Goal: Task Accomplishment & Management: Manage account settings

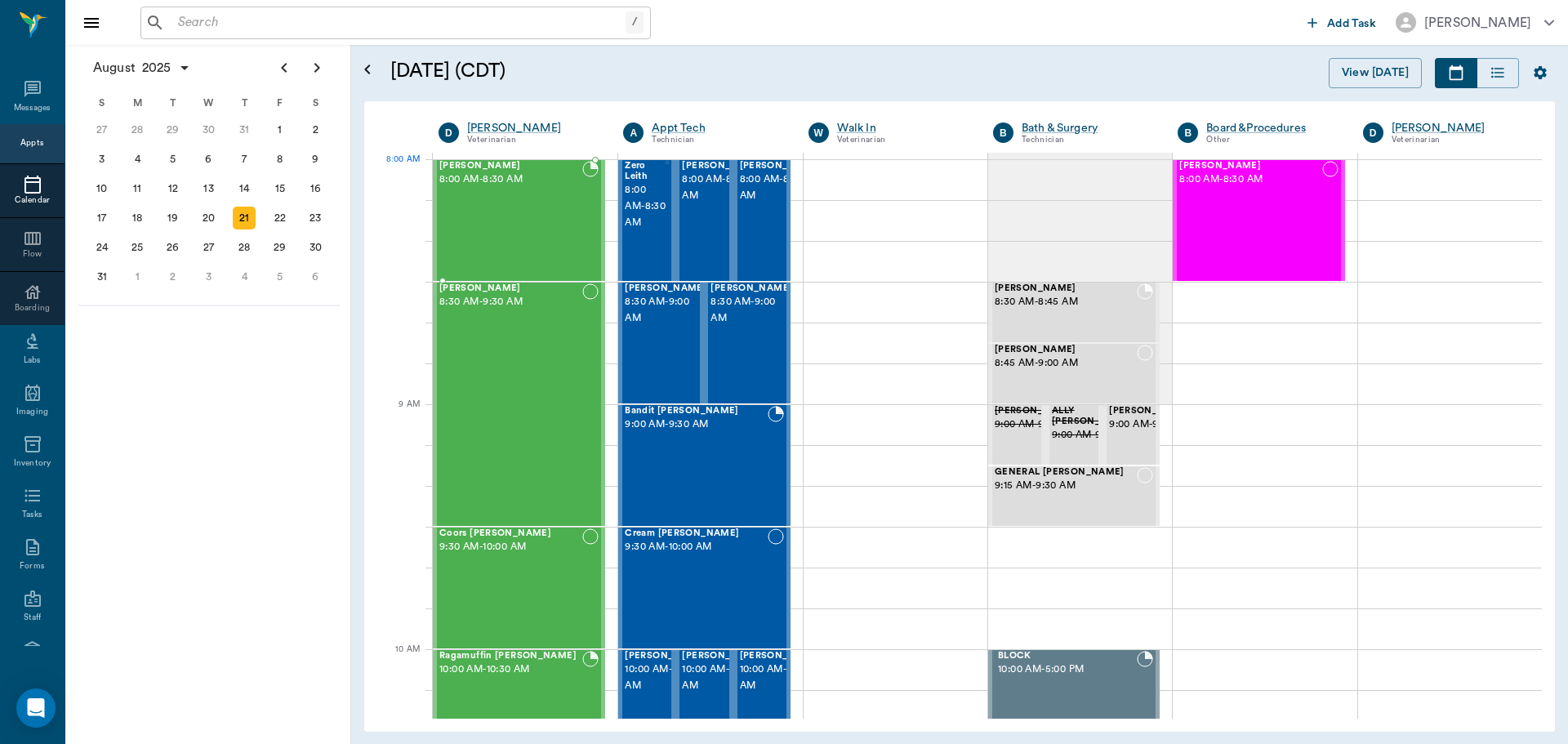
click at [492, 177] on span "8:00 AM - 8:30 AM" at bounding box center [510, 180] width 143 height 17
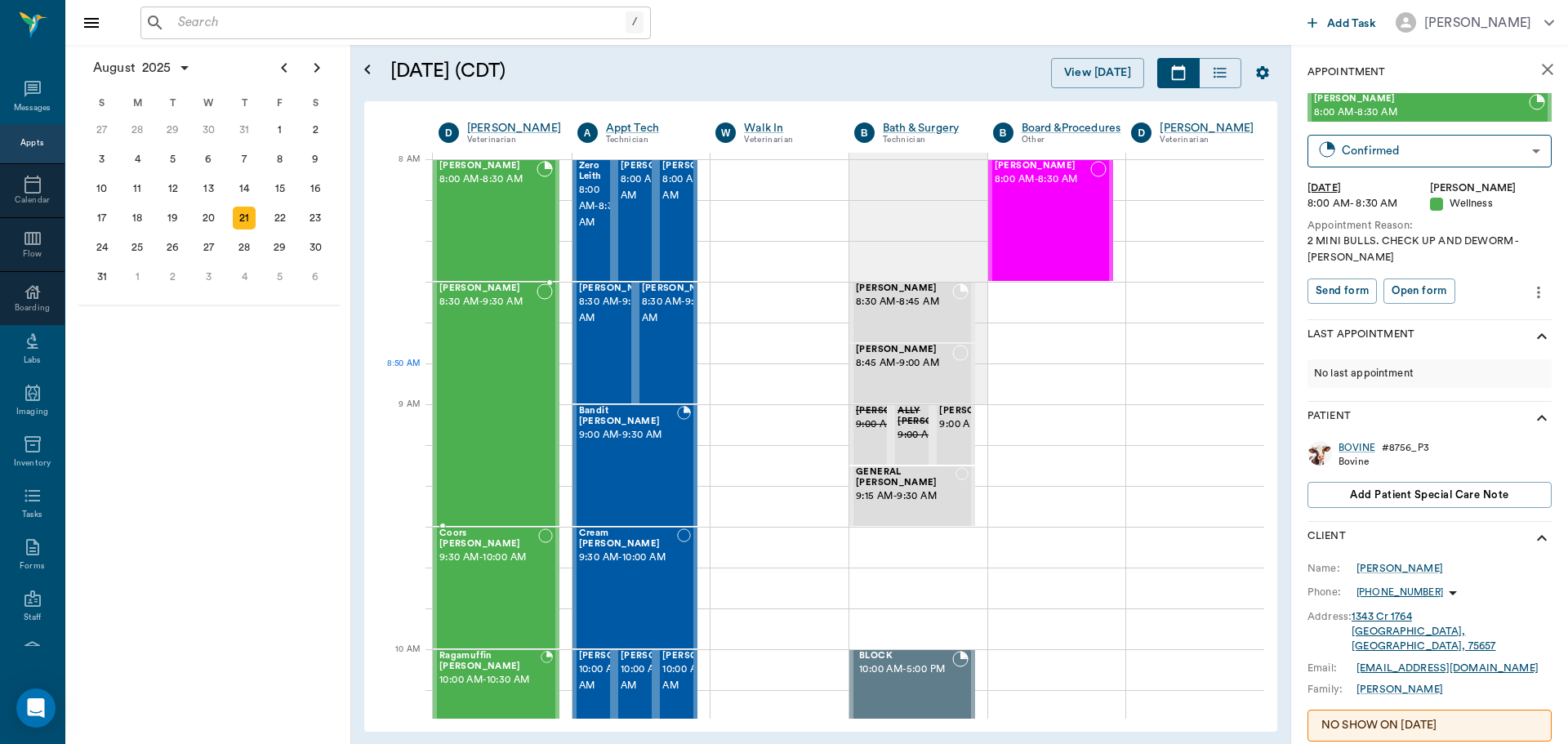
click at [491, 384] on div "Bovine Powell 8:30 AM - 9:30 AM" at bounding box center [488, 405] width 98 height 242
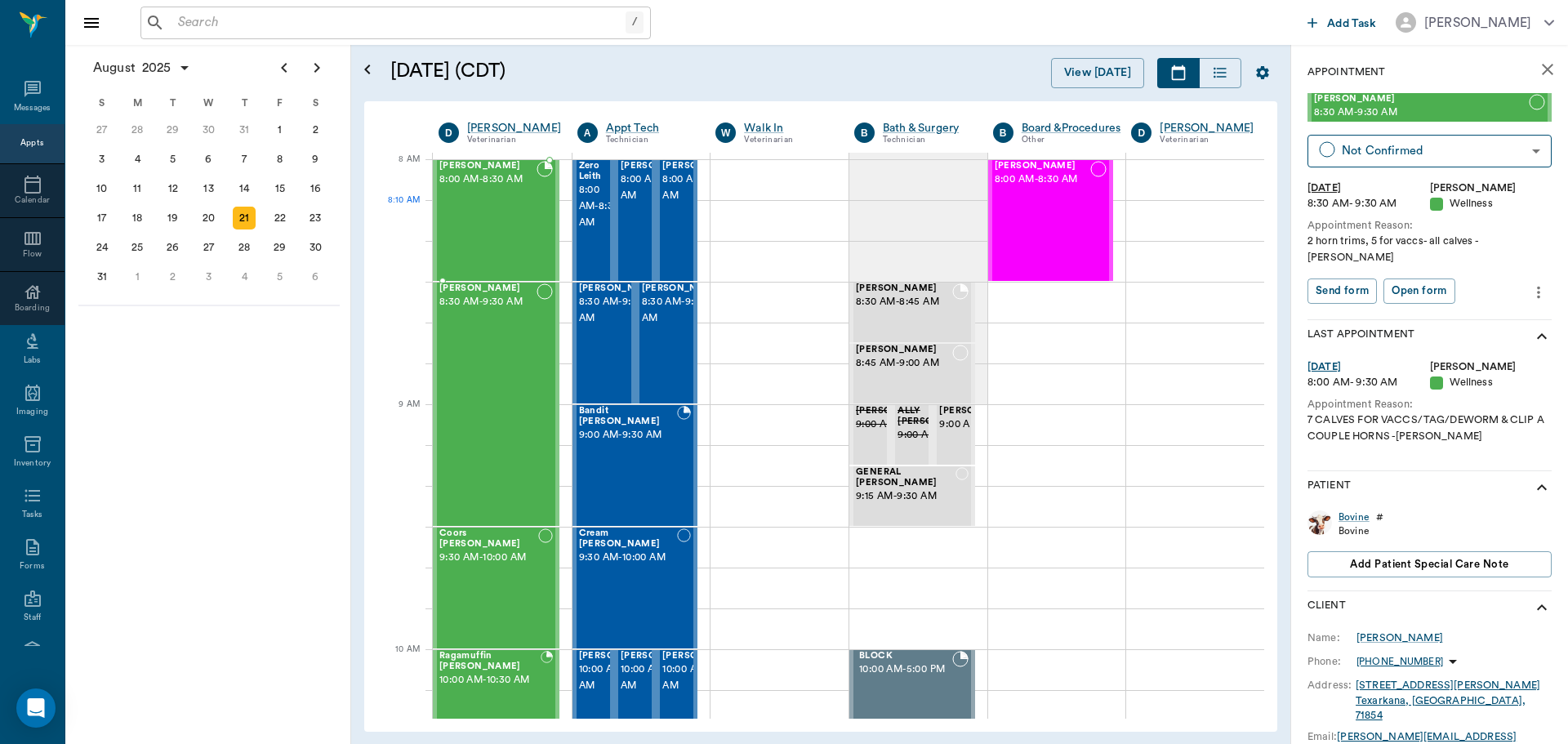
click at [513, 218] on div "BOVINE Weaver 8:00 AM - 8:30 AM" at bounding box center [488, 220] width 98 height 119
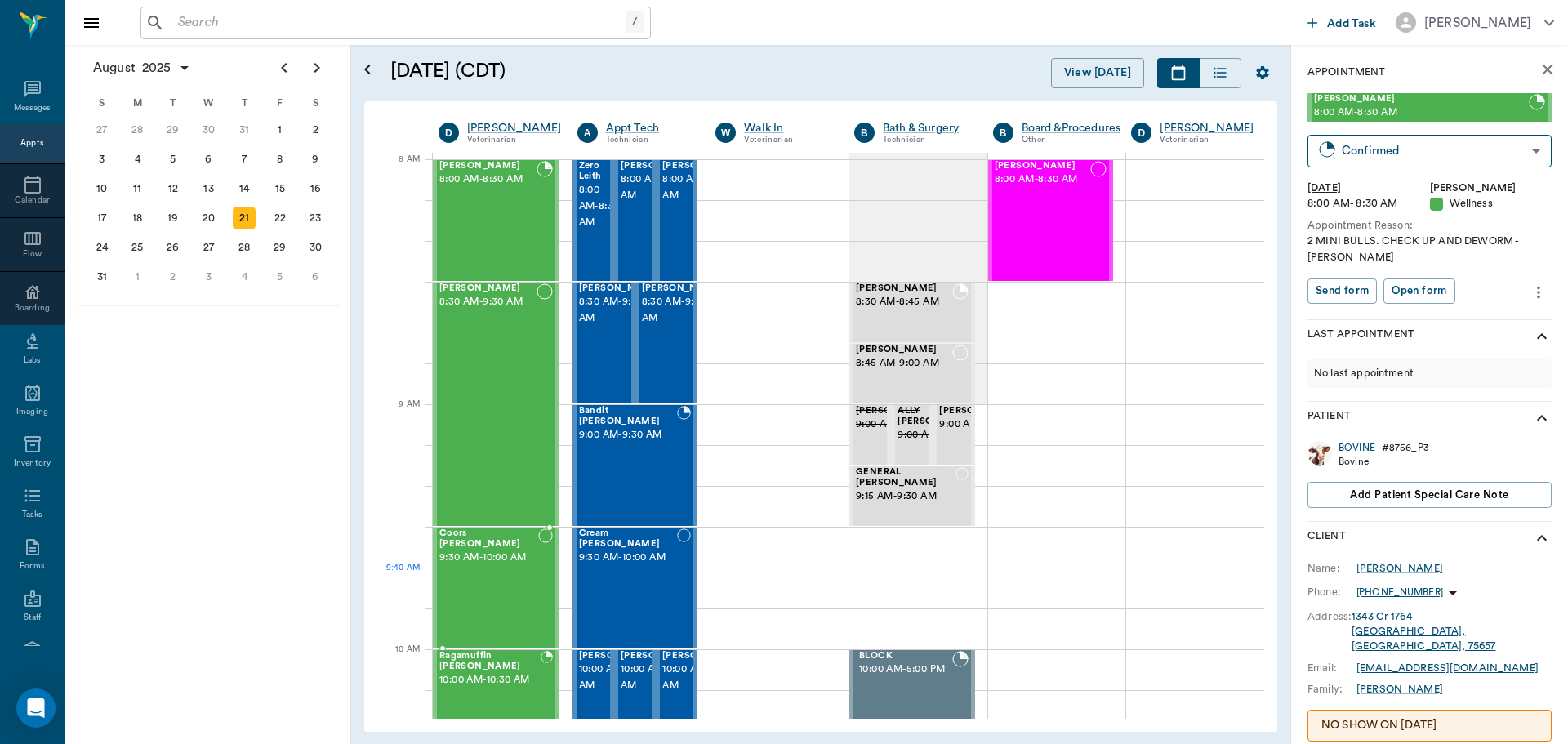
click at [497, 594] on div "Coors [PERSON_NAME] 9:30 AM - 10:00 AM" at bounding box center [489, 588] width 99 height 119
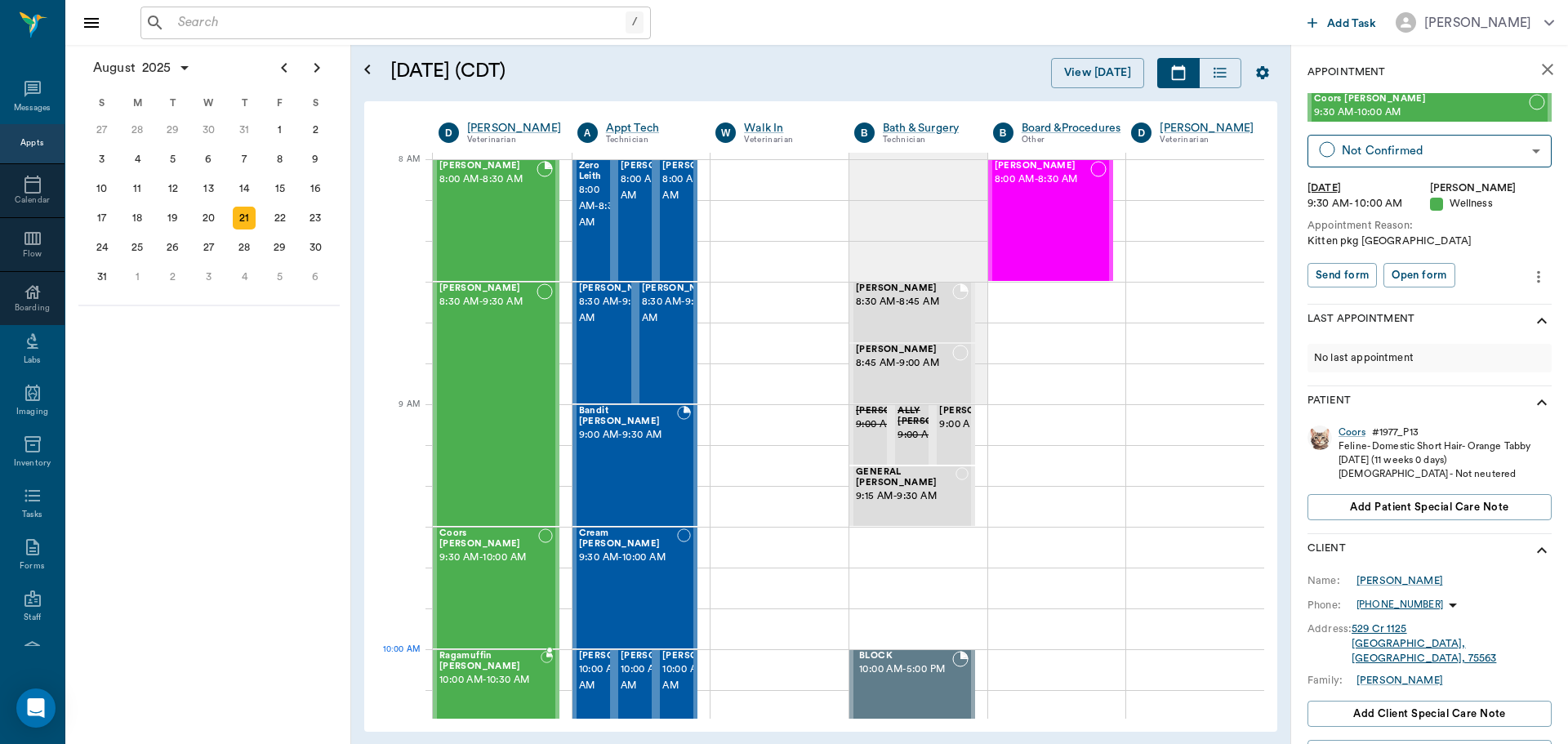
click at [480, 684] on span "10:00 AM - 10:30 AM" at bounding box center [490, 681] width 101 height 17
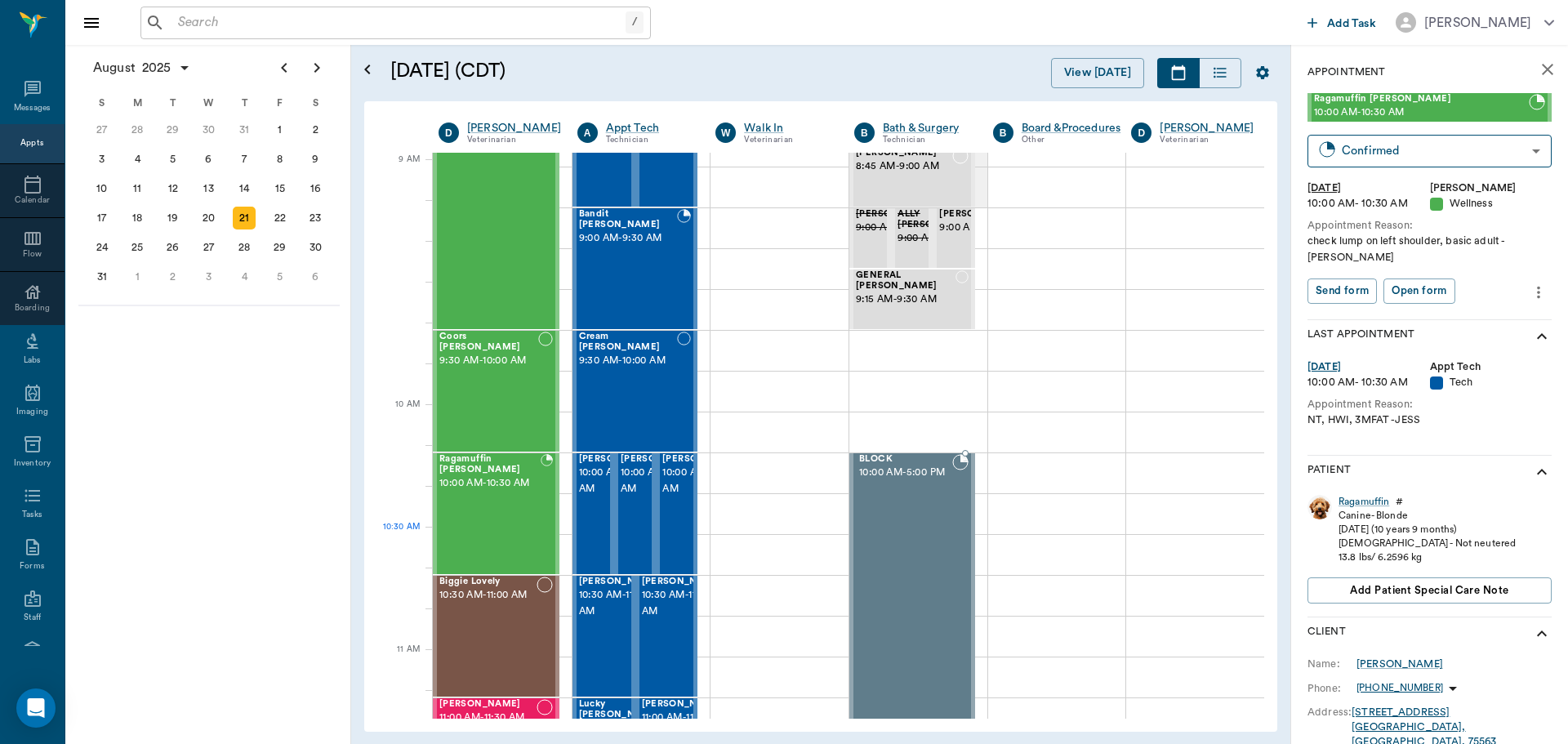
scroll to position [245, 0]
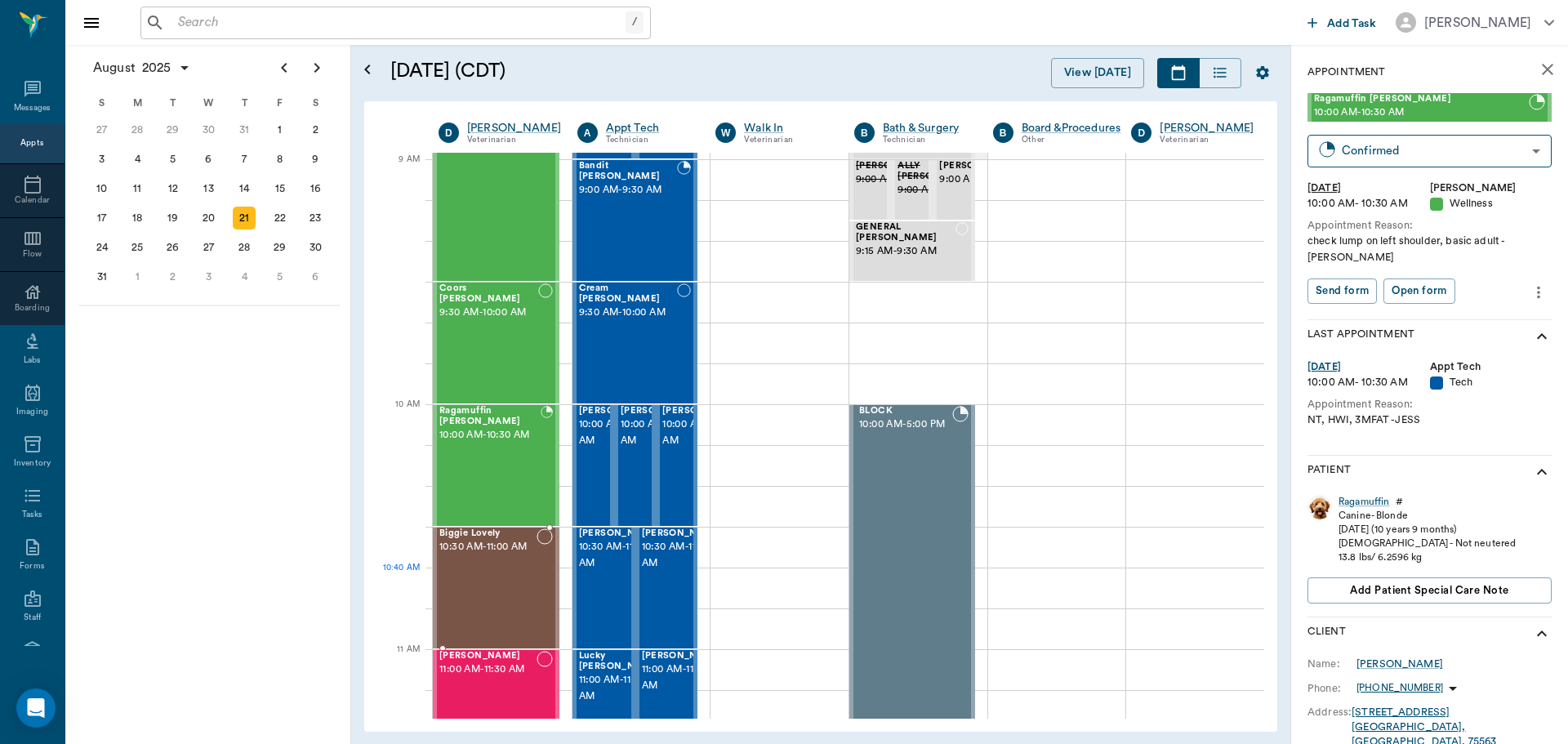
click at [511, 591] on div "Biggie Lovely 10:30 AM - 11:00 AM" at bounding box center [488, 588] width 98 height 119
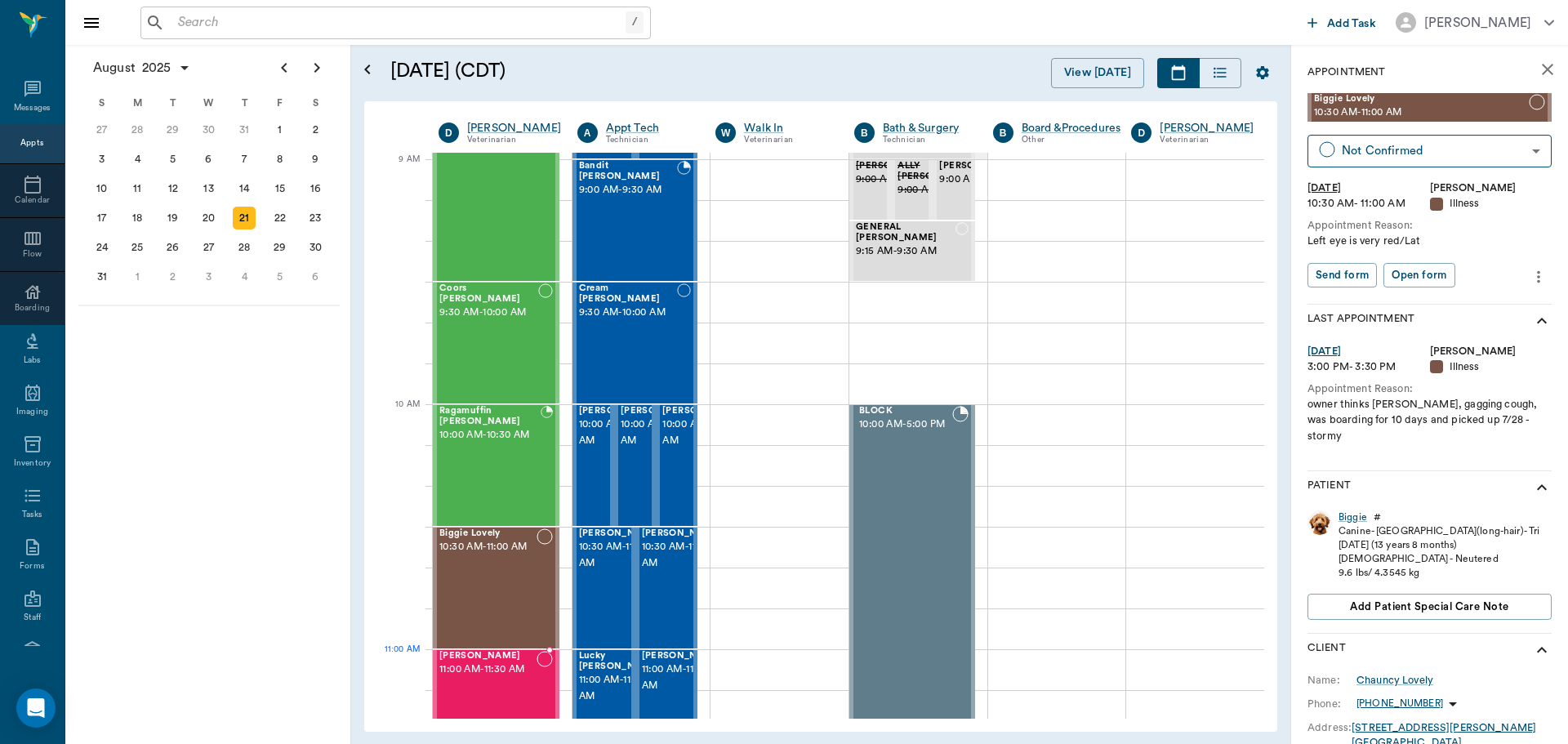
click at [480, 672] on span "11:00 AM - 11:30 AM" at bounding box center [488, 670] width 98 height 17
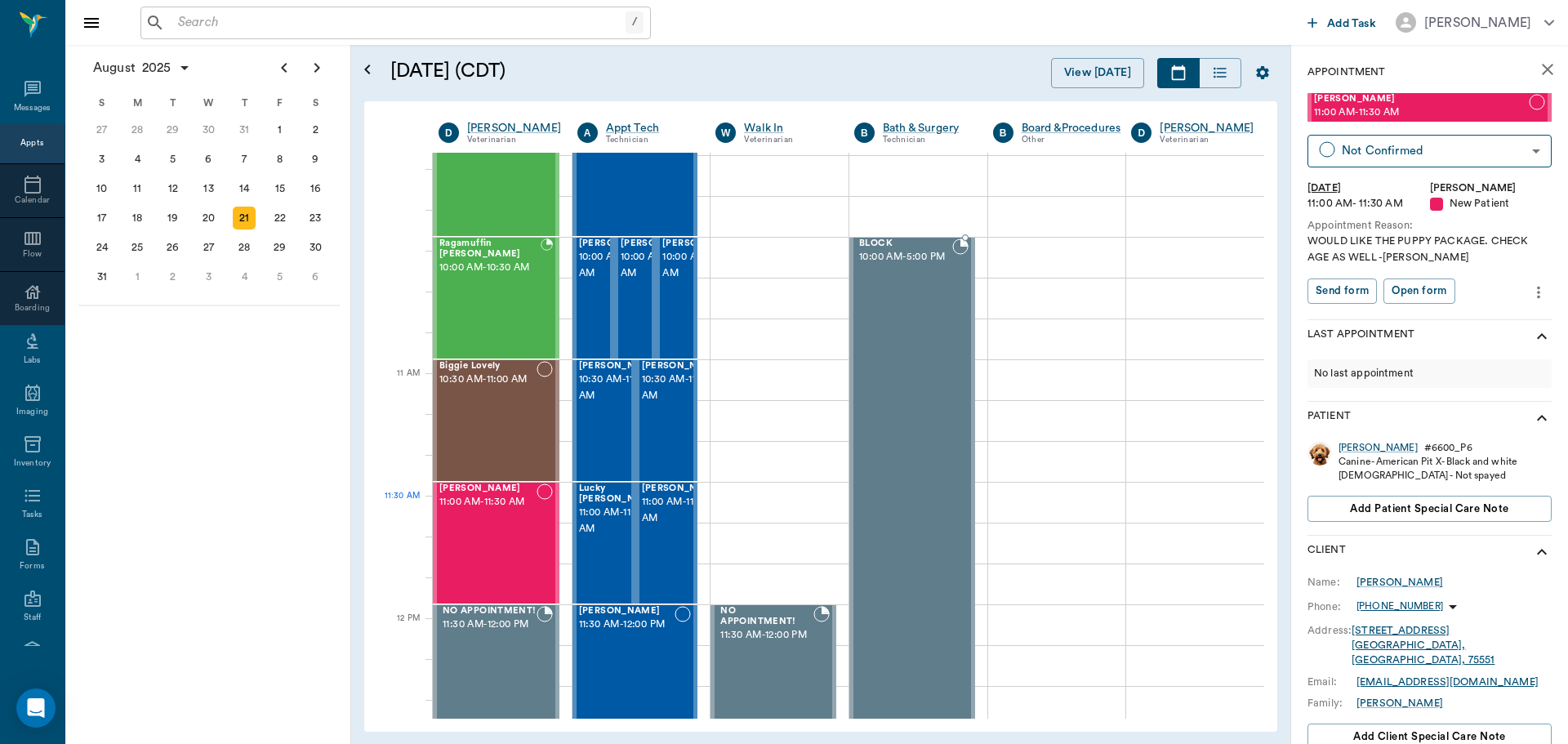
scroll to position [572, 0]
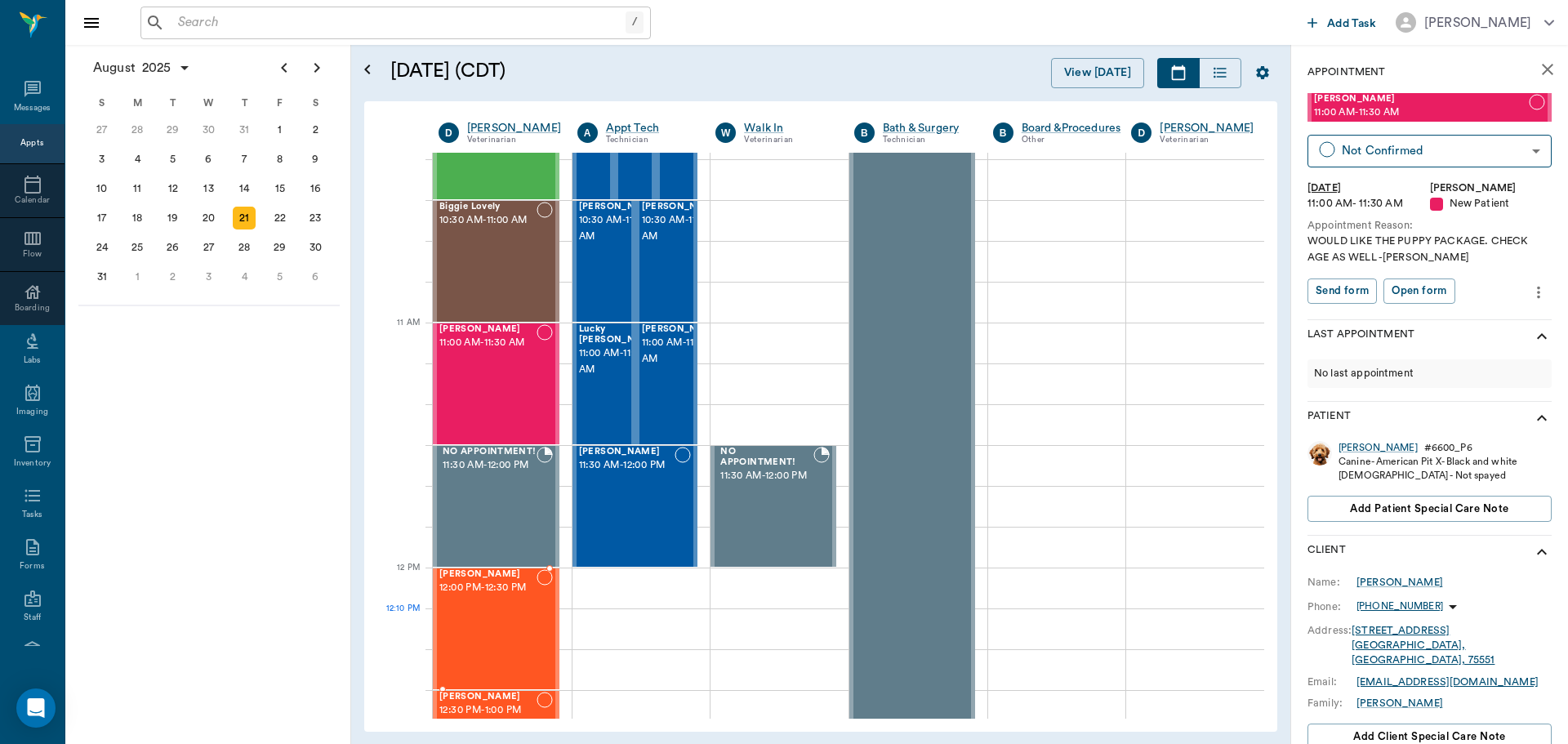
click at [487, 616] on div "Molly Tidwell 12:00 PM - 12:30 PM" at bounding box center [488, 629] width 98 height 119
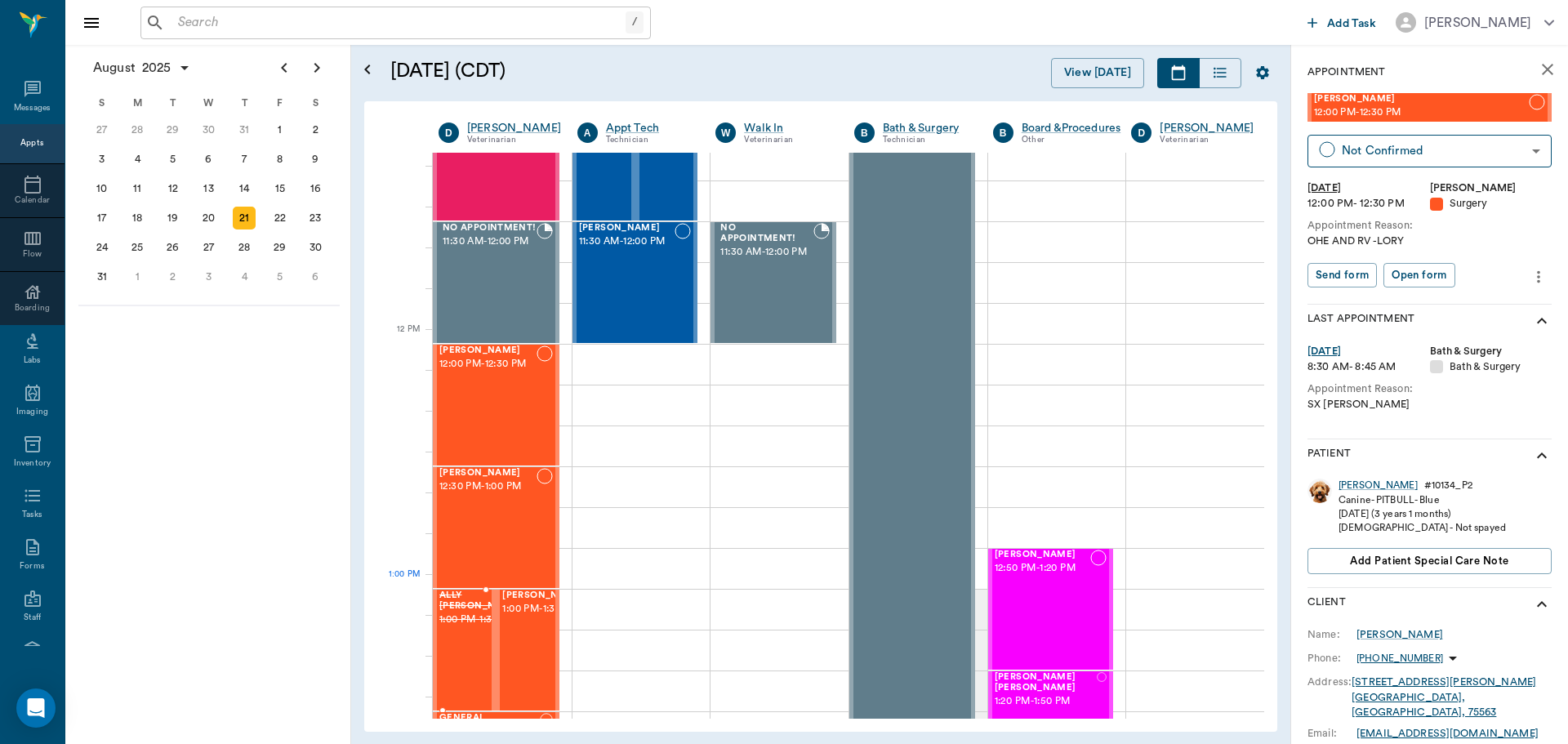
scroll to position [817, 0]
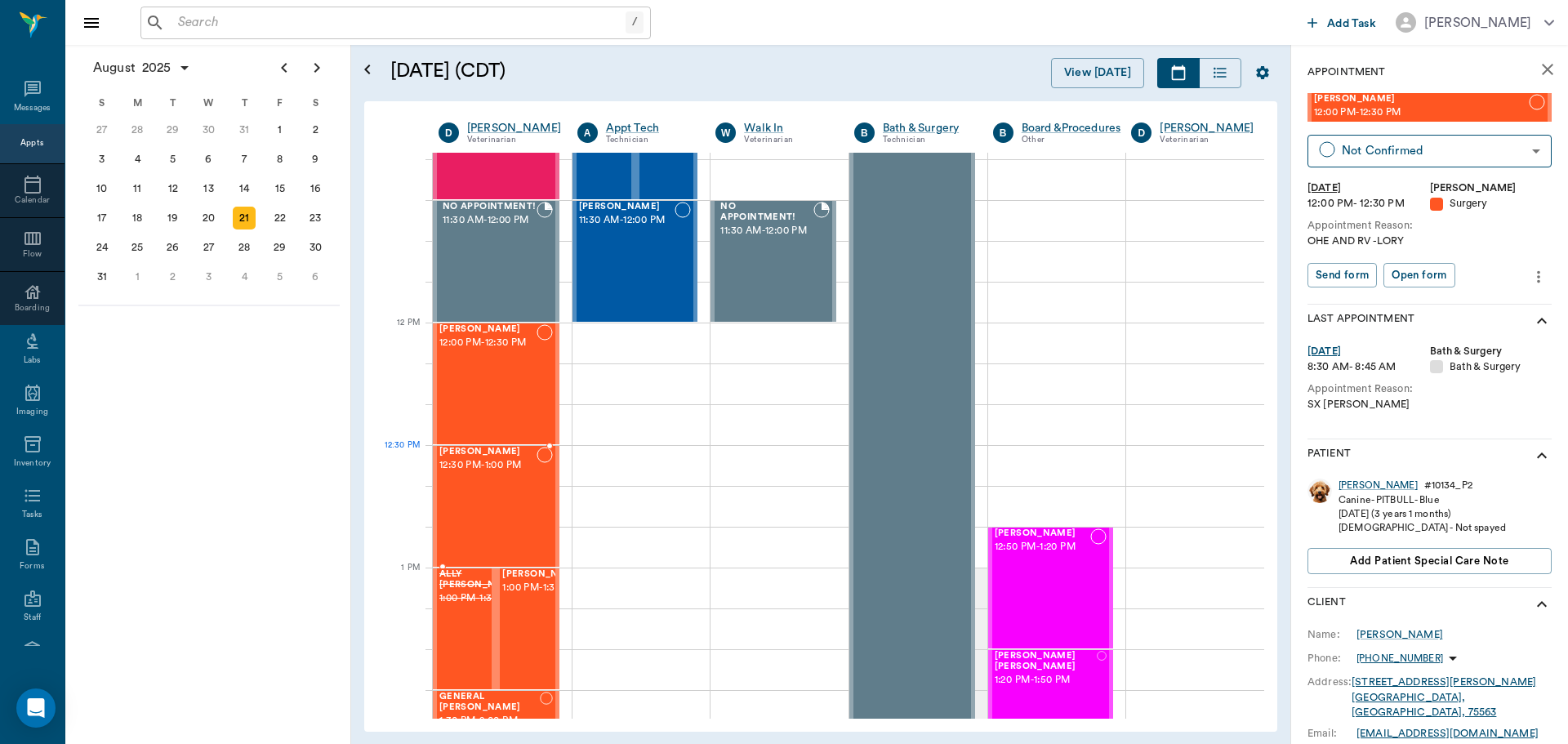
click at [509, 475] on div "Lola Harrison 12:30 PM - 1:00 PM" at bounding box center [488, 506] width 98 height 119
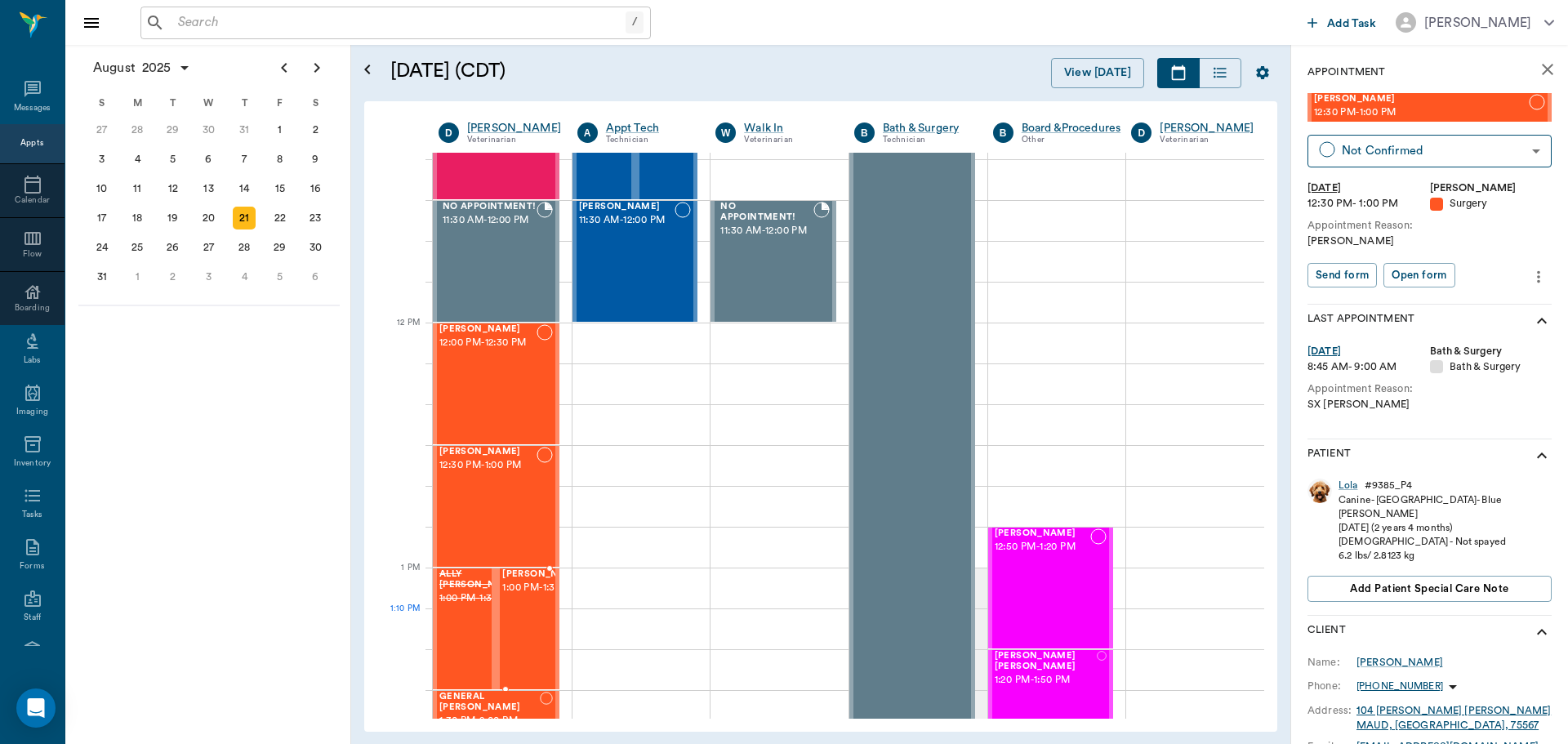
click at [519, 596] on span "1:00 PM - 1:30 PM" at bounding box center [543, 588] width 82 height 17
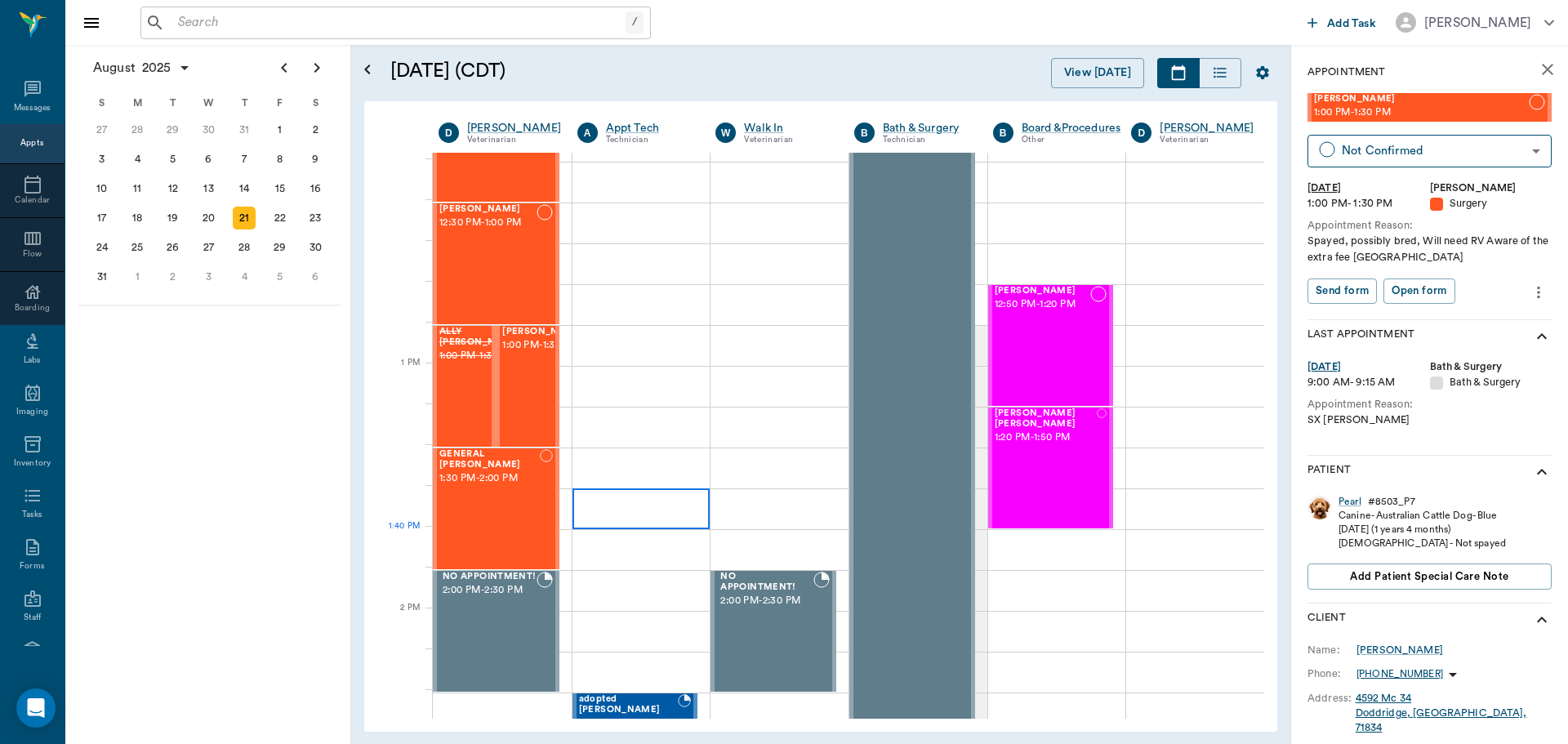
scroll to position [1062, 0]
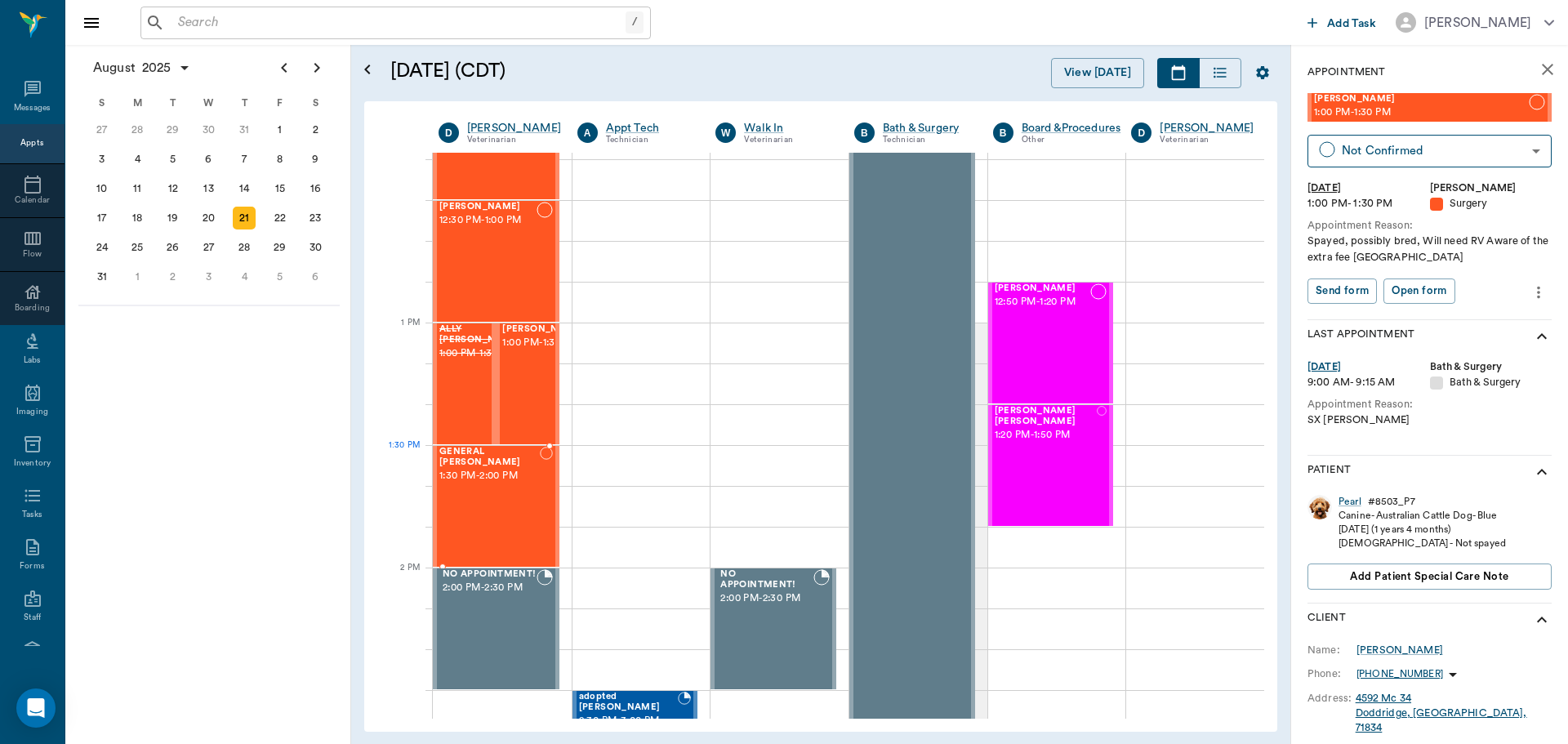
click at [504, 486] on div "GENERAL Spay 1:30 PM - 2:00 PM" at bounding box center [490, 506] width 100 height 119
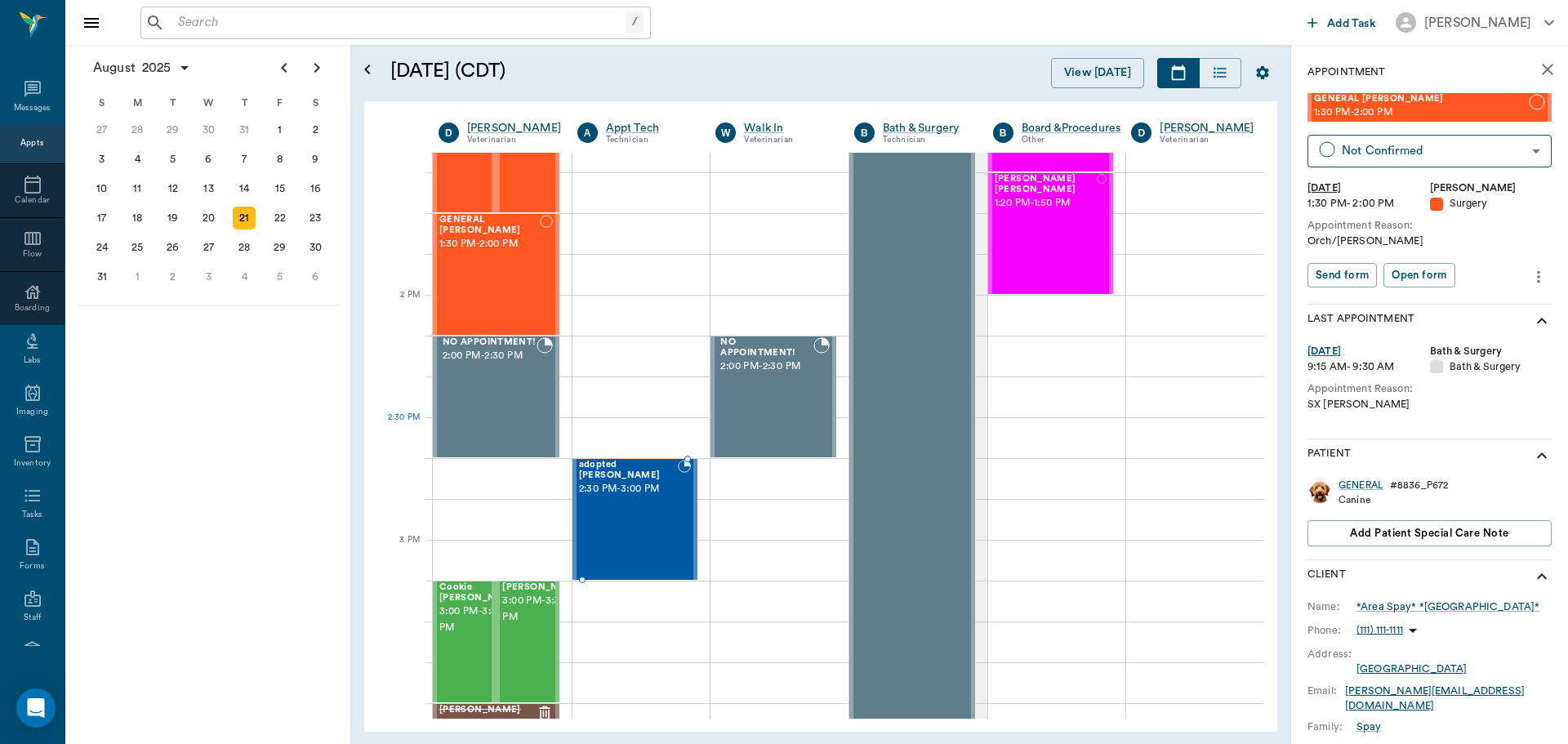
scroll to position [1389, 0]
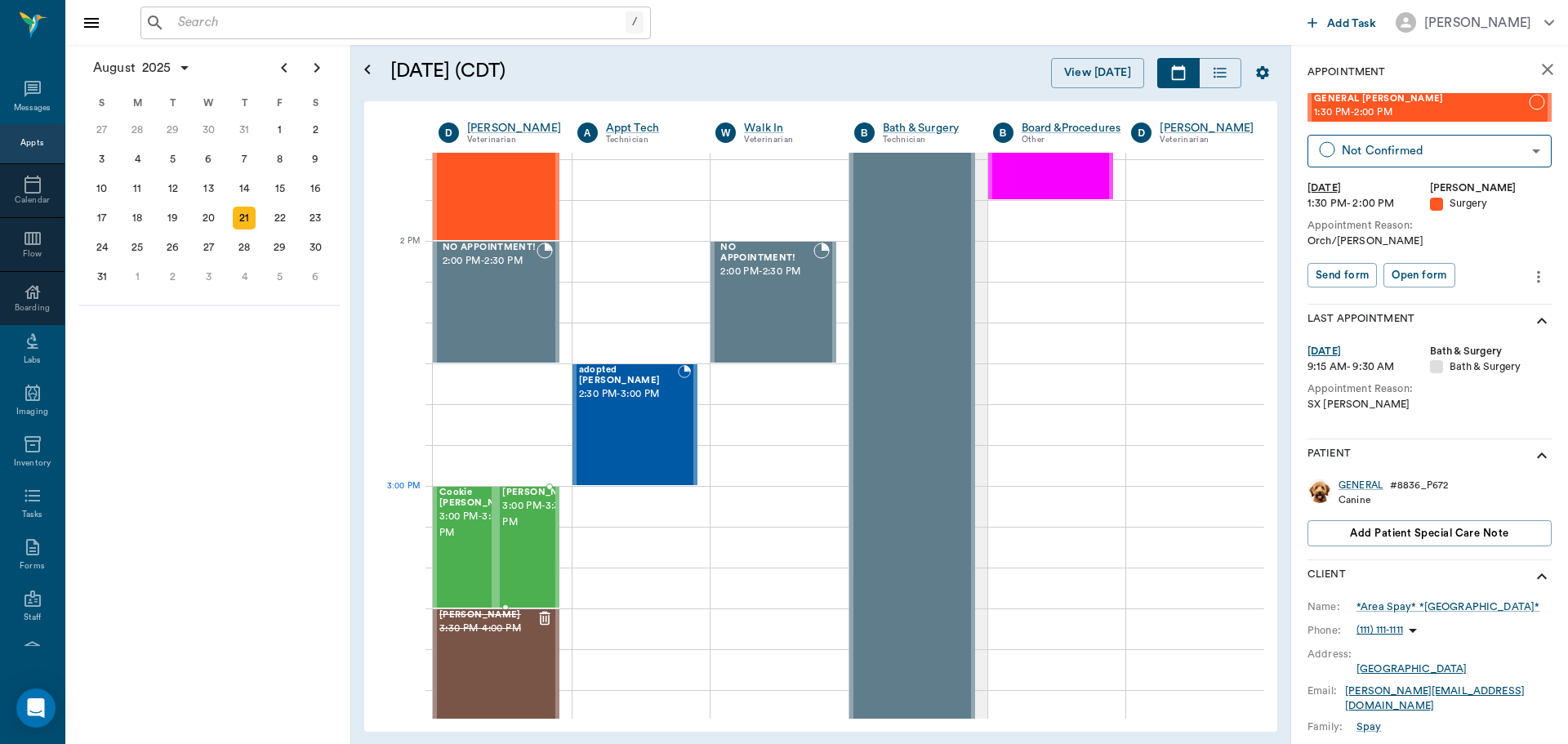
click at [529, 517] on span "3:00 PM - 3:30 PM" at bounding box center [543, 514] width 82 height 33
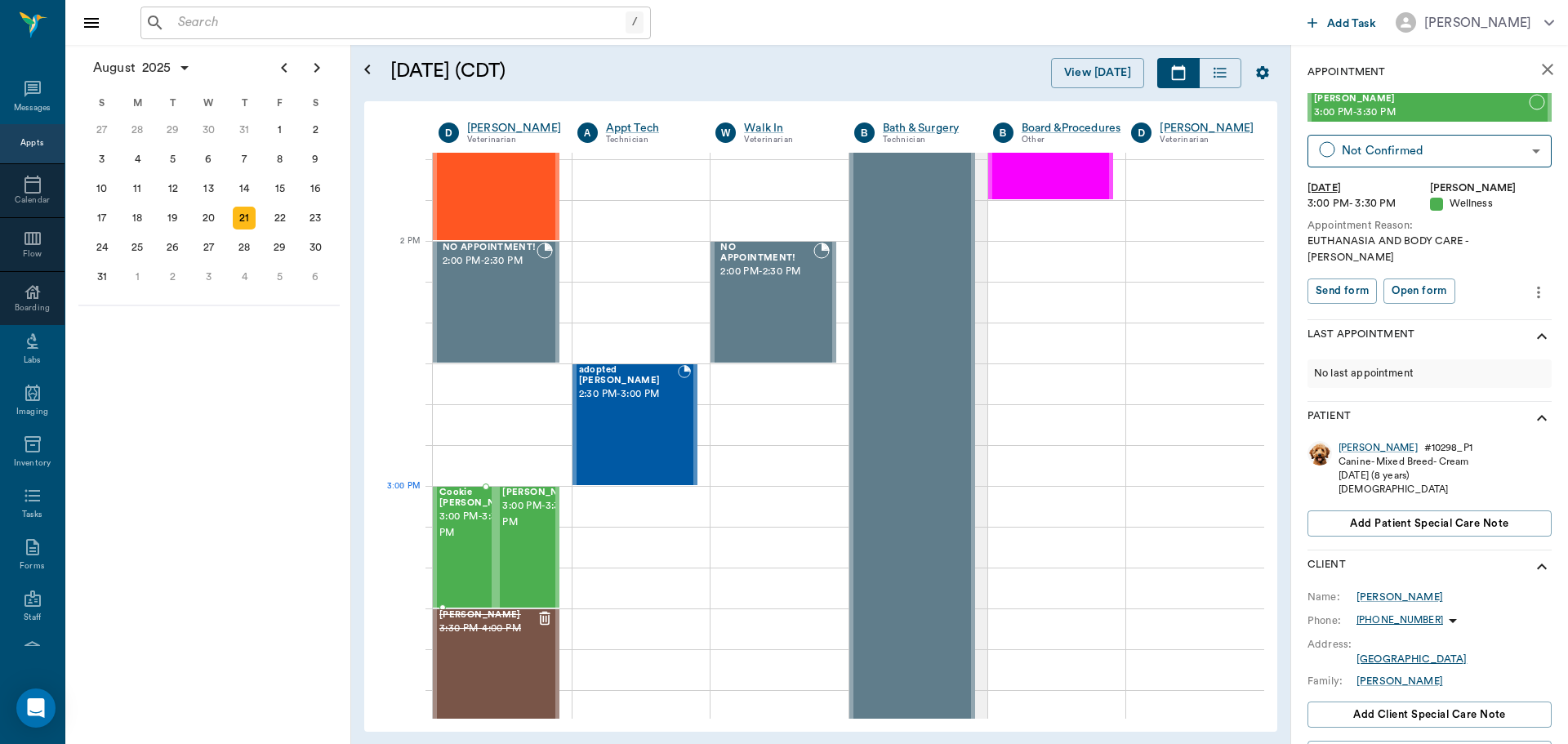
click at [445, 525] on span "3:00 PM - 3:30 PM" at bounding box center [480, 525] width 82 height 33
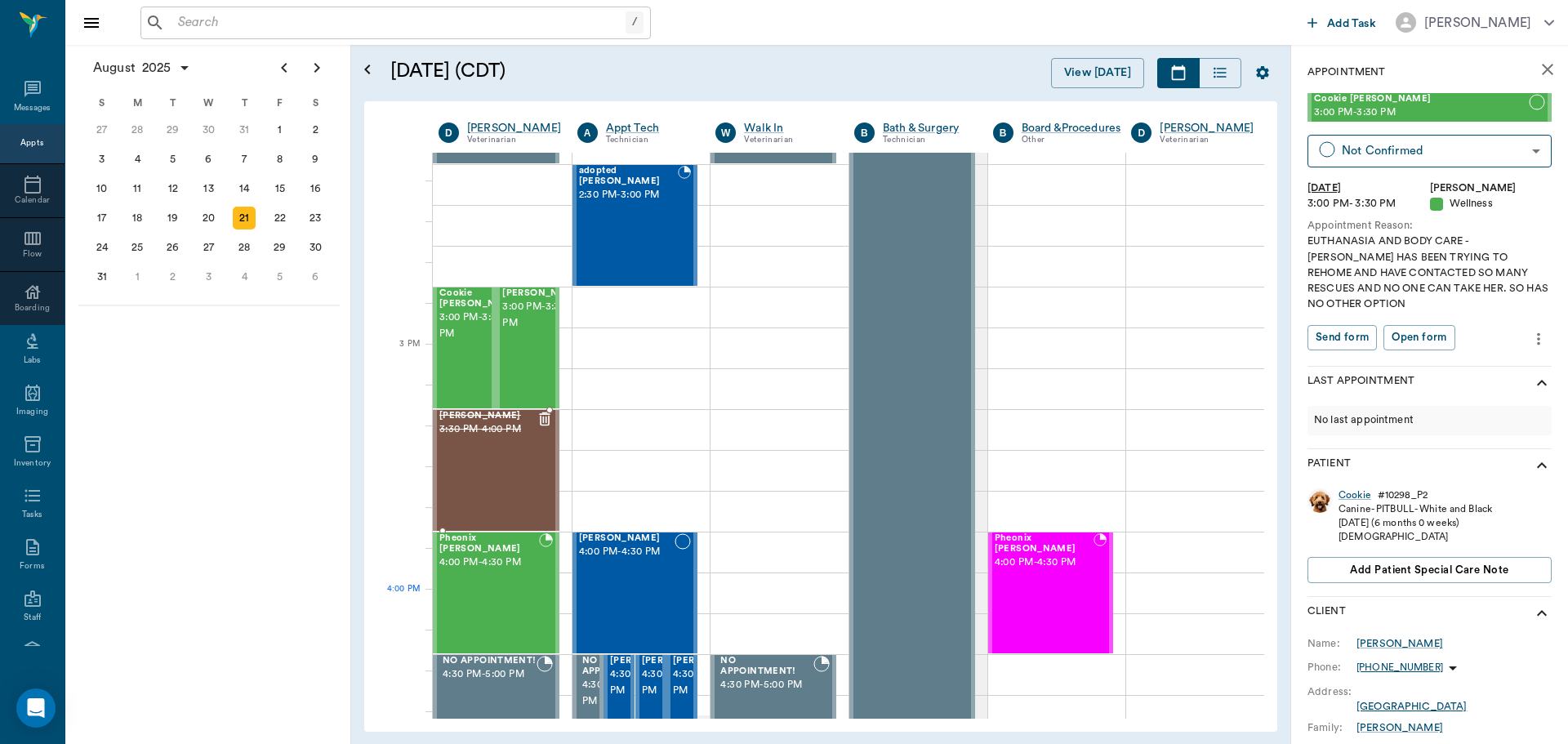
scroll to position [1634, 0]
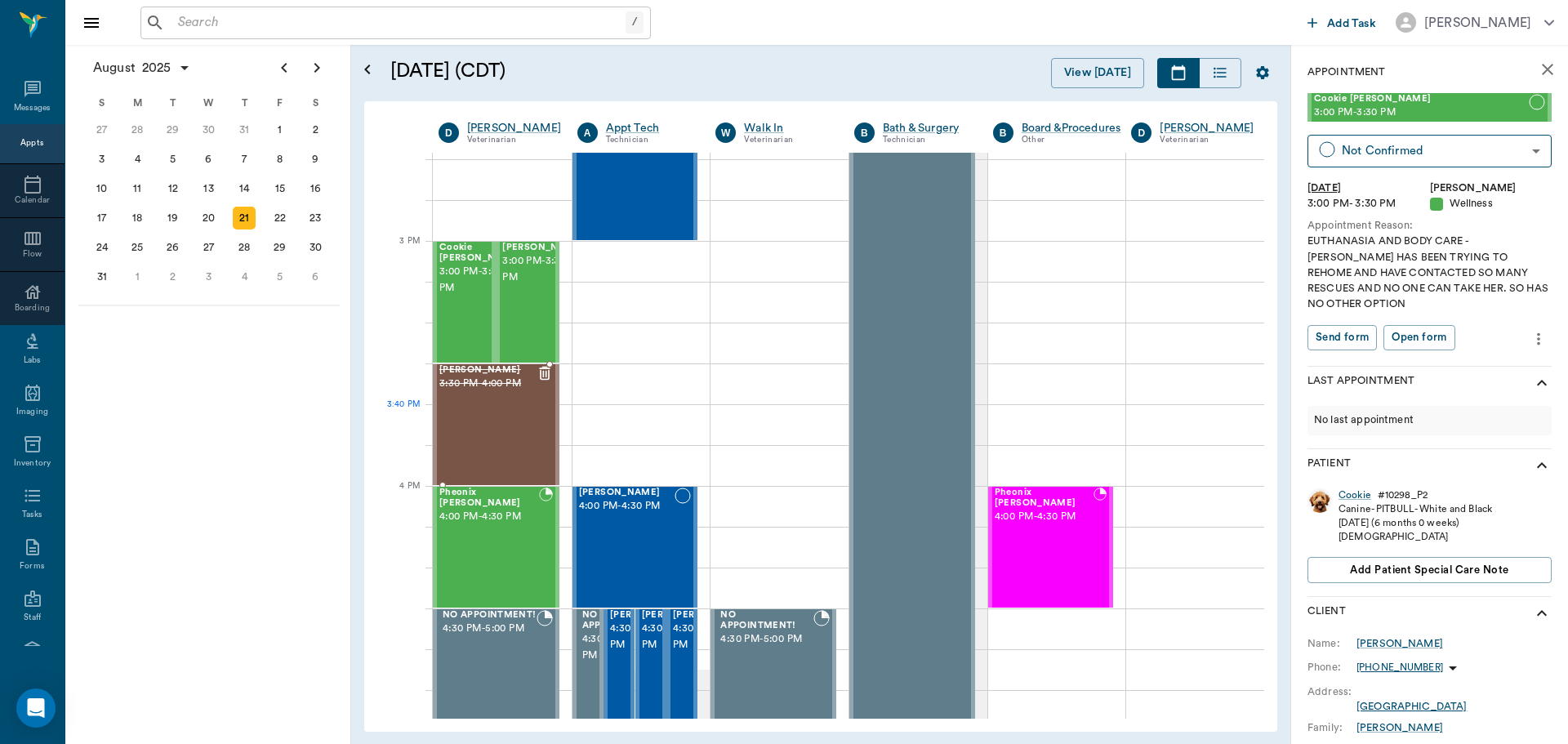
click at [502, 445] on div "Jocko Warden 3:30 PM - 4:00 PM" at bounding box center [488, 425] width 98 height 119
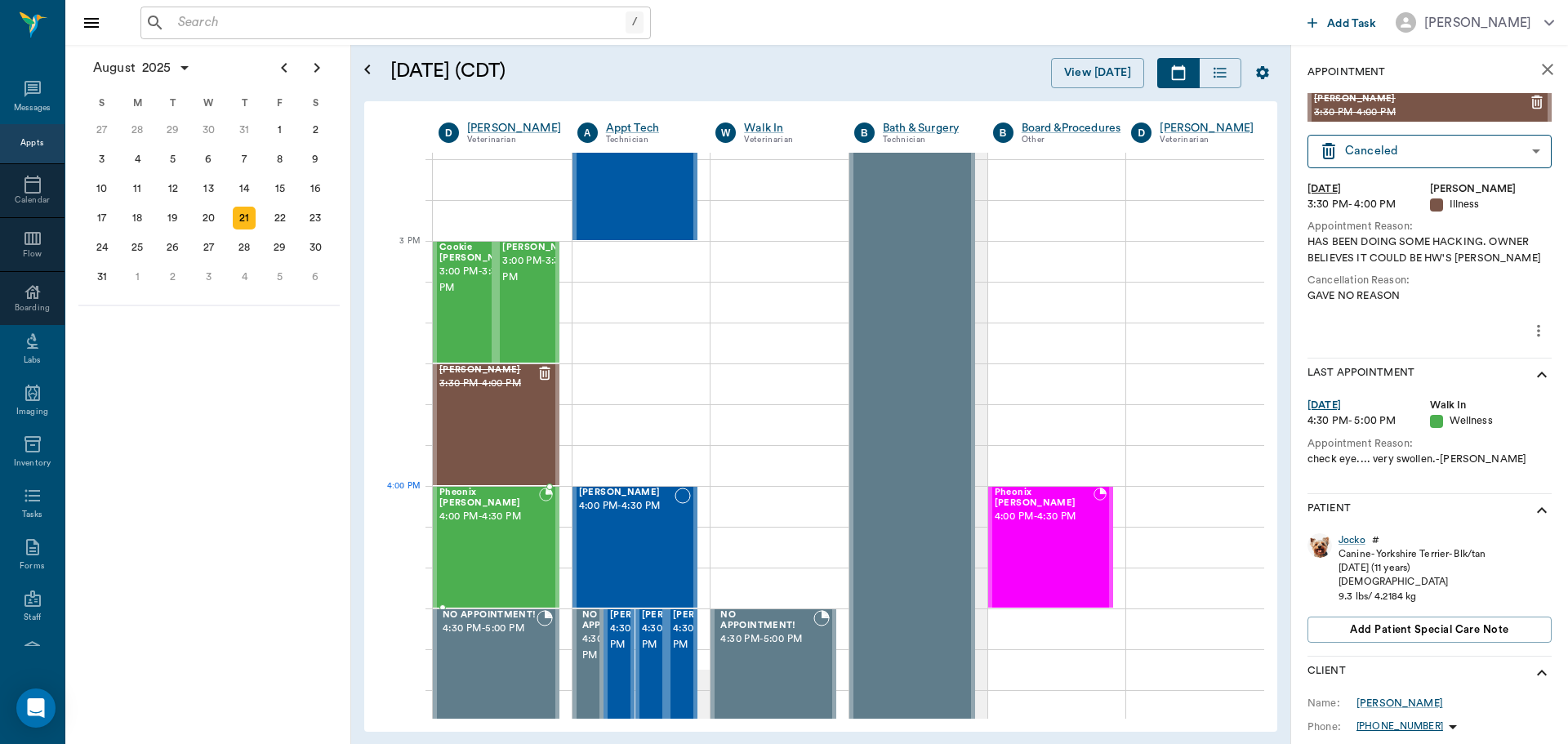
click at [523, 526] on div "Pheonix Bushong 4:00 PM - 4:30 PM" at bounding box center [489, 547] width 99 height 119
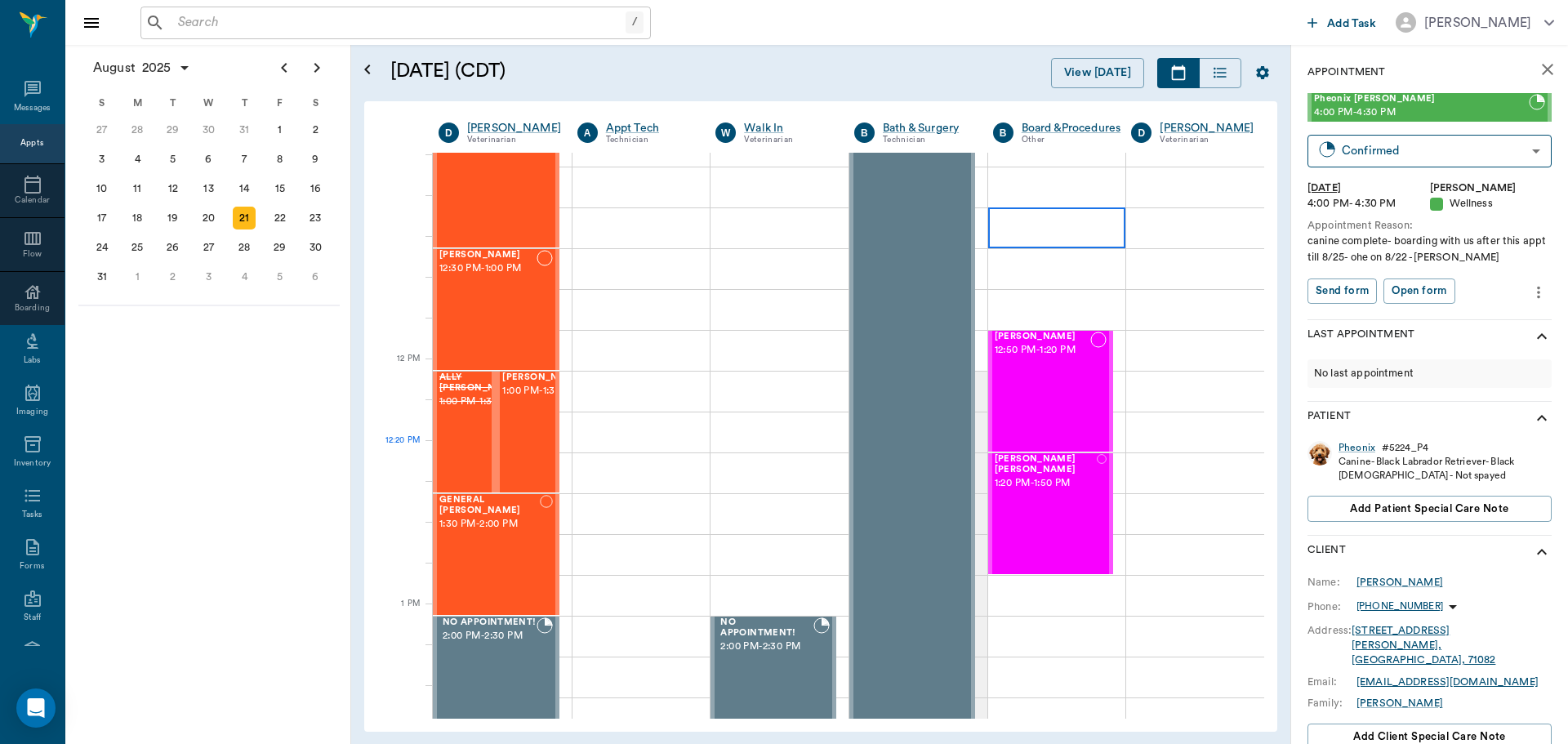
scroll to position [1062, 0]
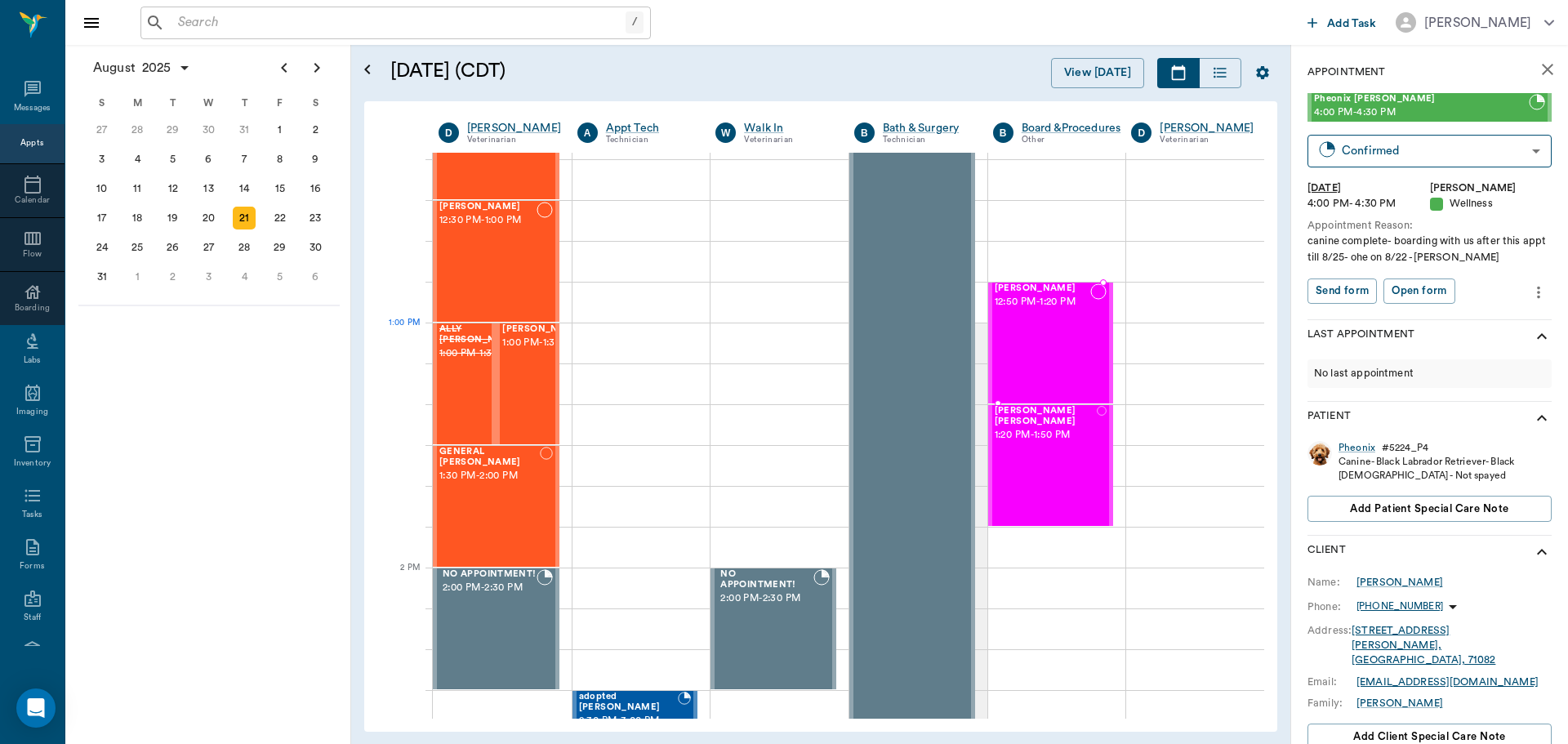
click at [1028, 344] on div "Jake Stephens 12:50 PM - 1:20 PM" at bounding box center [1043, 343] width 97 height 119
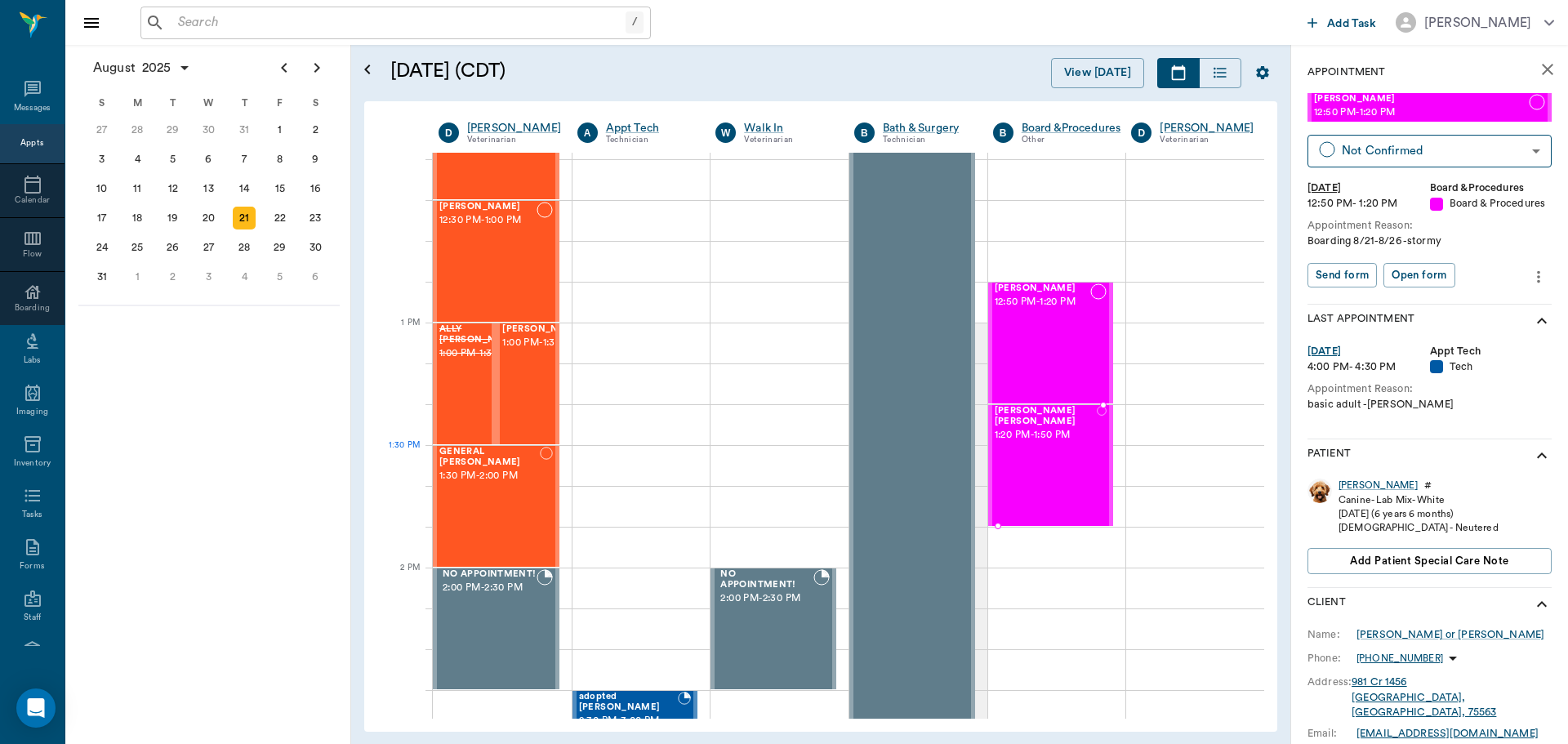
click at [1046, 480] on div "Bowie Stephens 1:20 PM - 1:50 PM" at bounding box center [1046, 465] width 102 height 119
click at [1048, 334] on div "Jake Stephens 12:50 PM - 1:20 PM" at bounding box center [1043, 343] width 97 height 119
click at [1045, 472] on div "Bowie Stephens 1:20 PM - 1:50 PM" at bounding box center [1046, 465] width 102 height 119
click at [1044, 366] on div "Jake Stephens 12:50 PM - 1:20 PM" at bounding box center [1043, 343] width 97 height 119
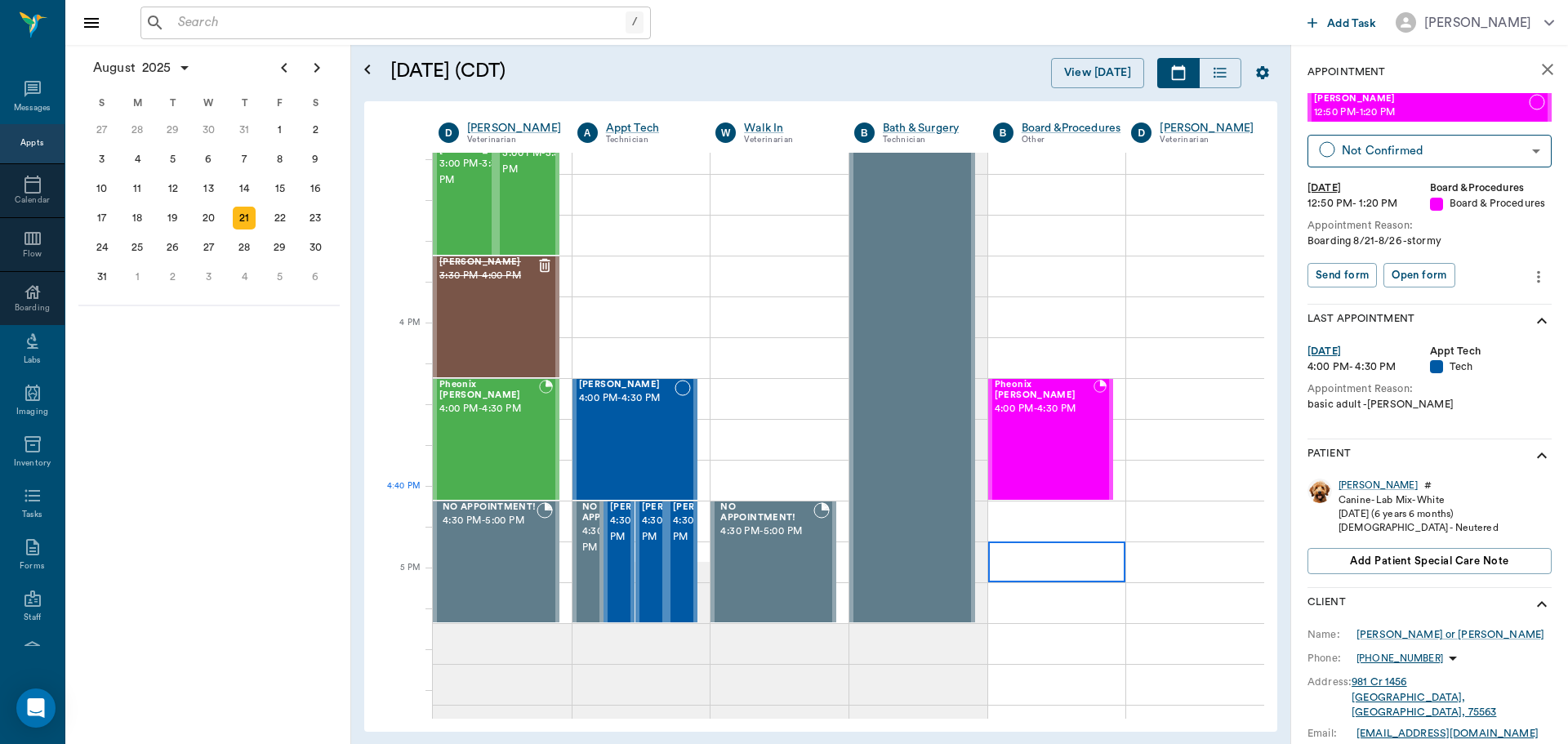
scroll to position [1797, 0]
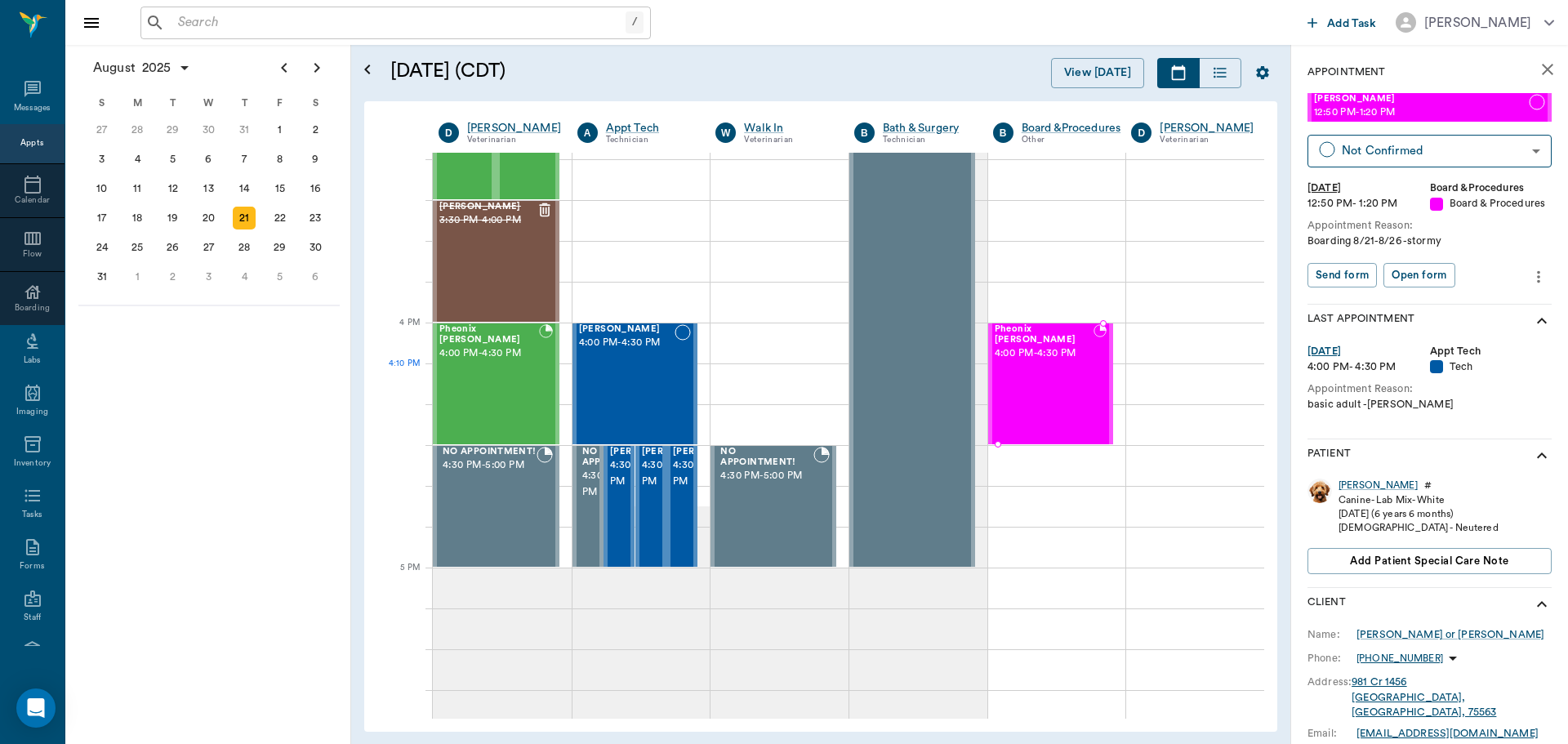
click at [1038, 403] on div "Pheonix Bushong 4:00 PM - 4:30 PM" at bounding box center [1044, 384] width 99 height 119
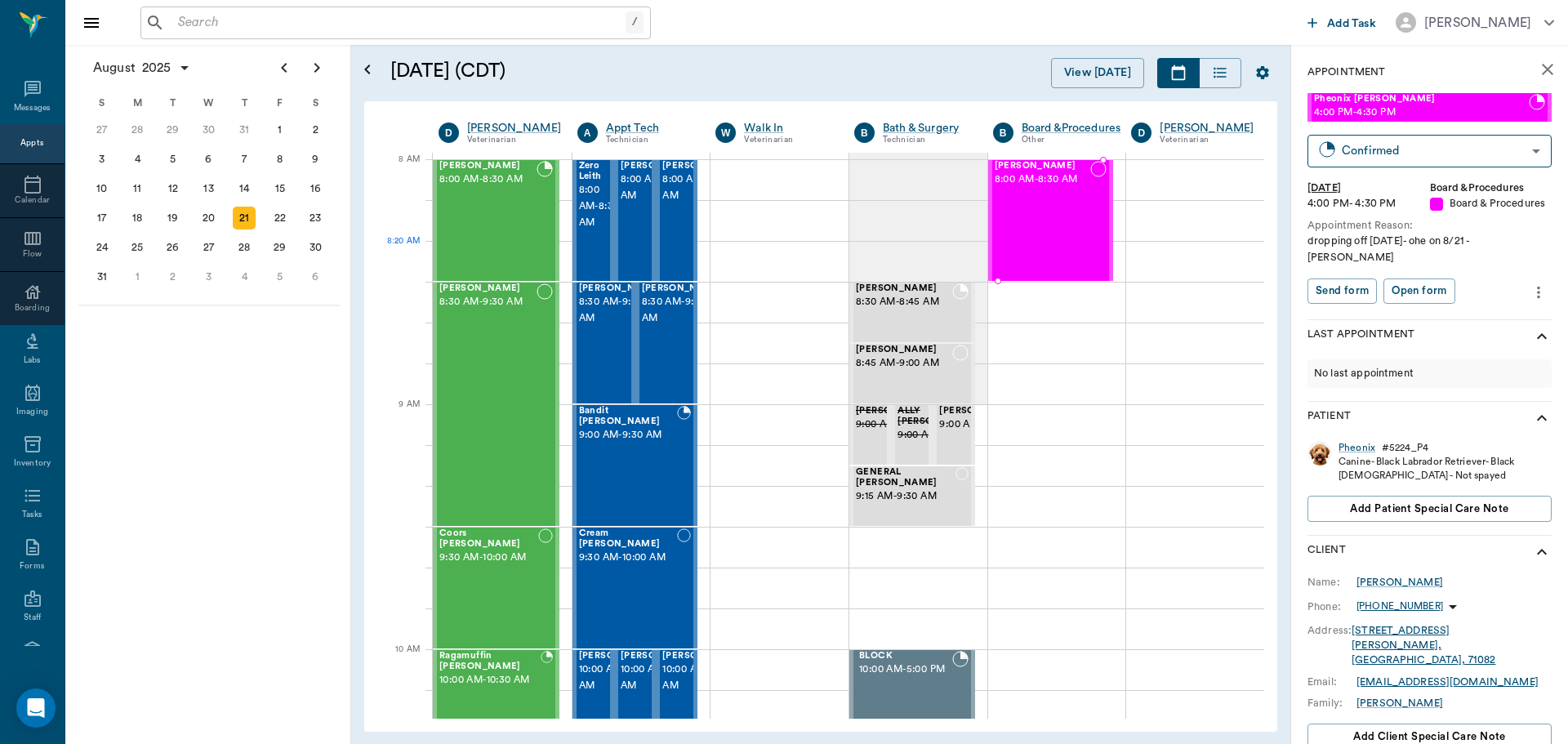
click at [1058, 244] on div "Maui Harris 8:00 AM - 8:30 AM" at bounding box center [1043, 220] width 97 height 119
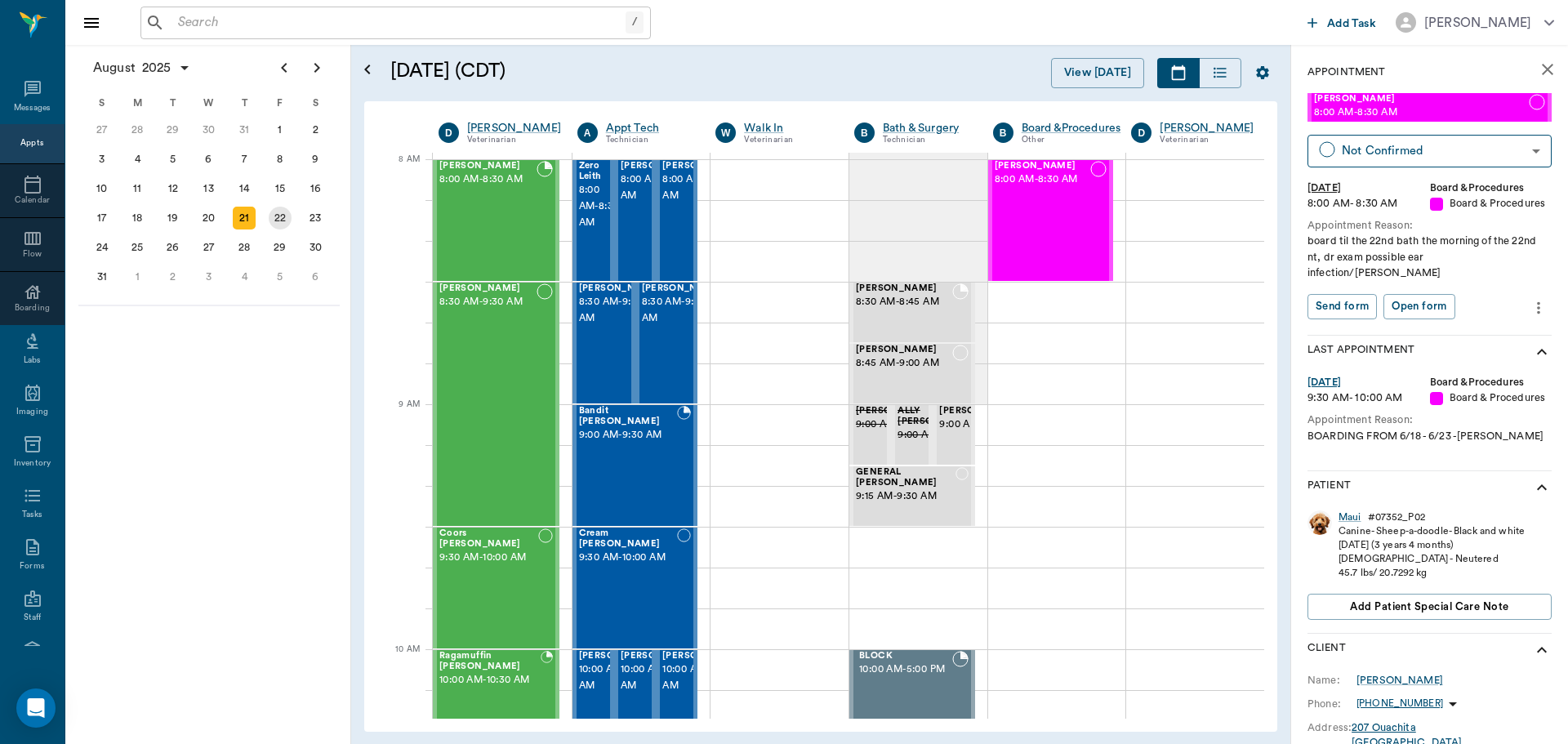
click at [275, 221] on div "22" at bounding box center [279, 218] width 23 height 23
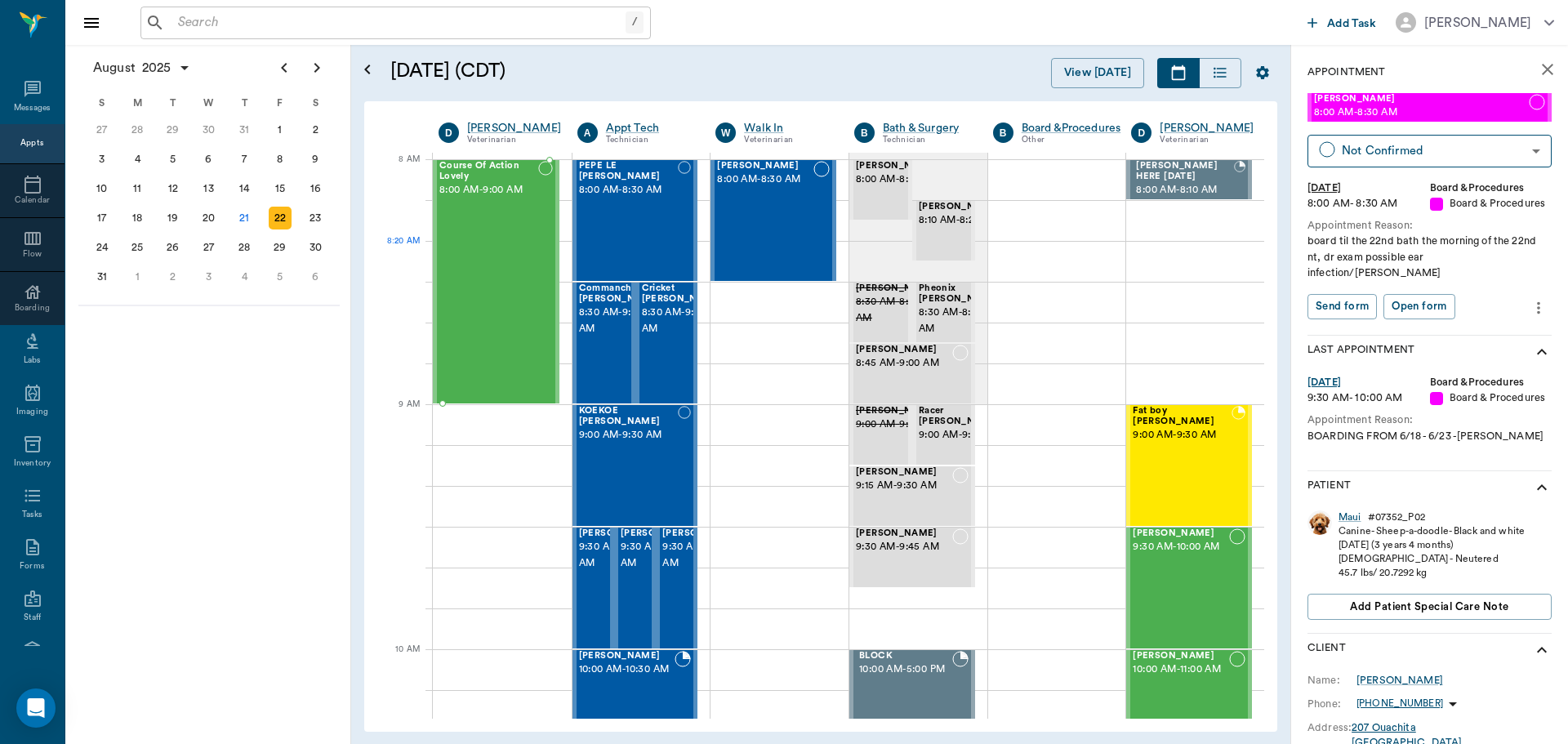
click at [491, 254] on div "Course Of Action Lovely 8:00 AM - 9:00 AM" at bounding box center [489, 282] width 99 height 242
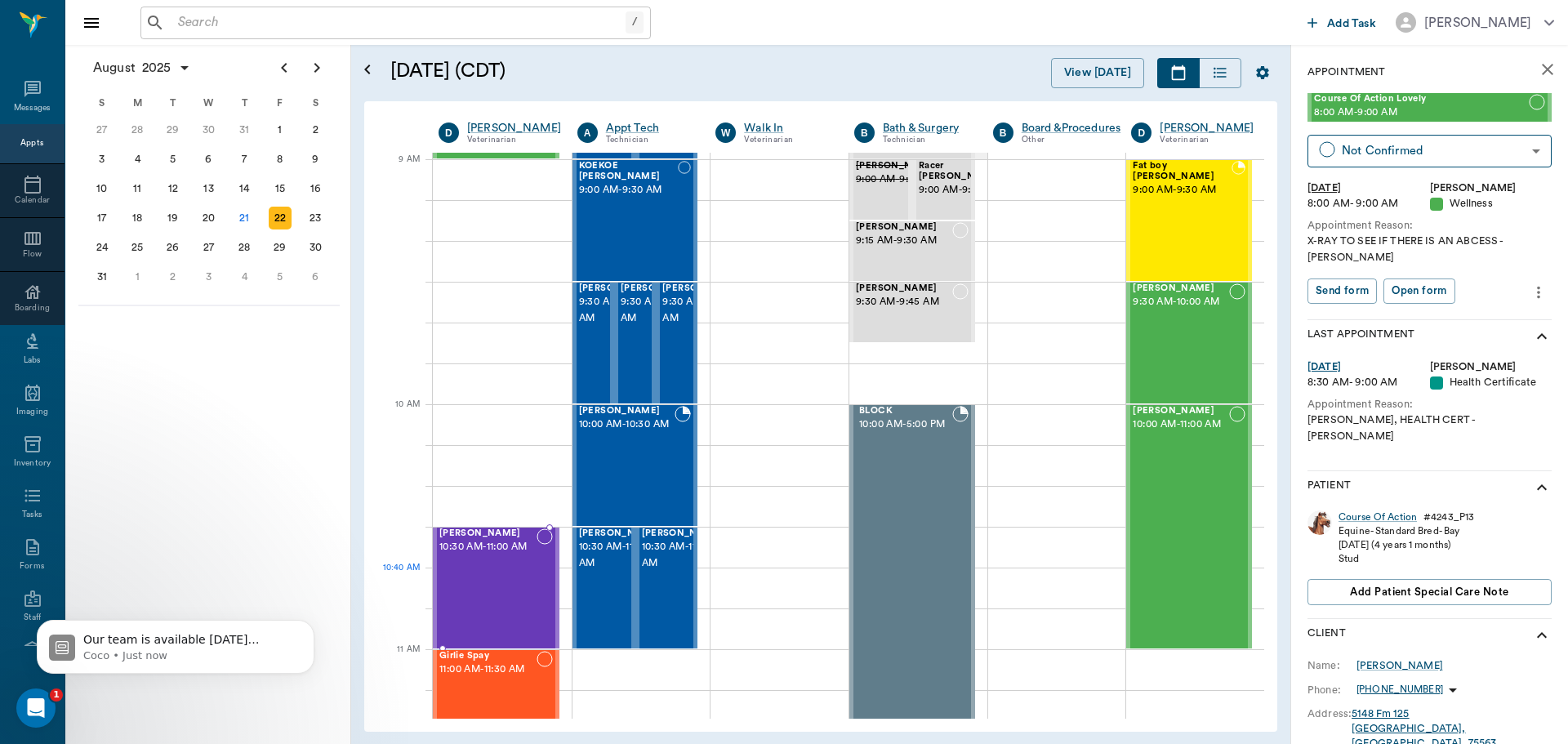
click at [508, 598] on div "Fiona Najera 10:30 AM - 11:00 AM" at bounding box center [488, 588] width 98 height 119
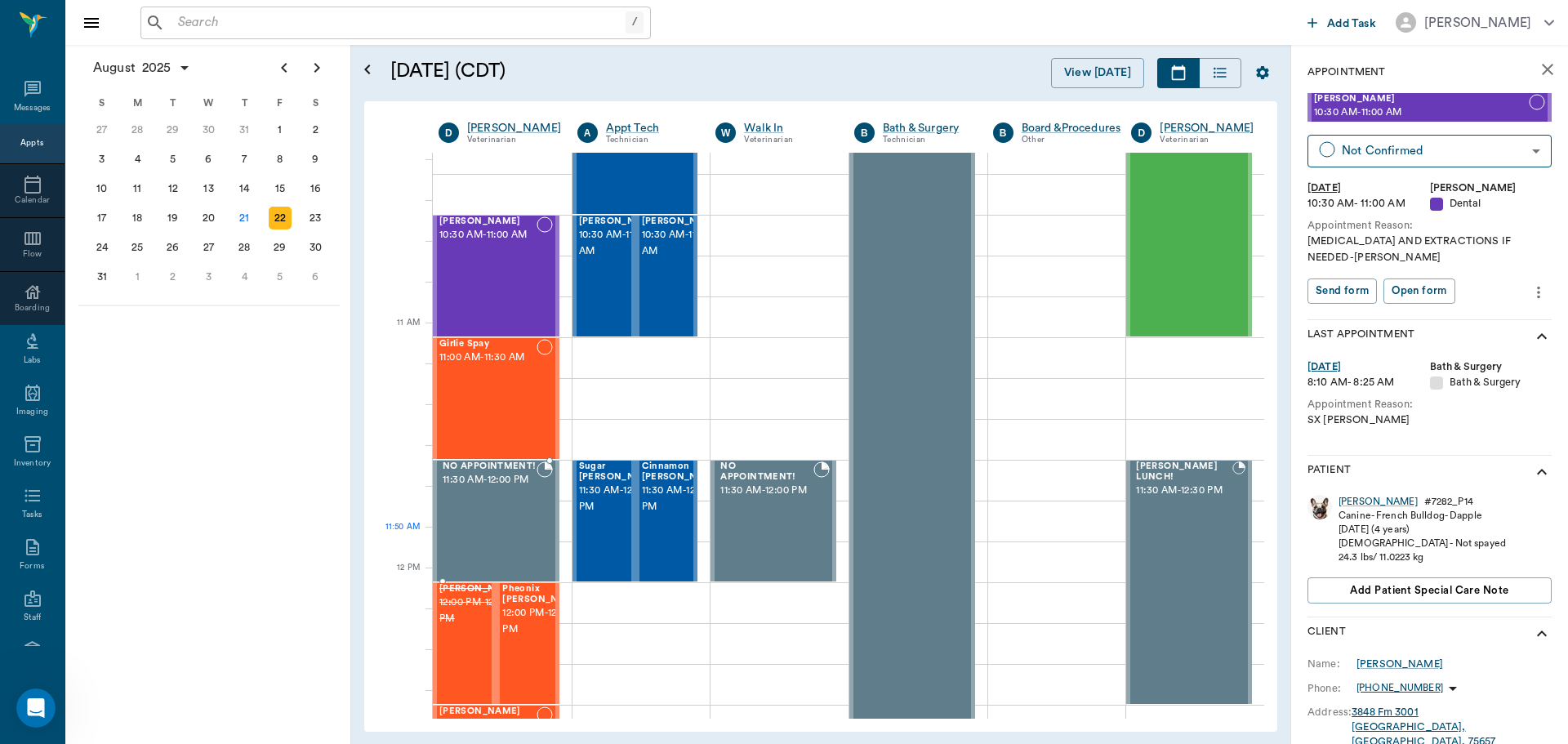
scroll to position [572, 0]
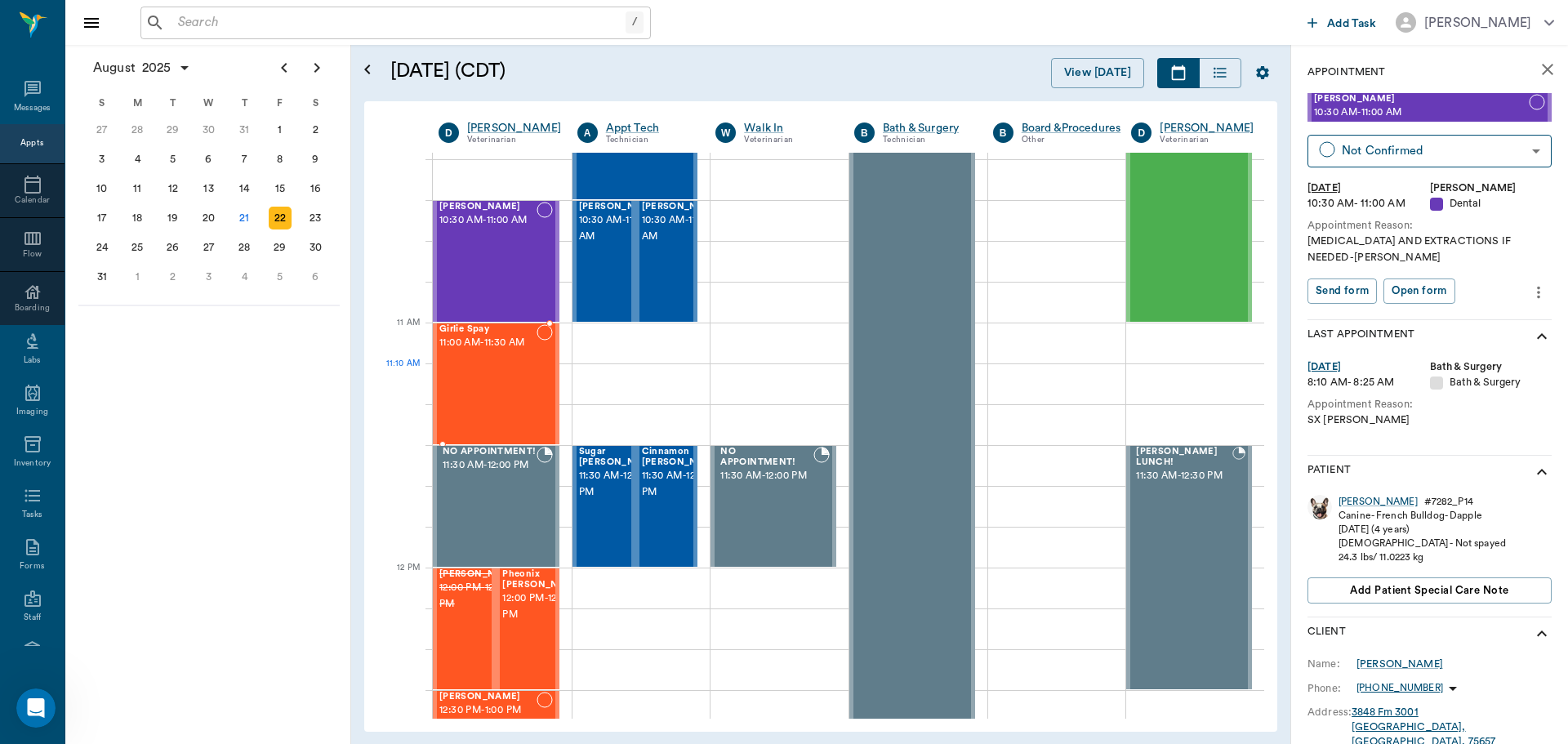
click at [495, 378] on div "Girlie Spay 11:00 AM - 11:30 AM" at bounding box center [488, 384] width 98 height 119
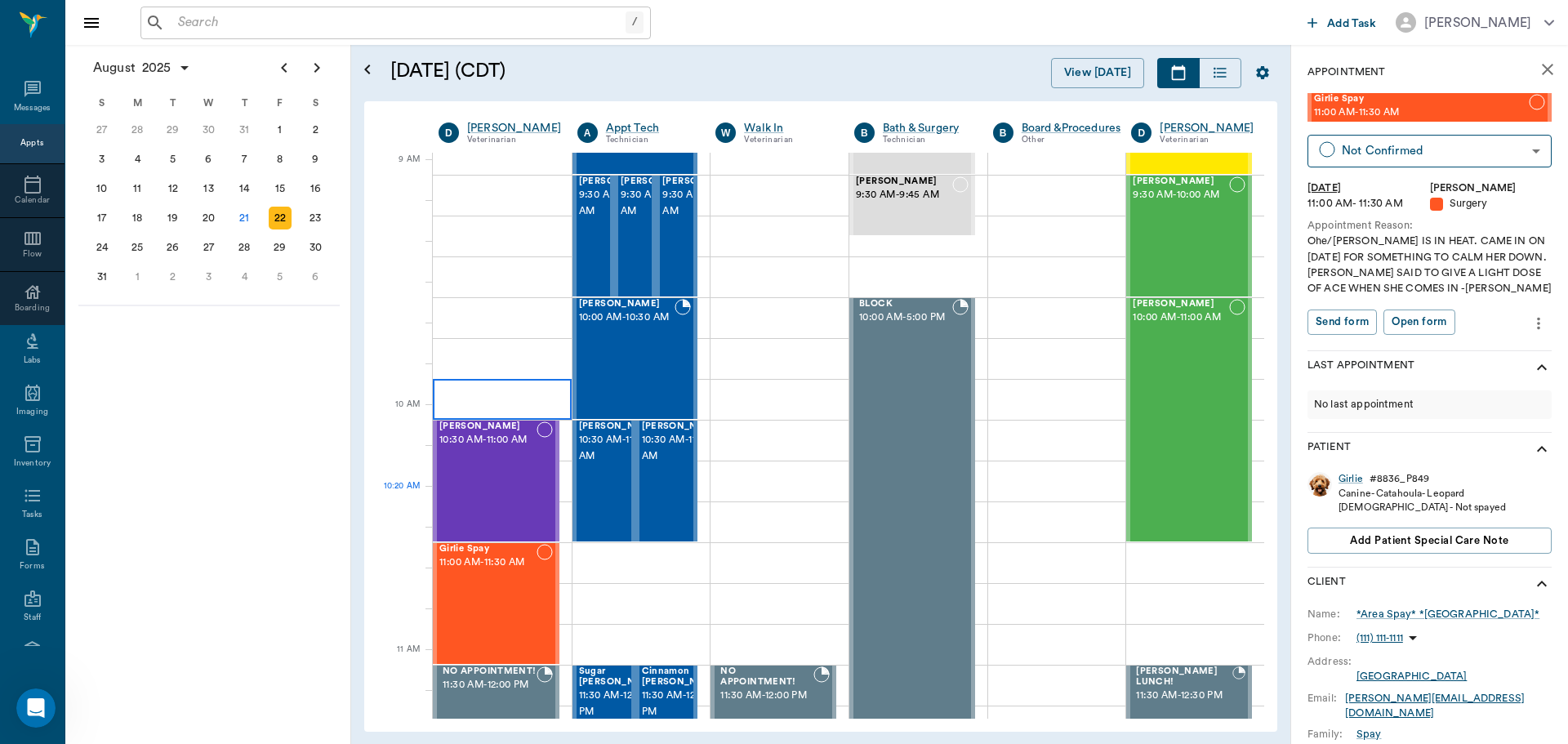
scroll to position [245, 0]
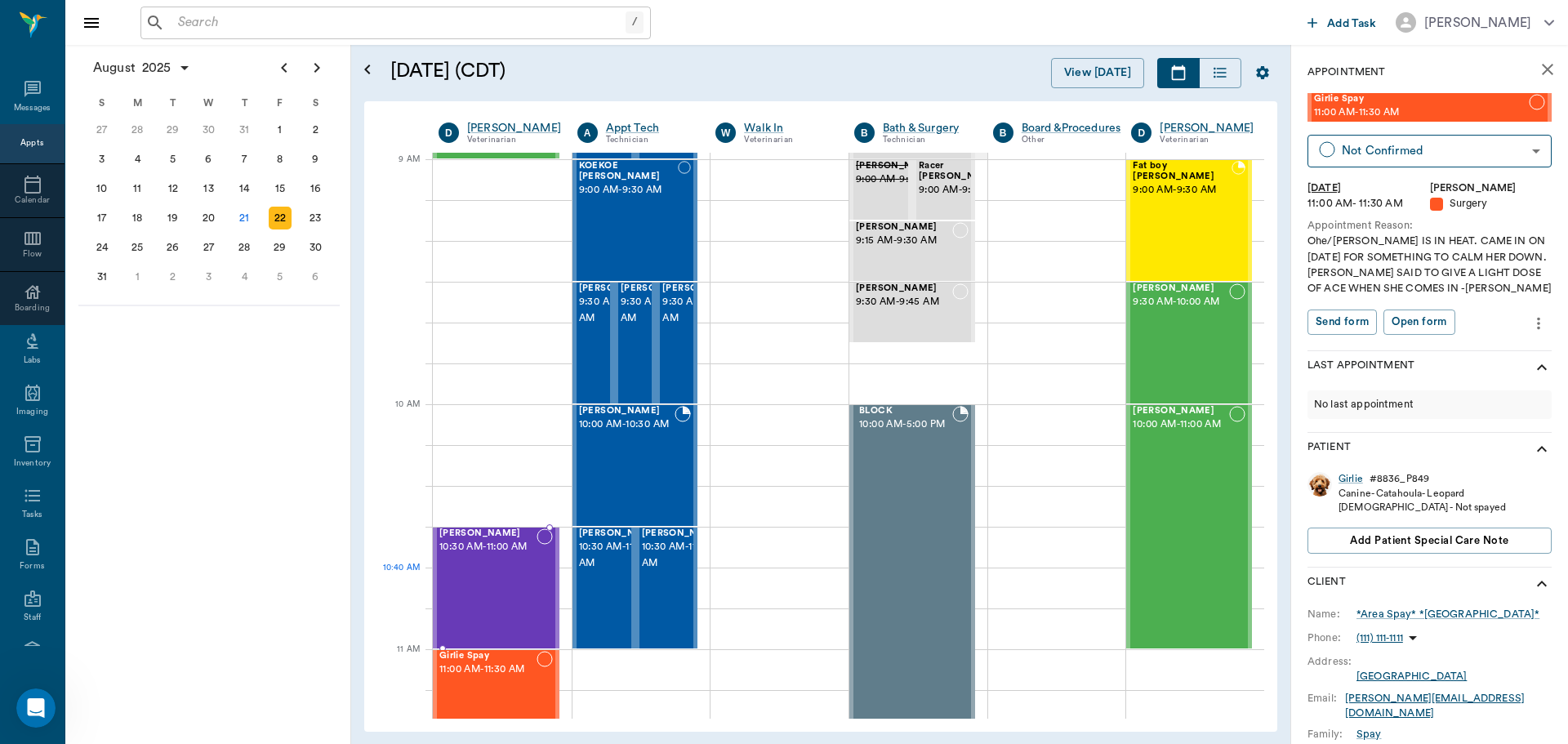
click at [496, 585] on div "Fiona Najera 10:30 AM - 11:00 AM" at bounding box center [488, 588] width 98 height 119
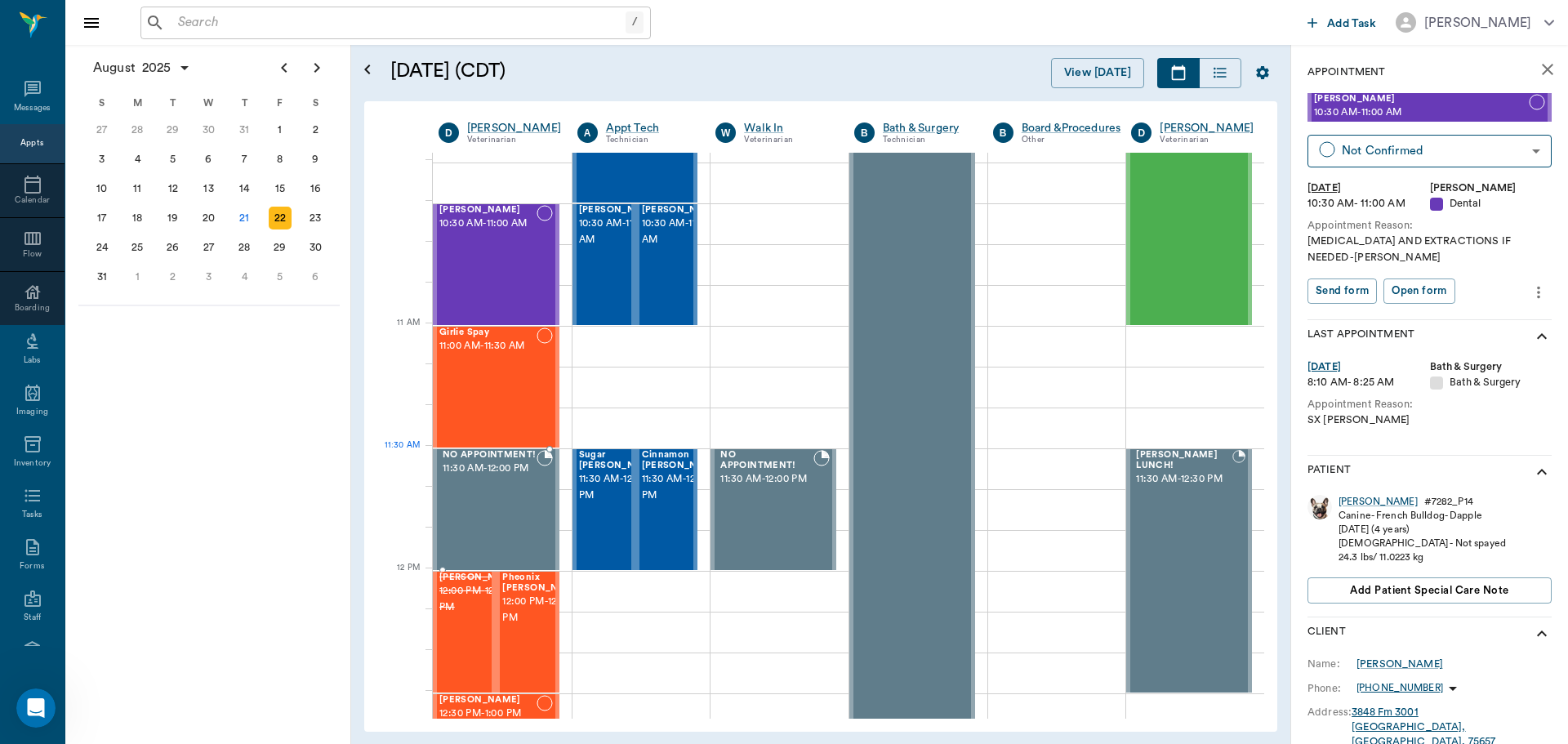
scroll to position [572, 0]
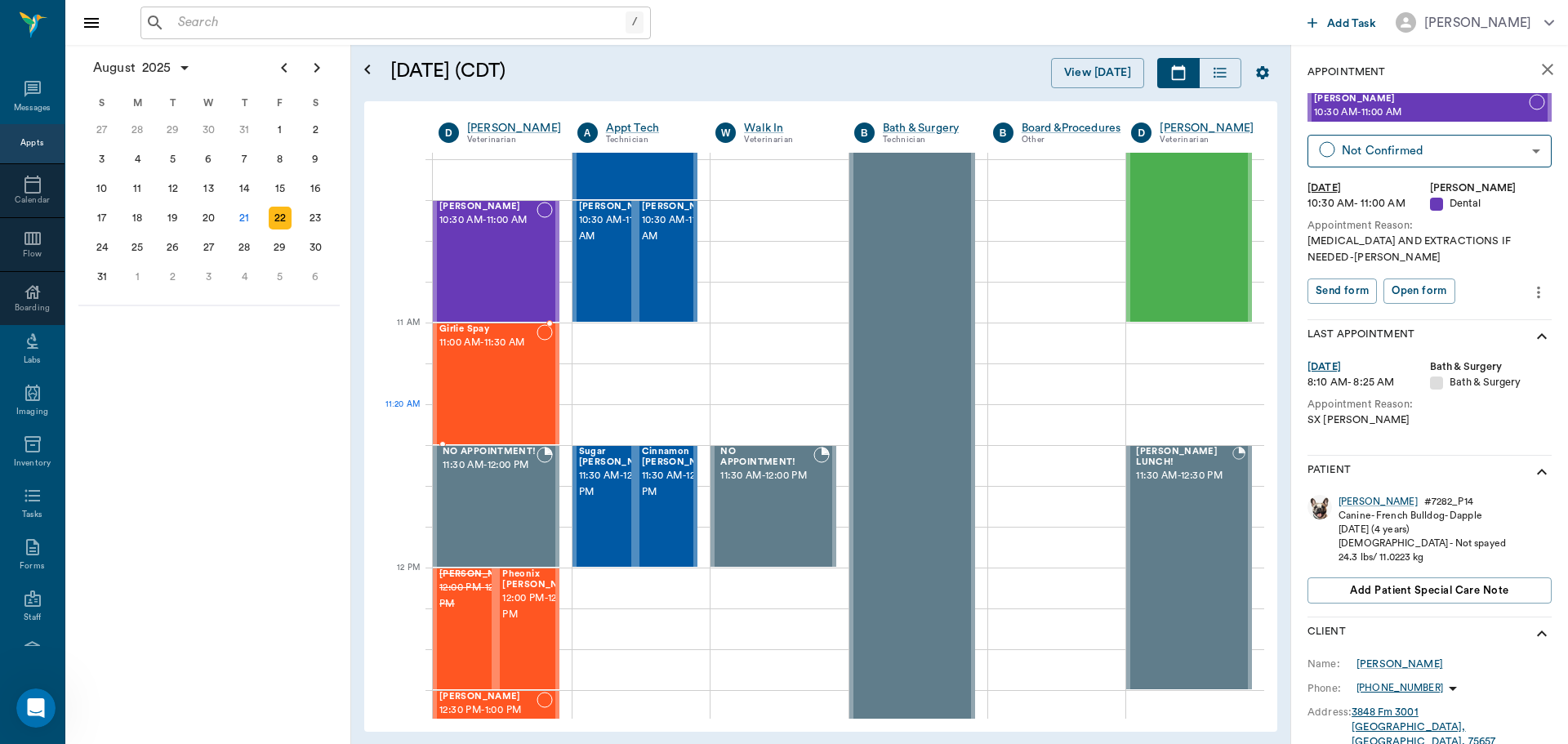
click at [536, 410] on div at bounding box center [545, 384] width 17 height 119
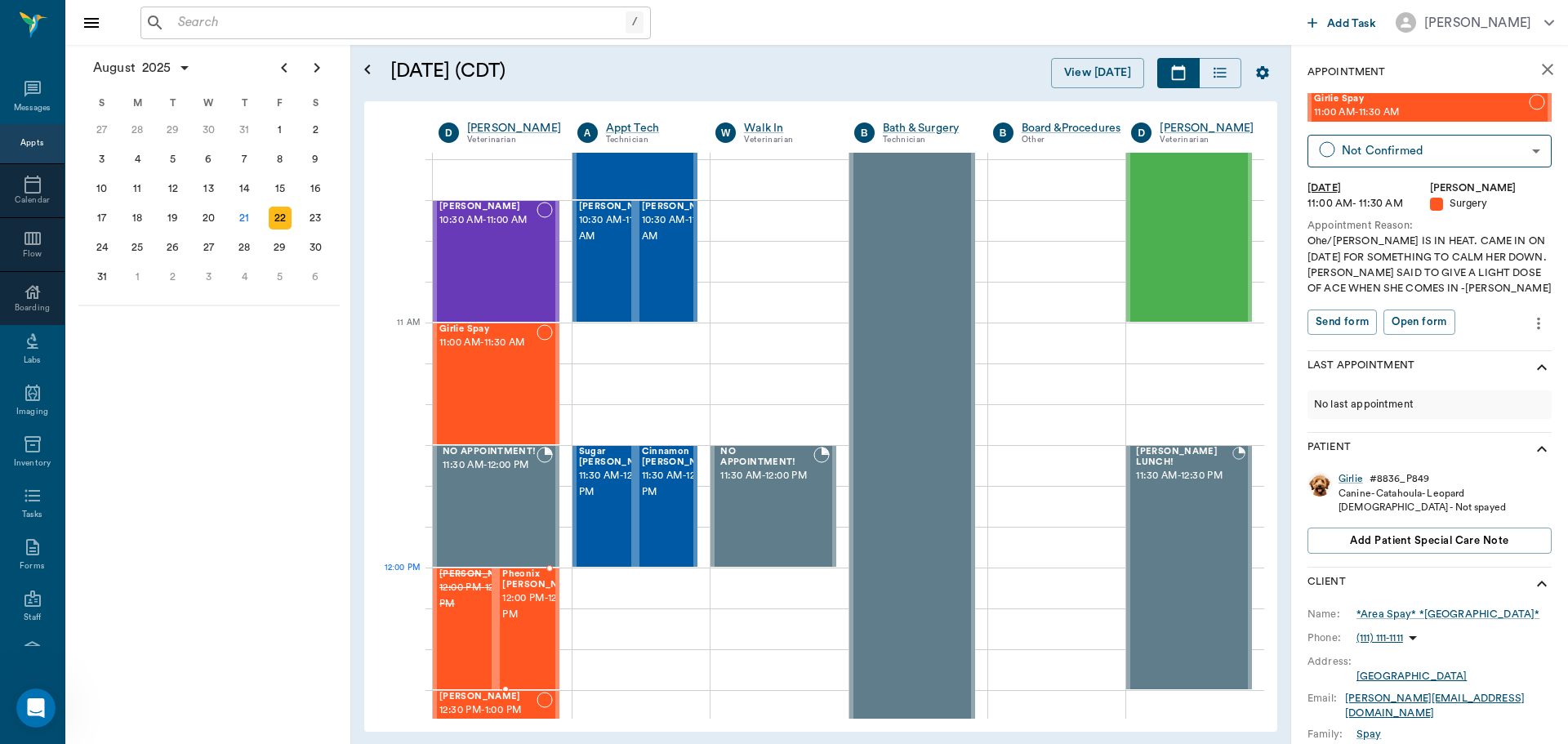
click at [515, 606] on span "12:00 PM - 12:30 PM" at bounding box center [543, 606] width 82 height 33
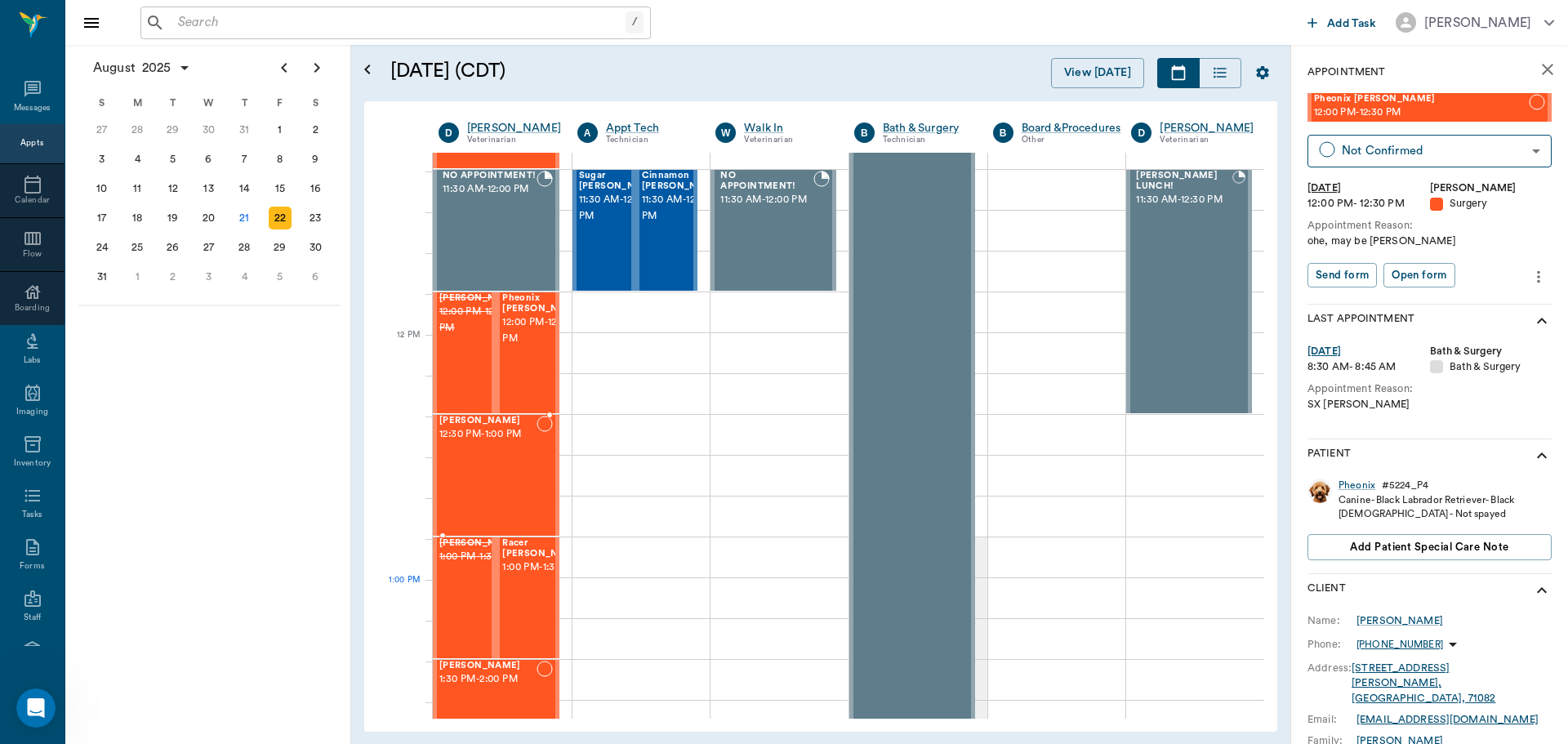
scroll to position [898, 0]
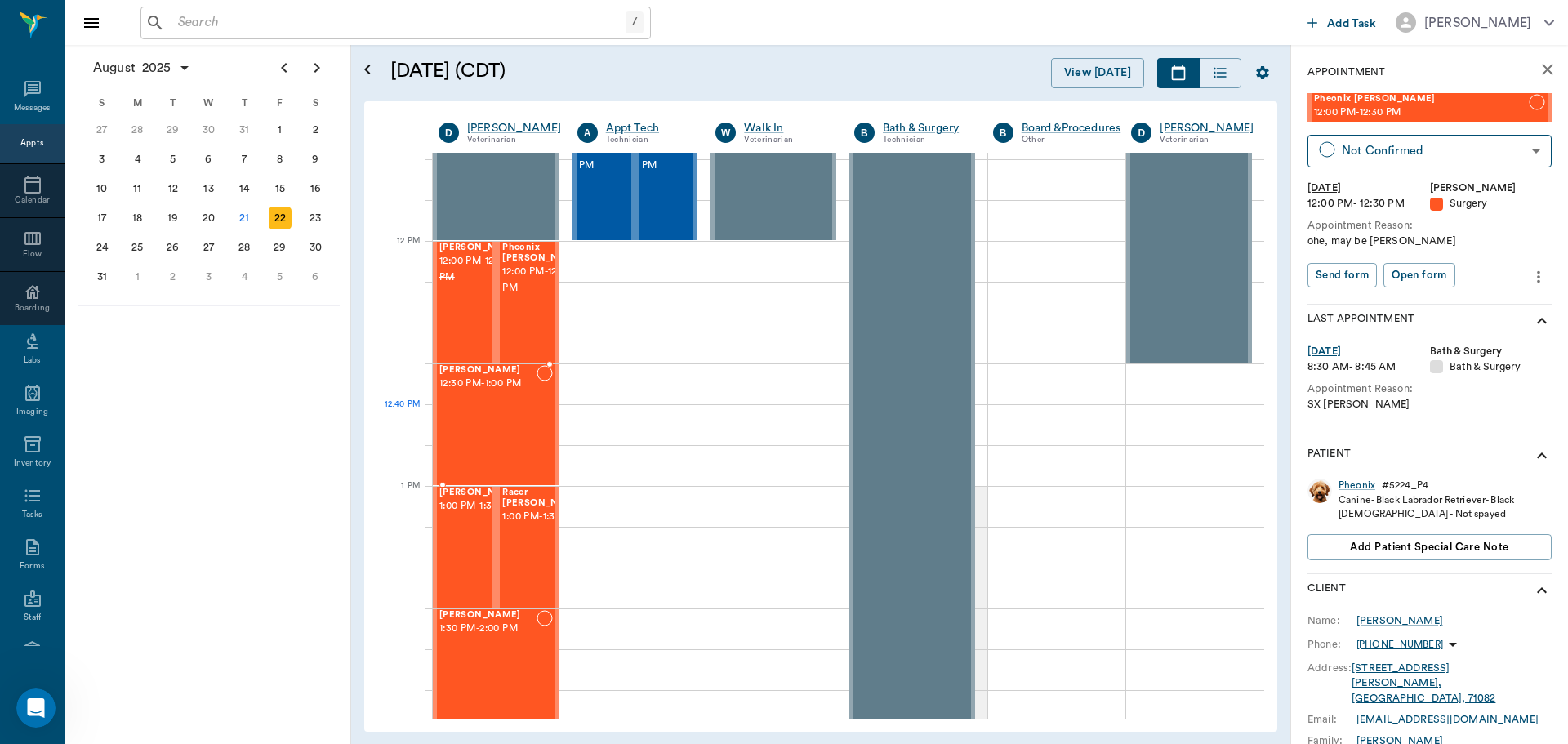
click at [500, 416] on div "Tess Whatley 12:30 PM - 1:00 PM" at bounding box center [488, 425] width 98 height 119
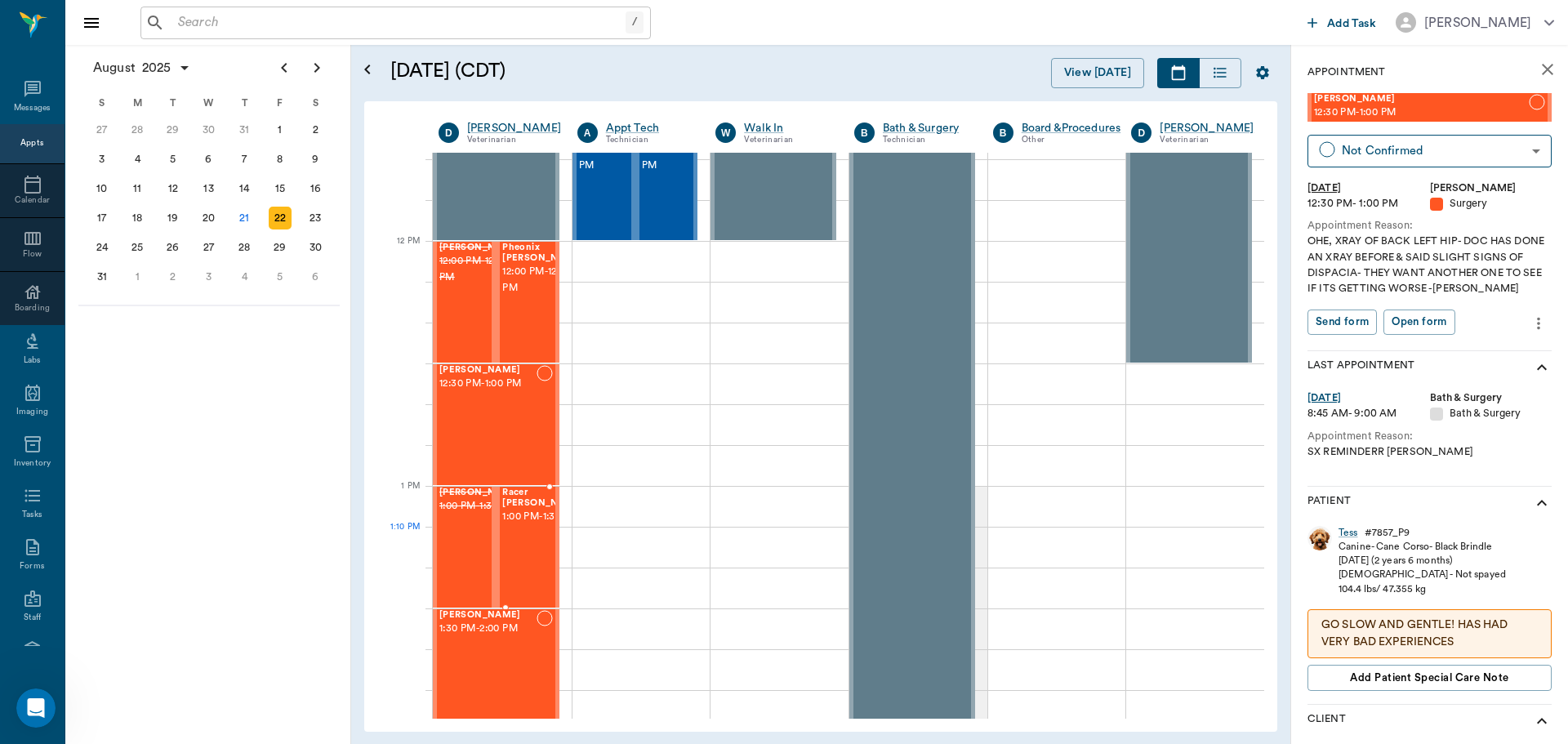
click at [514, 525] on span "1:00 PM - 1:30 PM" at bounding box center [543, 517] width 82 height 17
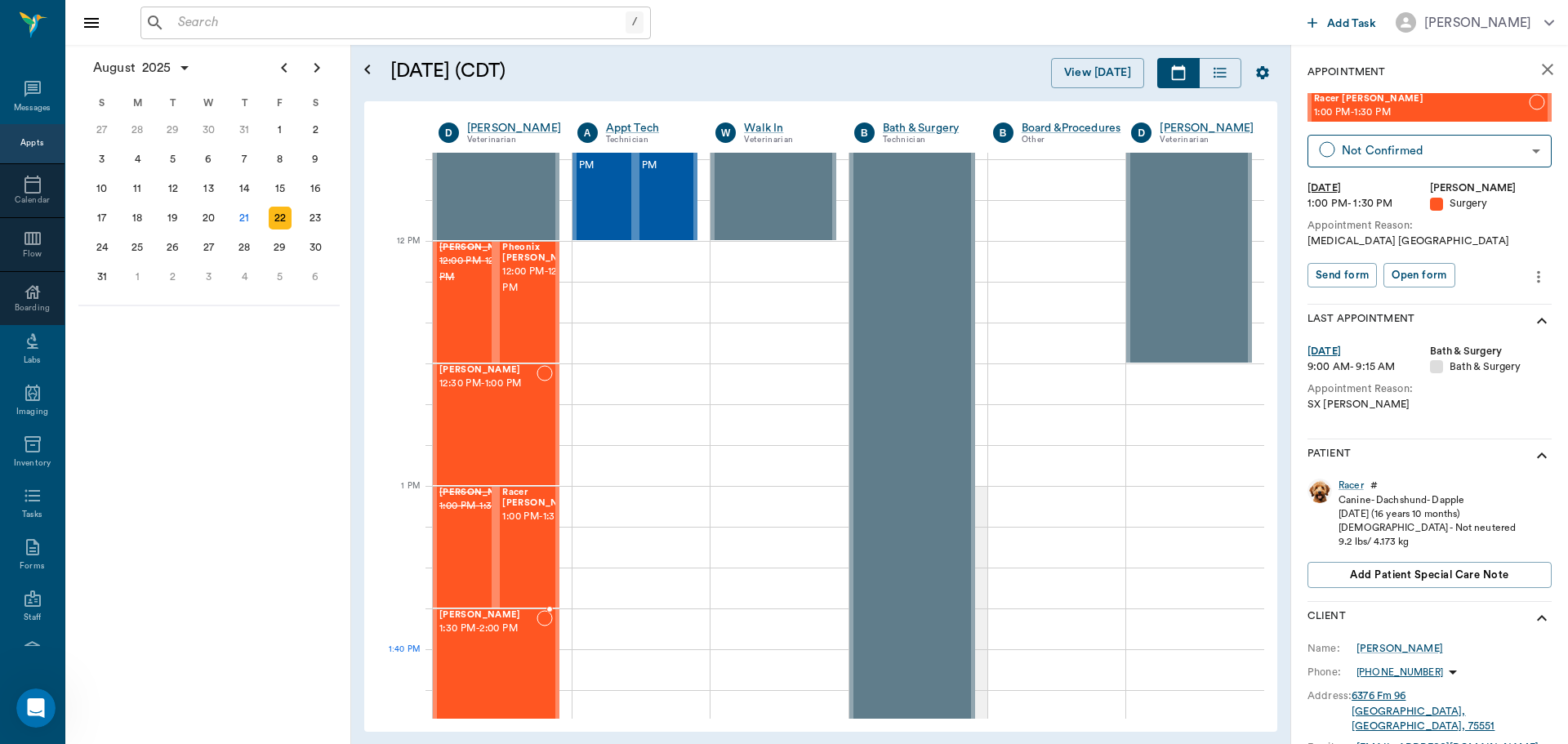
click at [523, 669] on div "Lannie Westbrook 1:30 PM - 2:00 PM" at bounding box center [488, 670] width 98 height 119
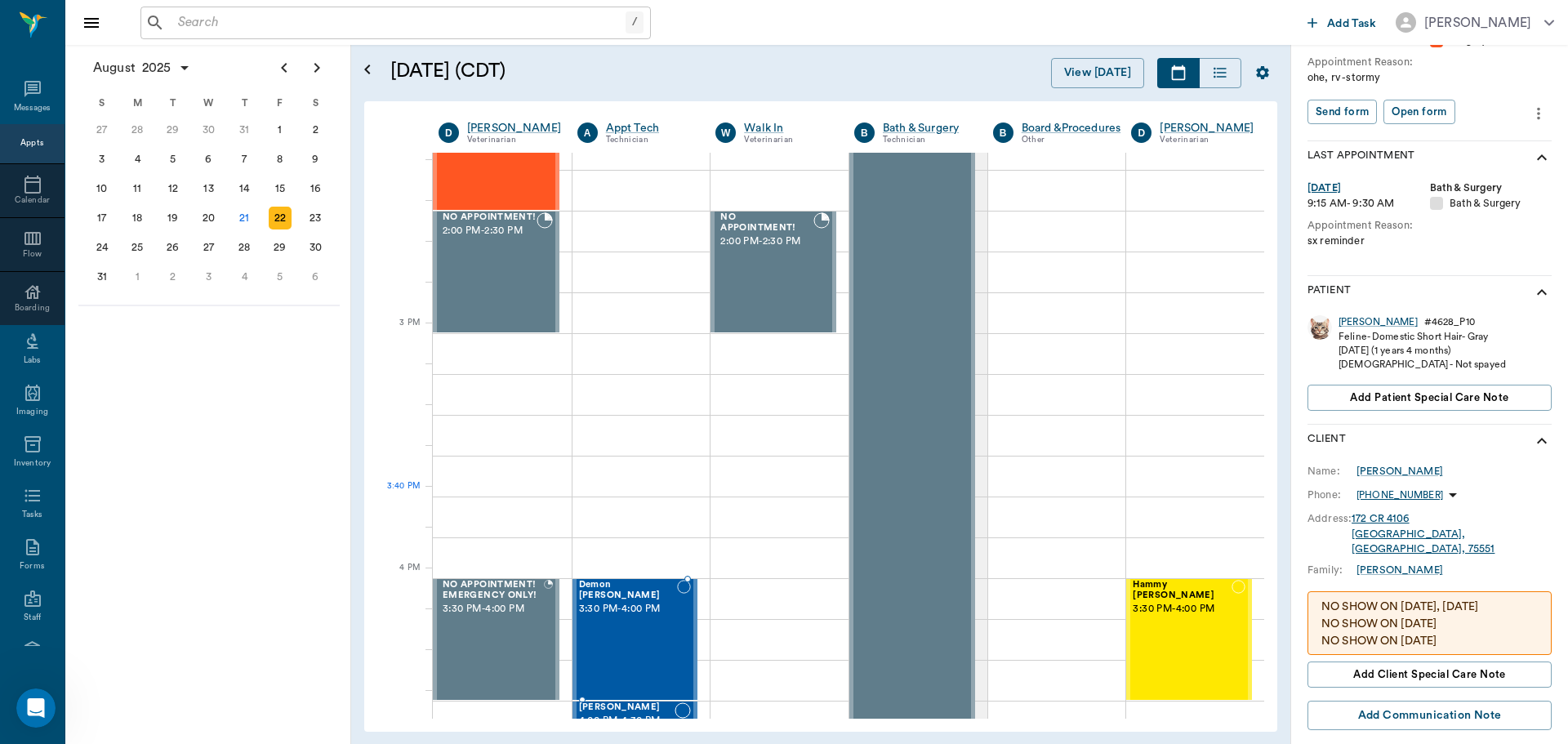
scroll to position [1552, 0]
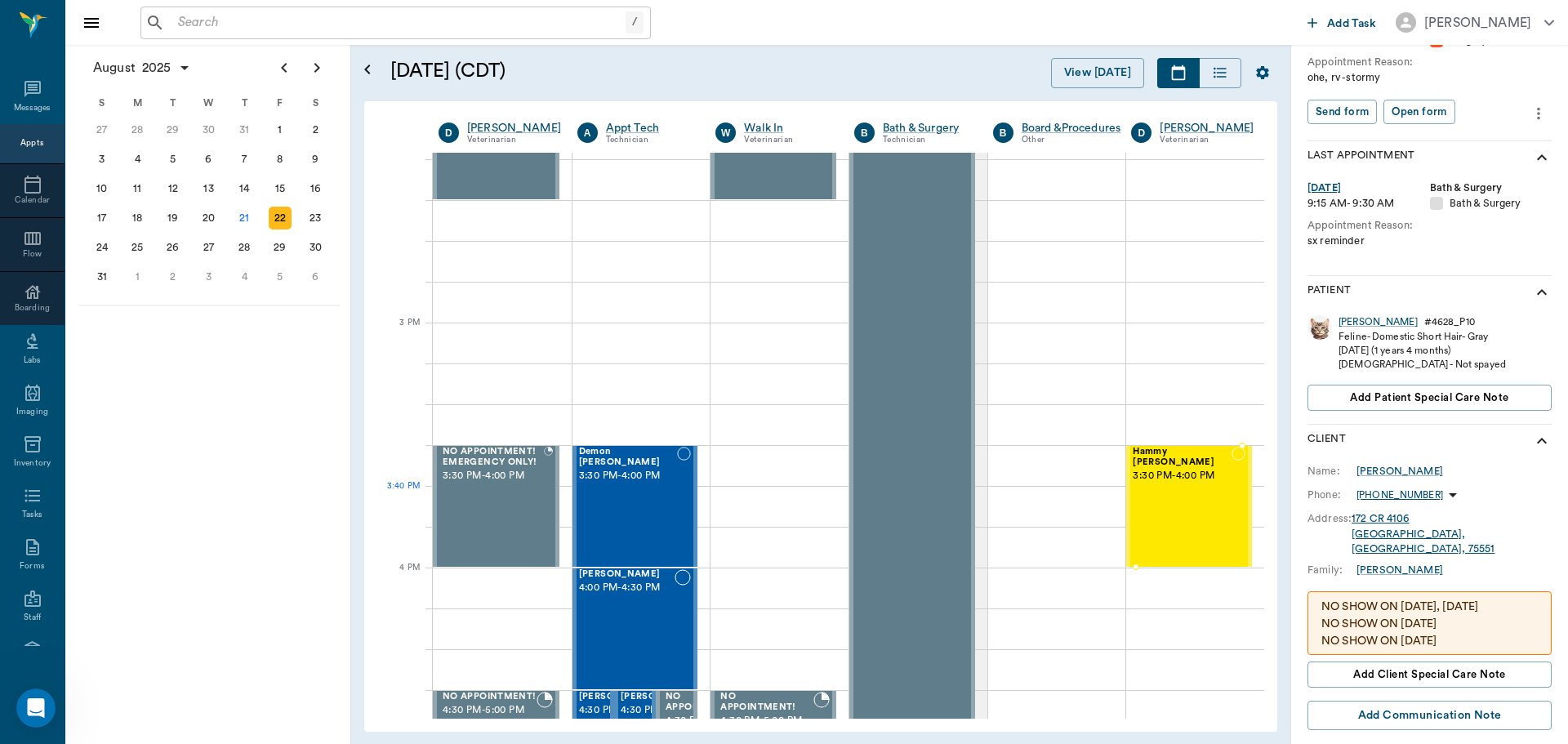
click at [1157, 500] on div "Hammy YBARRA 3:30 PM - 4:00 PM" at bounding box center [1182, 506] width 99 height 119
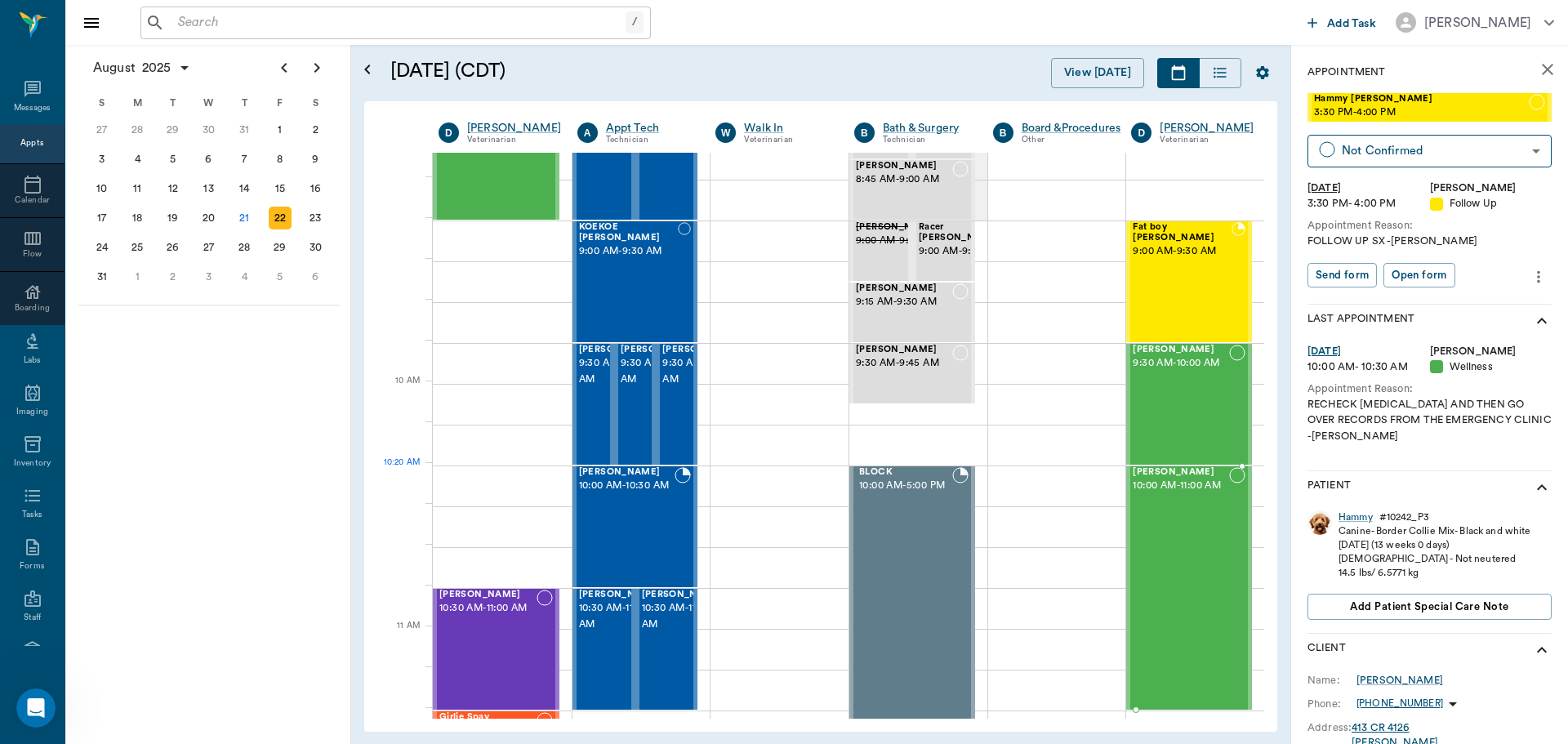
scroll to position [163, 0]
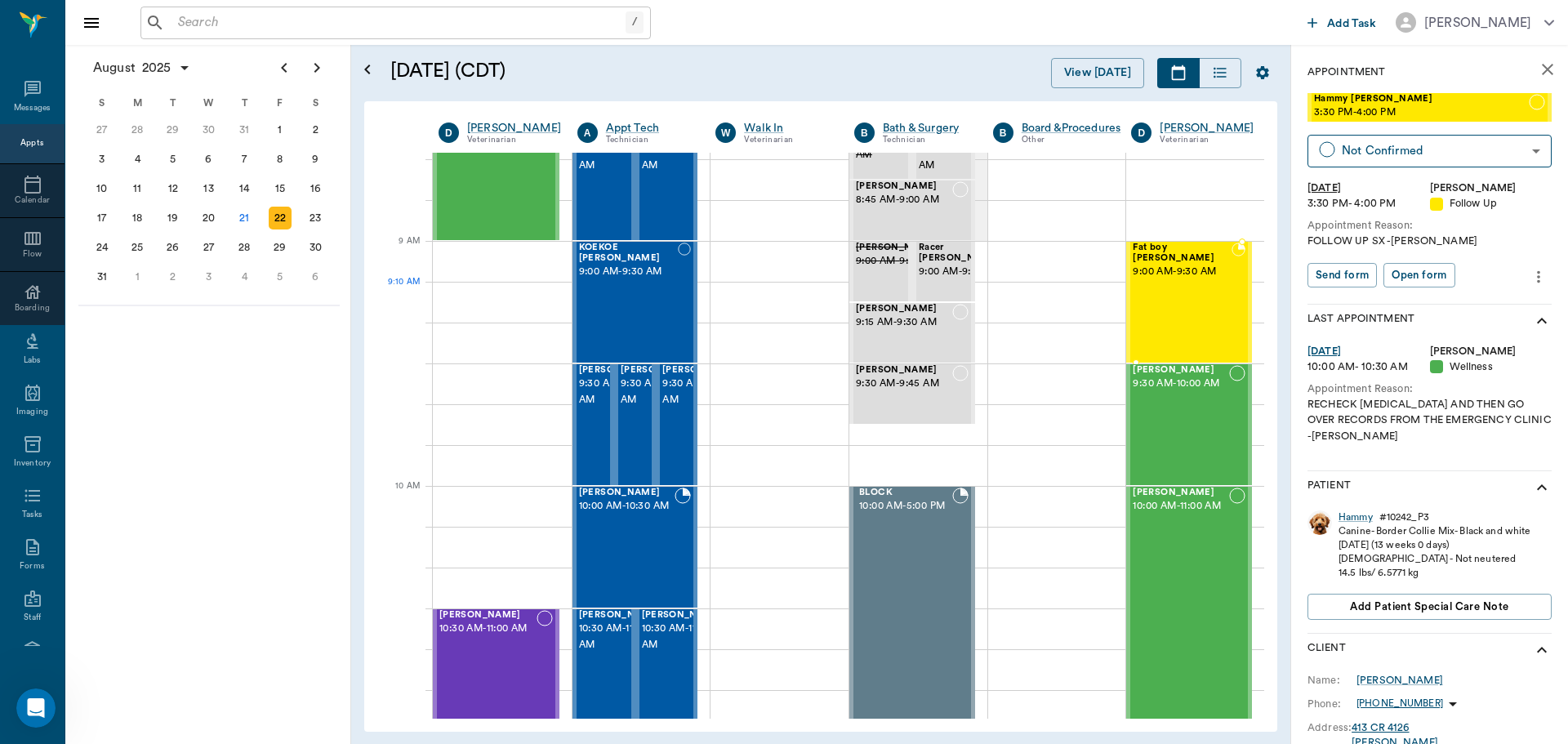
click at [1172, 303] on div "Fat boy EGBERT 9:00 AM - 9:30 AM" at bounding box center [1182, 302] width 99 height 119
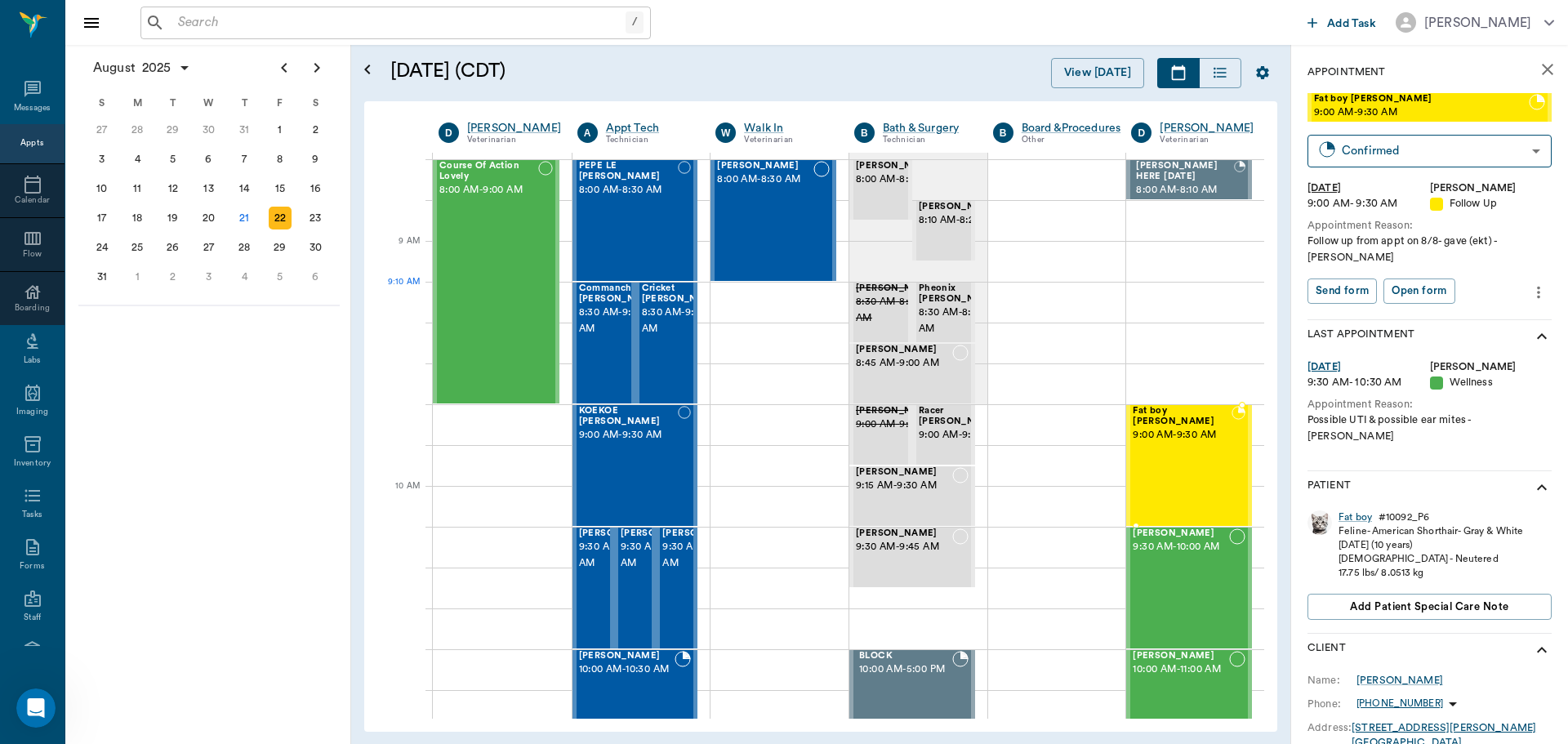
scroll to position [163, 0]
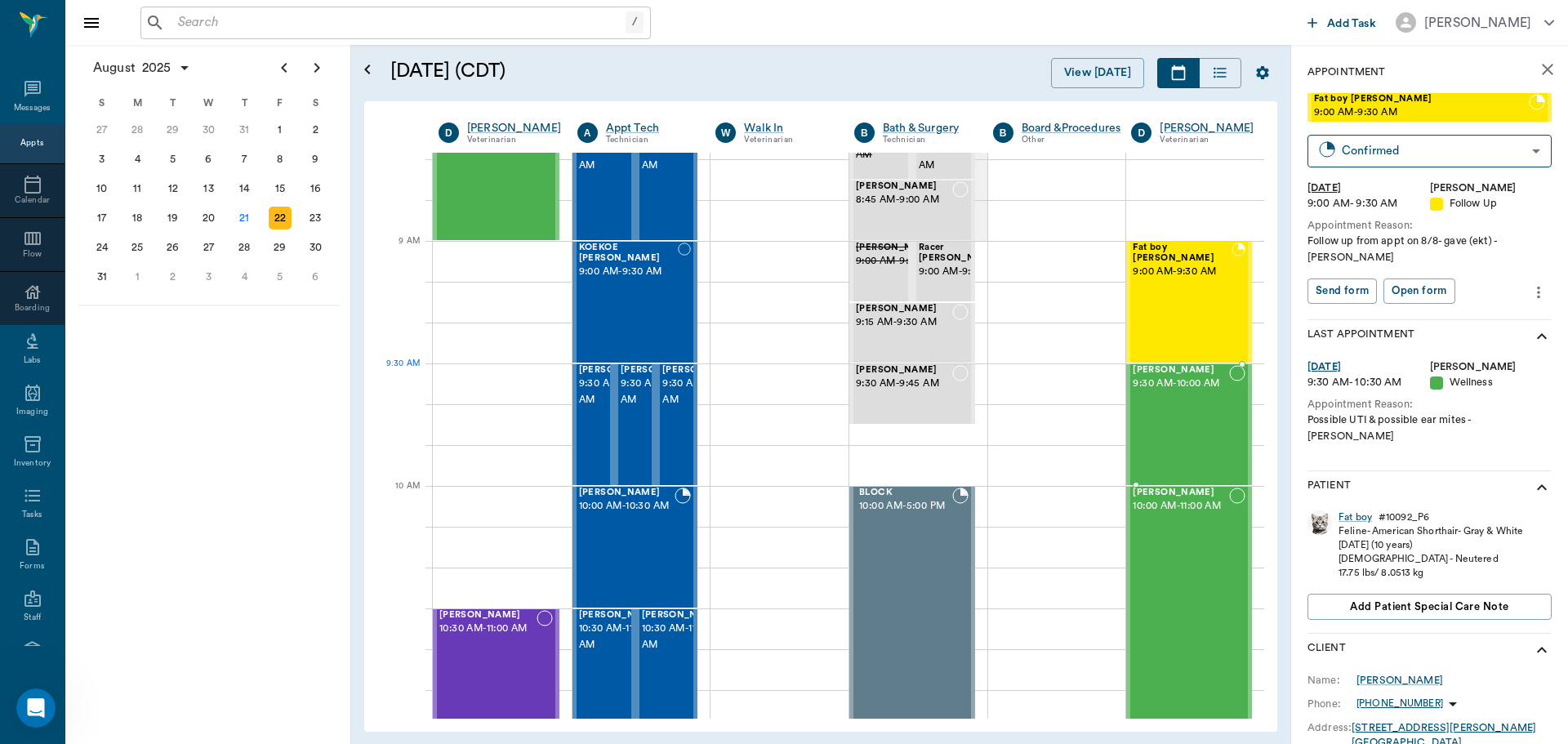
click at [1178, 392] on span "9:30 AM - 10:00 AM" at bounding box center [1181, 384] width 97 height 17
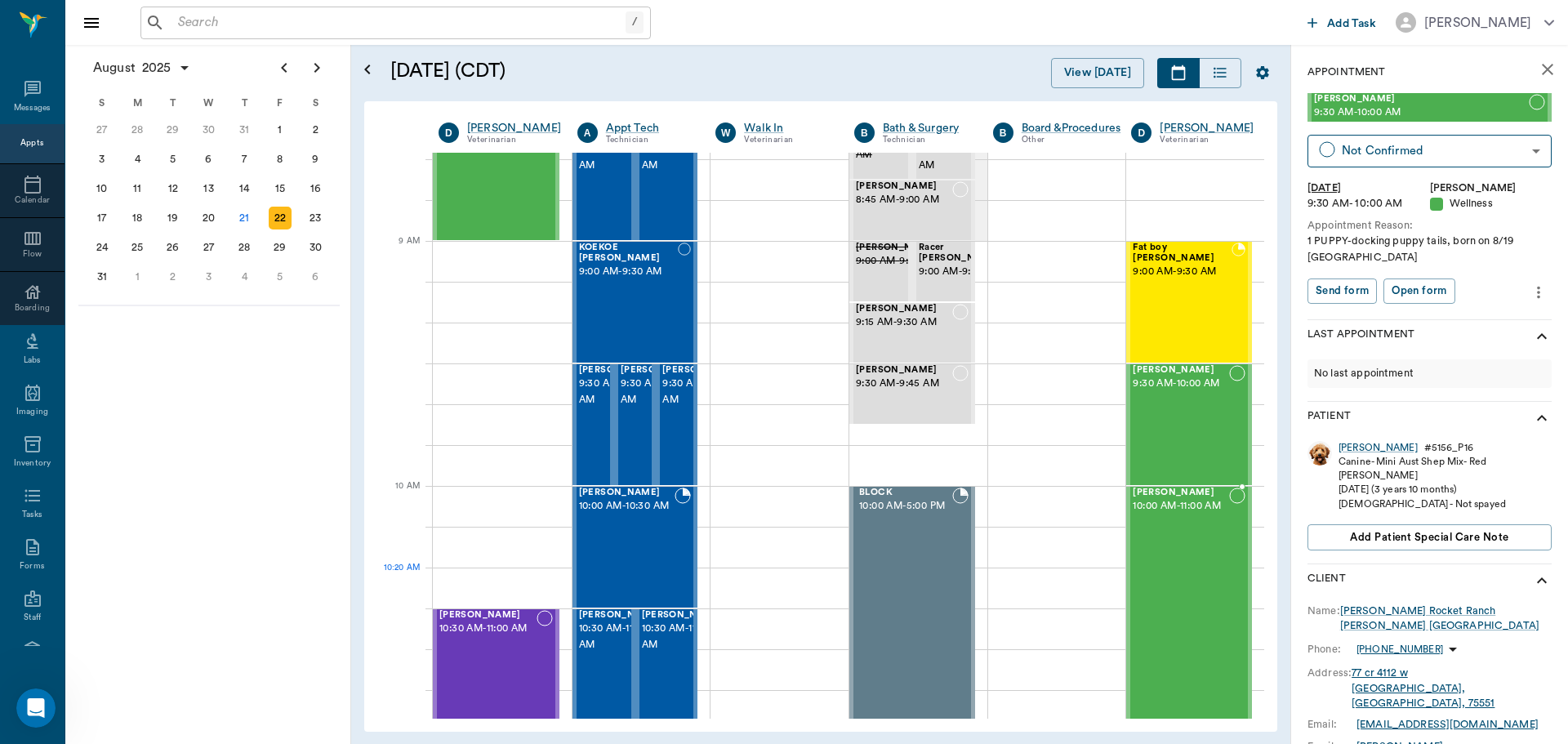
click at [1168, 583] on div "Lilah Stephens 10:00 AM - 11:00 AM" at bounding box center [1181, 609] width 97 height 242
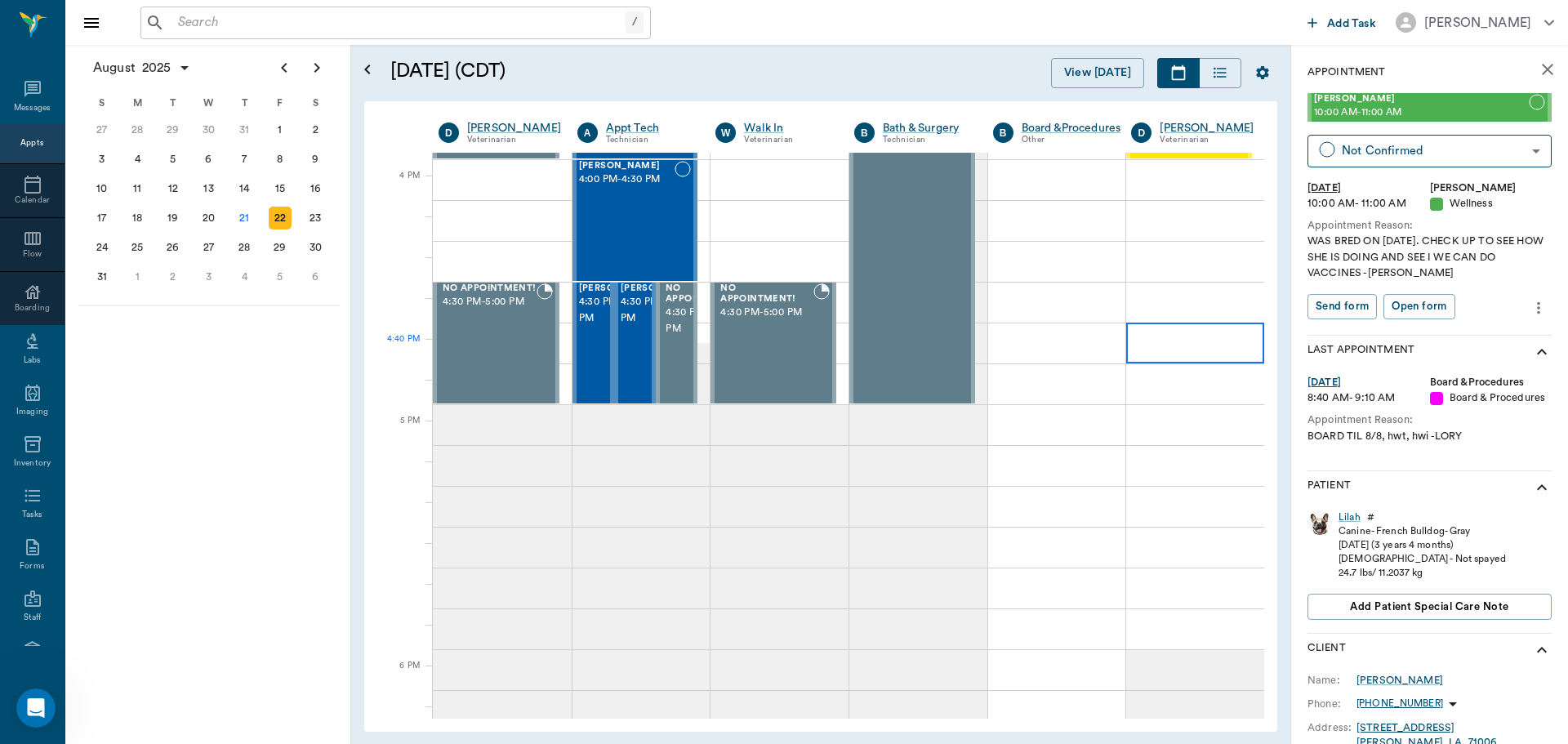
scroll to position [1634, 0]
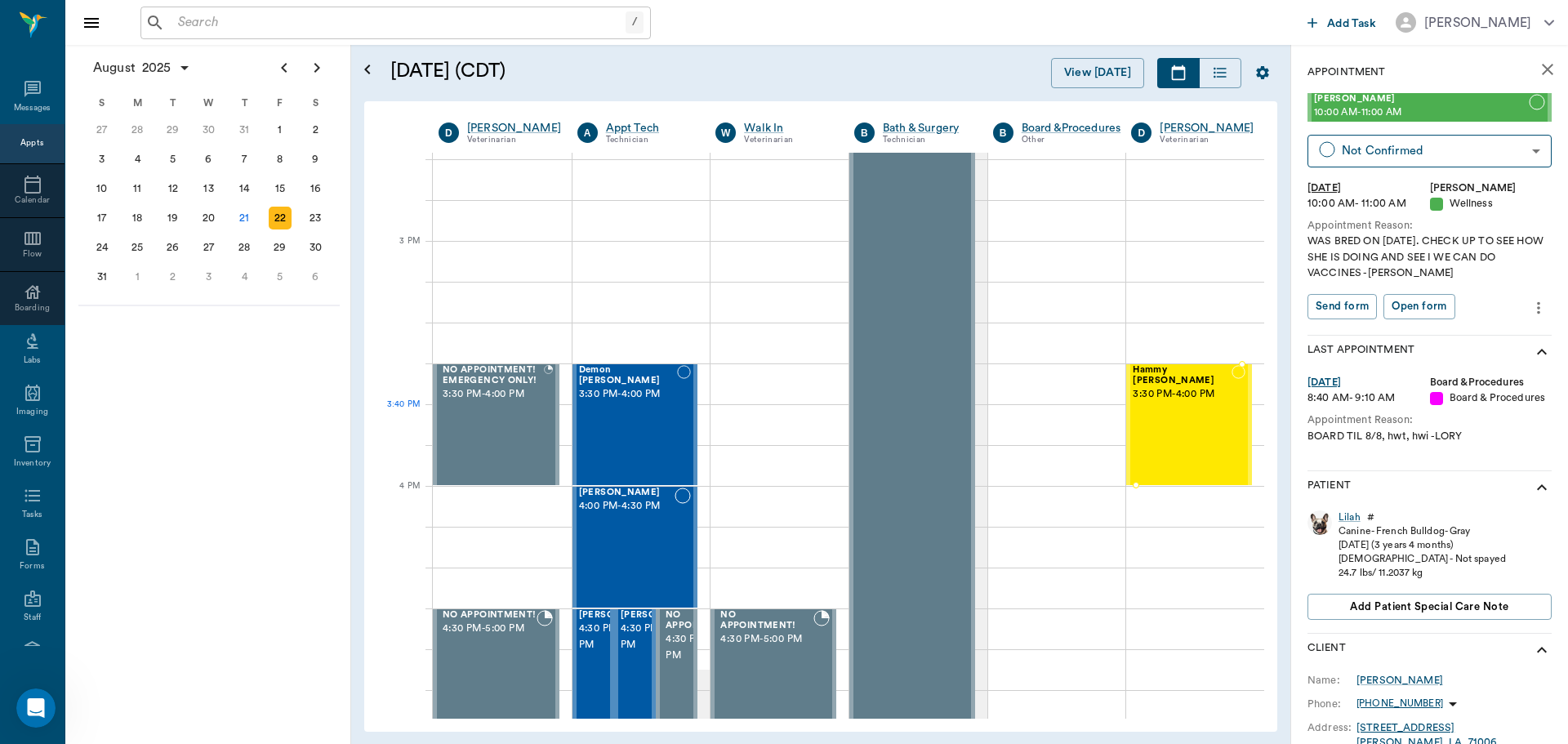
click at [1160, 408] on div "Hammy YBARRA 3:30 PM - 4:00 PM" at bounding box center [1182, 425] width 99 height 119
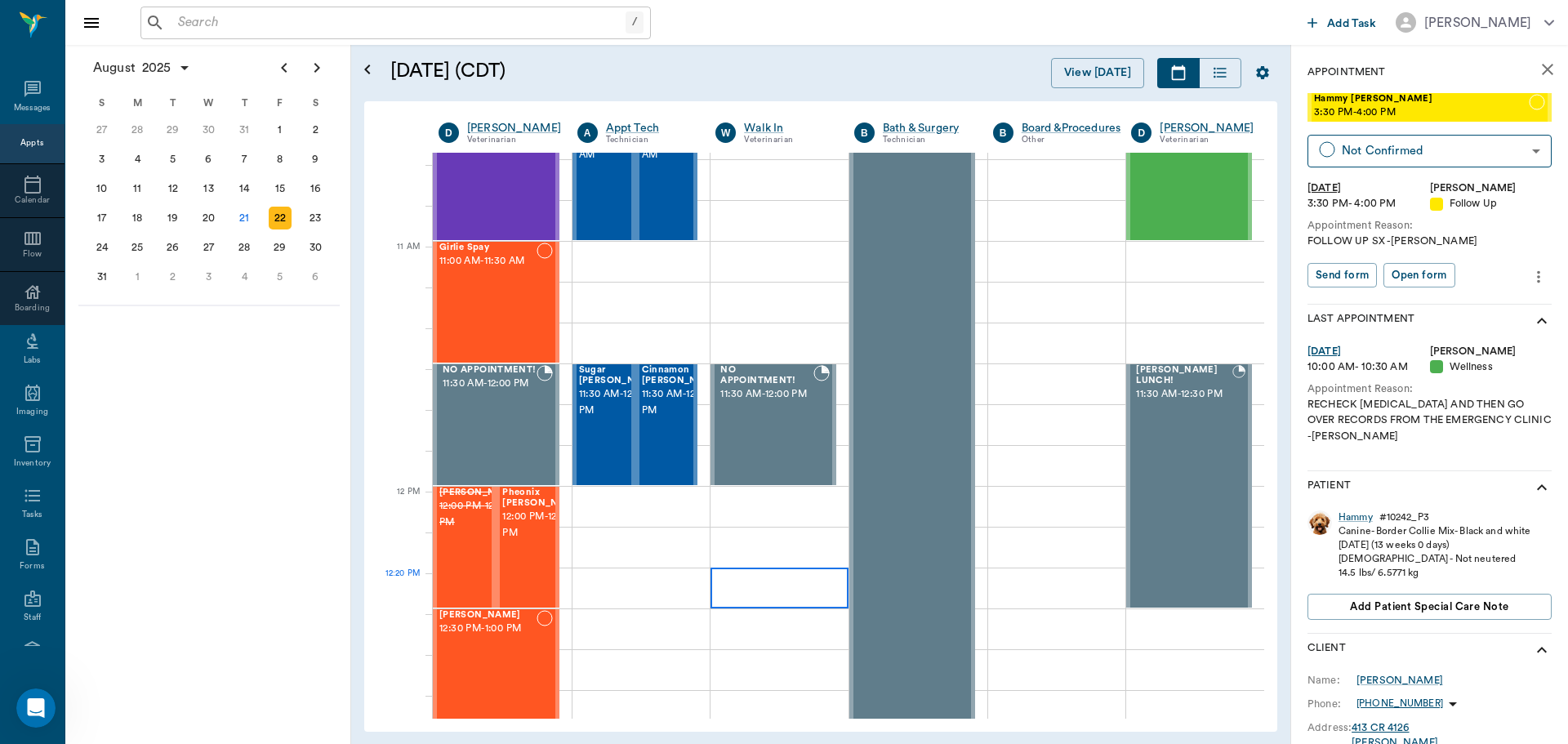
scroll to position [490, 0]
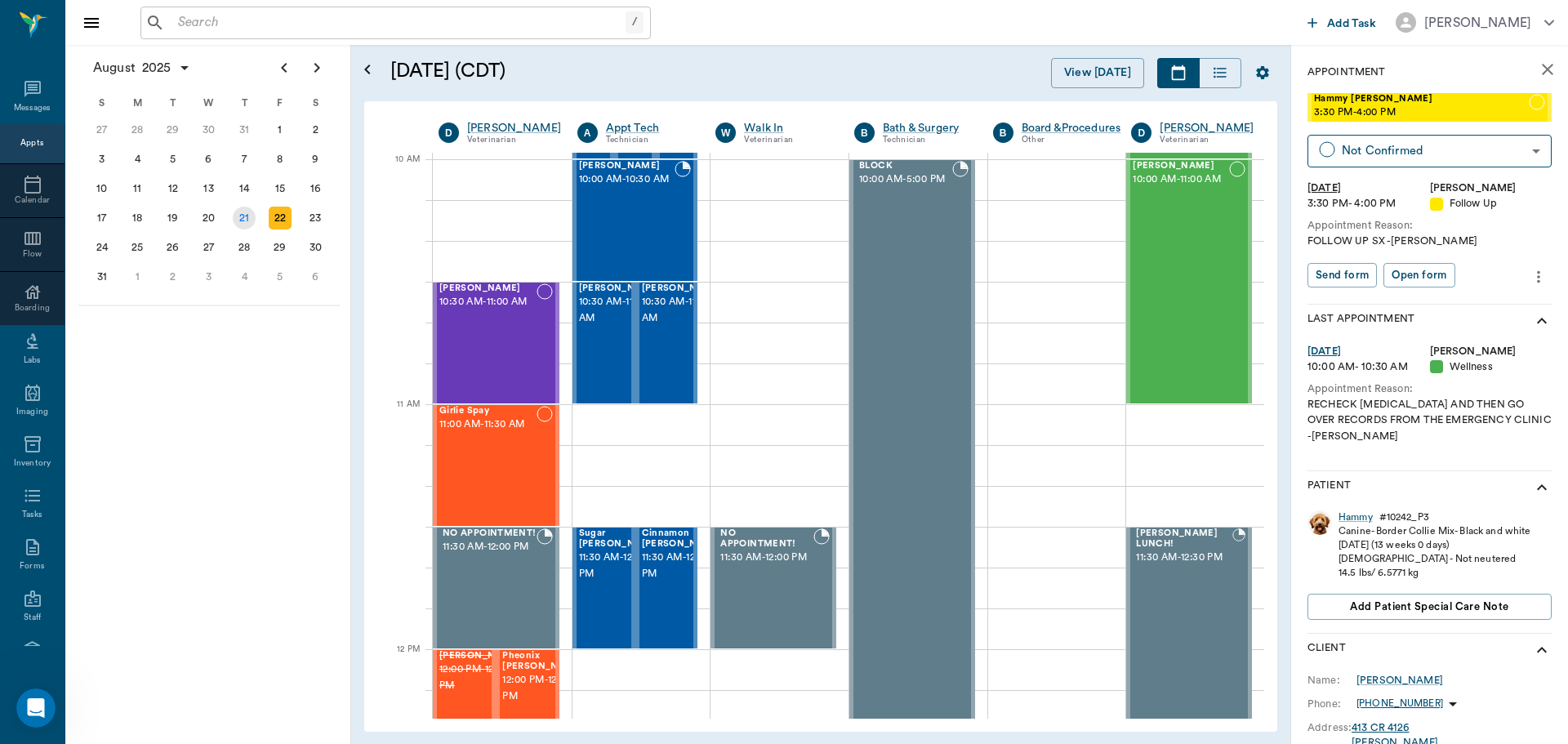
click at [249, 219] on div "21" at bounding box center [244, 218] width 23 height 23
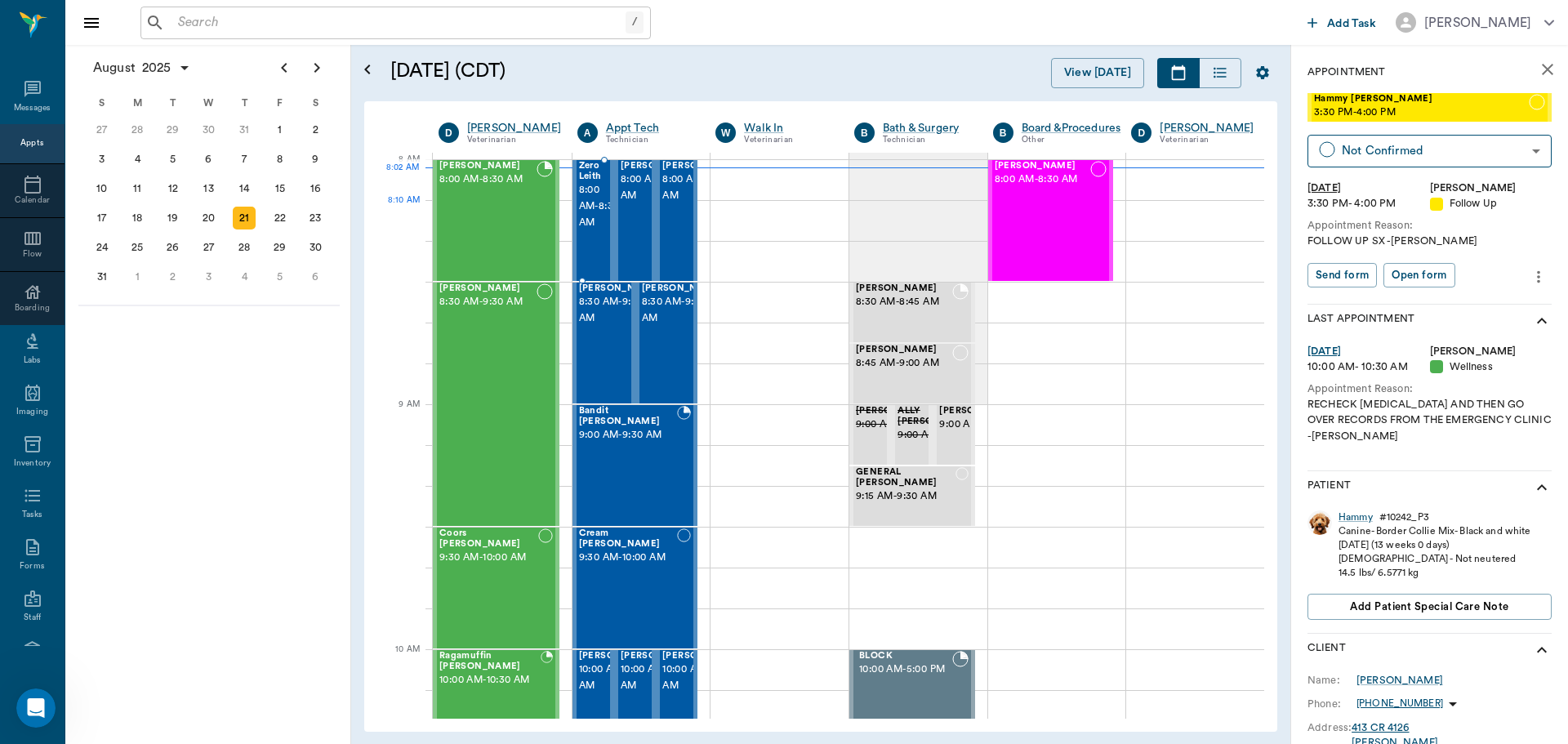
click at [589, 222] on span "8:00 AM - 8:30 AM" at bounding box center [599, 206] width 41 height 49
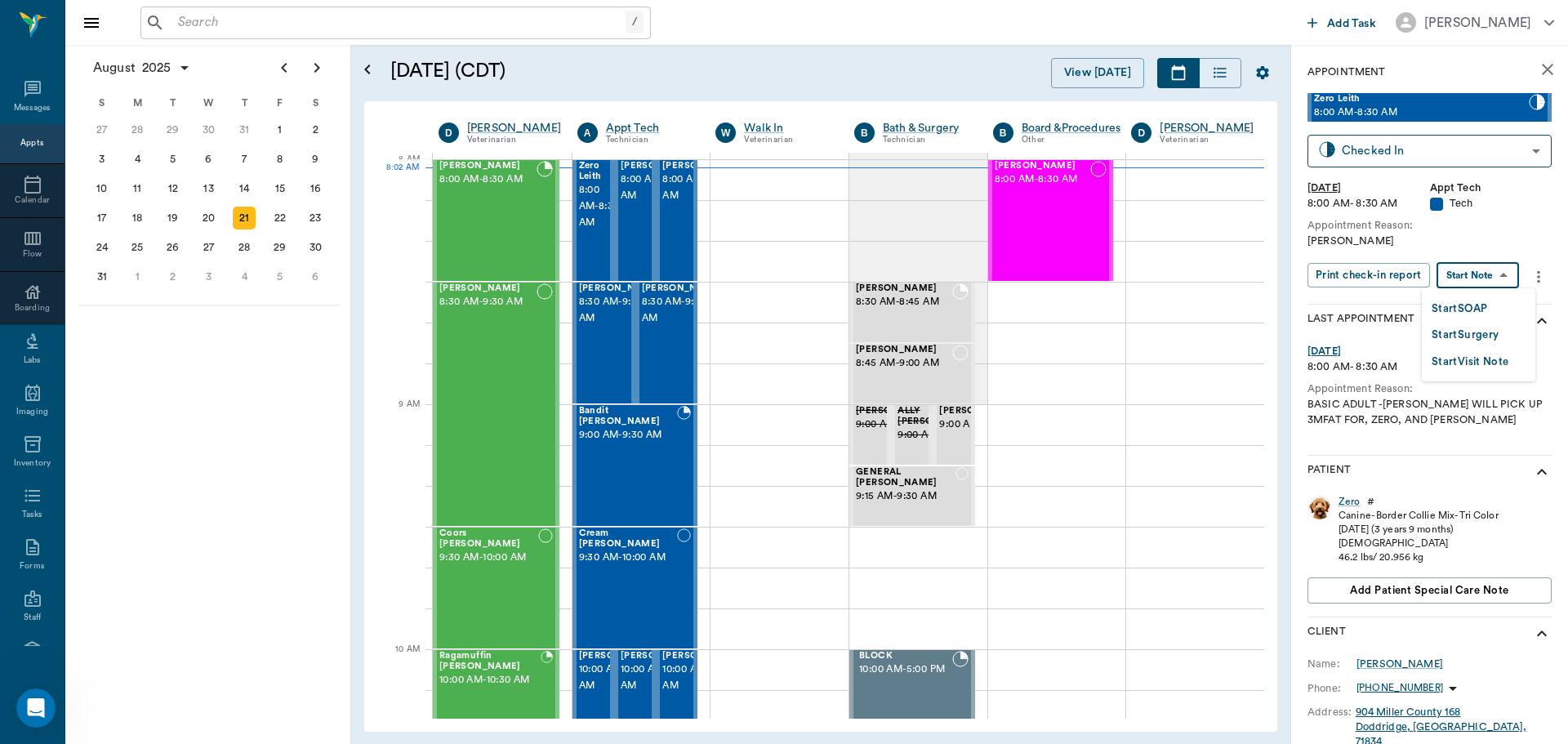
drag, startPoint x: 1487, startPoint y: 271, endPoint x: 1470, endPoint y: 303, distance: 36.2
click at [1486, 271] on body "/ ​ Add Task Dr. Bert Ellsworth Nectar Messages Appts Calendar Flow Boarding La…" at bounding box center [784, 372] width 1568 height 744
click at [1470, 305] on button "Start SOAP" at bounding box center [1460, 309] width 56 height 19
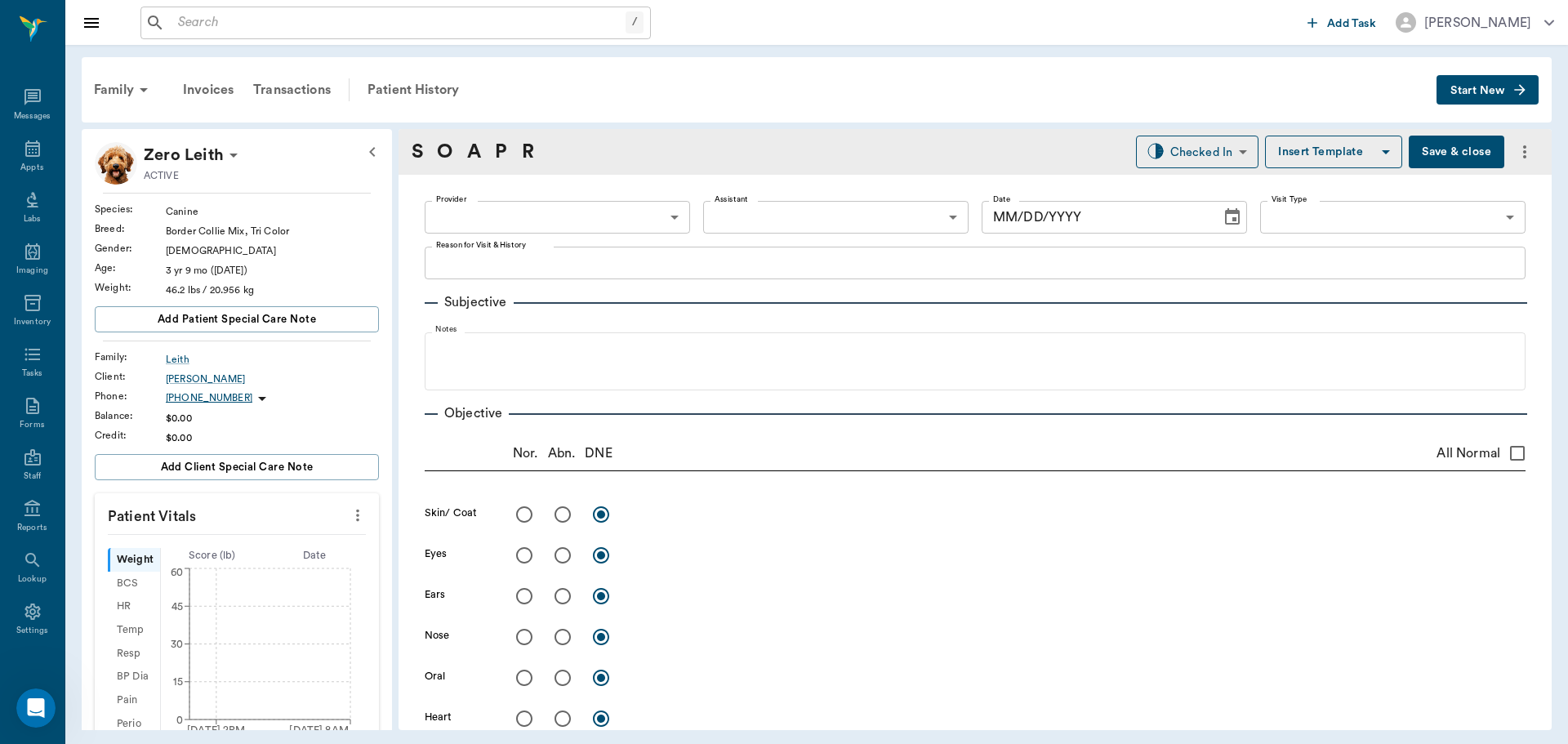
type input "63ec2f075fda476ae8351a4c"
type input "65d2be4f46e3a538d89b8c1a"
type textarea "hwi -jess"
type input "[DATE]"
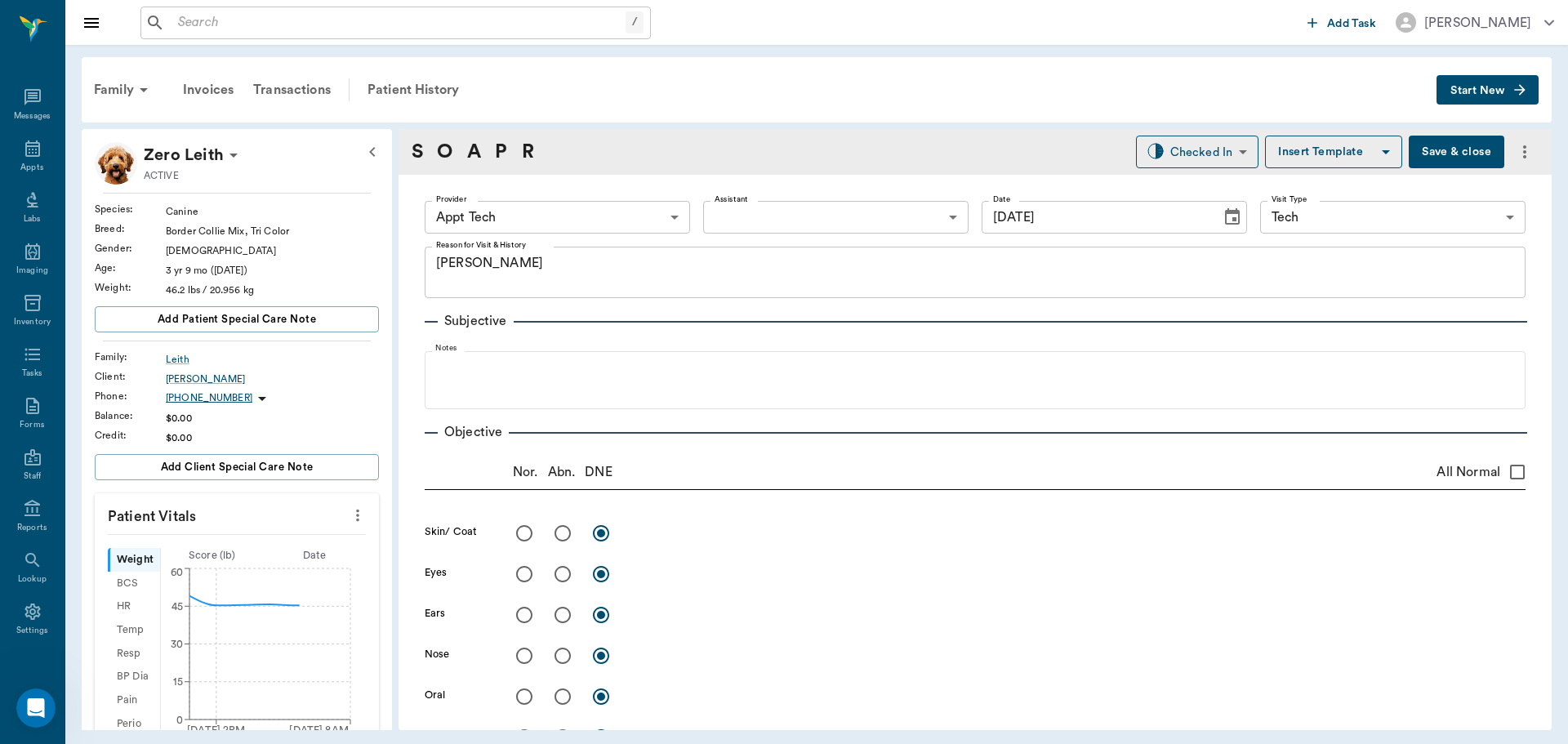
click at [345, 505] on button "more" at bounding box center [357, 515] width 26 height 28
click at [258, 542] on span "Enter Vitals" at bounding box center [277, 543] width 138 height 18
click at [210, 556] on input "text" at bounding box center [236, 564] width 142 height 33
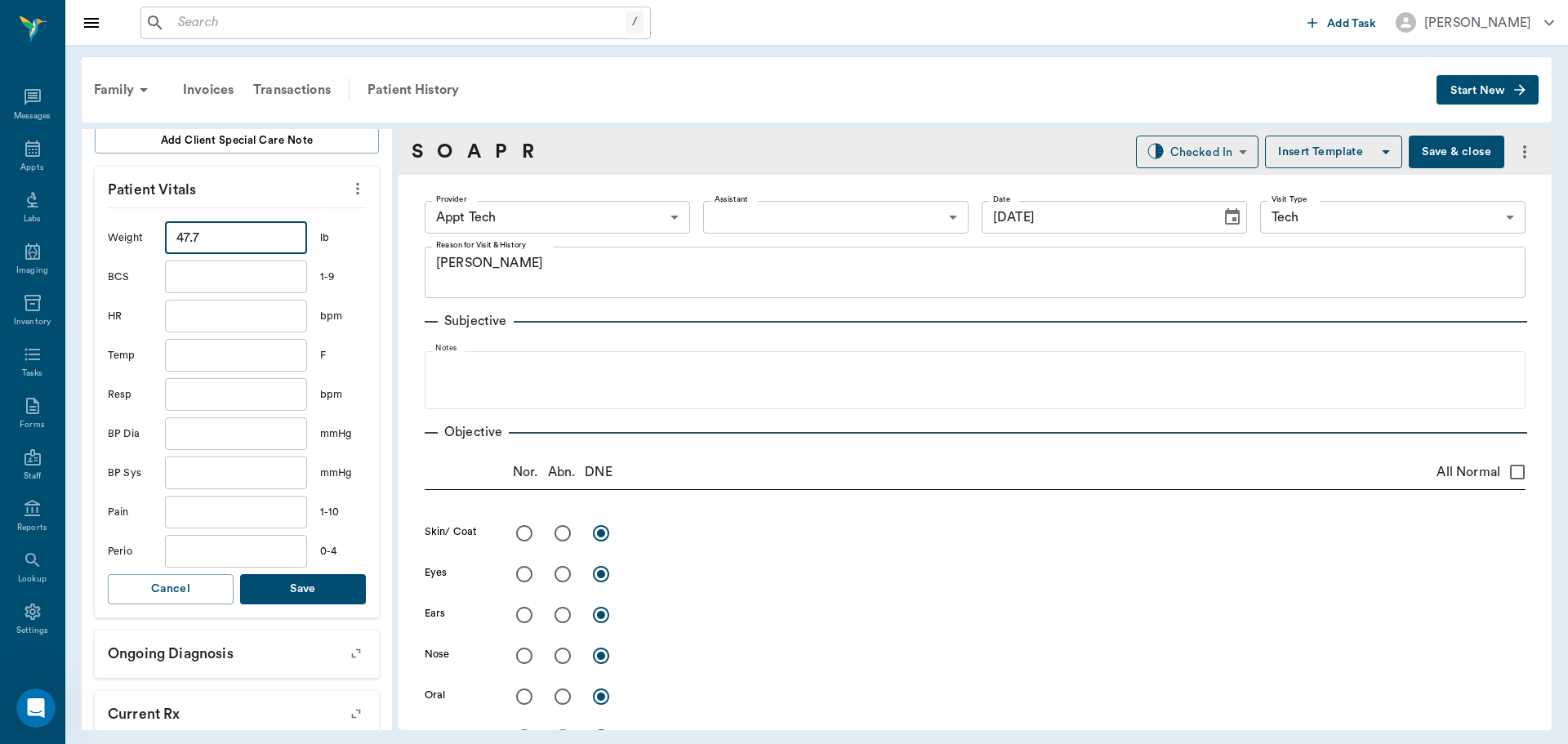
type input "47.7"
click at [334, 589] on button "Save" at bounding box center [303, 589] width 126 height 30
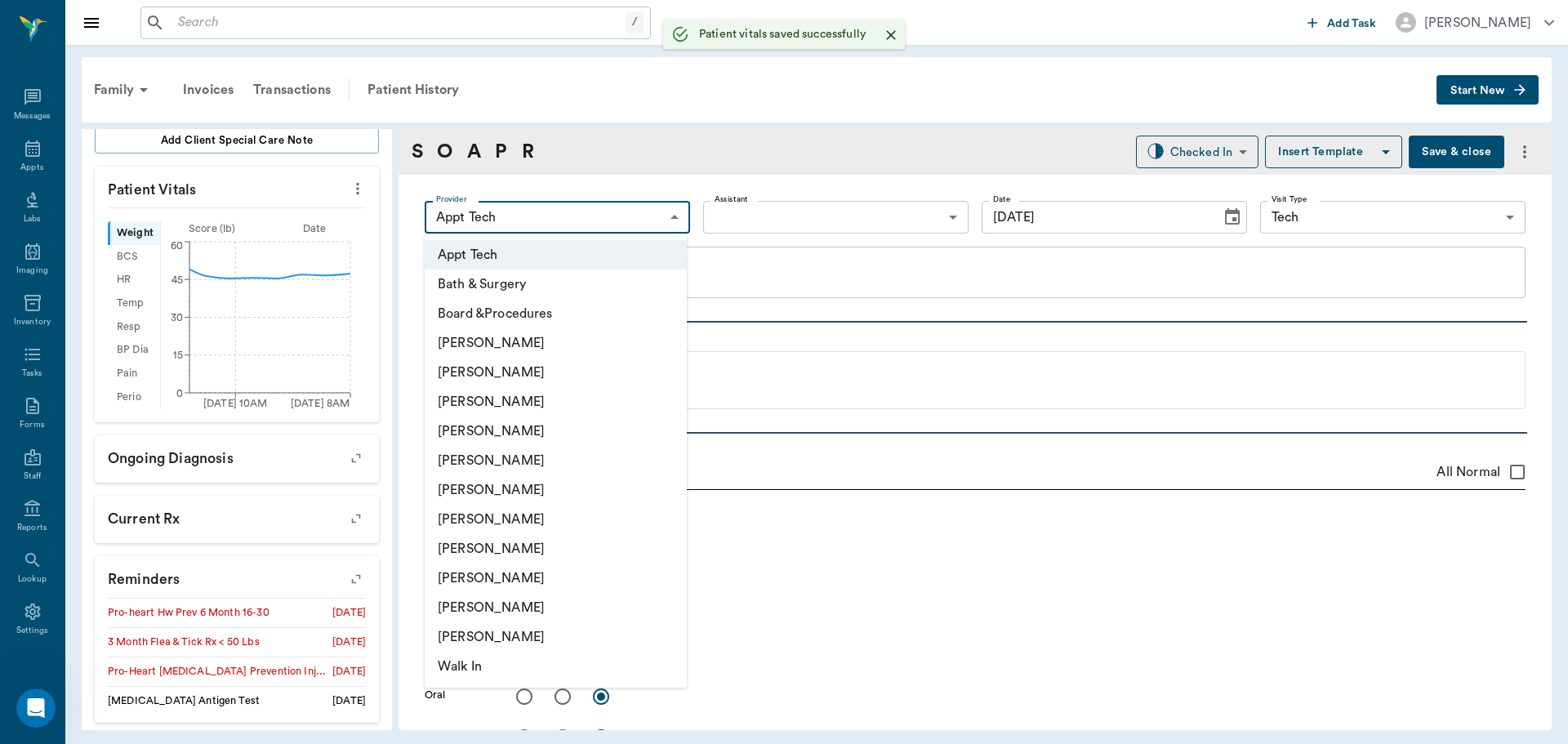
click at [580, 212] on body "/ ​ Add Task Dr. Bert Ellsworth Nectar Messages Appts Labs Imaging Inventory Ta…" at bounding box center [784, 372] width 1568 height 744
click at [476, 371] on li "[PERSON_NAME]" at bounding box center [555, 372] width 262 height 29
type input "642ef10e332a41444de2bad1"
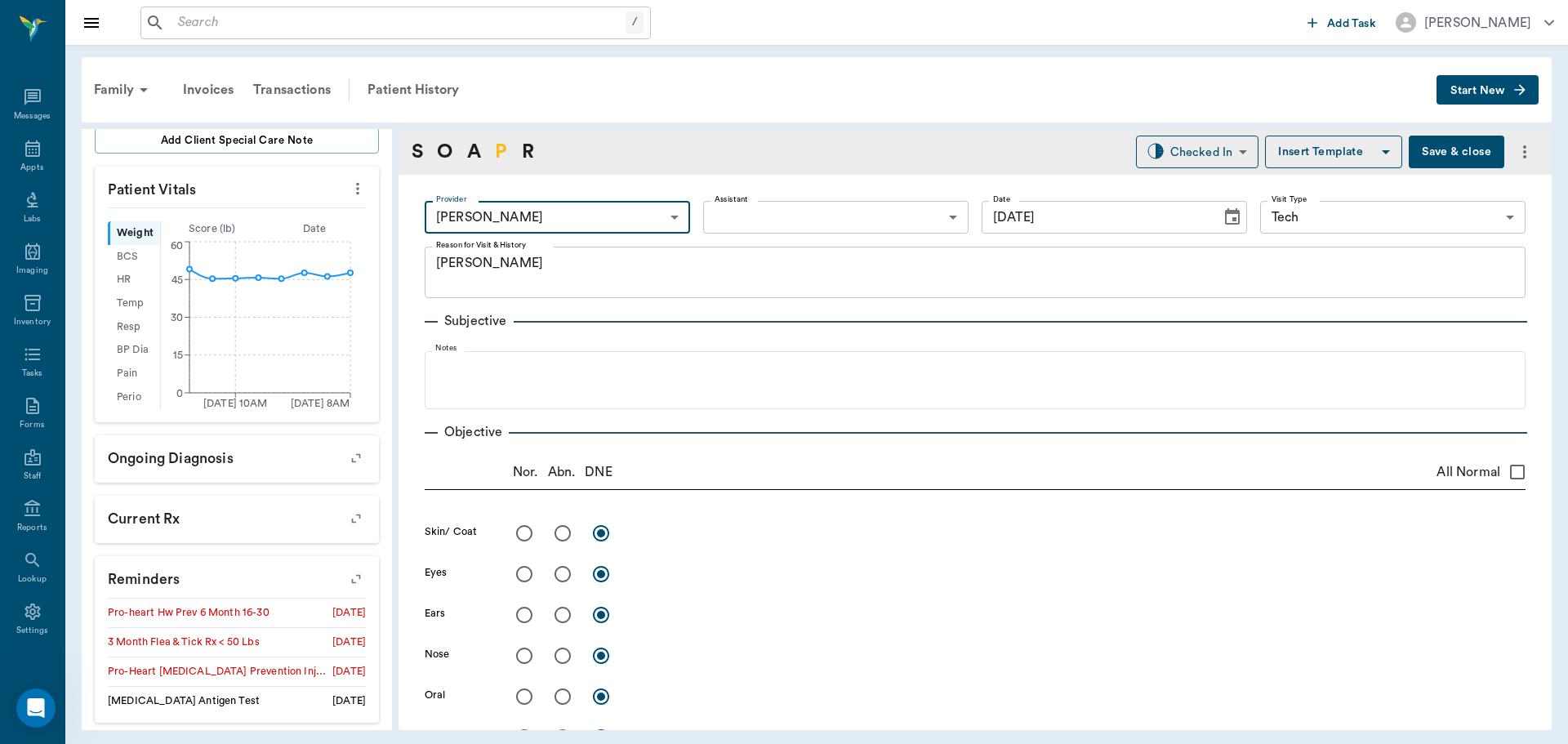
click at [506, 144] on link "P" at bounding box center [500, 152] width 13 height 29
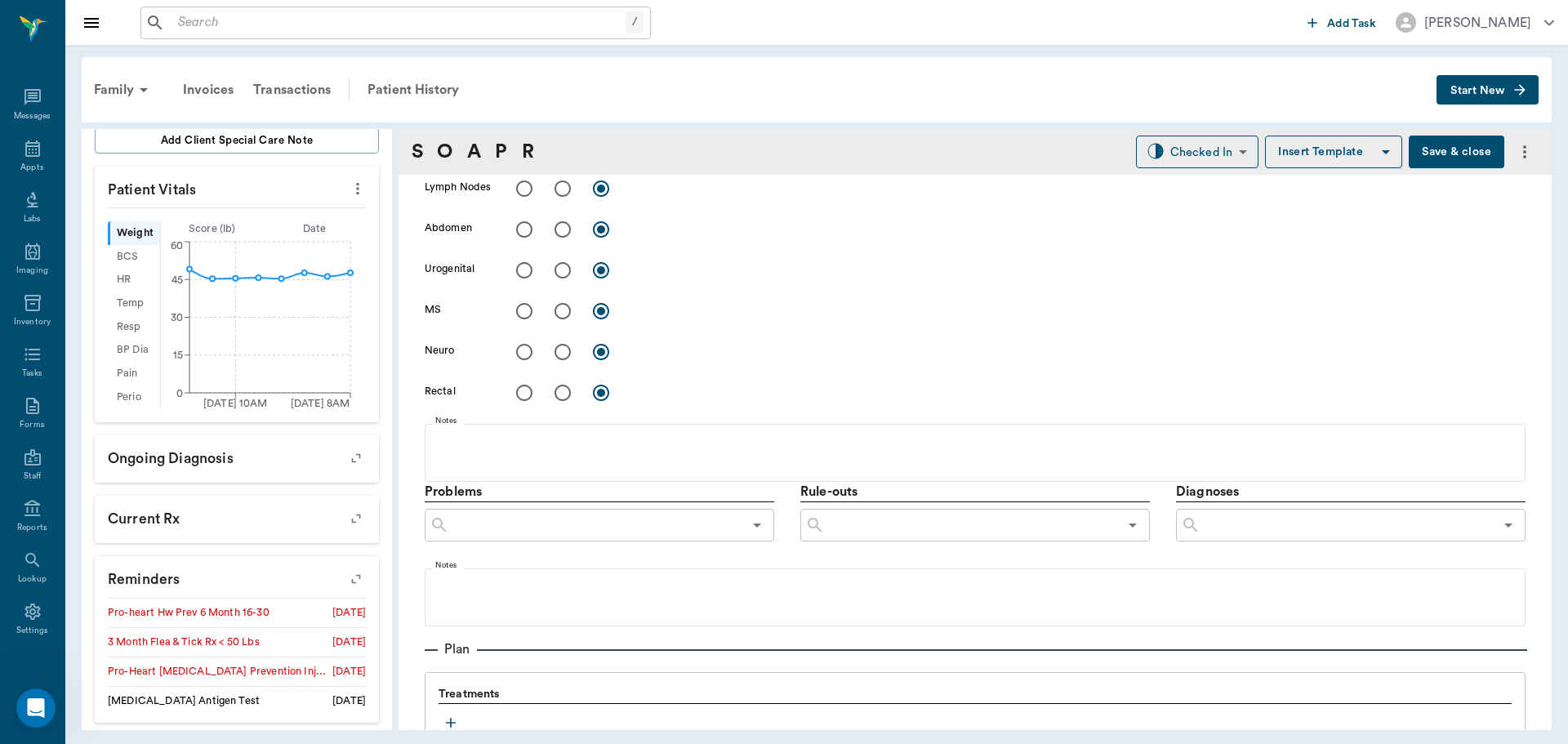
scroll to position [973, 0]
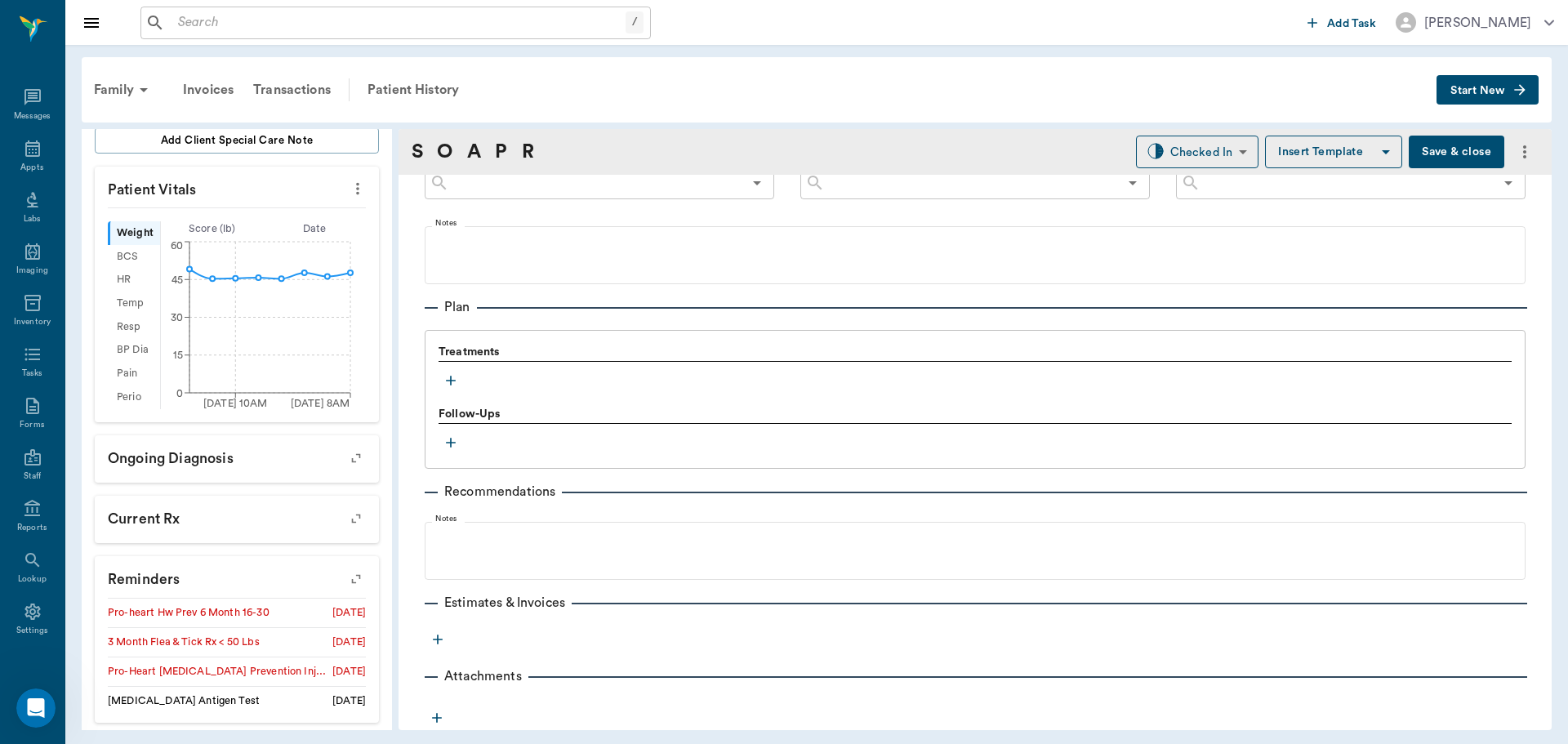
click at [448, 390] on button "button" at bounding box center [450, 380] width 24 height 24
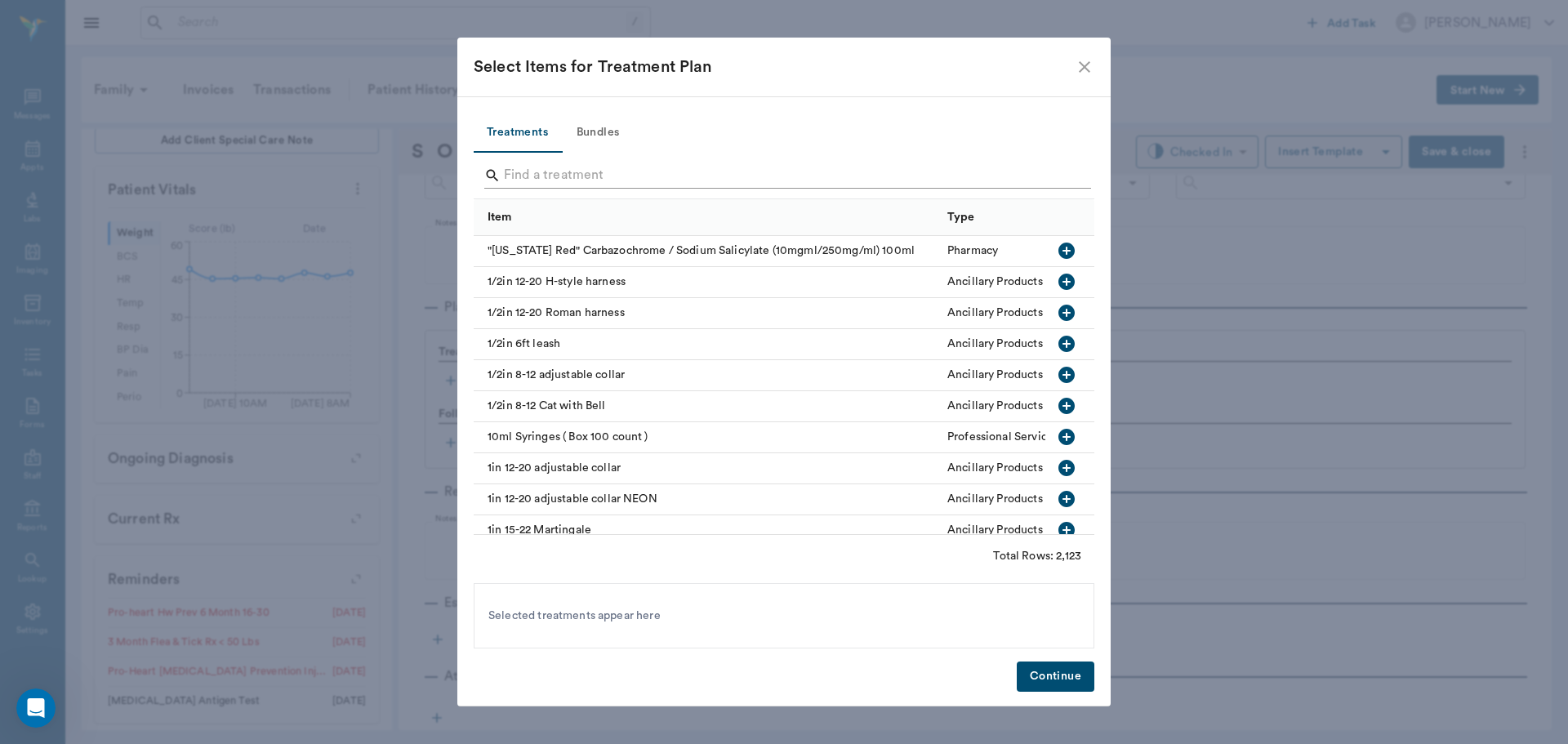
click at [575, 169] on input "Search" at bounding box center [785, 175] width 563 height 26
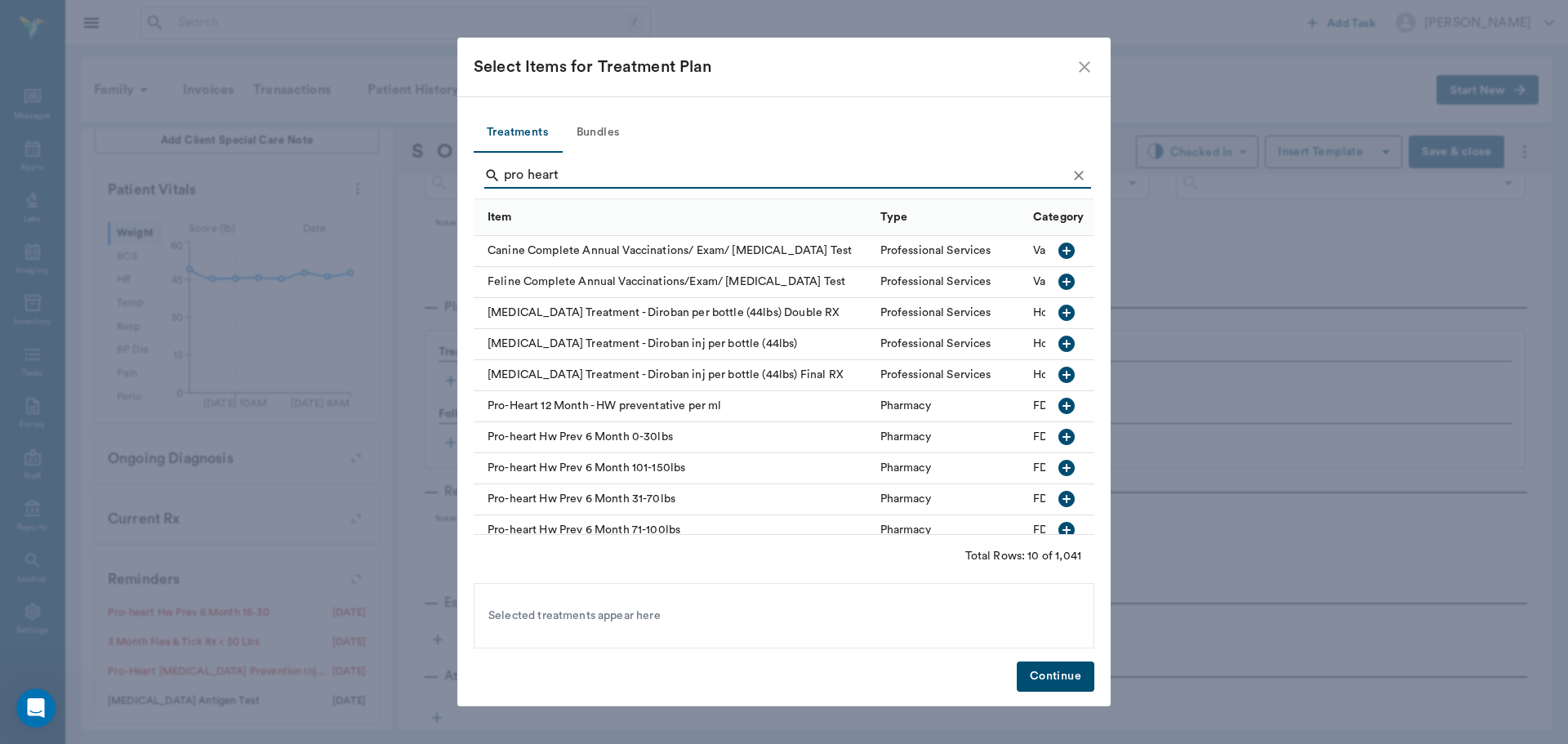
type input "pro heart"
drag, startPoint x: 1063, startPoint y: 499, endPoint x: 1053, endPoint y: 580, distance: 81.6
click at [1061, 499] on icon "button" at bounding box center [1067, 500] width 20 height 20
click at [1035, 676] on button "Continue" at bounding box center [1055, 676] width 78 height 30
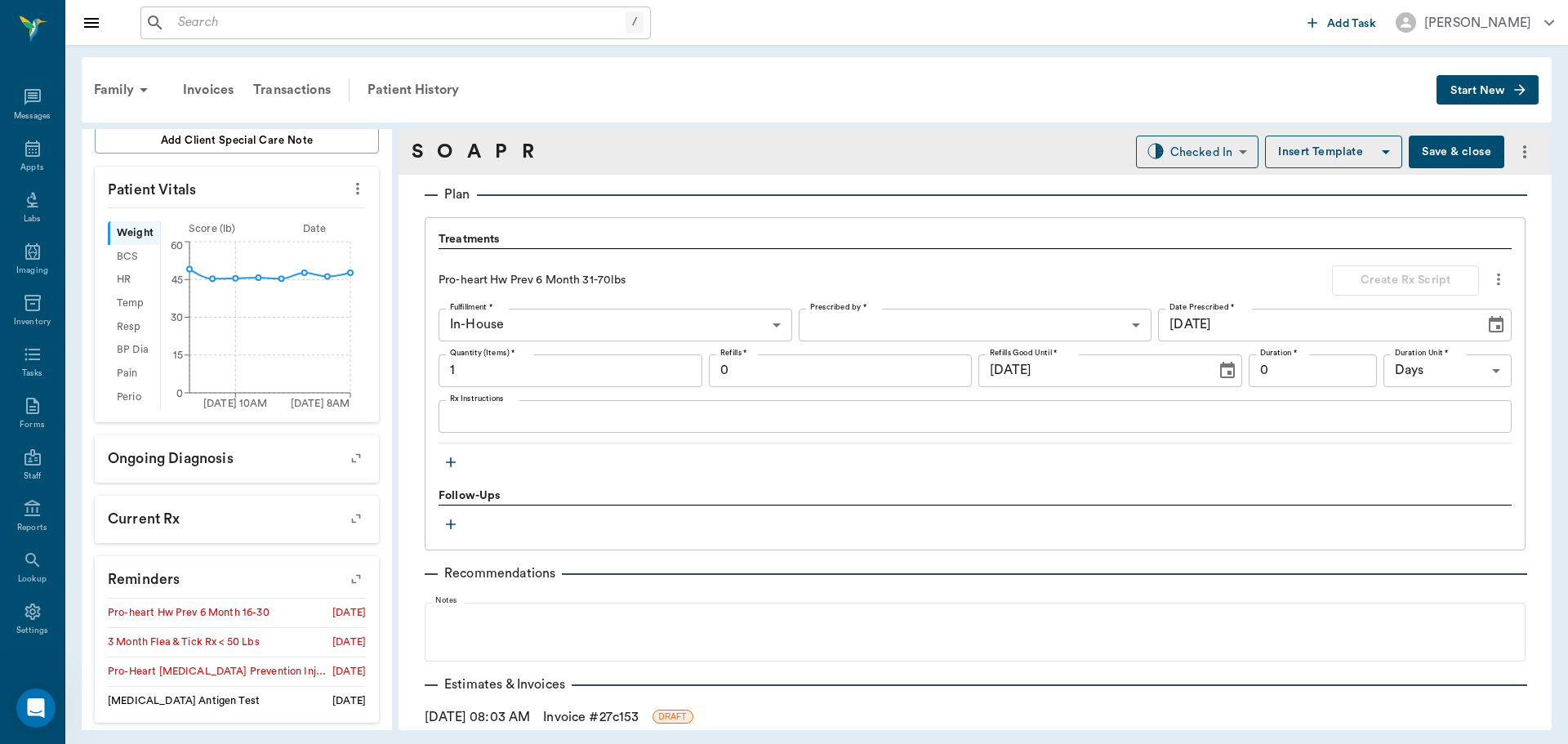
scroll to position [1136, 0]
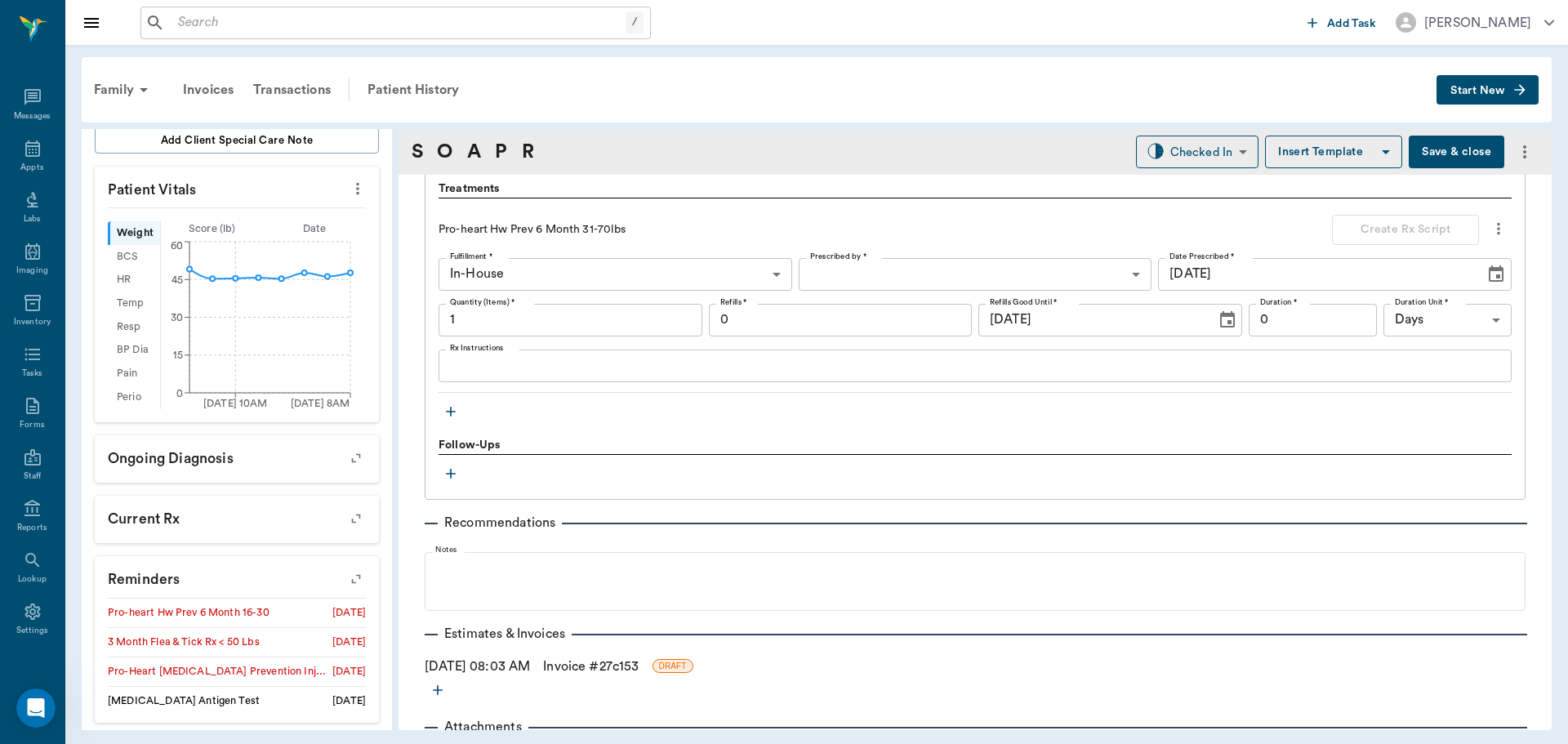
click at [447, 406] on icon "button" at bounding box center [451, 412] width 17 height 17
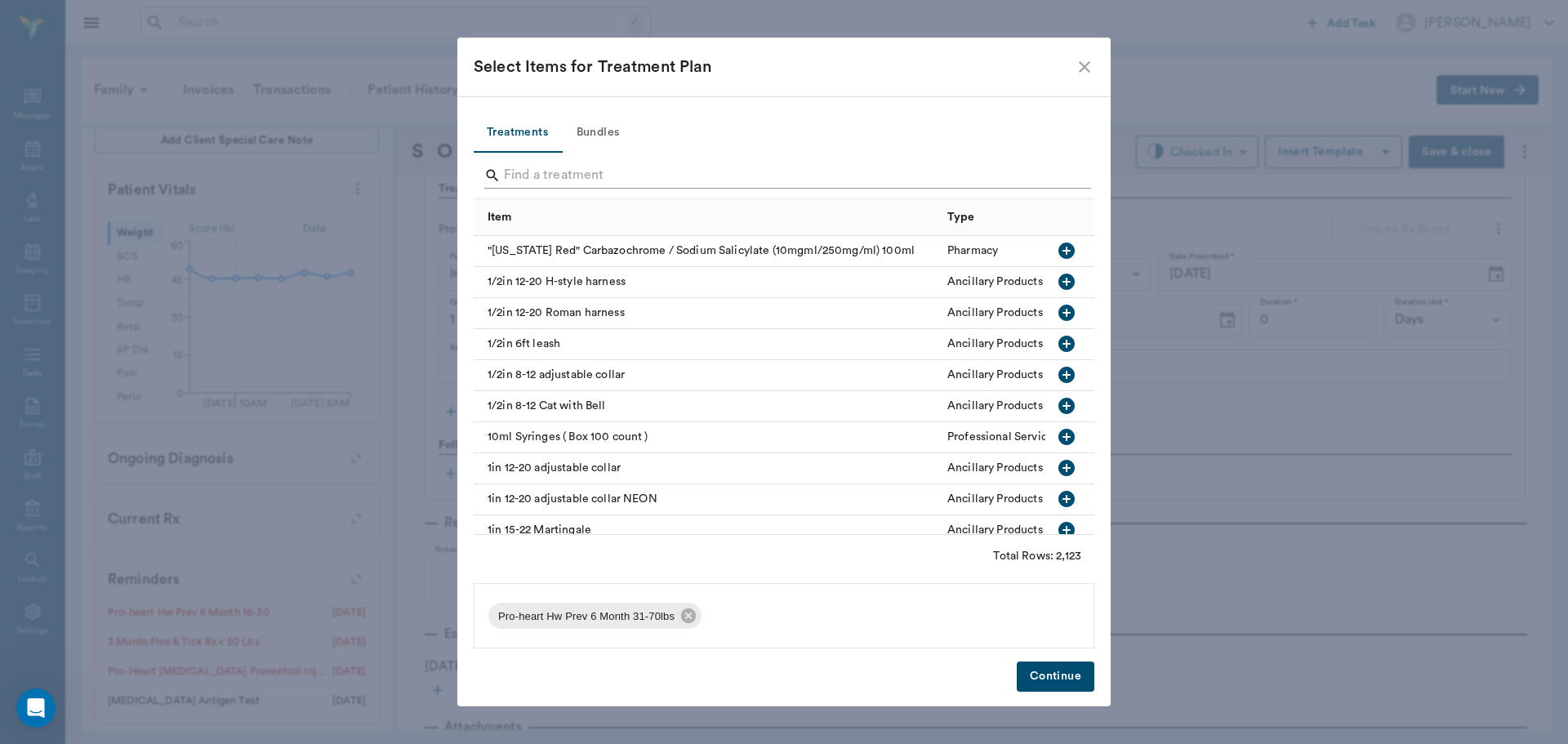
click at [550, 175] on input "Search" at bounding box center [785, 175] width 563 height 26
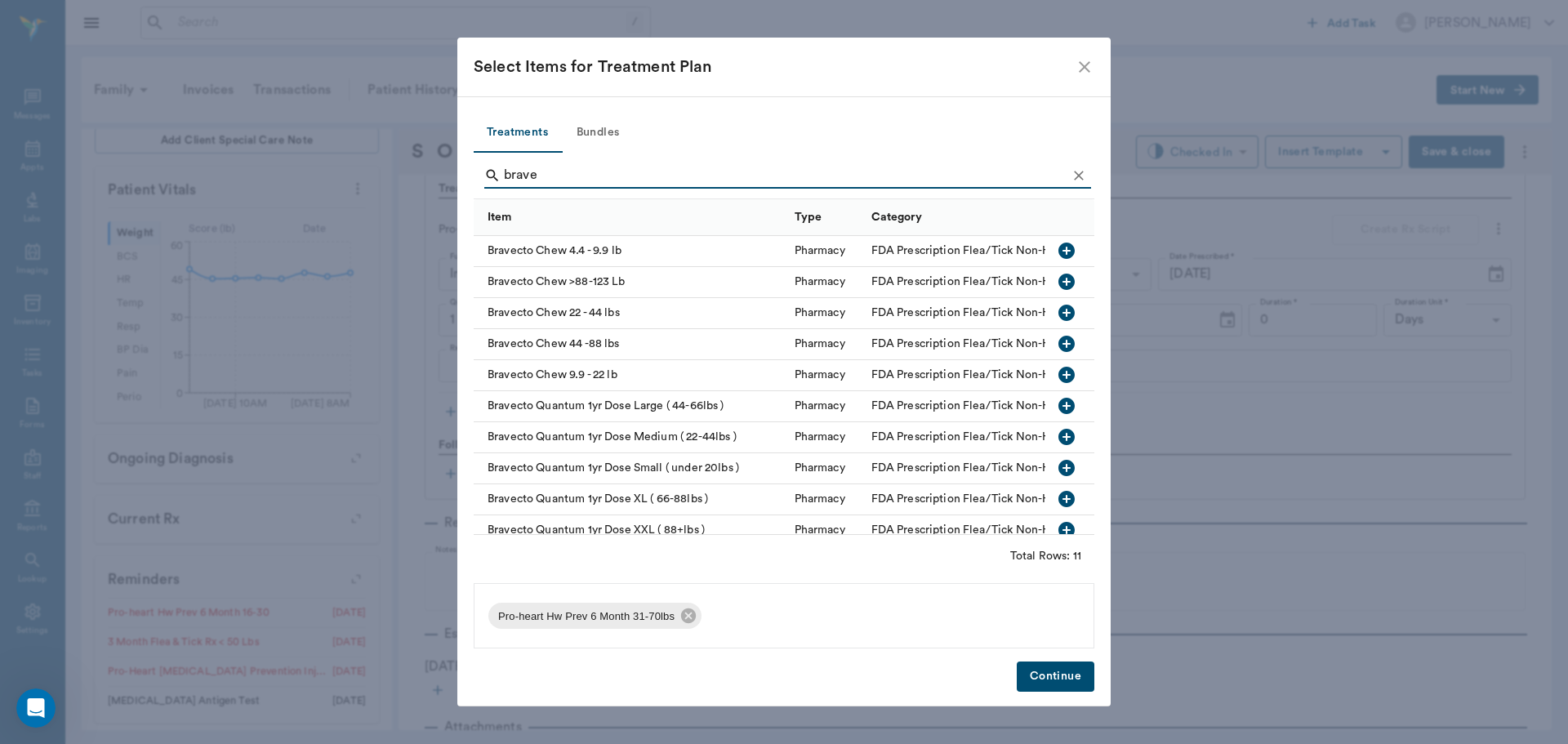
type input "brave"
click at [1058, 342] on icon "button" at bounding box center [1067, 344] width 17 height 17
click at [1040, 678] on button "Continue" at bounding box center [1055, 676] width 78 height 30
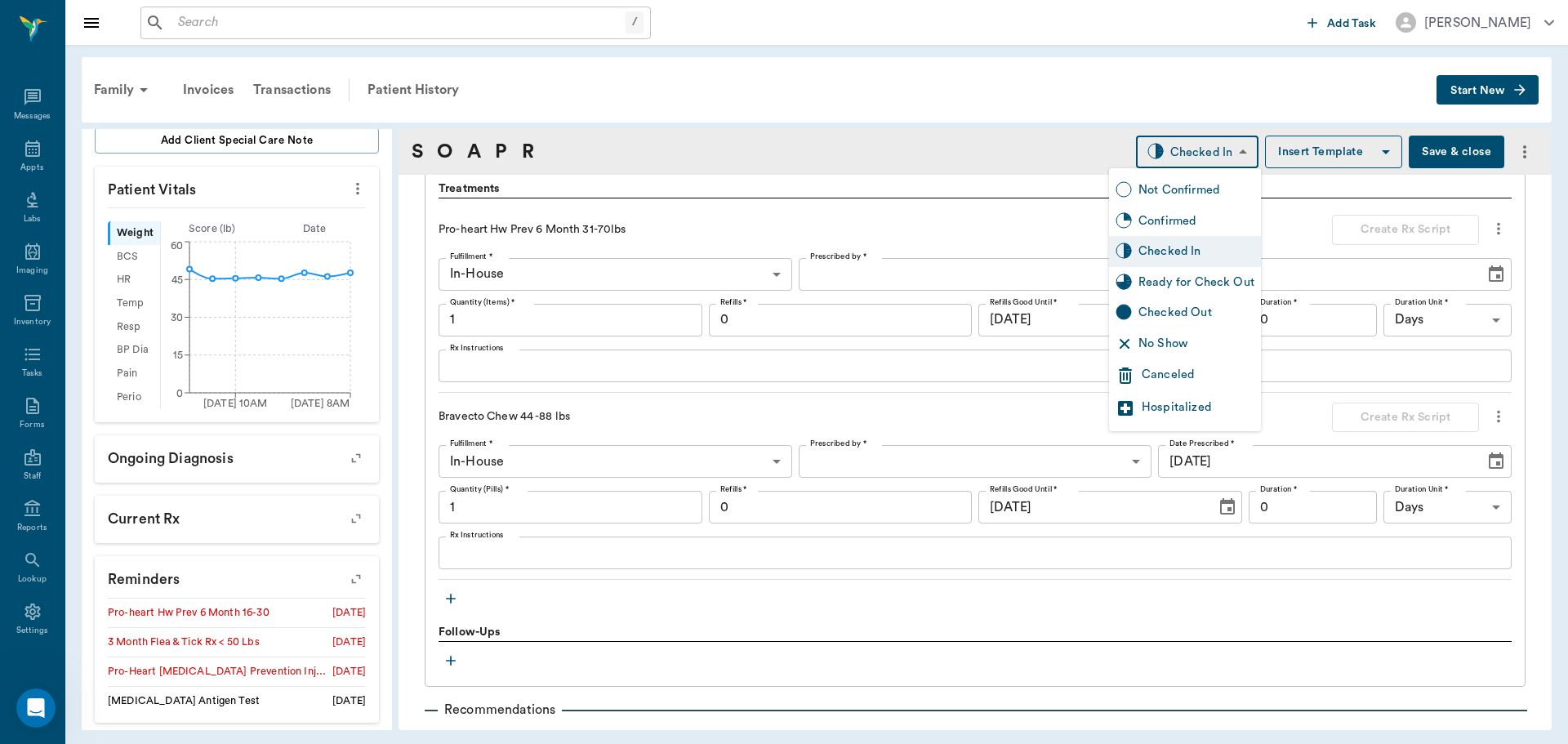
click at [1189, 148] on body "/ ​ Add Task Dr. Bert Ellsworth Nectar Messages Appts Labs Imaging Inventory Ta…" at bounding box center [784, 372] width 1568 height 744
click at [1179, 280] on div "Ready for Check Out" at bounding box center [1196, 283] width 116 height 18
type input "READY_TO_CHECKOUT"
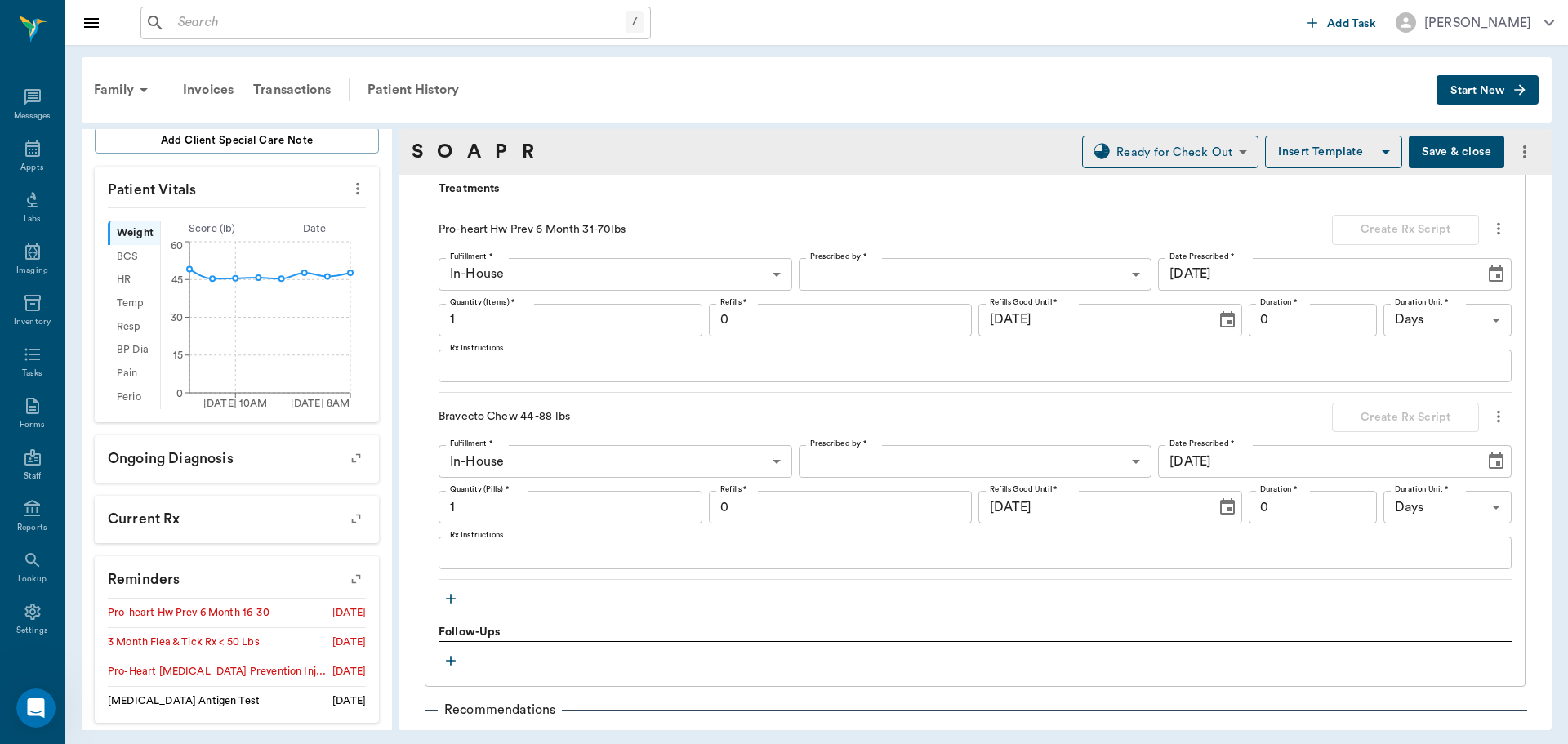
click at [349, 577] on icon "button" at bounding box center [355, 579] width 23 height 23
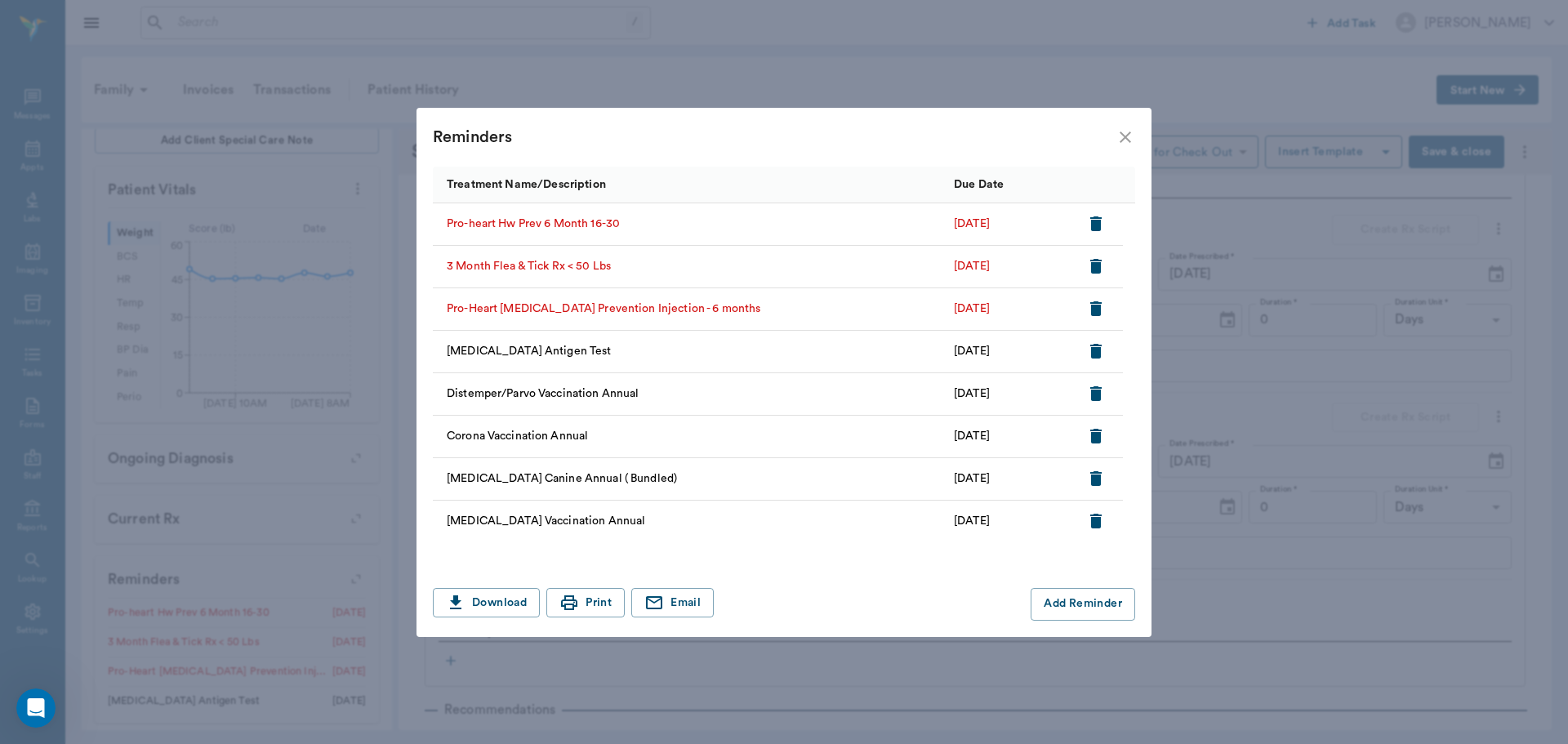
click at [1096, 310] on icon "button" at bounding box center [1096, 309] width 12 height 15
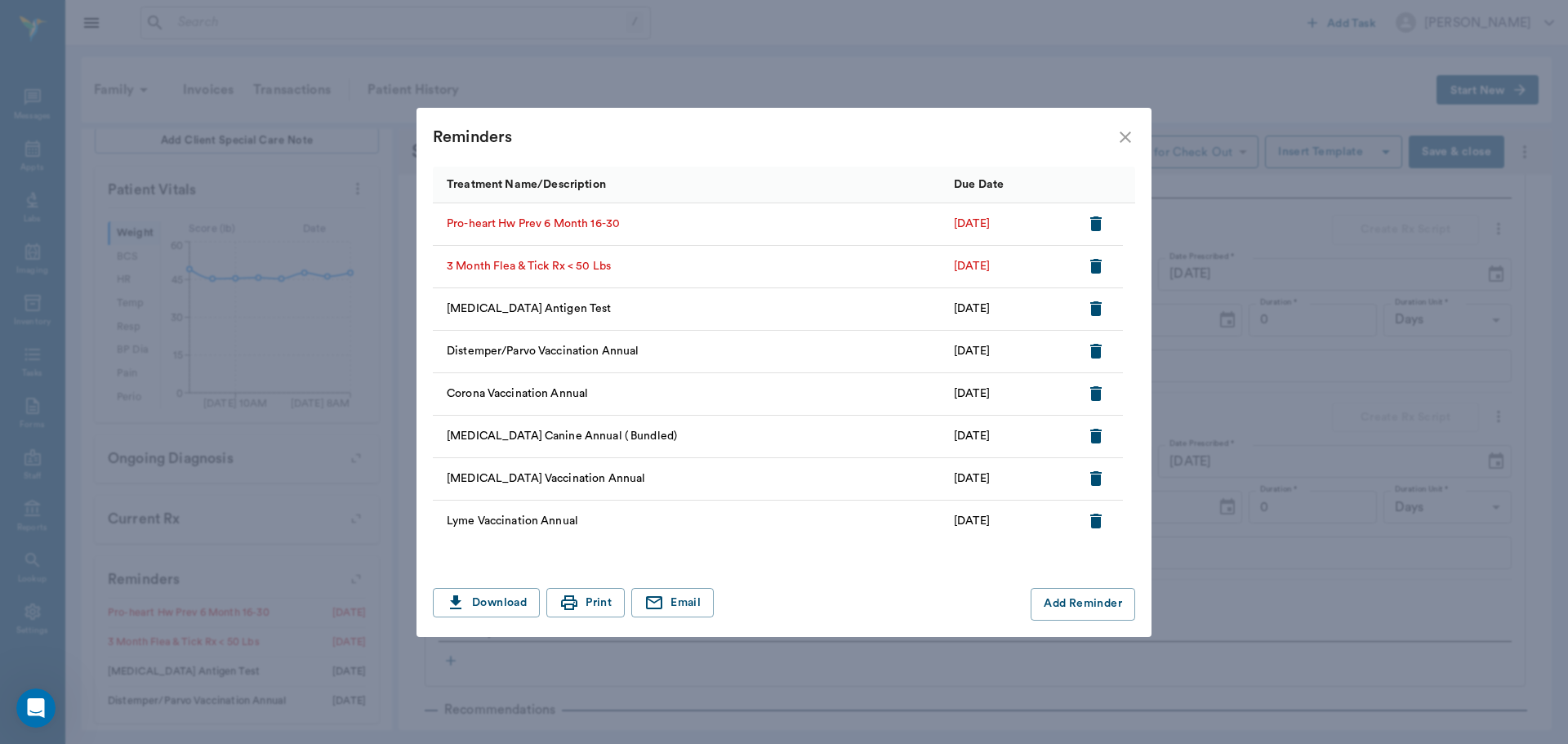
click at [1120, 131] on icon "close" at bounding box center [1126, 138] width 20 height 20
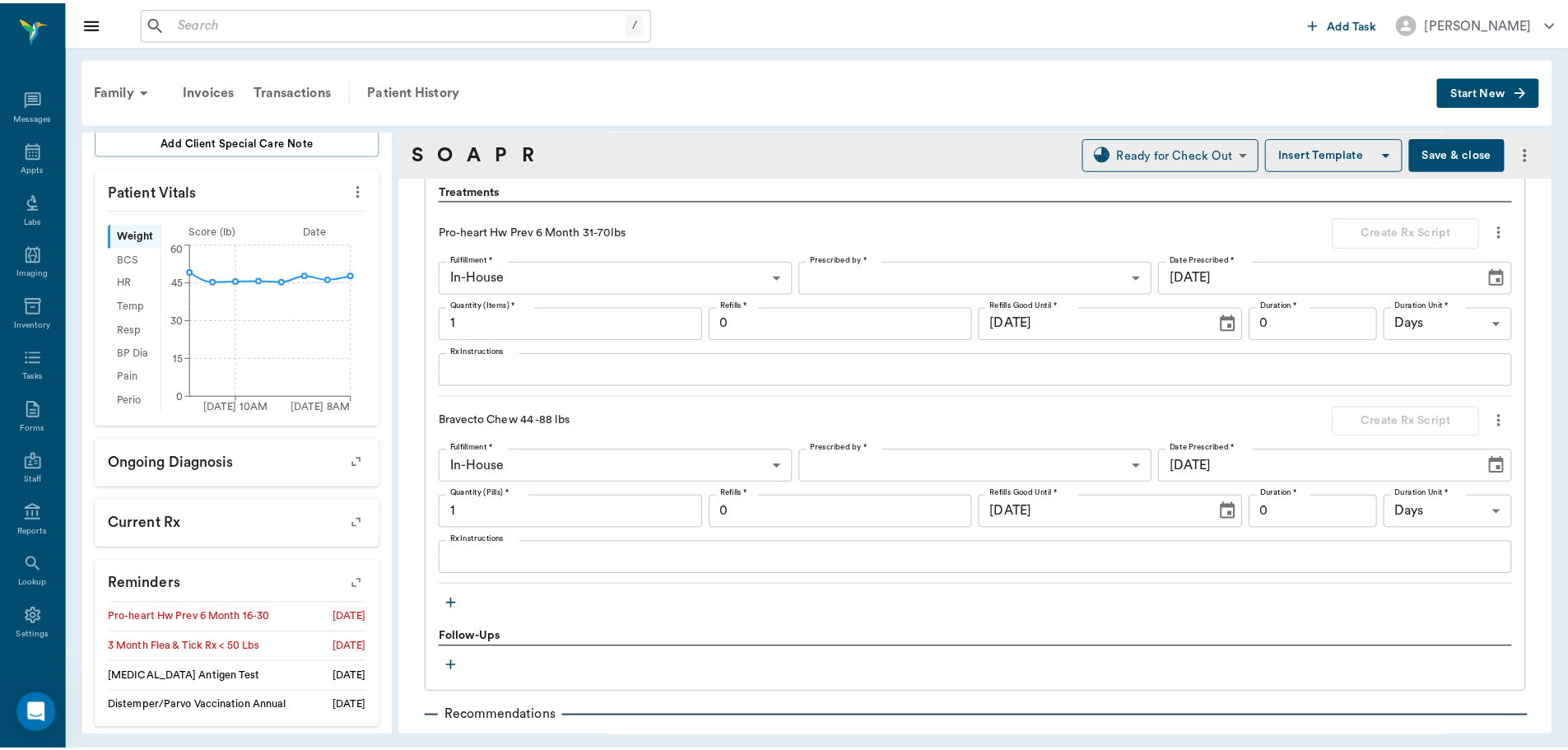
scroll to position [1385, 0]
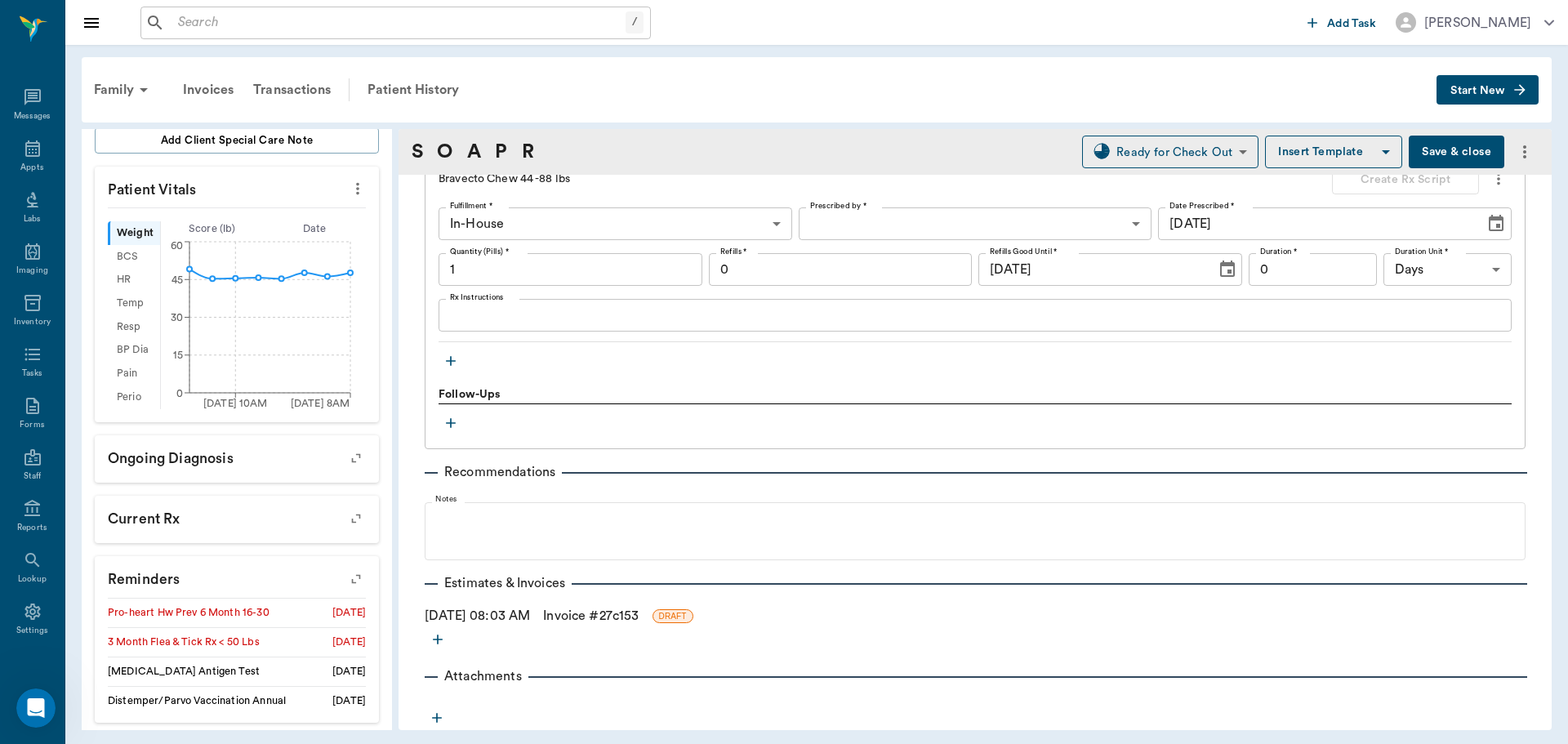
click at [604, 620] on link "Invoice # 27c153" at bounding box center [591, 616] width 96 height 20
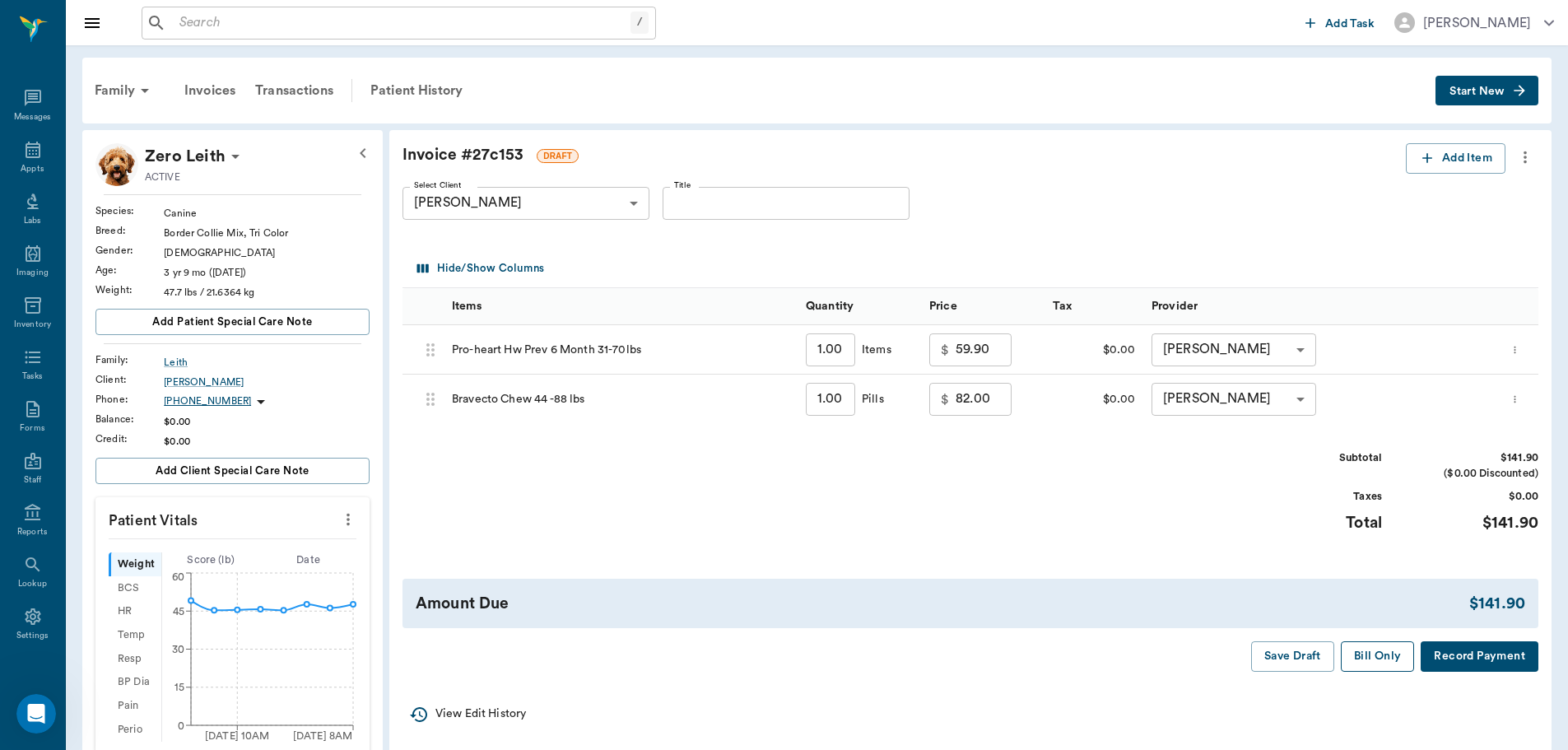
click at [1371, 648] on button "Bill Only" at bounding box center [1377, 657] width 74 height 30
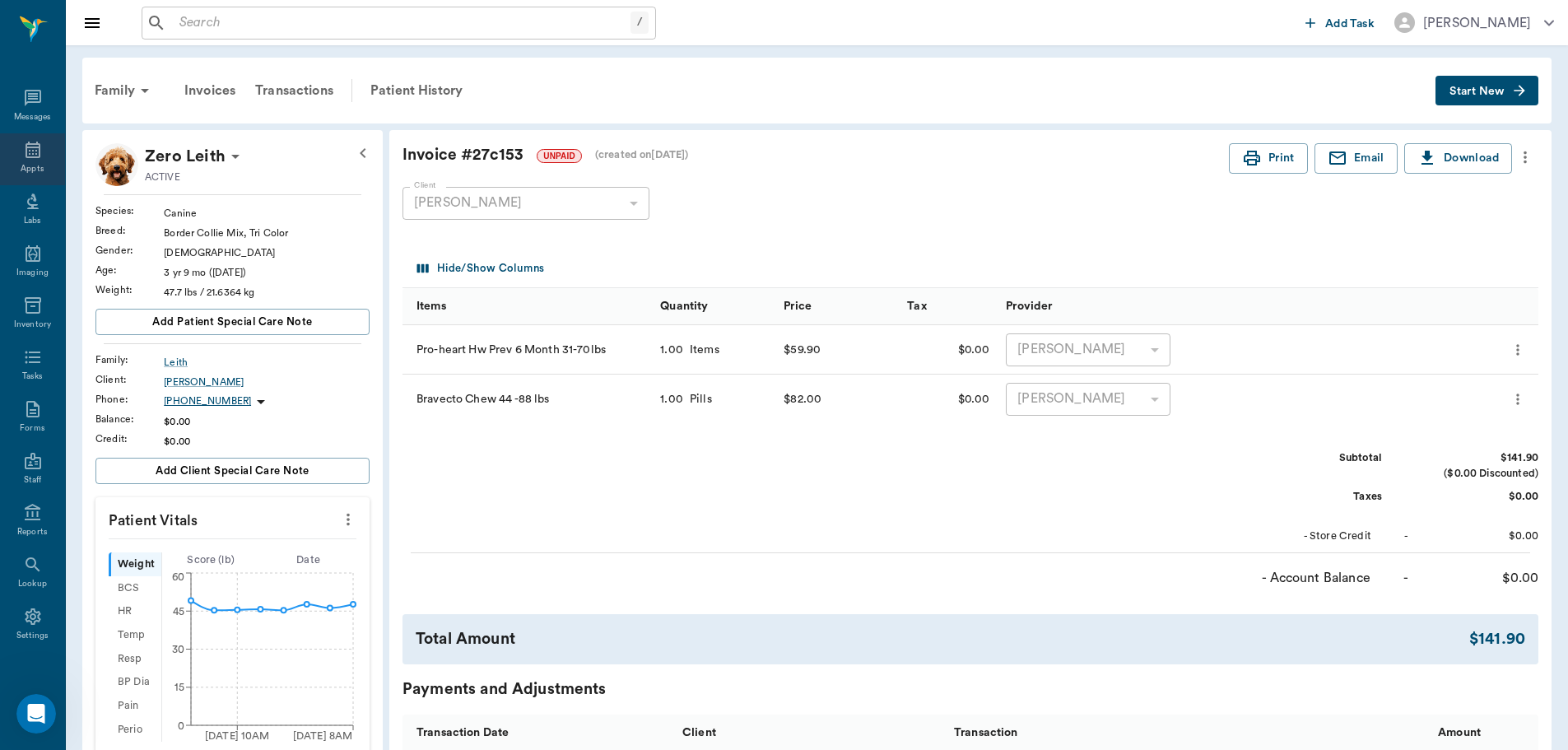
click at [23, 145] on icon at bounding box center [33, 150] width 20 height 20
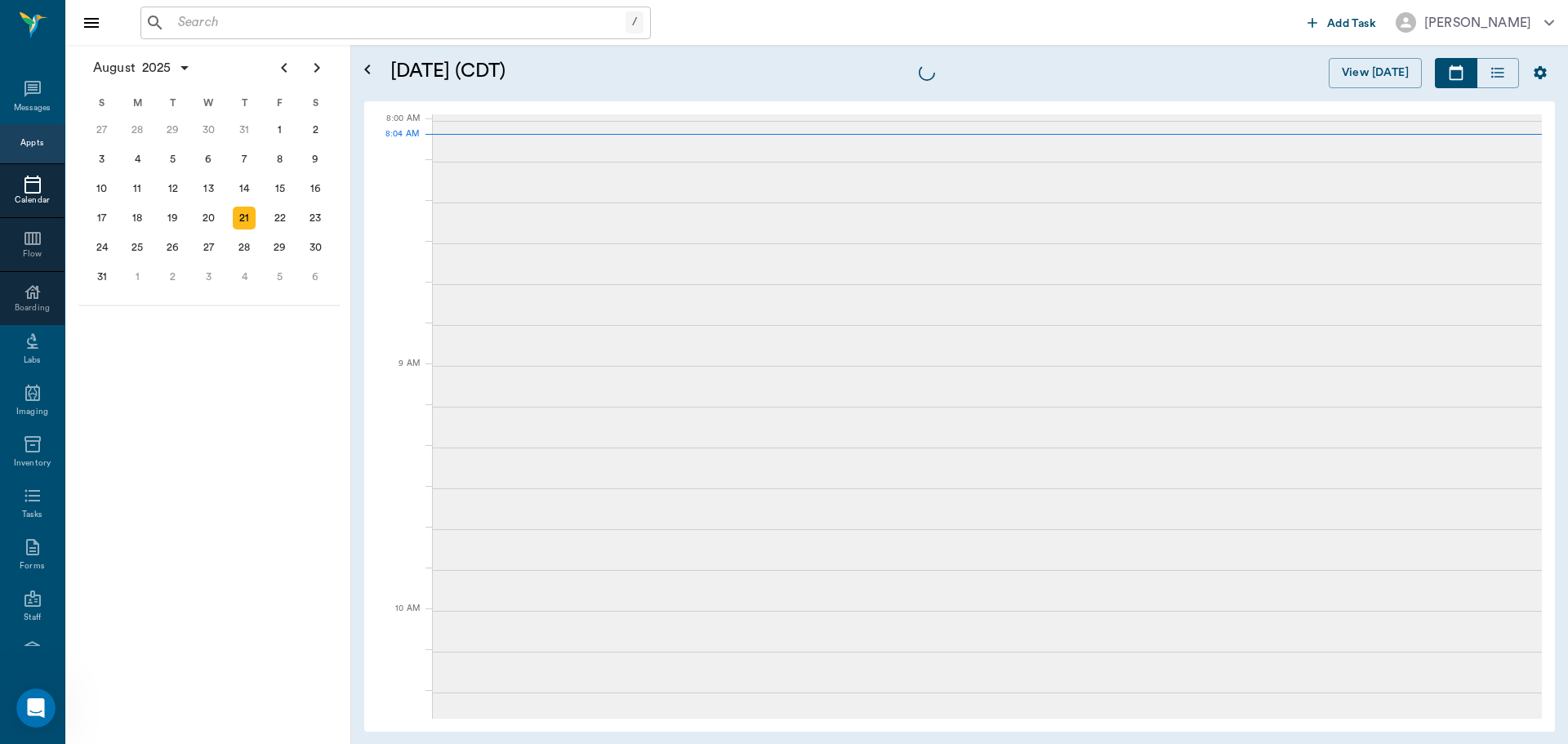
scroll to position [3, 0]
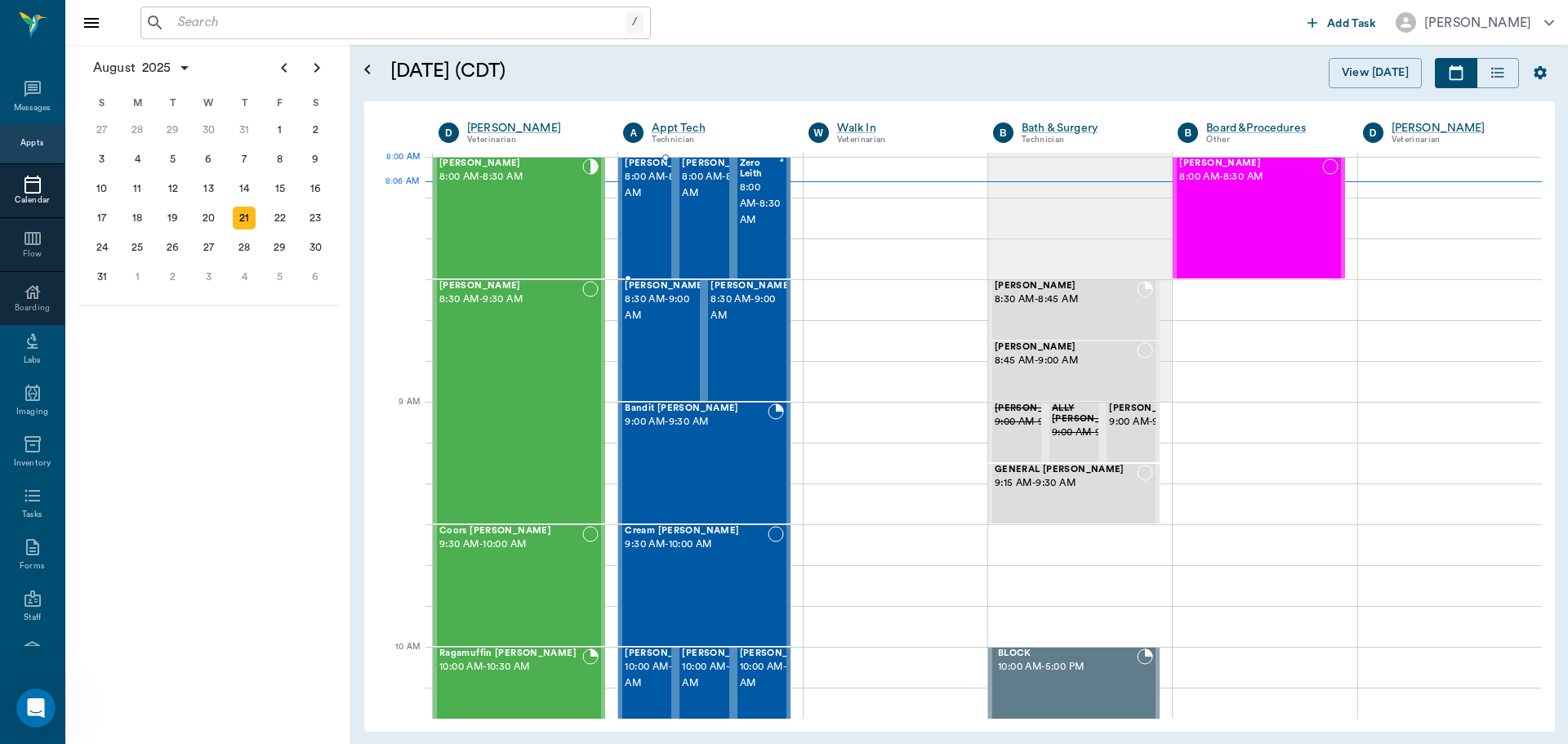
click at [657, 179] on span "8:00 AM - 8:30 AM" at bounding box center [666, 185] width 82 height 33
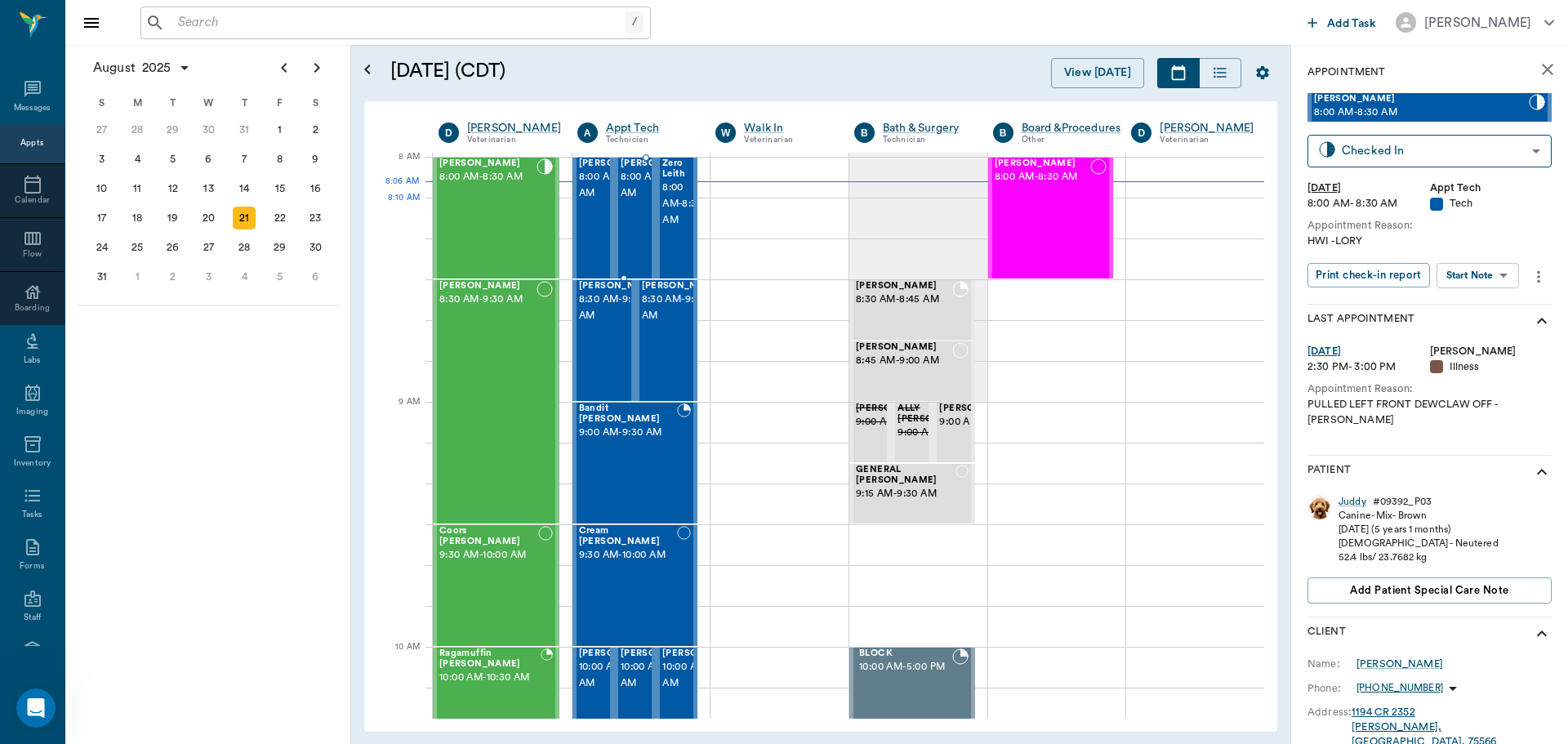
click at [635, 202] on span "8:00 AM - 8:30 AM" at bounding box center [661, 185] width 82 height 33
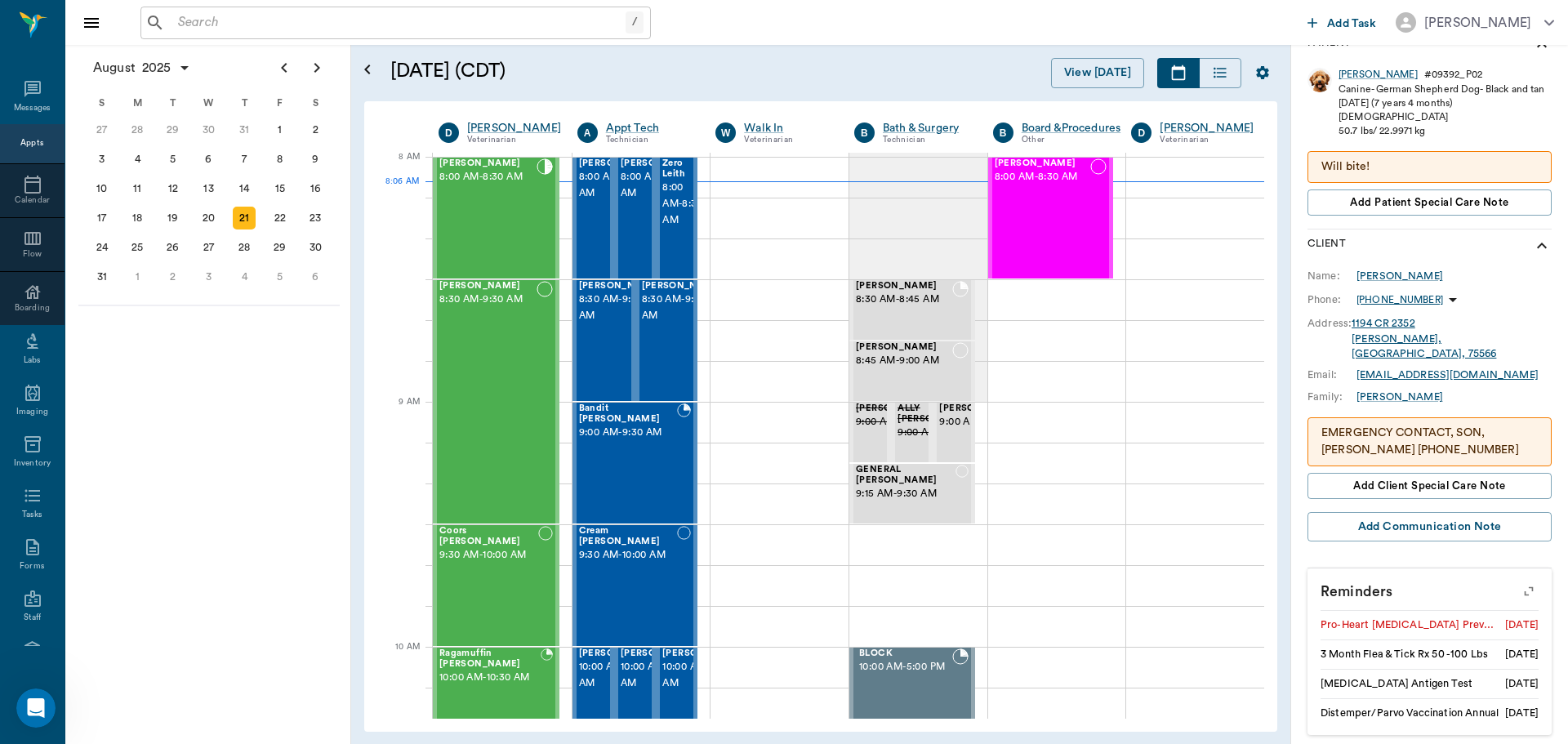
scroll to position [416, 0]
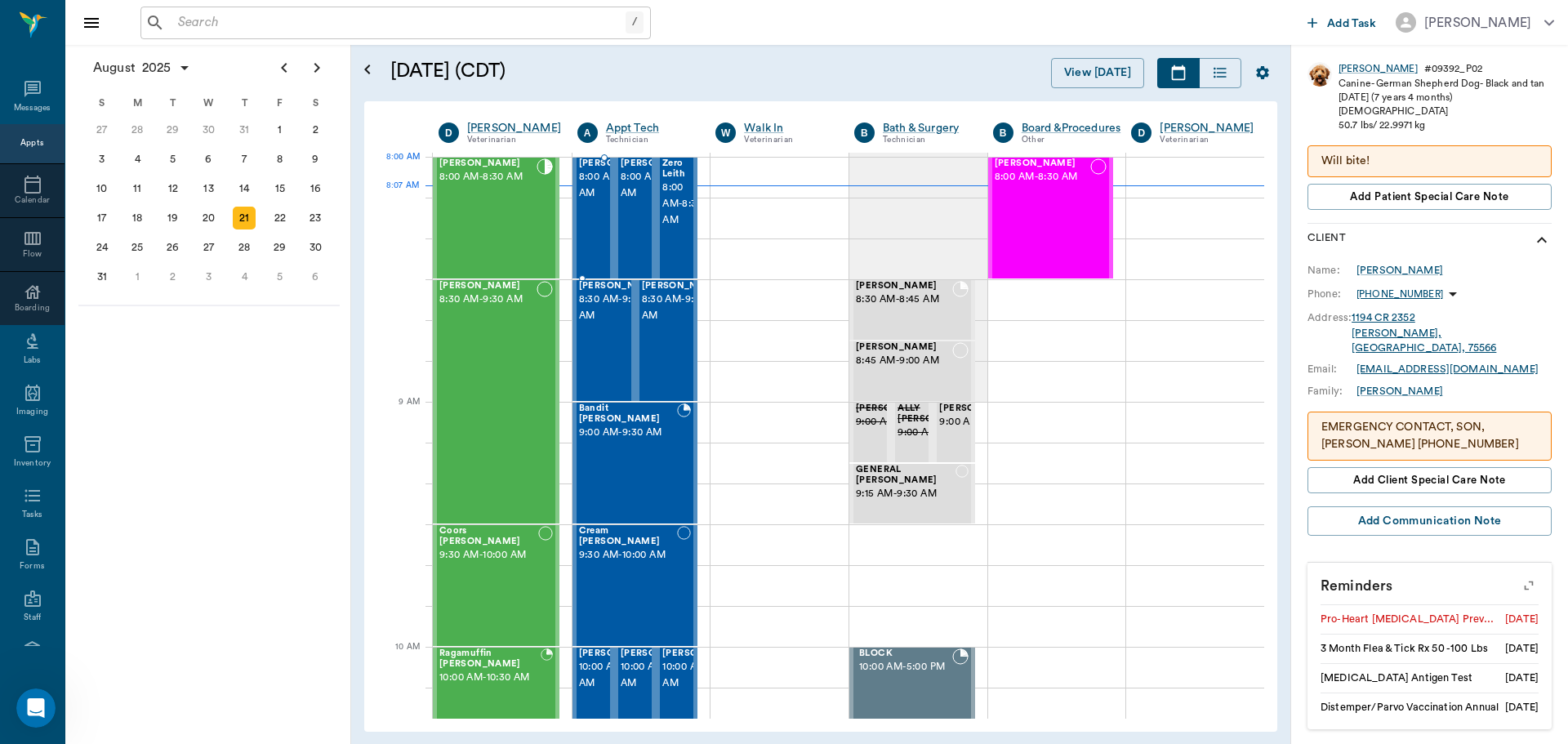
click at [579, 195] on span "8:00 AM - 8:30 AM" at bounding box center [620, 185] width 82 height 33
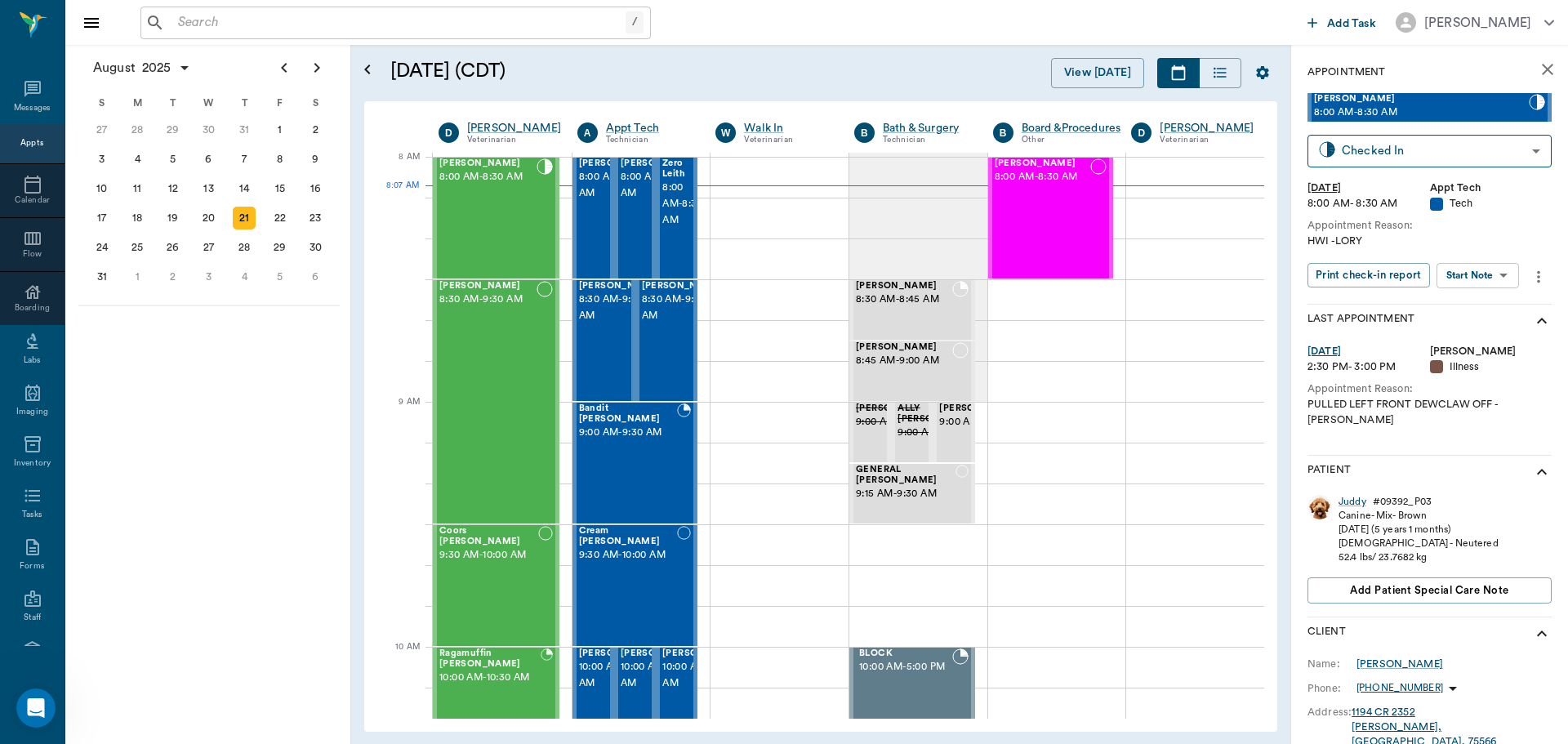
click at [1481, 271] on body "/ ​ Add Task Dr. Bert Ellsworth Nectar Messages Appts Calendar Flow Boarding La…" at bounding box center [784, 372] width 1568 height 744
click at [1439, 314] on button "Start SOAP" at bounding box center [1460, 309] width 56 height 19
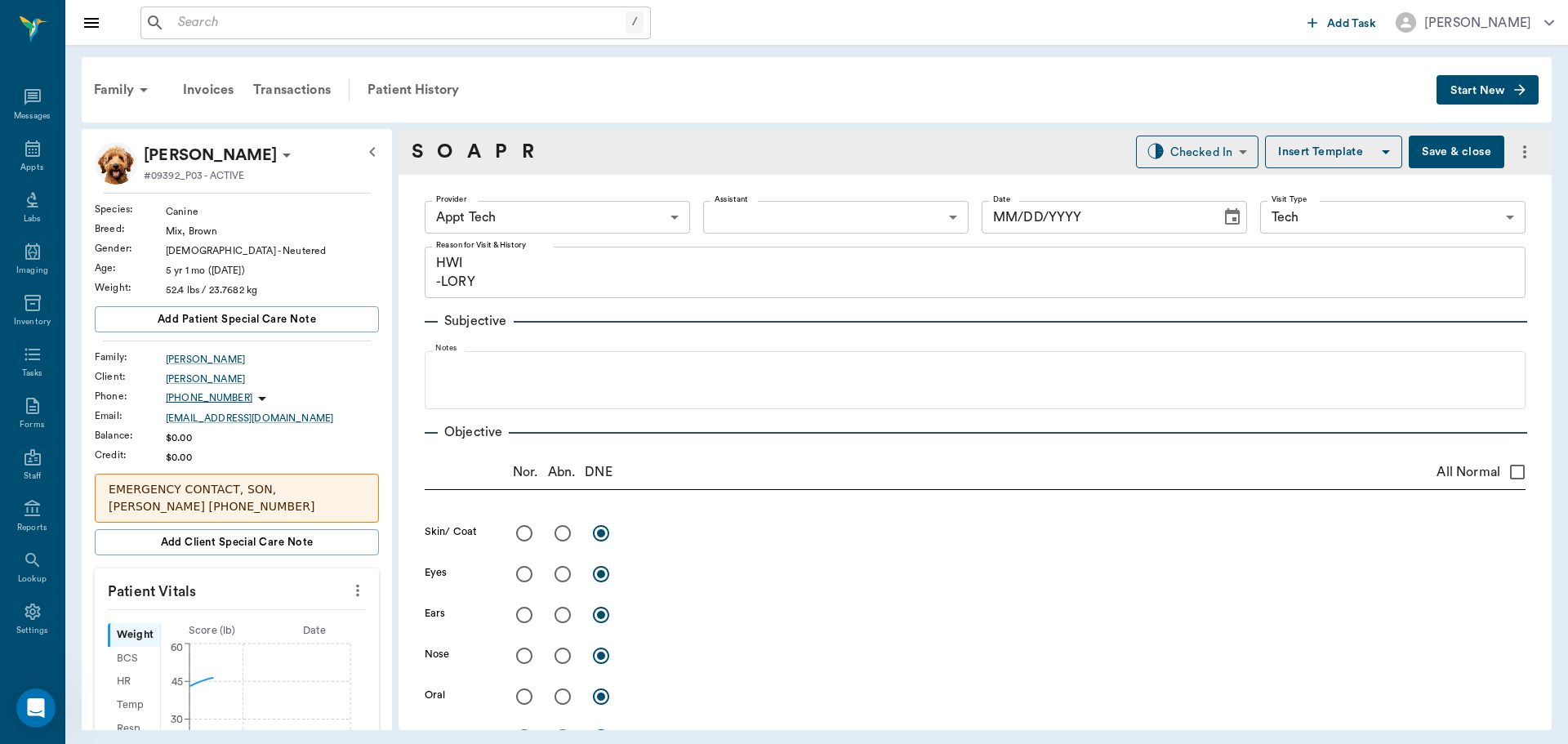
type input "63ec2f075fda476ae8351a4c"
type input "65d2be4f46e3a538d89b8c1a"
type textarea "HWI -LORY"
type input "[DATE]"
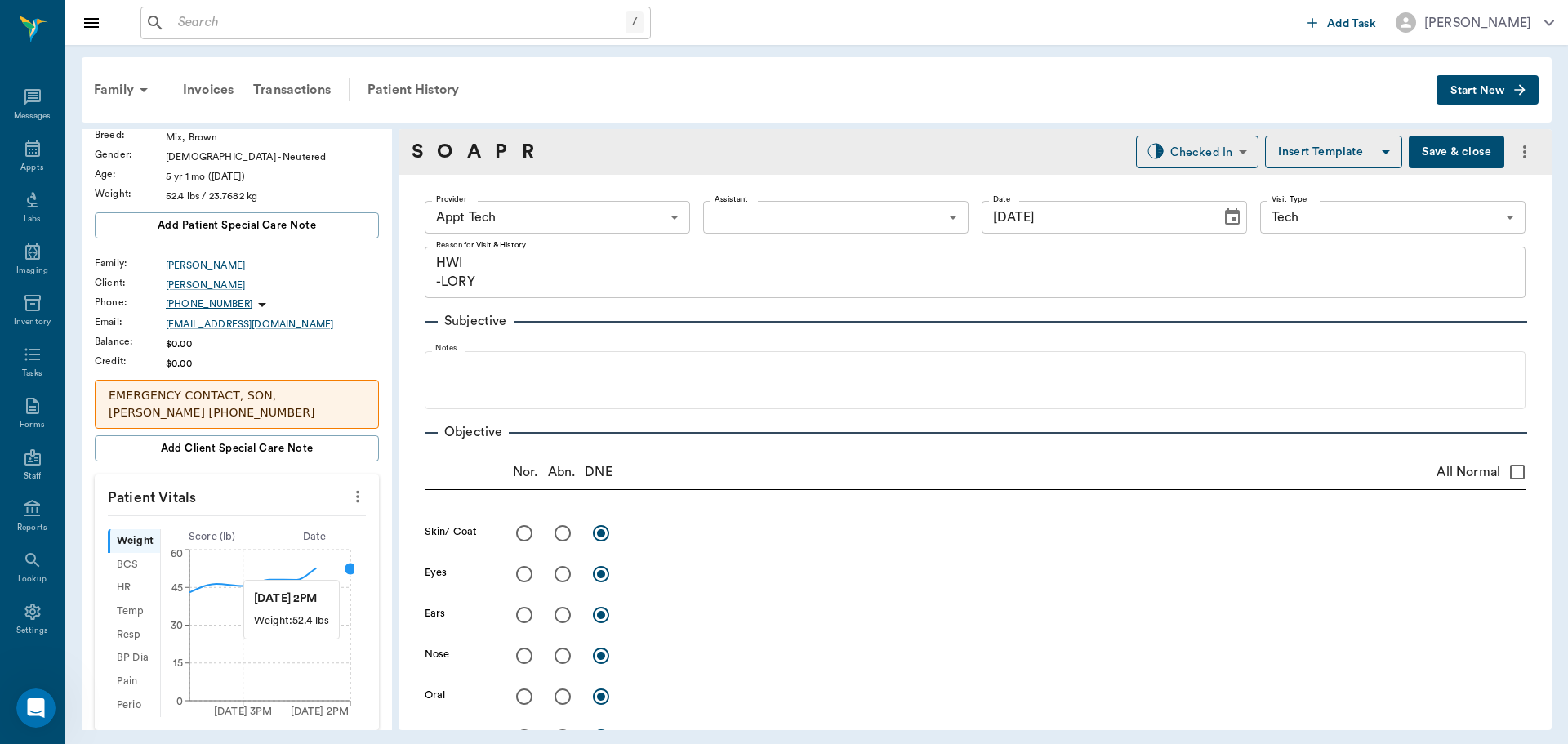
scroll to position [163, 0]
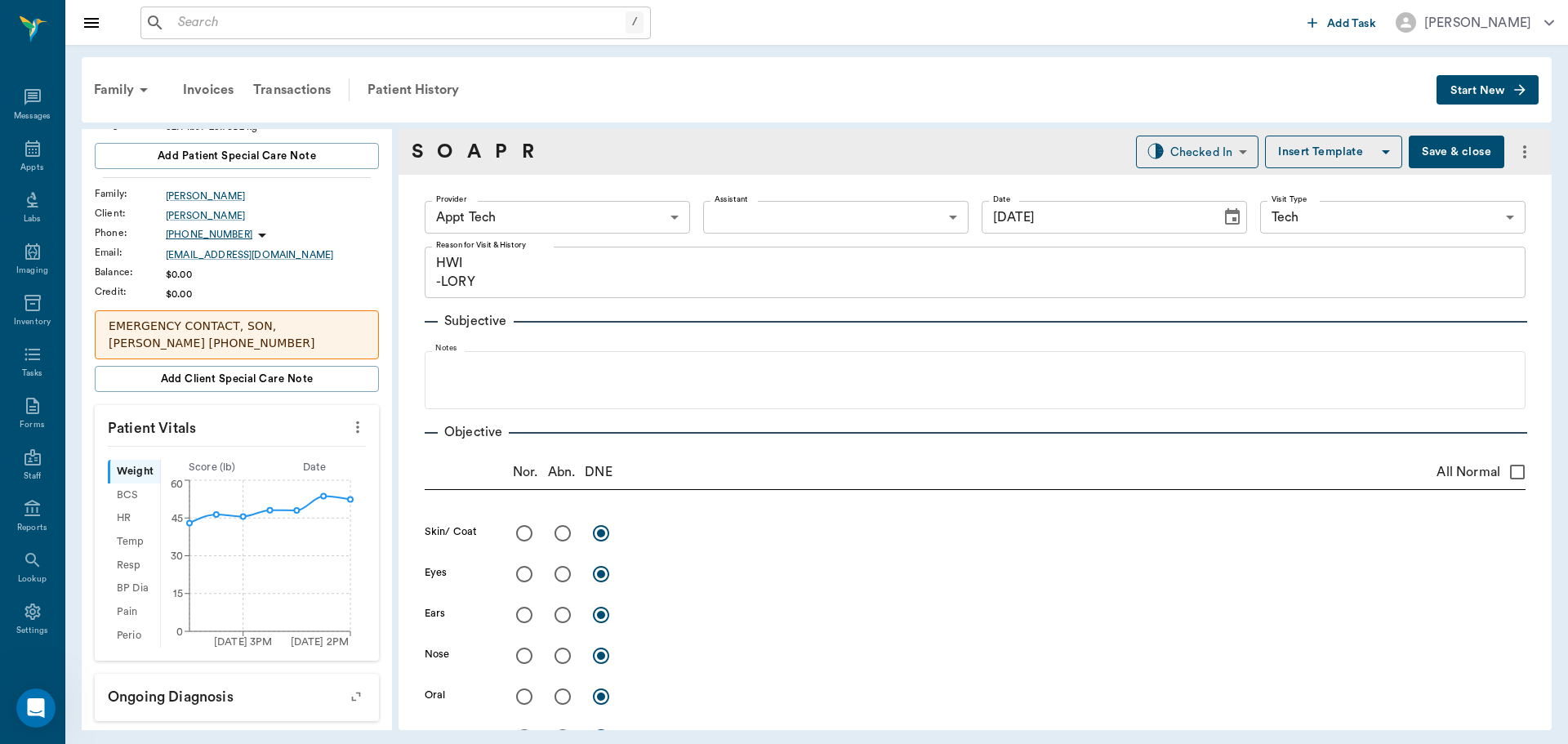
click at [349, 435] on icon "more" at bounding box center [358, 427] width 18 height 20
click at [269, 456] on span "Enter Vitals" at bounding box center [277, 455] width 138 height 18
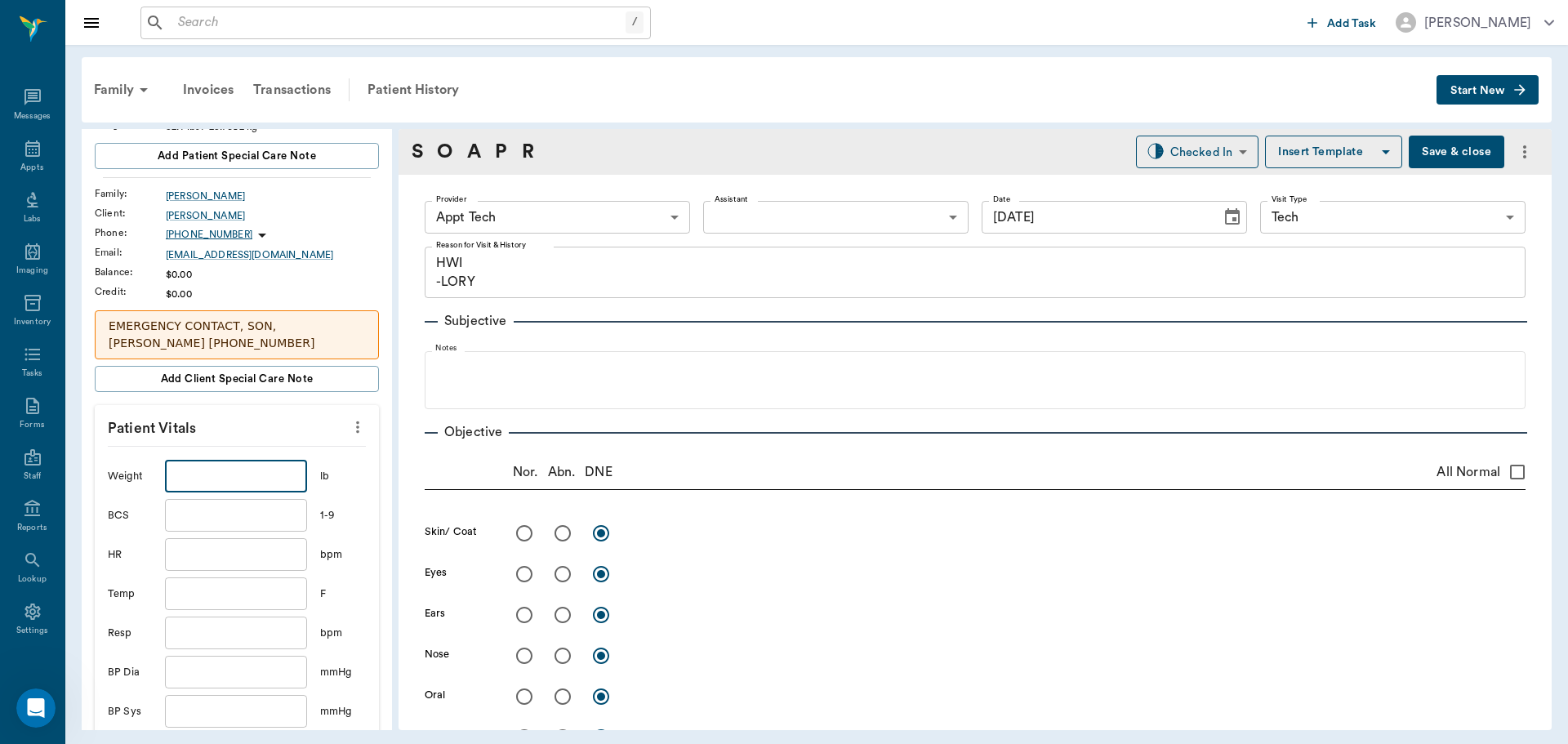
click at [204, 473] on input "text" at bounding box center [236, 475] width 142 height 33
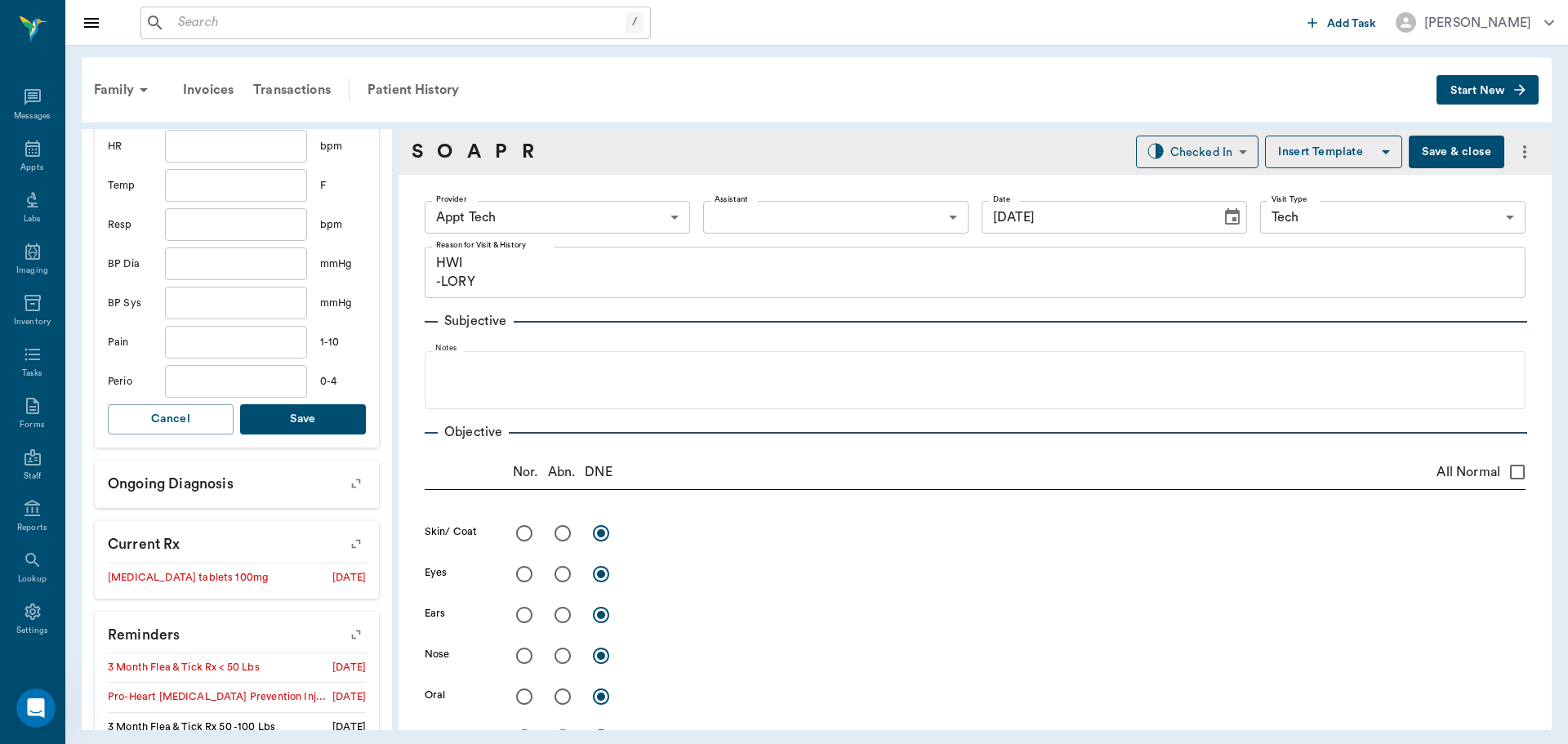
type input "54.3"
click at [300, 417] on button "Save" at bounding box center [303, 420] width 126 height 30
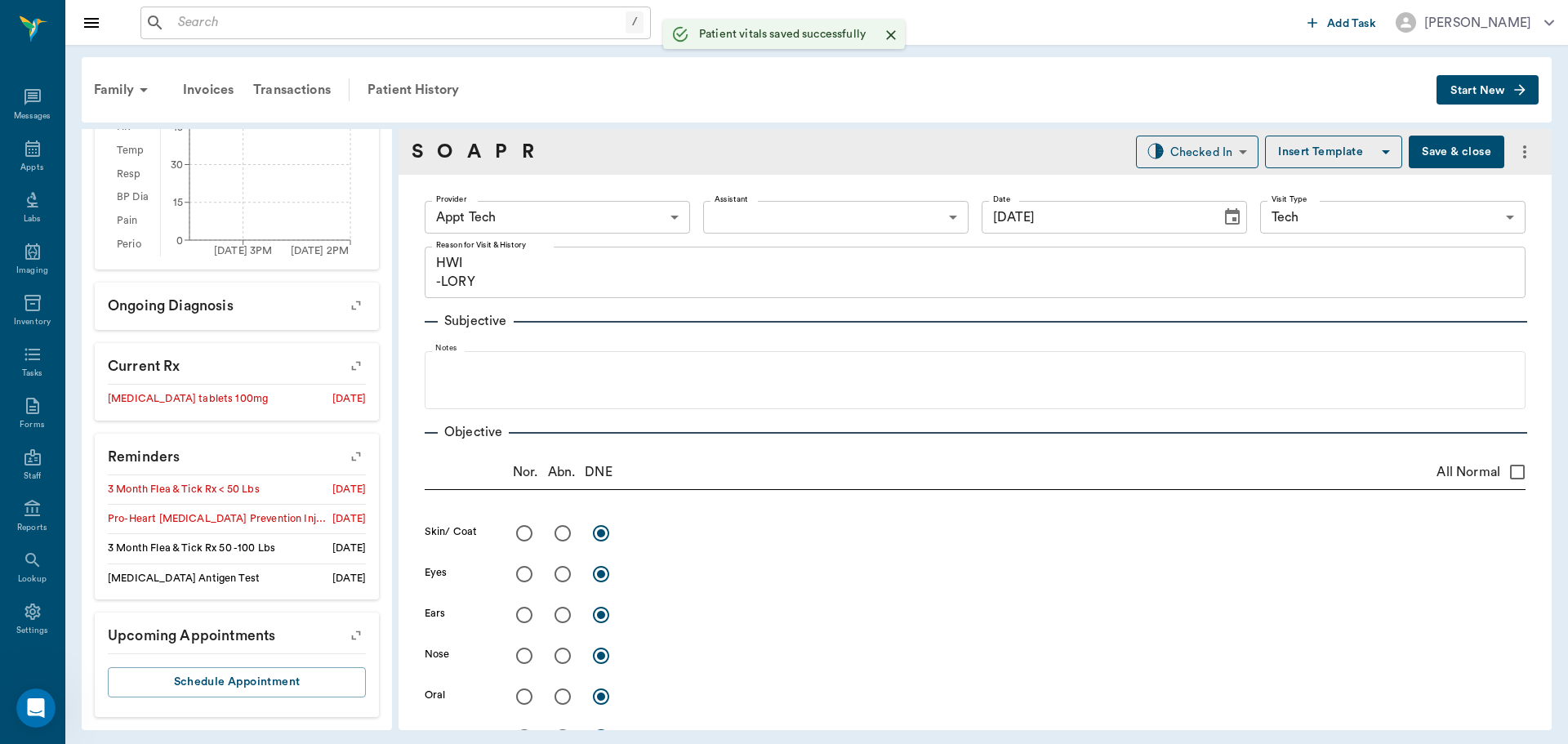
scroll to position [555, 0]
click at [588, 219] on body "/ ​ Add Task Dr. Bert Ellsworth Nectar Messages Appts Labs Imaging Inventory Ta…" at bounding box center [784, 372] width 1568 height 744
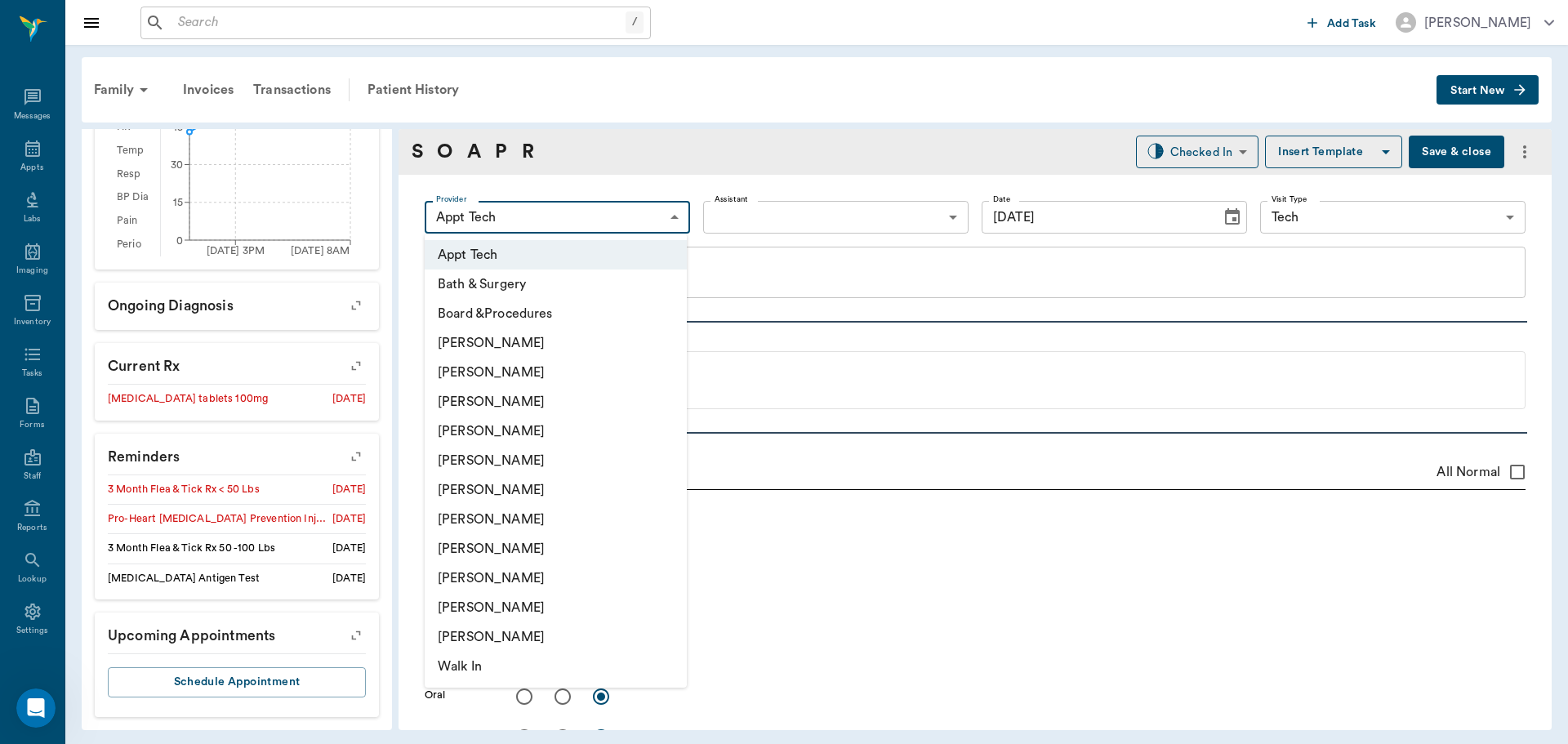
click at [495, 368] on li "[PERSON_NAME]" at bounding box center [555, 372] width 262 height 29
type input "642ef10e332a41444de2bad1"
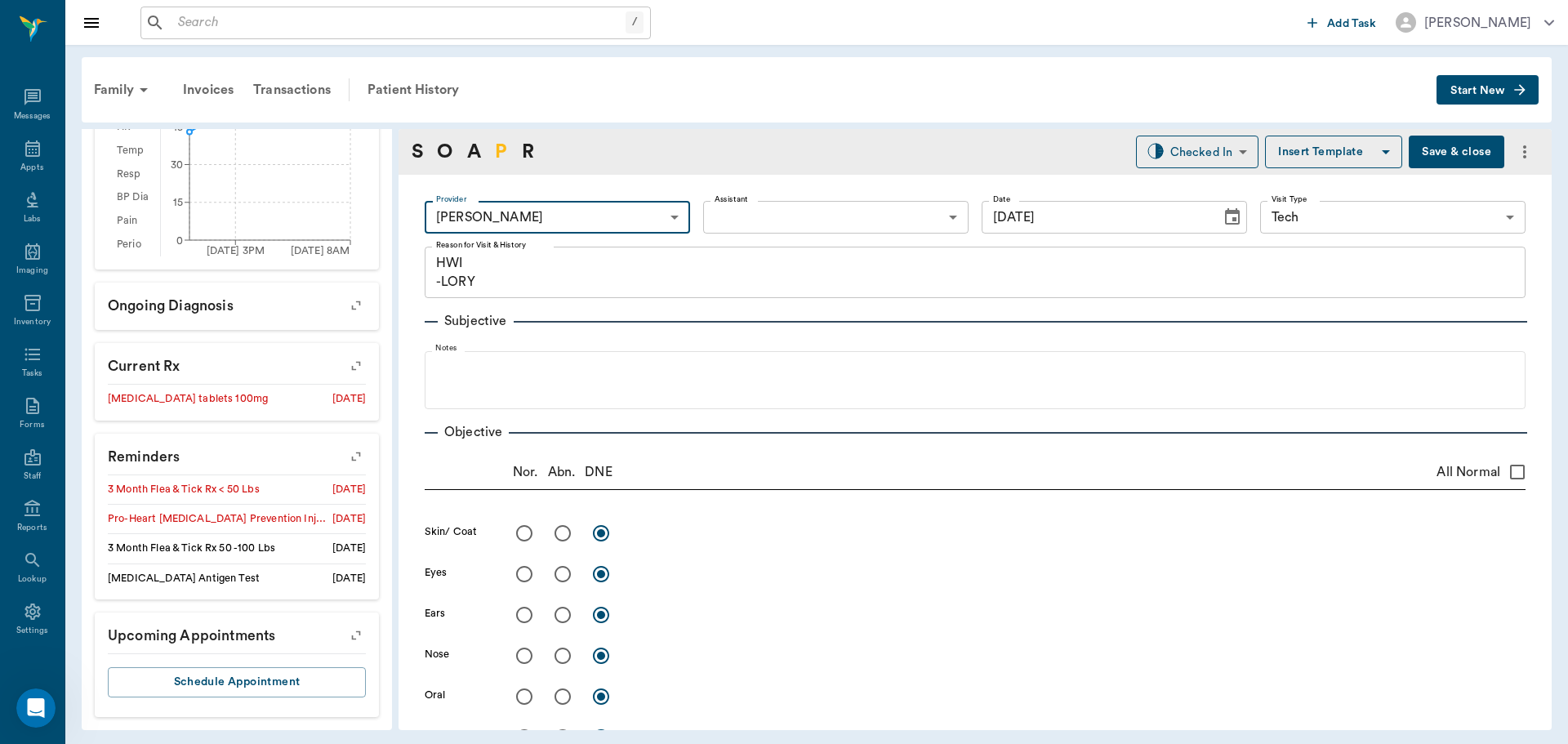
click at [505, 145] on link "P" at bounding box center [500, 152] width 13 height 29
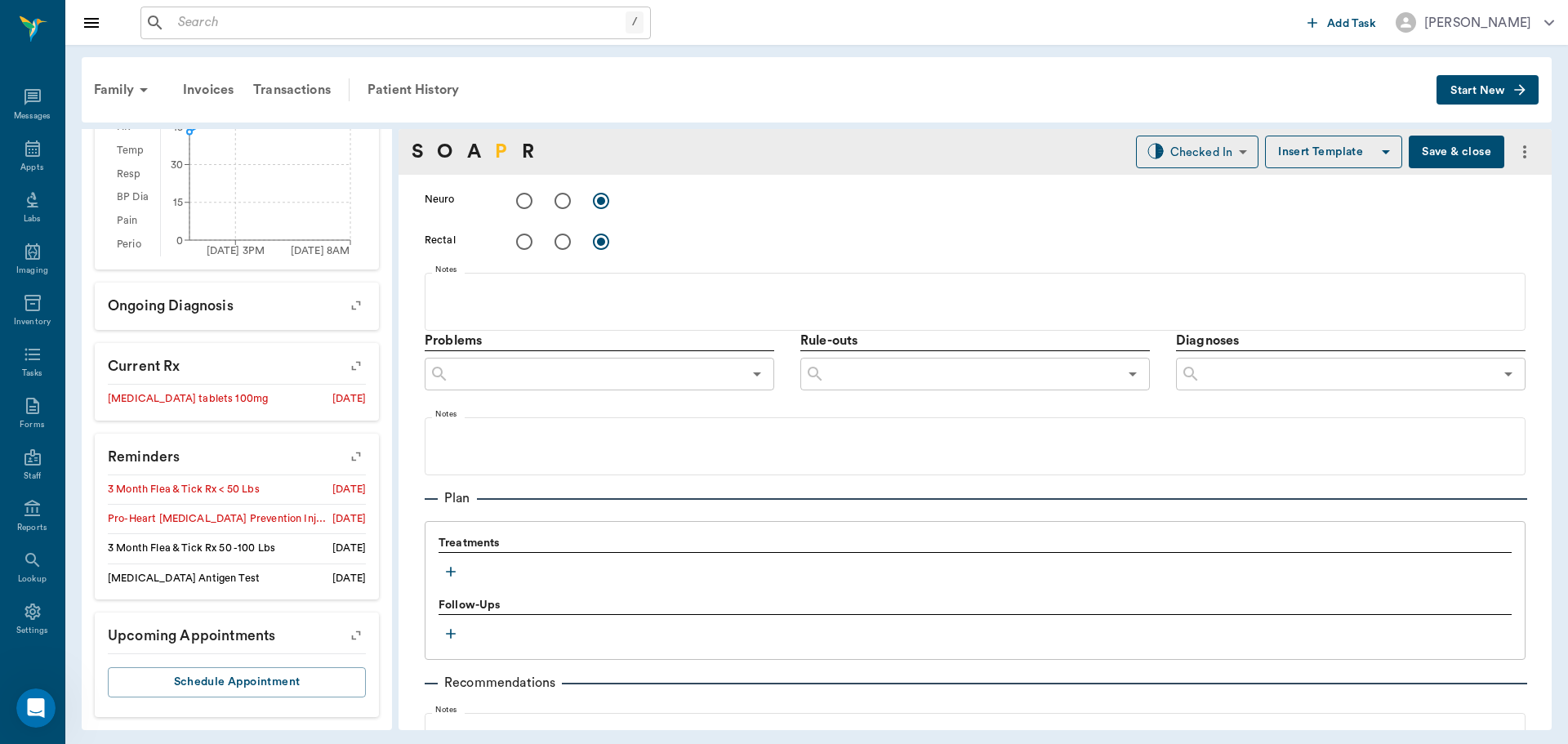
scroll to position [973, 0]
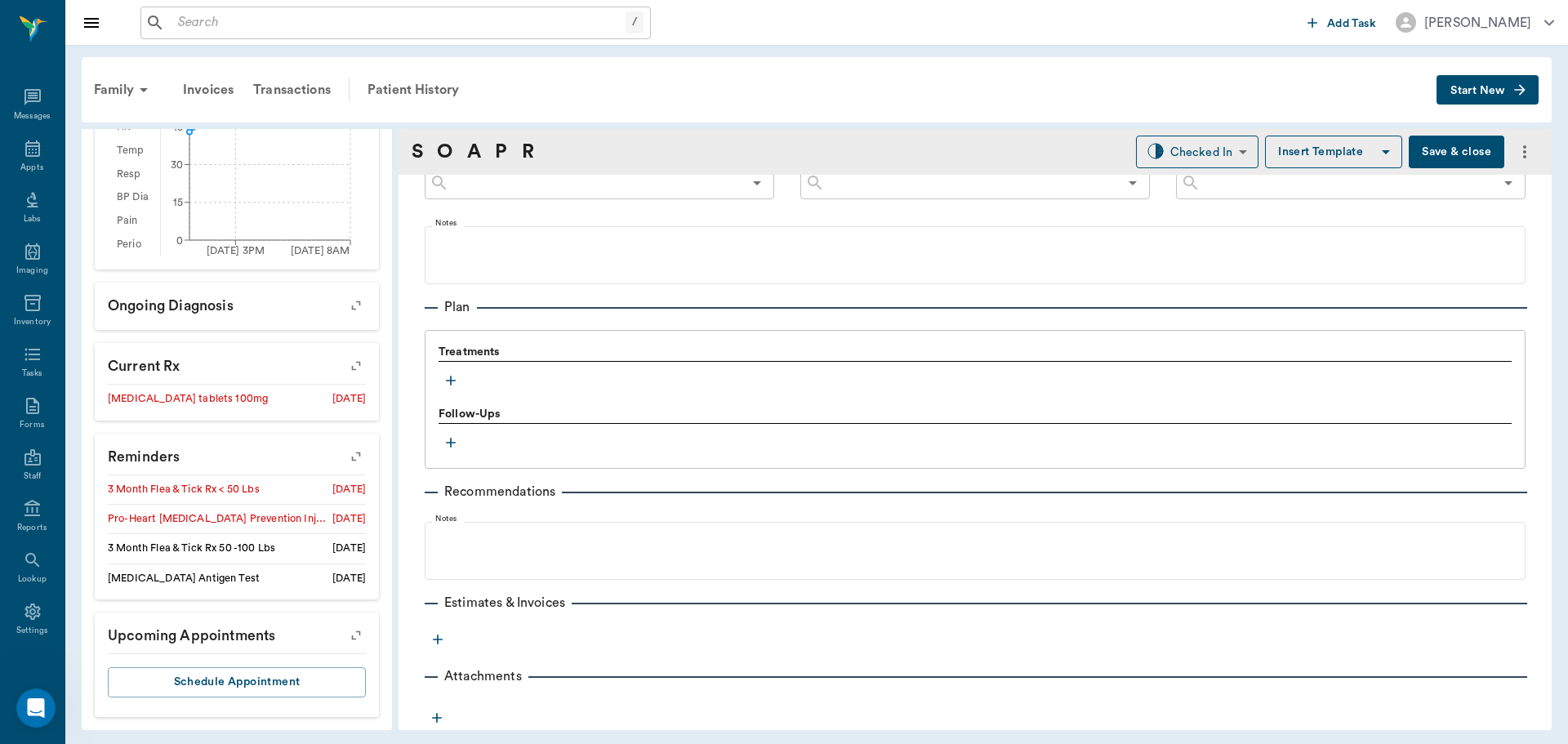
click at [450, 381] on icon "button" at bounding box center [451, 381] width 17 height 17
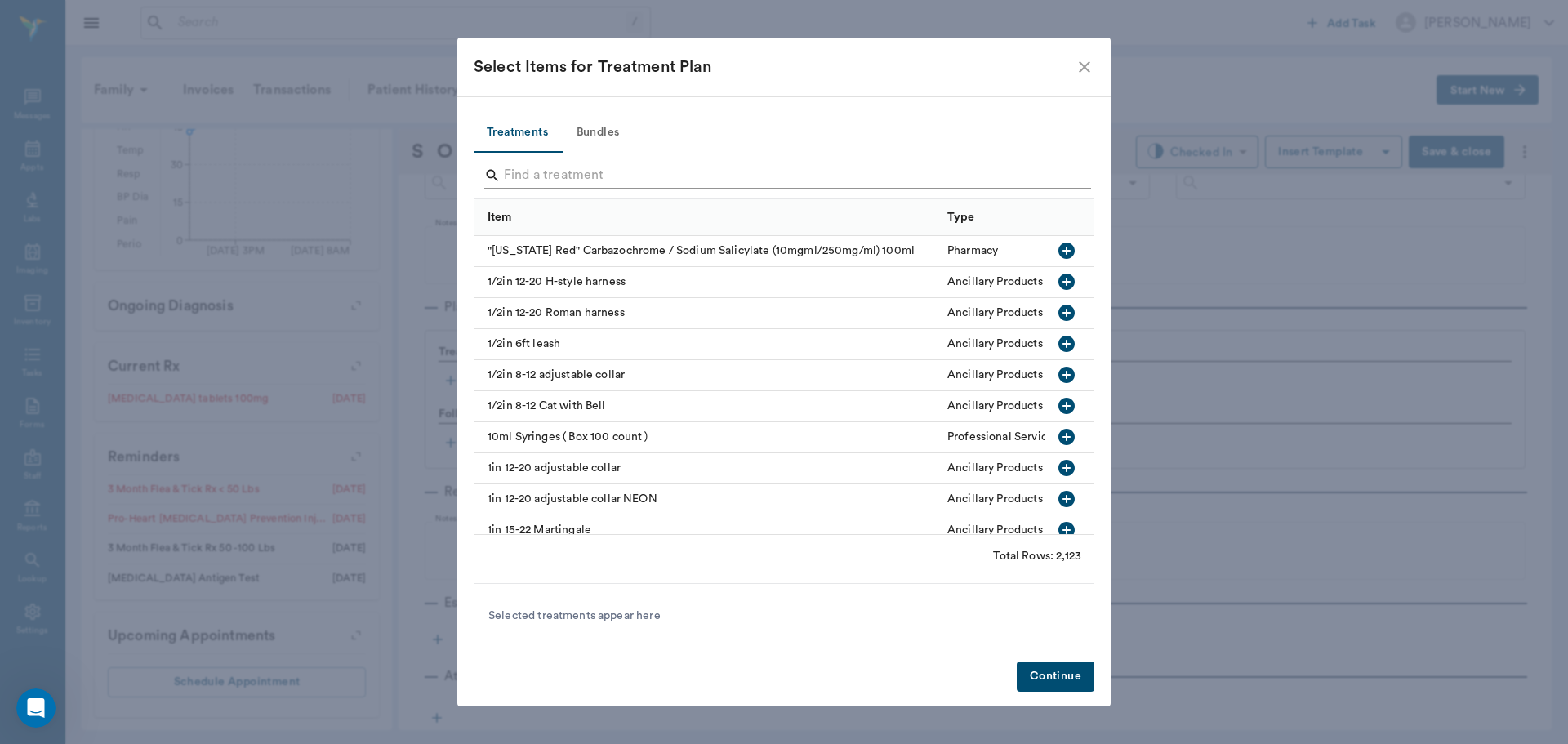
click at [521, 183] on input "Search" at bounding box center [785, 175] width 563 height 26
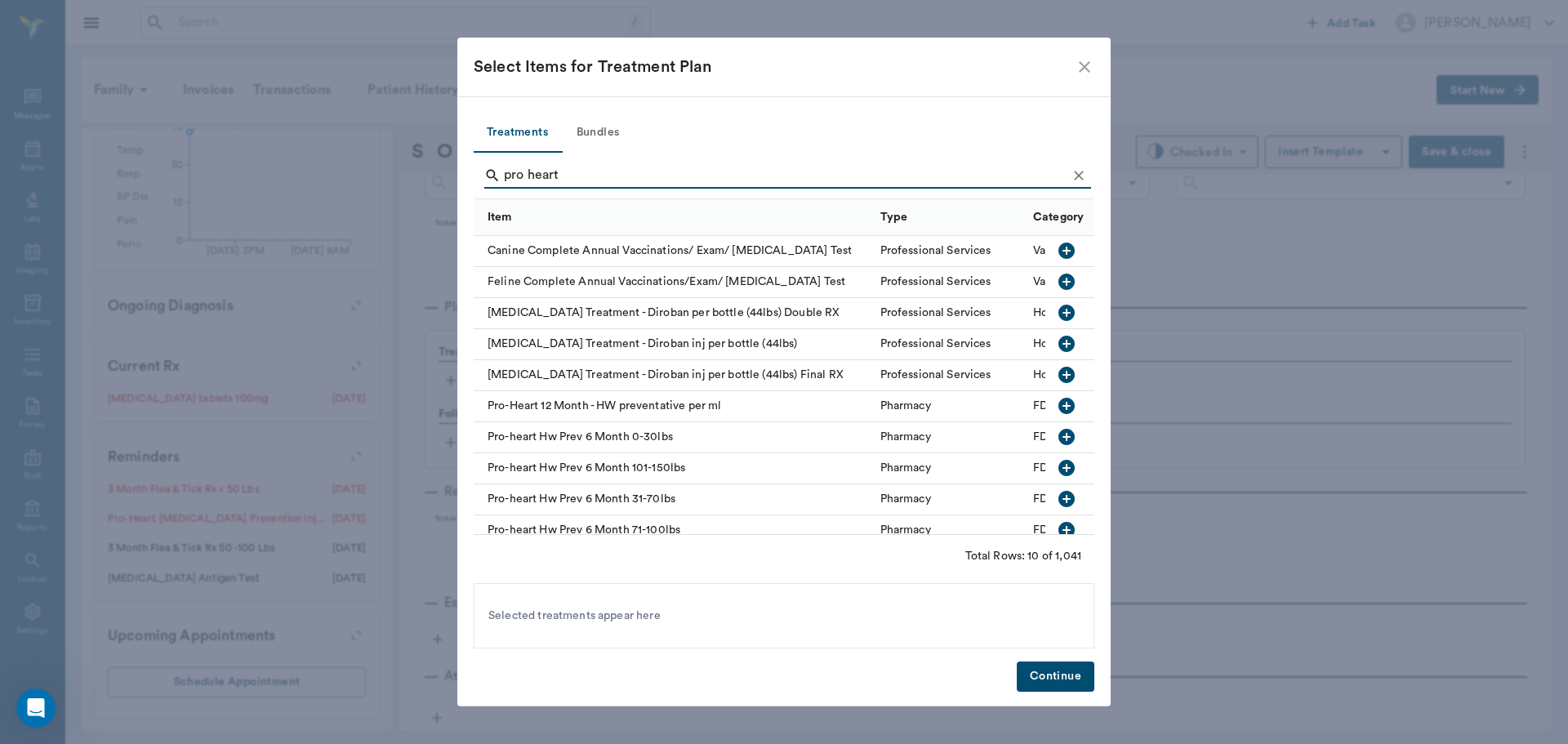
type input "pro heart"
click at [1058, 500] on icon "button" at bounding box center [1067, 500] width 17 height 17
click at [1058, 673] on button "Continue" at bounding box center [1055, 676] width 78 height 30
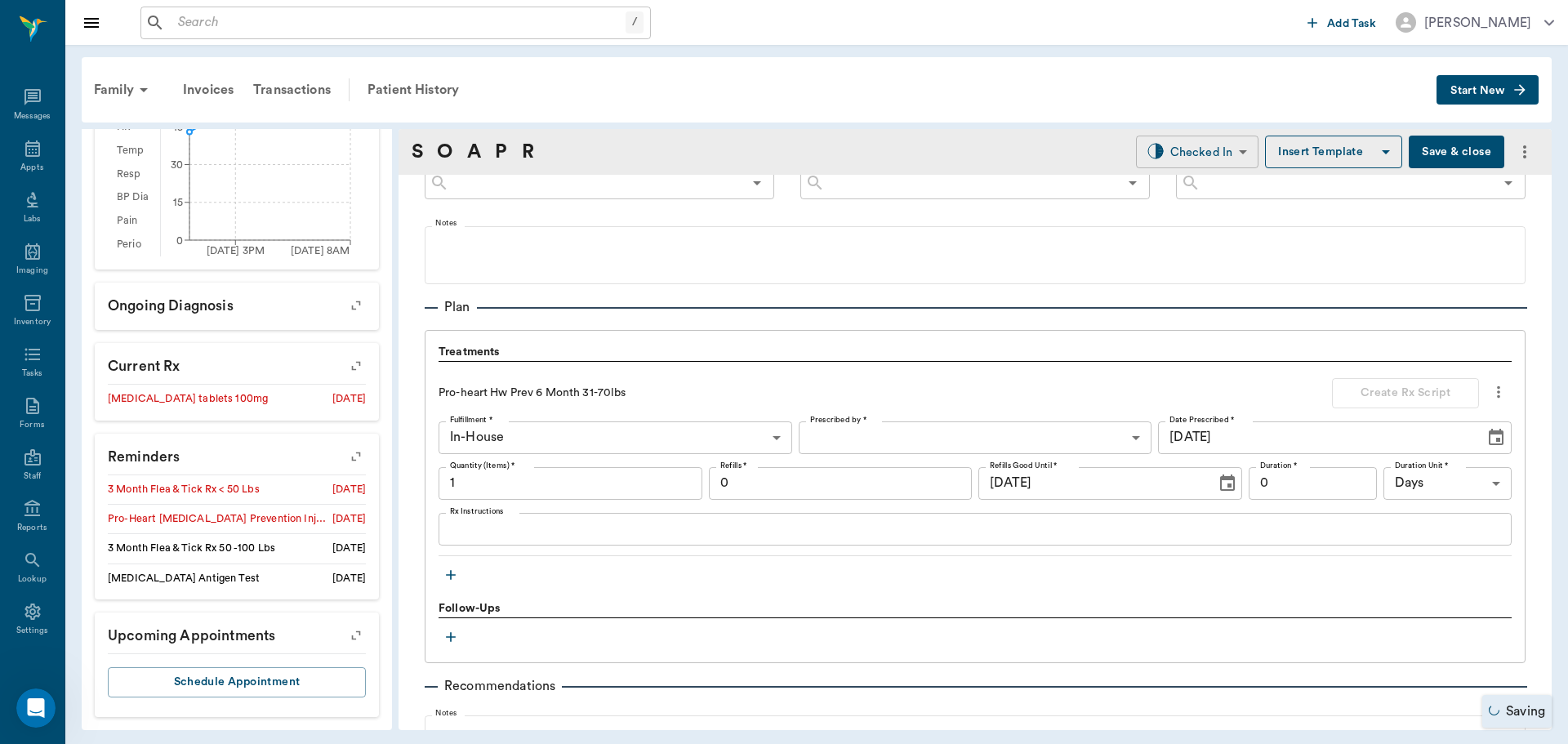
click at [1208, 157] on body "/ ​ Add Task Dr. Bert Ellsworth Nectar Messages Appts Labs Imaging Inventory Ta…" at bounding box center [784, 372] width 1568 height 744
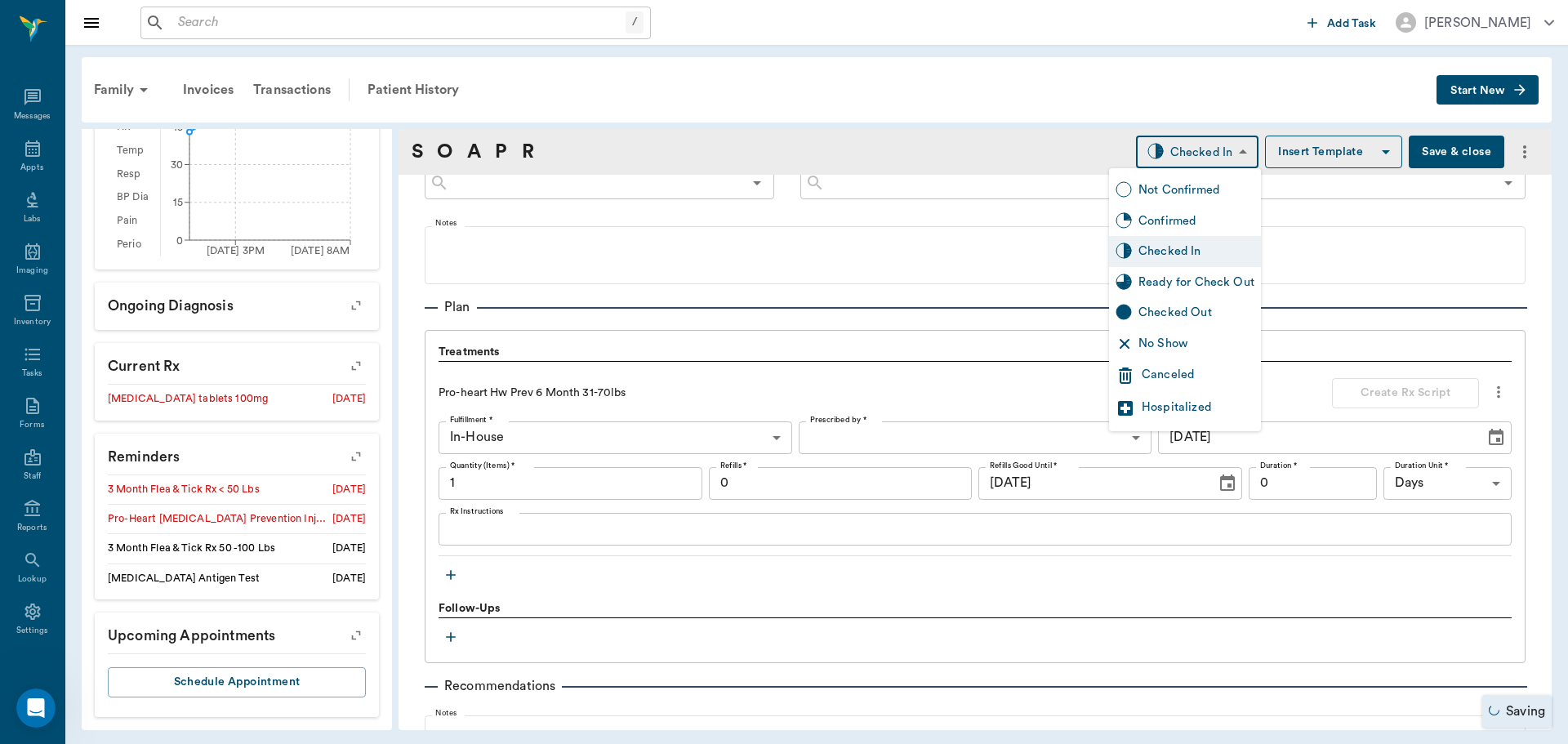
click at [1196, 275] on div "Ready for Check Out" at bounding box center [1196, 283] width 116 height 18
type input "READY_TO_CHECKOUT"
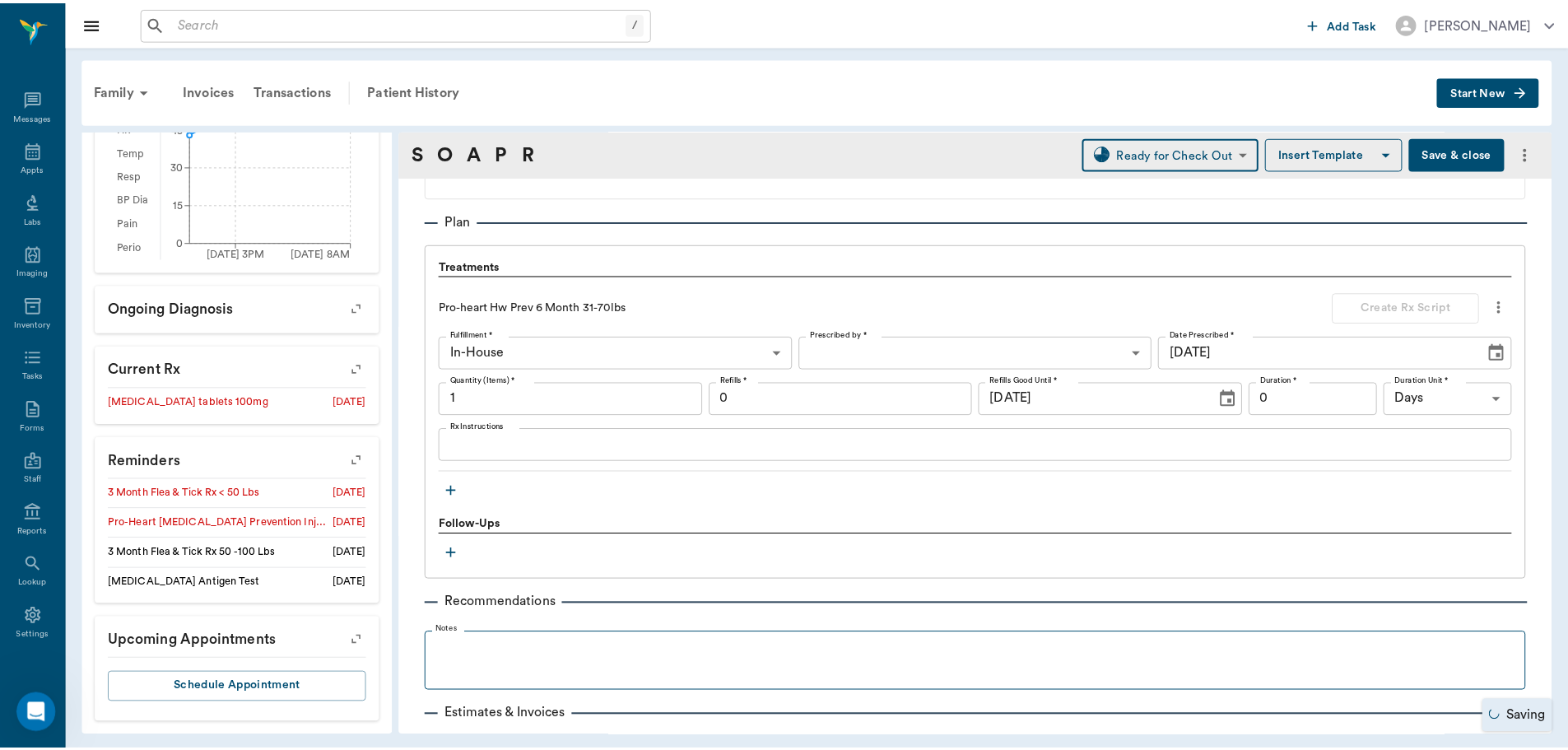
scroll to position [1196, 0]
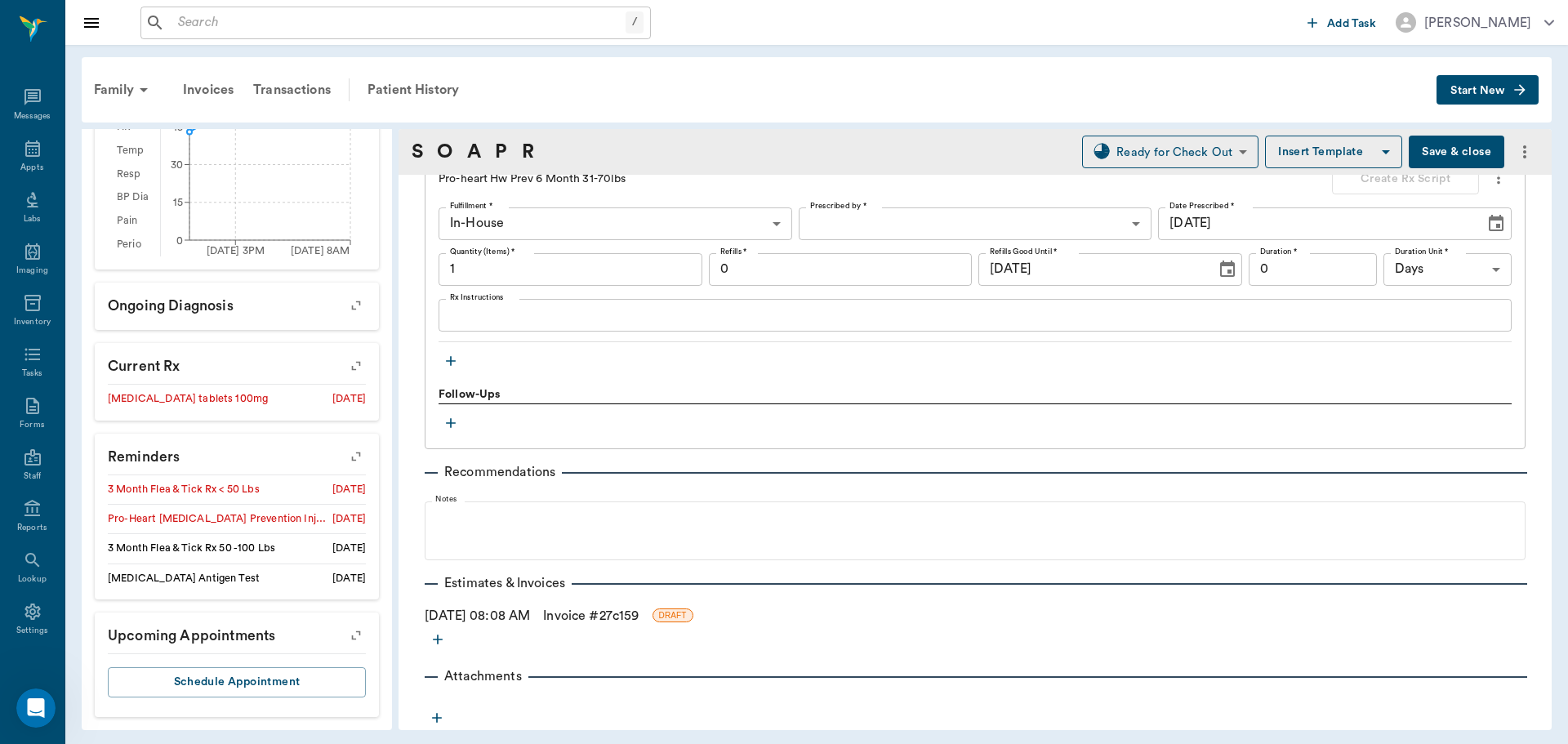
click at [626, 616] on link "Invoice # 27c159" at bounding box center [591, 616] width 96 height 20
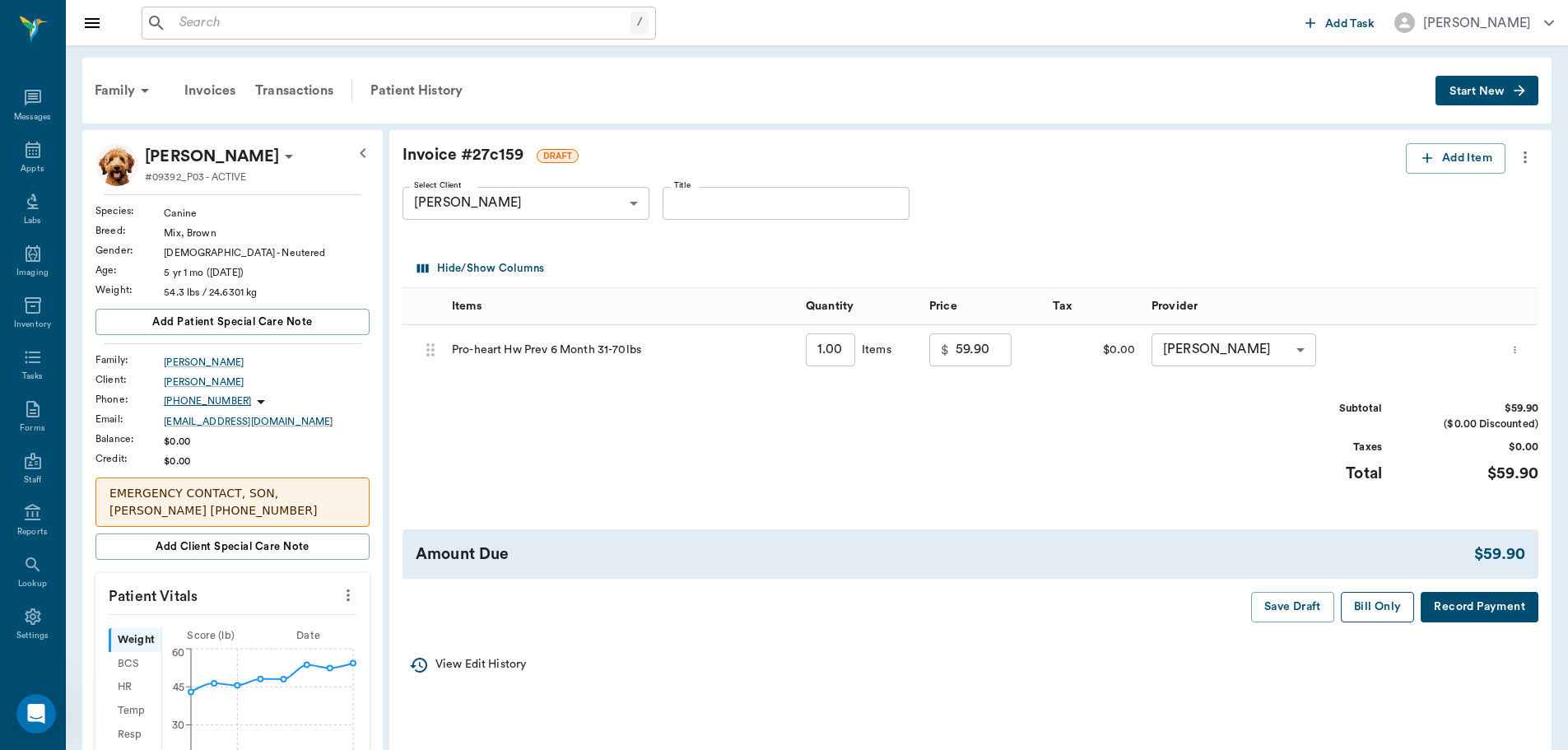
click at [1377, 612] on button "Bill Only" at bounding box center [1377, 607] width 74 height 30
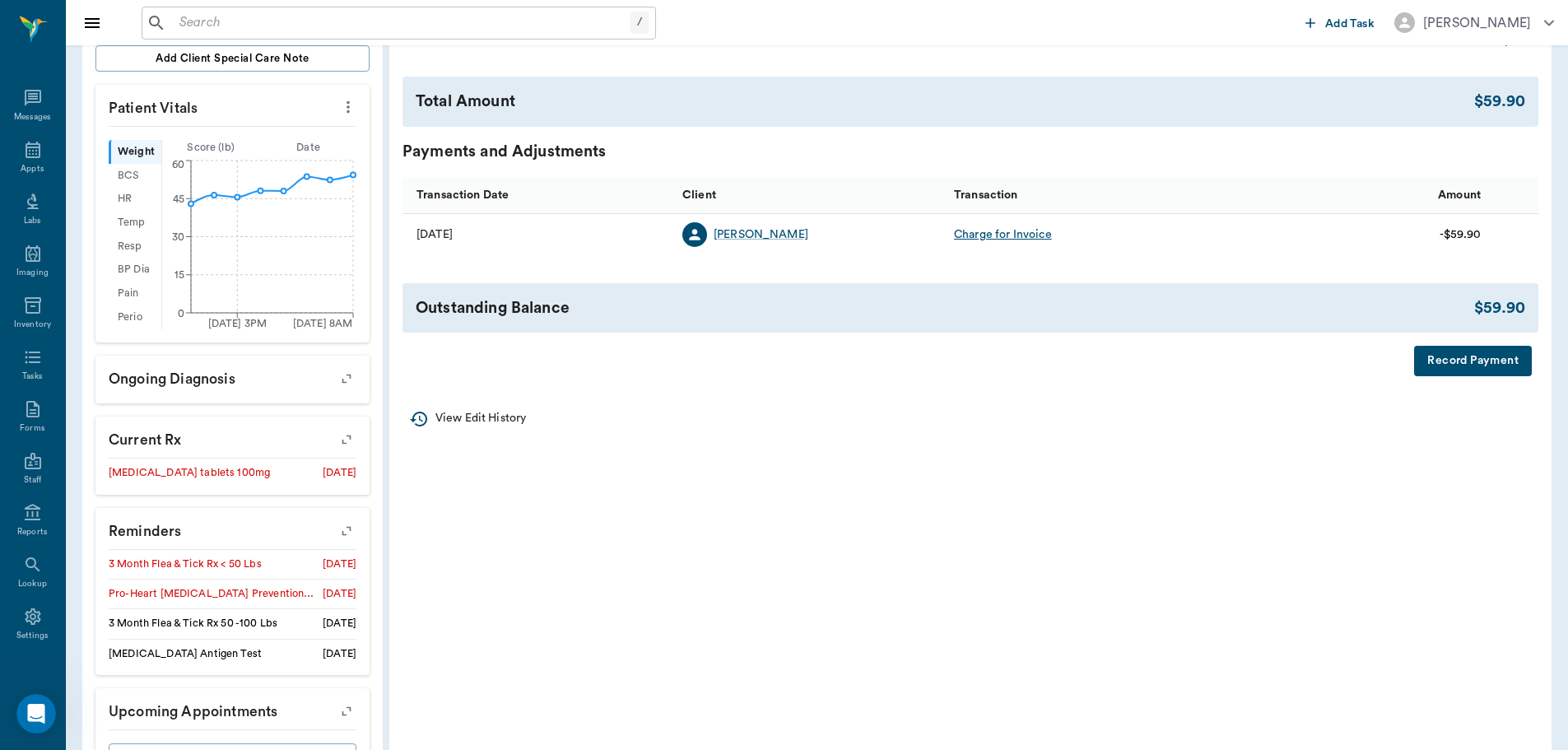
scroll to position [494, 0]
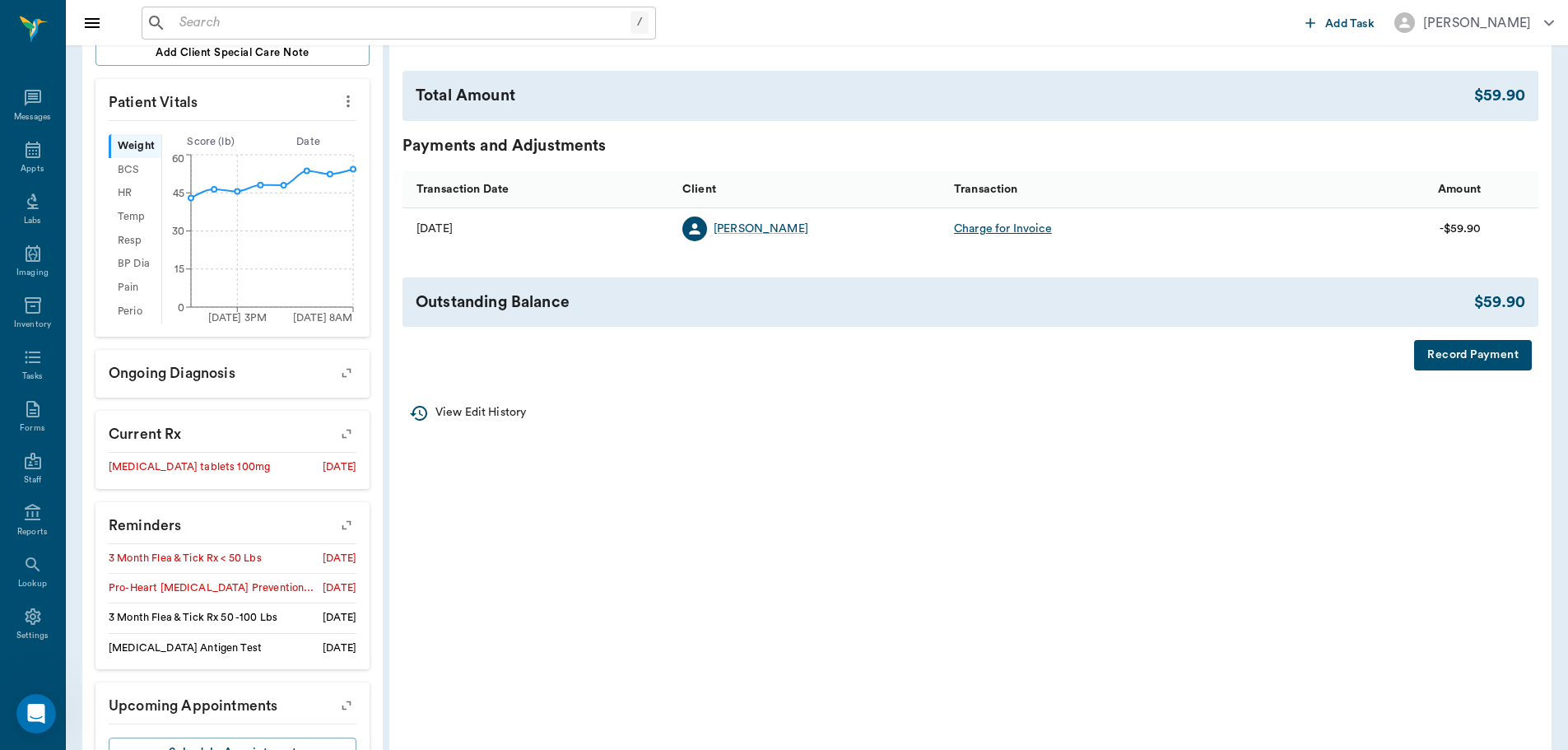
click at [350, 526] on icon "button" at bounding box center [346, 524] width 23 height 23
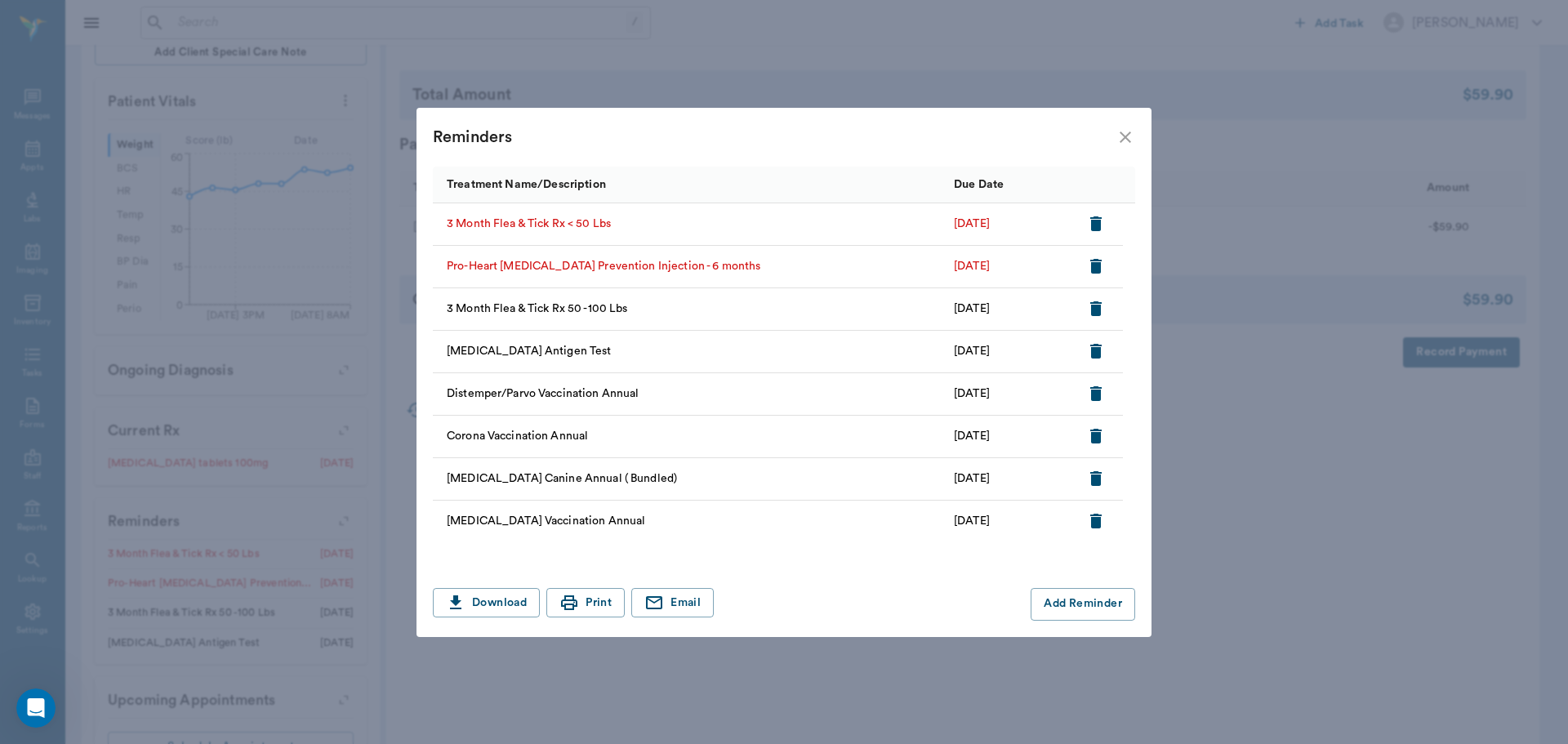
click at [1094, 224] on icon "button" at bounding box center [1096, 224] width 12 height 15
click at [1126, 137] on icon "close" at bounding box center [1126, 138] width 12 height 12
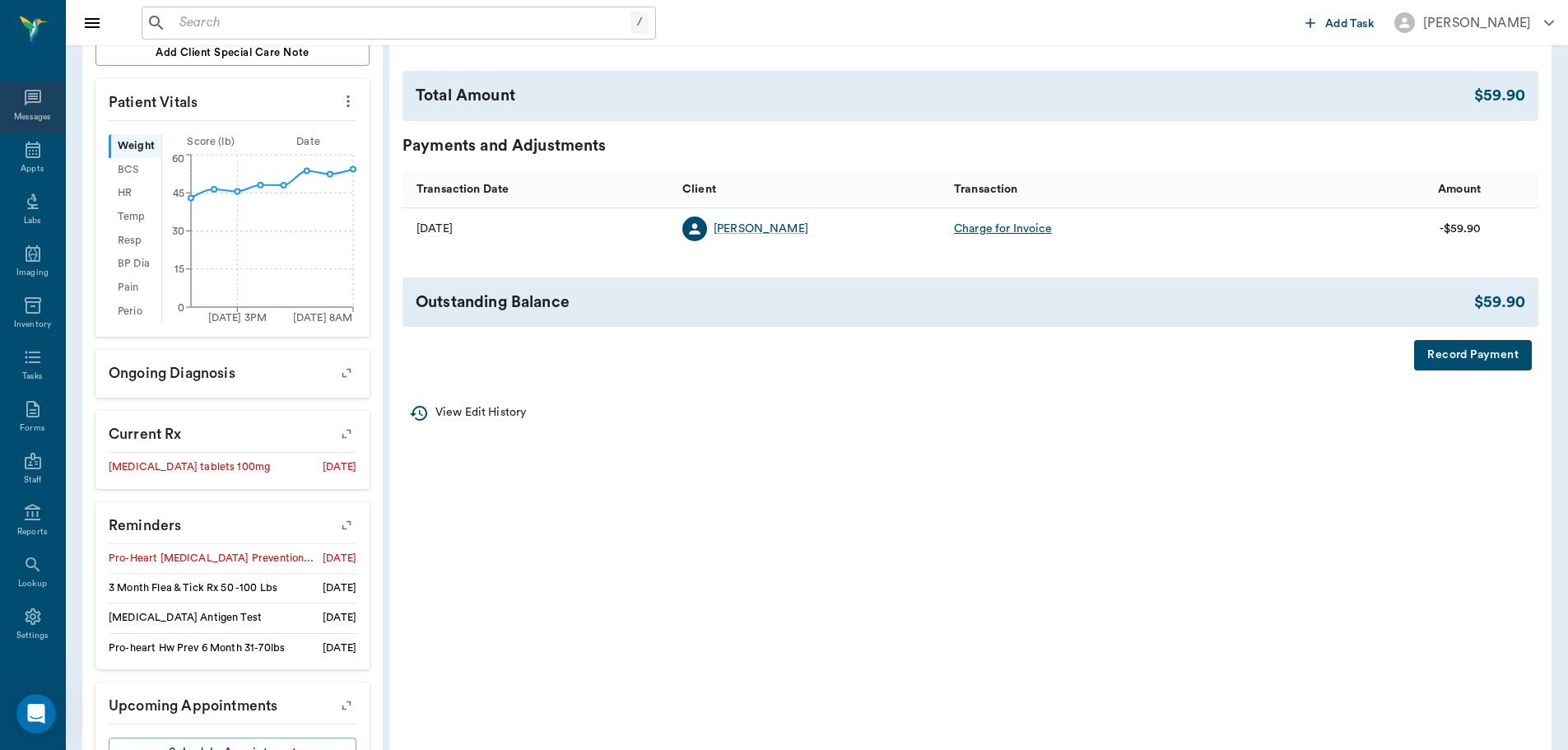
drag, startPoint x: 19, startPoint y: 139, endPoint x: 33, endPoint y: 130, distance: 16.6
click at [19, 139] on div "Appts" at bounding box center [32, 160] width 65 height 52
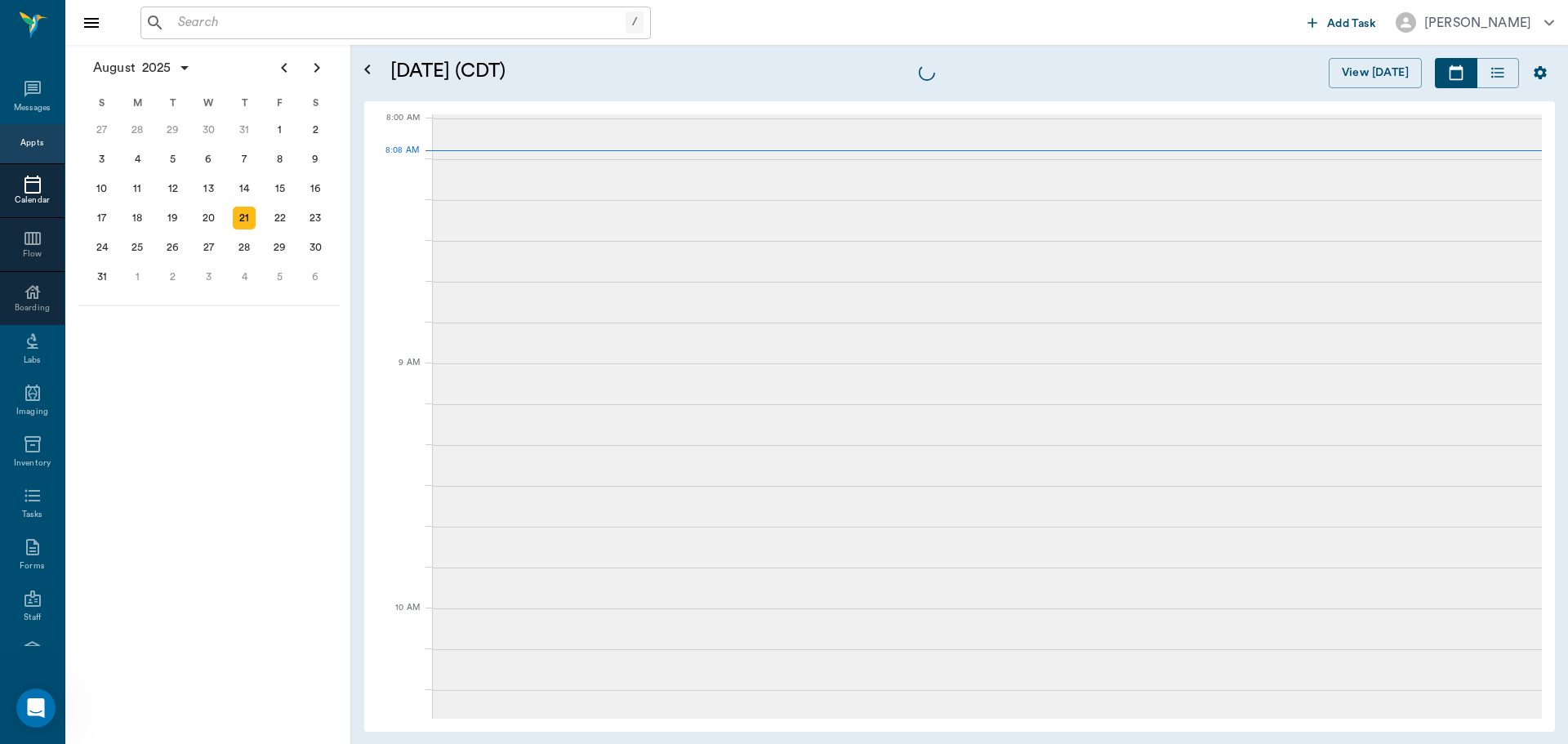
scroll to position [3, 0]
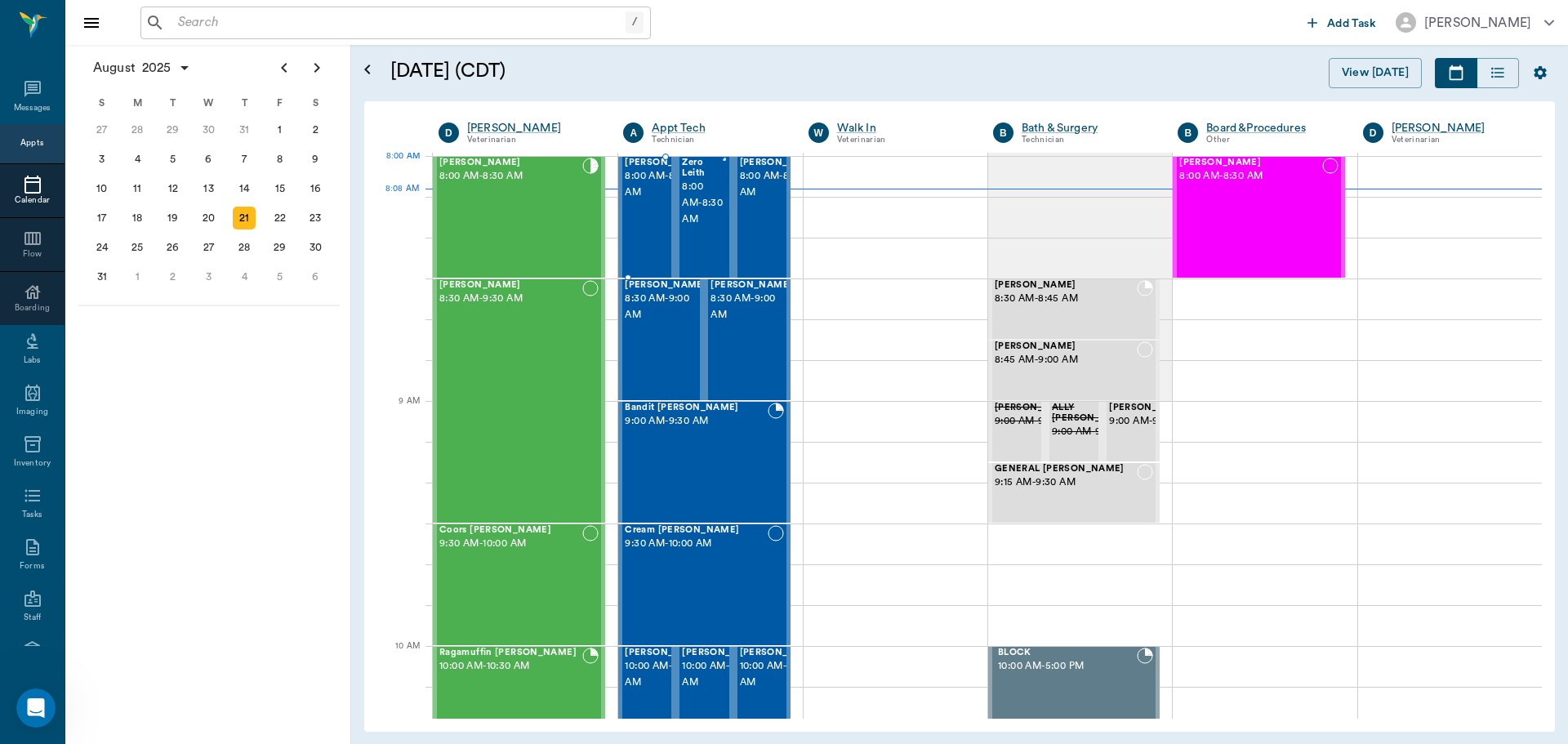
click at [630, 190] on span "8:00 AM - 8:30 AM" at bounding box center [666, 184] width 82 height 33
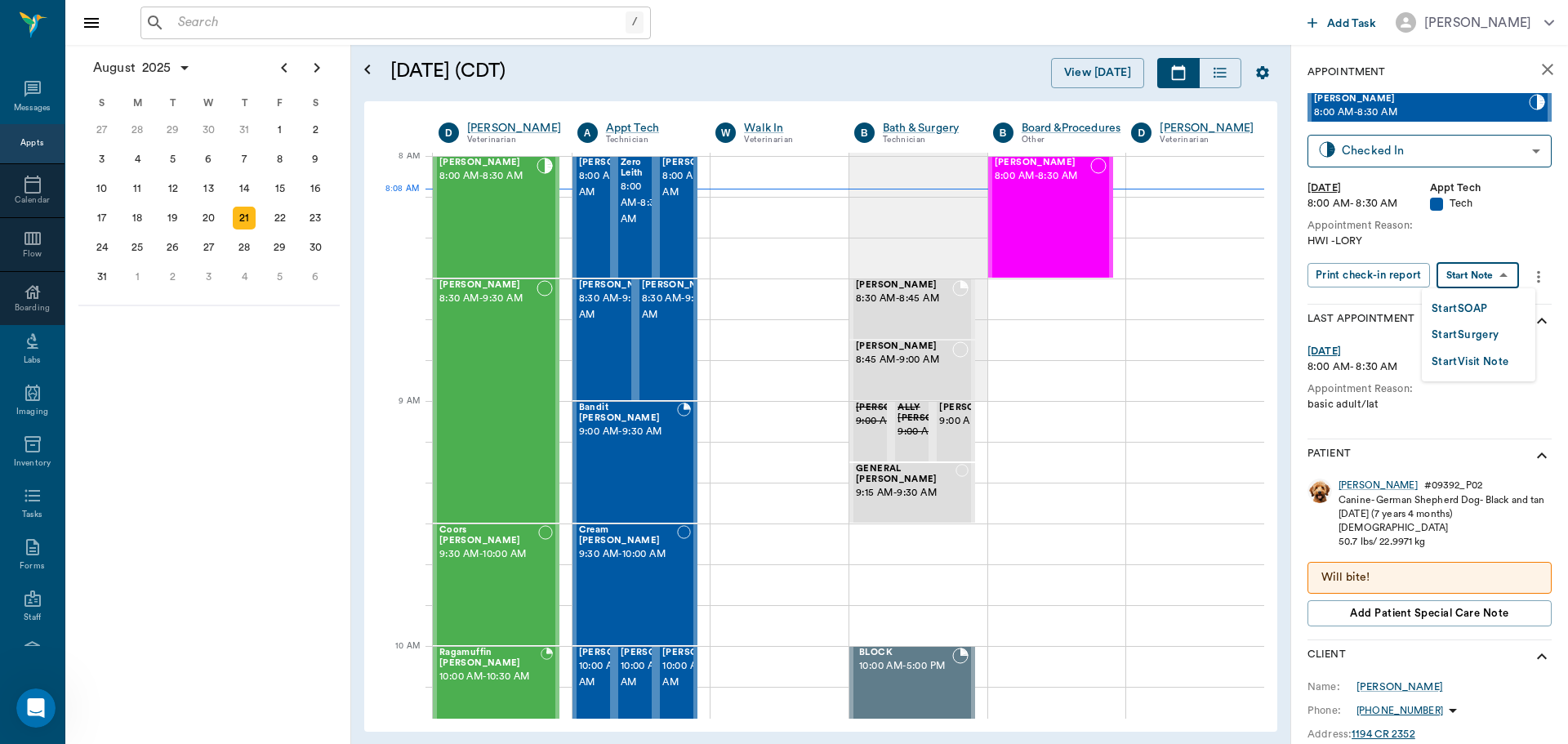
click at [1451, 271] on body "/ ​ Add Task Dr. Bert Ellsworth Nectar Messages Appts Calendar Flow Boarding La…" at bounding box center [784, 372] width 1568 height 744
click at [1448, 310] on button "Start SOAP" at bounding box center [1460, 309] width 56 height 19
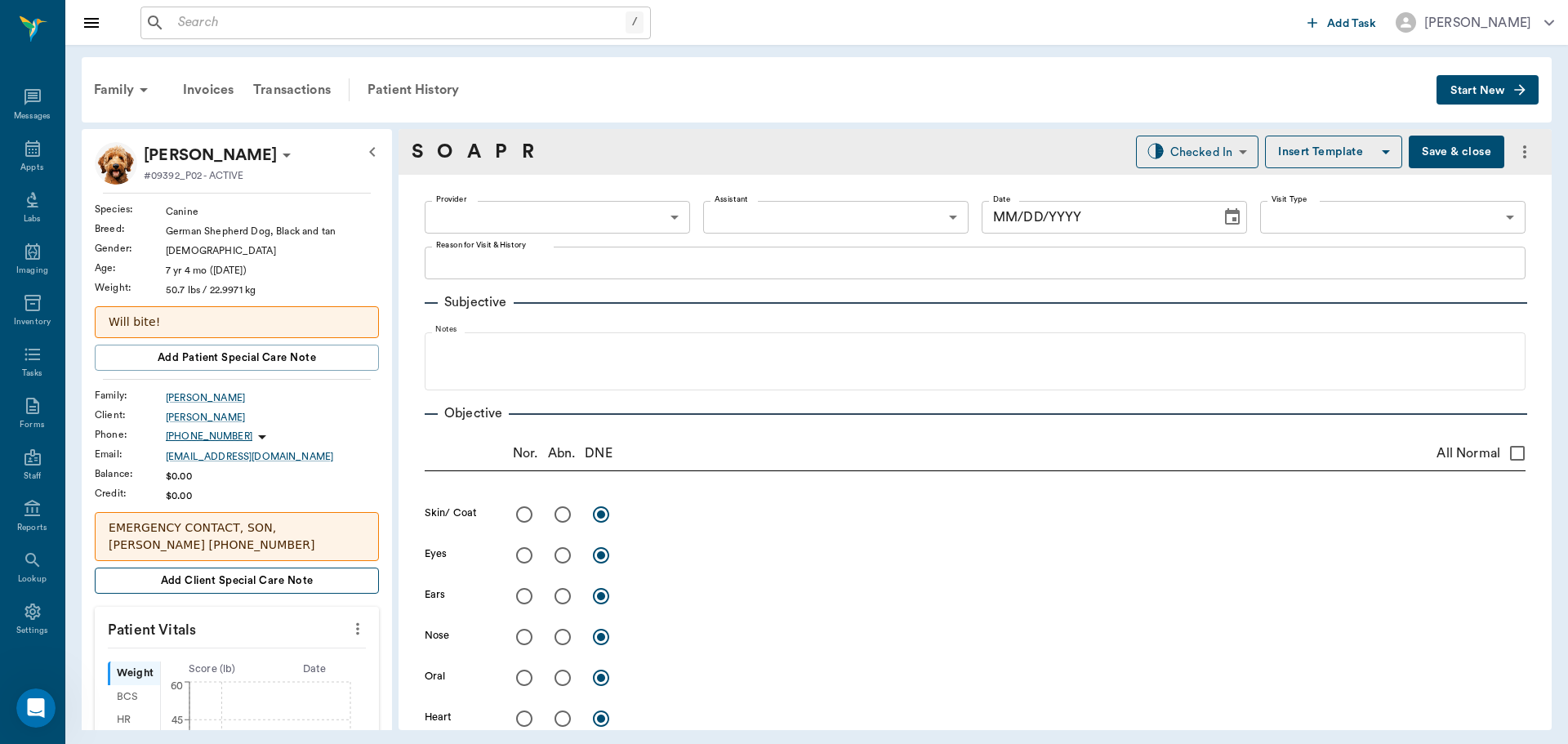
type input "63ec2f075fda476ae8351a4c"
type input "65d2be4f46e3a538d89b8c1a"
type textarea "HWI -LORY"
type input "[DATE]"
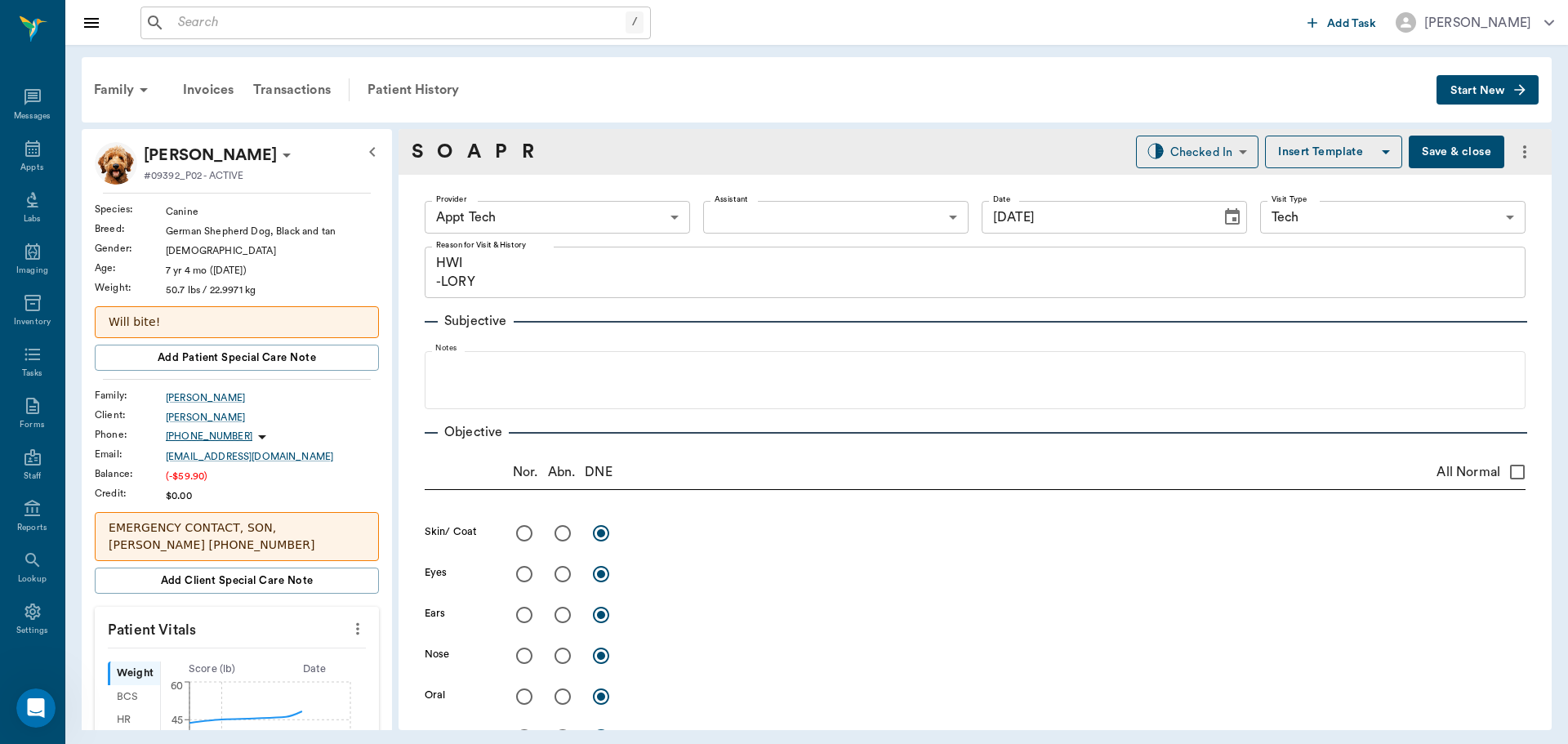
click at [349, 630] on icon "more" at bounding box center [358, 629] width 18 height 20
click at [275, 660] on span "Enter Vitals" at bounding box center [277, 657] width 138 height 18
click at [245, 685] on input "text" at bounding box center [236, 677] width 142 height 33
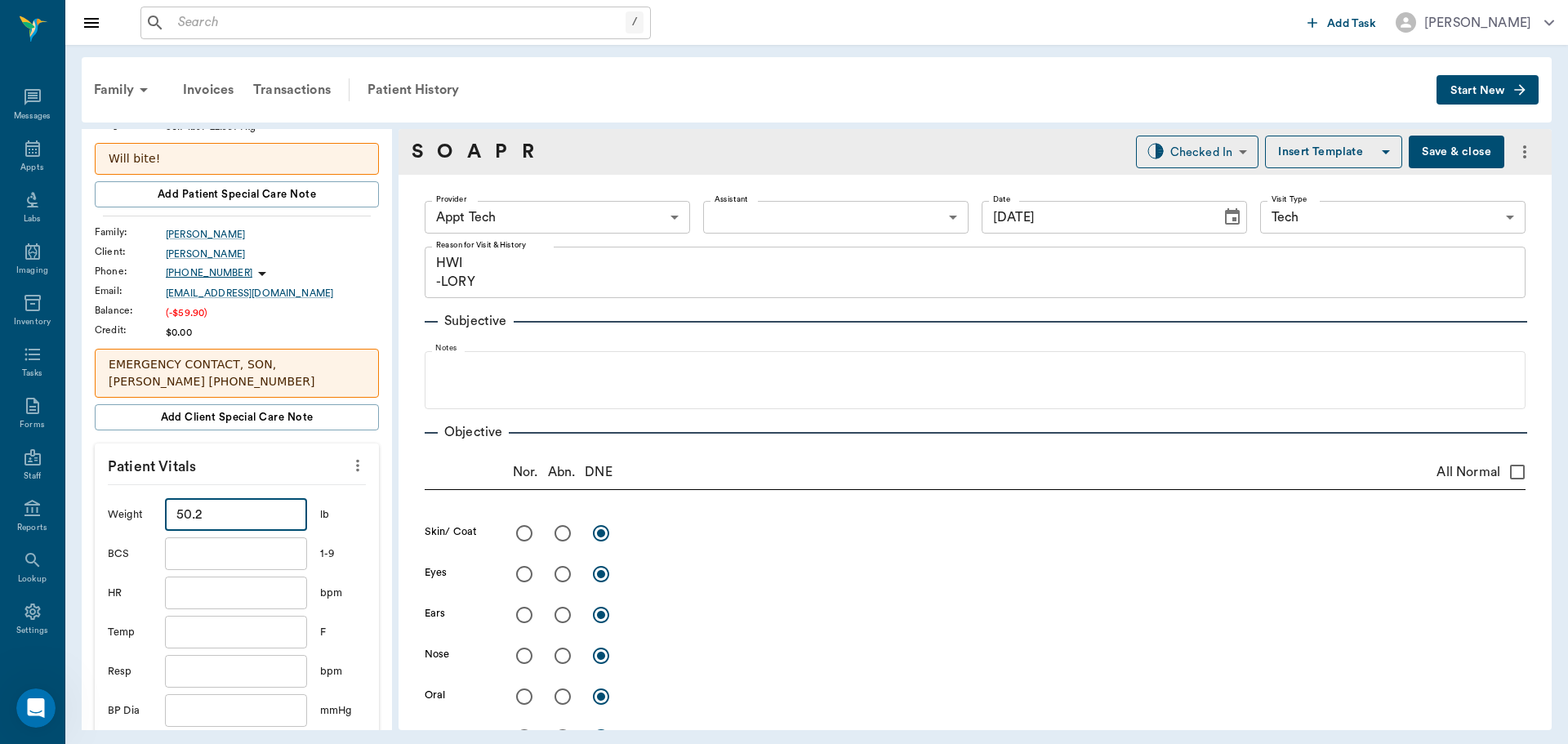
scroll to position [327, 0]
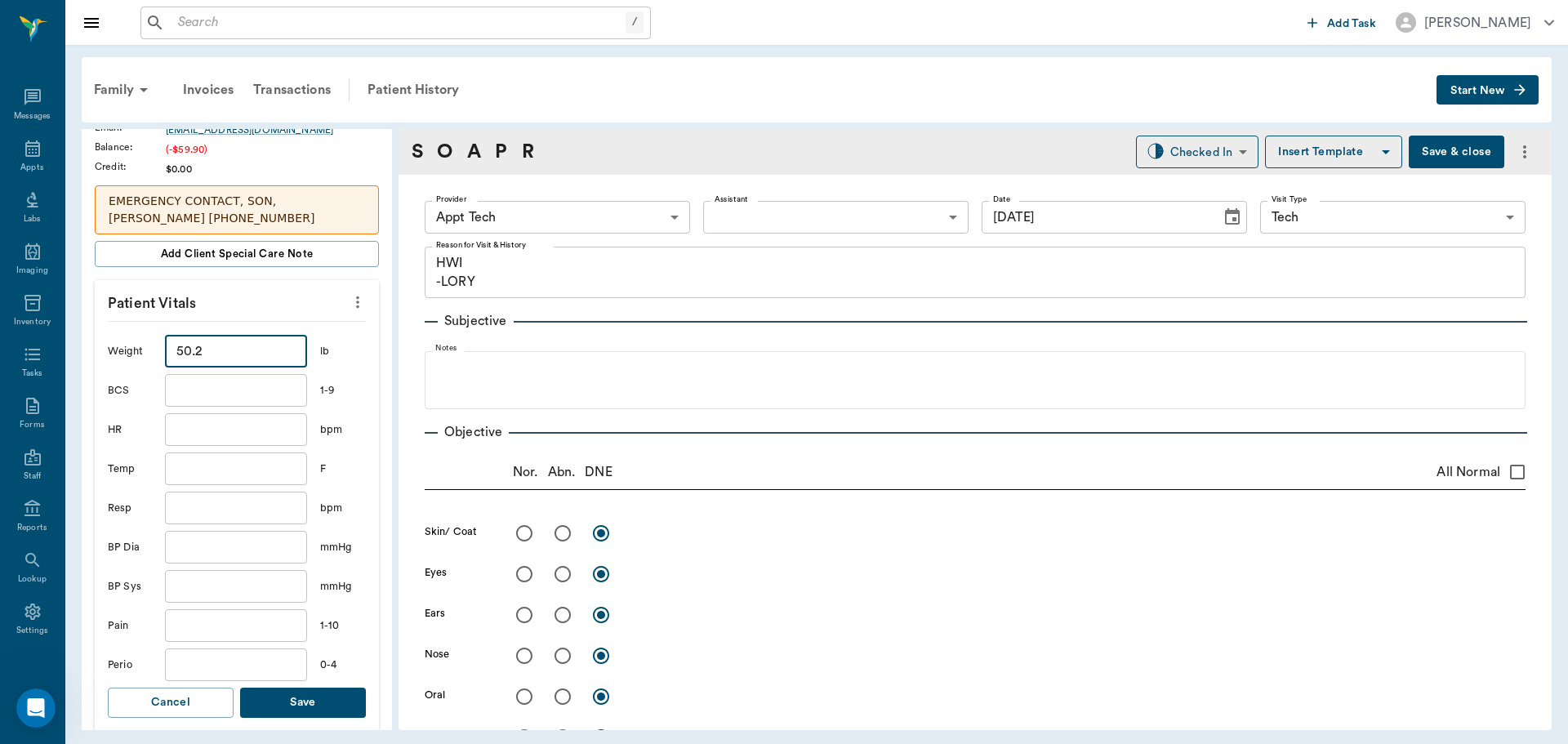
type input "50.2"
click at [274, 702] on button "Save" at bounding box center [303, 703] width 126 height 30
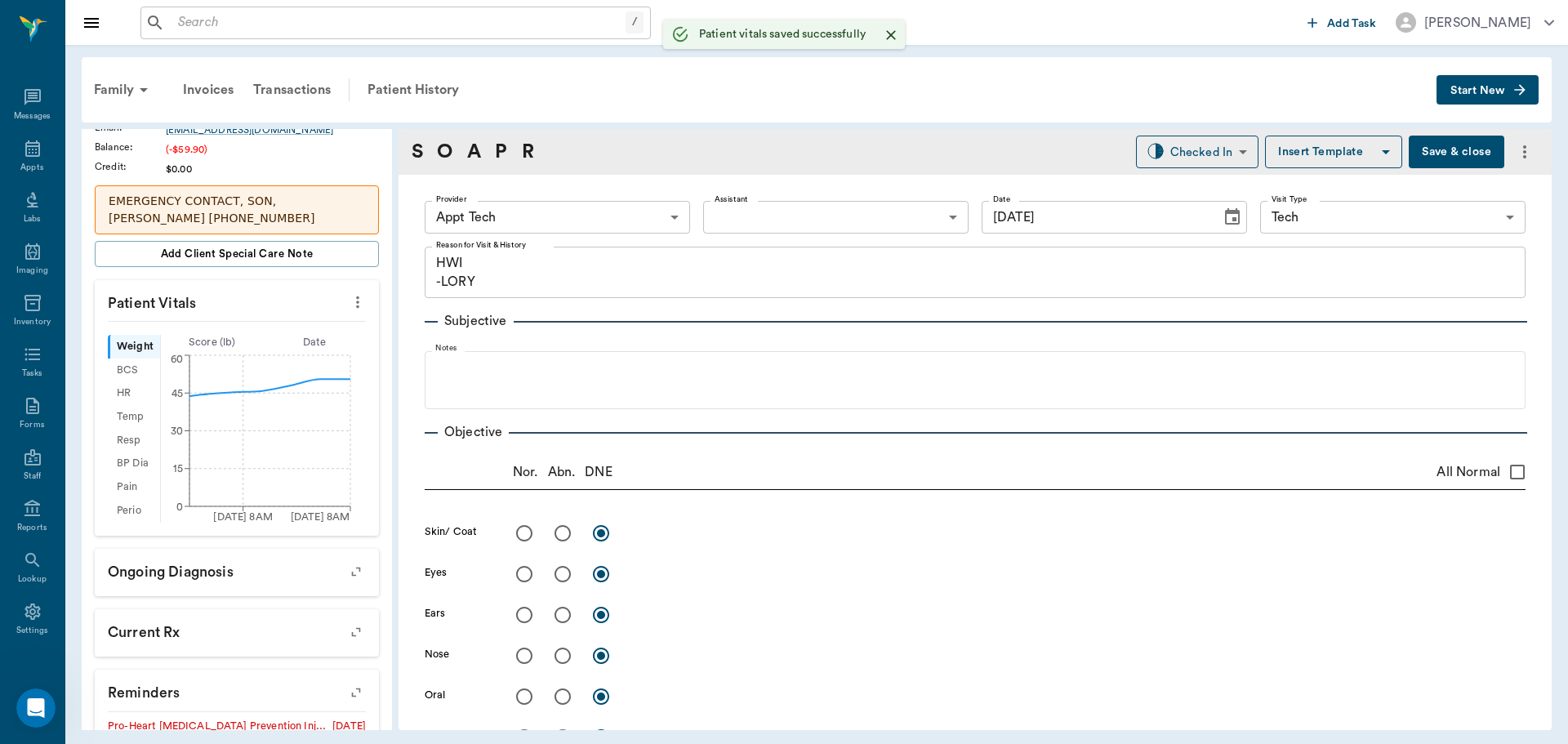
click at [575, 214] on body "/ ​ Add Task Dr. Bert Ellsworth Nectar Messages Appts Labs Imaging Inventory Ta…" at bounding box center [784, 372] width 1568 height 744
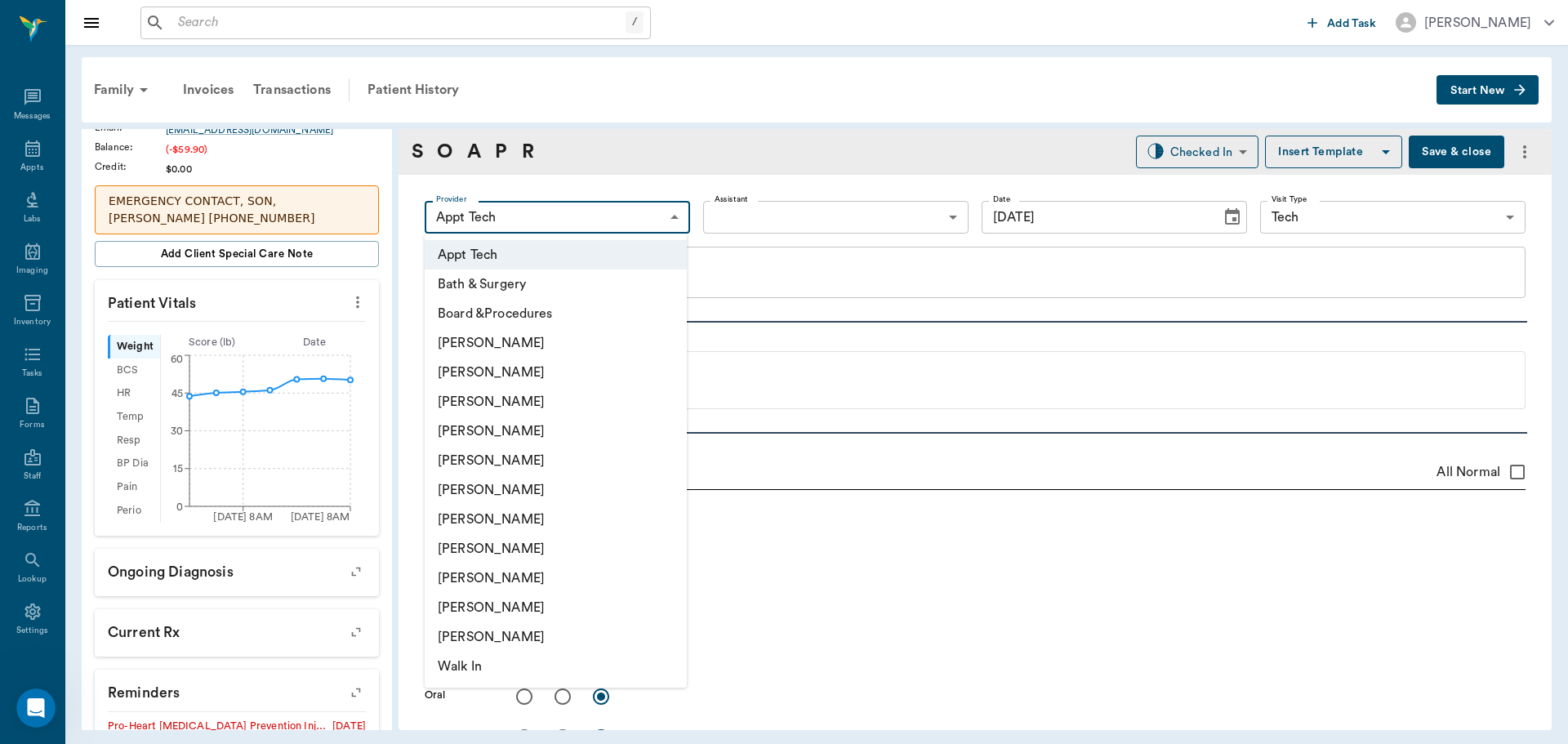
click at [504, 376] on li "[PERSON_NAME]" at bounding box center [555, 372] width 262 height 29
type input "642ef10e332a41444de2bad1"
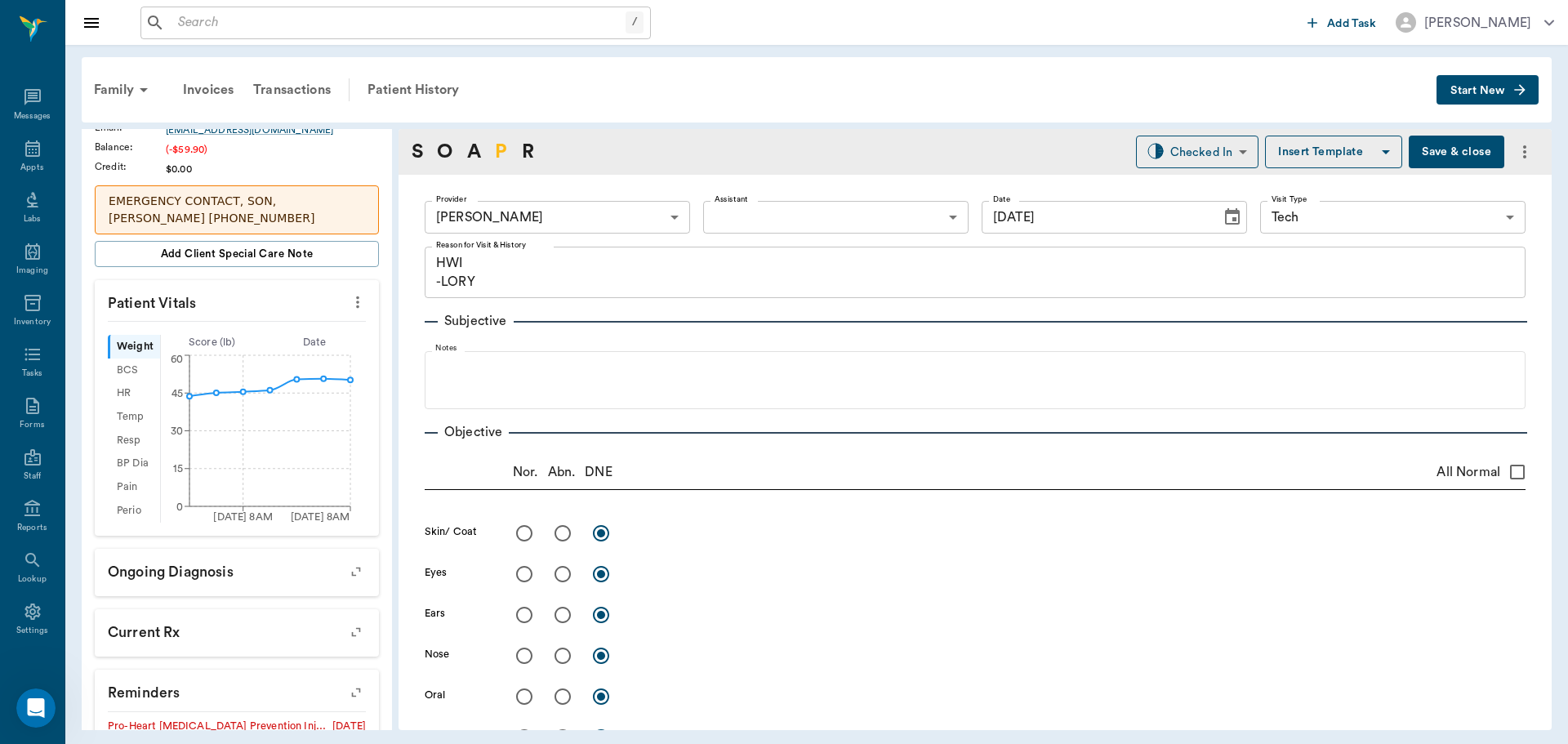
click at [500, 158] on link "P" at bounding box center [500, 152] width 13 height 29
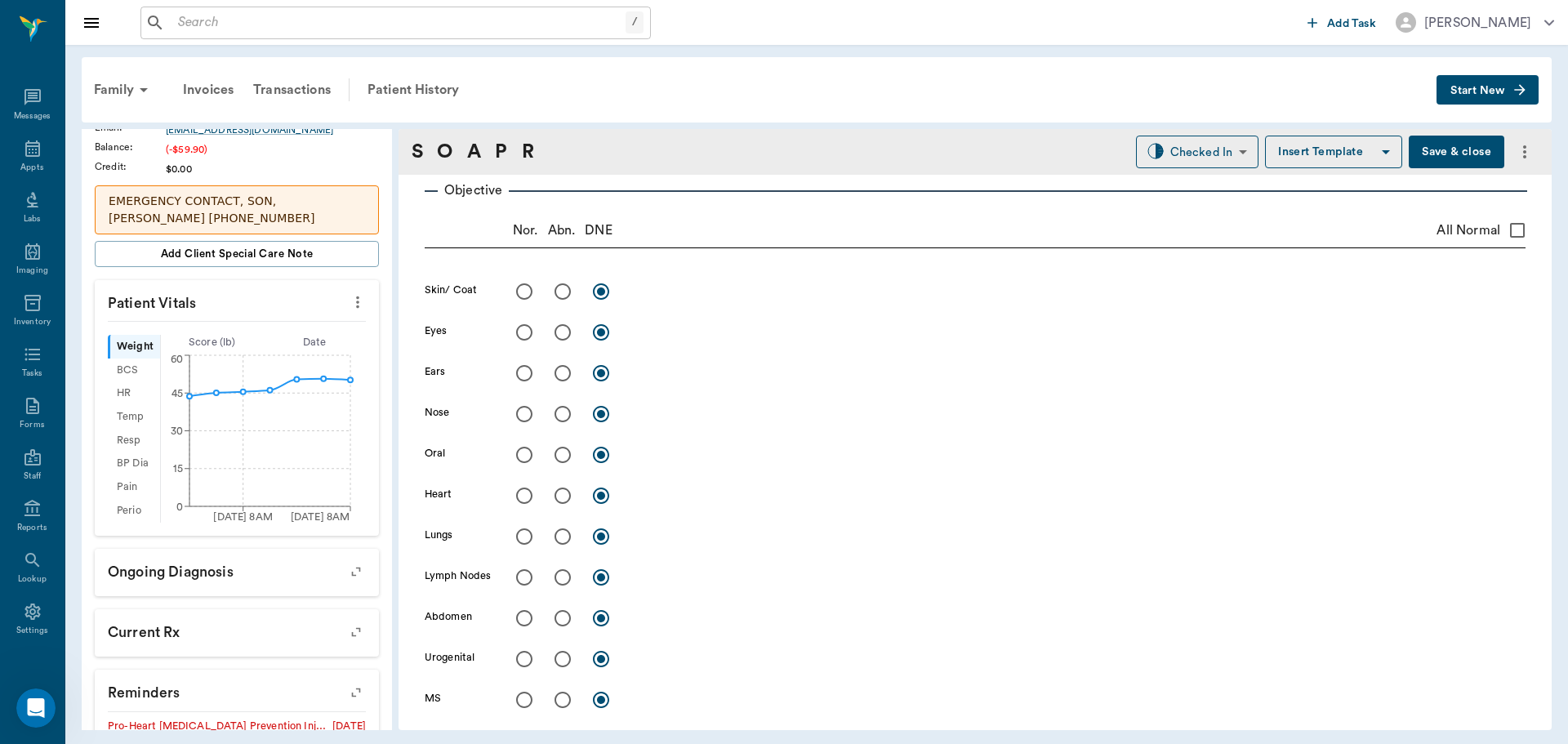
scroll to position [973, 0]
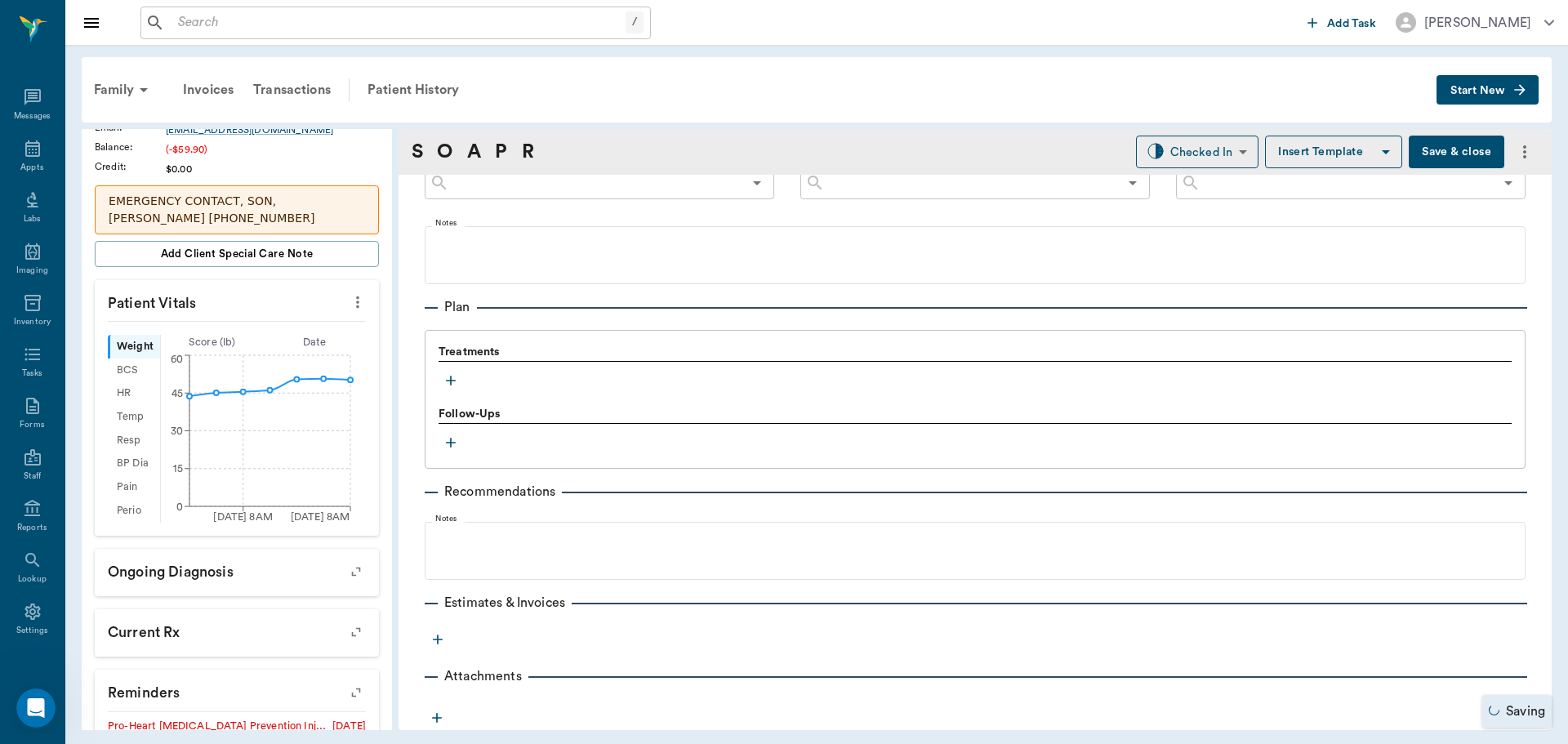
click at [453, 376] on icon "button" at bounding box center [451, 381] width 17 height 17
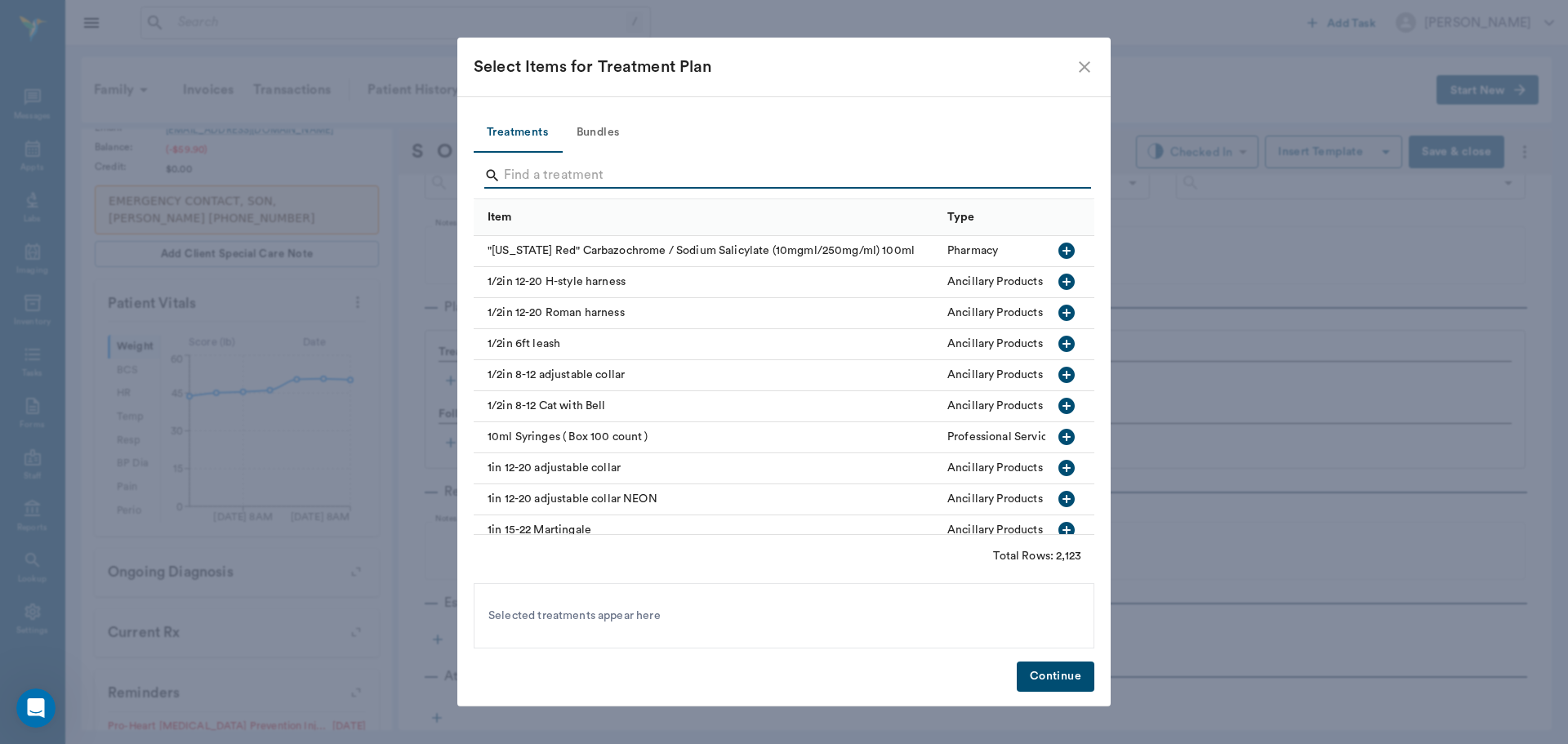
click at [518, 178] on input "Search" at bounding box center [785, 175] width 563 height 26
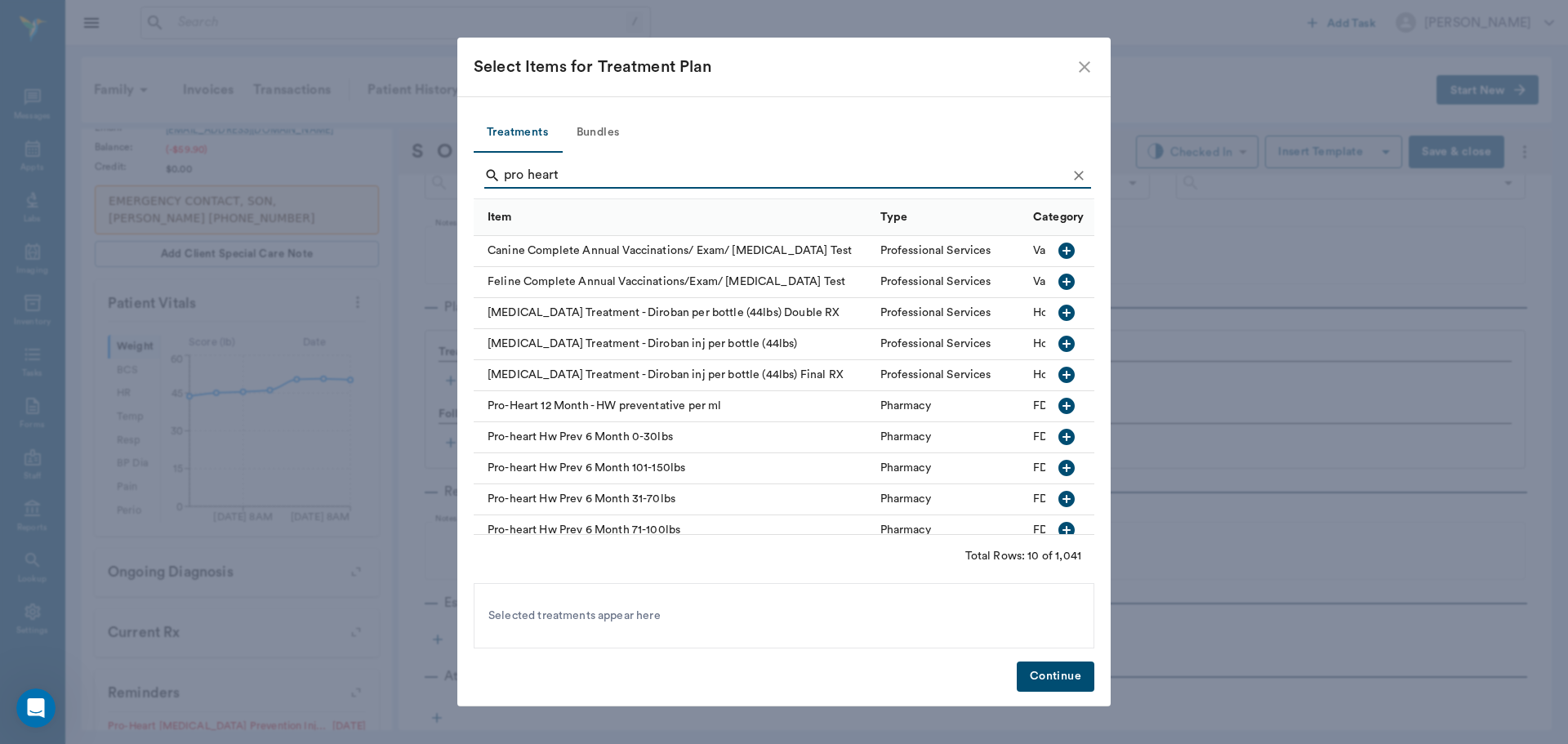
type input "pro heart"
click at [1058, 498] on icon "button" at bounding box center [1067, 500] width 17 height 17
click at [1040, 691] on button "Continue" at bounding box center [1055, 676] width 78 height 30
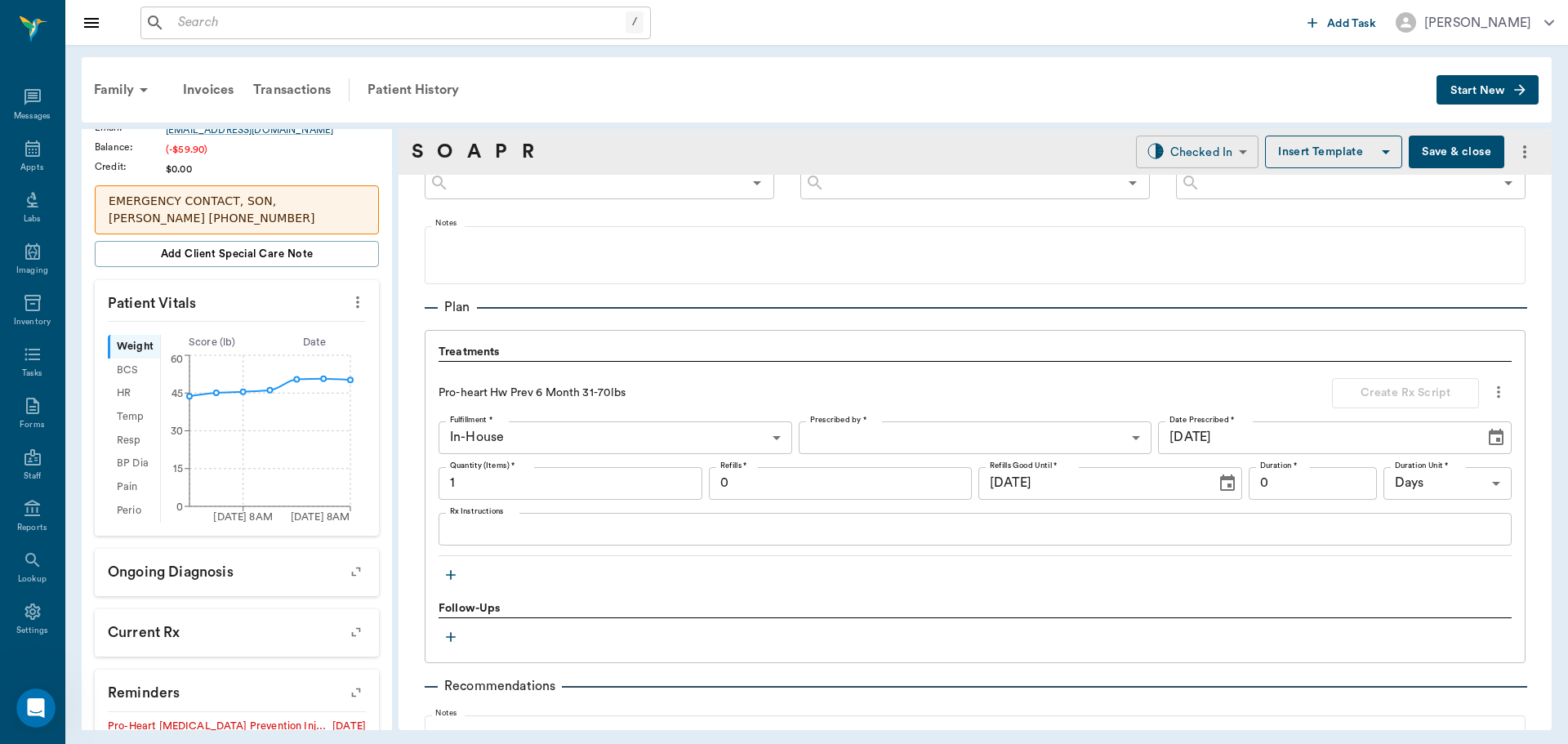
click at [1191, 144] on body "/ ​ Add Task Dr. Bert Ellsworth Nectar Messages Appts Labs Imaging Inventory Ta…" at bounding box center [784, 372] width 1568 height 744
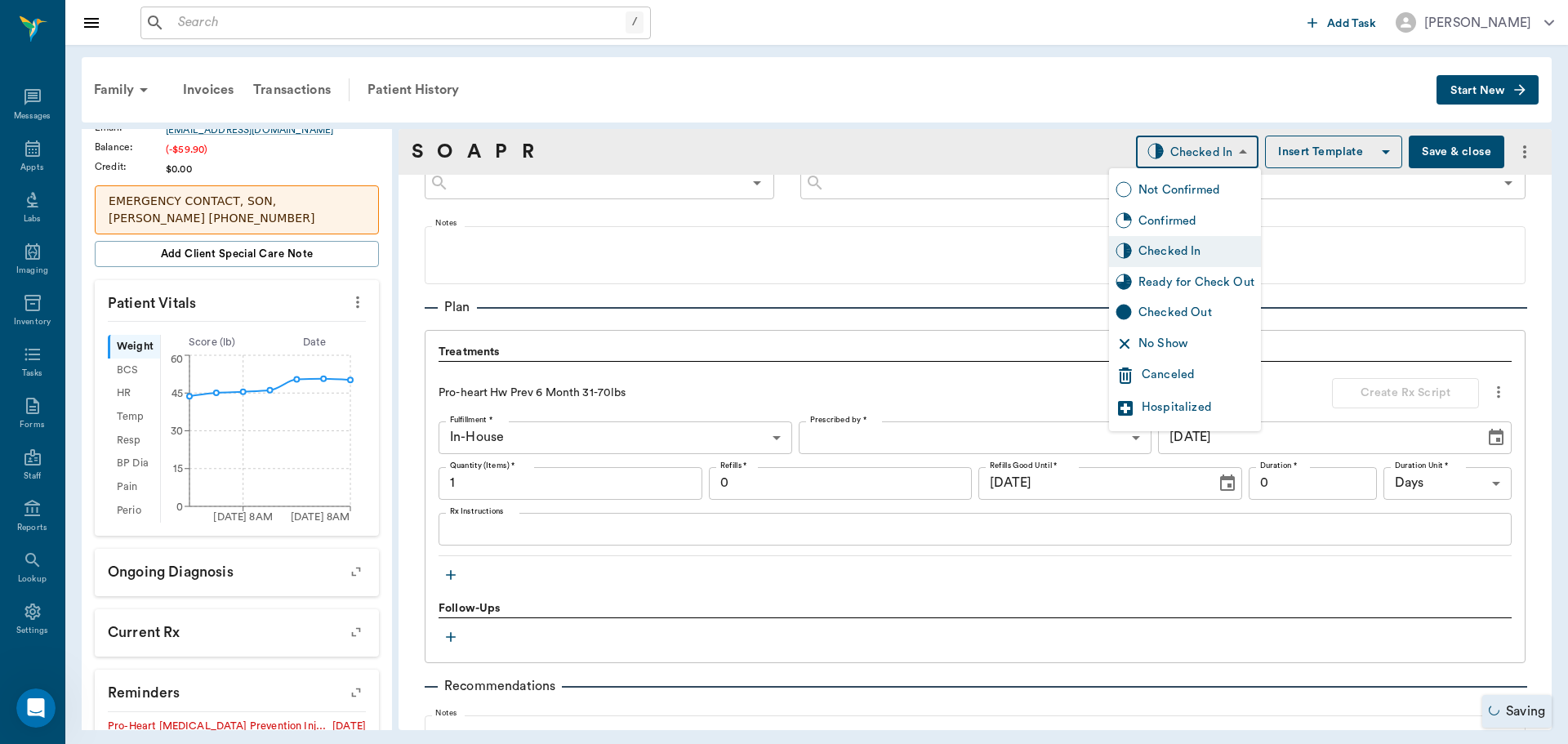
click at [1174, 288] on div "Ready for Check Out" at bounding box center [1196, 283] width 116 height 18
type input "READY_TO_CHECKOUT"
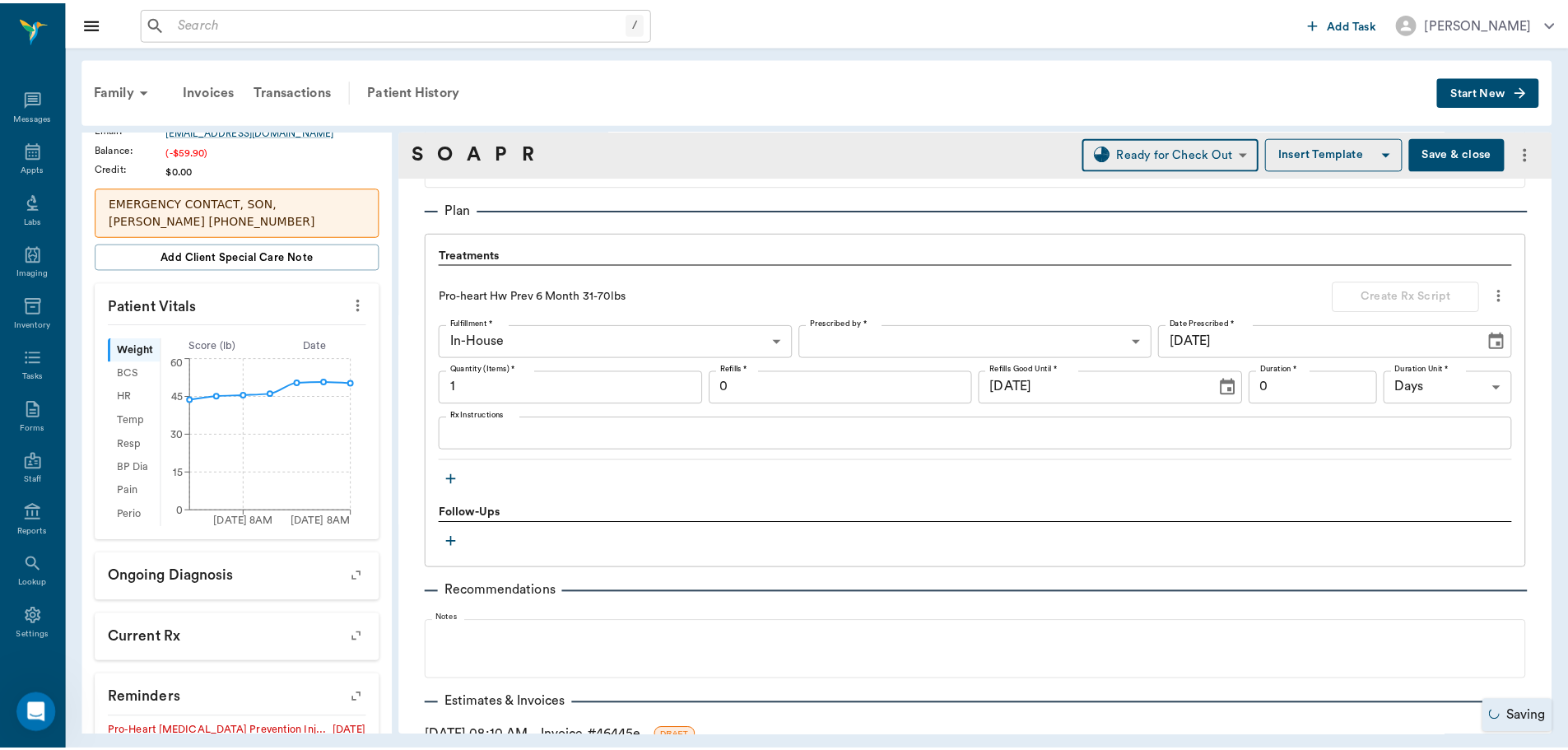
scroll to position [1196, 0]
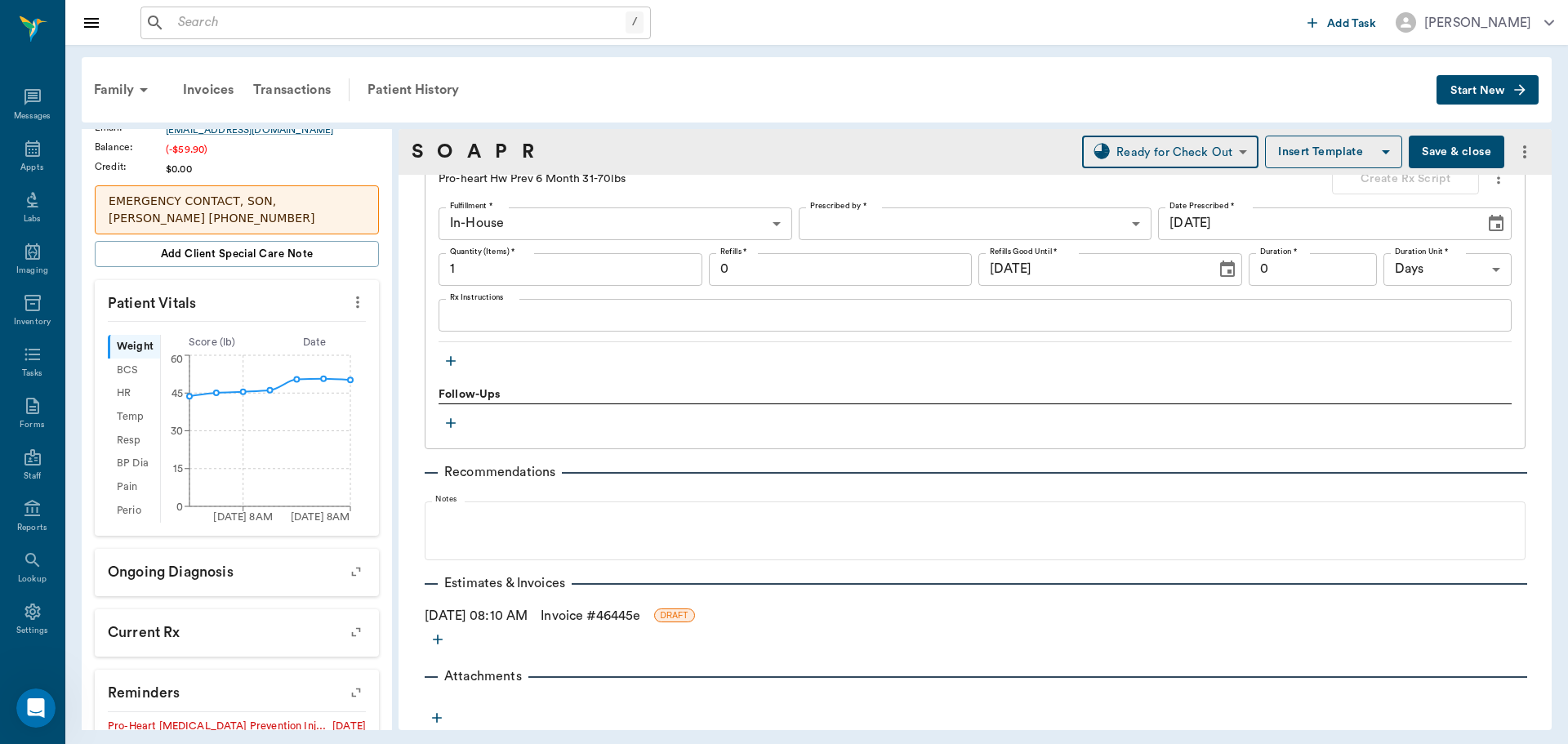
click at [639, 614] on link "Invoice # 46445e" at bounding box center [590, 616] width 99 height 20
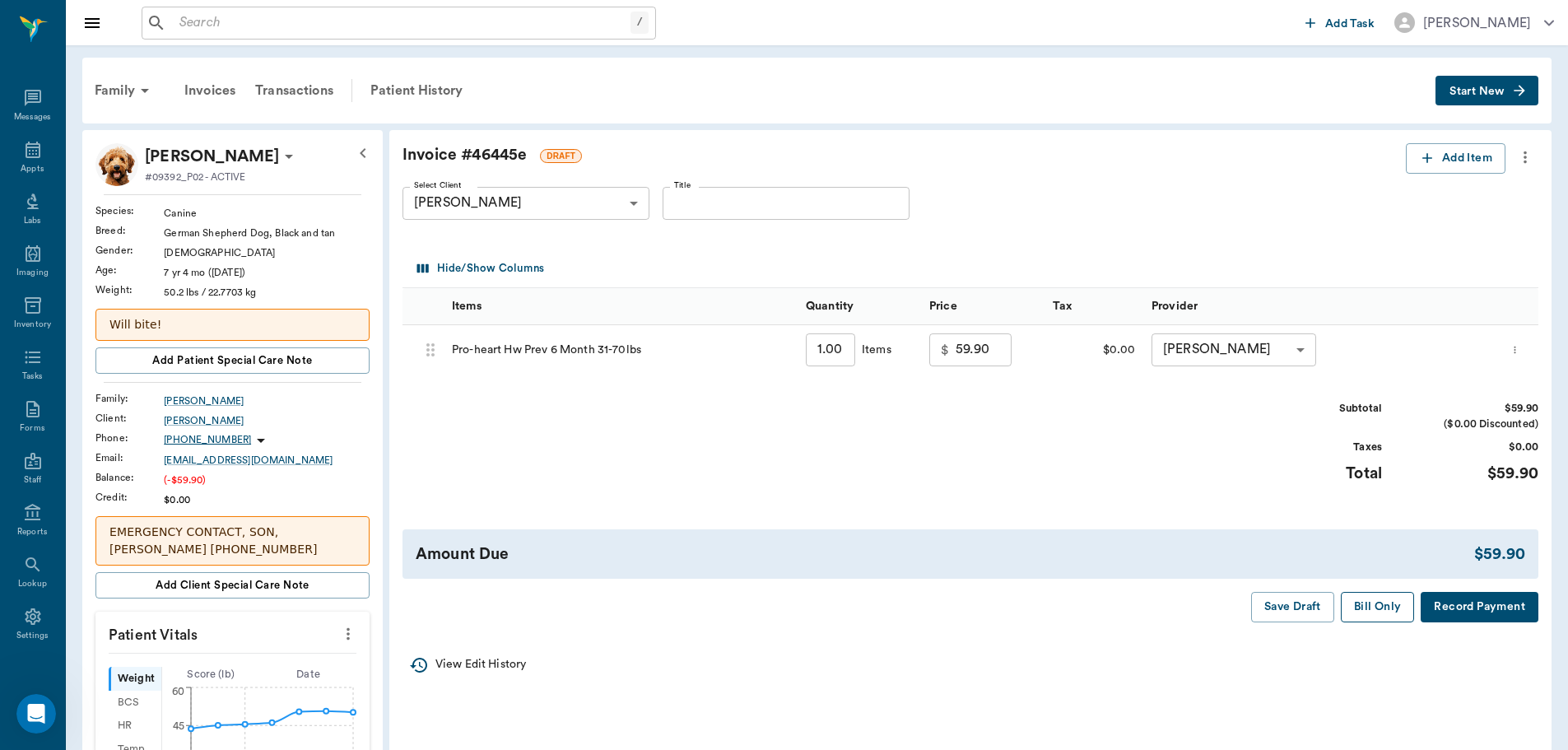
click at [1380, 610] on button "Bill Only" at bounding box center [1377, 607] width 74 height 30
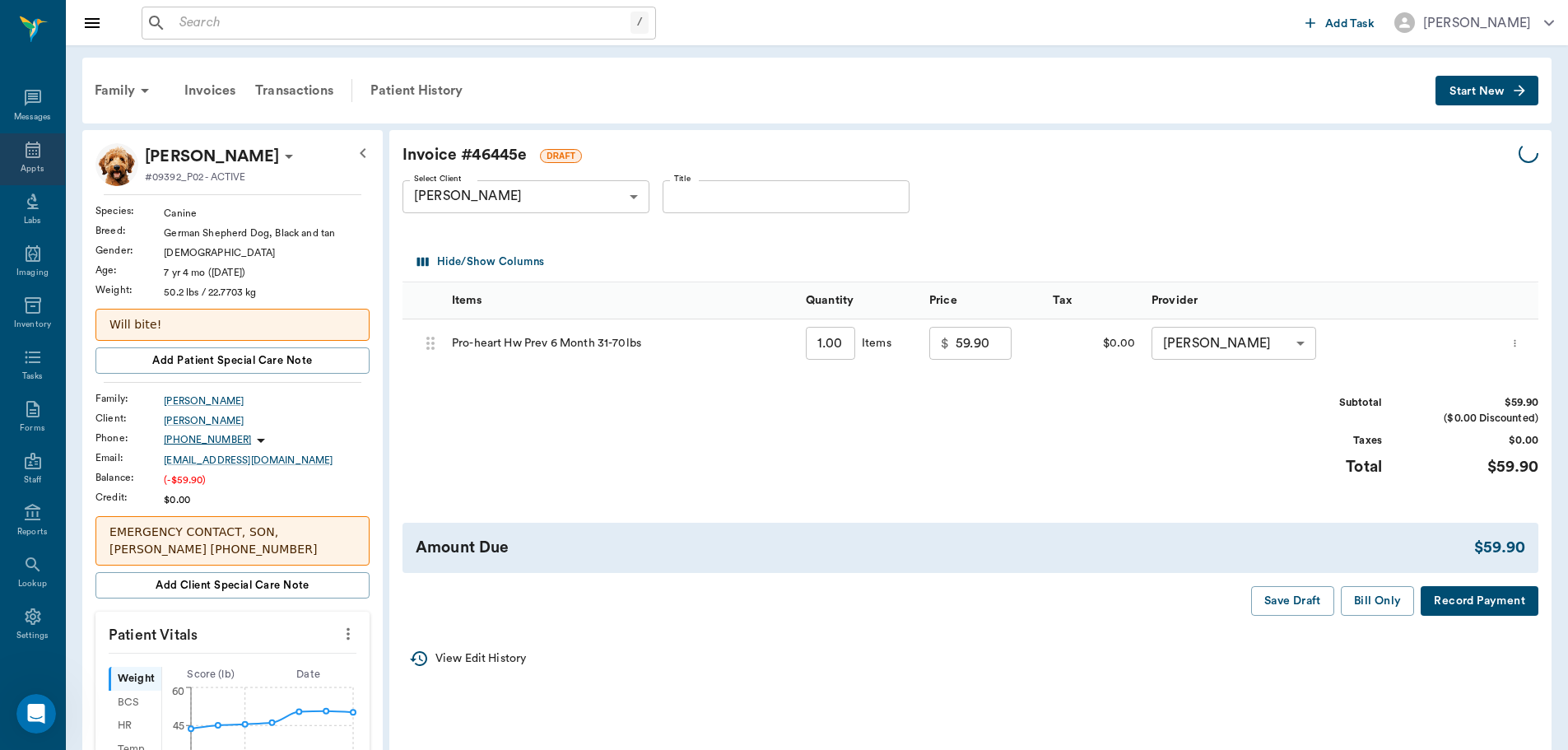
click at [29, 173] on div "Appts" at bounding box center [31, 169] width 23 height 13
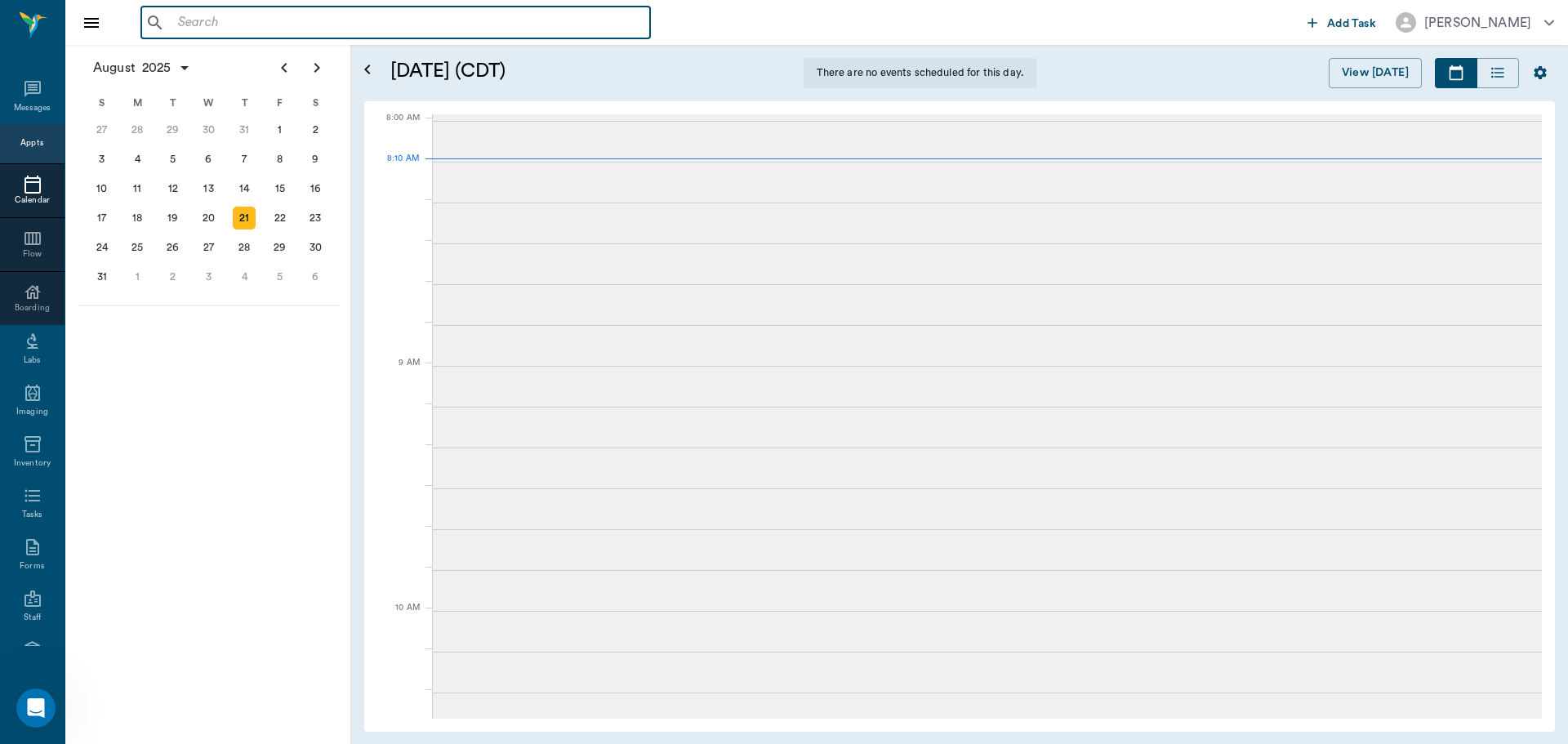
click at [225, 29] on input "text" at bounding box center [408, 23] width 472 height 23
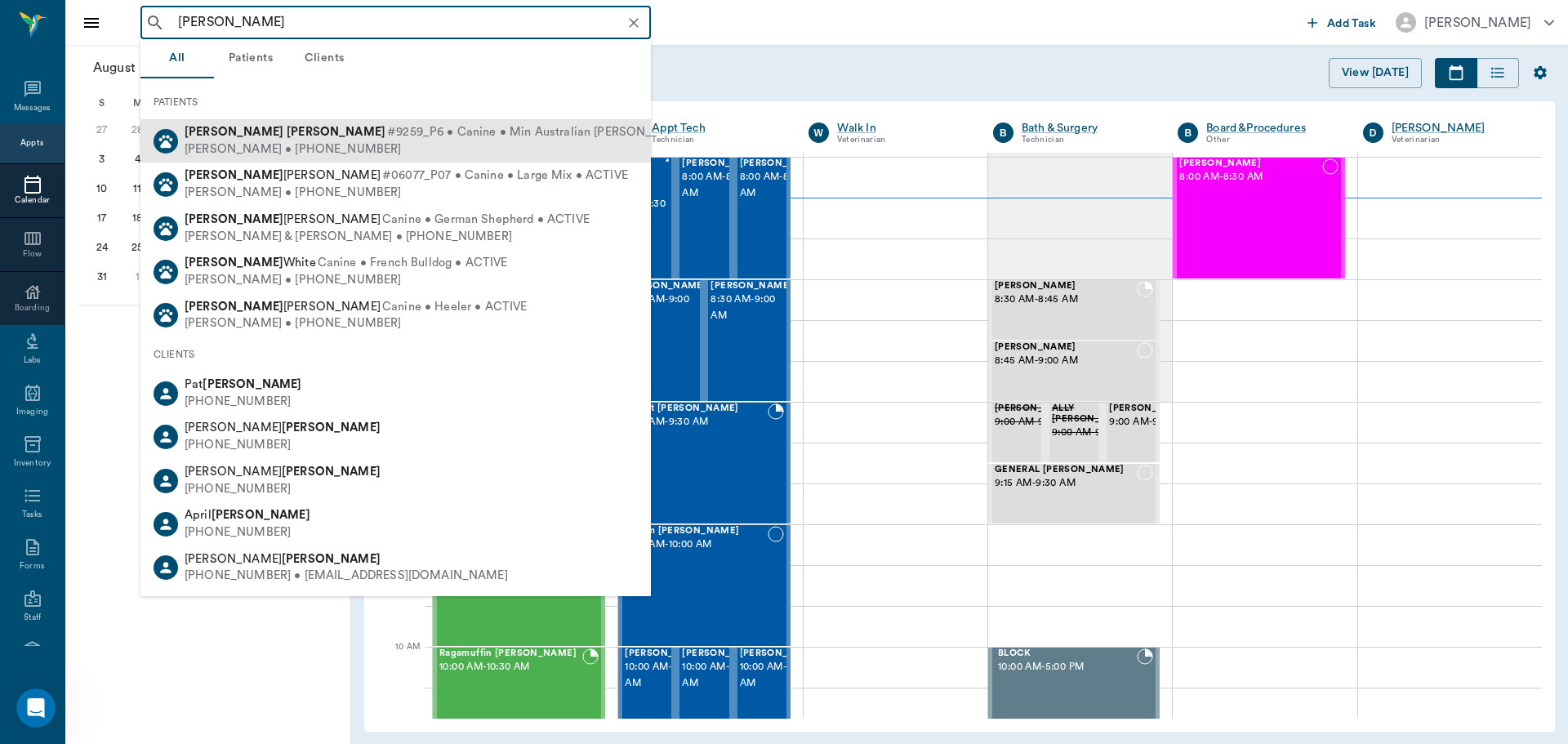
click at [387, 133] on span "#9259_P6 • Canine • Min Australian Shephard • ACTIVE" at bounding box center [567, 133] width 360 height 18
type input "gus mosley"
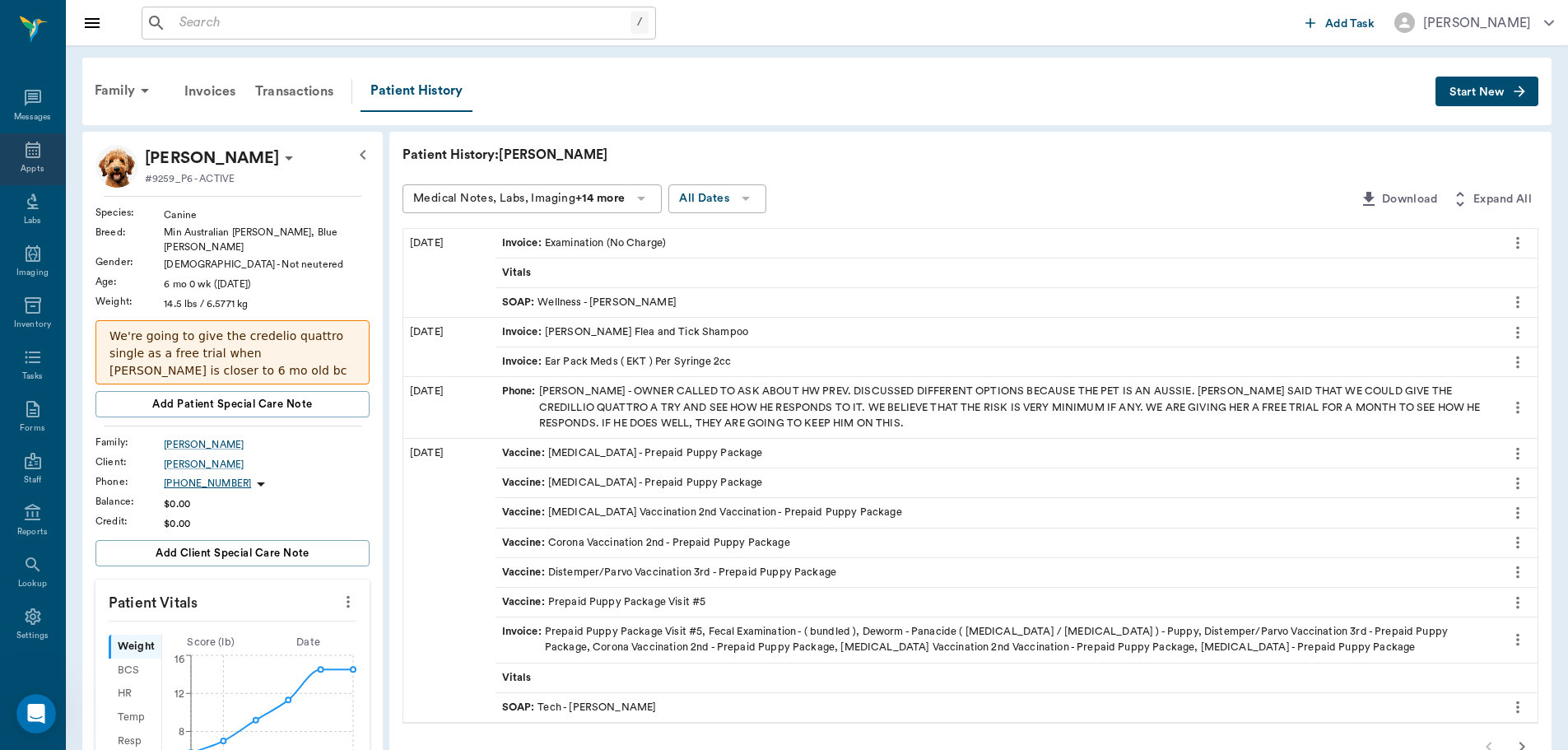
click at [25, 153] on icon at bounding box center [33, 150] width 15 height 17
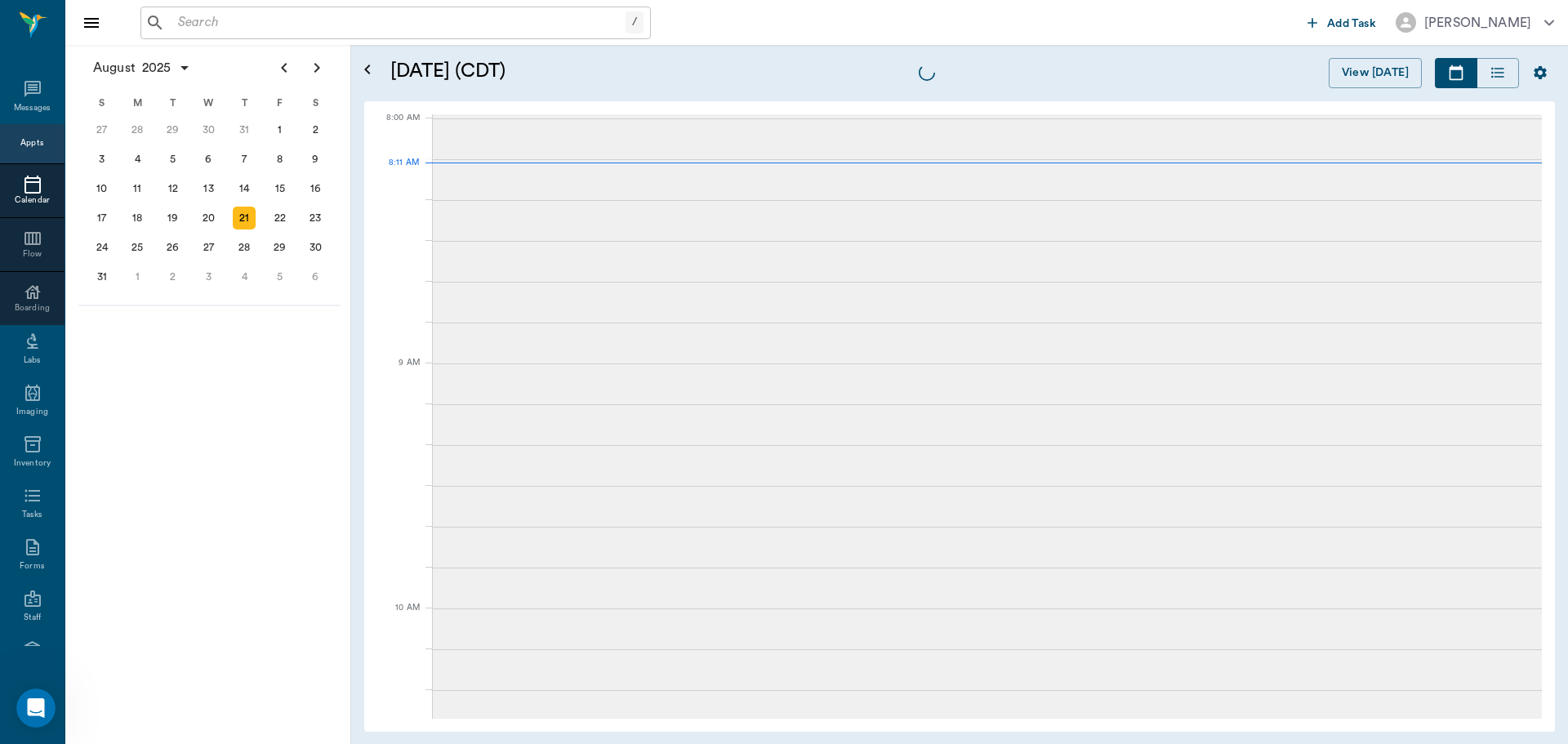
scroll to position [3, 0]
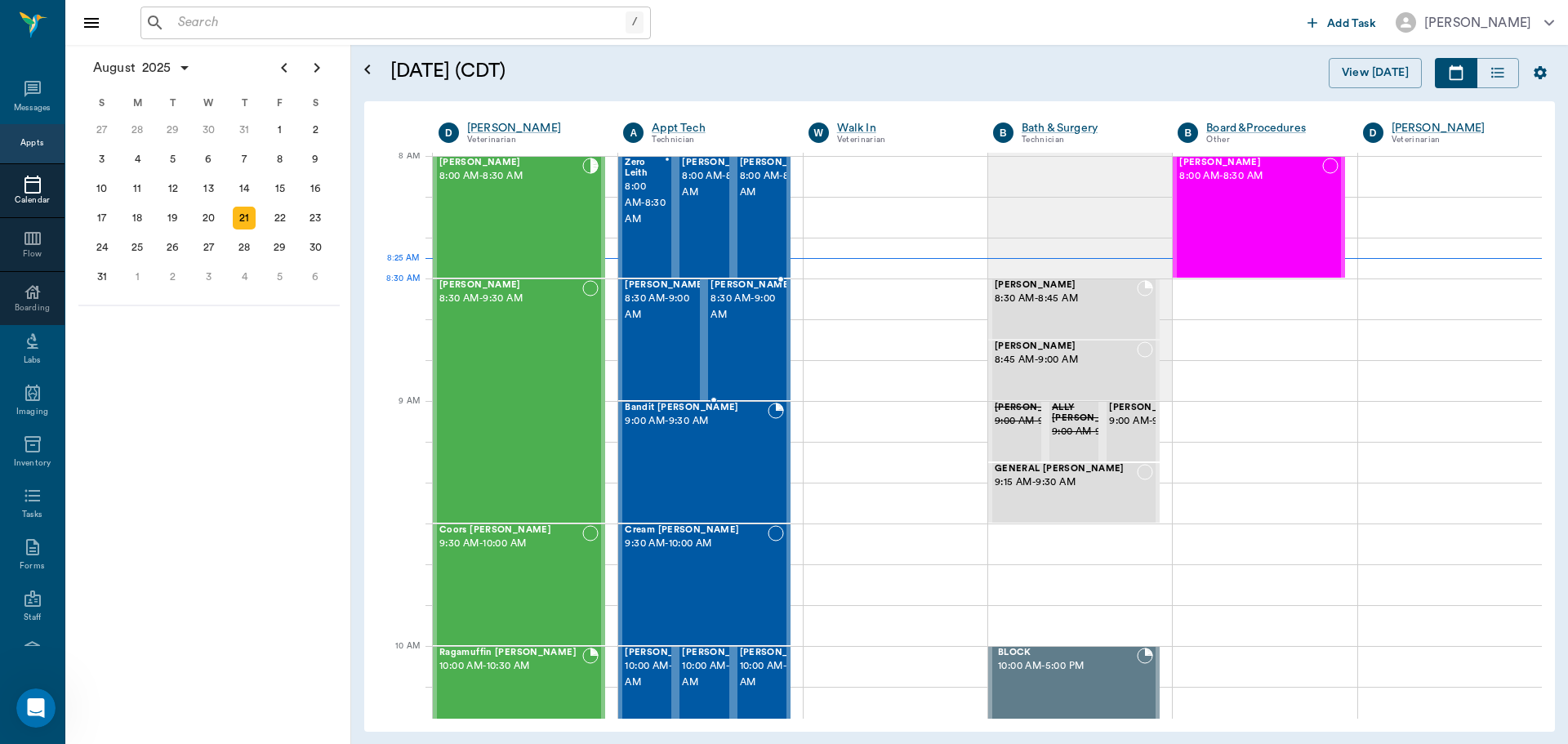
click at [731, 308] on span "8:30 AM - 9:00 AM" at bounding box center [751, 307] width 82 height 33
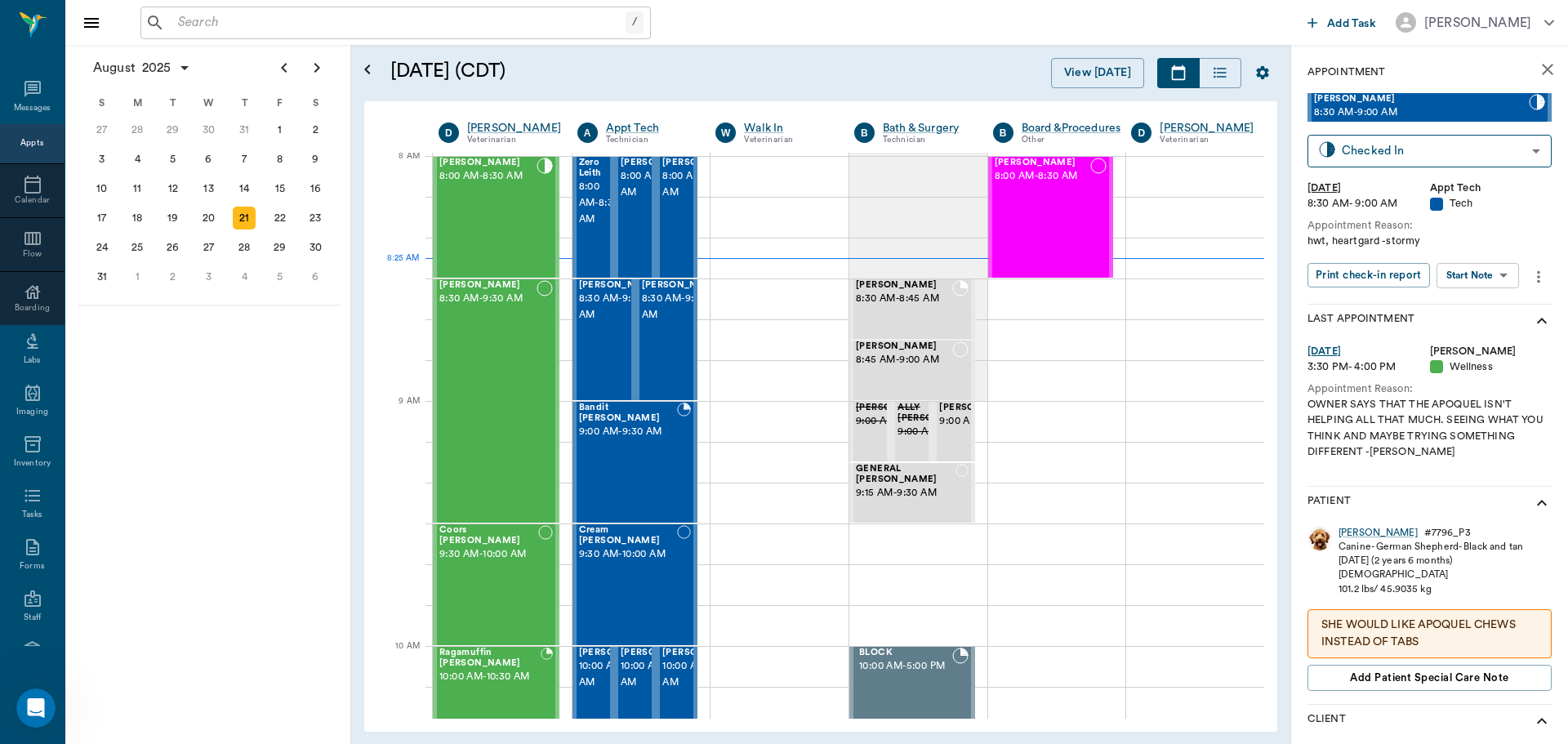
click at [1490, 285] on body "/ ​ Add Task Dr. Bert Ellsworth Nectar Messages Appts Calendar Flow Boarding La…" at bounding box center [784, 372] width 1568 height 744
click at [1470, 301] on button "Start SOAP" at bounding box center [1460, 309] width 56 height 19
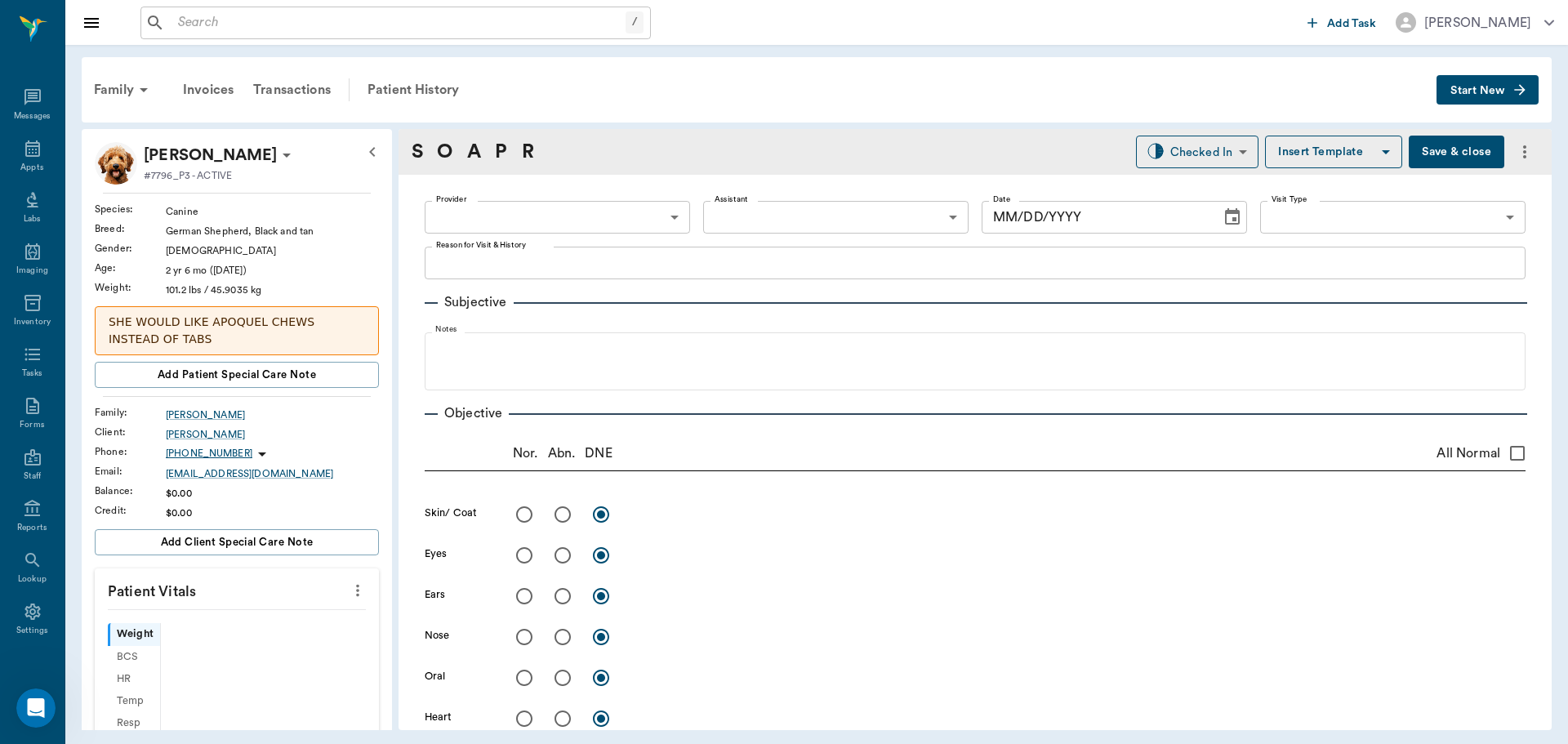
type input "63ec2f075fda476ae8351a4c"
type input "65d2be4f46e3a538d89b8c1a"
type textarea "hwt, heartgard -stormy"
type input "[DATE]"
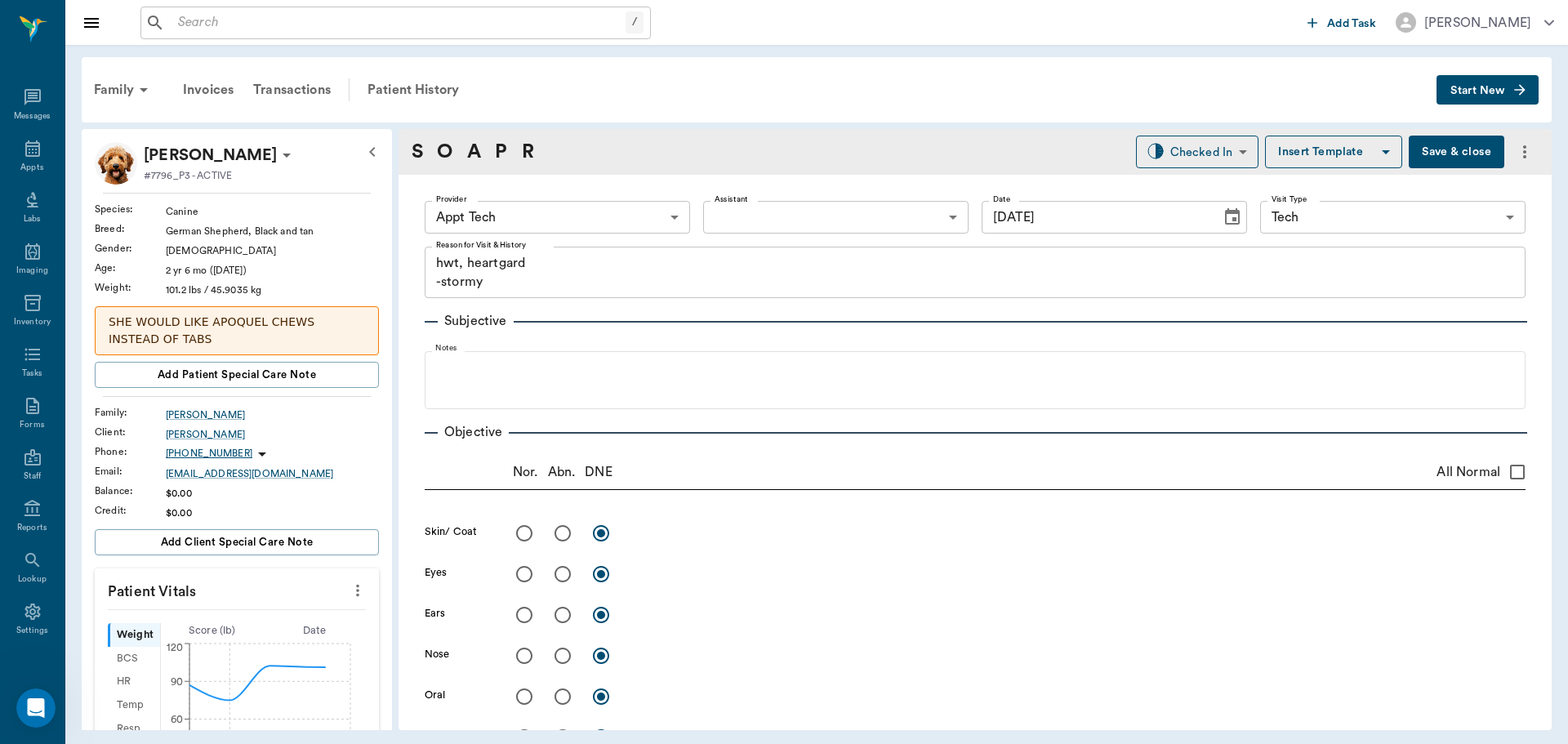
click at [352, 590] on icon "more" at bounding box center [358, 591] width 18 height 20
click at [319, 611] on span "Enter Vitals" at bounding box center [277, 619] width 138 height 18
click at [280, 628] on input "text" at bounding box center [236, 639] width 142 height 33
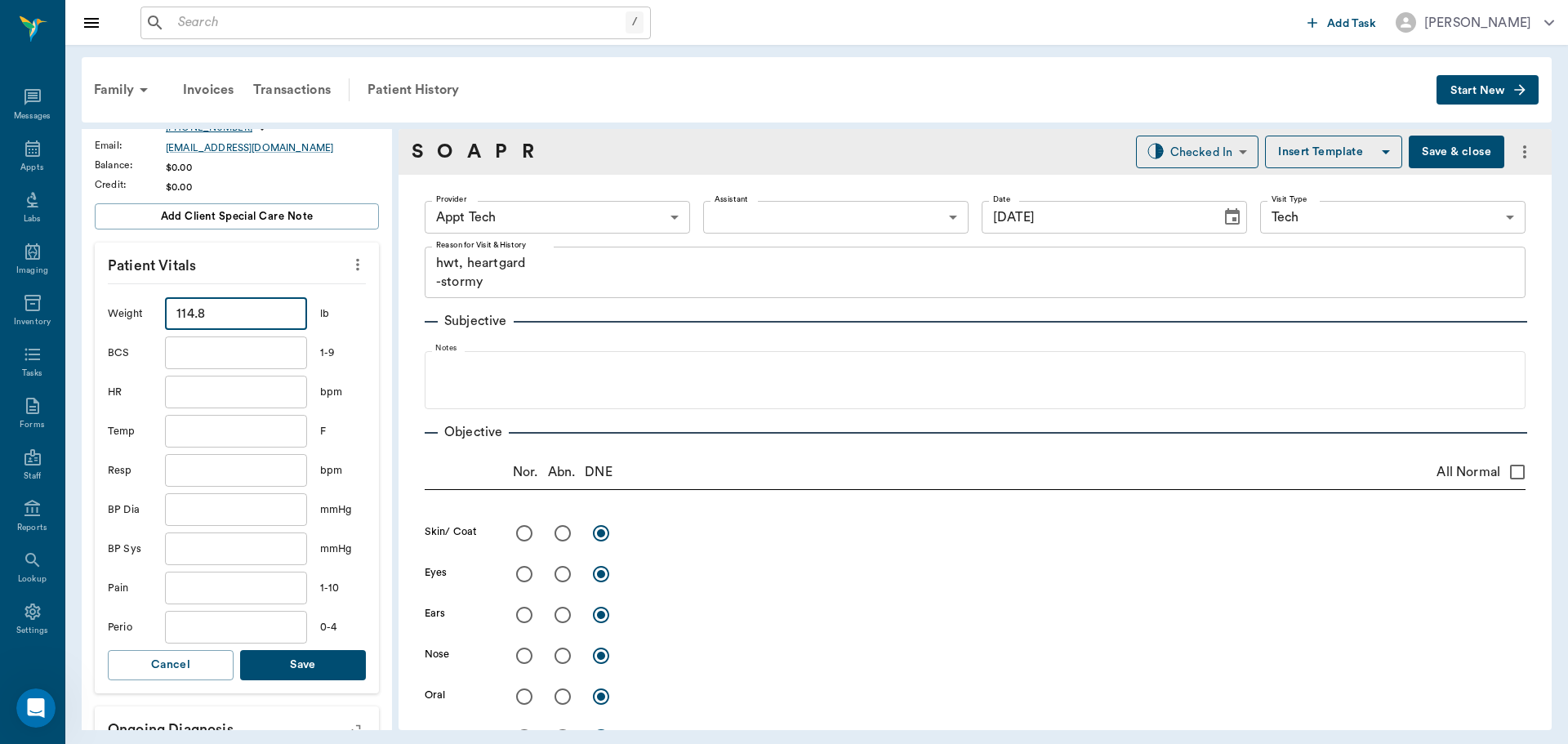
scroll to position [327, 0]
type input "114.8"
click at [284, 661] on button "Save" at bounding box center [303, 665] width 126 height 30
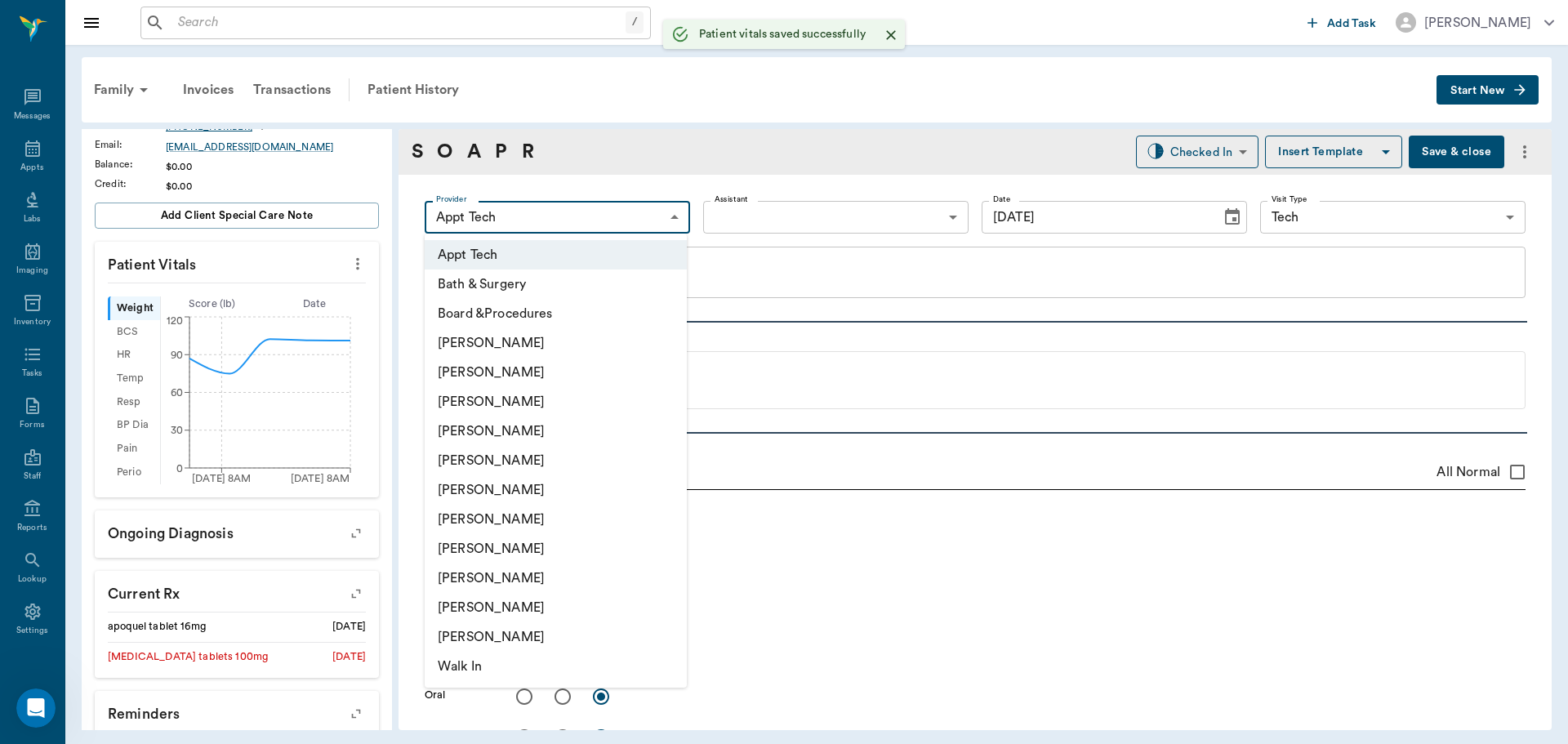
click at [551, 221] on body "/ ​ Add Task Dr. Bert Ellsworth Nectar Messages Appts Labs Imaging Inventory Ta…" at bounding box center [784, 372] width 1568 height 744
click at [546, 478] on li "[PERSON_NAME]" at bounding box center [555, 490] width 262 height 29
type input "682b670d8bdc6f7f8feef3db"
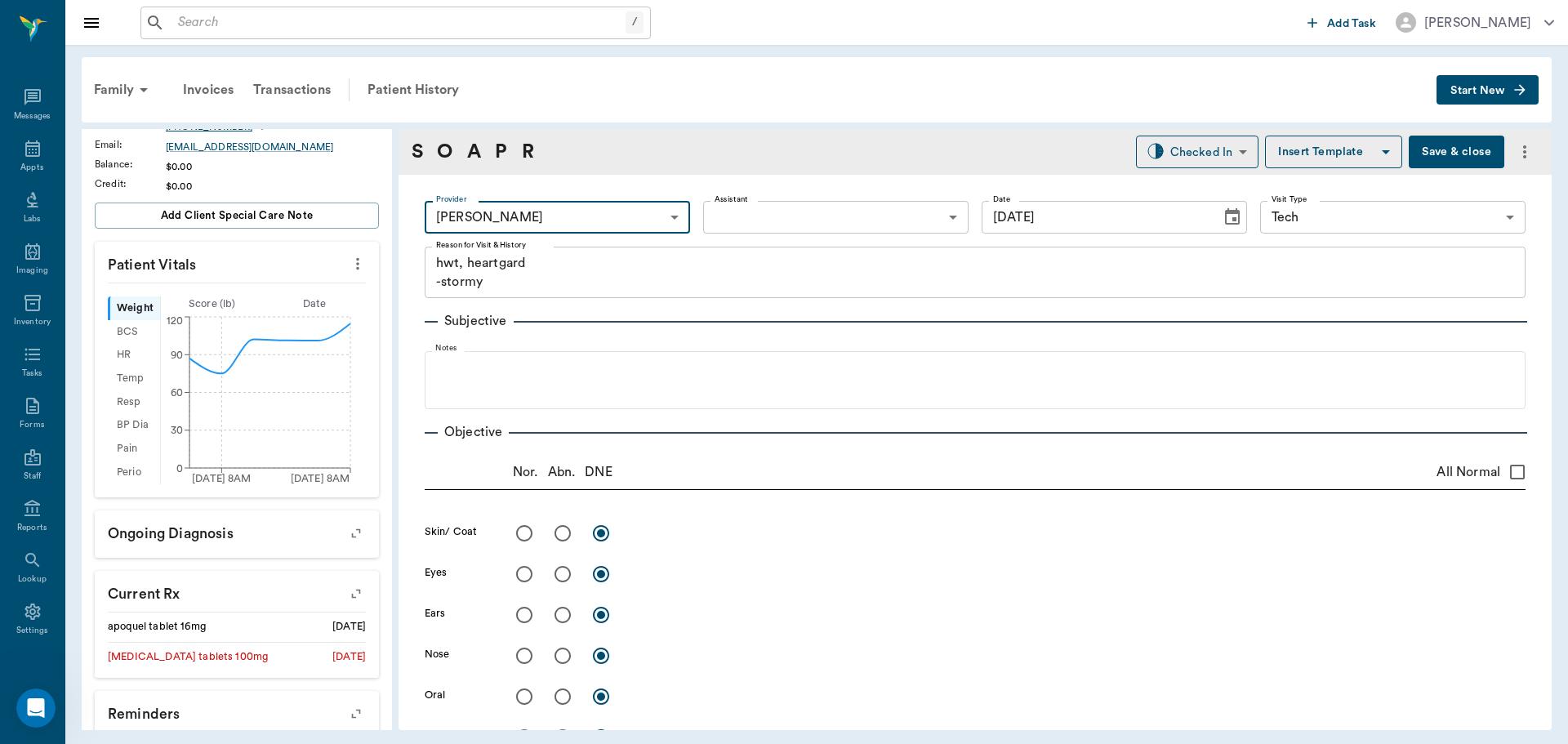
click at [716, 213] on body "/ ​ Add Task Dr. Bert Ellsworth Nectar Messages Appts Labs Imaging Inventory Ta…" at bounding box center [784, 372] width 1568 height 744
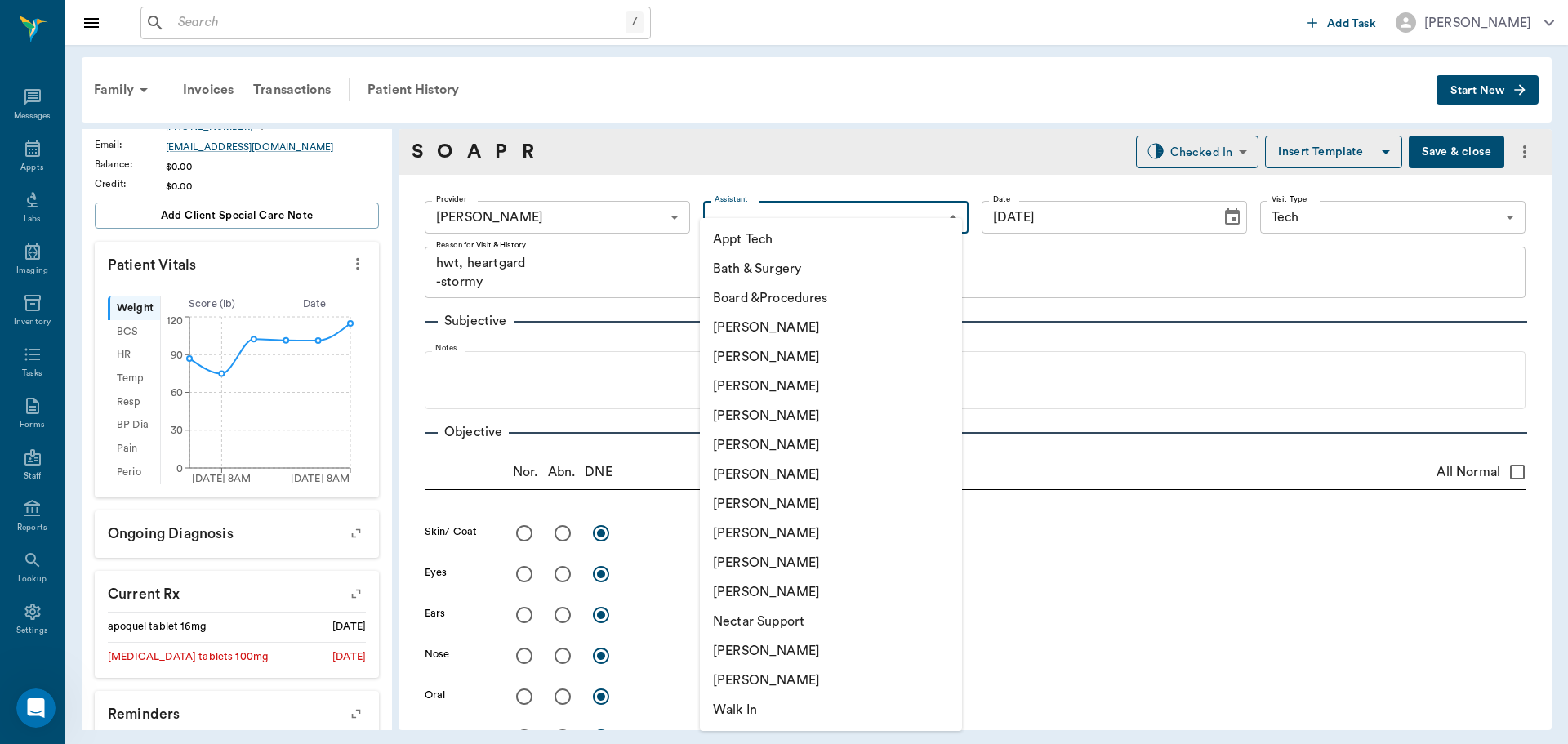
click at [716, 234] on li "Appt Tech" at bounding box center [831, 239] width 262 height 29
type input "63ec2f075fda476ae8351a4c"
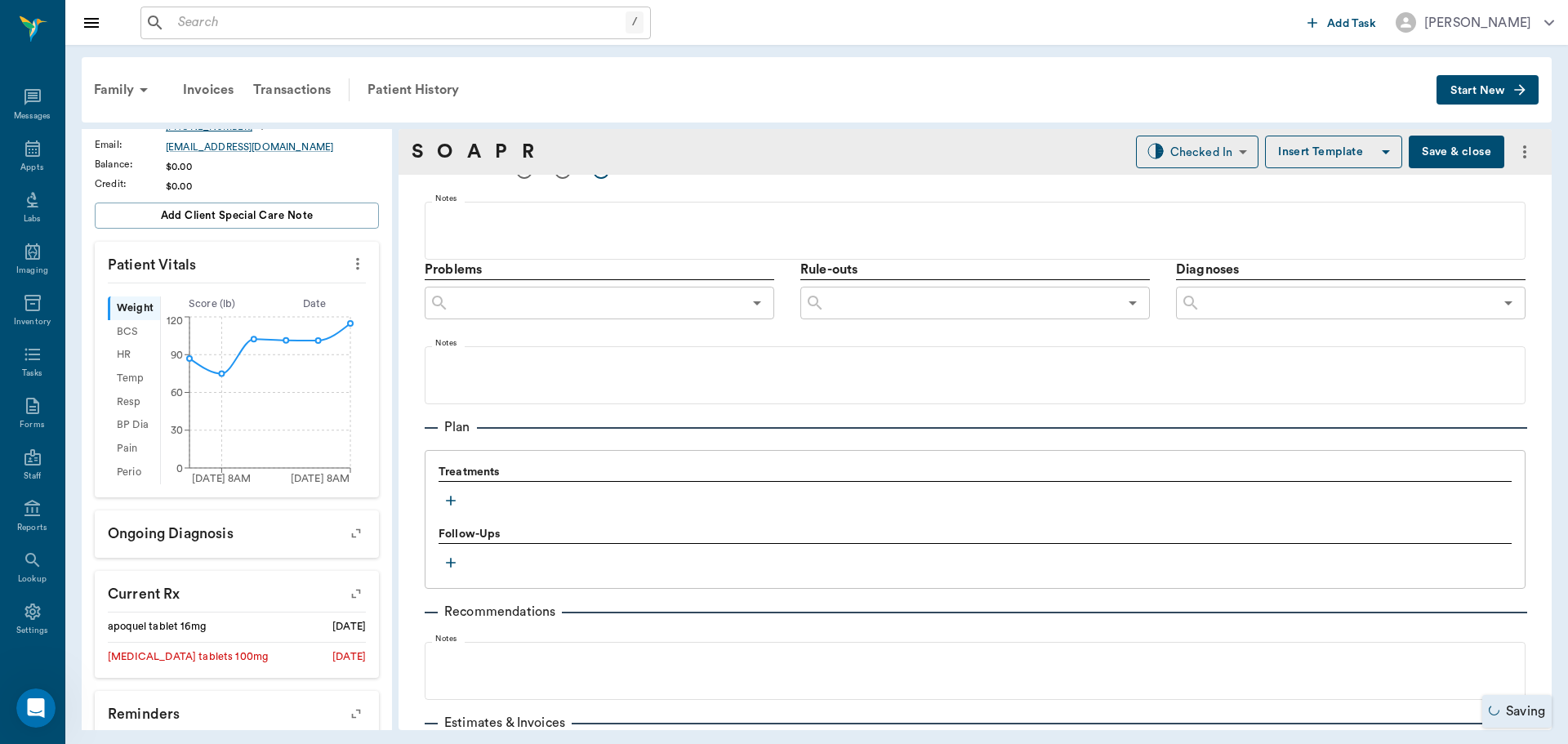
scroll to position [973, 0]
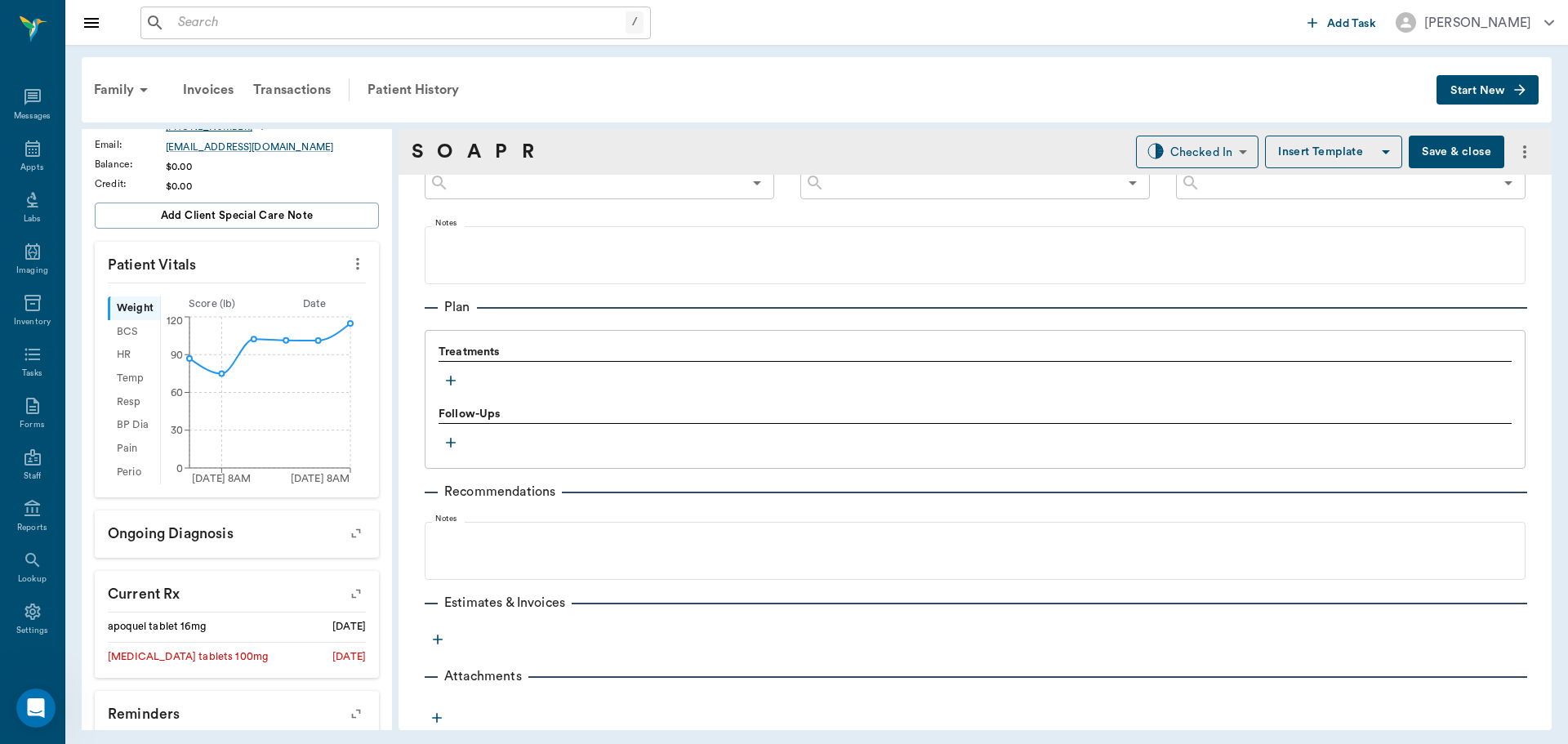
click at [449, 385] on icon "button" at bounding box center [451, 381] width 17 height 17
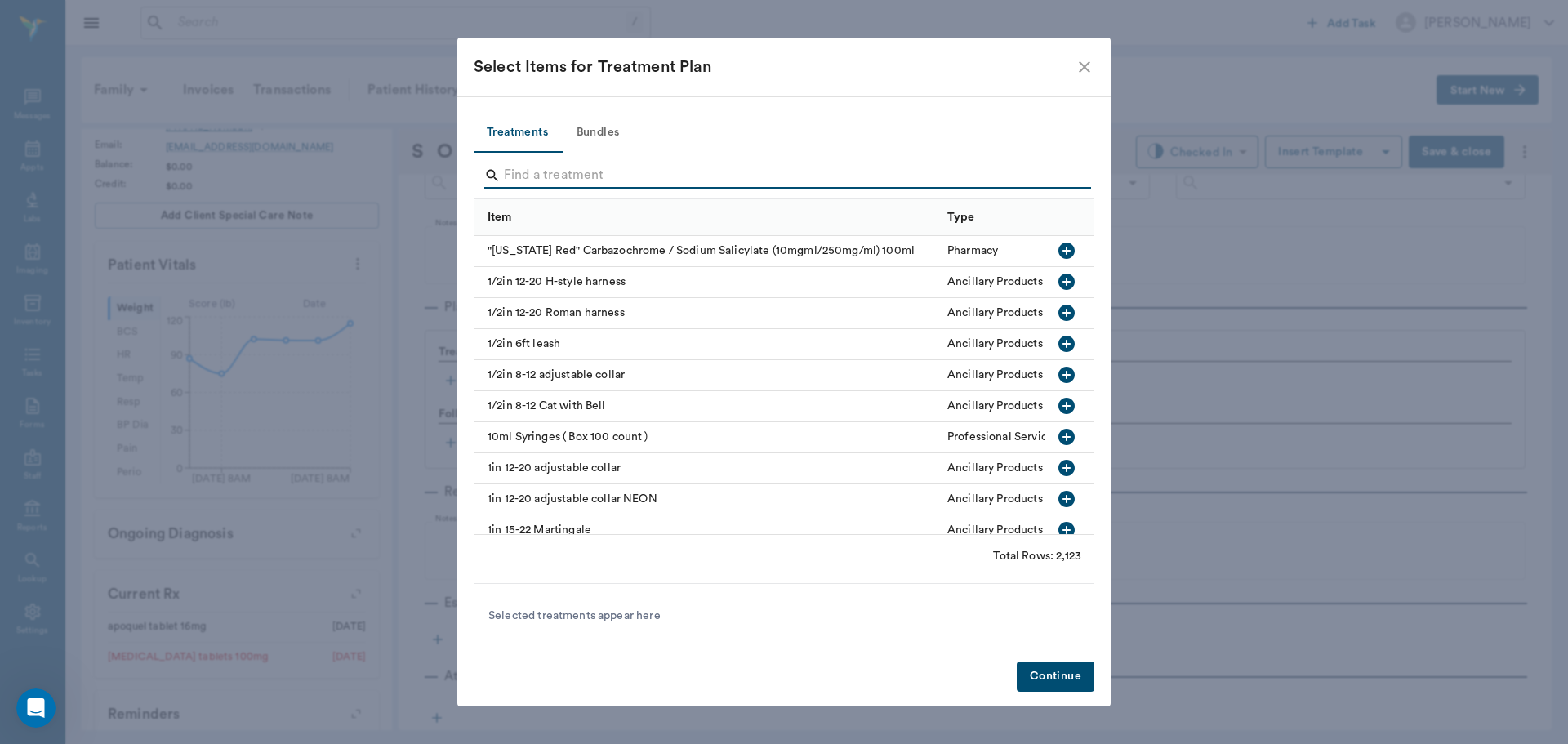
click at [565, 178] on input "Search" at bounding box center [785, 175] width 563 height 26
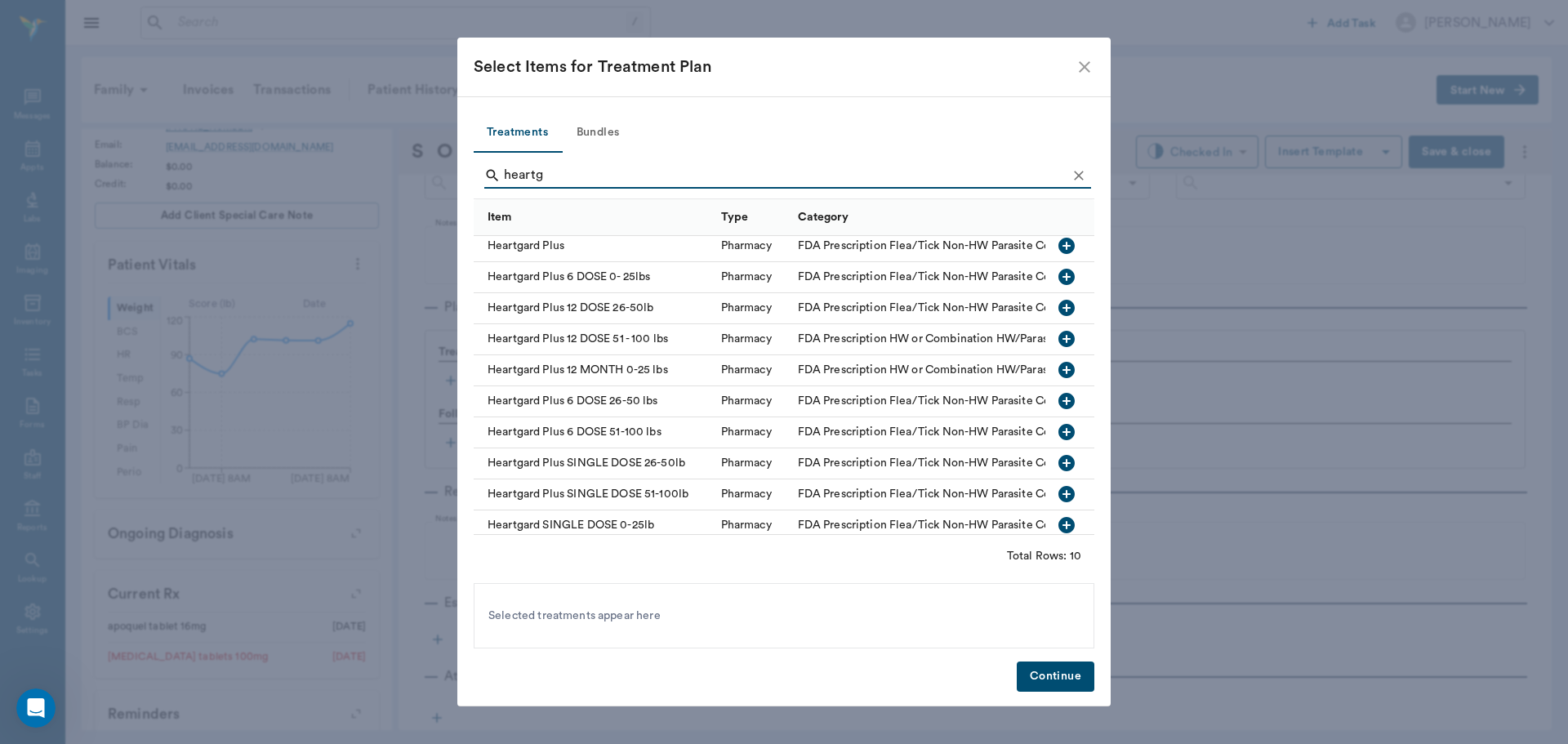
scroll to position [0, 0]
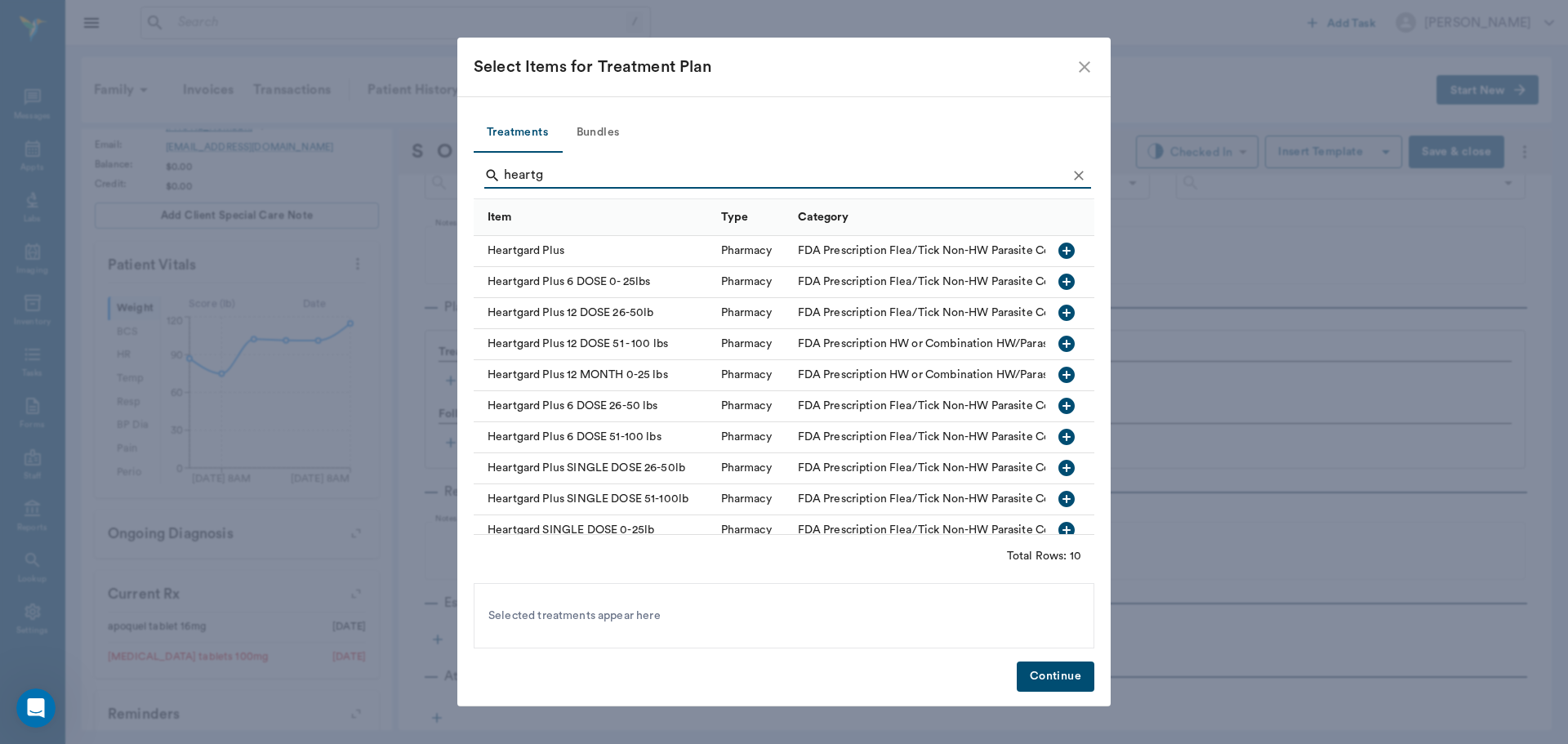
type input "heartg"
click at [1058, 343] on icon "button" at bounding box center [1067, 344] width 17 height 17
click at [1085, 176] on icon "Clear" at bounding box center [1079, 176] width 17 height 17
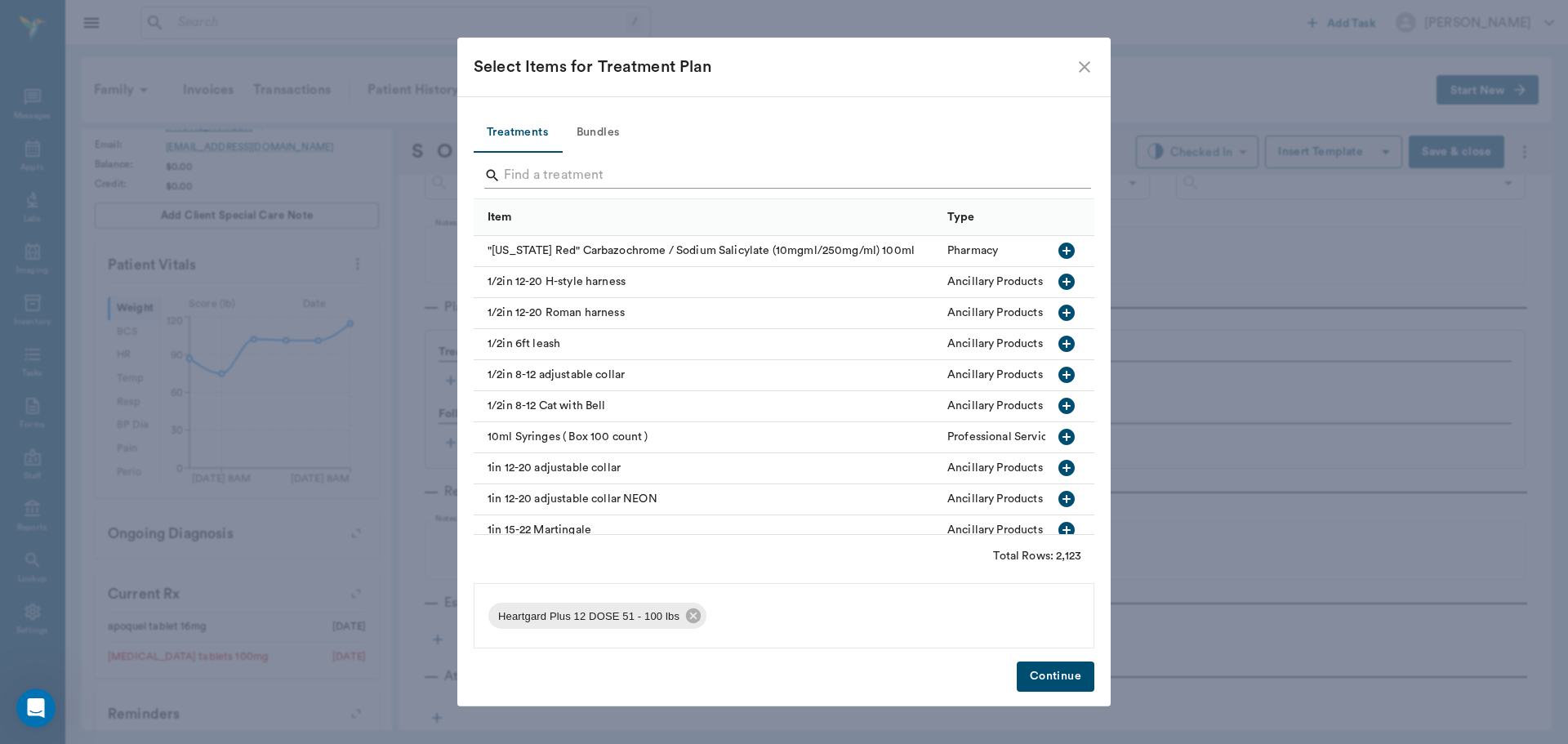
click at [1068, 178] on div "Search" at bounding box center [788, 175] width 607 height 26
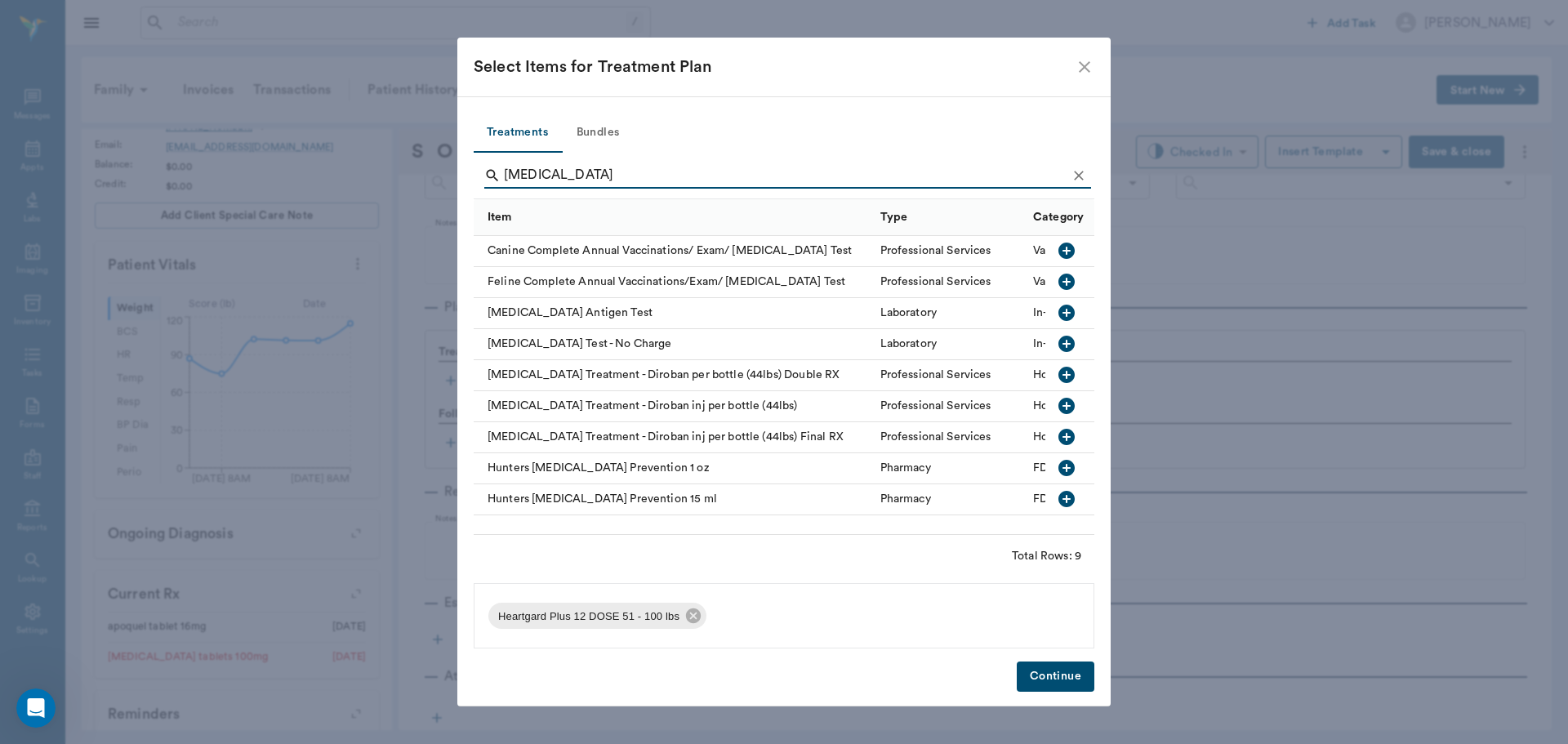
type input "heartworm"
click at [1077, 311] on button "button" at bounding box center [1066, 312] width 28 height 28
click at [1068, 685] on button "Continue" at bounding box center [1055, 676] width 78 height 30
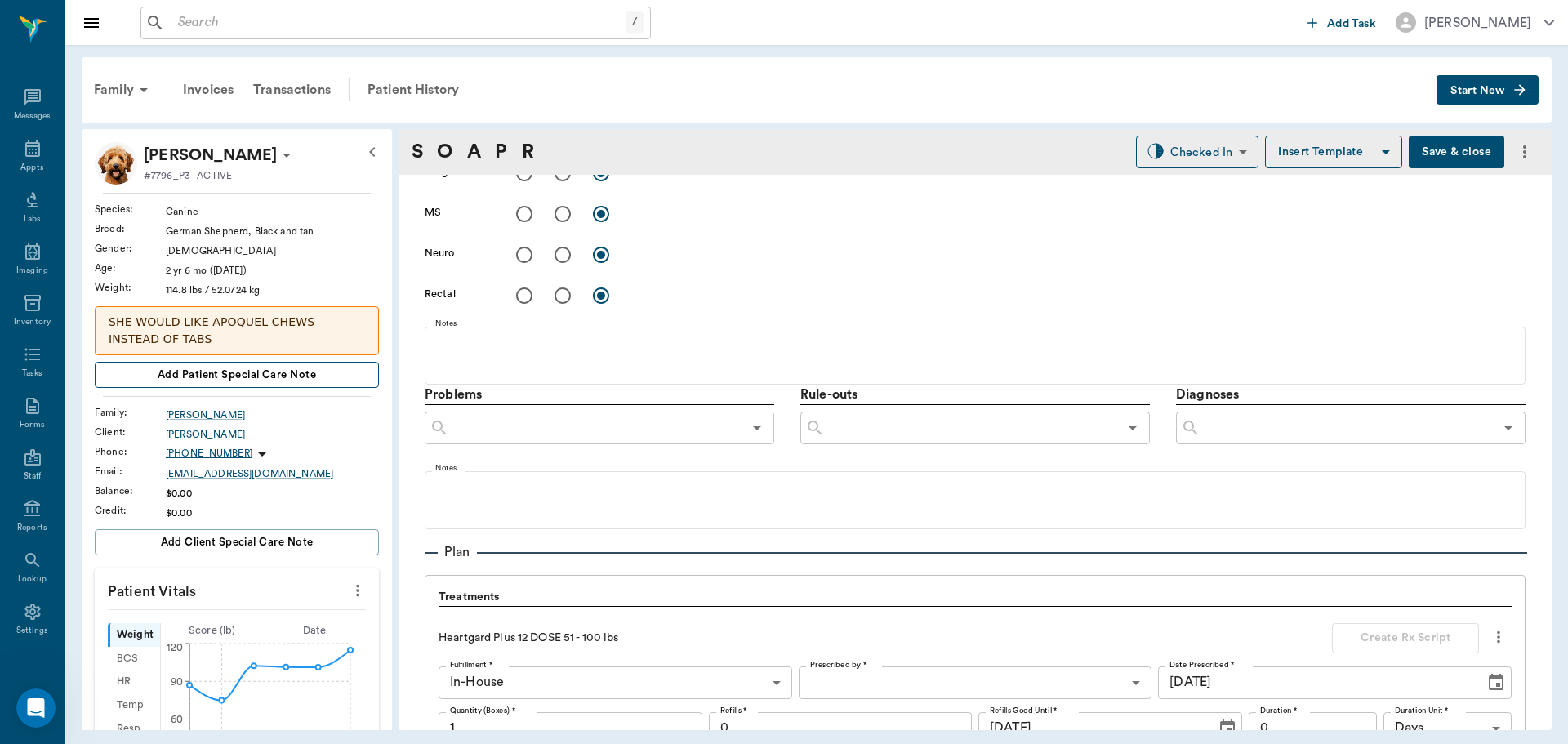
click at [324, 376] on button "Add patient Special Care Note" at bounding box center [237, 375] width 284 height 26
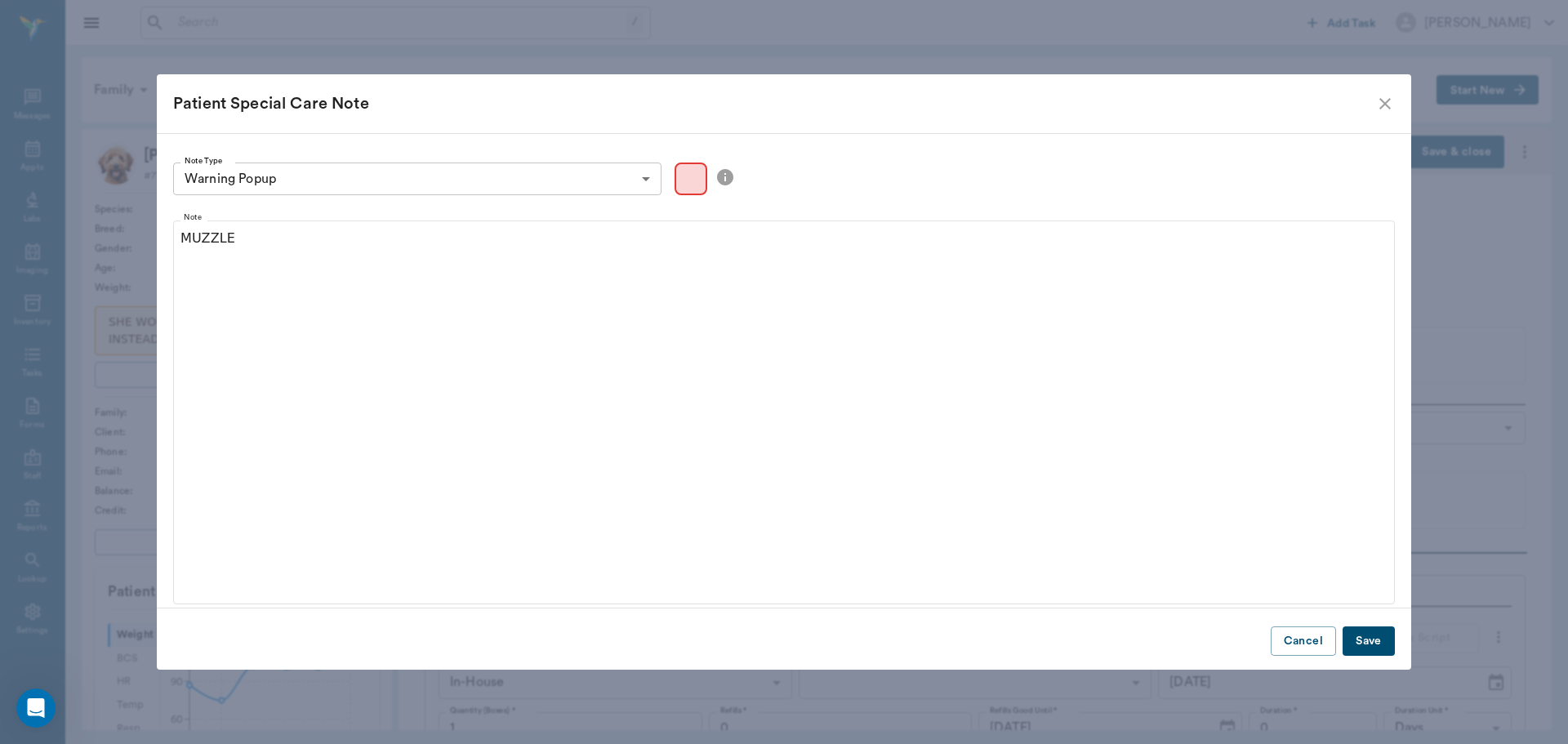
click at [1373, 638] on button "Save" at bounding box center [1369, 641] width 53 height 30
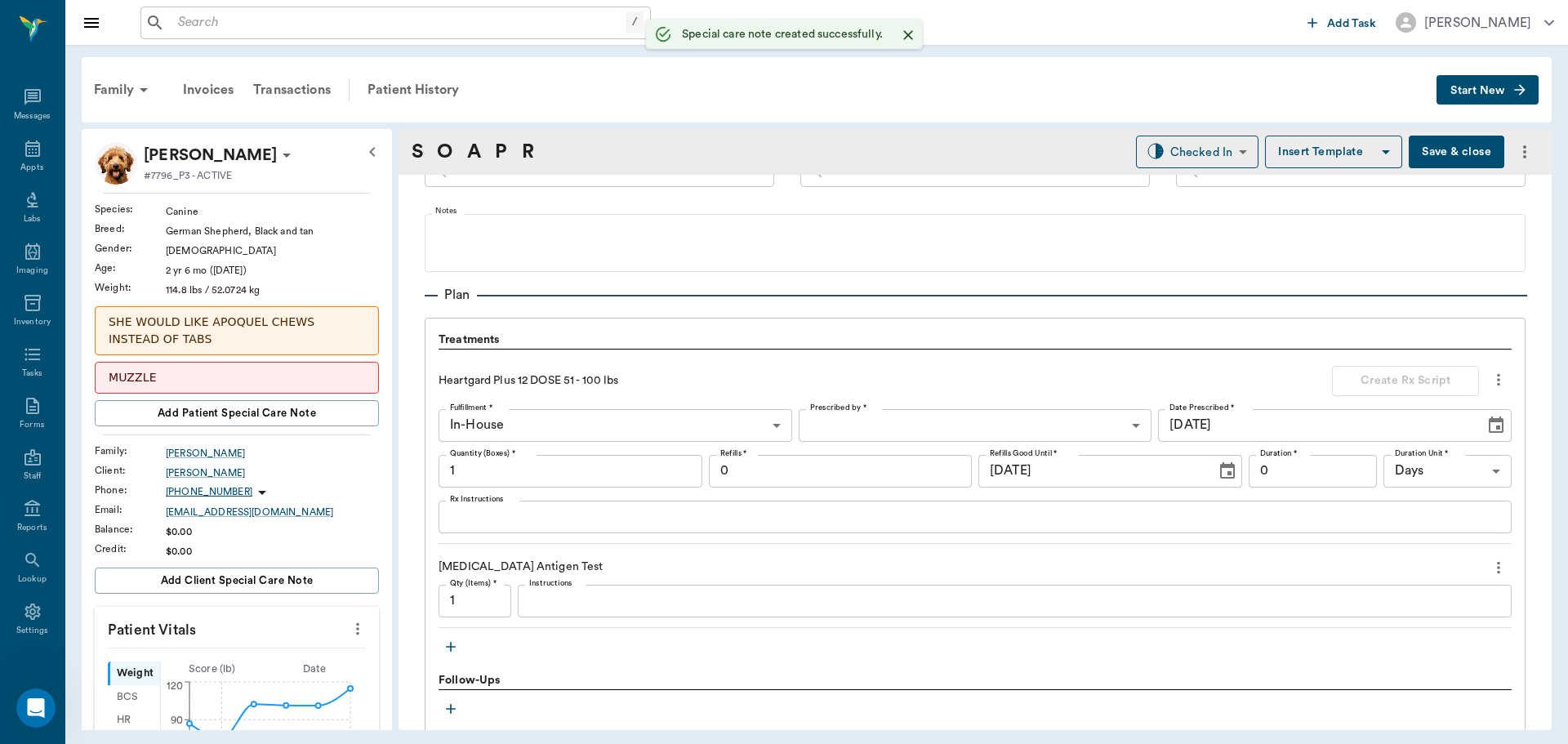
scroll to position [1054, 0]
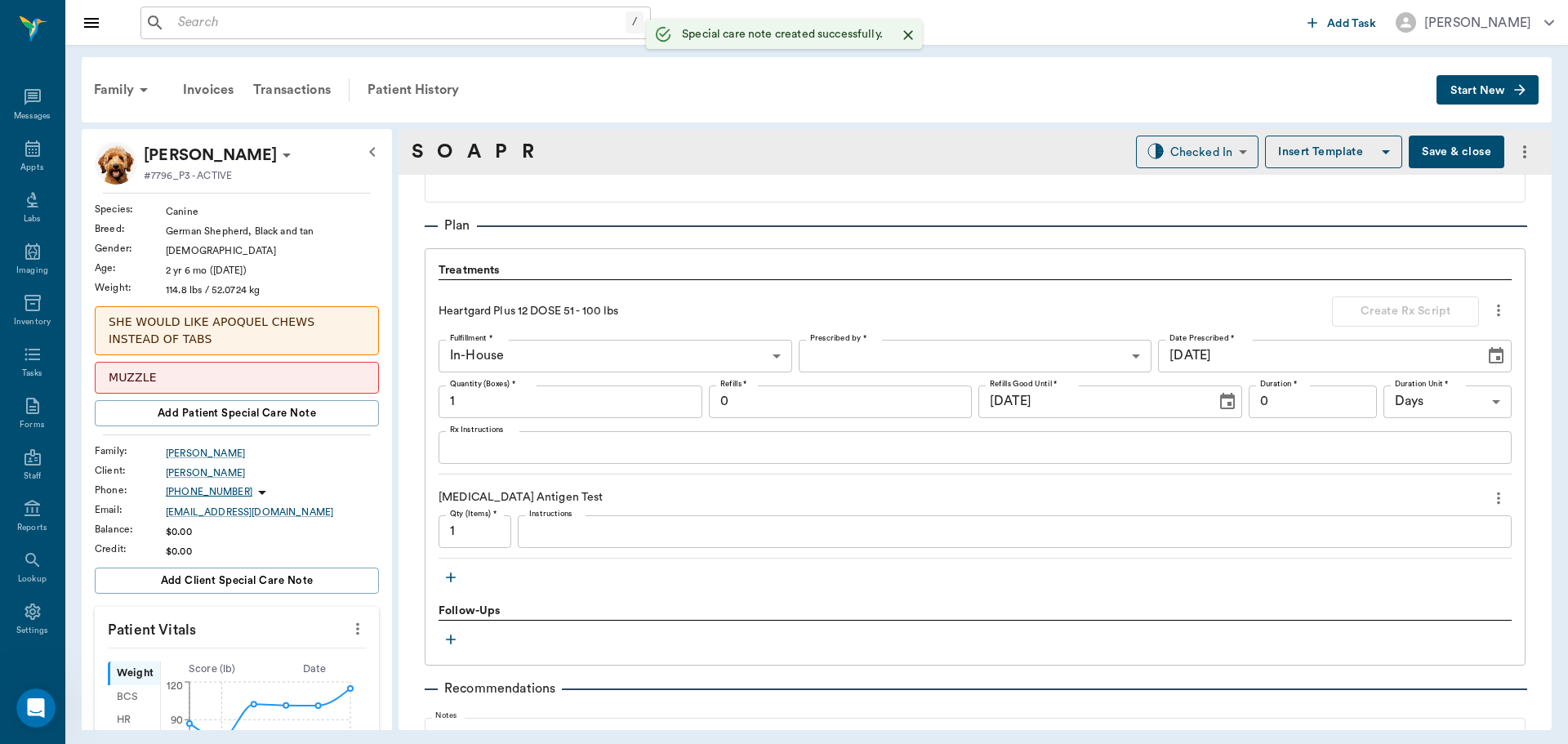
click at [1490, 311] on icon "more" at bounding box center [1499, 310] width 18 height 20
click at [1462, 370] on span "Delete" at bounding box center [1418, 369] width 138 height 18
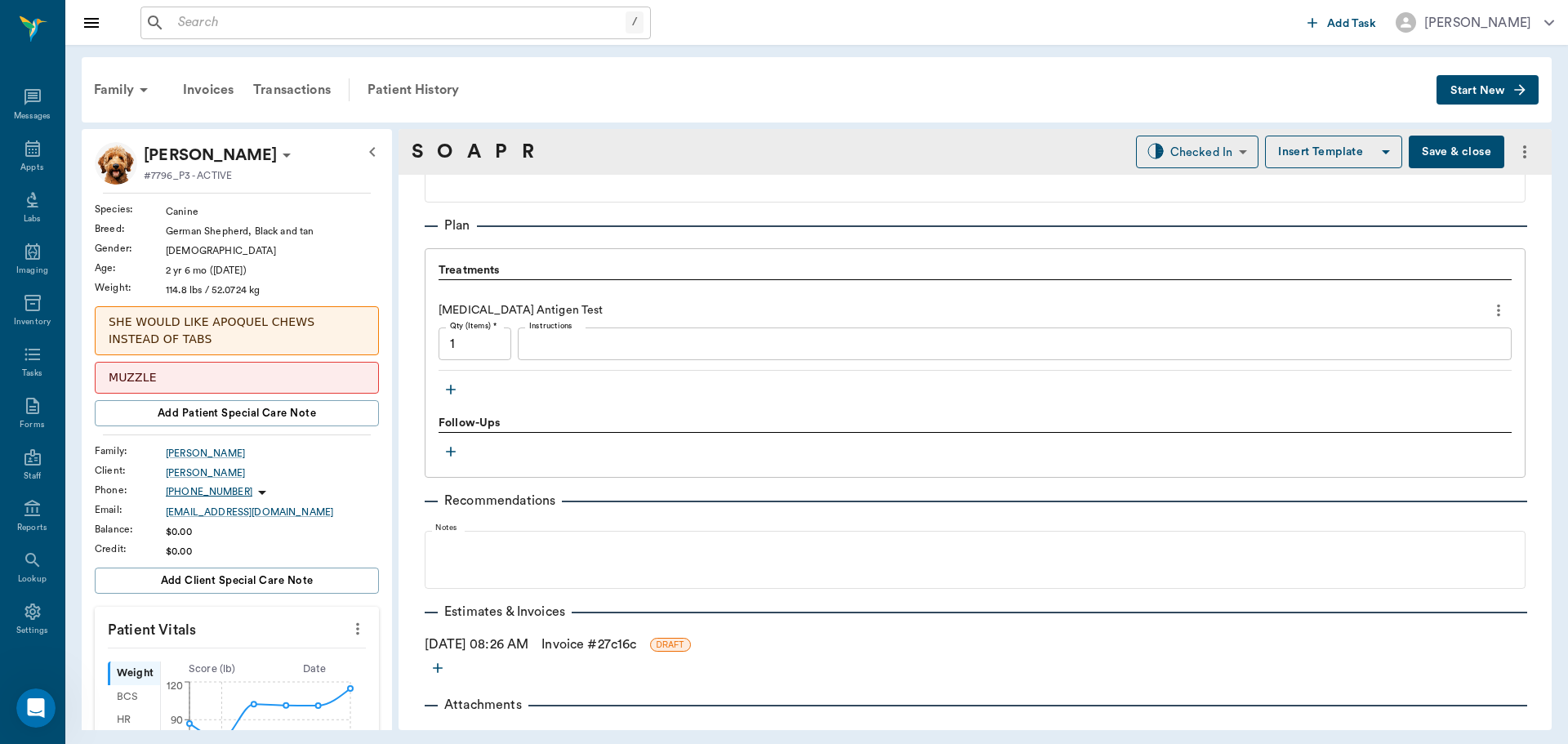
click at [636, 335] on textarea "Instructions" at bounding box center [1015, 344] width 971 height 19
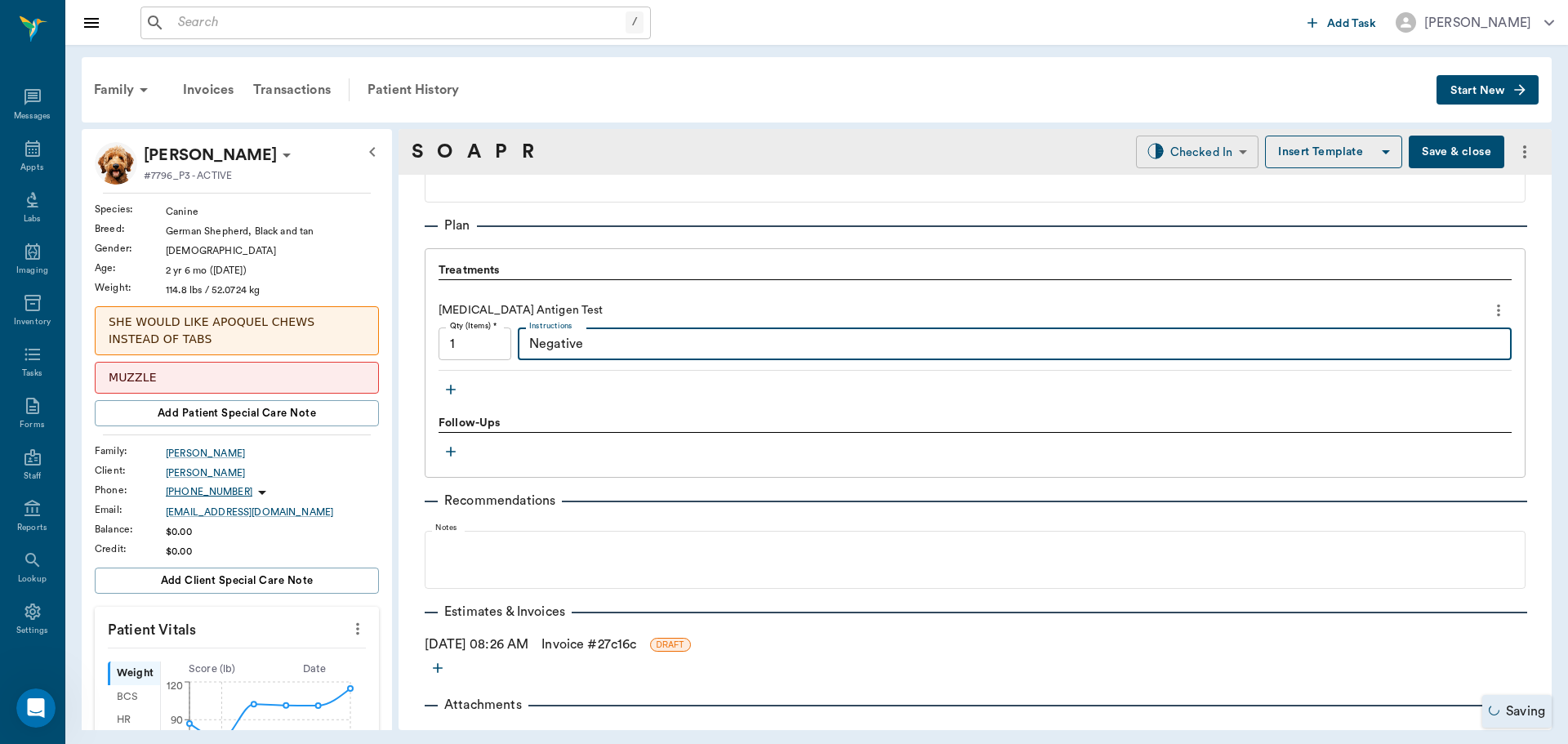
type textarea "Negative"
click at [1188, 165] on body "/ ​ Add Task Dr. Bert Ellsworth Nectar Messages Appts Labs Imaging Inventory Ta…" at bounding box center [784, 372] width 1568 height 744
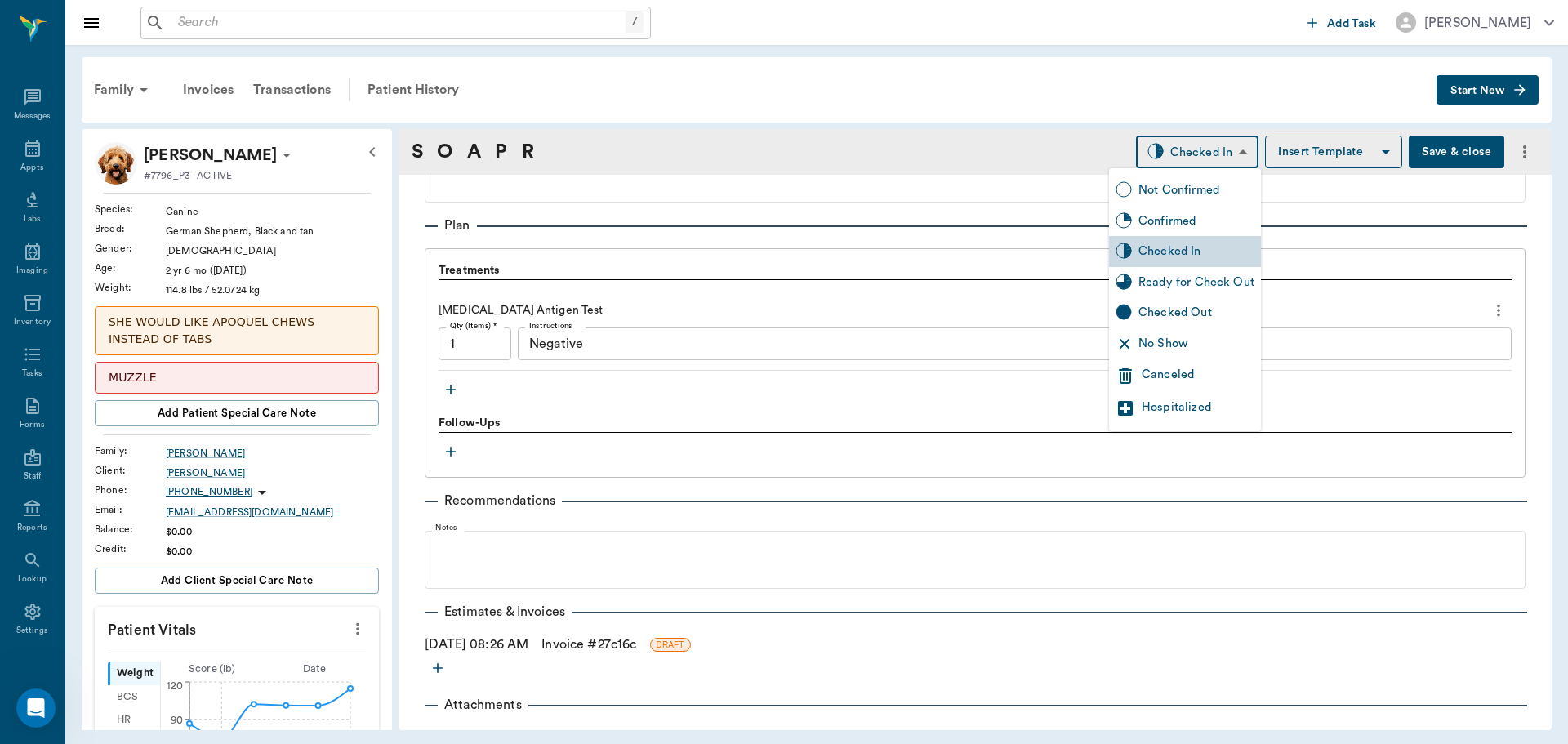
click at [1189, 276] on div "Ready for Check Out" at bounding box center [1196, 283] width 116 height 18
type input "READY_TO_CHECKOUT"
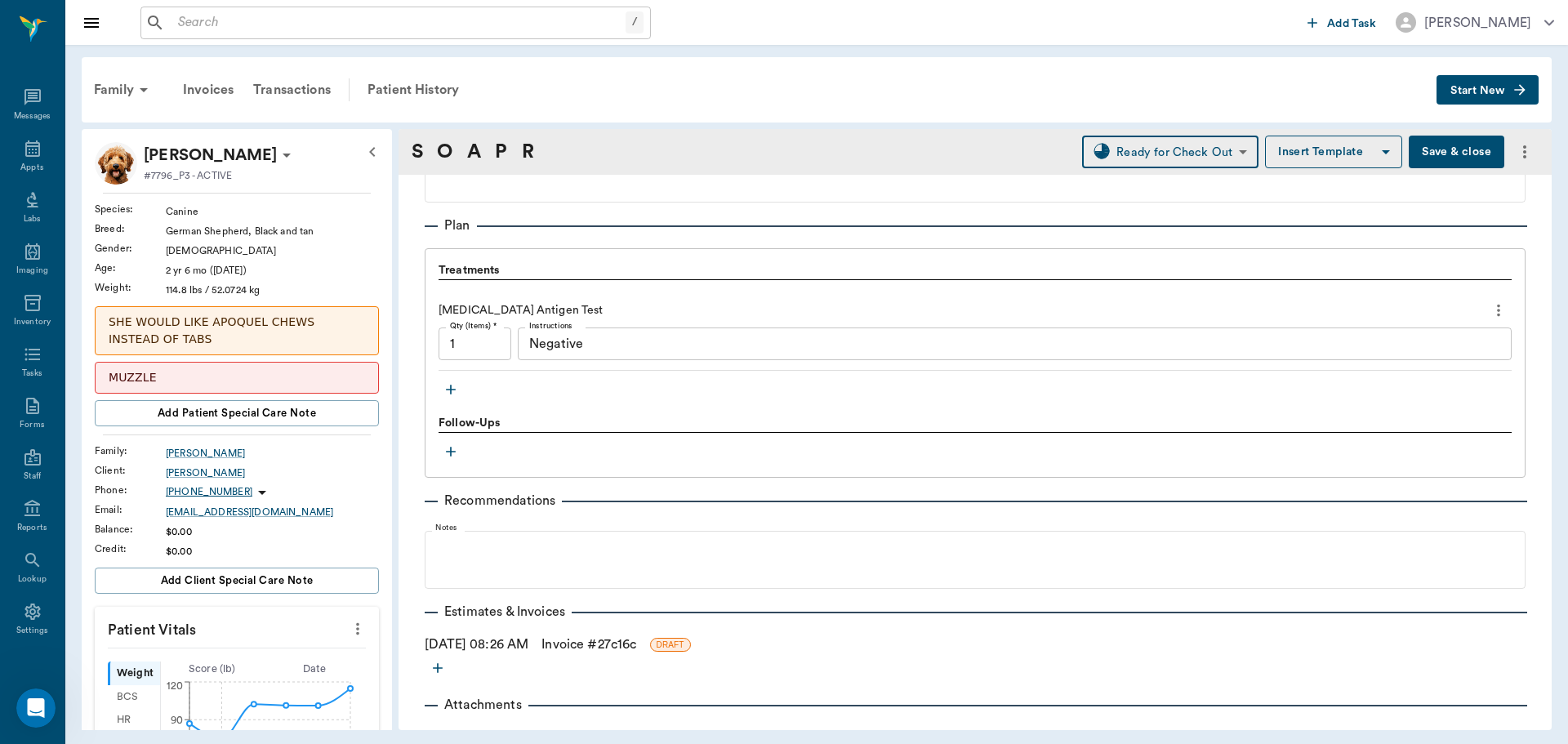
click at [589, 643] on link "Invoice # 27c16c" at bounding box center [589, 645] width 95 height 20
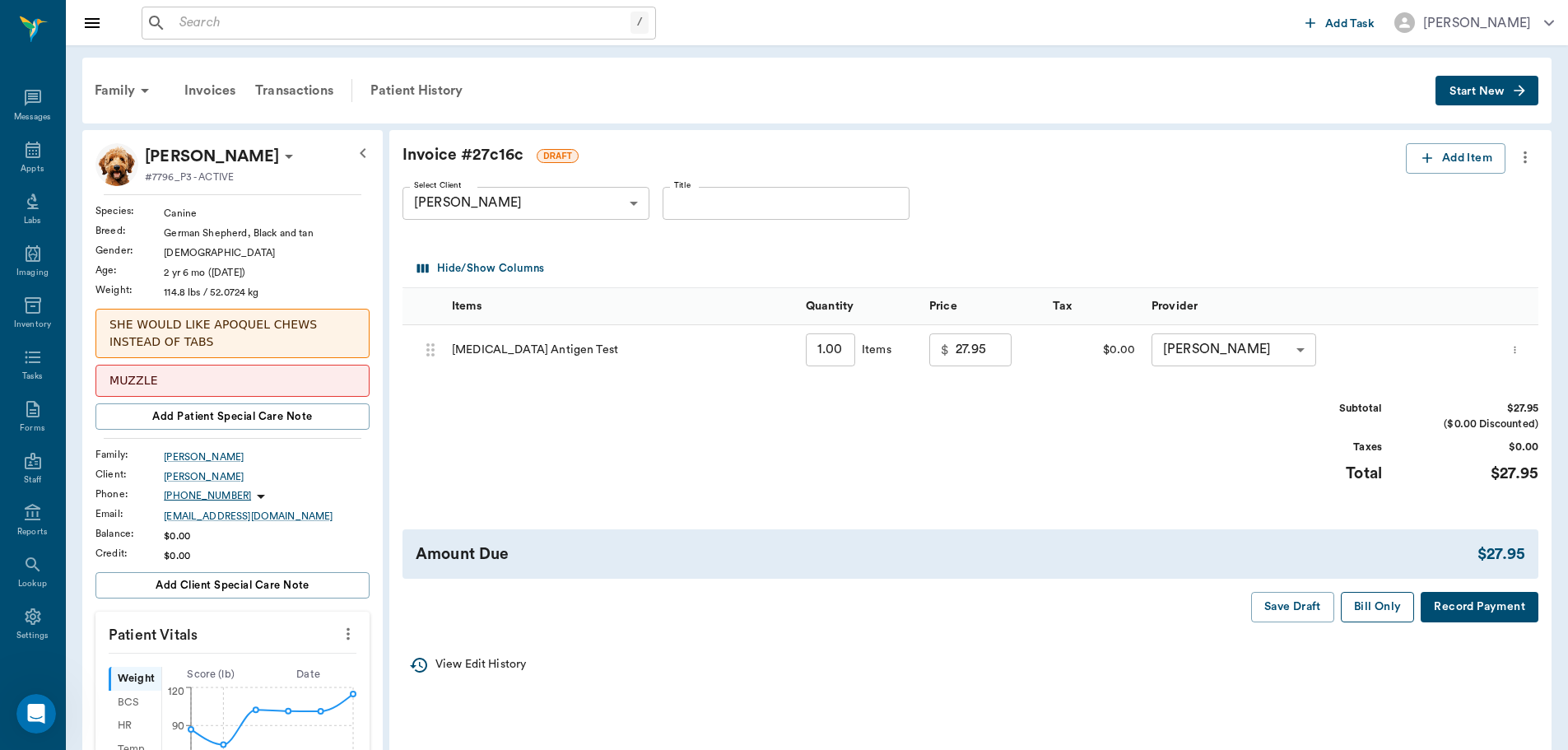
click at [1392, 611] on button "Bill Only" at bounding box center [1377, 607] width 74 height 30
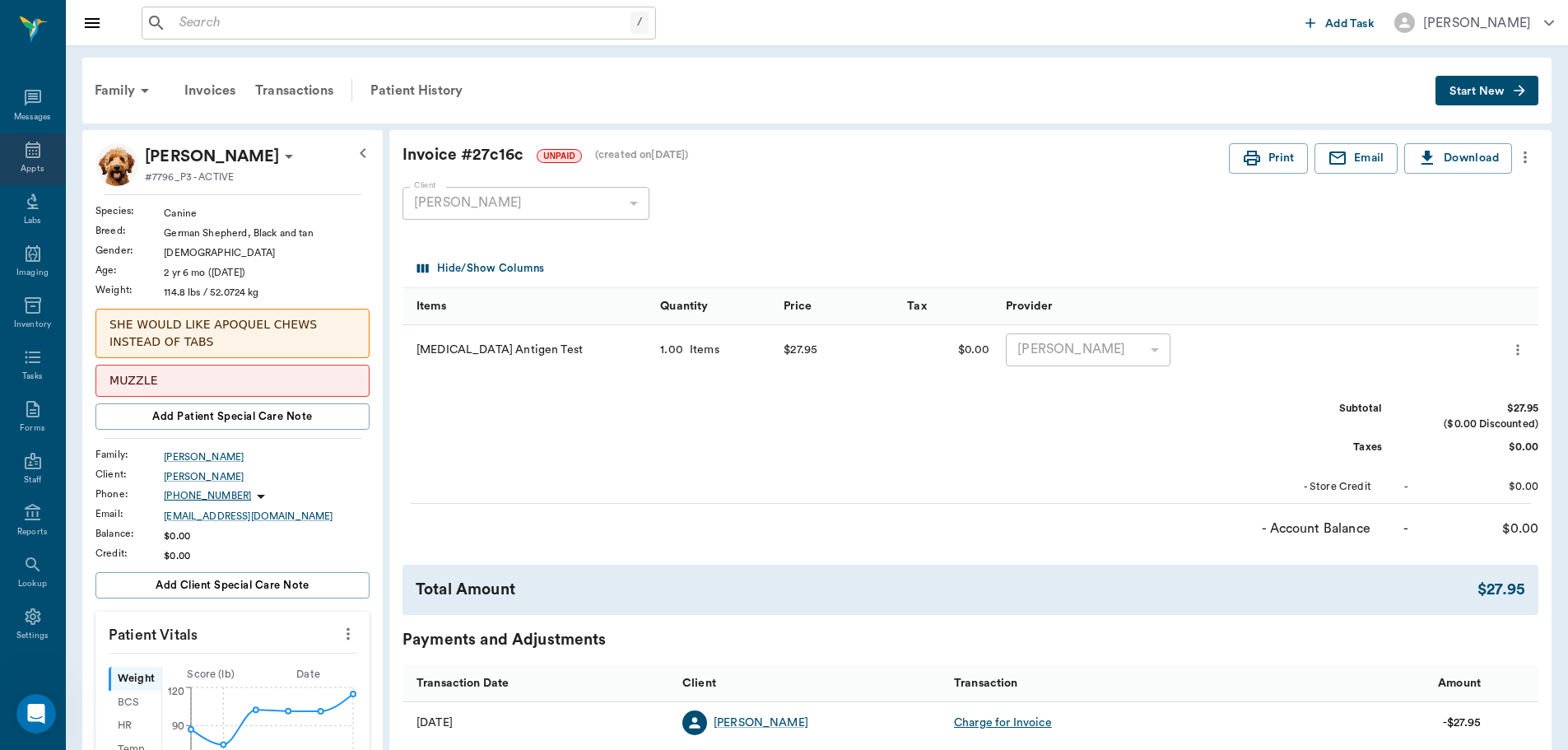
click at [20, 166] on div "Appts" at bounding box center [31, 169] width 23 height 13
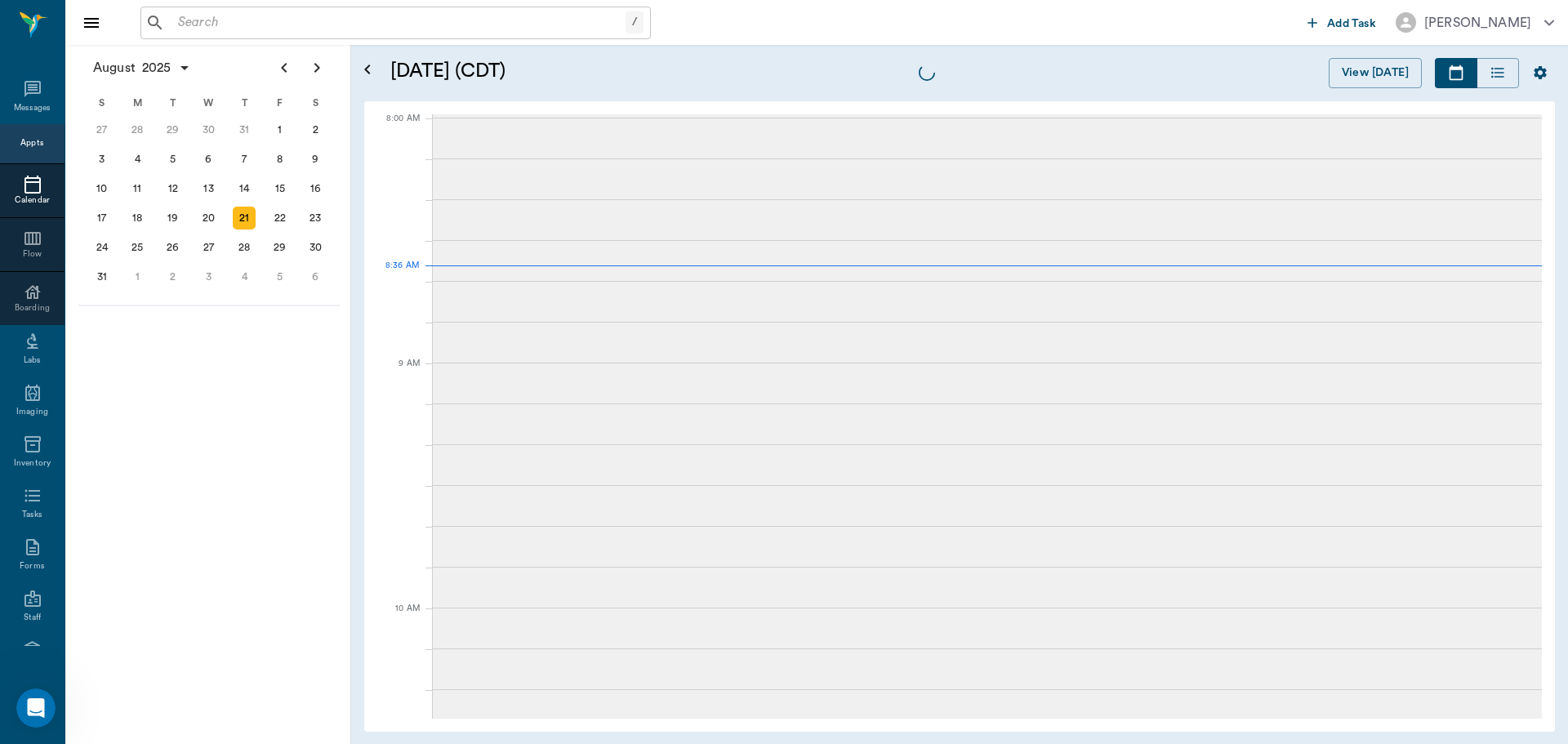
scroll to position [3, 0]
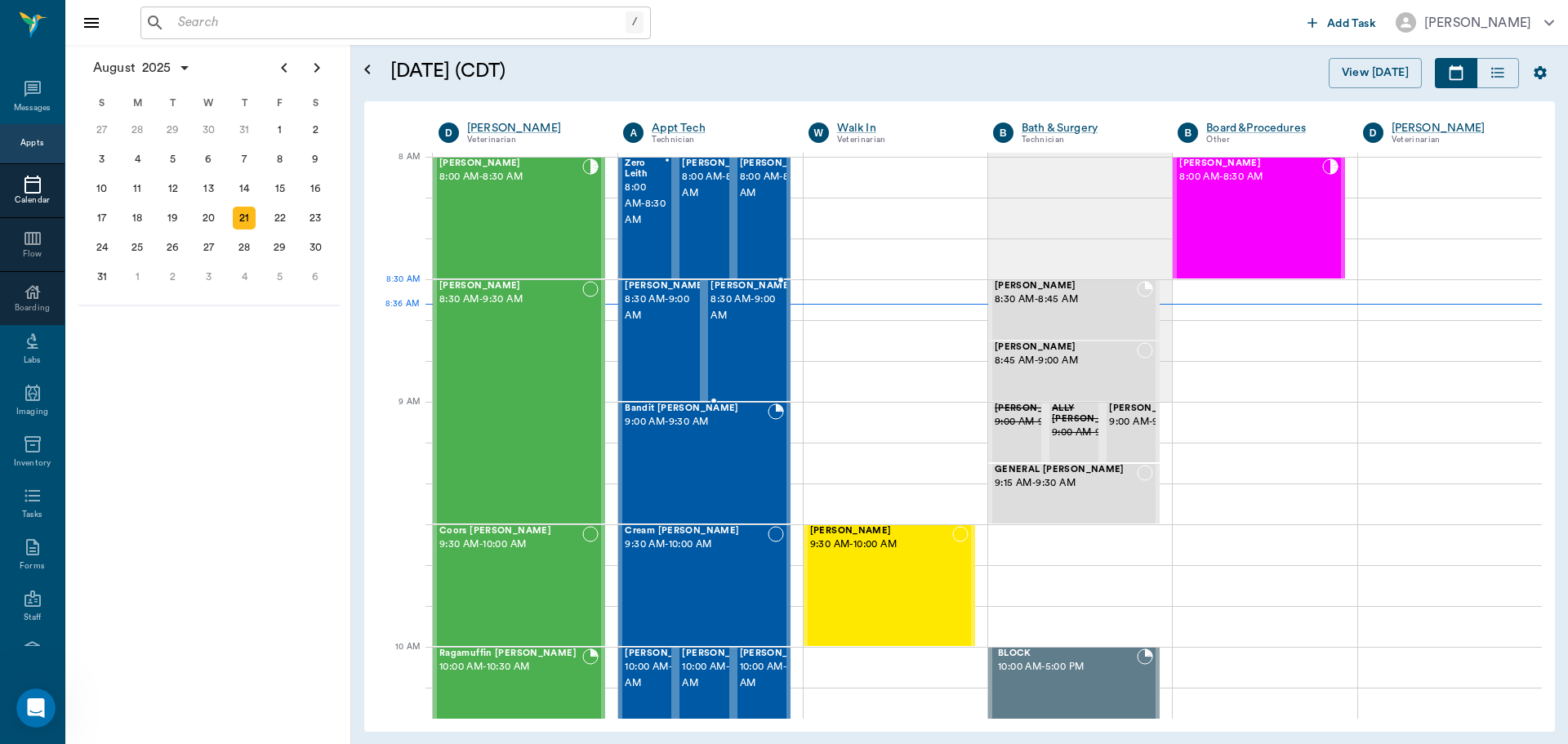
click at [753, 293] on span "8:30 AM - 9:00 AM" at bounding box center [751, 308] width 82 height 33
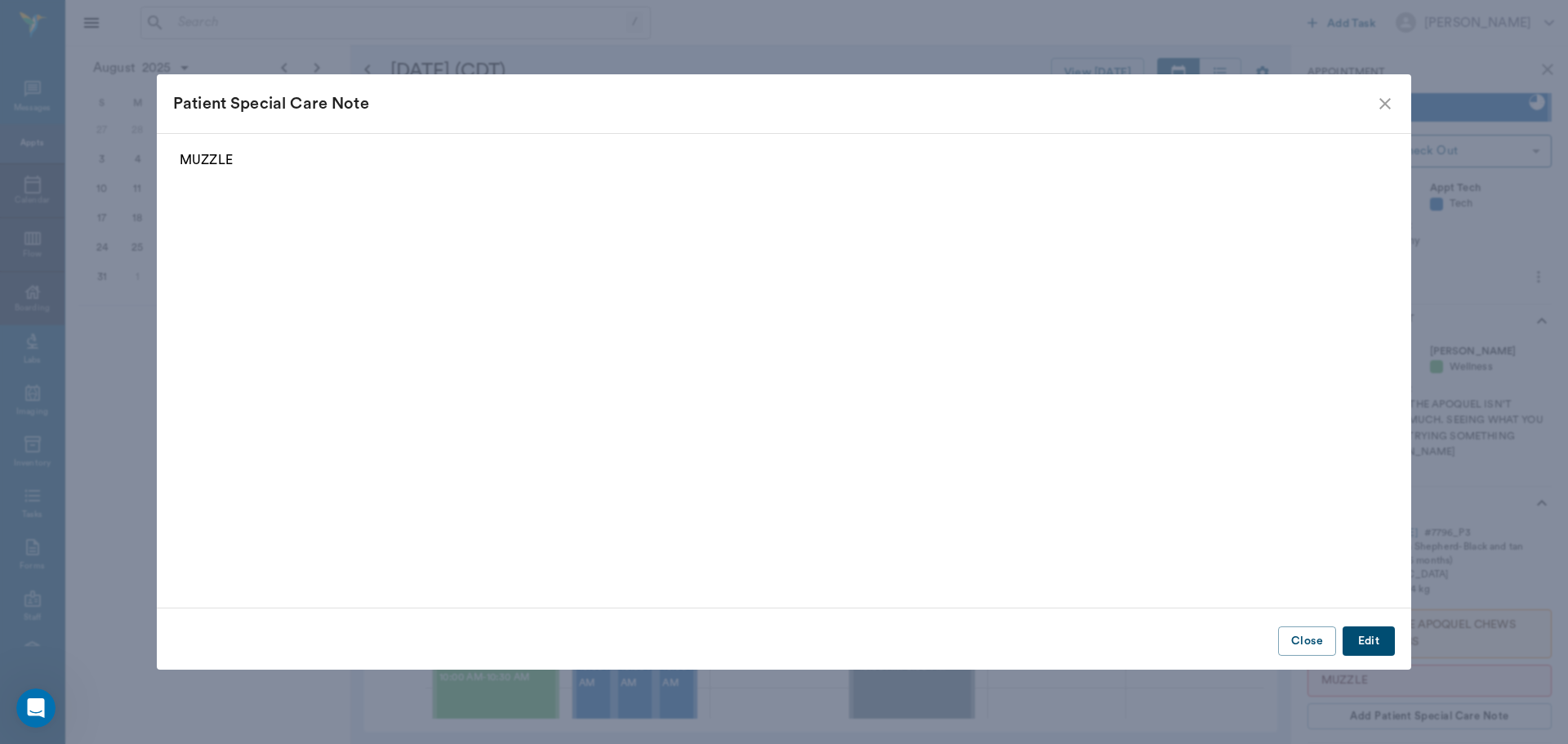
click at [1378, 99] on icon "close" at bounding box center [1385, 104] width 20 height 20
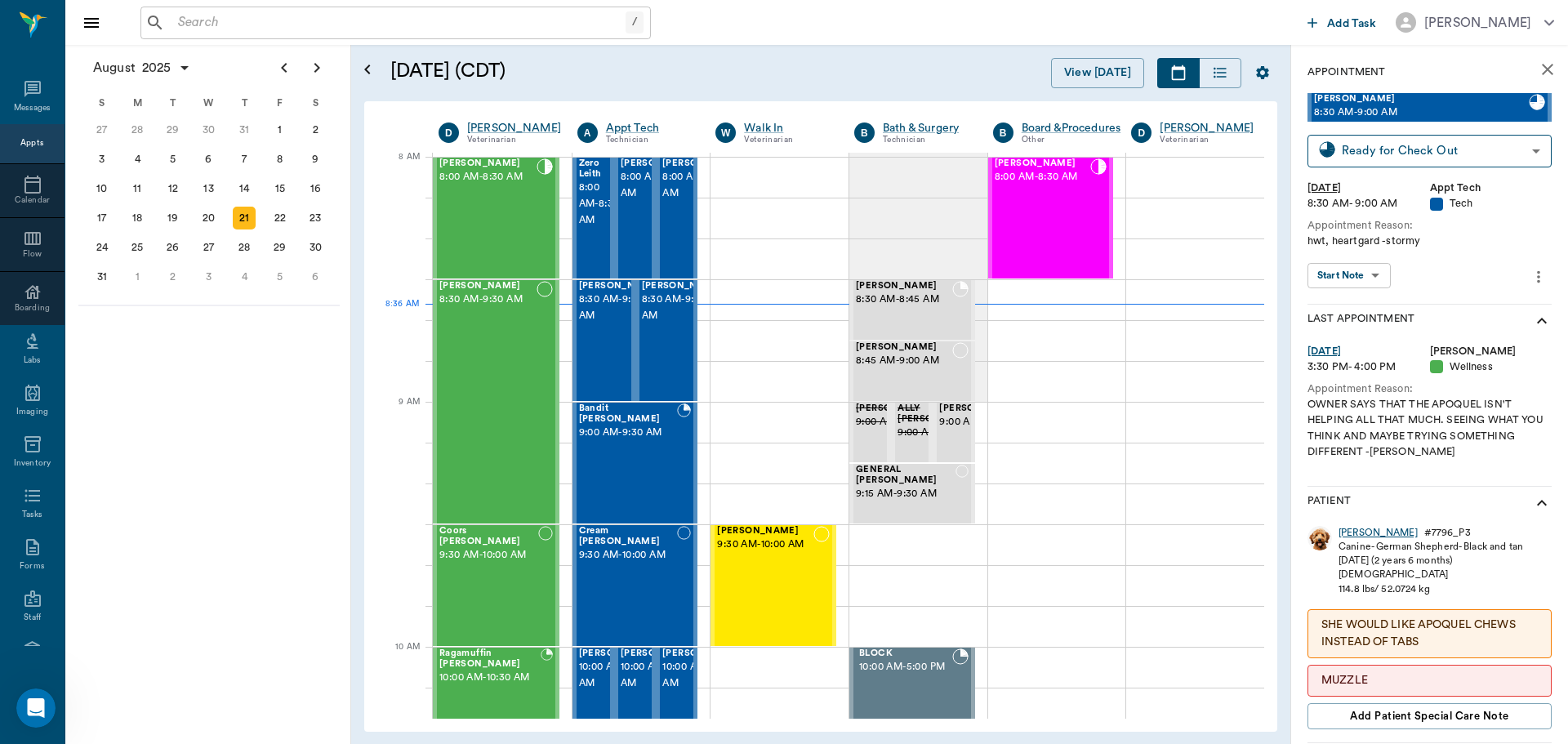
click at [1354, 532] on div "Milo" at bounding box center [1378, 533] width 79 height 14
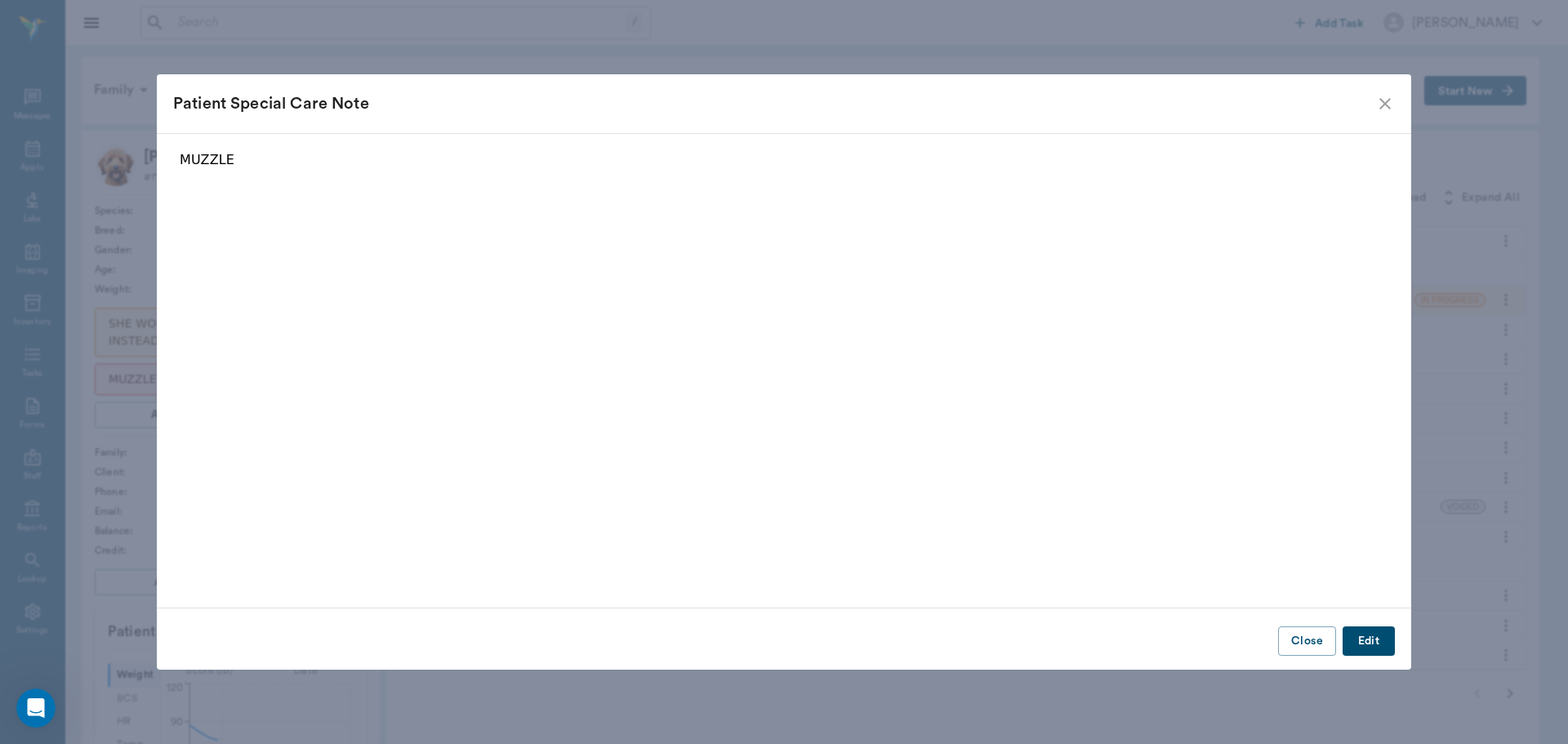
click at [1398, 104] on div "Patient Special Care Note" at bounding box center [784, 103] width 1254 height 59
click at [1383, 105] on icon "close" at bounding box center [1385, 104] width 12 height 12
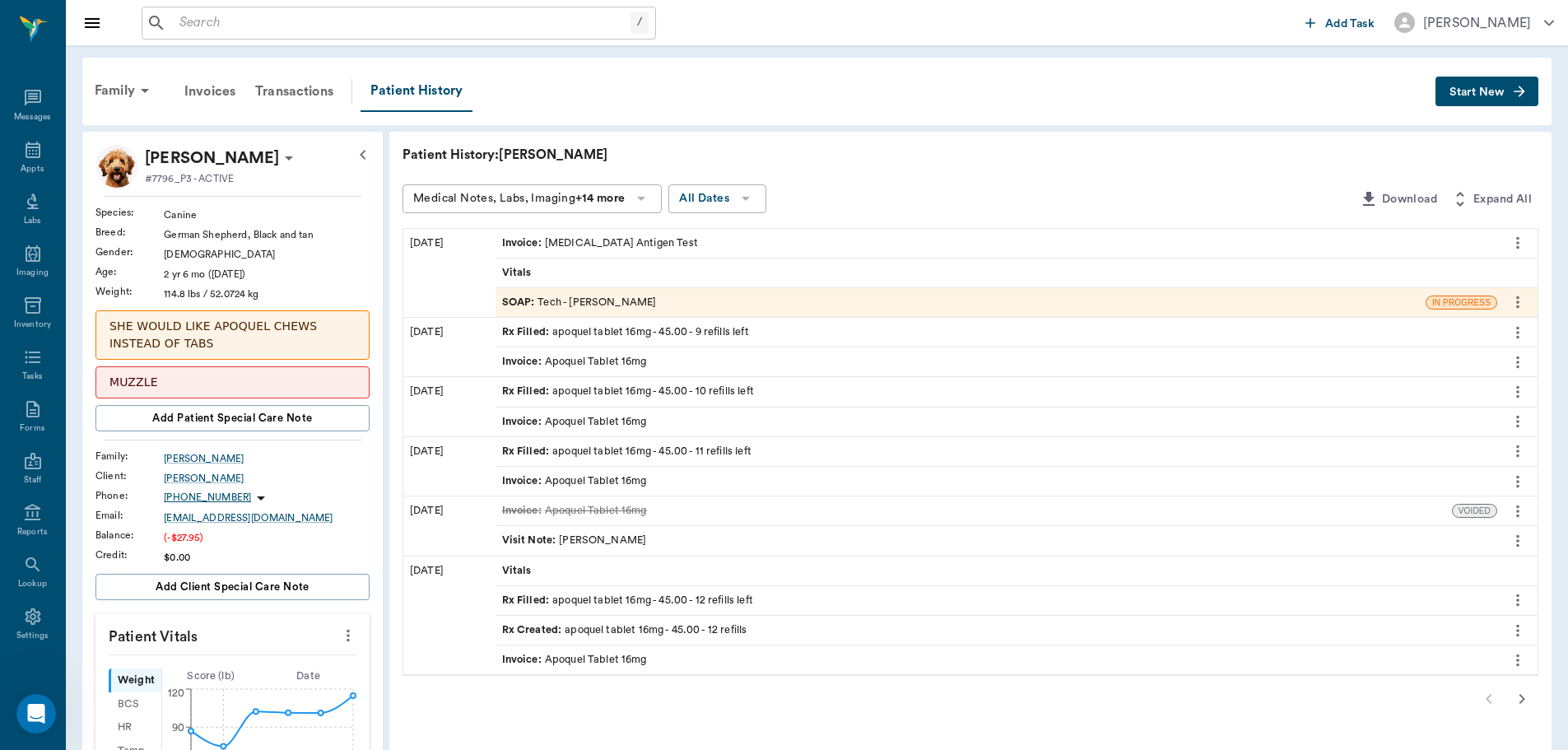
click at [519, 295] on span "SOAP :" at bounding box center [519, 303] width 36 height 16
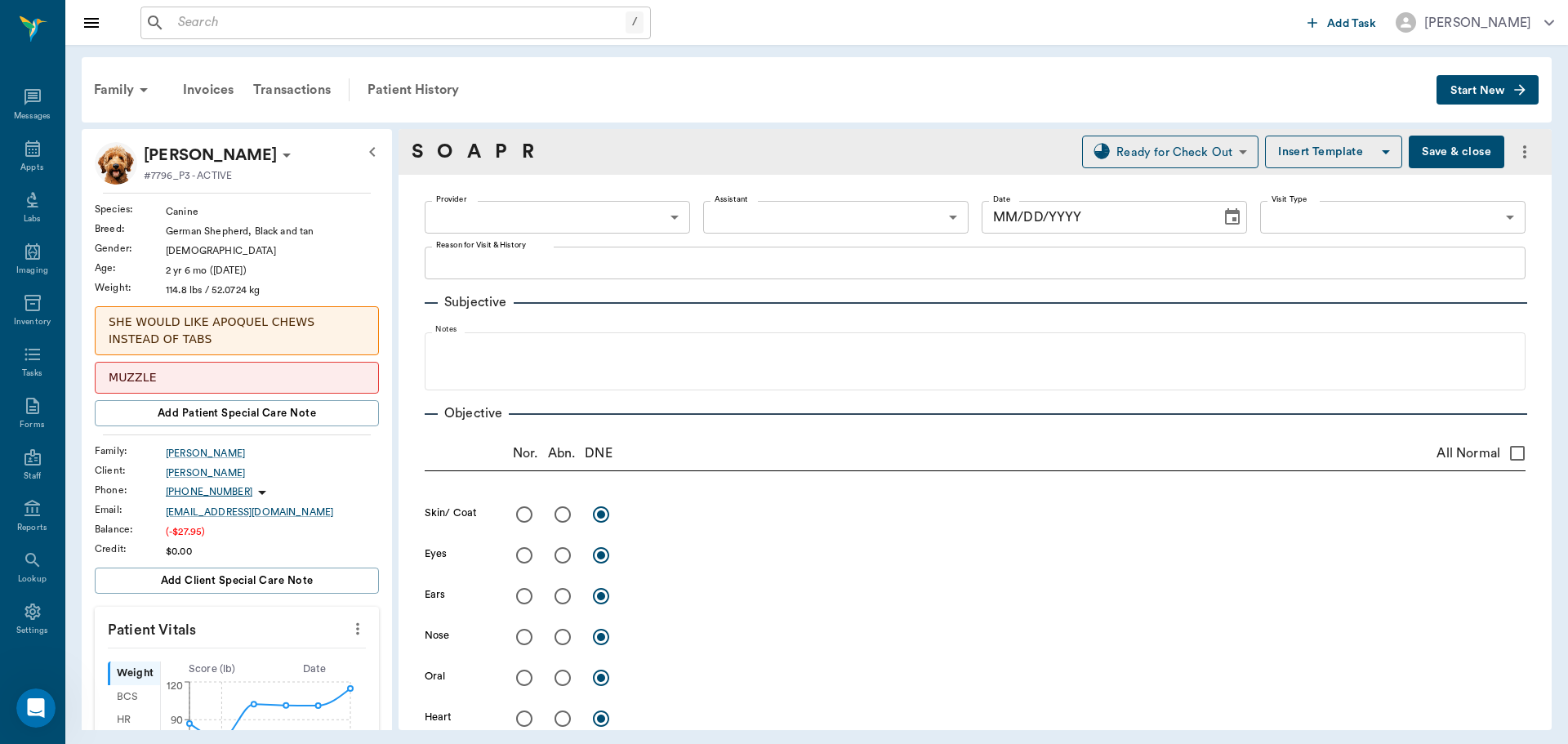
type input "682b670d8bdc6f7f8feef3db"
type input "63ec2f075fda476ae8351a4c"
type input "65d2be4f46e3a538d89b8c1a"
type textarea "hwt, heartgard -stormy"
type input "[DATE]"
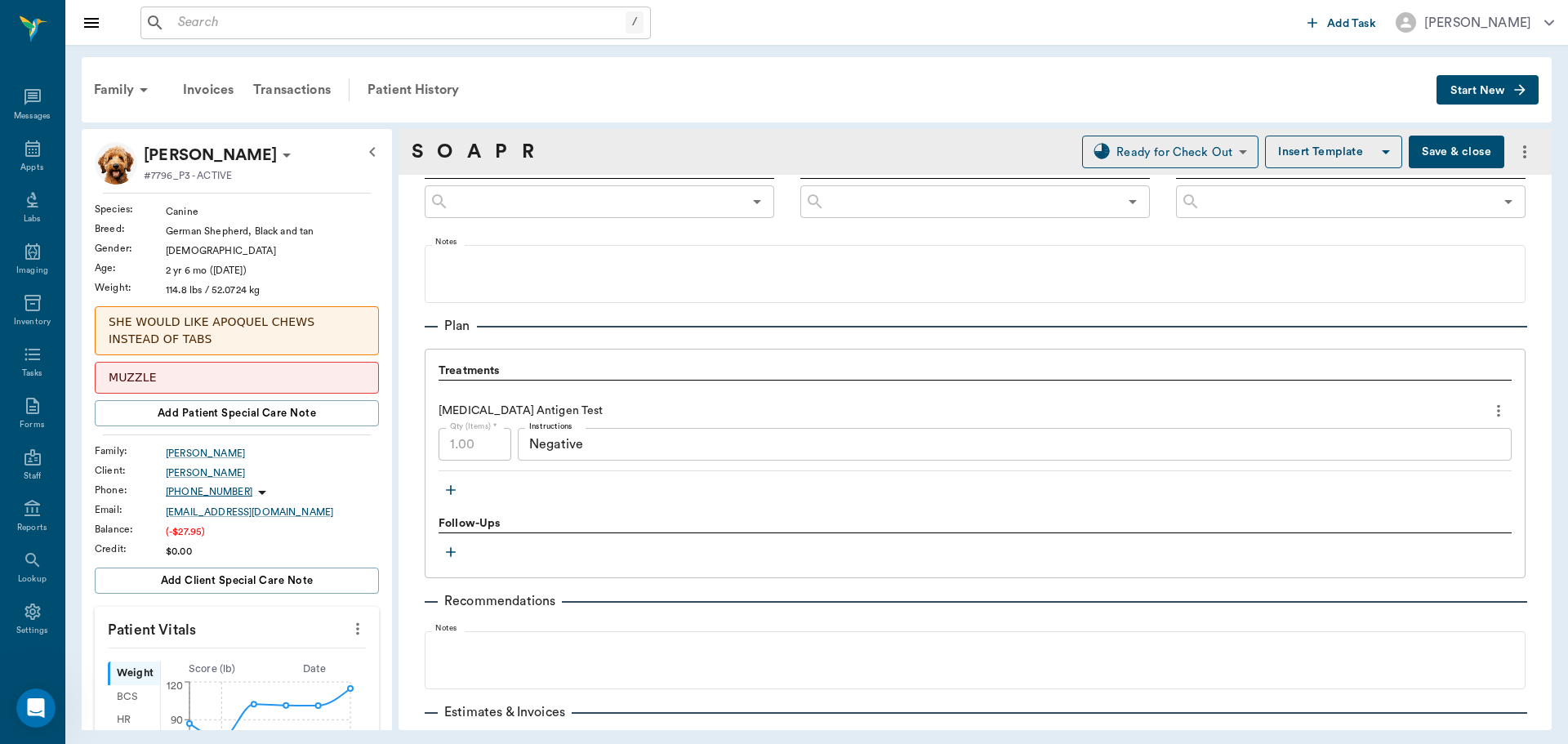
scroll to position [980, 0]
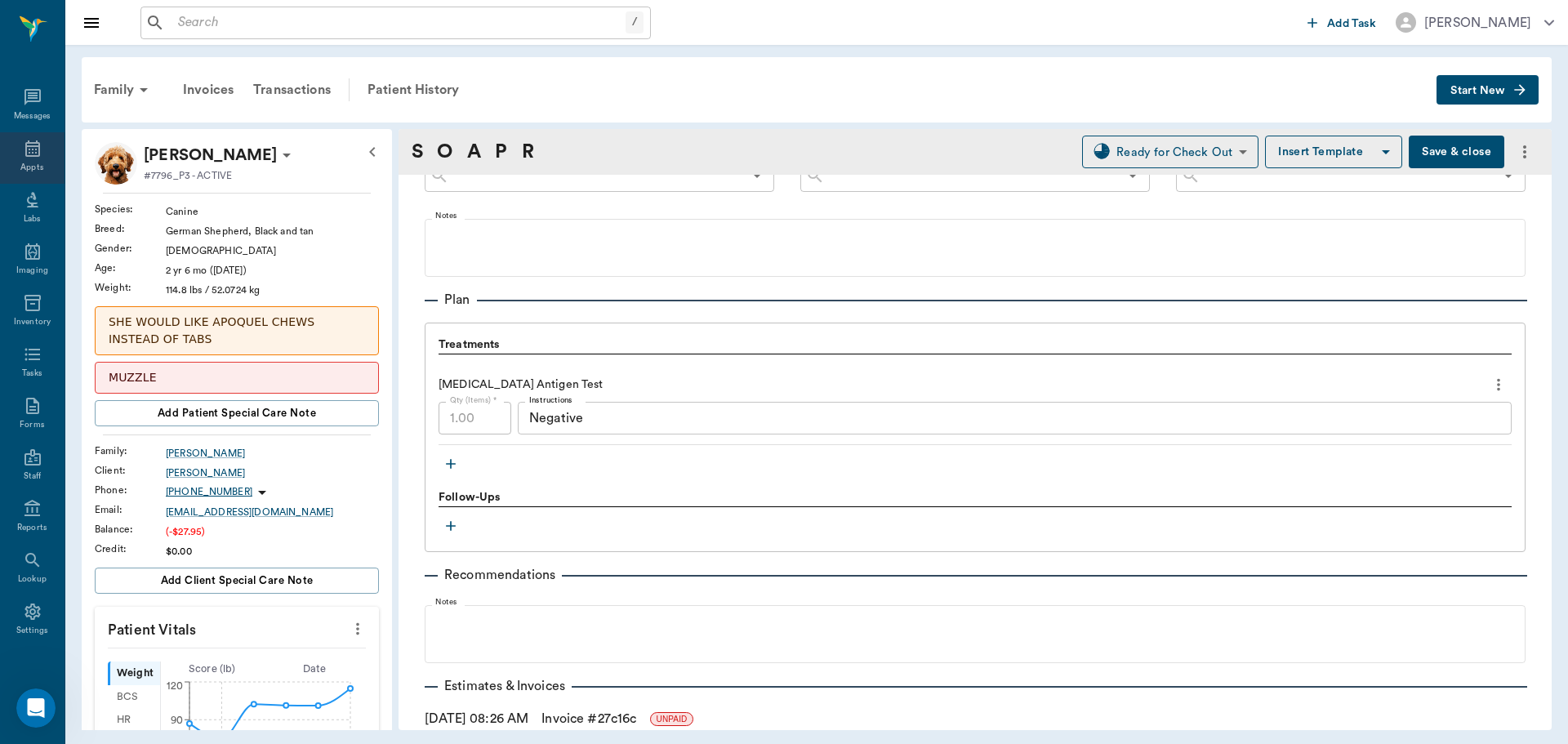
click at [25, 140] on icon at bounding box center [33, 148] width 15 height 17
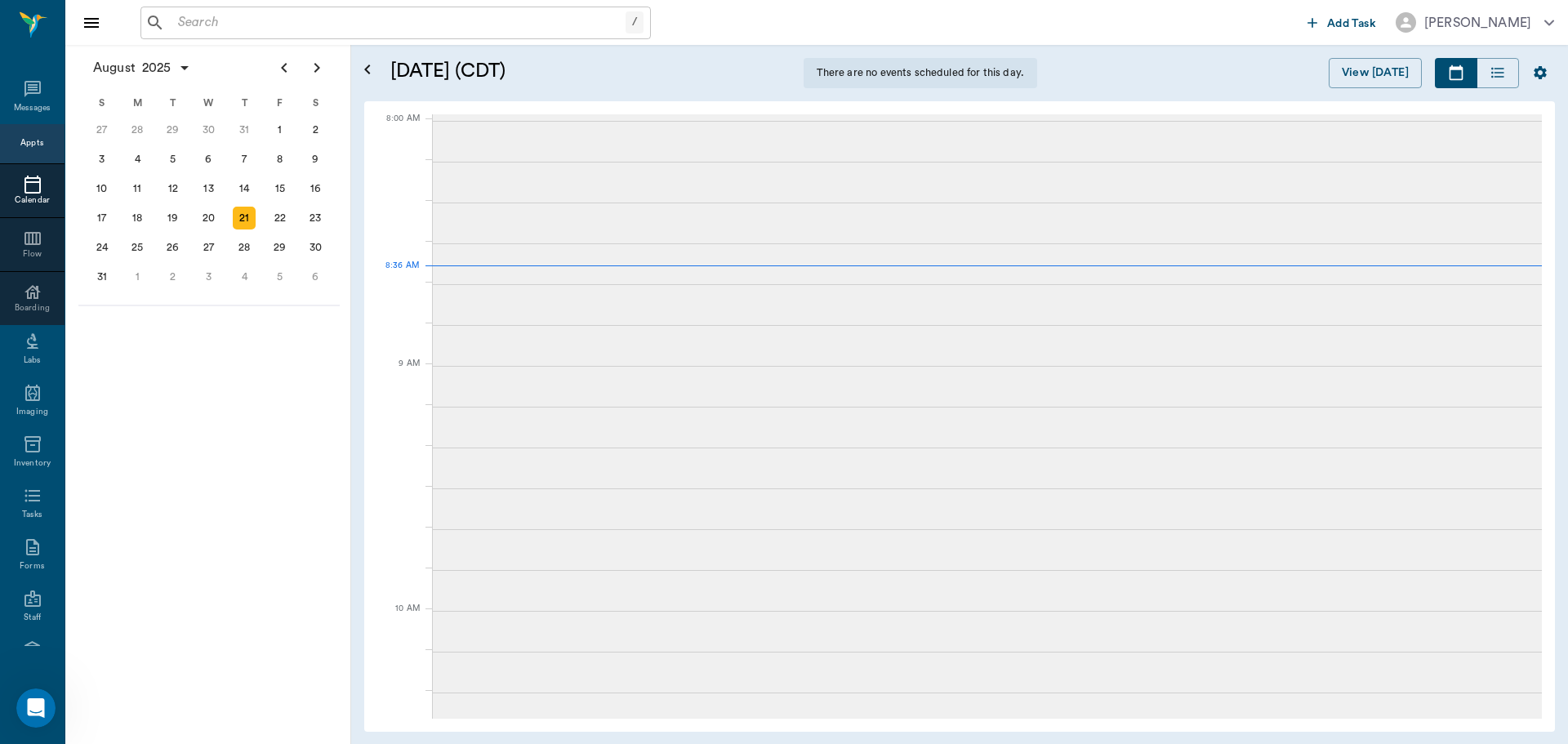
scroll to position [4, 0]
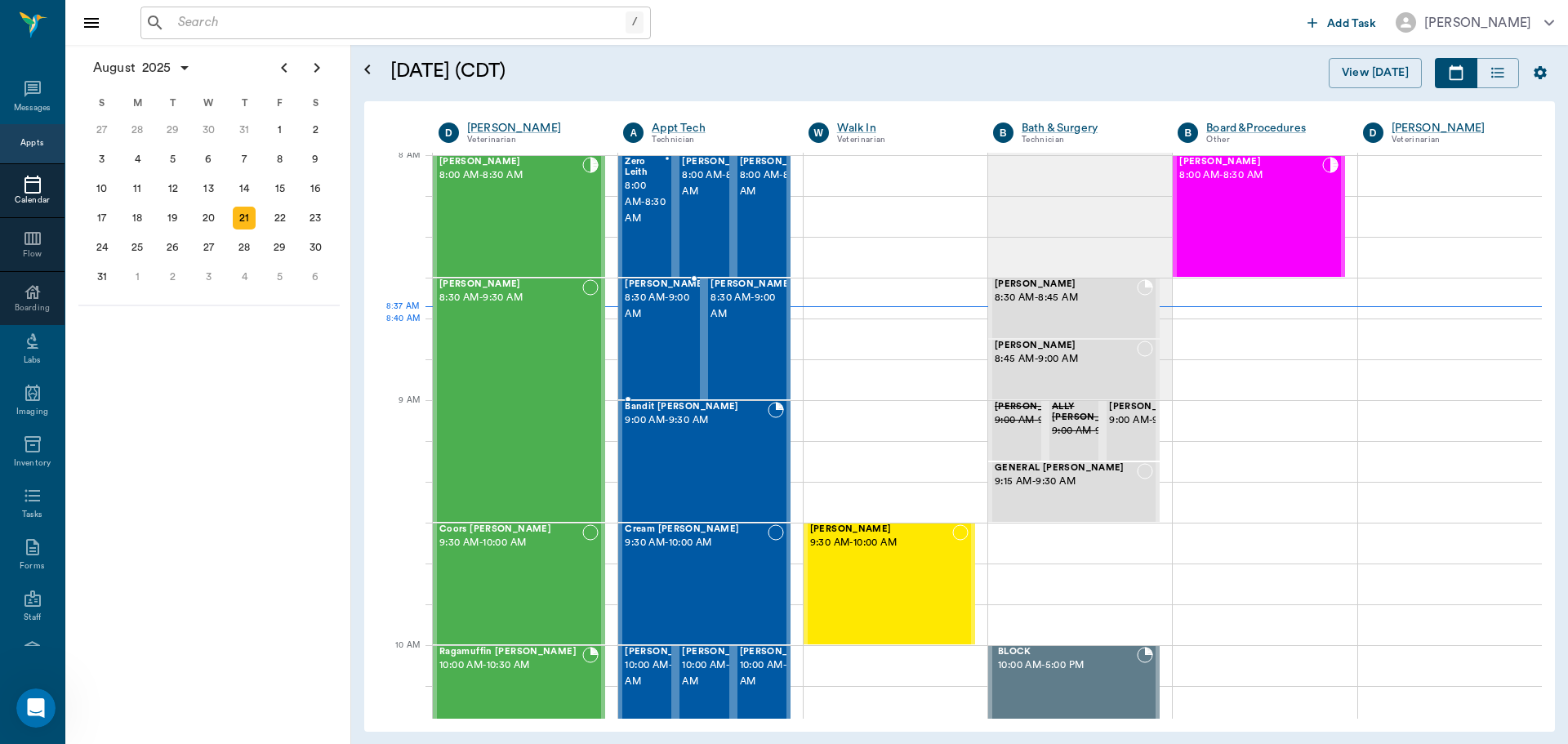
click at [674, 339] on div "Jake Shelton 8:30 AM - 9:00 AM" at bounding box center [666, 339] width 82 height 119
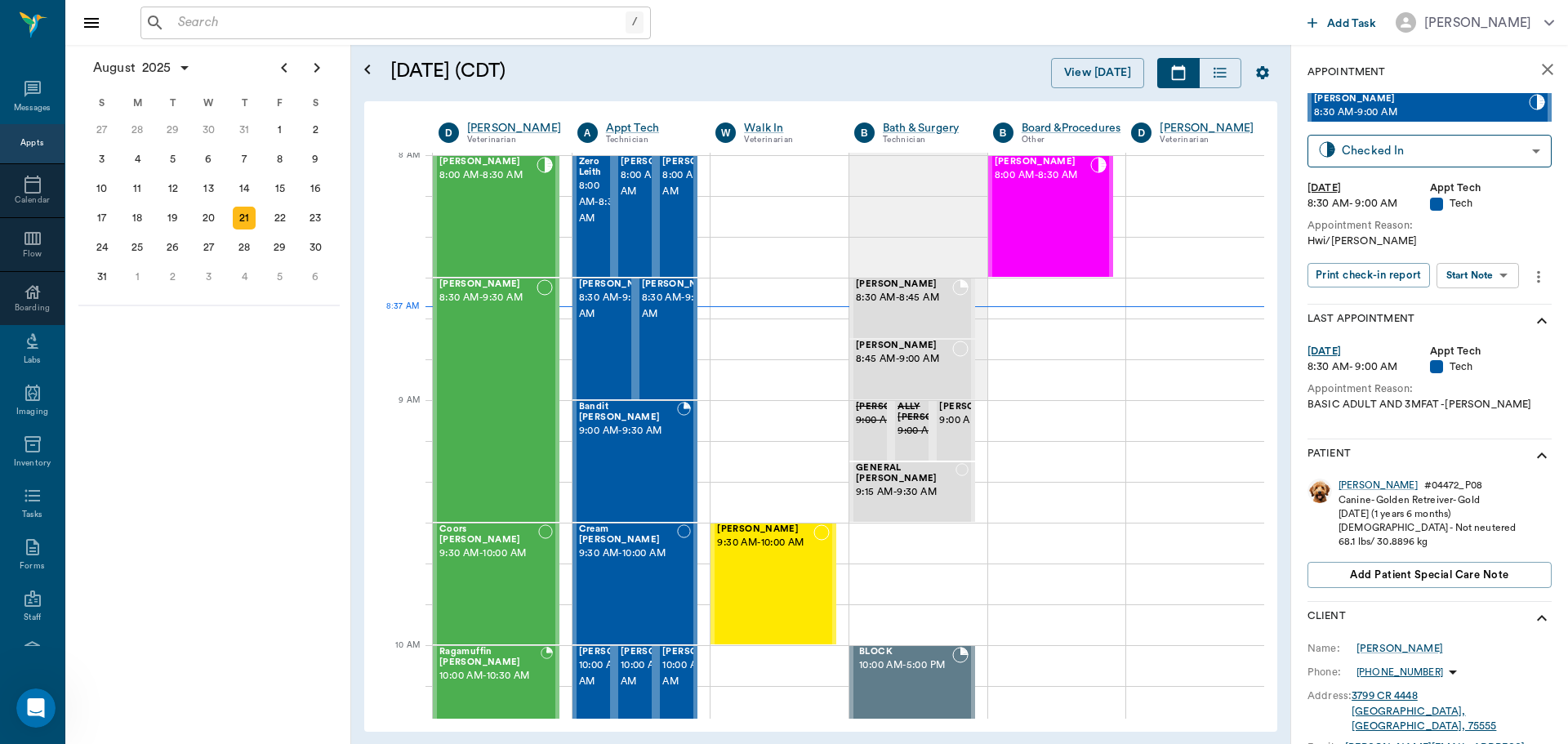
click at [1489, 284] on body "/ ​ Add Task Dr. Bert Ellsworth Nectar Messages Appts Calendar Flow Boarding La…" at bounding box center [784, 372] width 1568 height 744
click at [1483, 302] on button "Start SOAP" at bounding box center [1460, 309] width 56 height 19
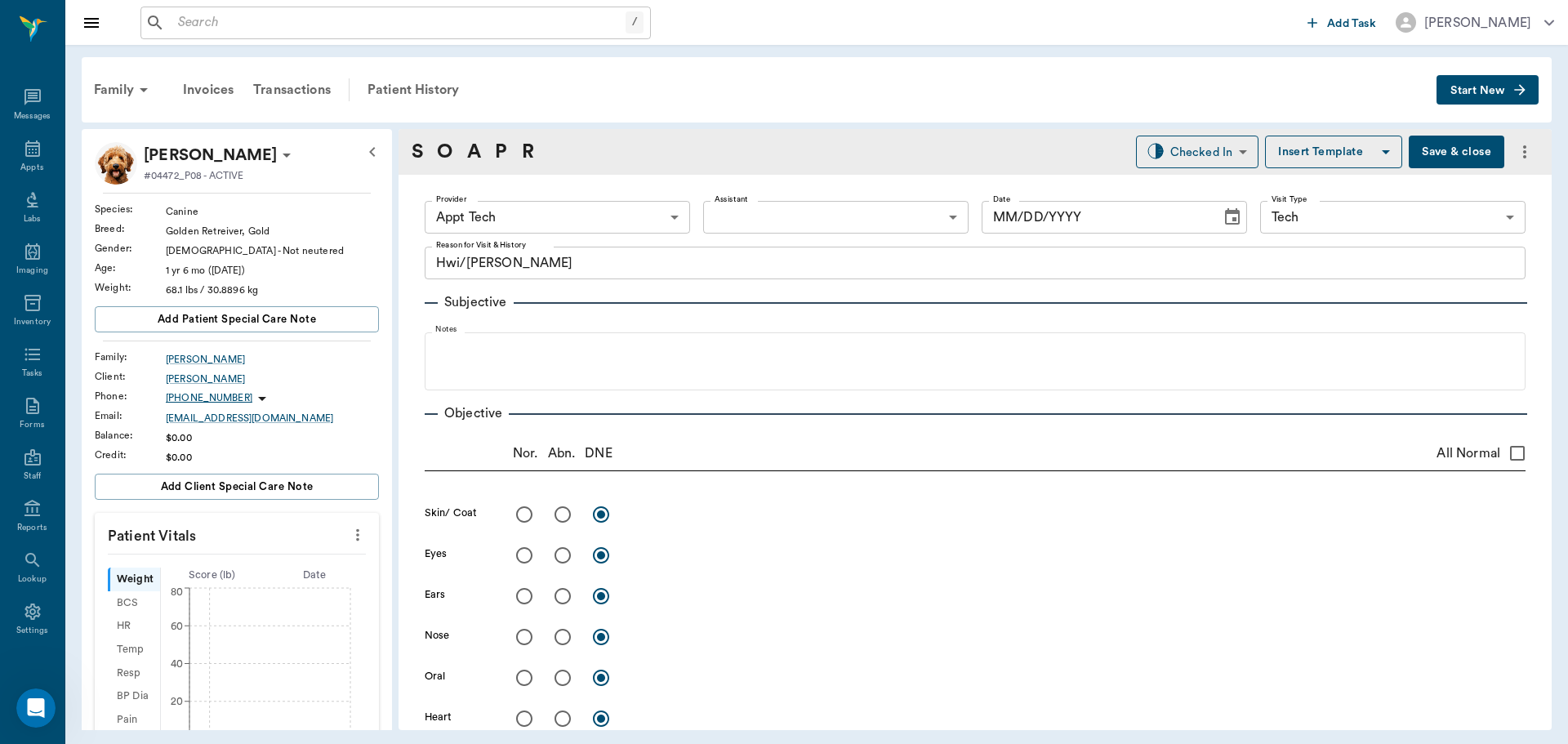
type input "63ec2f075fda476ae8351a4c"
type input "65d2be4f46e3a538d89b8c1a"
type textarea "Hwi/LIsa"
type input "[DATE]"
click at [480, 216] on body "/ ​ Add Task Dr. Bert Ellsworth Nectar Messages Appts Labs Imaging Inventory Ta…" at bounding box center [784, 372] width 1568 height 744
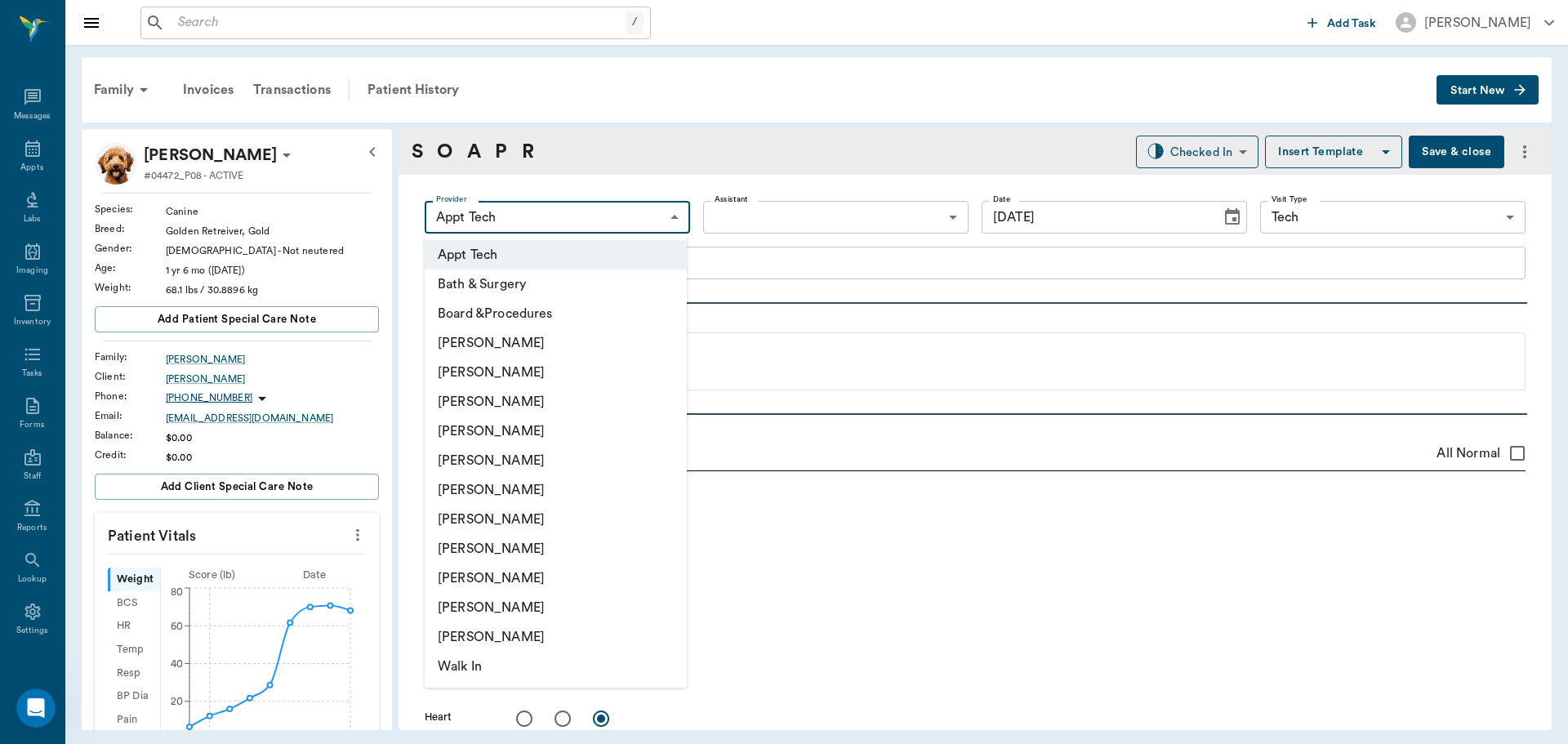
click at [538, 490] on li "[PERSON_NAME]" at bounding box center [555, 490] width 262 height 29
type input "682b670d8bdc6f7f8feef3db"
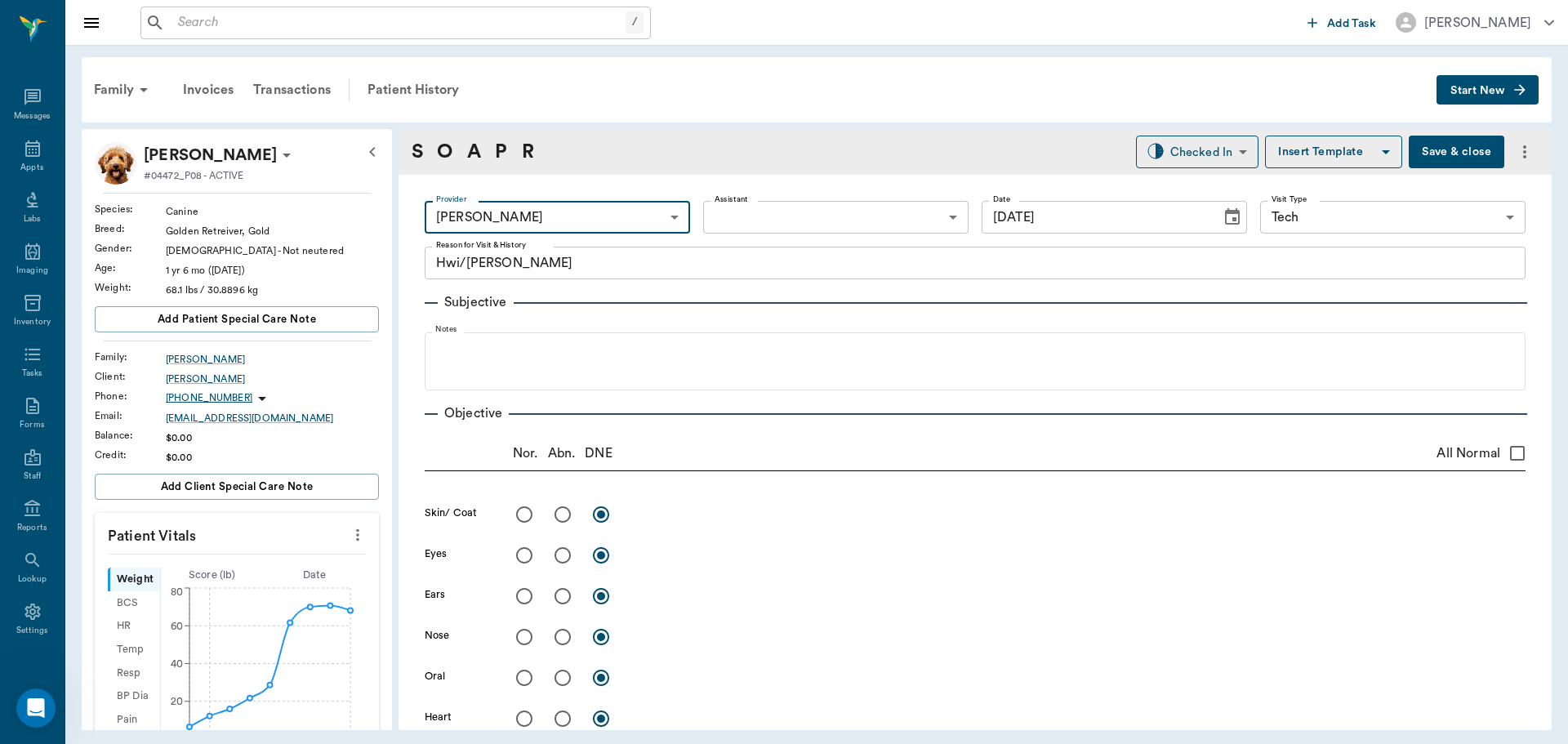
click at [771, 214] on body "/ ​ Add Task Dr. Bert Ellsworth Nectar Messages Appts Labs Imaging Inventory Ta…" at bounding box center [784, 372] width 1568 height 744
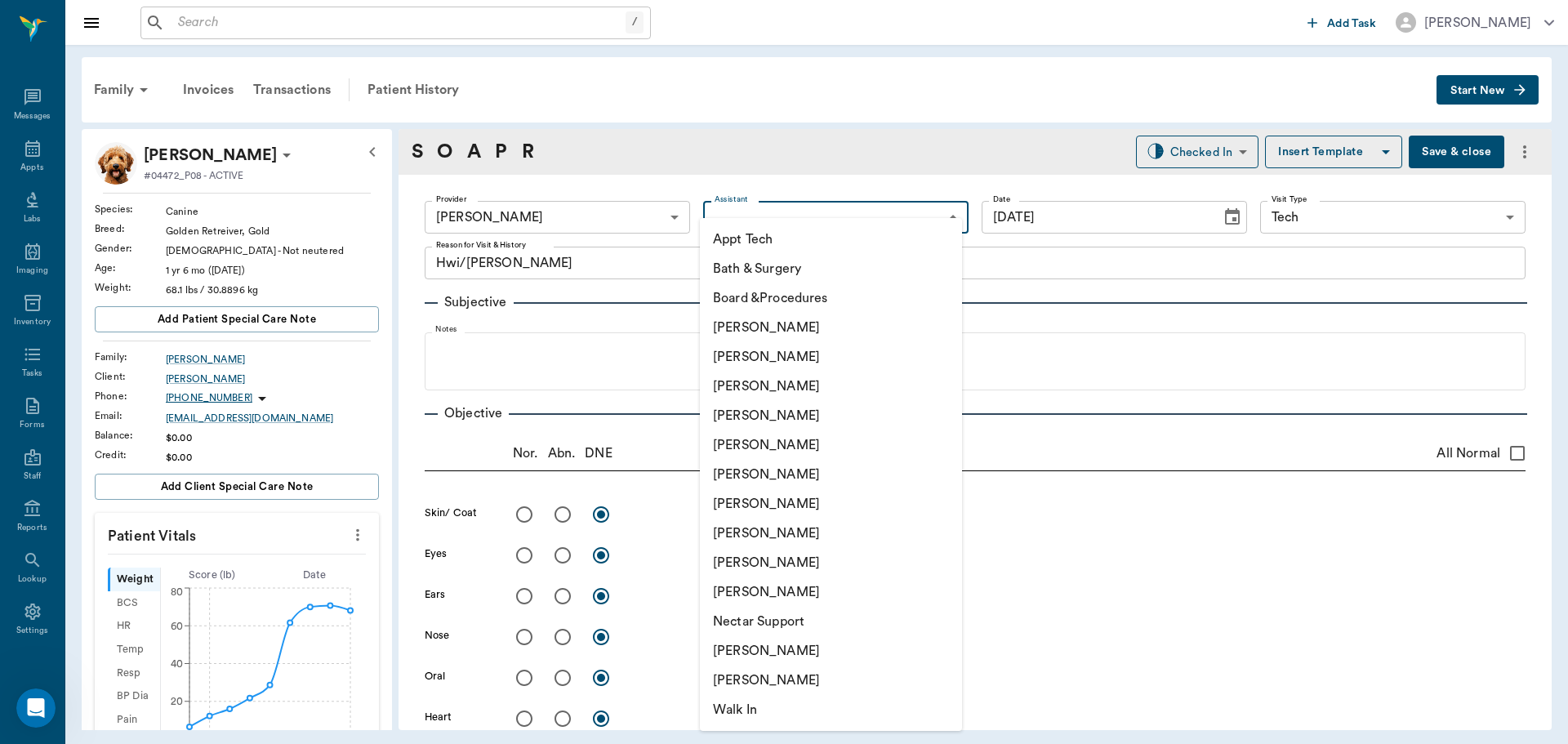
click at [774, 234] on li "Appt Tech" at bounding box center [831, 239] width 262 height 29
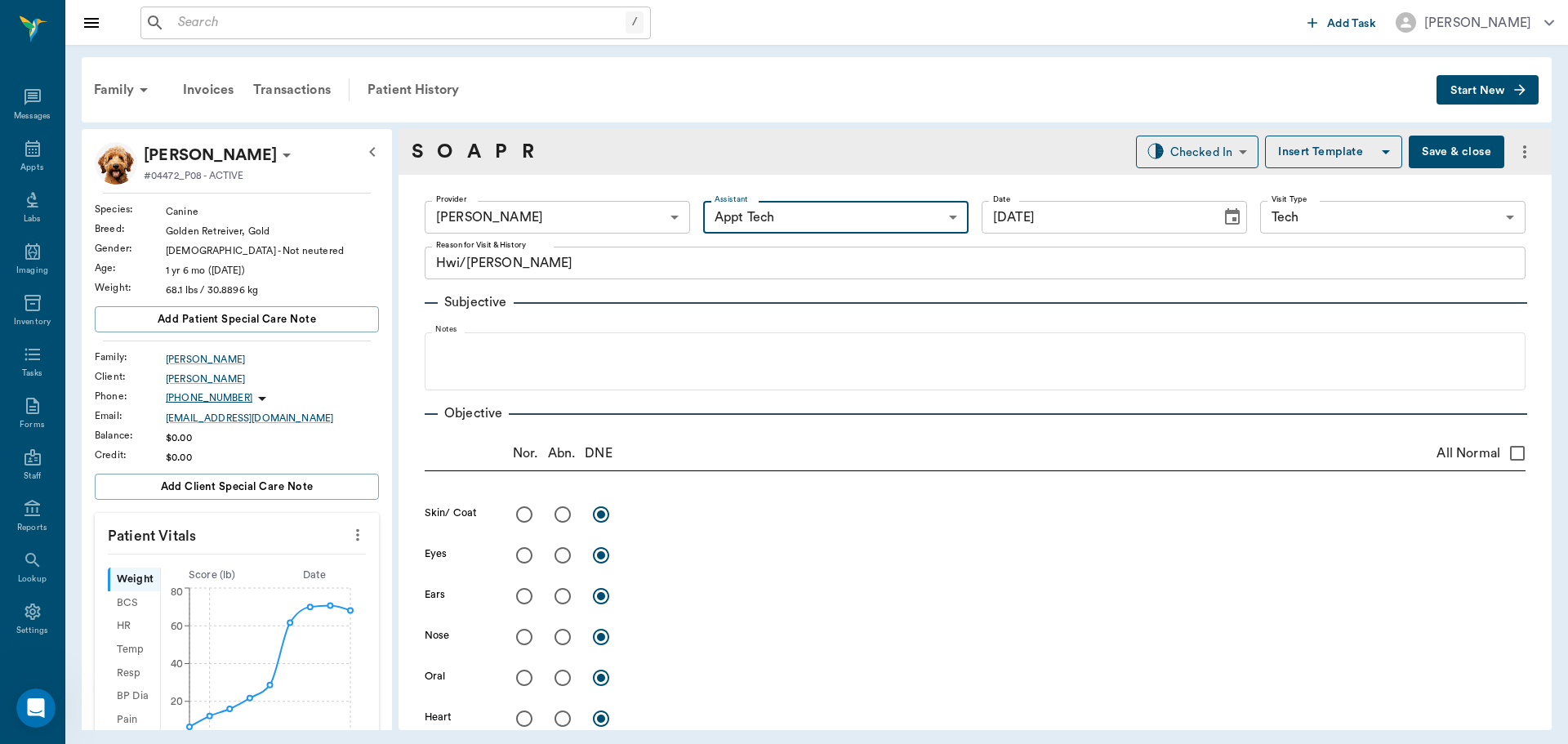
type input "63ec2f075fda476ae8351a4c"
click at [356, 535] on icon "more" at bounding box center [358, 535] width 3 height 13
click at [280, 564] on span "Enter Vitals" at bounding box center [277, 563] width 138 height 18
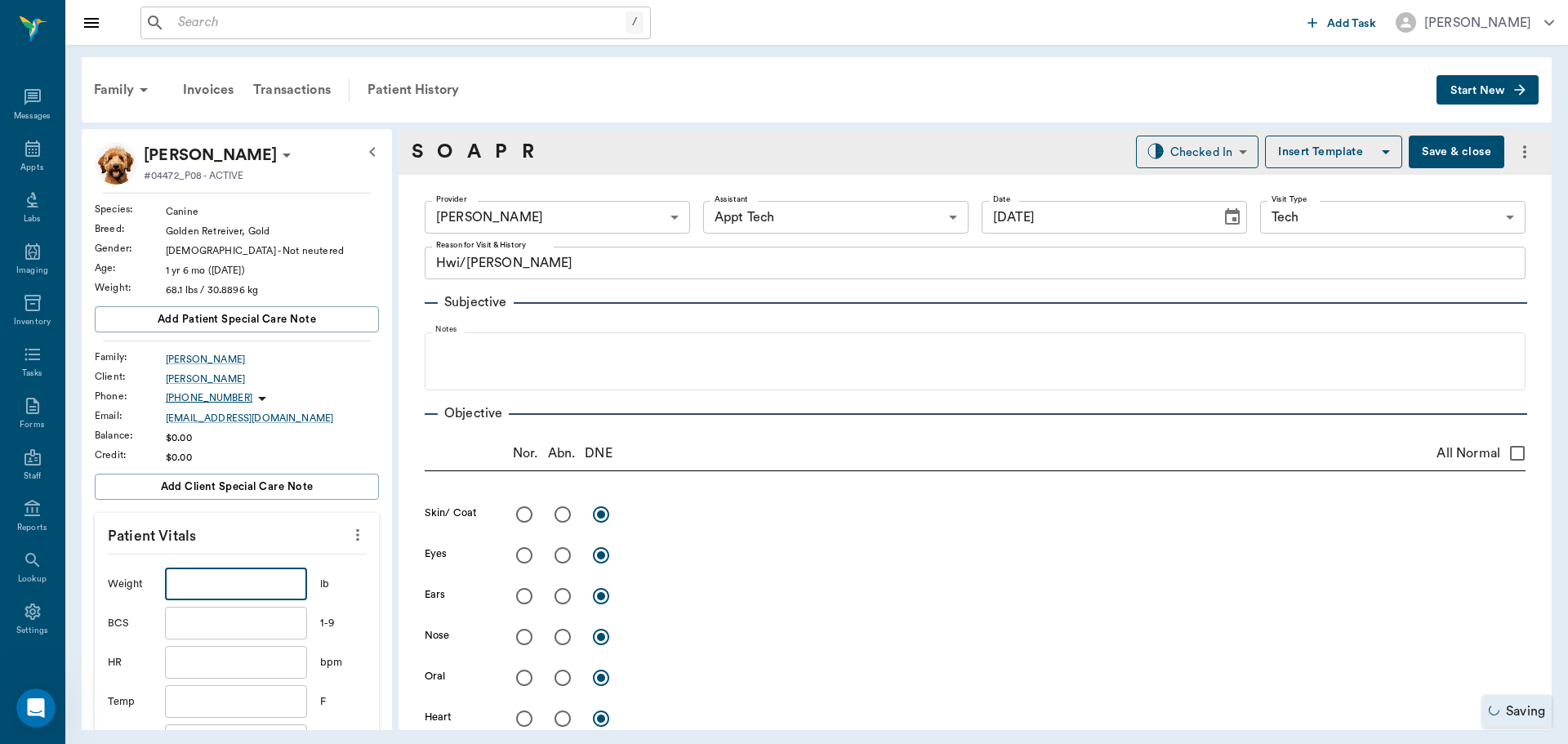
click at [259, 590] on input "text" at bounding box center [236, 584] width 142 height 33
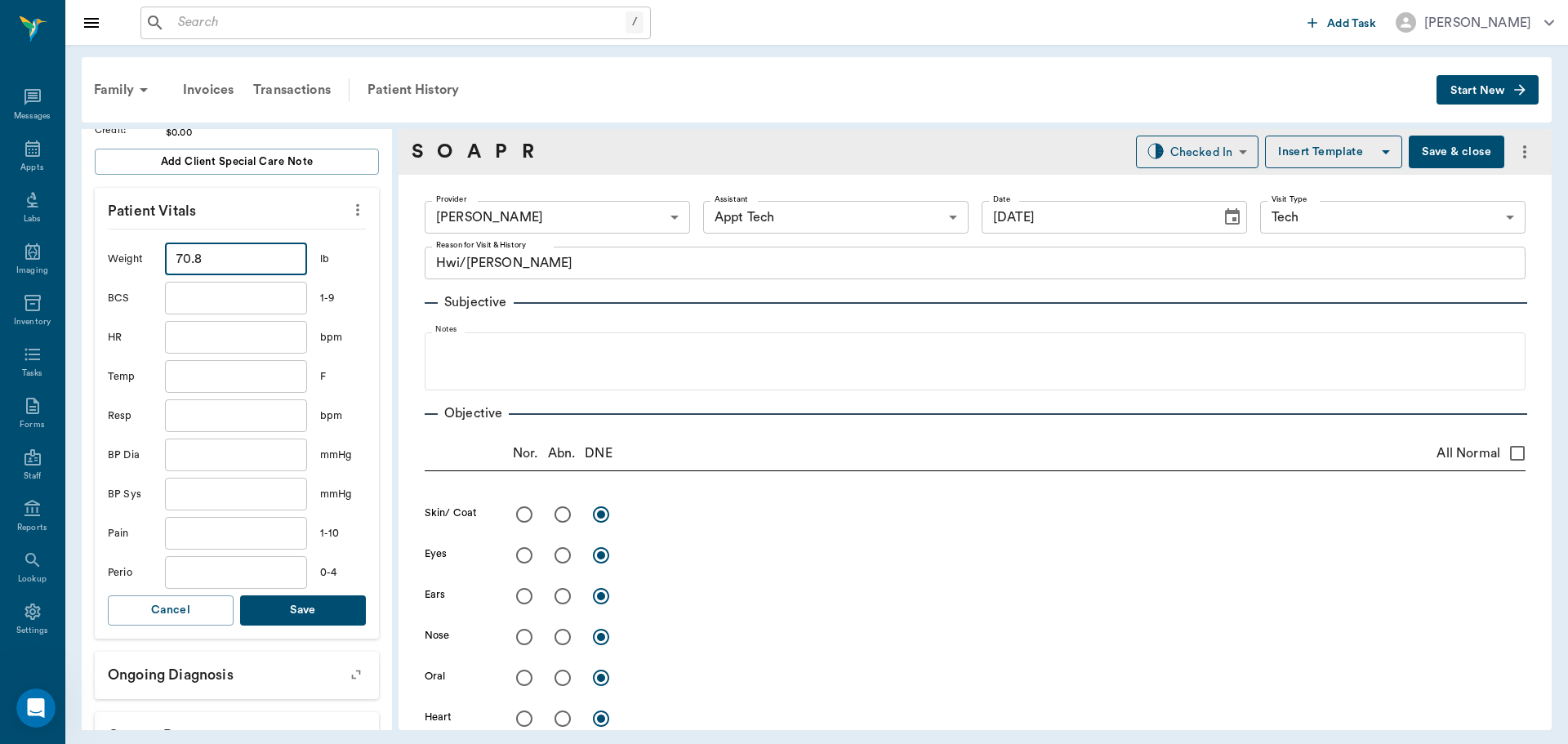
scroll to position [327, 0]
type input "70.8"
click at [267, 621] on button "Save" at bounding box center [303, 609] width 126 height 30
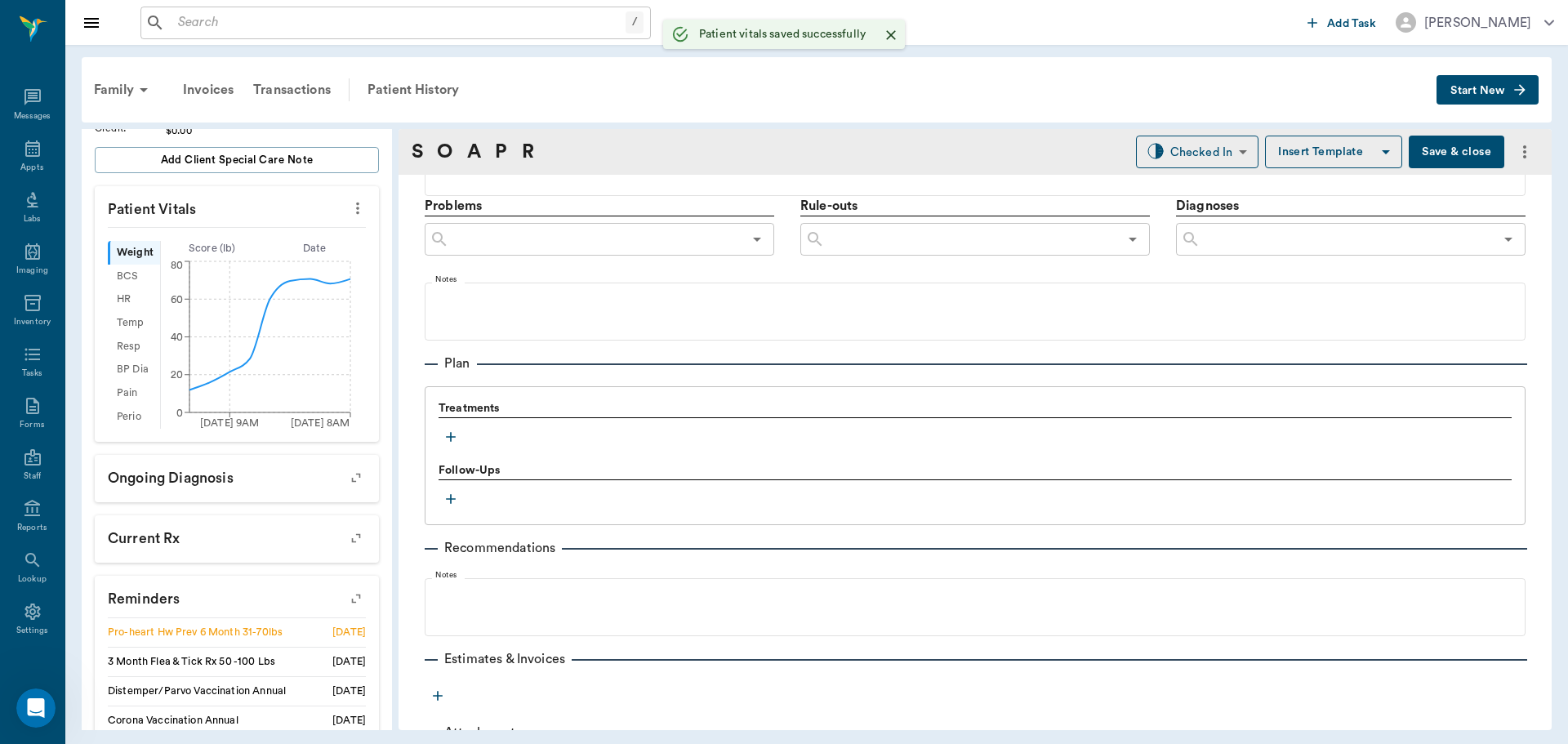
scroll to position [898, 0]
click at [449, 440] on icon "button" at bounding box center [451, 436] width 17 height 17
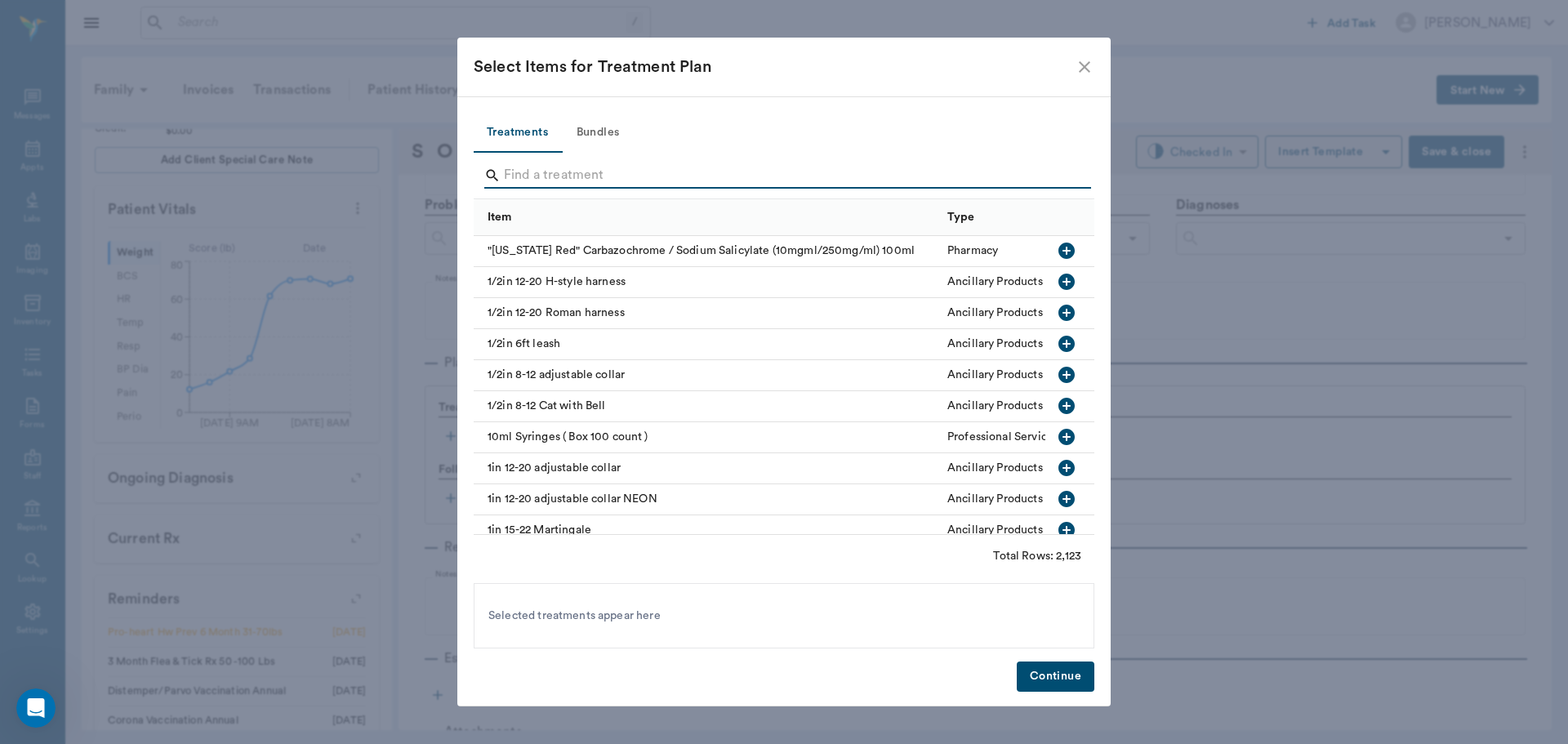
click at [572, 184] on input "Search" at bounding box center [785, 175] width 563 height 26
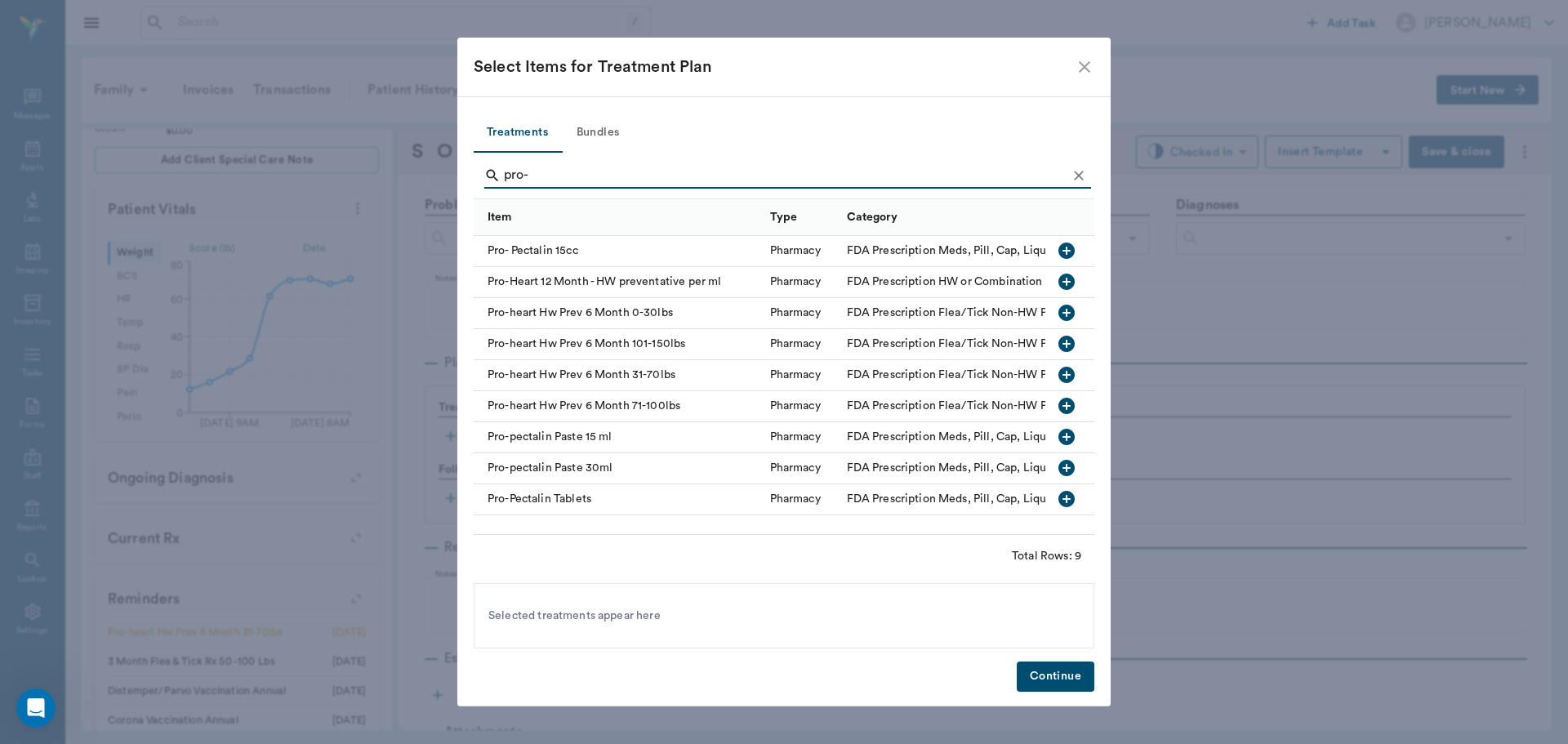
type input "pro-"
click at [1073, 376] on icon "button" at bounding box center [1067, 375] width 17 height 17
click at [1061, 673] on button "Continue" at bounding box center [1055, 676] width 78 height 30
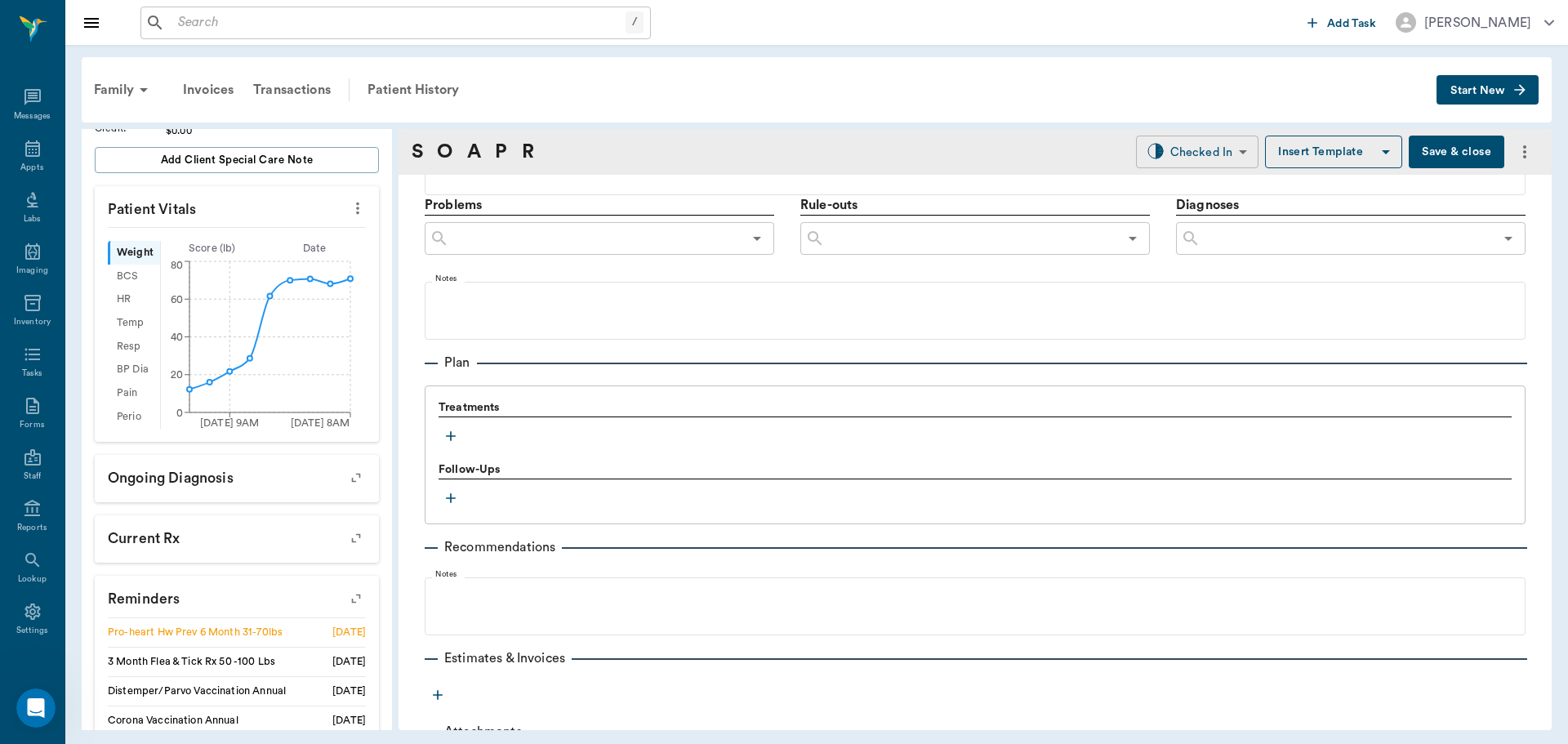
click at [1179, 158] on body "/ ​ Add Task Dr. Bert Ellsworth Nectar Messages Appts Labs Imaging Inventory Ta…" at bounding box center [784, 372] width 1568 height 744
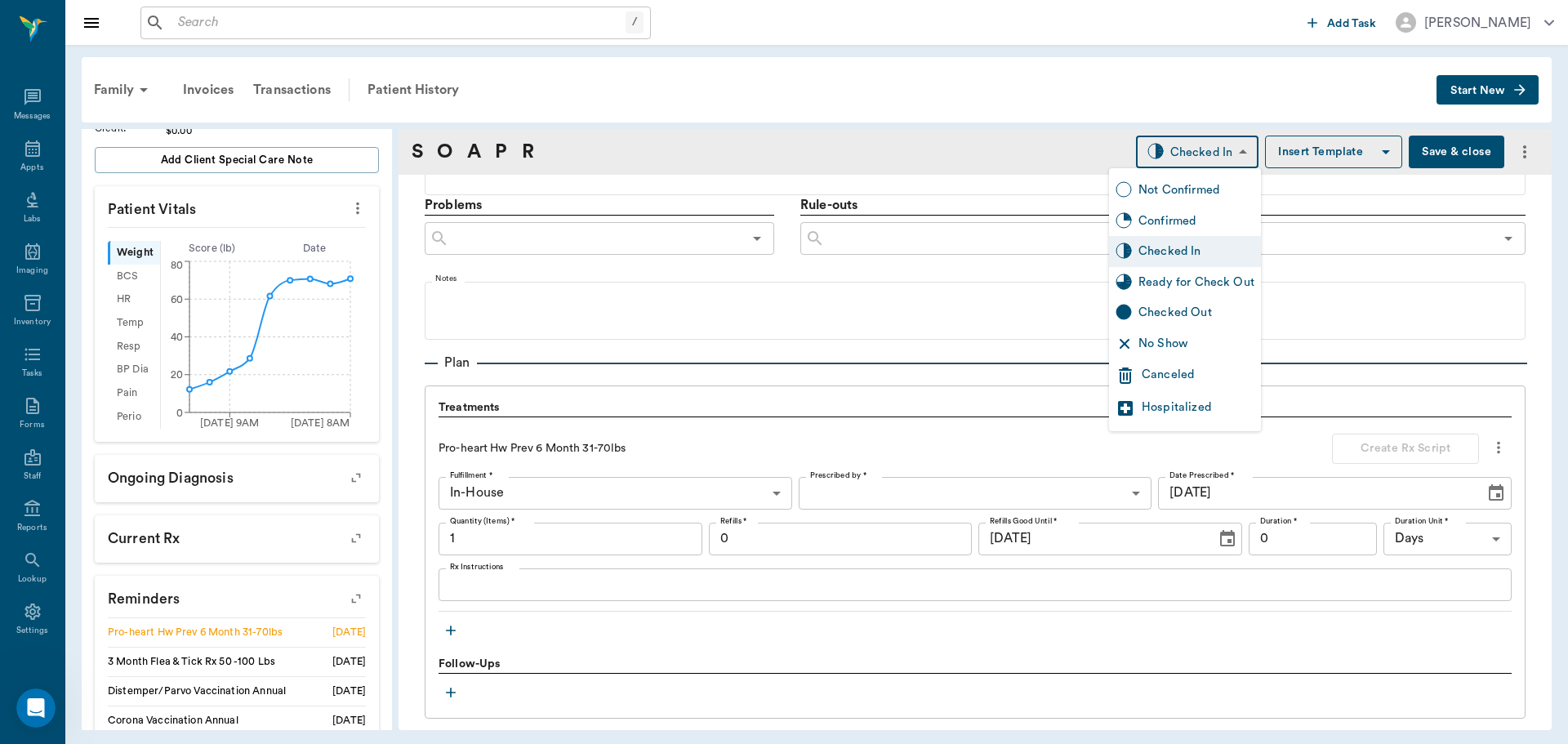
click at [1188, 293] on div "Ready for Check Out" at bounding box center [1185, 282] width 152 height 31
type input "READY_TO_CHECKOUT"
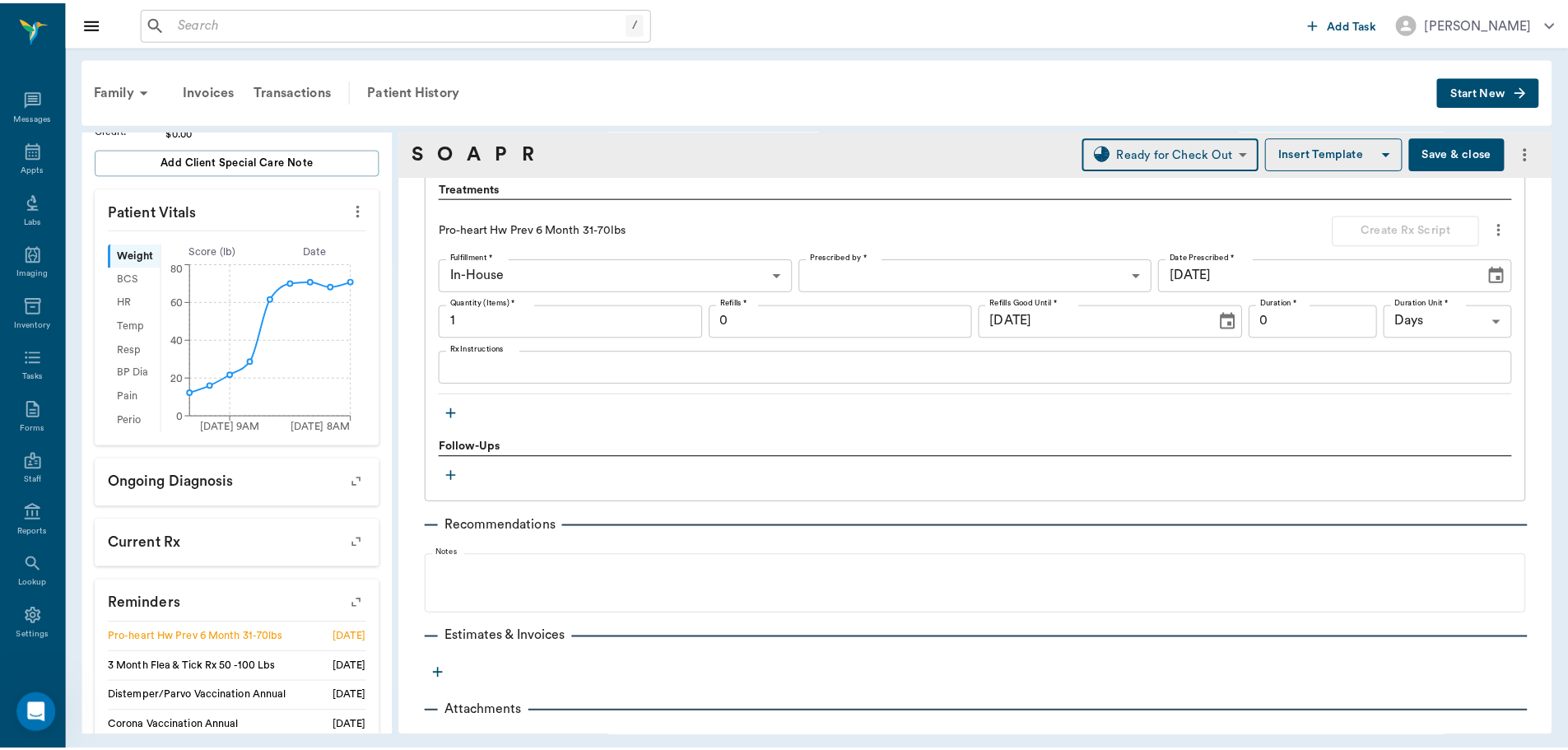
scroll to position [1158, 0]
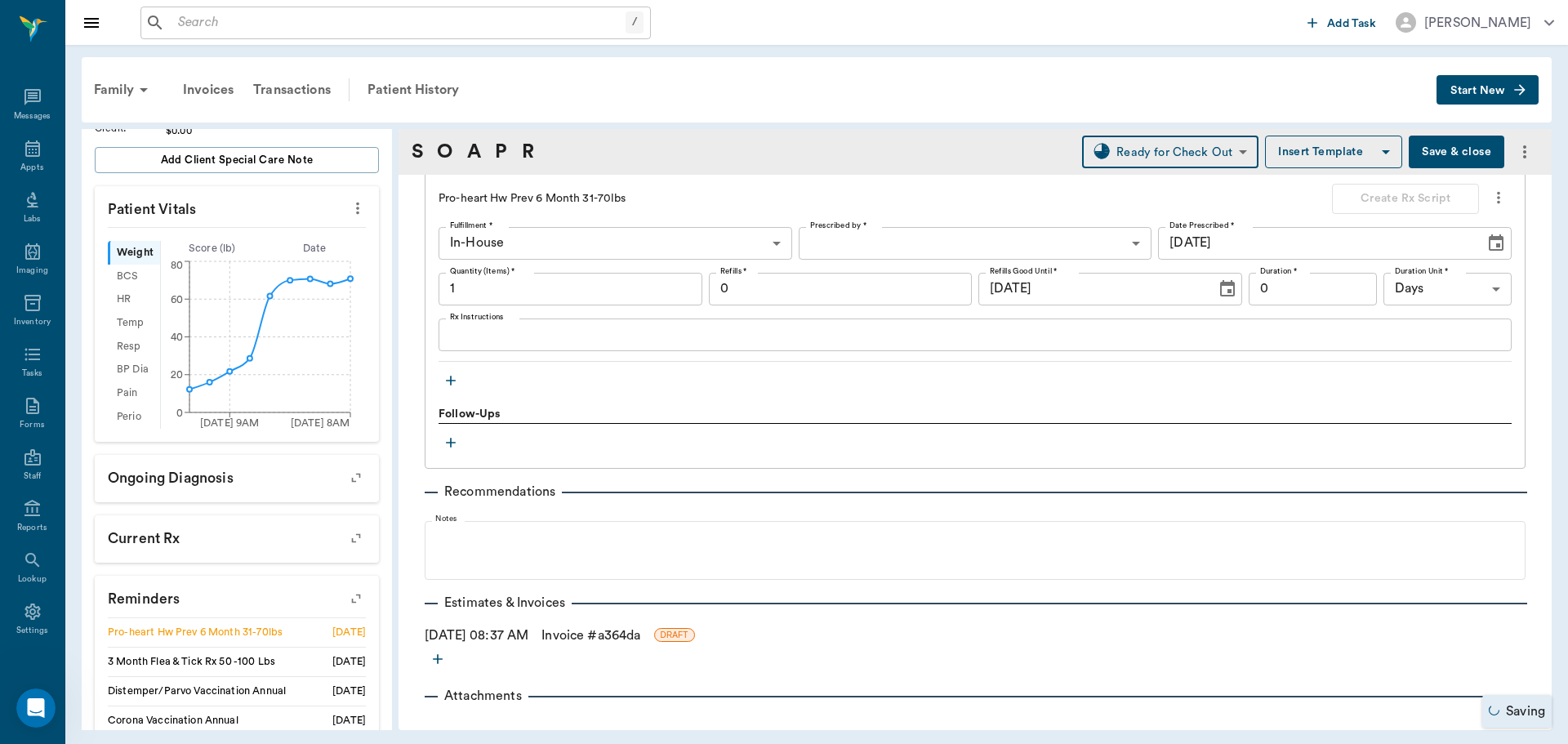
click at [570, 632] on link "Invoice # a364da" at bounding box center [591, 636] width 99 height 20
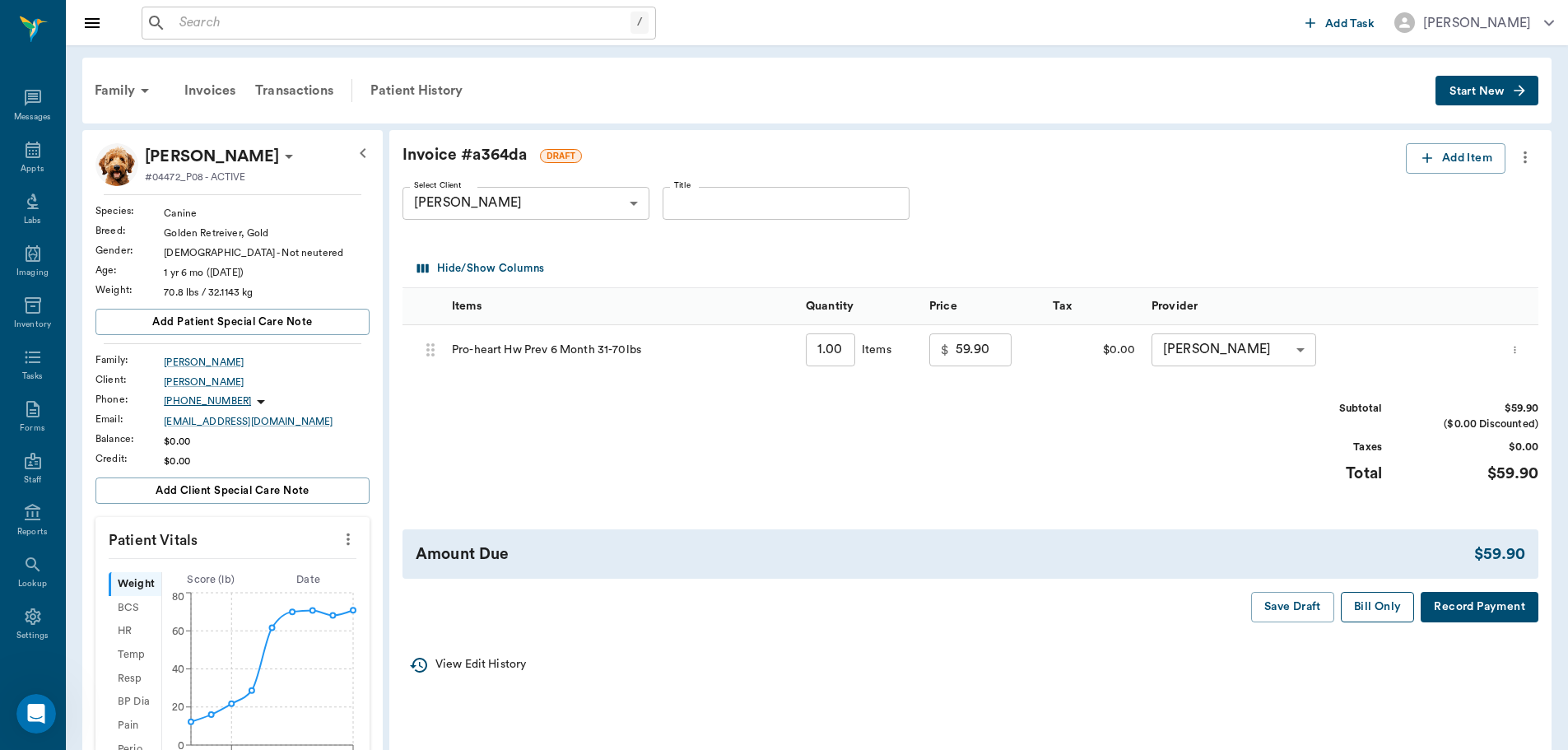
click at [1396, 610] on button "Bill Only" at bounding box center [1377, 607] width 74 height 30
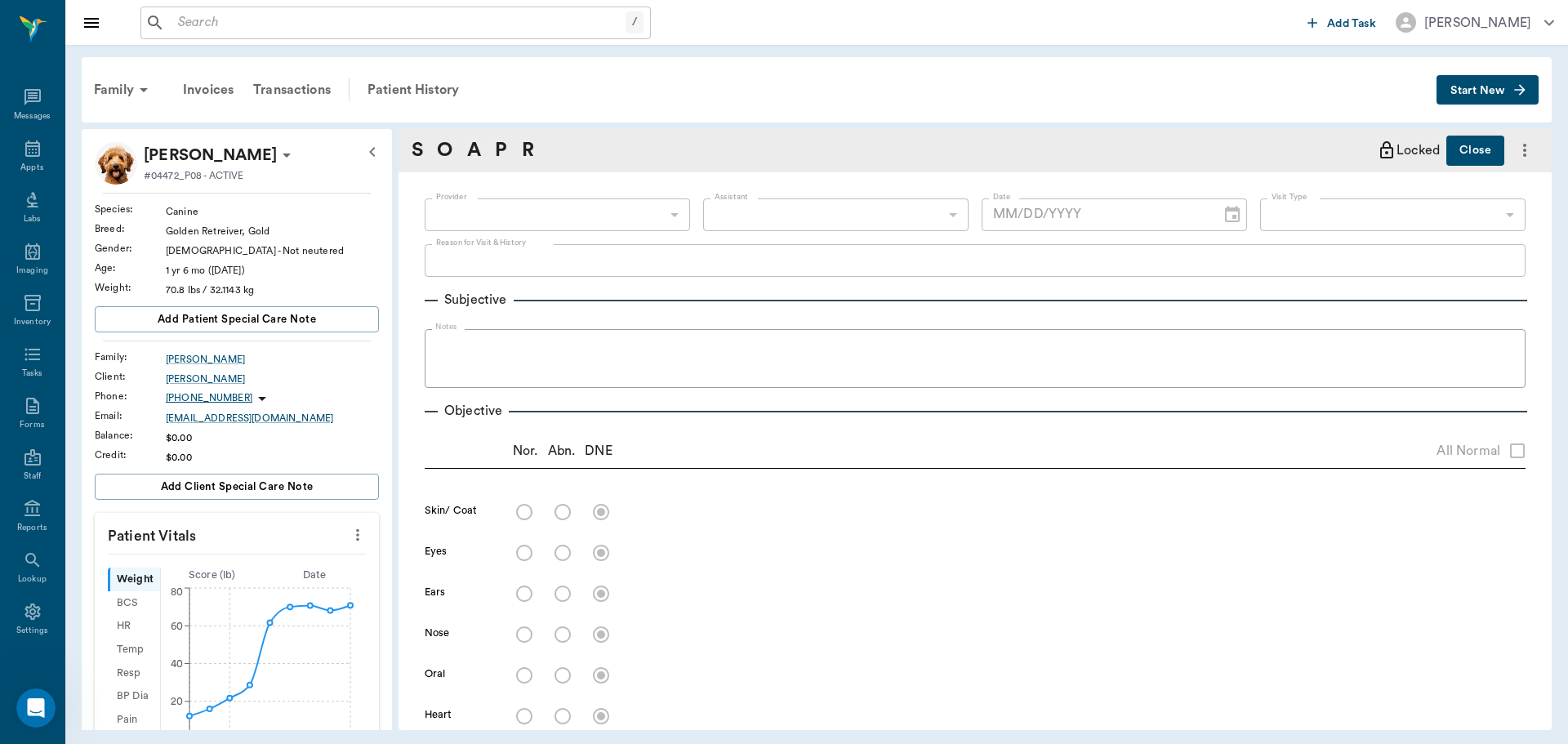
type input "682b670d8bdc6f7f8feef3db"
type input "63ec2f075fda476ae8351a4c"
type input "65d2be4f46e3a538d89b8c1a"
type textarea "Hwi/LIsa"
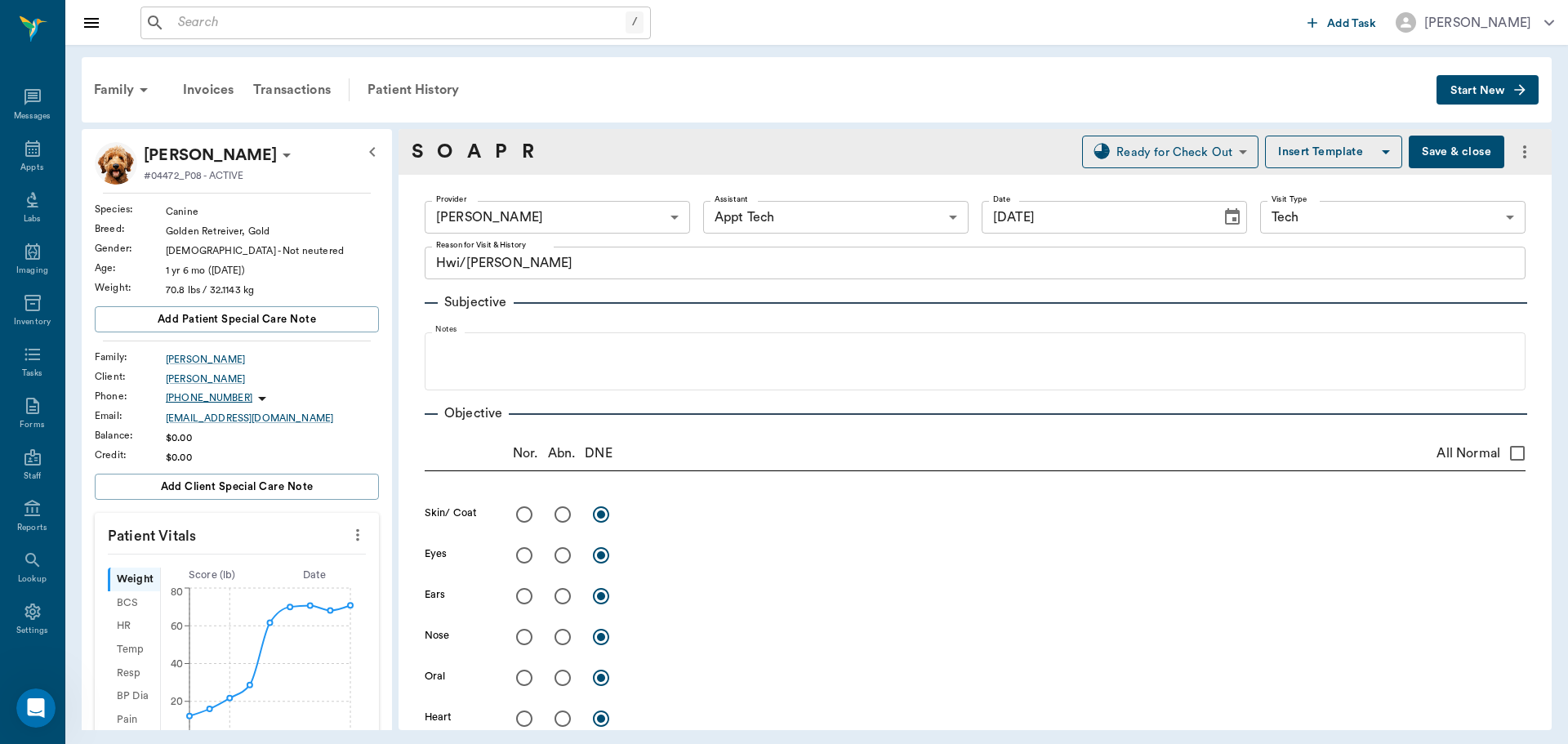
type input "[DATE]"
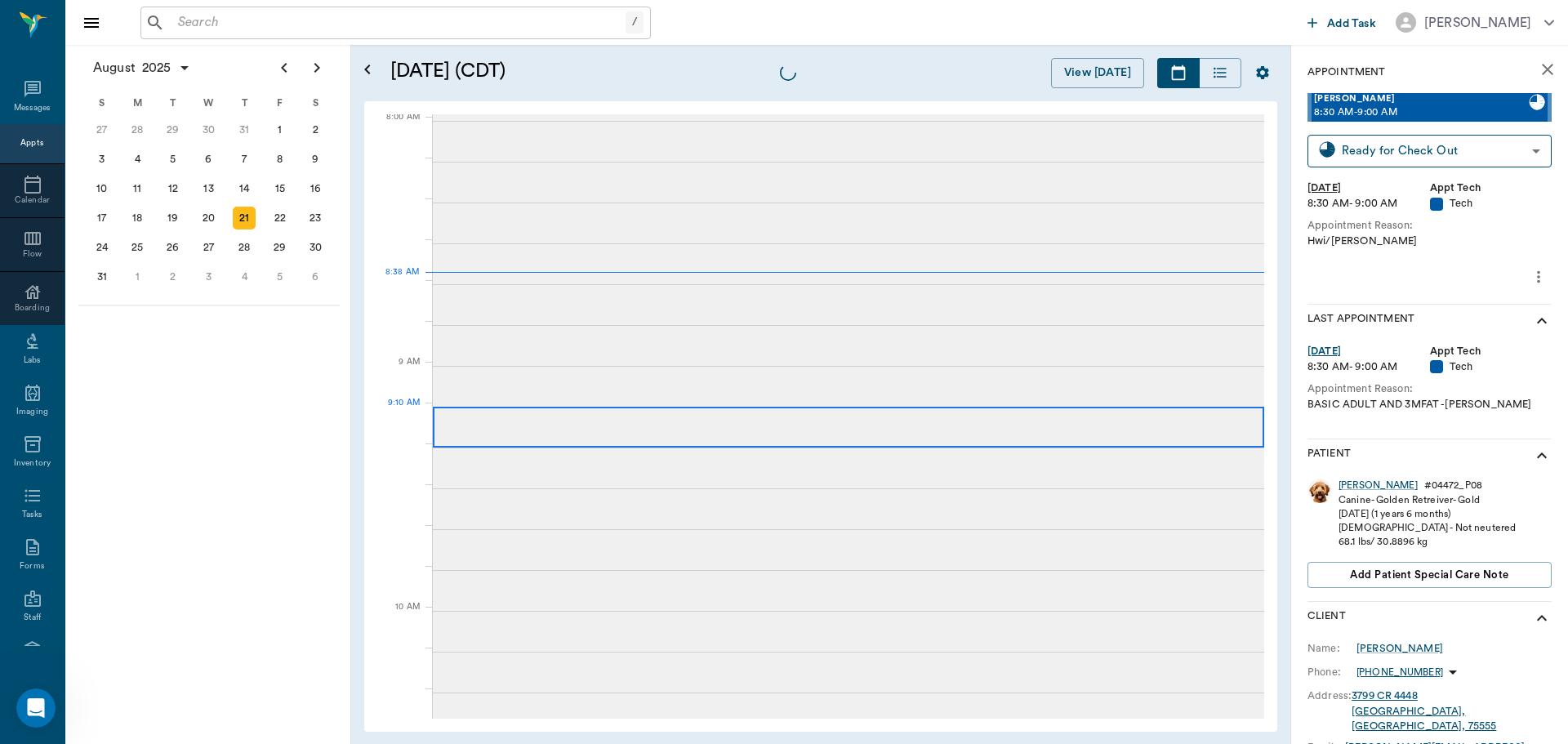
scroll to position [4, 0]
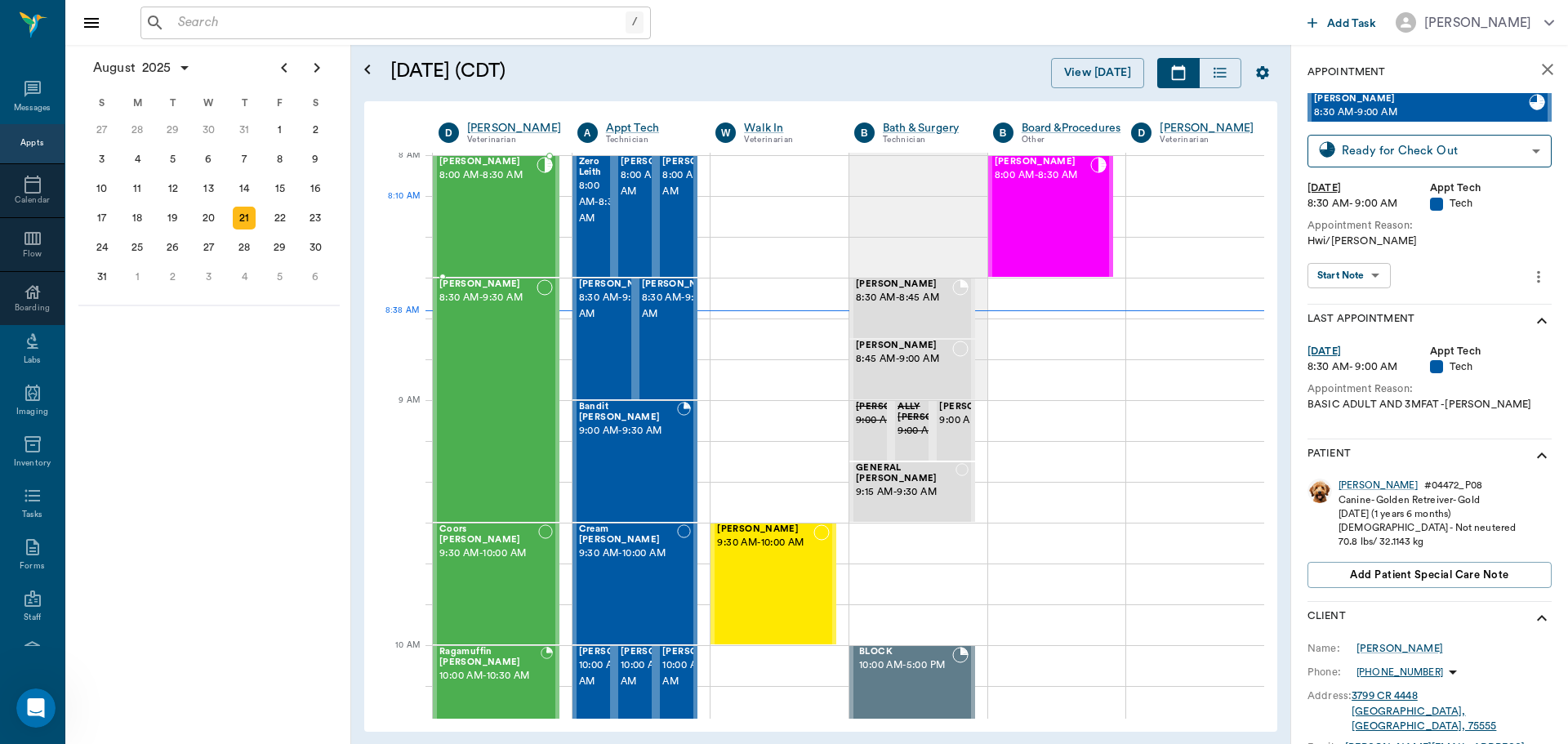
drag, startPoint x: 503, startPoint y: 220, endPoint x: 495, endPoint y: 210, distance: 12.8
click at [497, 214] on div "BOVINE Weaver 8:00 AM - 8:30 AM" at bounding box center [488, 216] width 98 height 119
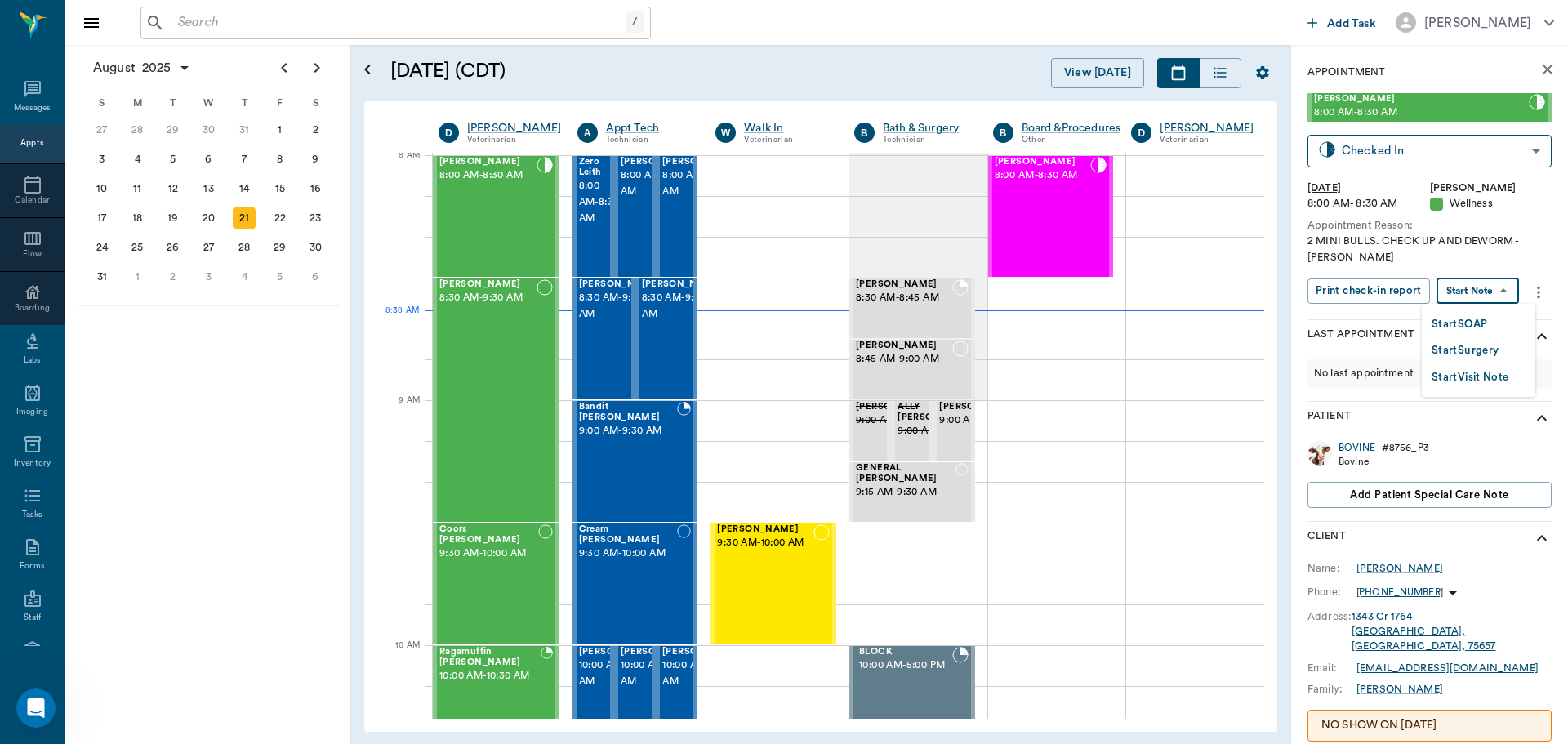
click at [1510, 292] on body "/ ​ Add Task Dr. Bert Ellsworth Nectar Messages Appts Calendar Flow Boarding La…" at bounding box center [784, 372] width 1568 height 744
click at [1474, 327] on button "Start SOAP" at bounding box center [1460, 324] width 56 height 19
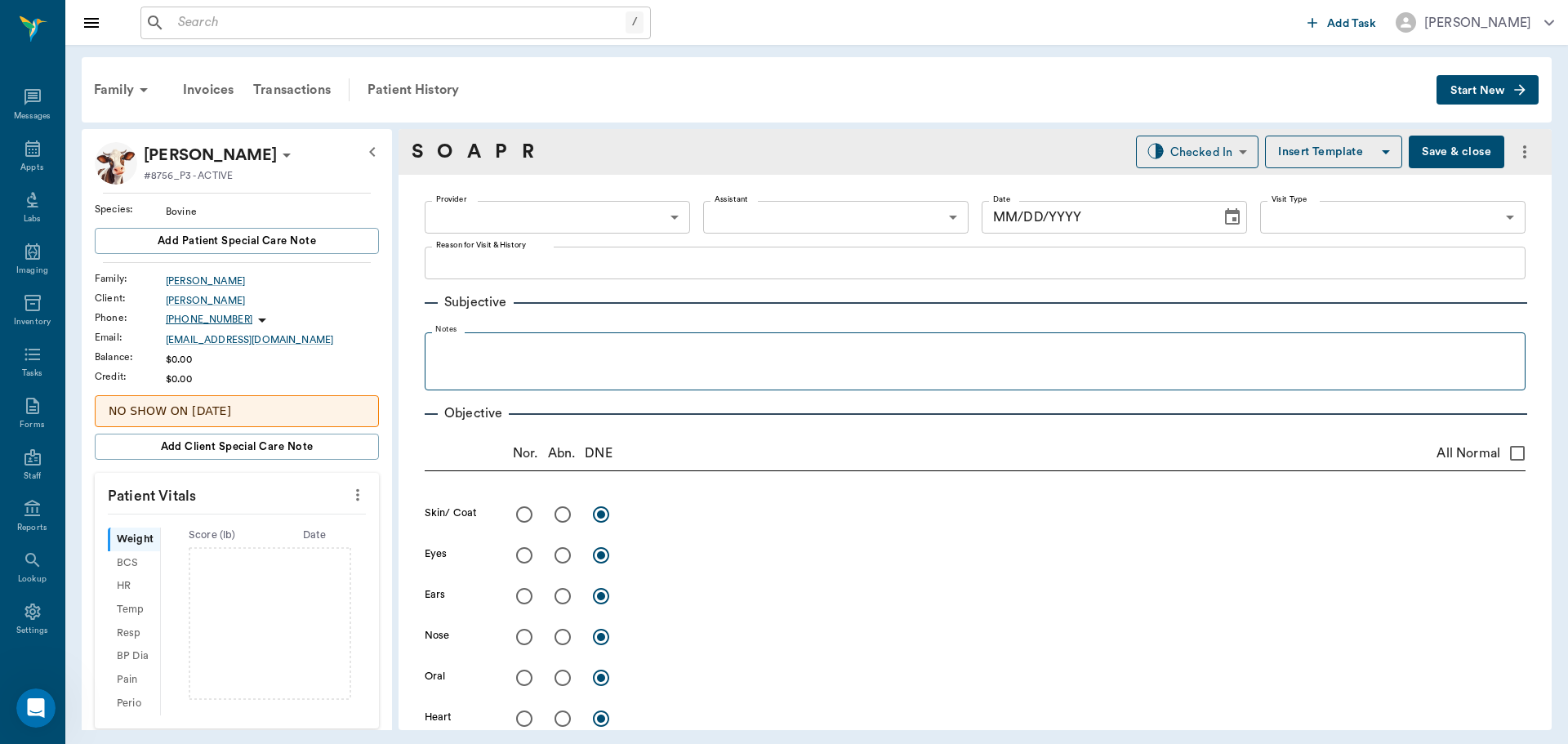
type input "63ec2f075fda476ae8351a4d"
type input "65d2be4f46e3a538d89b8c14"
type textarea "2 MINI BULLS. CHECK UP AND DEWORM -LORY"
type input "[DATE]"
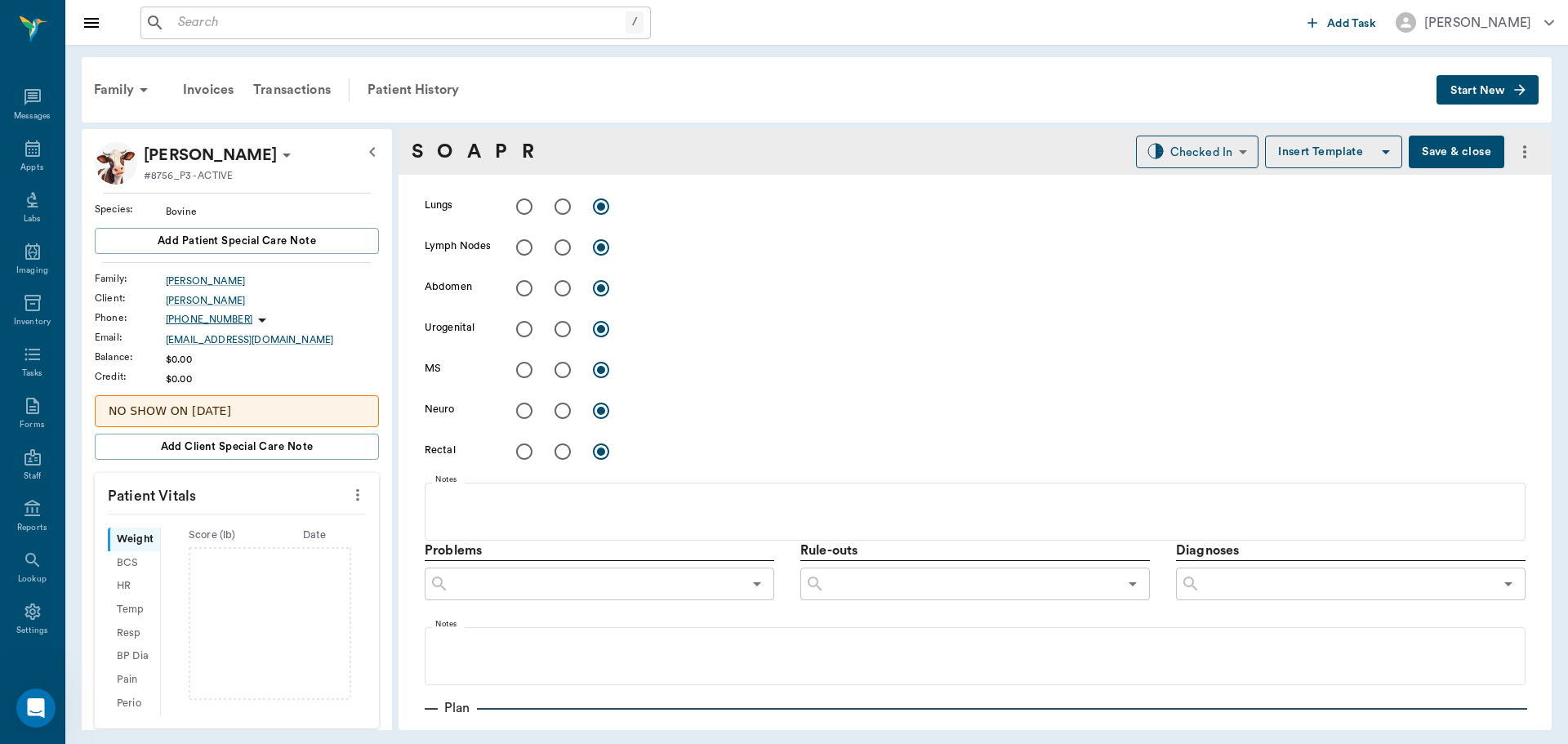
scroll to position [973, 0]
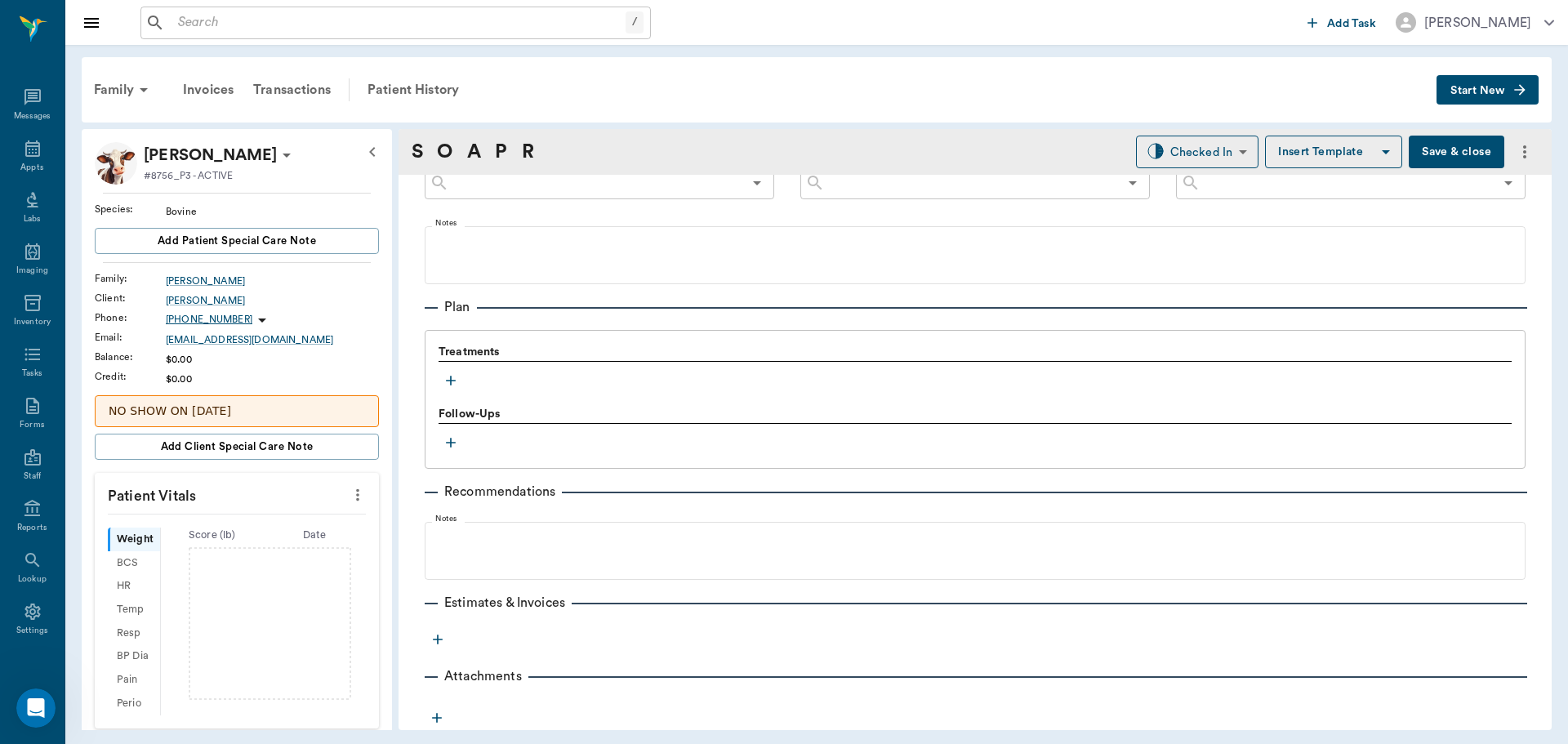
click at [450, 377] on icon "button" at bounding box center [451, 381] width 17 height 17
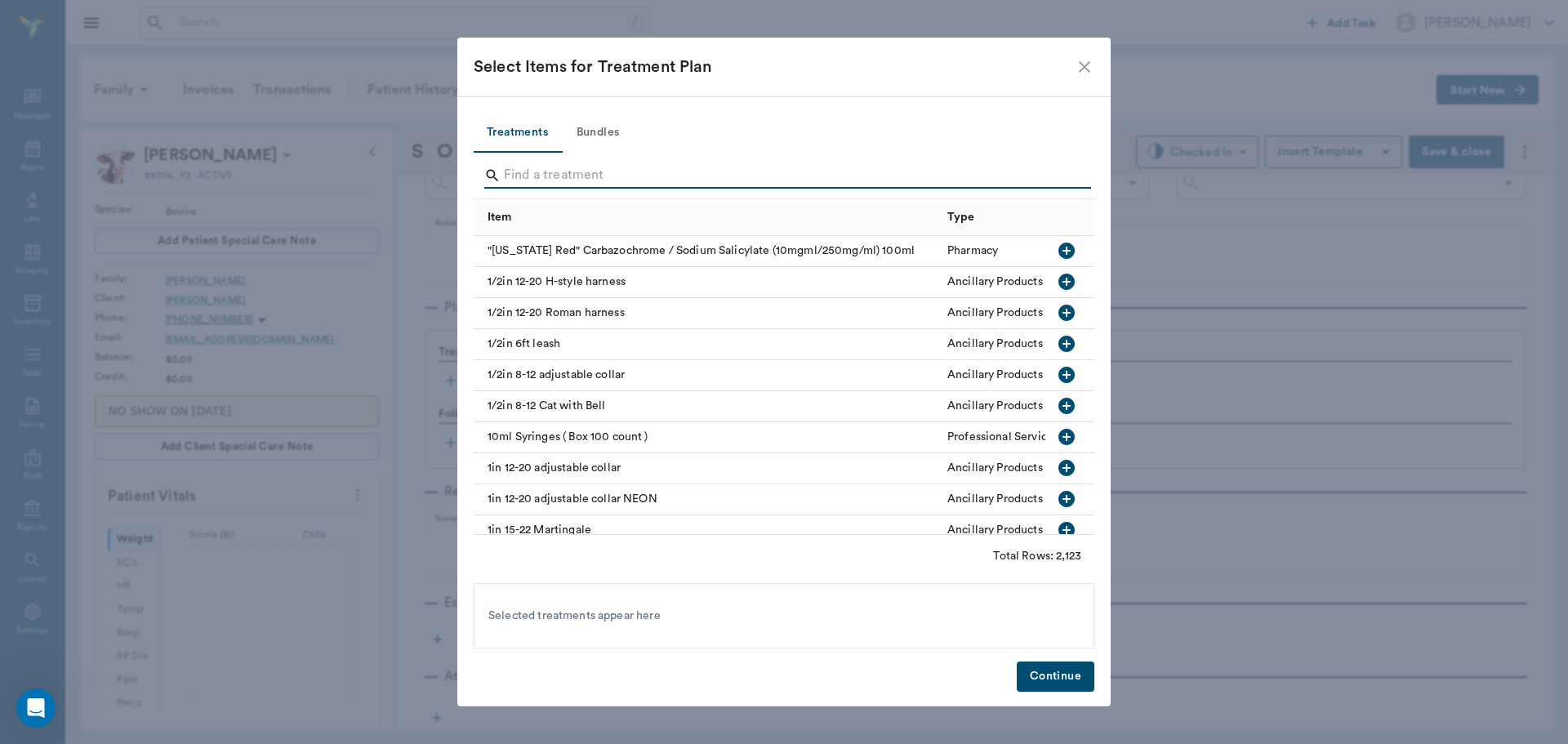
click at [521, 172] on input "Search" at bounding box center [785, 175] width 563 height 26
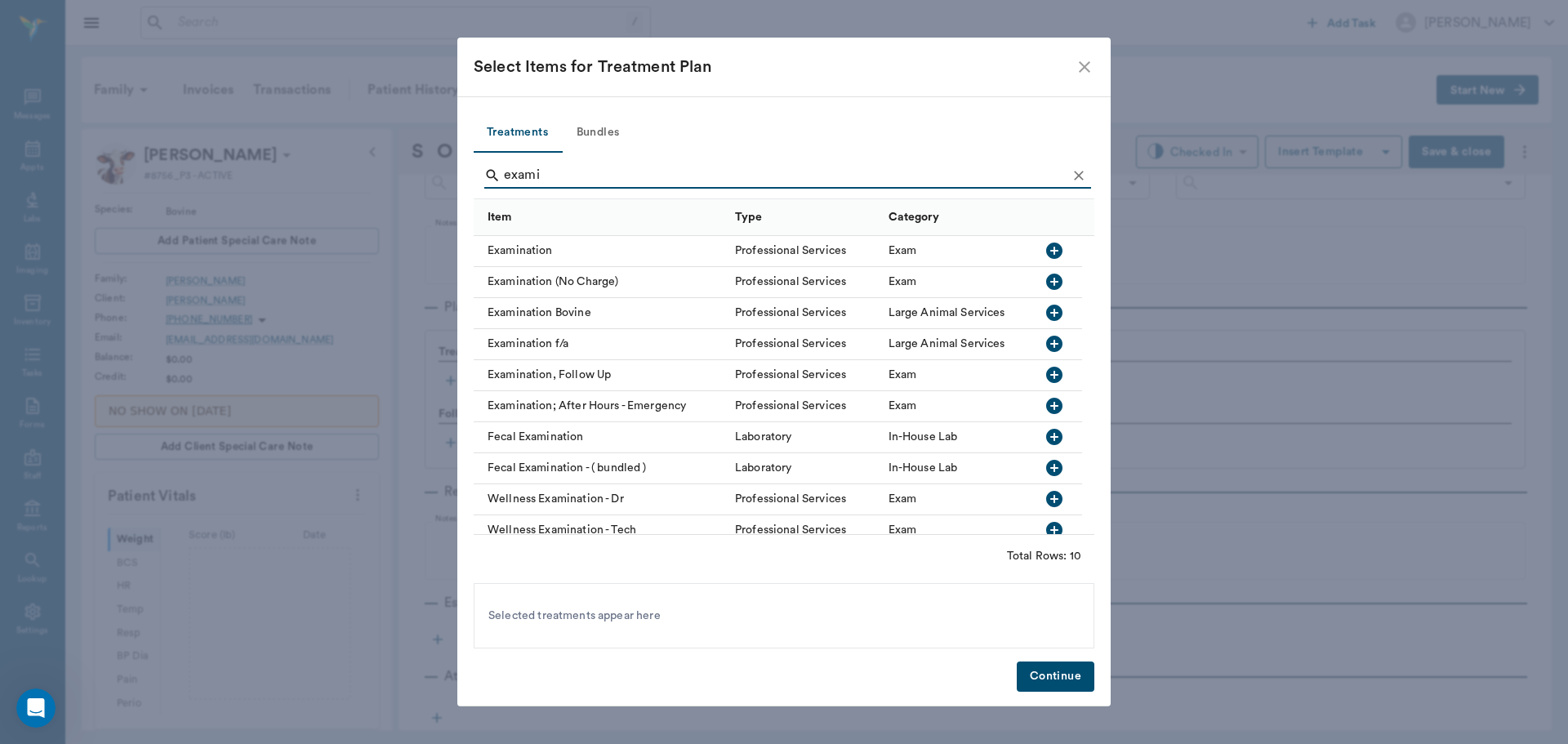
click at [1049, 313] on icon "button" at bounding box center [1055, 313] width 17 height 17
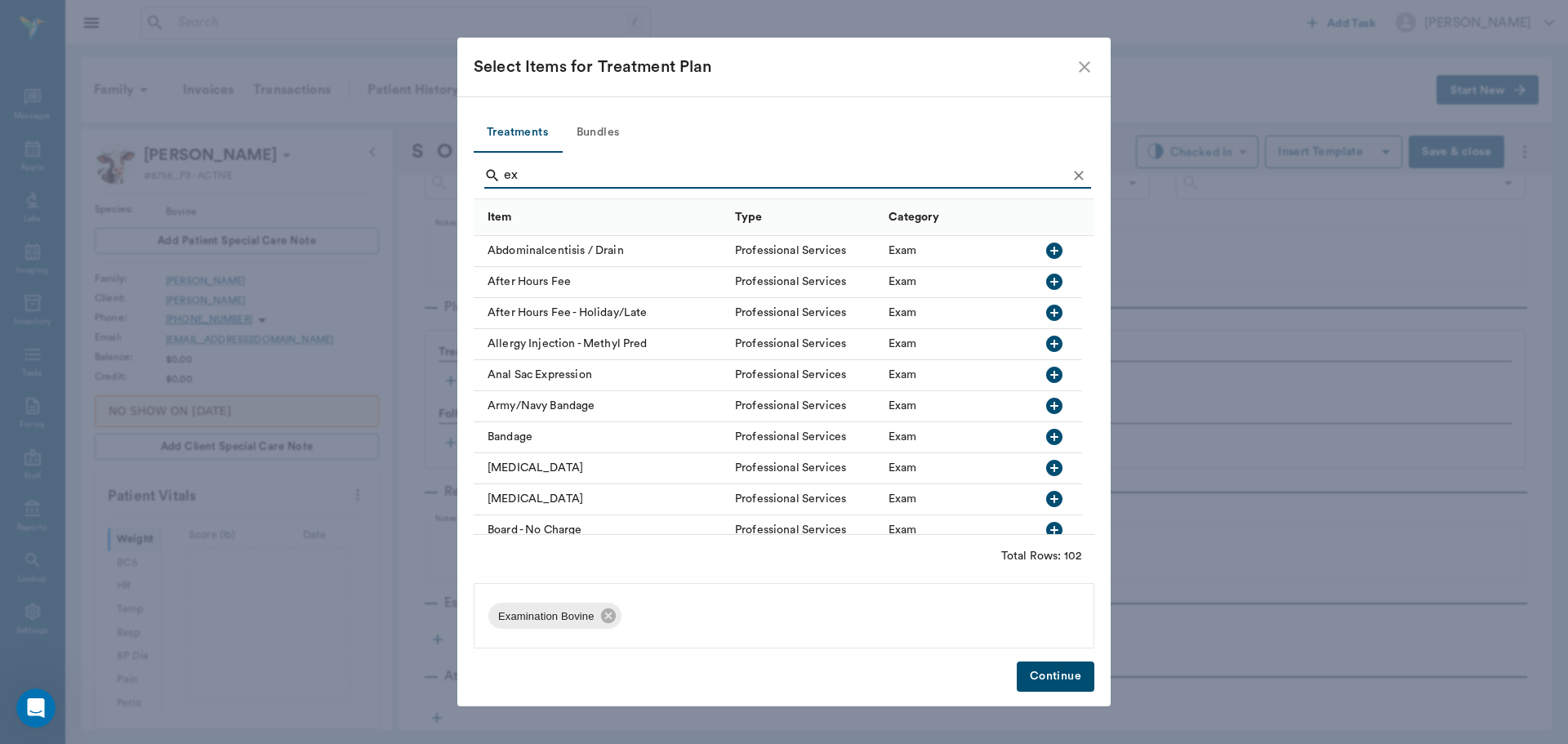
type input "e"
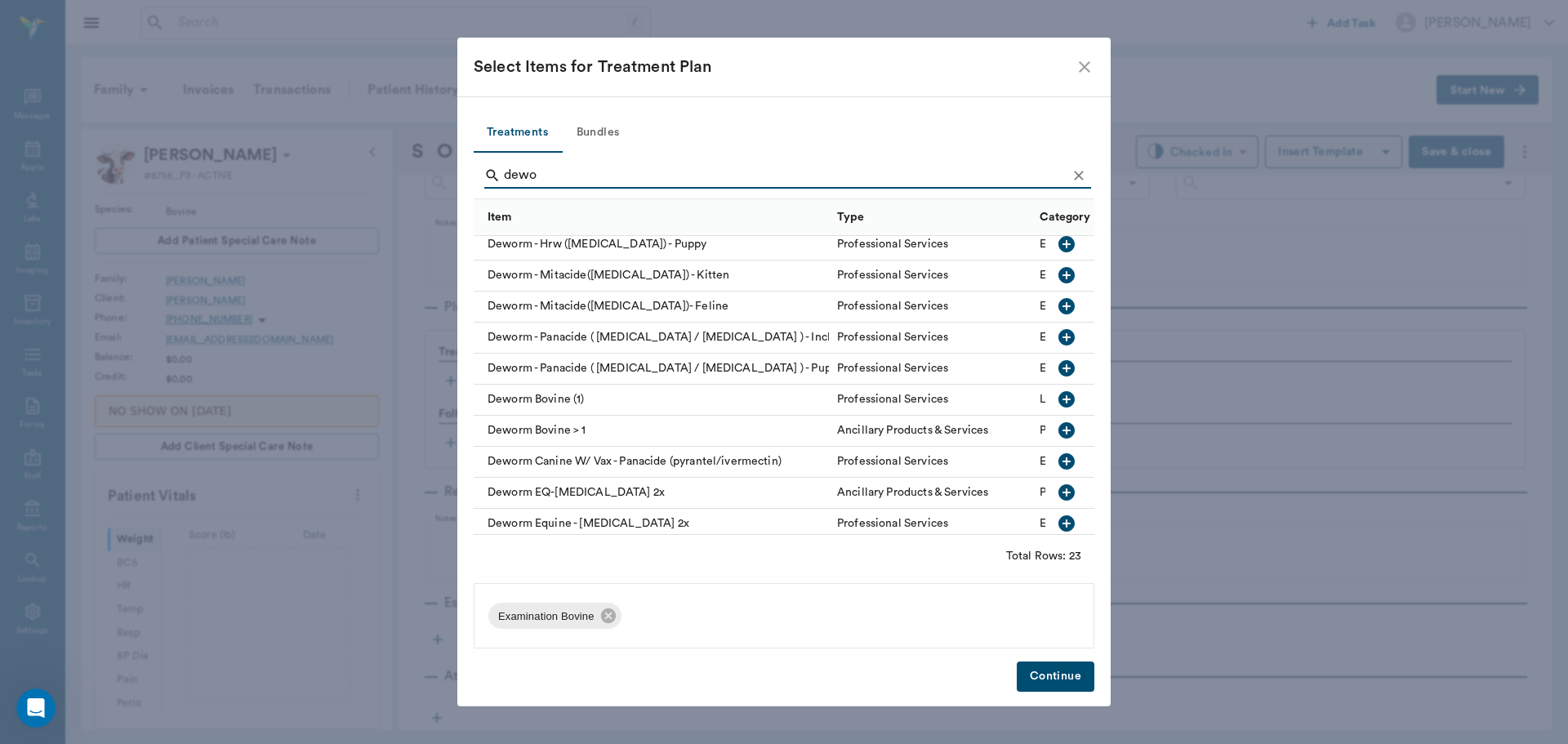
scroll to position [0, 0]
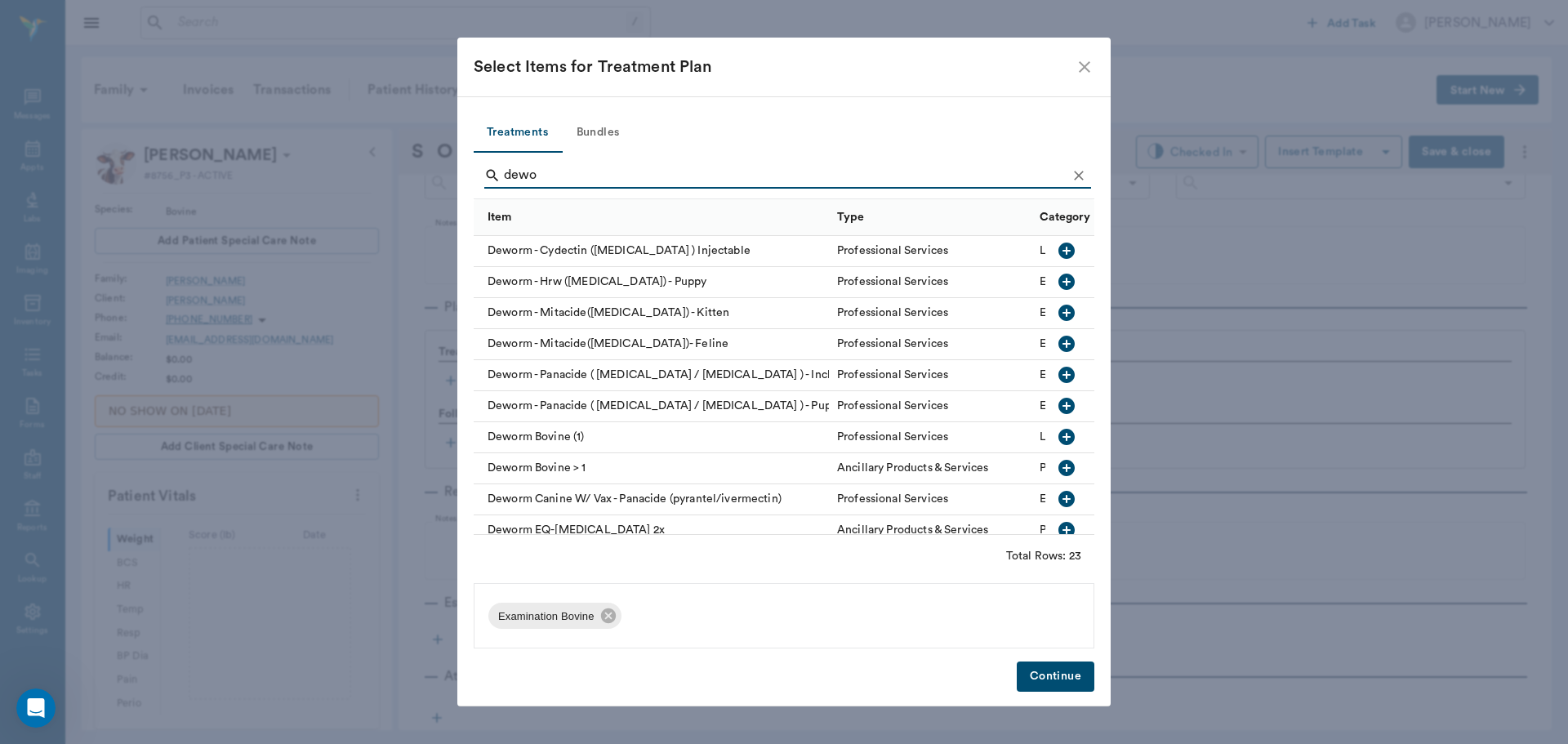
click at [1057, 251] on icon "button" at bounding box center [1067, 251] width 20 height 20
type input "d"
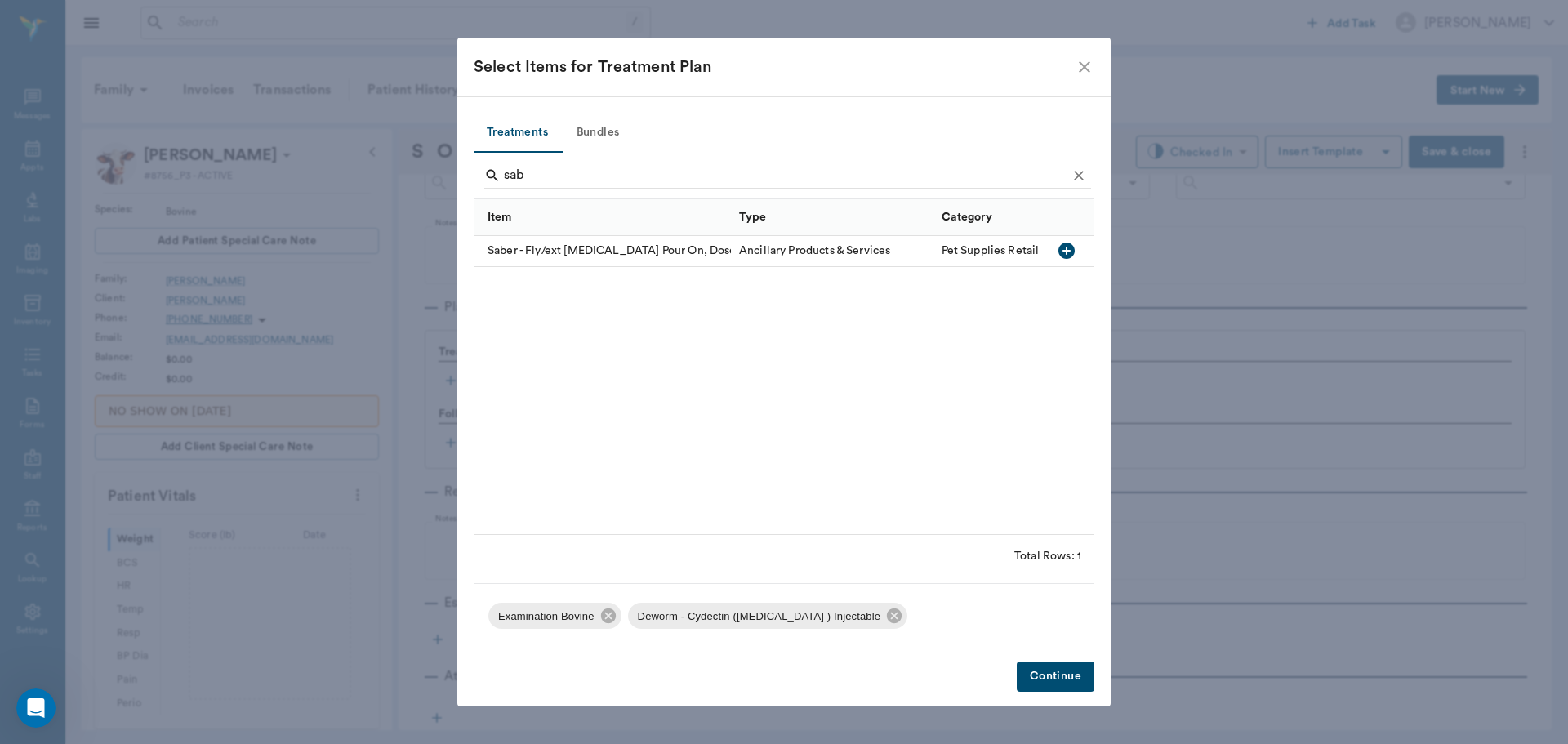
click at [1067, 250] on icon "button" at bounding box center [1067, 251] width 20 height 20
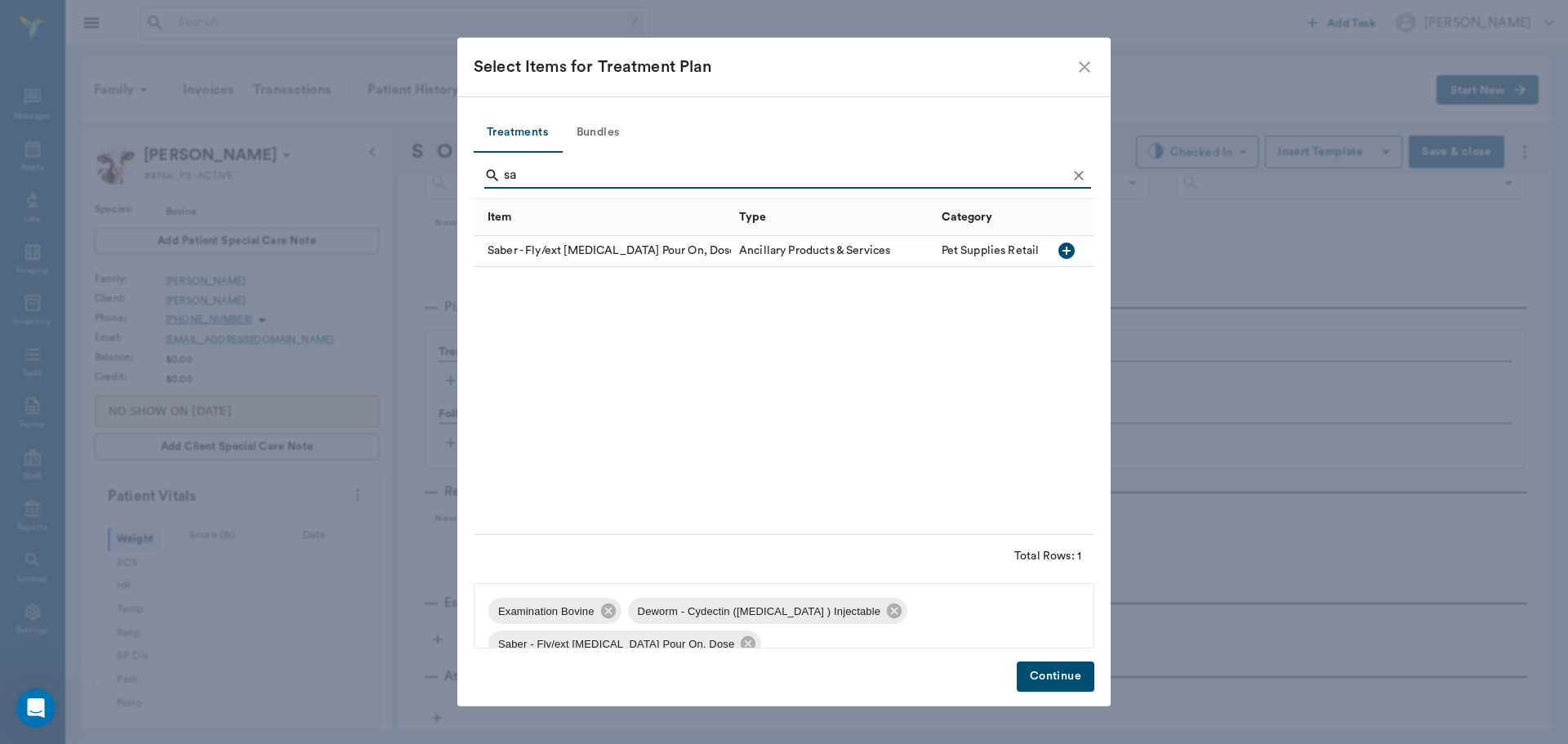
type input "s"
type input "cav"
click at [1063, 250] on icon "button" at bounding box center [1067, 251] width 17 height 17
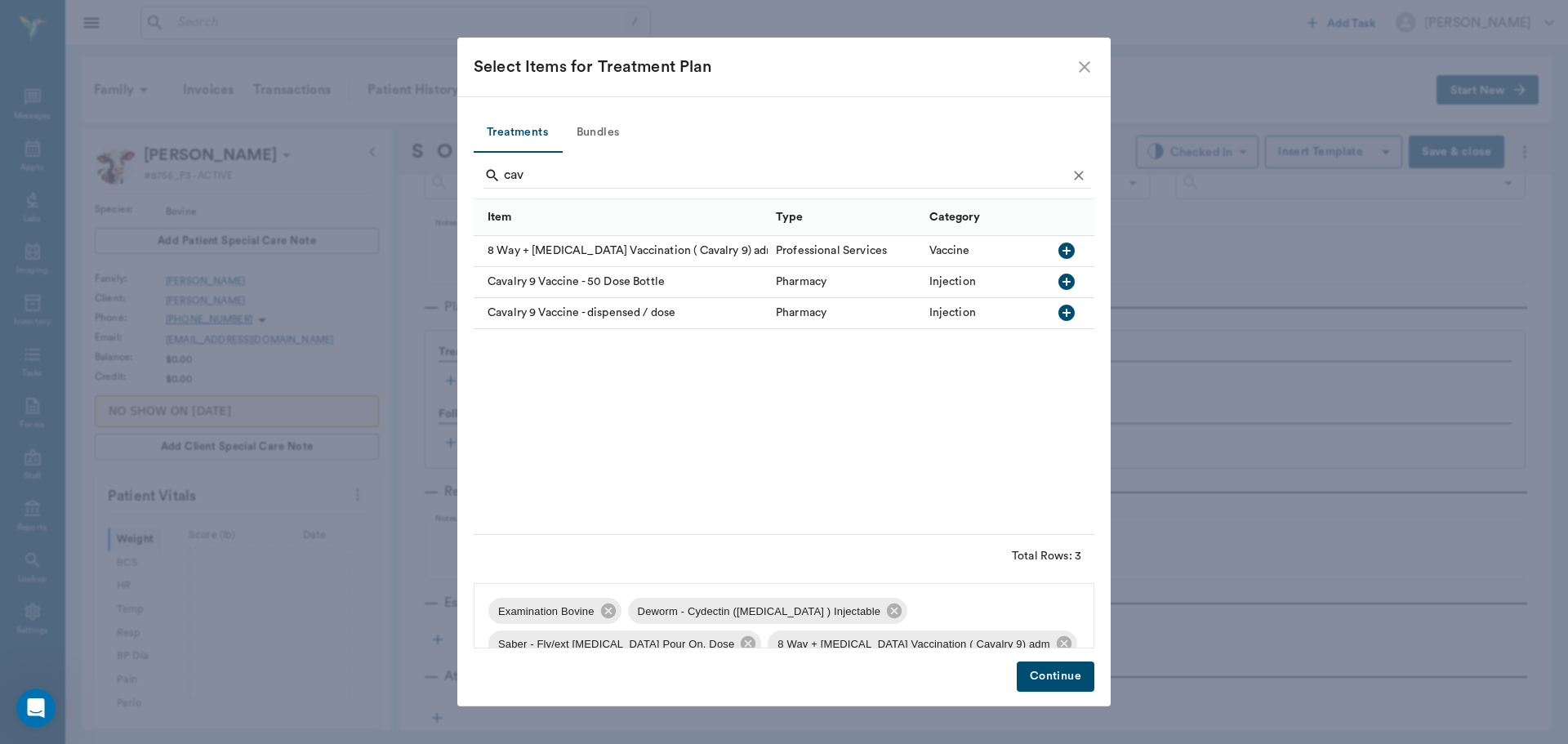
click at [1062, 676] on button "Continue" at bounding box center [1055, 676] width 78 height 30
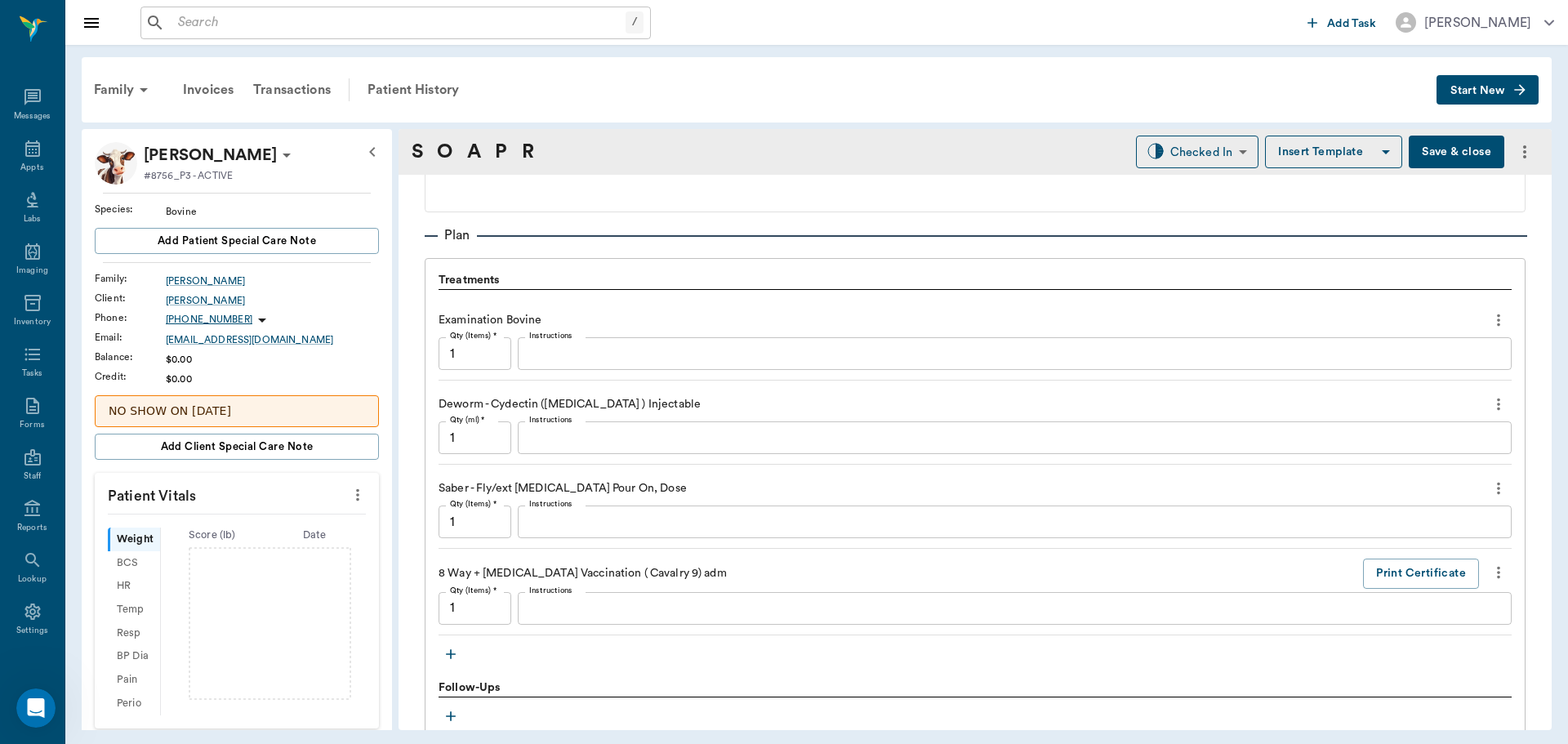
scroll to position [1054, 0]
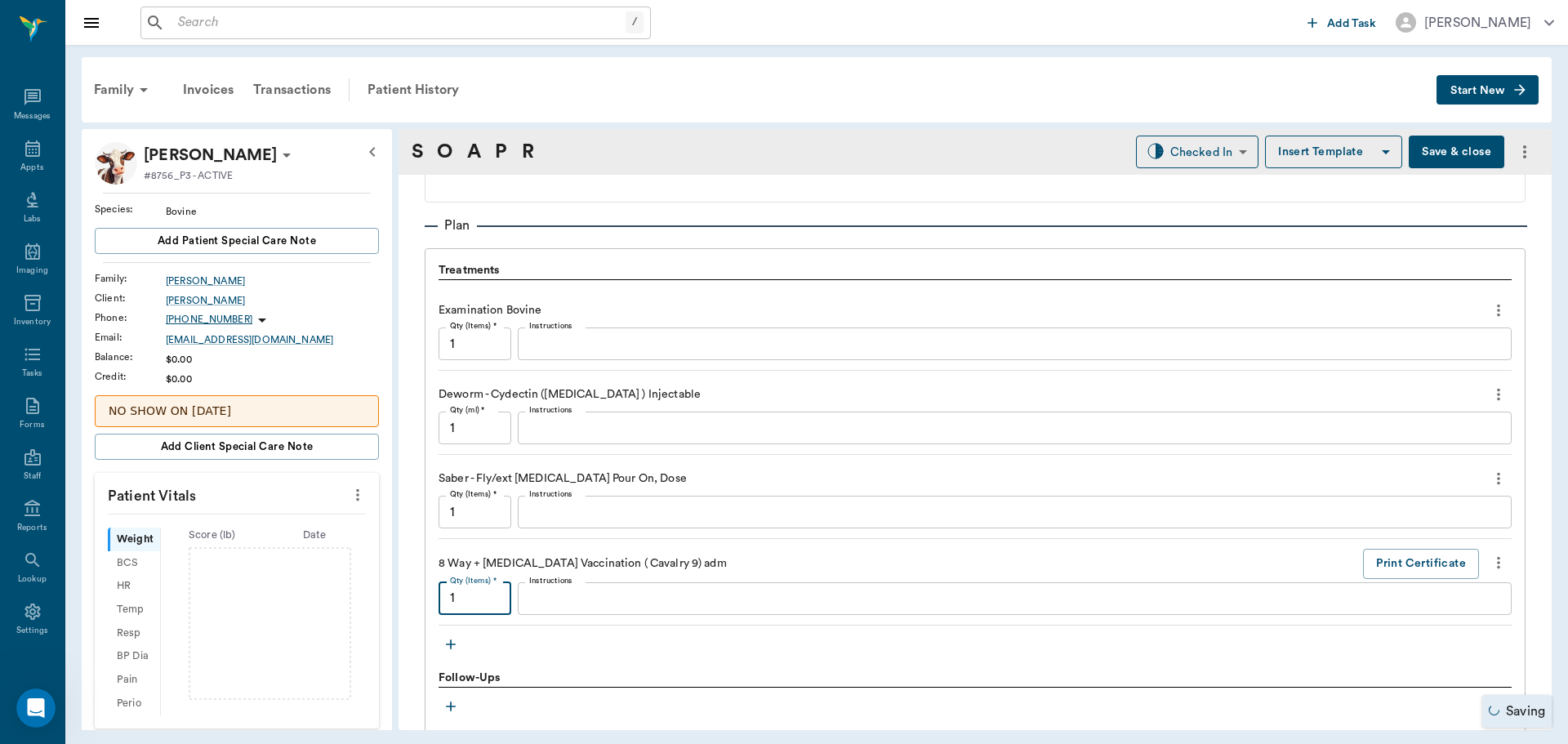
click at [485, 603] on input "1" at bounding box center [475, 598] width 73 height 33
type input "2"
click at [465, 517] on input "1" at bounding box center [475, 511] width 73 height 33
type input "2"
click at [495, 442] on input "1" at bounding box center [475, 428] width 73 height 33
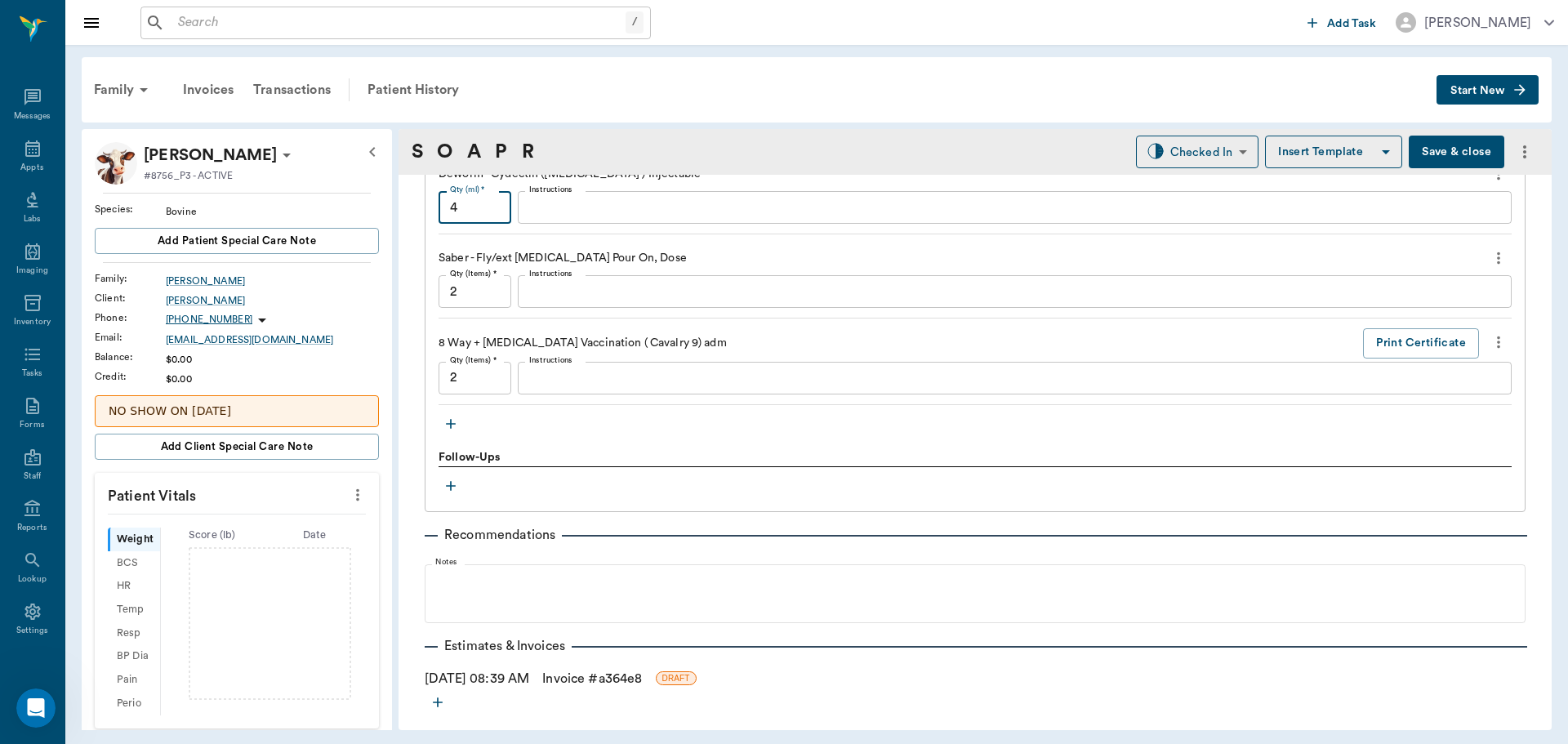
scroll to position [1299, 0]
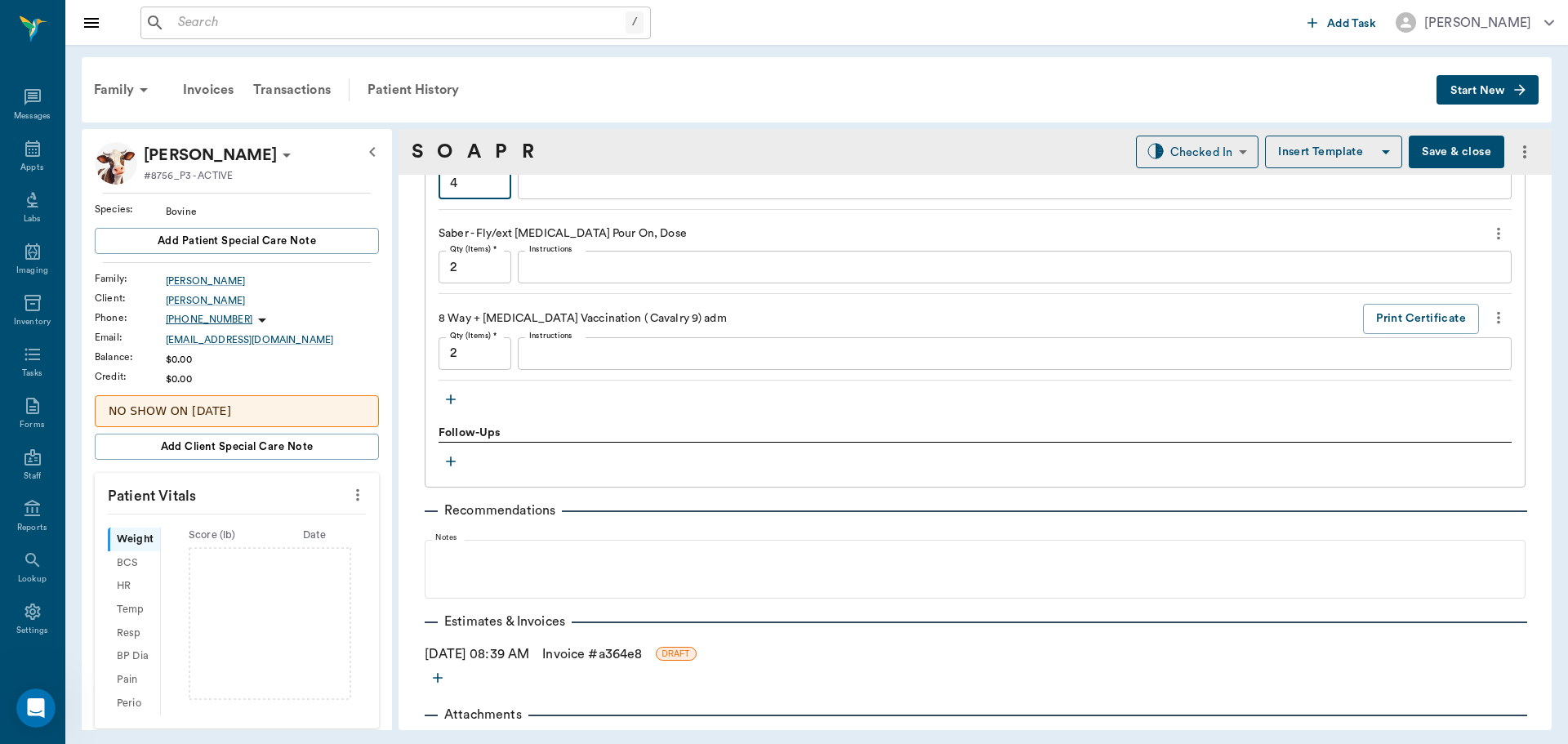
type input "4"
click at [451, 404] on icon "button" at bounding box center [451, 400] width 10 height 10
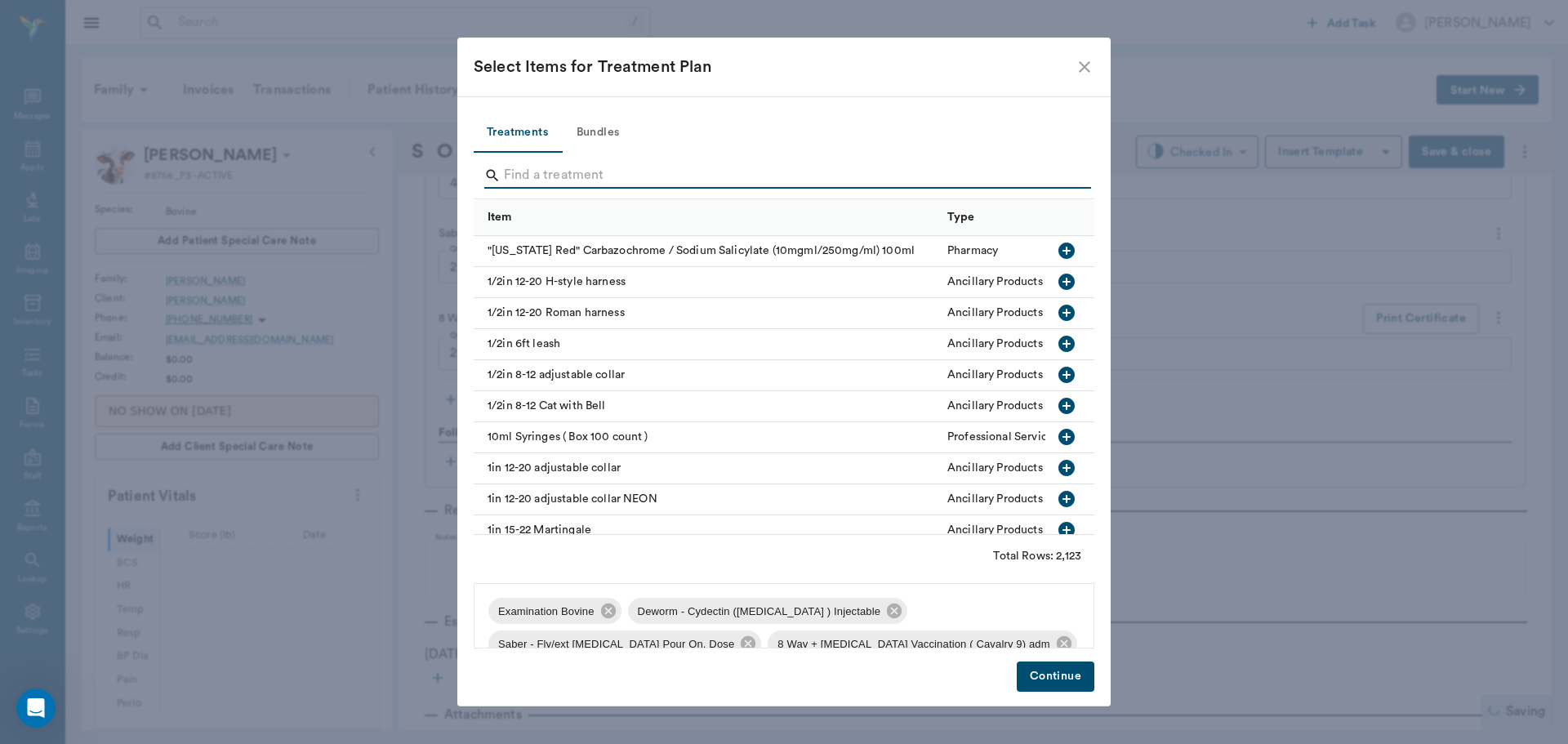
click at [565, 178] on input "Search" at bounding box center [785, 175] width 563 height 26
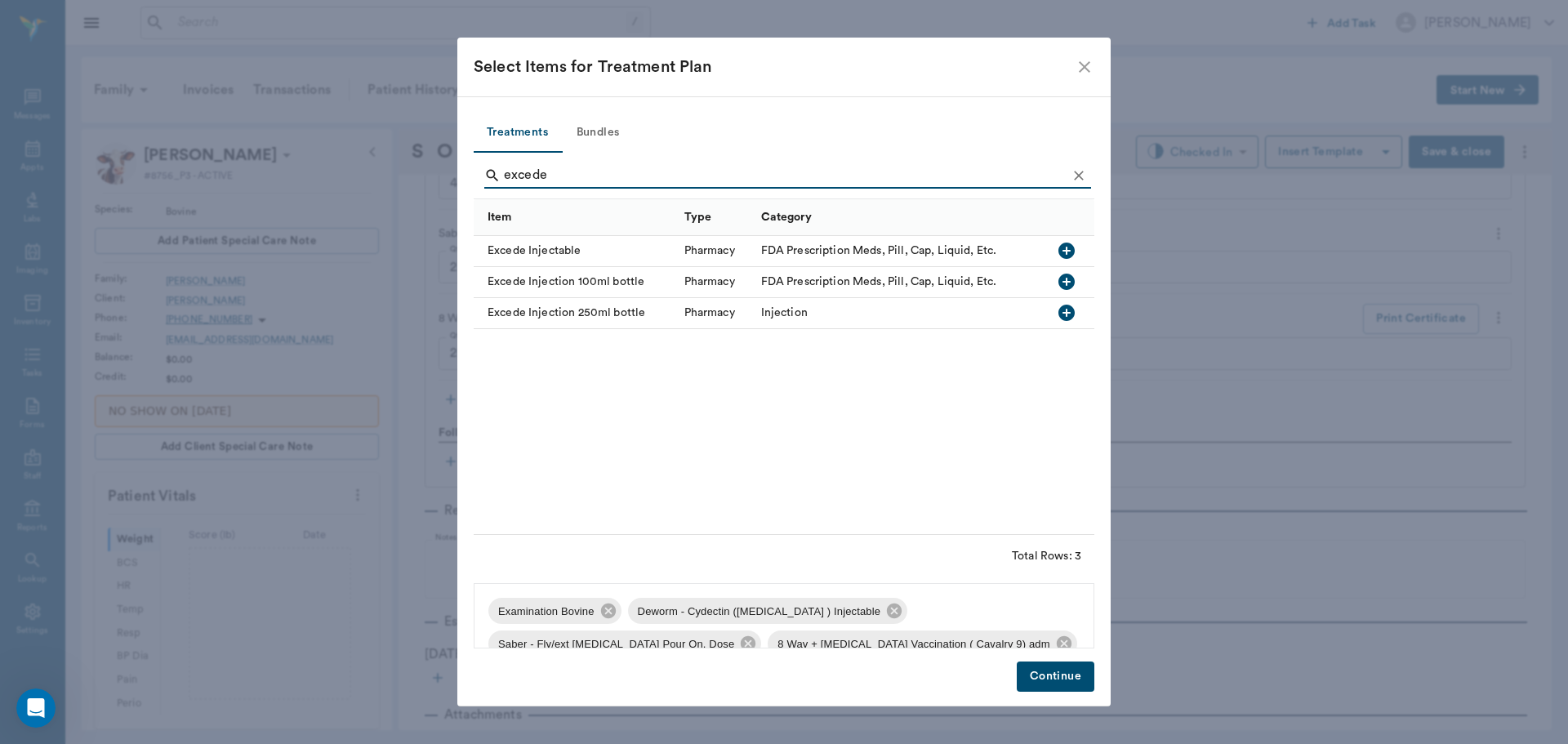
type input "excede"
click at [1067, 245] on icon "button" at bounding box center [1067, 251] width 17 height 17
click at [1062, 678] on button "Continue" at bounding box center [1055, 676] width 78 height 30
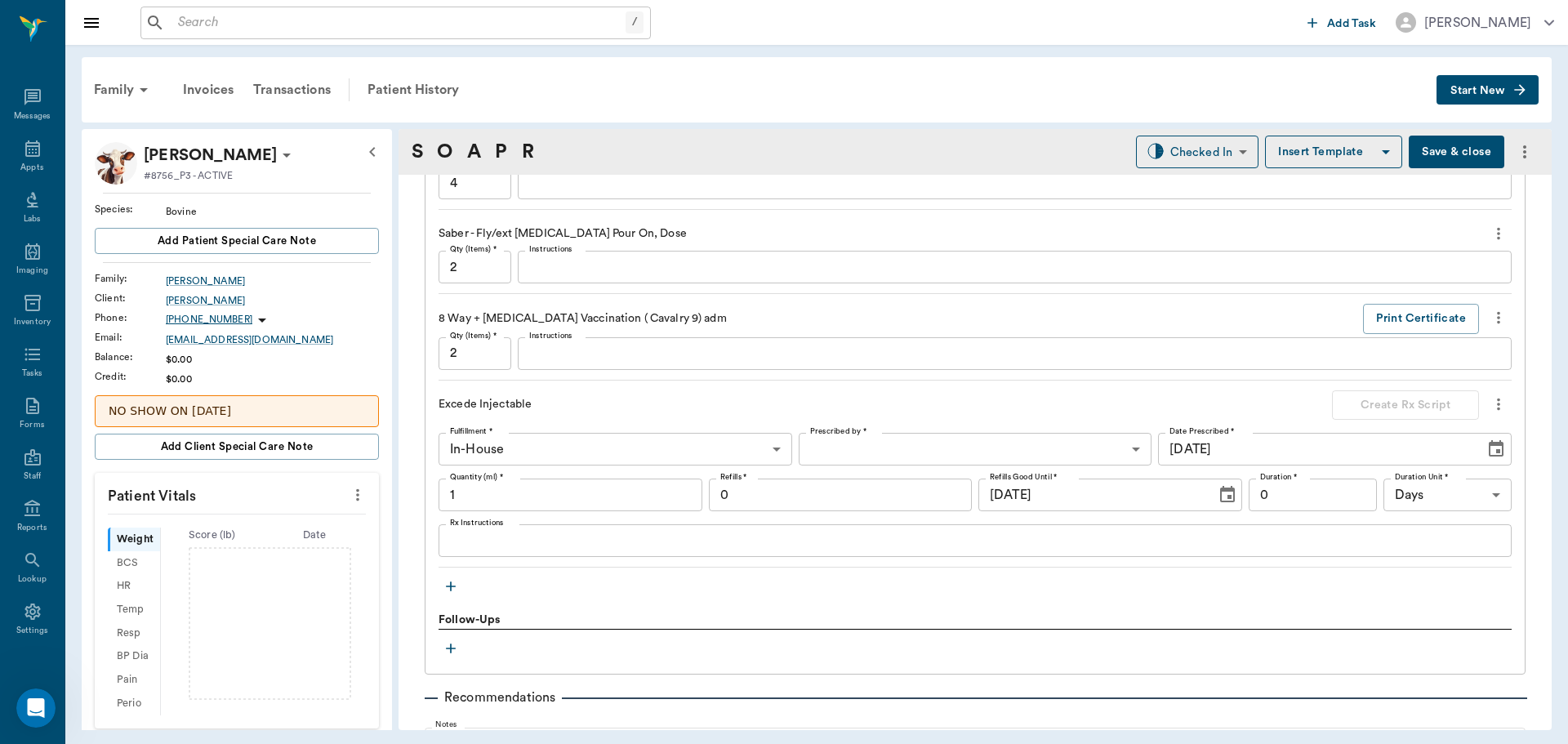
click at [485, 502] on input "1" at bounding box center [570, 495] width 264 height 33
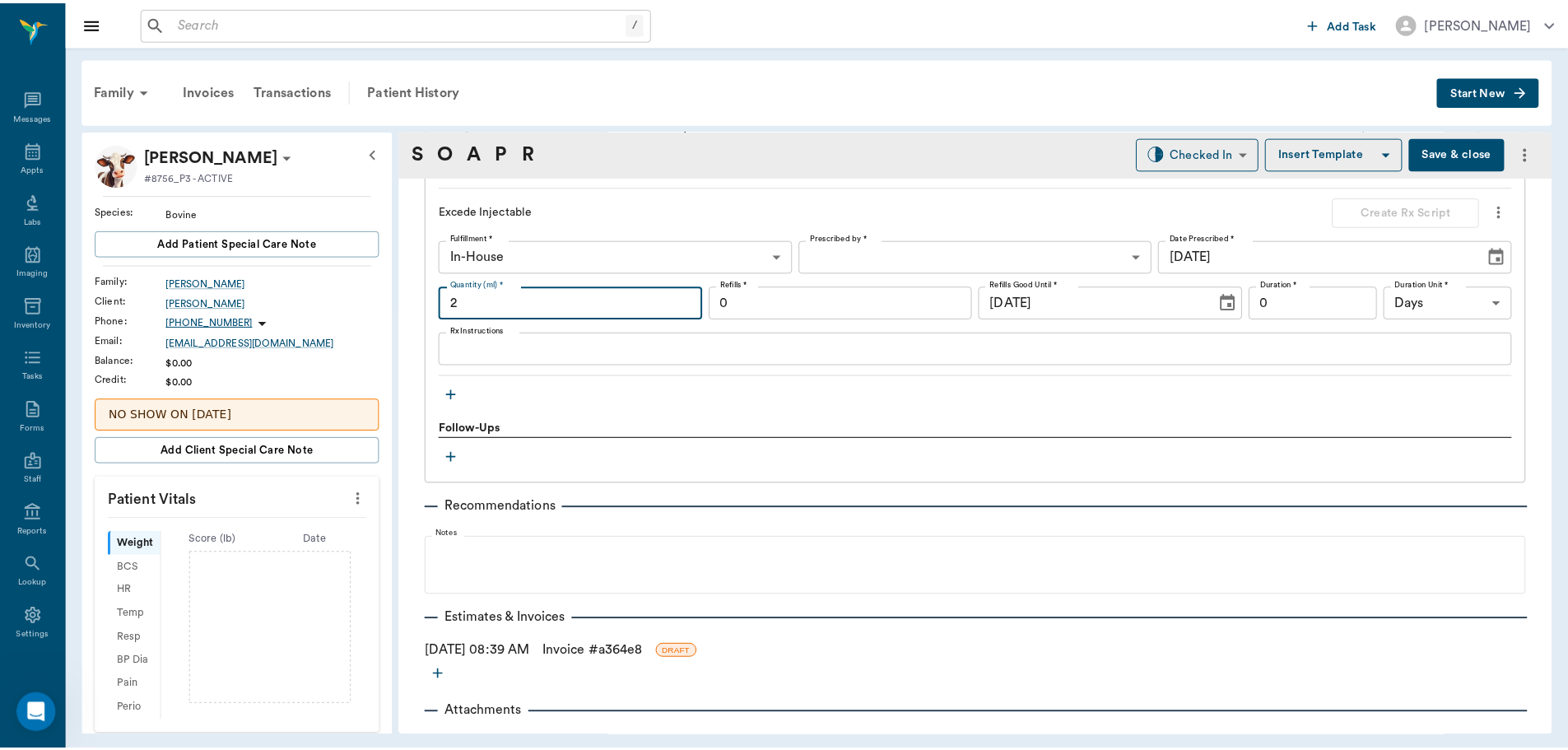
scroll to position [1537, 0]
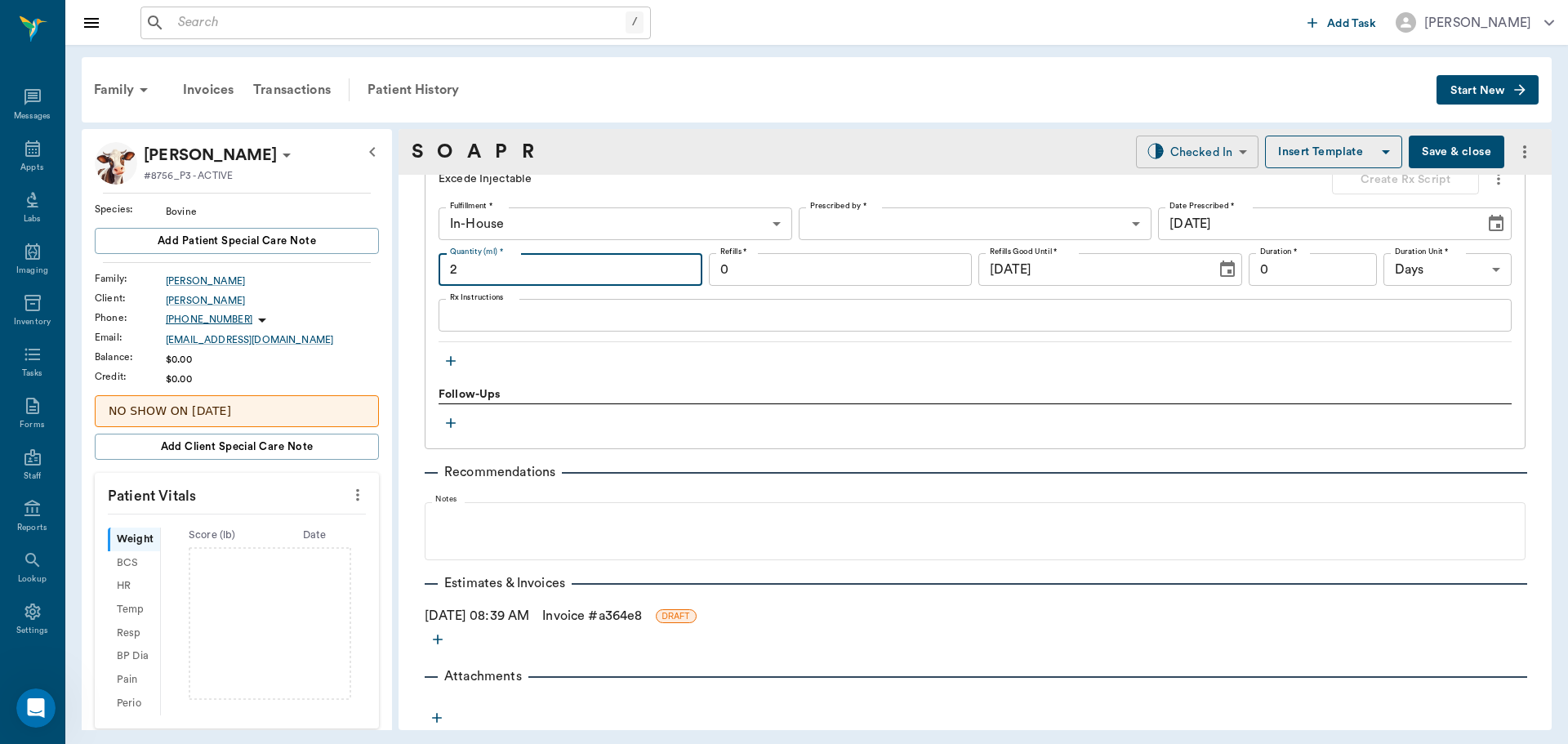
type input "2"
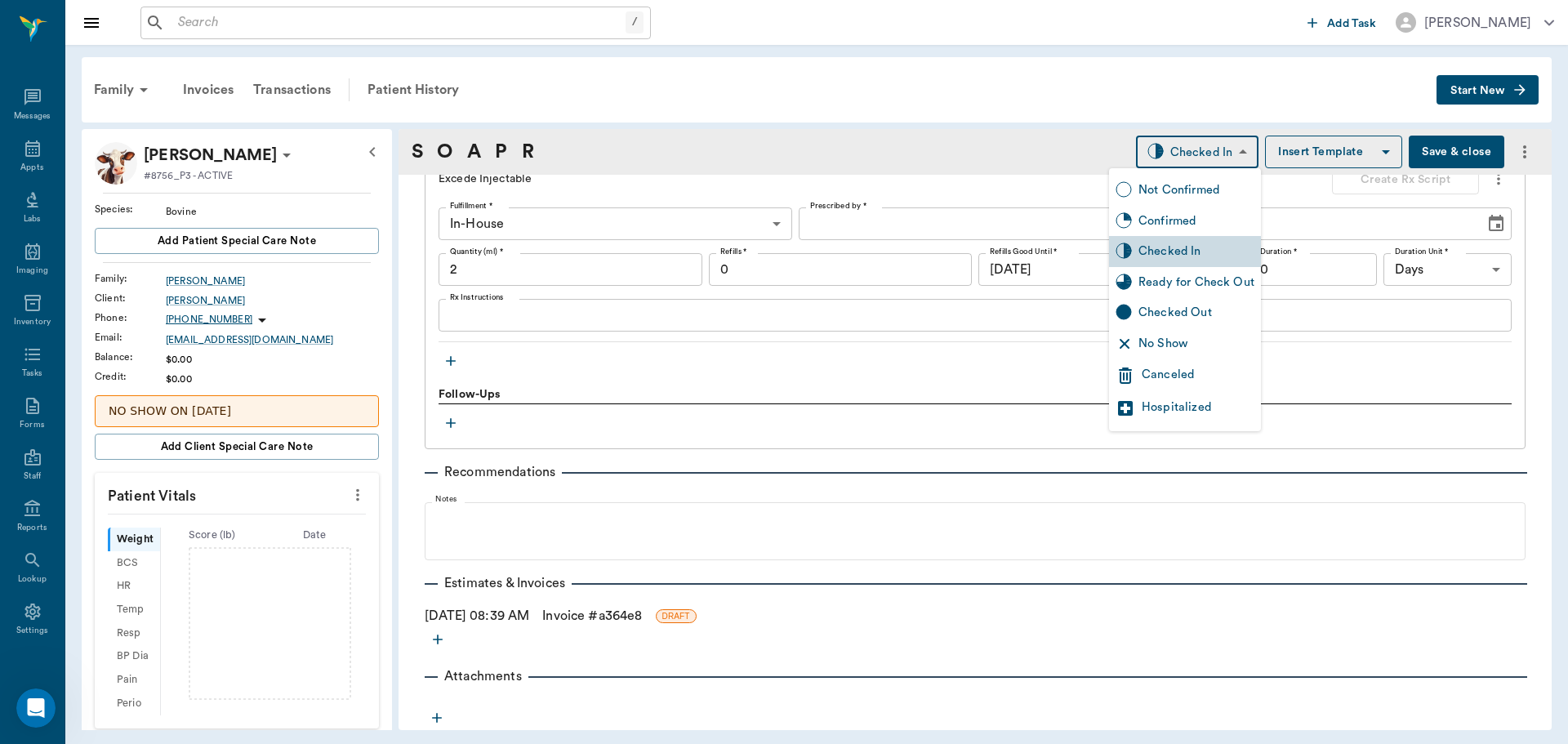
click at [1219, 150] on body "/ ​ Add Task Dr. Bert Ellsworth Nectar Messages Appts Labs Imaging Inventory Ta…" at bounding box center [784, 372] width 1568 height 744
click at [1191, 282] on div "Ready for Check Out" at bounding box center [1196, 283] width 116 height 18
type input "READY_TO_CHECKOUT"
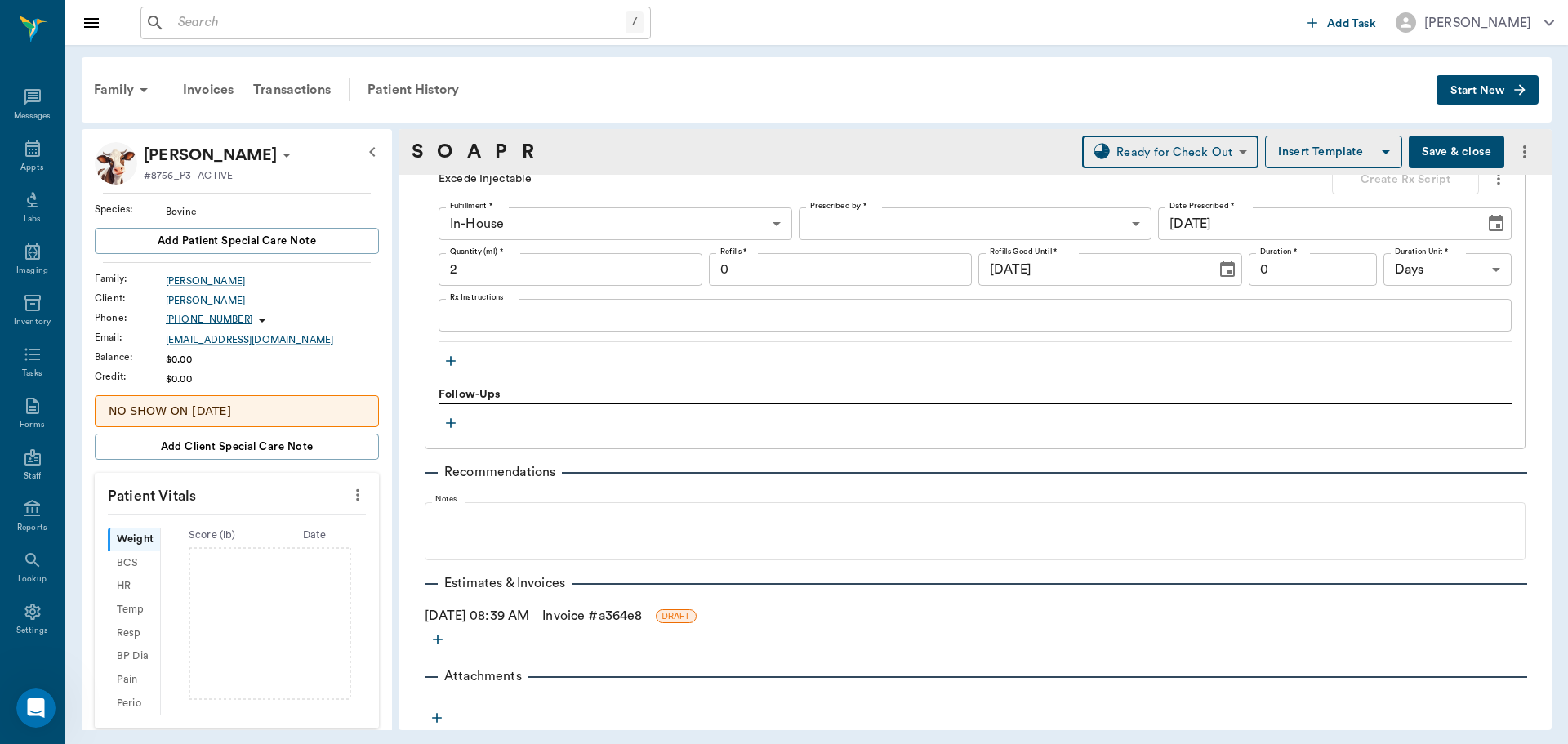
click at [593, 613] on link "Invoice # a364e8" at bounding box center [591, 616] width 99 height 20
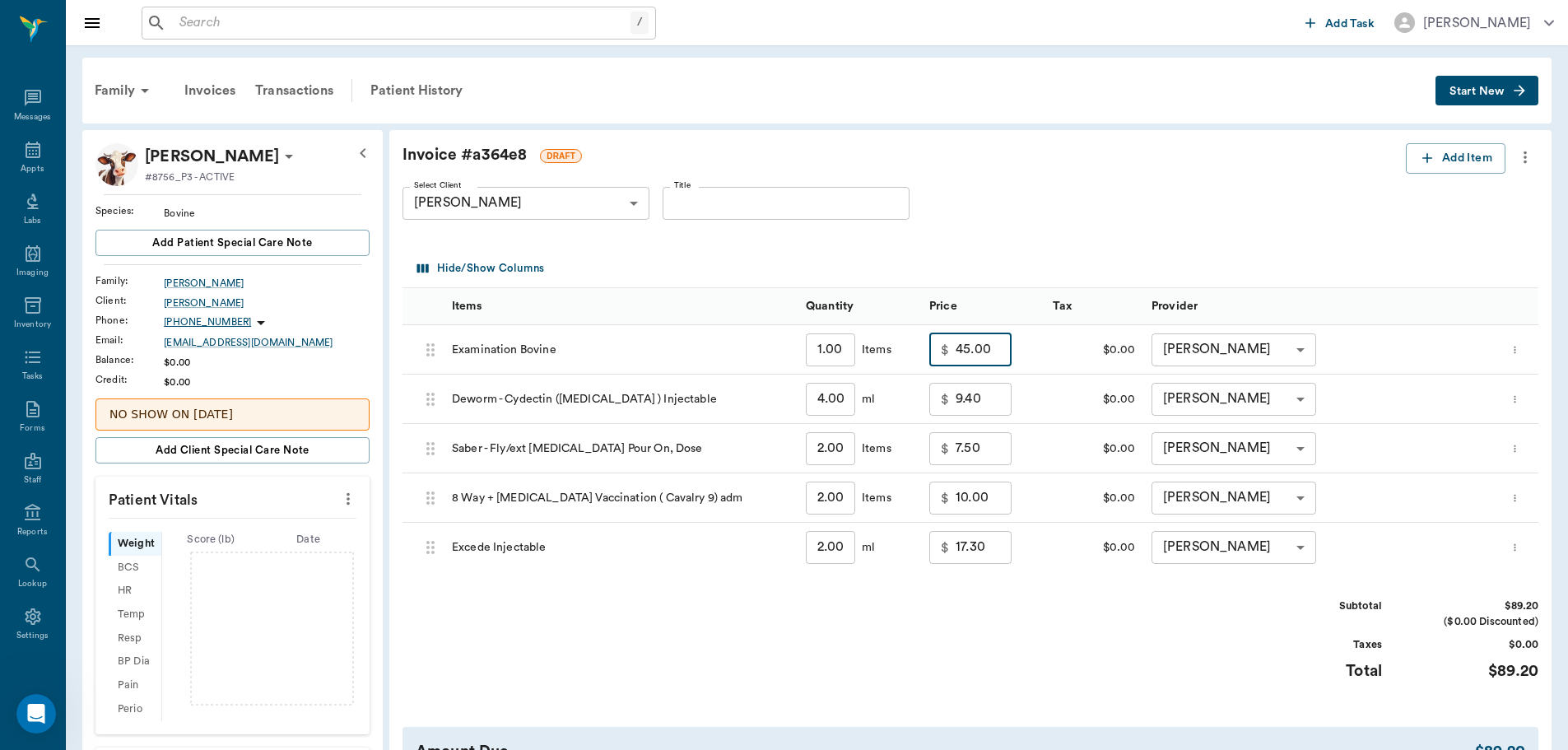
click at [993, 358] on input "45.00" at bounding box center [983, 350] width 56 height 33
click at [958, 351] on input "0.00" at bounding box center [983, 350] width 56 height 33
type input "40.00"
click at [1176, 613] on div "Subtotal $84.20 ($0.00 Discounted) Taxes $0.00 Total $84.20" at bounding box center [970, 649] width 1135 height 101
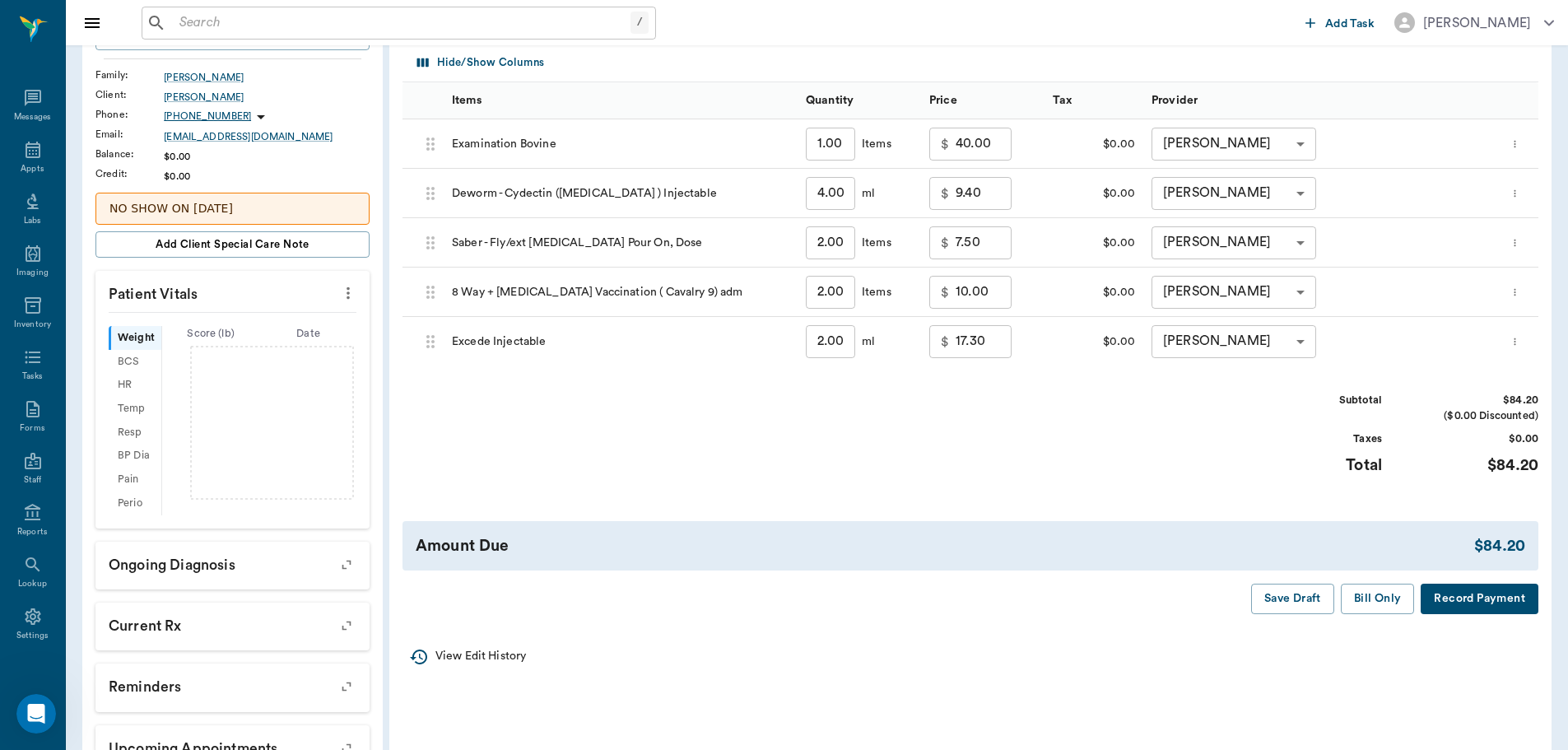
scroll to position [247, 0]
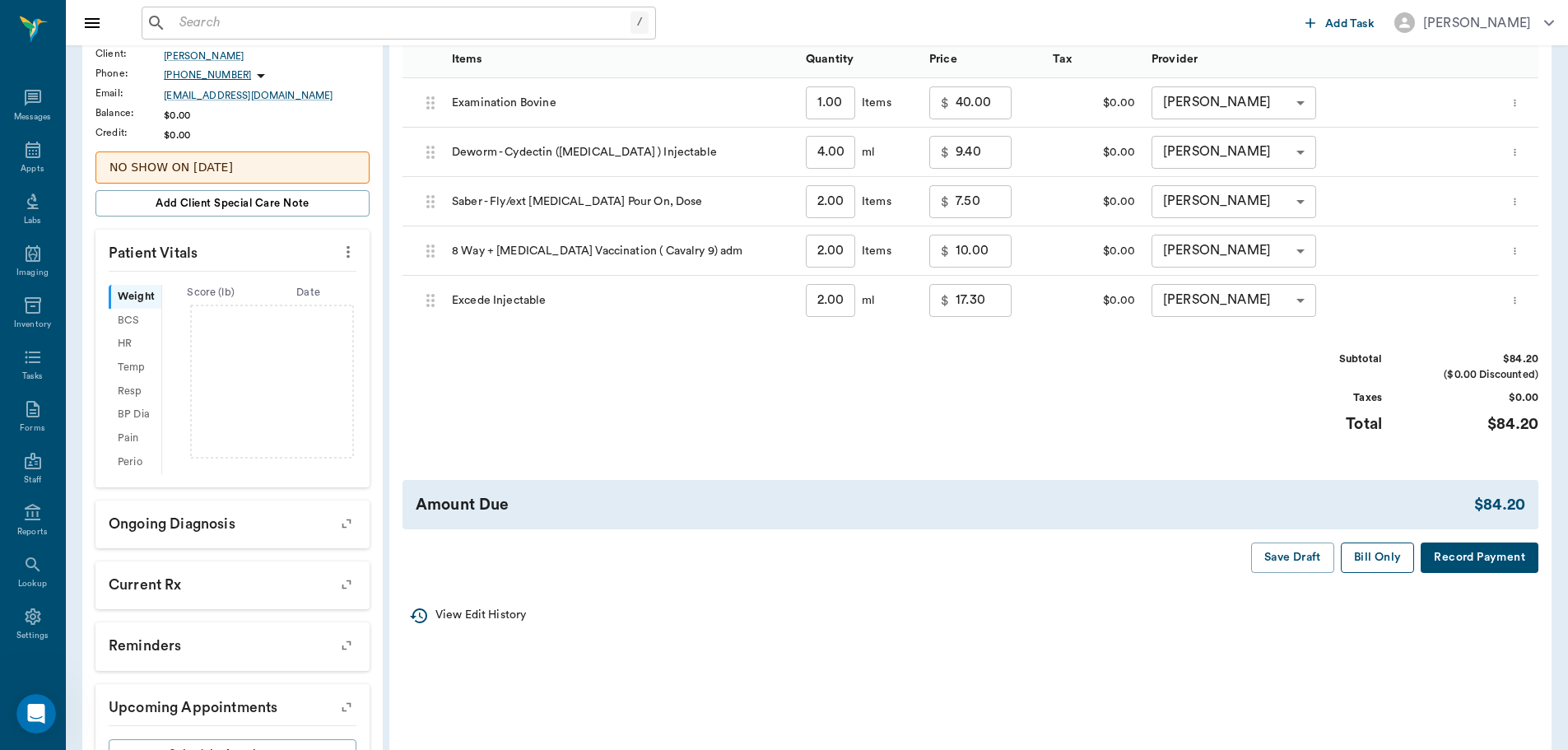
click at [1377, 555] on button "Bill Only" at bounding box center [1377, 557] width 74 height 30
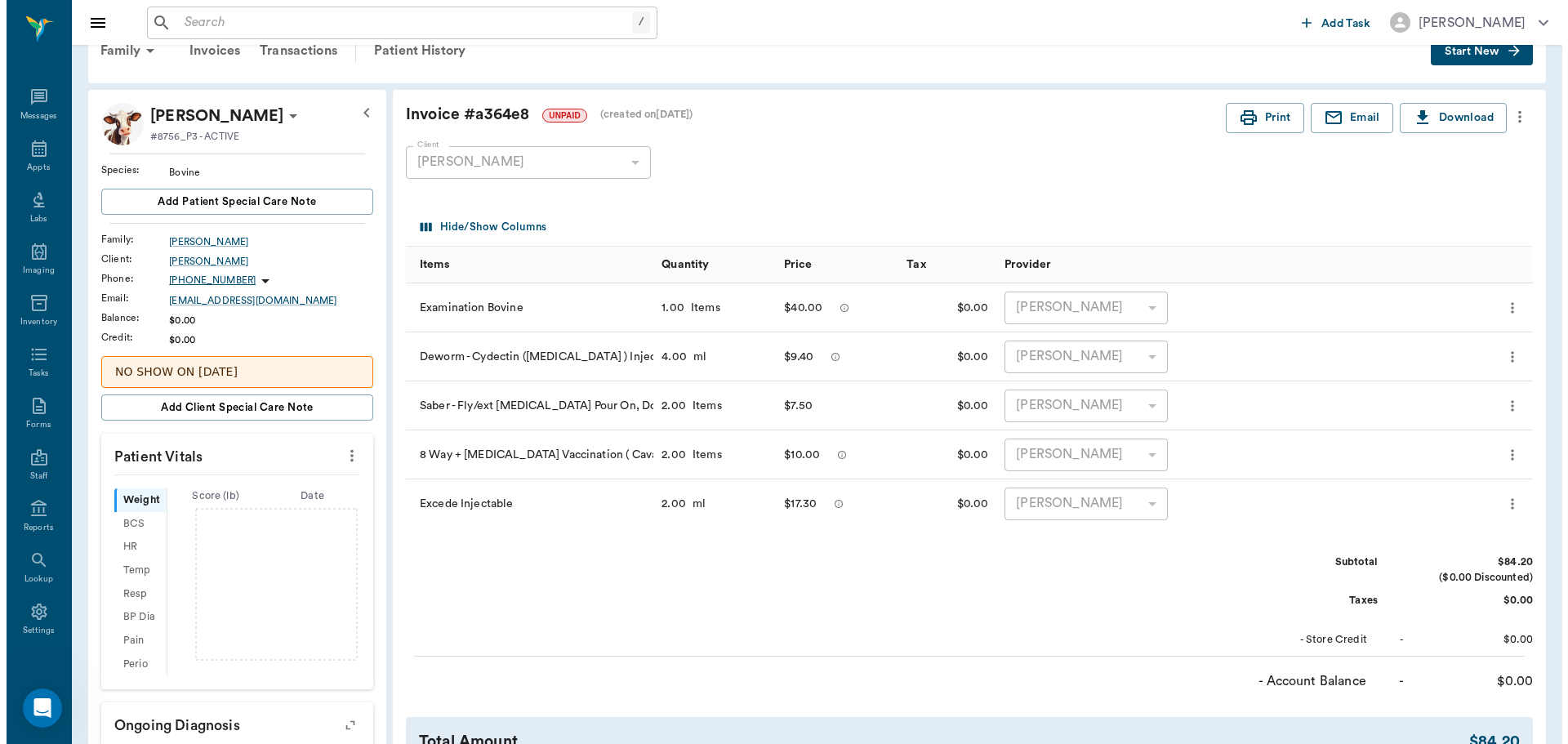
scroll to position [0, 0]
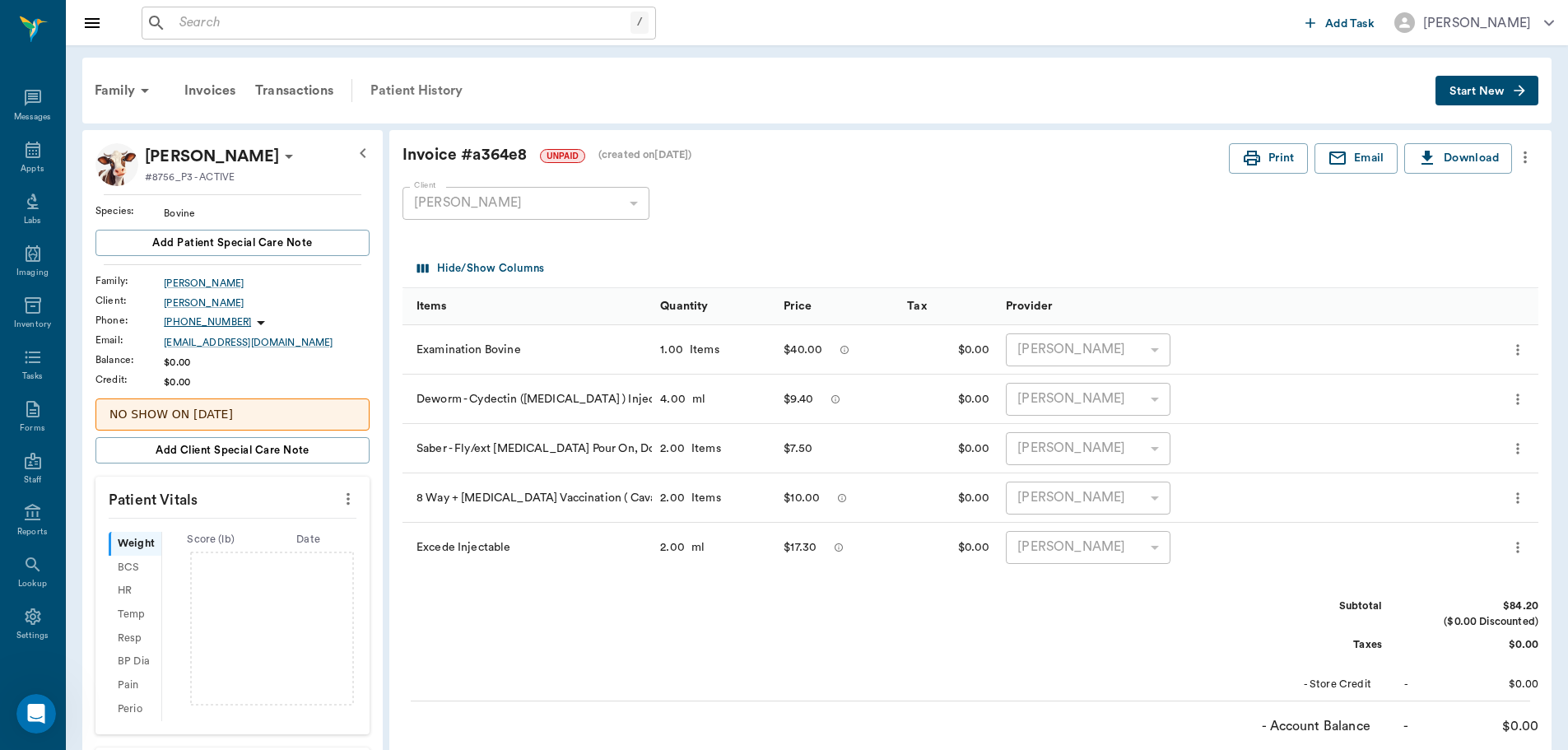
click at [392, 84] on div "Patient History" at bounding box center [416, 90] width 112 height 40
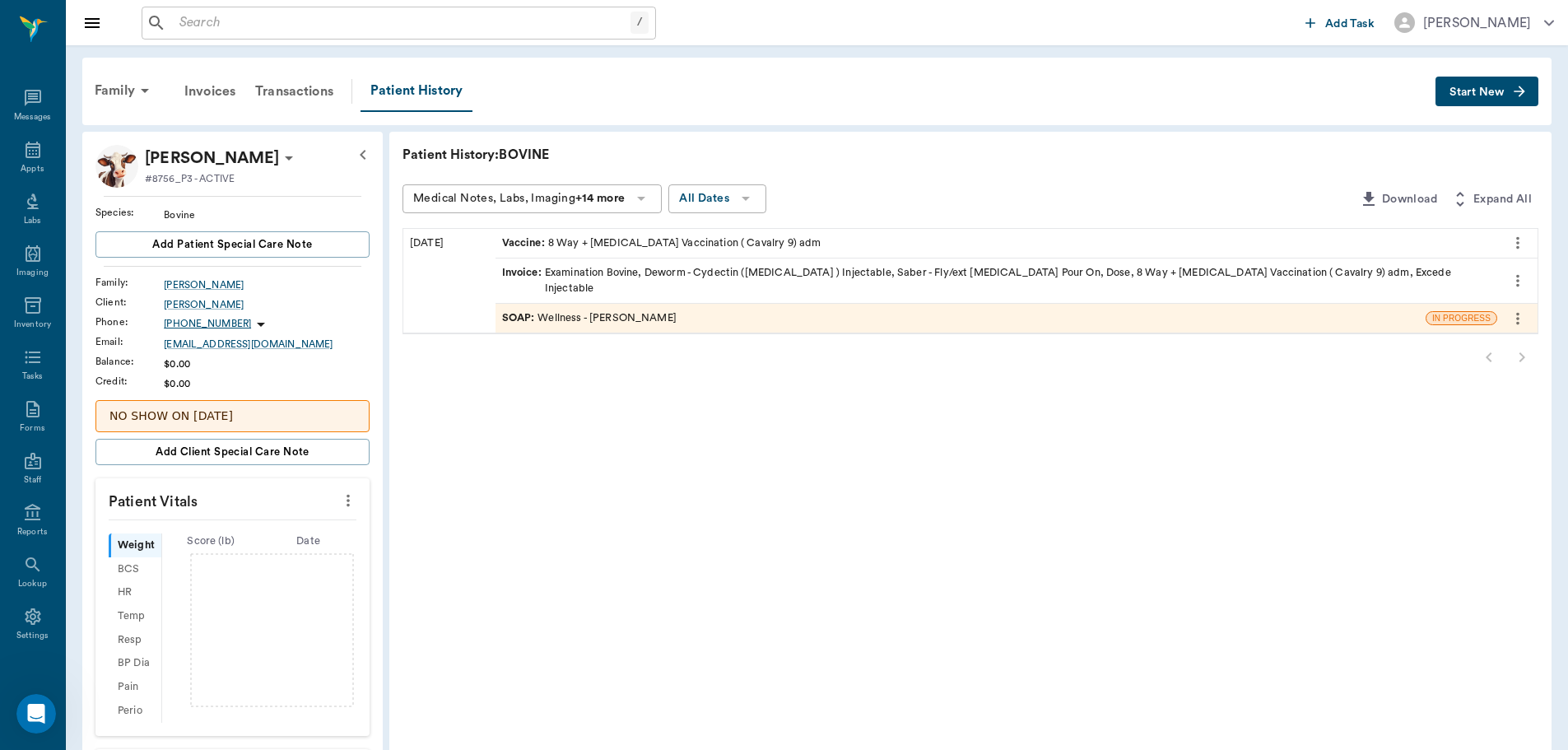
click at [594, 310] on div "SOAP : Wellness - Dr. Bert Ellsworth" at bounding box center [589, 318] width 175 height 16
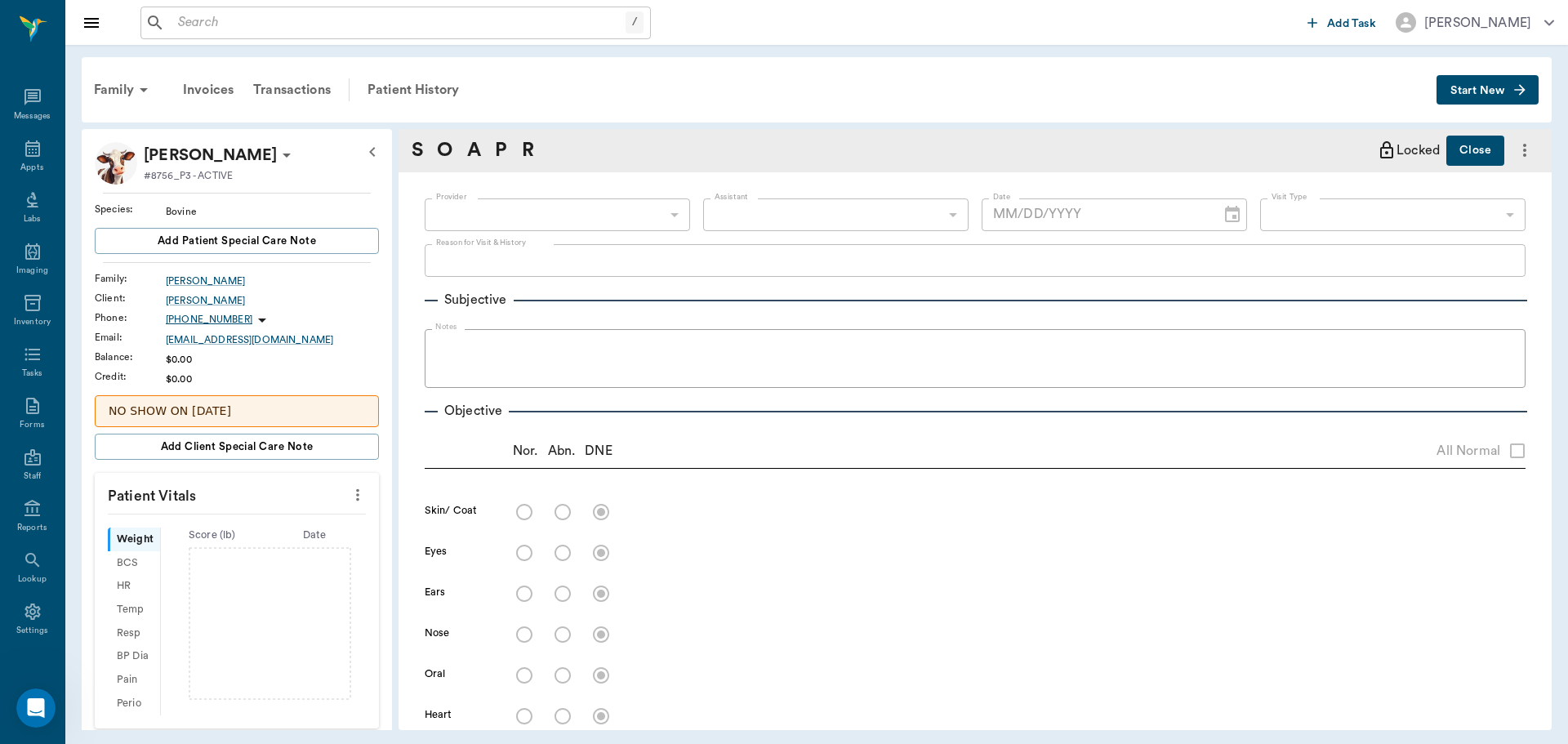
type input "63ec2f075fda476ae8351a4d"
type input "65d2be4f46e3a538d89b8c14"
type textarea "2 MINI BULLS. CHECK UP AND DEWORM -LORY"
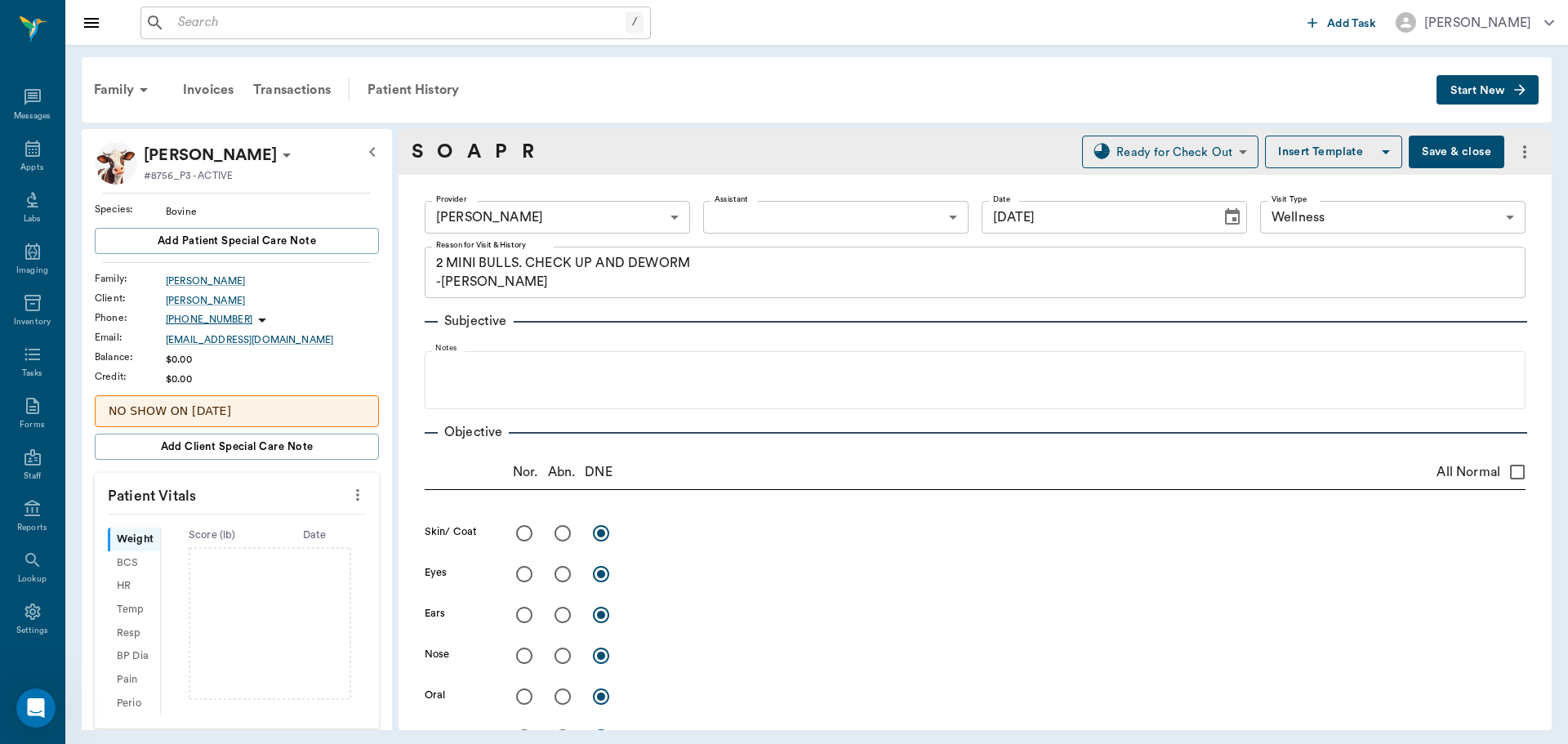
type input "[DATE]"
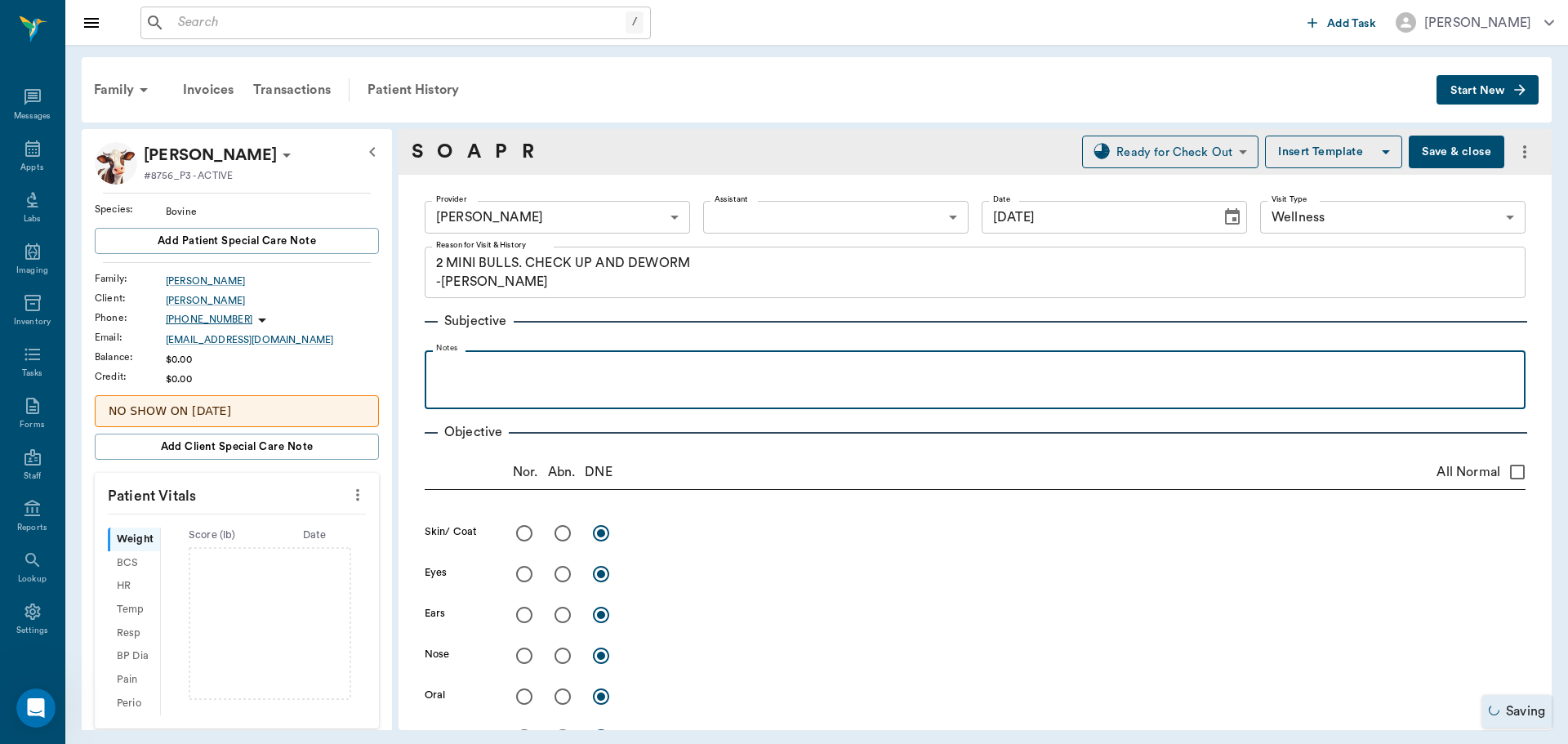
click at [455, 362] on p at bounding box center [975, 369] width 1085 height 20
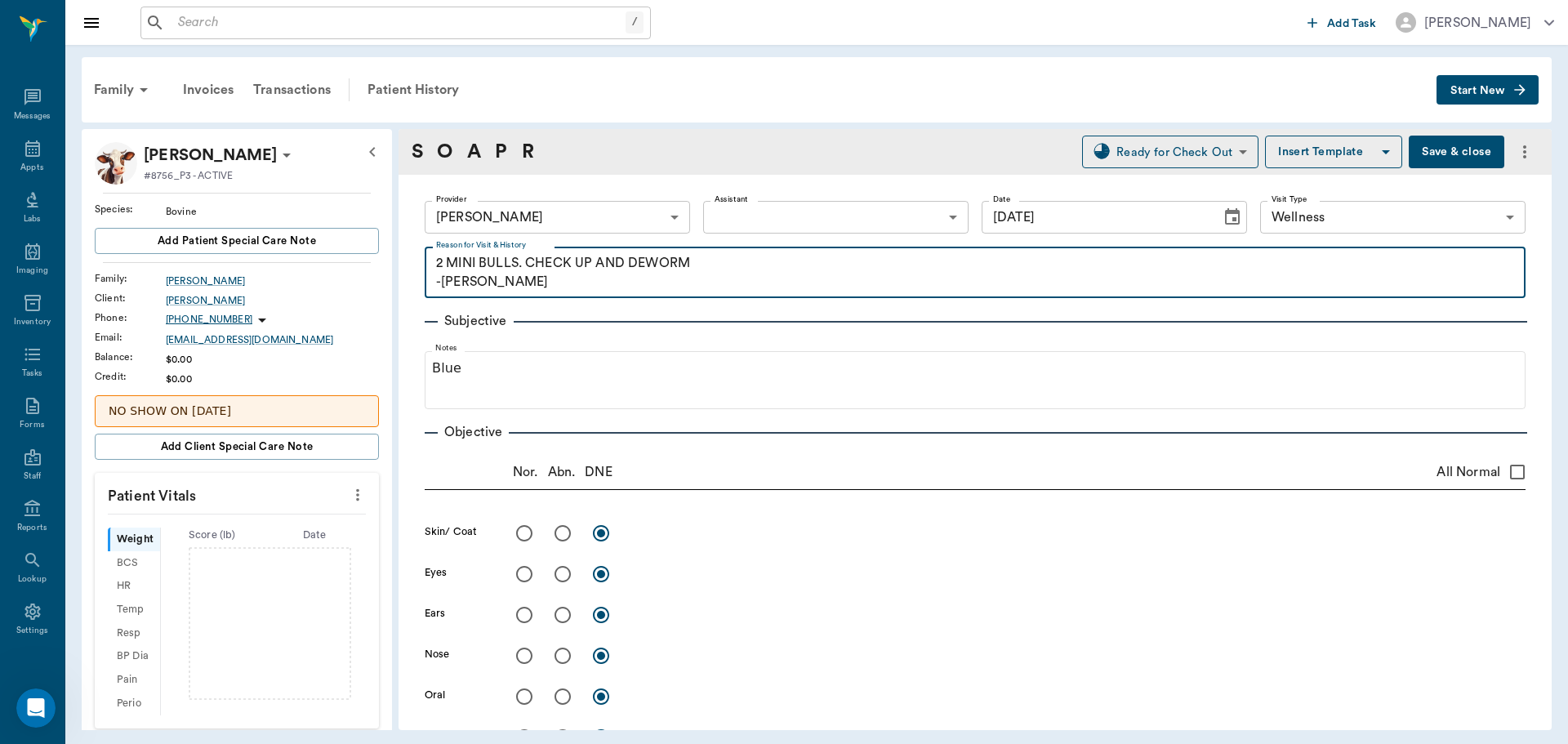
click at [479, 268] on textarea "2 MINI BULLS. CHECK UP AND DEWORM -LORY" at bounding box center [975, 273] width 1078 height 38
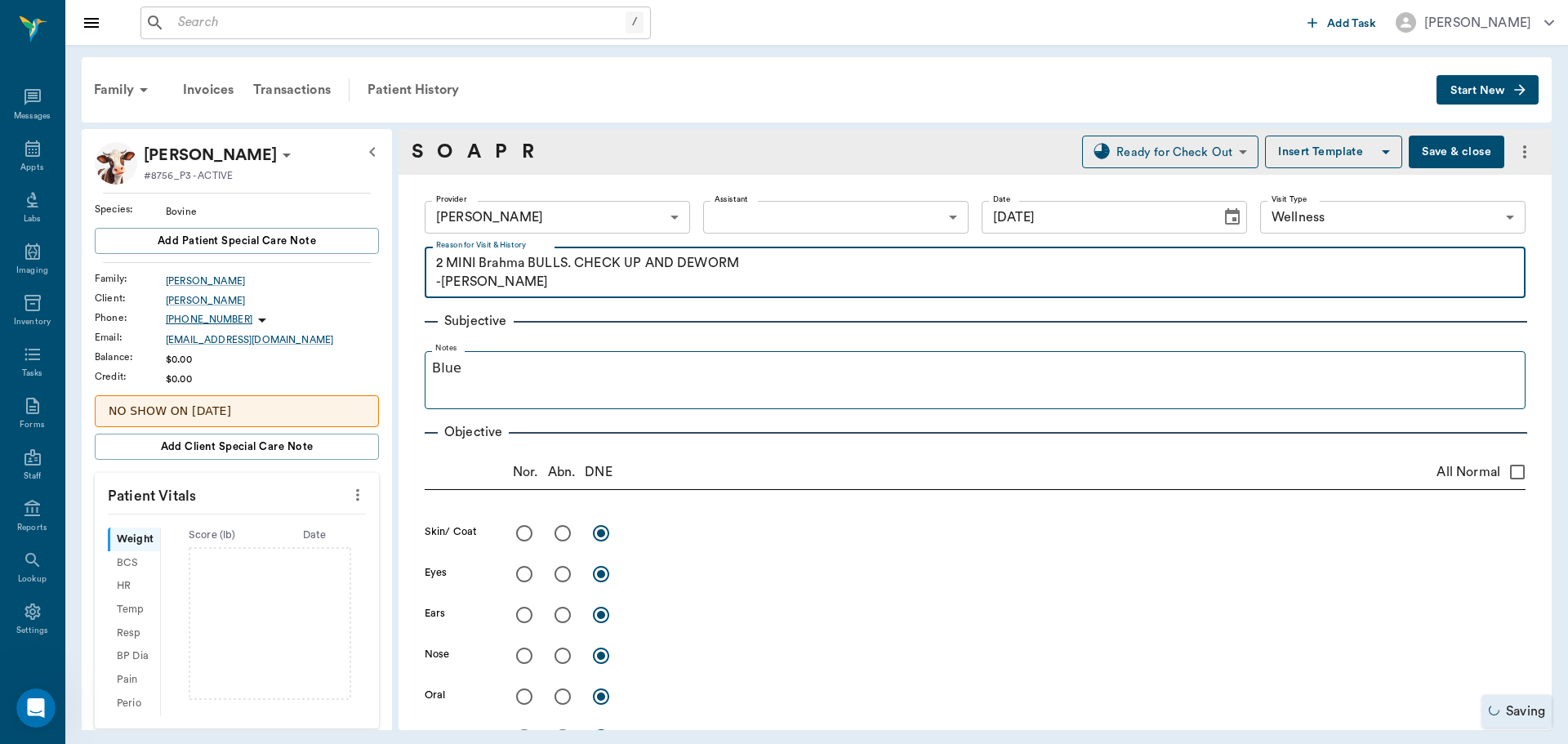
type textarea "2 MINI Brahma BULLS. CHECK UP AND DEWORM -LORY"
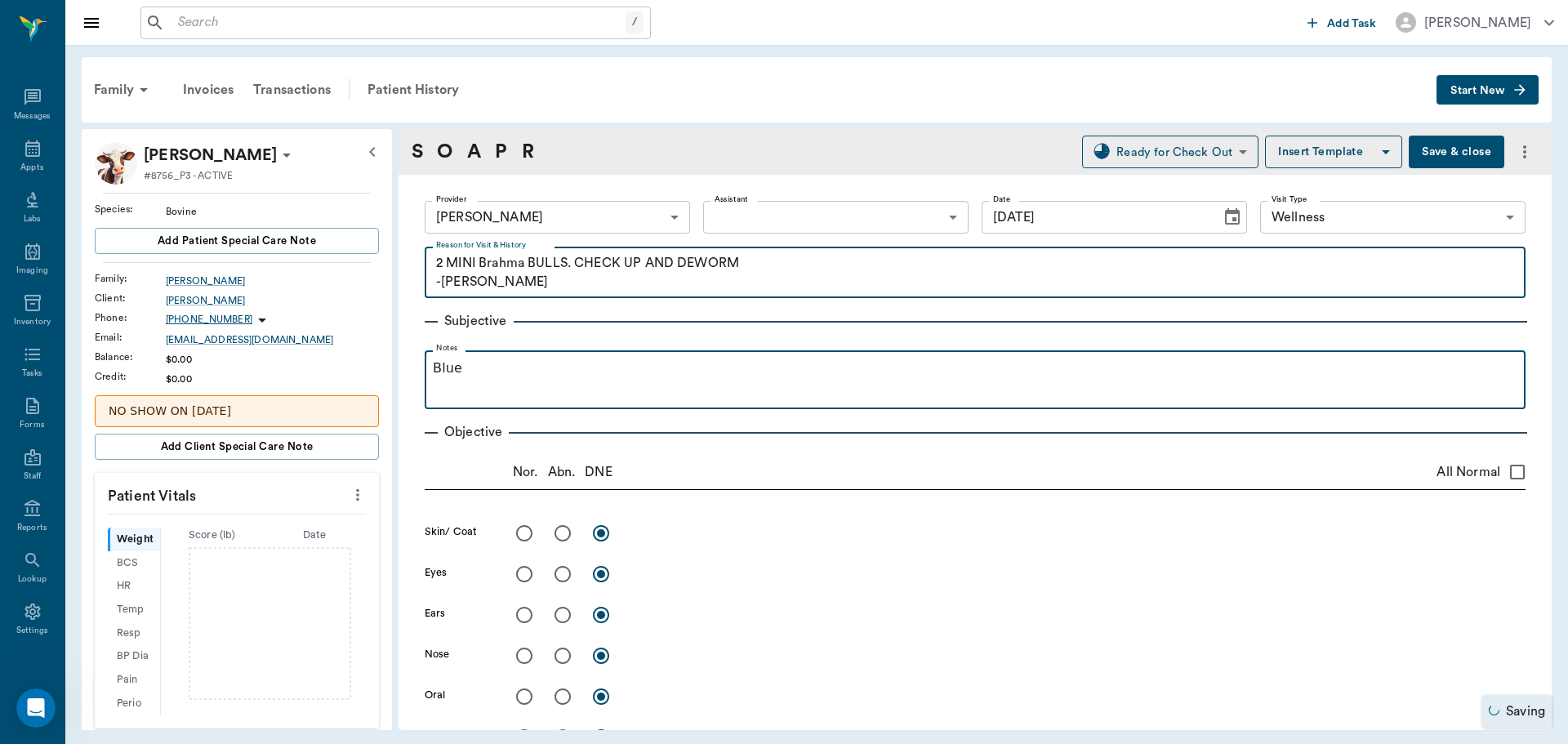
click at [482, 373] on p "Blue" at bounding box center [975, 369] width 1085 height 20
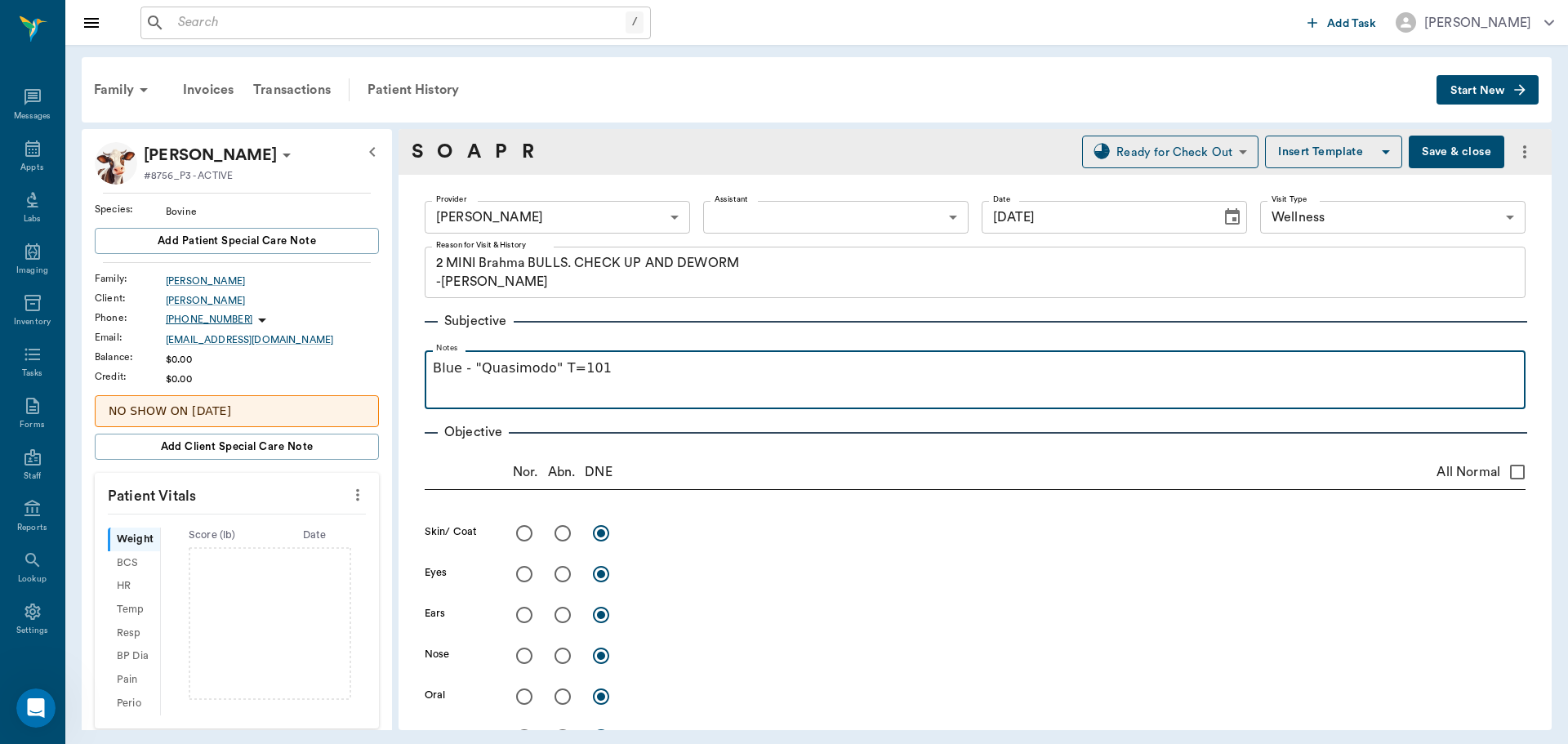
click at [689, 371] on p "Blue - "Quasimodo" T=101" at bounding box center [975, 369] width 1085 height 20
click at [441, 400] on div "Blue - "Quasimodo" T=101- normal. Still deciduous incisors. Fecal: neg" at bounding box center [975, 379] width 1085 height 41
click at [877, 368] on p "Blue - "Quasimodo" T=101- normal. Still deciduous incisors. Fecal: neg" at bounding box center [975, 369] width 1085 height 20
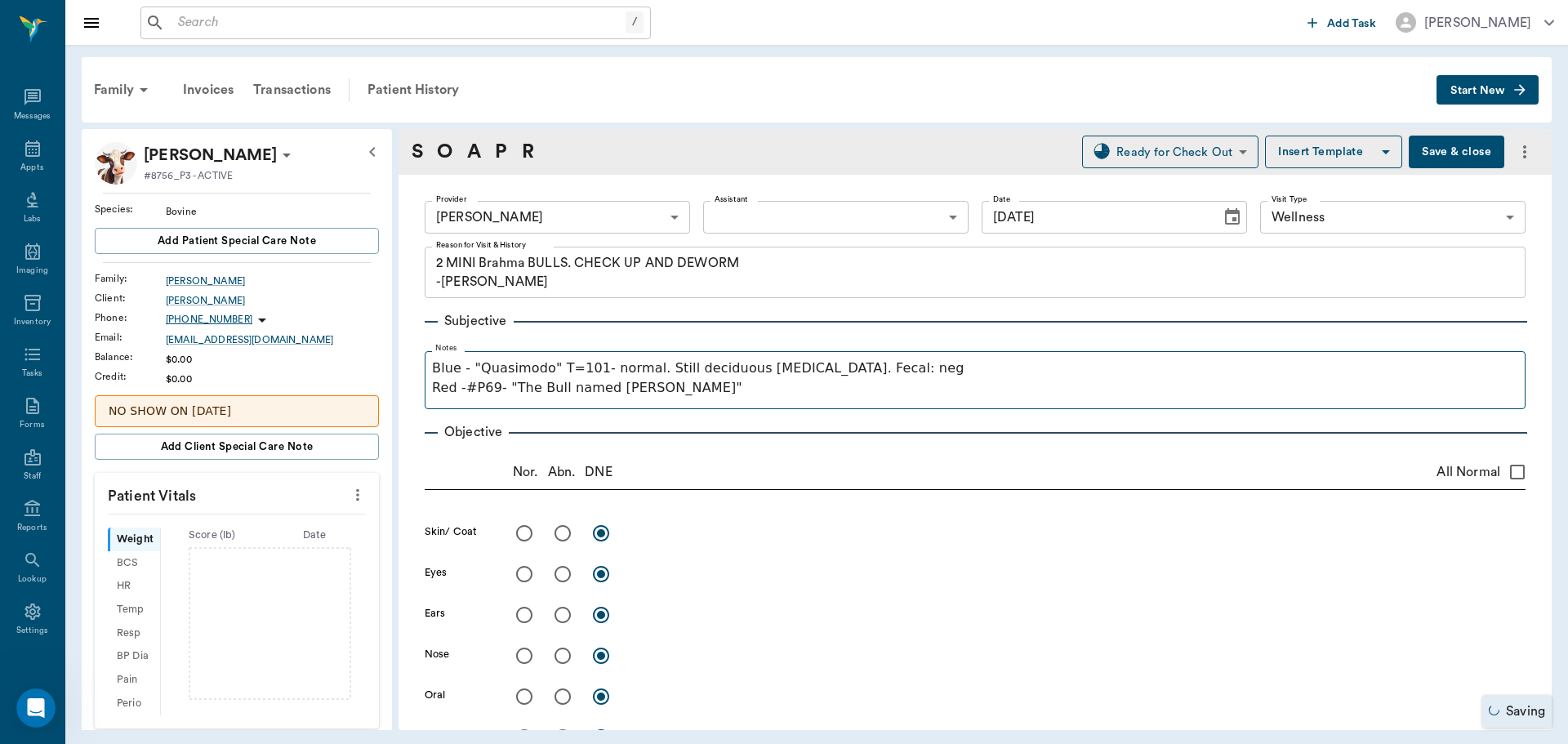
click at [755, 400] on fieldset "Notes Blue - "Quasimodo" T=101- normal. Still deciduous incisors. Fecal: neg Re…" at bounding box center [975, 376] width 1101 height 65
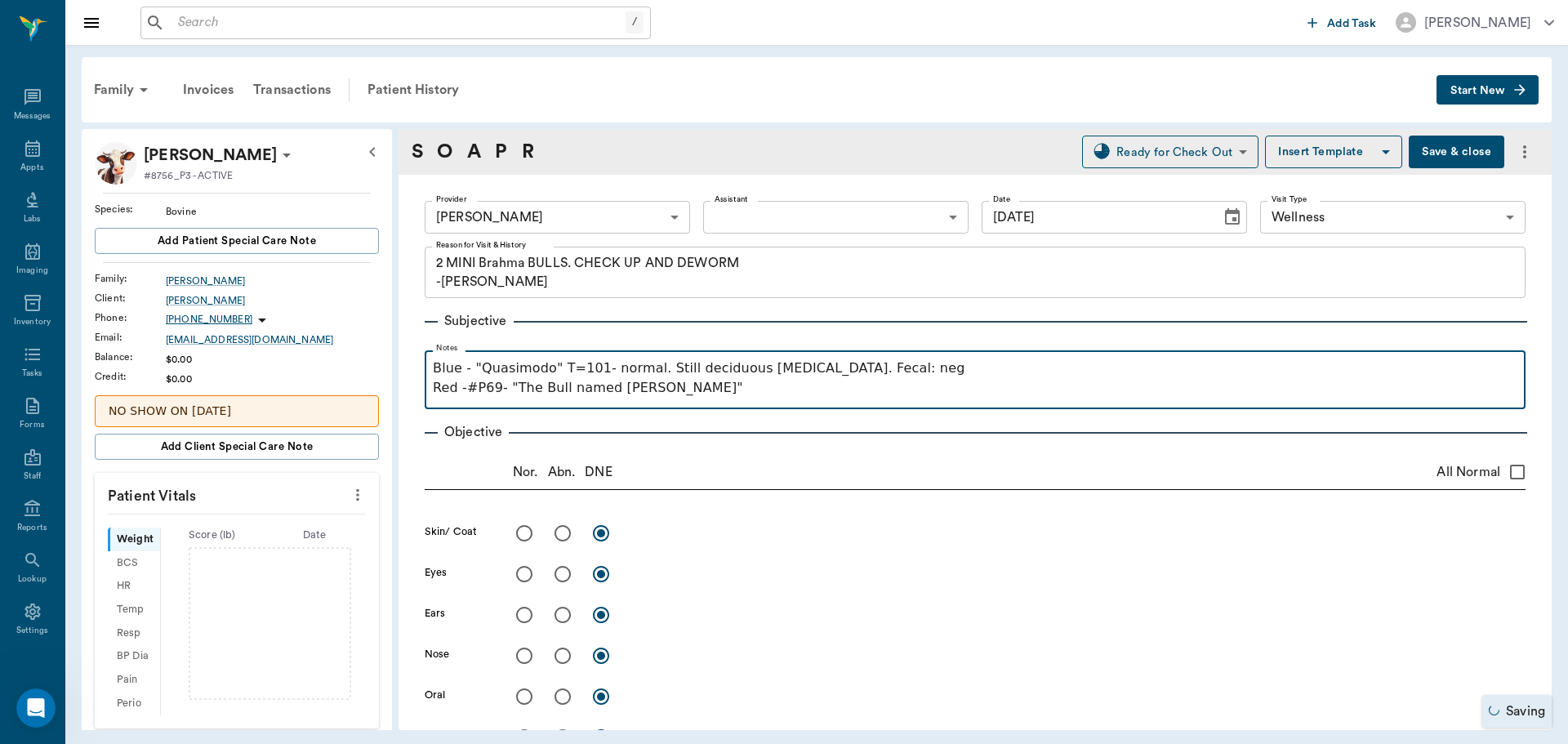
click at [738, 390] on p "Red -#P69- "The Bull named Sue"" at bounding box center [975, 388] width 1085 height 20
click at [785, 386] on p "Red -#P69- "The Bull named Sue" - T=101.5" at bounding box center [975, 388] width 1085 height 20
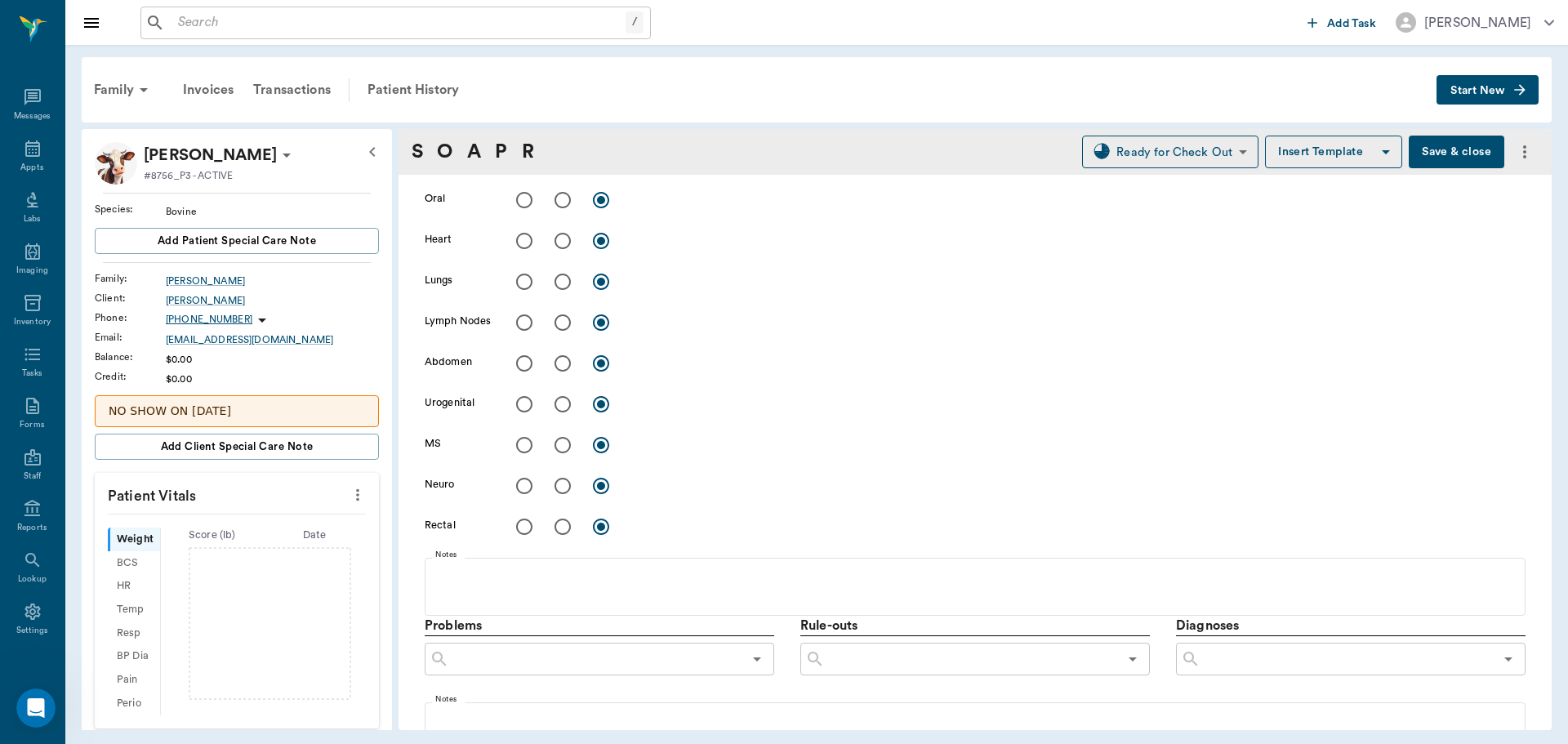
scroll to position [490, 0]
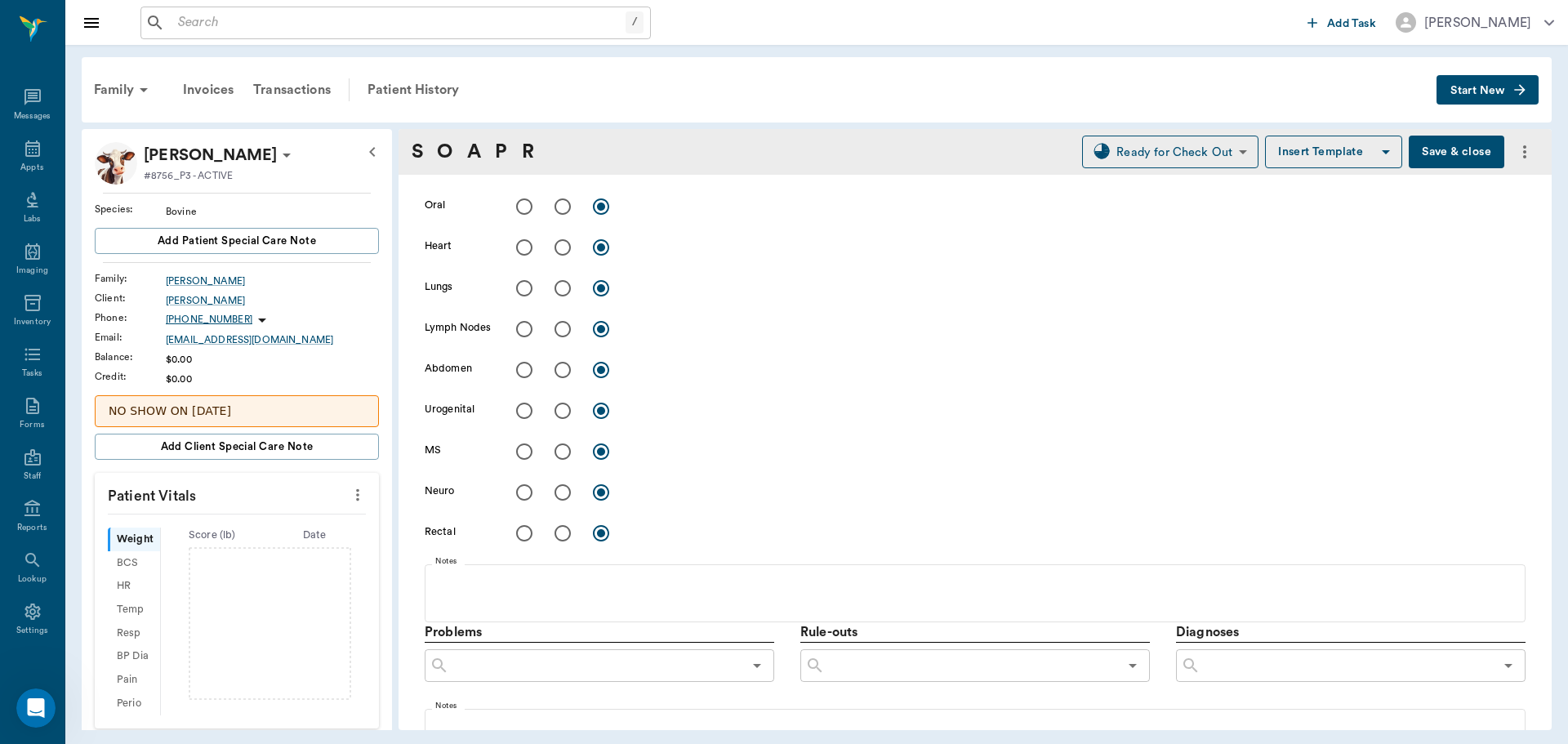
click at [1445, 156] on button "Save & close" at bounding box center [1456, 152] width 96 height 33
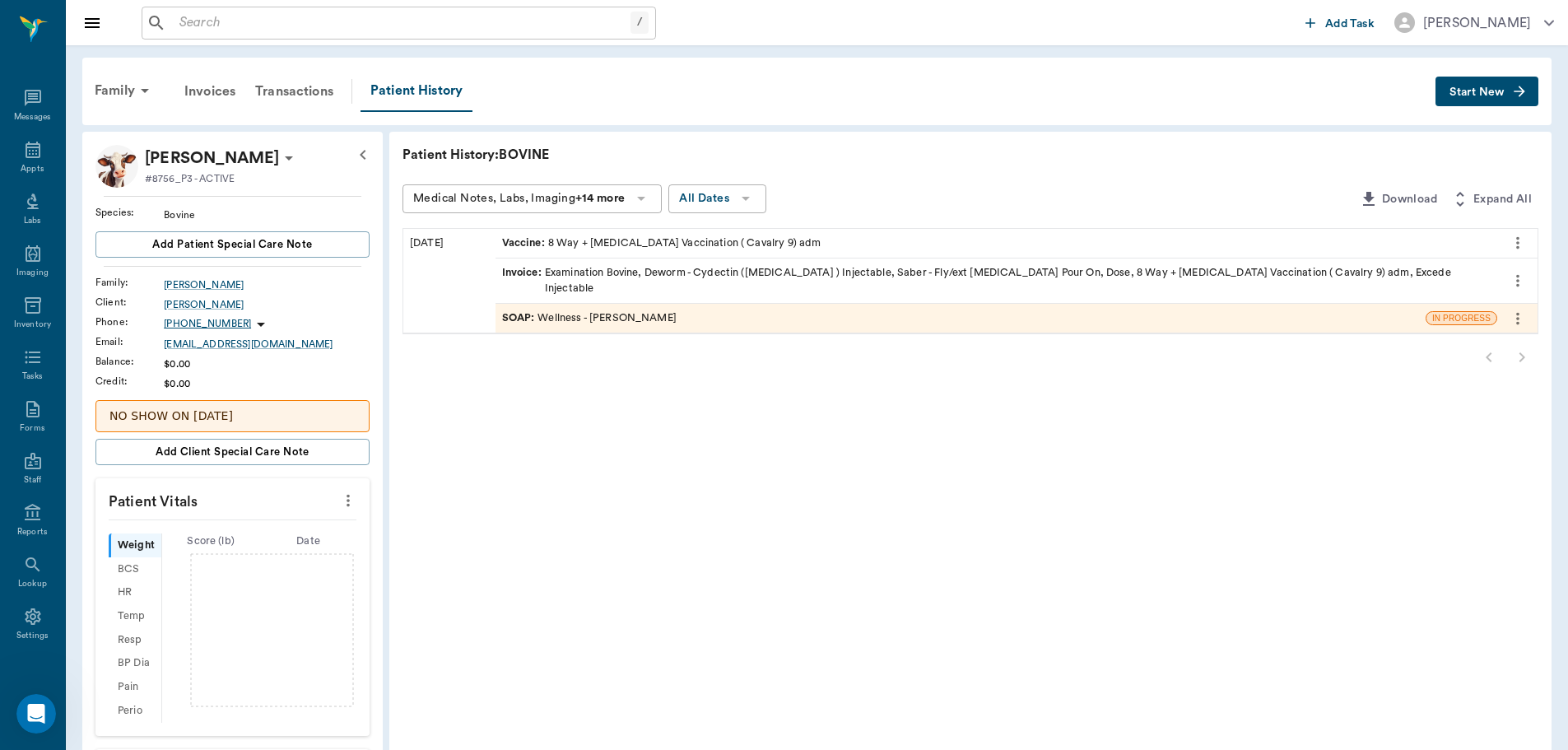
click at [668, 310] on div "SOAP : Wellness - Dr. Bert Ellsworth" at bounding box center [589, 318] width 175 height 16
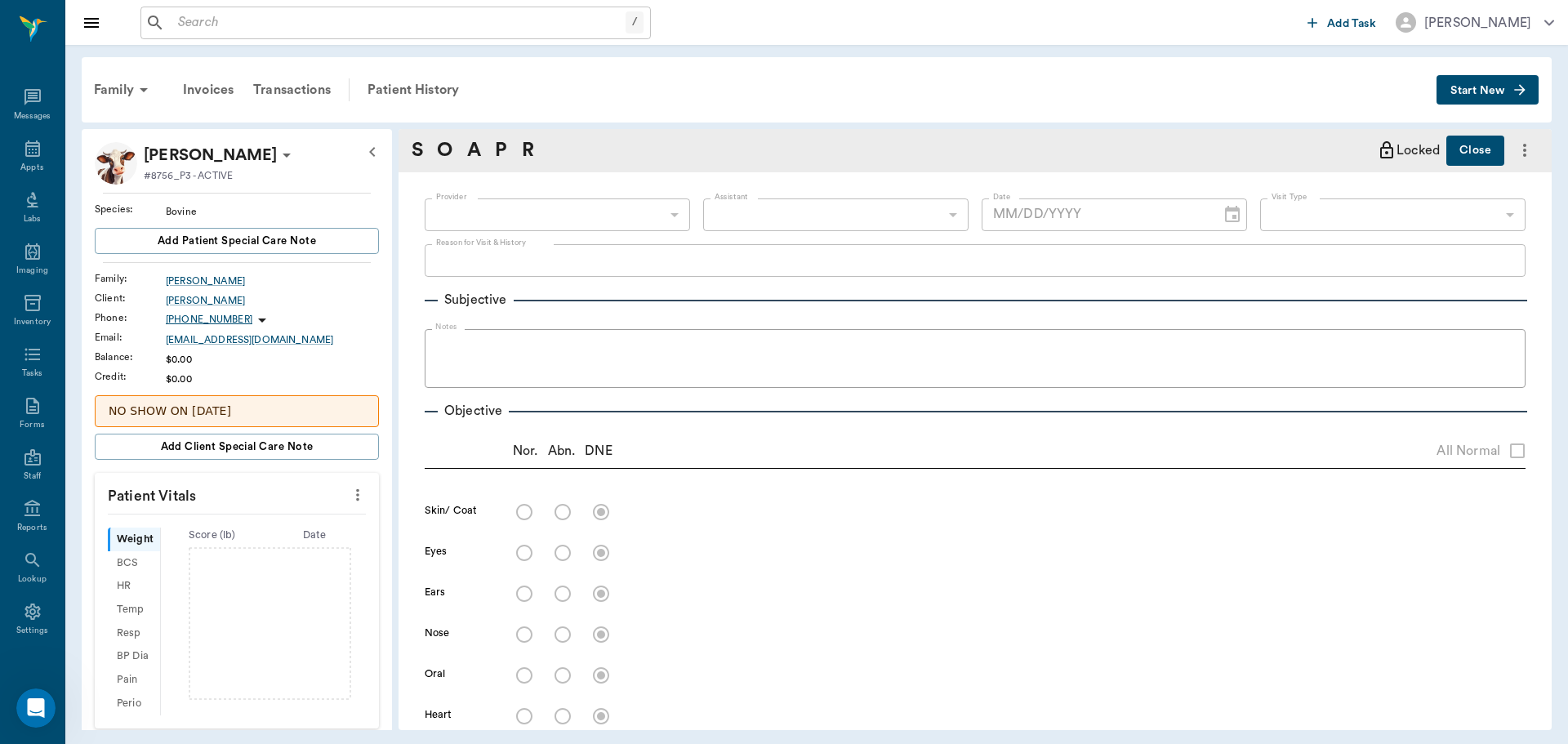
type input "63ec2f075fda476ae8351a4d"
type input "65d2be4f46e3a538d89b8c14"
type textarea "2 MINI Brahma BULLS. CHECK UP AND DEWORM -LORY"
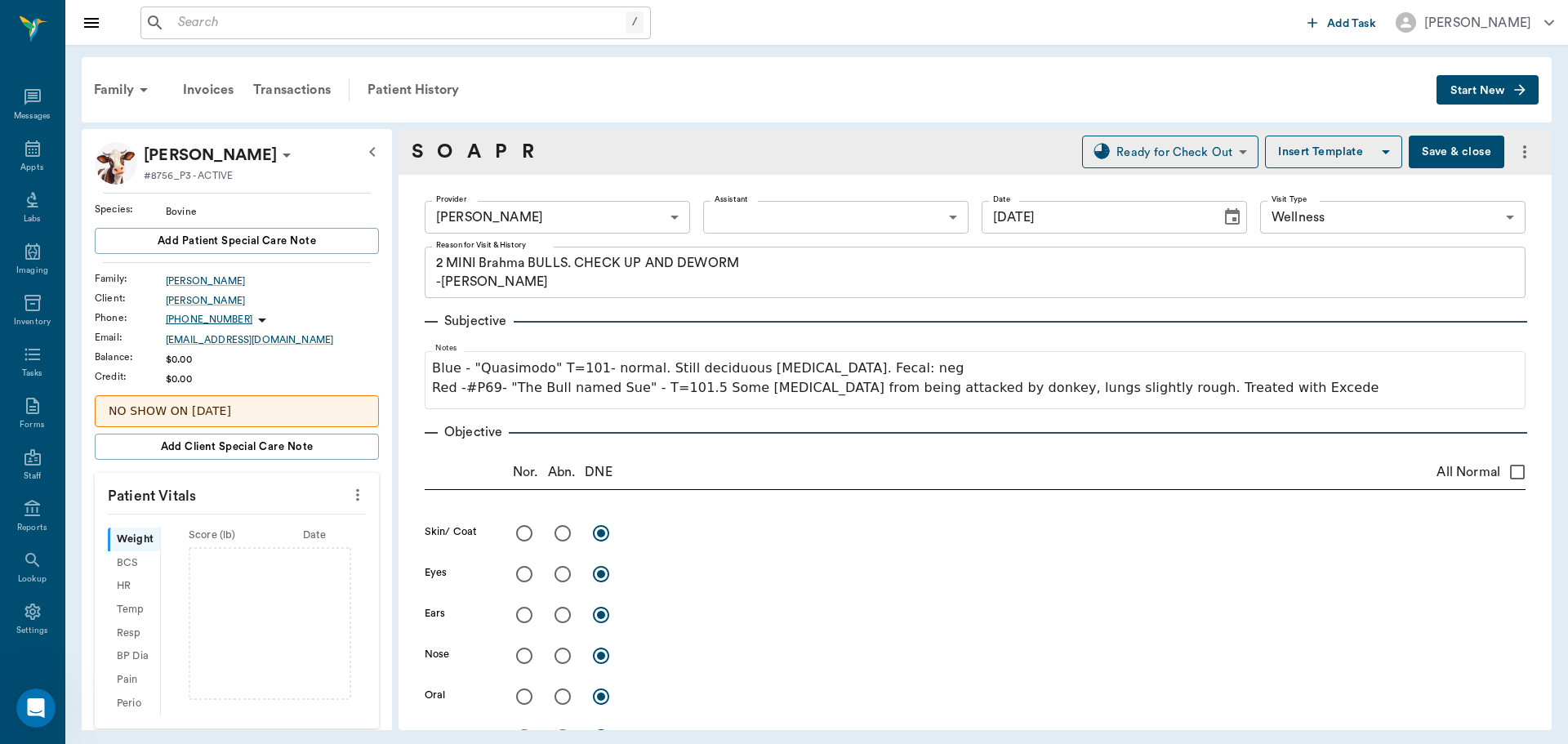
type input "[DATE]"
type input "CHECKED_OUT"
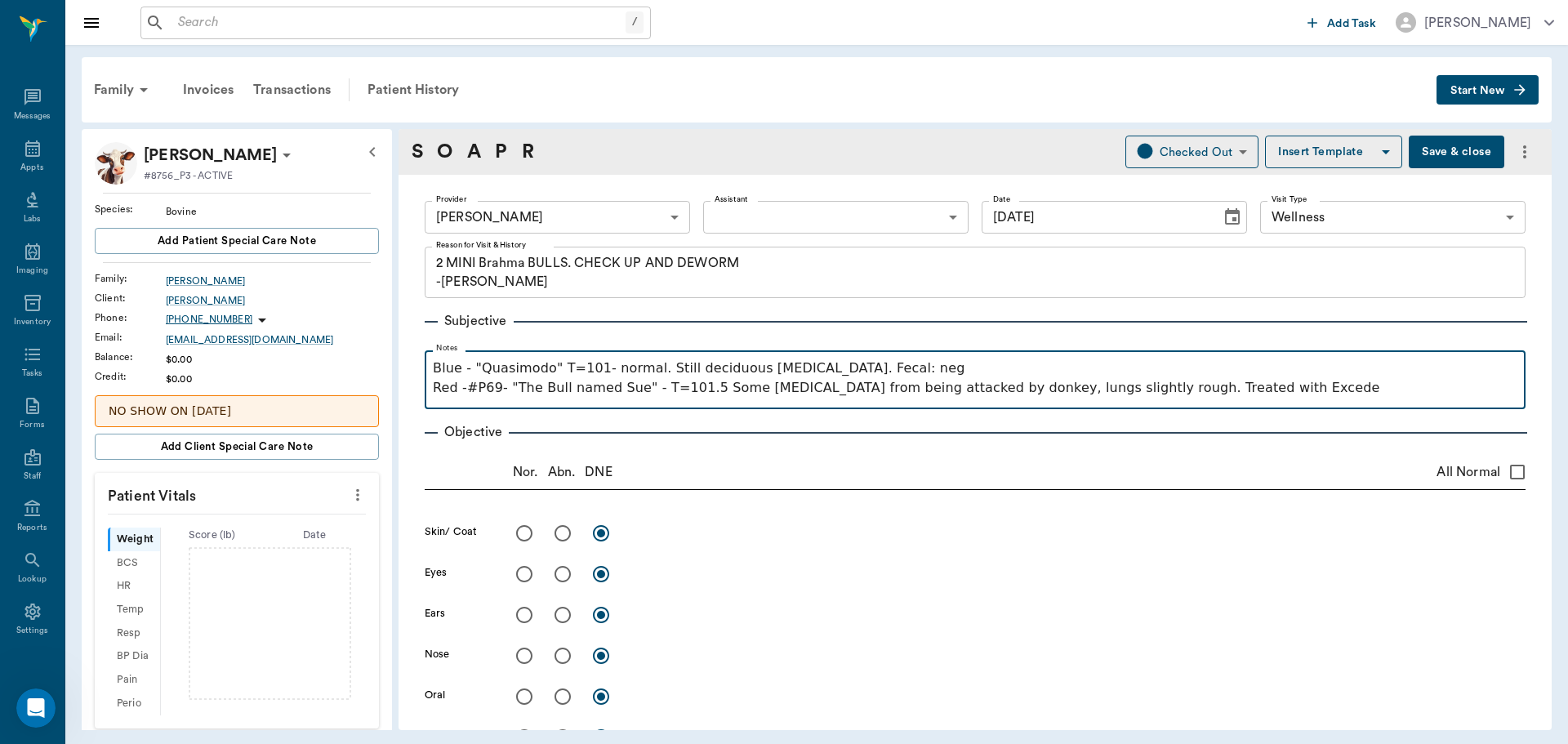
click at [689, 390] on p "Red -#P69- "The Bull named Sue" - T=101.5 Some skin inflammation from being att…" at bounding box center [975, 388] width 1085 height 20
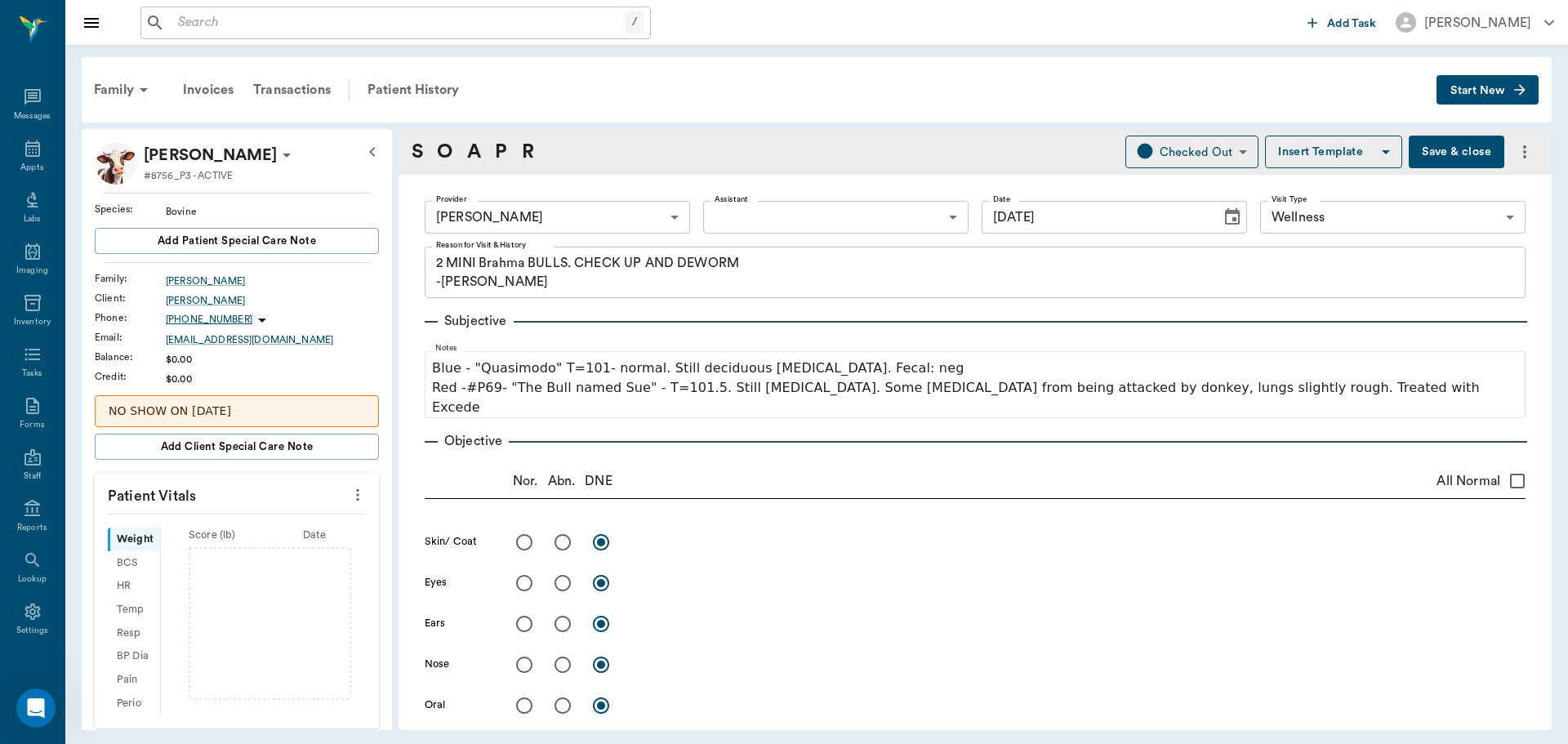
click at [1427, 150] on button "Save & close" at bounding box center [1456, 152] width 96 height 33
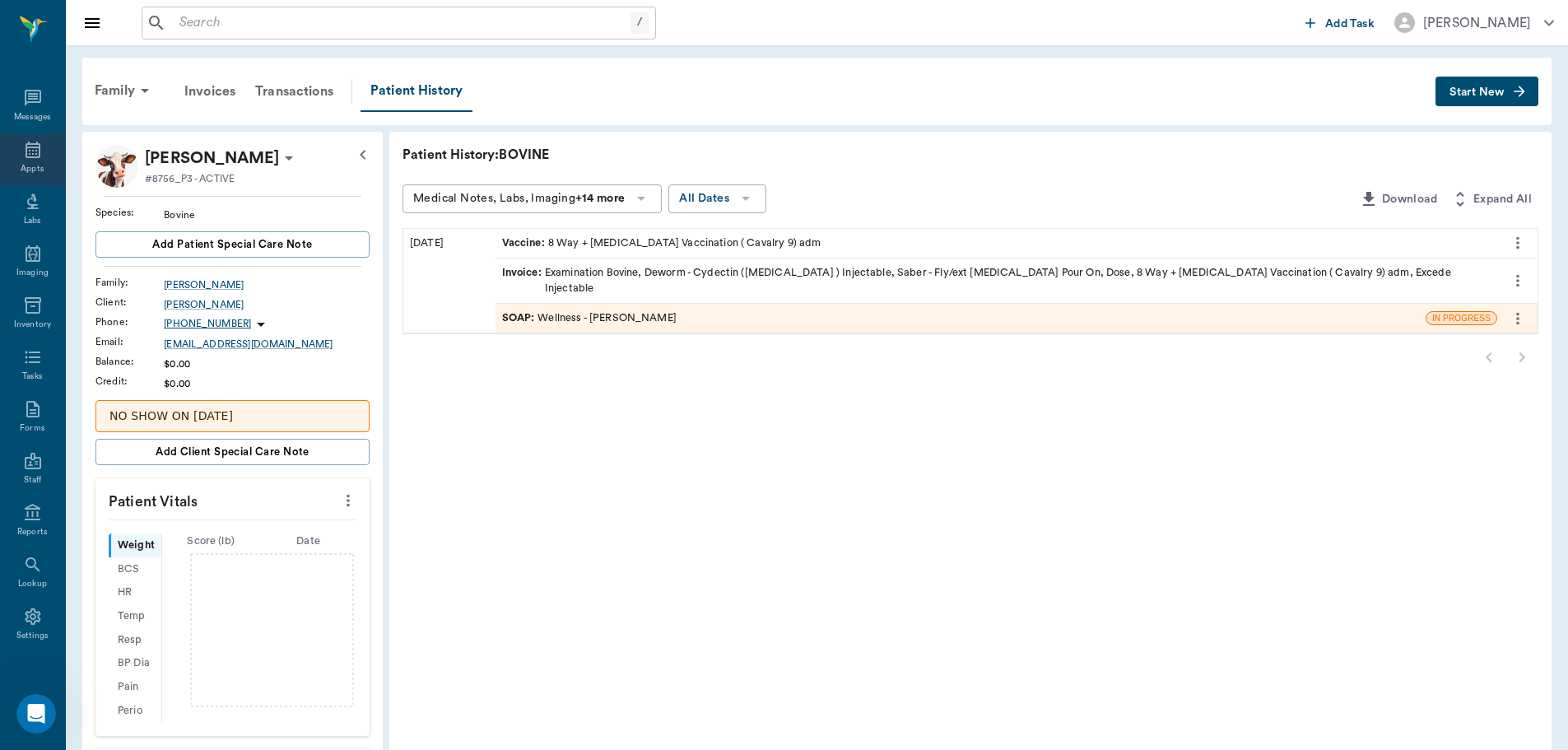
click at [23, 140] on icon at bounding box center [33, 150] width 20 height 20
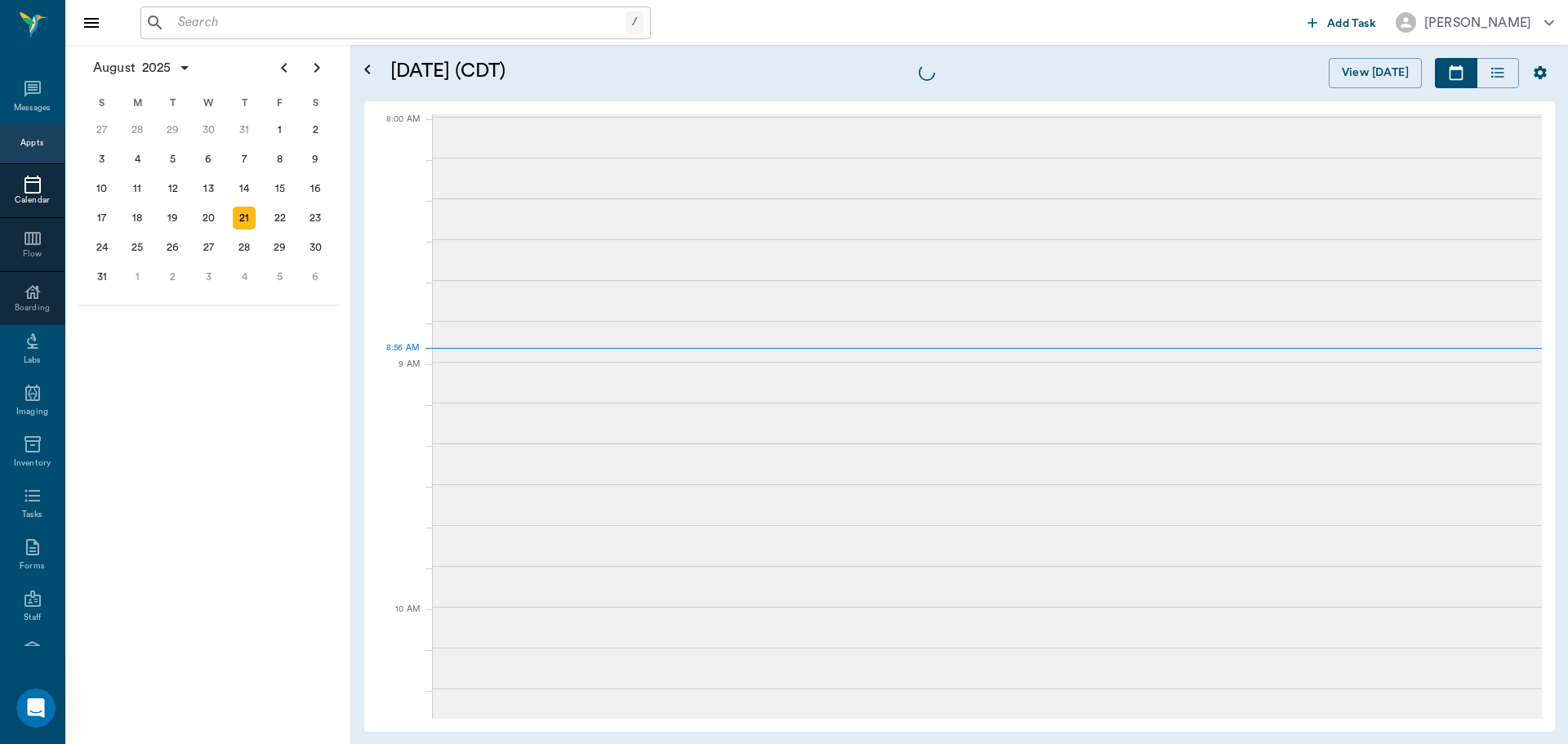
scroll to position [2, 0]
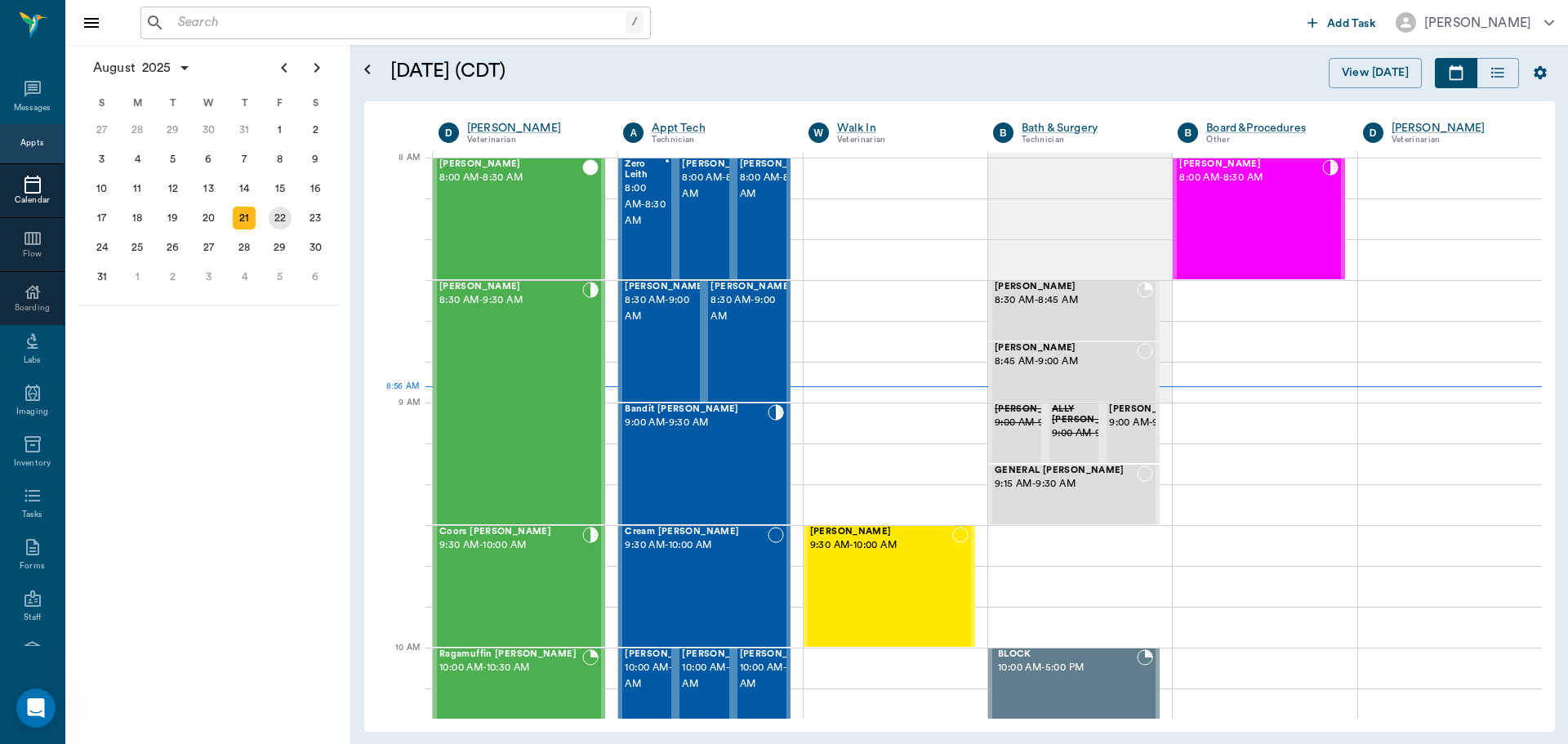
click at [275, 217] on div "22" at bounding box center [279, 218] width 23 height 23
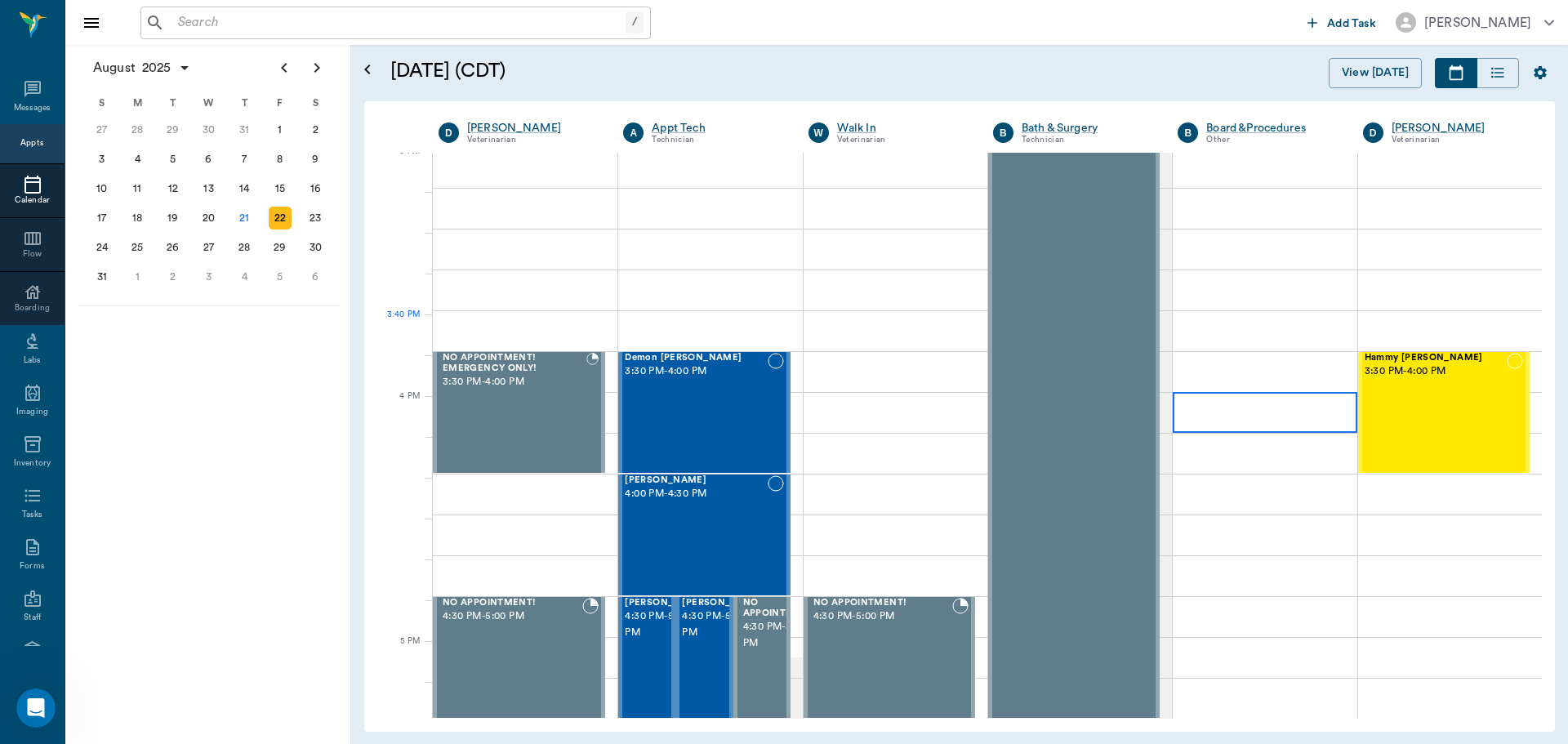
scroll to position [1634, 0]
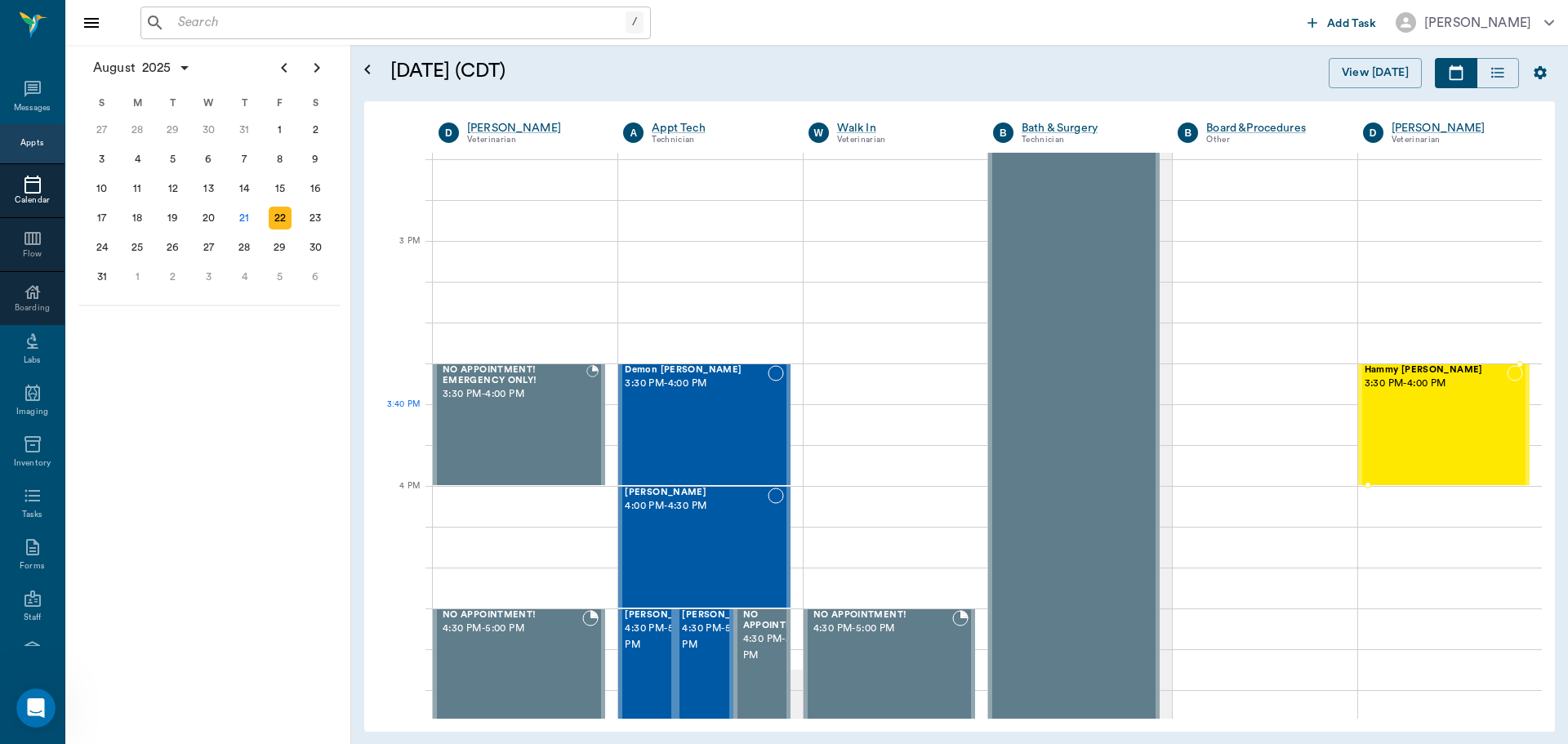
click at [1411, 417] on div "Hammy YBARRA 3:30 PM - 4:00 PM" at bounding box center [1435, 425] width 142 height 119
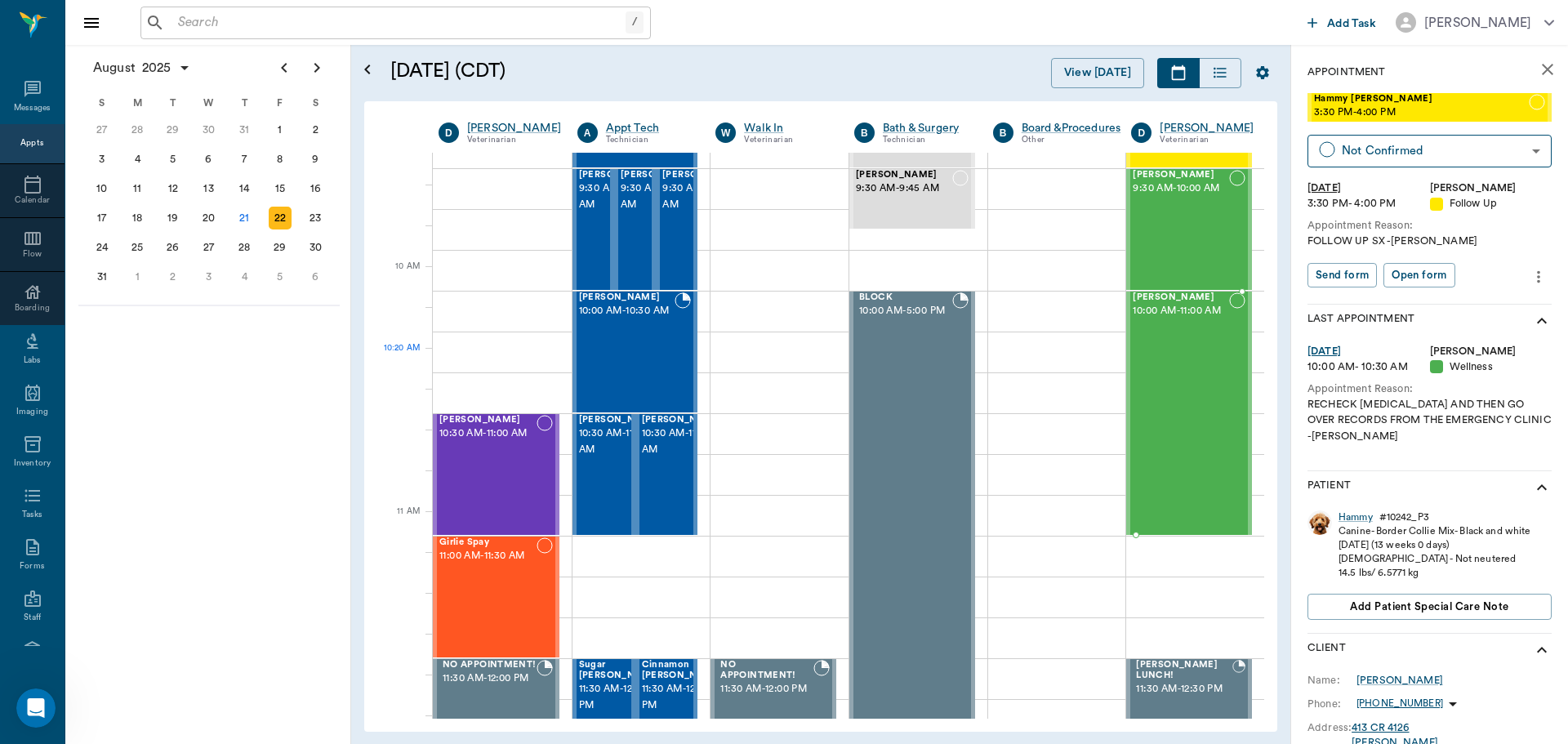
scroll to position [327, 0]
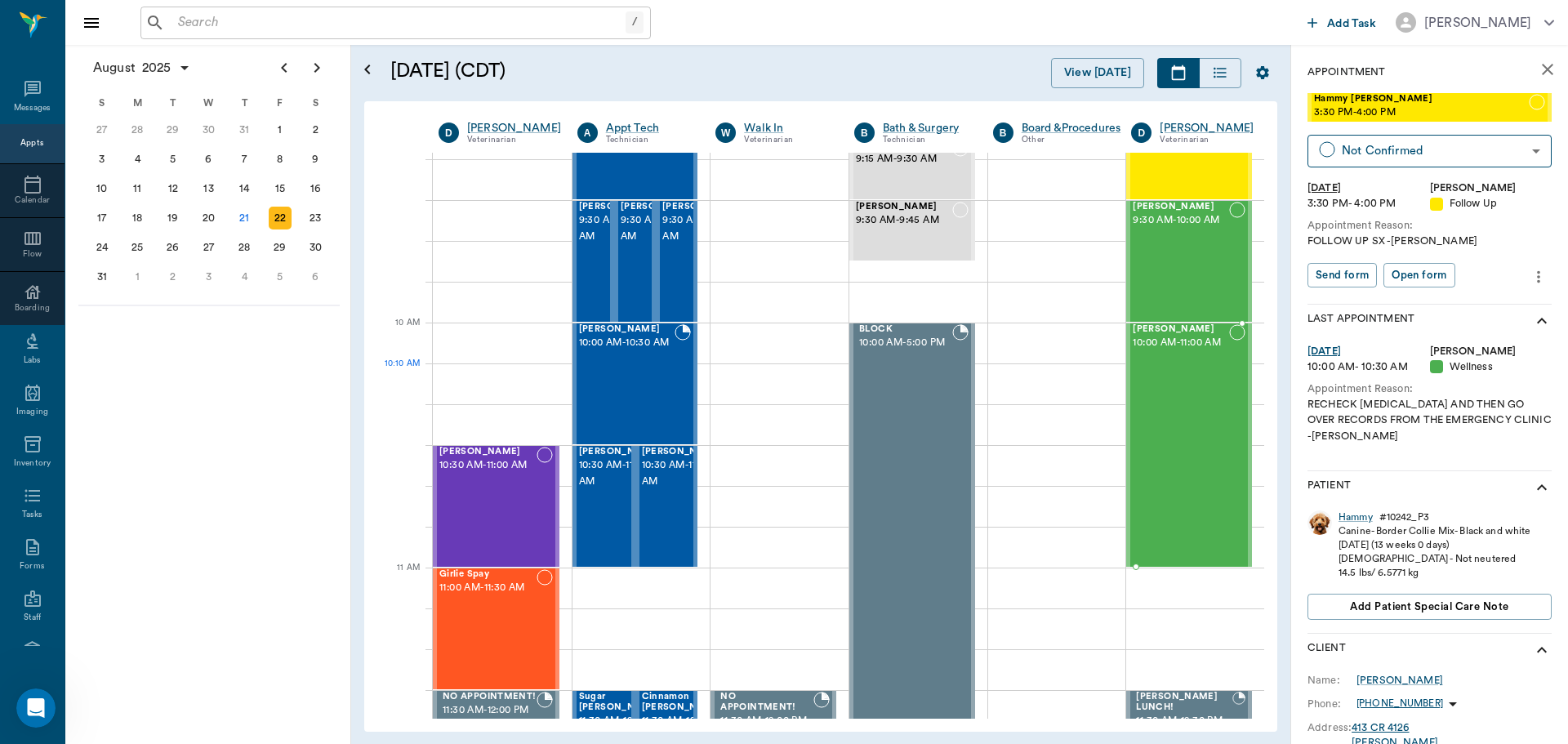
click at [1138, 382] on div "Lilah Stephens 10:00 AM - 11:00 AM" at bounding box center [1181, 445] width 97 height 242
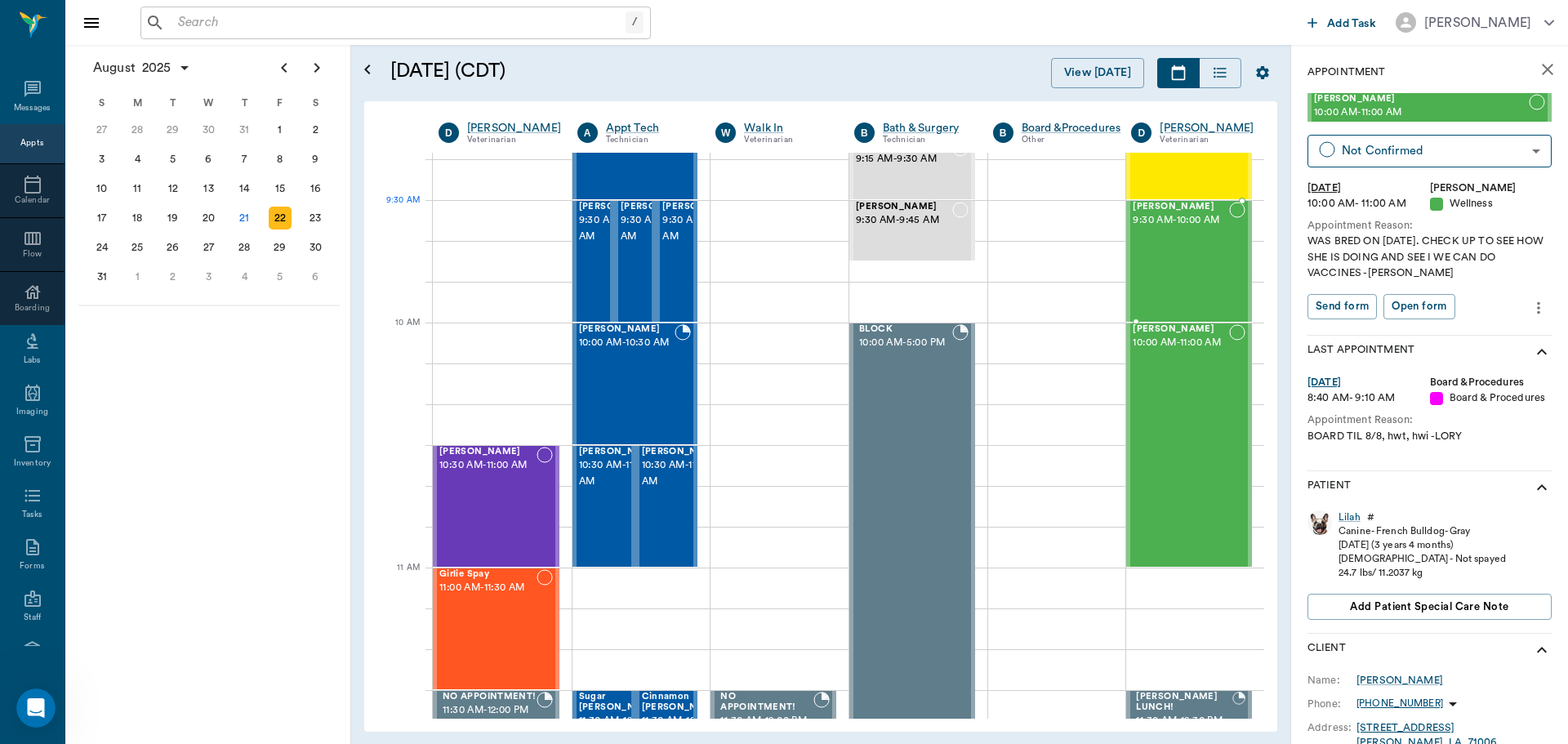
click at [1153, 217] on span "9:30 AM - 10:00 AM" at bounding box center [1181, 221] width 97 height 17
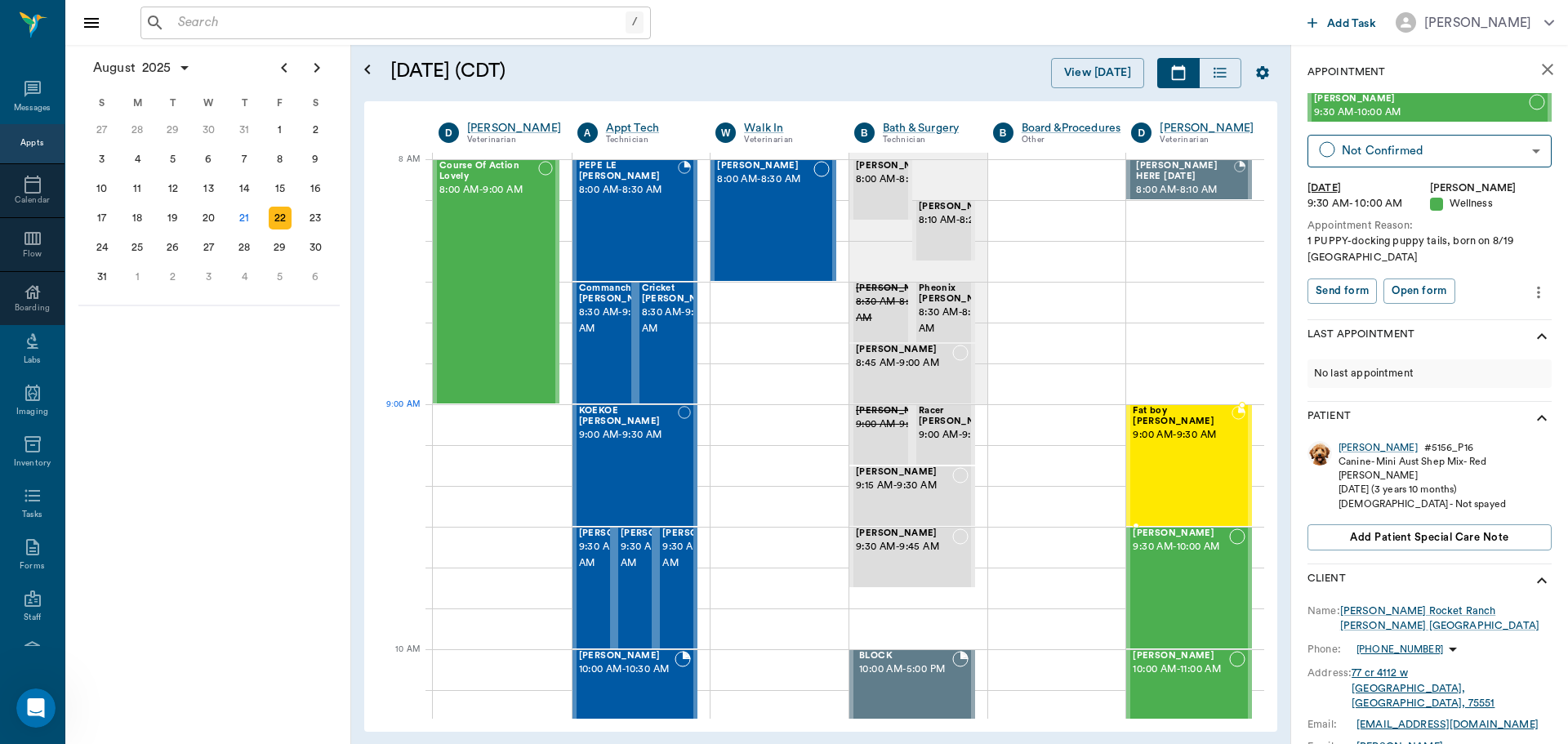
click at [1165, 444] on div "Fat boy EGBERT 9:00 AM - 9:30 AM" at bounding box center [1182, 465] width 99 height 119
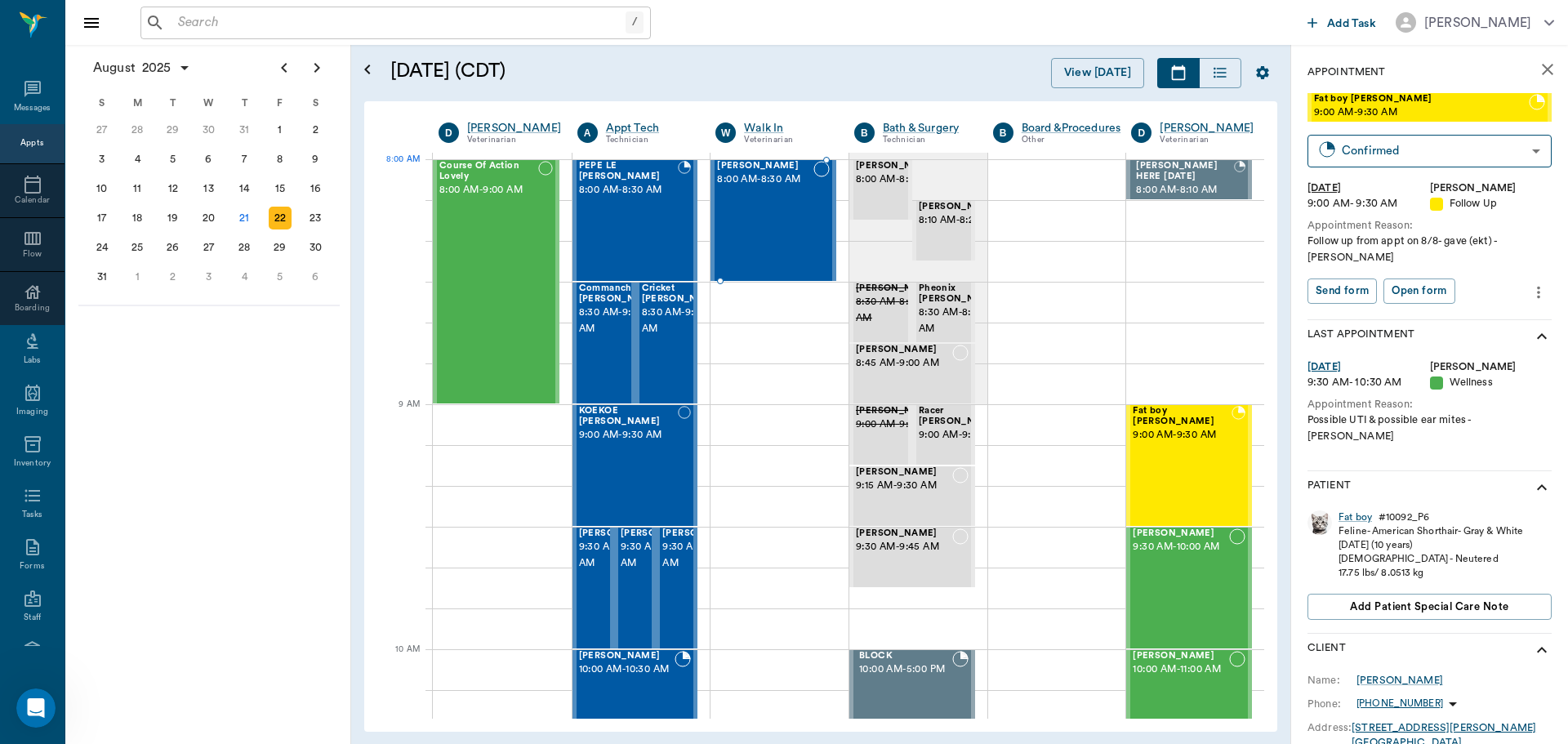
click at [767, 194] on div "Chucky Virnala 8:00 AM - 8:30 AM" at bounding box center [766, 220] width 97 height 119
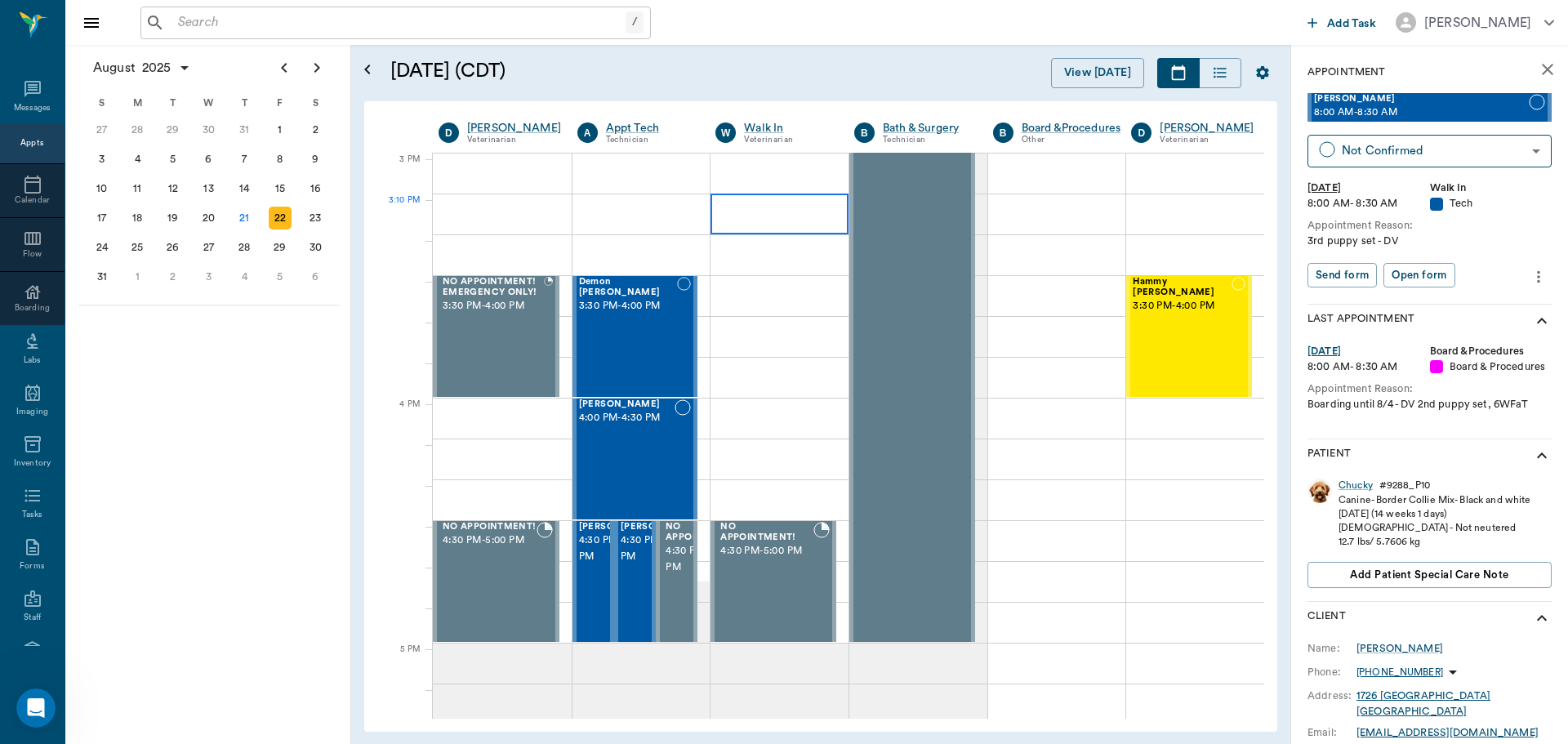
scroll to position [1716, 0]
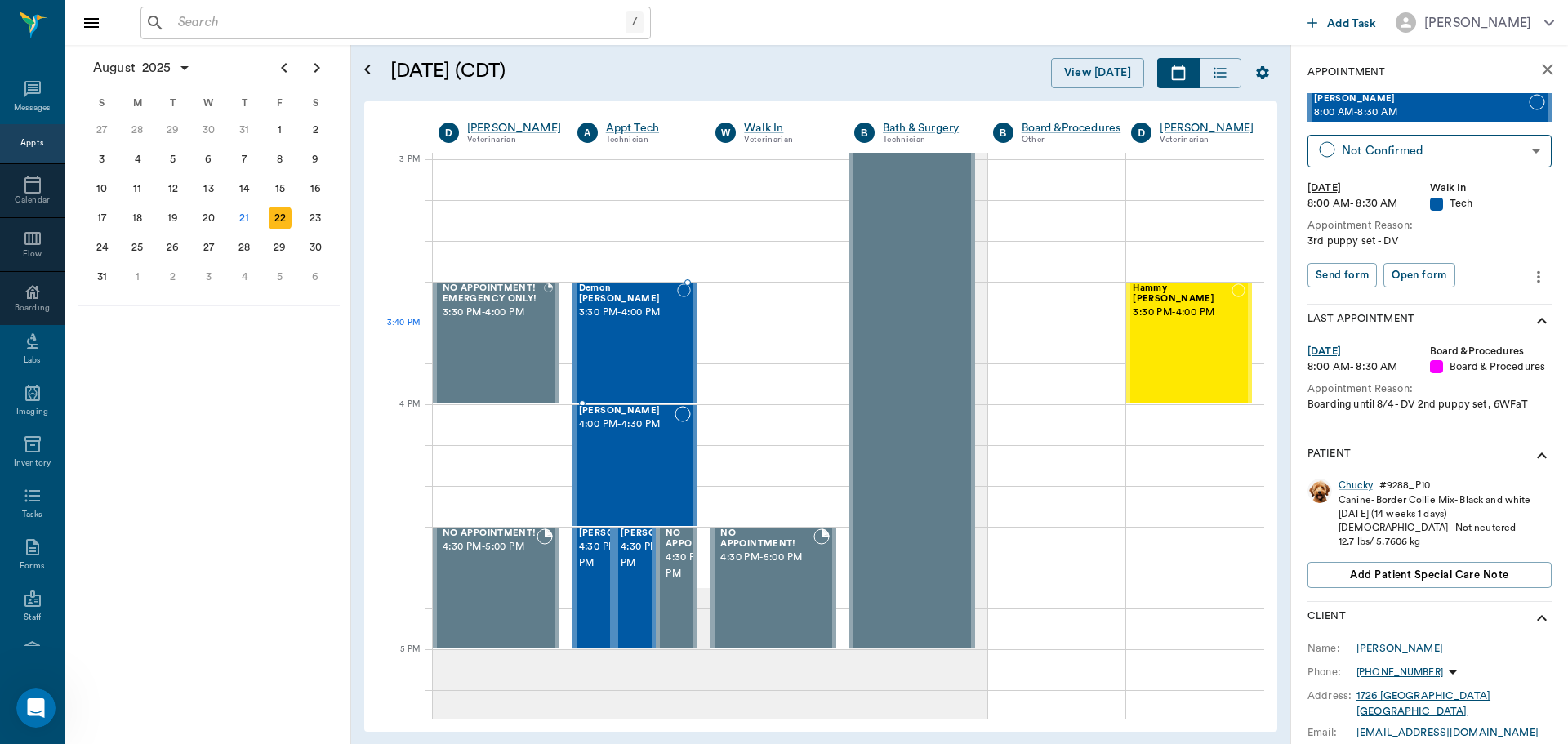
click at [677, 329] on div at bounding box center [684, 343] width 14 height 119
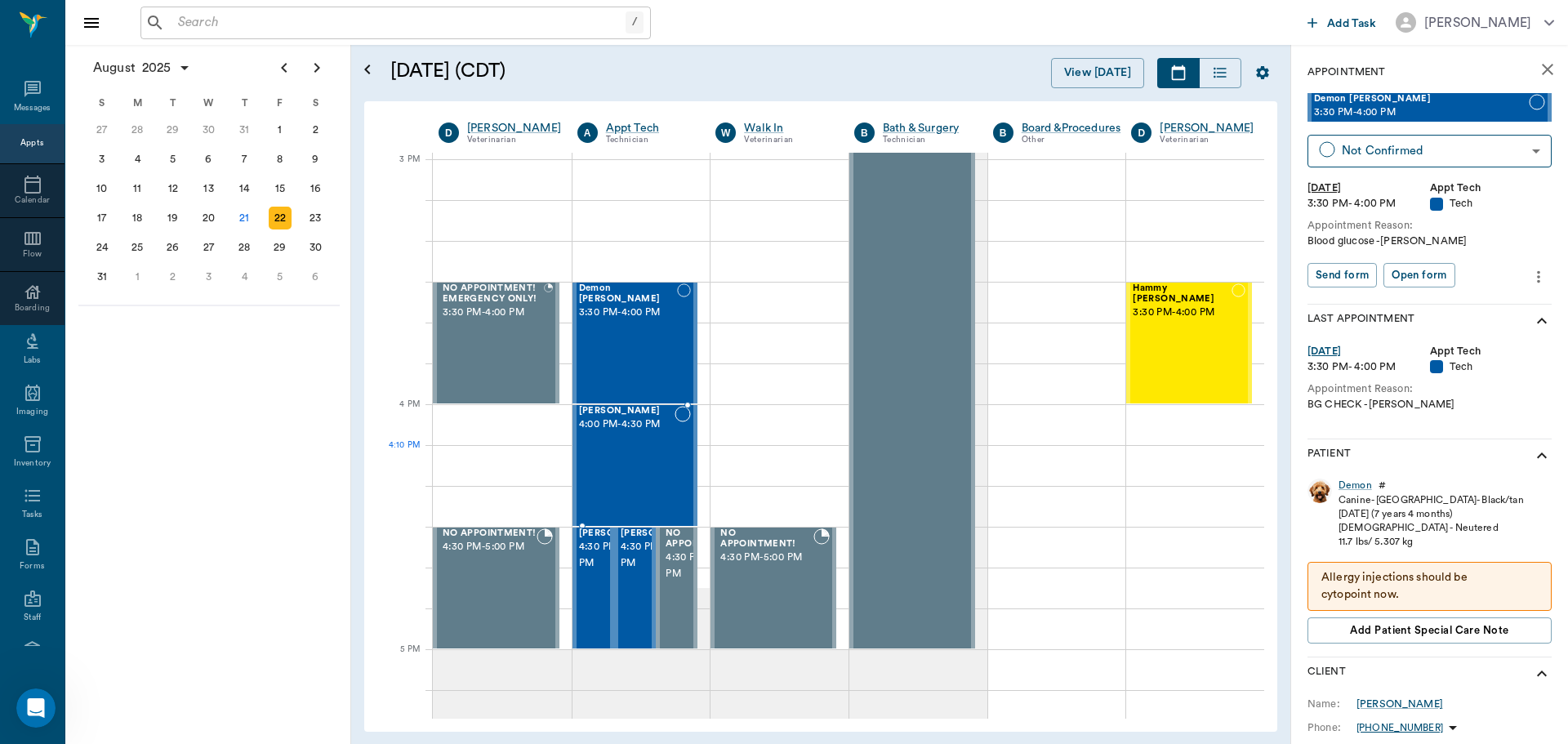
click at [639, 455] on div "PEBBLES Swearengin 4:00 PM - 4:30 PM" at bounding box center [627, 465] width 97 height 119
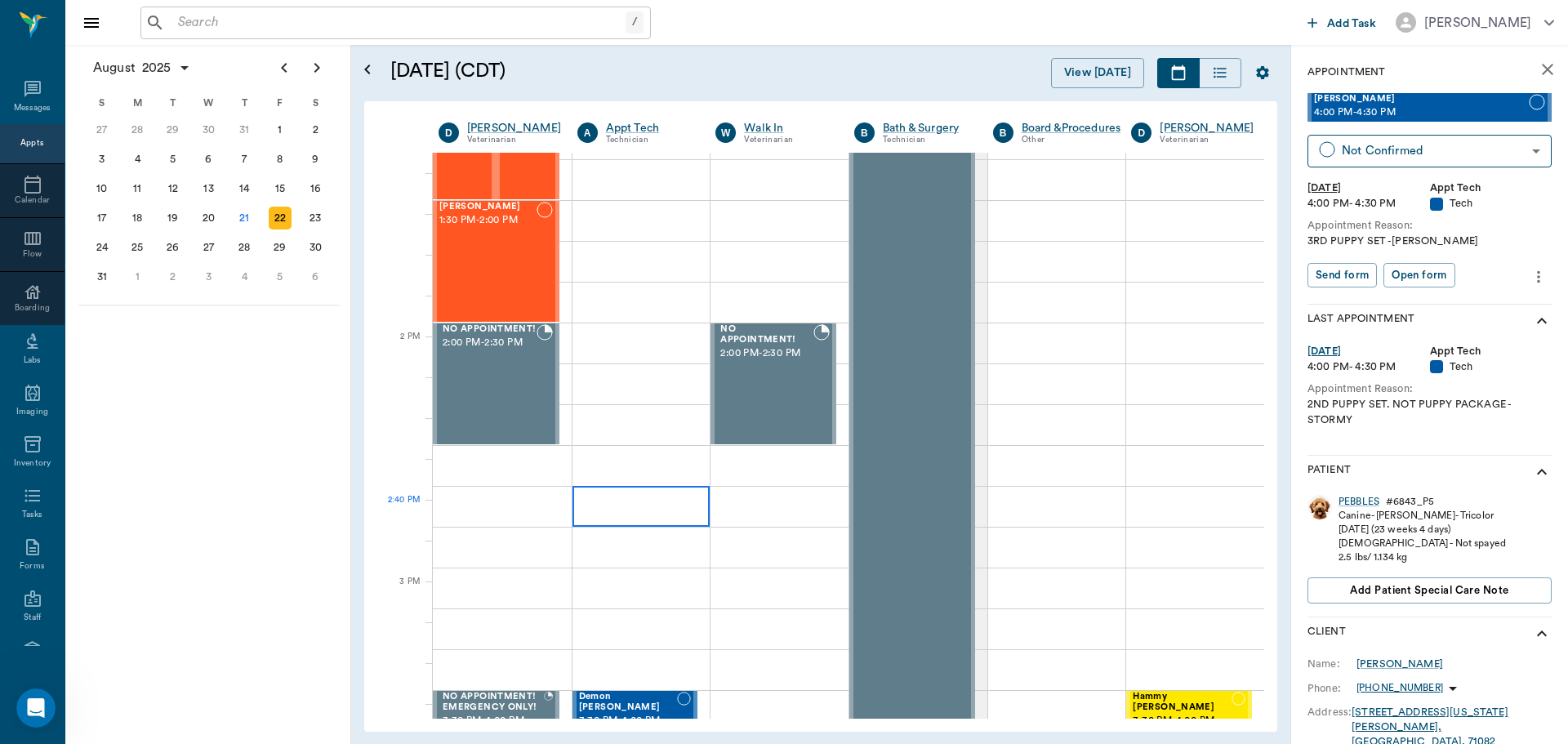
scroll to position [898, 0]
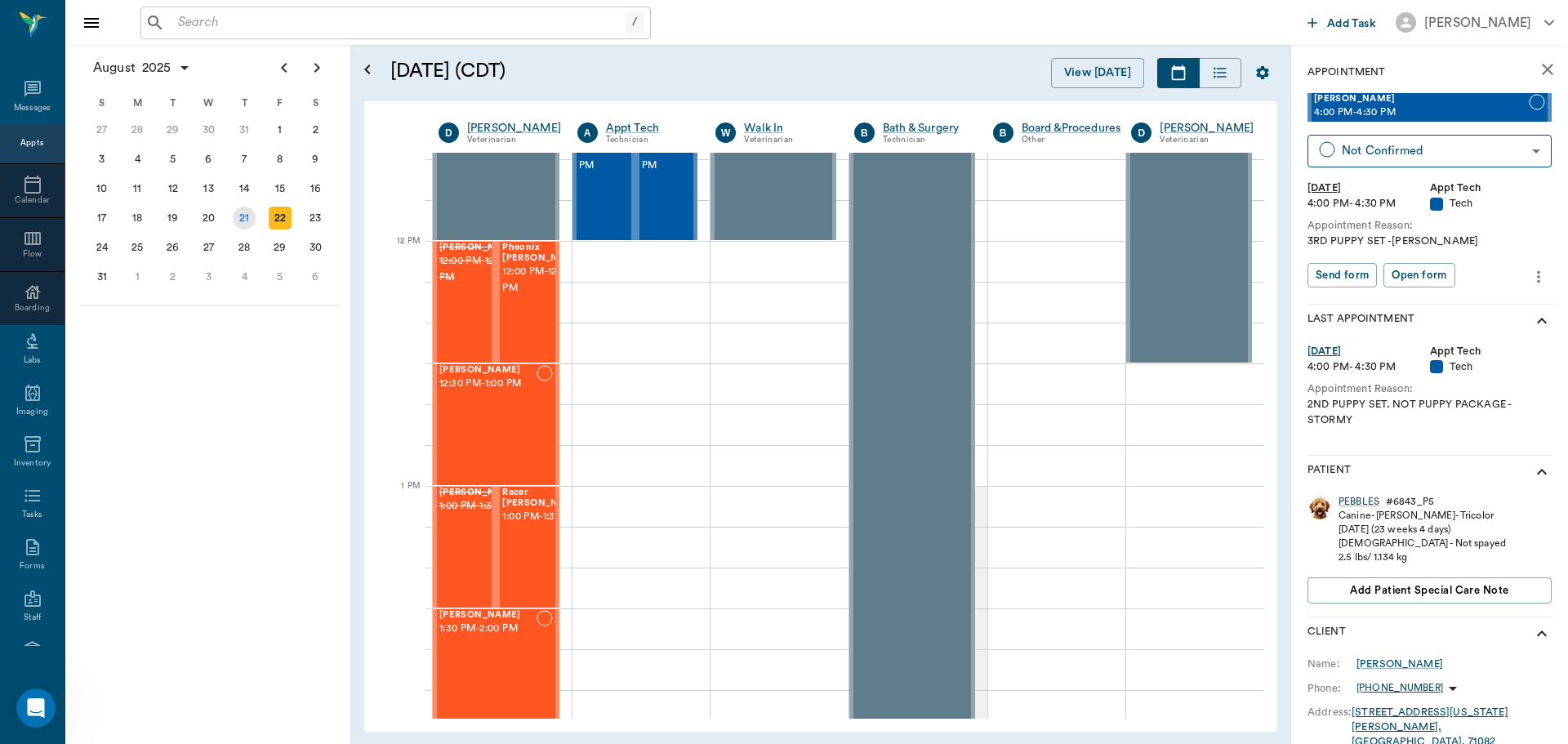
click at [237, 227] on div "21" at bounding box center [244, 218] width 23 height 23
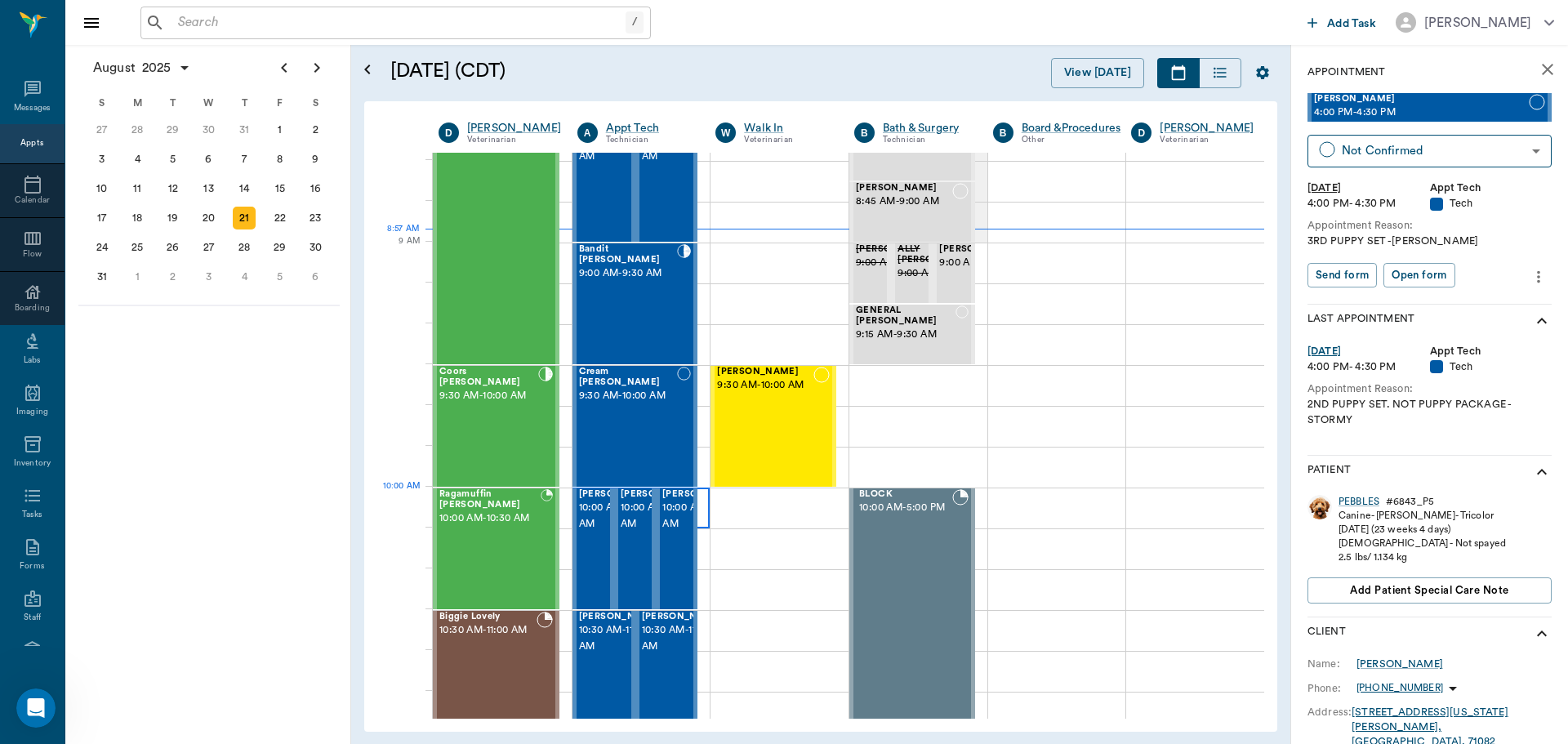
scroll to position [163, 0]
click at [505, 422] on div "Coors [PERSON_NAME] 9:30 AM - 10:00 AM" at bounding box center [489, 425] width 99 height 119
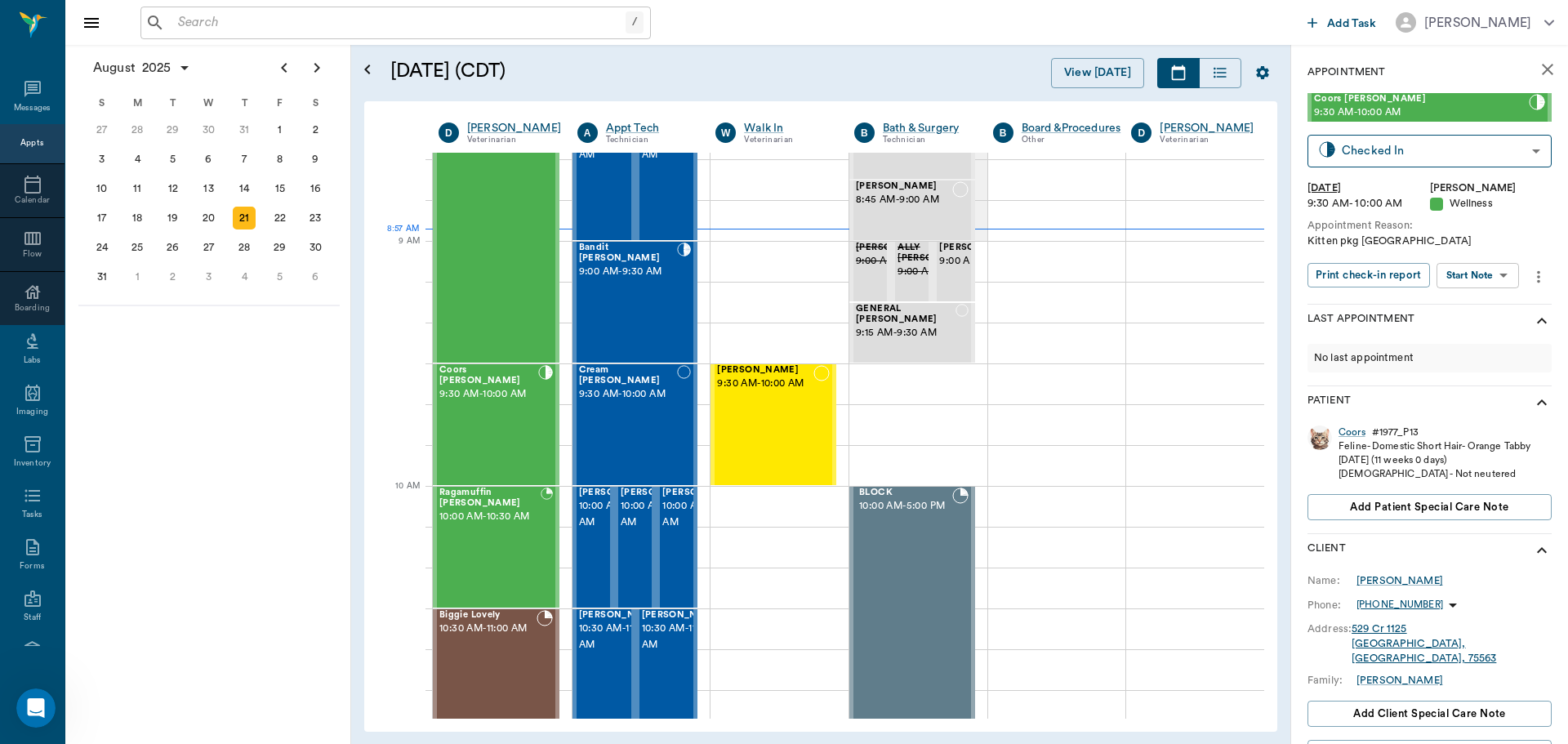
click at [1468, 279] on body "/ ​ Add Task Dr. Bert Ellsworth Nectar Messages Appts Calendar Flow Boarding La…" at bounding box center [784, 372] width 1568 height 744
click at [1472, 305] on button "Start SOAP" at bounding box center [1460, 309] width 56 height 19
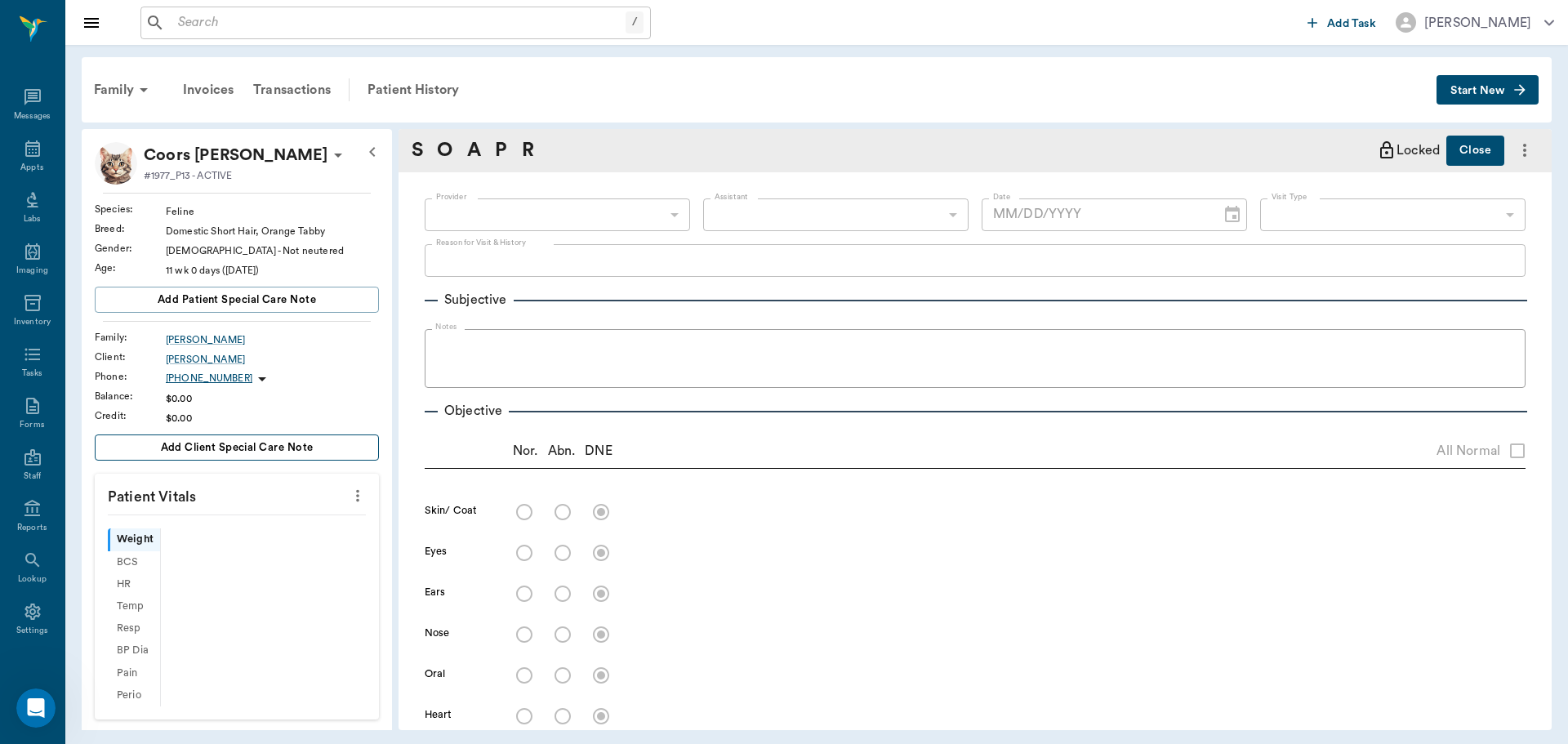
type input "63ec2f075fda476ae8351a4d"
type input "65d2be4f46e3a538d89b8c14"
type textarea "Kitten pkg [GEOGRAPHIC_DATA]"
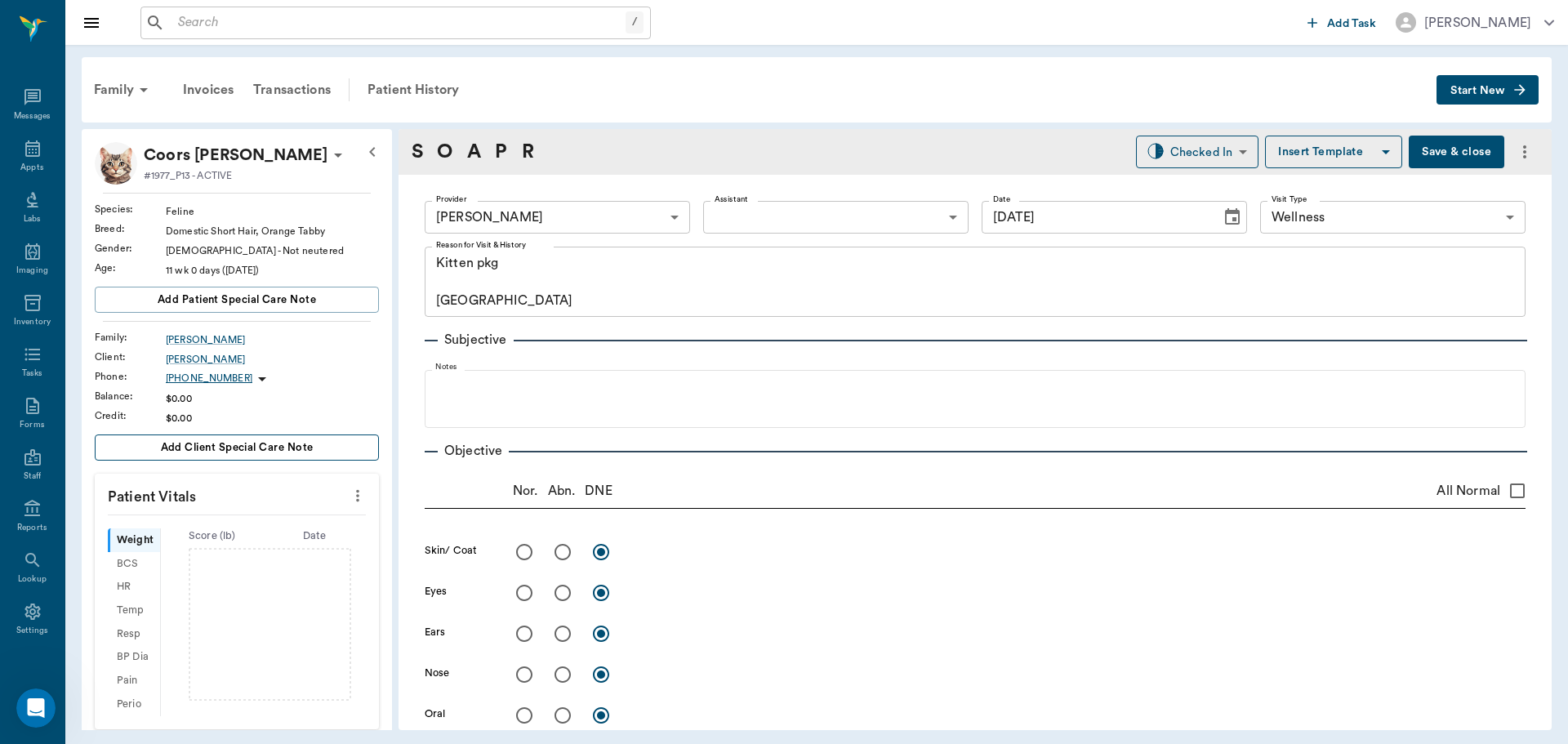
type input "[DATE]"
click at [349, 488] on icon "more" at bounding box center [358, 496] width 18 height 20
click at [572, 425] on div at bounding box center [784, 372] width 1568 height 744
click at [782, 218] on body "/ ​ Add Task Dr. Bert Ellsworth Nectar Messages Appts Labs Imaging Inventory Ta…" at bounding box center [784, 372] width 1568 height 744
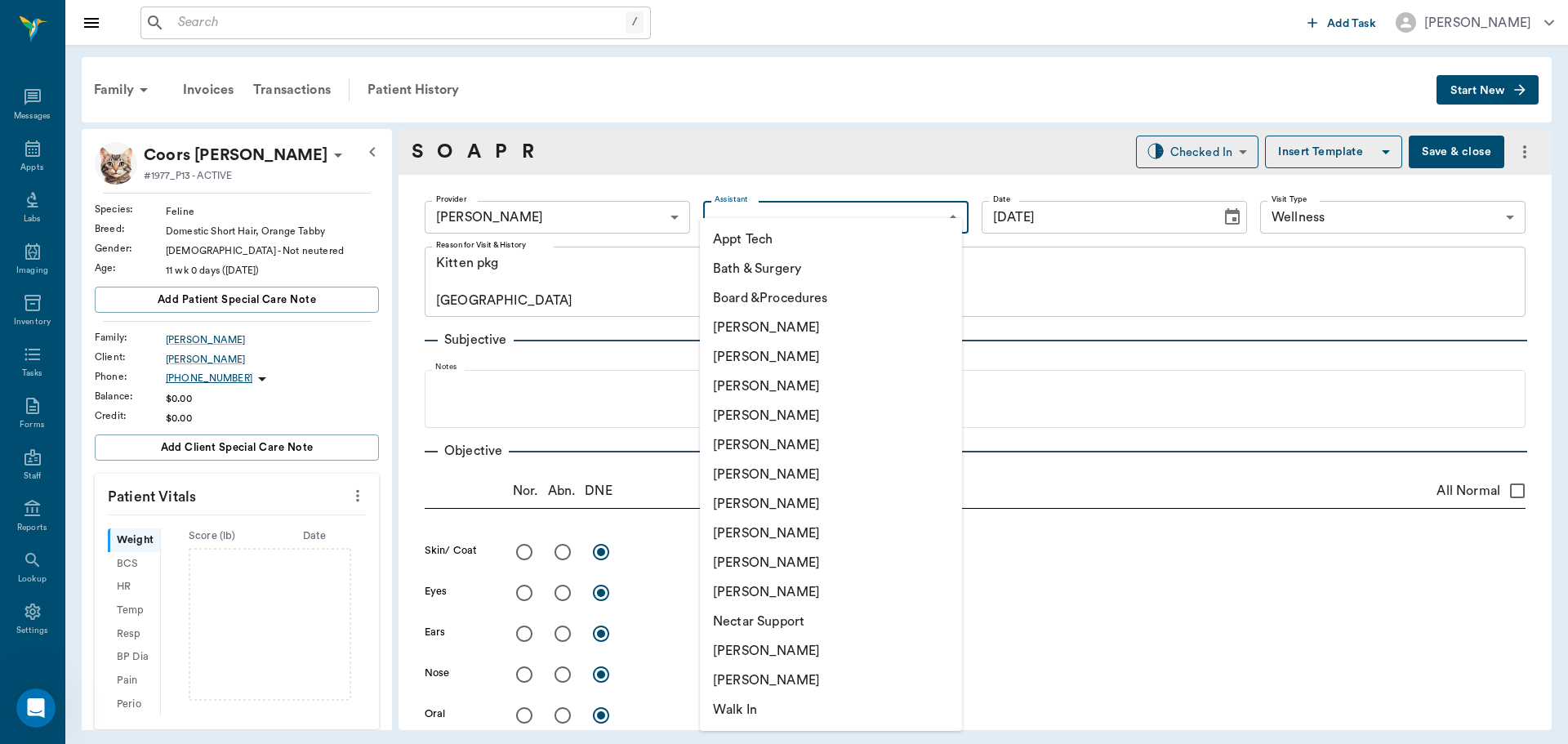
click at [756, 472] on li "[PERSON_NAME]" at bounding box center [831, 474] width 262 height 29
type input "682b670d8bdc6f7f8feef3db"
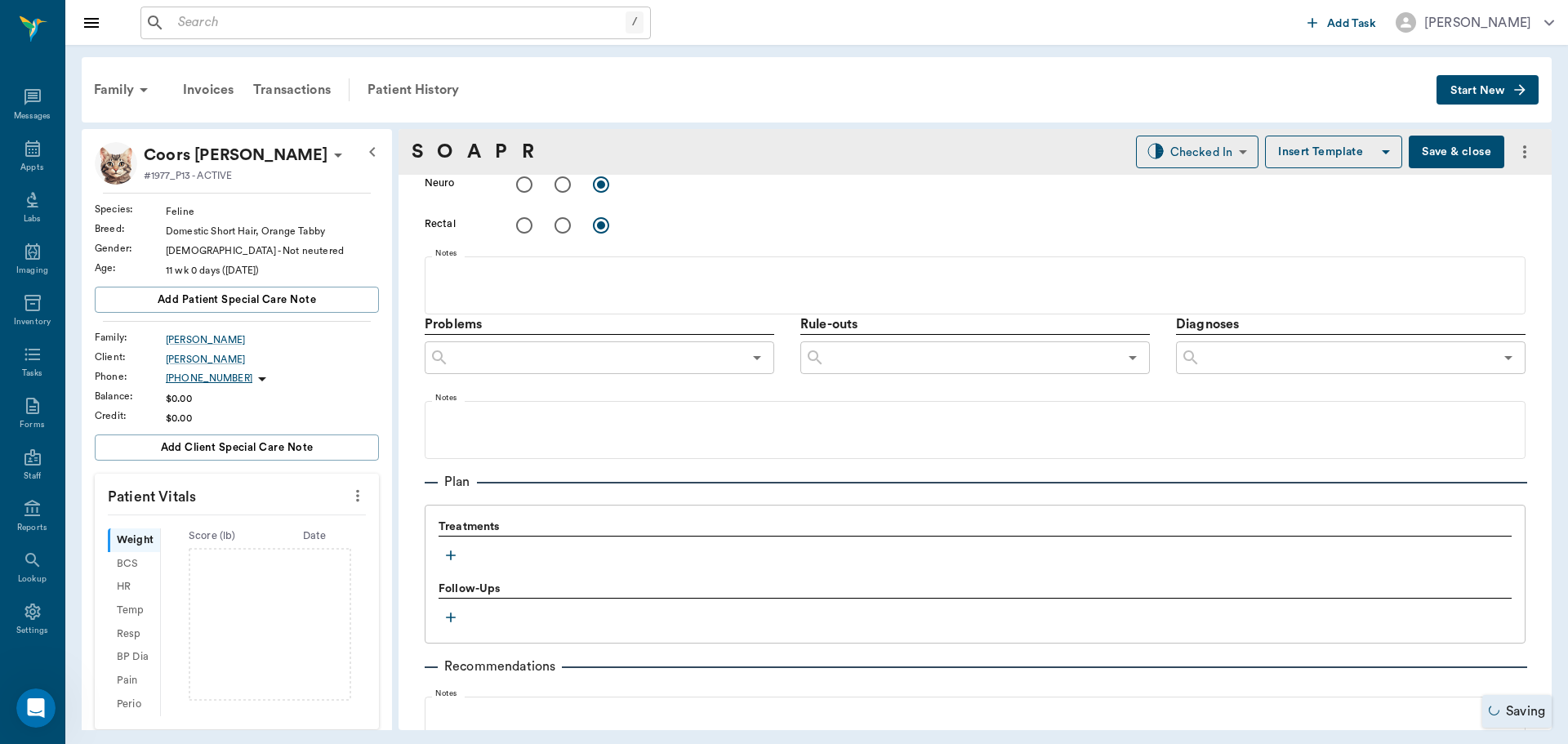
scroll to position [898, 0]
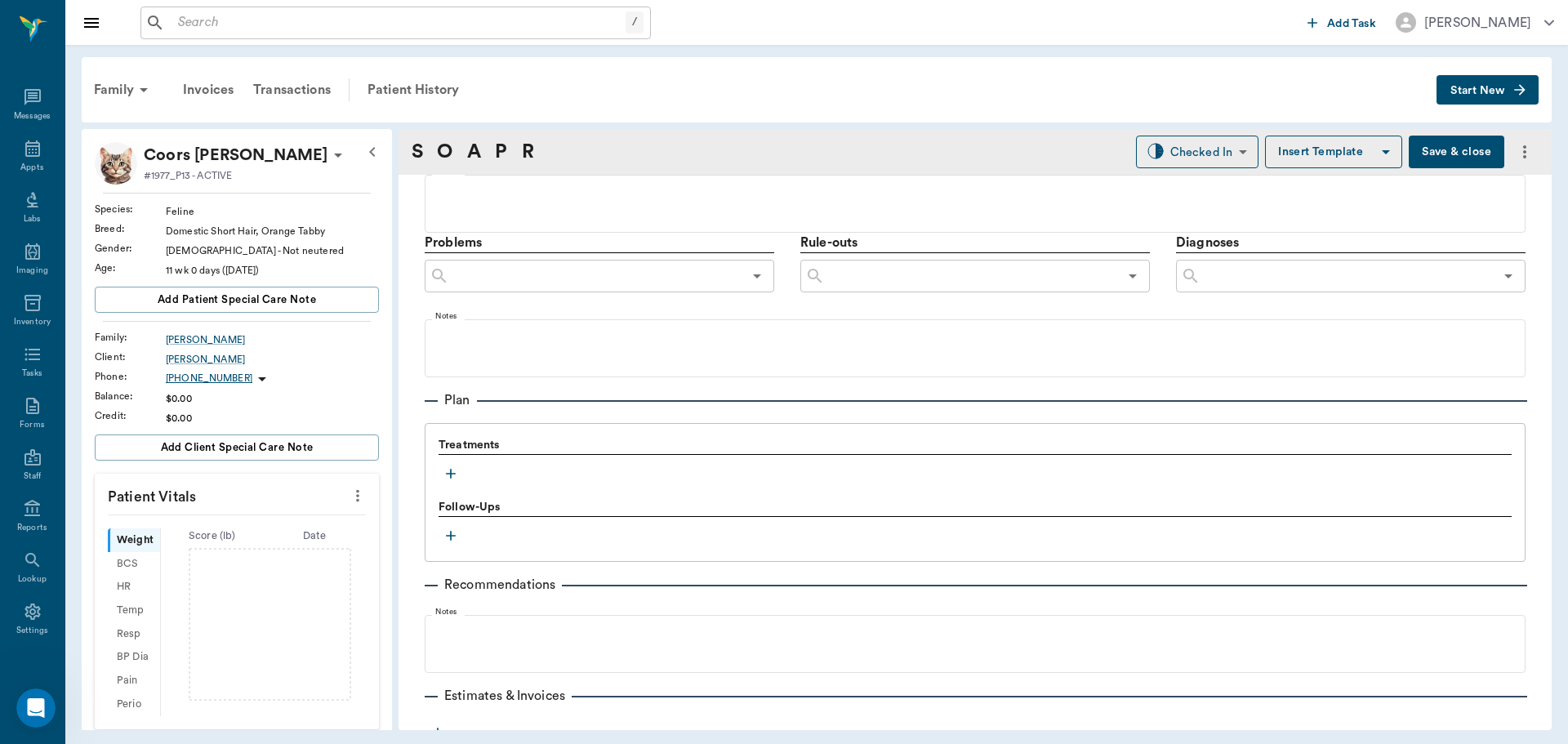
click at [446, 474] on icon "button" at bounding box center [451, 474] width 17 height 17
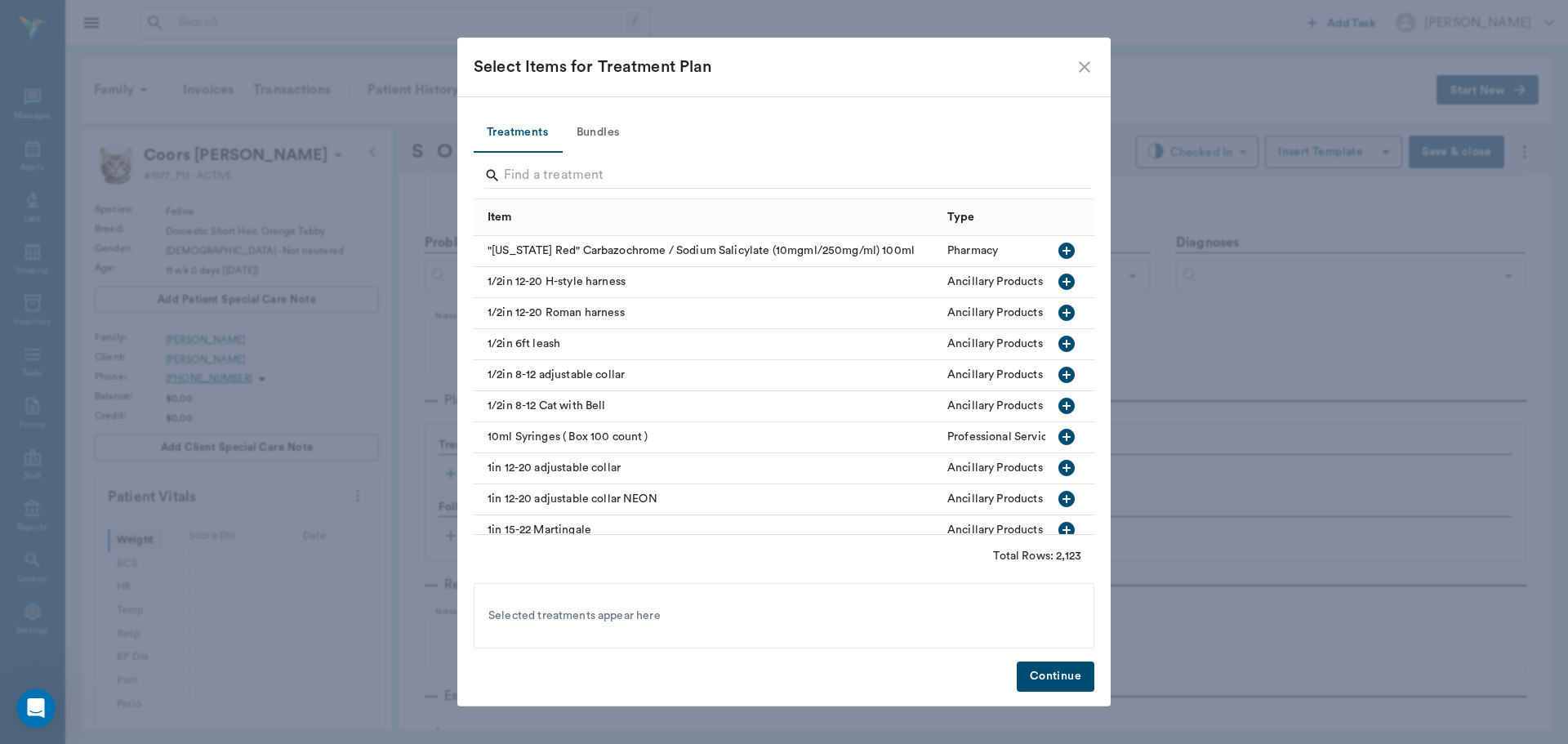
click at [593, 134] on button "Bundles" at bounding box center [598, 133] width 73 height 39
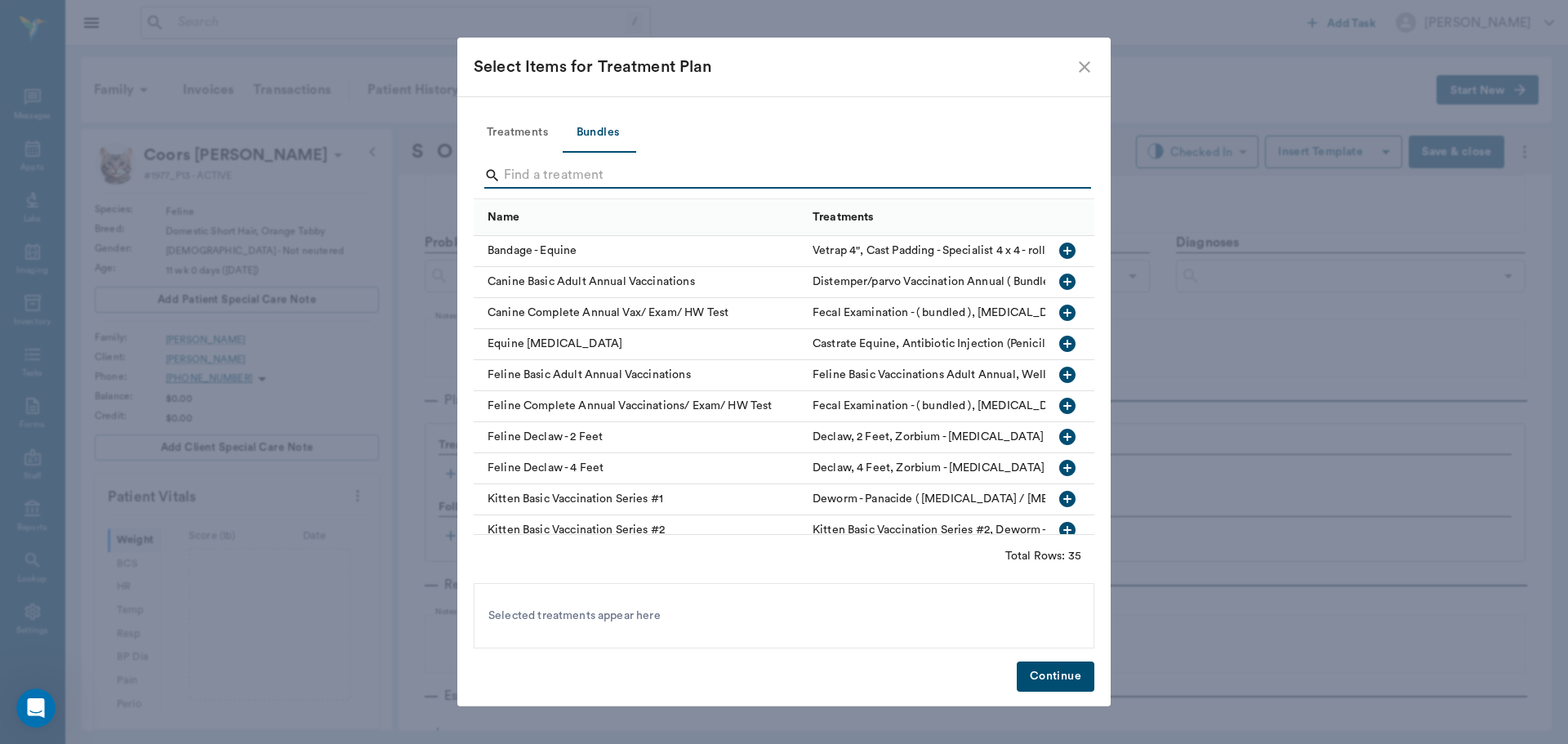
click at [591, 170] on input "Search" at bounding box center [785, 175] width 563 height 26
click at [1083, 66] on icon "close" at bounding box center [1085, 68] width 20 height 20
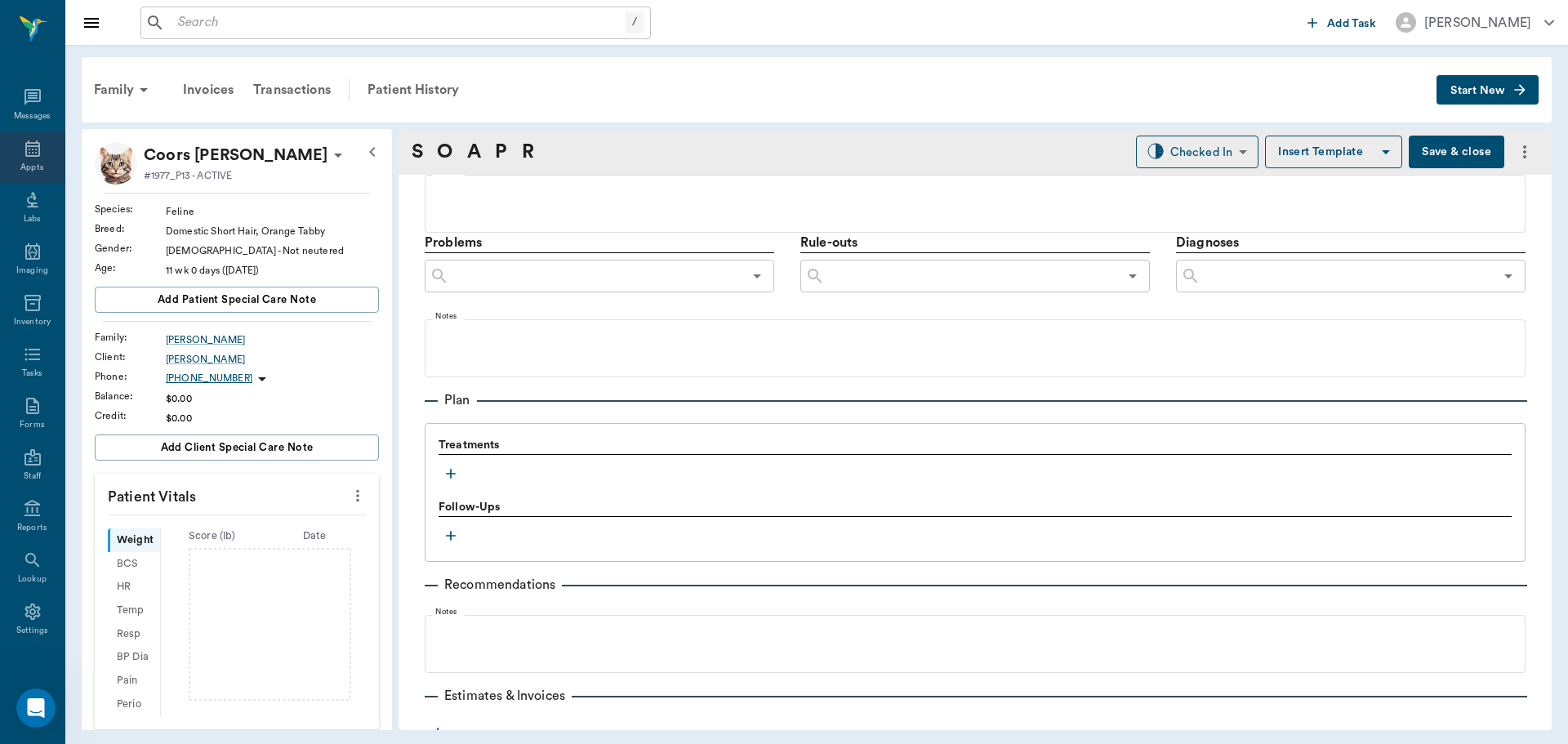
click at [36, 167] on div "Appts" at bounding box center [31, 168] width 23 height 13
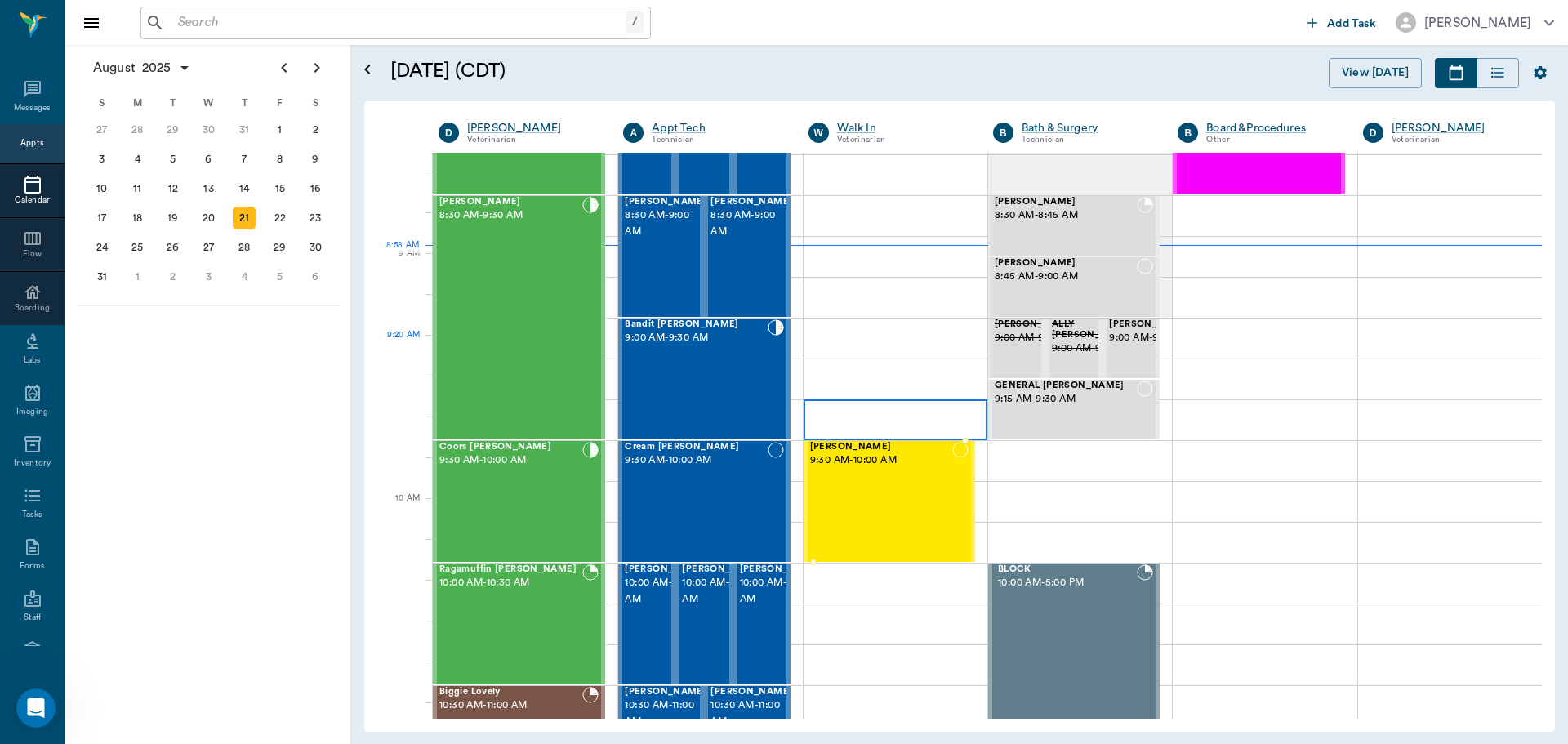
scroll to position [83, 0]
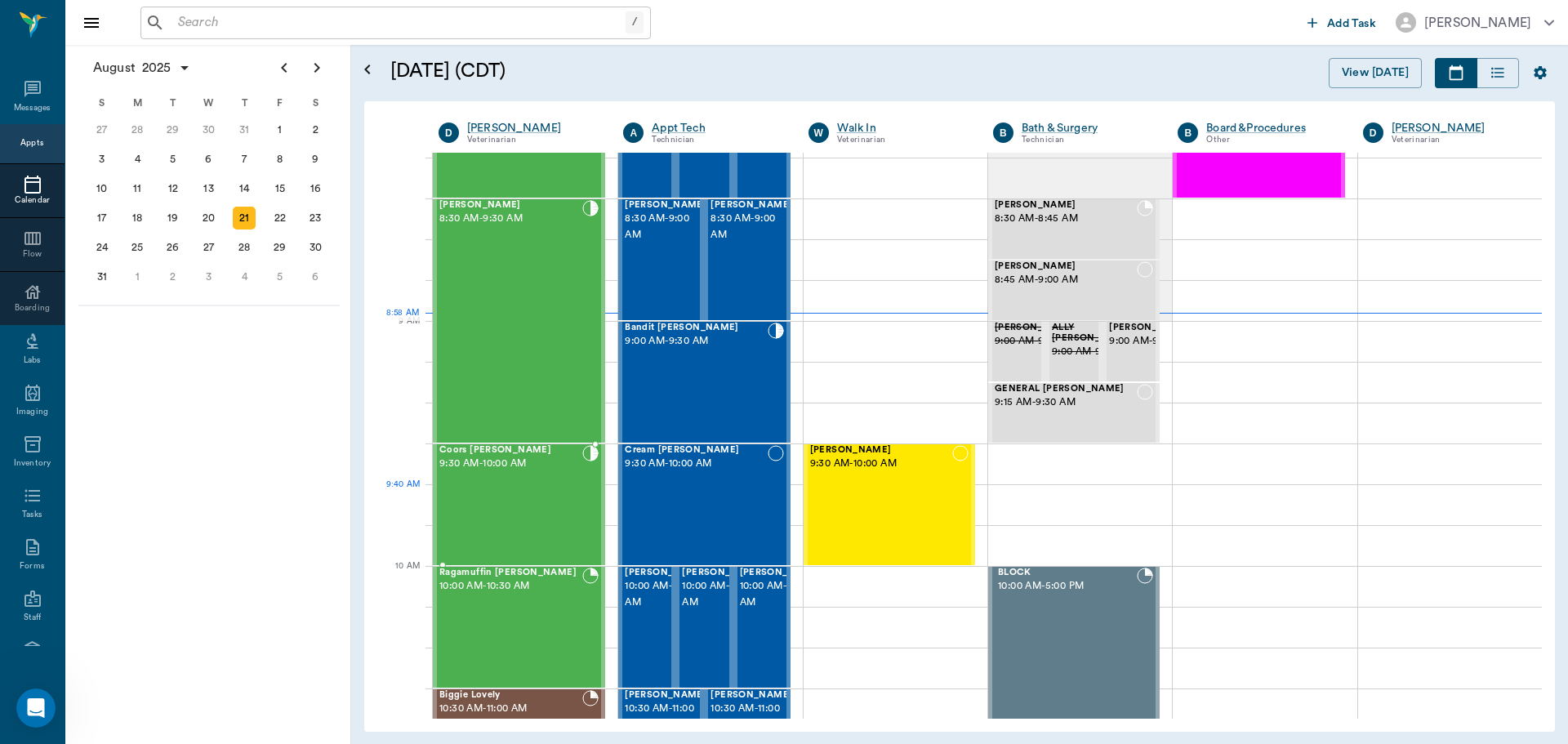
click at [526, 509] on div "Coors [PERSON_NAME] 9:30 AM - 10:00 AM" at bounding box center [510, 505] width 143 height 119
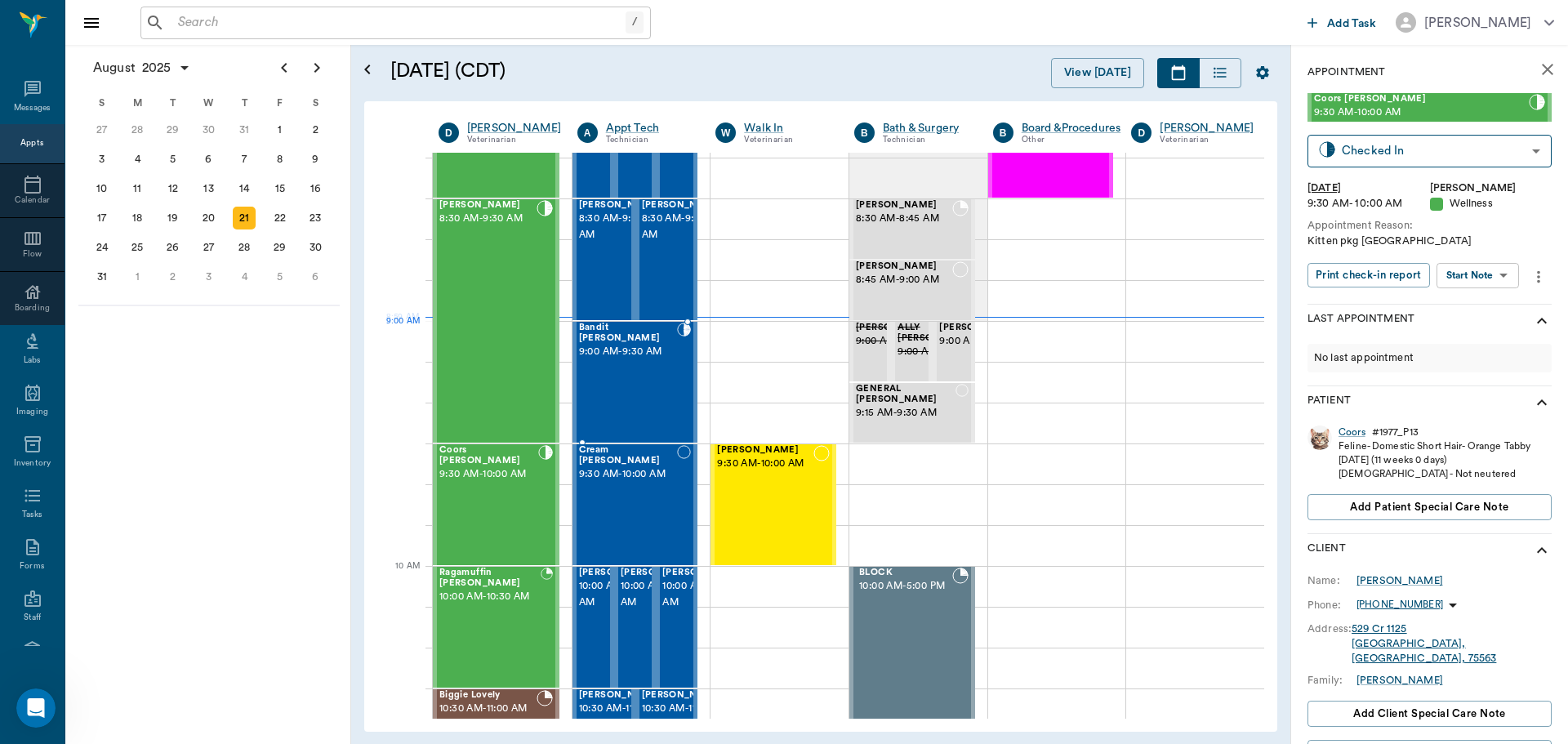
drag, startPoint x: 601, startPoint y: 348, endPoint x: 606, endPoint y: 339, distance: 10.3
click at [605, 347] on span "9:00 AM - 9:30 AM" at bounding box center [628, 352] width 98 height 17
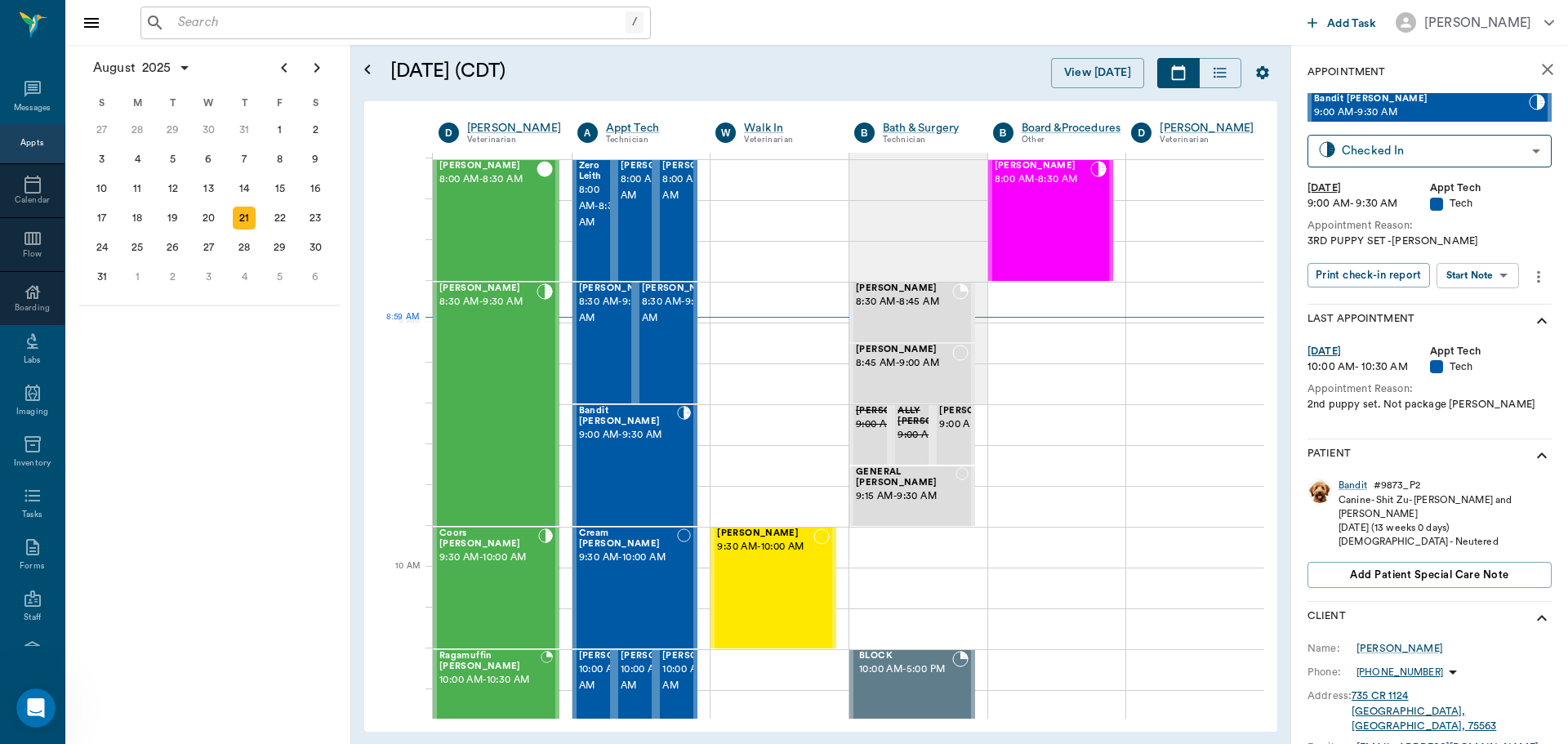
scroll to position [83, 0]
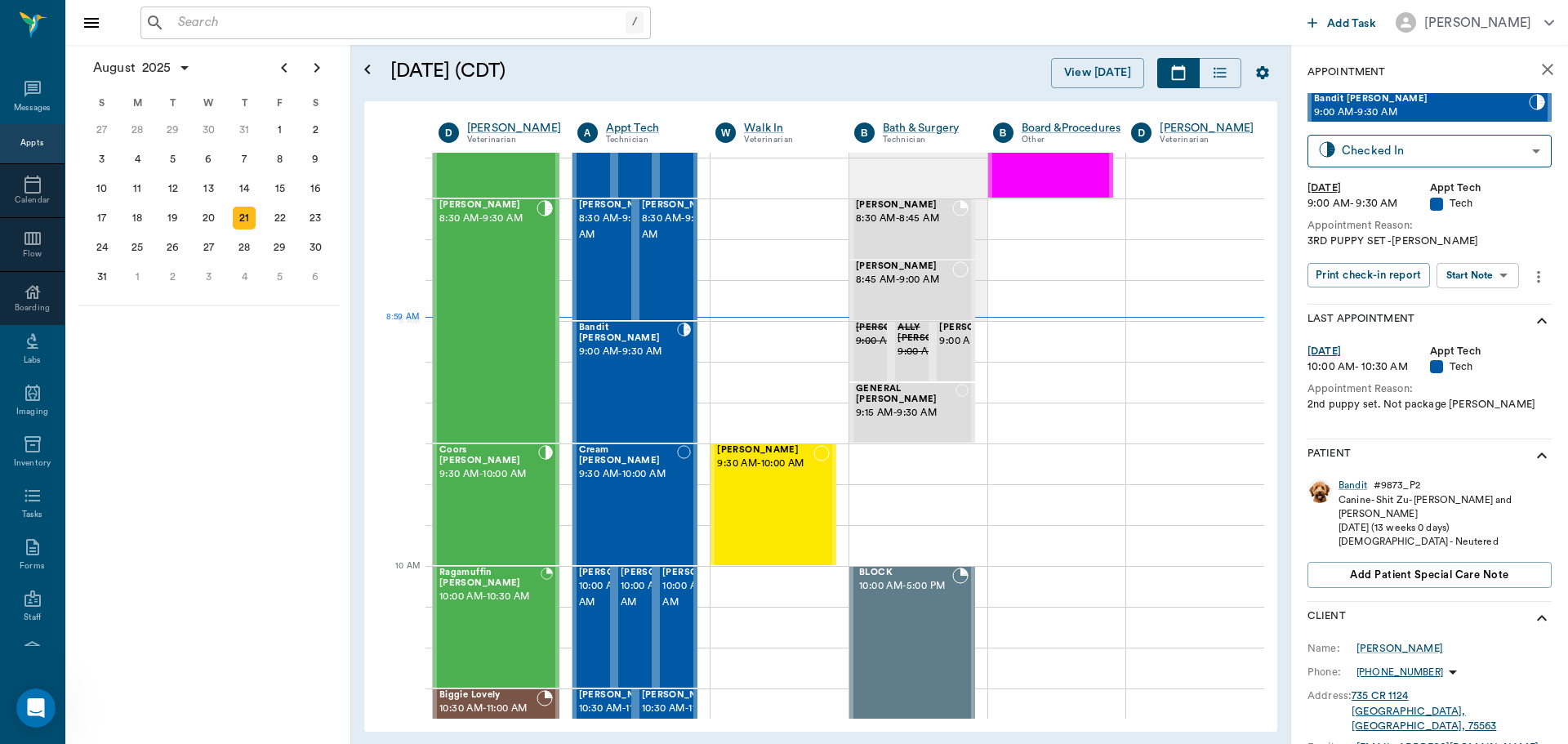
click at [1471, 270] on body "/ ​ Add Task [PERSON_NAME] Nectar Messages Appts Calendar Flow Boarding Labs Im…" at bounding box center [784, 372] width 1568 height 744
click at [1463, 309] on button "Start SOAP" at bounding box center [1460, 309] width 56 height 19
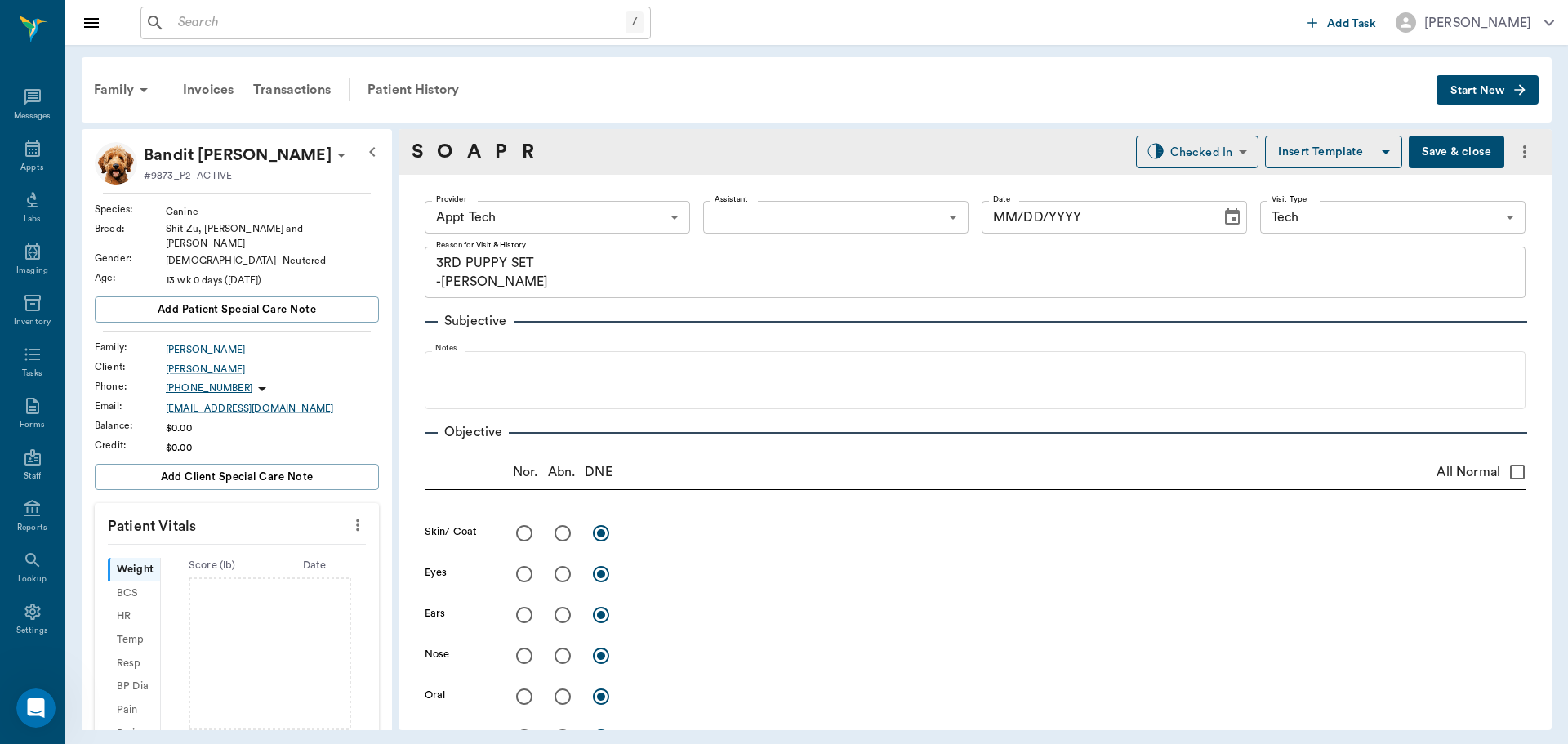
type input "63ec2f075fda476ae8351a4c"
type input "65d2be4f46e3a538d89b8c1a"
type textarea "3RD PUPPY SET -[PERSON_NAME]"
type input "[DATE]"
click at [349, 515] on icon "more" at bounding box center [358, 525] width 18 height 20
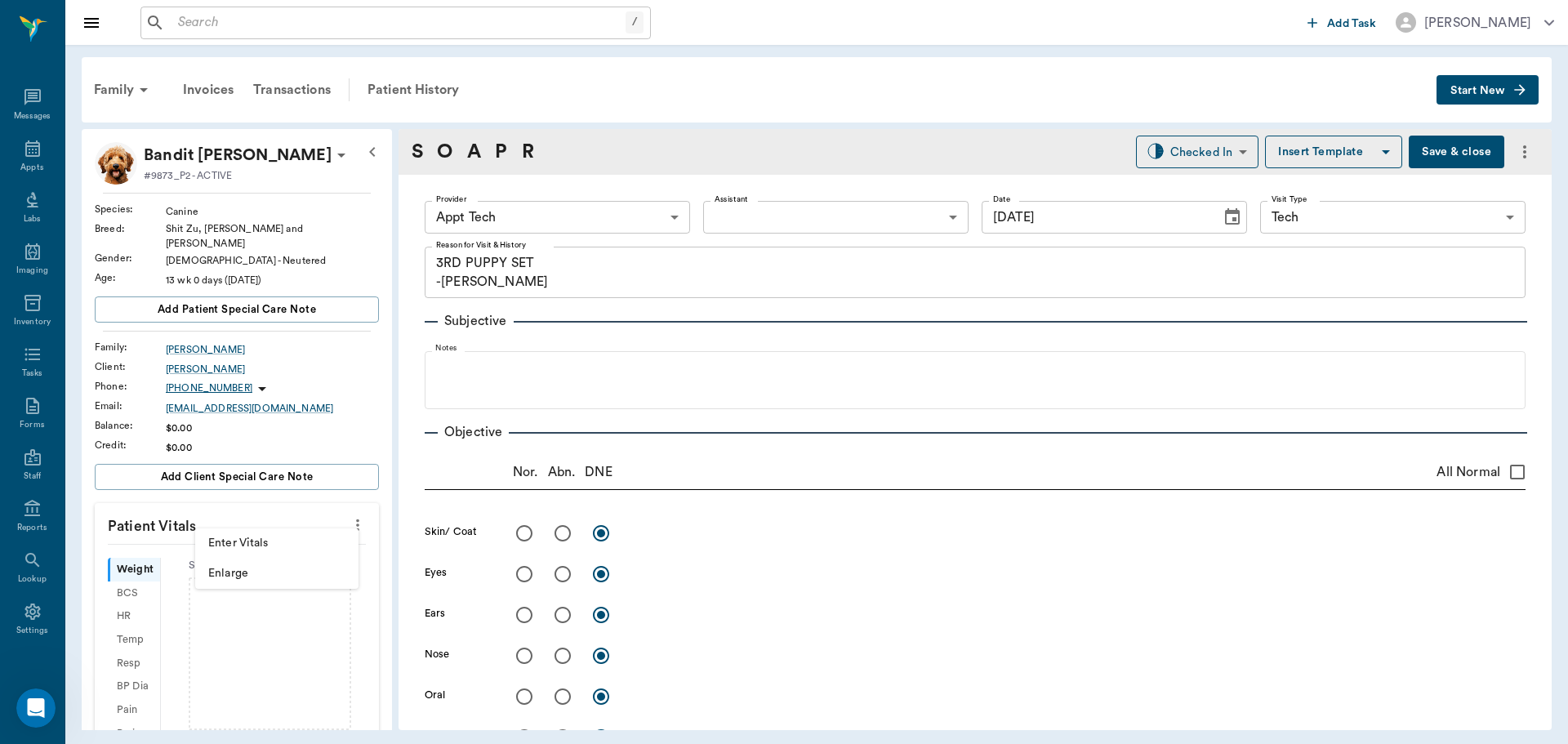
click at [296, 540] on span "Enter Vitals" at bounding box center [277, 543] width 138 height 18
click at [185, 561] on input "text" at bounding box center [236, 574] width 142 height 33
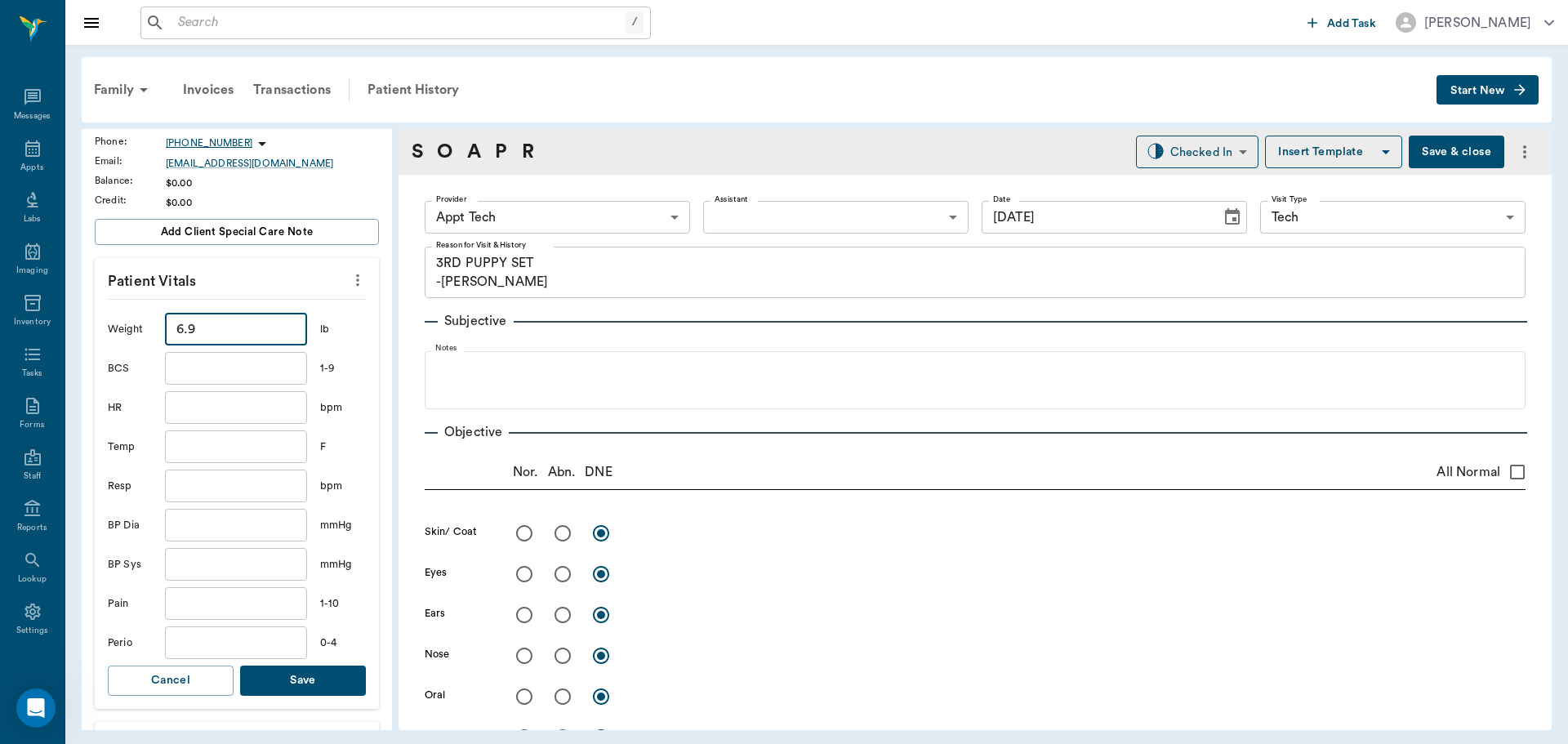
type input "6.9"
click at [316, 666] on button "Save" at bounding box center [303, 681] width 126 height 30
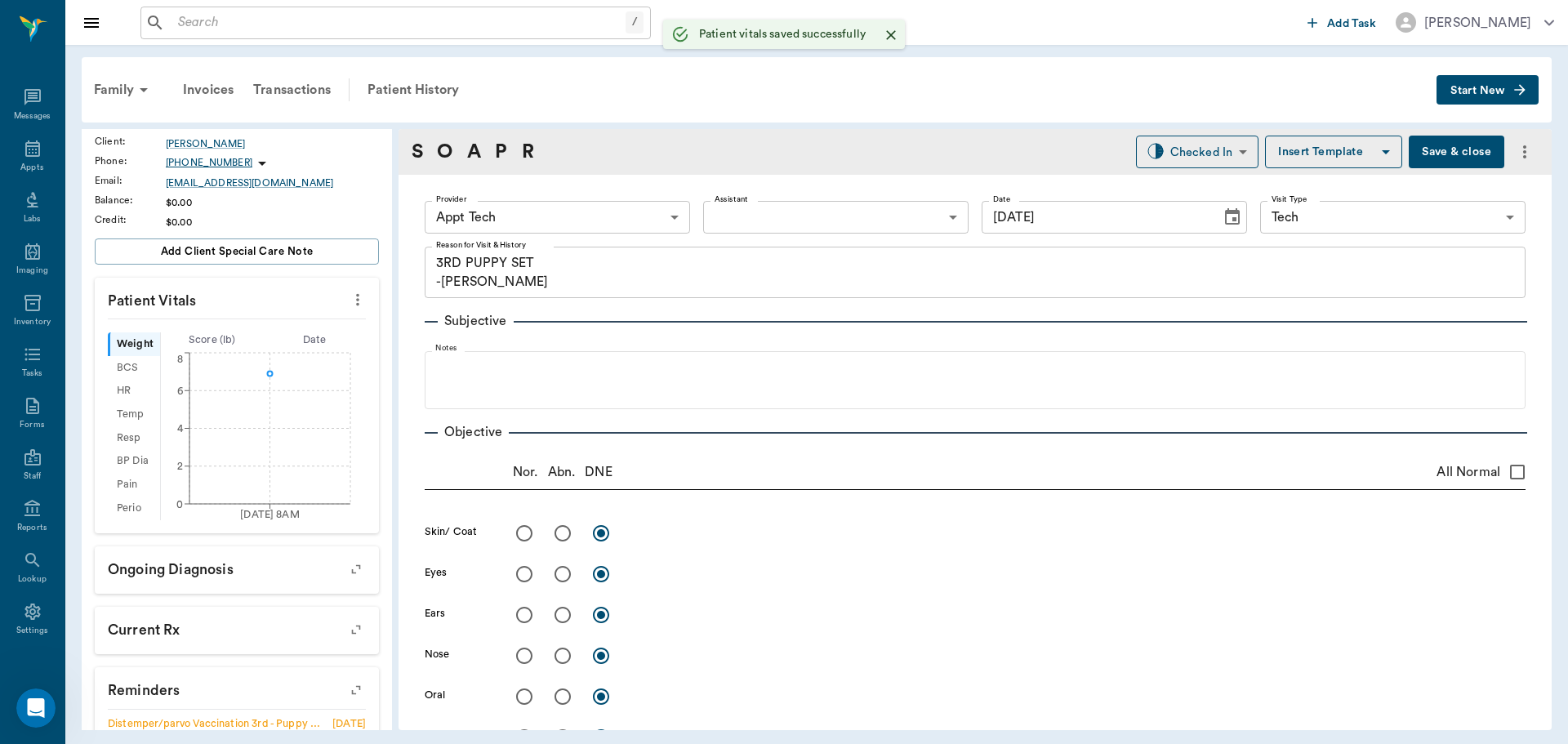
scroll to position [264, 0]
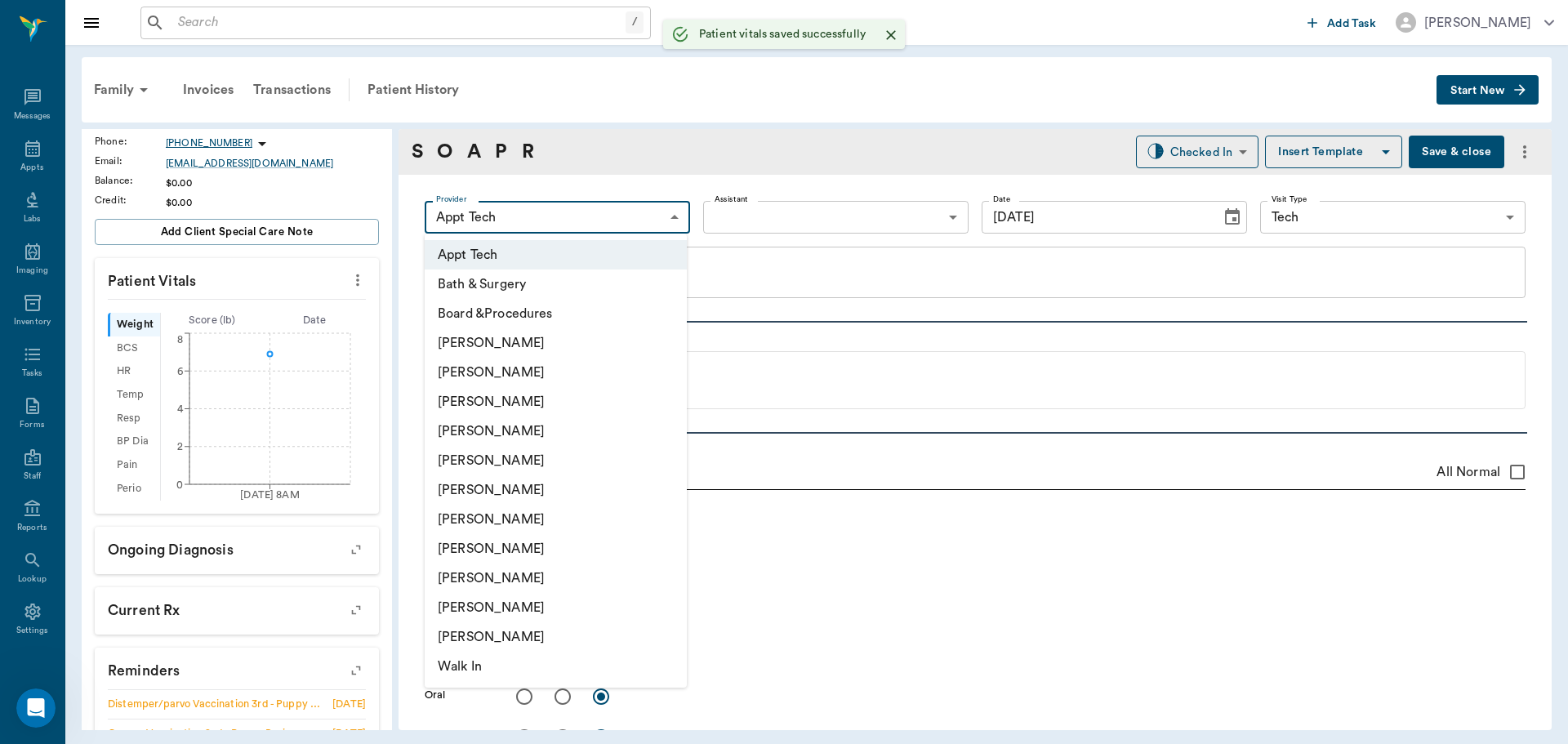
click at [585, 218] on body "/ ​ Add Task [PERSON_NAME] Nectar Messages Appts Labs Imaging Inventory Tasks F…" at bounding box center [784, 372] width 1568 height 744
click at [495, 545] on li "[PERSON_NAME]" at bounding box center [555, 548] width 262 height 29
type input "63ec2e7e52e12b0ba117b124"
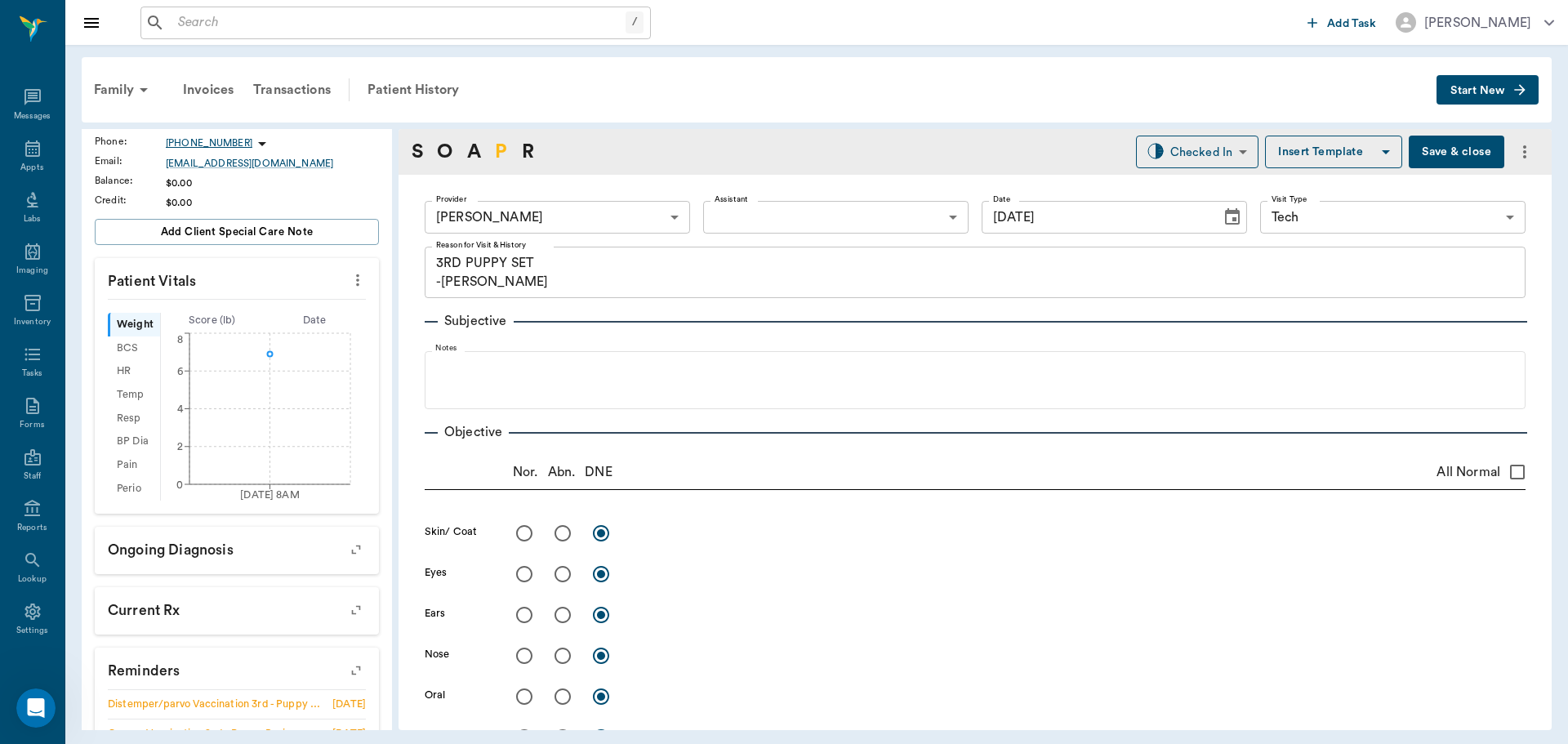
click at [495, 148] on link "P" at bounding box center [500, 152] width 13 height 29
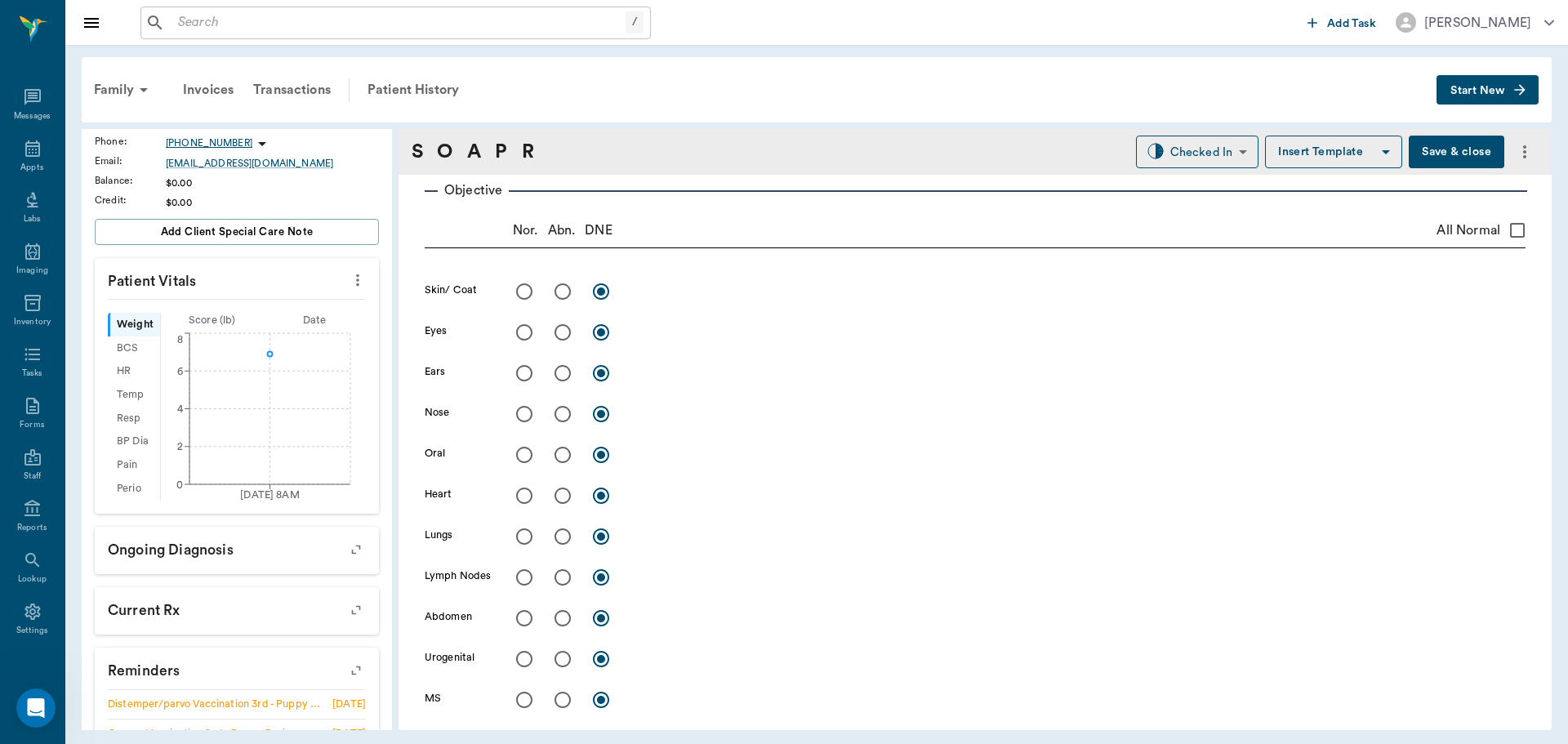
scroll to position [973, 0]
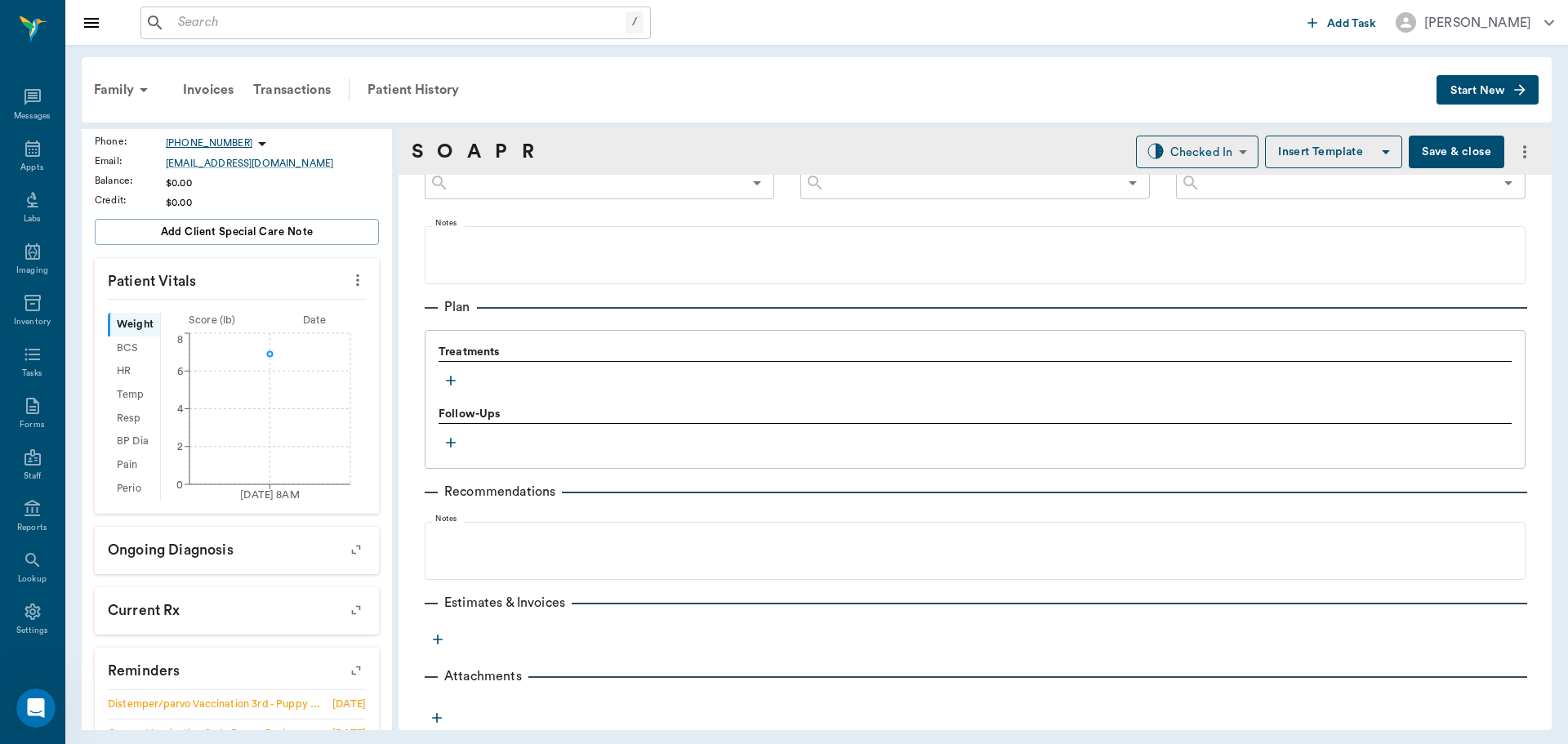
click at [454, 392] on button "button" at bounding box center [450, 380] width 24 height 24
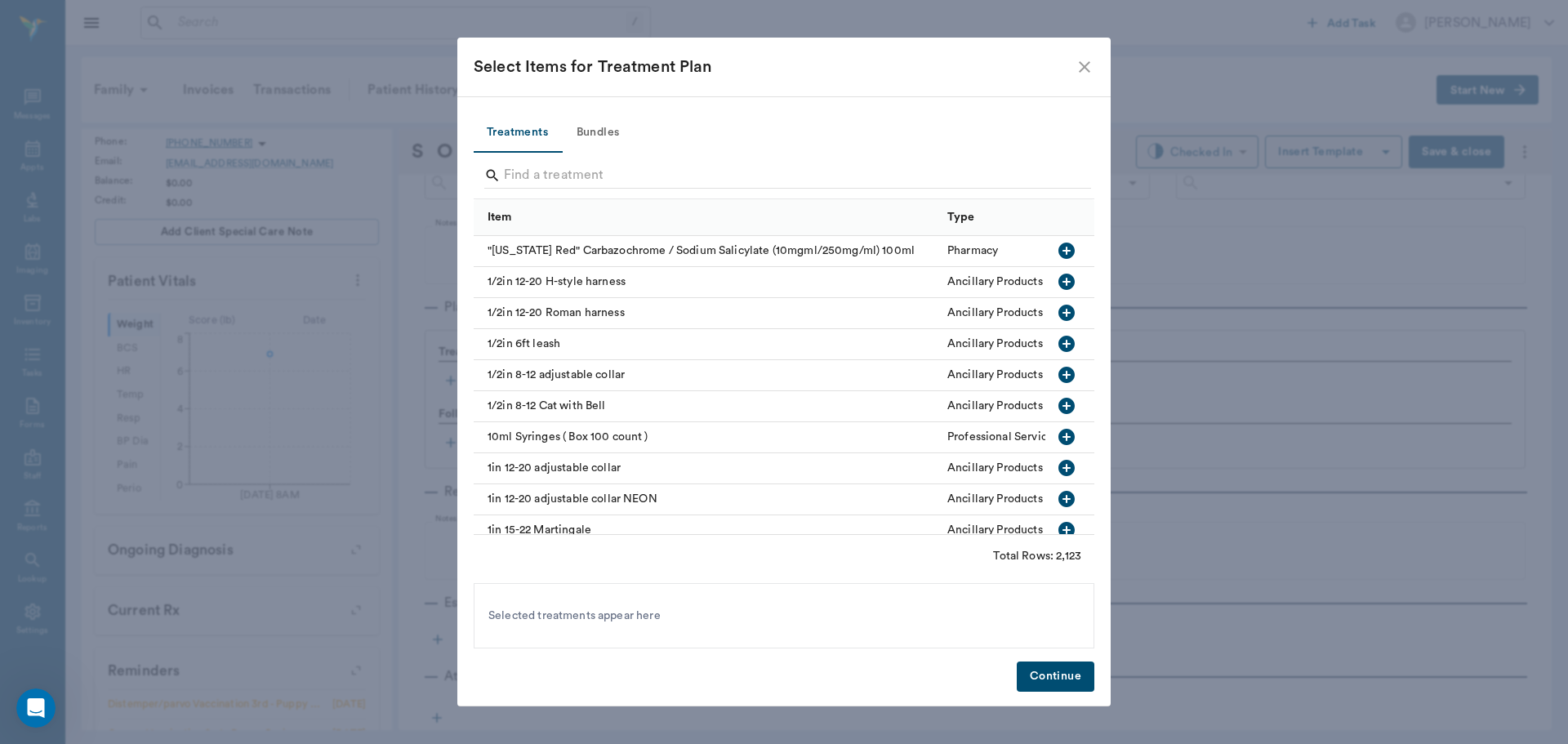
click at [601, 127] on button "Bundles" at bounding box center [598, 133] width 73 height 39
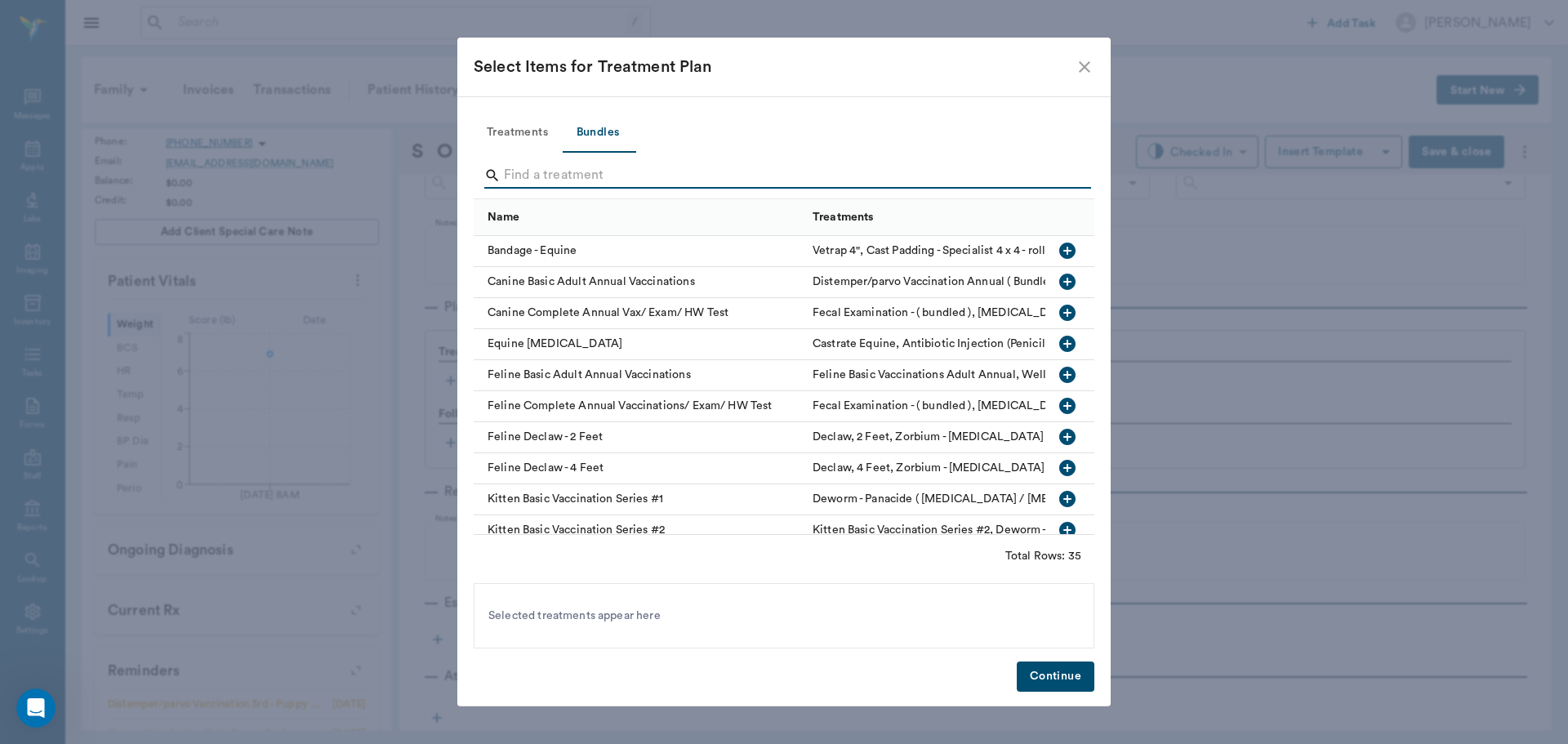
click at [562, 170] on input "Search" at bounding box center [785, 175] width 563 height 26
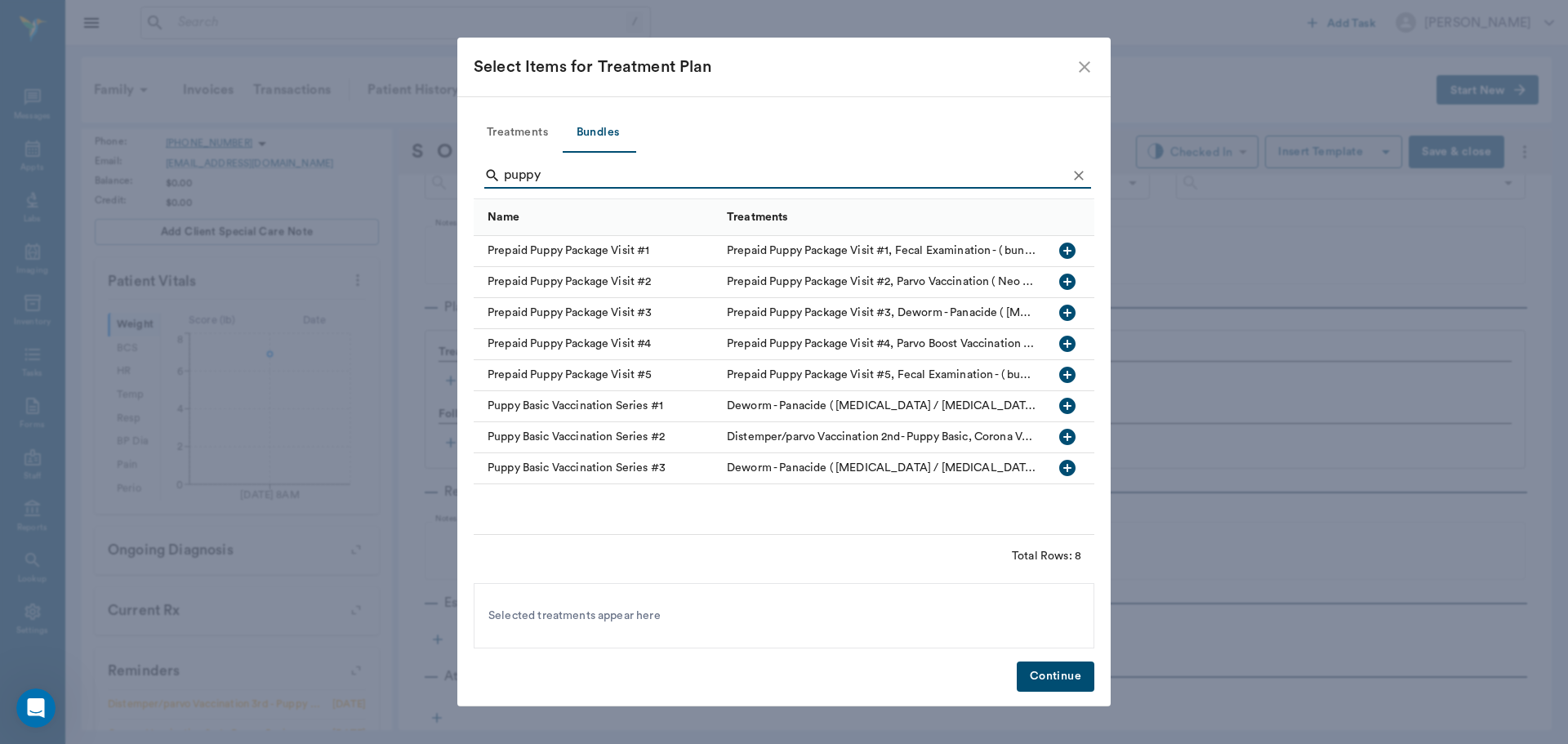
type input "puppy"
click at [1068, 472] on icon "button" at bounding box center [1068, 468] width 20 height 20
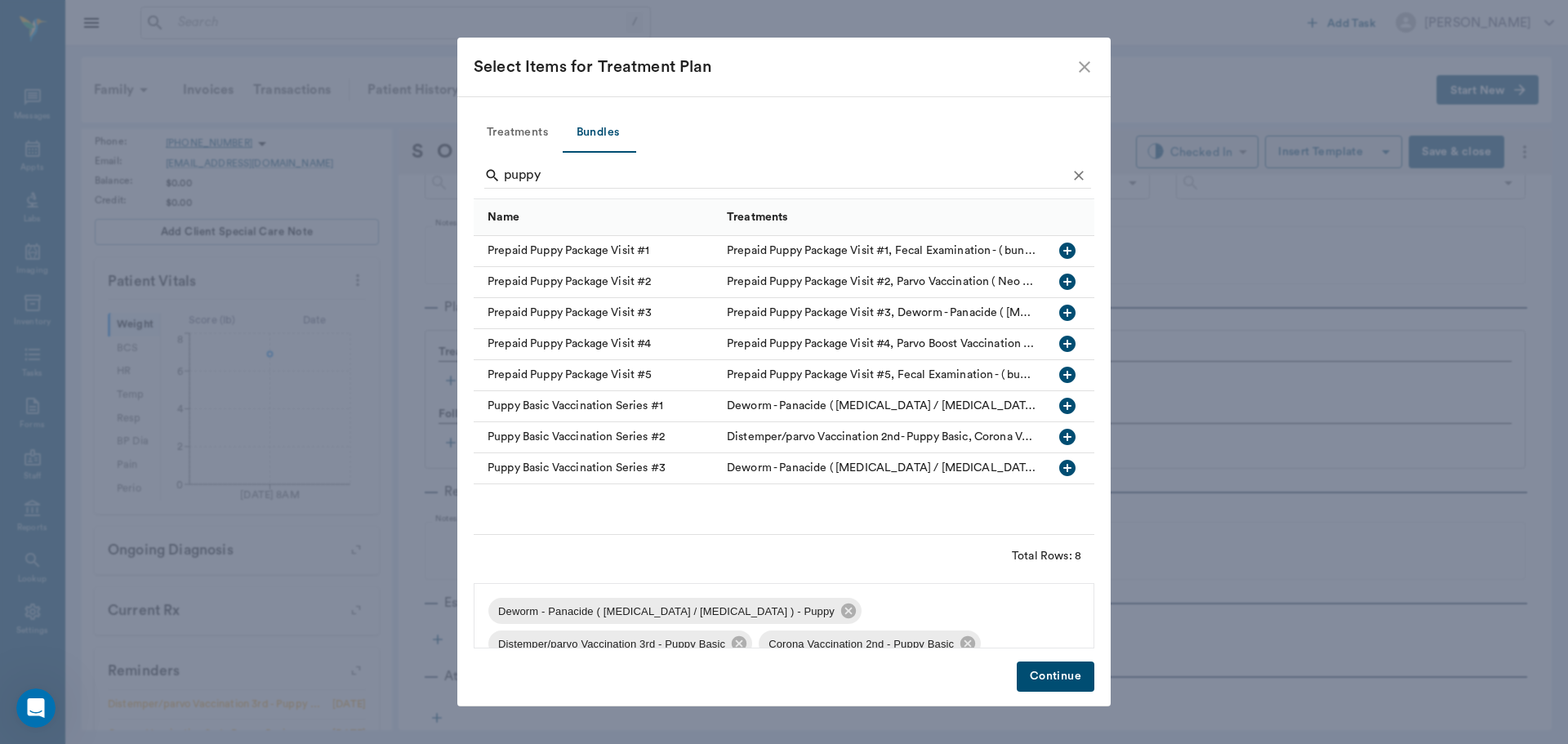
click at [1056, 686] on button "Continue" at bounding box center [1055, 676] width 78 height 30
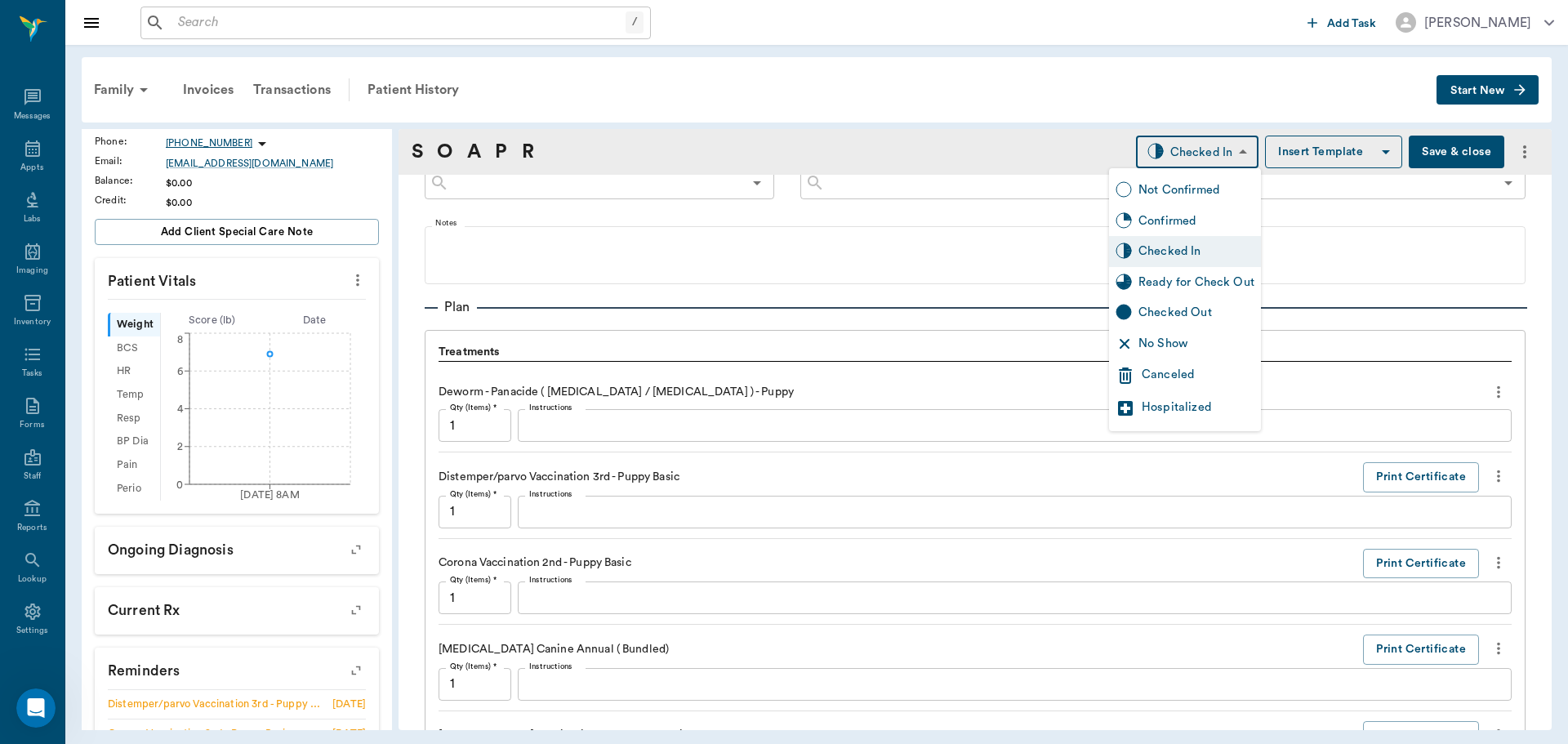
click at [1184, 156] on body "/ ​ Add Task [PERSON_NAME] Nectar Messages Appts Labs Imaging Inventory Tasks F…" at bounding box center [784, 372] width 1568 height 744
click at [1219, 281] on div "Ready for Check Out" at bounding box center [1196, 283] width 116 height 18
type input "READY_TO_CHECKOUT"
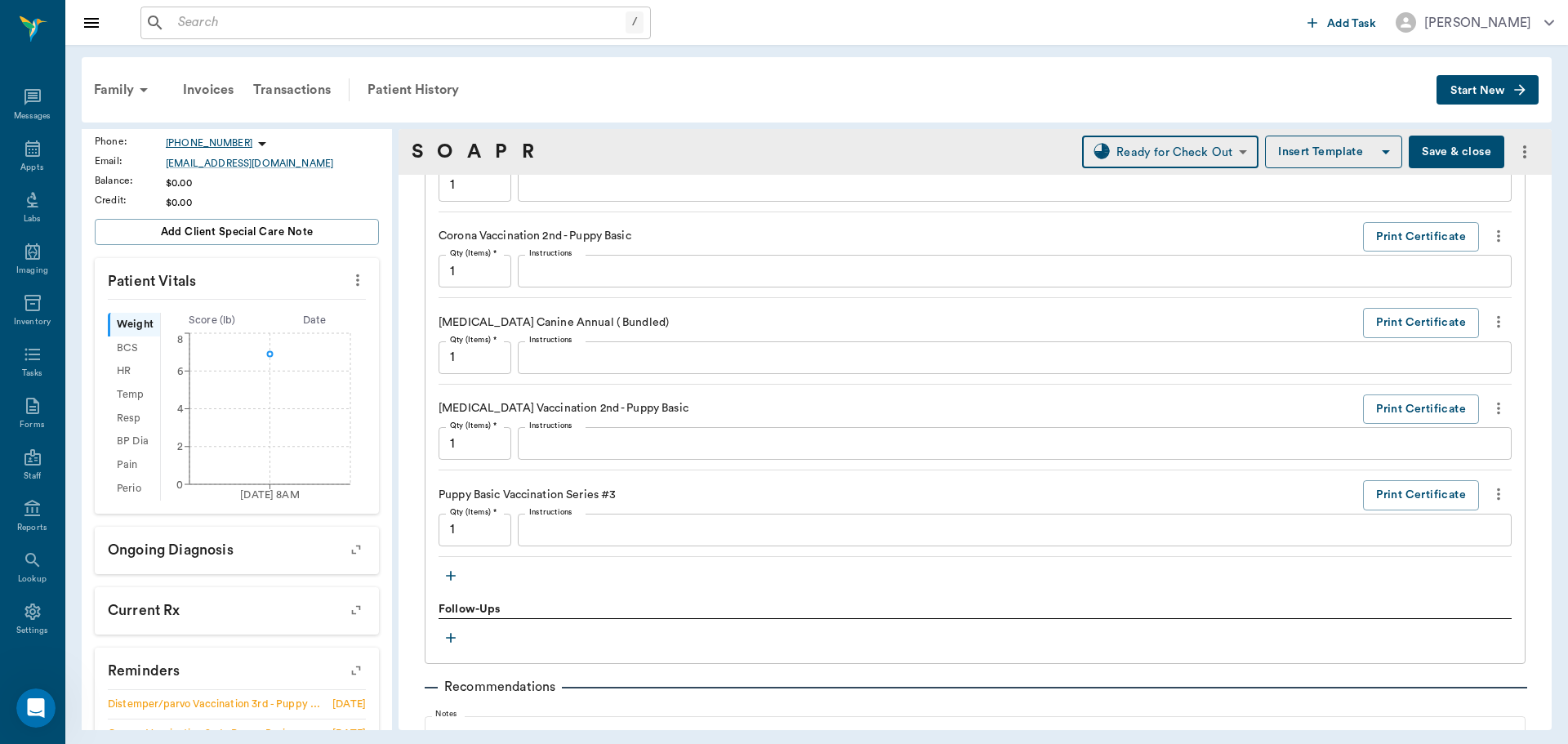
scroll to position [1515, 0]
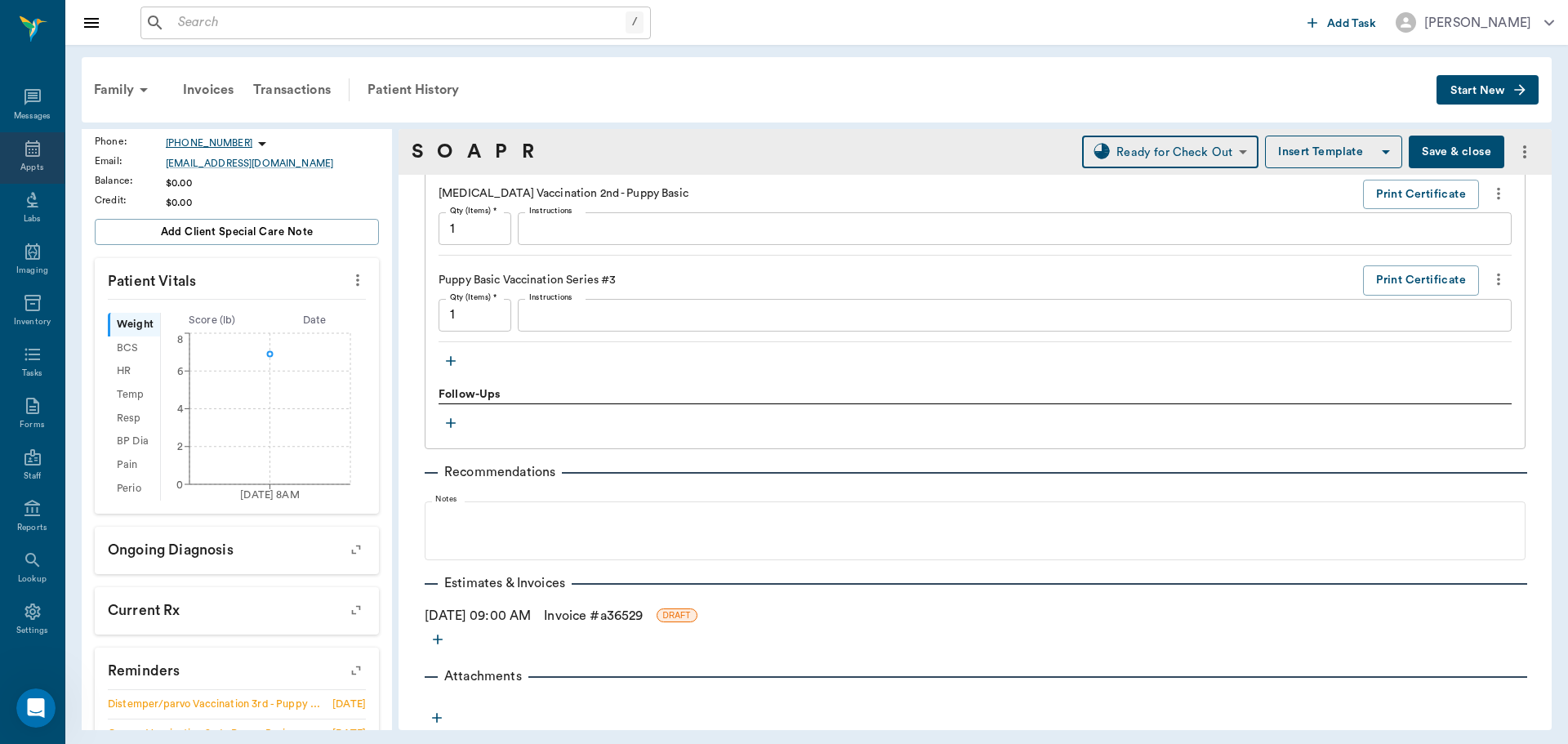
click at [28, 142] on icon at bounding box center [33, 148] width 15 height 17
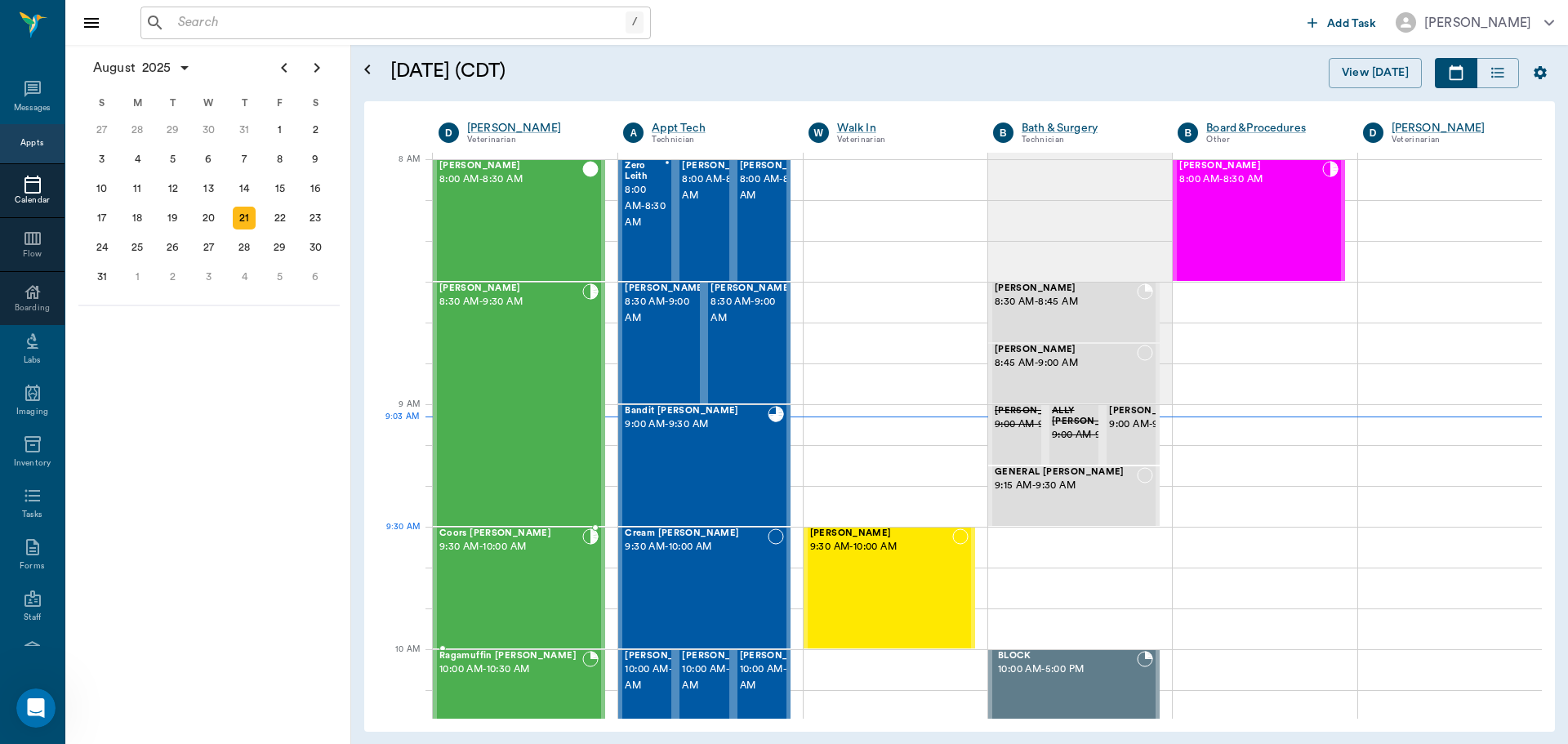
click at [536, 556] on div "Coors [PERSON_NAME] 9:30 AM - 10:00 AM" at bounding box center [510, 588] width 143 height 119
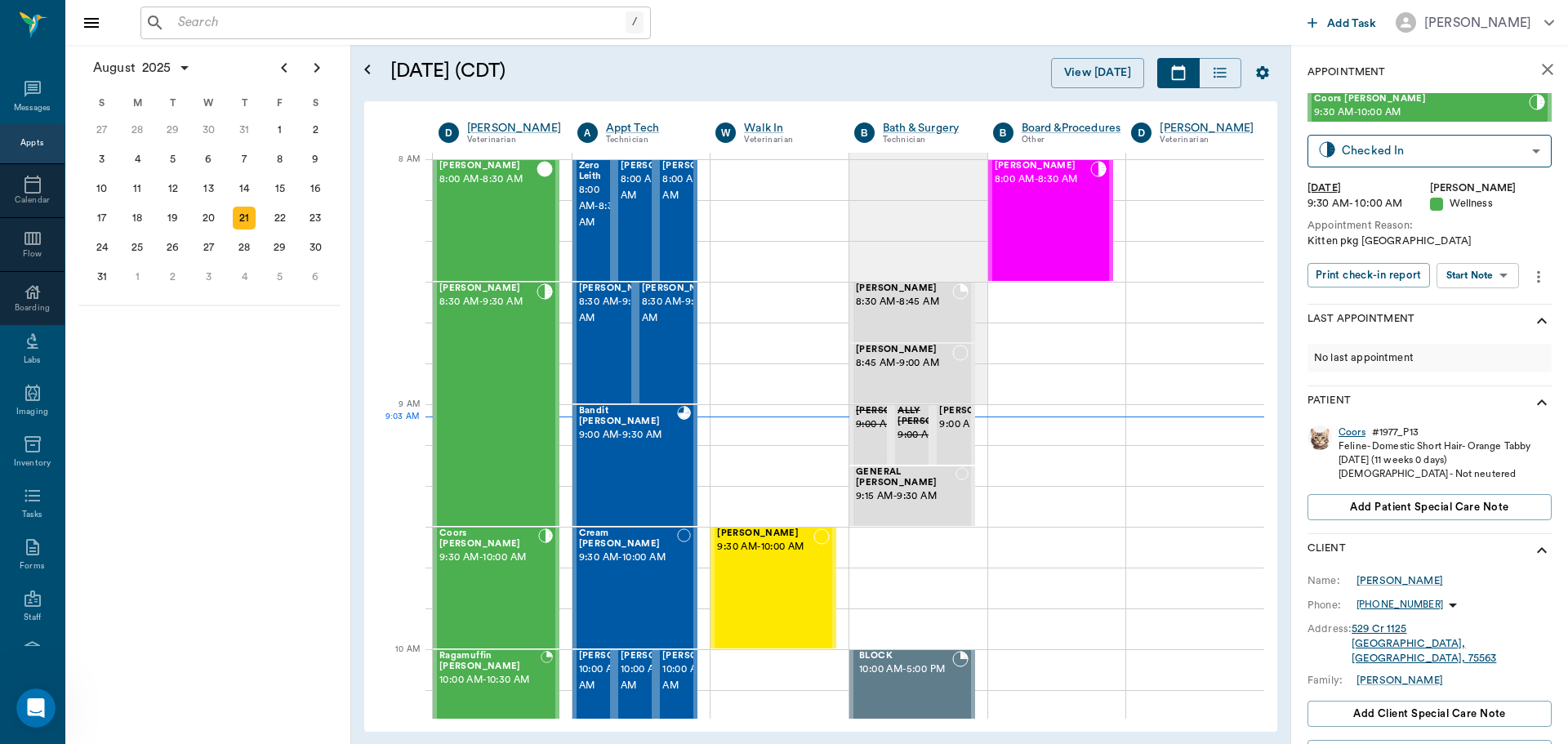
click at [1349, 430] on div "Coors" at bounding box center [1352, 432] width 27 height 14
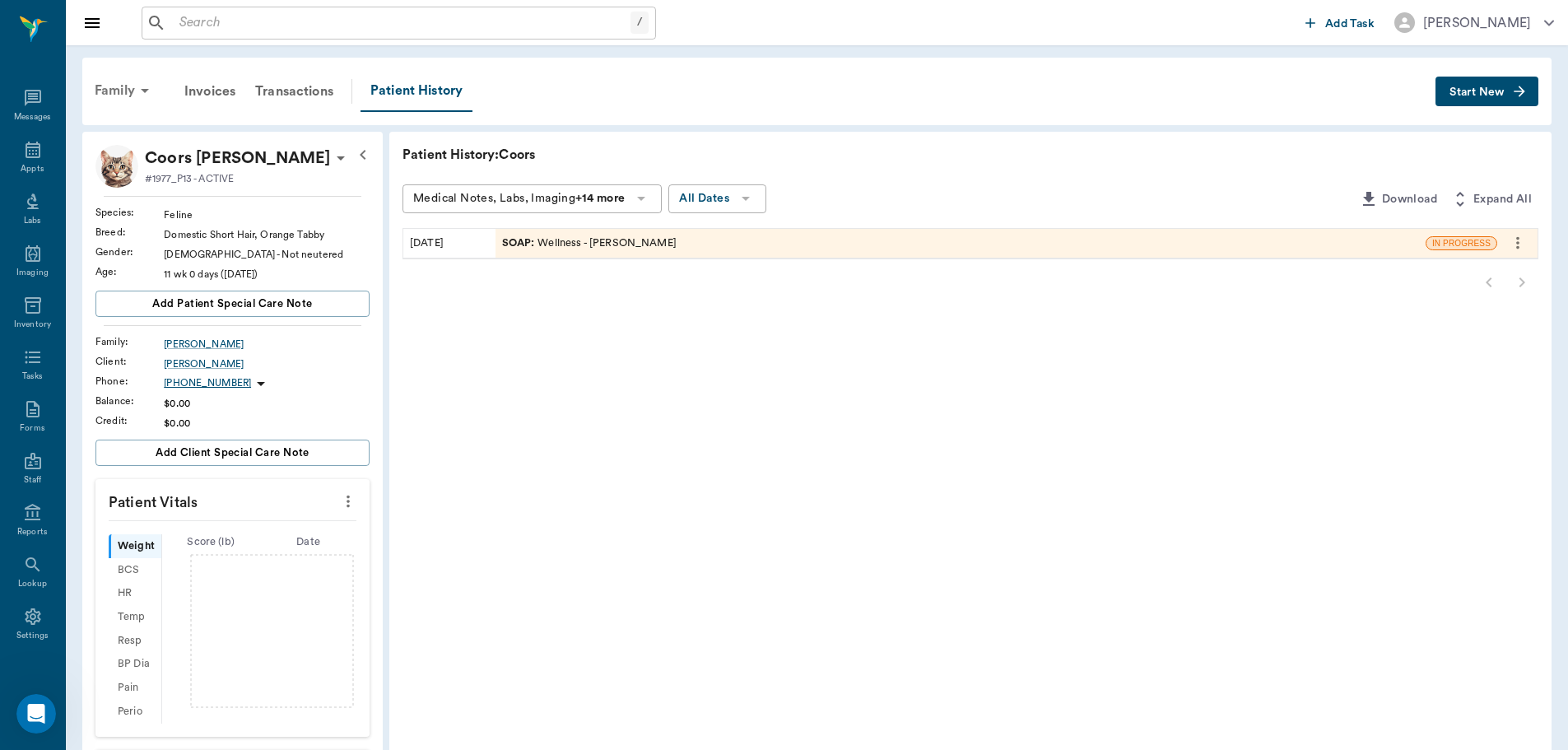
click at [135, 97] on icon at bounding box center [145, 91] width 20 height 20
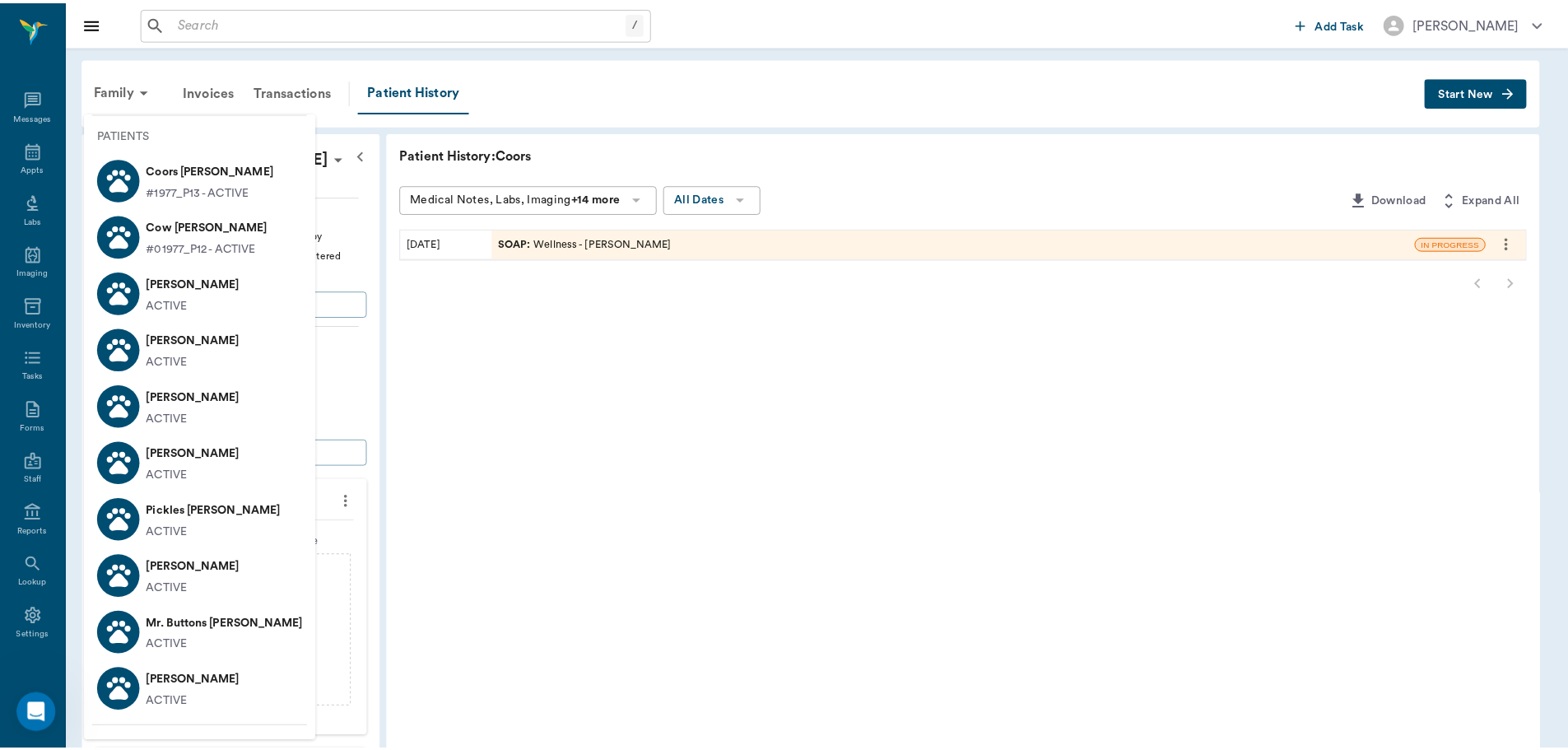
scroll to position [131, 0]
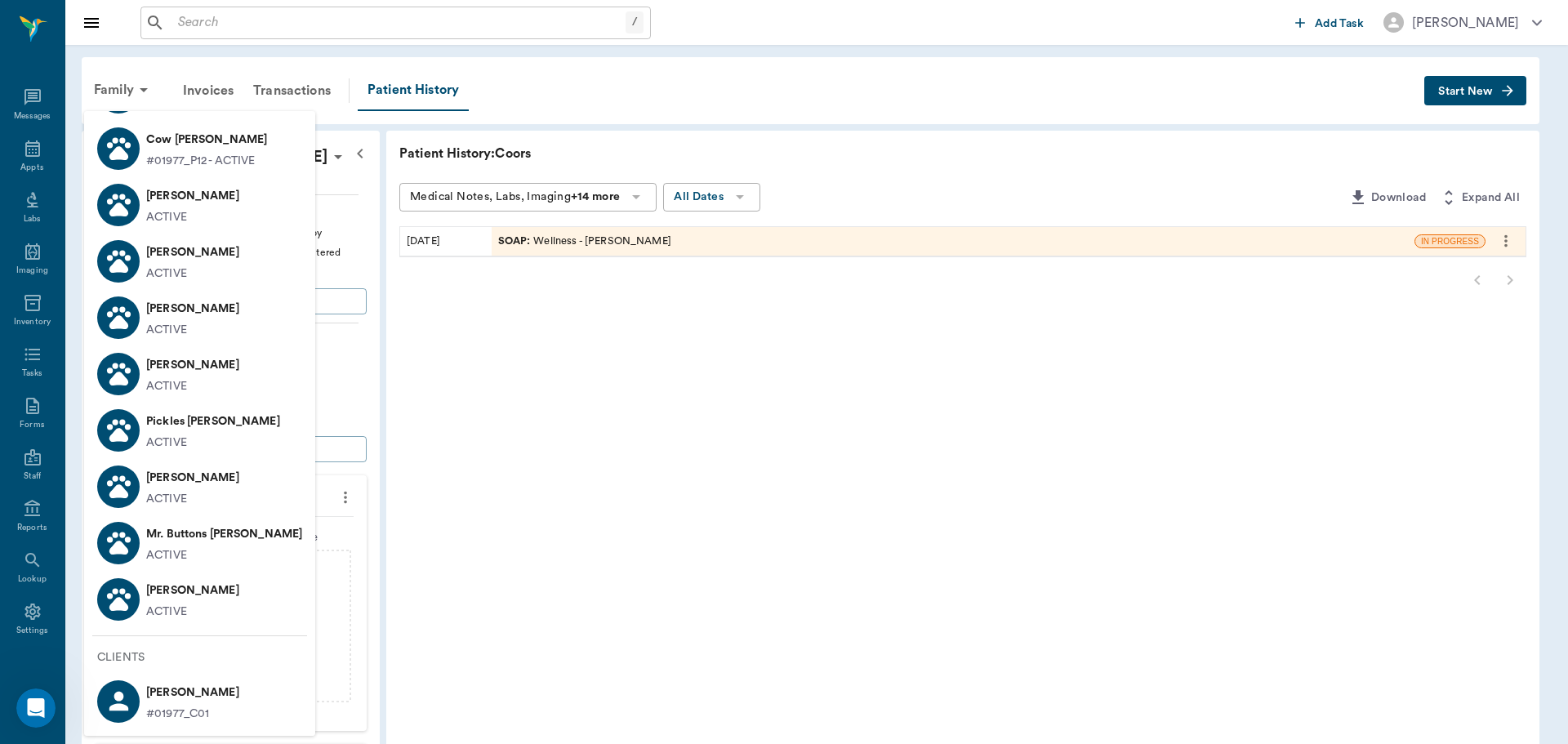
click at [183, 691] on p "[PERSON_NAME]" at bounding box center [193, 692] width 93 height 26
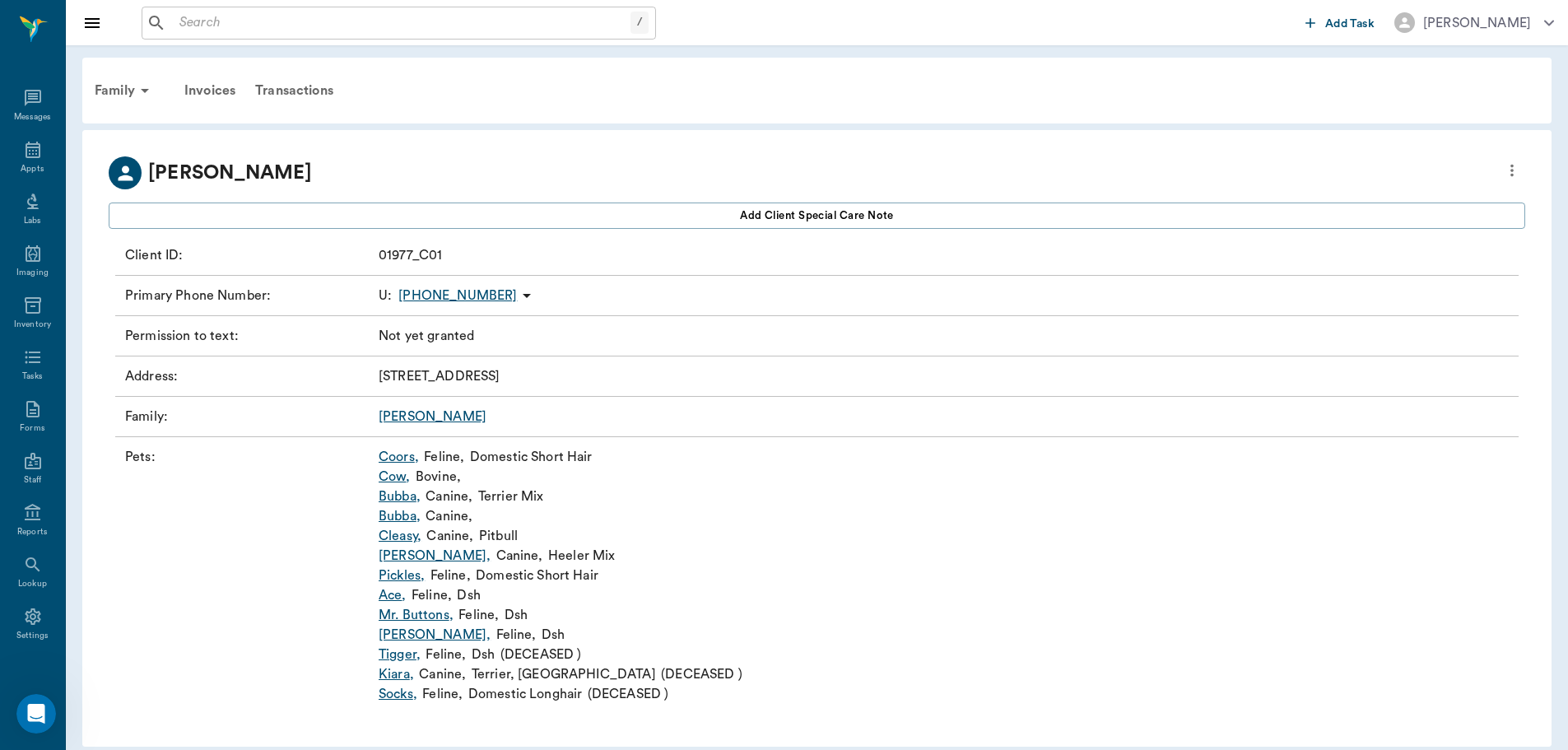
click at [406, 417] on link "[PERSON_NAME]" at bounding box center [432, 417] width 108 height 13
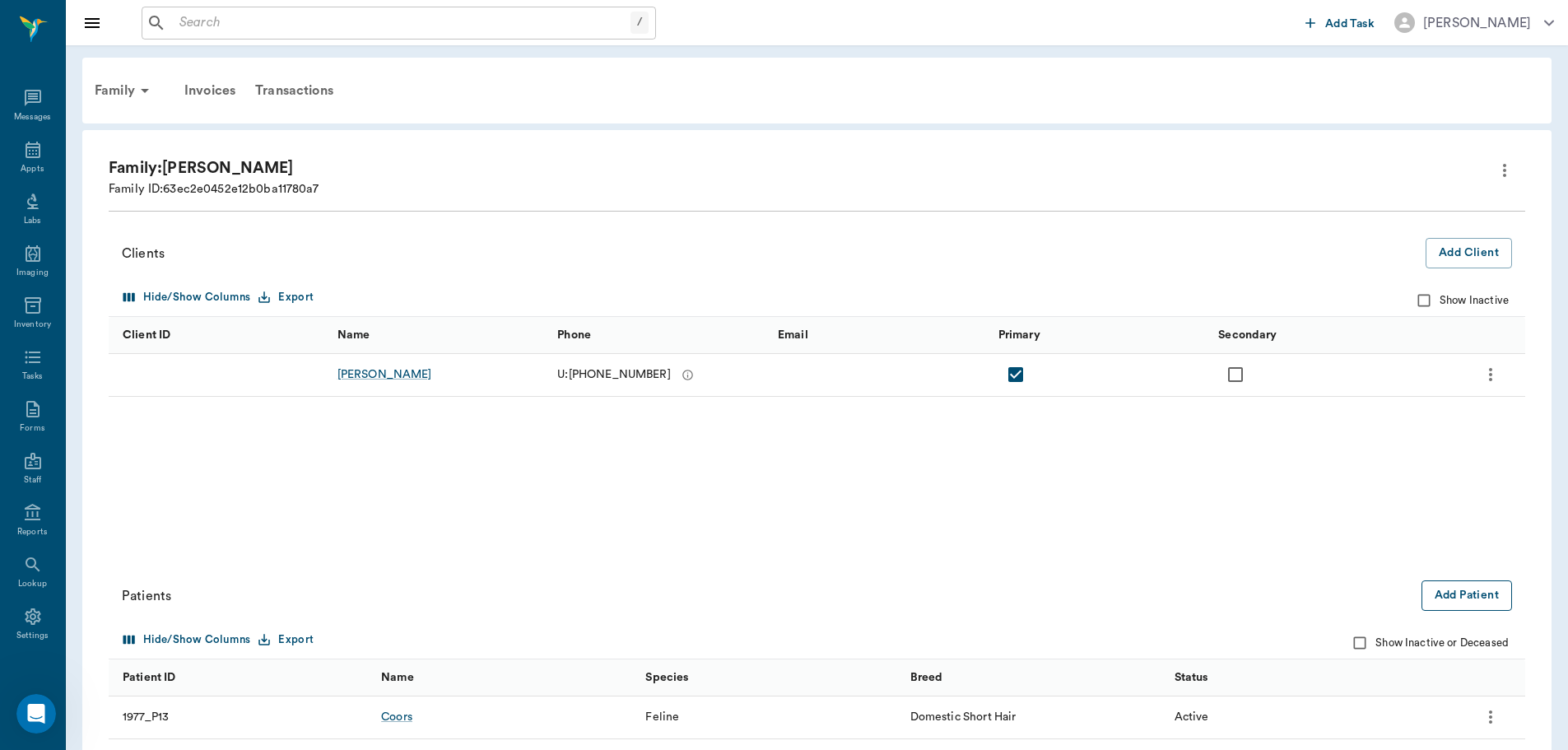
click at [1451, 603] on button "Add Patient" at bounding box center [1466, 595] width 91 height 30
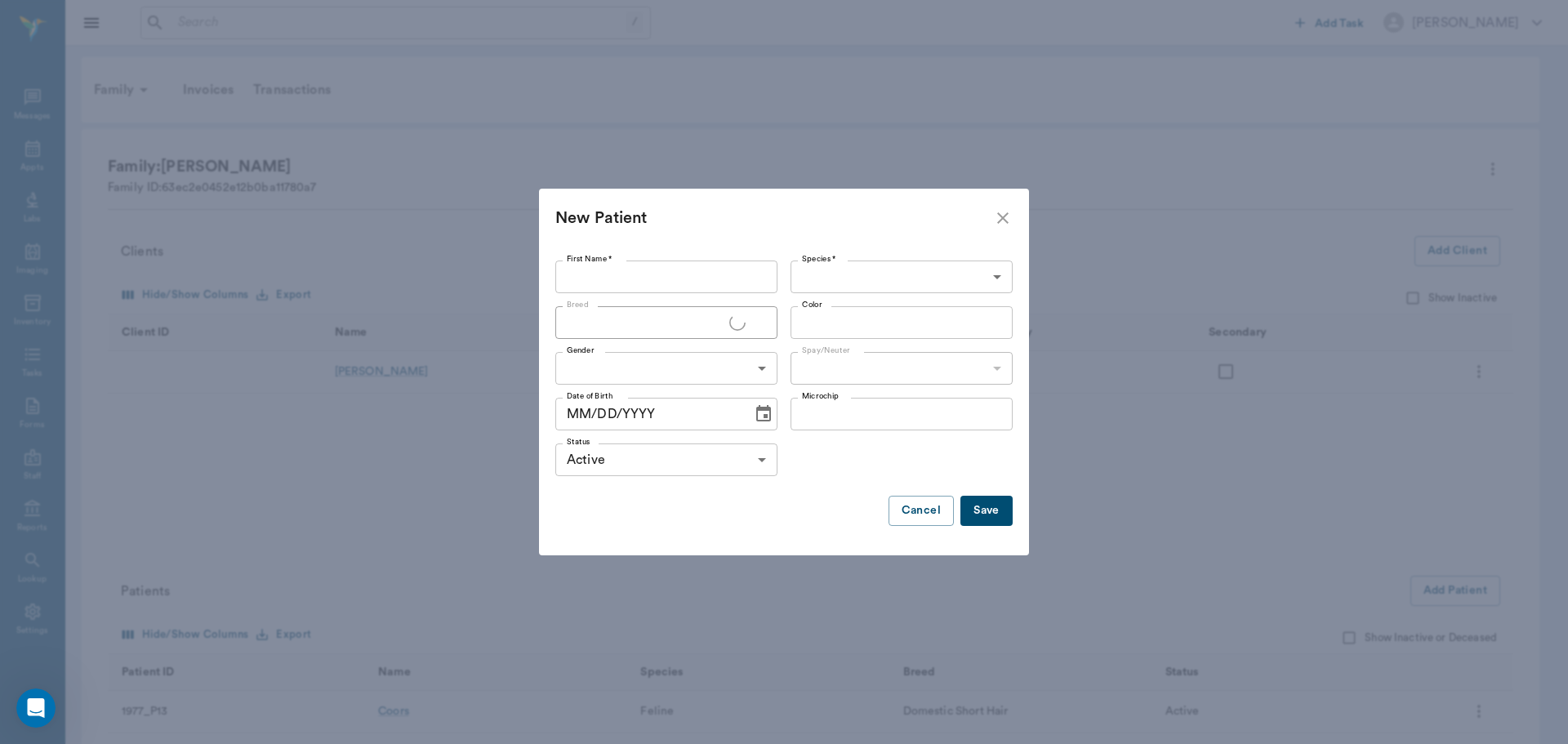
click at [661, 280] on input "First Name *" at bounding box center [666, 276] width 222 height 33
type input "[PERSON_NAME]"
click at [627, 326] on input "Breed" at bounding box center [653, 322] width 185 height 23
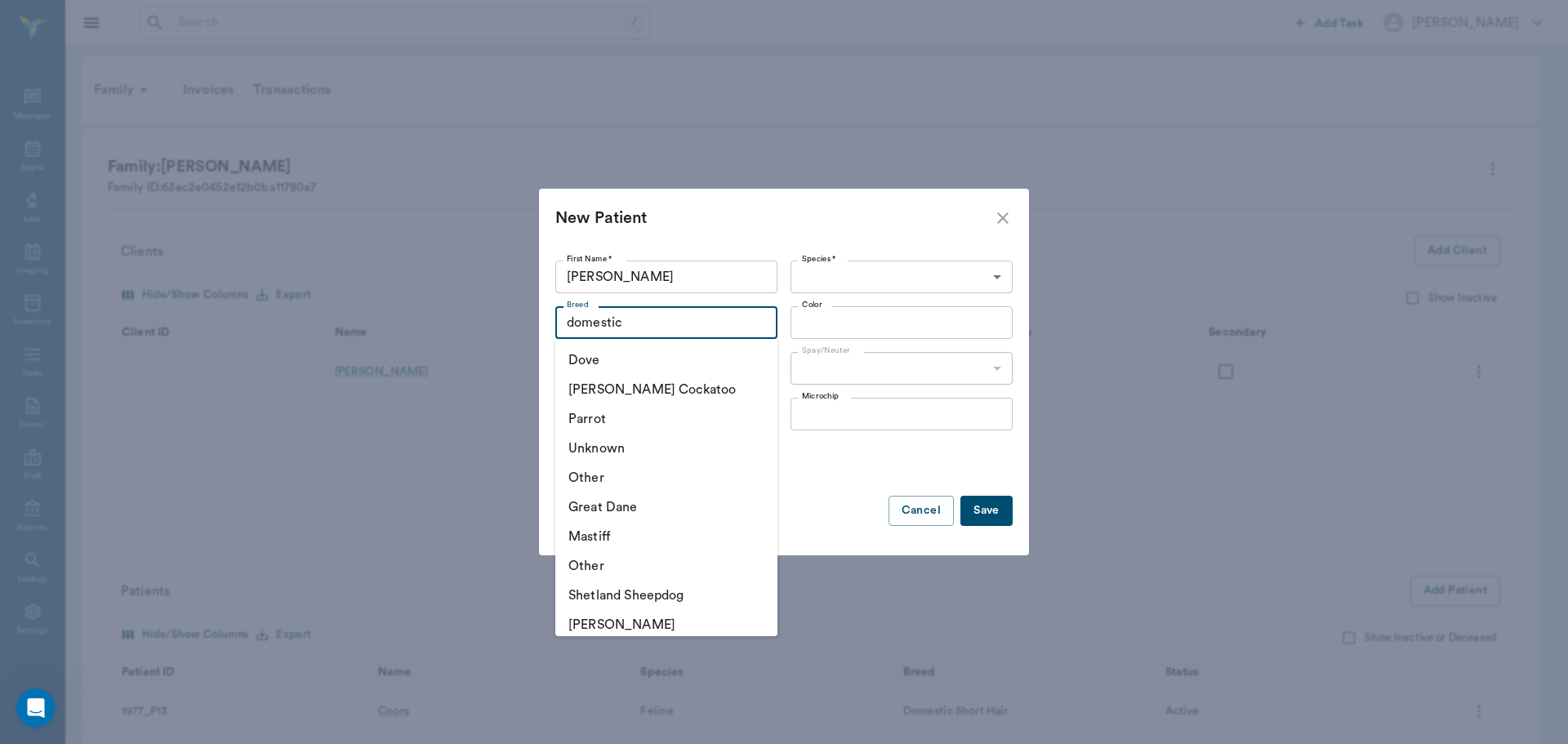
type input "domestic"
click at [832, 284] on body "/ ​ Add Task [PERSON_NAME] Nectar Messages Appts Labs Imaging Inventory Tasks F…" at bounding box center [784, 574] width 1568 height 1148
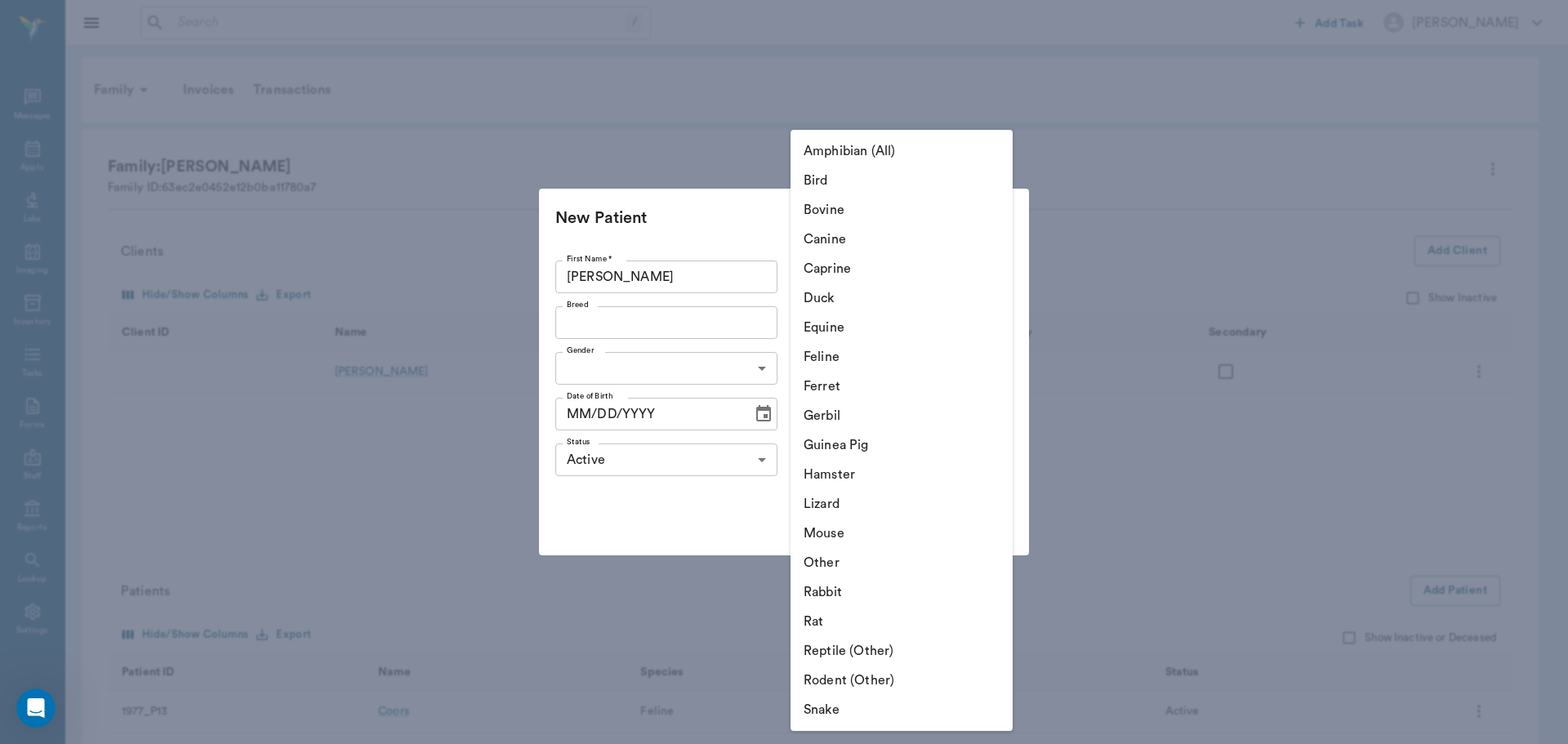
click at [851, 354] on li "Feline" at bounding box center [902, 356] width 222 height 29
type input "Feline"
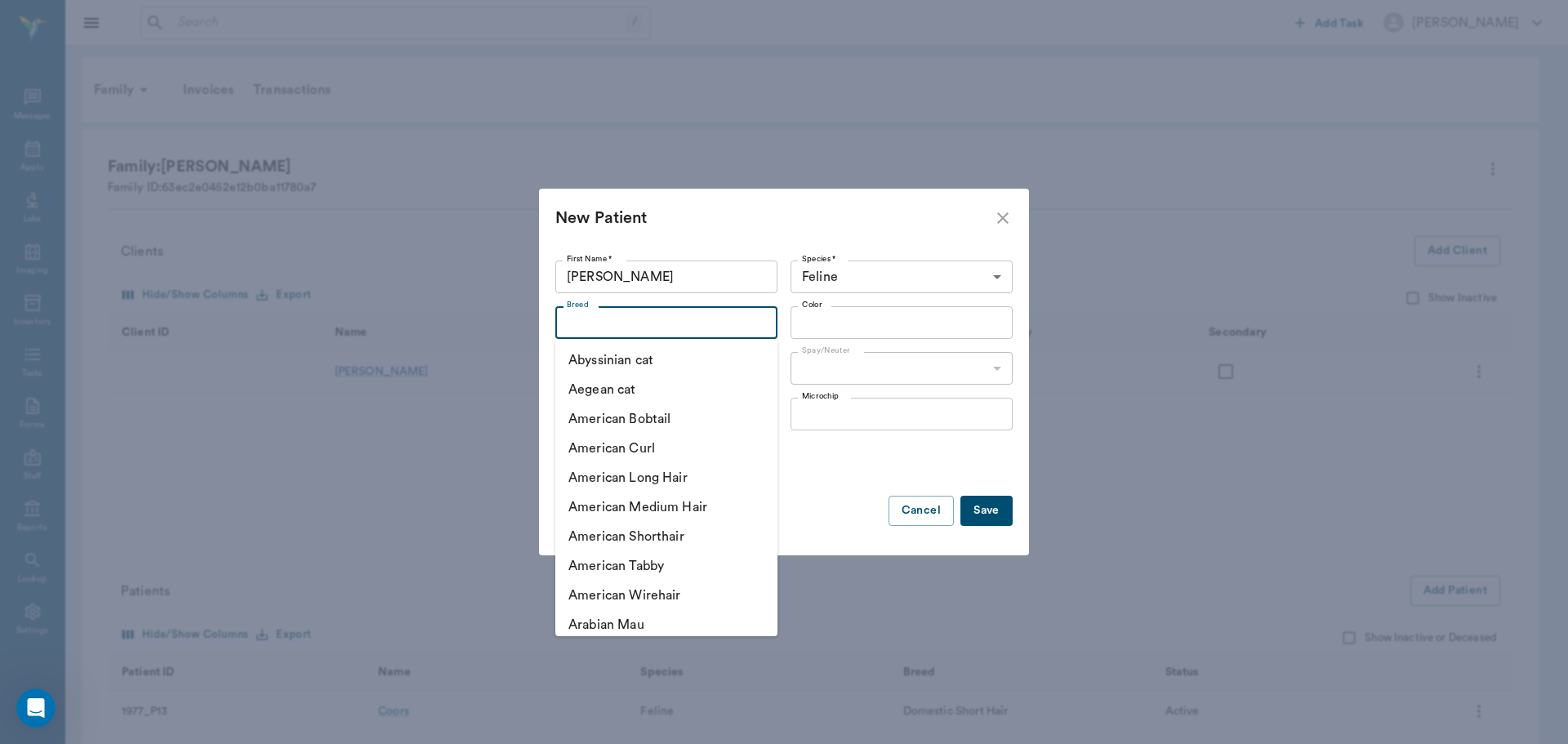
click at [680, 319] on input "Breed" at bounding box center [653, 322] width 185 height 23
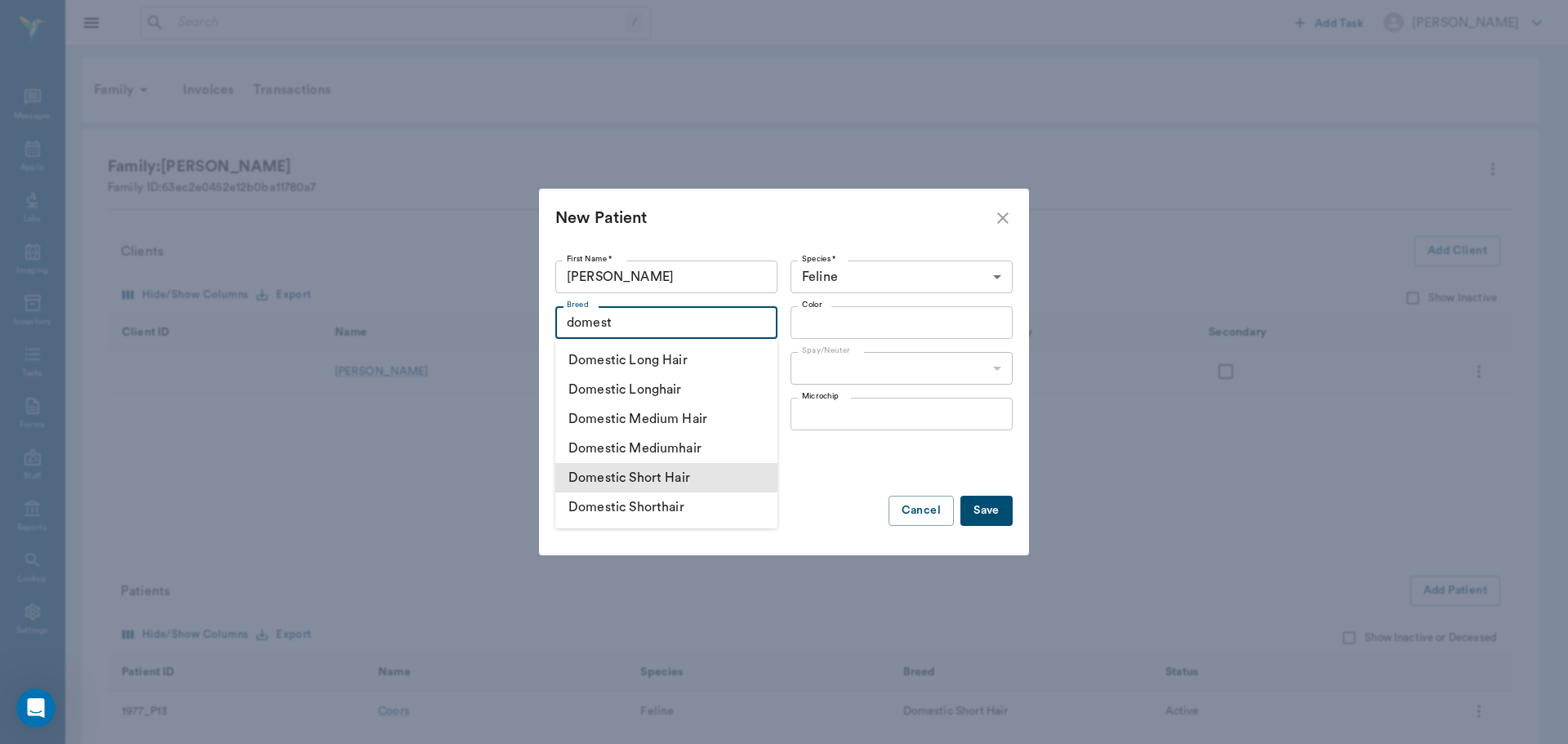
click at [706, 476] on li "Domestic Short Hair" at bounding box center [666, 477] width 222 height 29
type input "Domestic Short Hair"
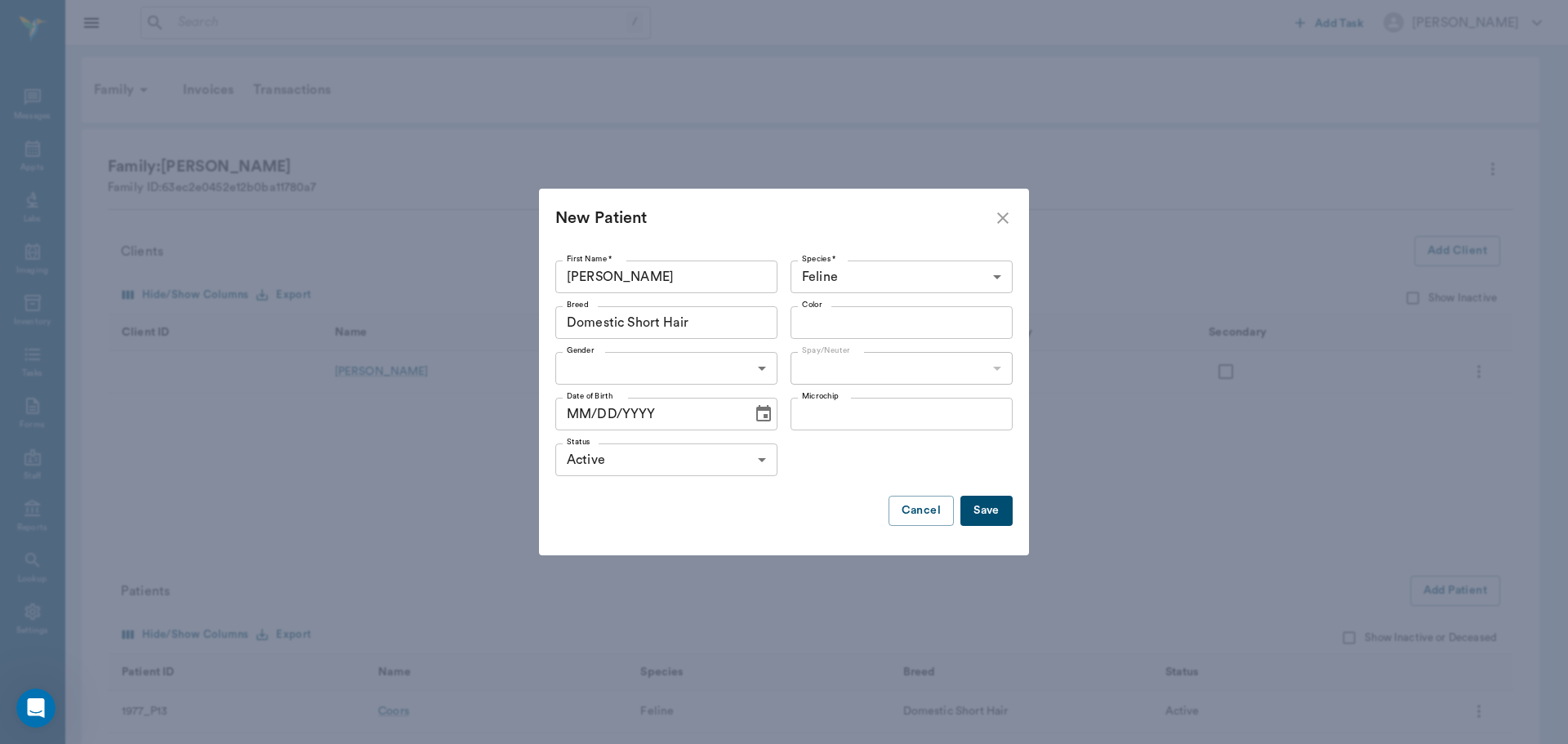
click at [835, 319] on input "Color" at bounding box center [888, 322] width 185 height 23
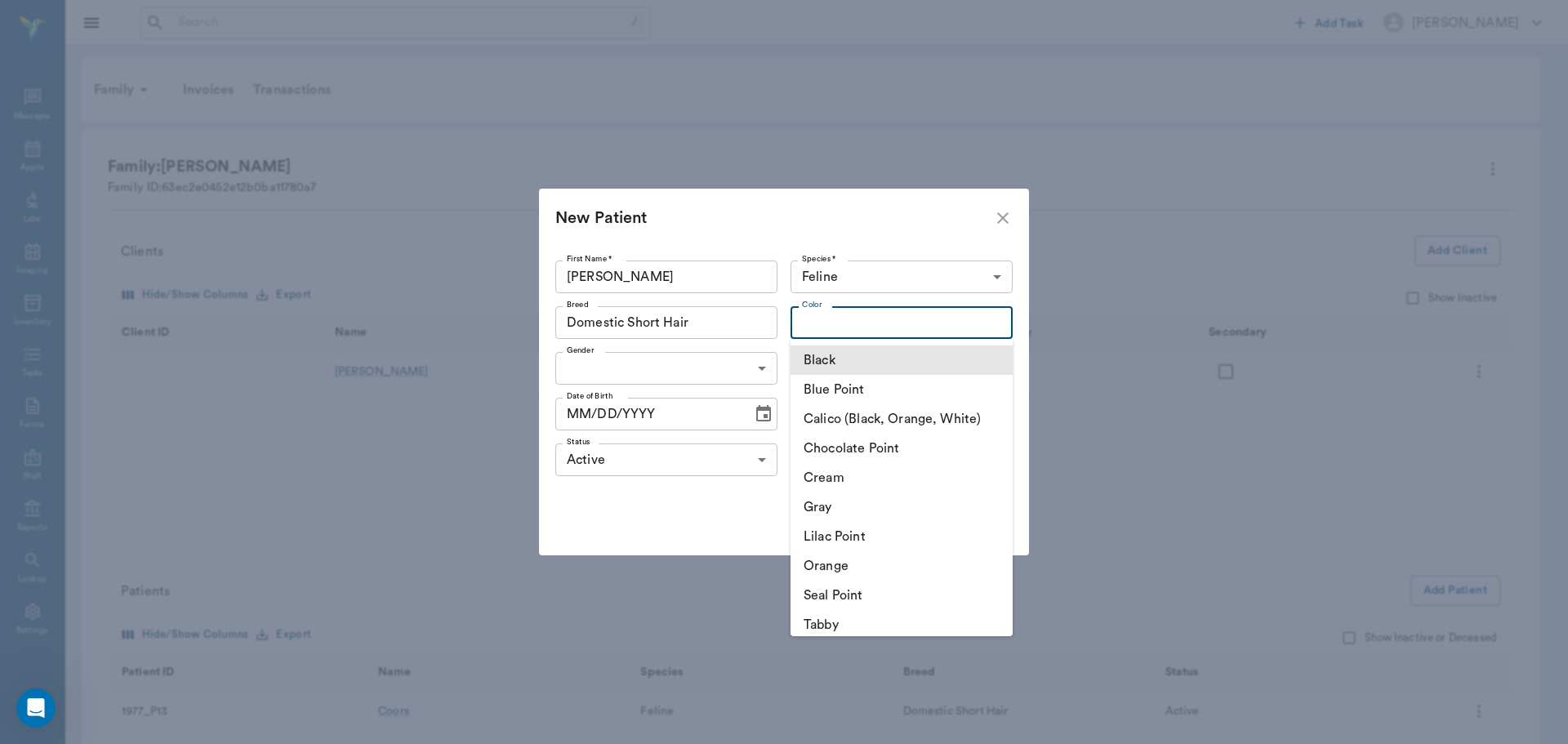
click at [834, 359] on li "Black" at bounding box center [902, 359] width 222 height 29
type input "Black"
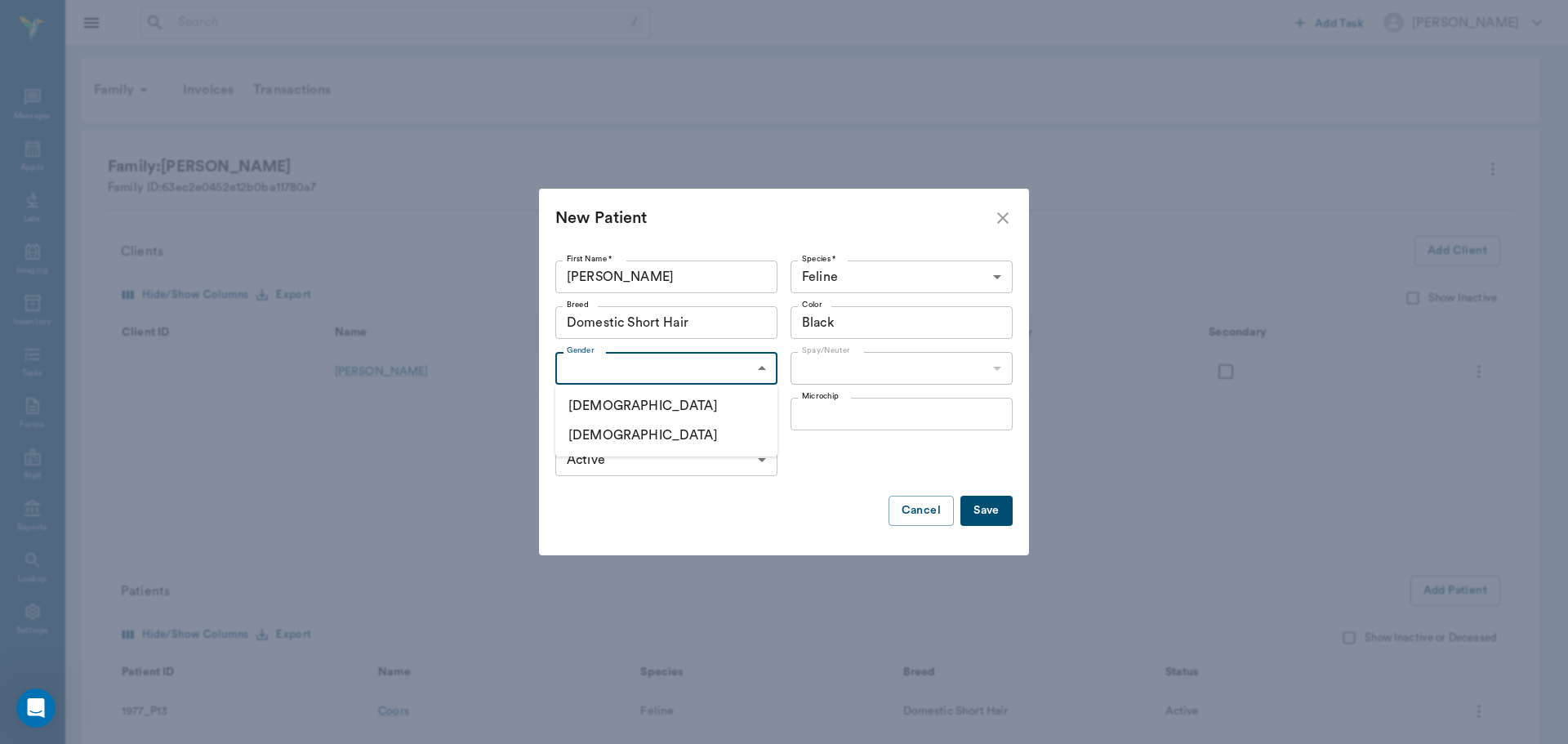
click at [692, 378] on body "/ ​ Add Task [PERSON_NAME] Nectar Messages Appts Labs Imaging Inventory Tasks F…" at bounding box center [784, 574] width 1568 height 1148
click at [672, 409] on li "[DEMOGRAPHIC_DATA]" at bounding box center [666, 405] width 222 height 29
type input "[DEMOGRAPHIC_DATA]"
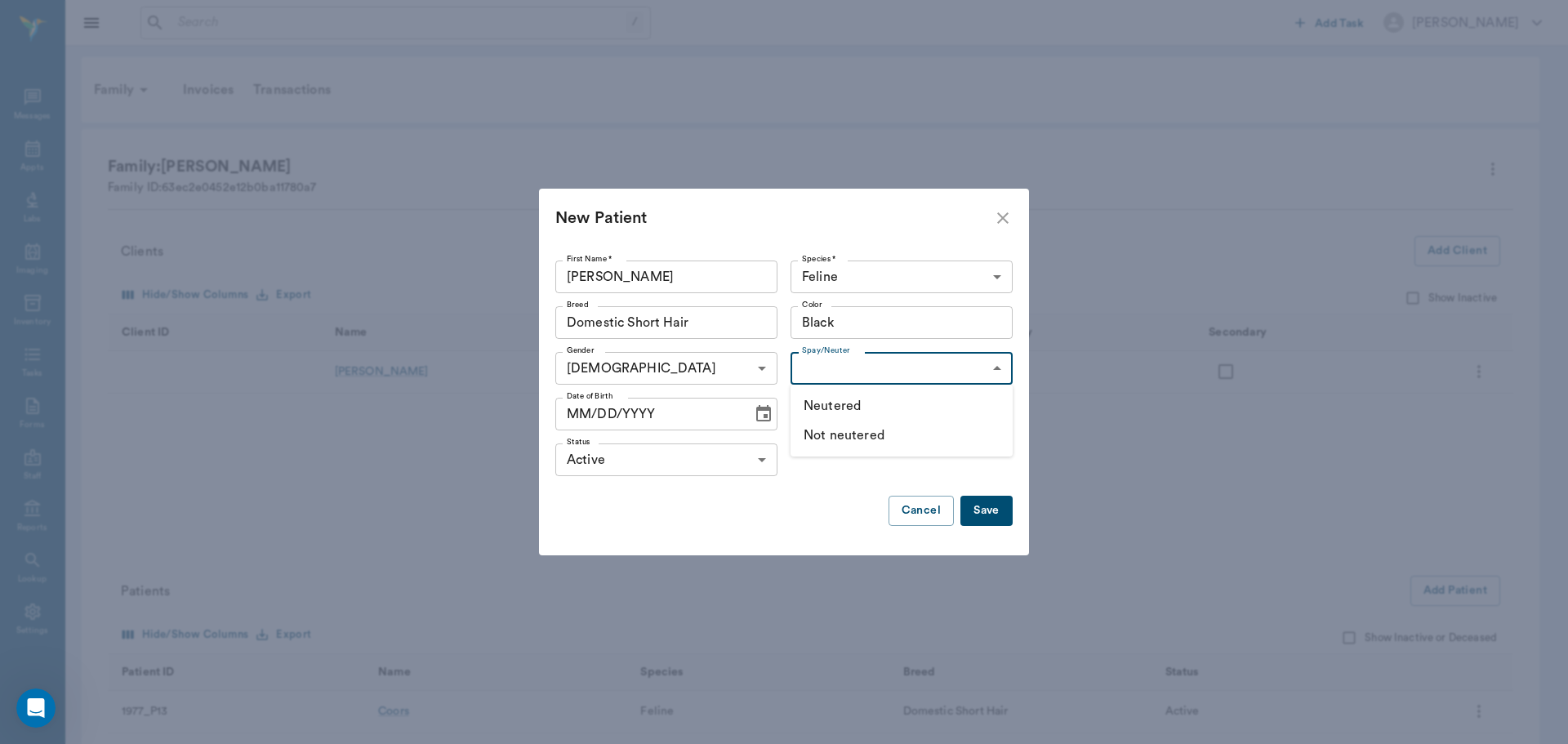
click at [822, 364] on body "/ ​ Add Task [PERSON_NAME] Nectar Messages Appts Labs Imaging Inventory Tasks F…" at bounding box center [784, 574] width 1568 height 1148
click at [831, 430] on li "Not neutered" at bounding box center [902, 435] width 222 height 29
type input "false"
click at [573, 412] on input "MM/DD/YYYY" at bounding box center [648, 414] width 185 height 33
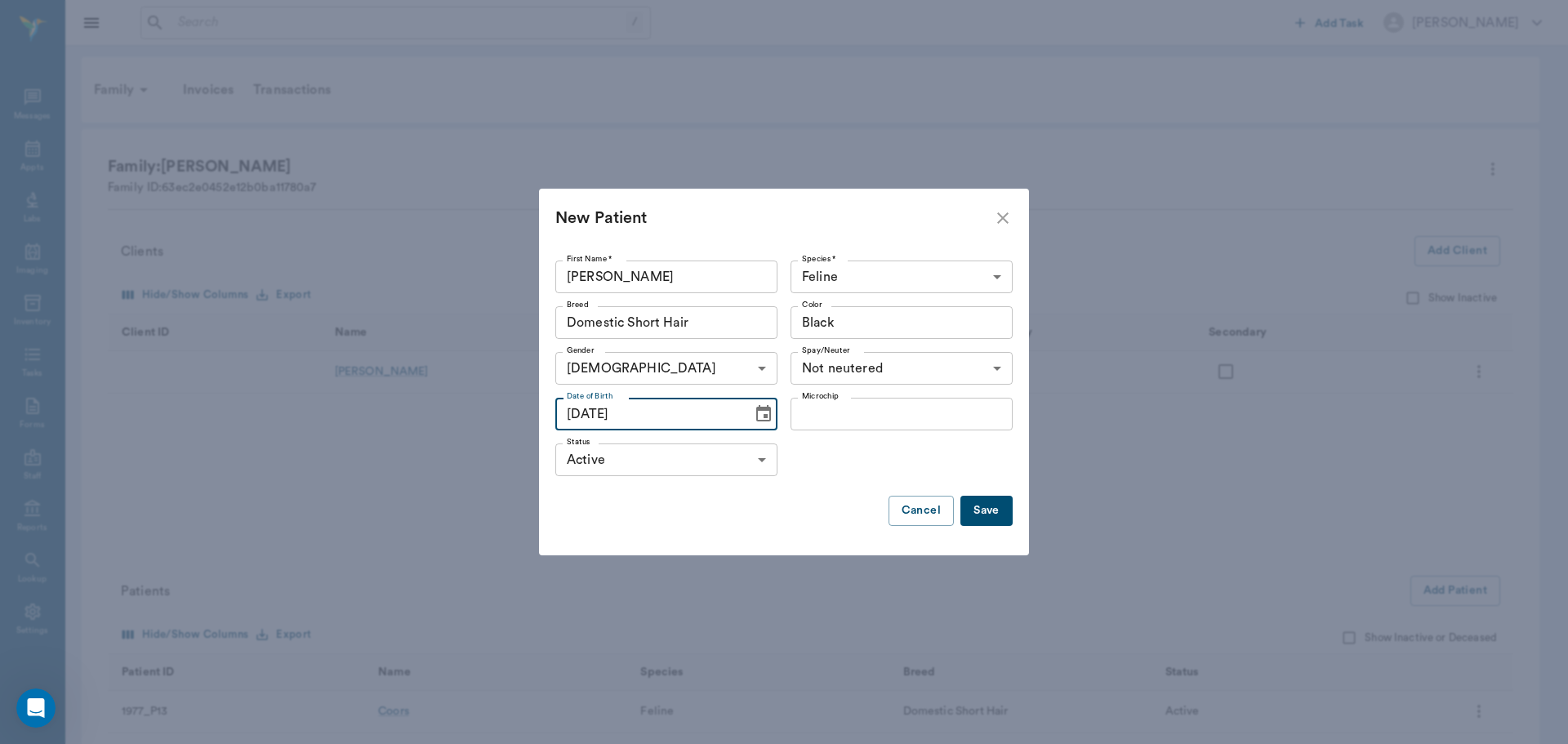
type input "[DATE]"
click at [982, 493] on div "First Name * [PERSON_NAME] First Name * Species * Feline Feline Species * Breed…" at bounding box center [784, 394] width 457 height 292
click at [982, 512] on button "Save" at bounding box center [987, 510] width 53 height 30
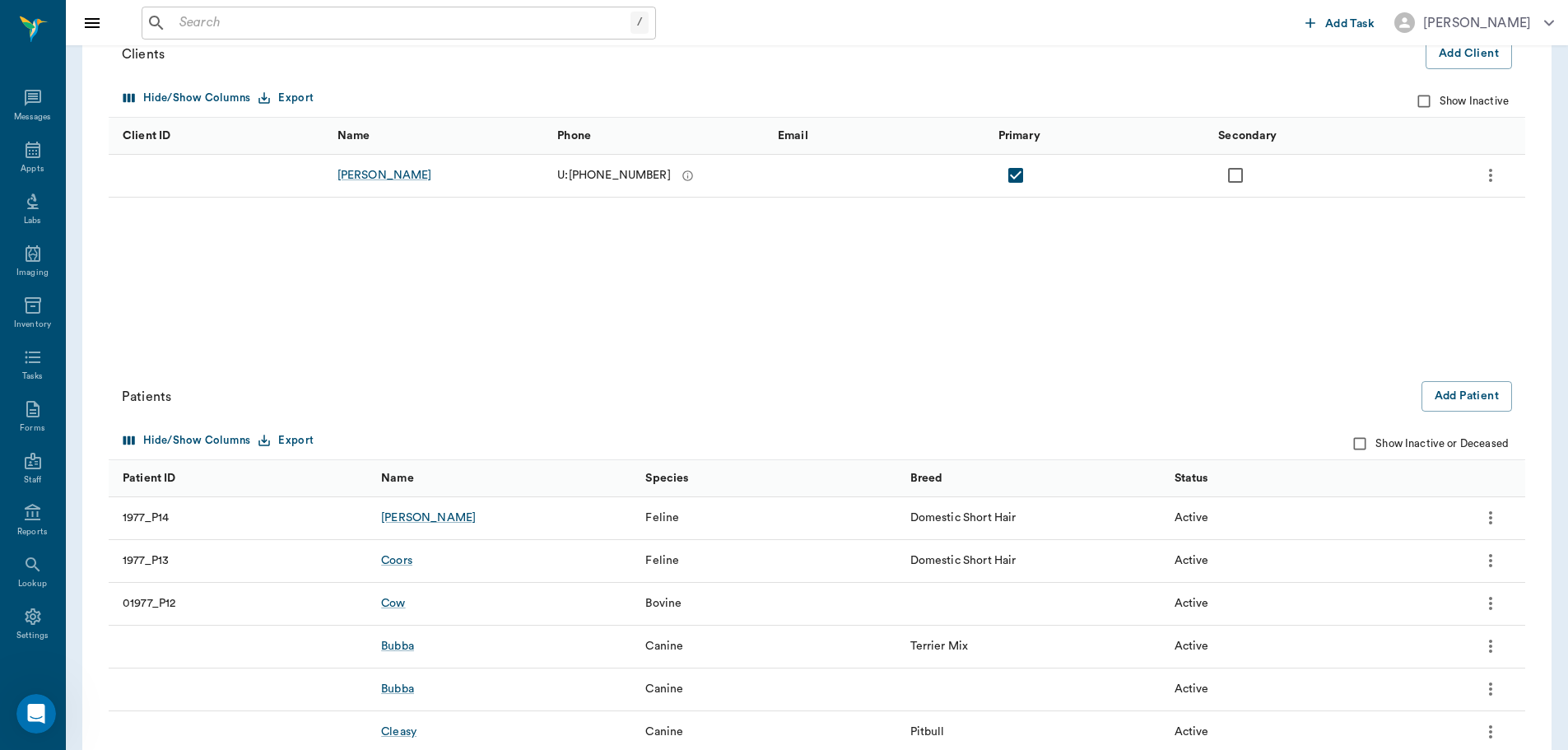
scroll to position [247, 0]
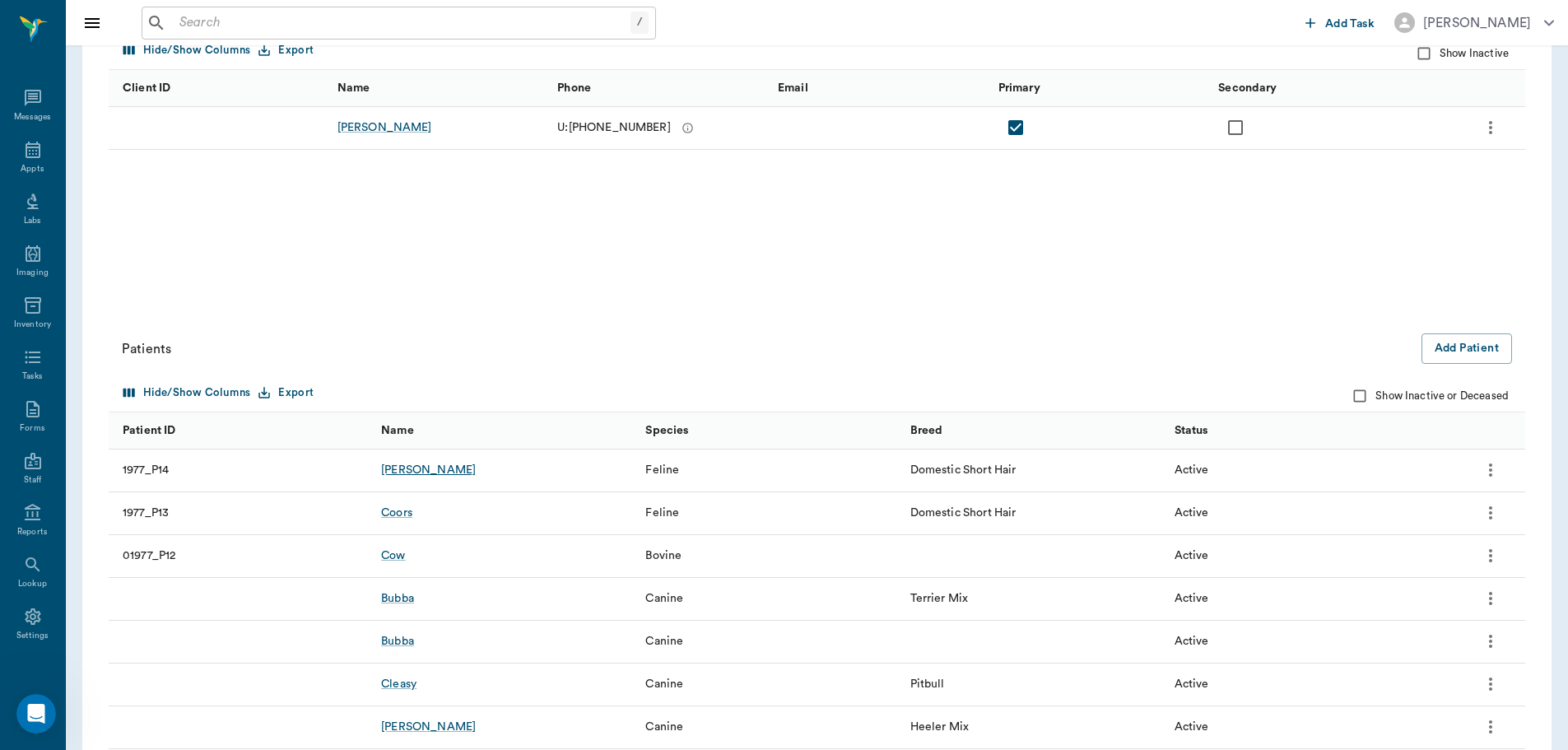
click at [392, 469] on div "[PERSON_NAME]" at bounding box center [428, 470] width 95 height 17
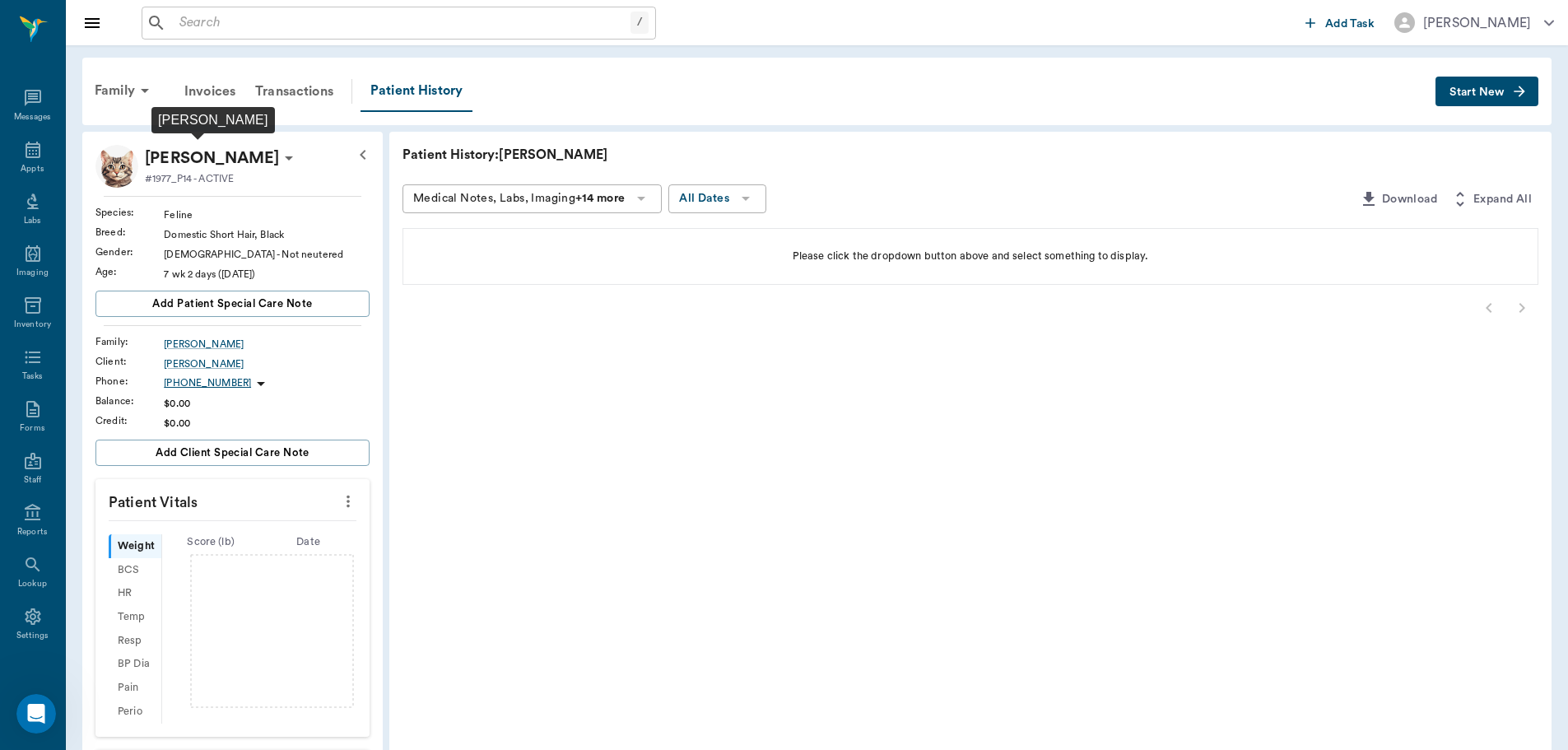
click at [221, 165] on p "[PERSON_NAME]" at bounding box center [212, 157] width 134 height 26
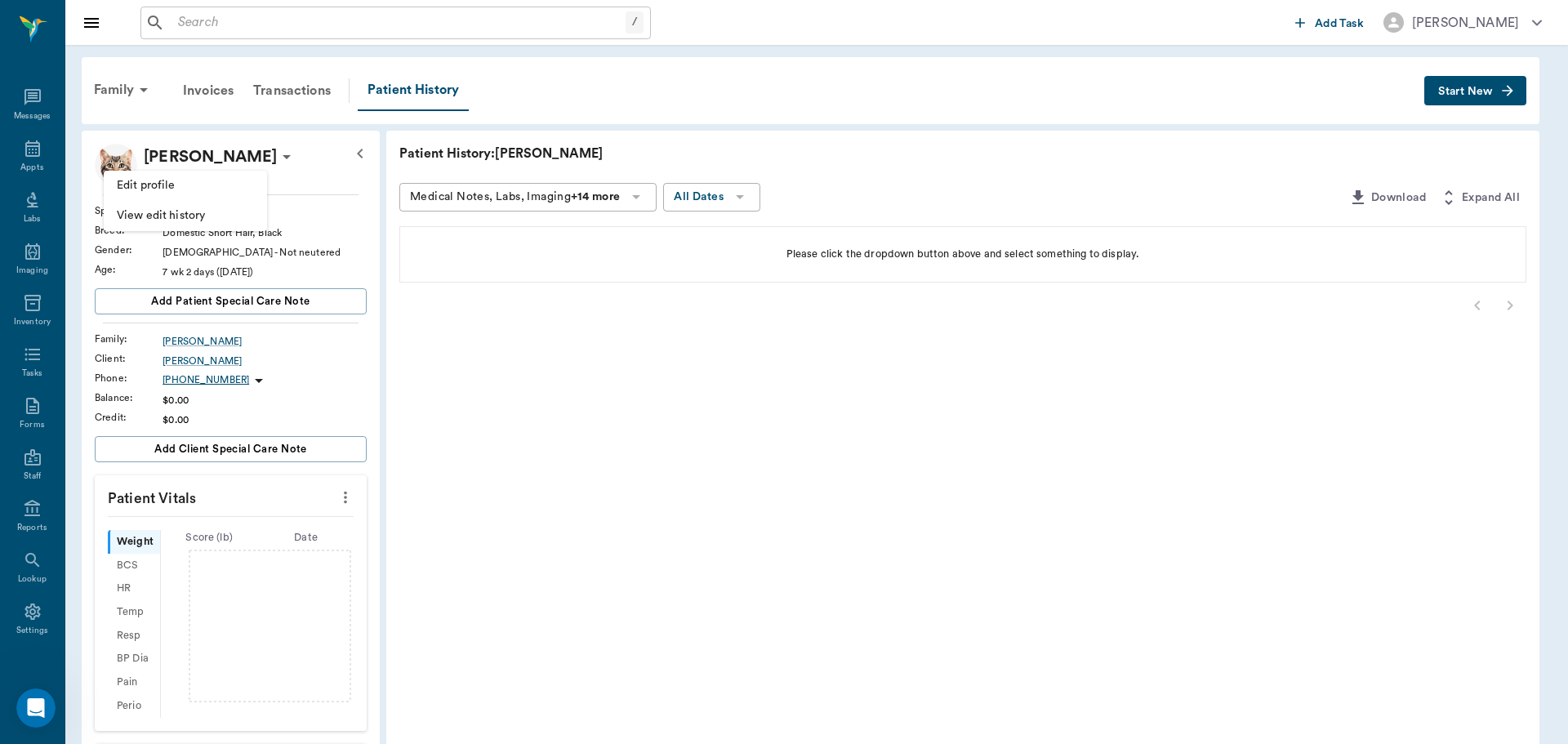
click at [224, 185] on span "Edit profile" at bounding box center [185, 186] width 138 height 18
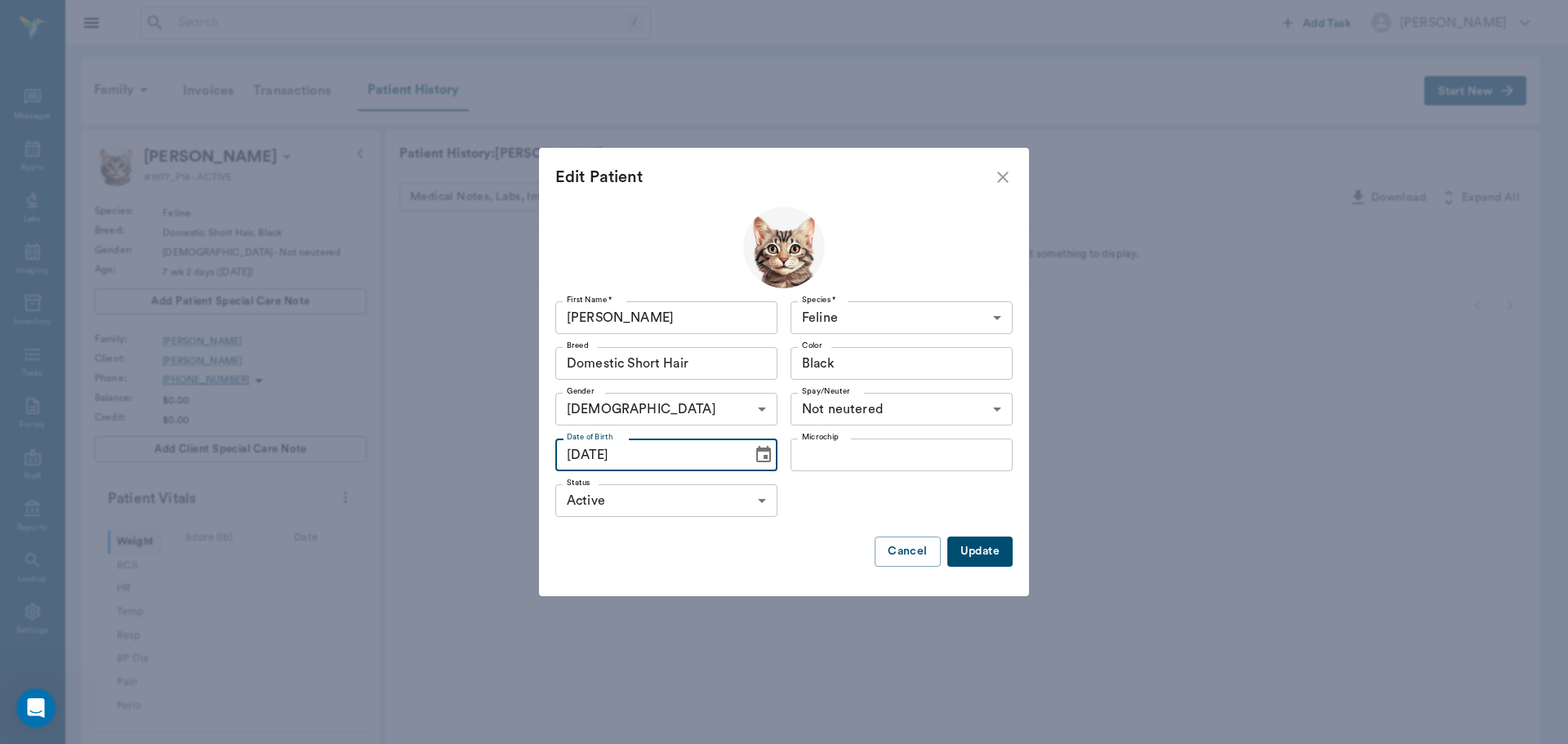
click at [575, 454] on input "[DATE]" at bounding box center [648, 455] width 185 height 33
type input "[DATE]"
click at [958, 546] on button "Update" at bounding box center [980, 551] width 65 height 30
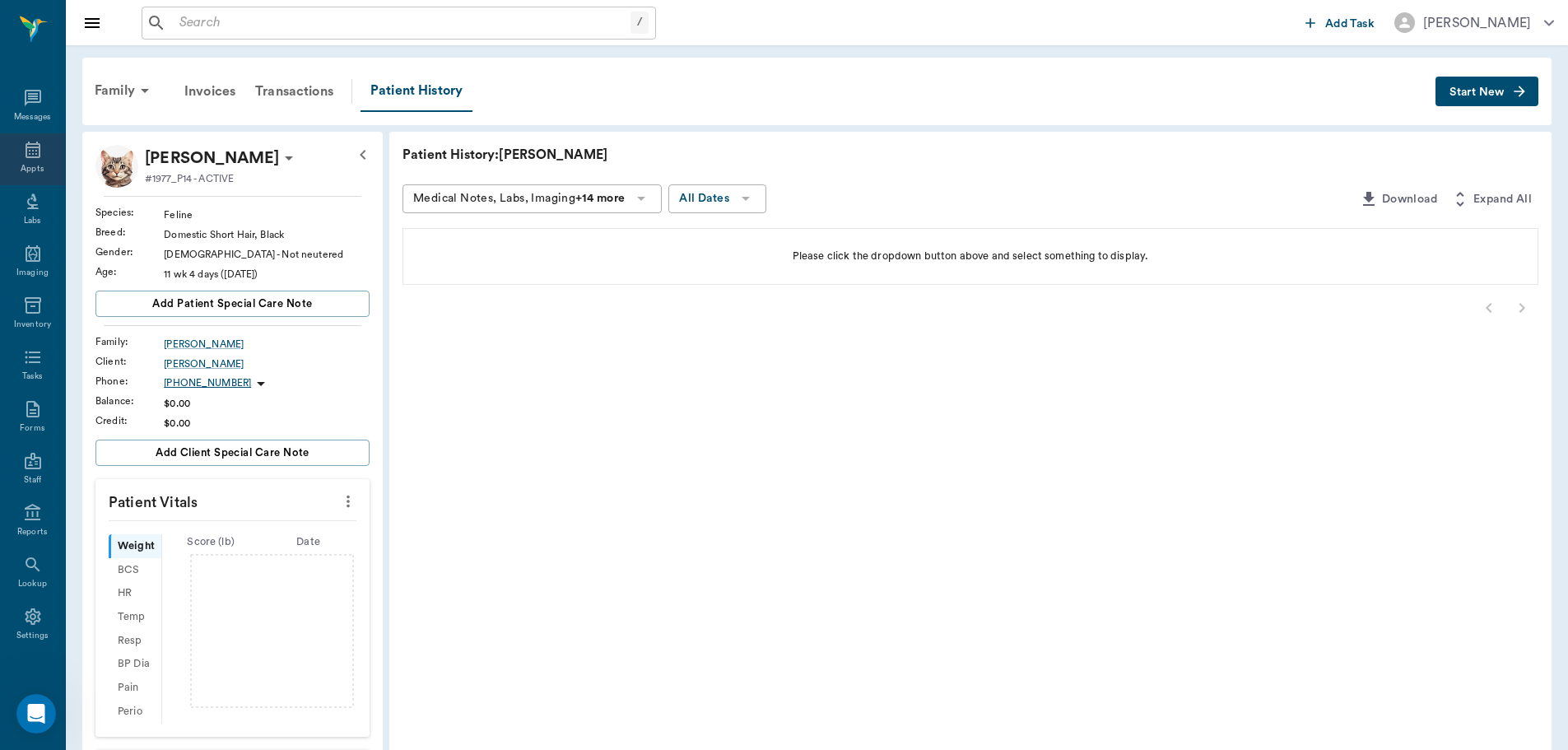
click at [9, 163] on div "Appts" at bounding box center [32, 160] width 65 height 52
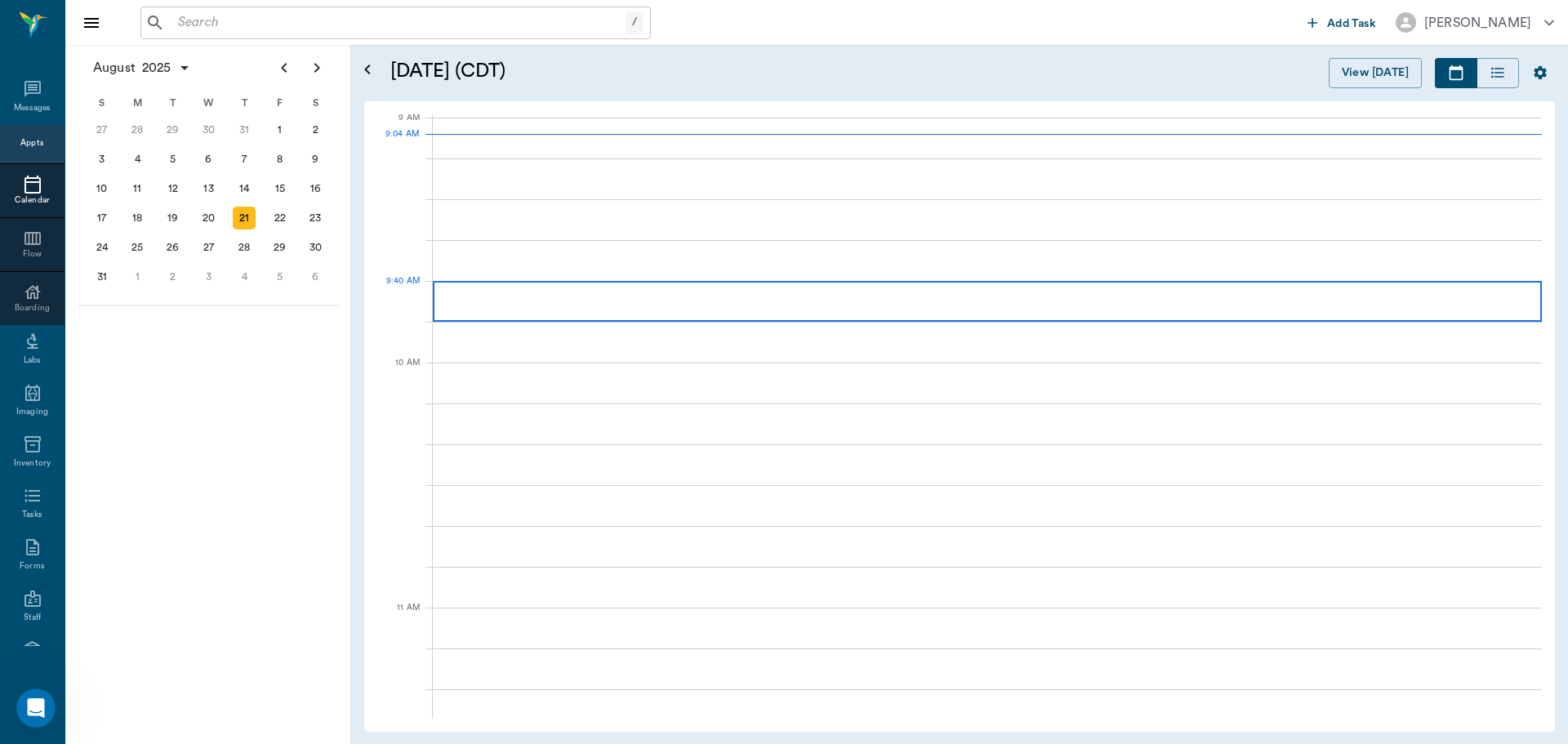
scroll to position [248, 0]
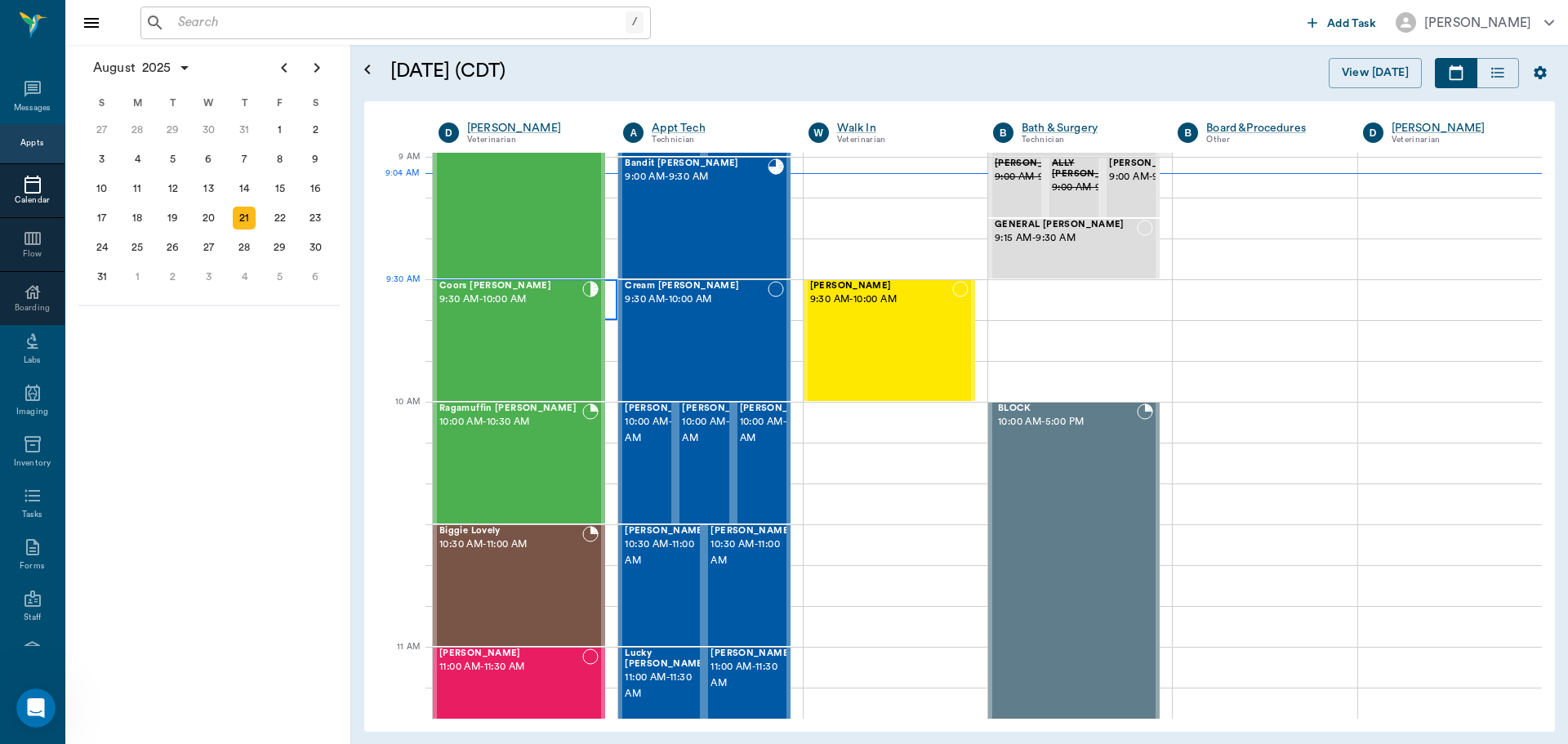
click at [611, 299] on div at bounding box center [525, 299] width 184 height 41
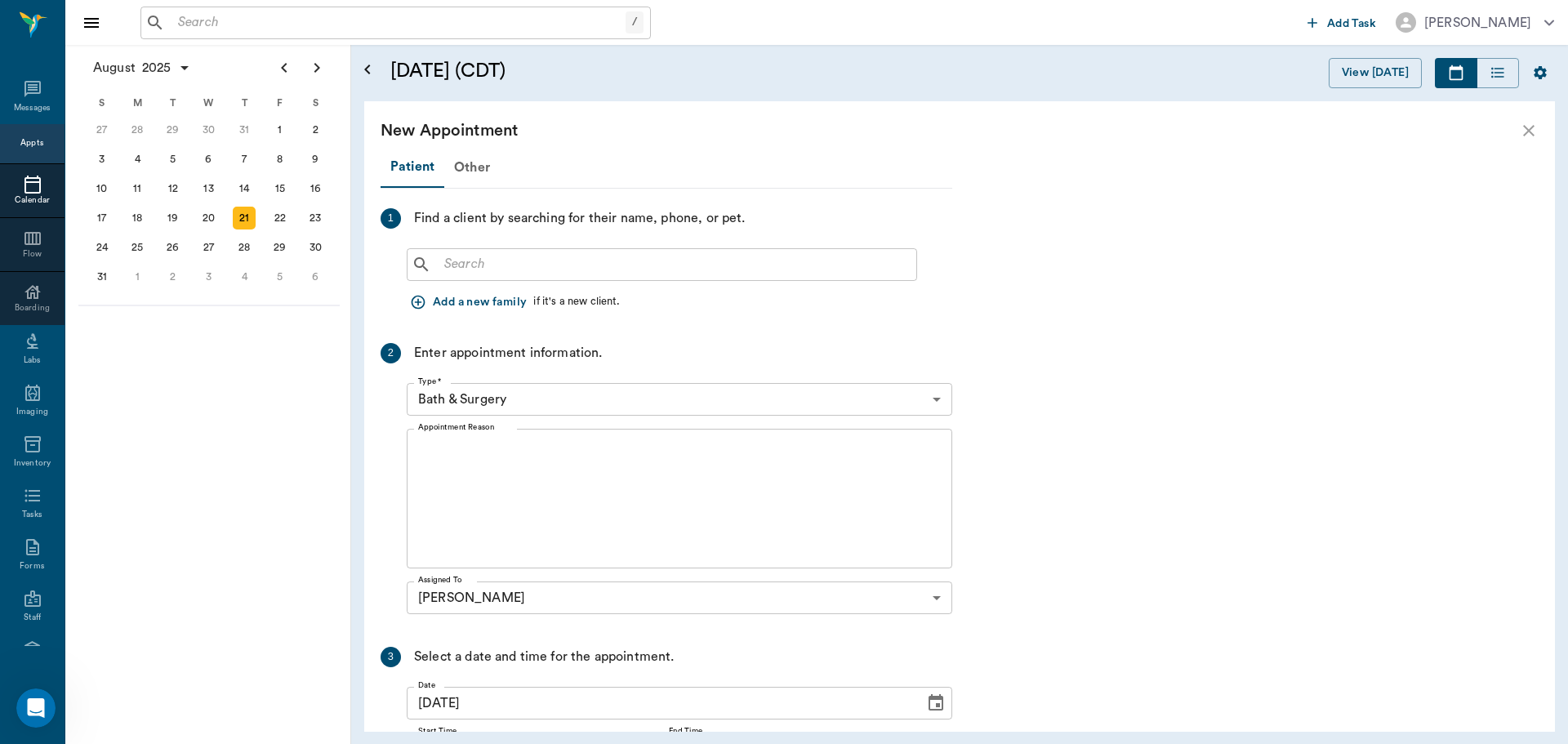
click at [612, 270] on input "text" at bounding box center [674, 264] width 472 height 23
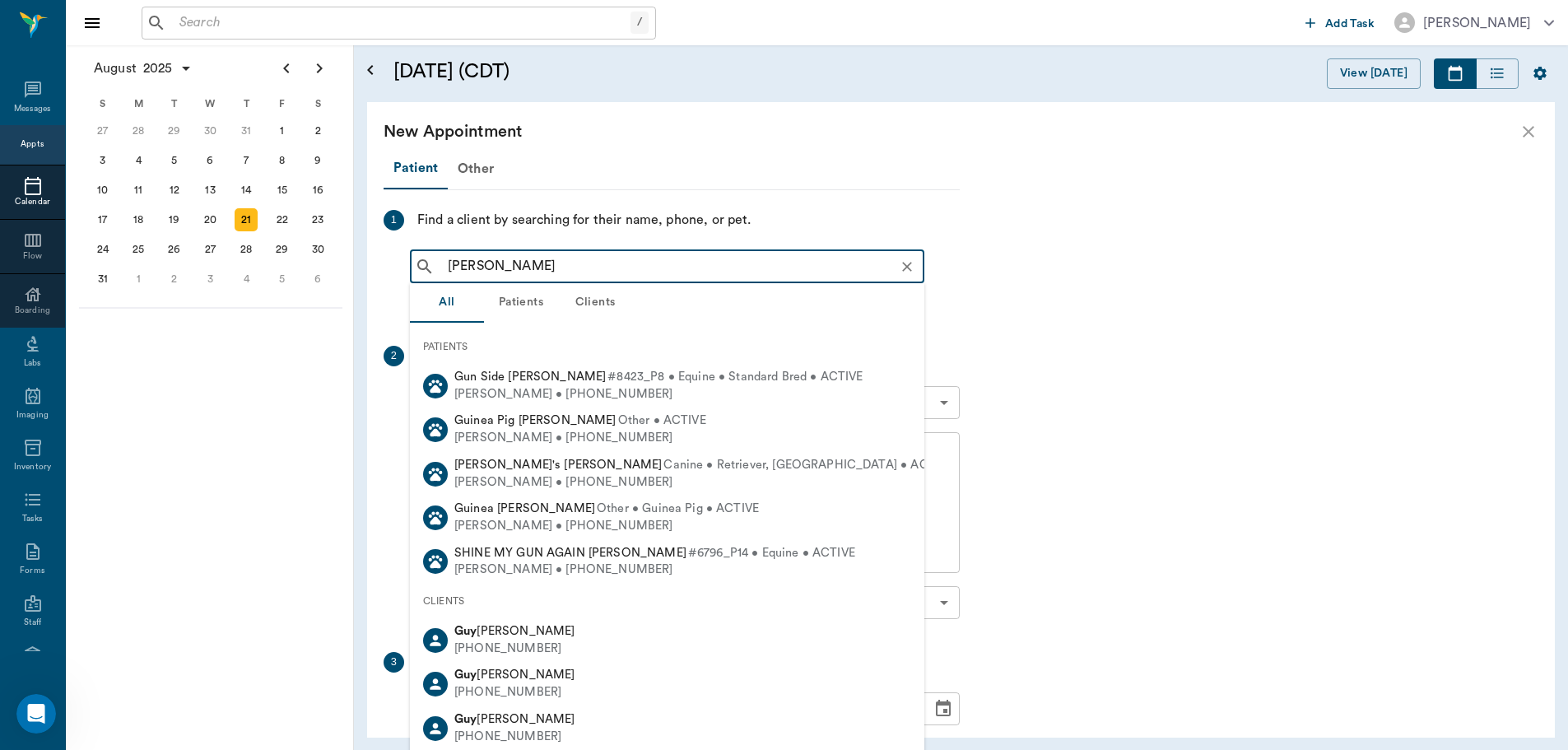
type input "gus kenward"
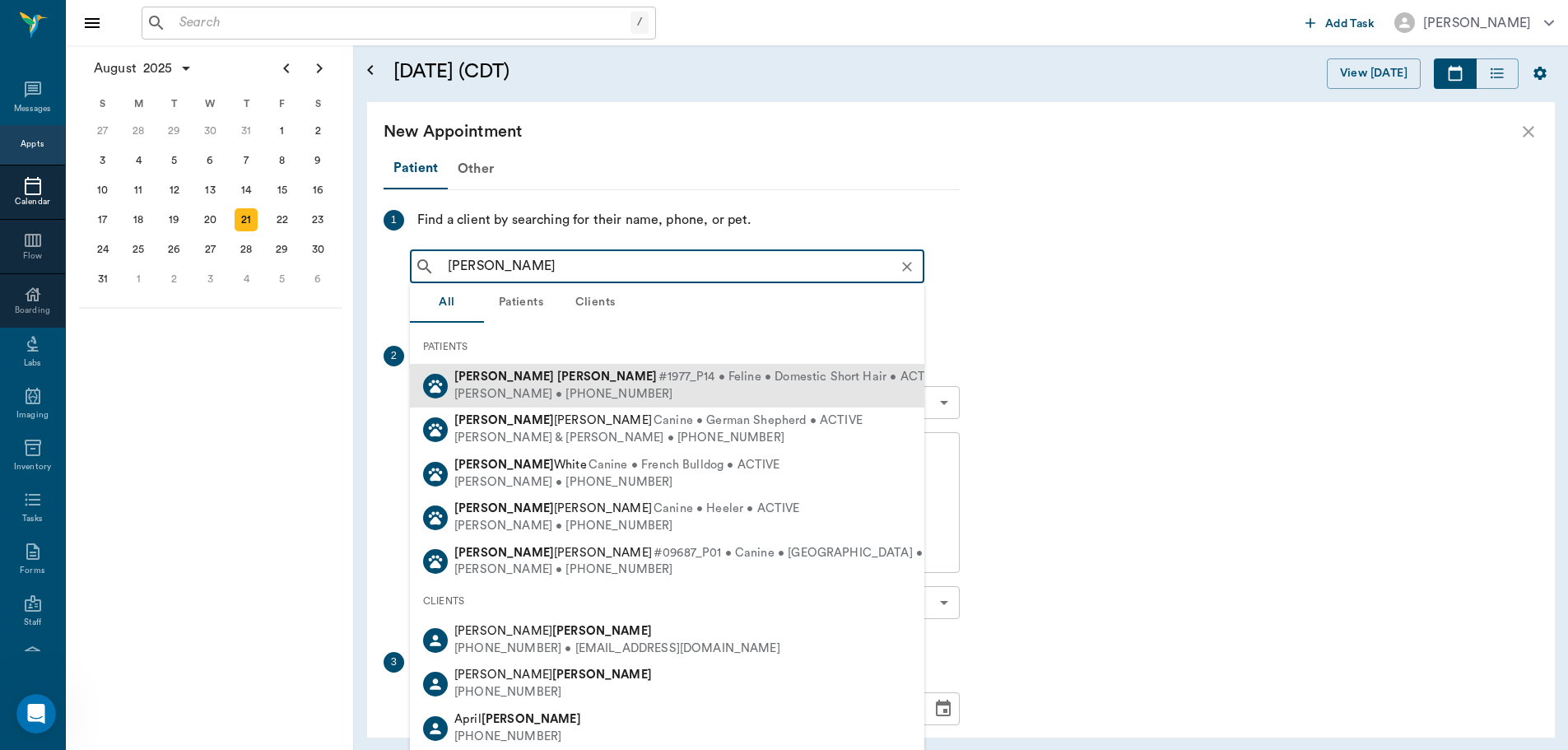
click at [658, 372] on span "#1977_P14 • Feline • Domestic Short Hair • ACTIVE" at bounding box center [800, 378] width 284 height 18
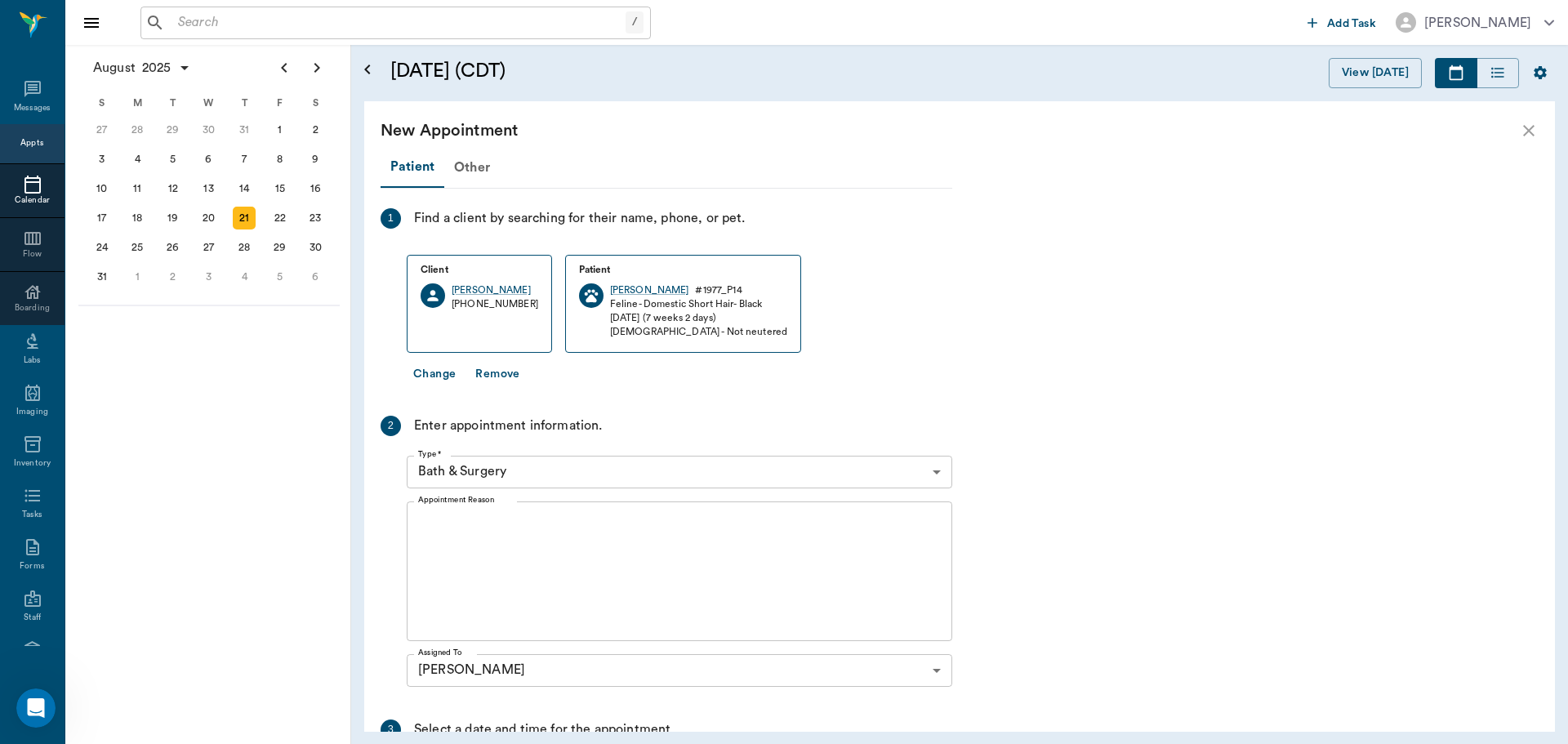
click at [499, 470] on body "/ ​ Add Task Dr. Bert Ellsworth Nectar Messages Appts Calendar Flow Boarding La…" at bounding box center [784, 372] width 1568 height 744
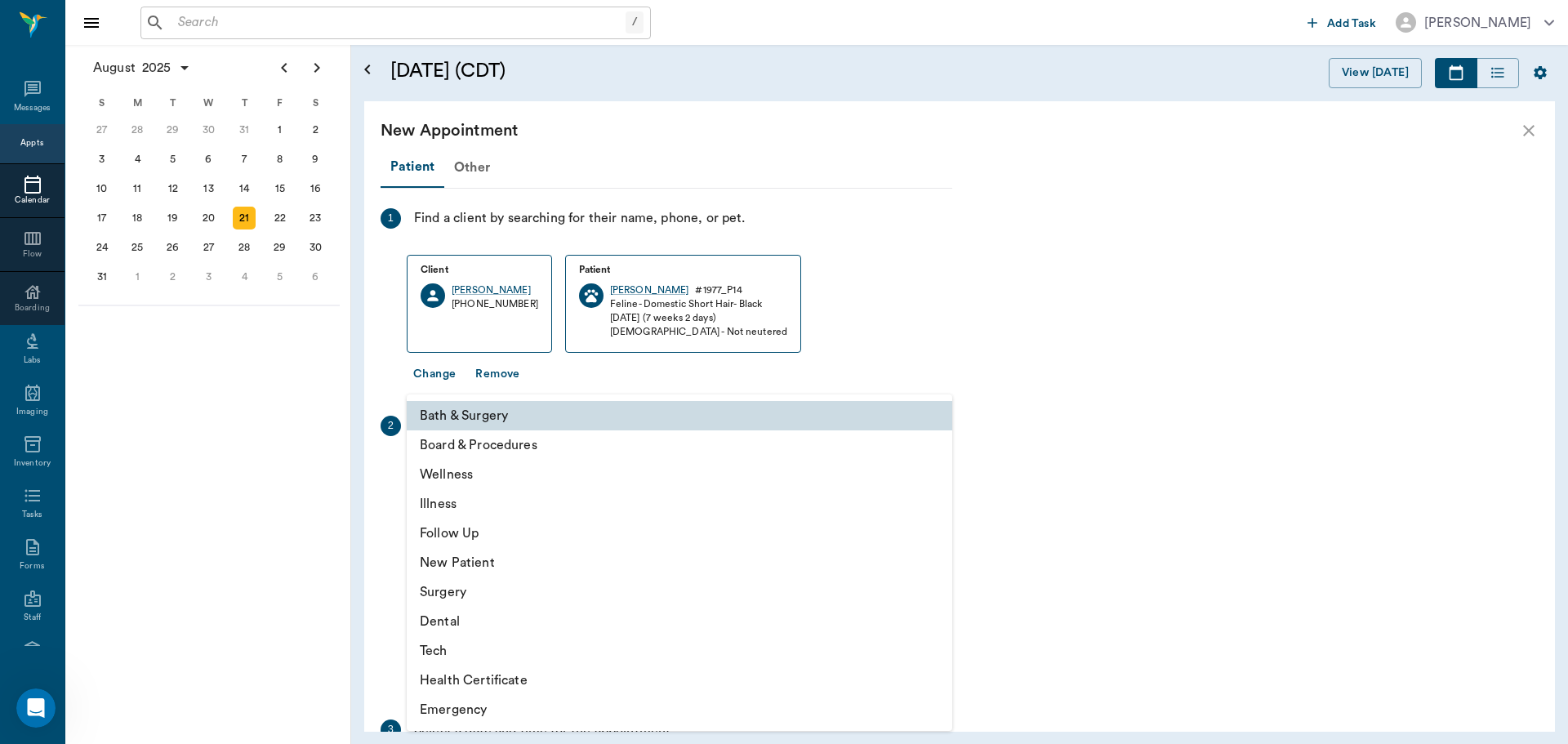
click at [500, 474] on li "Wellness" at bounding box center [680, 474] width 545 height 29
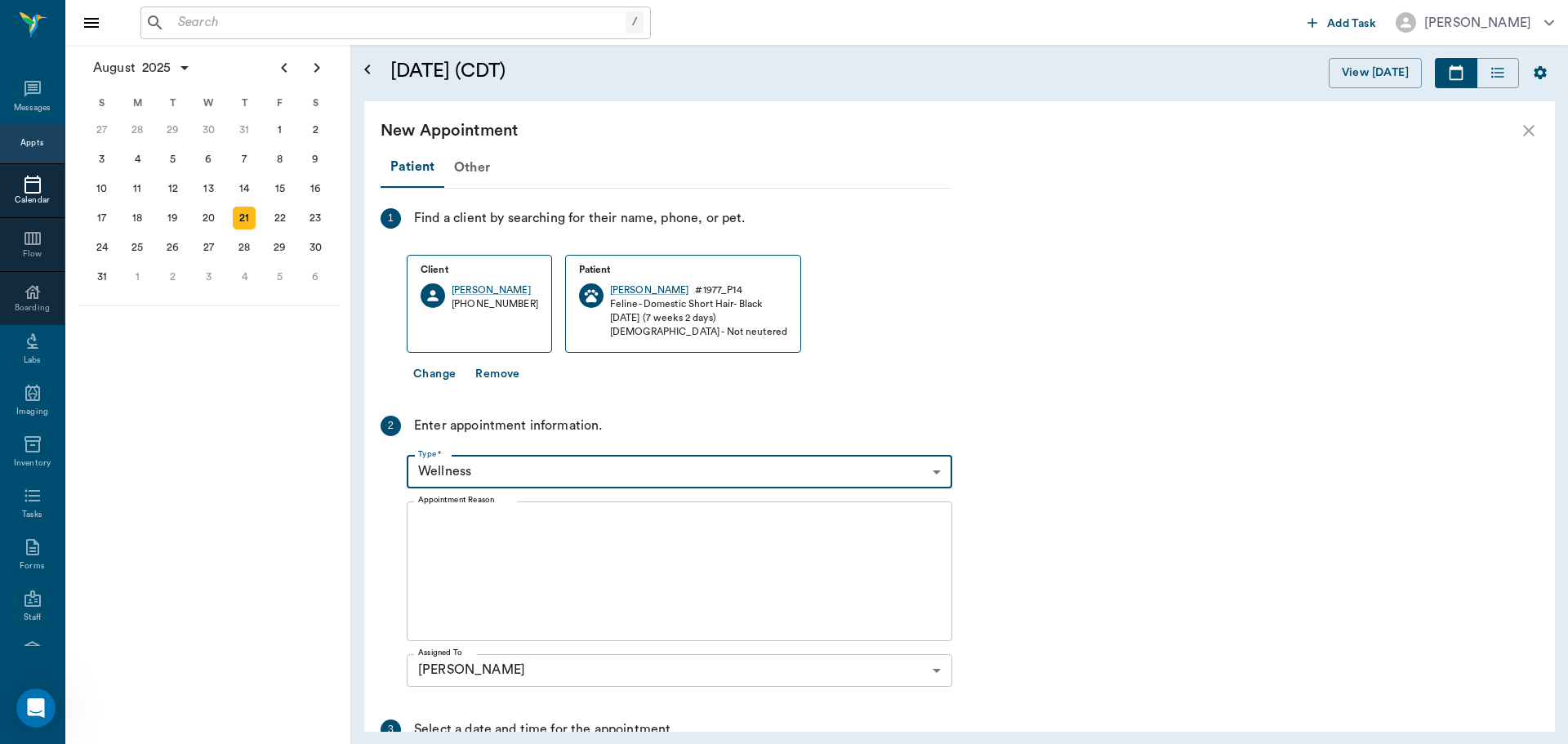
type input "65d2be4f46e3a538d89b8c14"
type input "10:00 AM"
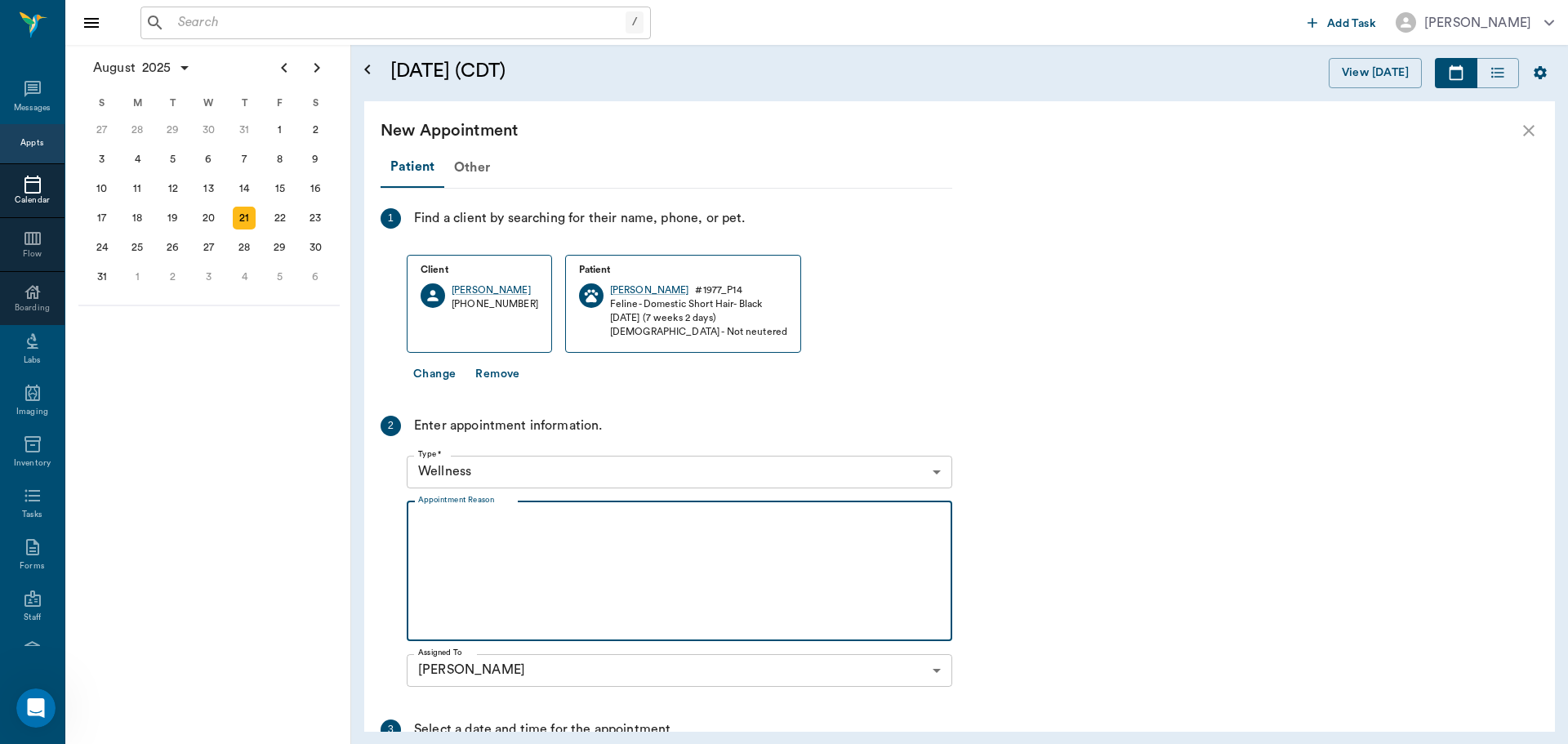
click at [507, 535] on textarea "Appointment Reason" at bounding box center [679, 571] width 523 height 113
type textarea "K"
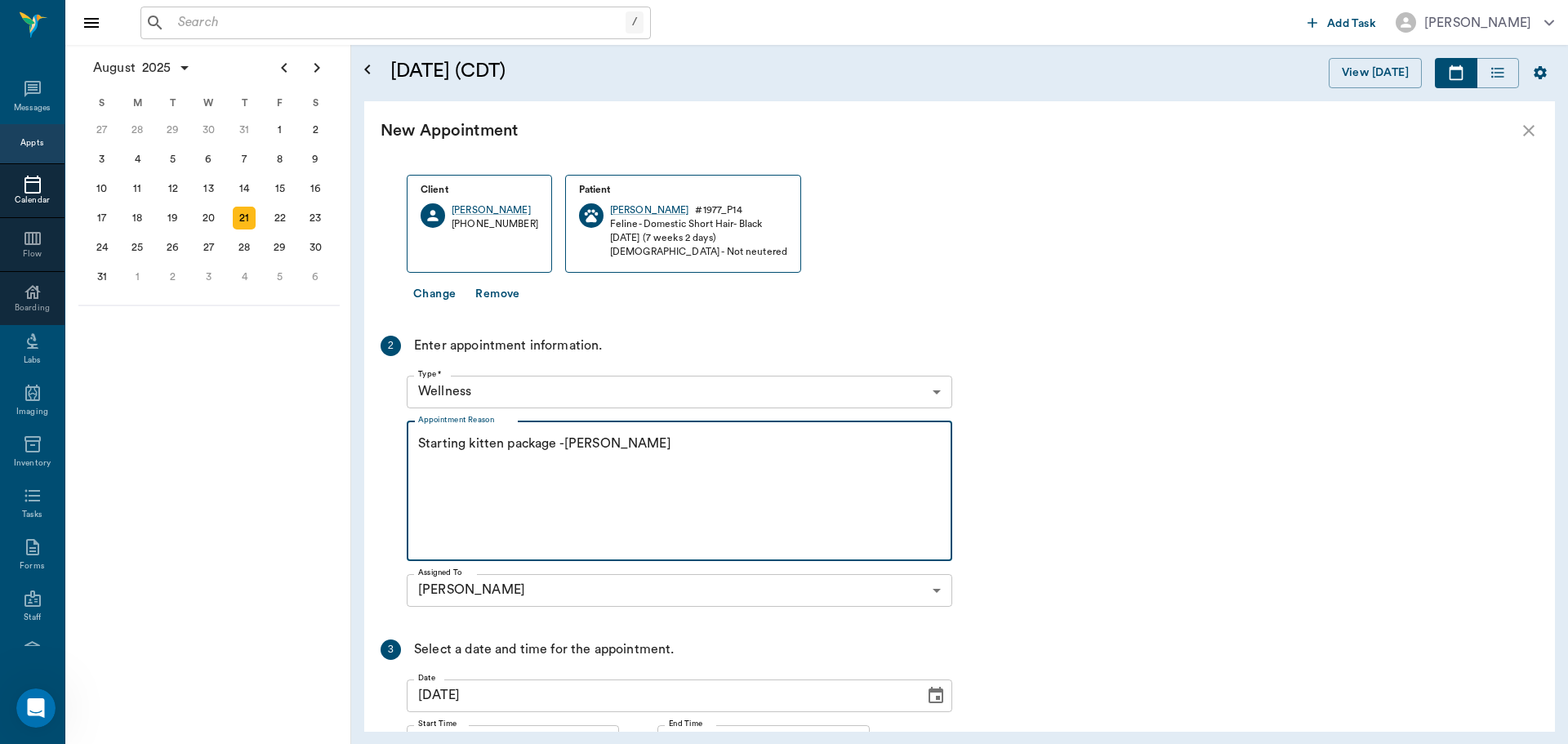
scroll to position [228, 0]
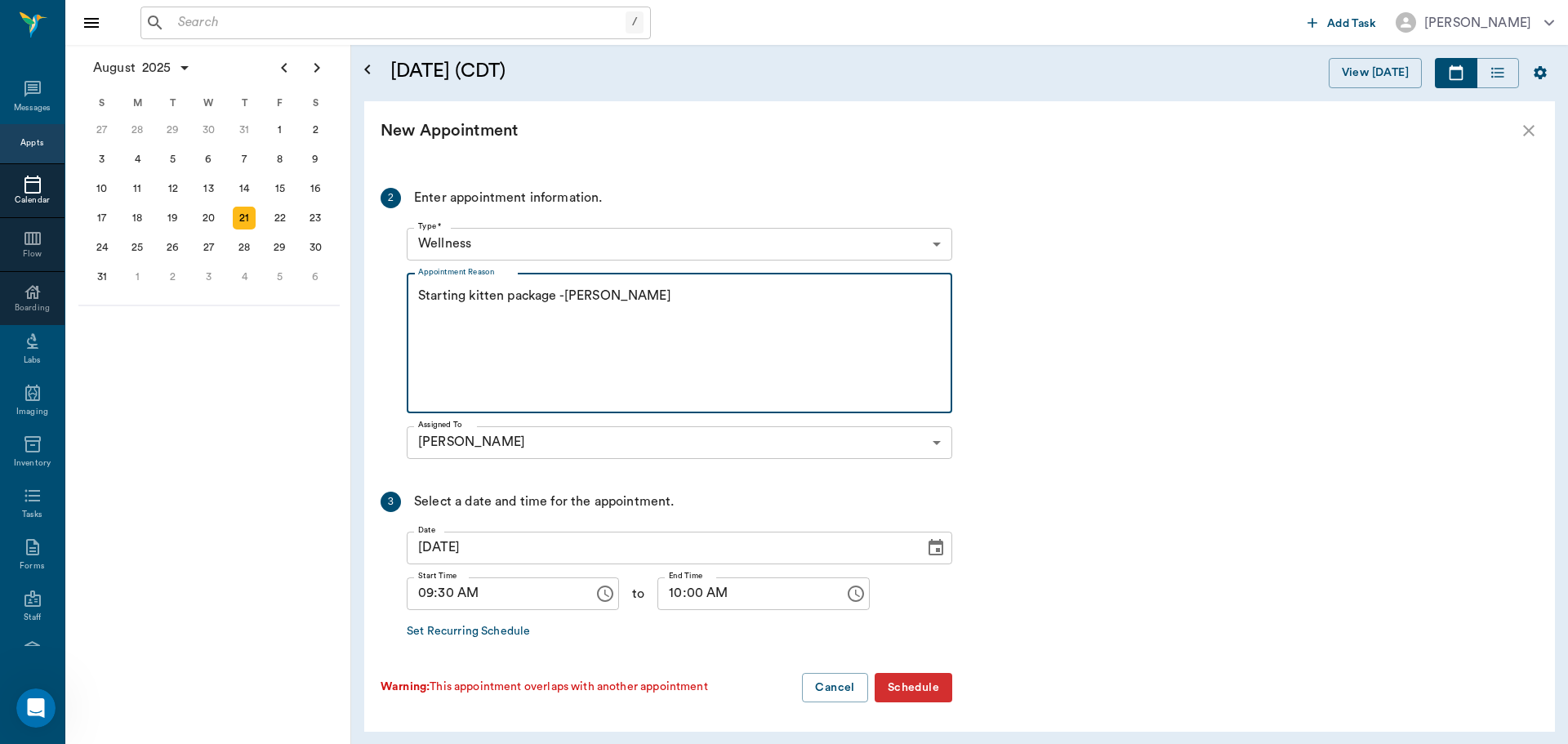
type textarea "Starting kitten package -[PERSON_NAME]"
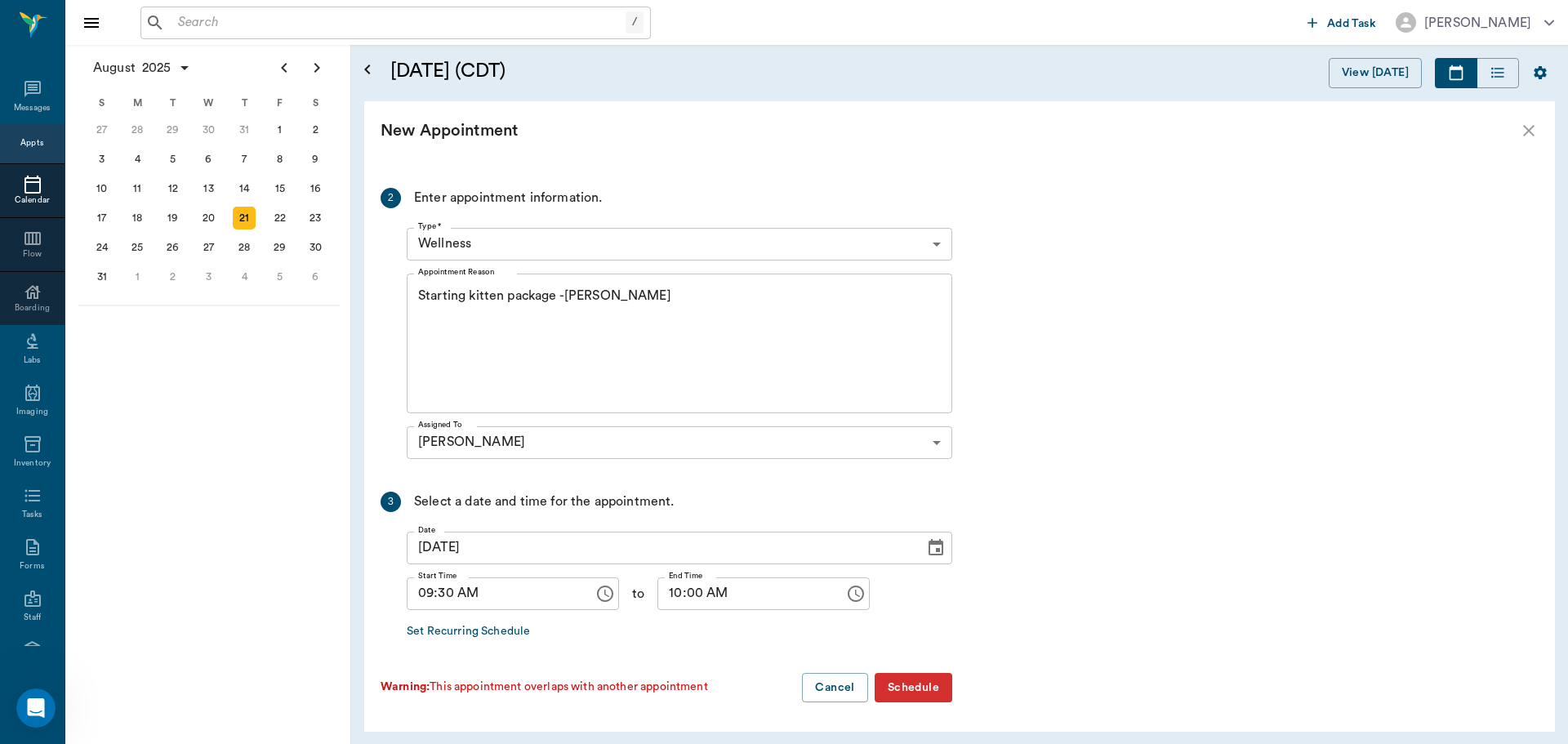
click at [943, 692] on button "Schedule" at bounding box center [913, 688] width 78 height 30
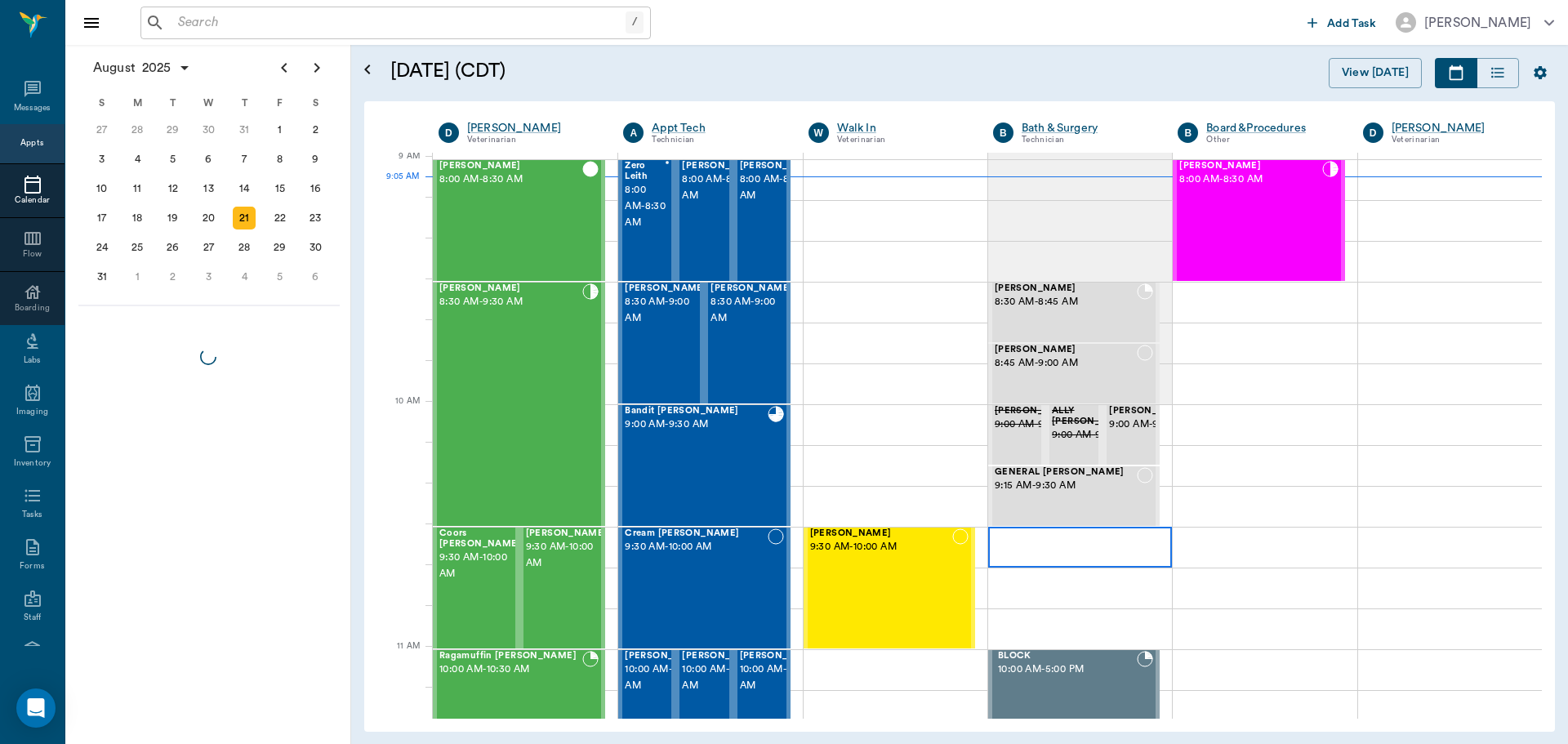
scroll to position [248, 0]
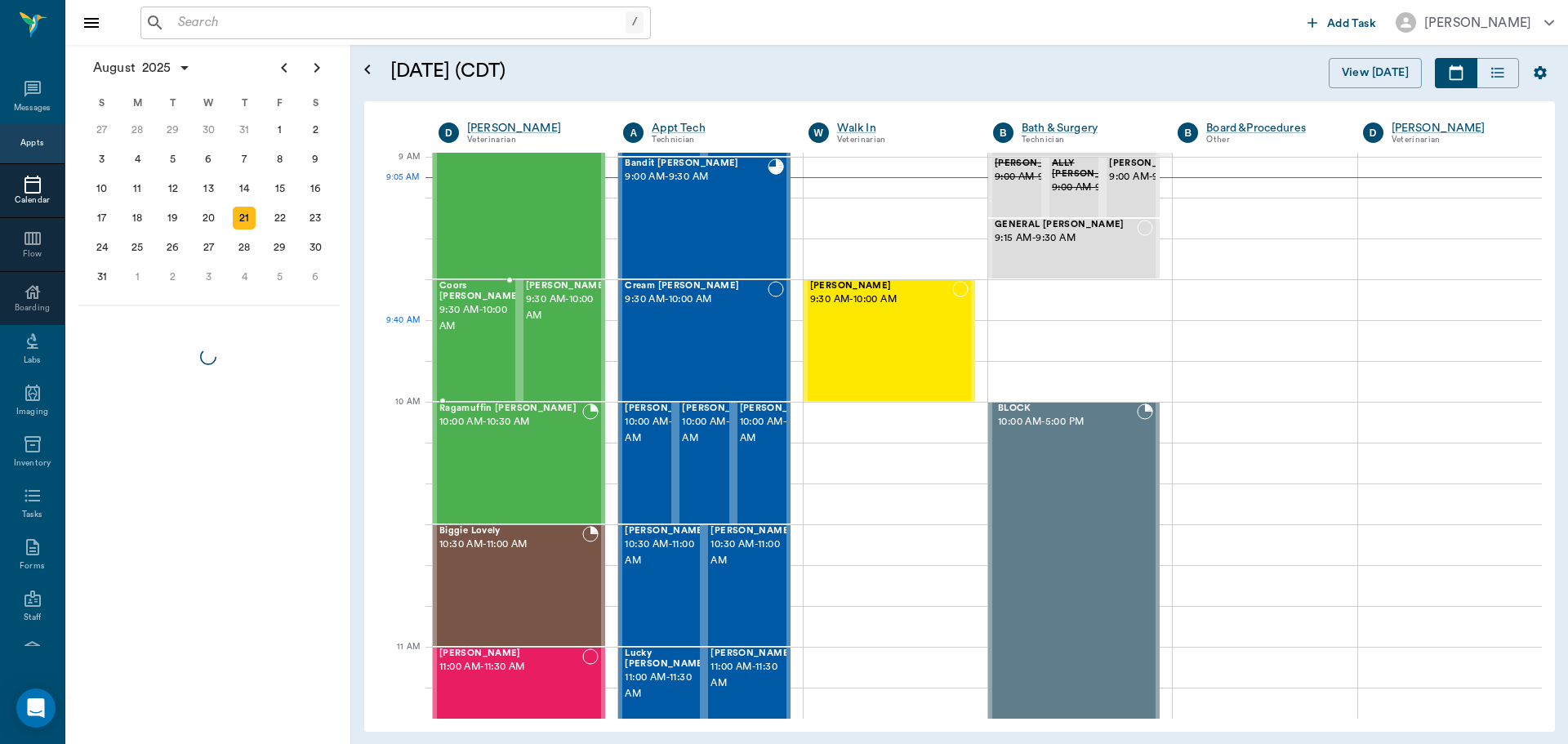
click at [521, 342] on div at bounding box center [521, 340] width 0 height 119
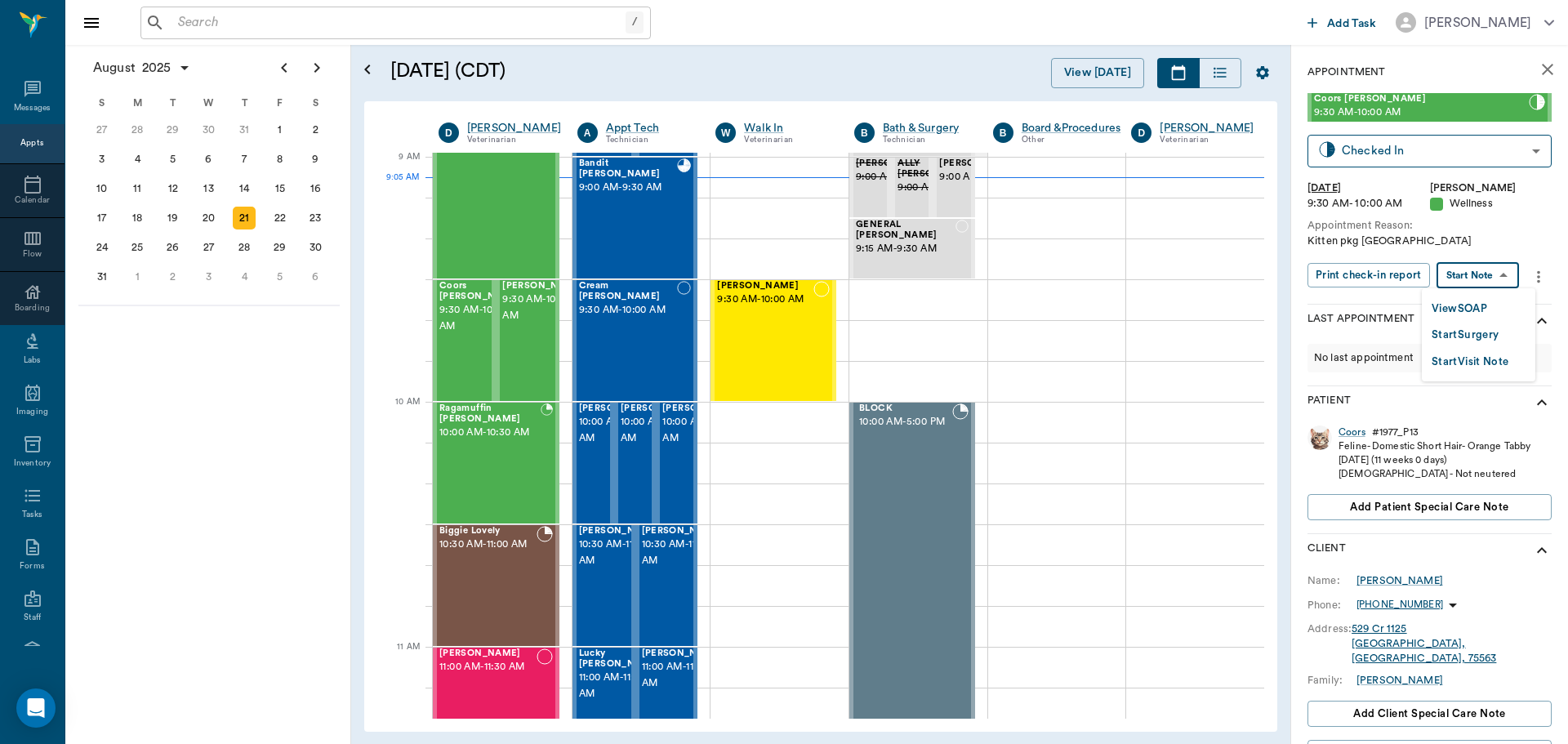
click at [1502, 276] on body "/ ​ Add Task [PERSON_NAME] Nectar Messages Appts Calendar Flow Boarding Labs Im…" at bounding box center [784, 372] width 1568 height 744
click at [1485, 312] on button "View SOAP" at bounding box center [1460, 309] width 56 height 19
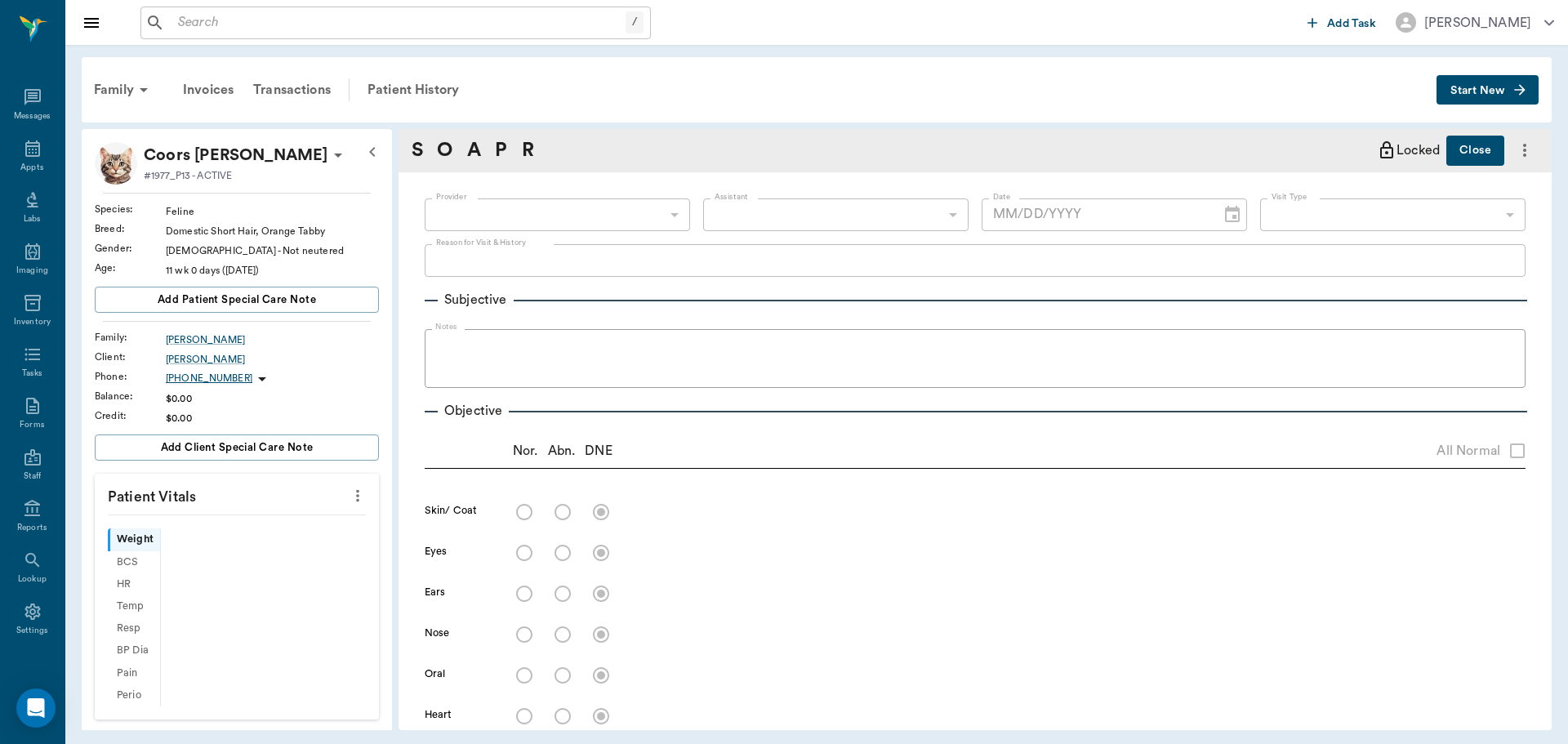
type input "63ec2f075fda476ae8351a4d"
type input "682b670d8bdc6f7f8feef3db"
type input "65d2be4f46e3a538d89b8c14"
type textarea "Kitten pkg [GEOGRAPHIC_DATA]"
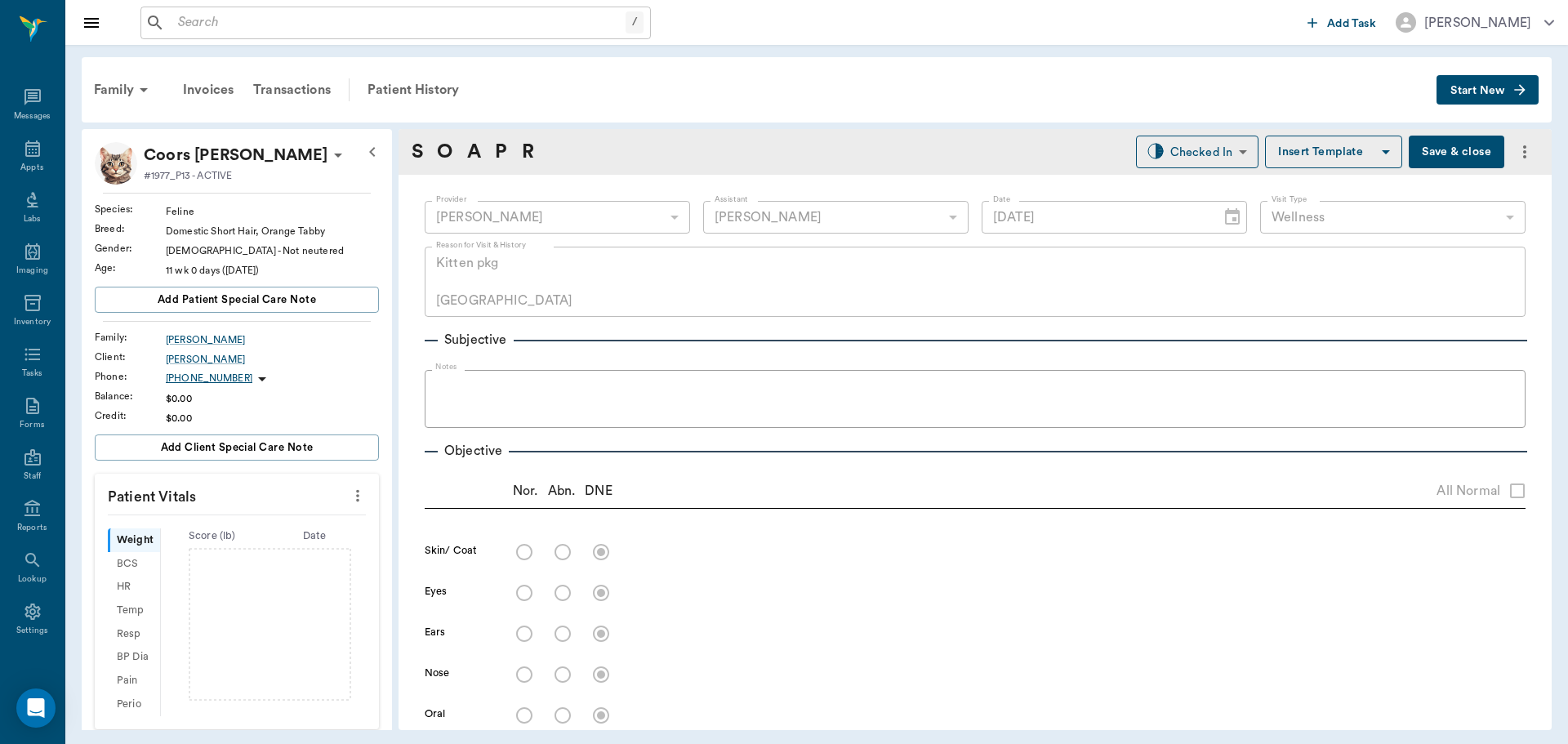
type input "[DATE]"
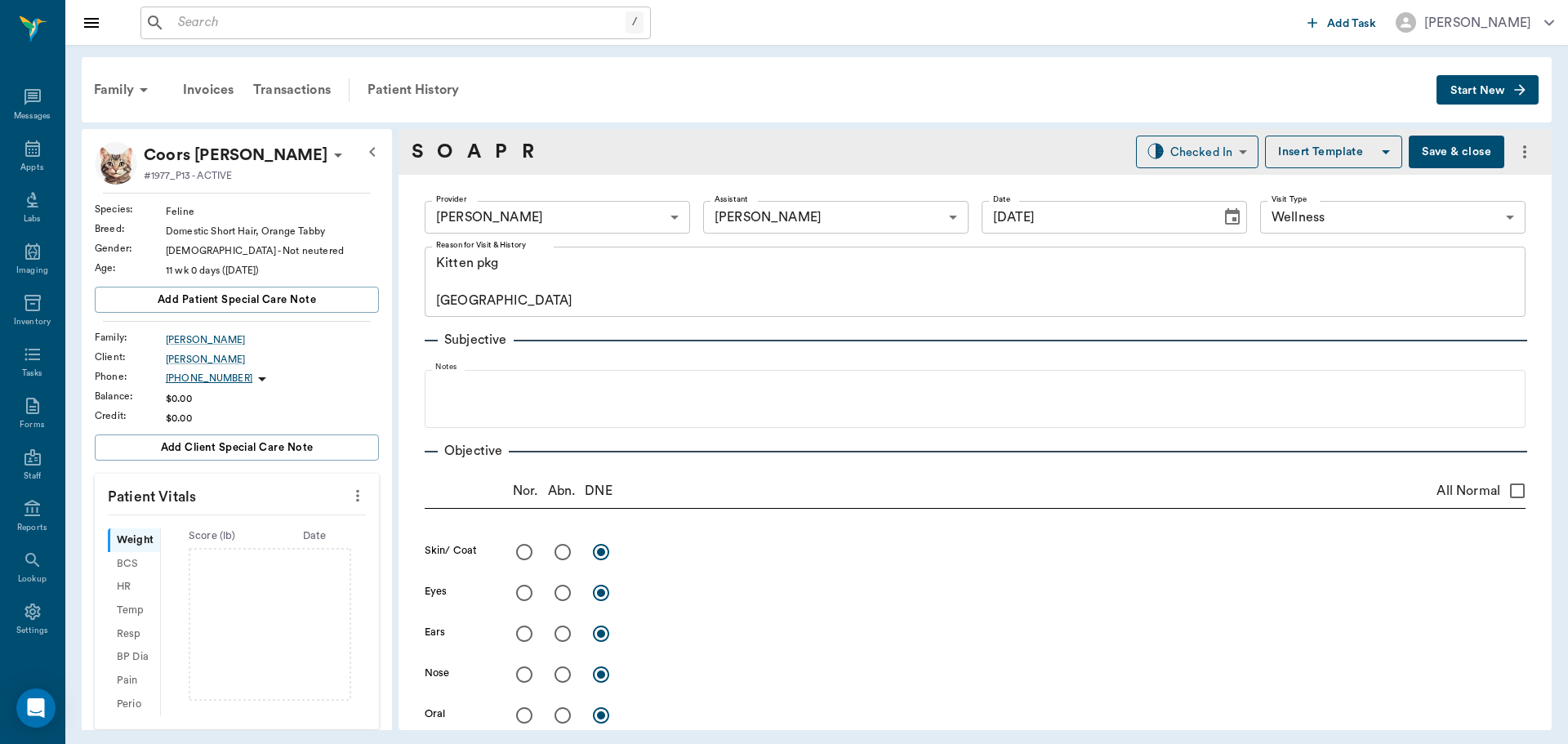
click at [349, 497] on icon "more" at bounding box center [358, 496] width 18 height 20
click at [277, 533] on li "Enter Vitals" at bounding box center [277, 524] width 163 height 30
click at [251, 550] on input "text" at bounding box center [236, 545] width 142 height 33
type input "3.1"
click at [257, 671] on input "text" at bounding box center [236, 662] width 142 height 33
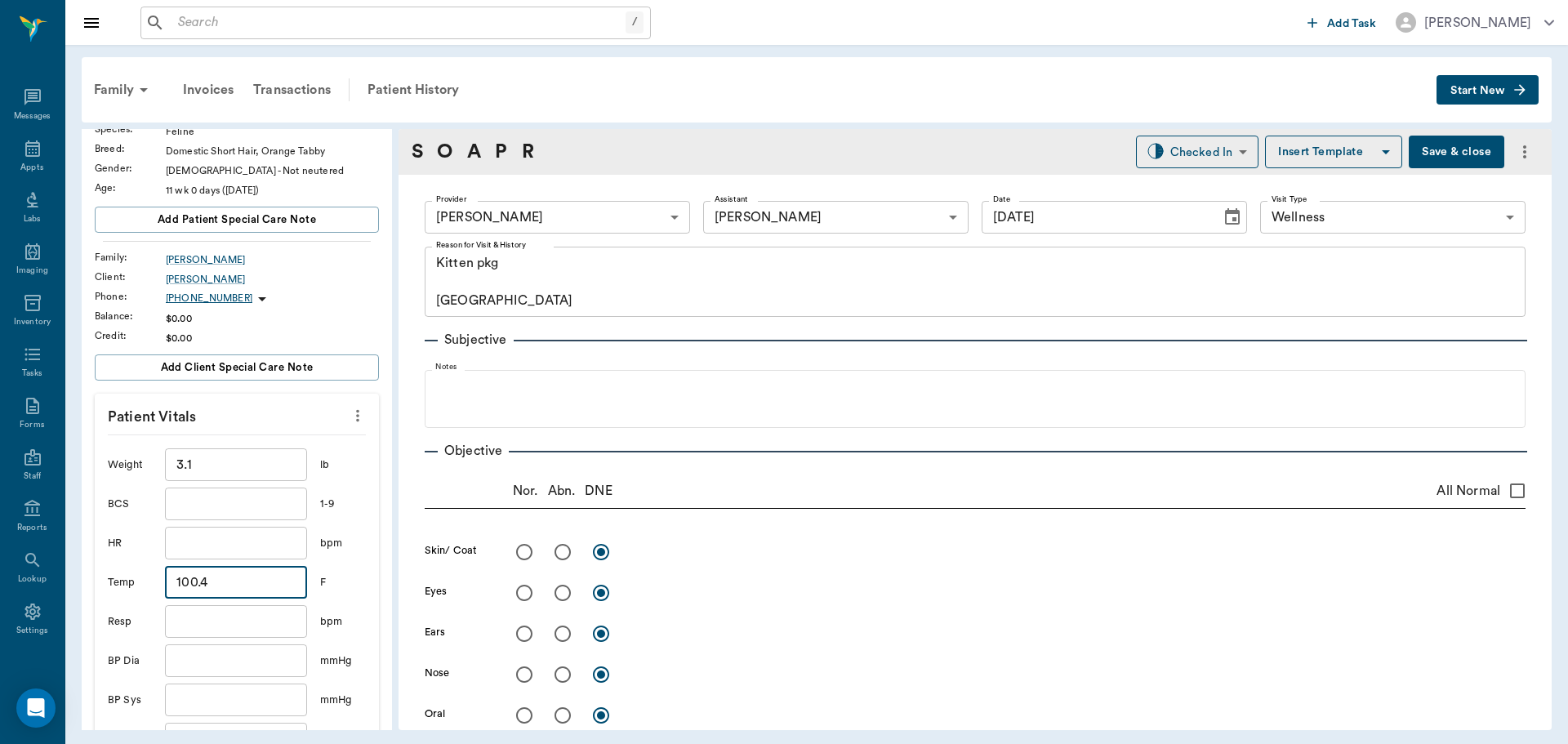
scroll to position [327, 0]
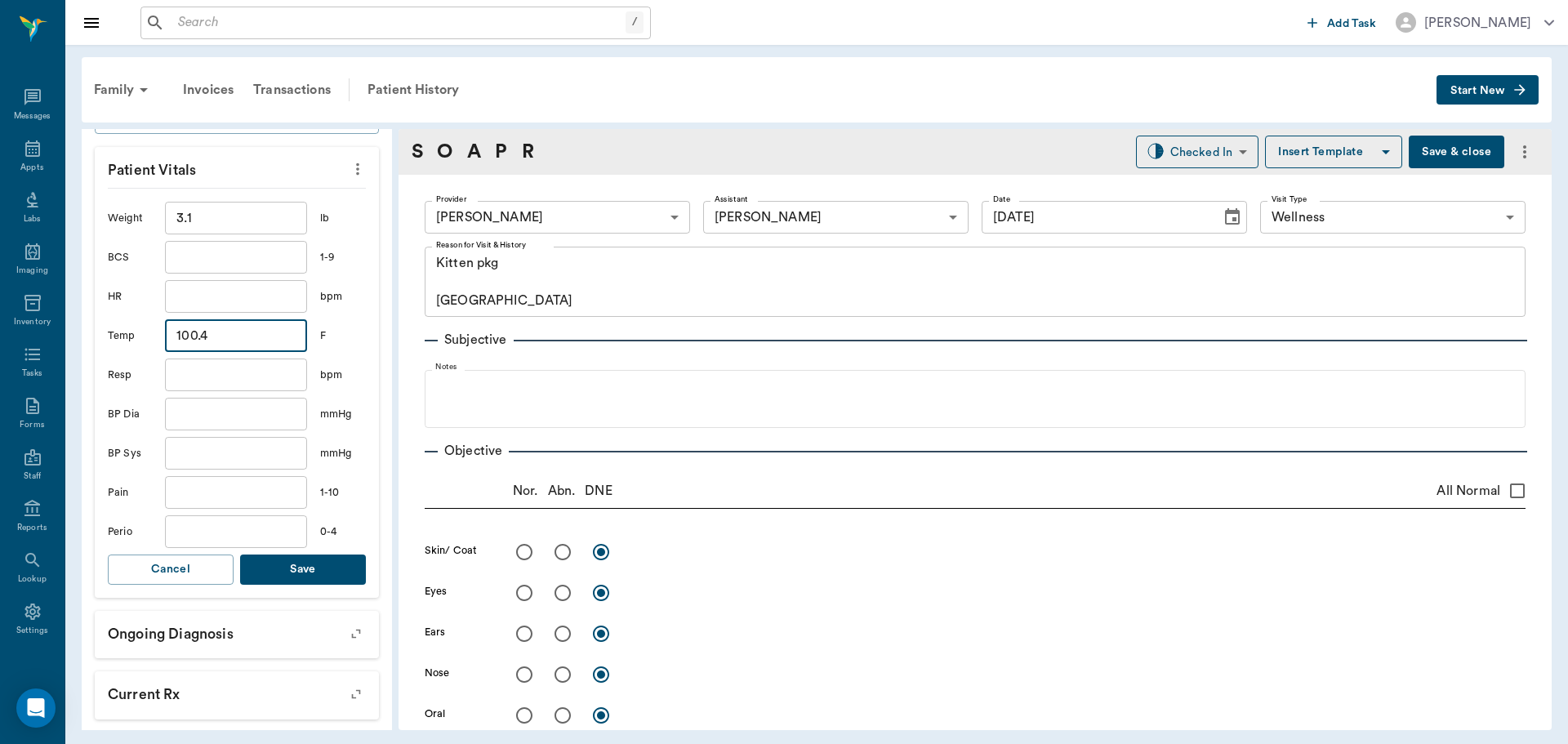
type input "100.4"
click at [274, 578] on button "Save" at bounding box center [303, 570] width 126 height 30
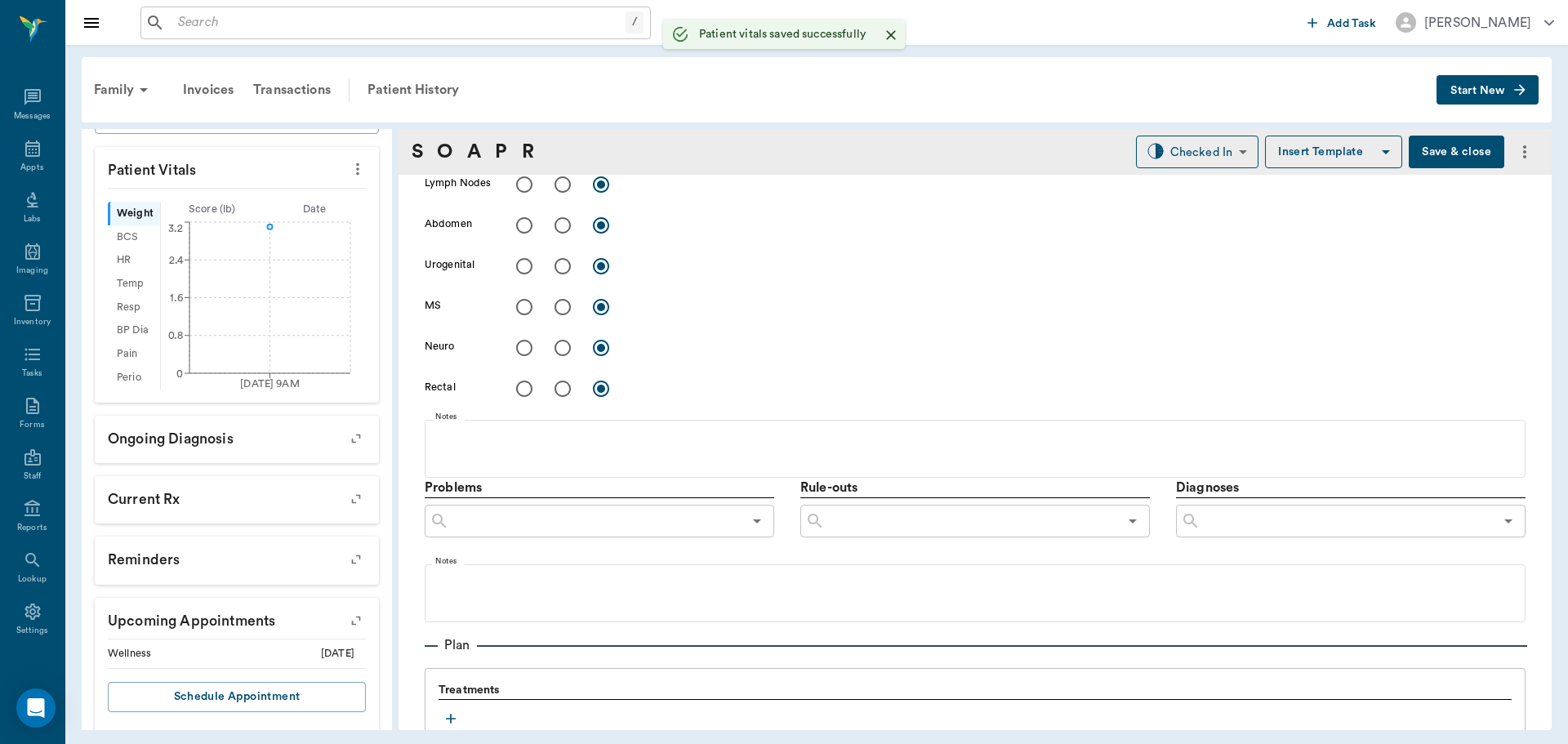
scroll to position [817, 0]
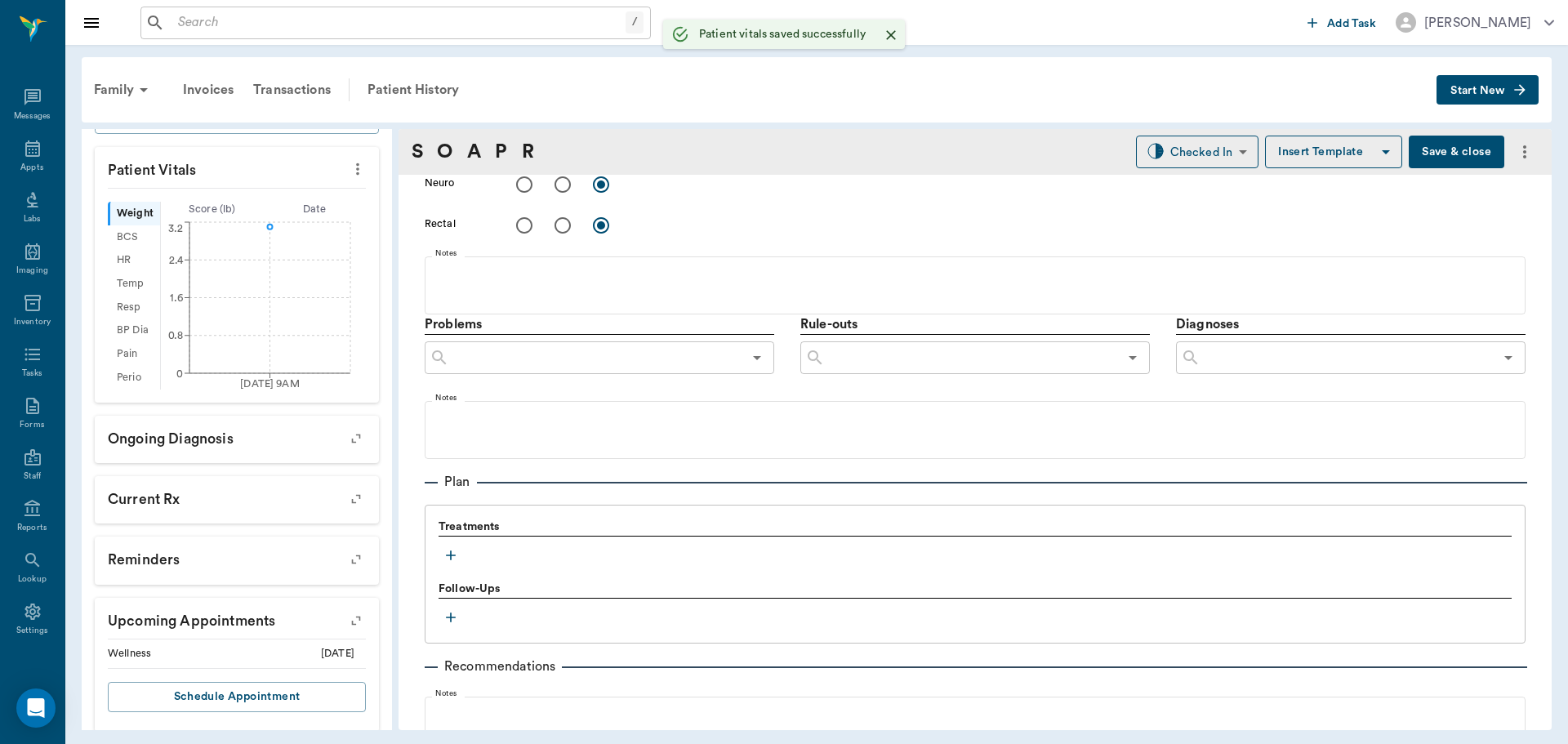
click at [446, 554] on icon "button" at bounding box center [451, 555] width 17 height 17
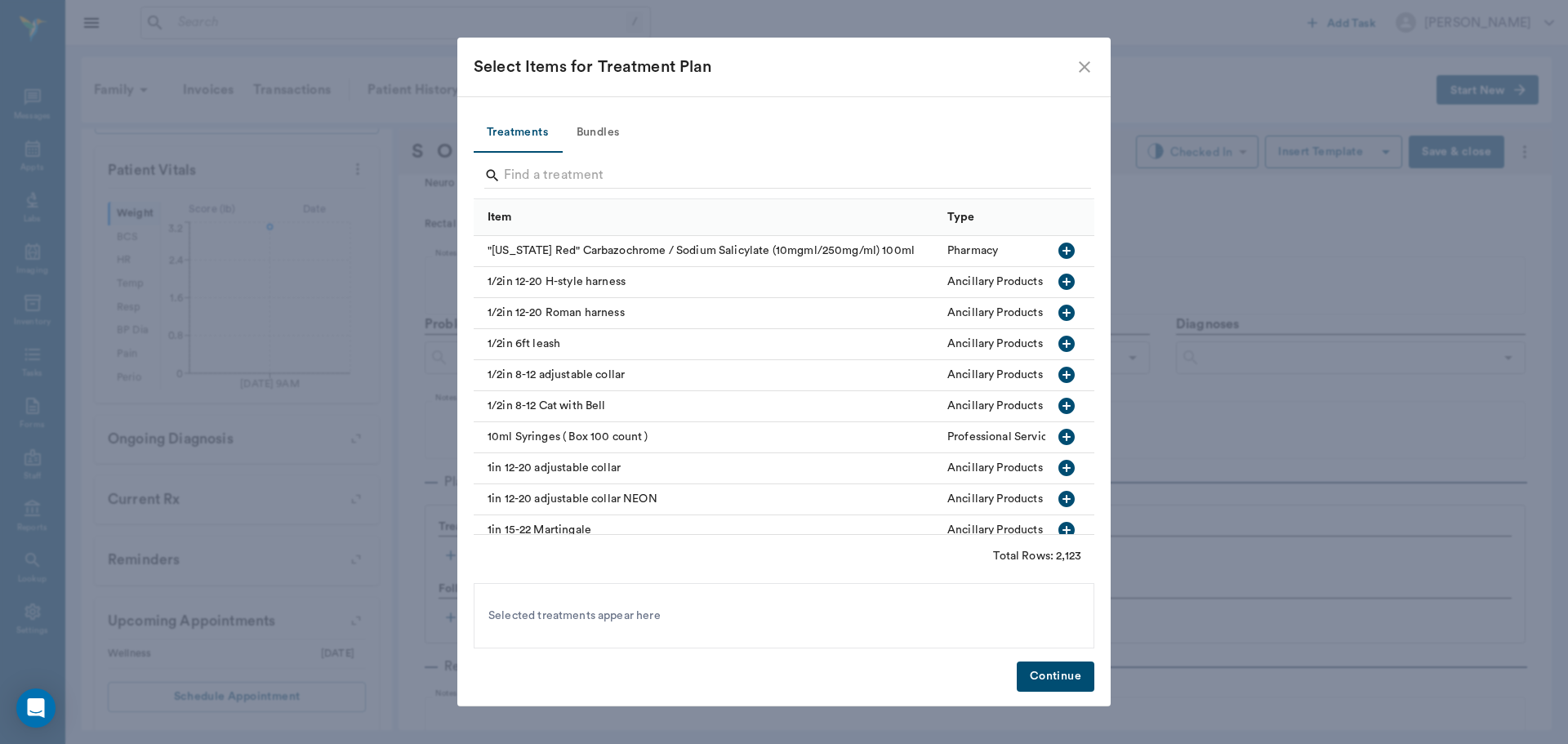
click at [604, 124] on button "Bundles" at bounding box center [598, 133] width 73 height 39
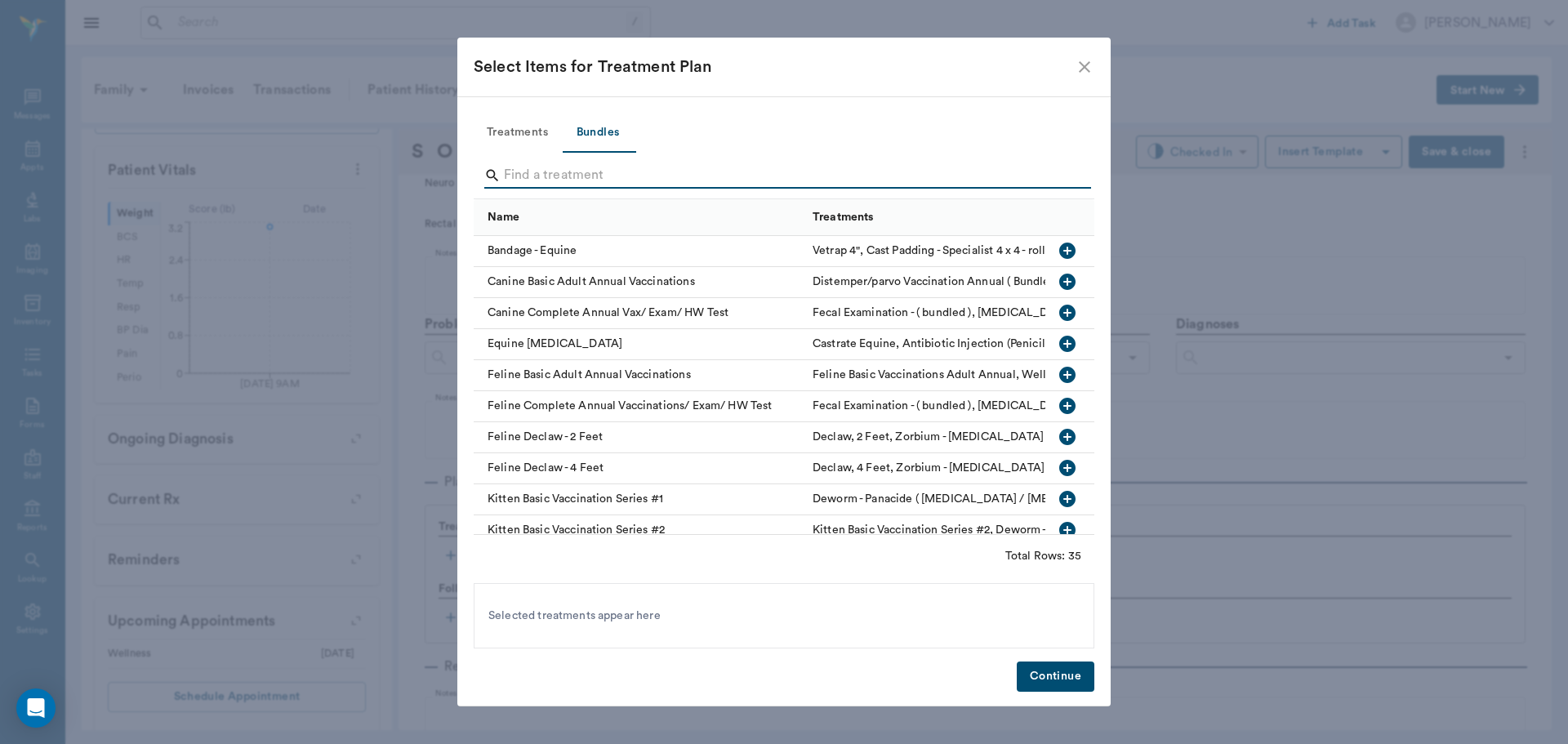
click at [609, 179] on input "Search" at bounding box center [785, 175] width 563 height 26
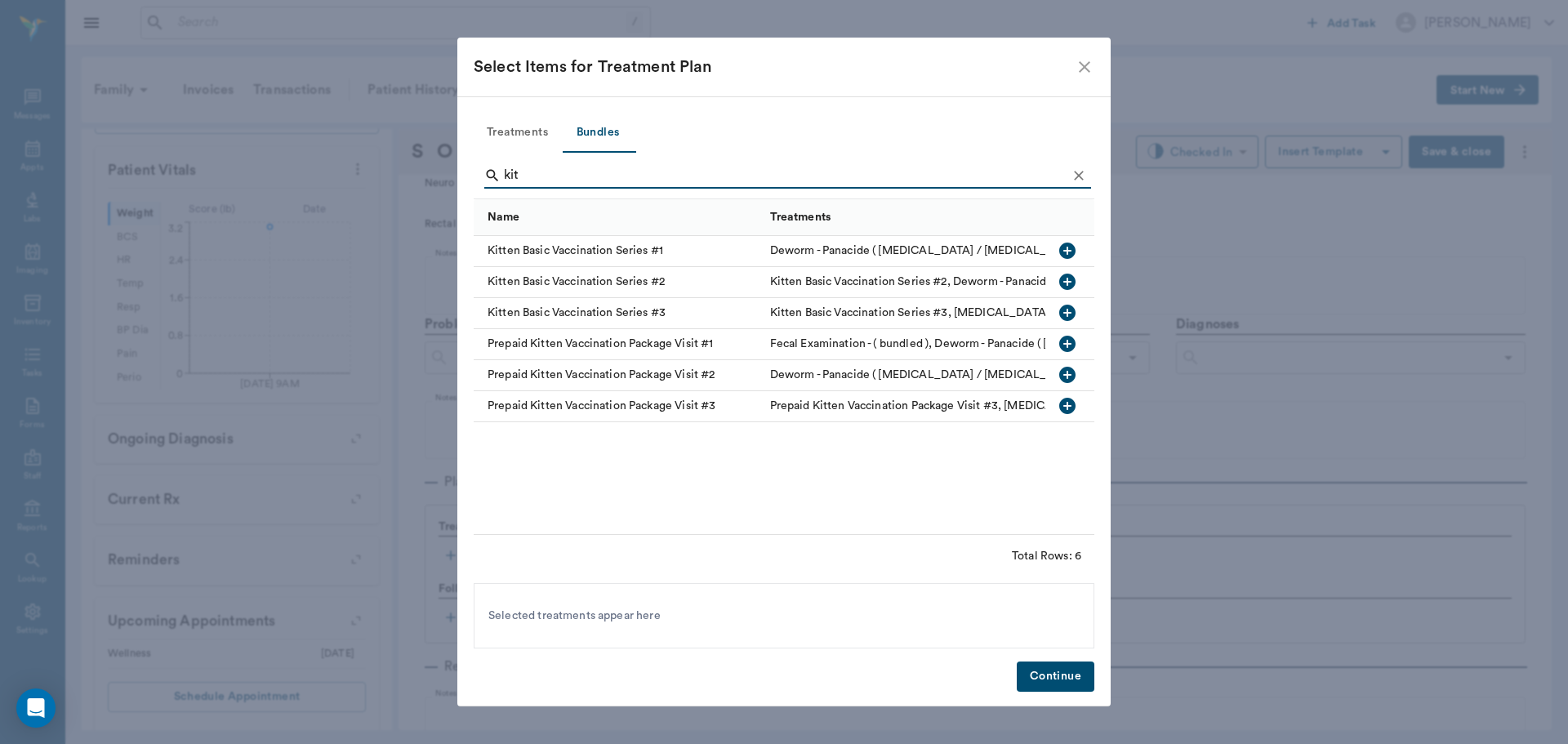
type input "kit"
click at [1073, 346] on icon "button" at bounding box center [1068, 344] width 17 height 17
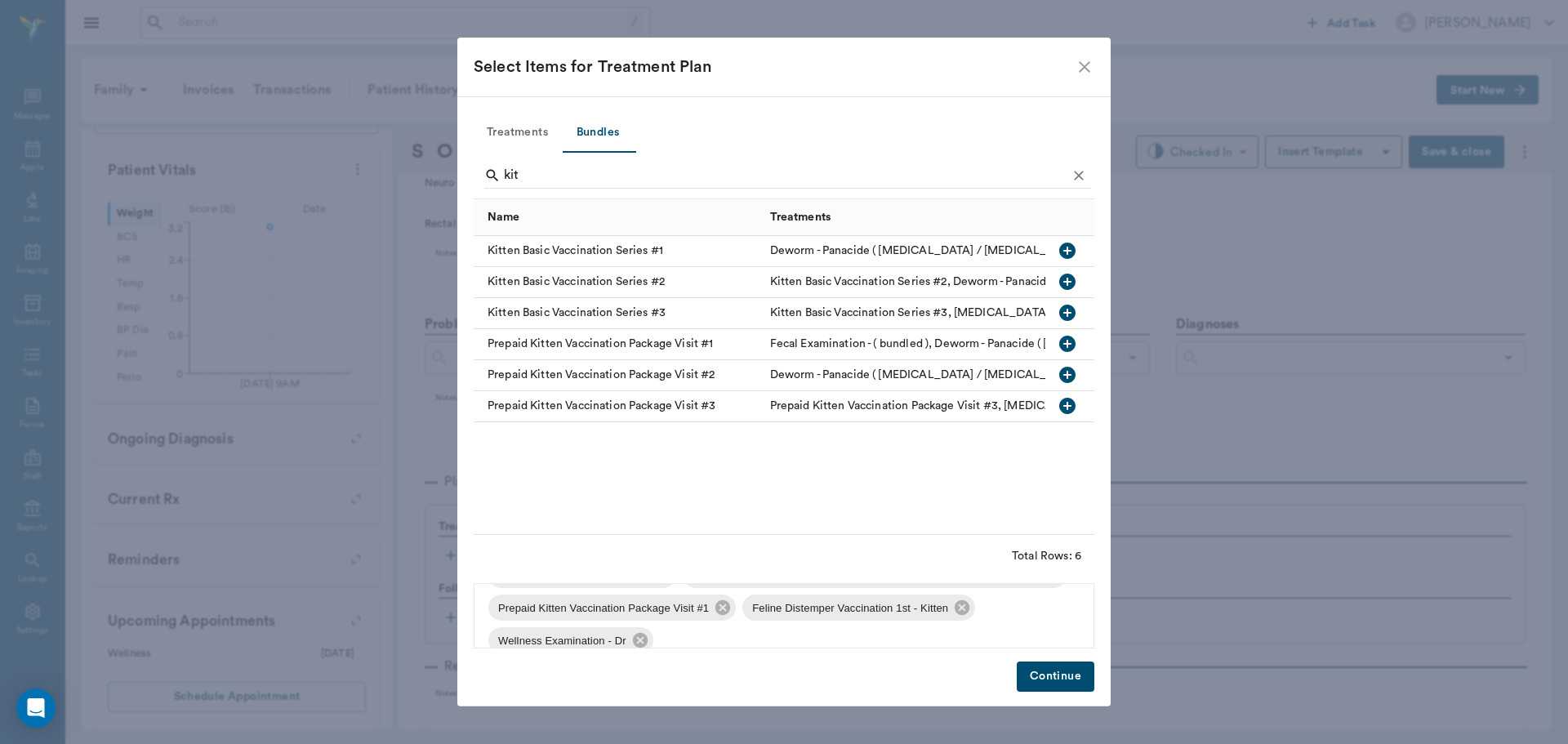
scroll to position [56, 0]
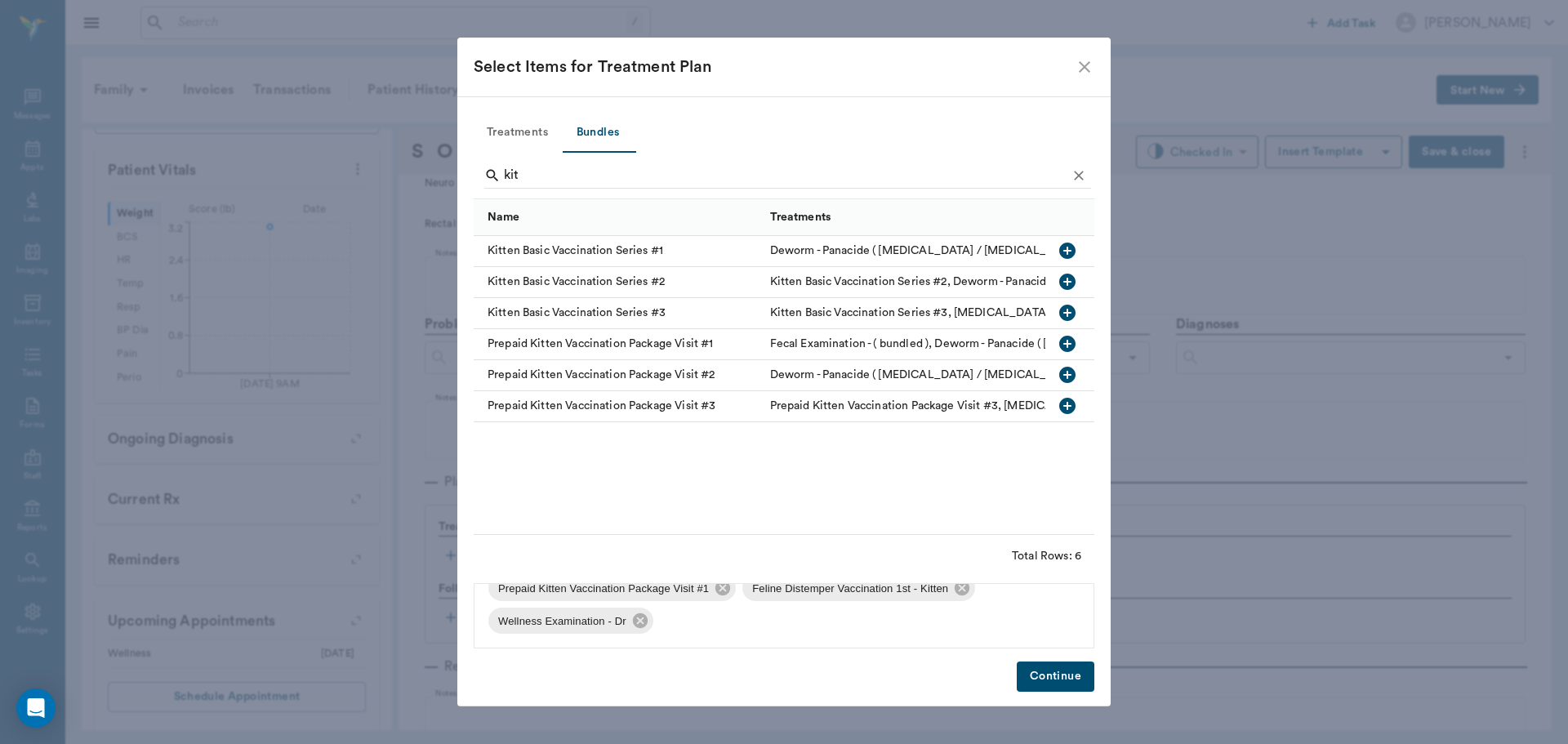
click at [1067, 685] on button "Continue" at bounding box center [1055, 676] width 78 height 30
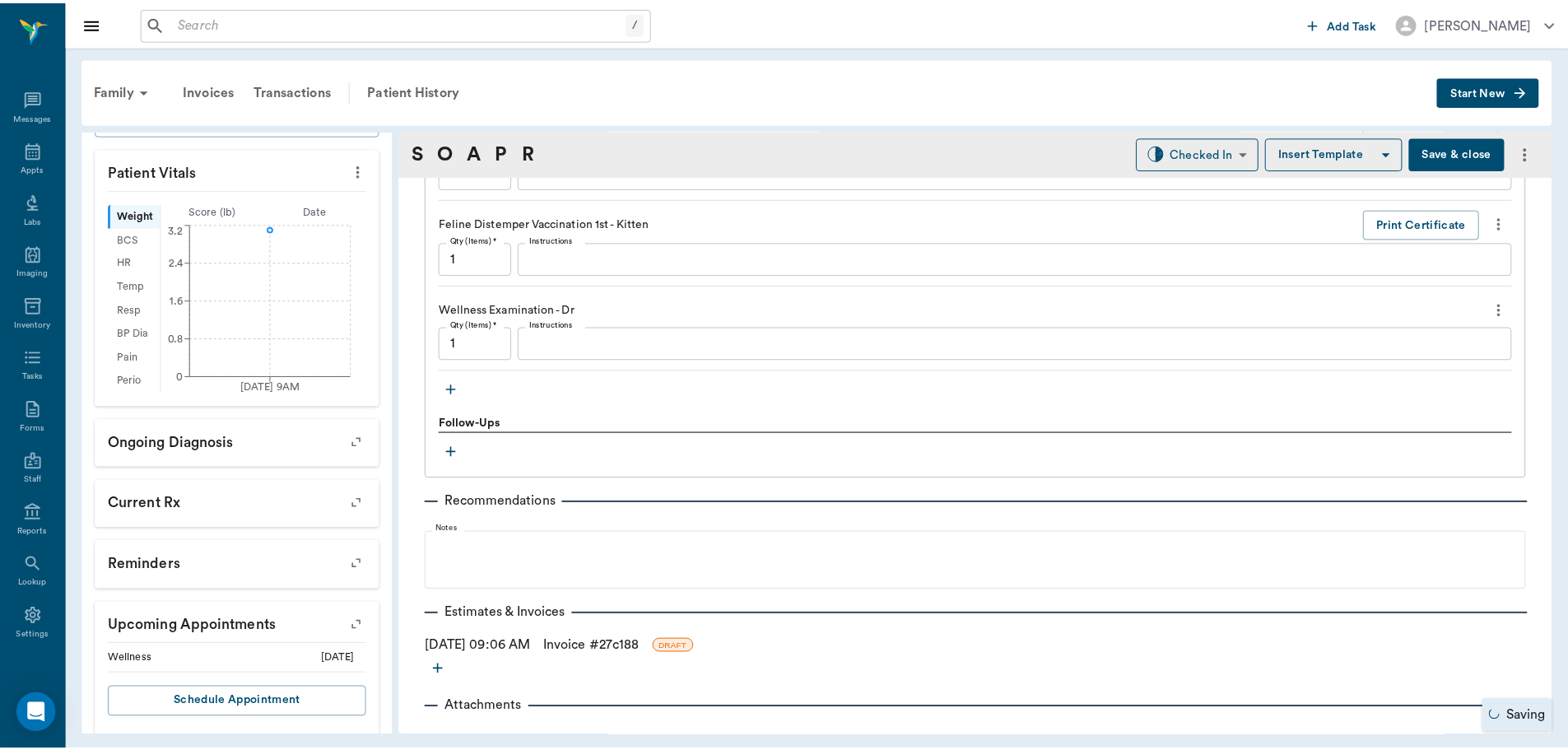
scroll to position [1455, 0]
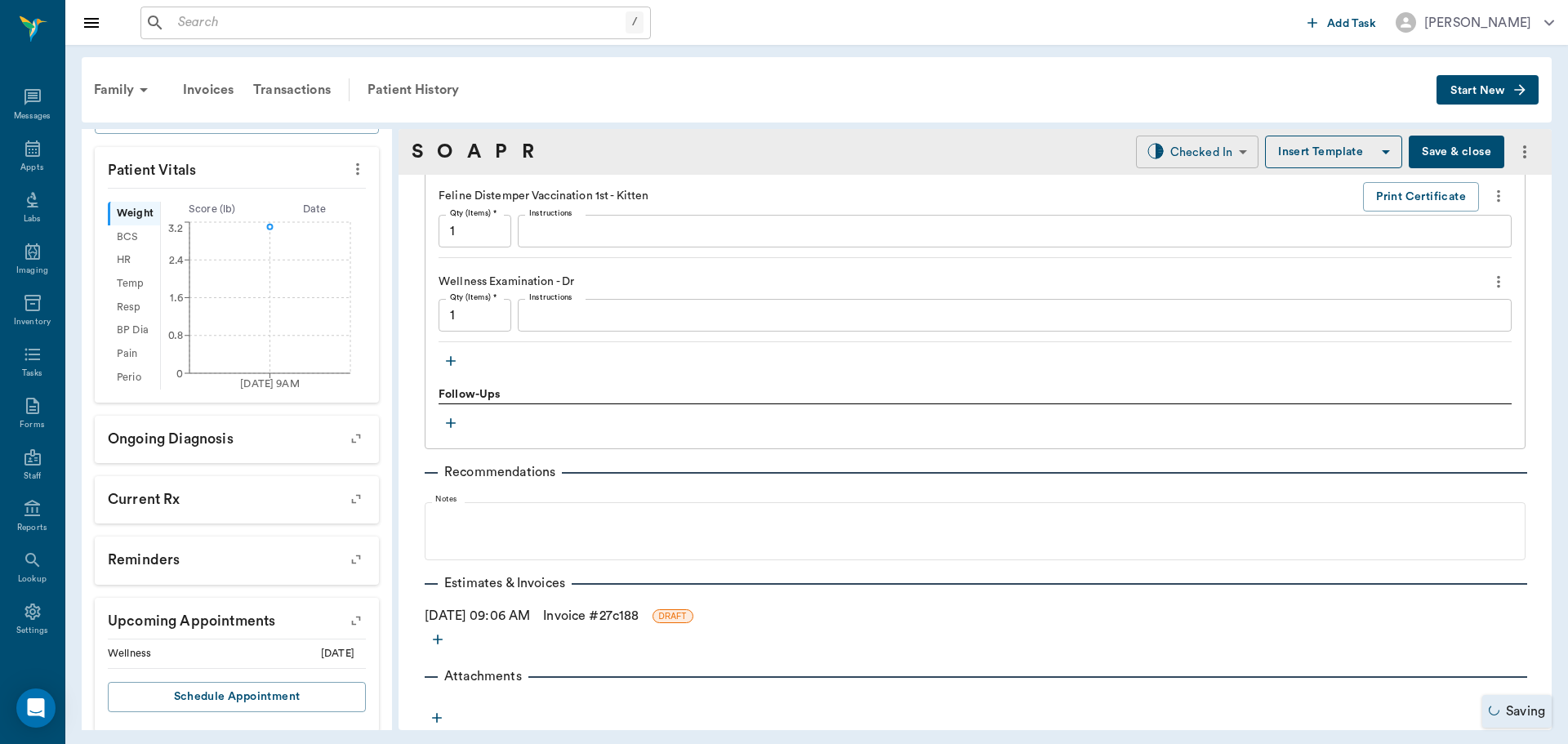
click at [1150, 152] on body "/ ​ Add Task Dr. Bert Ellsworth Nectar Messages Appts Labs Imaging Inventory Ta…" at bounding box center [784, 372] width 1568 height 744
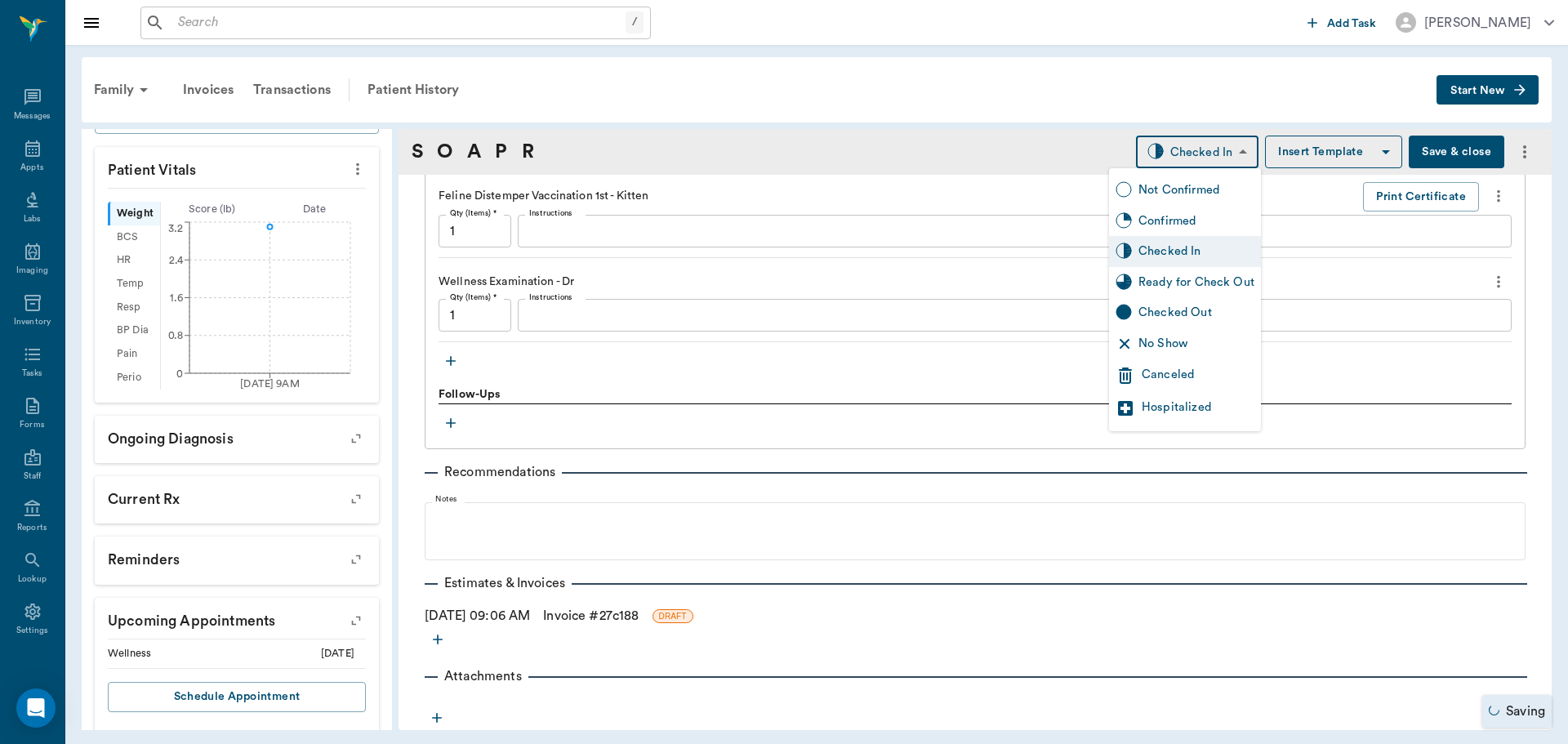
click at [1168, 279] on div "Ready for Check Out" at bounding box center [1196, 283] width 116 height 18
type input "READY_TO_CHECKOUT"
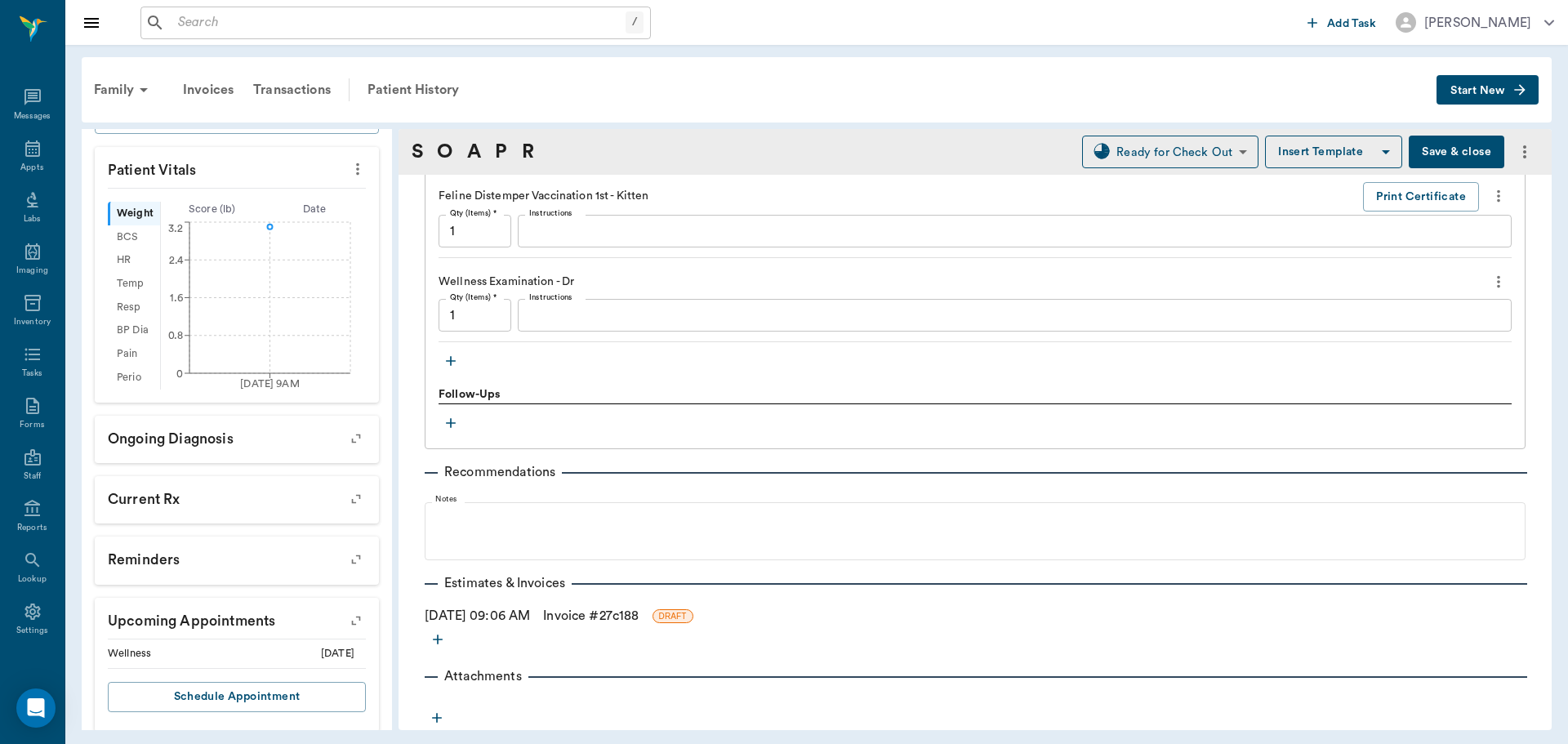
click at [582, 616] on link "Invoice # 27c188" at bounding box center [591, 616] width 96 height 20
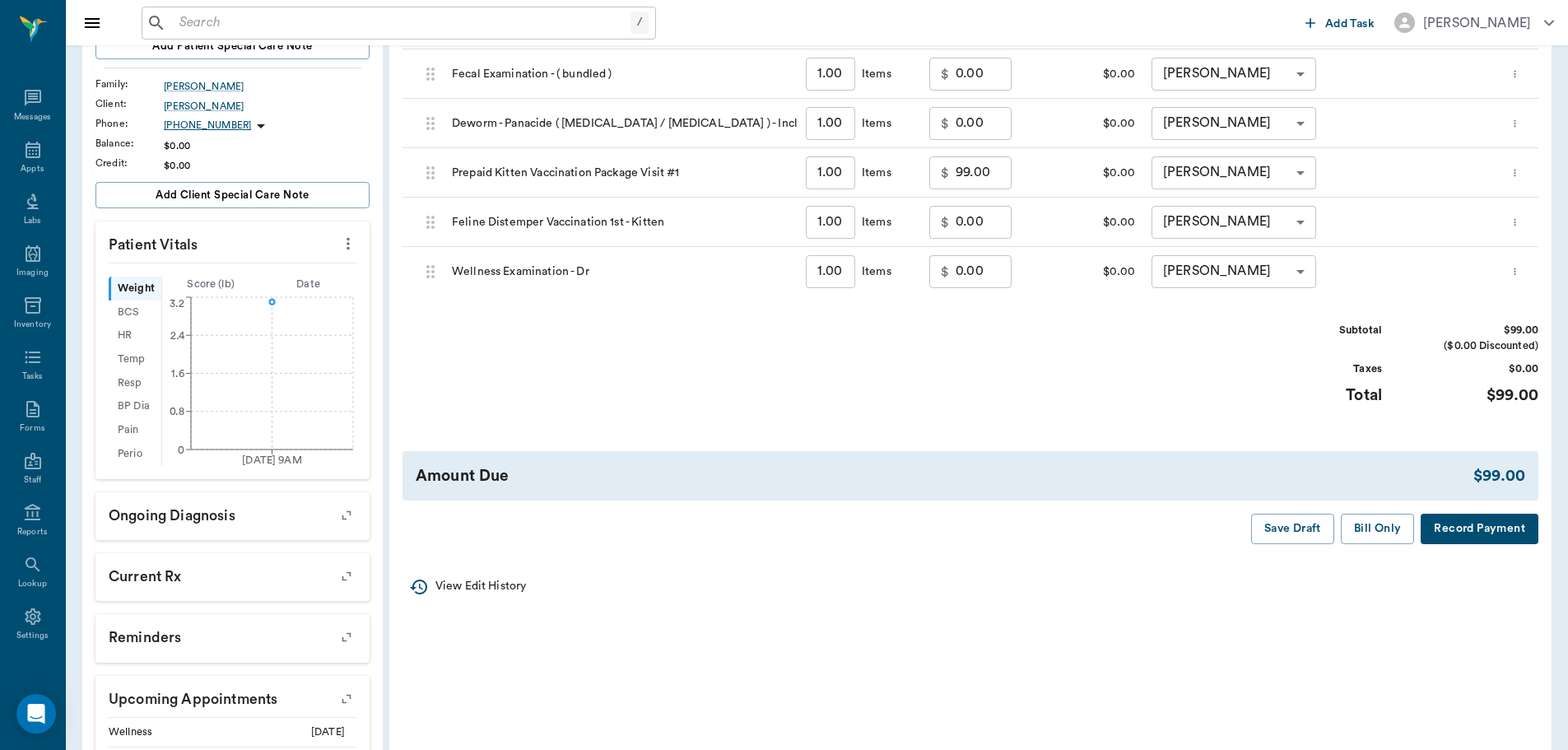
scroll to position [247, 0]
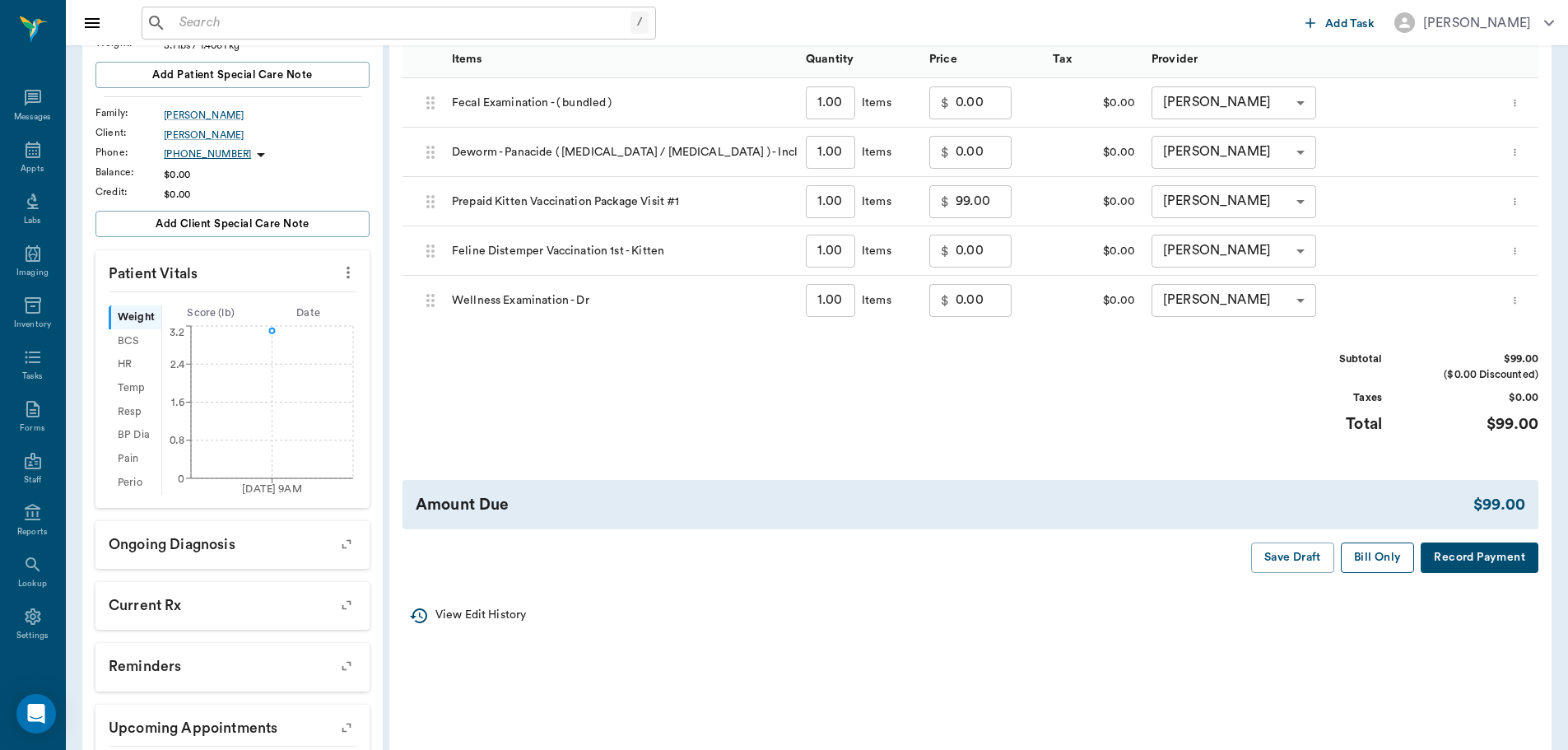
click at [1367, 570] on button "Bill Only" at bounding box center [1377, 557] width 74 height 30
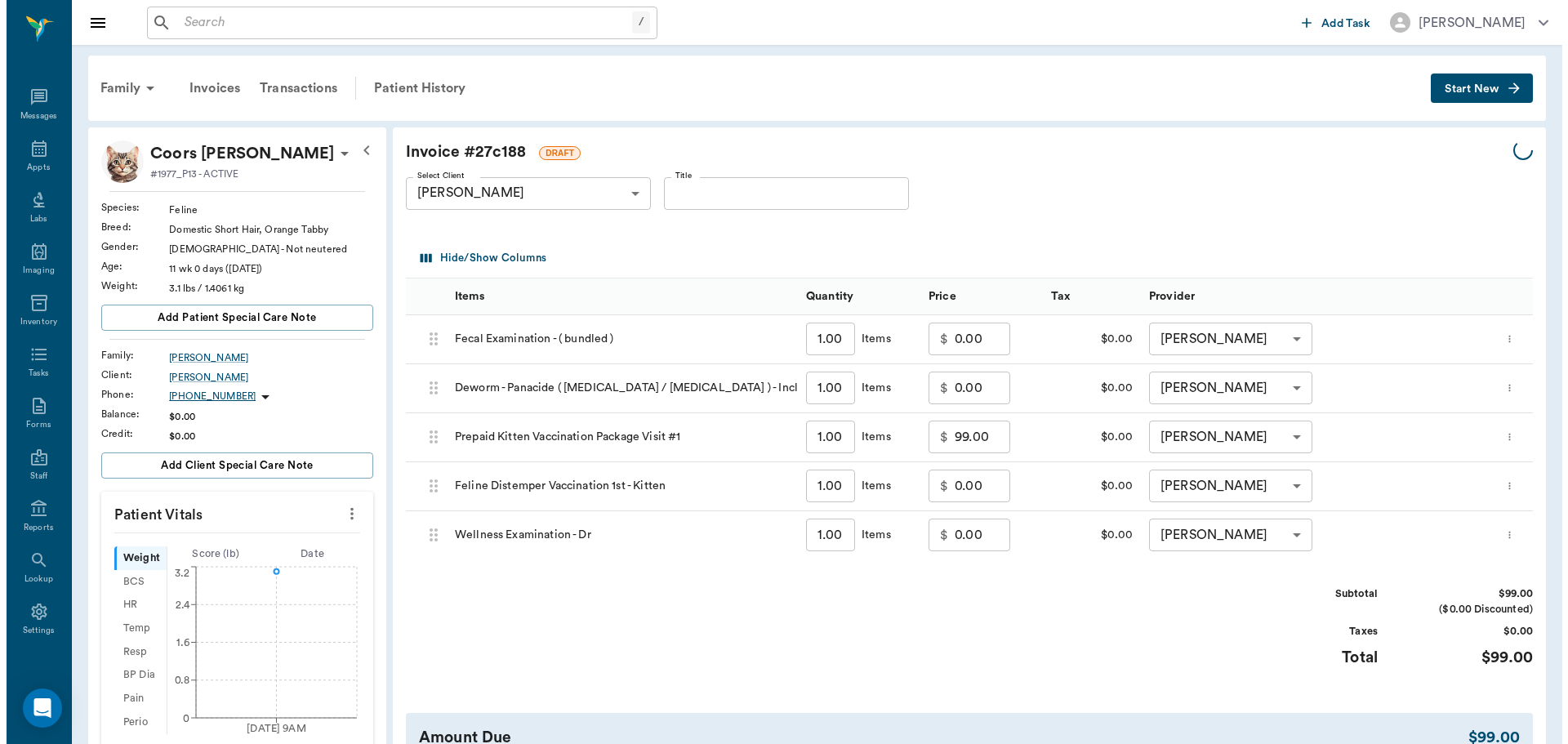
scroll to position [0, 0]
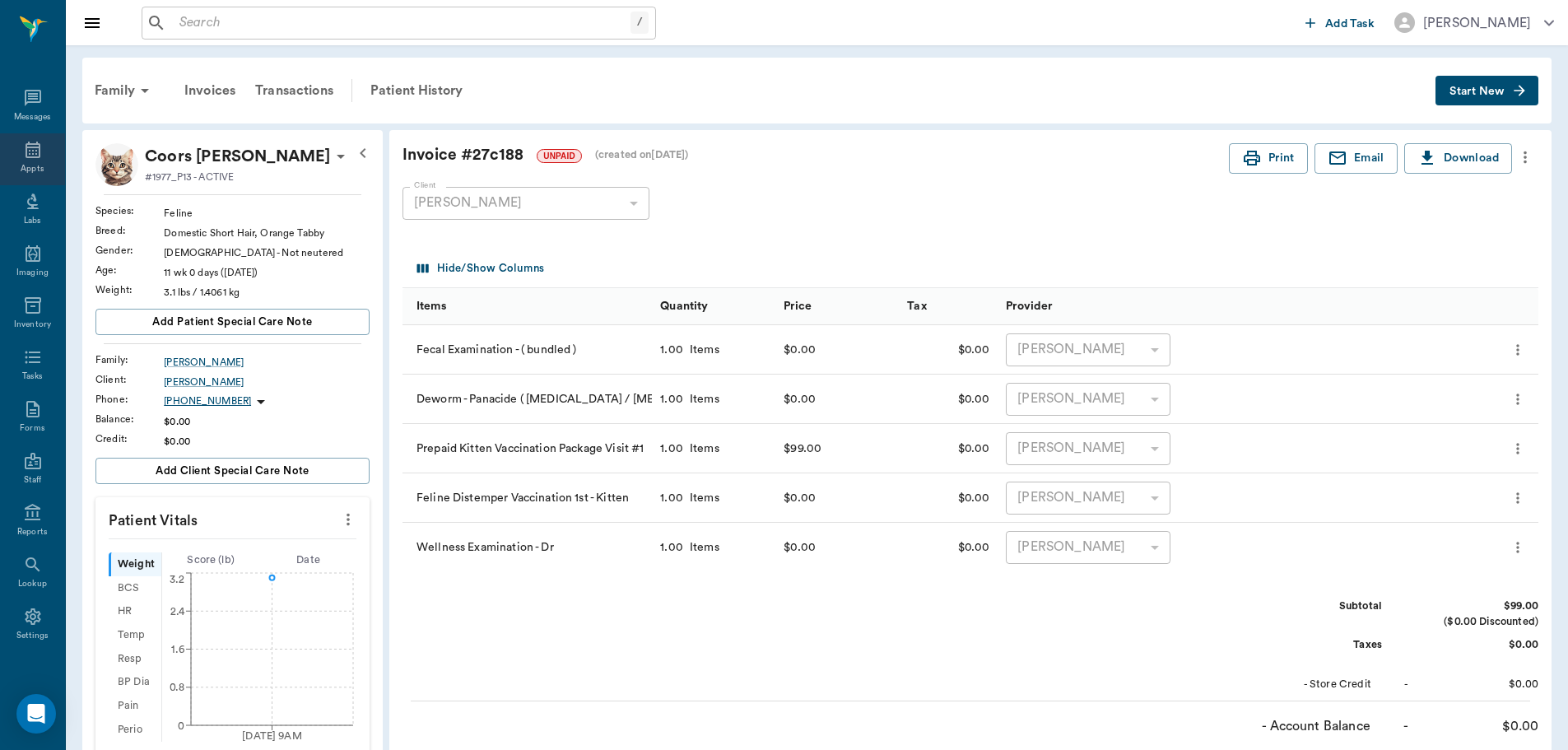
click at [23, 156] on icon at bounding box center [33, 150] width 20 height 20
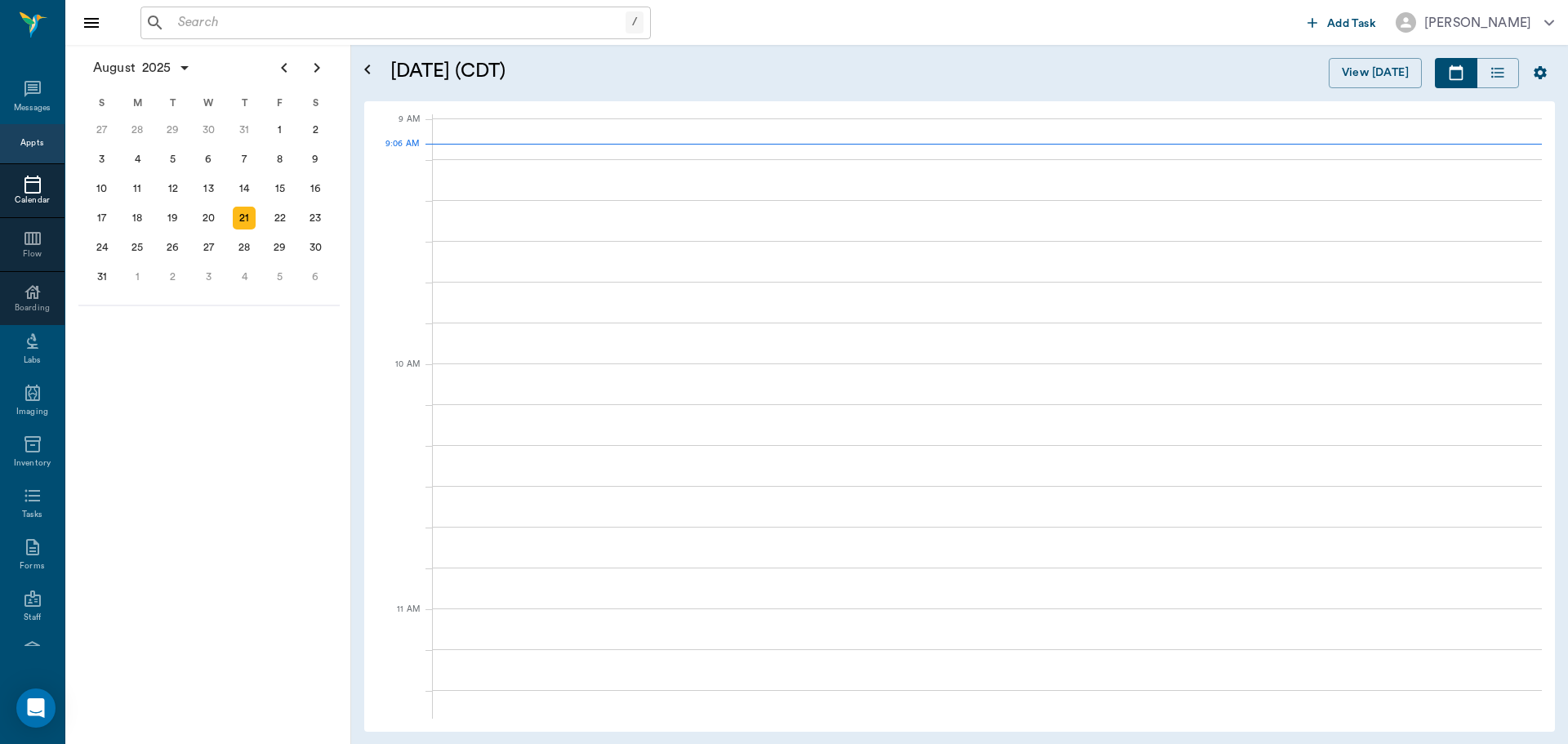
scroll to position [247, 0]
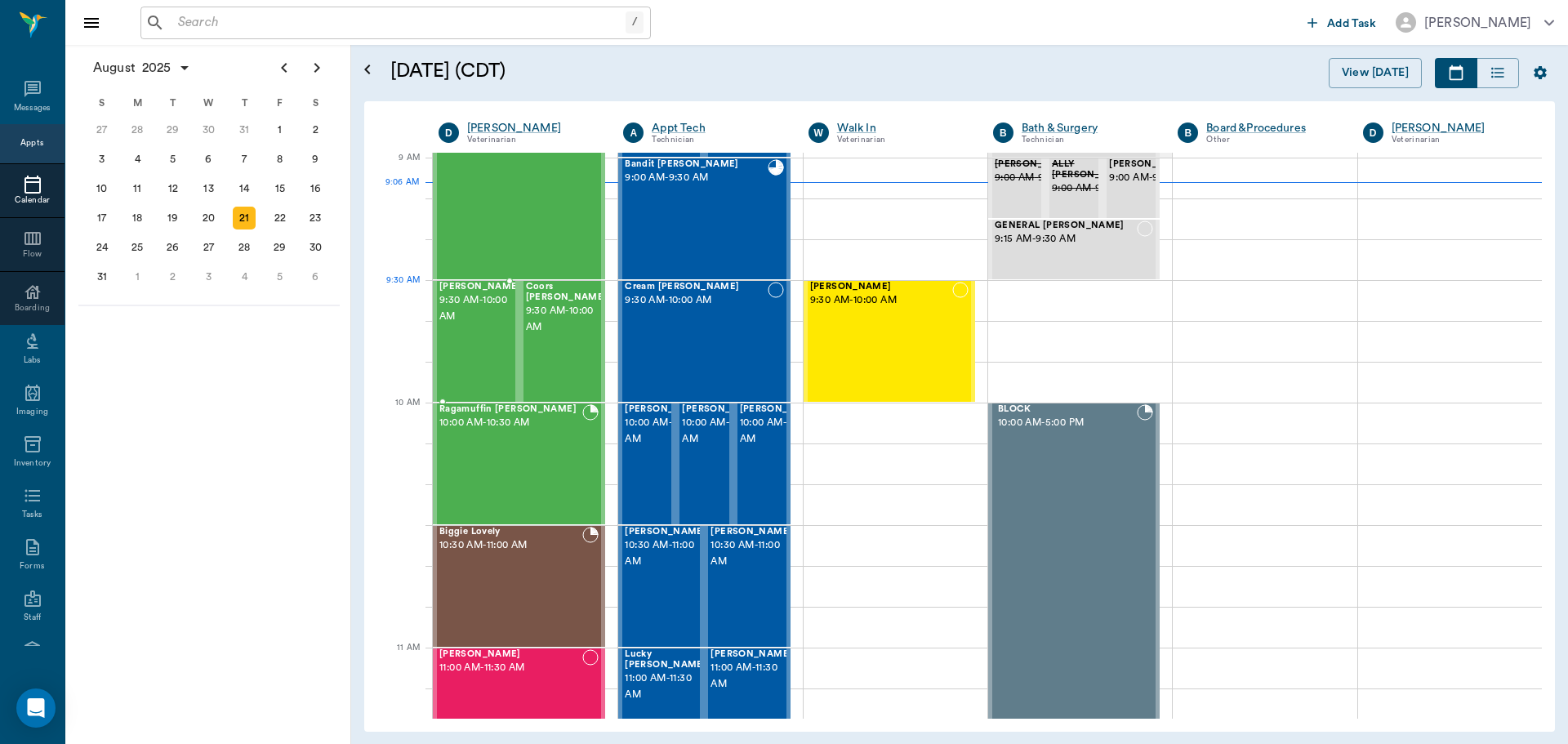
click at [474, 310] on span "9:30 AM - 10:00 AM" at bounding box center [480, 309] width 82 height 33
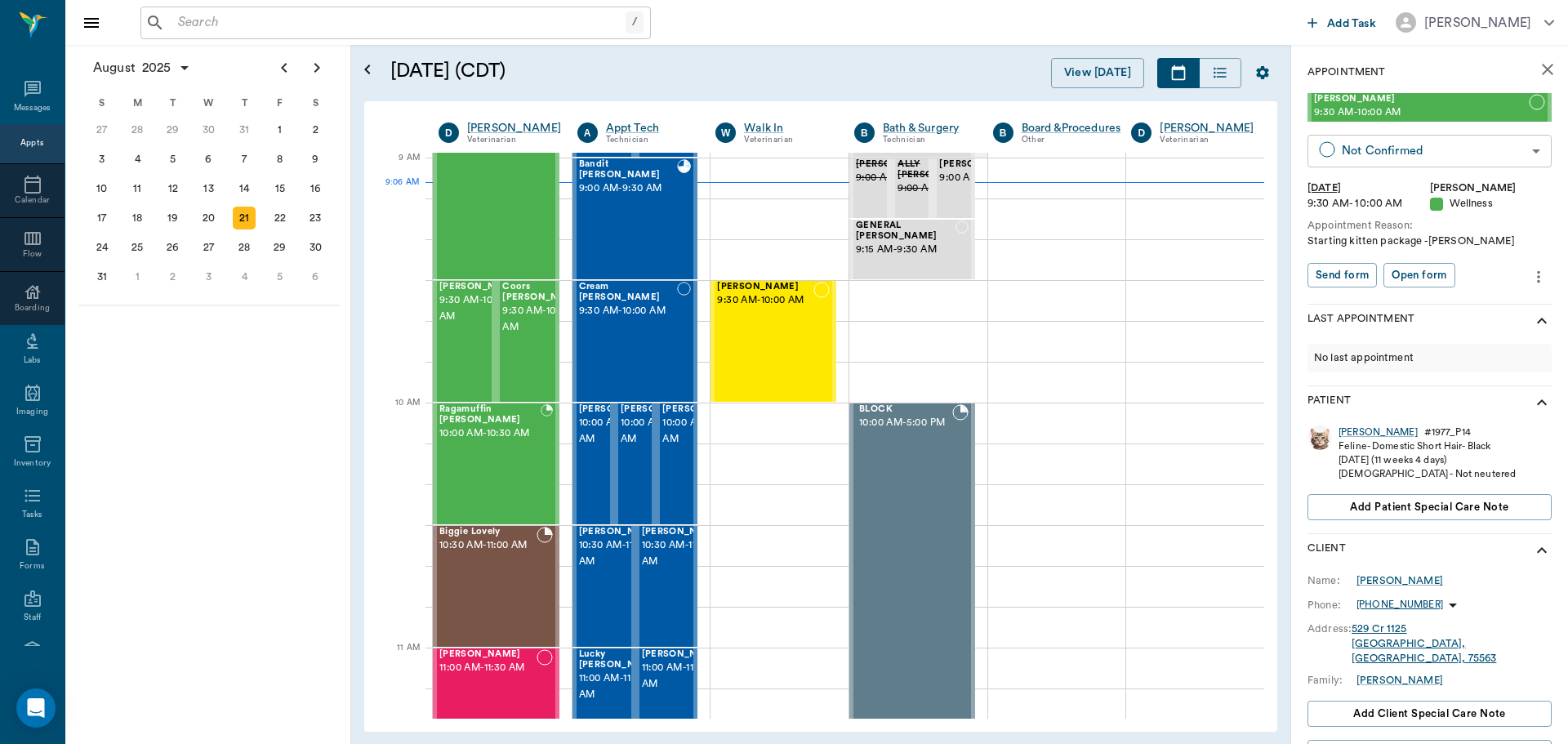
click at [1402, 154] on body "/ ​ Add Task Dr. Bert Ellsworth Nectar Messages Appts Calendar Flow Boarding La…" at bounding box center [784, 372] width 1568 height 744
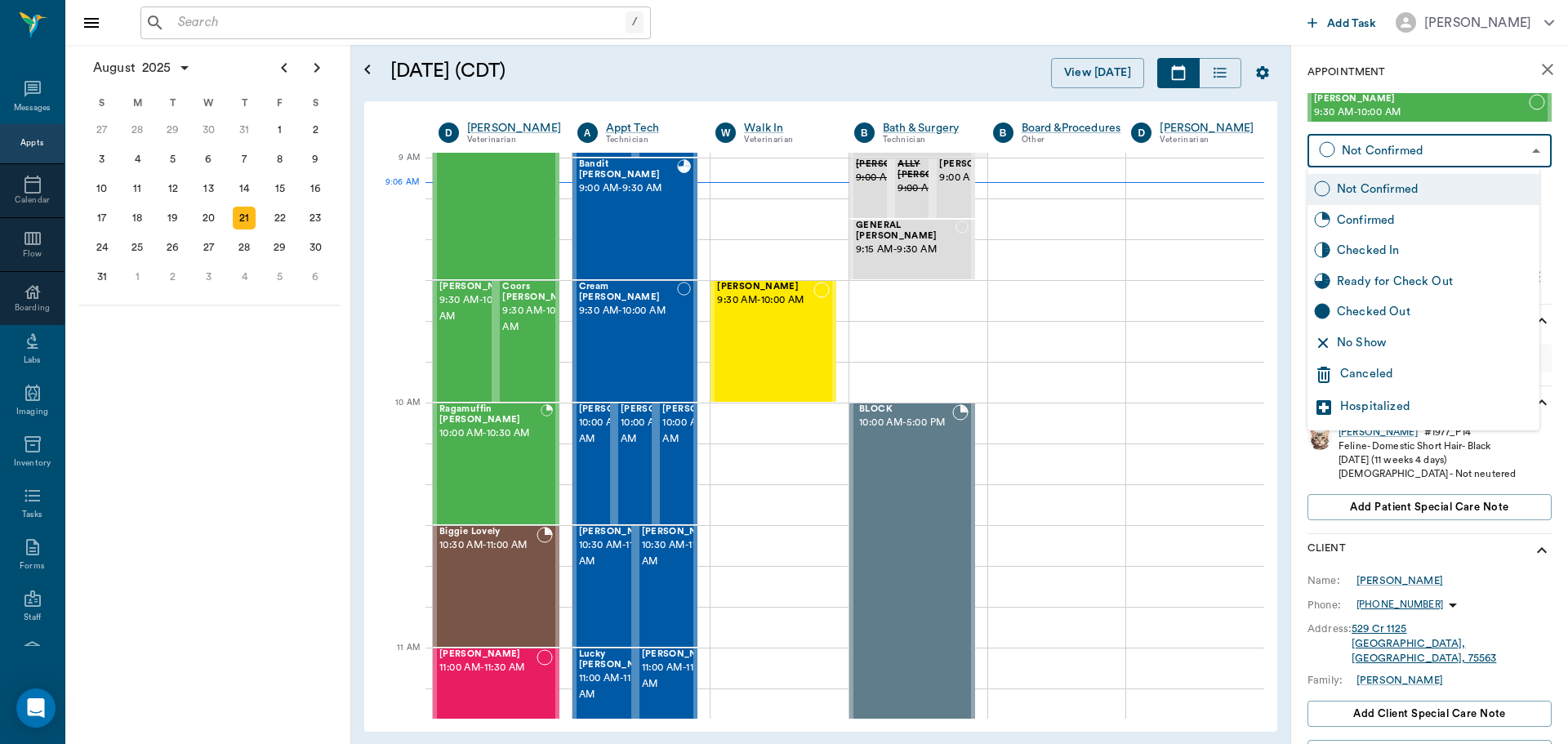
click at [1400, 244] on div "Checked In" at bounding box center [1435, 251] width 196 height 18
type input "CHECKED_IN"
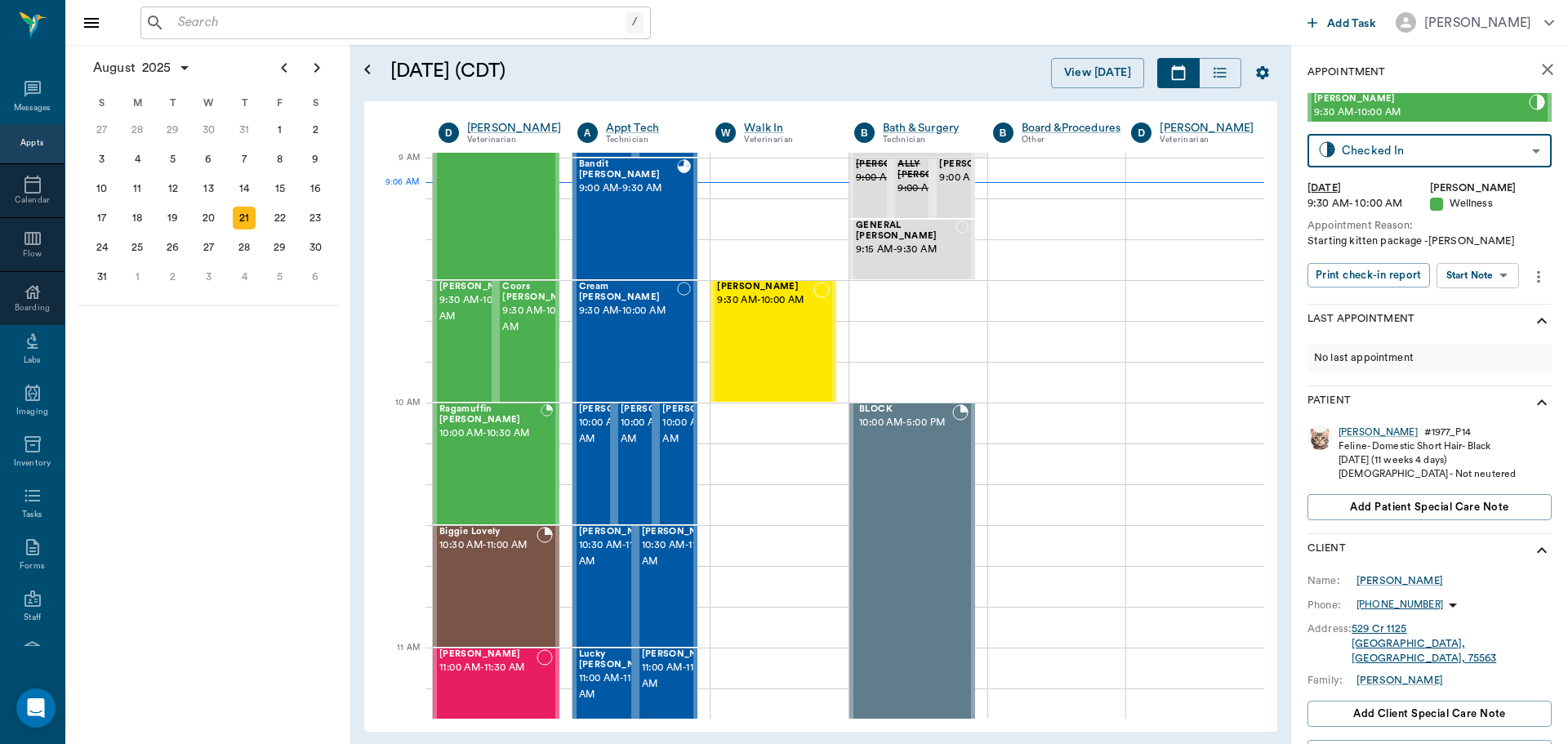
click at [1502, 271] on body "/ ​ Add Task Dr. Bert Ellsworth Nectar Messages Appts Calendar Flow Boarding La…" at bounding box center [784, 372] width 1568 height 744
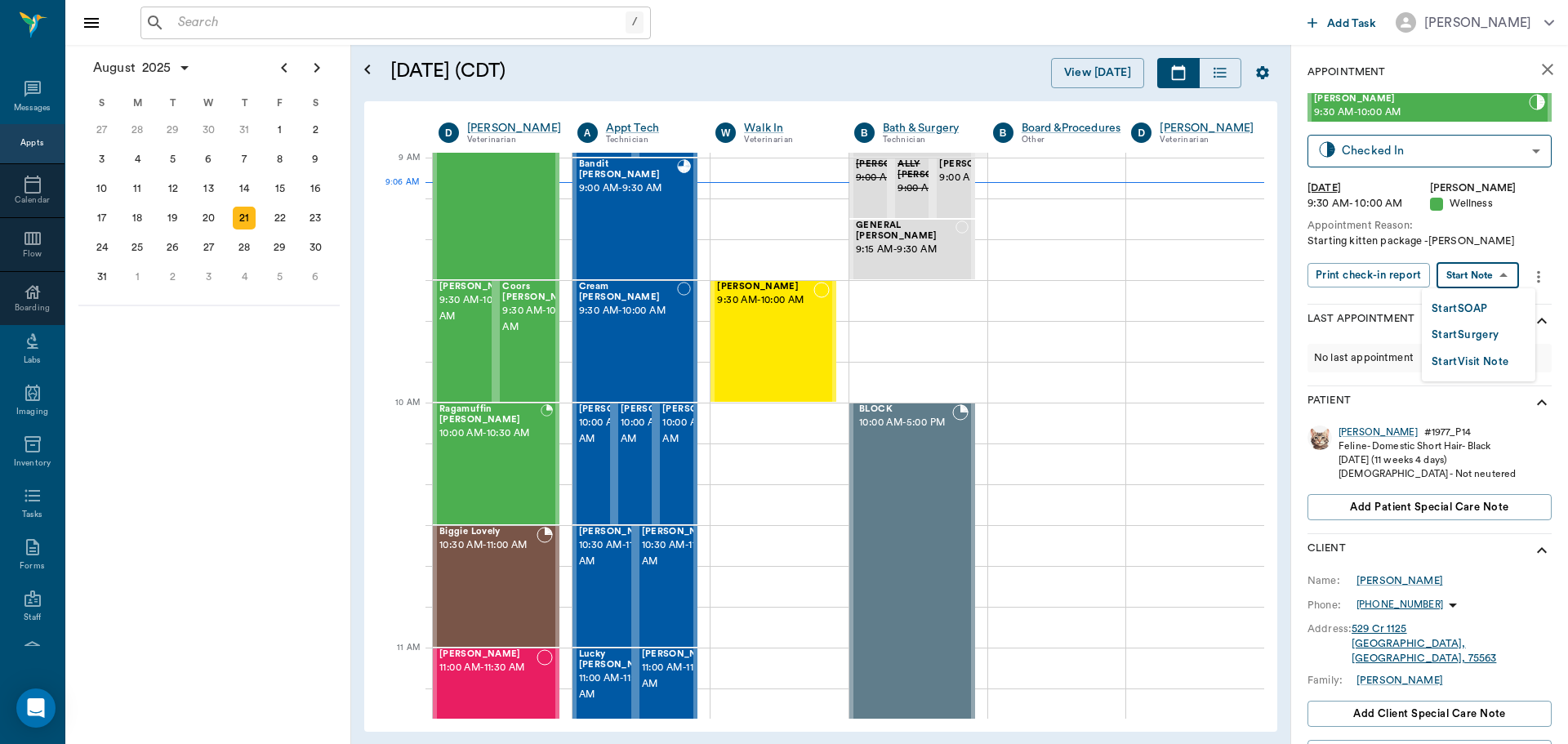
click at [1487, 314] on button "Start SOAP" at bounding box center [1460, 309] width 56 height 19
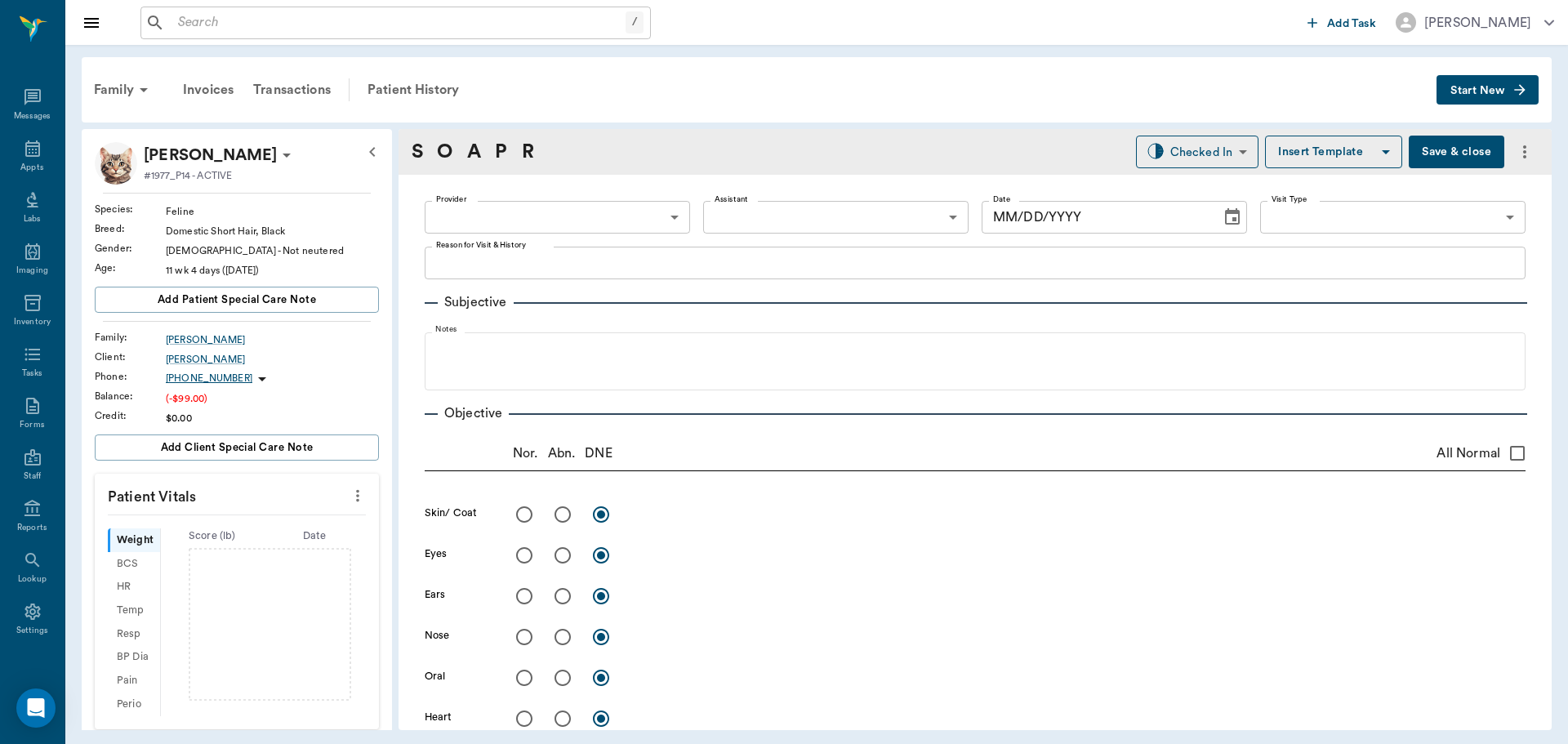
type input "63ec2f075fda476ae8351a4d"
type input "65d2be4f46e3a538d89b8c14"
type textarea "Starting kitten package -[PERSON_NAME]"
type input "[DATE]"
click at [350, 494] on icon "more" at bounding box center [358, 496] width 18 height 20
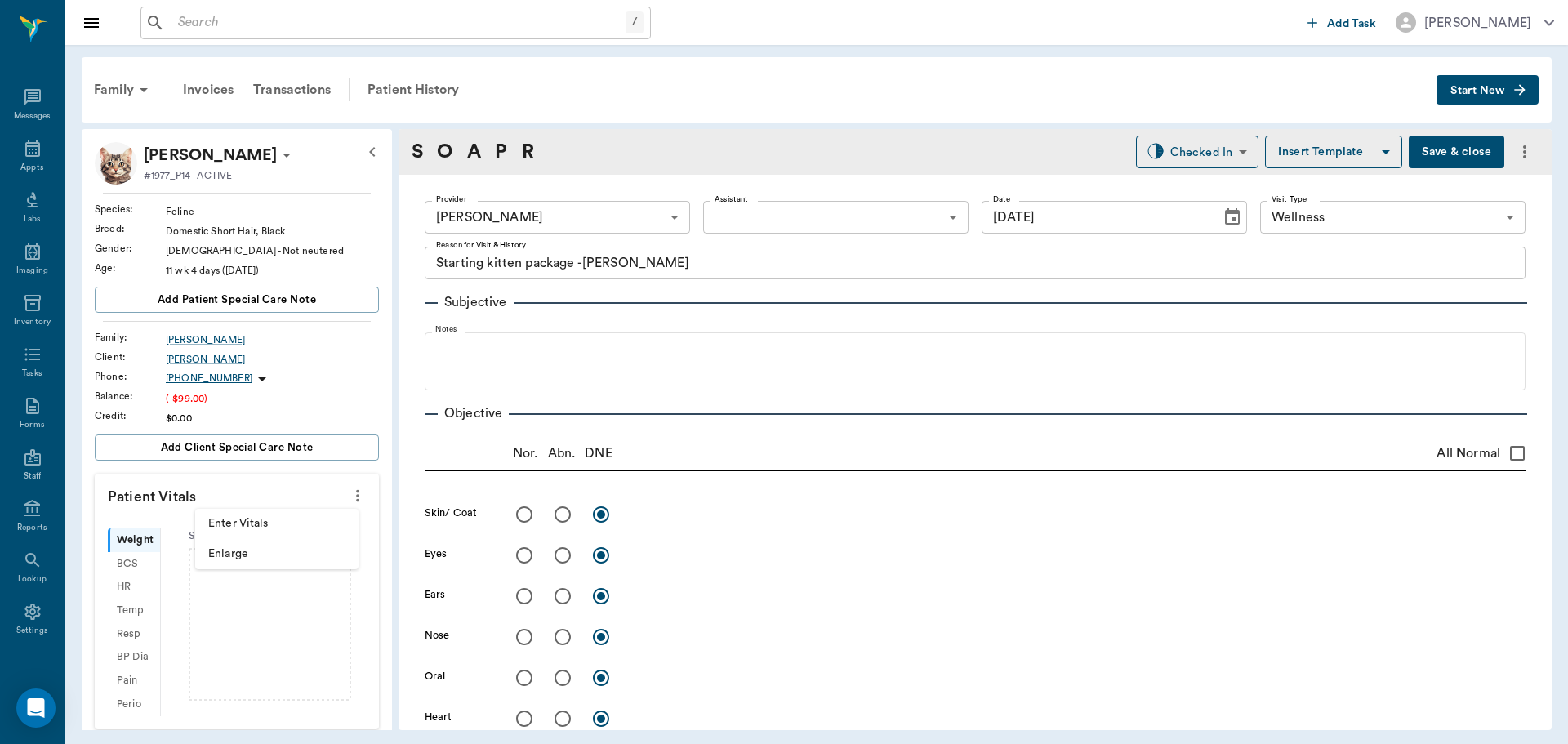
click at [319, 515] on span "Enter Vitals" at bounding box center [277, 524] width 138 height 18
click at [257, 547] on input "text" at bounding box center [236, 545] width 142 height 33
type input "2.3"
click at [272, 664] on input "text" at bounding box center [236, 662] width 142 height 33
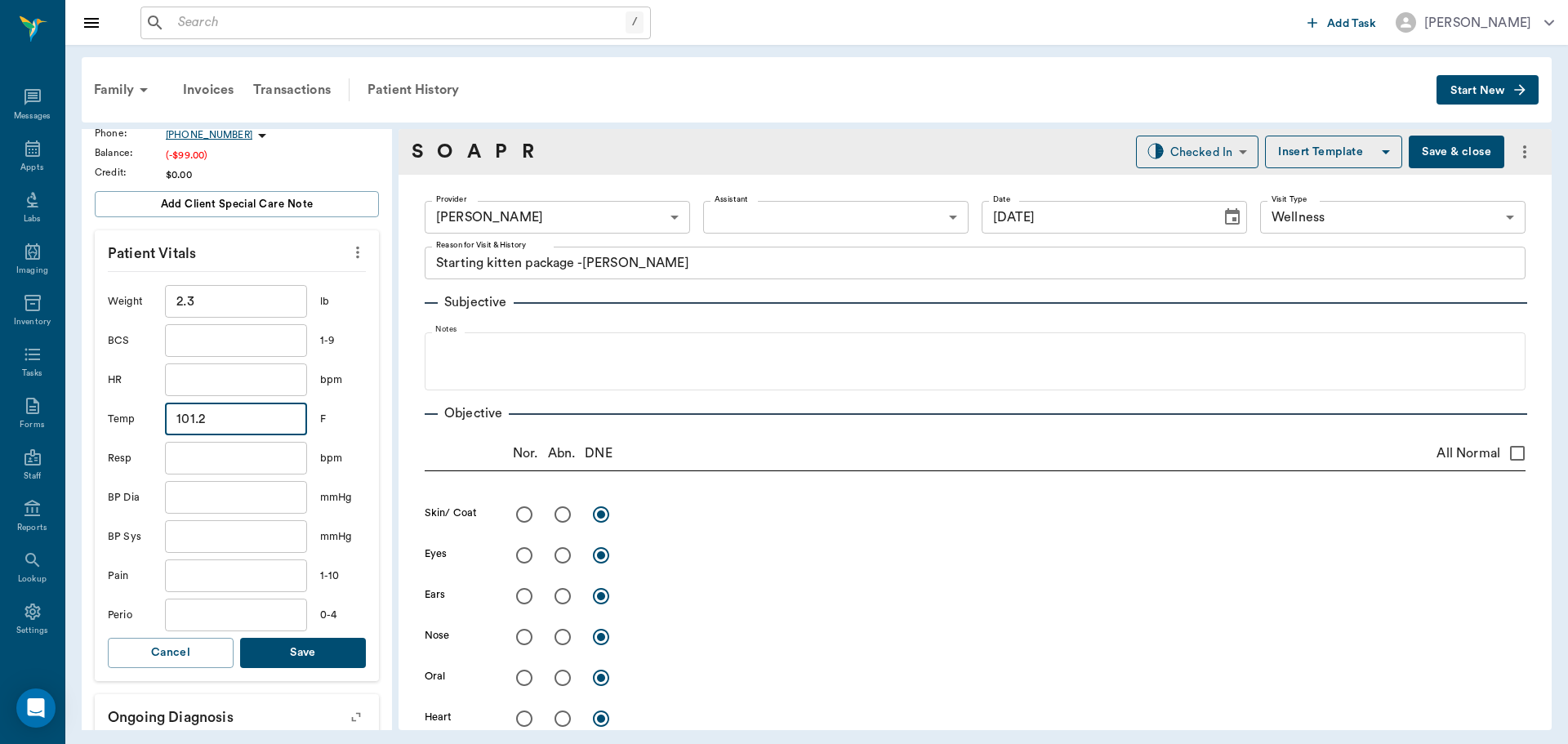
scroll to position [245, 0]
type input "101.2"
click at [288, 646] on button "Save" at bounding box center [303, 651] width 126 height 30
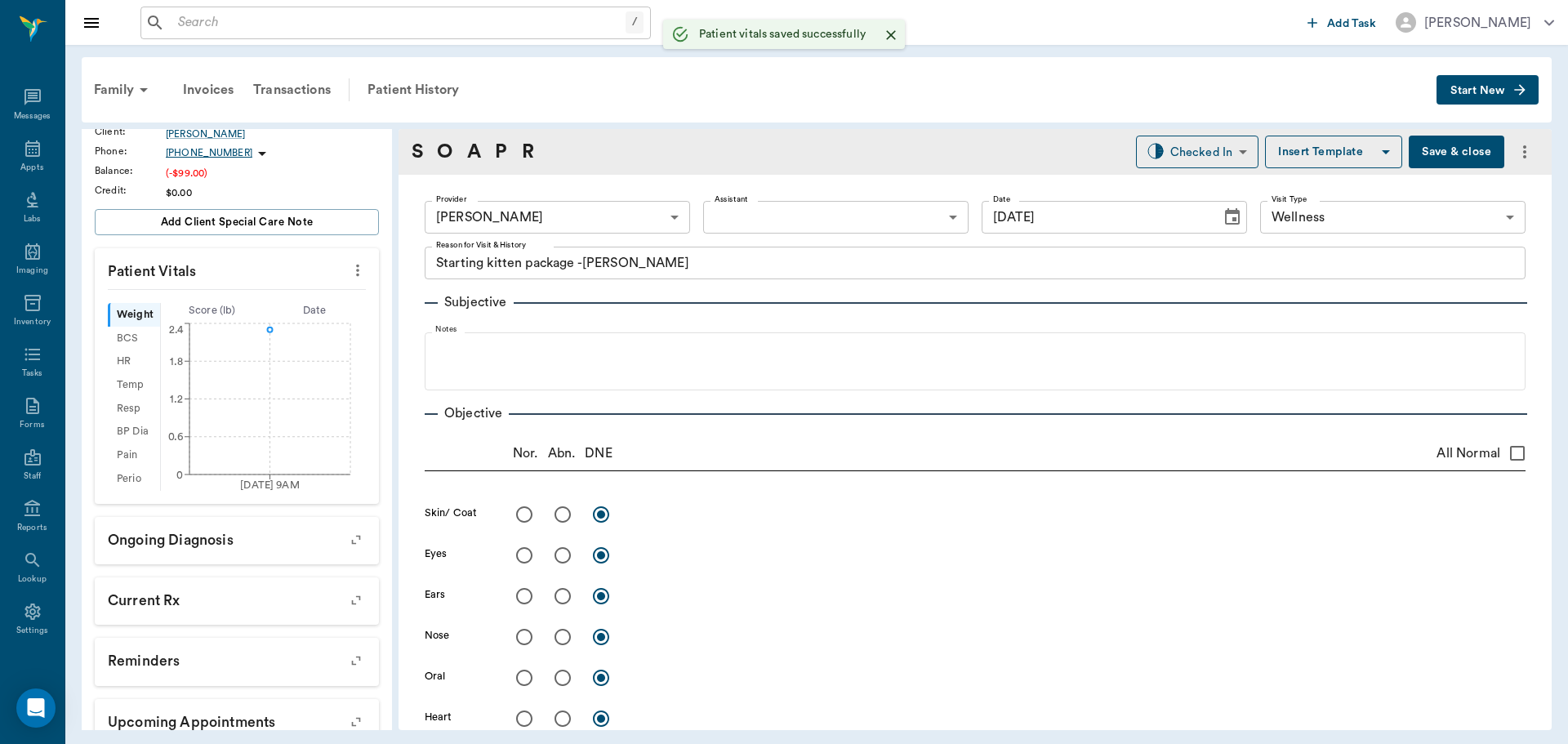
scroll to position [264, 0]
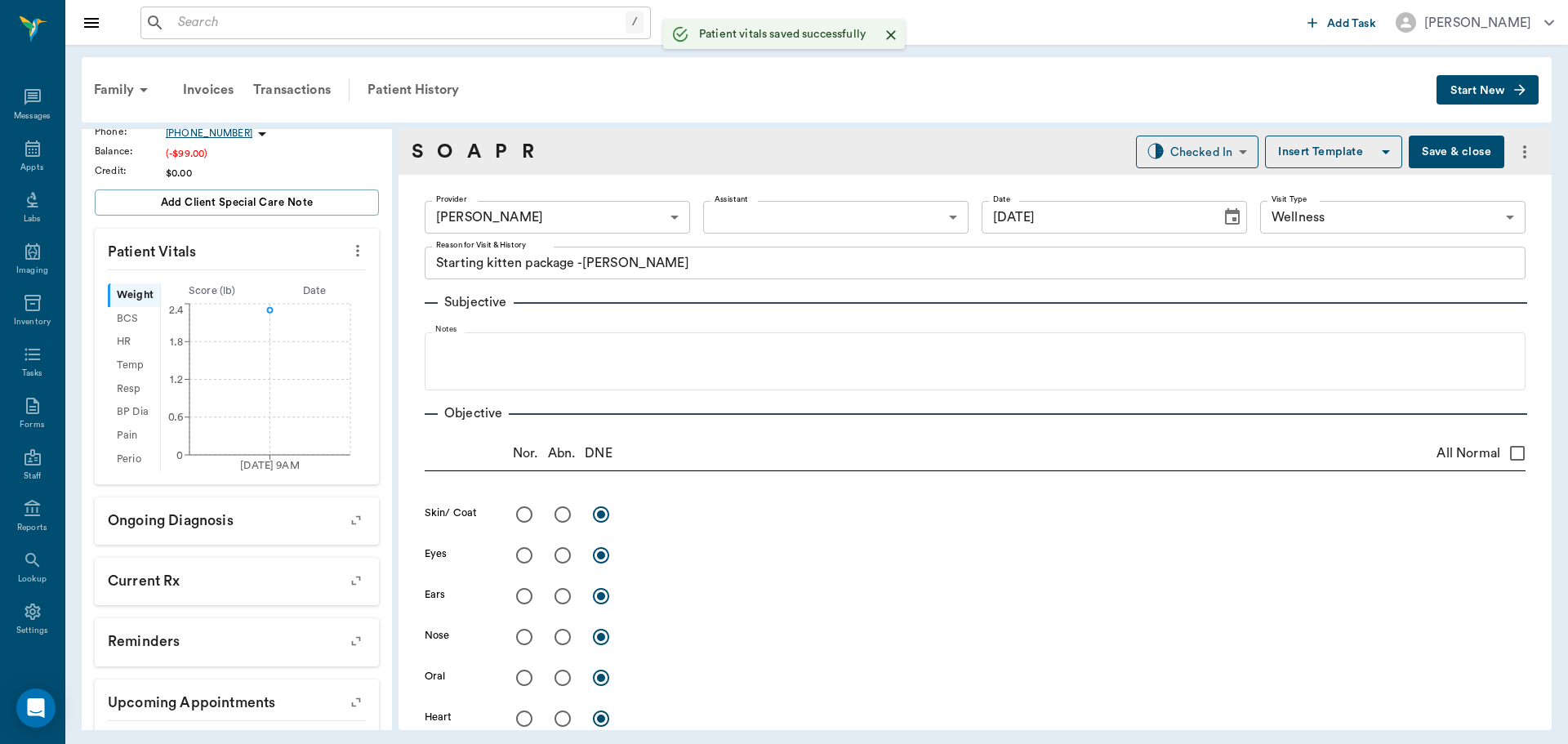
click at [775, 215] on body "/ ​ Add Task Dr. Bert Ellsworth Nectar Messages Appts Labs Imaging Inventory Ta…" at bounding box center [784, 372] width 1568 height 744
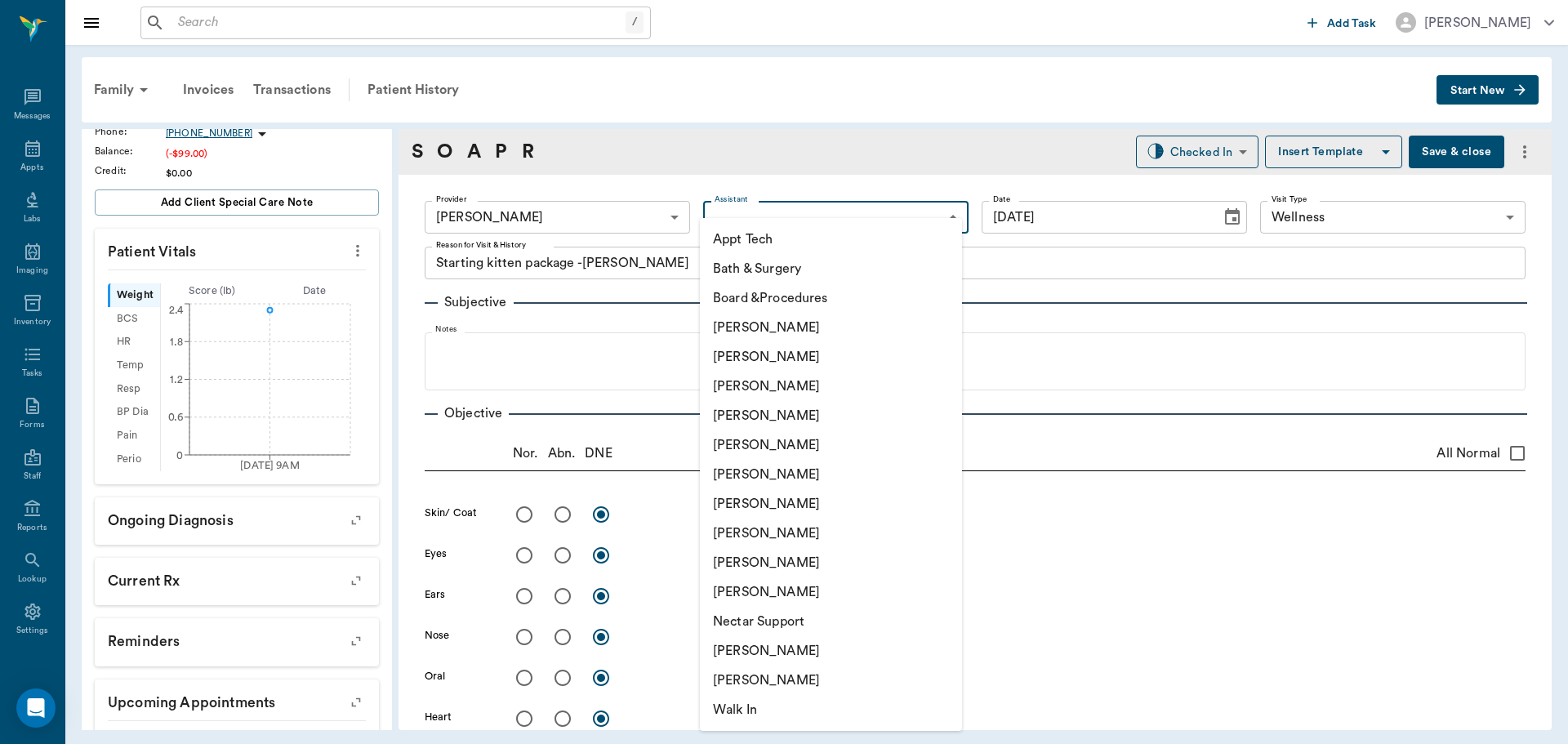
click at [764, 464] on li "[PERSON_NAME]" at bounding box center [831, 474] width 262 height 29
type input "682b670d8bdc6f7f8feef3db"
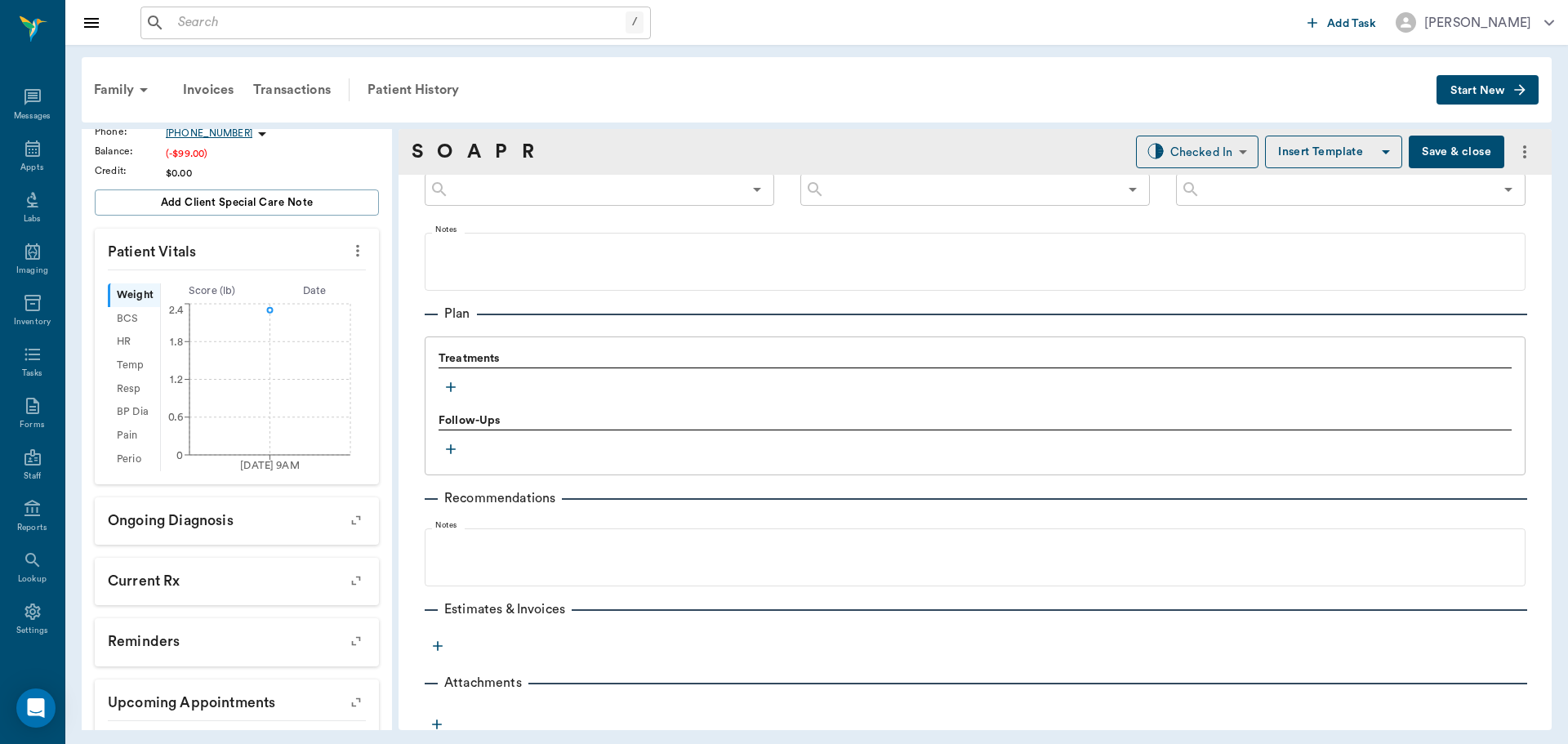
scroll to position [954, 0]
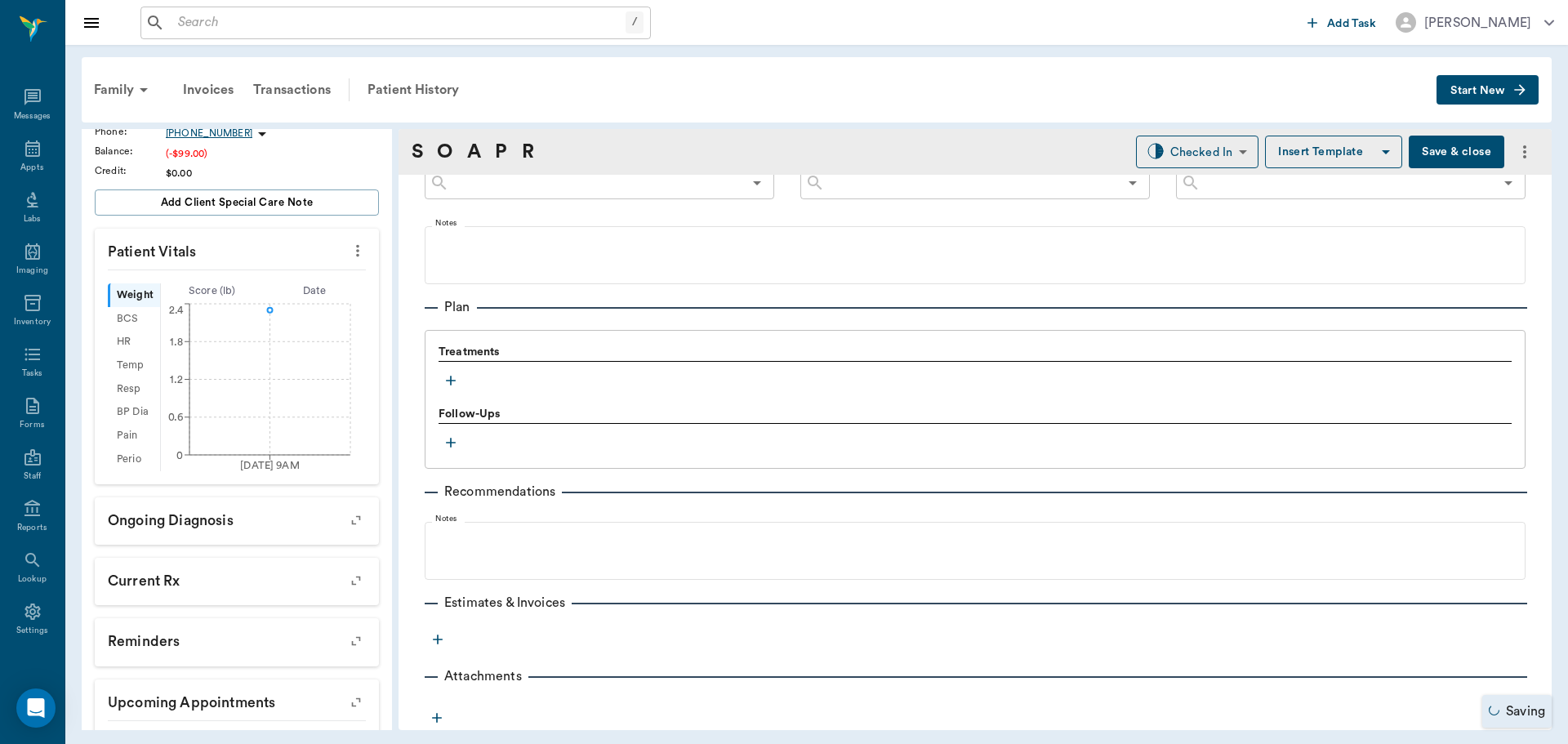
click at [453, 374] on icon "button" at bounding box center [451, 381] width 17 height 17
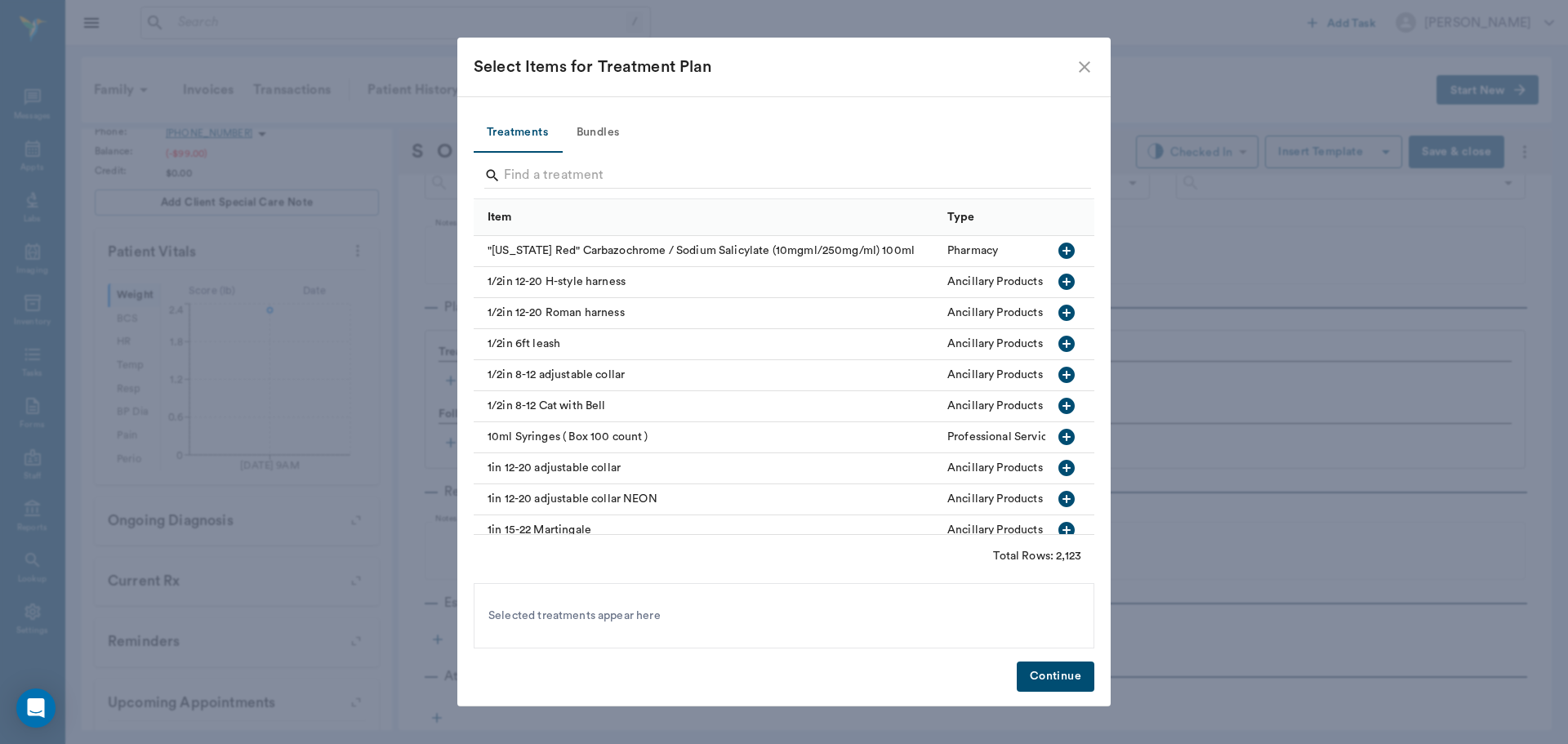
click at [607, 131] on button "Bundles" at bounding box center [598, 133] width 73 height 39
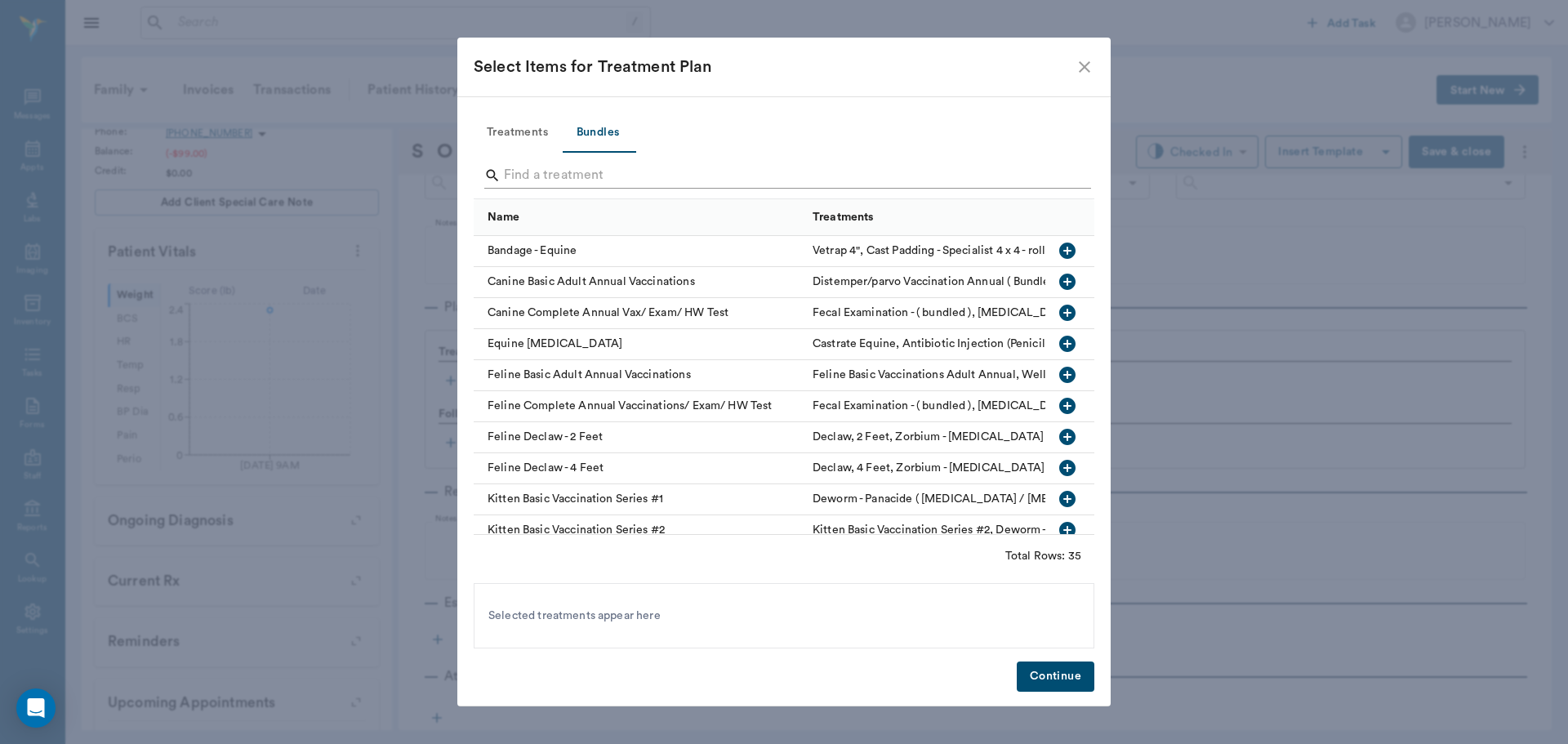
click at [612, 174] on input "Search" at bounding box center [785, 175] width 563 height 26
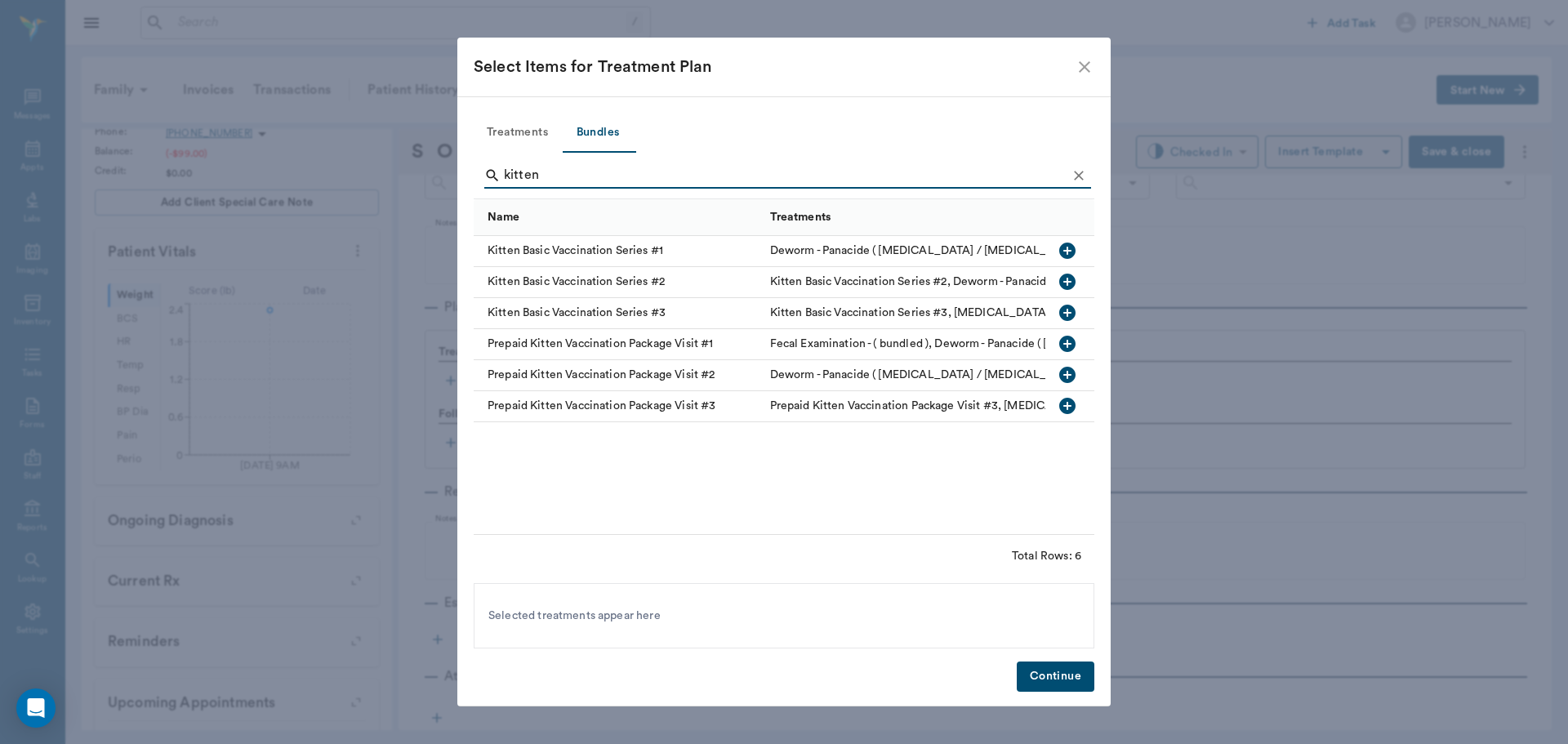
type input "kitten"
click at [1067, 338] on icon "button" at bounding box center [1068, 344] width 17 height 17
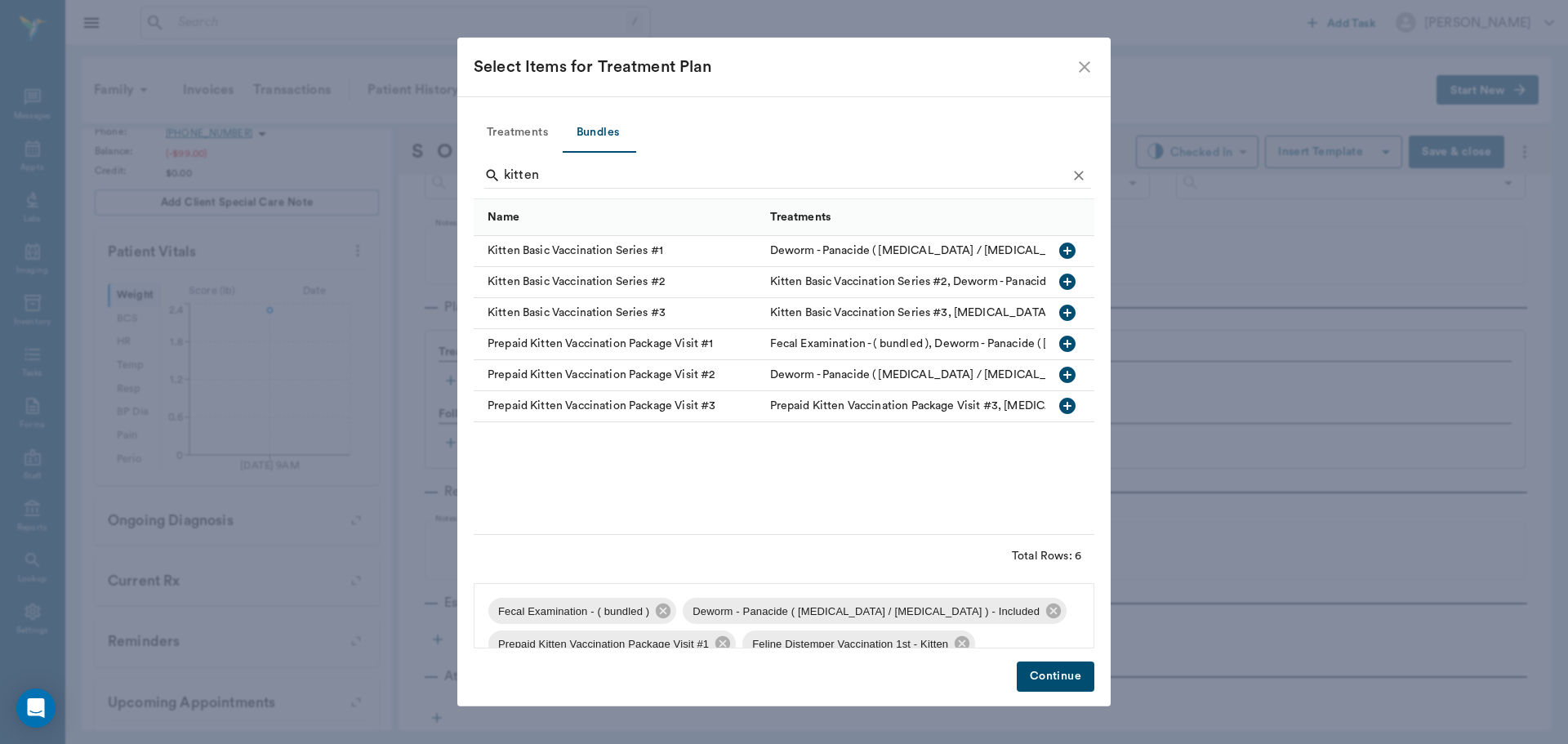
click at [1066, 679] on button "Continue" at bounding box center [1055, 676] width 78 height 30
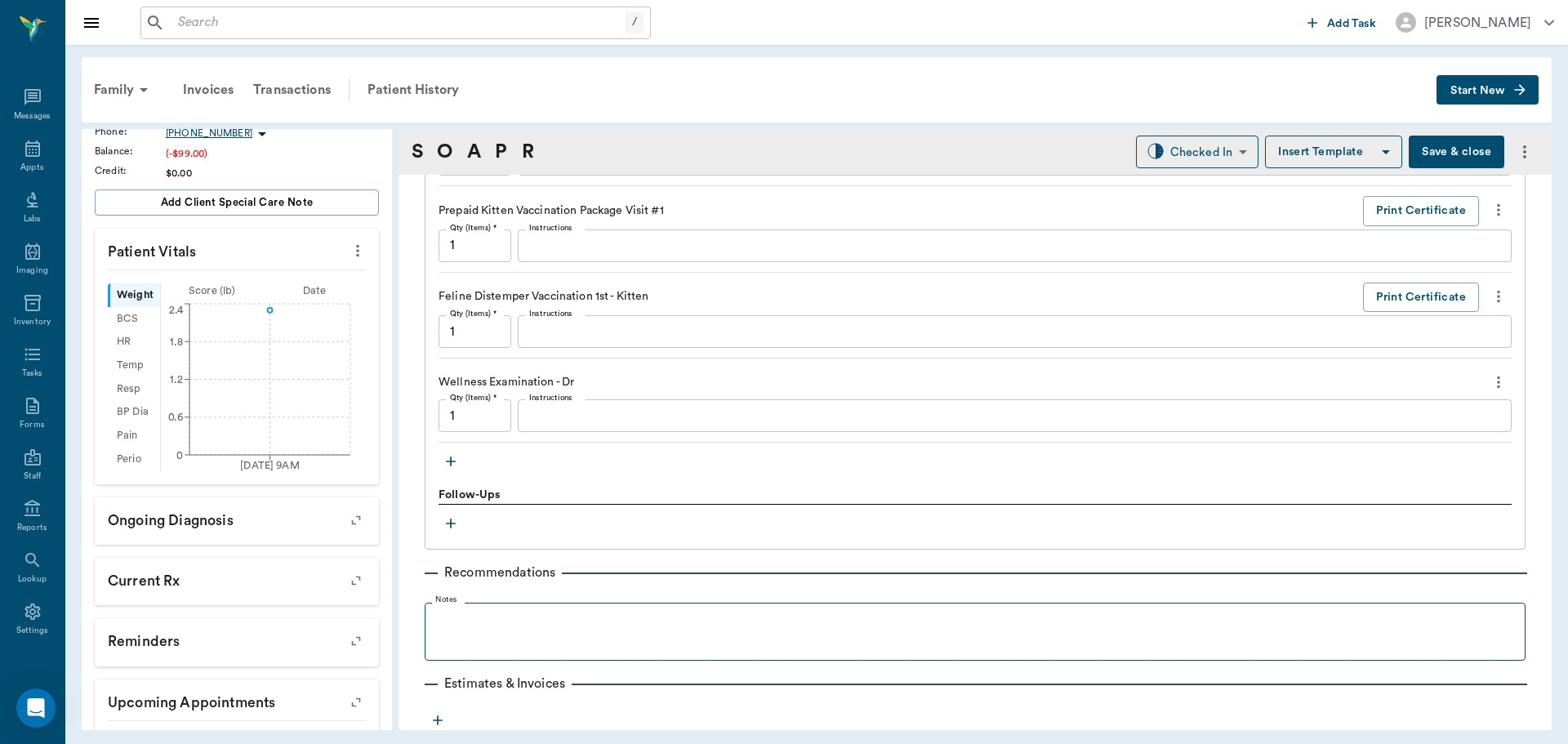
scroll to position [1363, 0]
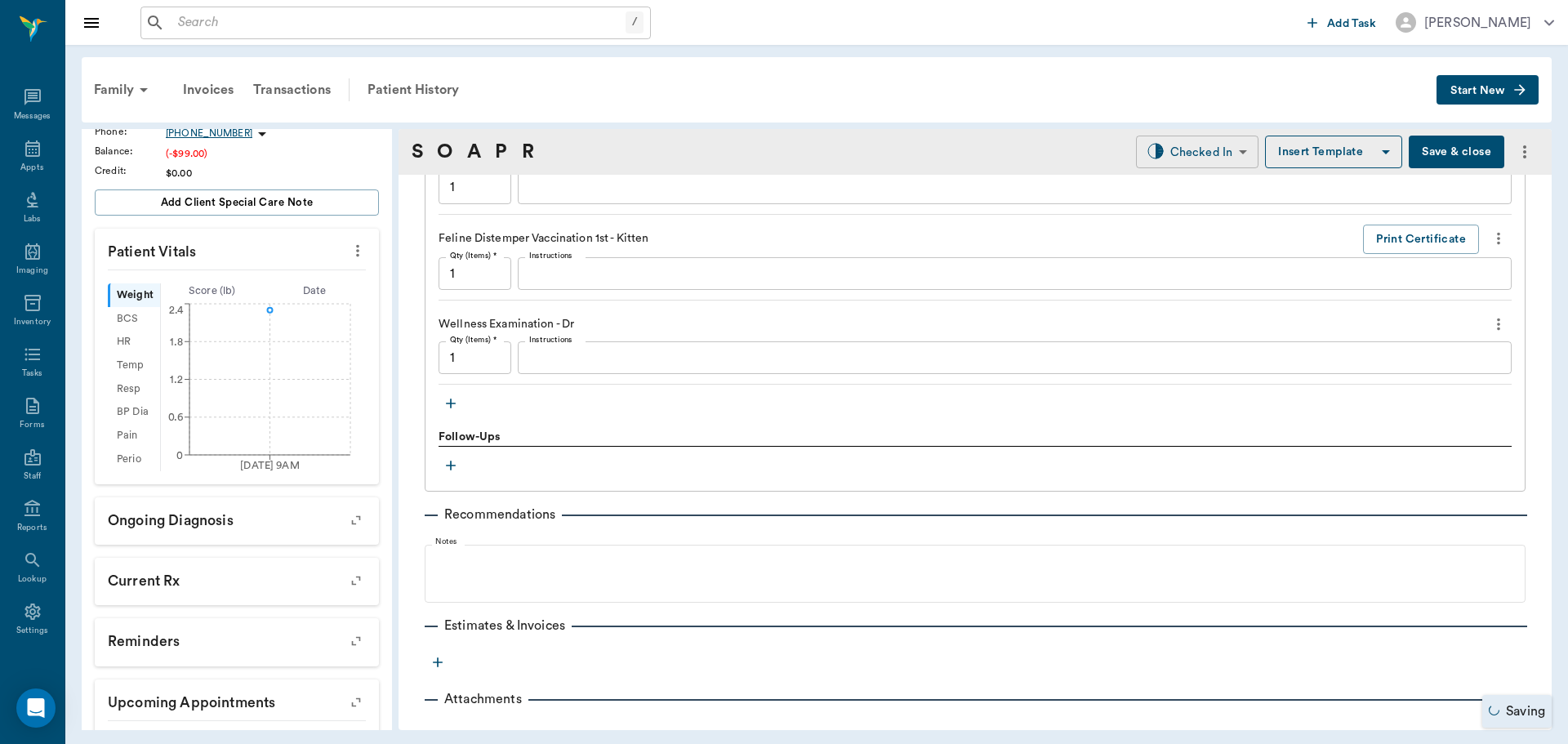
click at [1198, 159] on body "/ ​ Add Task Dr. Bert Ellsworth Nectar Messages Appts Labs Imaging Inventory Ta…" at bounding box center [784, 372] width 1568 height 744
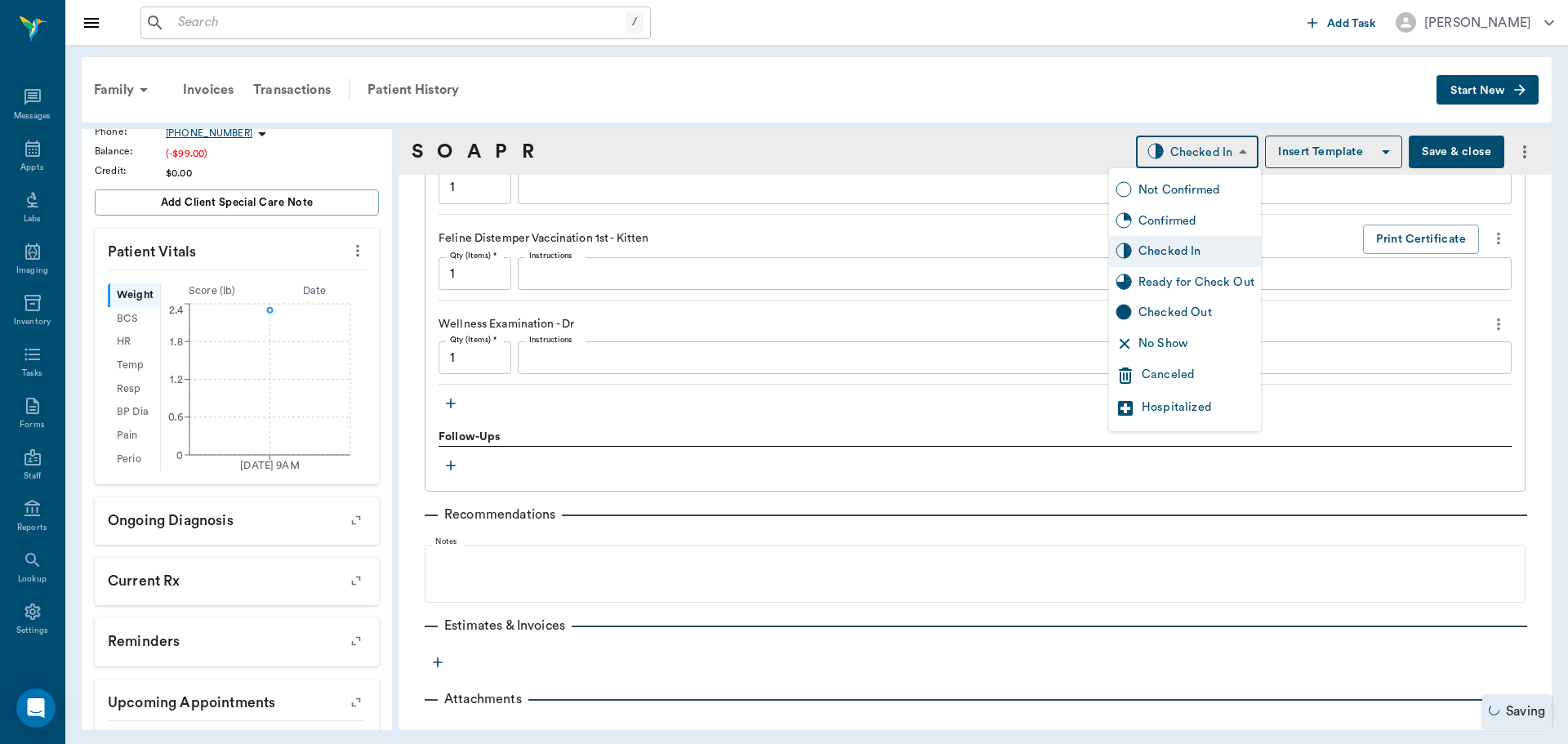
click at [1190, 269] on div "Ready for Check Out" at bounding box center [1185, 282] width 152 height 31
type input "READY_TO_CHECKOUT"
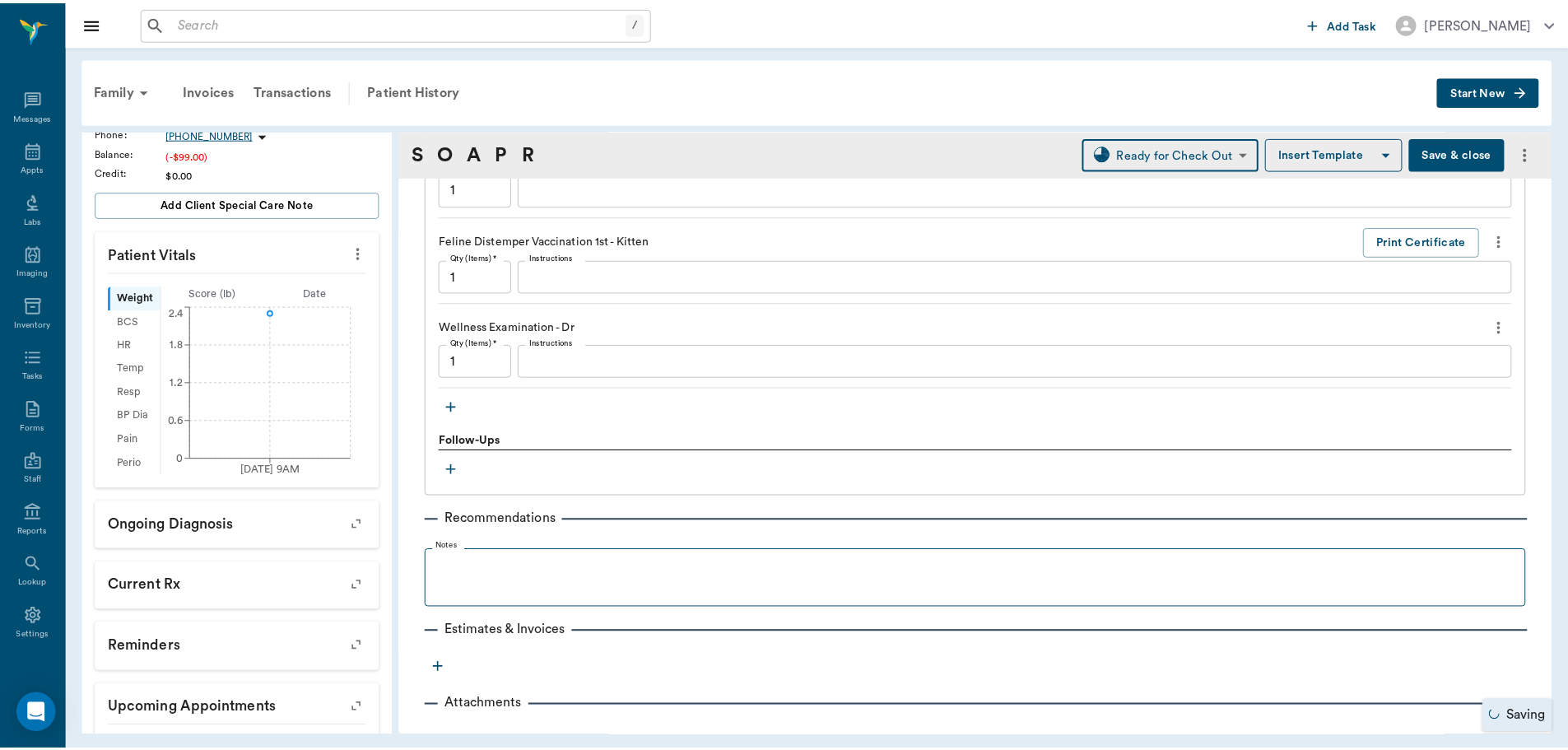
scroll to position [1397, 0]
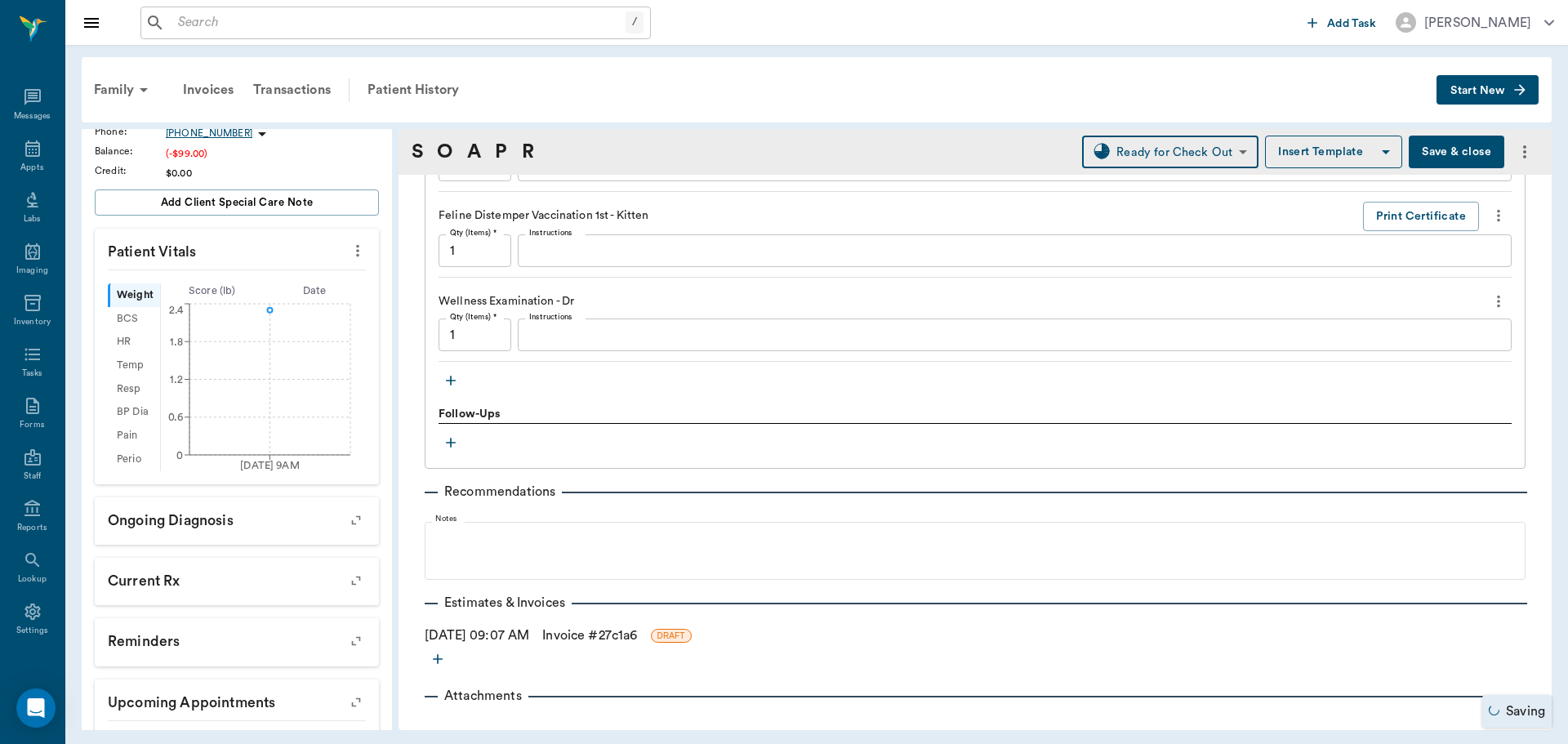
click at [596, 637] on link "Invoice # 27c1a6" at bounding box center [590, 636] width 95 height 20
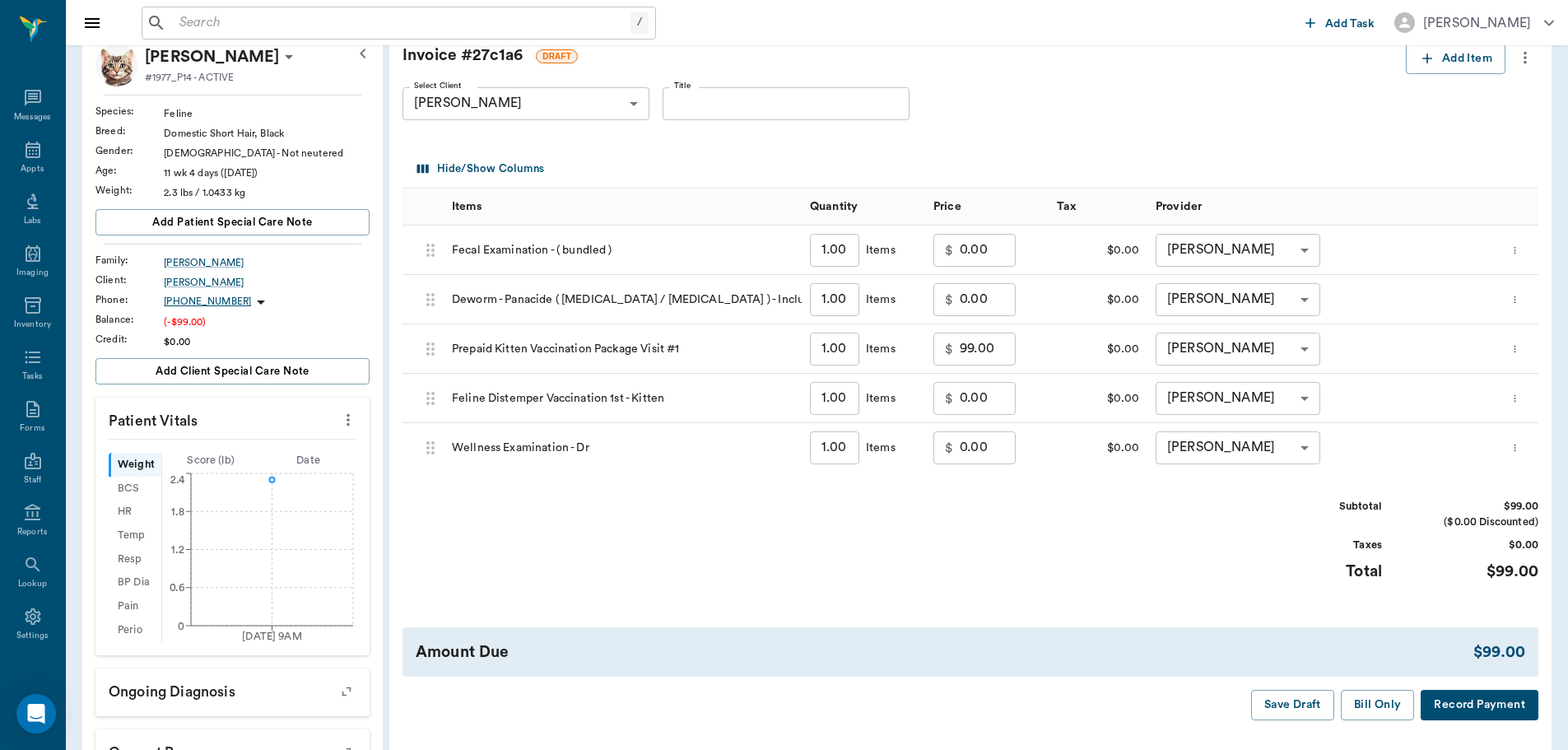
scroll to position [247, 0]
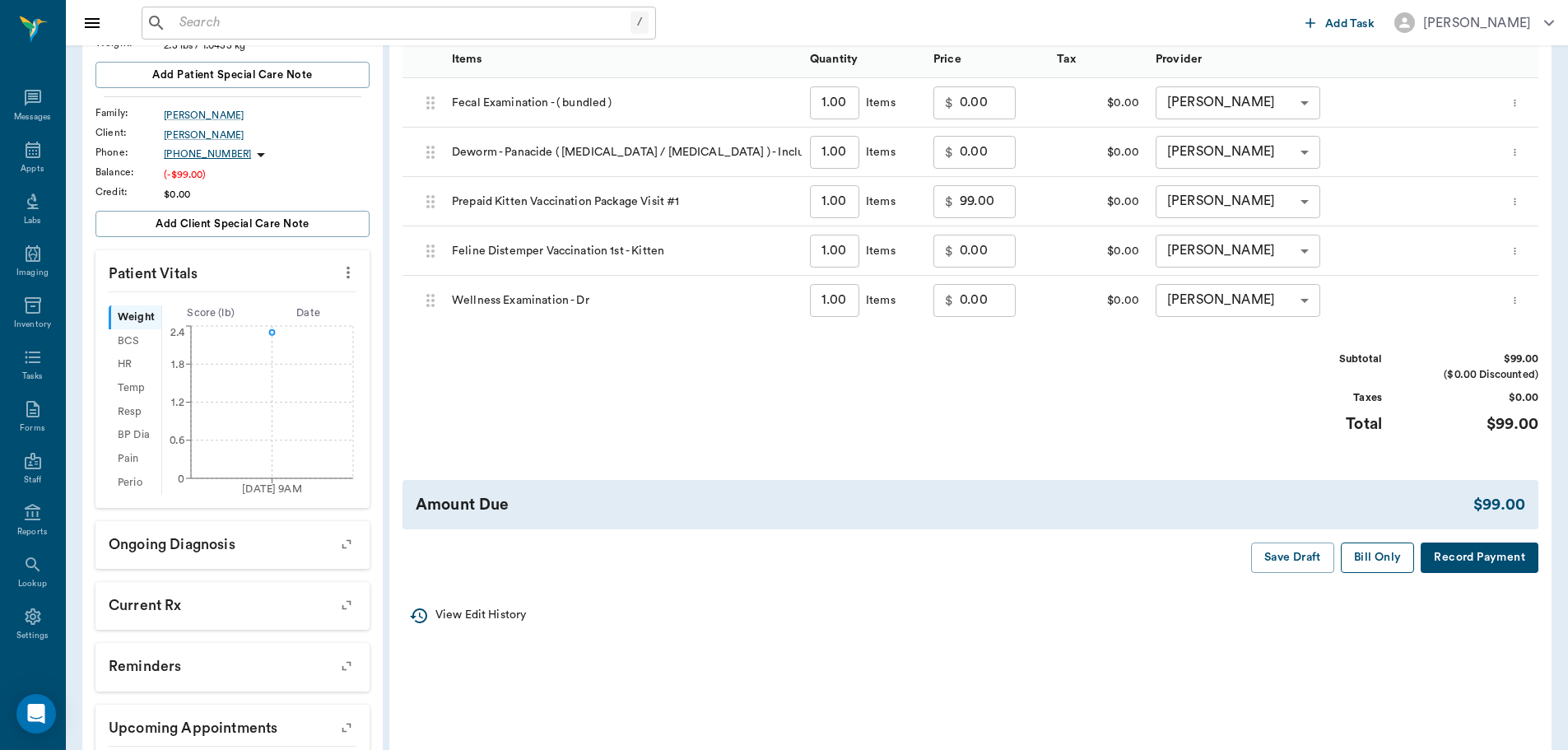
click at [1385, 560] on button "Bill Only" at bounding box center [1377, 557] width 74 height 30
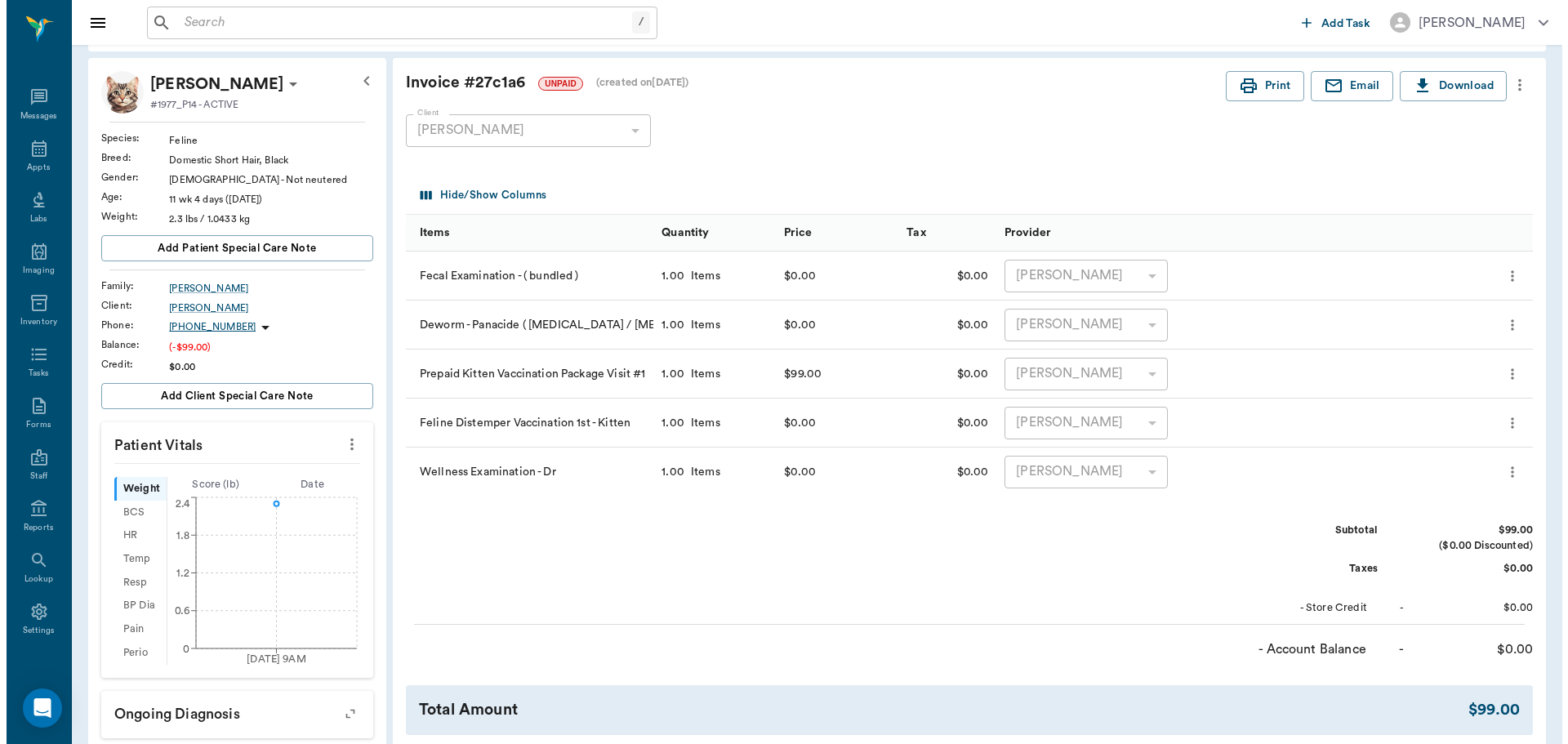
scroll to position [0, 0]
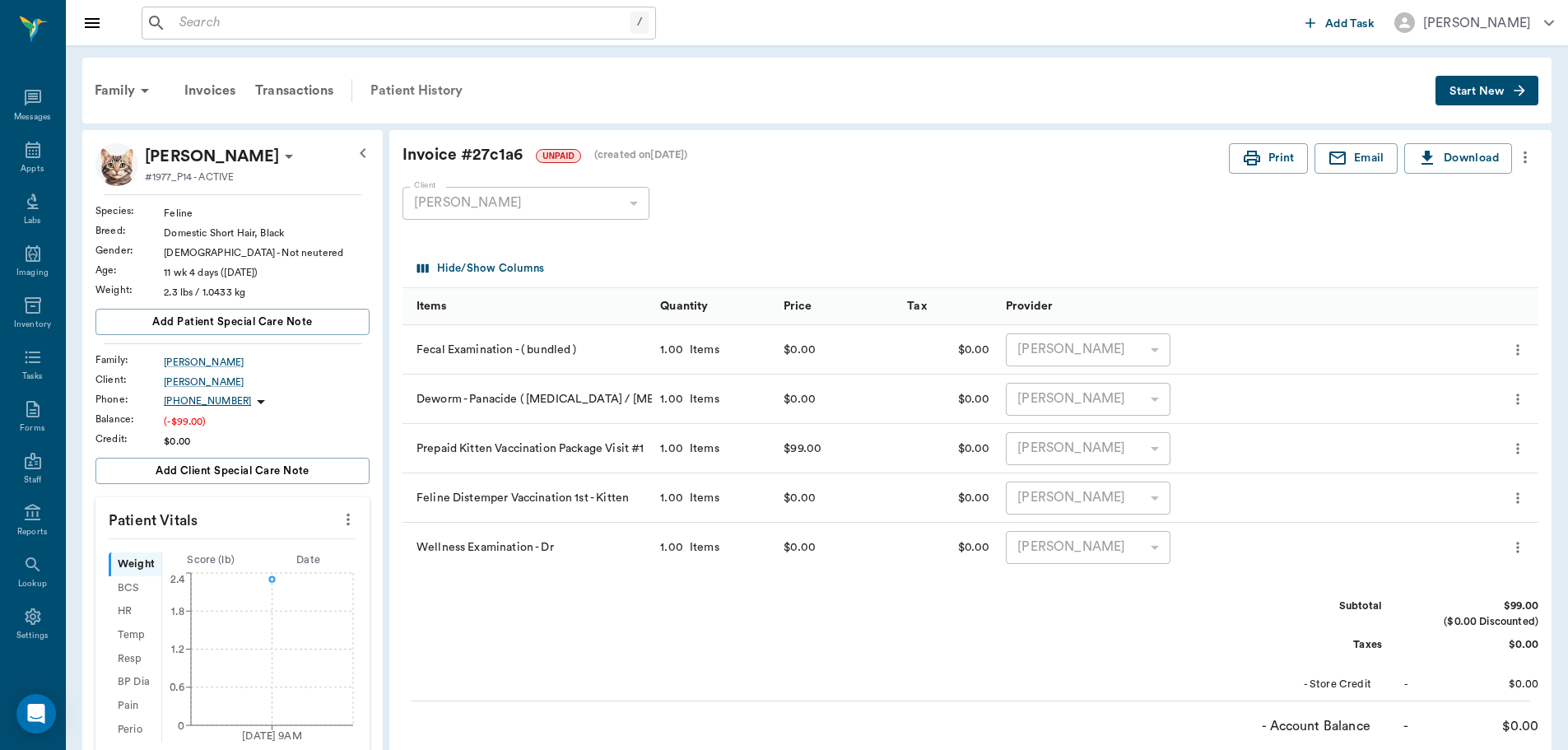
click at [428, 99] on div "Patient History" at bounding box center [416, 90] width 112 height 40
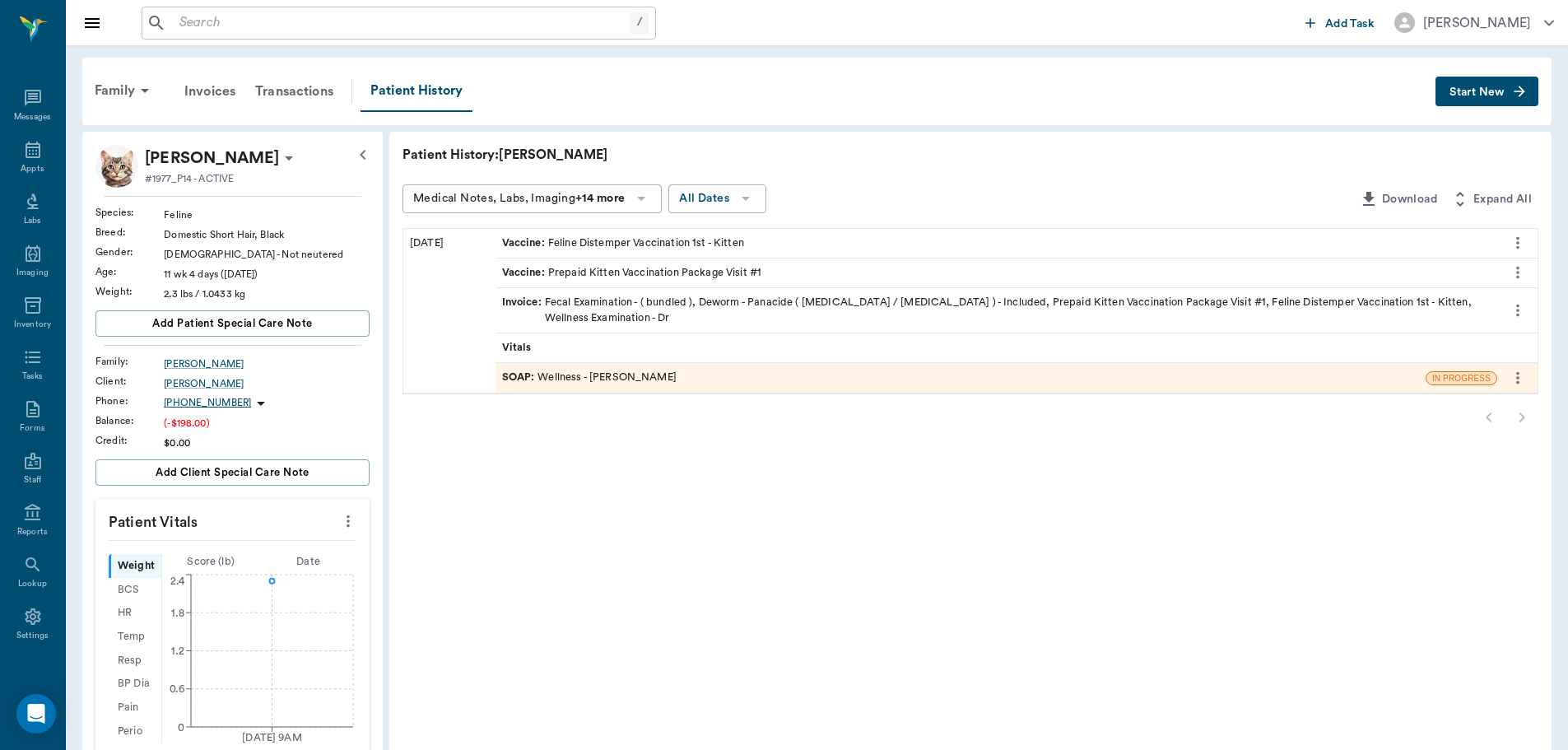
click at [581, 388] on div "SOAP : Wellness - Dr. Bert Ellsworth" at bounding box center [960, 378] width 930 height 29
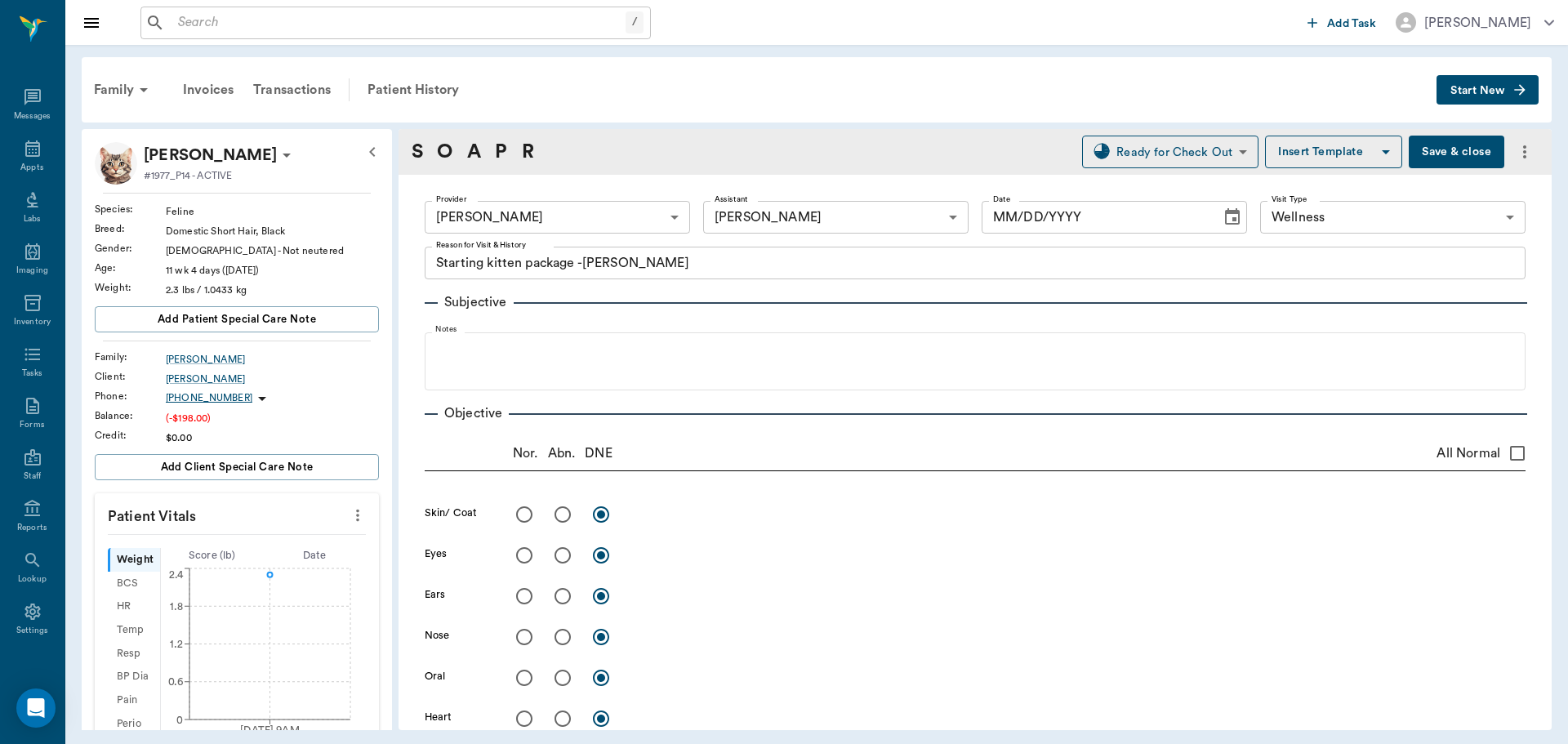
type input "63ec2f075fda476ae8351a4d"
type input "682b670d8bdc6f7f8feef3db"
type input "65d2be4f46e3a538d89b8c14"
type textarea "Starting kitten package -[PERSON_NAME]"
type input "[DATE]"
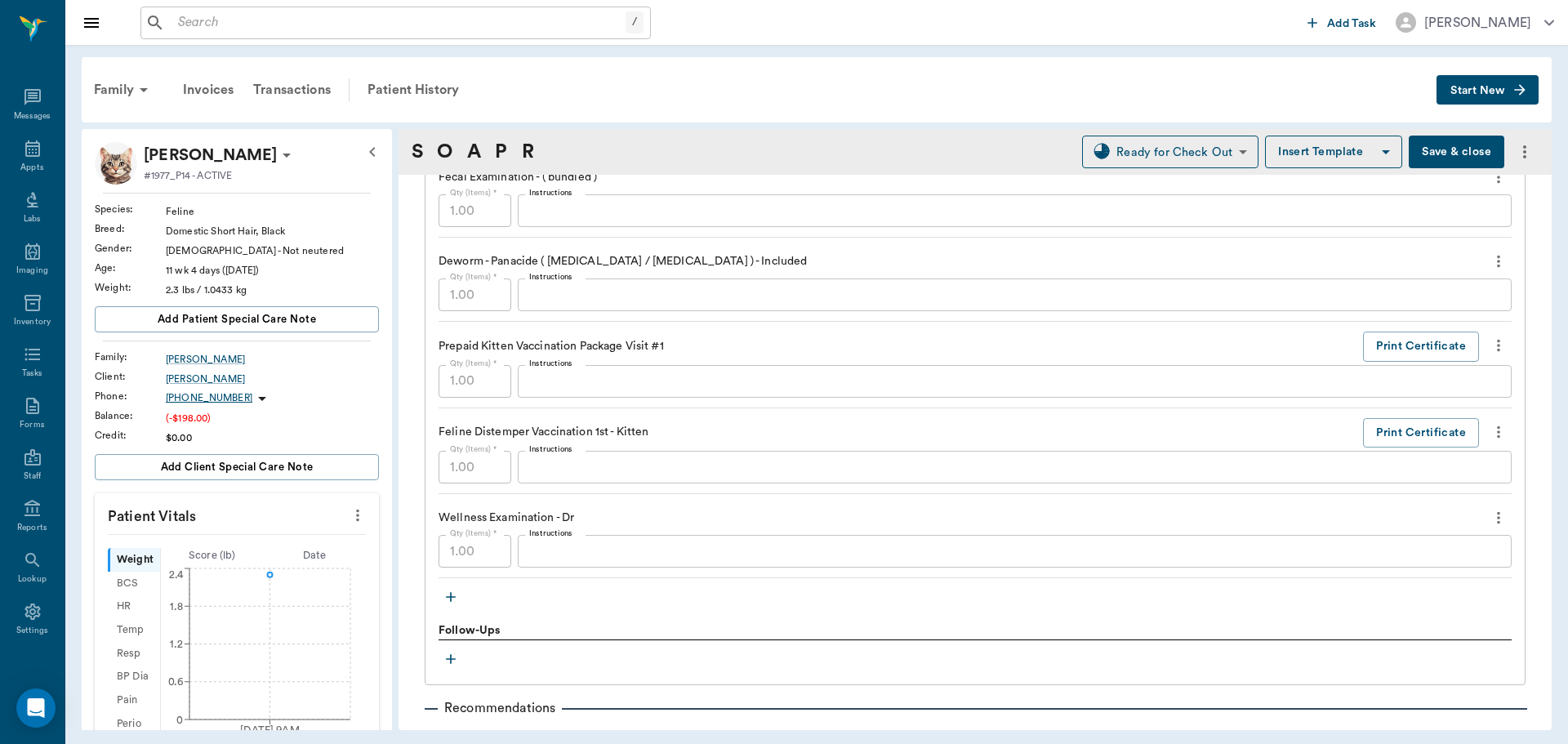
scroll to position [1144, 0]
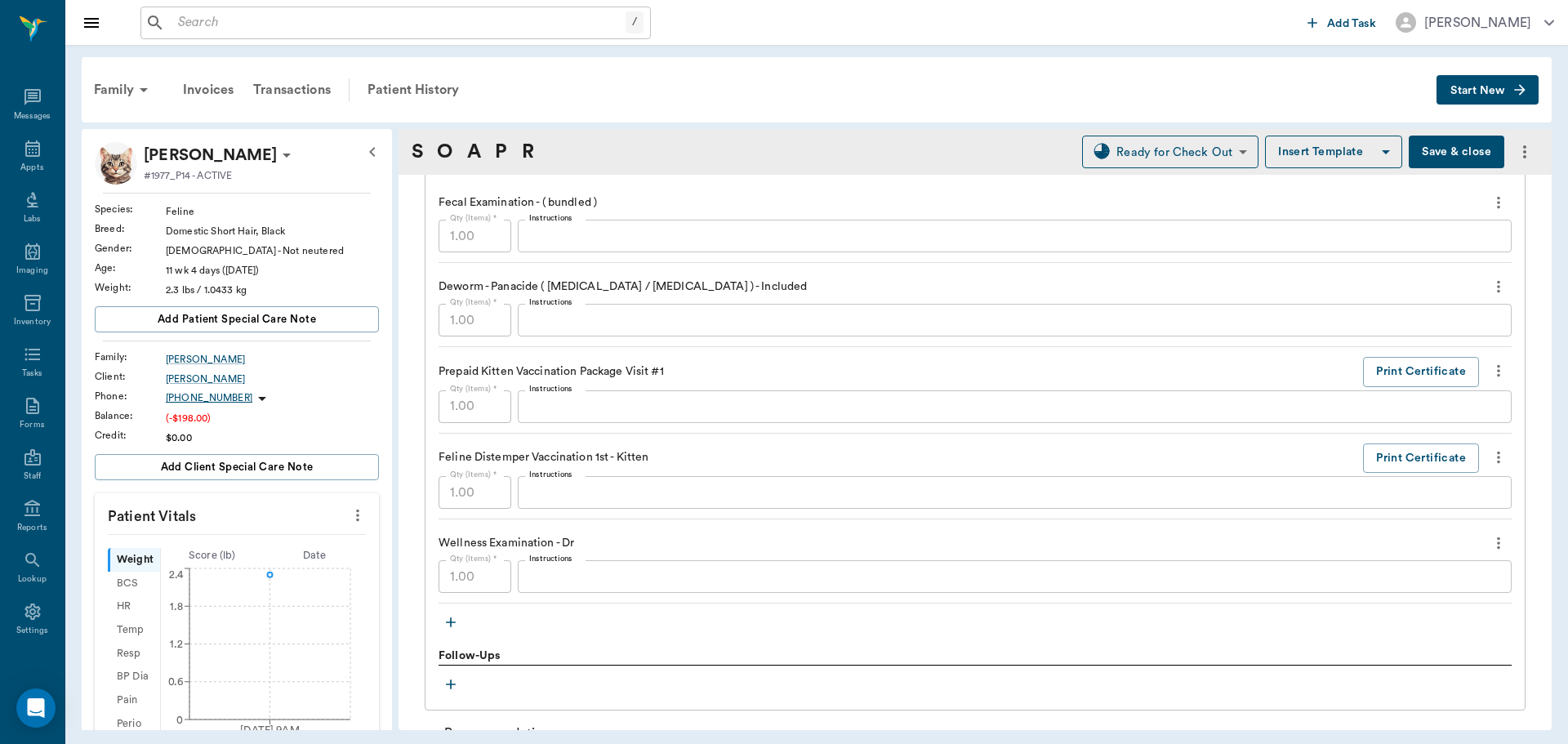
click at [601, 240] on textarea "Instructions" at bounding box center [1015, 236] width 971 height 19
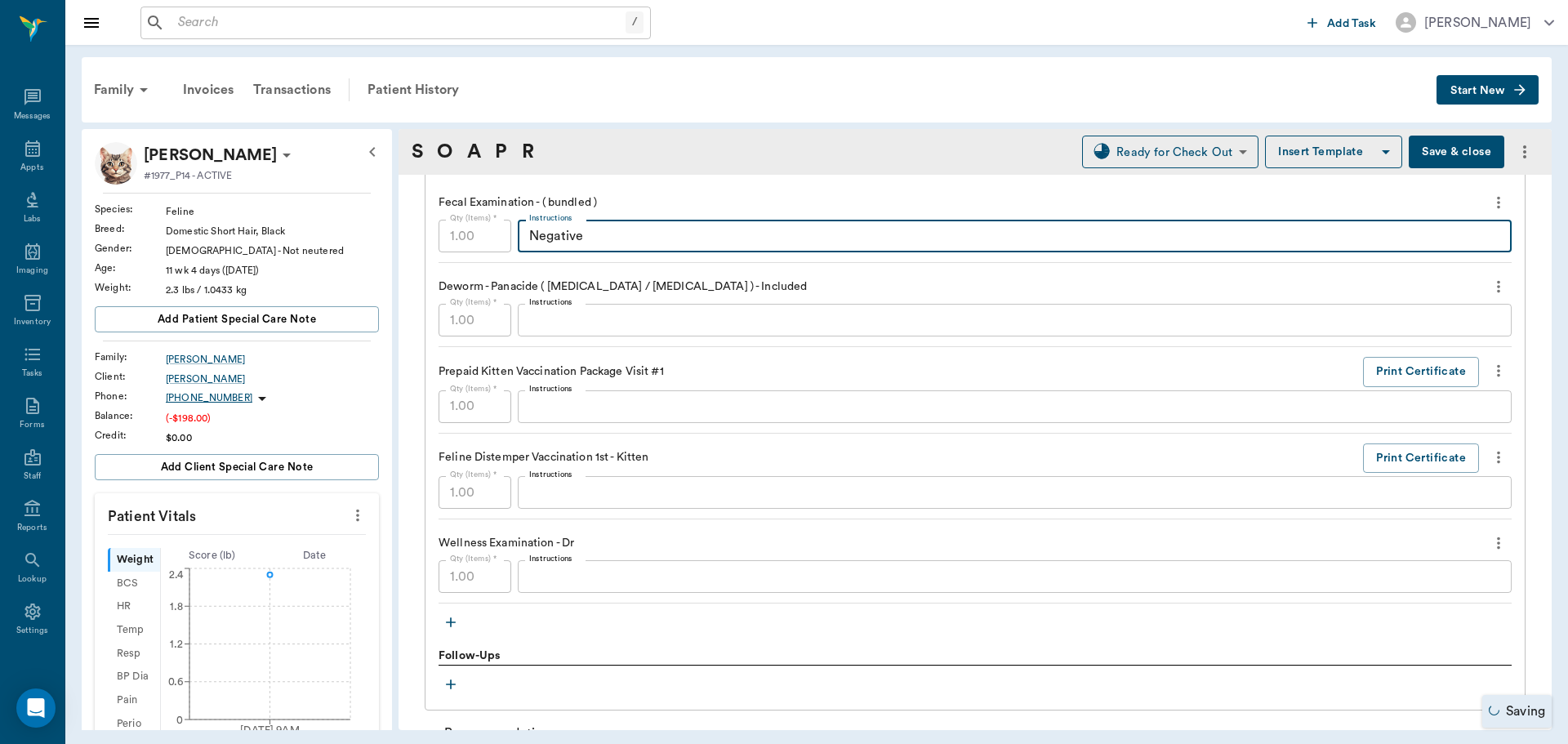
type textarea "Negative"
click at [1464, 140] on button "Save & close" at bounding box center [1456, 152] width 96 height 33
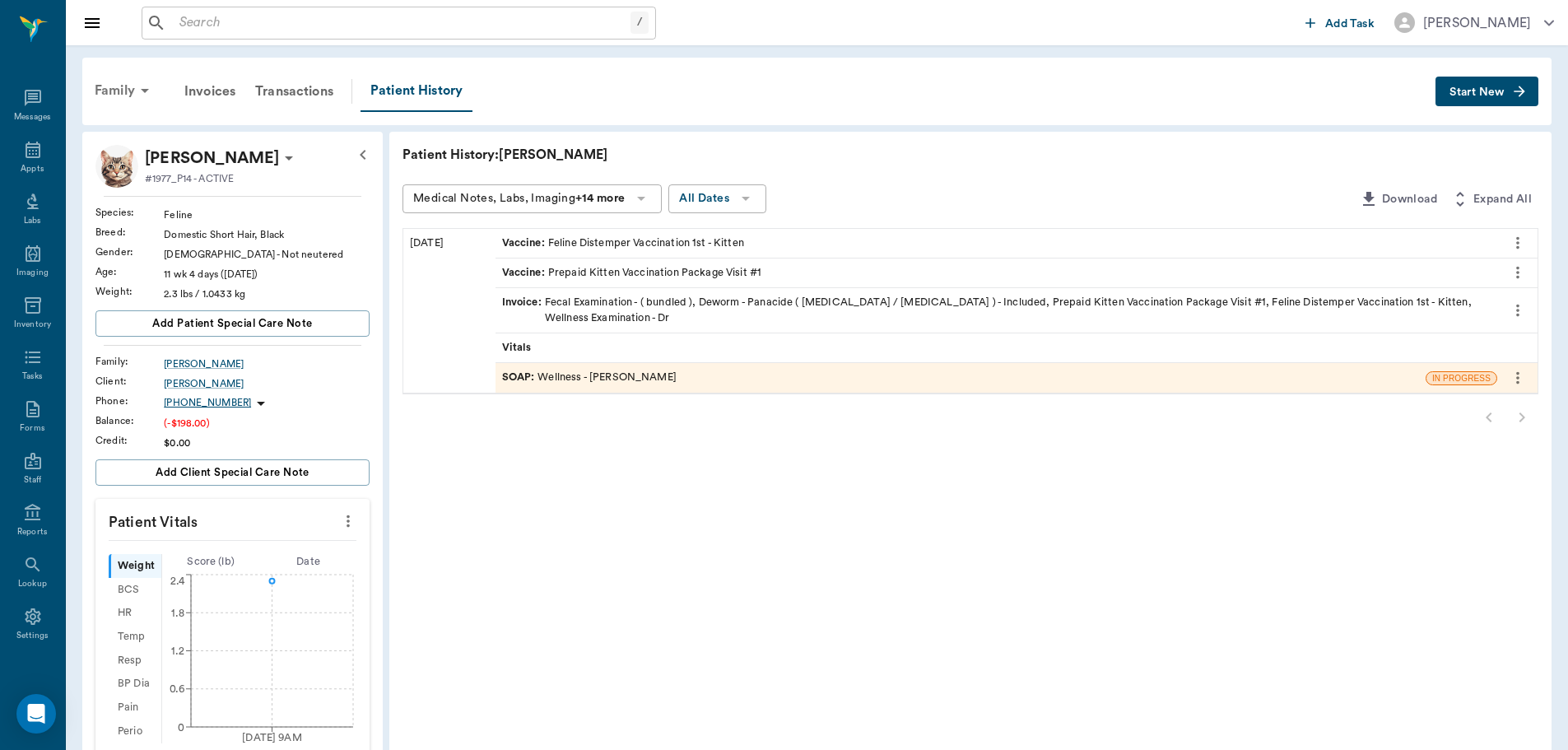
click at [119, 86] on div "Family" at bounding box center [124, 90] width 80 height 40
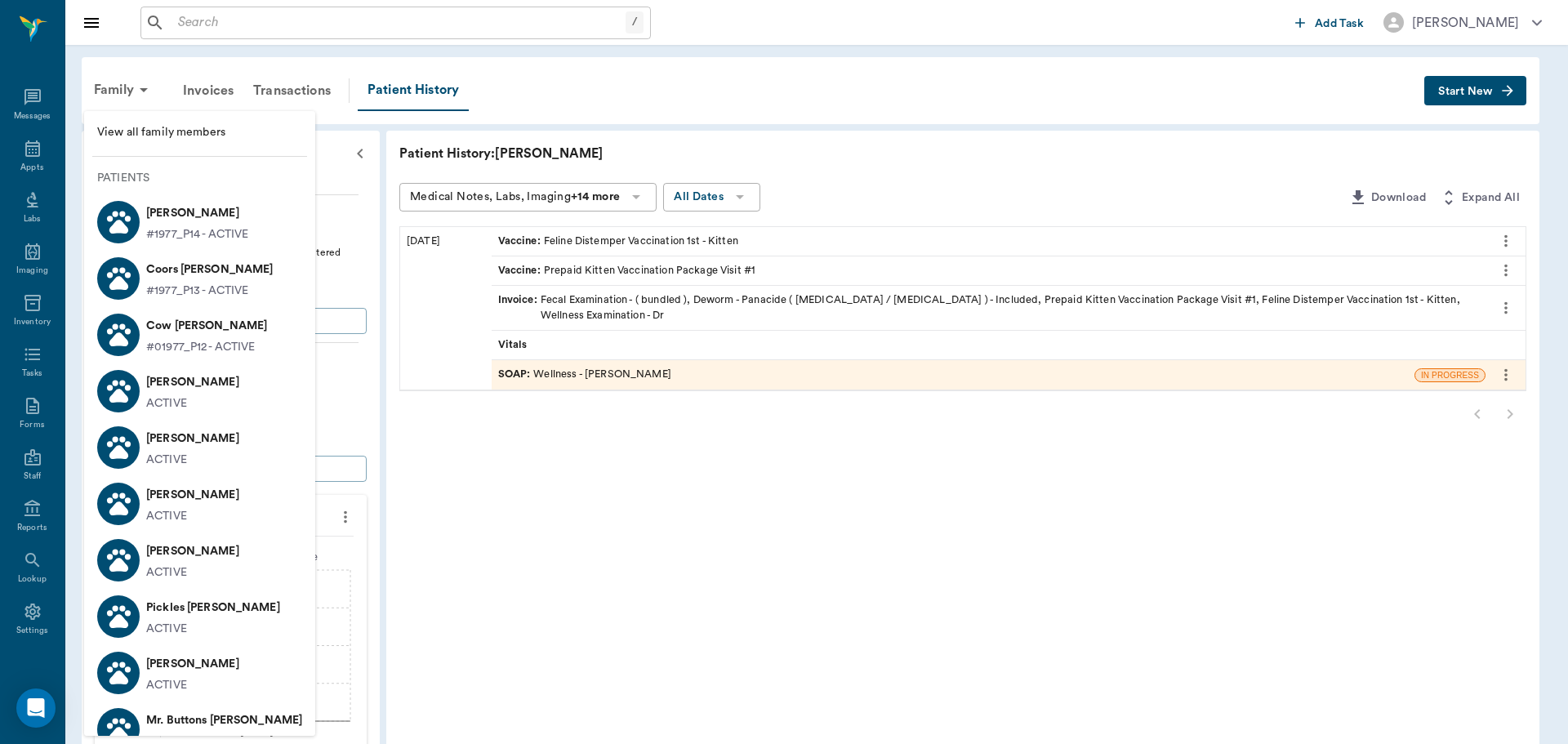
click at [175, 292] on p "#1977_P13 - ACTIVE" at bounding box center [197, 291] width 102 height 18
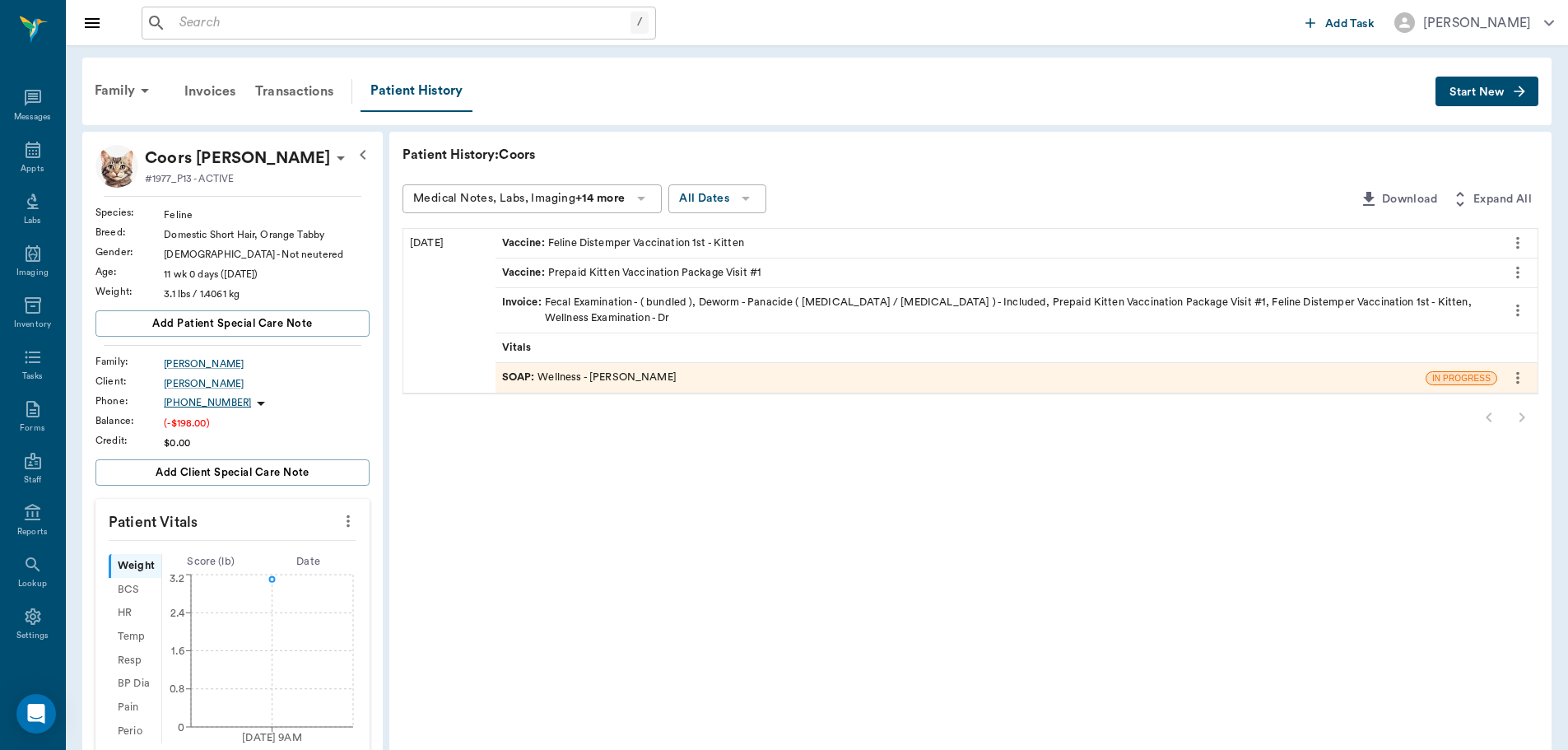
click at [708, 381] on div "SOAP : Wellness - Dr. Bert Ellsworth" at bounding box center [960, 378] width 930 height 29
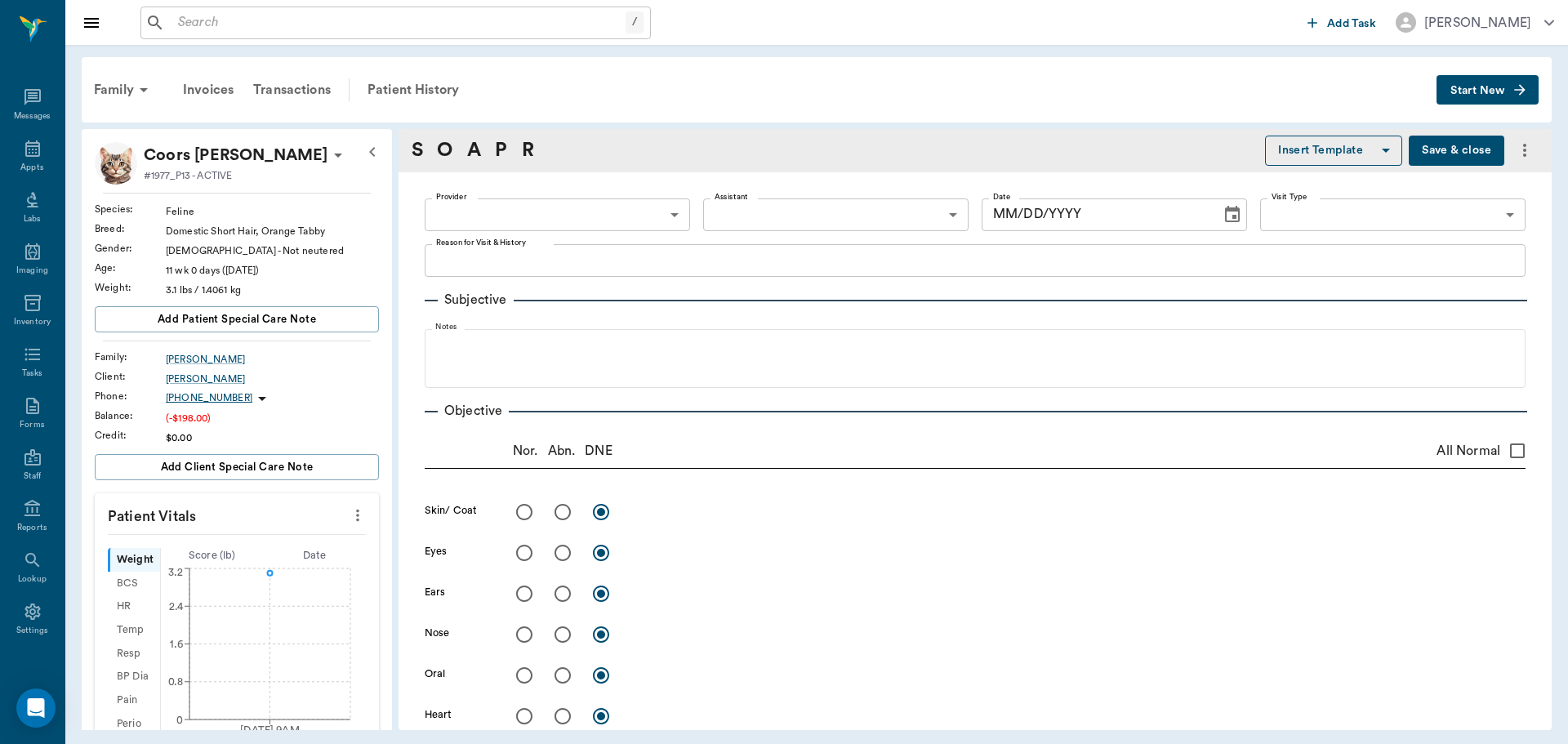
type input "63ec2f075fda476ae8351a4d"
type input "682b670d8bdc6f7f8feef3db"
type input "65d2be4f46e3a538d89b8c14"
type textarea "Kitten pkg [GEOGRAPHIC_DATA]"
type input "[DATE]"
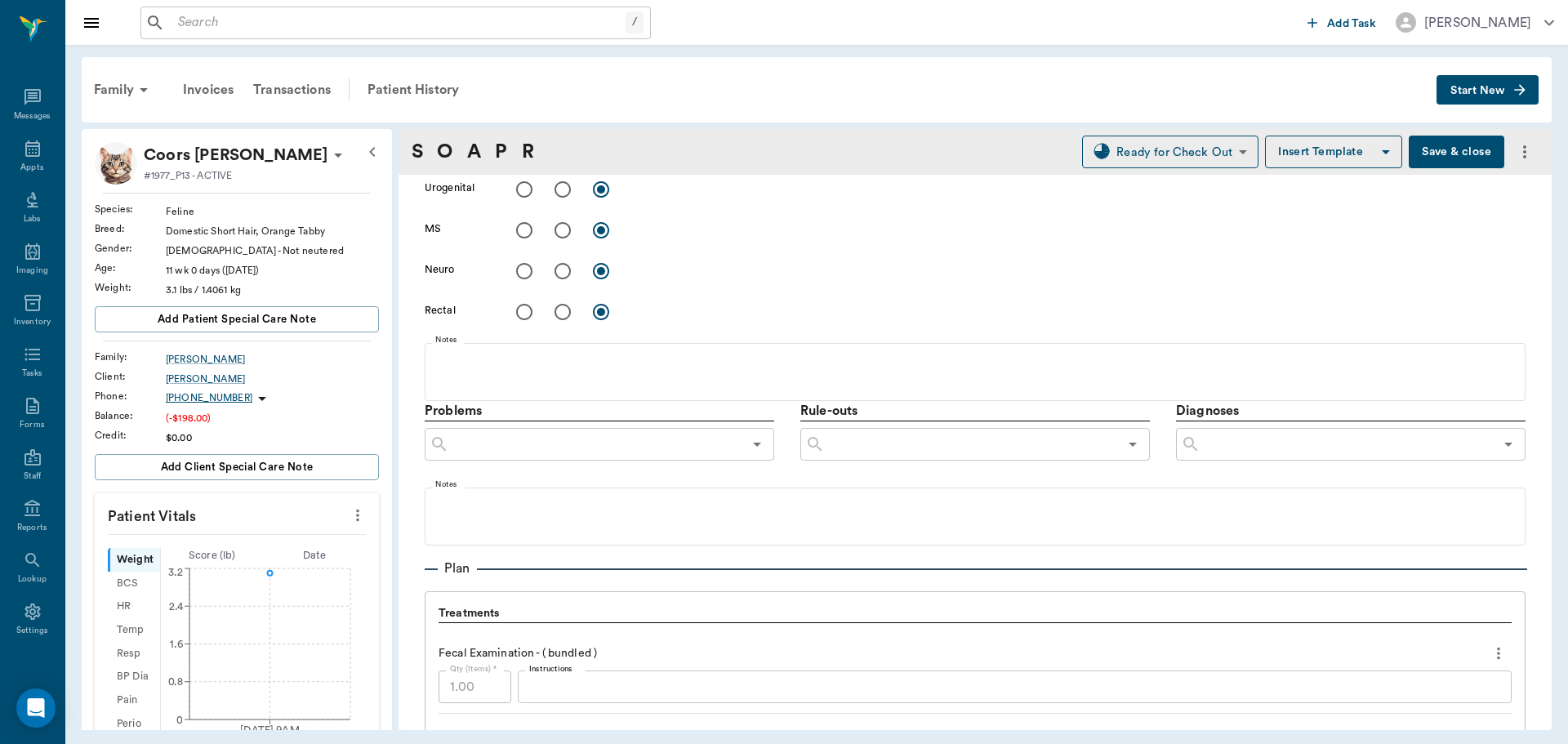
scroll to position [735, 0]
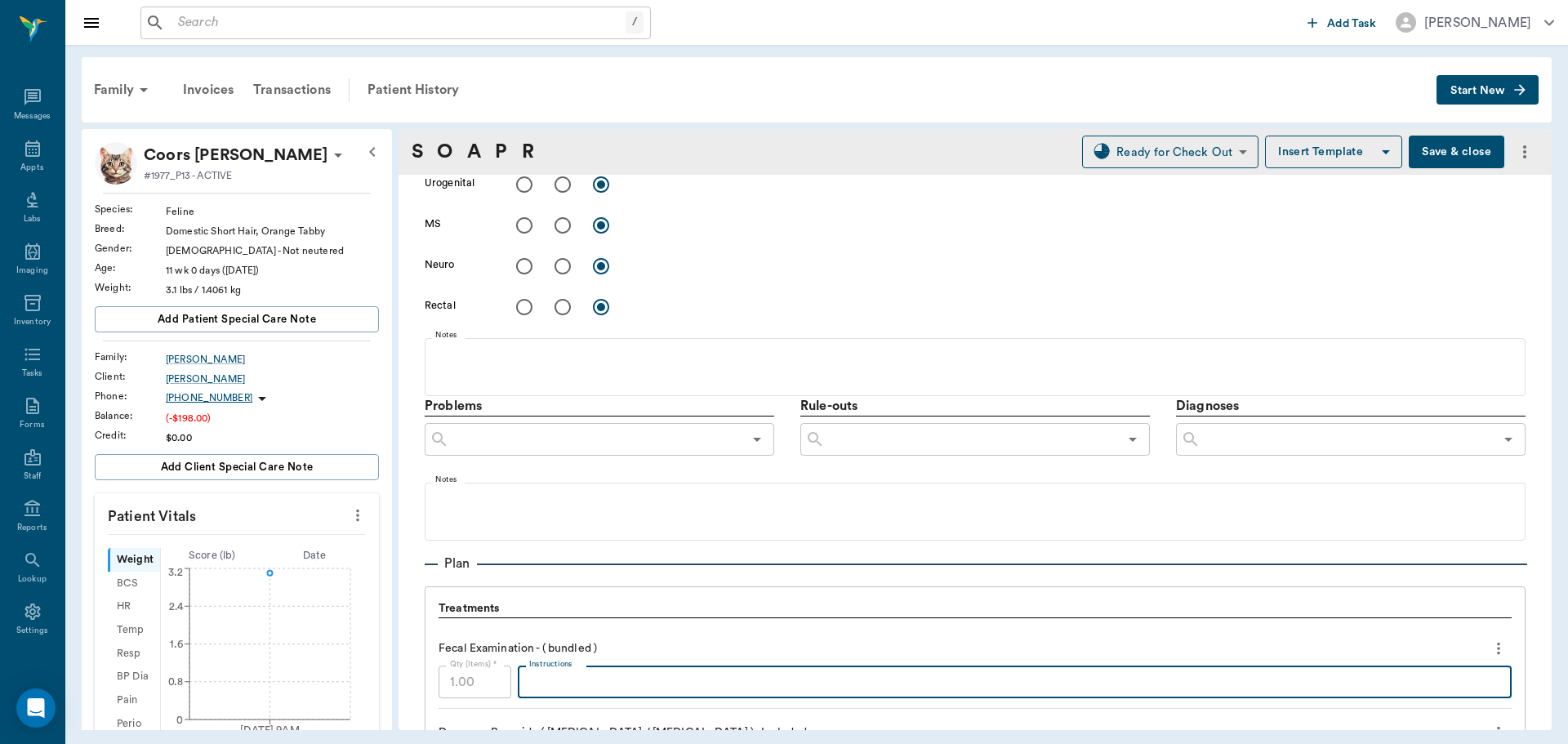
click at [675, 674] on textarea "Instructions" at bounding box center [1015, 682] width 971 height 19
type textarea "Negative"
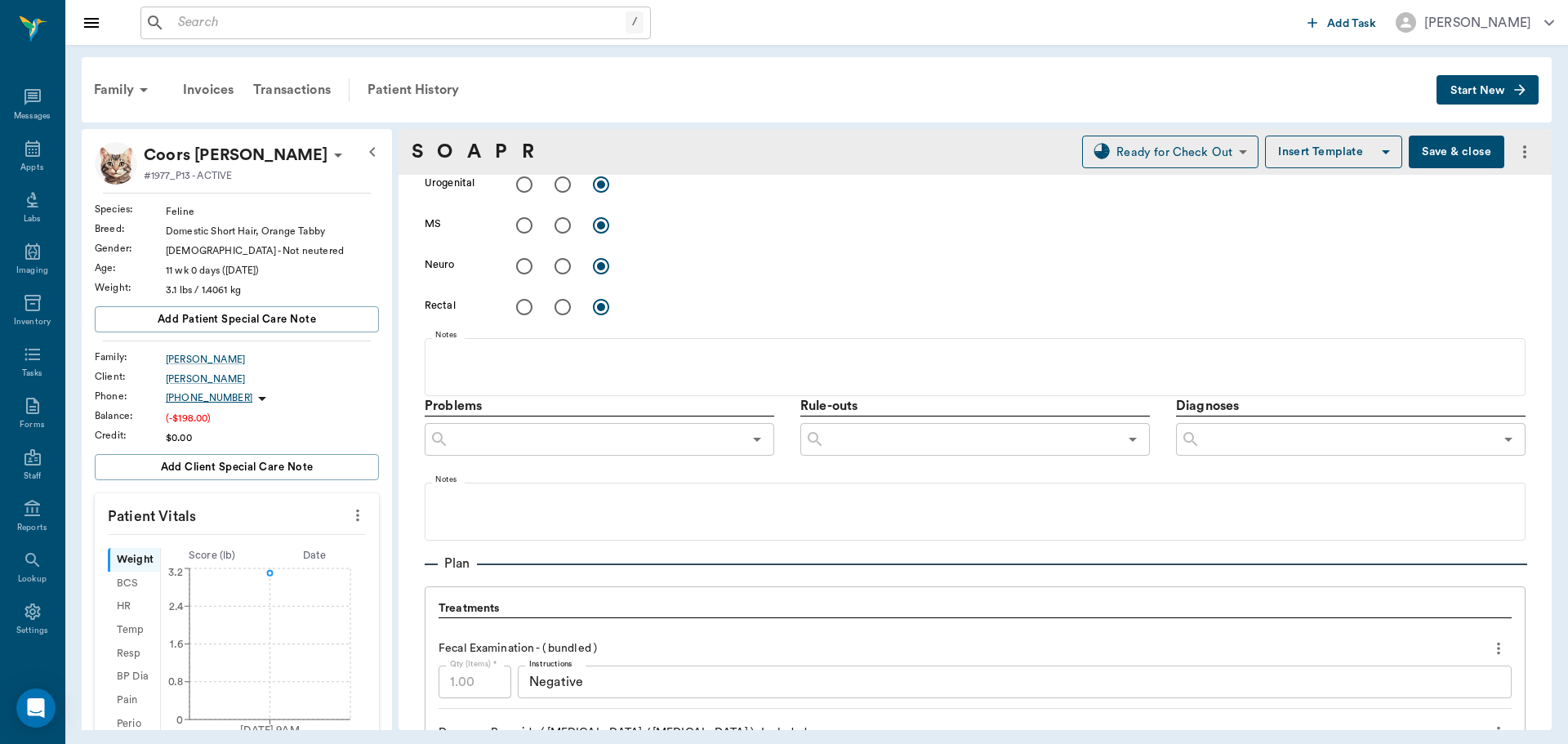
click at [1460, 163] on button "Save & close" at bounding box center [1456, 152] width 96 height 33
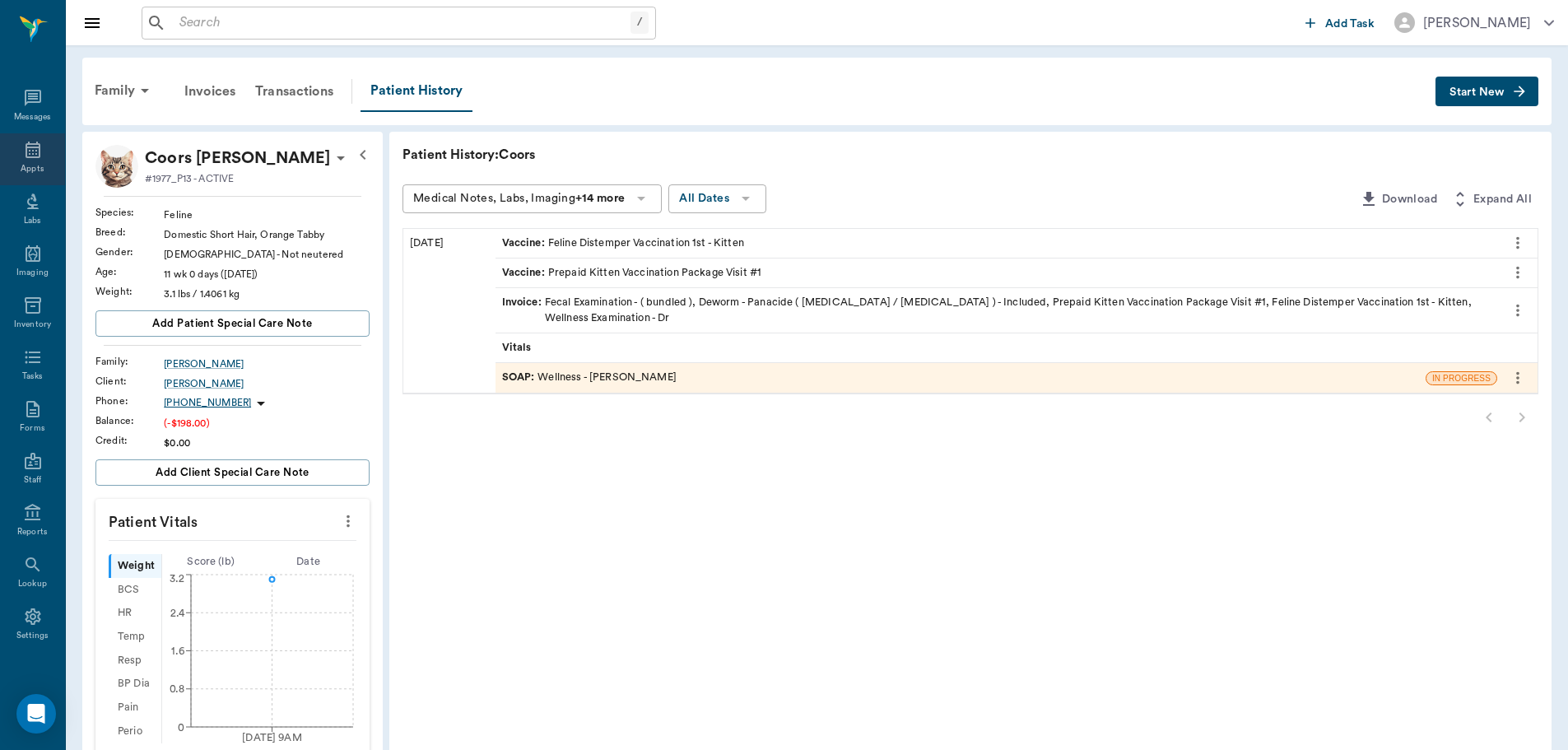
click at [36, 161] on div "Appts" at bounding box center [32, 160] width 65 height 52
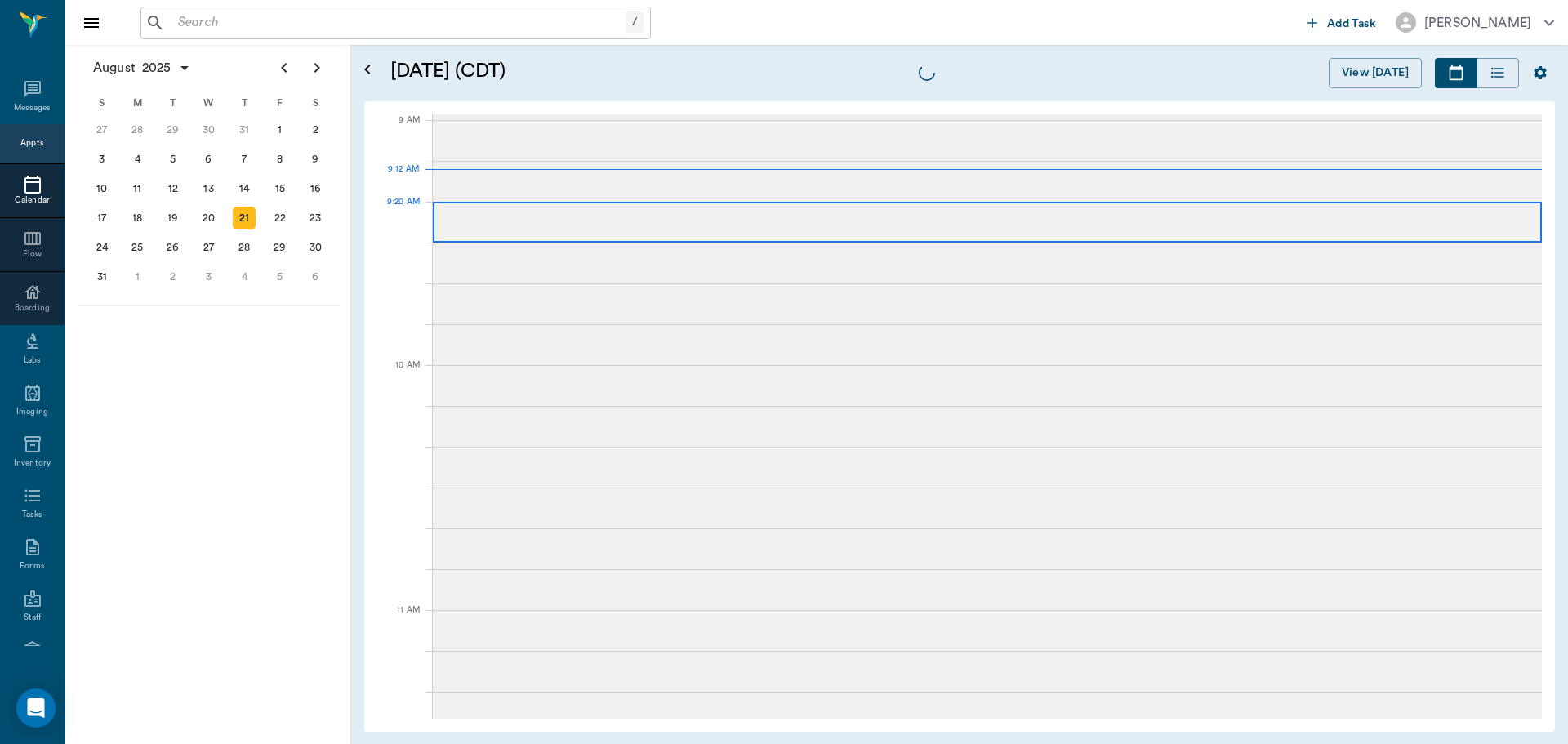
scroll to position [245, 0]
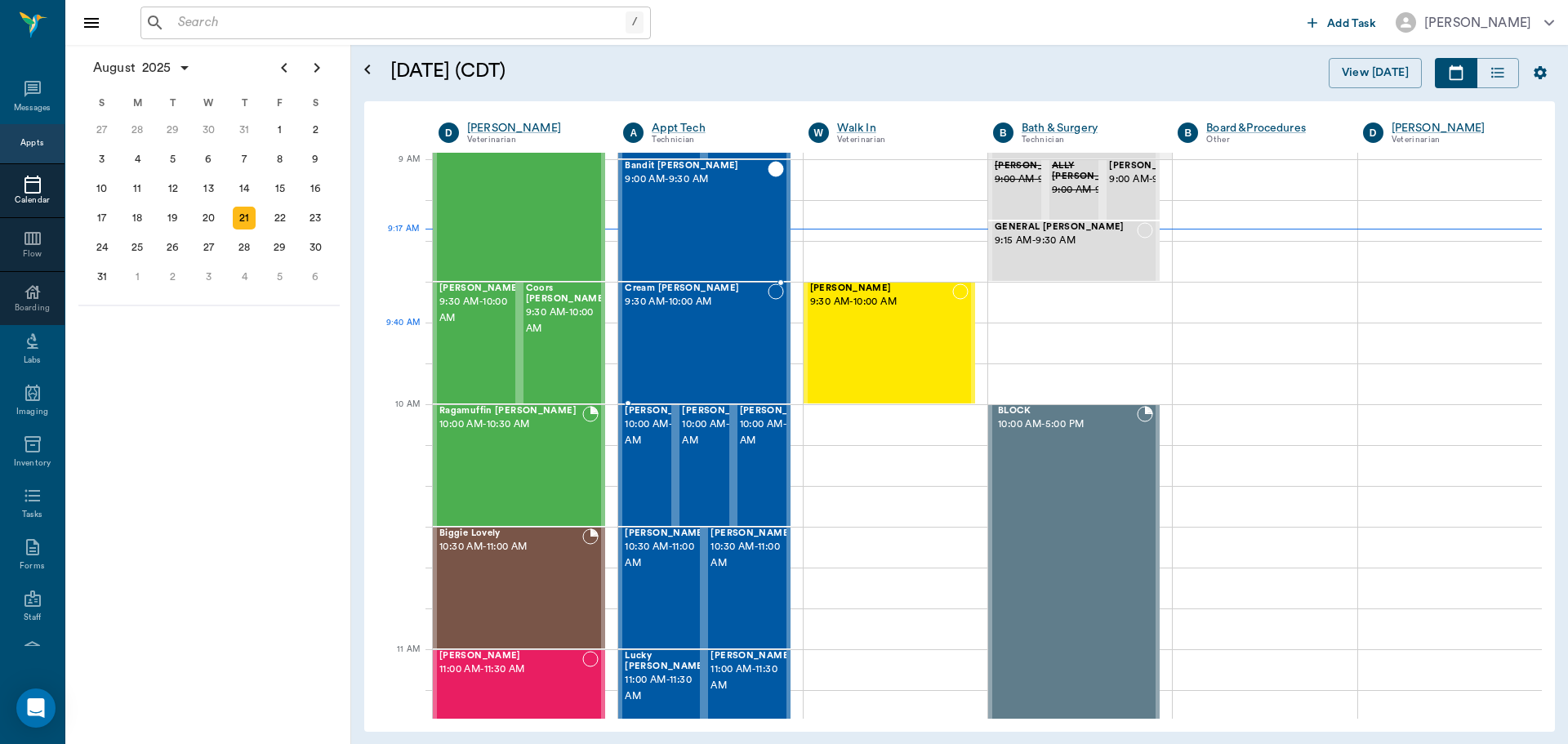
drag, startPoint x: 674, startPoint y: 358, endPoint x: 647, endPoint y: 336, distance: 34.8
click at [672, 359] on div "Cream Sherfield 9:30 AM - 10:00 AM" at bounding box center [696, 343] width 142 height 119
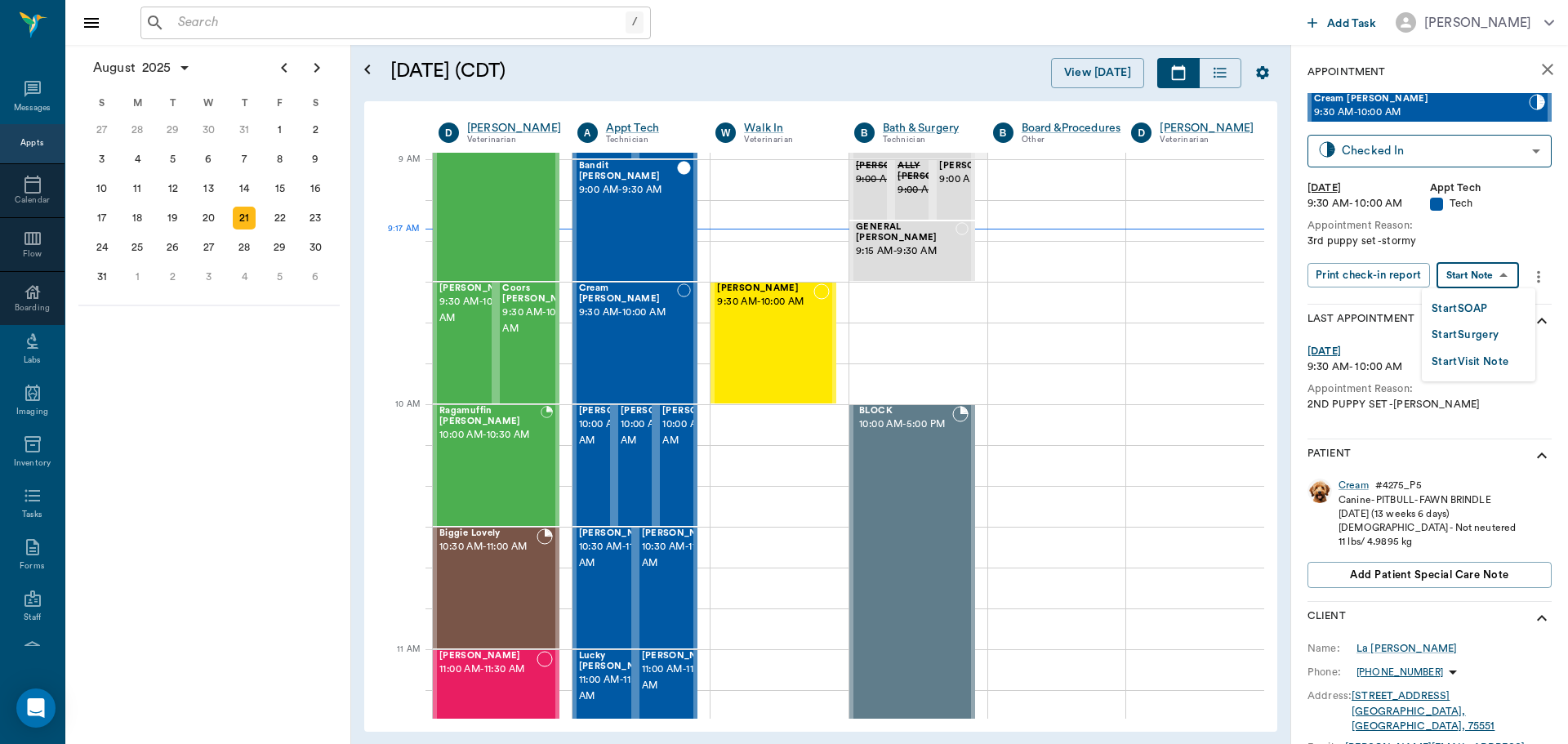
click at [1462, 274] on body "/ ​ Add Task Dr. Bert Ellsworth Nectar Messages Appts Calendar Flow Boarding La…" at bounding box center [784, 372] width 1568 height 744
click at [1463, 308] on button "Start SOAP" at bounding box center [1460, 309] width 56 height 19
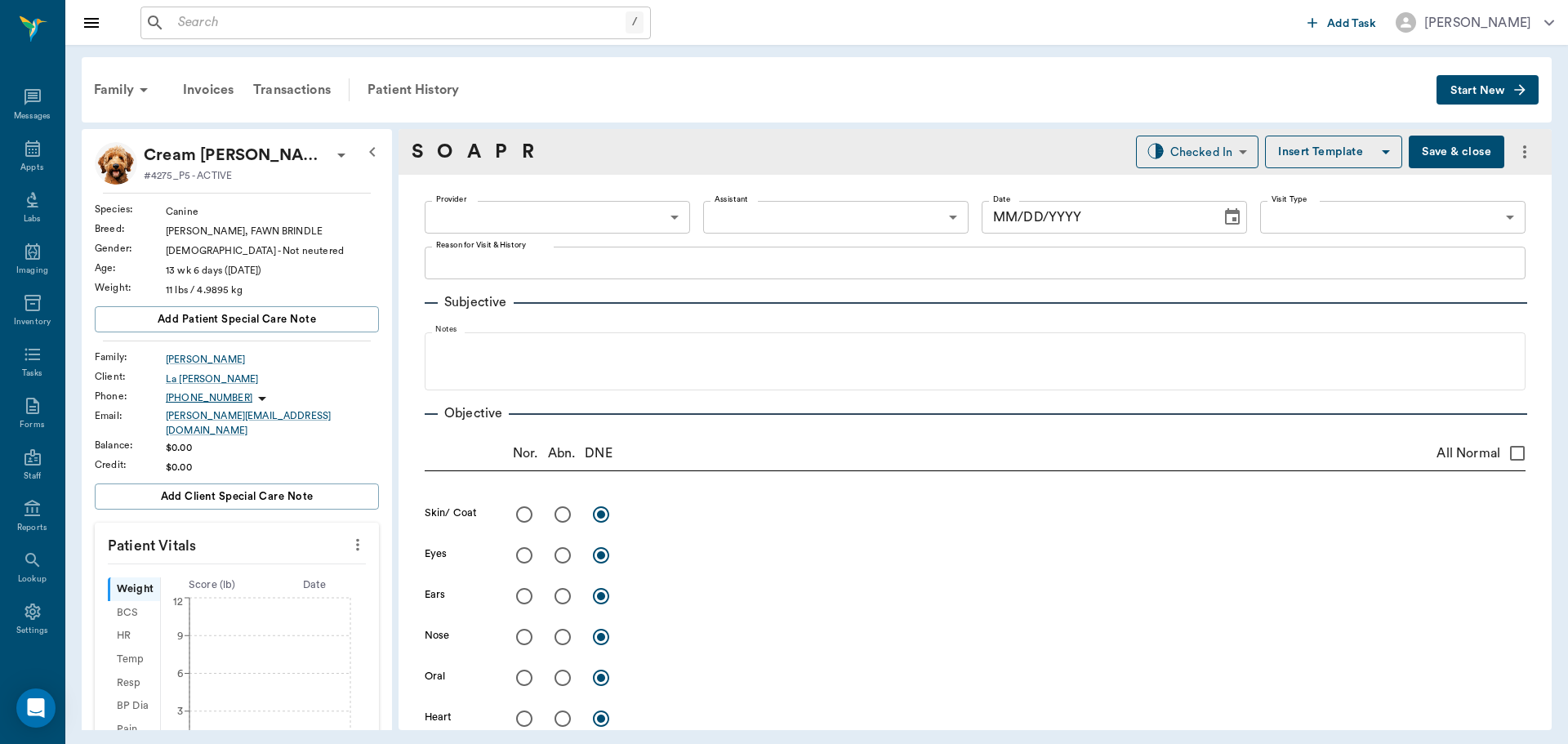
type input "63ec2f075fda476ae8351a4c"
type input "65d2be4f46e3a538d89b8c1a"
type textarea "3rd puppy set -stormy"
type input "[DATE]"
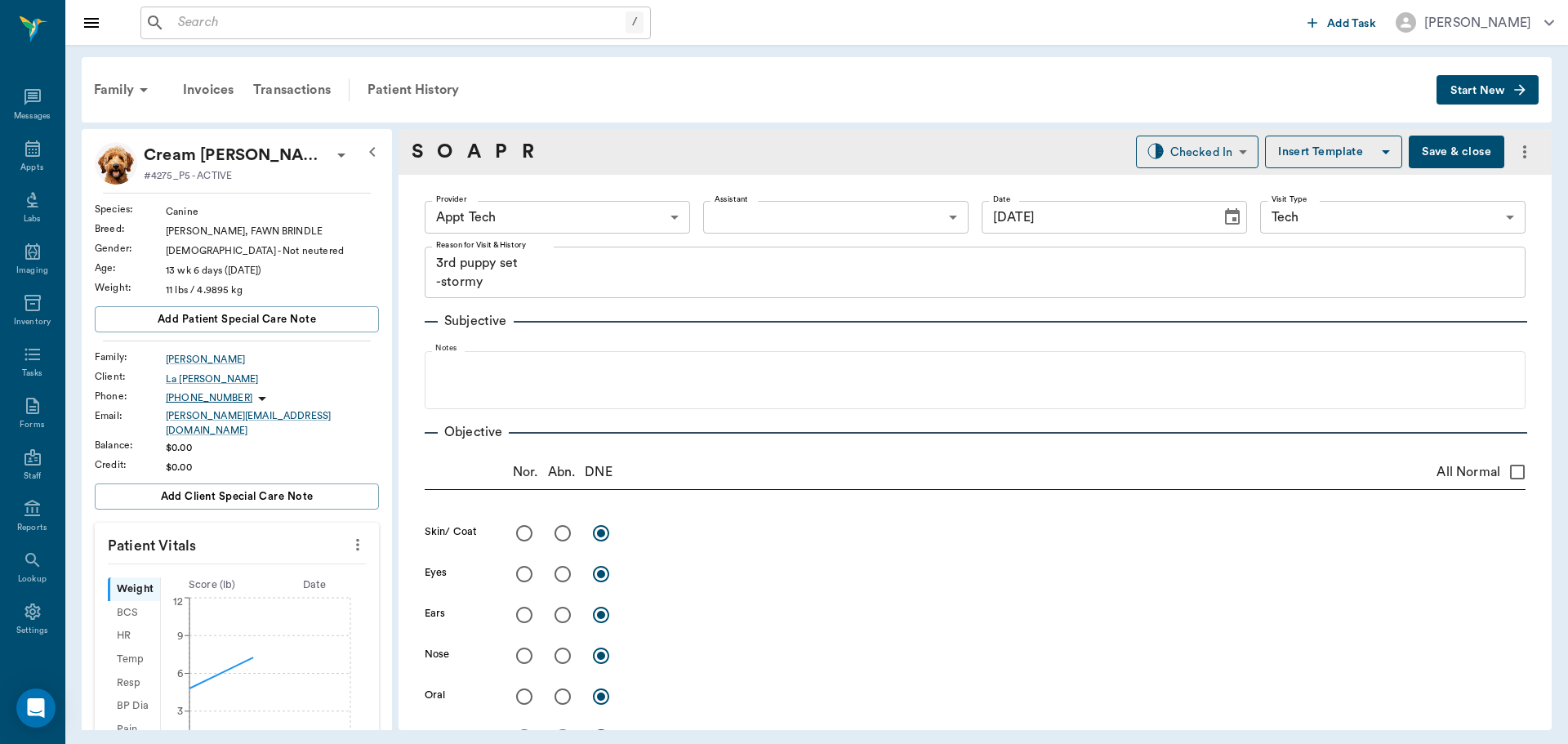
click at [332, 531] on p "Patient Vitals" at bounding box center [237, 543] width 284 height 41
click at [349, 535] on icon "more" at bounding box center [358, 545] width 18 height 20
click at [269, 562] on span "Enter Vitals" at bounding box center [277, 563] width 138 height 18
click at [205, 589] on input "text" at bounding box center [236, 593] width 142 height 33
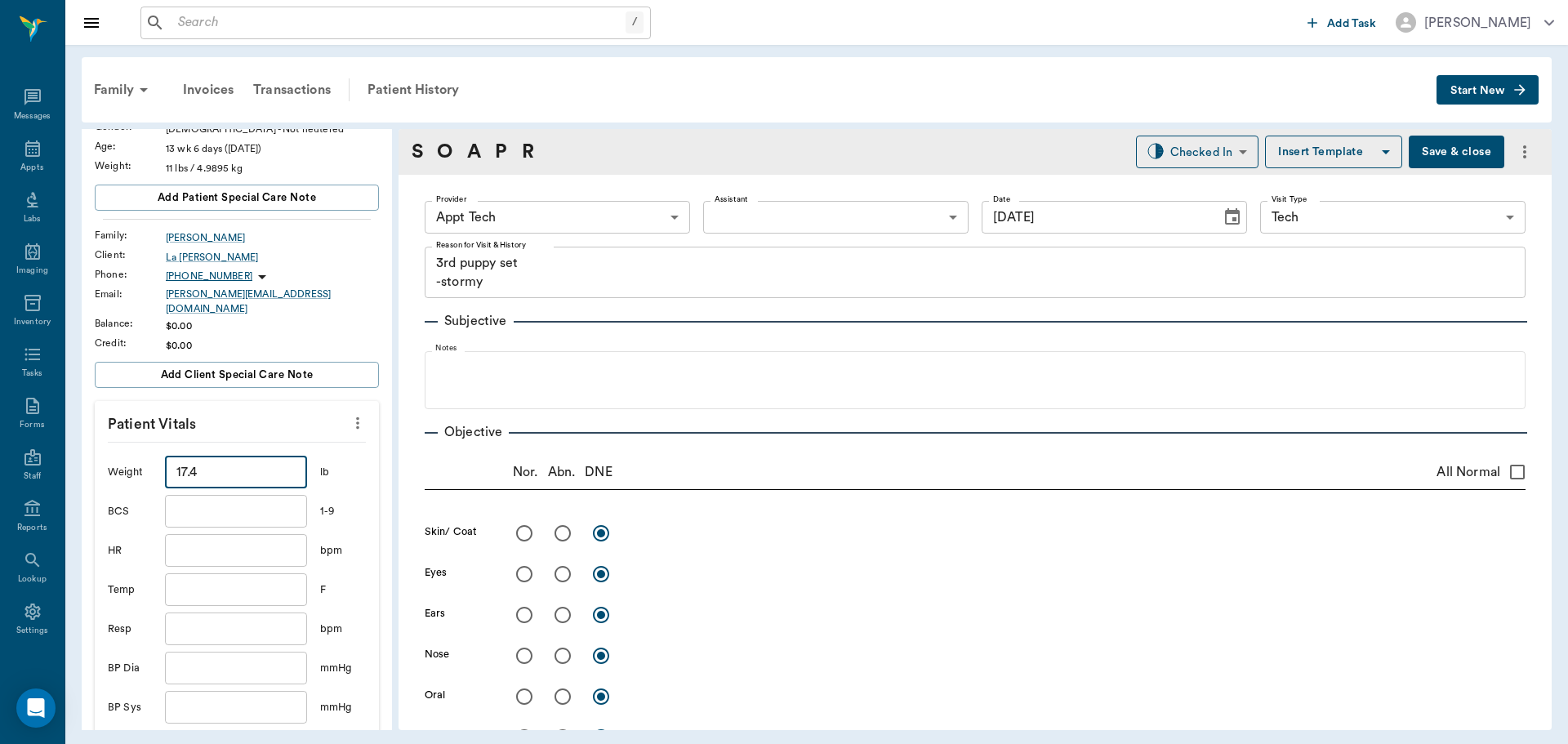
scroll to position [327, 0]
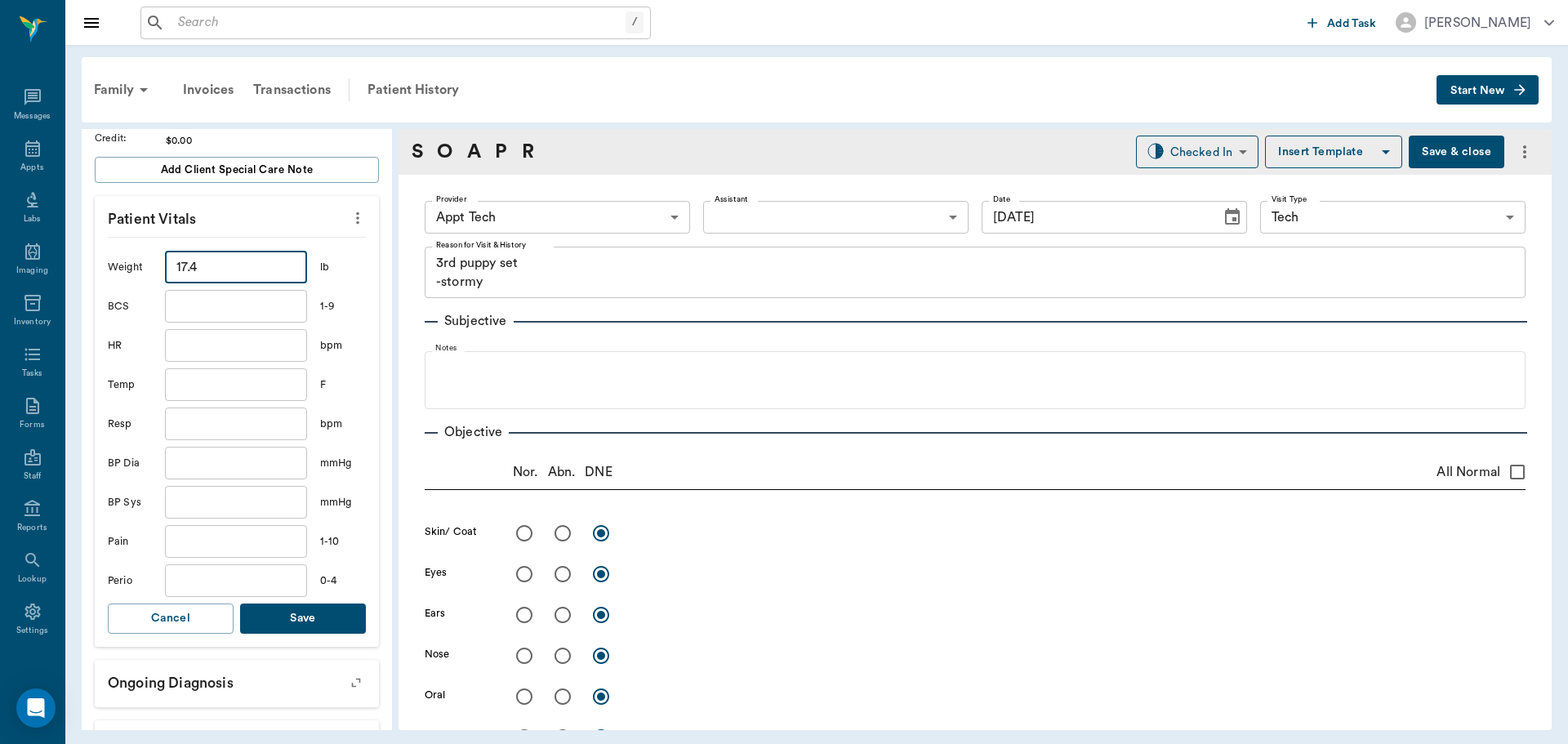
type input "17.4"
click at [282, 604] on button "Save" at bounding box center [303, 619] width 126 height 30
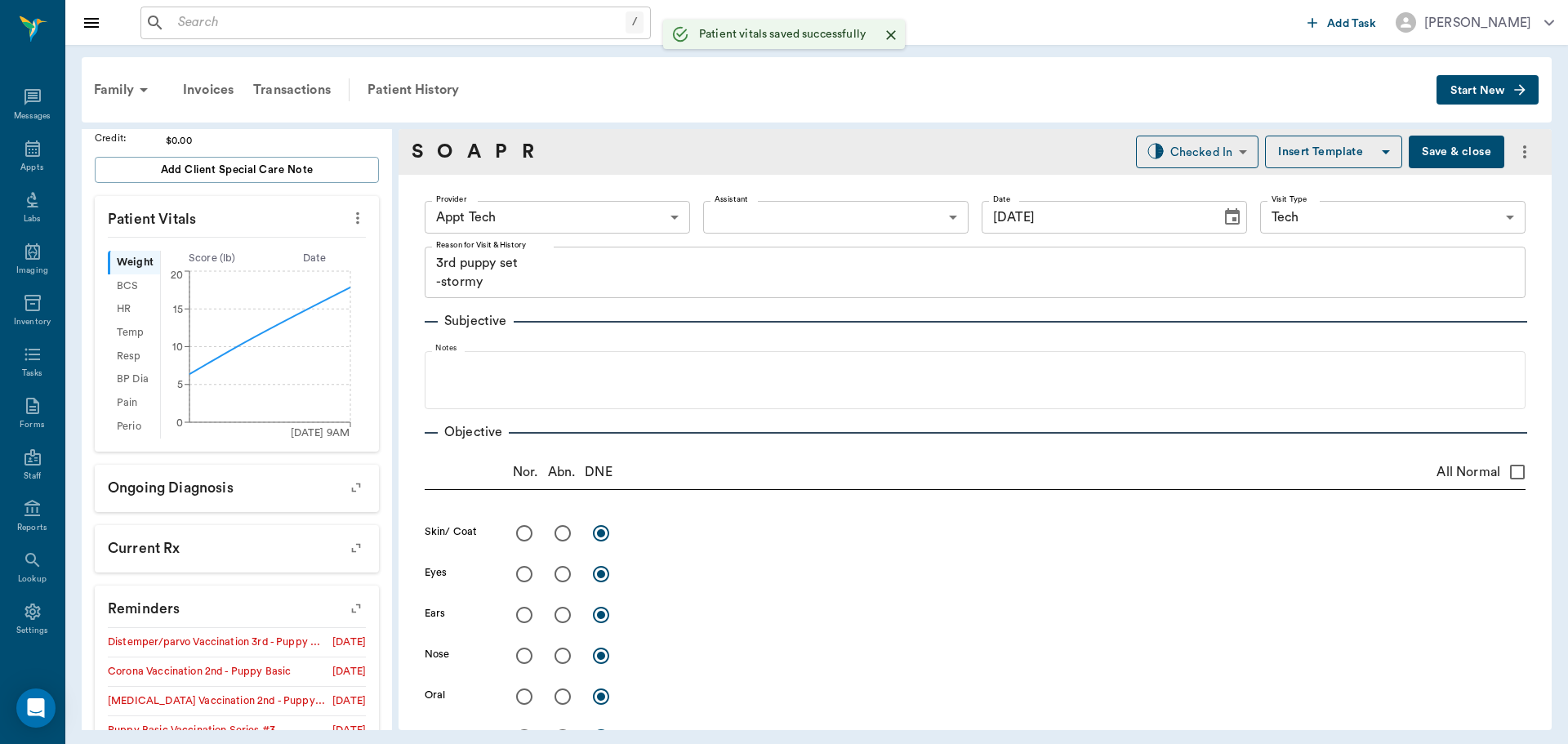
click at [522, 214] on body "/ ​ Add Task Dr. Bert Ellsworth Nectar Messages Appts Labs Imaging Inventory Ta…" at bounding box center [784, 372] width 1568 height 744
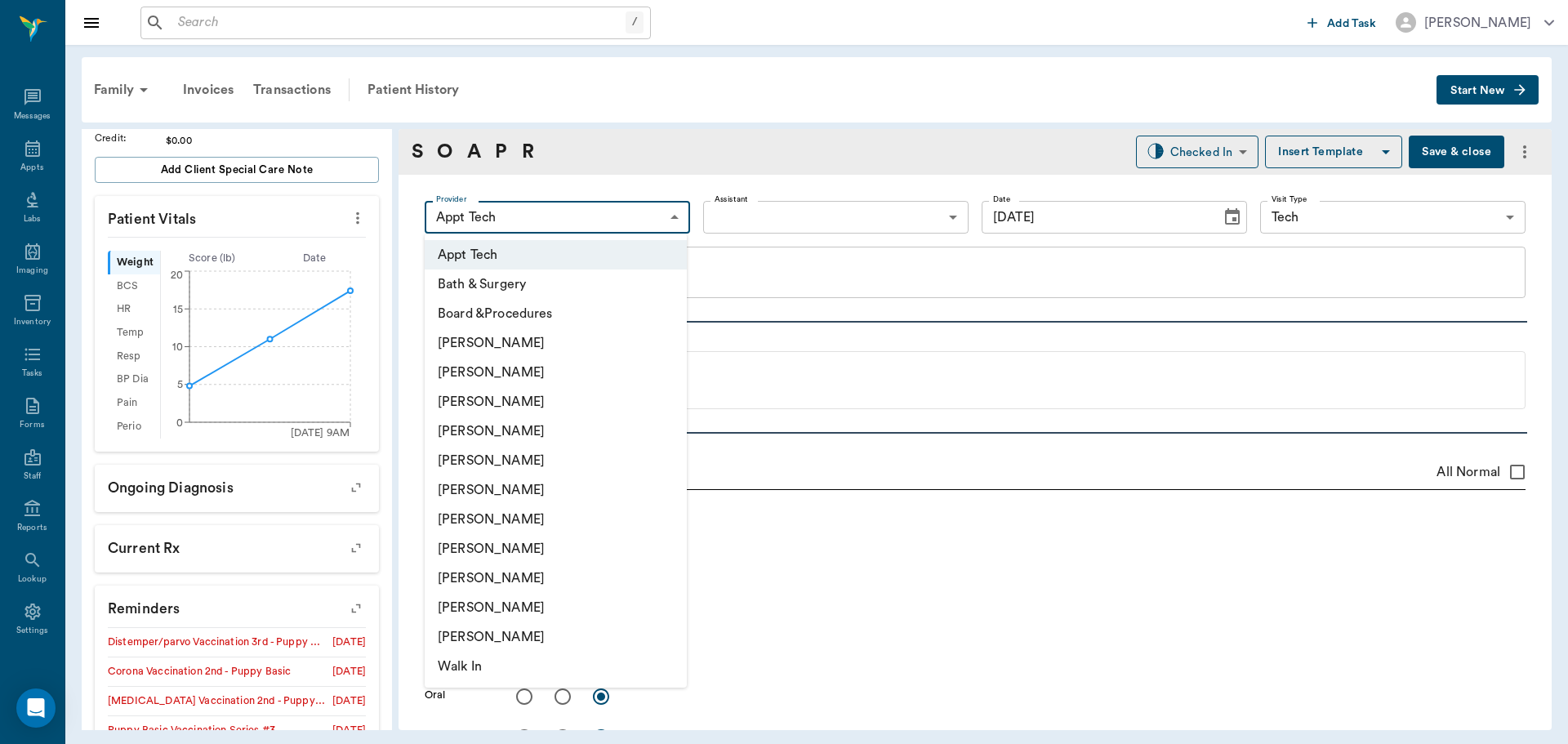
click at [485, 551] on li "[PERSON_NAME]" at bounding box center [555, 548] width 262 height 29
type input "63ec2e7e52e12b0ba117b124"
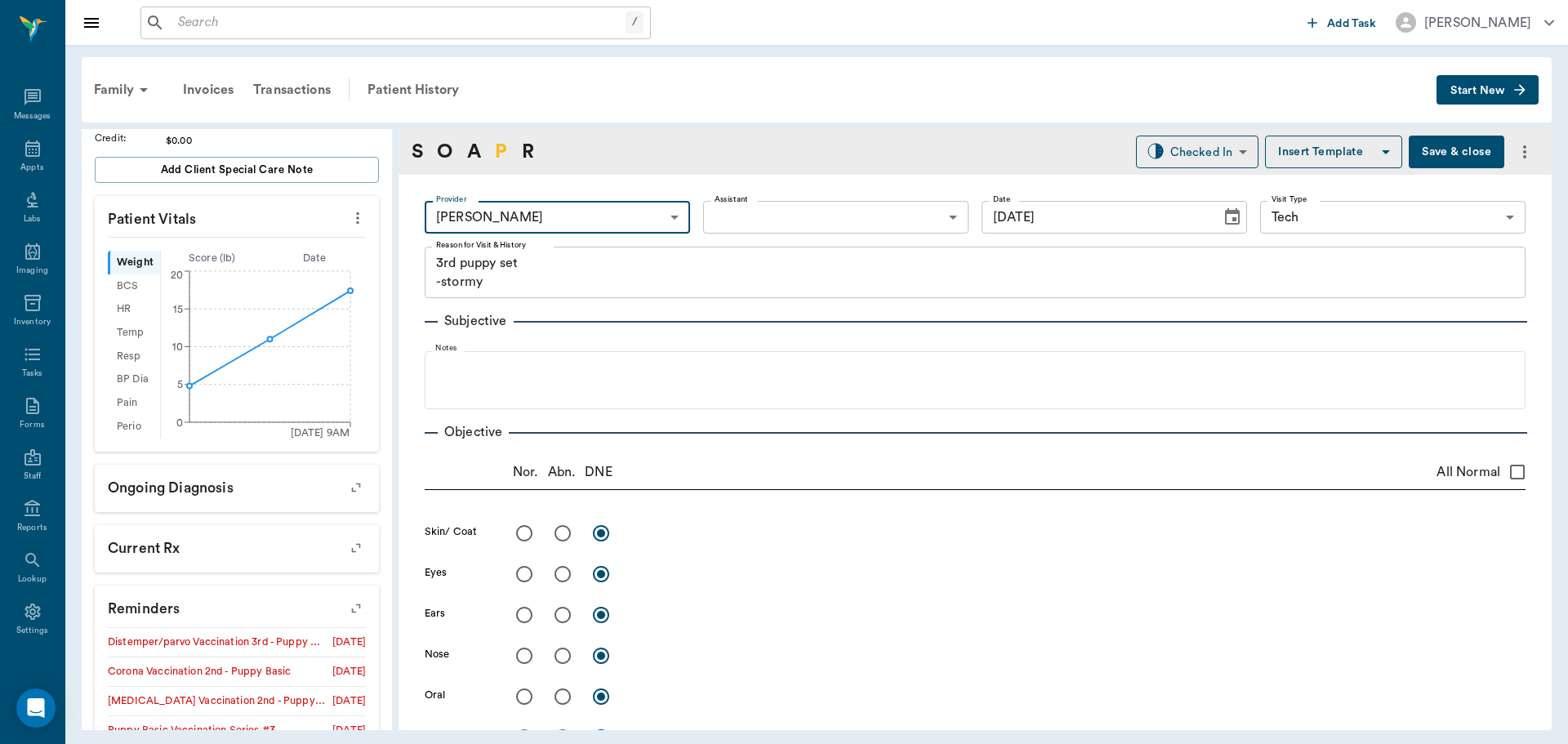
click at [507, 138] on link "P" at bounding box center [500, 152] width 13 height 29
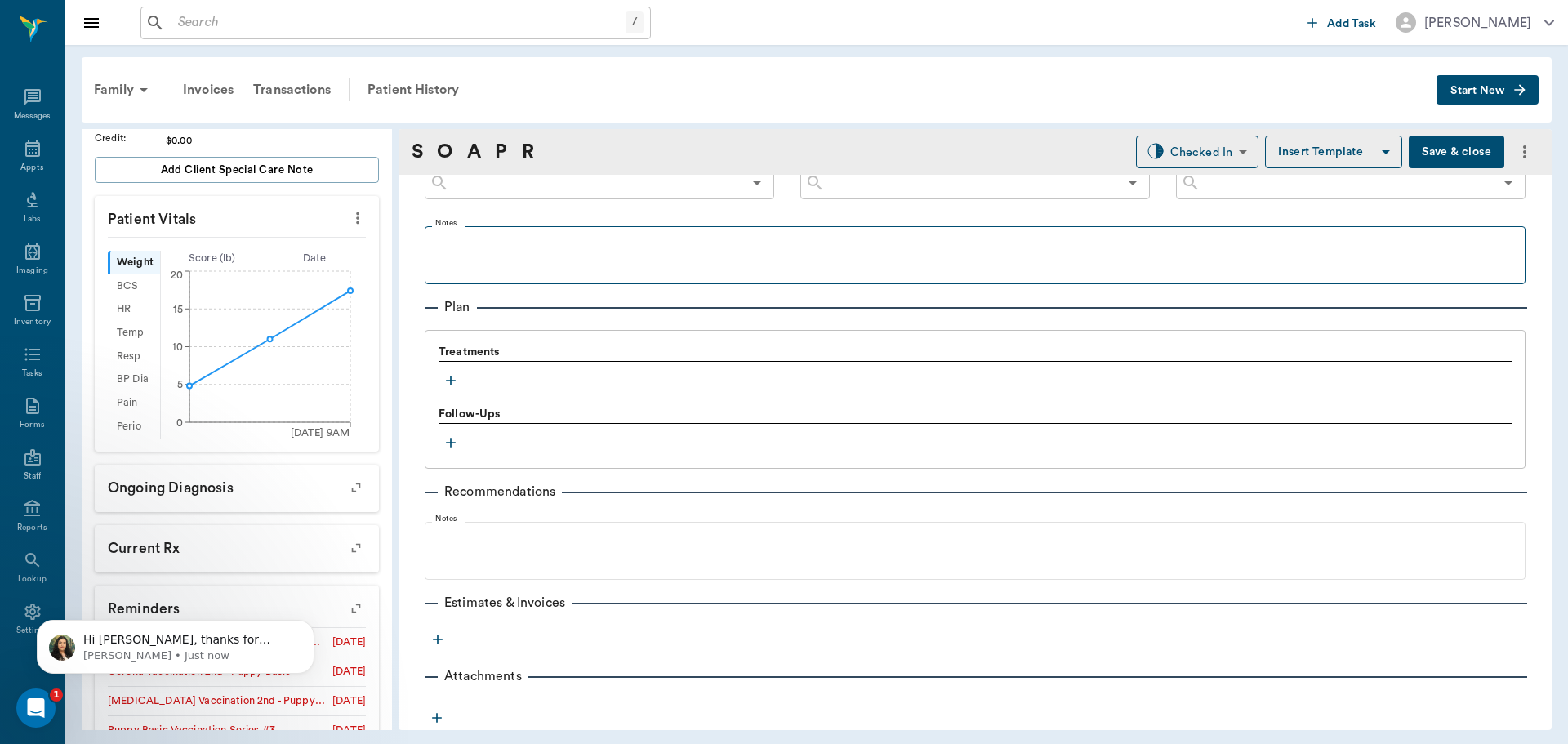
scroll to position [0, 0]
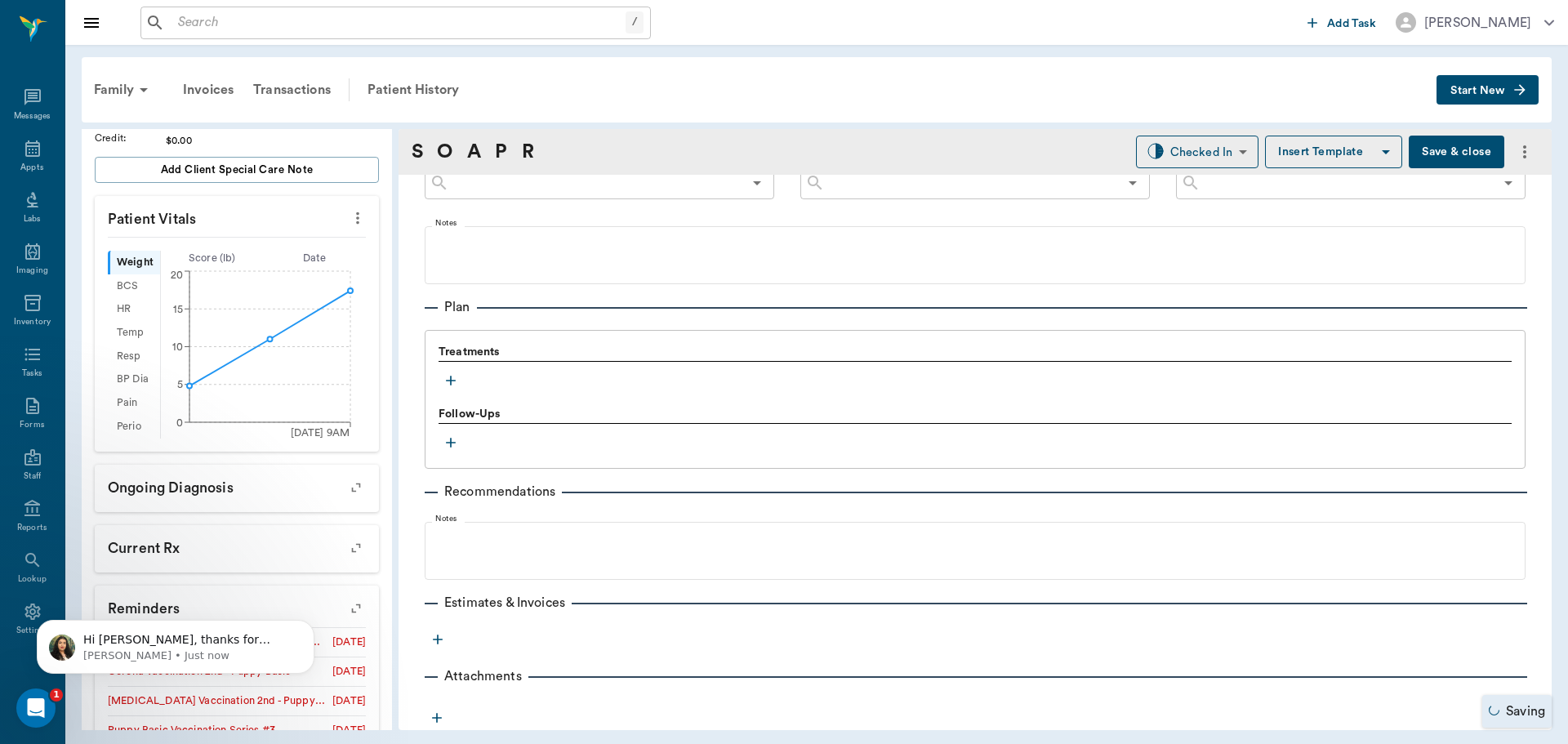
click at [445, 376] on icon "button" at bounding box center [451, 381] width 17 height 17
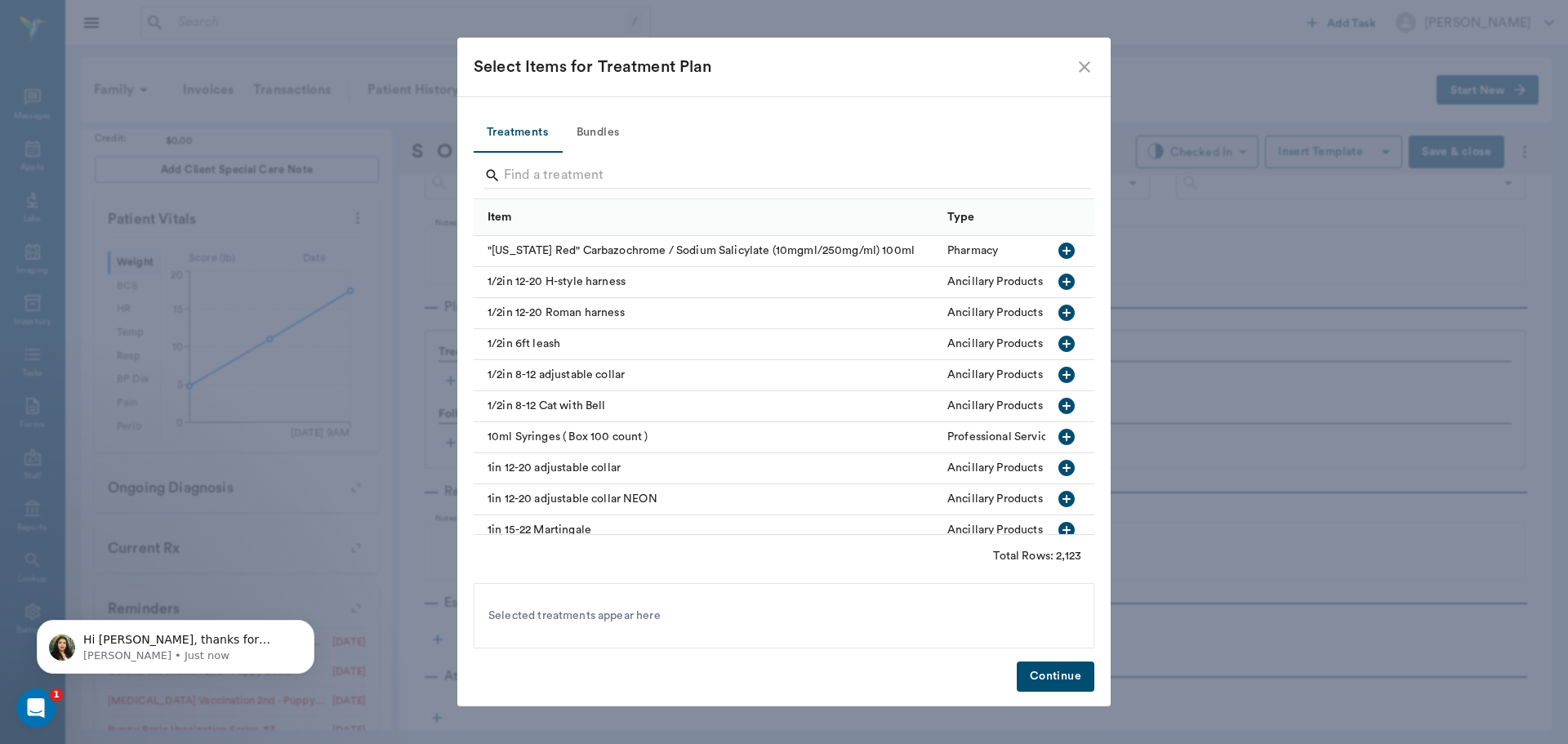
click at [611, 133] on button "Bundles" at bounding box center [598, 133] width 73 height 39
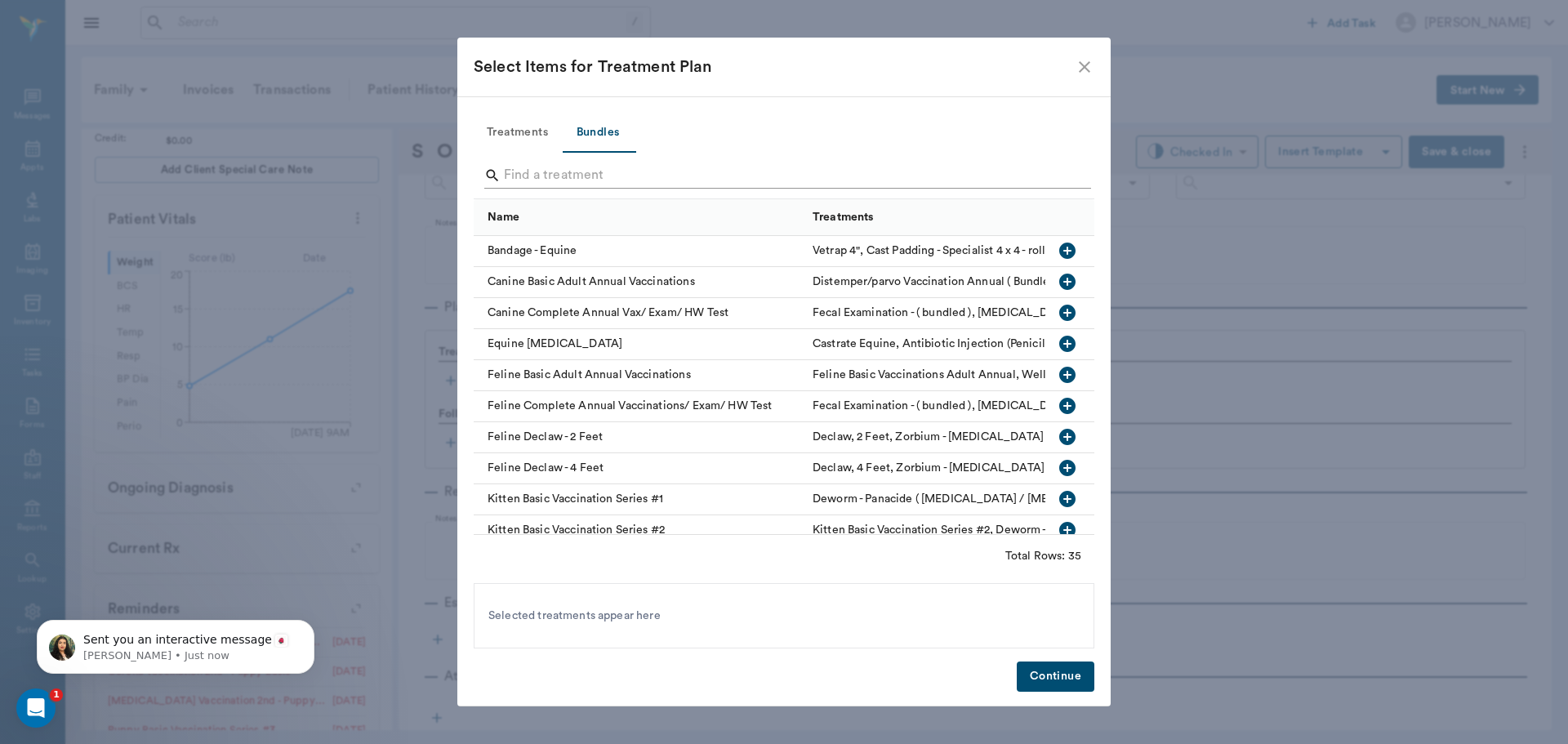
click at [546, 173] on input "Search" at bounding box center [785, 175] width 563 height 26
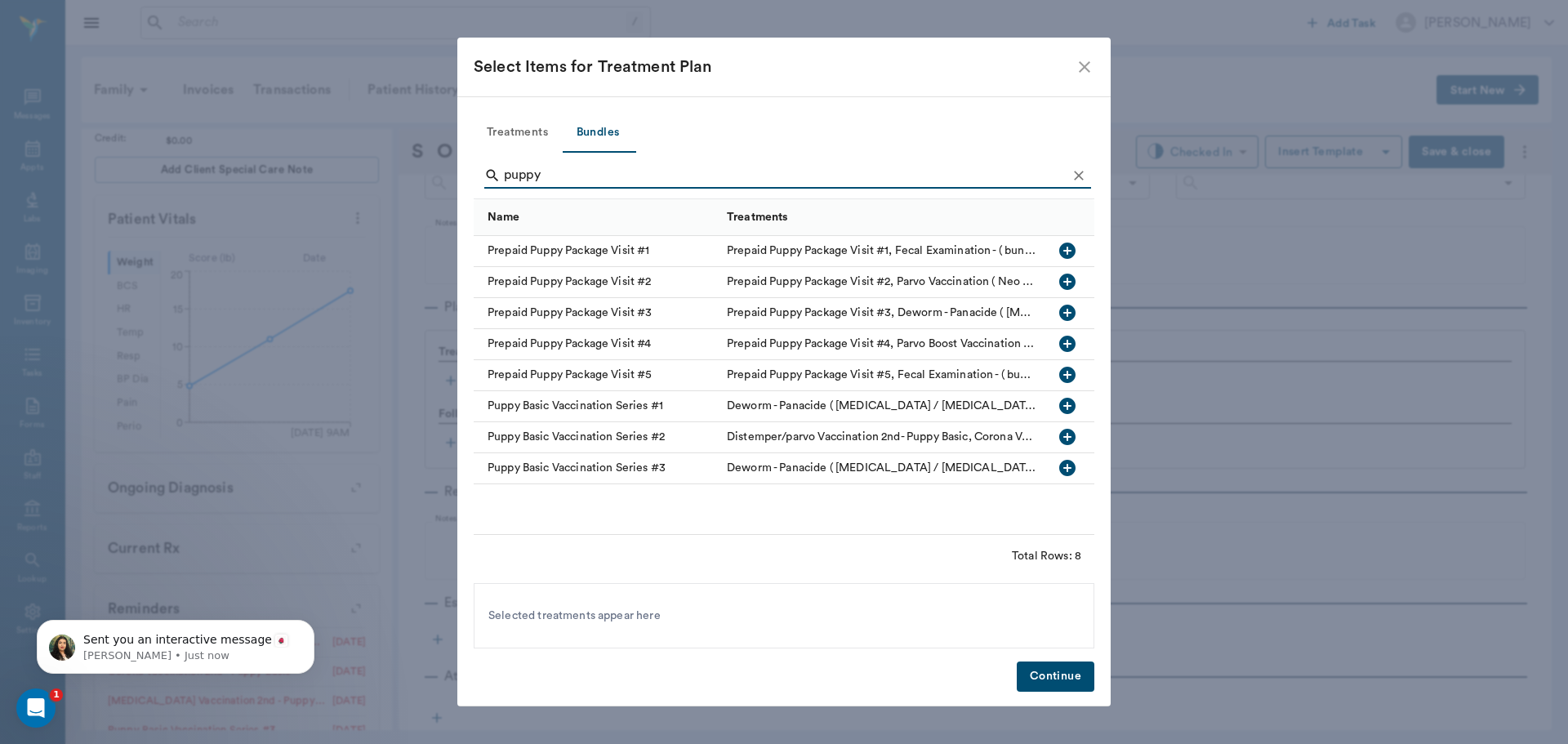
type input "puppy"
click at [1062, 458] on icon "button" at bounding box center [1068, 468] width 20 height 20
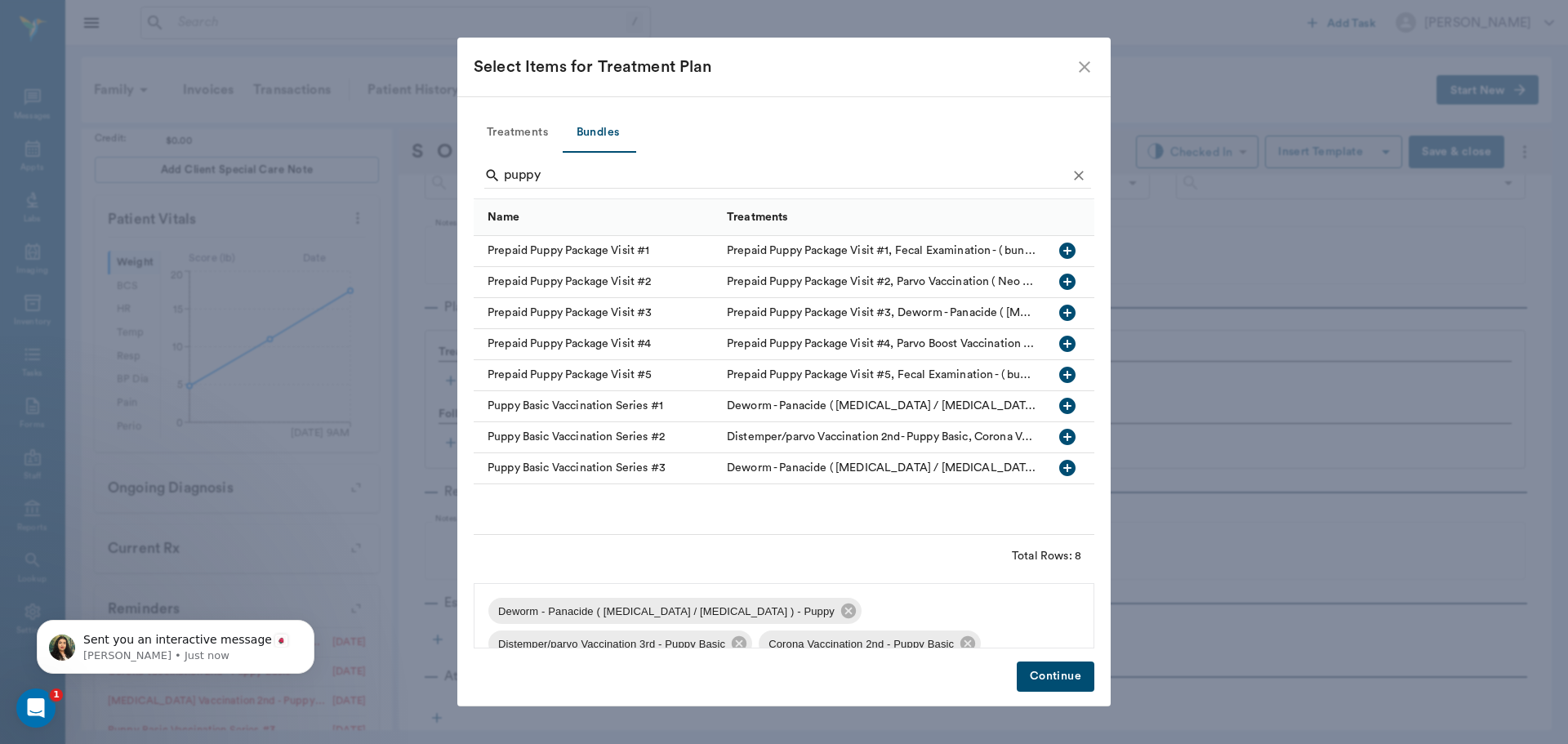
click at [1048, 683] on button "Continue" at bounding box center [1055, 676] width 78 height 30
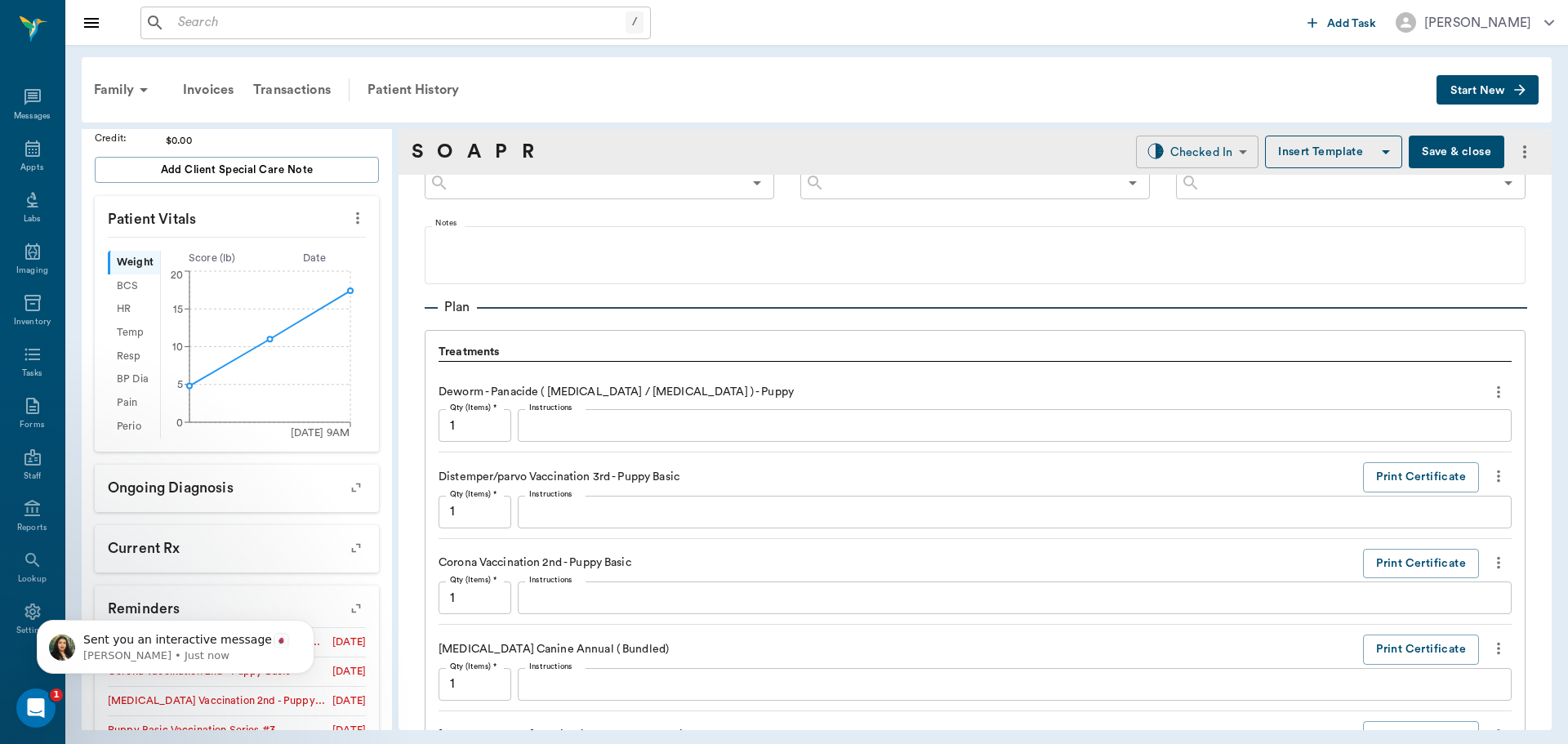
click at [1219, 159] on body "/ ​ Add Task Dr. Bert Ellsworth Nectar Messages Appts Labs Imaging Inventory Ta…" at bounding box center [784, 372] width 1568 height 744
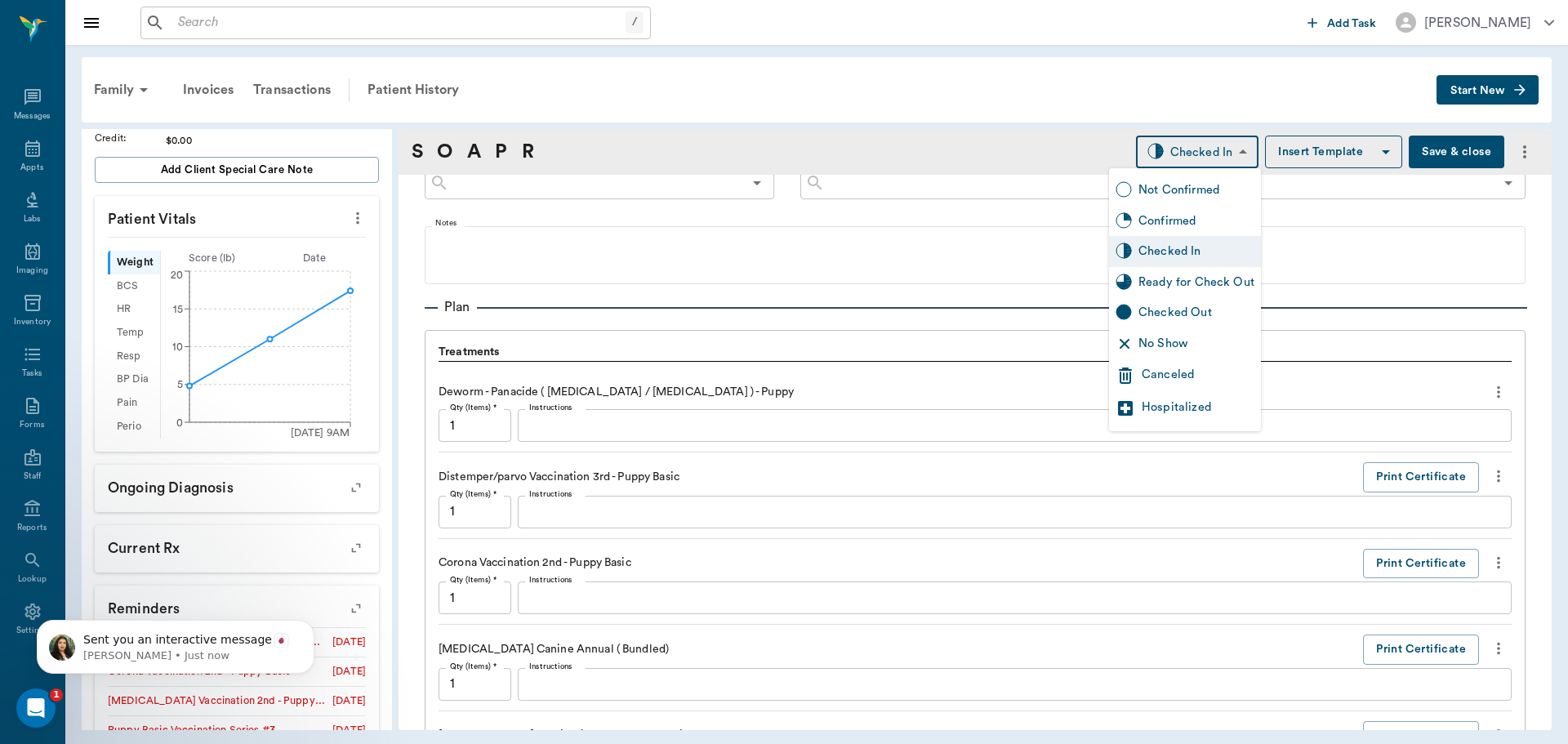
click at [1190, 275] on div "Ready for Check Out" at bounding box center [1196, 283] width 116 height 18
type input "READY_TO_CHECKOUT"
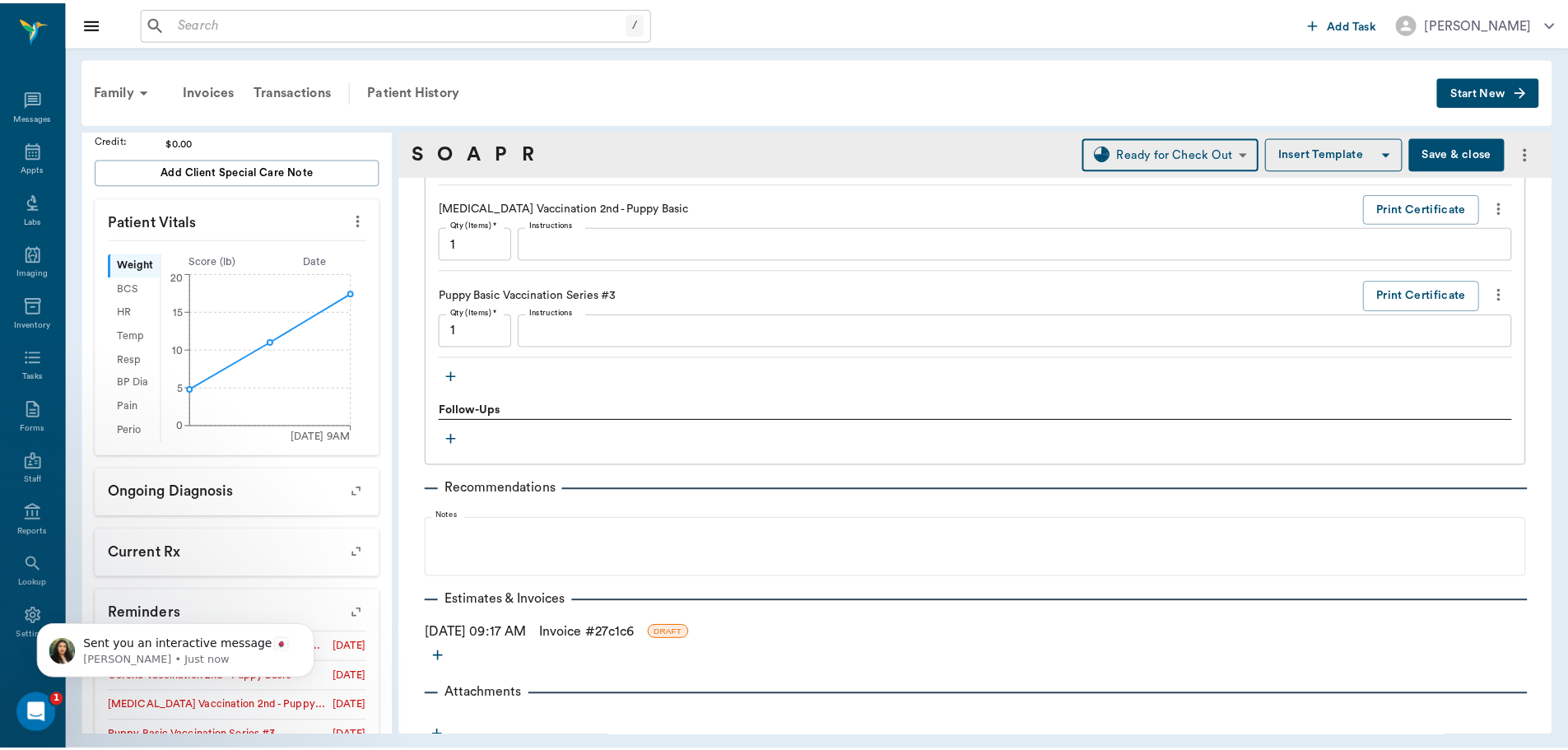
scroll to position [1527, 0]
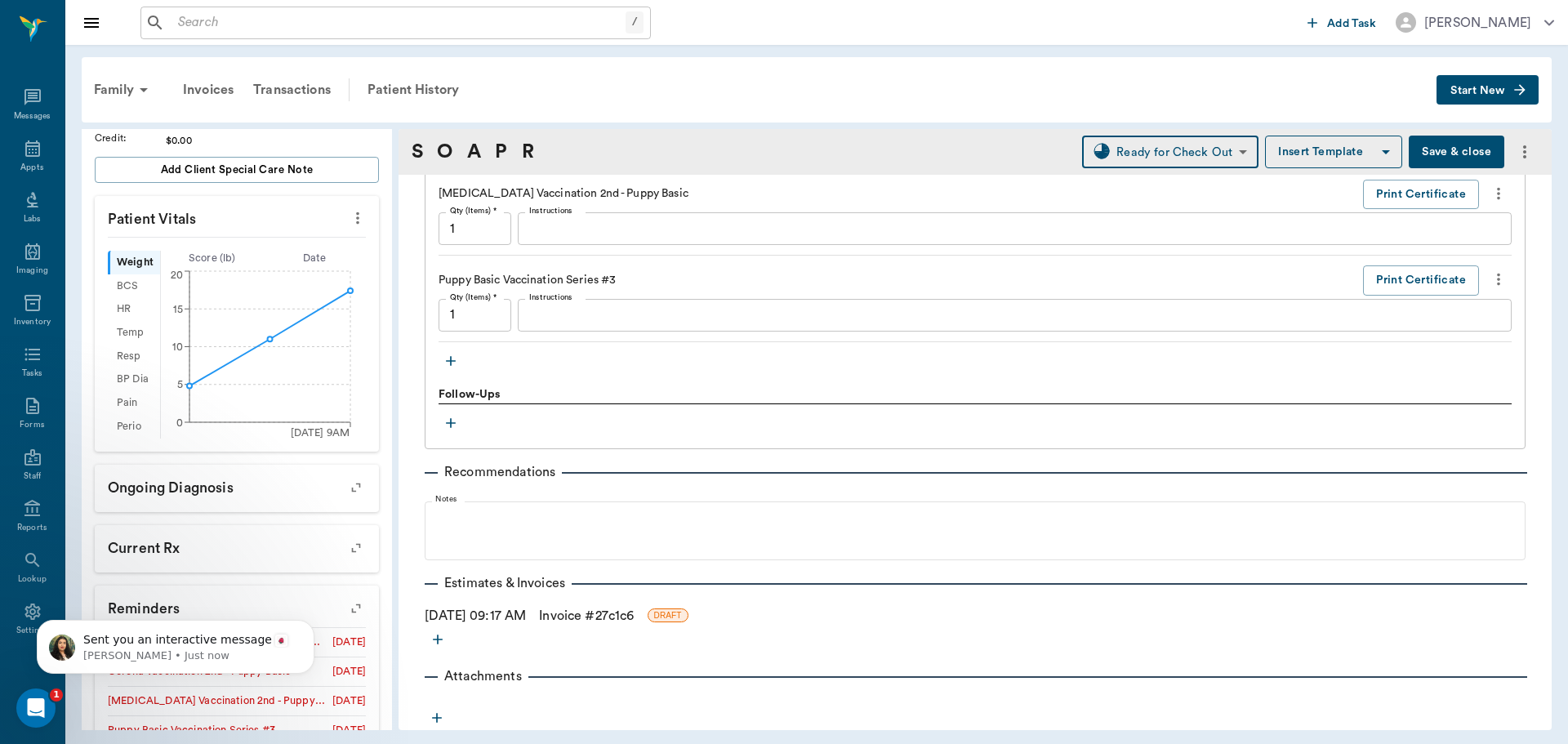
click at [611, 615] on link "Invoice # 27c1c6" at bounding box center [586, 616] width 95 height 20
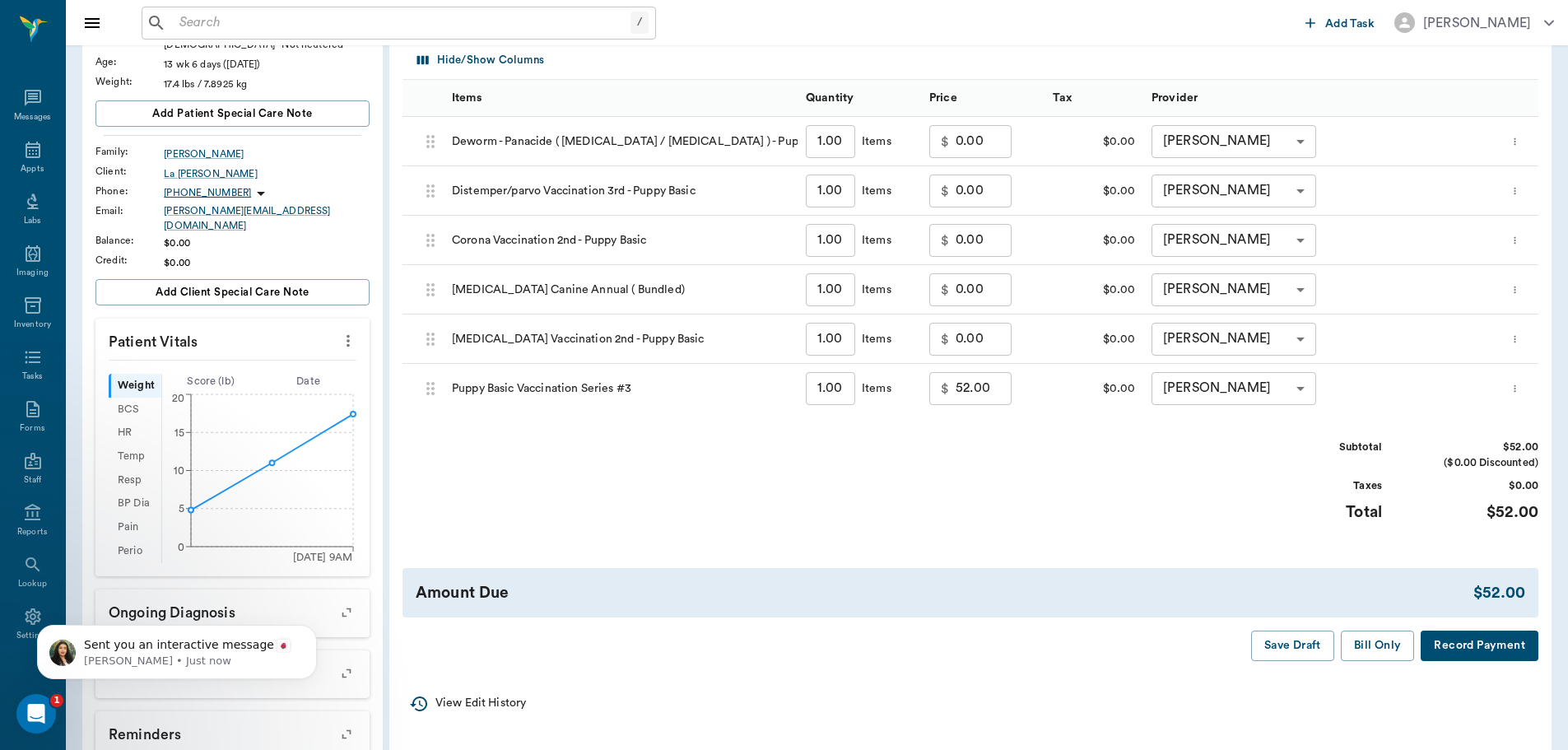
scroll to position [330, 0]
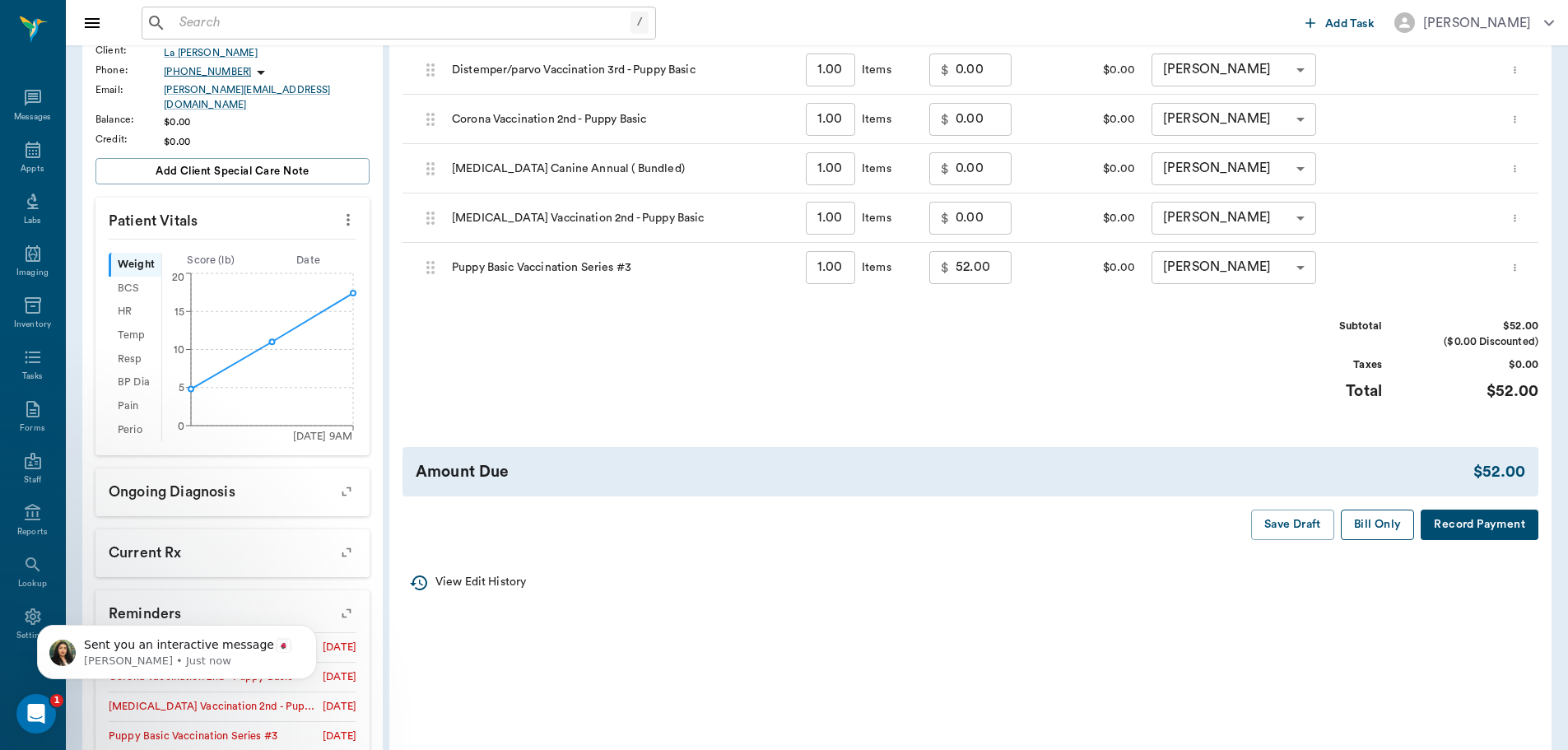
click at [1352, 521] on button "Bill Only" at bounding box center [1377, 525] width 74 height 30
click at [27, 179] on div "Appts" at bounding box center [32, 160] width 65 height 52
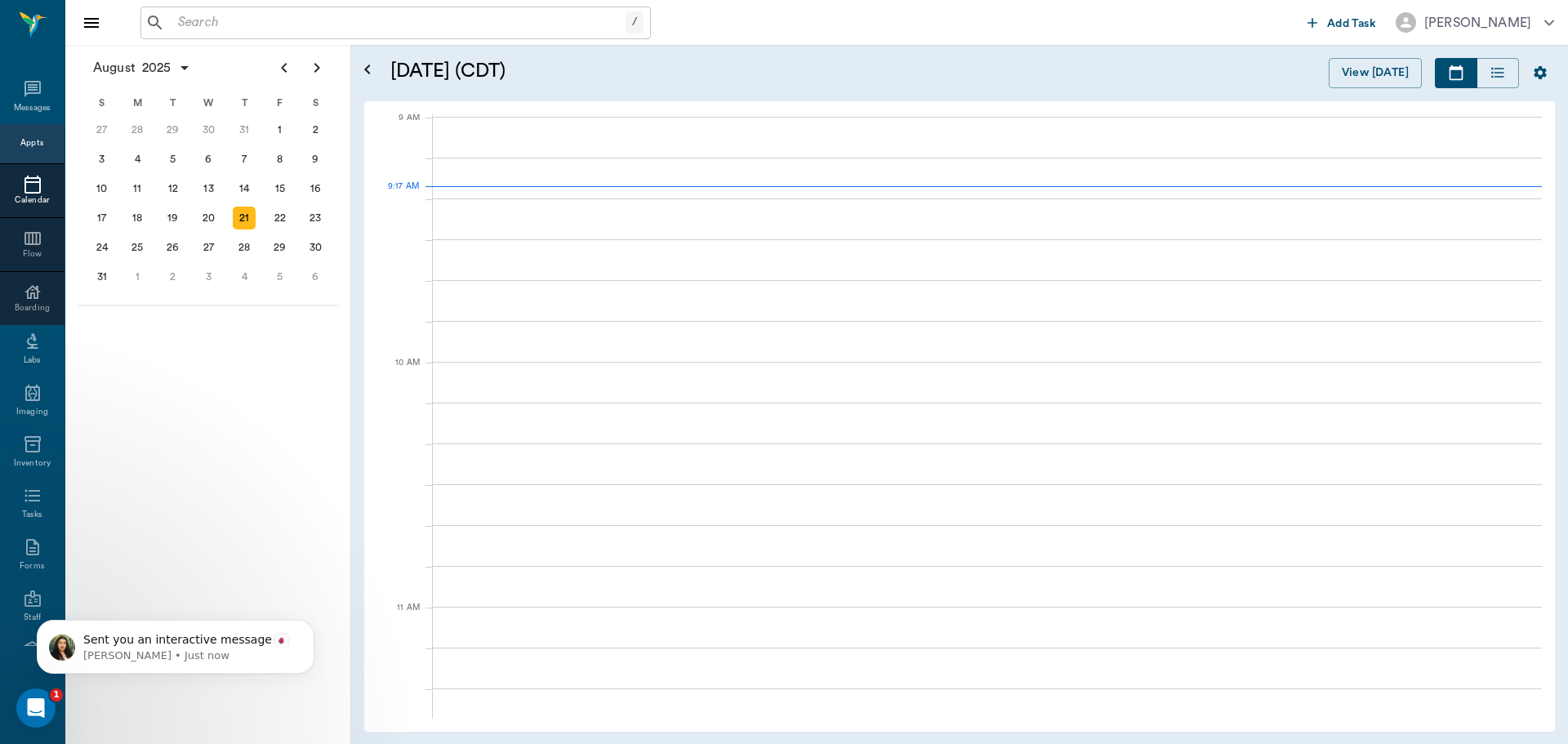
scroll to position [249, 0]
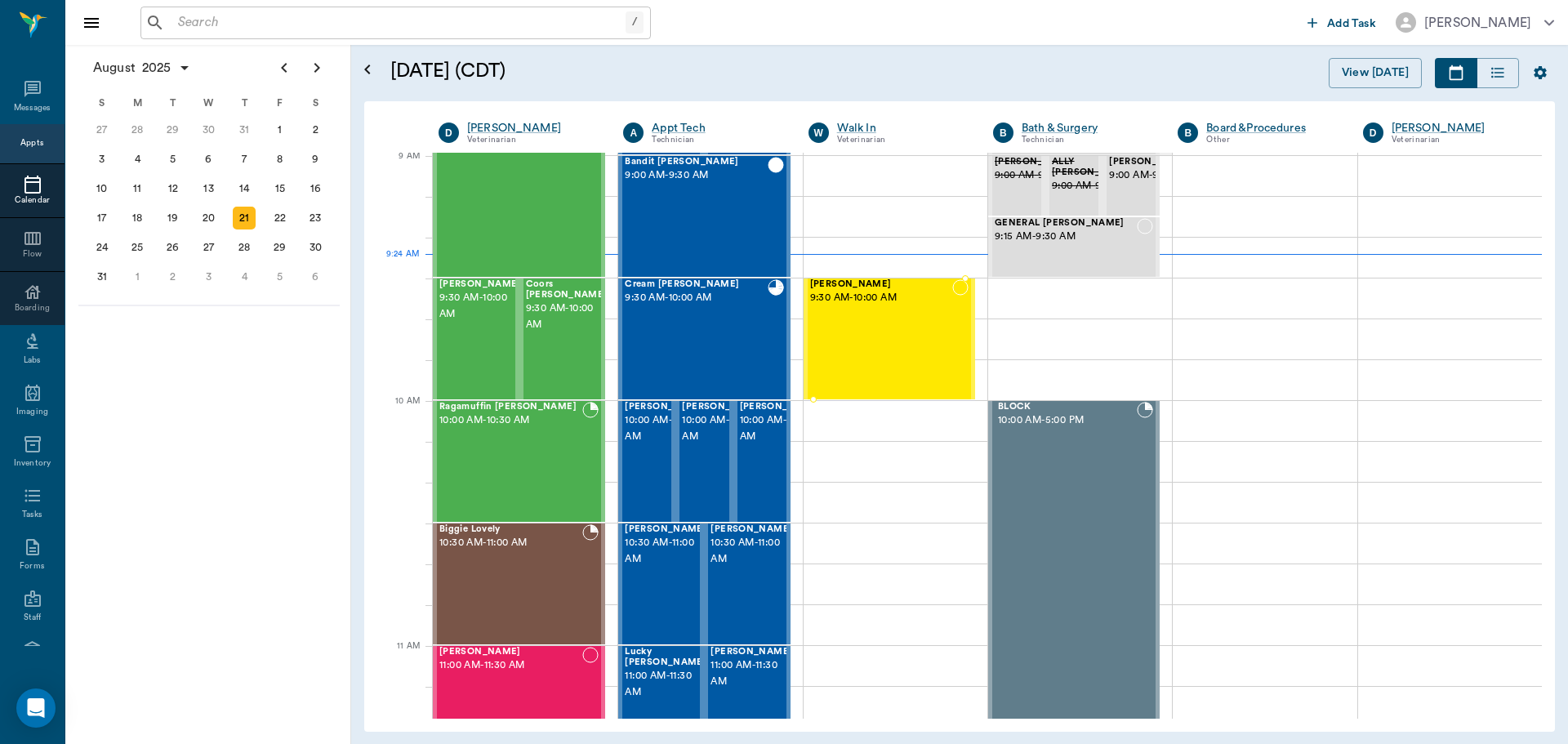
scroll to position [249, 0]
drag, startPoint x: 927, startPoint y: 306, endPoint x: 940, endPoint y: 306, distance: 13.0
click at [927, 306] on span "9:30 AM - 10:00 AM" at bounding box center [882, 299] width 142 height 17
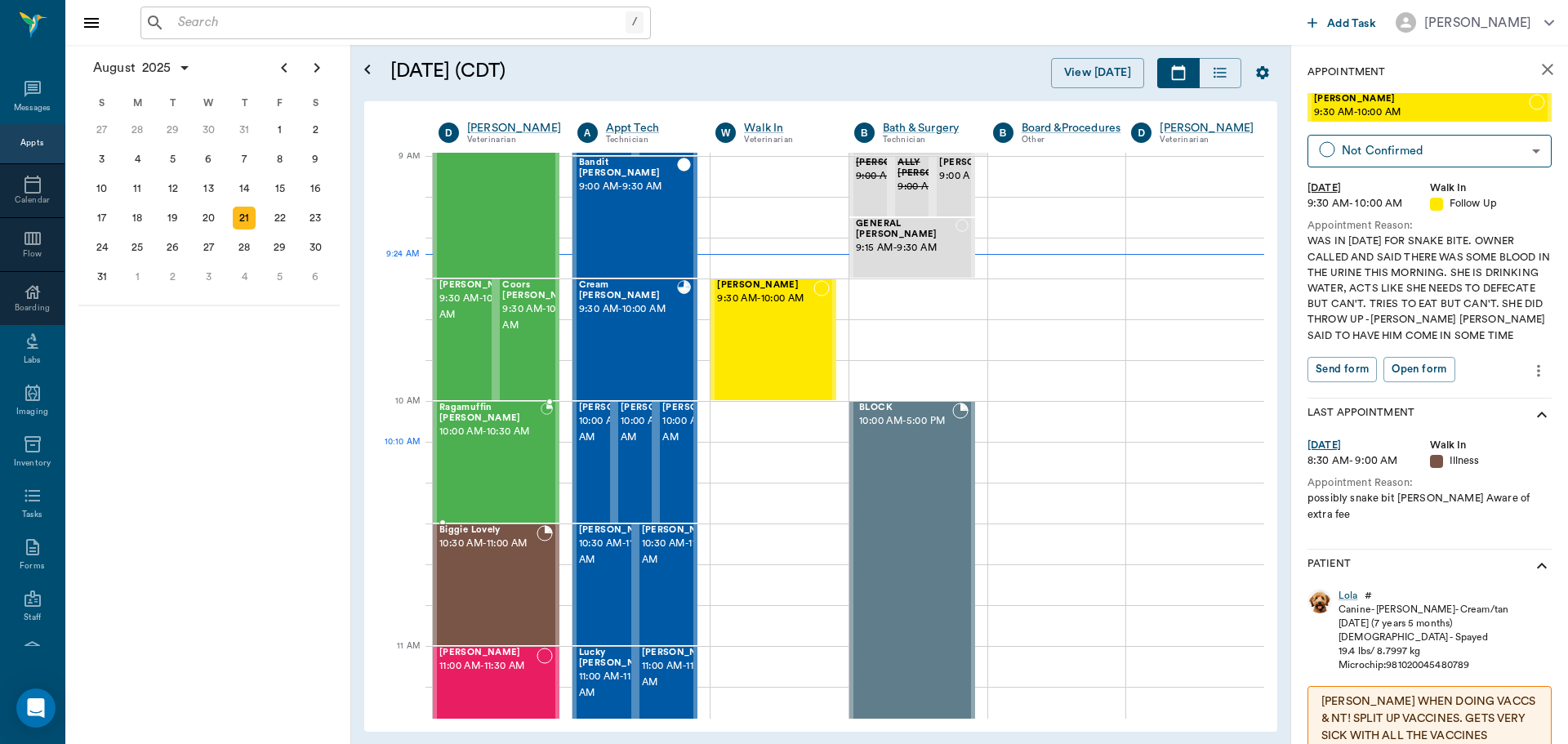
click at [505, 440] on span "10:00 AM - 10:30 AM" at bounding box center [490, 432] width 101 height 17
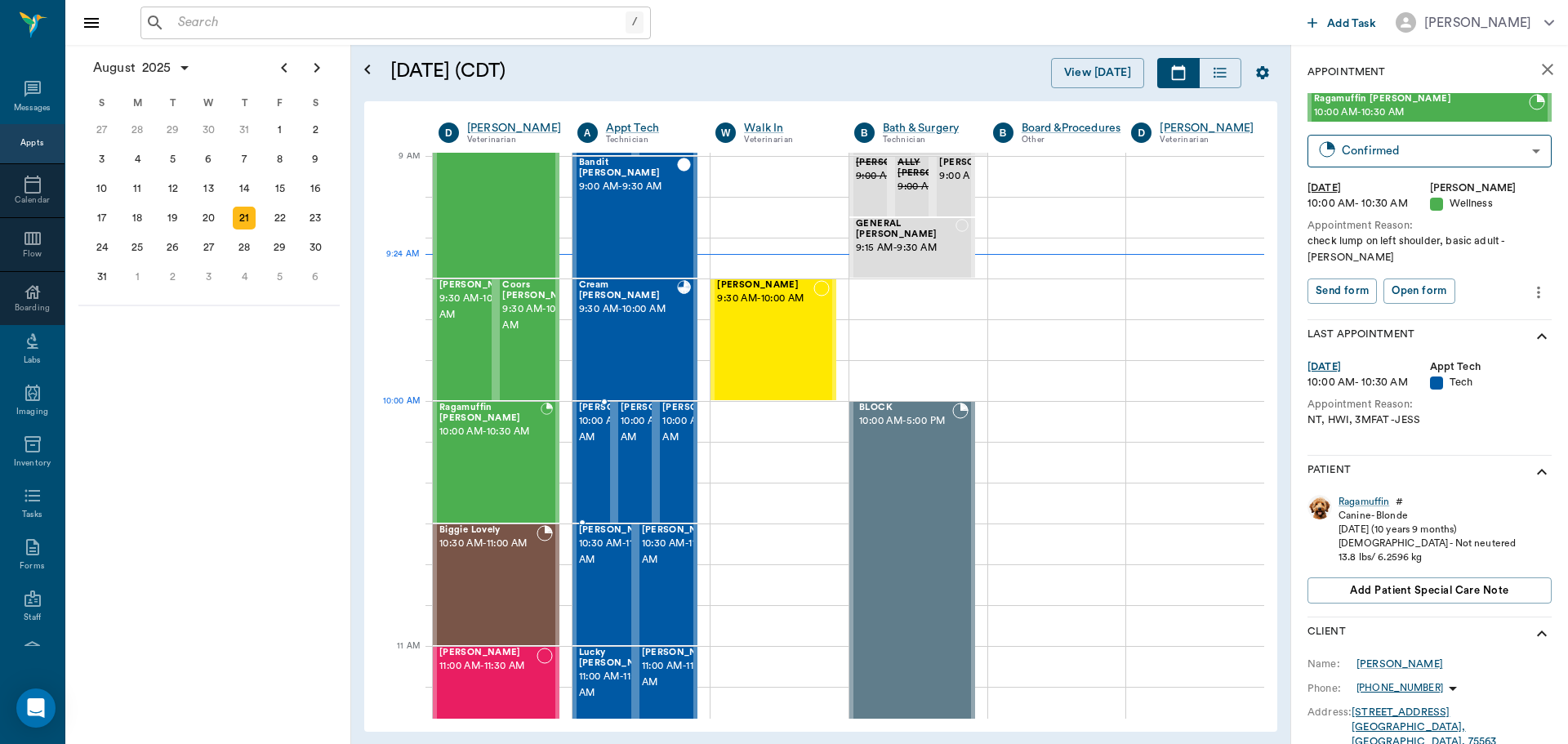
click at [591, 427] on span "10:00 AM - 10:30 AM" at bounding box center [620, 430] width 82 height 33
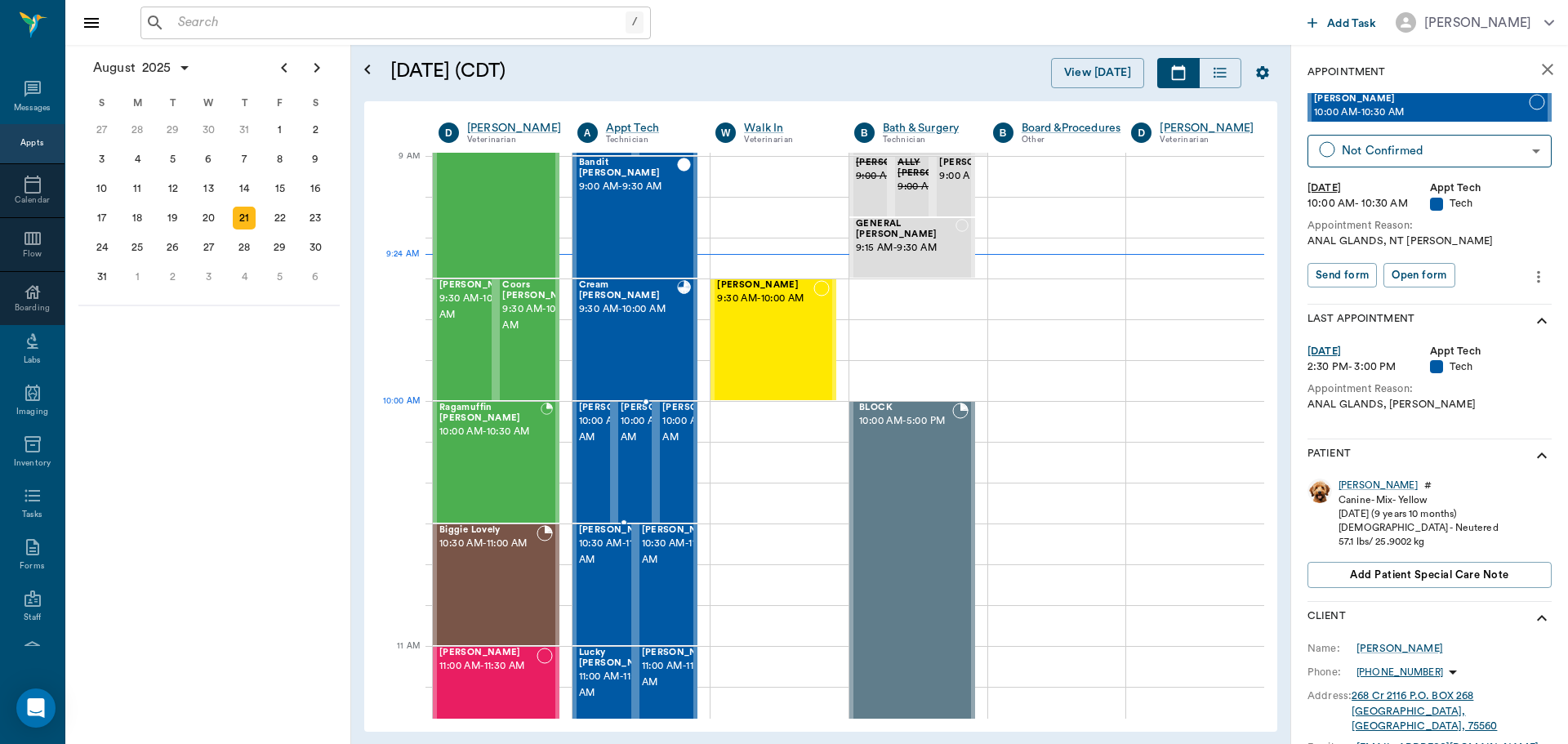
click at [626, 427] on span "10:00 AM - 10:30 AM" at bounding box center [661, 430] width 82 height 33
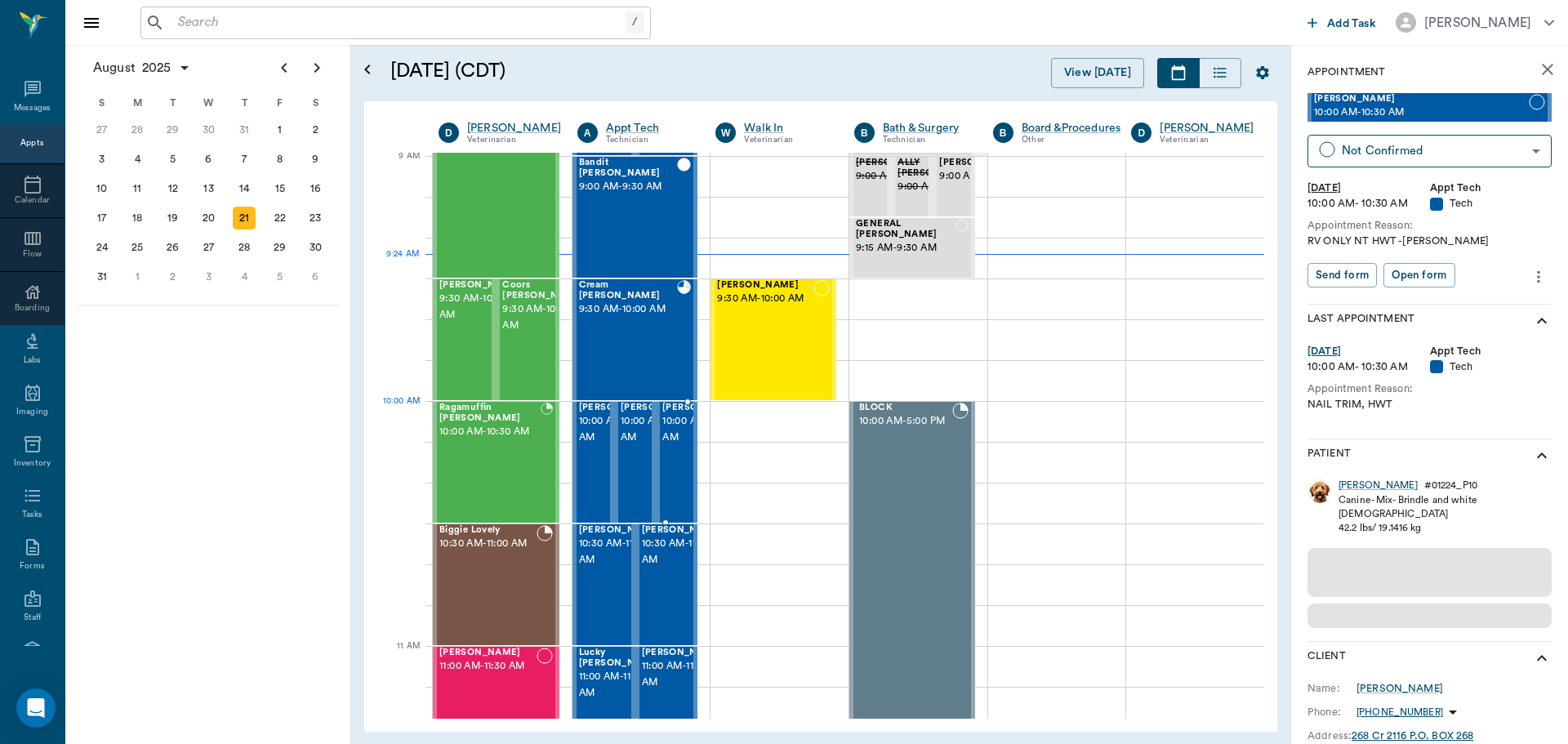
click at [670, 427] on span "10:00 AM - 10:30 AM" at bounding box center [703, 430] width 82 height 33
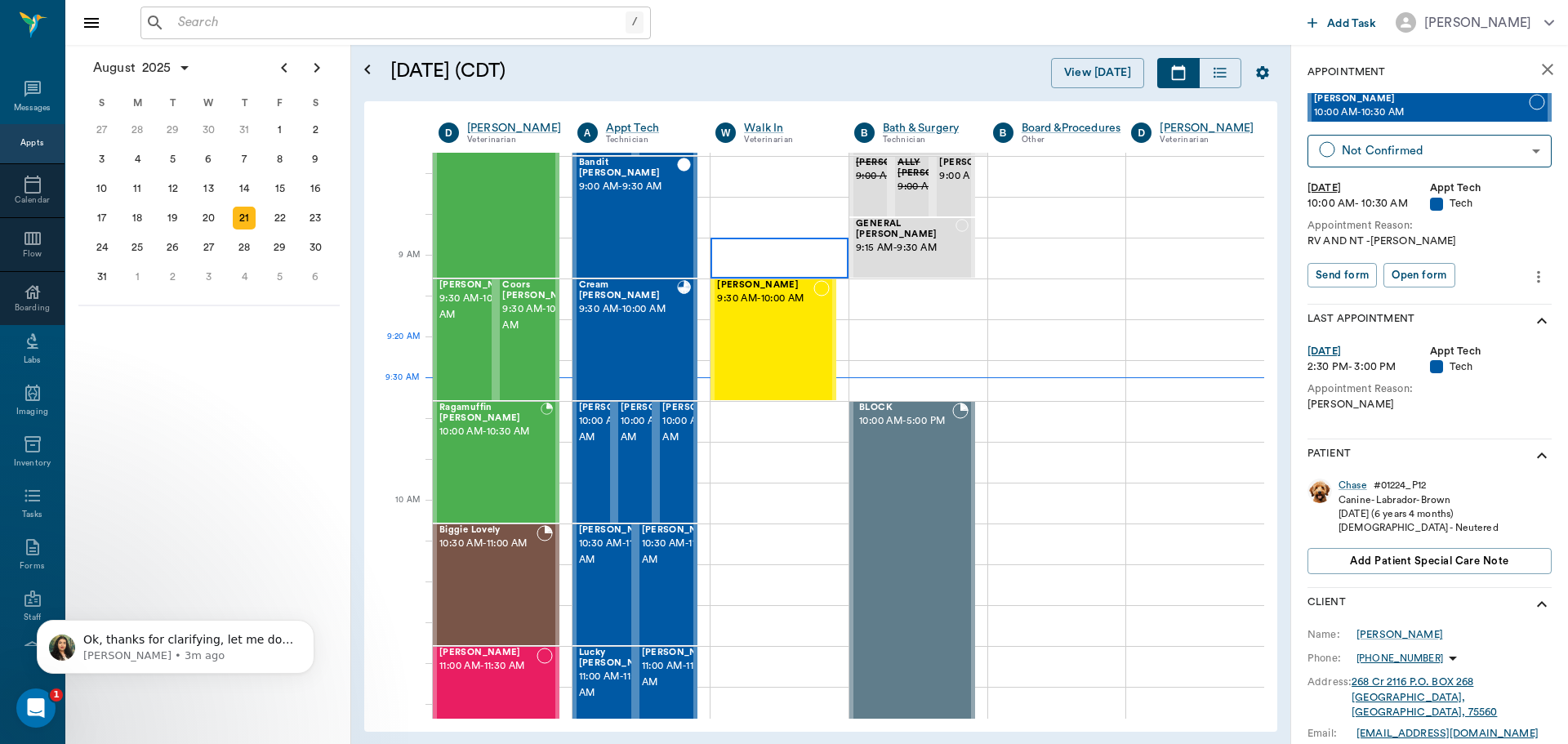
scroll to position [85, 0]
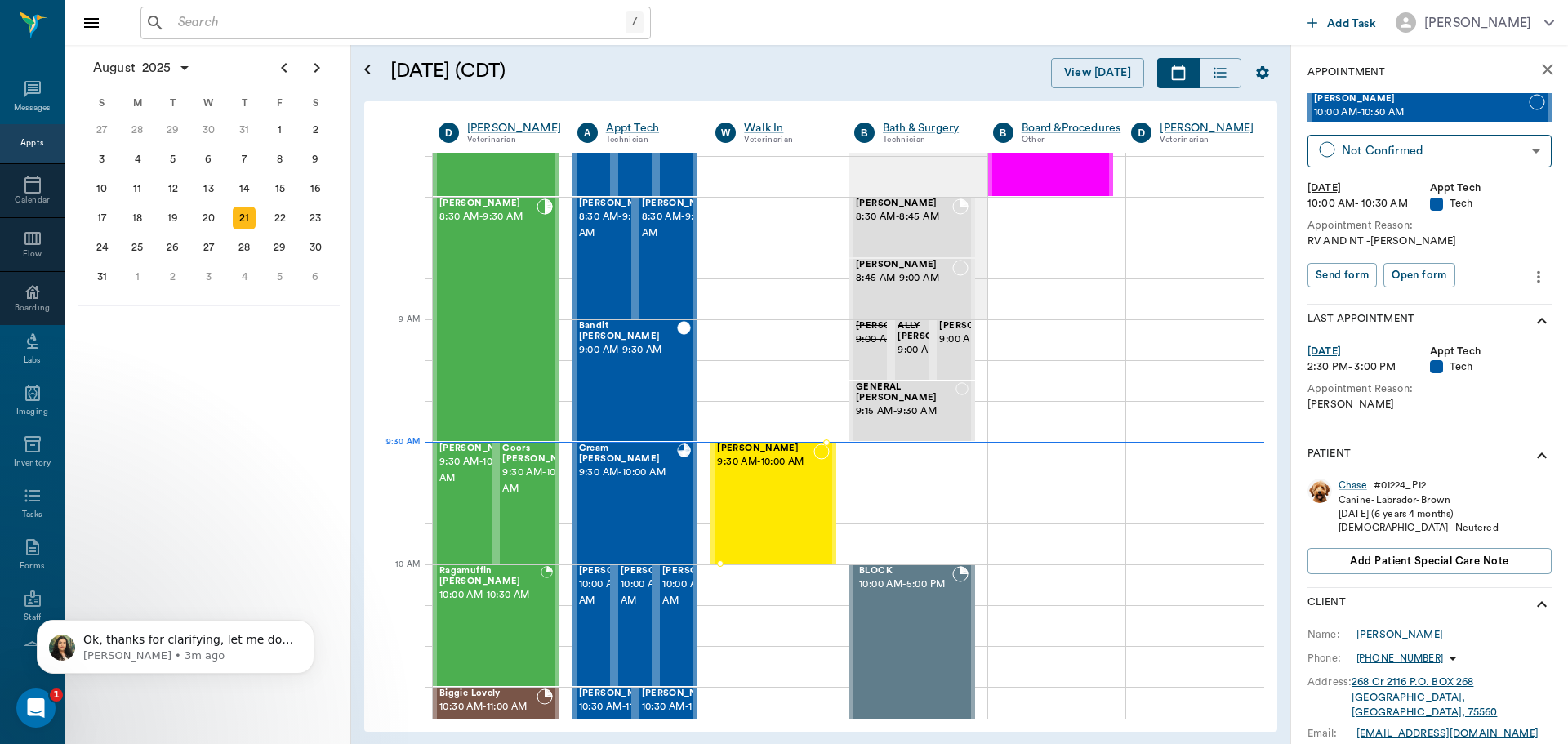
click at [735, 467] on span "9:30 AM - 10:00 AM" at bounding box center [766, 463] width 97 height 17
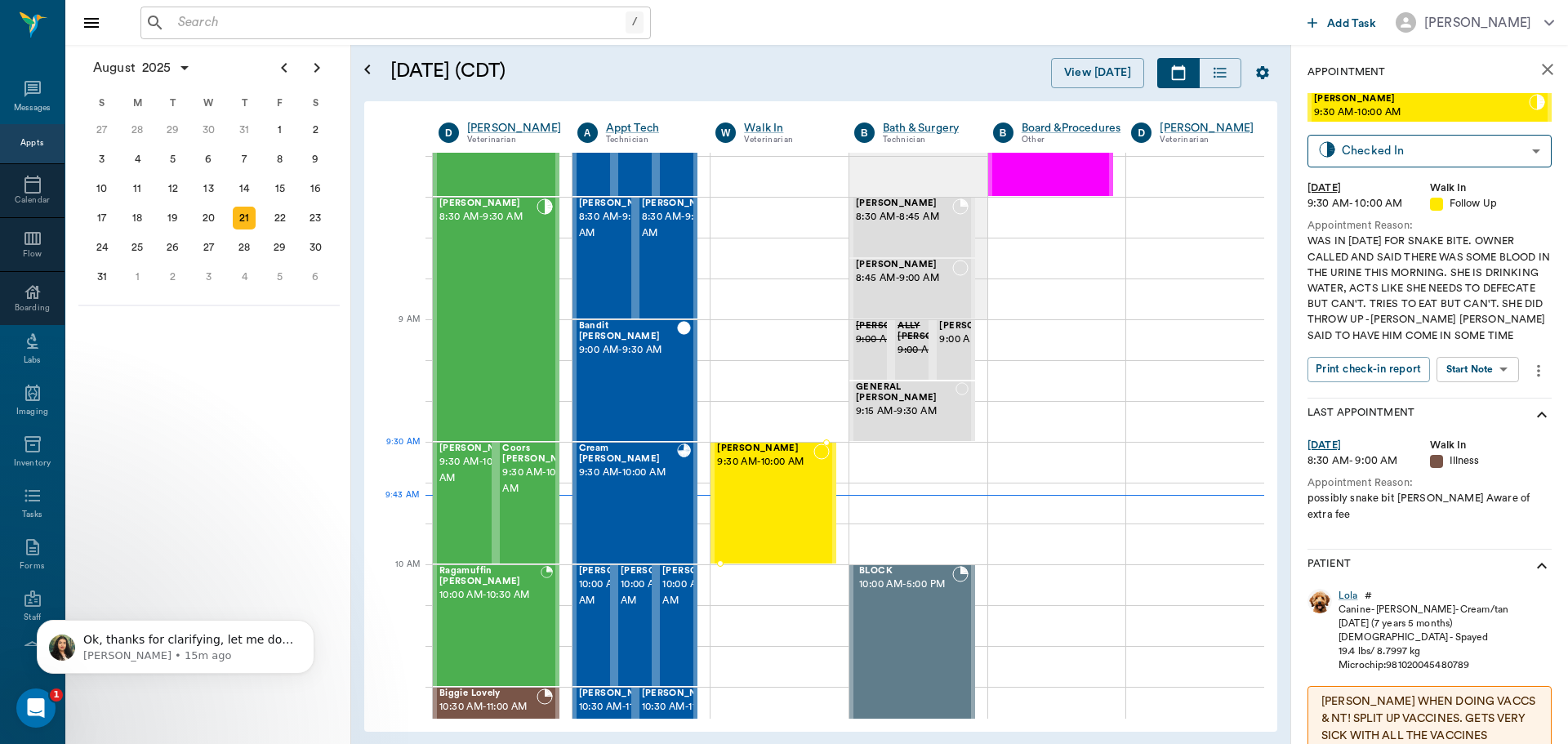
click at [762, 461] on span "9:30 AM - 10:00 AM" at bounding box center [766, 463] width 97 height 17
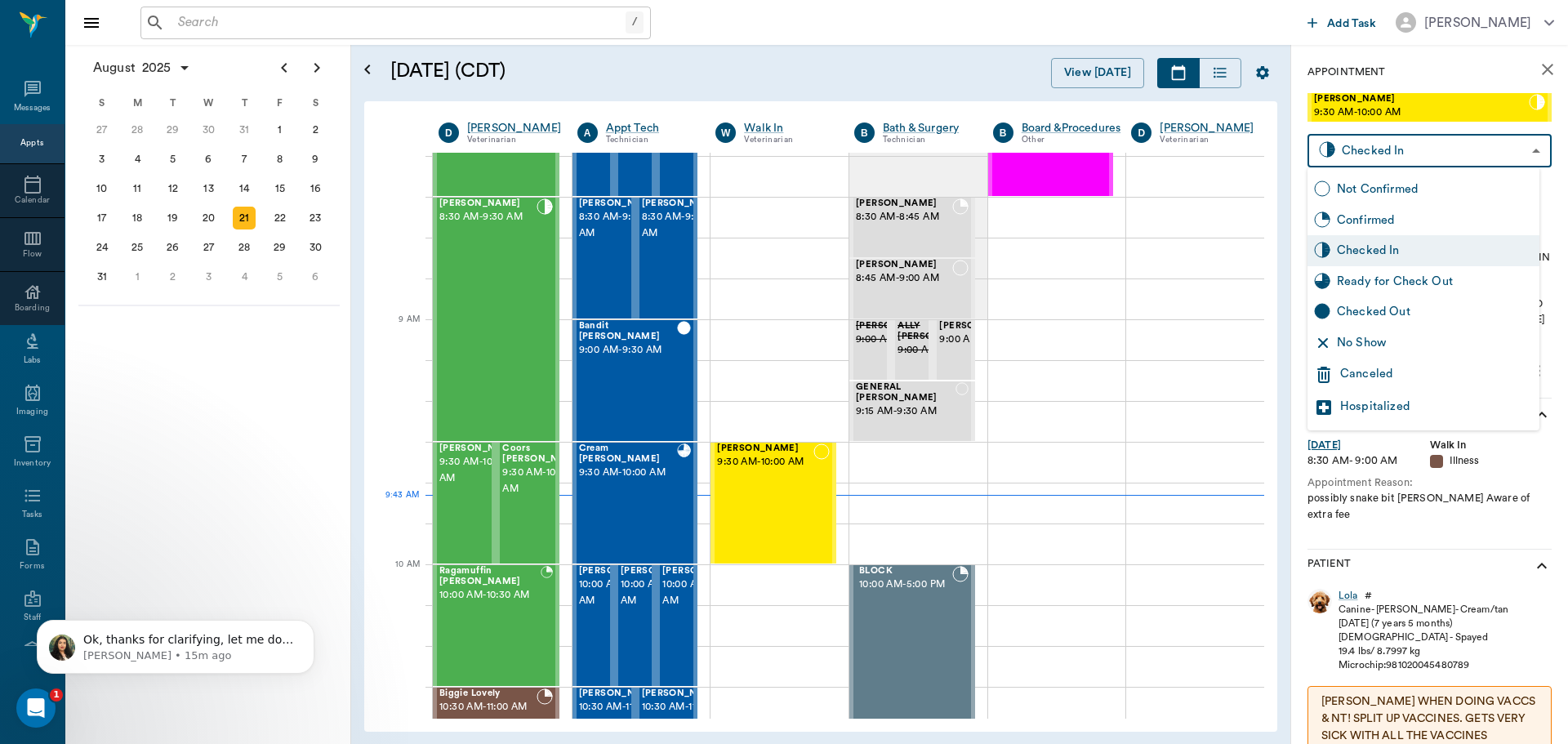
click at [1396, 158] on body "/ ​ Add Task [PERSON_NAME] Nectar Messages Appts Calendar Flow Boarding Labs Im…" at bounding box center [784, 372] width 1568 height 744
click at [1219, 385] on div at bounding box center [784, 372] width 1568 height 744
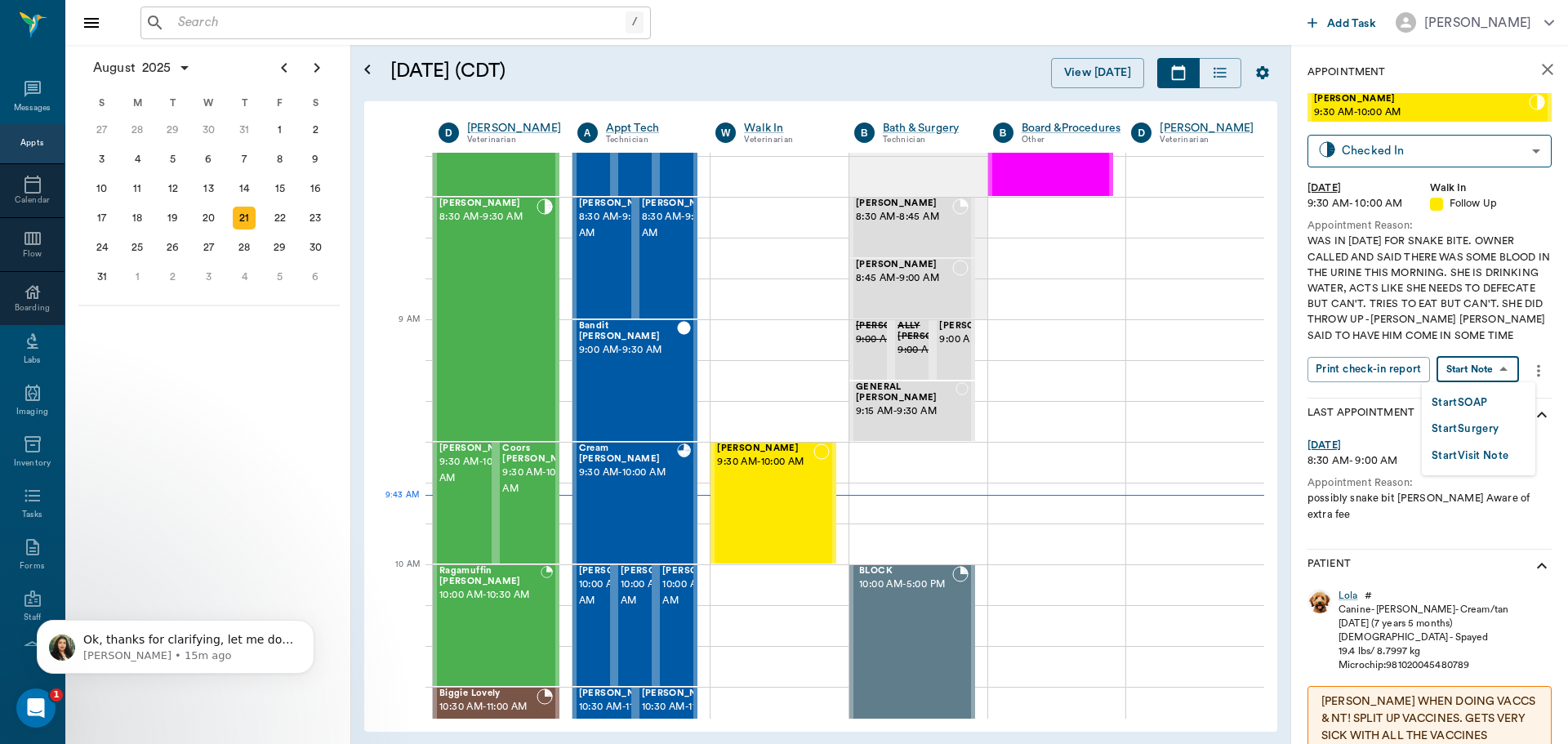
click at [1464, 372] on body "/ ​ Add Task [PERSON_NAME] Nectar Messages Appts Calendar Flow Boarding Labs Im…" at bounding box center [784, 372] width 1568 height 744
click at [1455, 397] on button "Start SOAP" at bounding box center [1460, 403] width 56 height 19
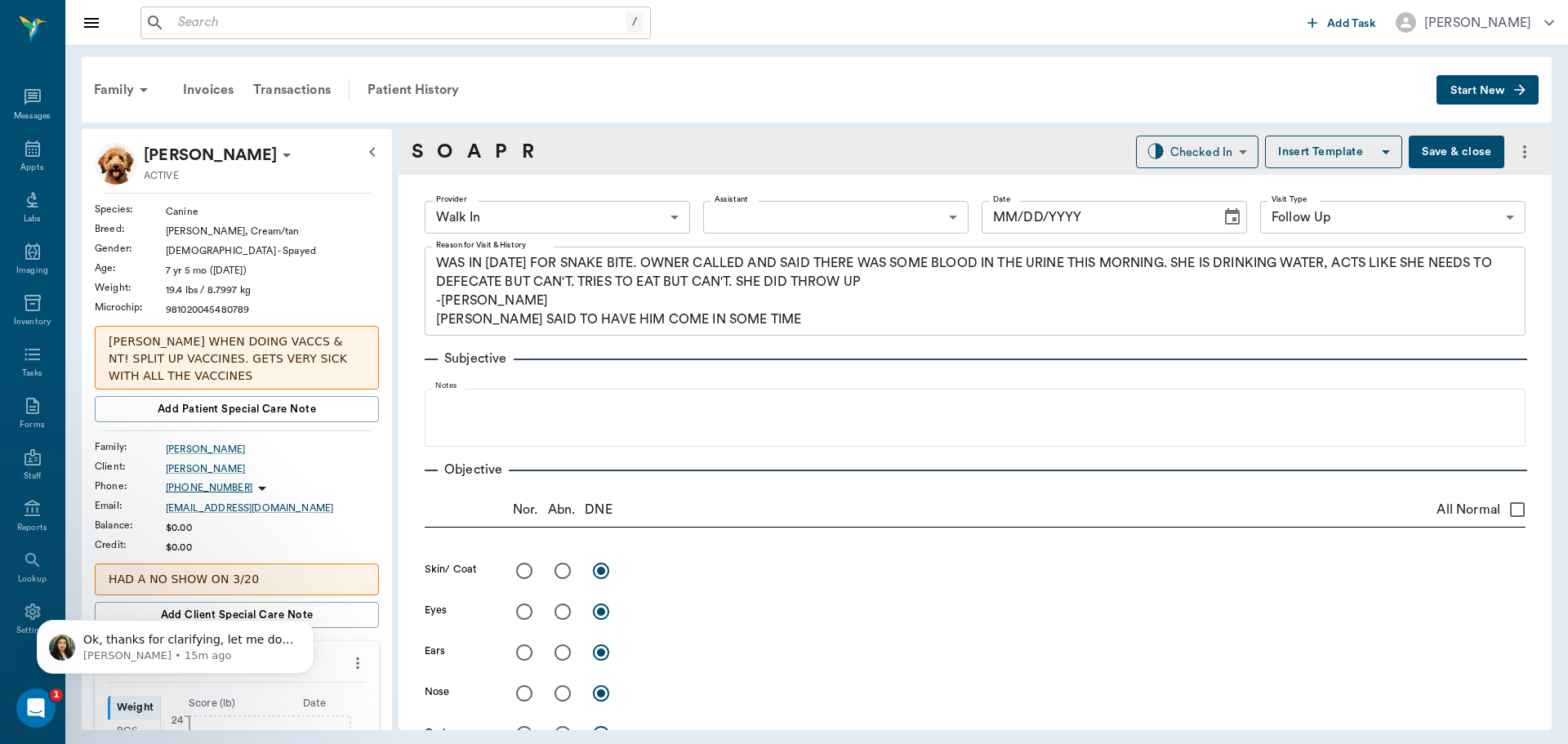
type input "63ee68728bdb516679580557"
type input "65d2be4f46e3a538d89b8c16"
type textarea "WAS IN [DATE] FOR SNAKE BITE. OWNER CALLED AND SAID THERE WAS SOME BLOOD IN THE…"
type input "[DATE]"
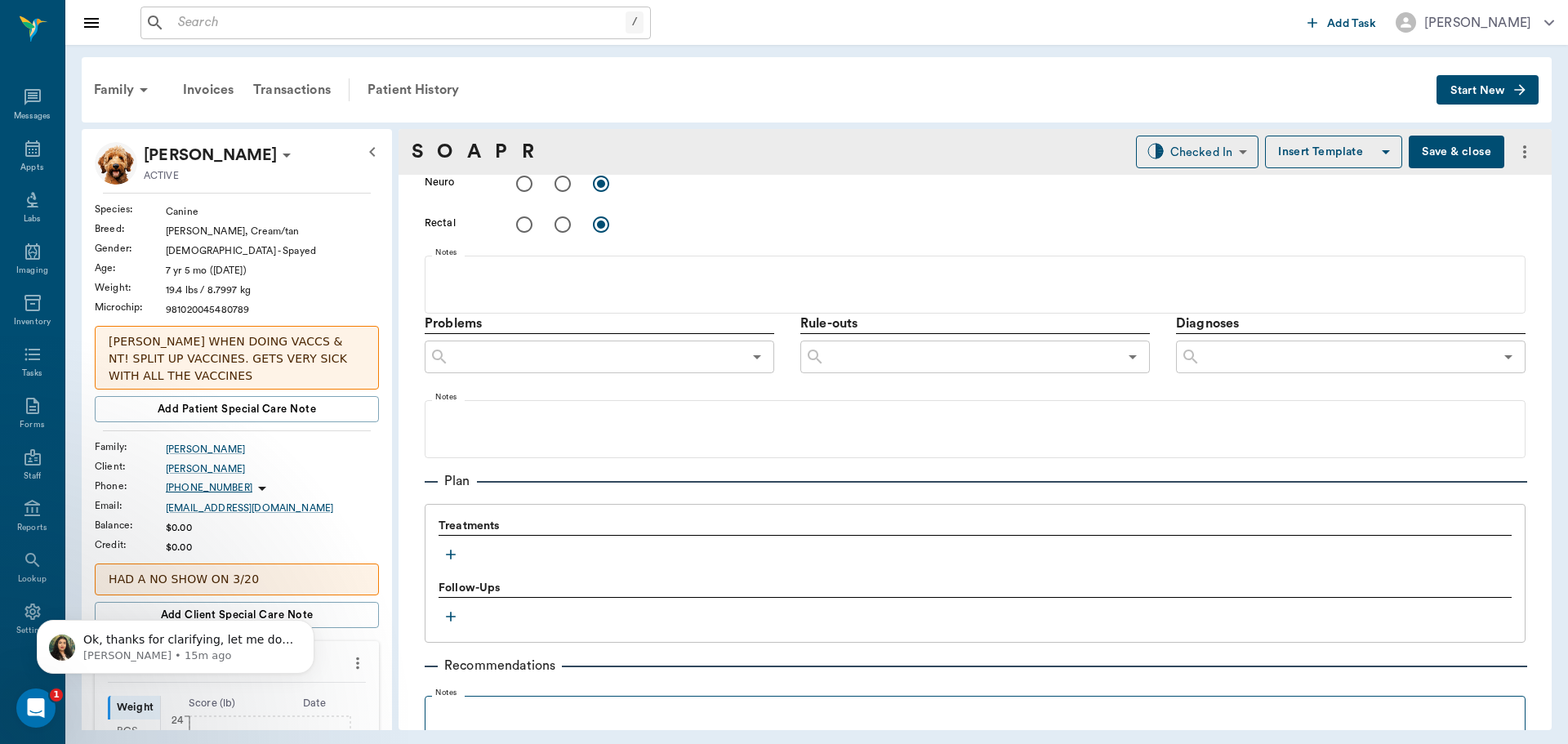
scroll to position [980, 0]
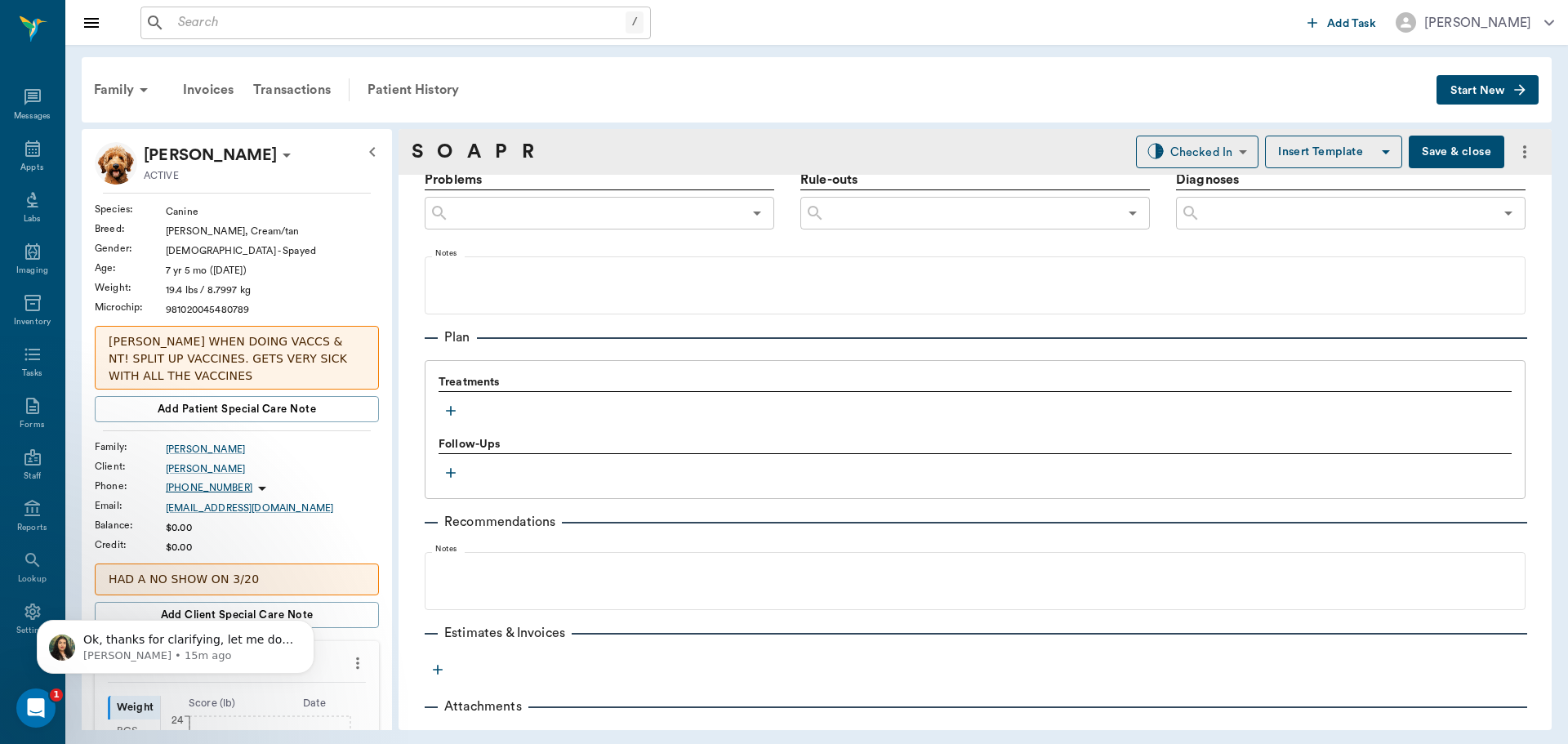
click at [444, 409] on icon "button" at bounding box center [451, 411] width 17 height 17
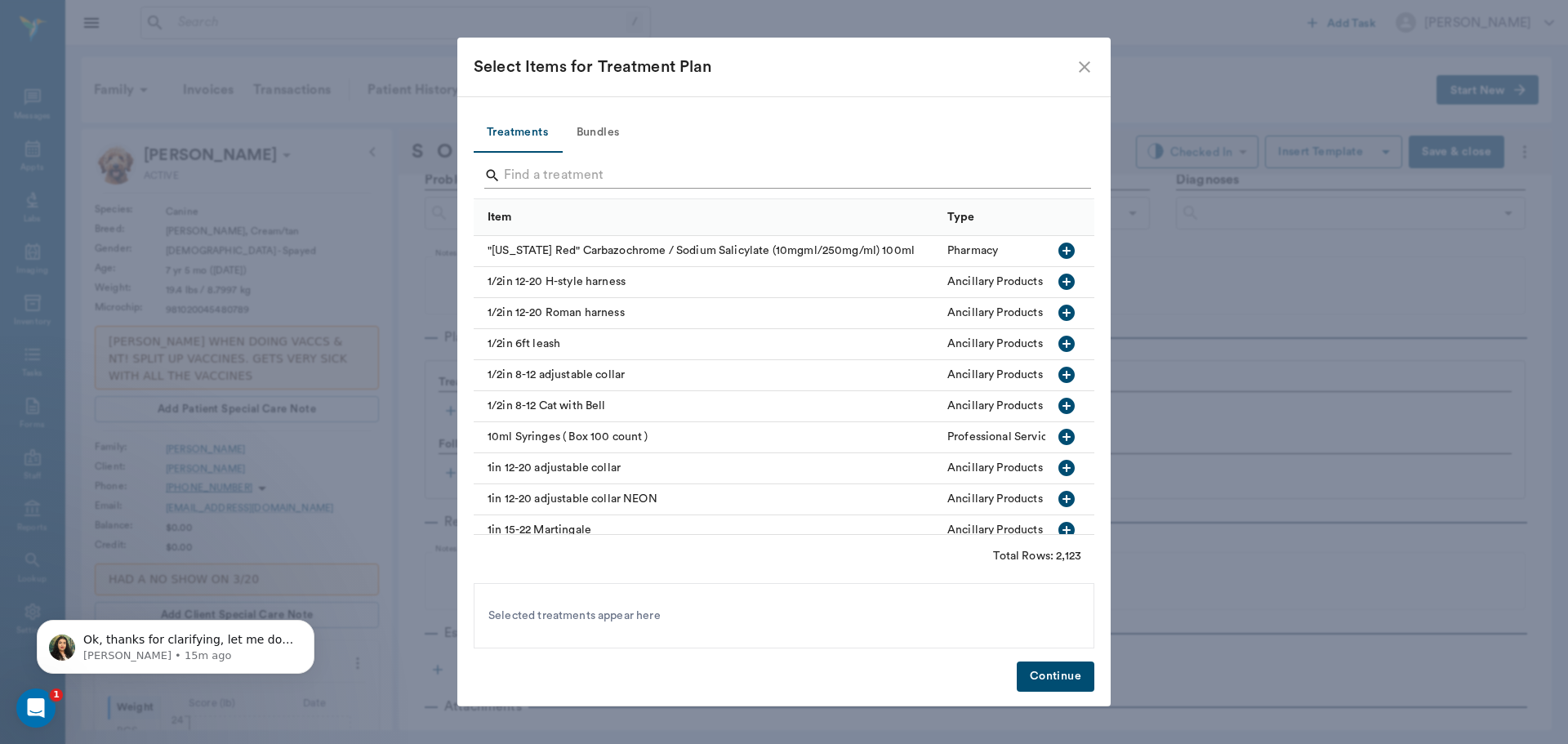
click at [520, 176] on input "Search" at bounding box center [785, 175] width 563 height 26
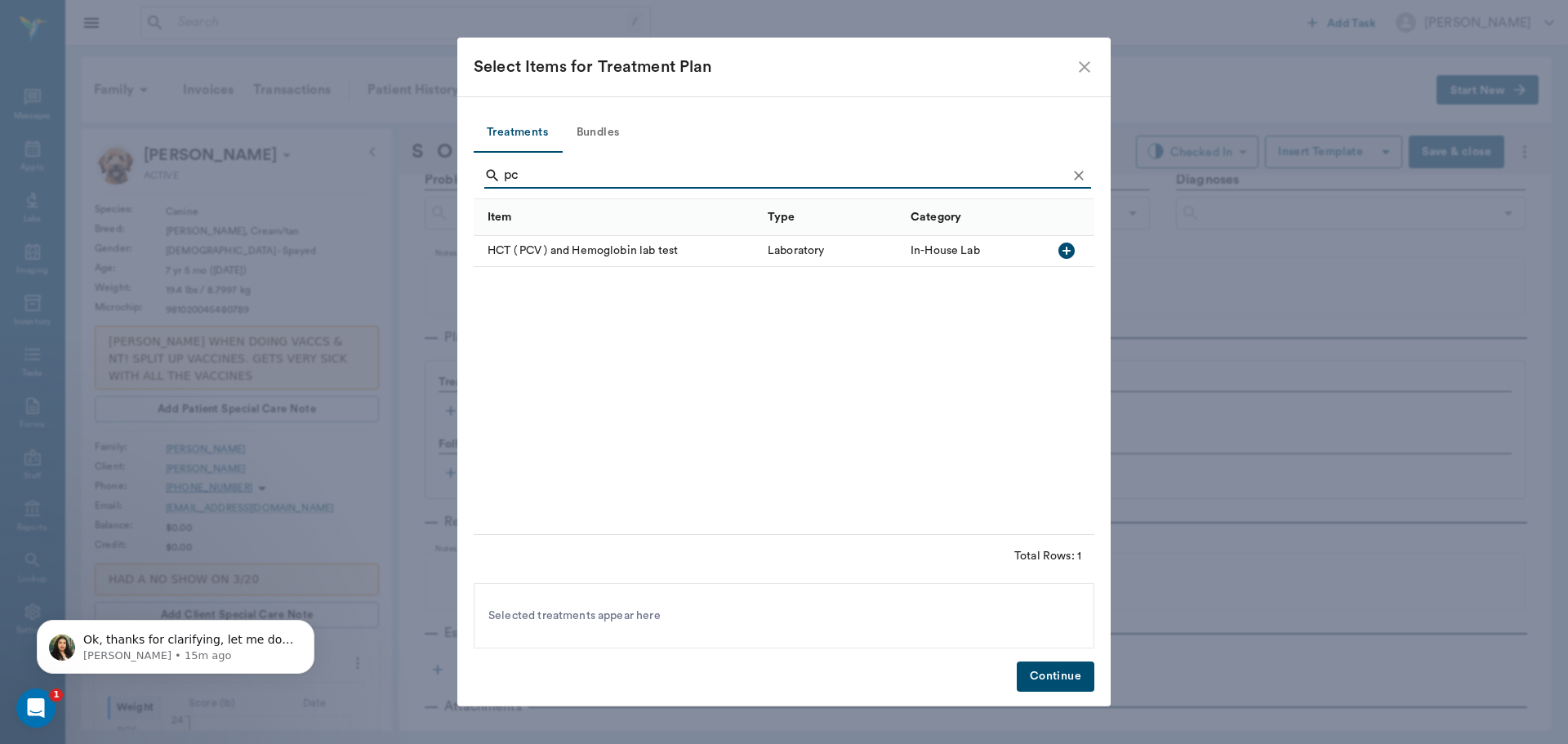
type input "pc"
click at [1067, 250] on icon "button" at bounding box center [1067, 251] width 20 height 20
click at [1077, 173] on icon "Clear" at bounding box center [1079, 176] width 10 height 10
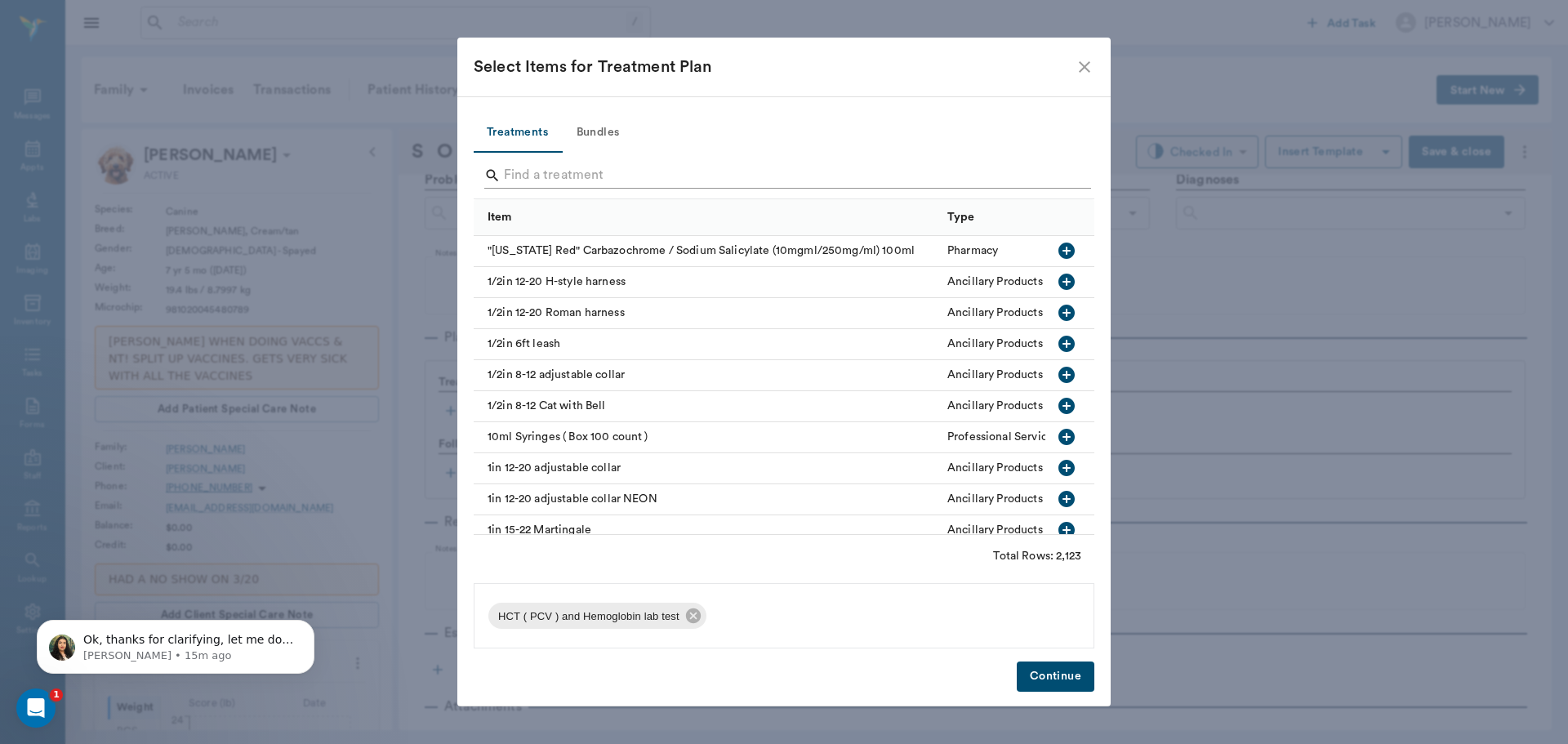
click at [1061, 173] on input "Search" at bounding box center [785, 175] width 563 height 26
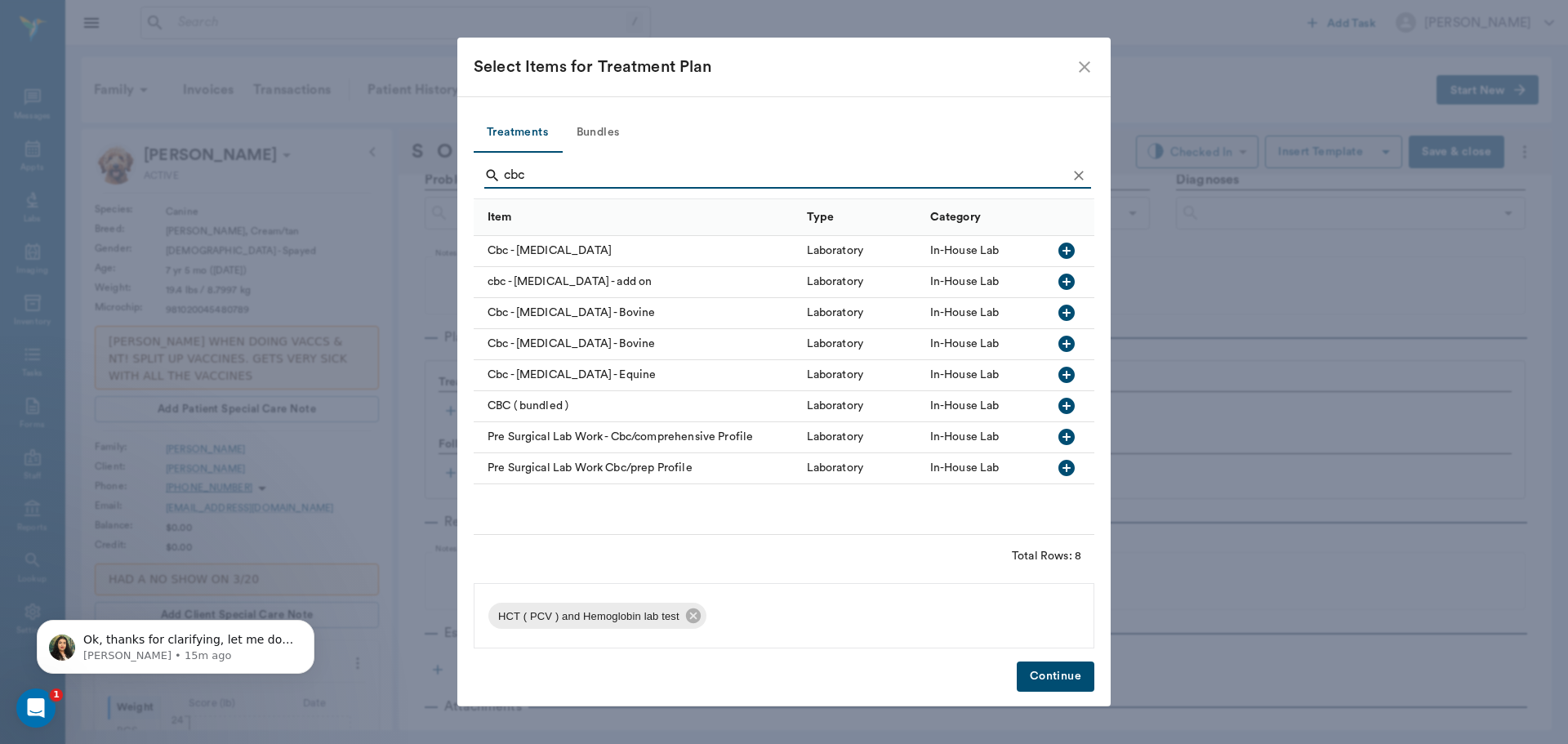
type input "cbc"
click at [1072, 256] on icon "button" at bounding box center [1067, 251] width 17 height 17
click at [1086, 173] on icon "Clear" at bounding box center [1079, 176] width 17 height 17
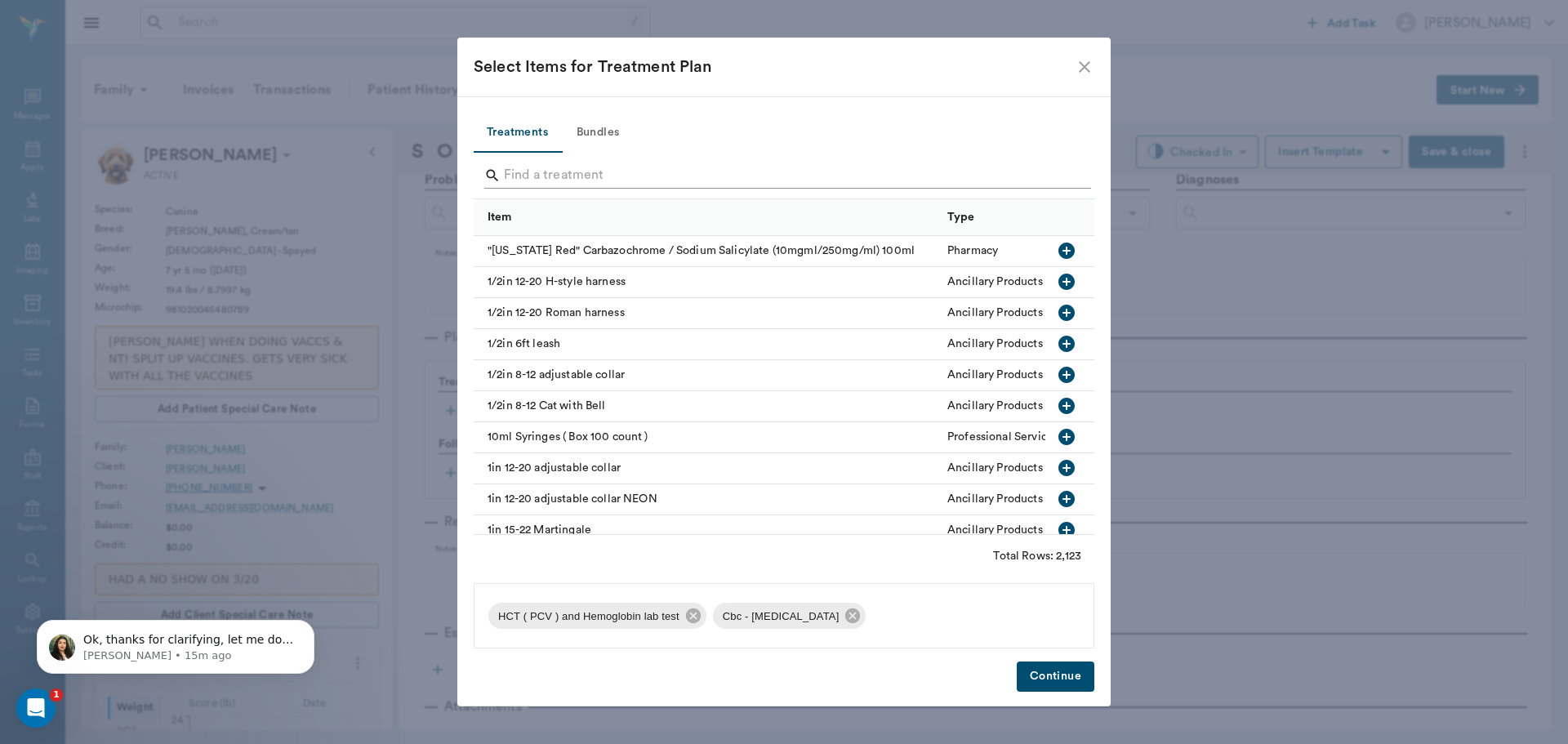
click at [1015, 176] on input "Search" at bounding box center [785, 175] width 563 height 26
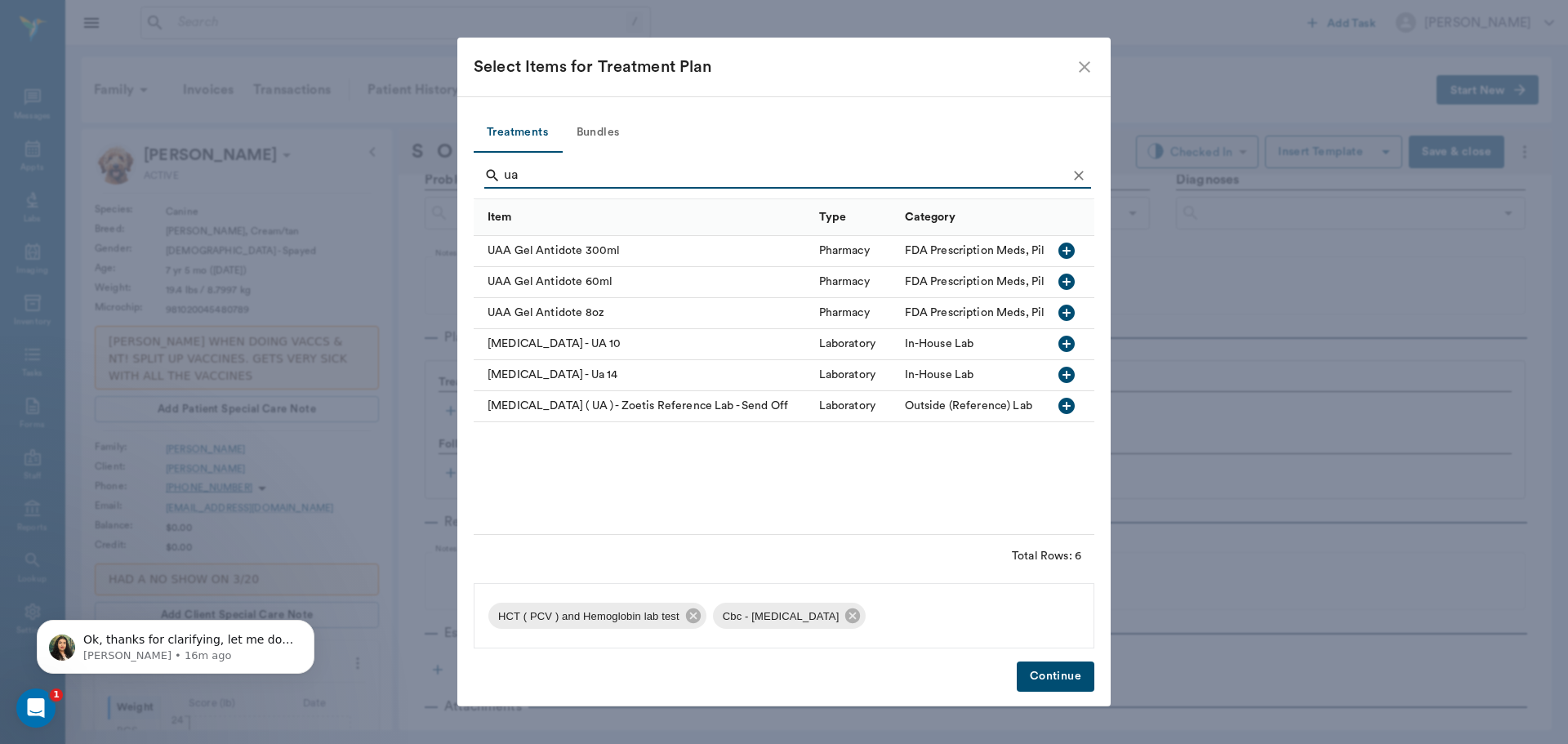
type input "ua"
click at [1061, 380] on icon "button" at bounding box center [1067, 375] width 17 height 17
click at [1075, 179] on icon "Clear" at bounding box center [1079, 176] width 10 height 10
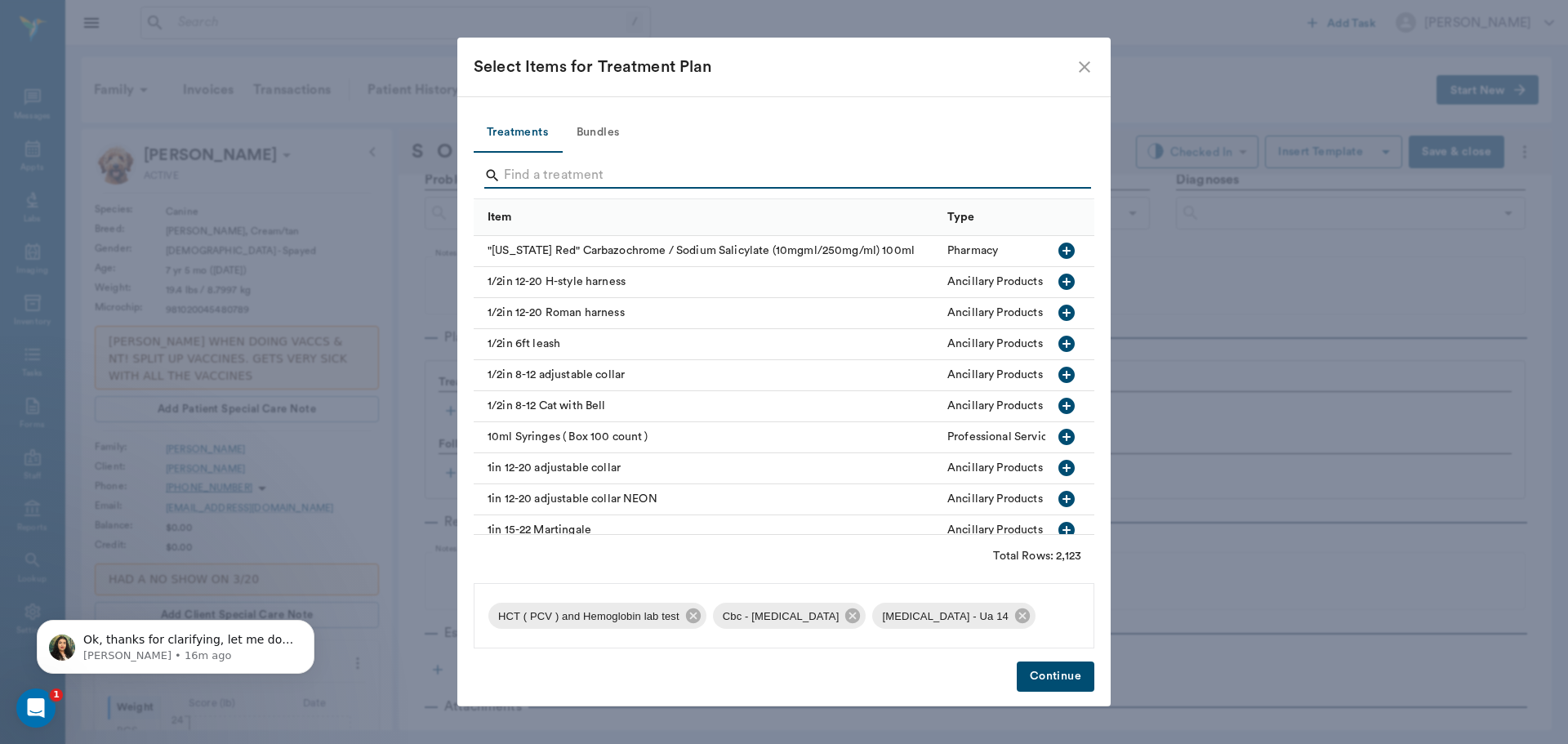
click at [1054, 179] on input "Search" at bounding box center [785, 175] width 563 height 26
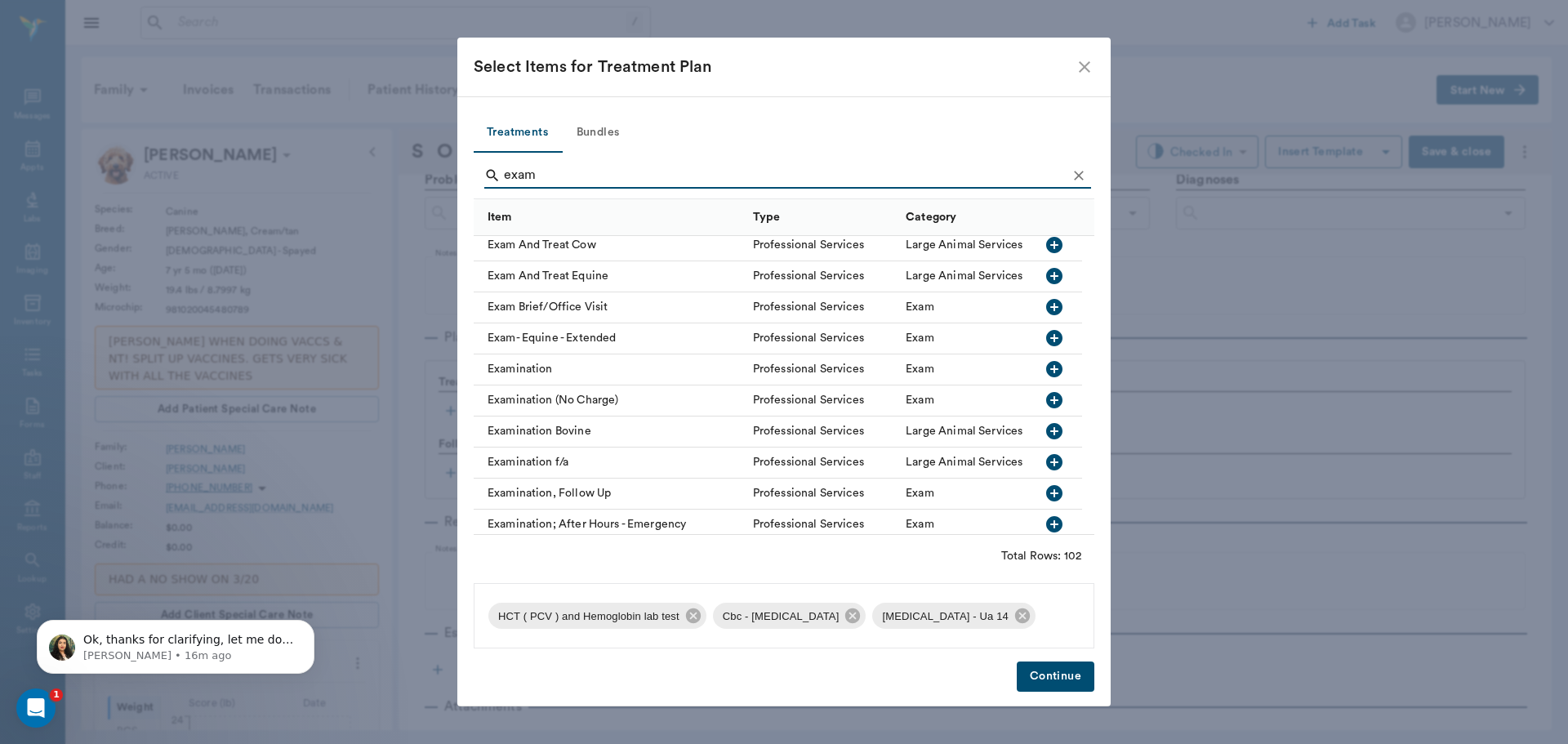
scroll to position [1389, 0]
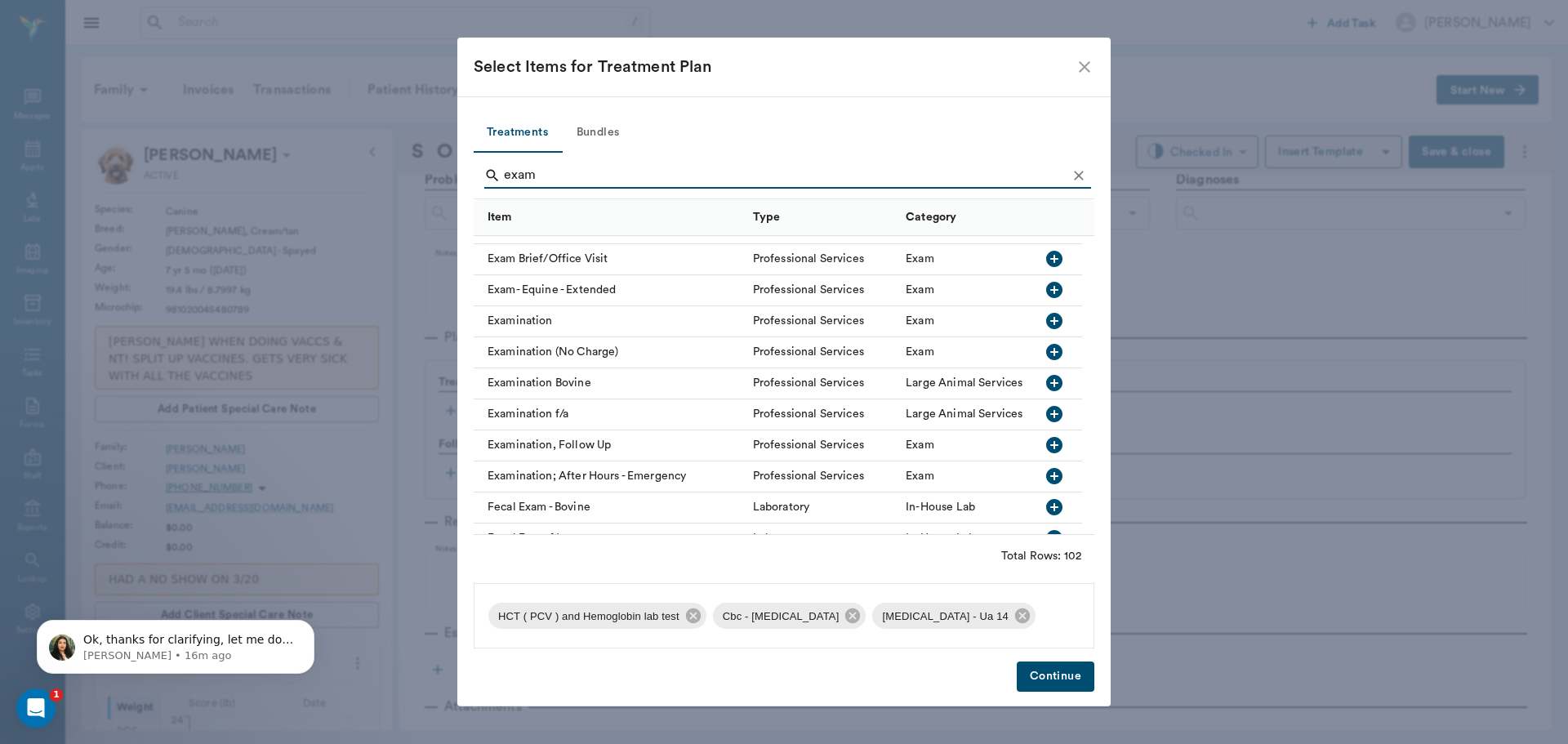
type input "exam"
click at [1054, 320] on icon "button" at bounding box center [1055, 321] width 20 height 20
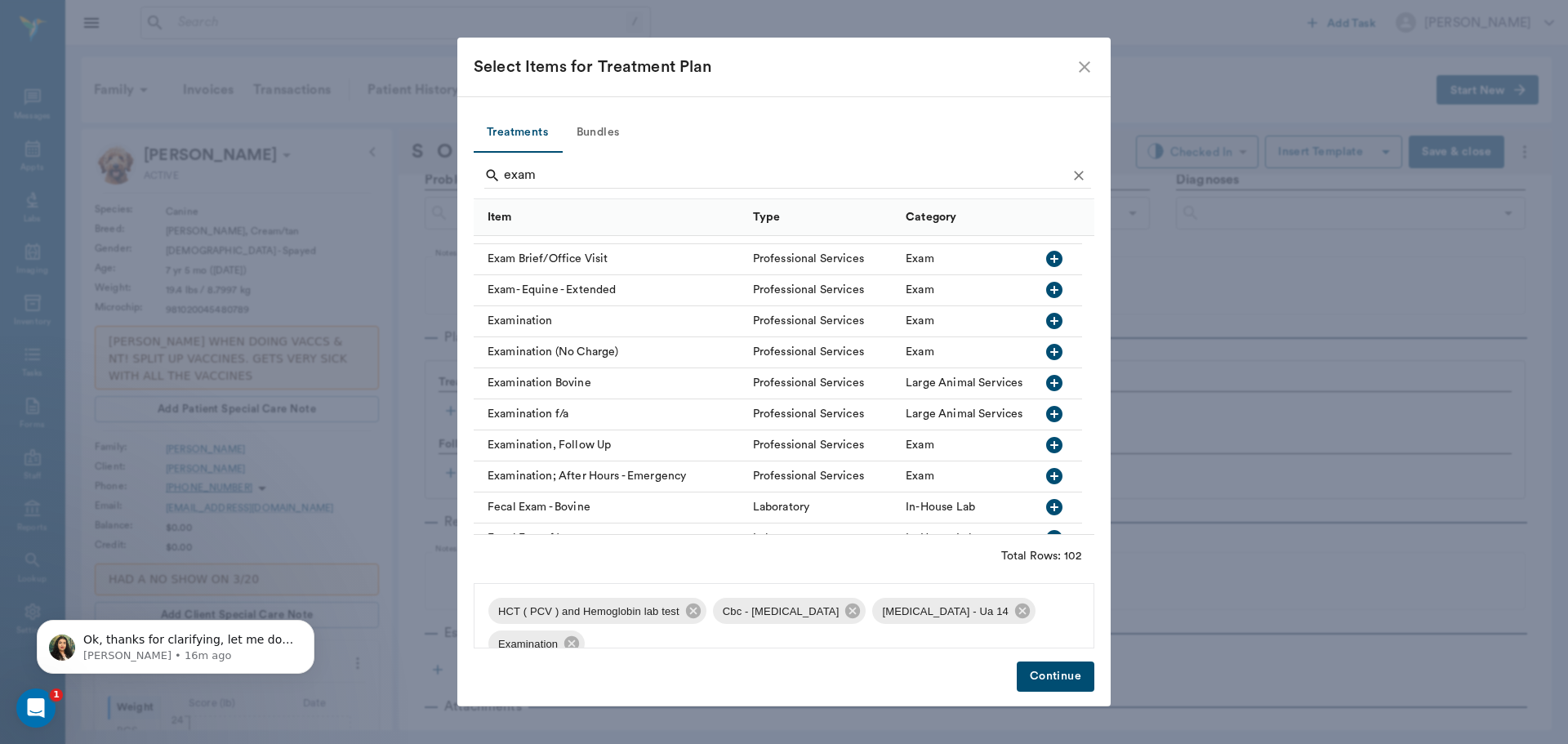
click at [1072, 671] on button "Continue" at bounding box center [1055, 676] width 78 height 30
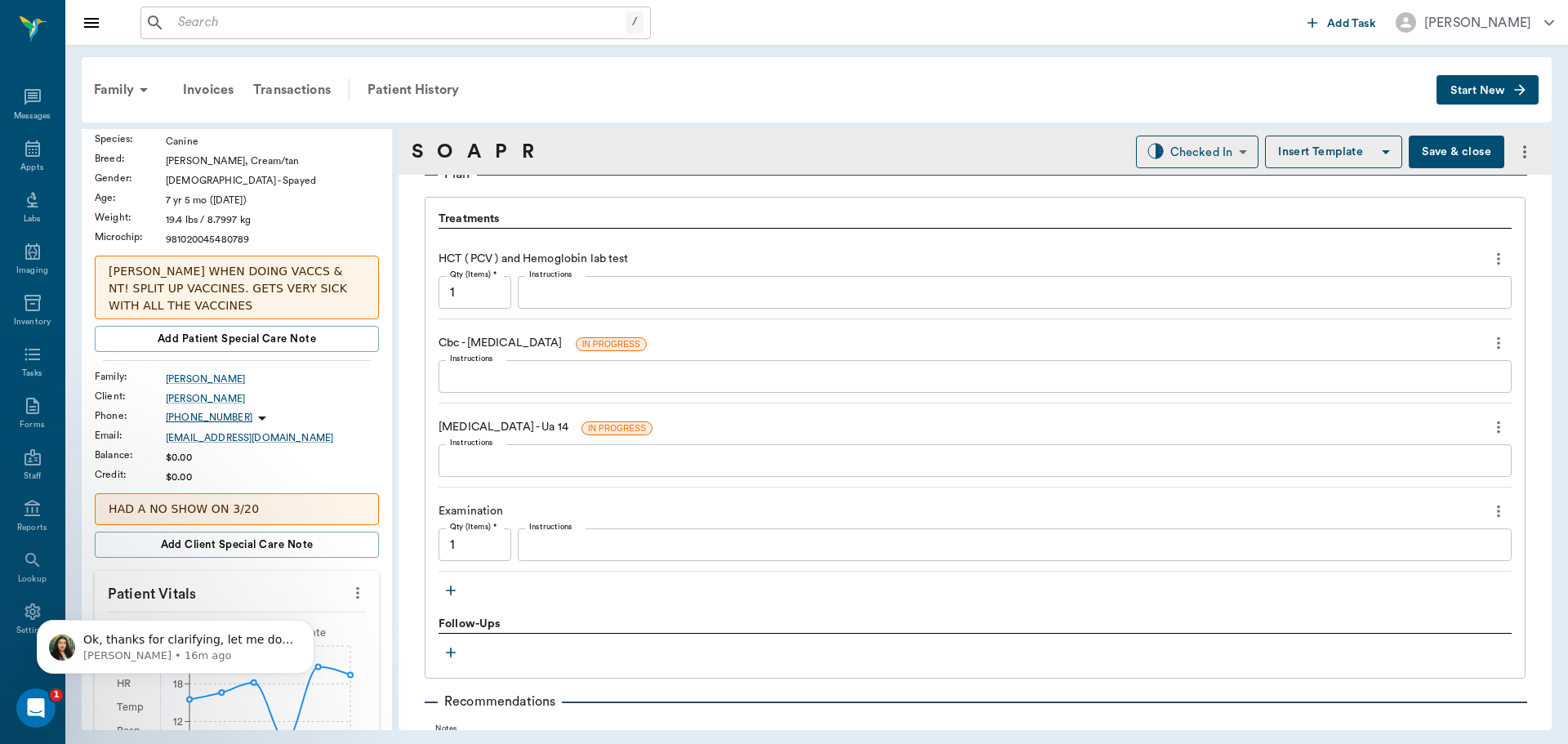
scroll to position [163, 0]
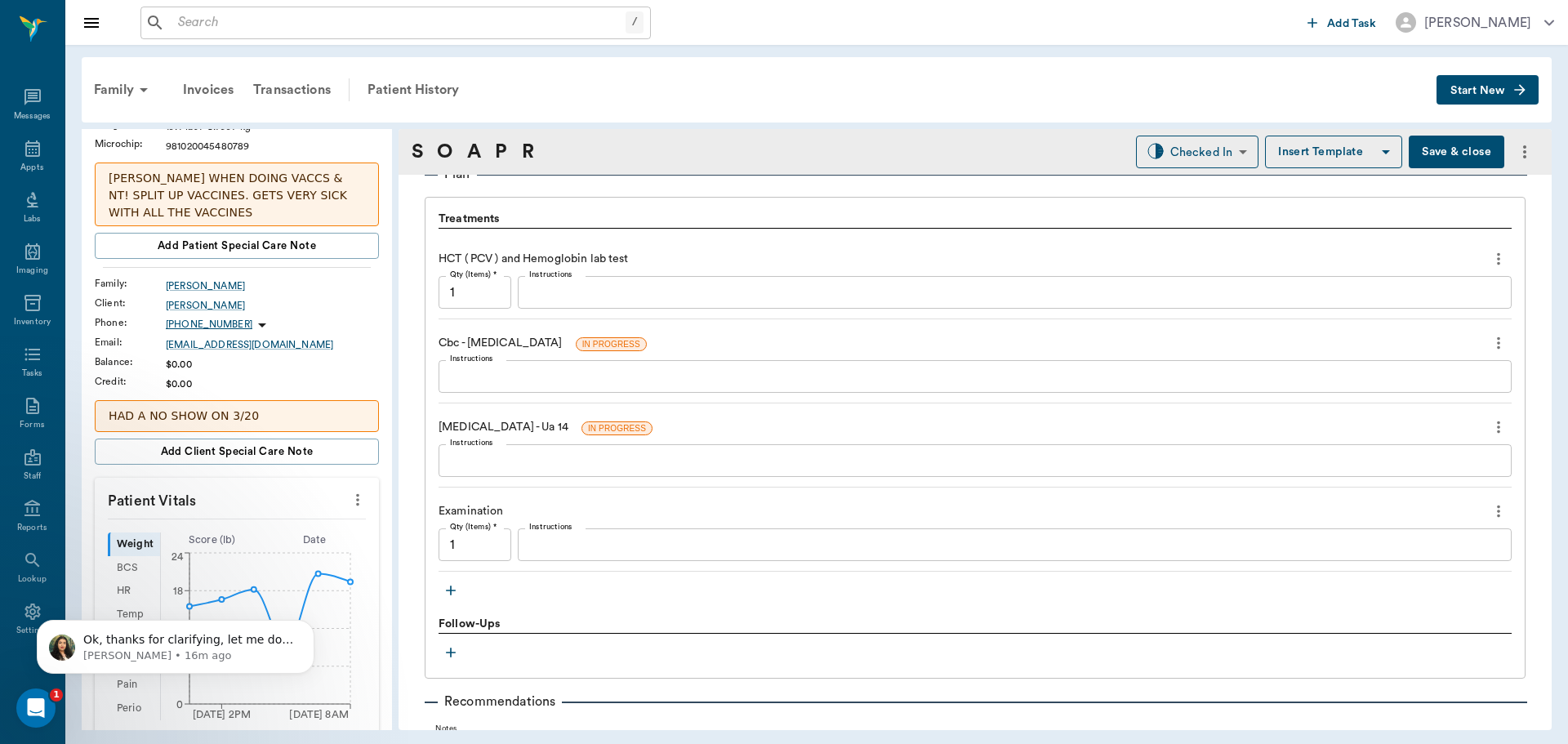
click at [349, 518] on p "Patient Vitals" at bounding box center [237, 498] width 284 height 41
click at [356, 499] on icon "more" at bounding box center [358, 500] width 3 height 13
click at [305, 522] on span "Enter Vitals" at bounding box center [277, 528] width 138 height 18
click at [269, 540] on input "text" at bounding box center [236, 549] width 142 height 33
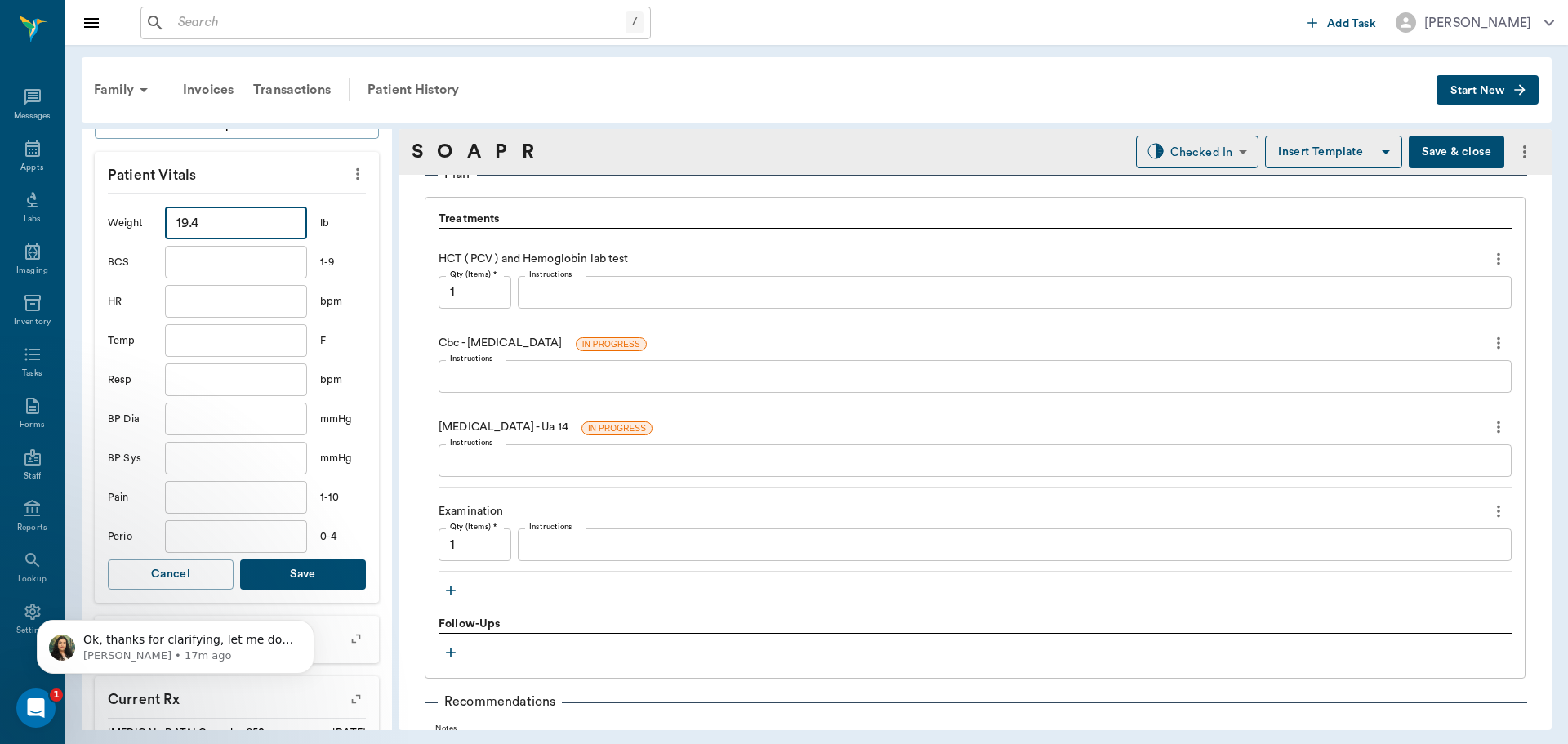
scroll to position [490, 0]
type input "19.4"
click at [199, 348] on input "text" at bounding box center [236, 339] width 142 height 33
type input "100.6"
click at [291, 567] on button "Save" at bounding box center [303, 574] width 126 height 30
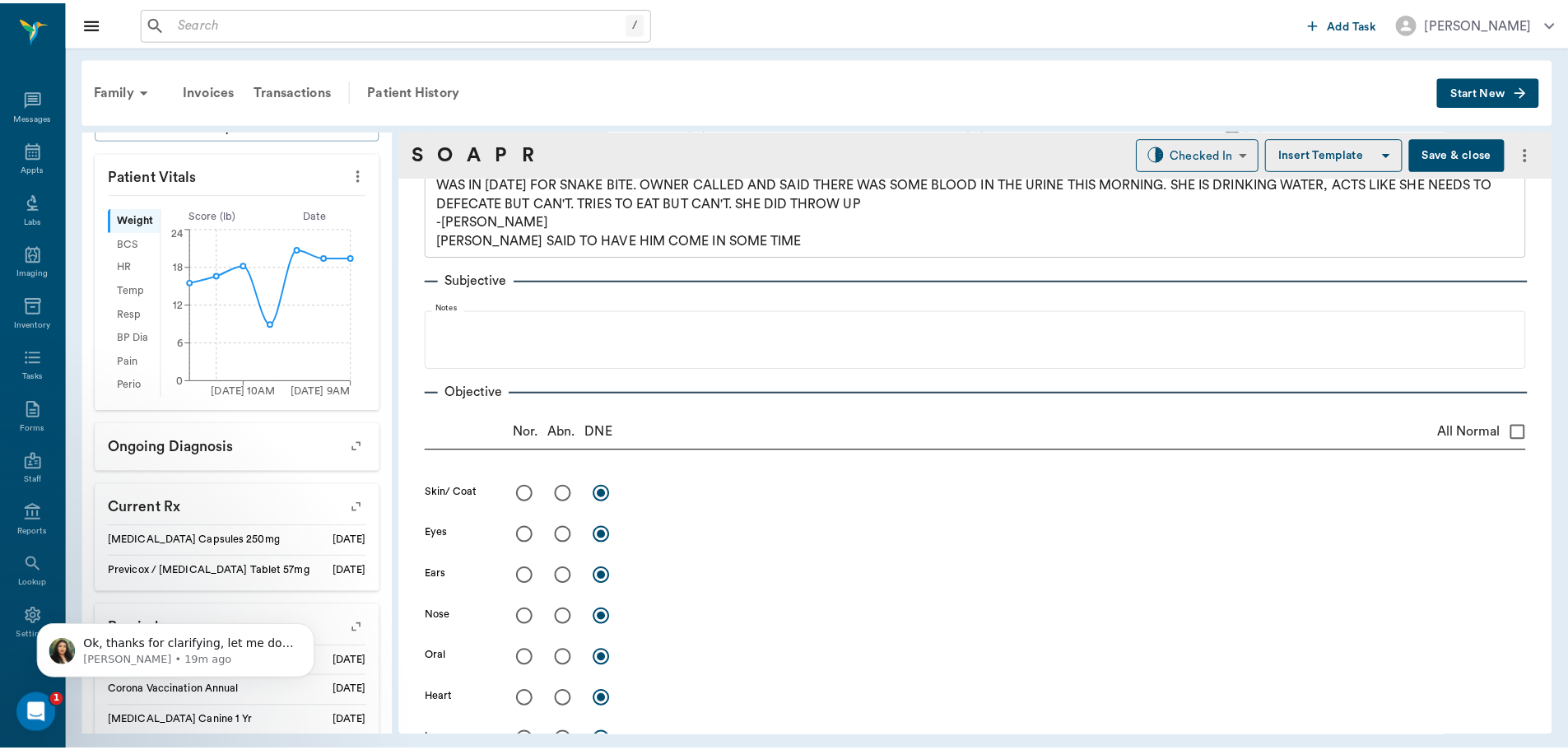
scroll to position [0, 0]
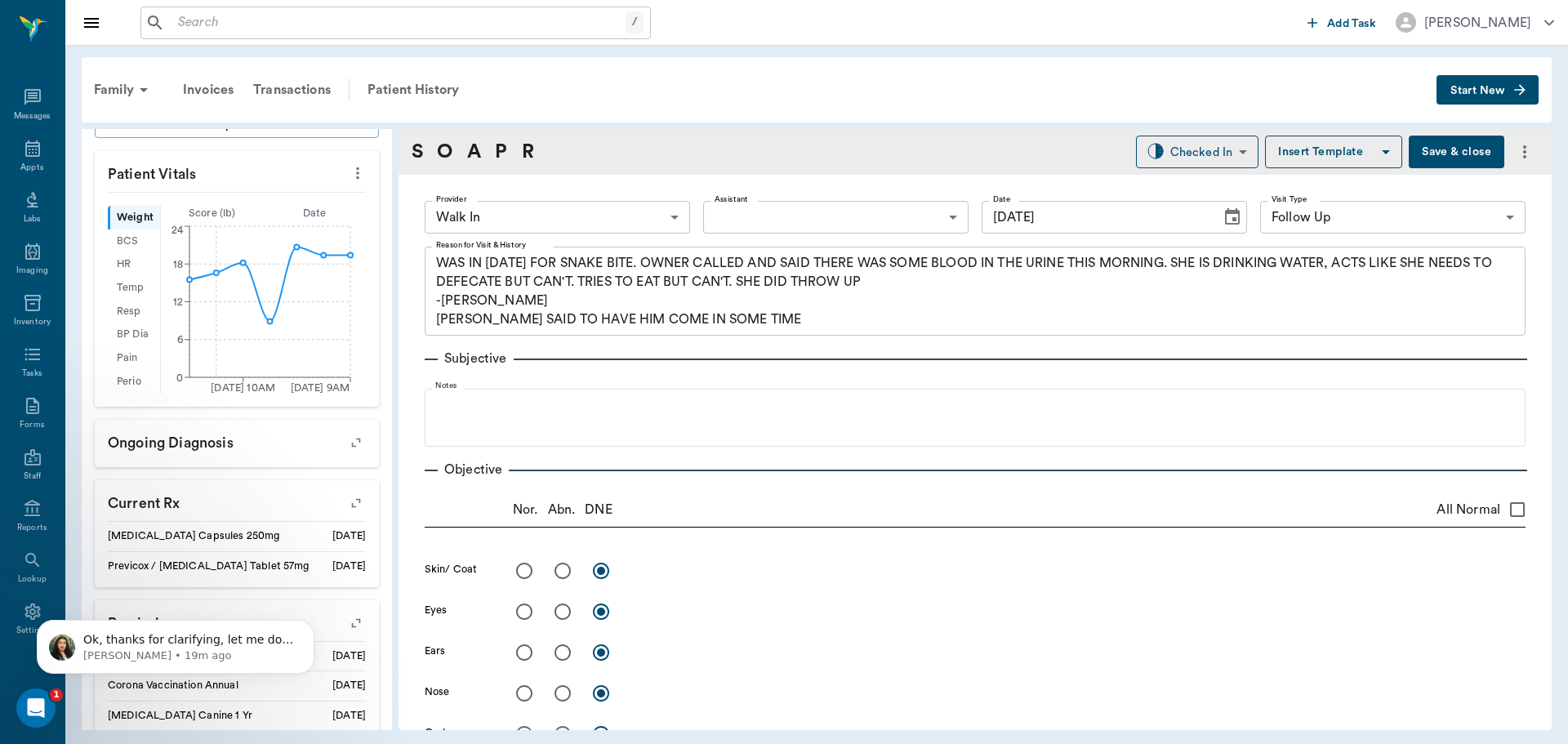
click at [1452, 142] on button "Save & close" at bounding box center [1456, 152] width 96 height 33
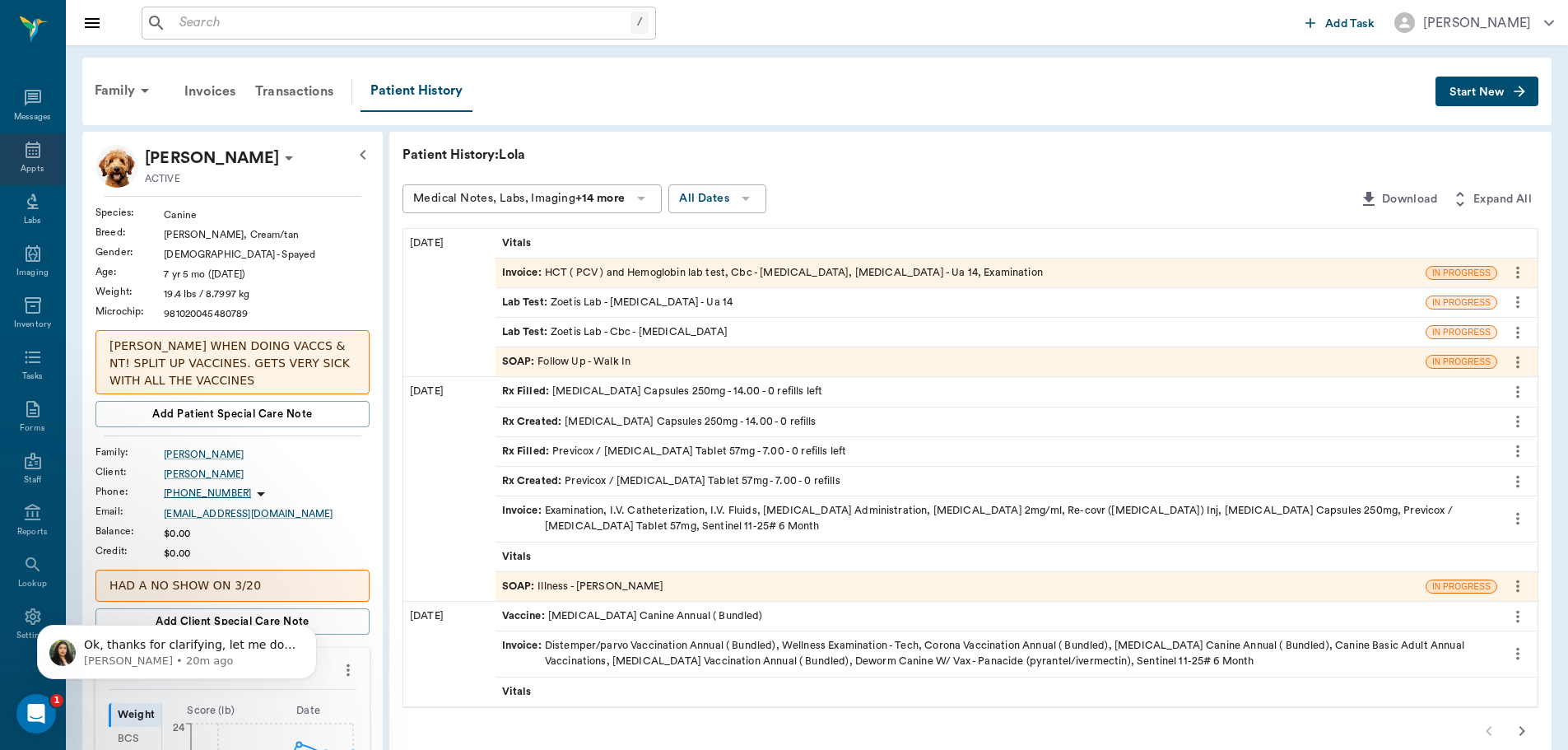
click at [30, 152] on icon at bounding box center [33, 150] width 20 height 20
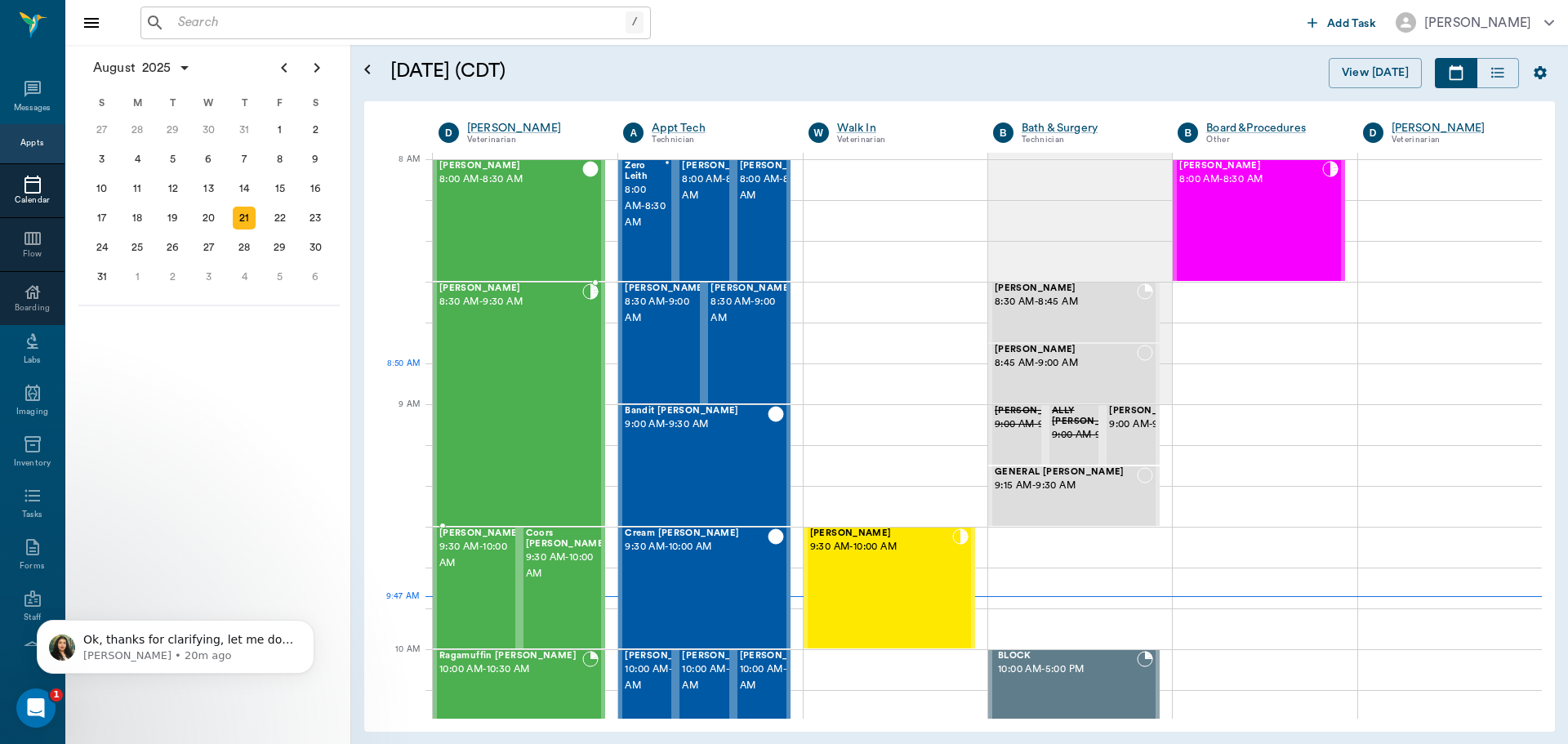
click at [538, 384] on div "[PERSON_NAME] 8:30 AM - 9:30 AM" at bounding box center [510, 405] width 143 height 242
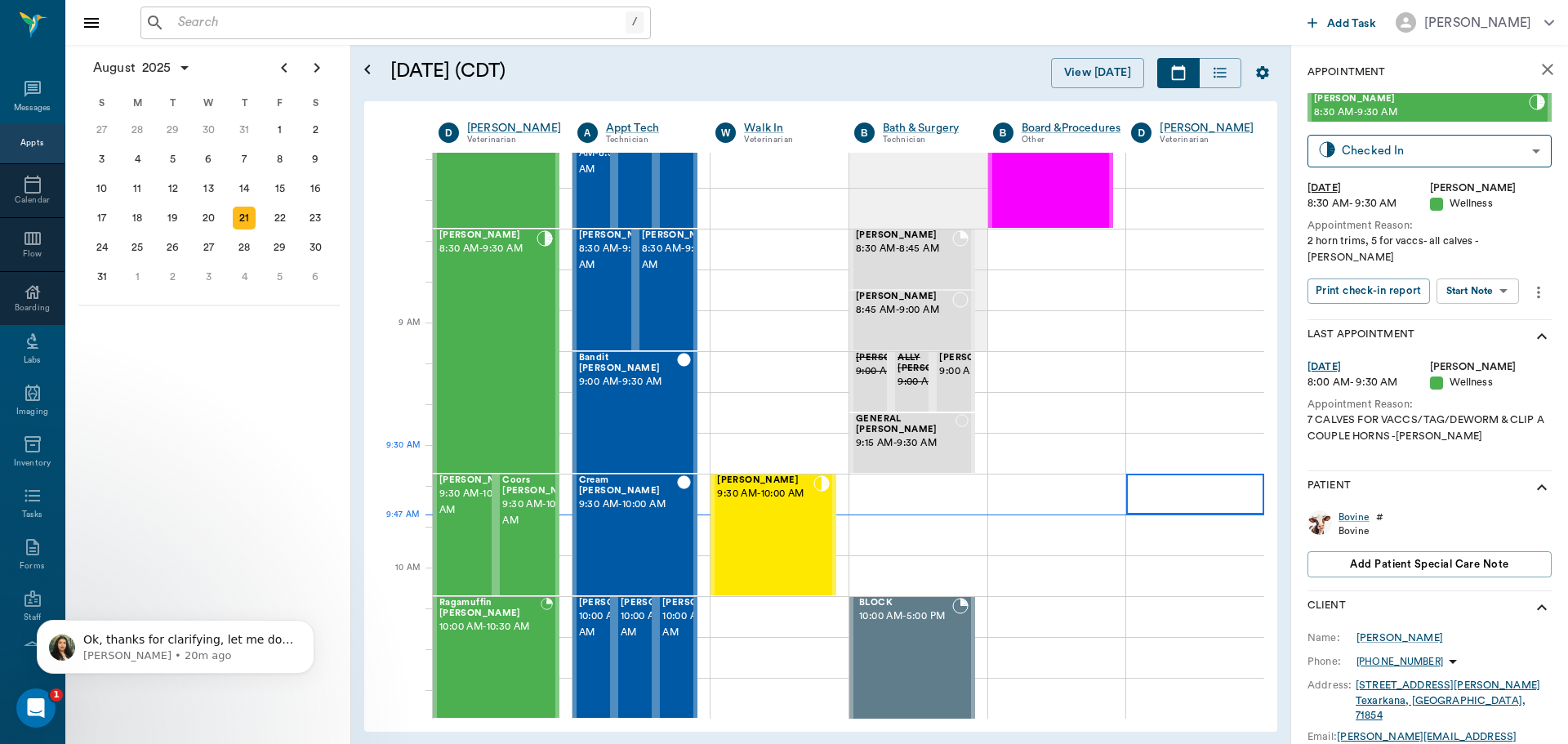
scroll to position [82, 0]
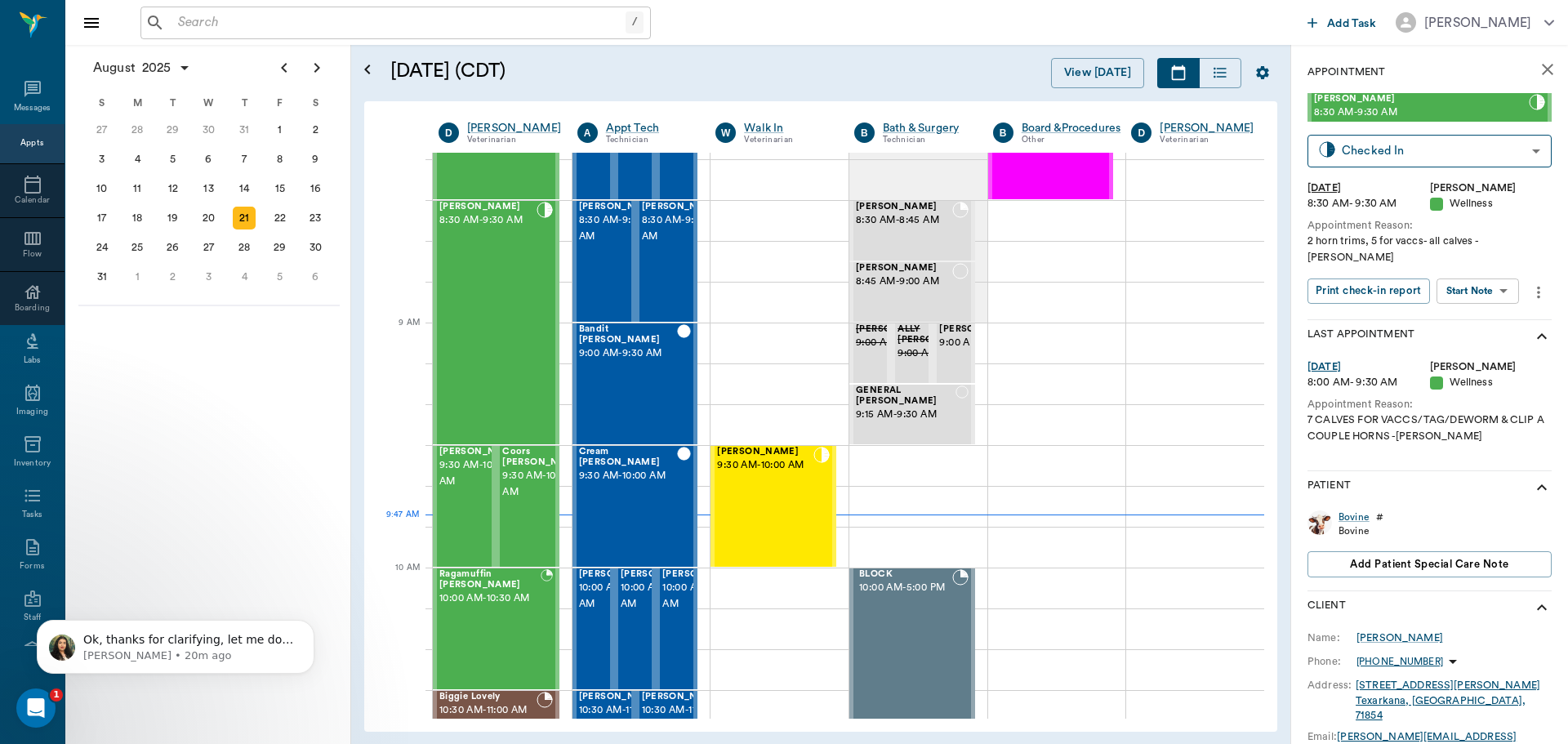
click at [1495, 275] on body "/ ​ Add Task Dr. Bert Ellsworth Nectar Messages Appts Calendar Flow Boarding La…" at bounding box center [784, 372] width 1568 height 744
click at [1460, 304] on button "Start SOAP" at bounding box center [1460, 309] width 56 height 19
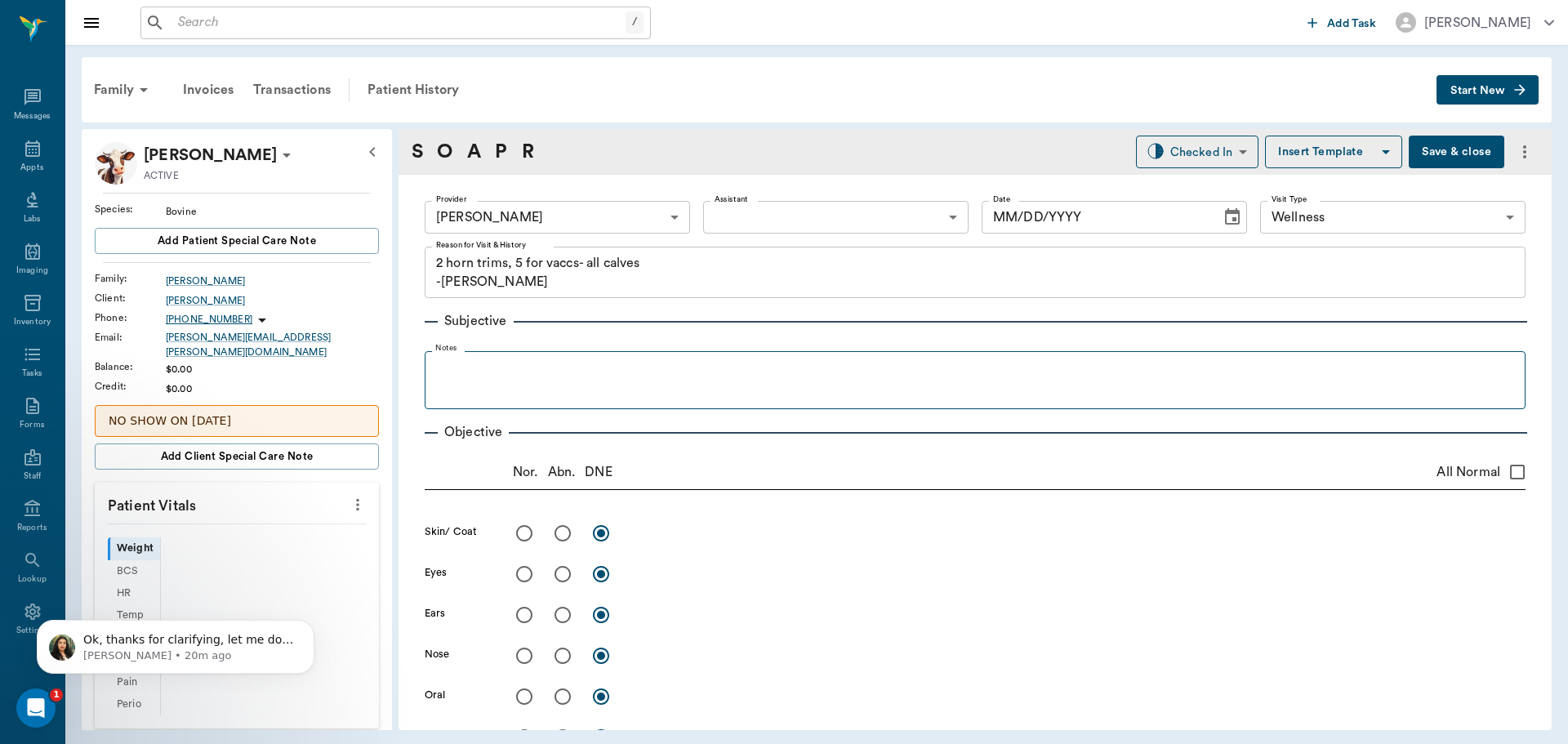
type input "63ec2f075fda476ae8351a4d"
type input "65d2be4f46e3a538d89b8c14"
type textarea "2 horn trims, 5 for vaccs- all calves -jess"
type input "[DATE]"
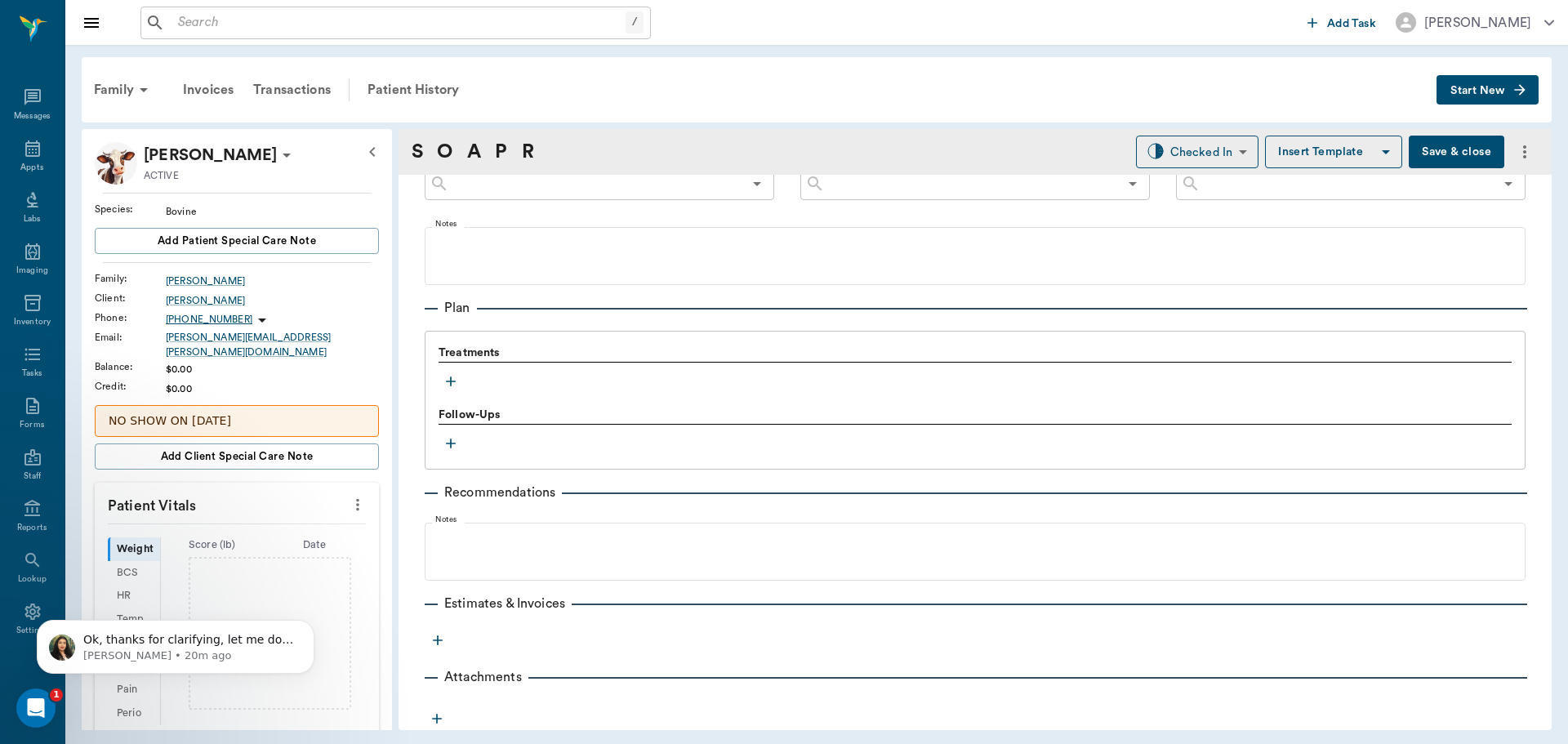
scroll to position [973, 0]
click at [448, 375] on icon "button" at bounding box center [451, 381] width 17 height 17
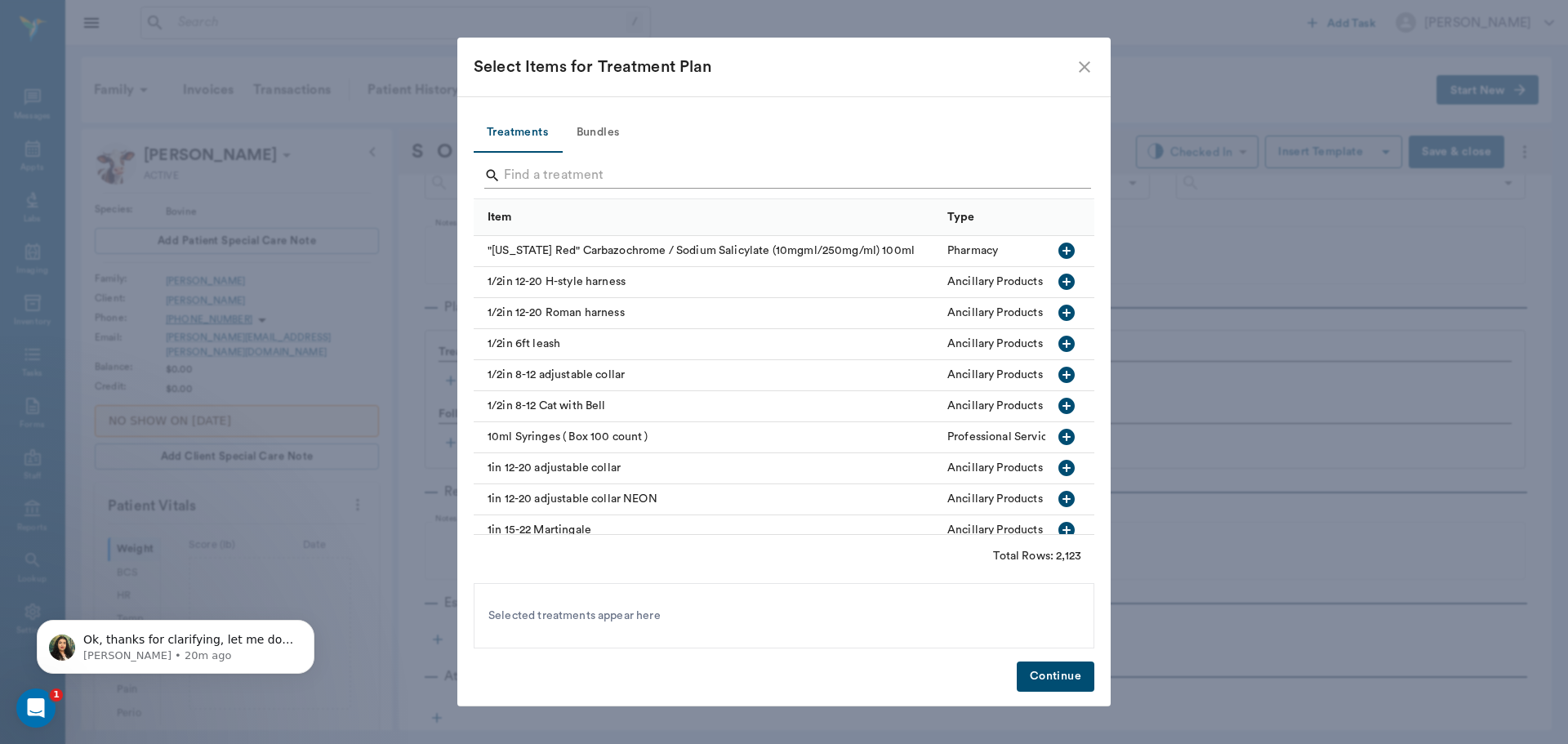
click at [547, 182] on input "Search" at bounding box center [785, 175] width 563 height 26
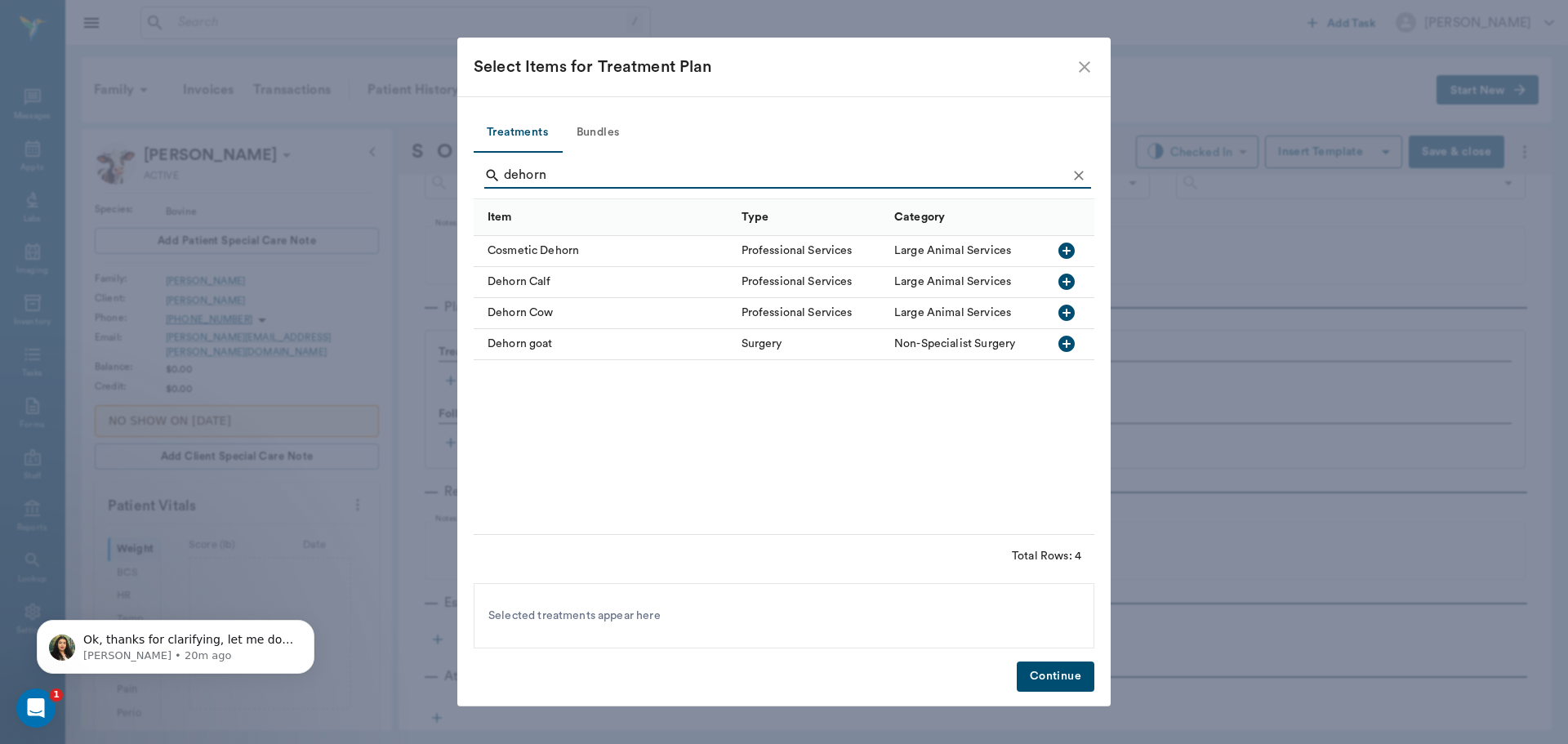
type input "dehorn"
click at [1060, 271] on button "button" at bounding box center [1066, 281] width 28 height 28
click at [1050, 682] on button "Continue" at bounding box center [1055, 676] width 78 height 30
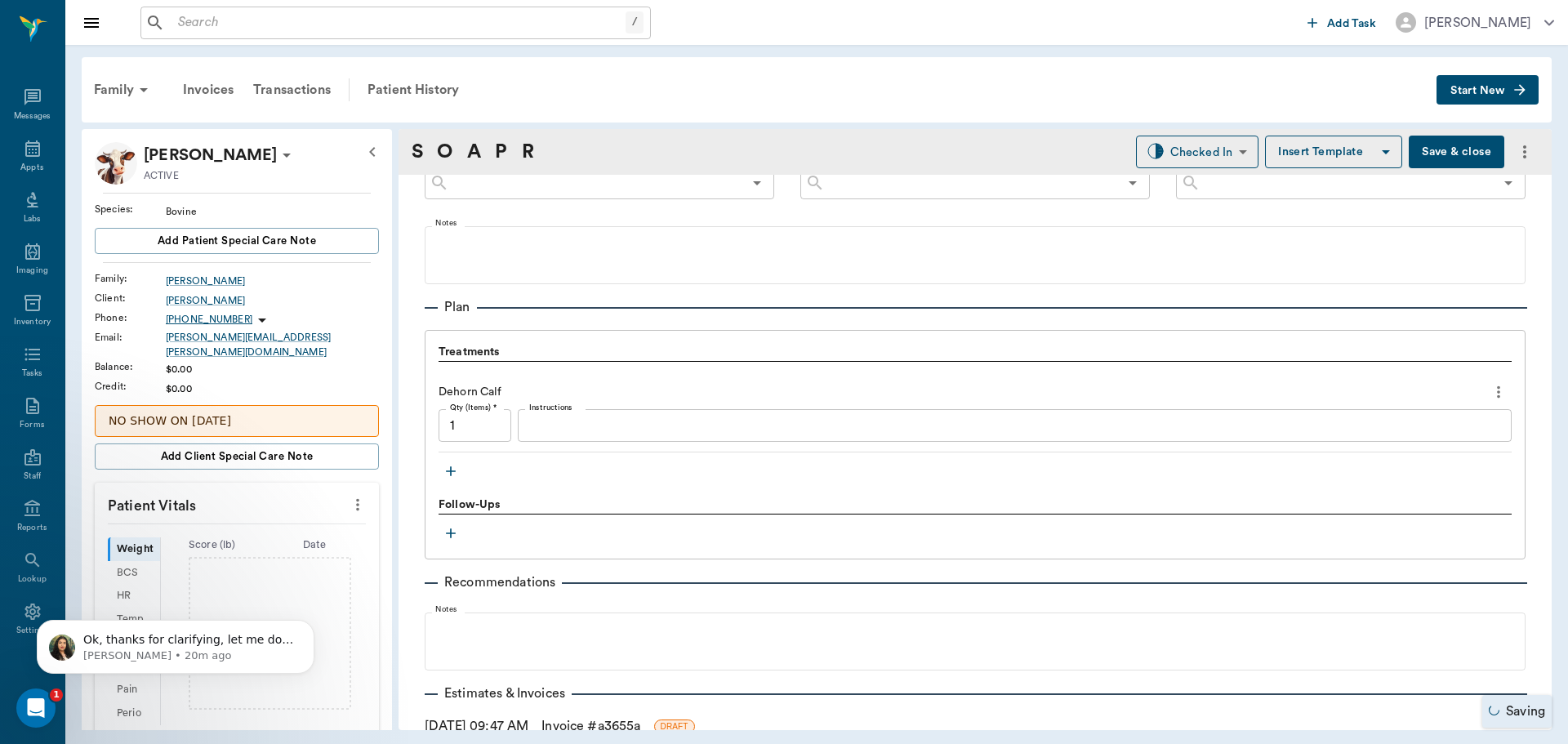
click at [451, 474] on icon "button" at bounding box center [451, 471] width 10 height 10
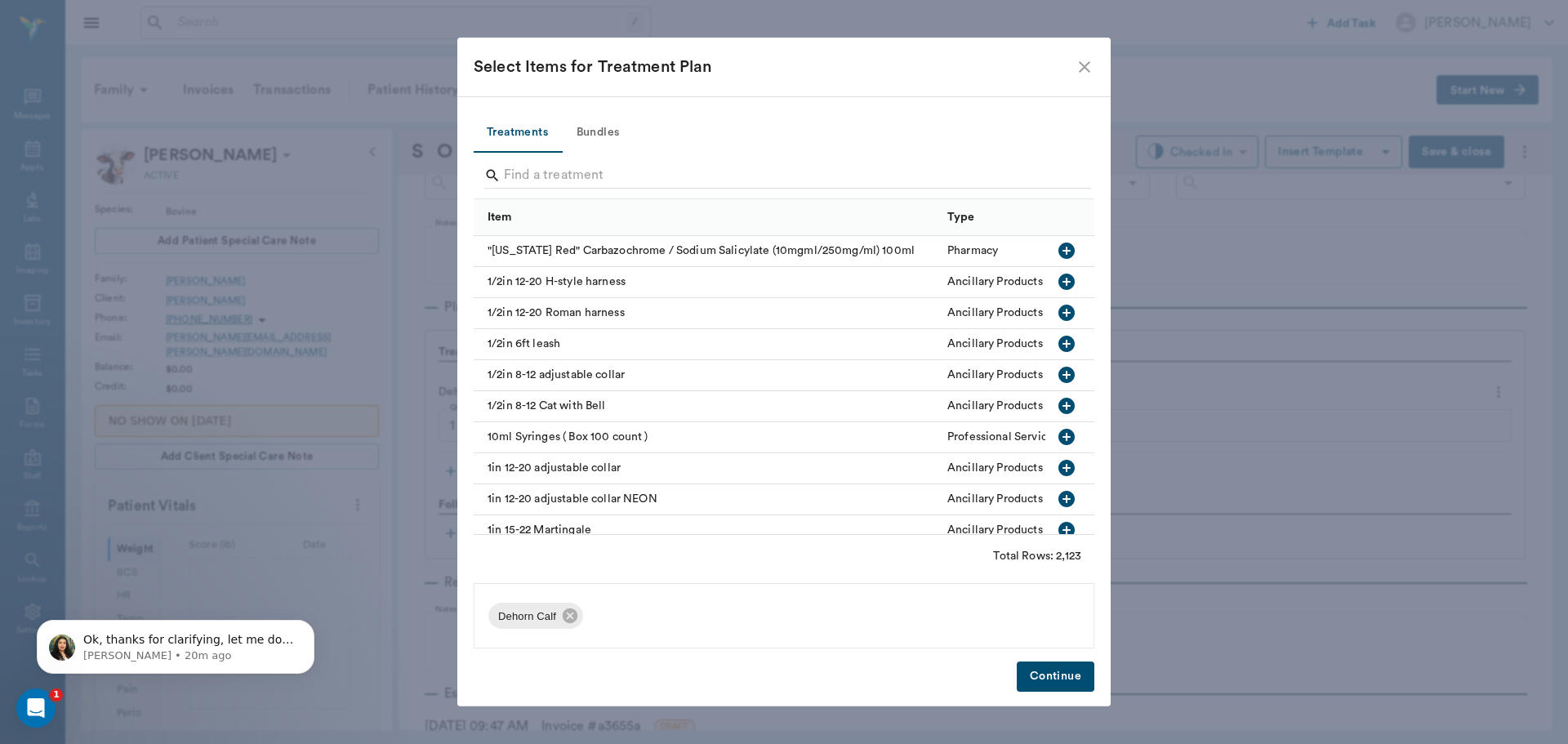
click at [568, 157] on div at bounding box center [788, 177] width 607 height 43
click at [565, 180] on input "Search" at bounding box center [785, 175] width 563 height 26
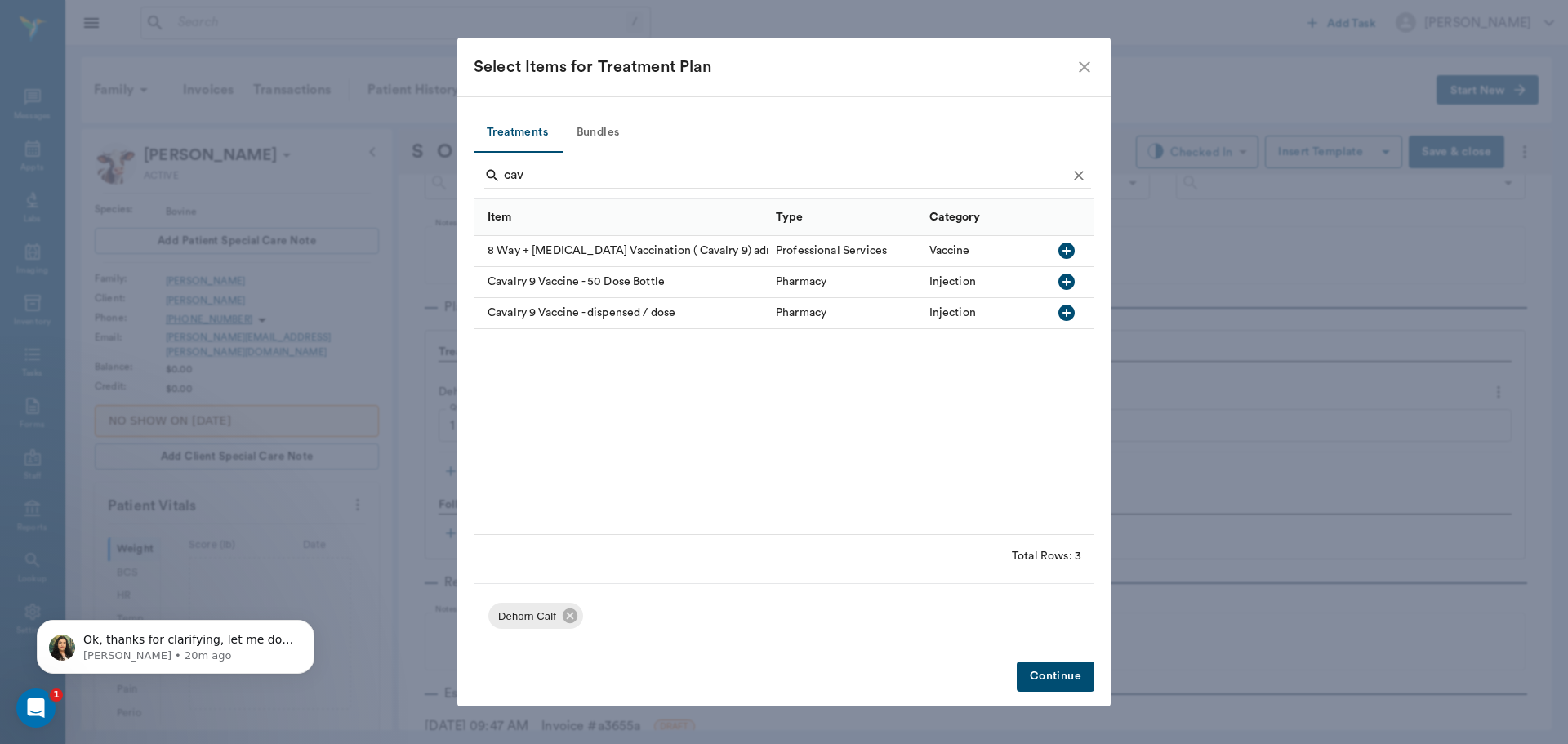
click at [1065, 250] on icon "button" at bounding box center [1067, 251] width 17 height 17
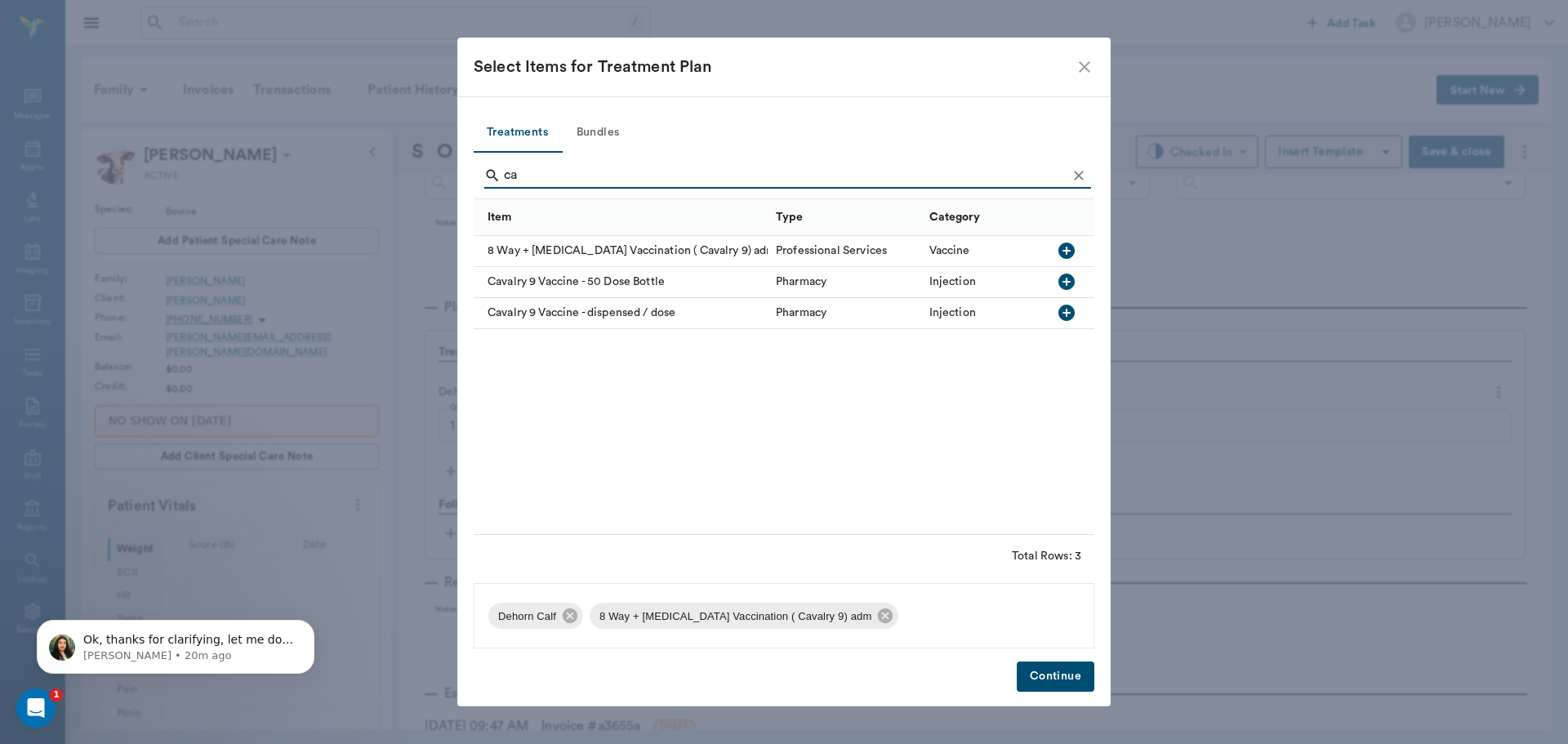
type input "c"
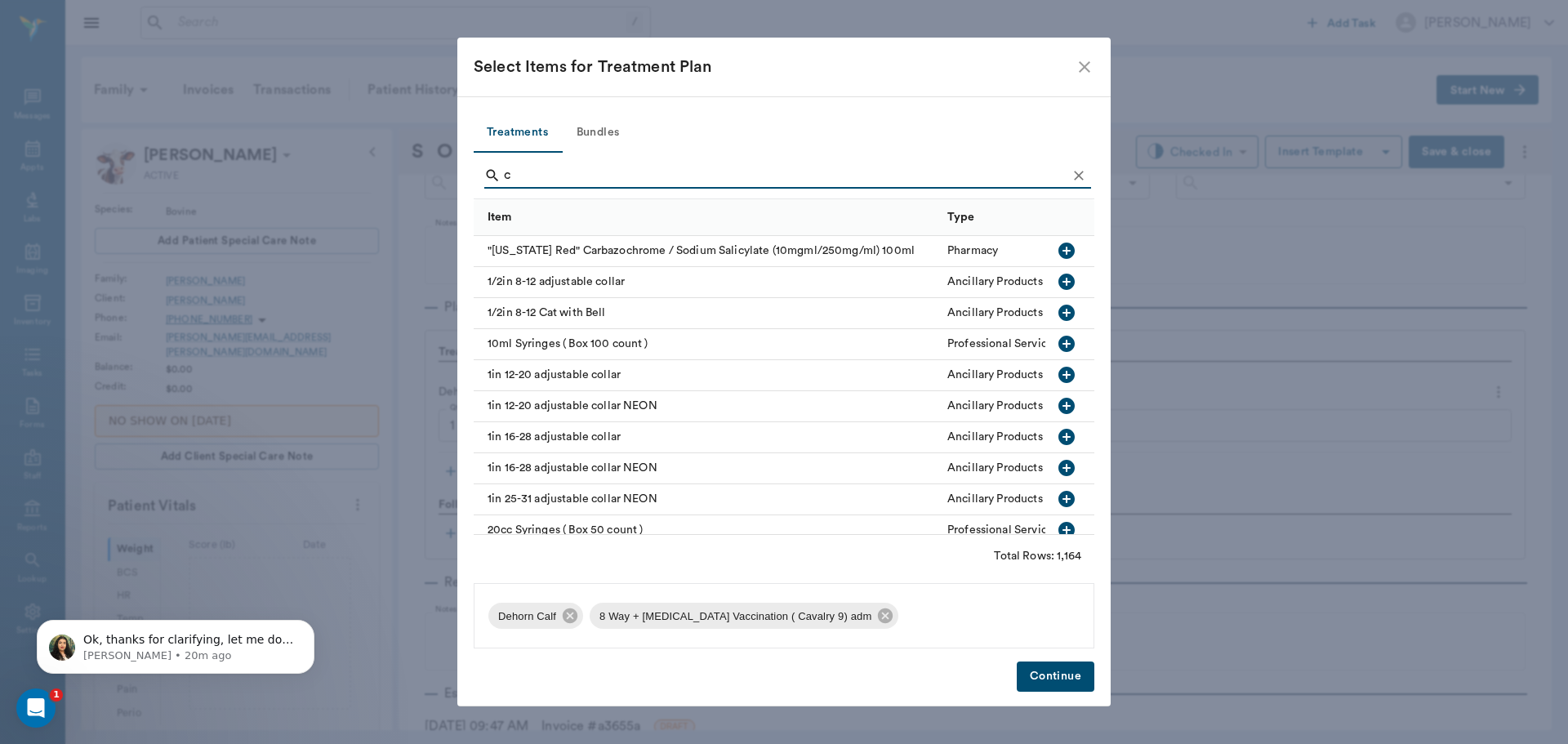
click at [616, 174] on input "c" at bounding box center [785, 175] width 563 height 26
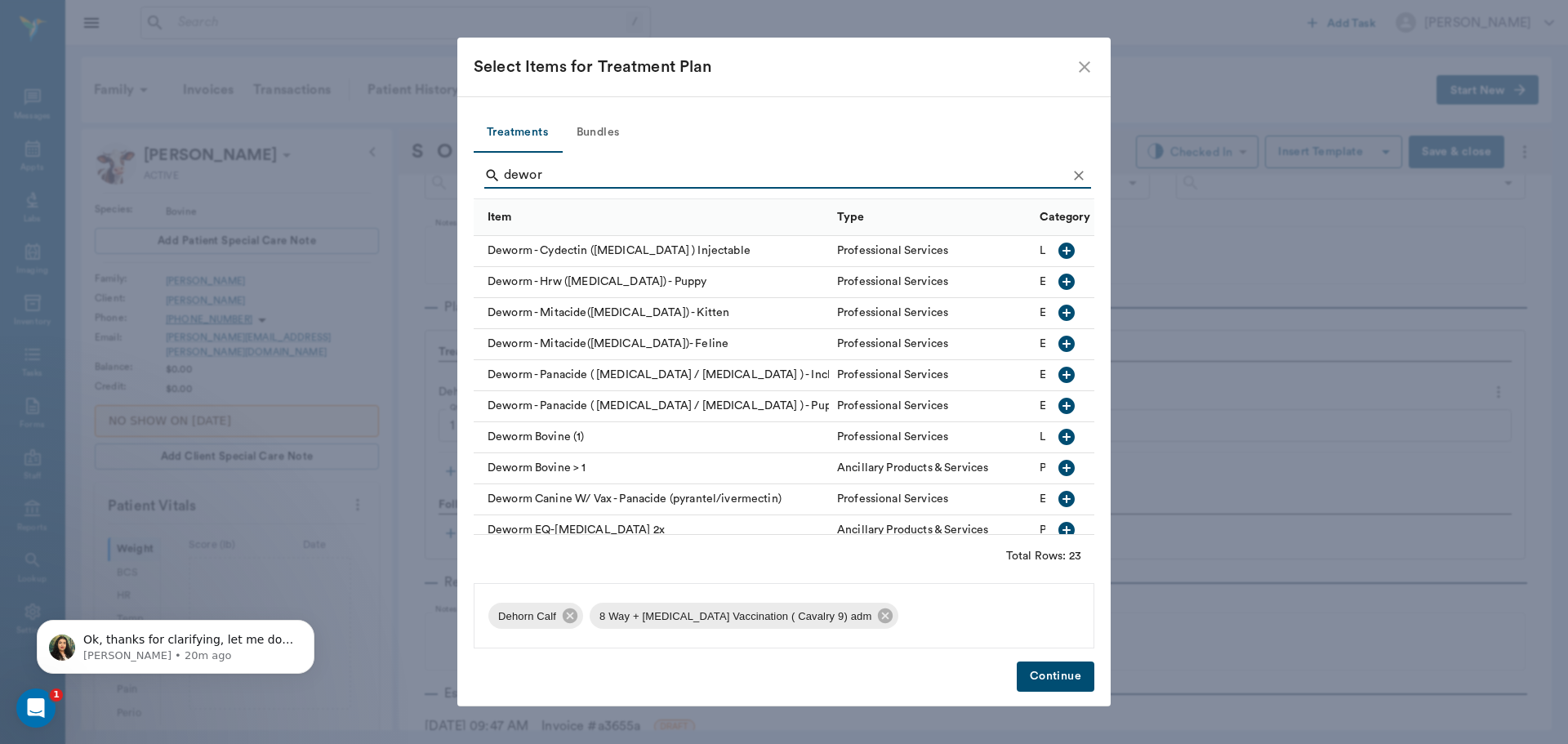
click at [1058, 251] on icon "button" at bounding box center [1067, 251] width 17 height 17
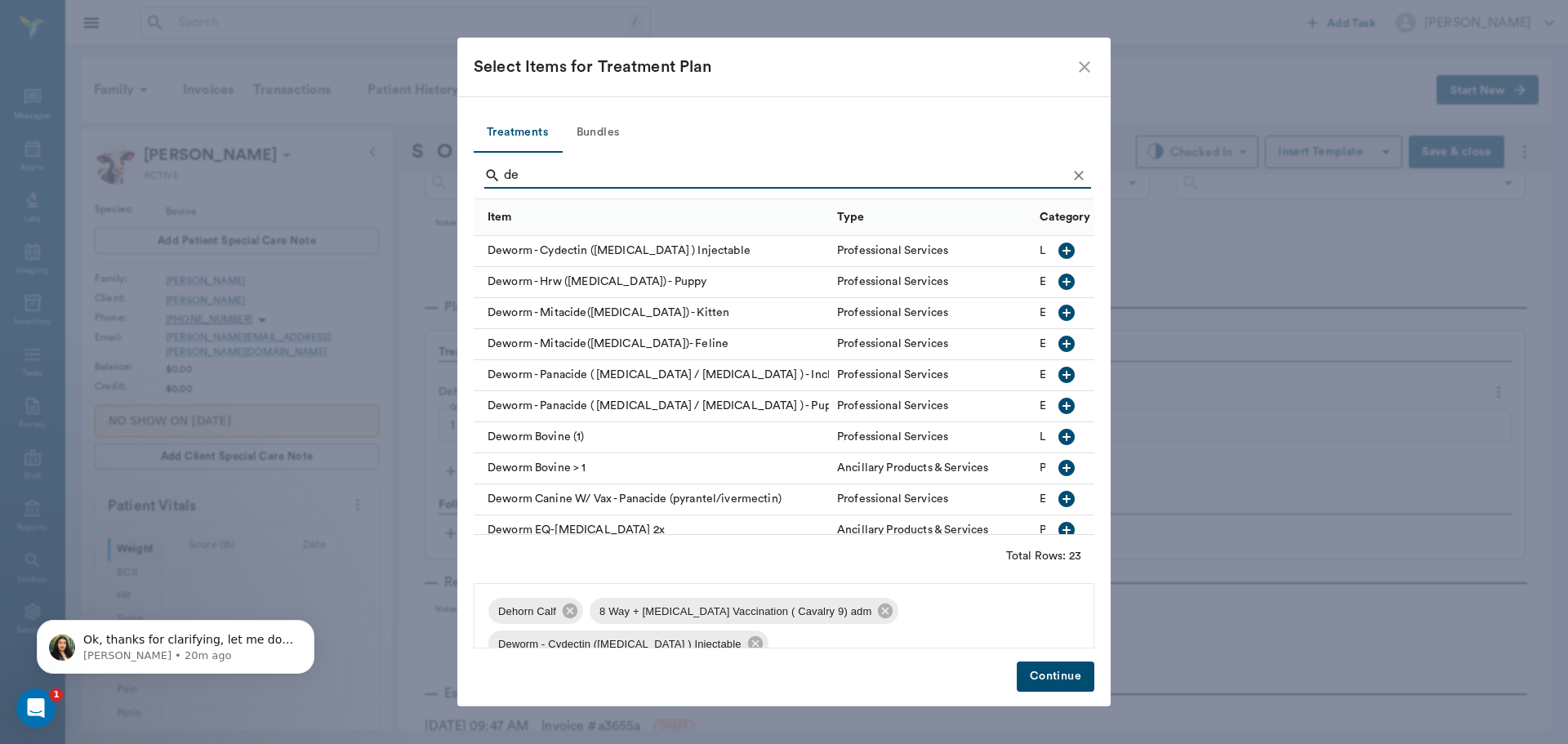
type input "d"
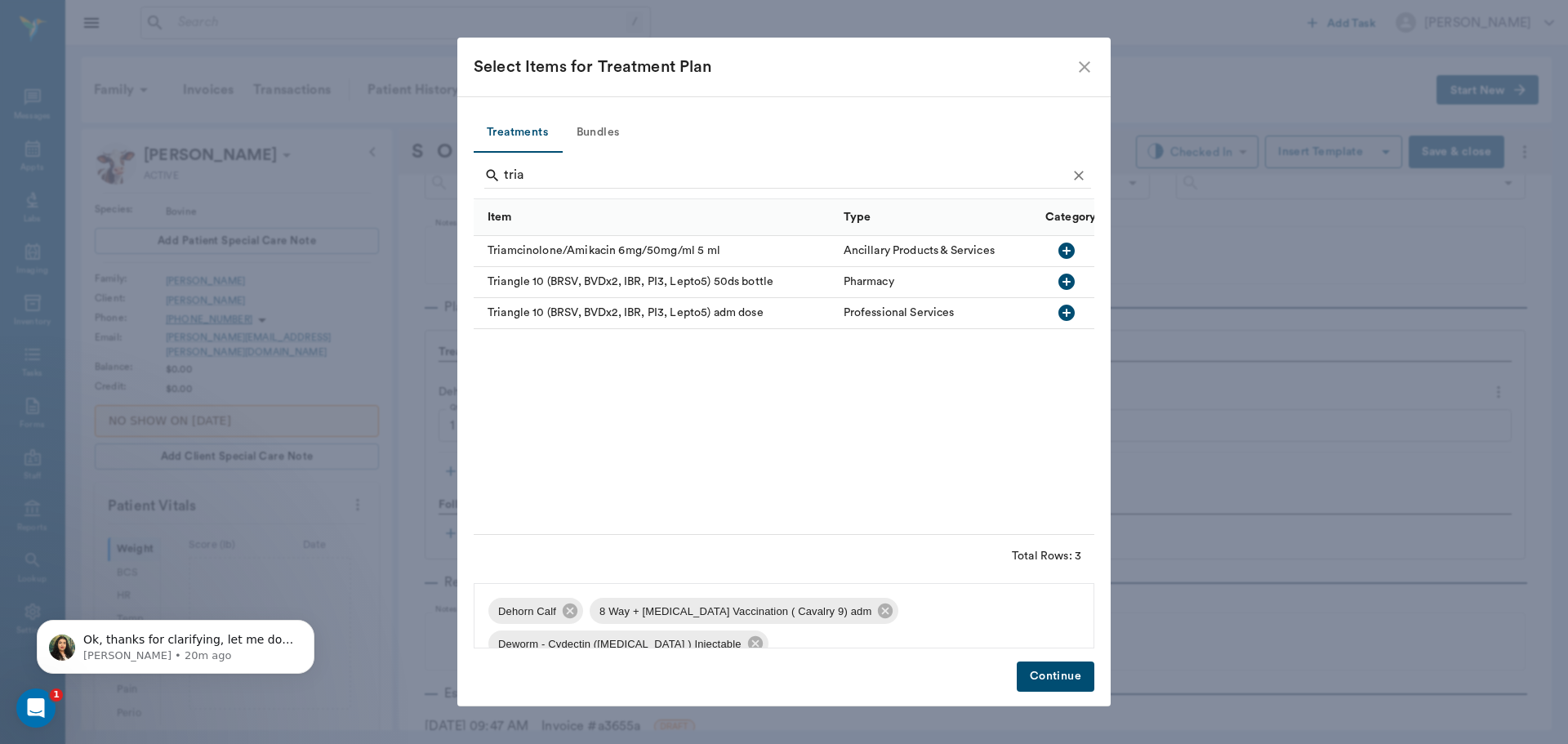
click at [1071, 304] on icon "button" at bounding box center [1067, 313] width 20 height 20
type input "t"
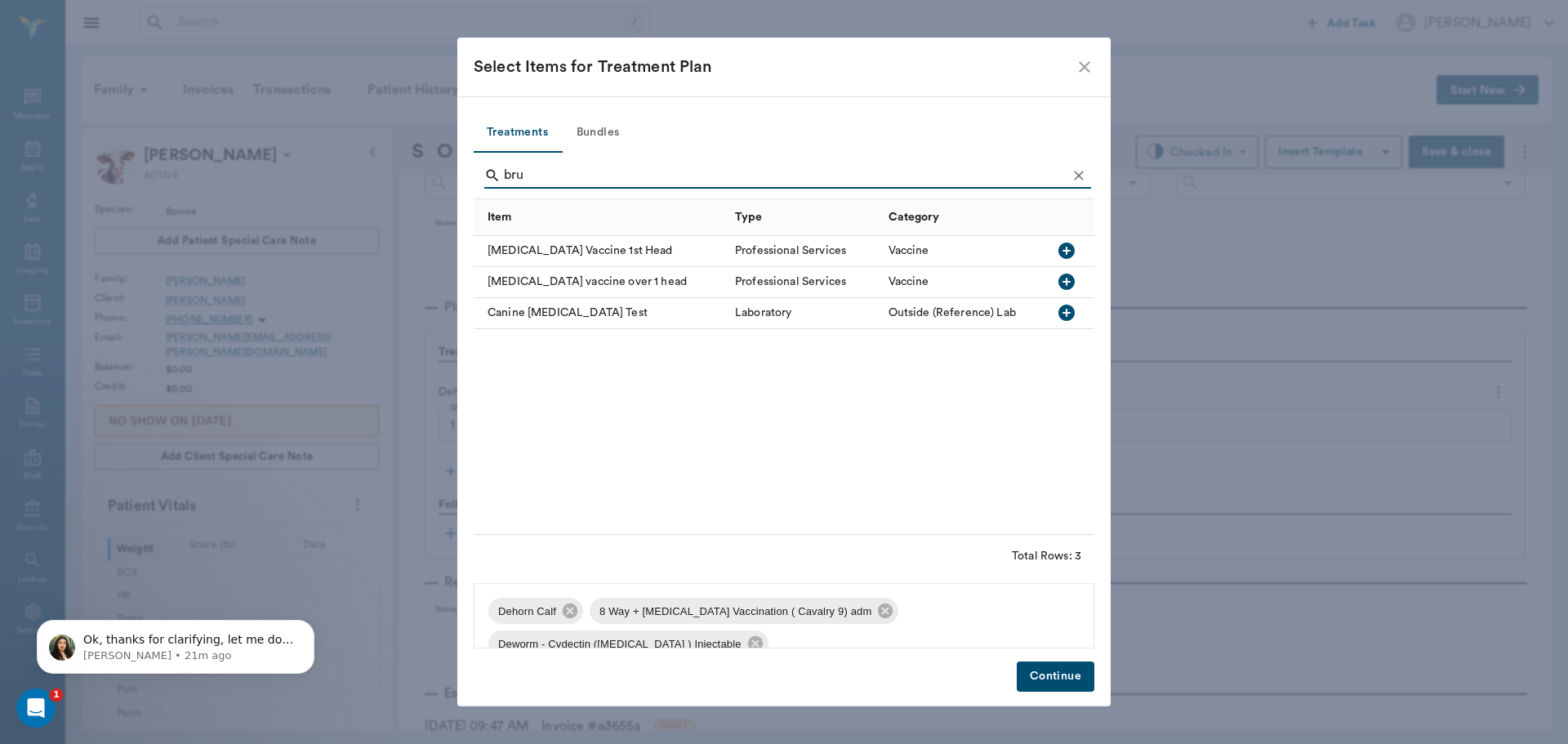
type input "bru"
click at [1066, 252] on icon "button" at bounding box center [1067, 251] width 20 height 20
click at [1061, 283] on icon "button" at bounding box center [1067, 282] width 17 height 17
click at [1051, 676] on button "Continue" at bounding box center [1055, 676] width 78 height 30
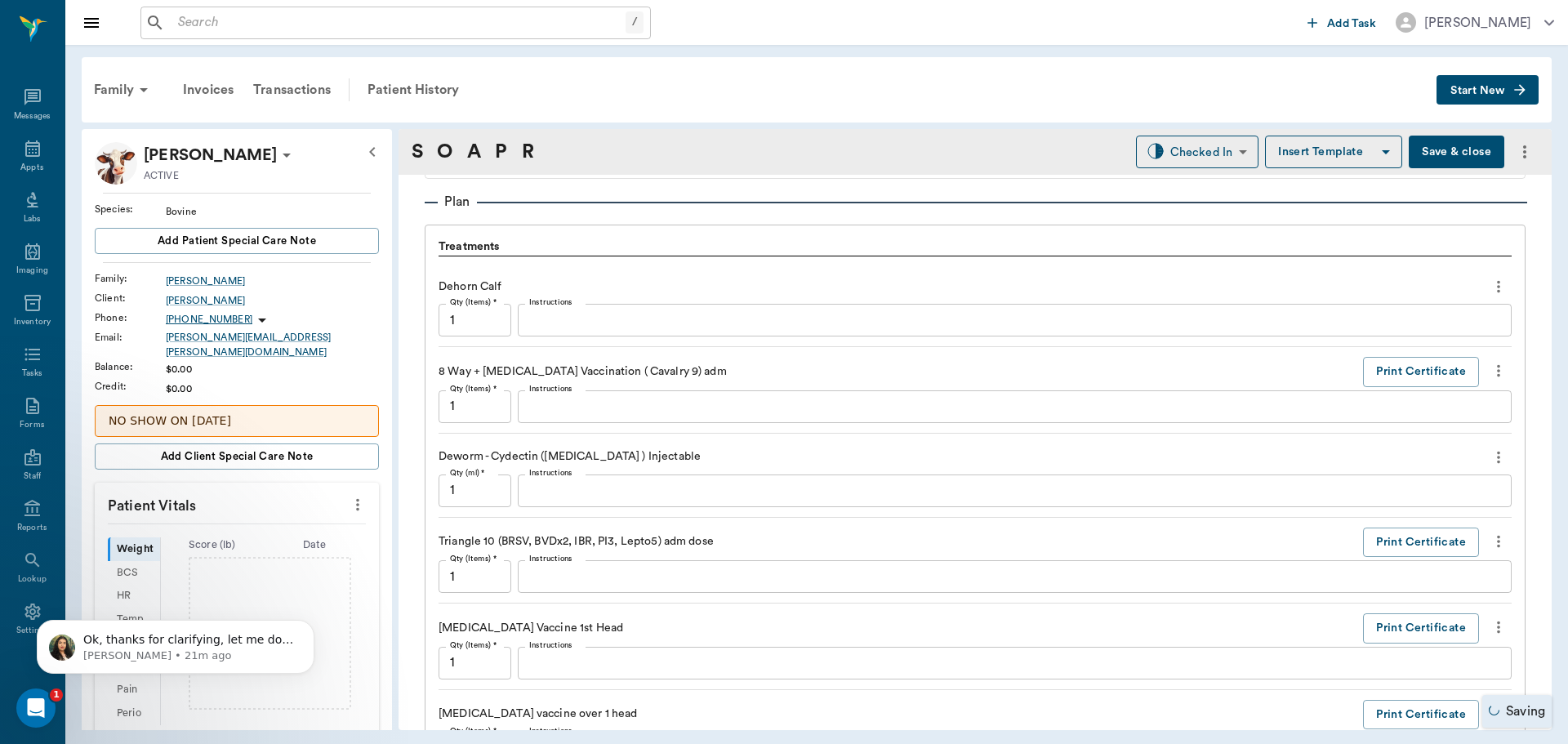
scroll to position [1299, 0]
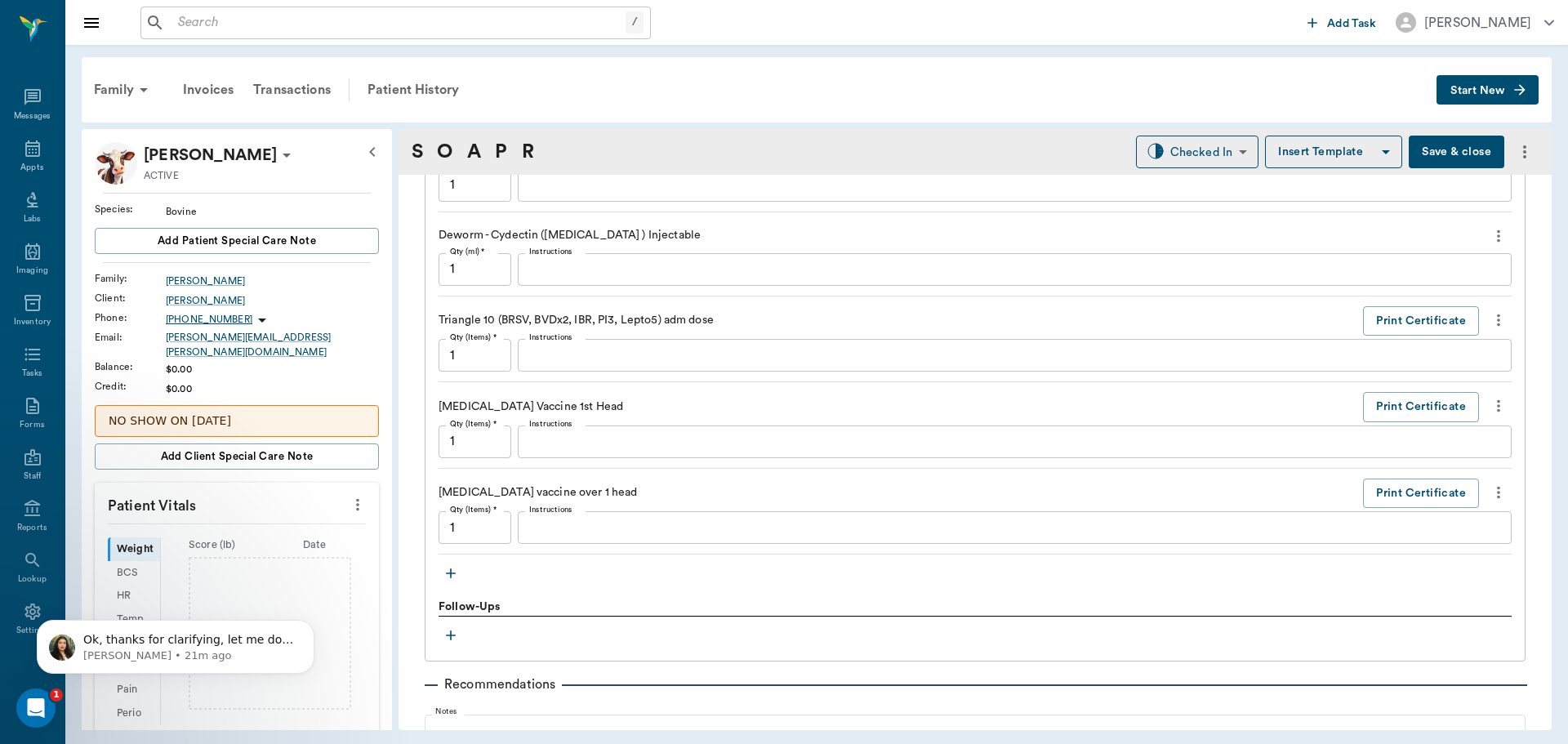
click at [483, 539] on input "1" at bounding box center [475, 527] width 73 height 33
type input "5"
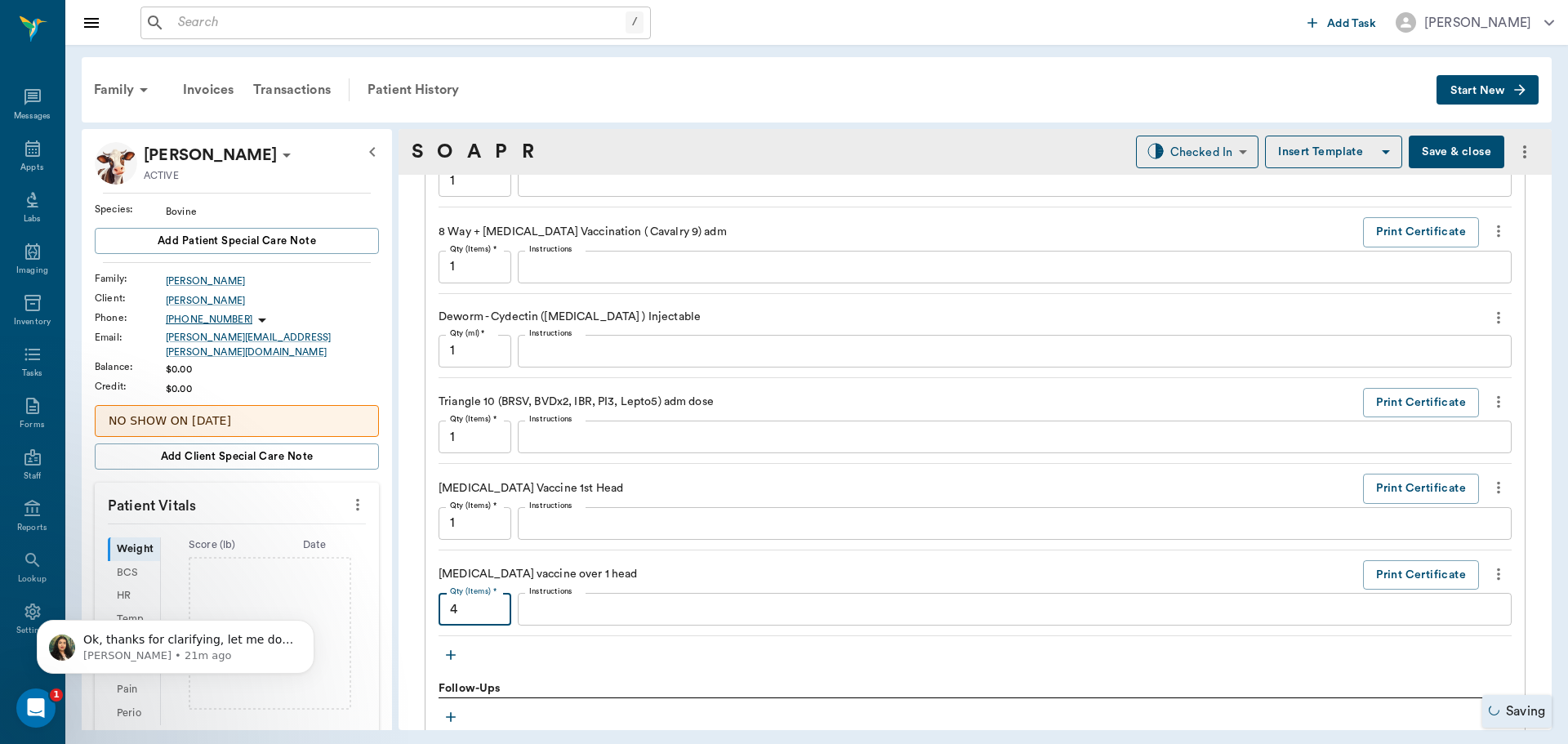
scroll to position [1054, 0]
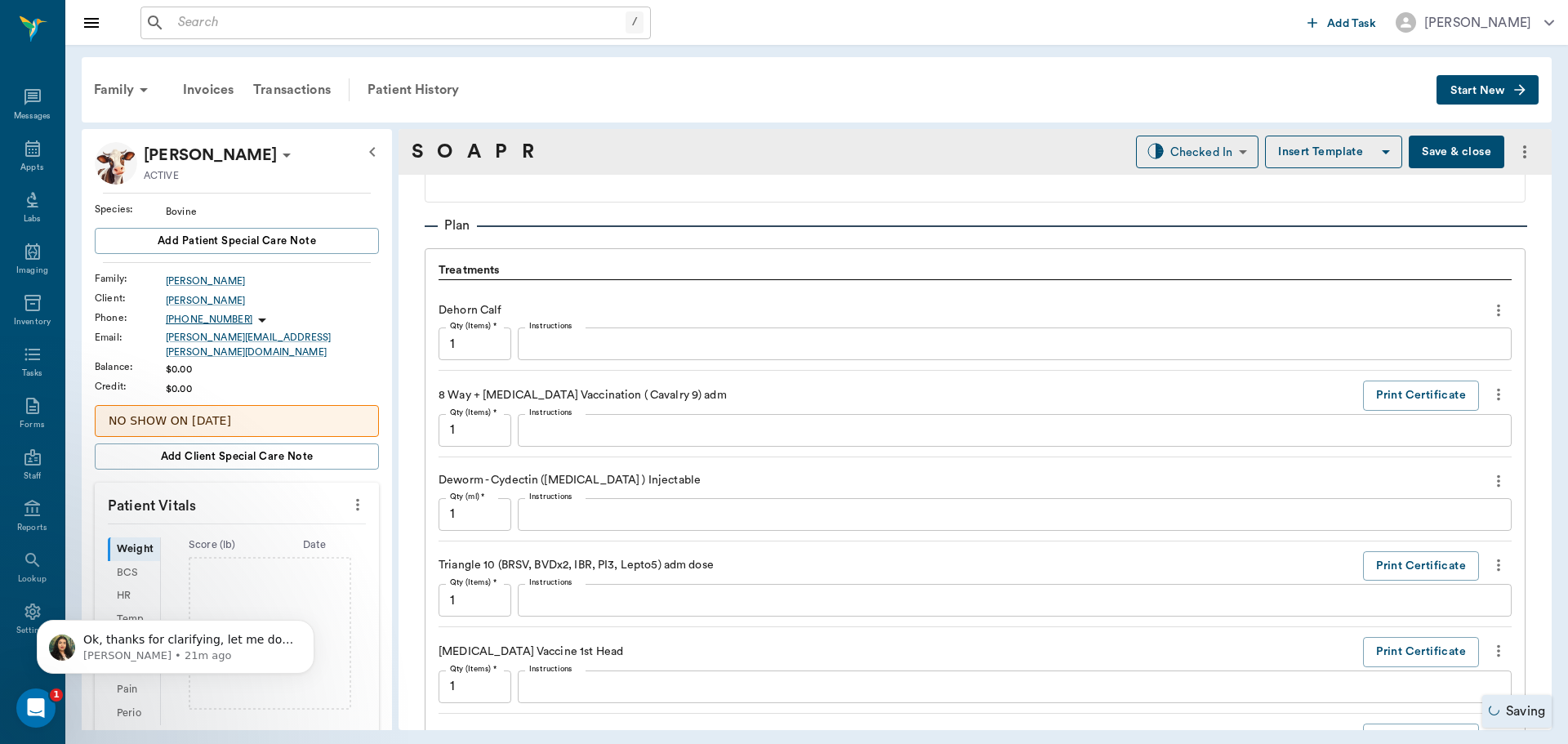
type input "4"
click at [480, 605] on input "1" at bounding box center [475, 600] width 73 height 33
type input "5"
click at [484, 509] on input "1" at bounding box center [475, 514] width 73 height 33
type input "30"
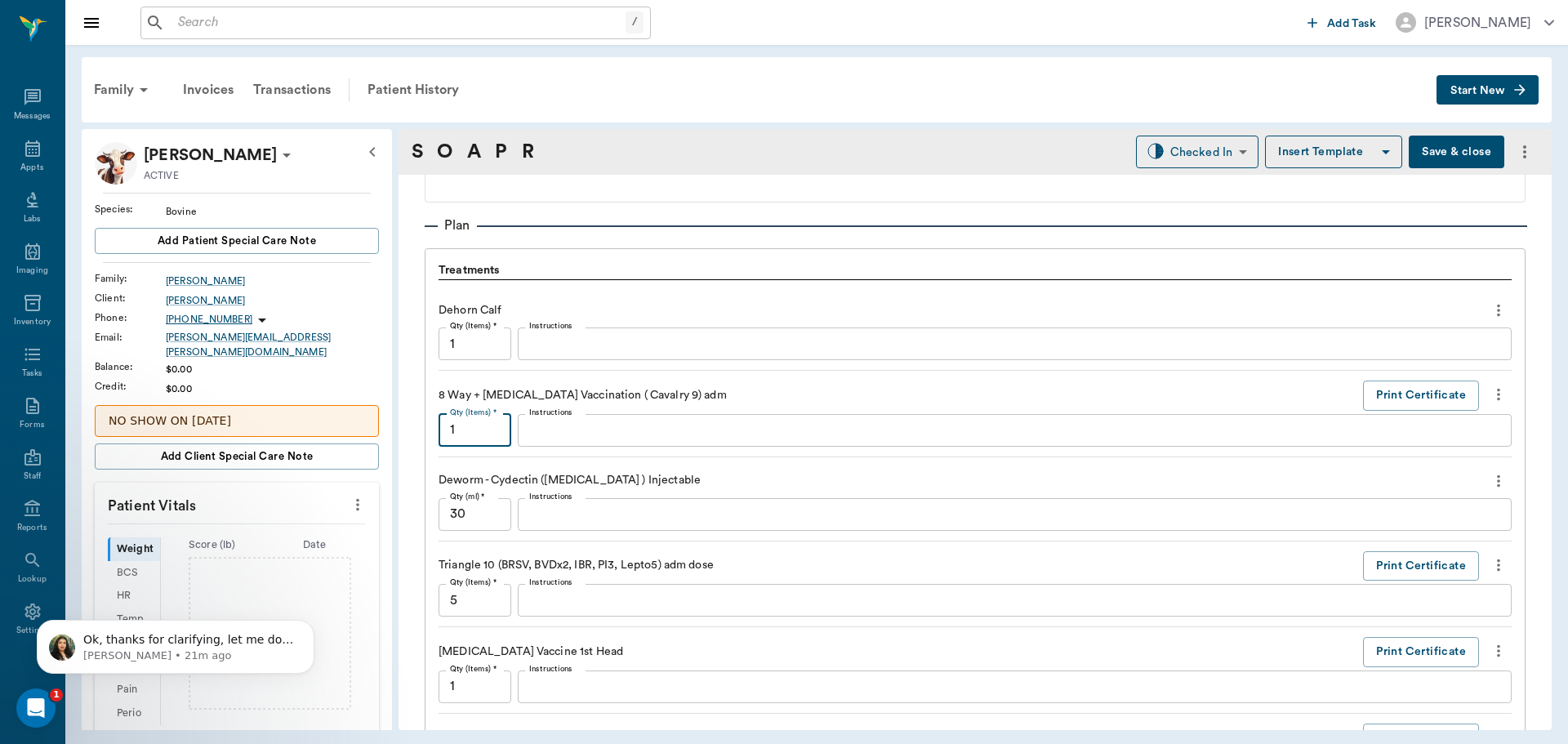
click at [487, 431] on input "1" at bounding box center [475, 430] width 73 height 33
type input "5"
click at [468, 339] on input "1" at bounding box center [475, 344] width 73 height 33
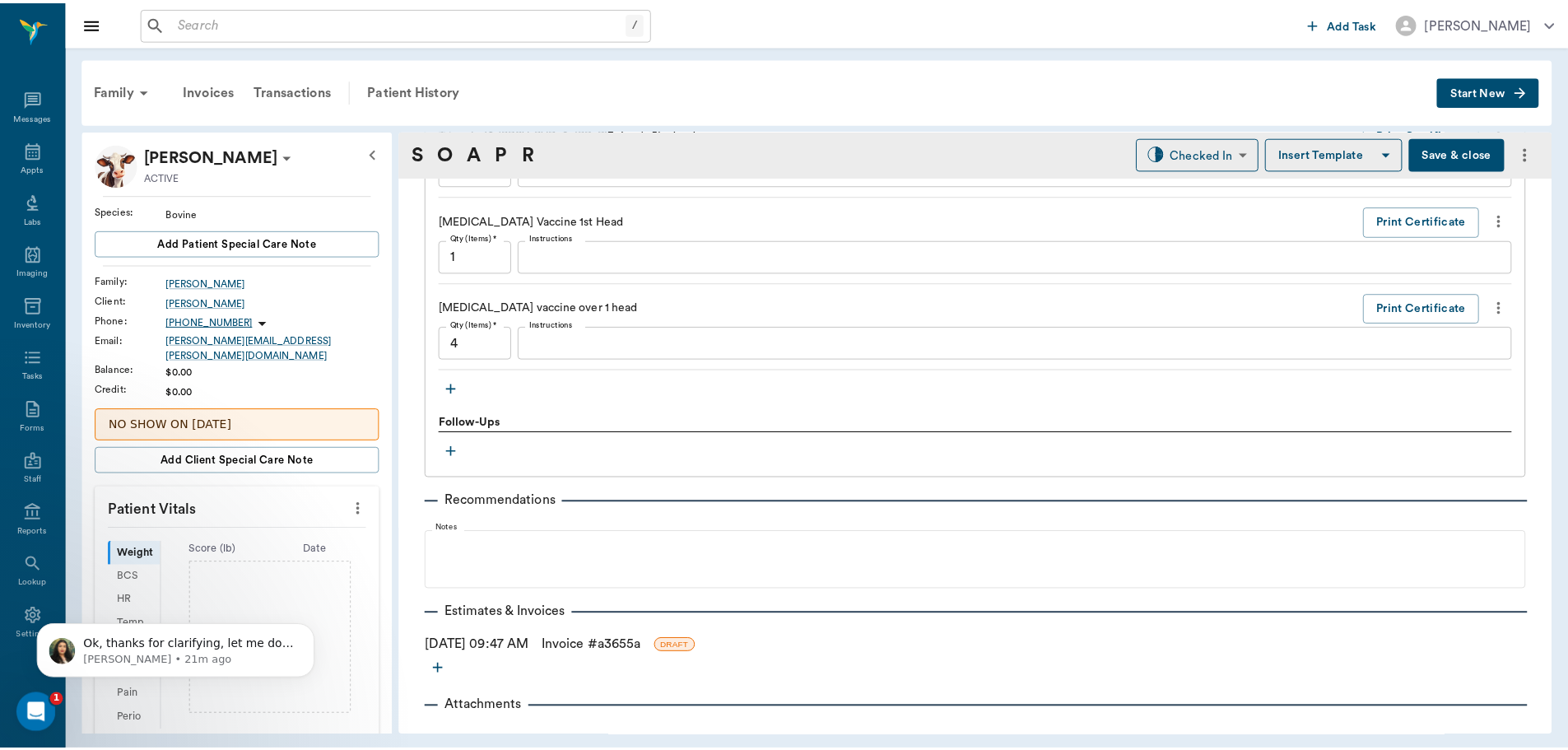
scroll to position [1524, 0]
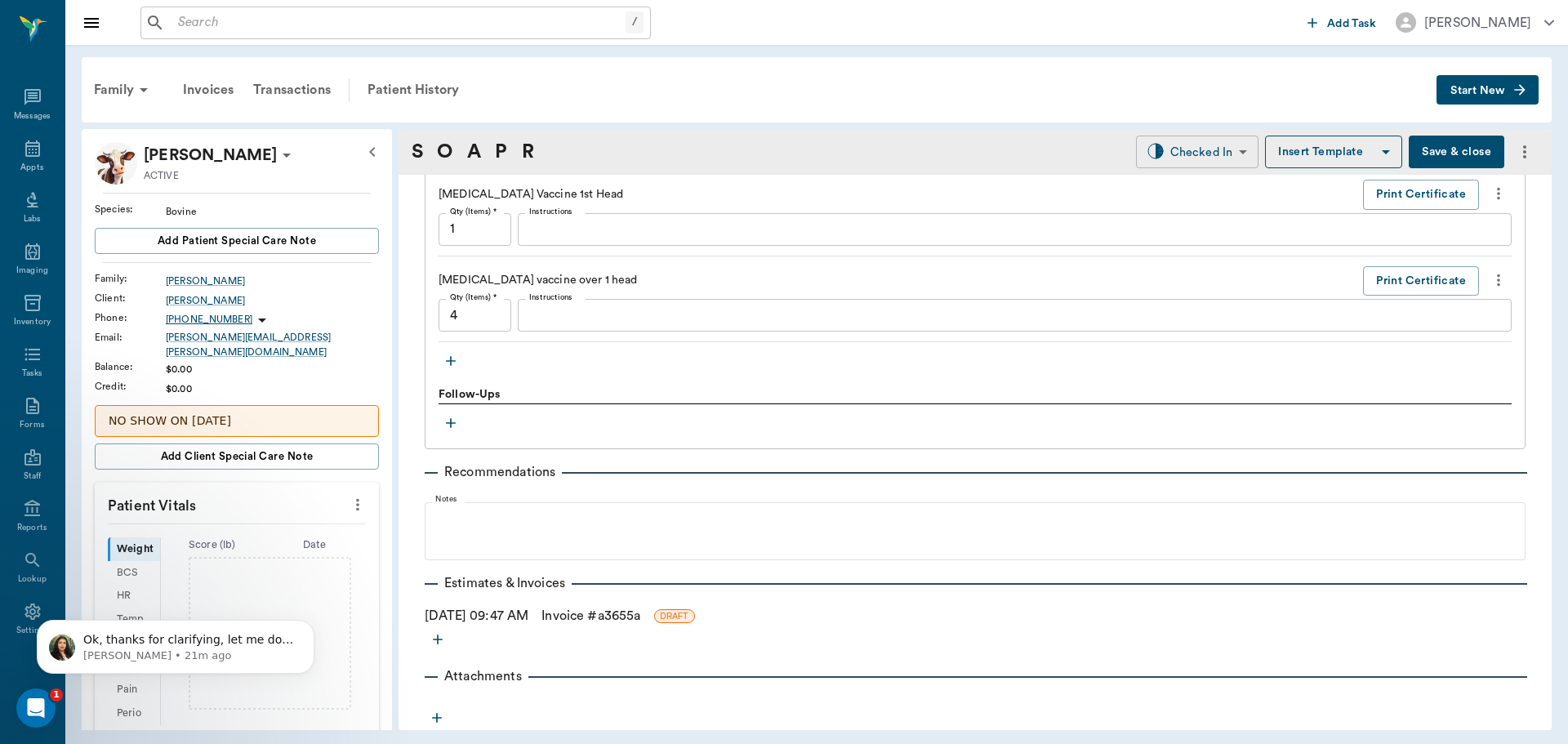
type input "2"
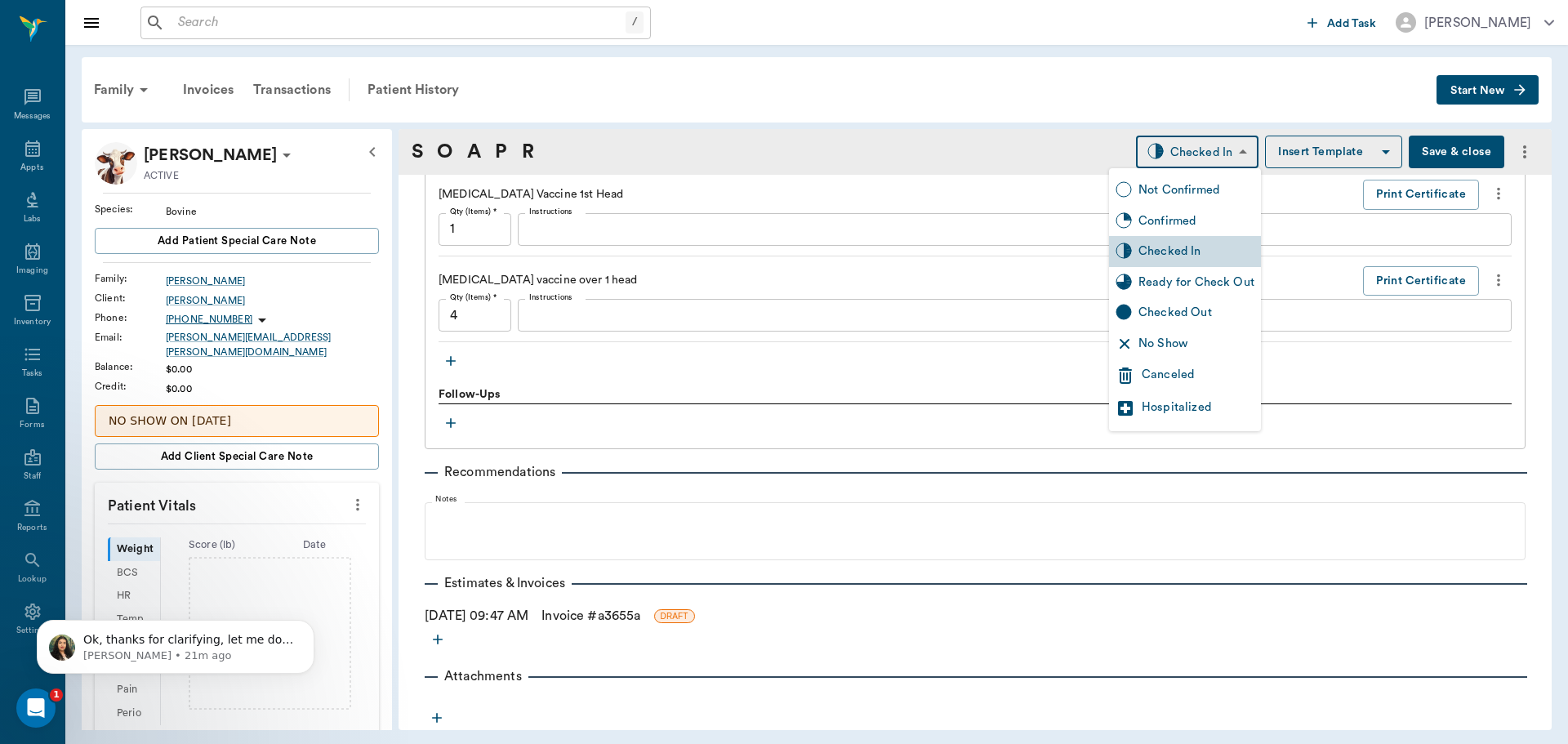
click at [1208, 157] on body "/ ​ Add Task Dr. Bert Ellsworth Nectar Messages Appts Labs Imaging Inventory Ta…" at bounding box center [784, 372] width 1568 height 744
click at [1206, 285] on div "Ready for Check Out" at bounding box center [1196, 283] width 116 height 18
type input "READY_TO_CHECKOUT"
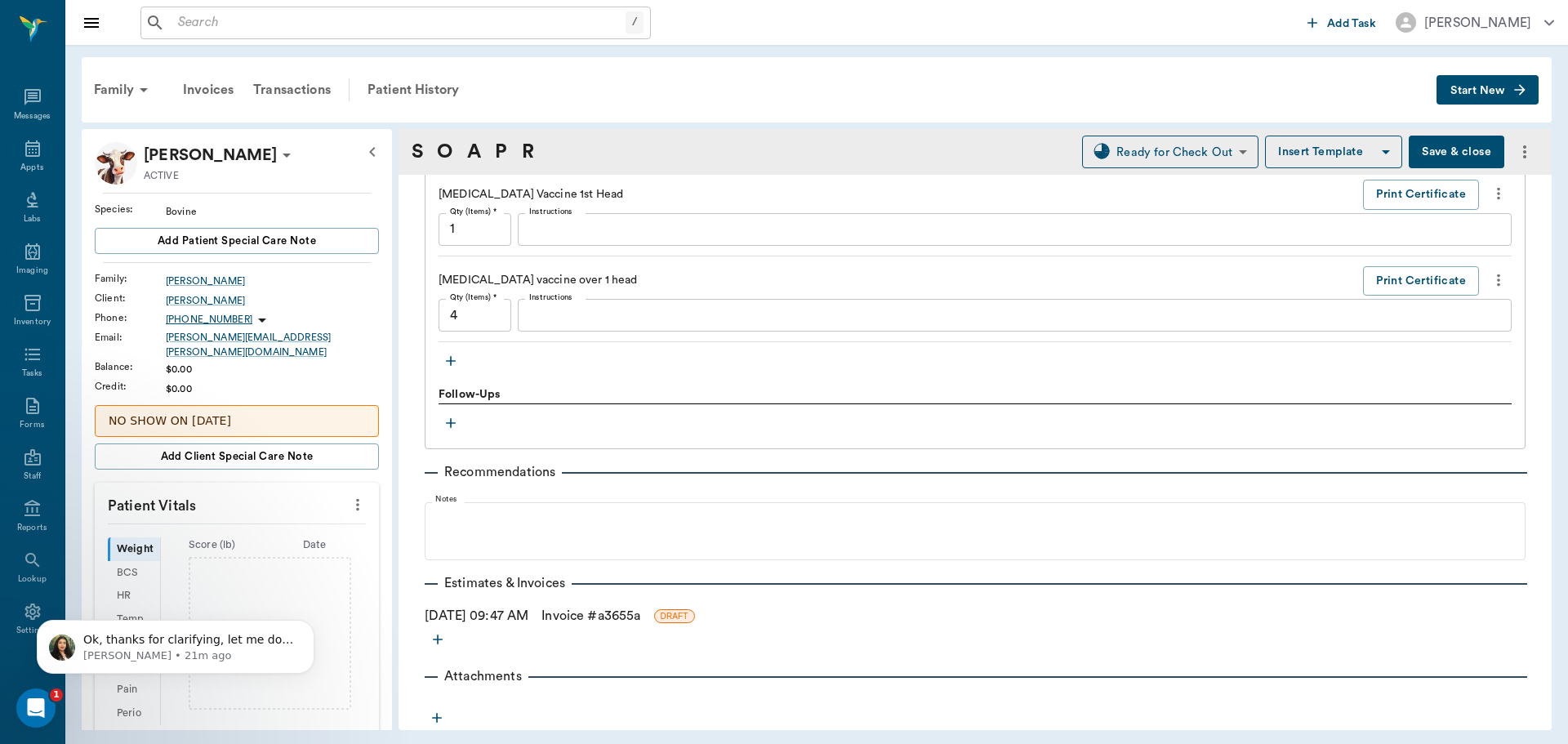
click at [585, 611] on link "Invoice # a3655a" at bounding box center [591, 616] width 99 height 20
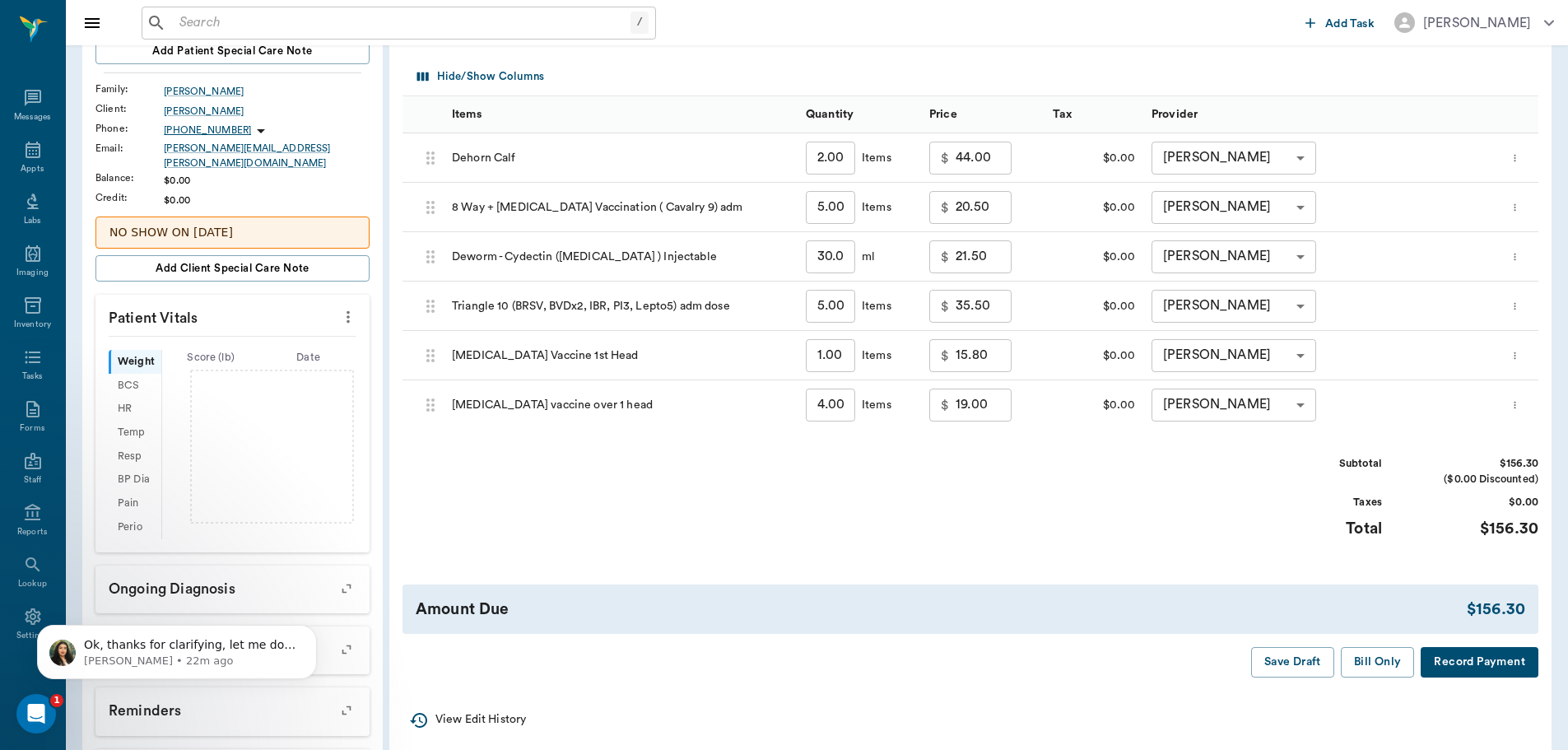
scroll to position [165, 0]
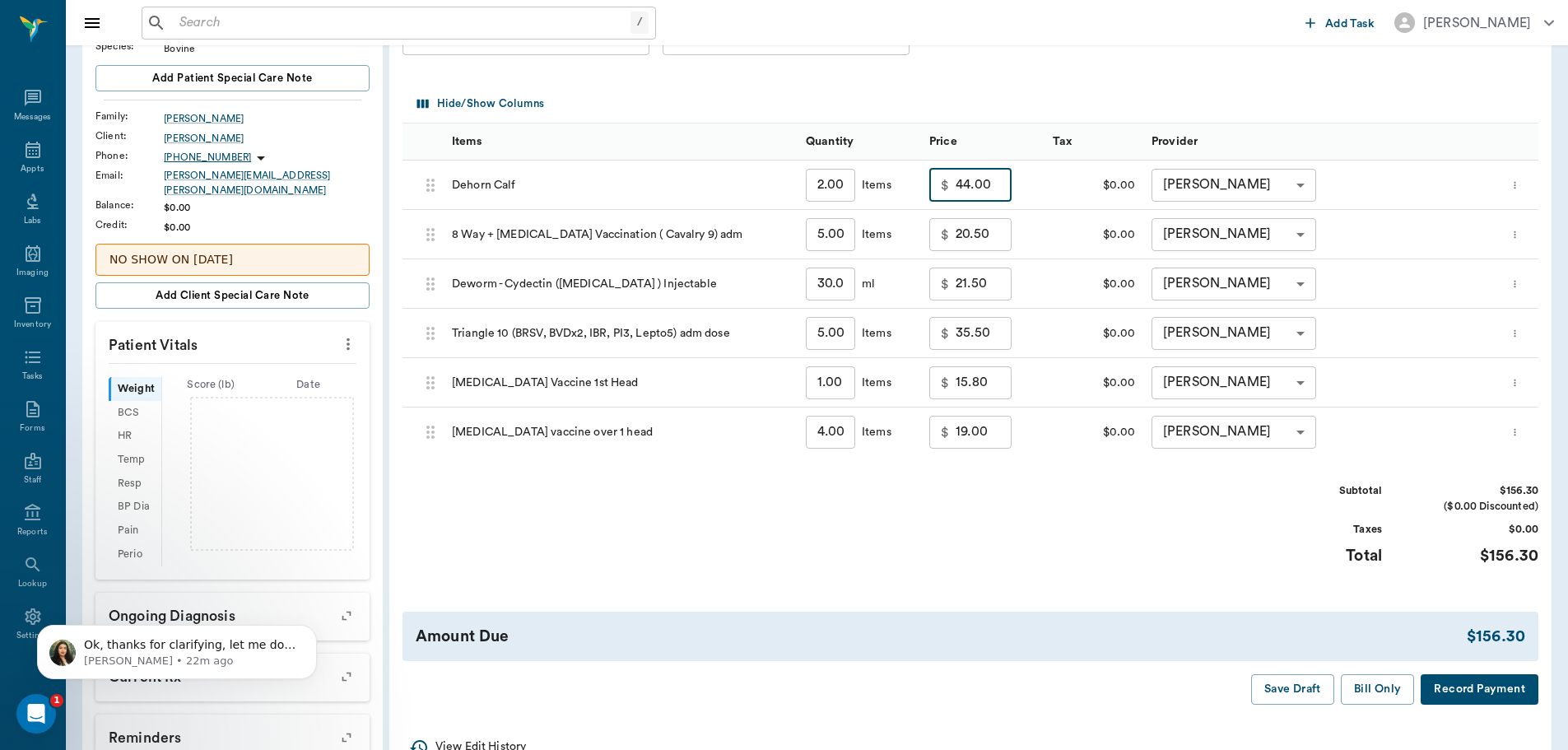
click at [976, 199] on input "44.00" at bounding box center [983, 185] width 56 height 33
type input "40.00"
drag, startPoint x: 1015, startPoint y: 588, endPoint x: 1009, endPoint y: 578, distance: 11.7
click at [1011, 581] on div "Invoice # a3655a DRAFT Add Item Select Client Billy Powell 63ec2eaf52e12b0ba117…" at bounding box center [970, 341] width 1162 height 753
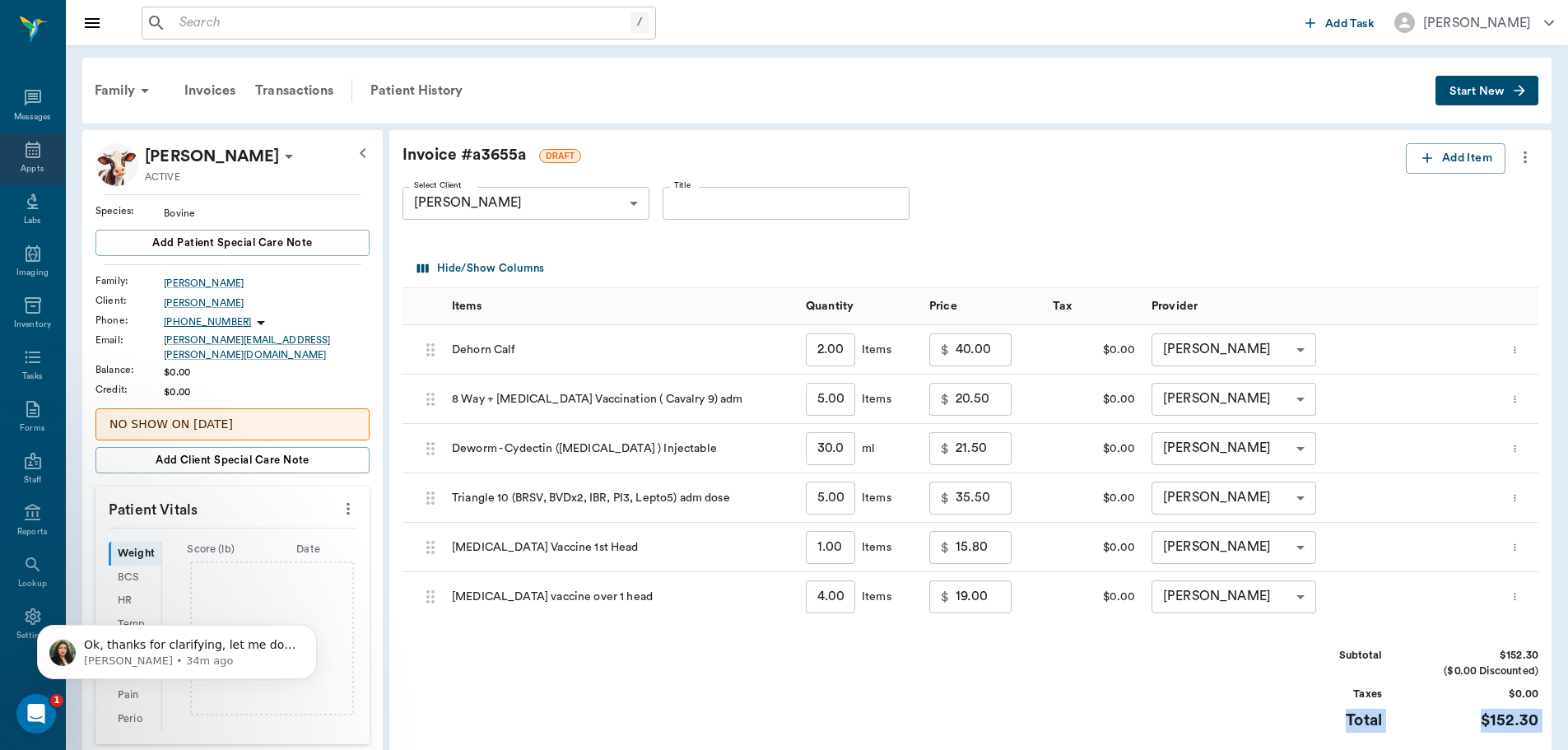
click at [29, 174] on div "Appts" at bounding box center [31, 169] width 23 height 13
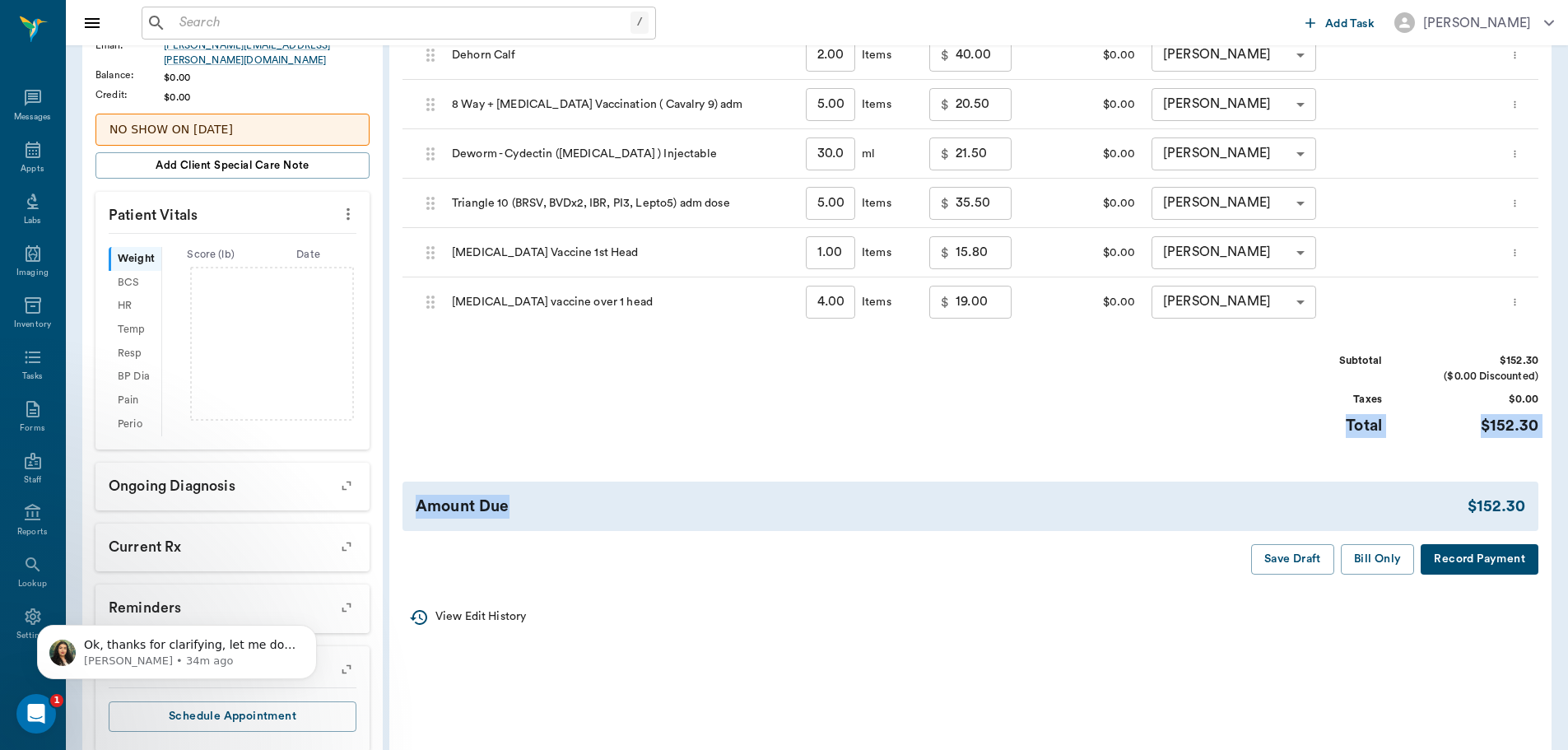
scroll to position [319, 0]
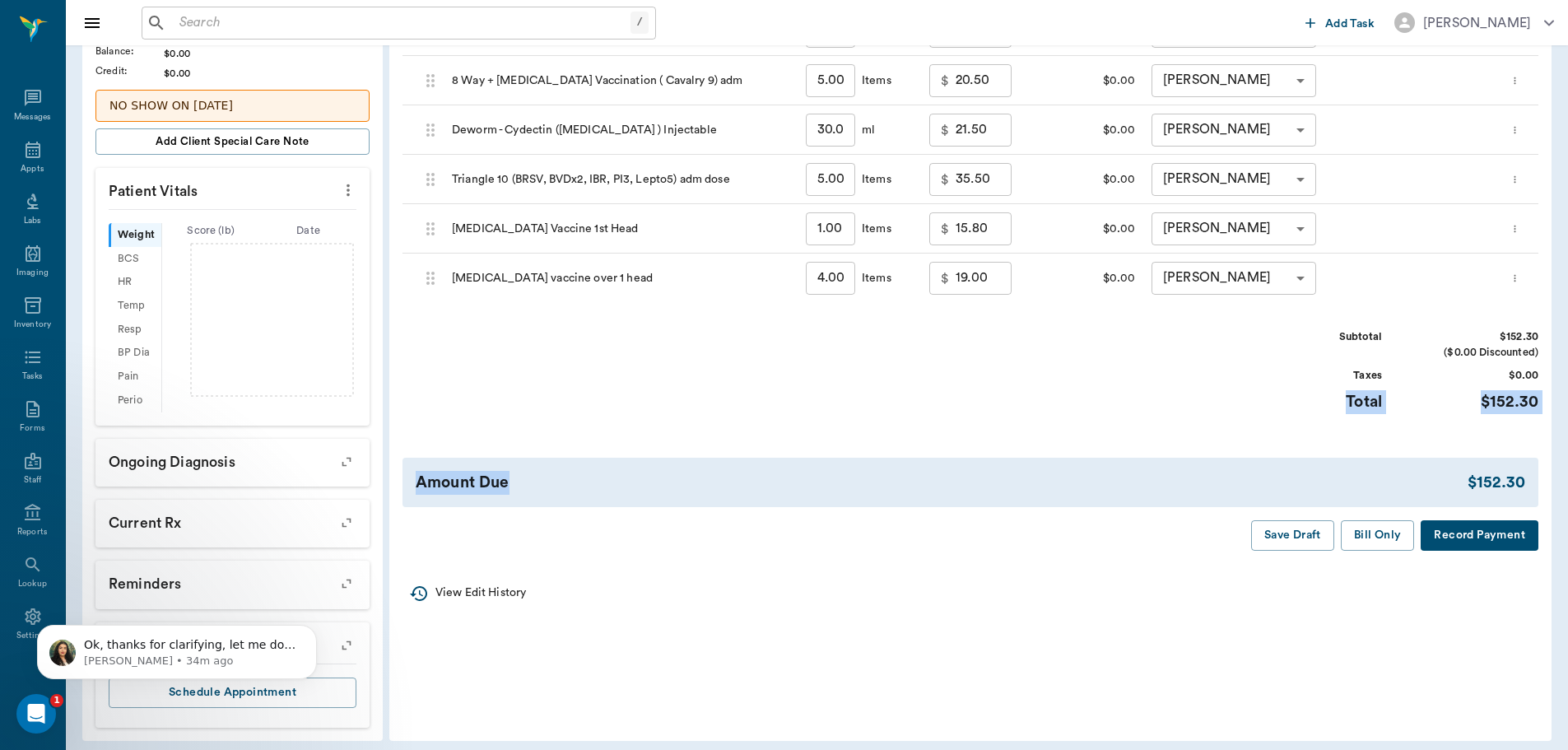
drag, startPoint x: 1271, startPoint y: 538, endPoint x: 1246, endPoint y: 531, distance: 26.0
click at [1261, 537] on button "Save Draft" at bounding box center [1292, 536] width 83 height 30
click at [32, 143] on icon at bounding box center [33, 150] width 15 height 17
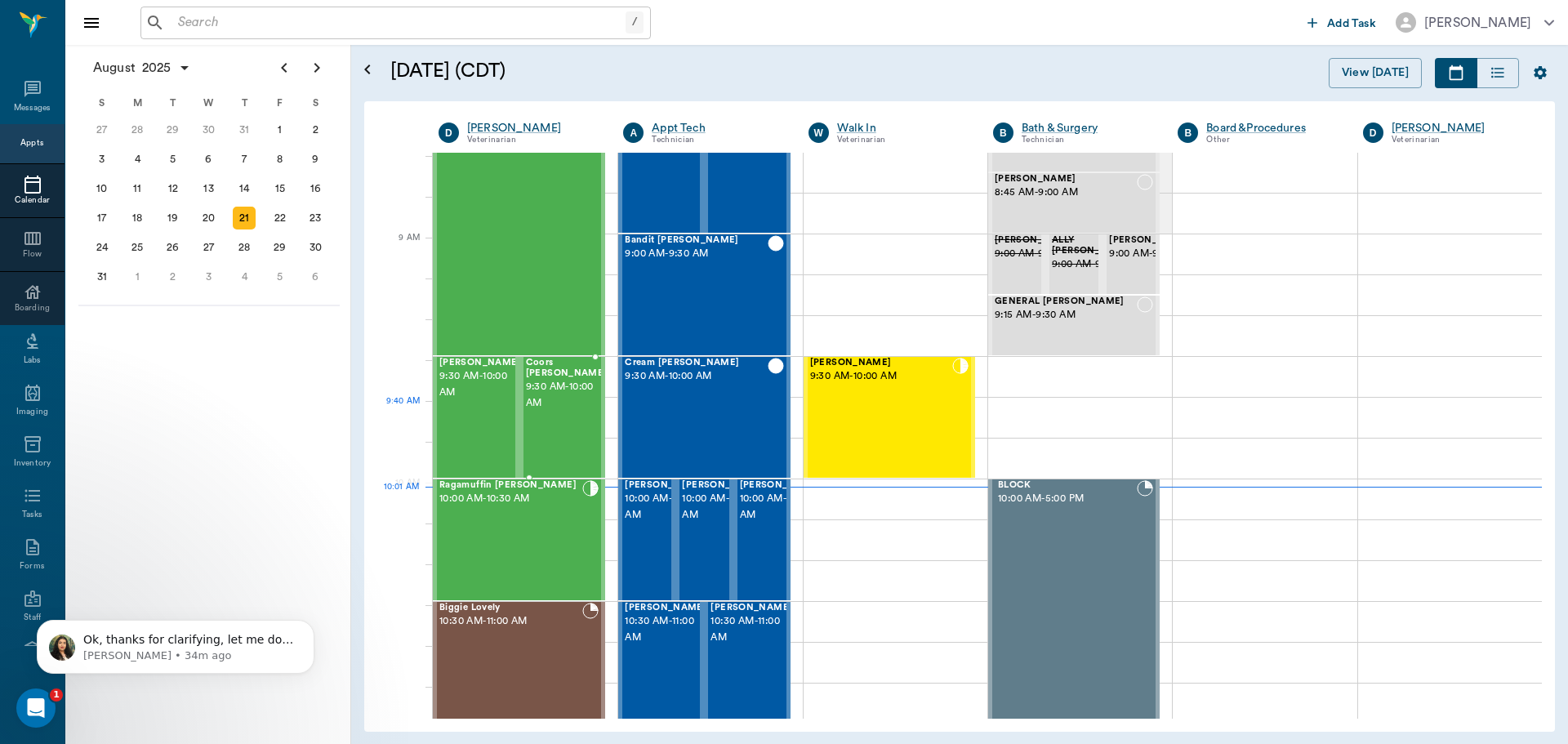
scroll to position [167, 0]
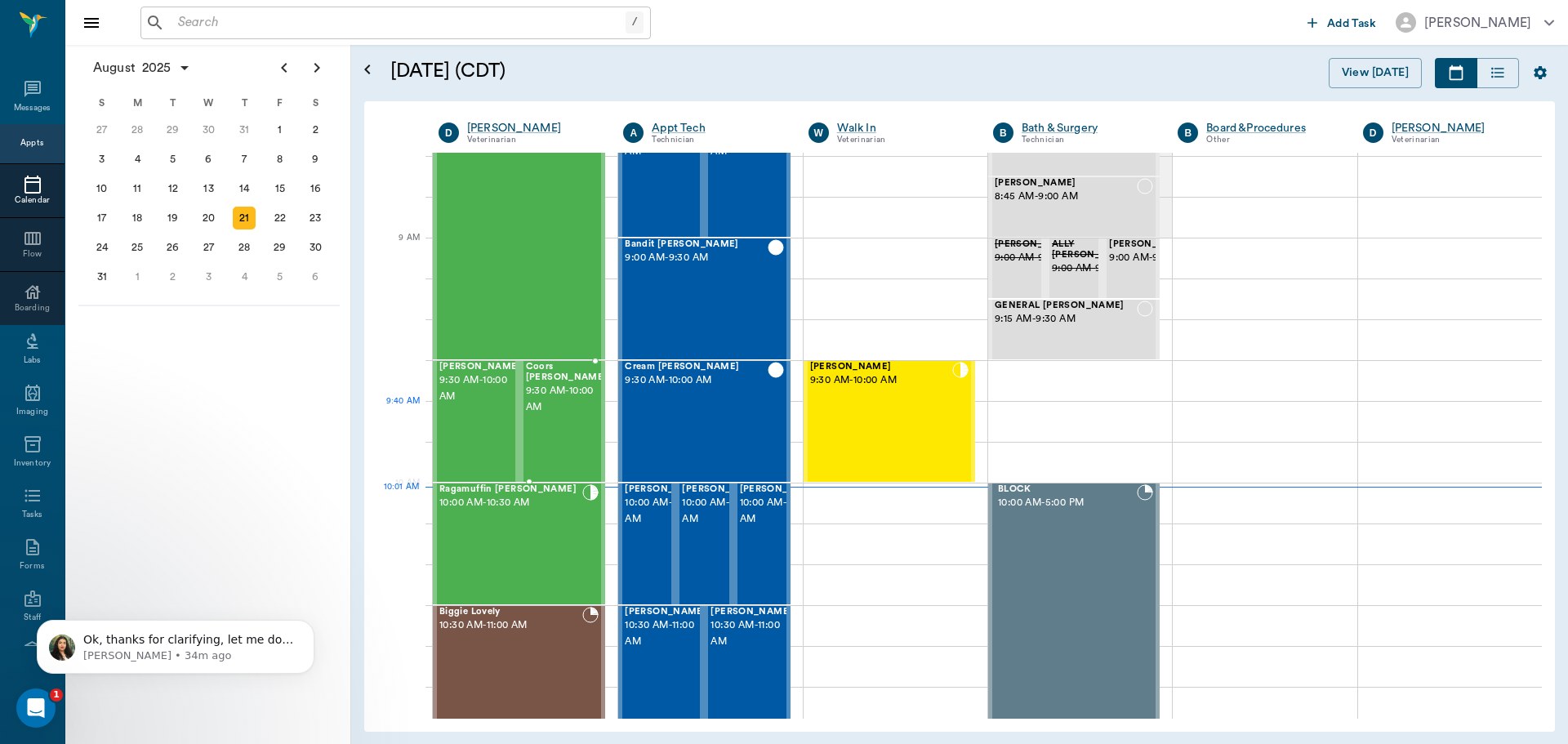
click at [549, 415] on span "9:30 AM - 10:00 AM" at bounding box center [567, 399] width 82 height 33
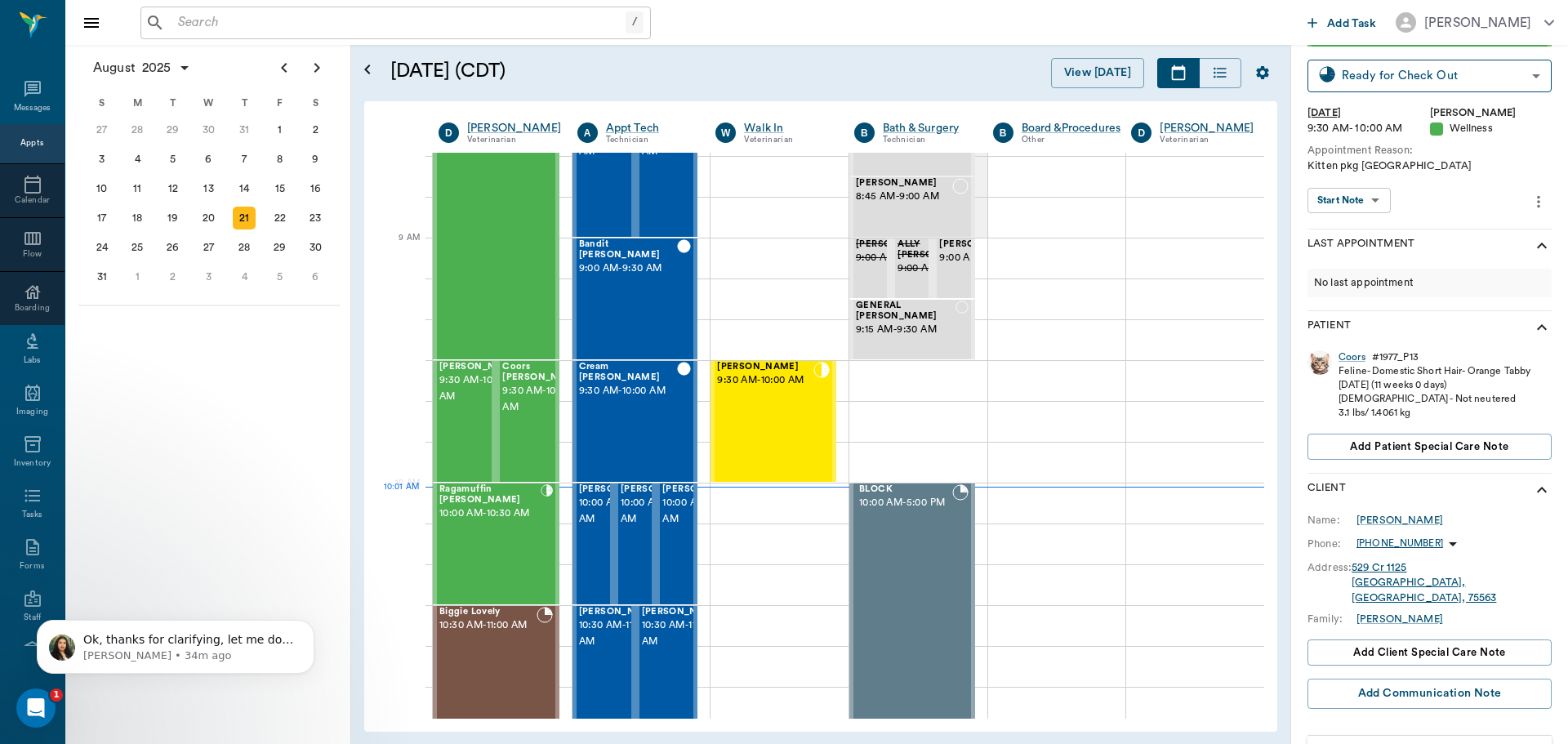
scroll to position [175, 0]
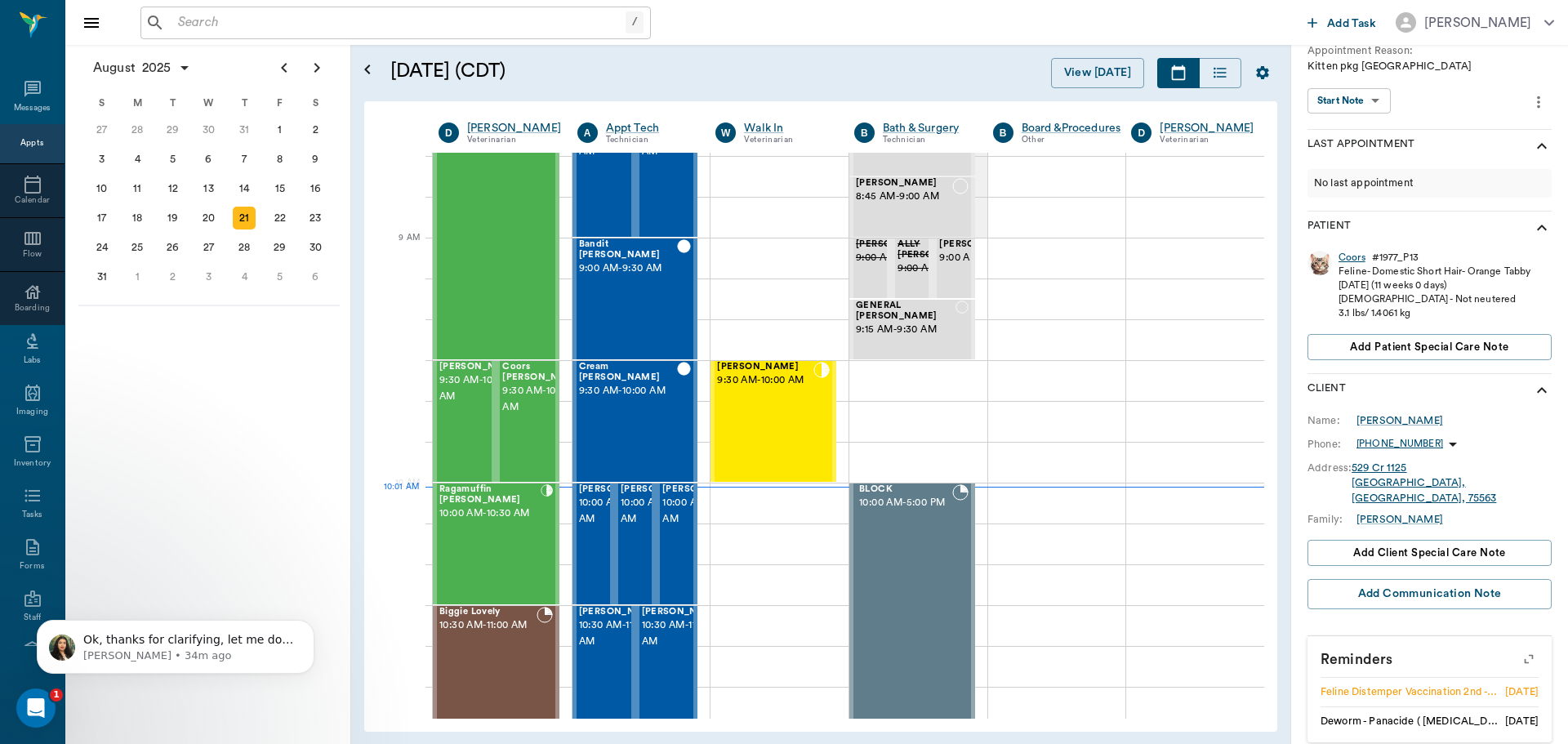
click at [1350, 257] on div "Coors" at bounding box center [1352, 258] width 27 height 14
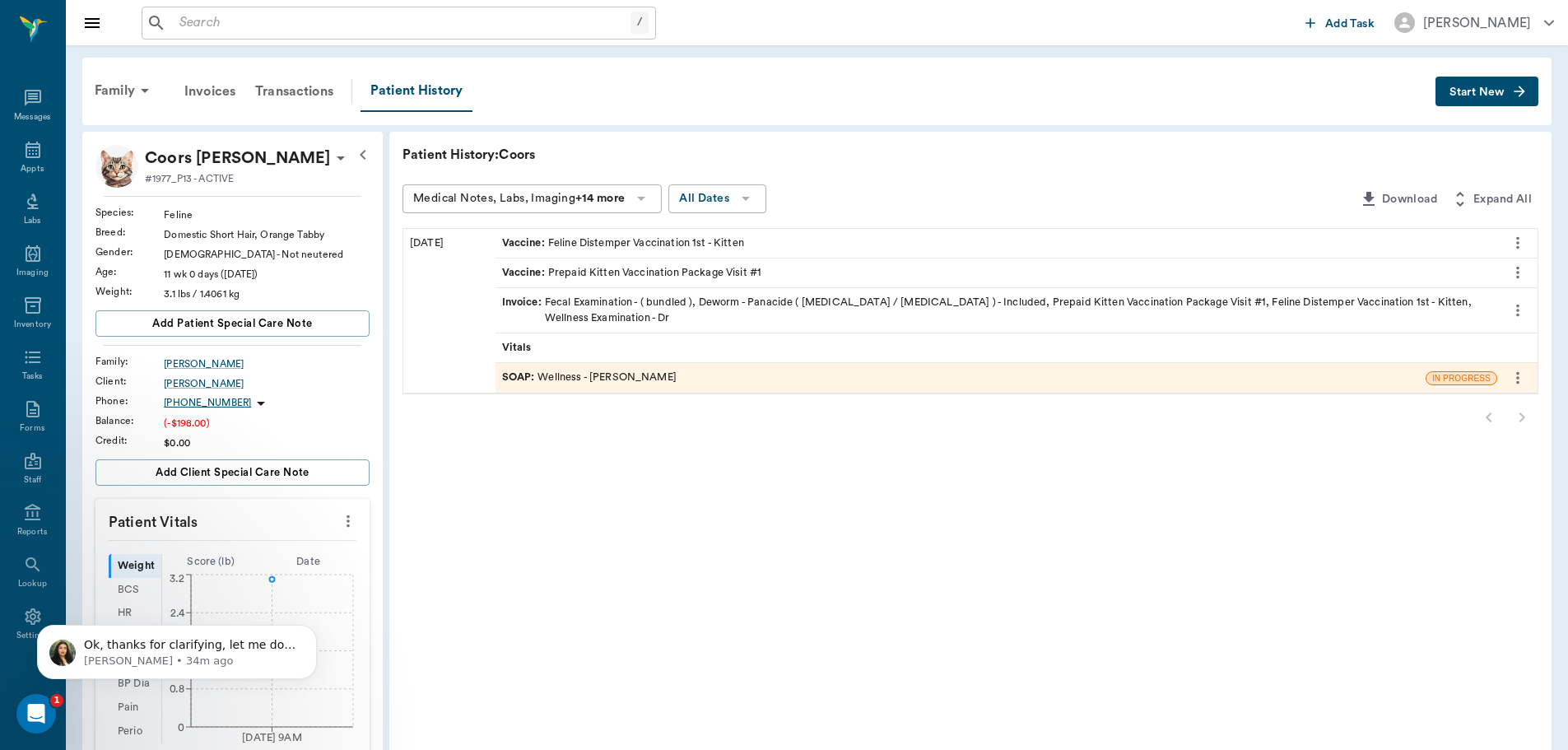
click at [511, 381] on span "SOAP :" at bounding box center [519, 378] width 36 height 16
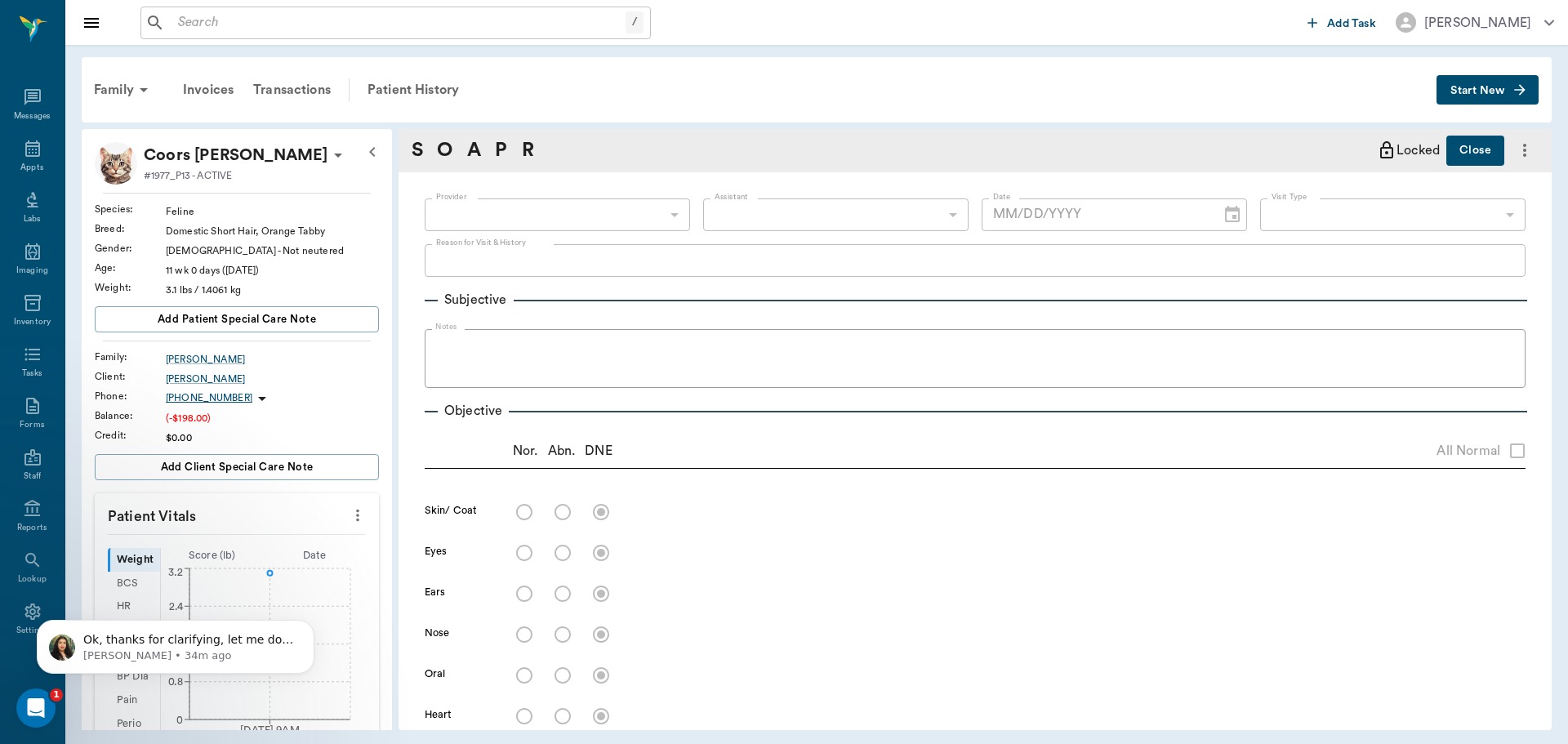
type input "63ec2f075fda476ae8351a4d"
type input "682b670d8bdc6f7f8feef3db"
type input "65d2be4f46e3a538d89b8c14"
type textarea "Kitten pkg Caryn"
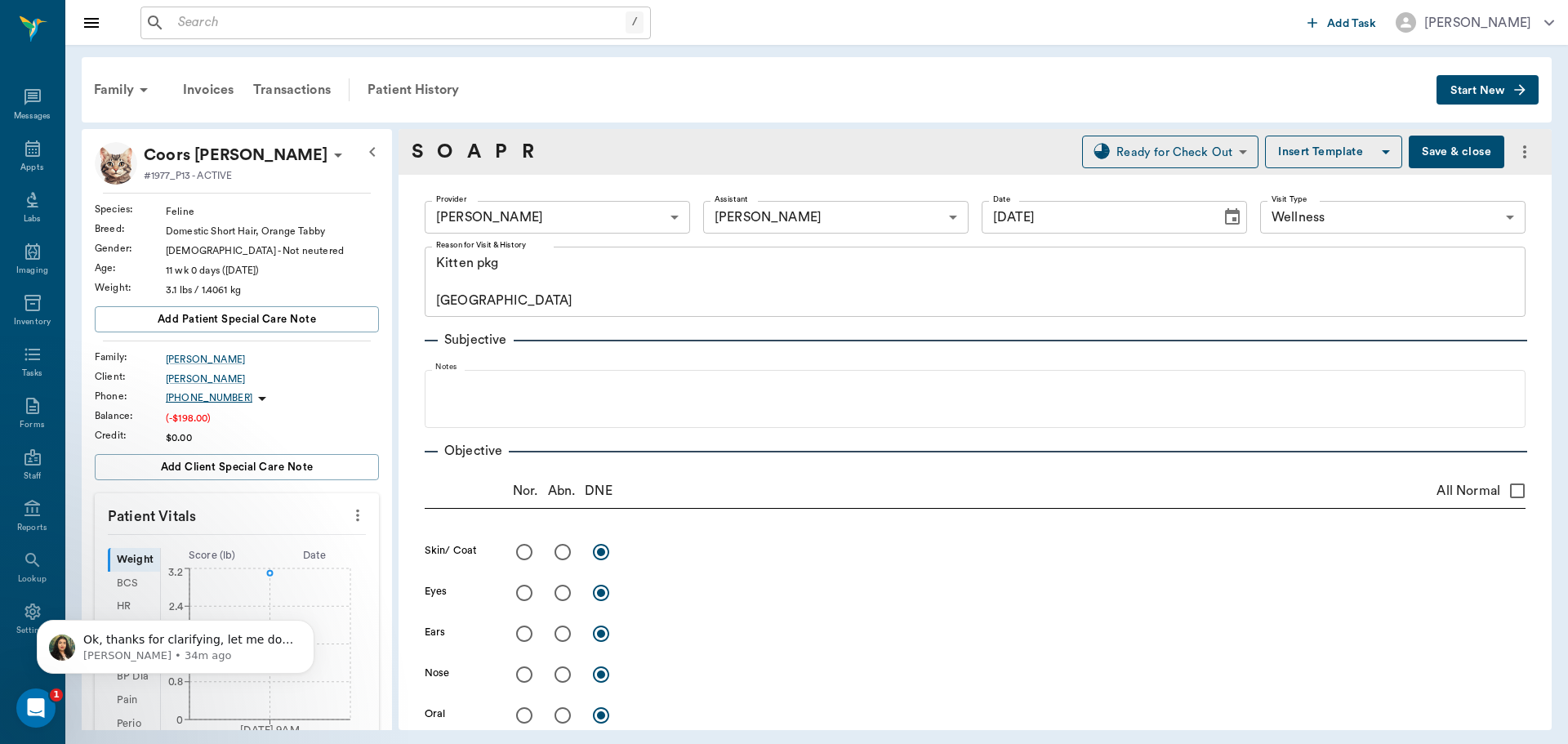
type input "[DATE]"
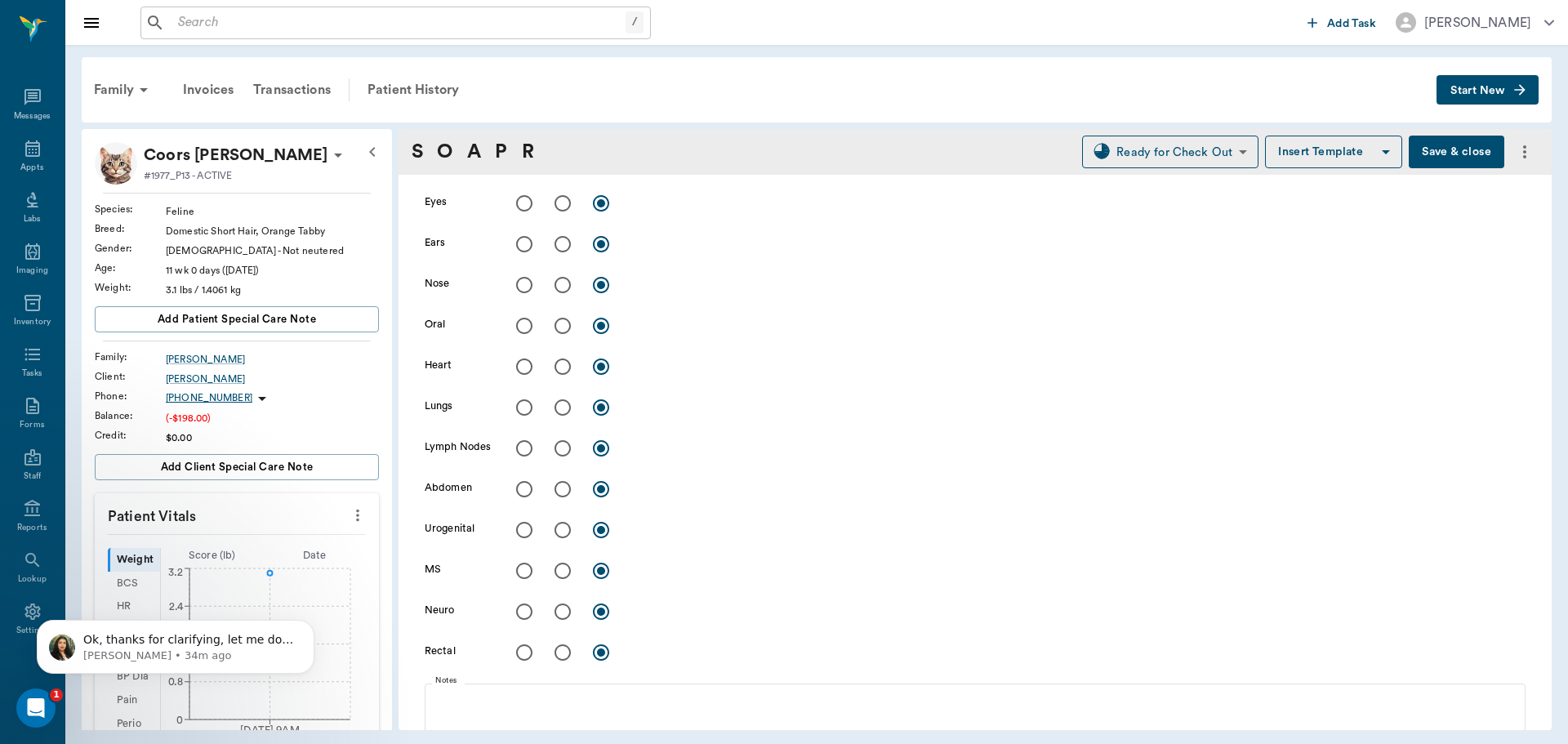
scroll to position [245, 0]
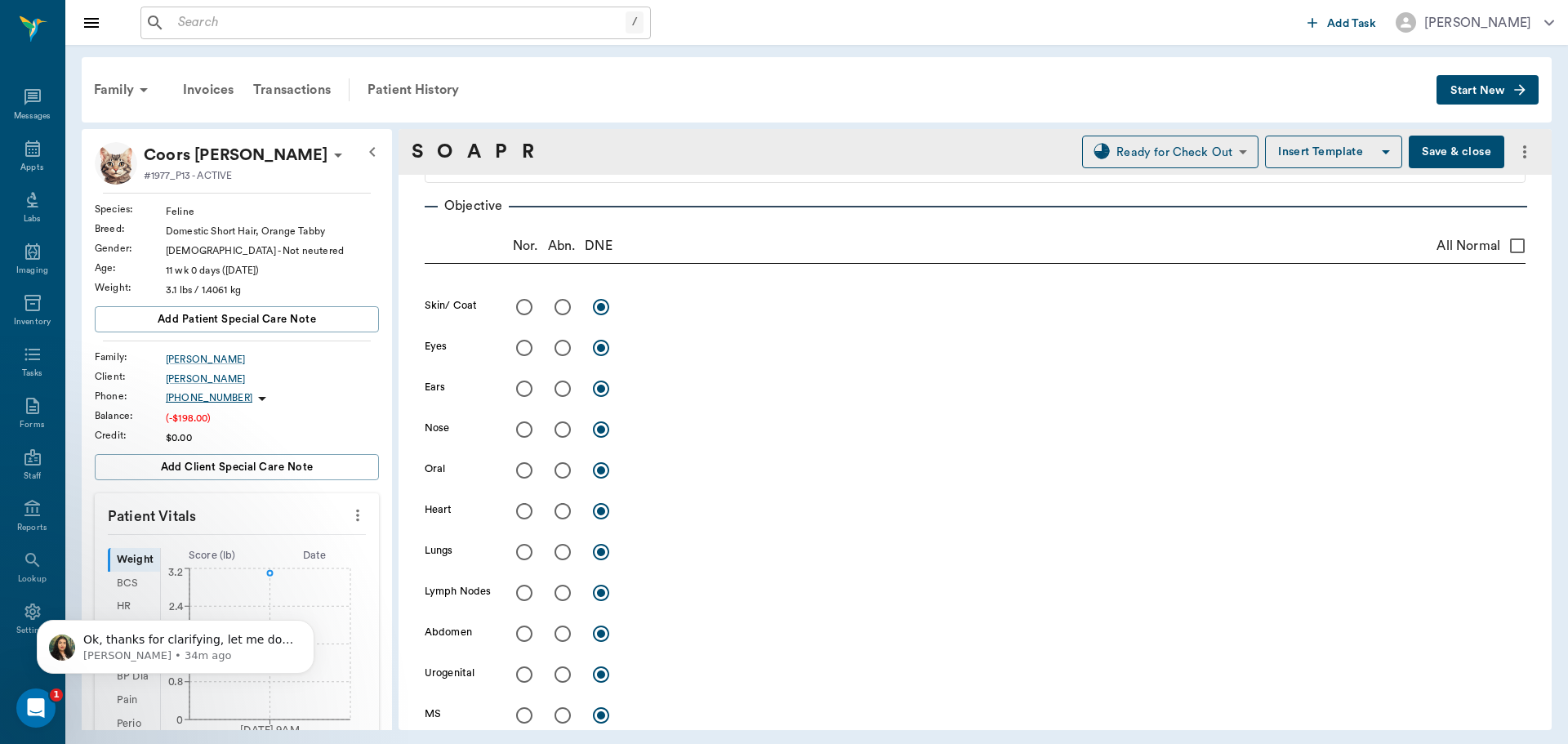
click at [1505, 247] on input "All Normal" at bounding box center [1517, 245] width 34 height 34
checkbox input "true"
radio input "true"
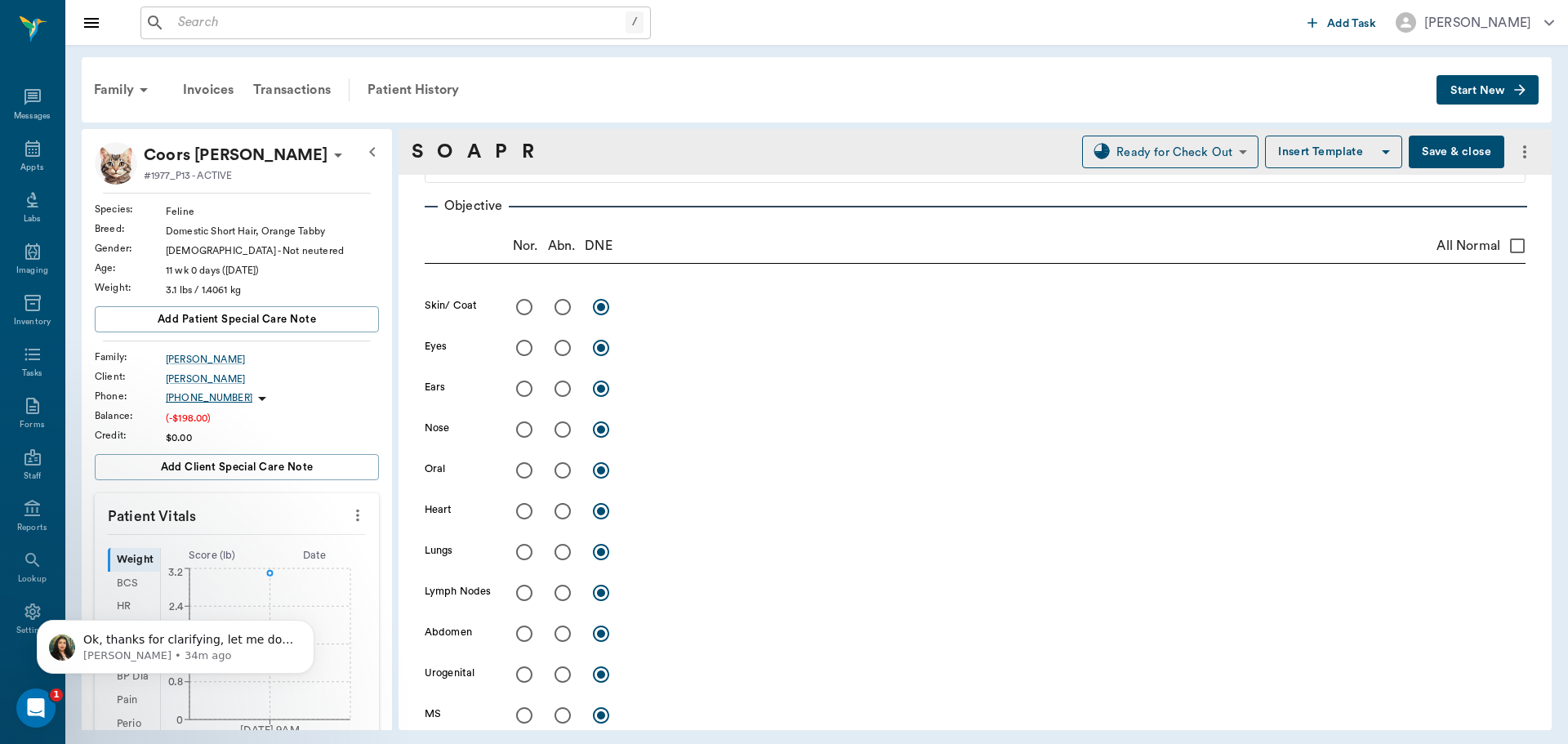
radio input "true"
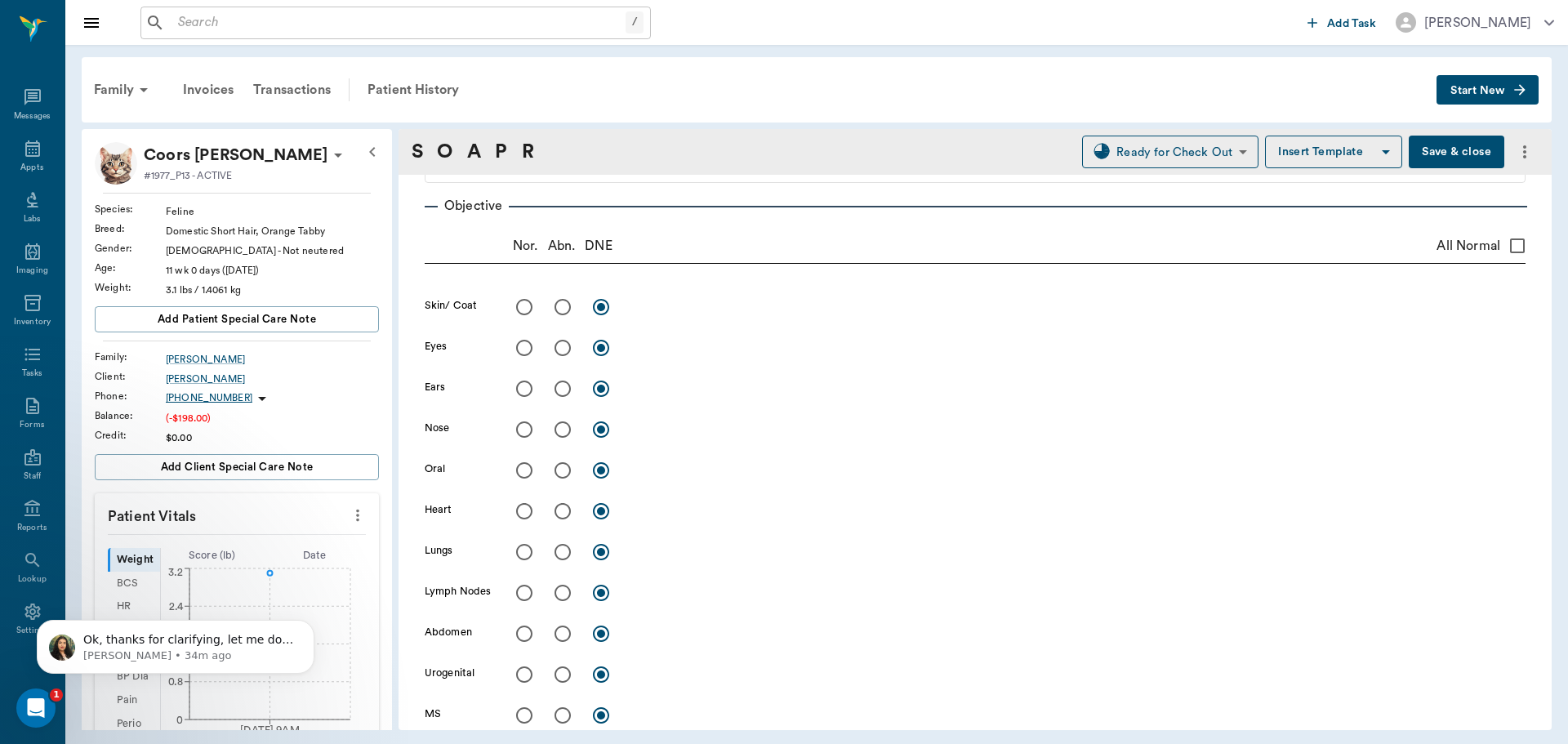
radio input "true"
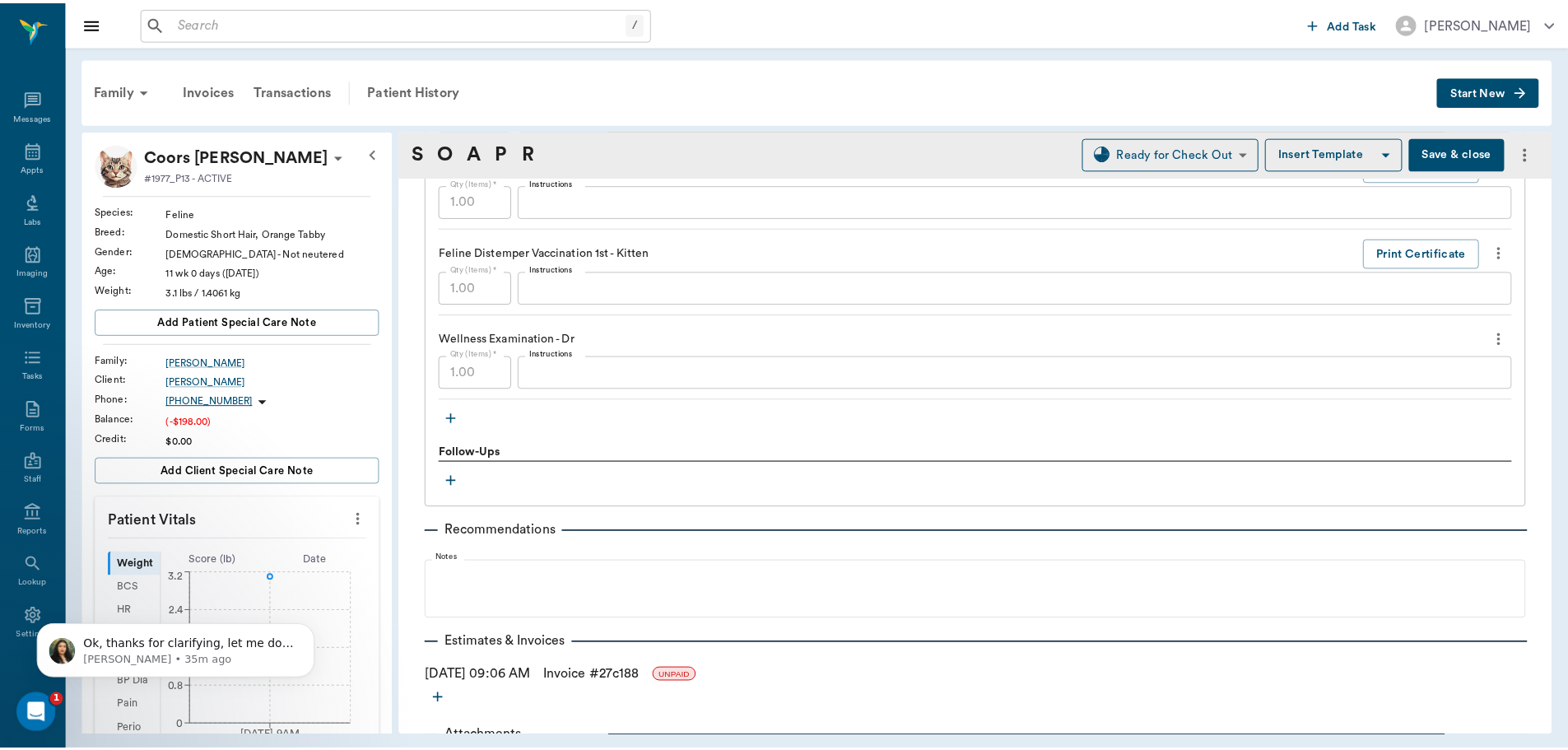
scroll to position [1455, 0]
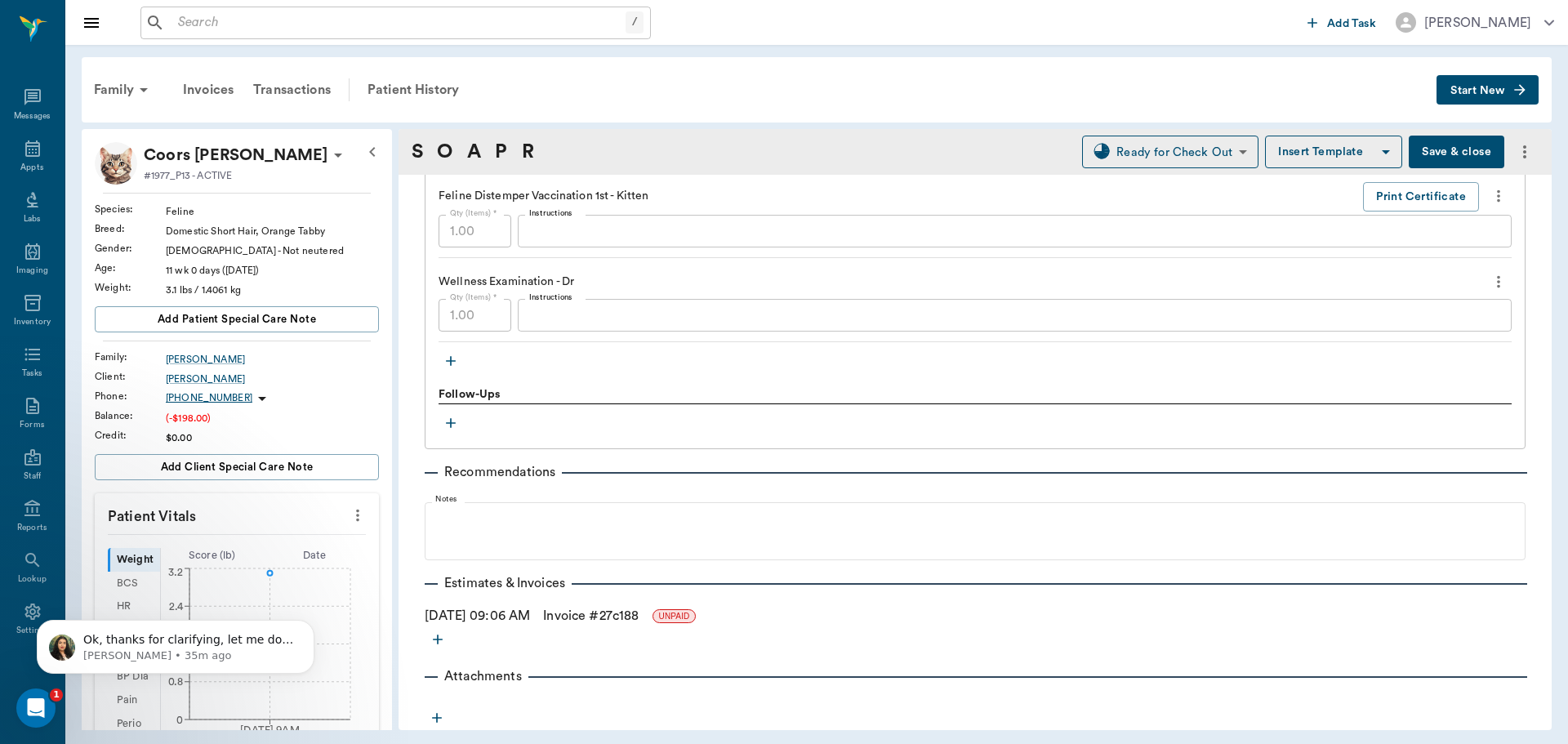
click at [639, 620] on link "Invoice # 27c188" at bounding box center [591, 616] width 96 height 20
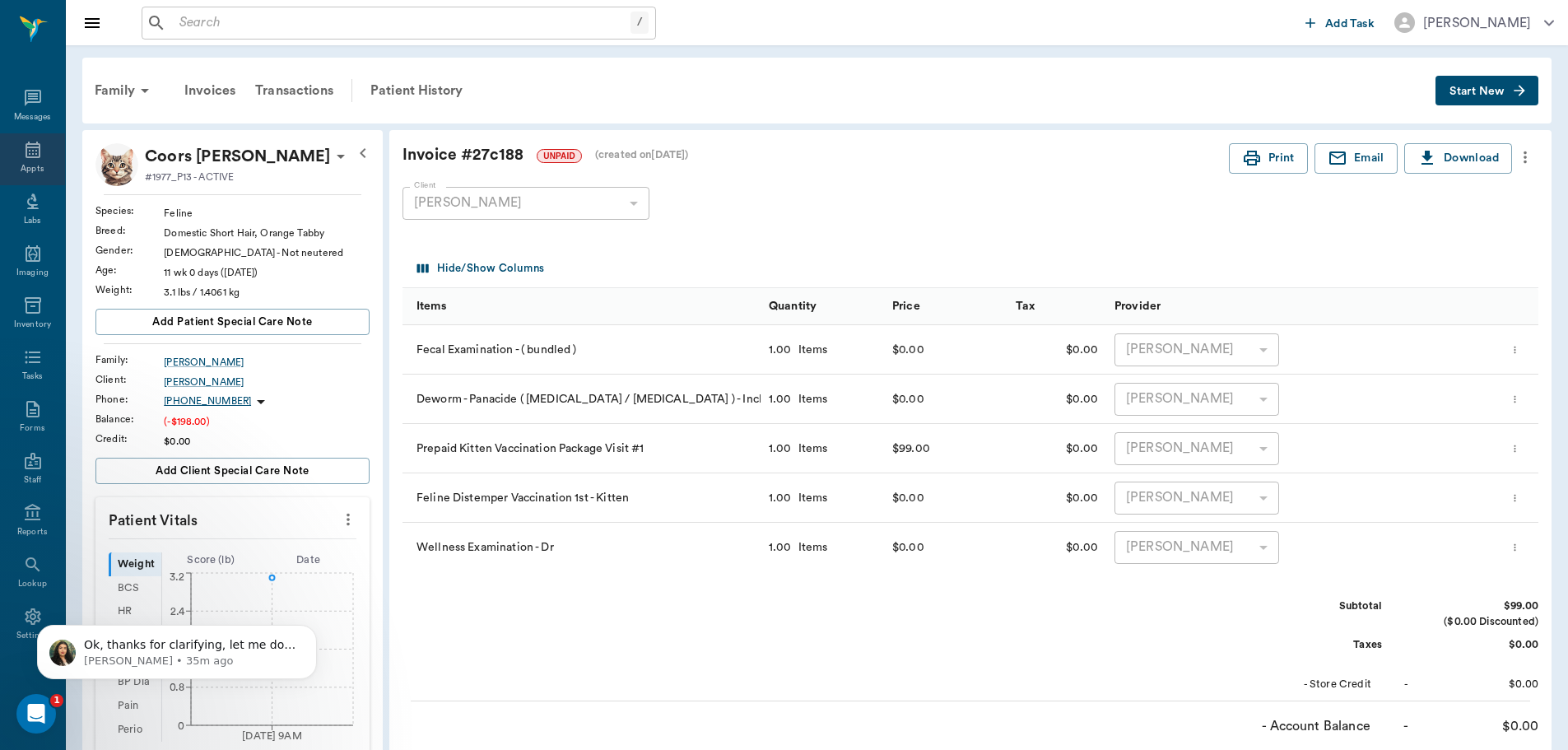
click at [26, 140] on icon at bounding box center [33, 150] width 20 height 20
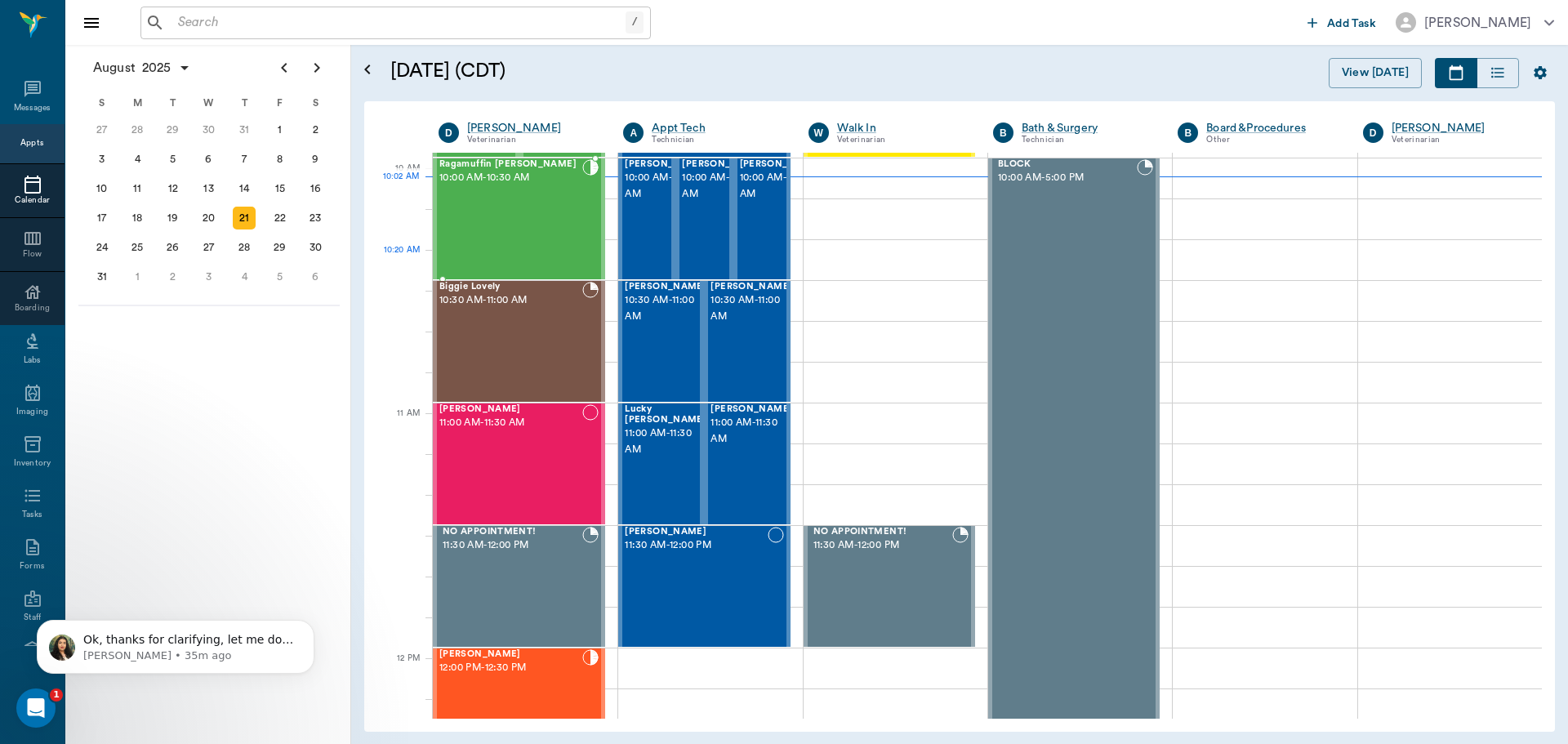
scroll to position [329, 0]
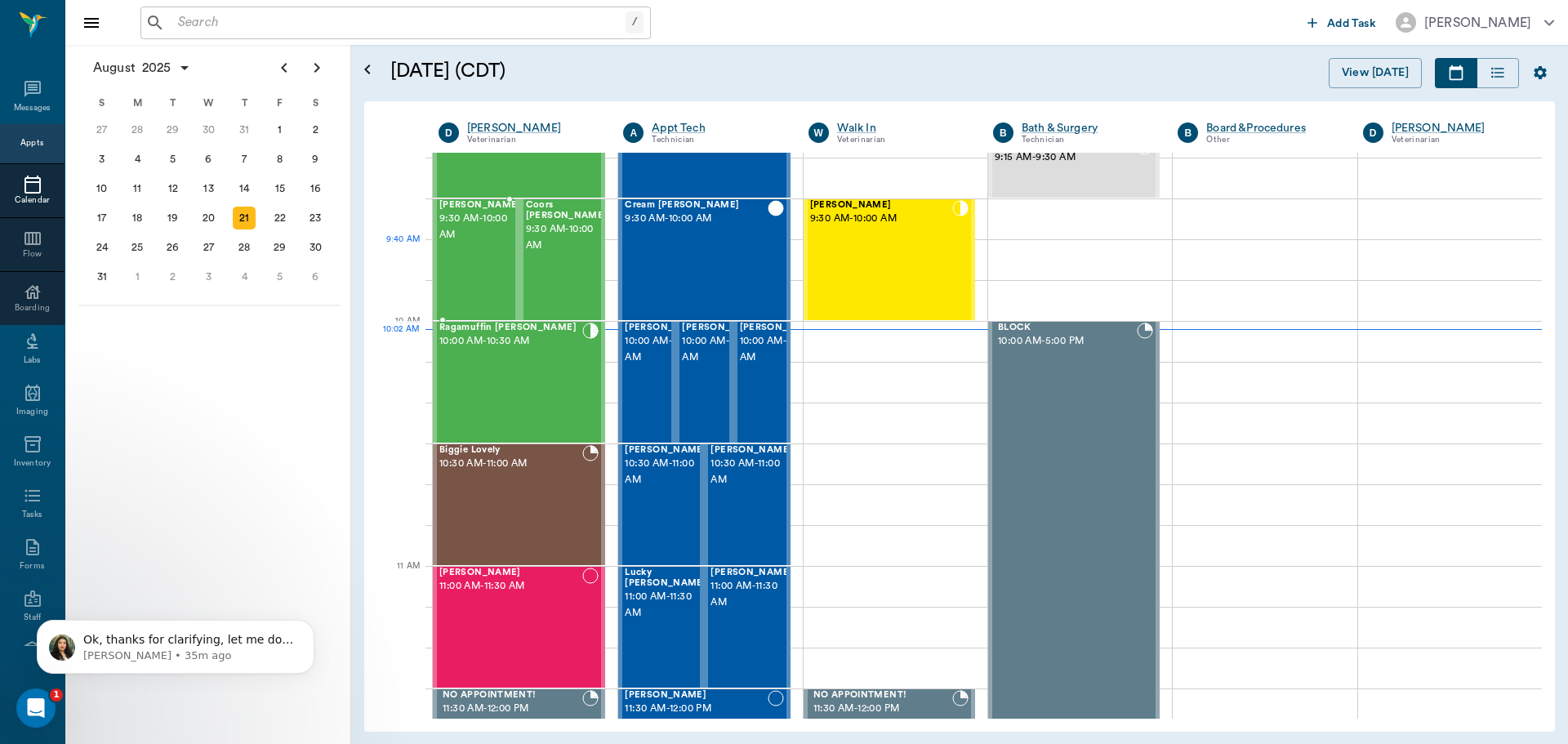
click at [451, 255] on div "Gus Kenward 9:30 AM - 10:00 AM" at bounding box center [480, 259] width 82 height 119
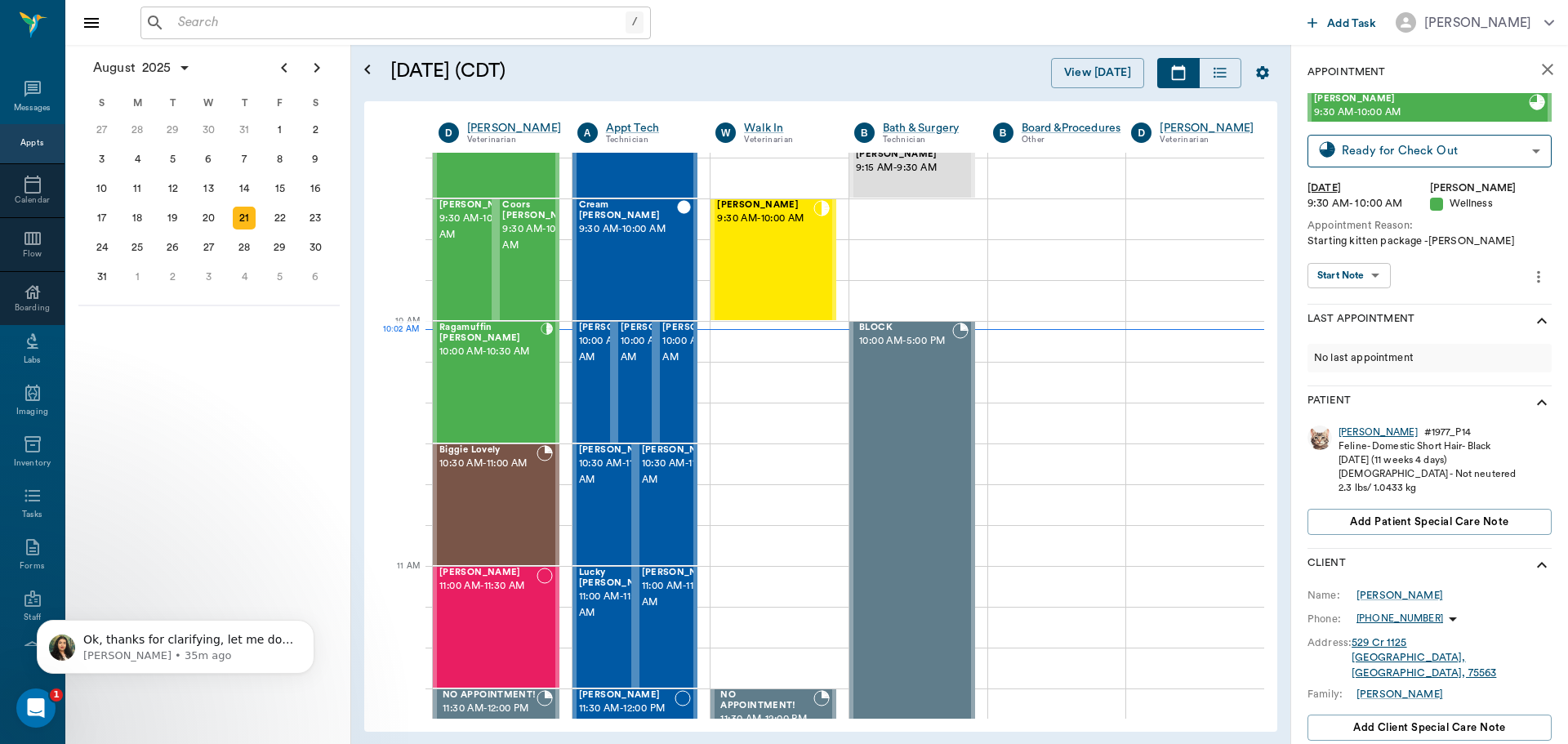
click at [1344, 429] on div "Gus" at bounding box center [1378, 432] width 79 height 14
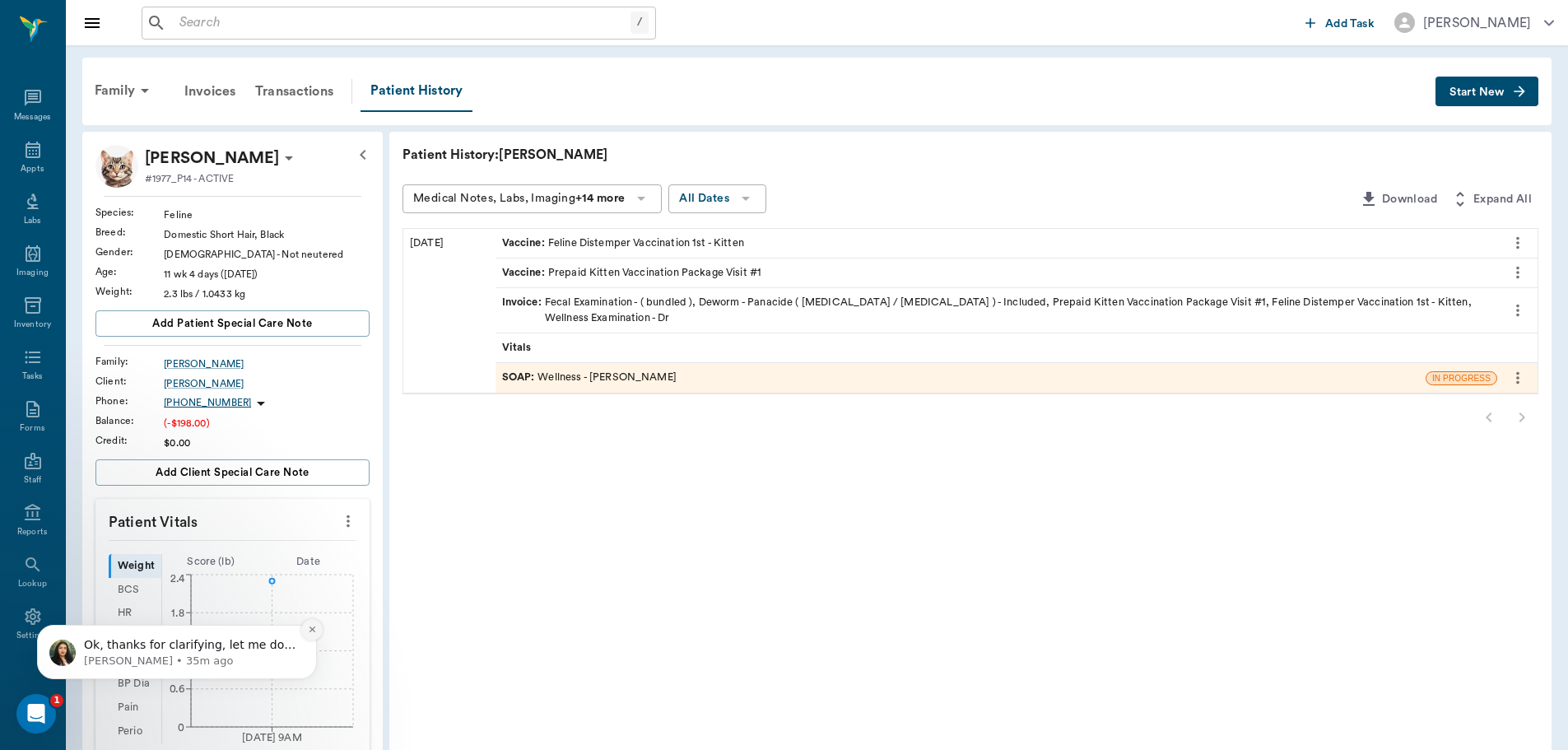
click at [303, 629] on button "Dismiss notification" at bounding box center [311, 629] width 21 height 21
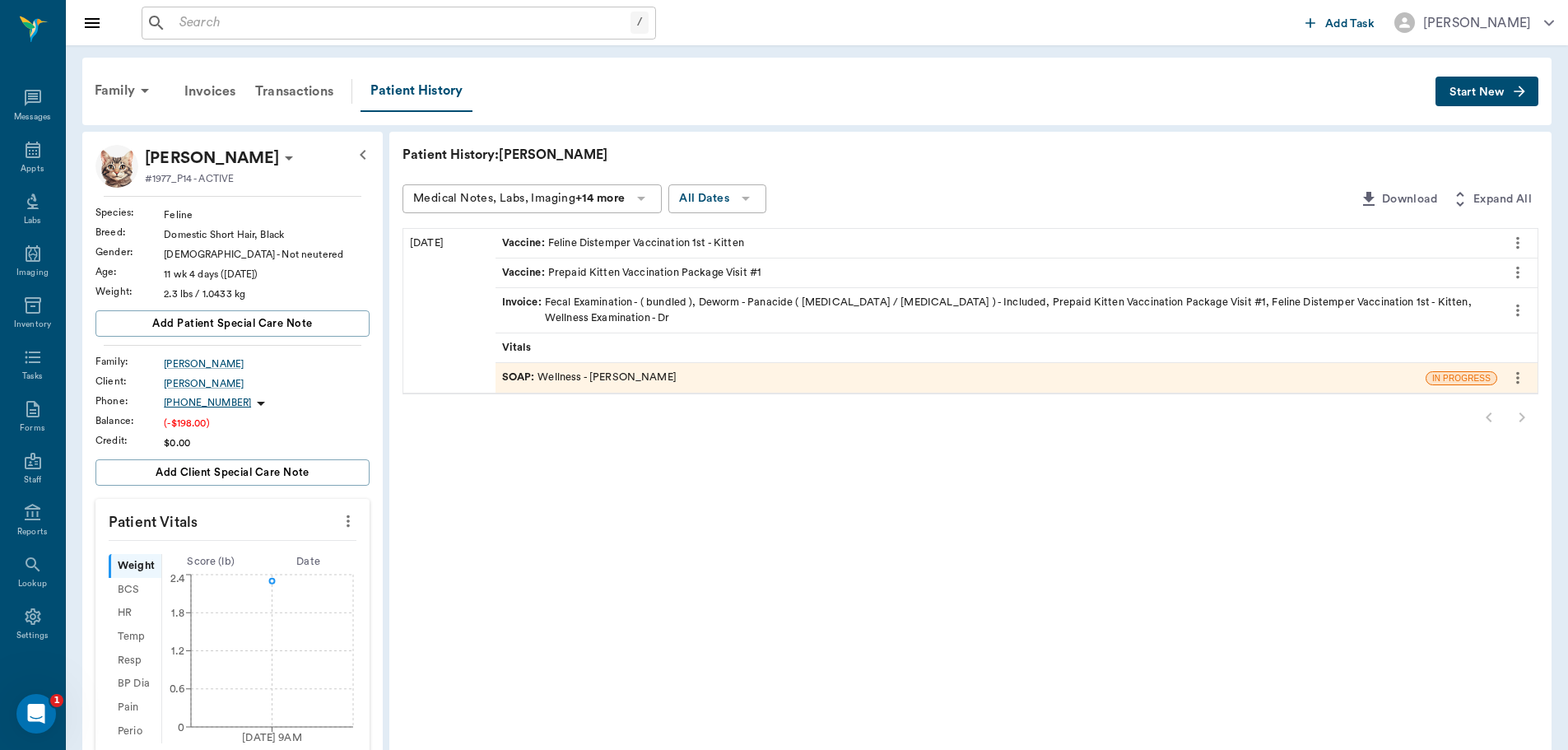
click at [531, 304] on span "Invoice :" at bounding box center [523, 310] width 43 height 31
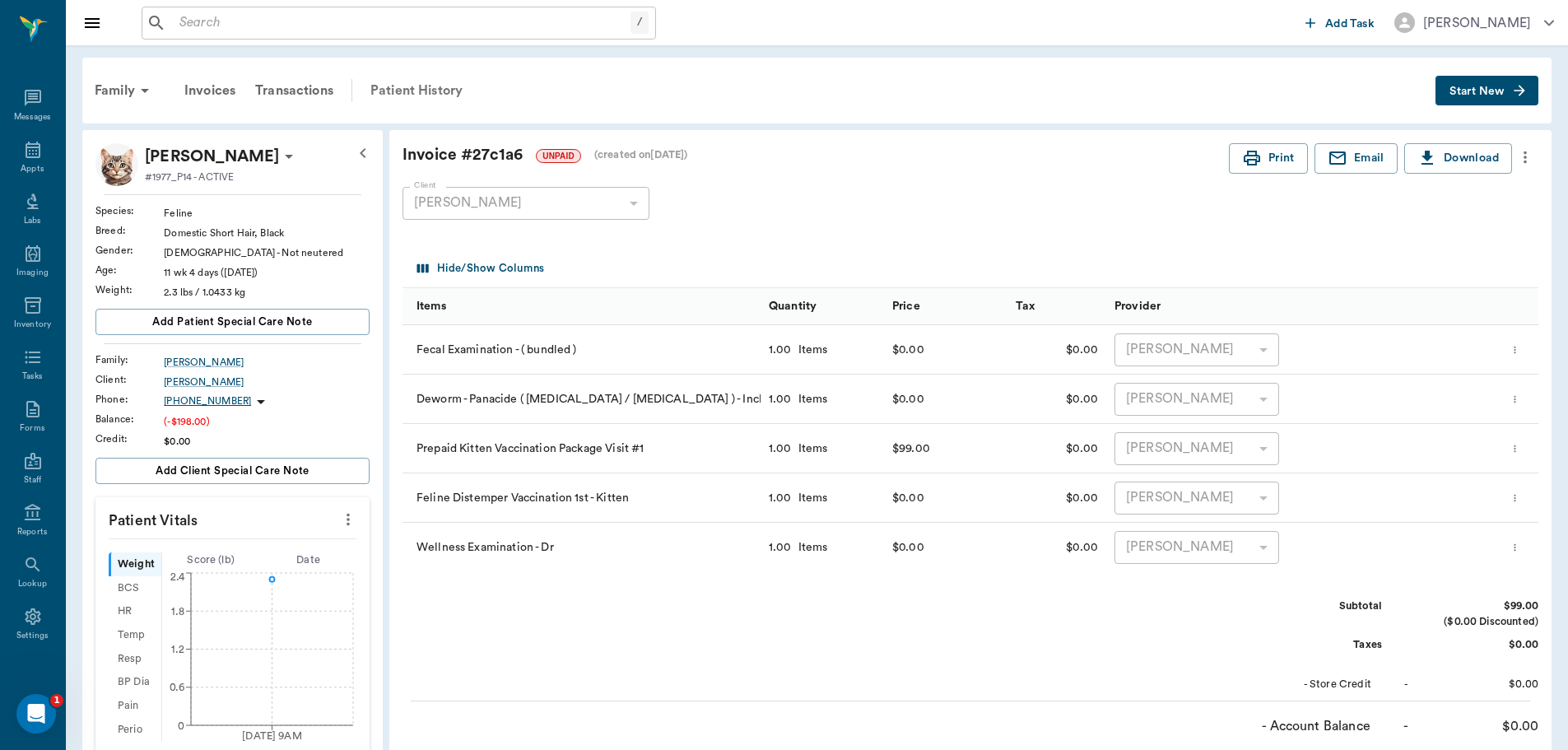
click at [404, 90] on div "Patient History" at bounding box center [416, 90] width 112 height 40
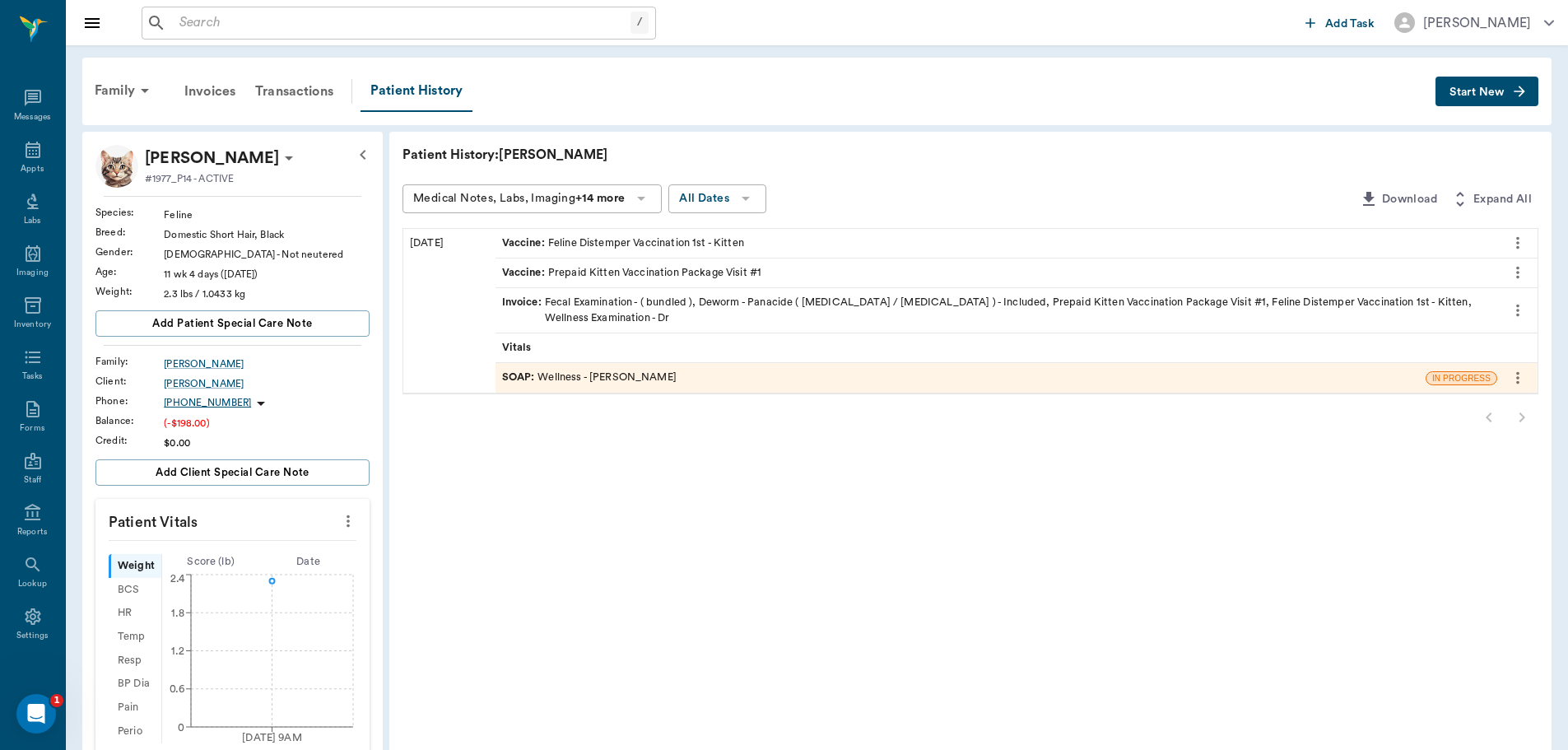
click at [514, 371] on span "SOAP :" at bounding box center [519, 378] width 36 height 16
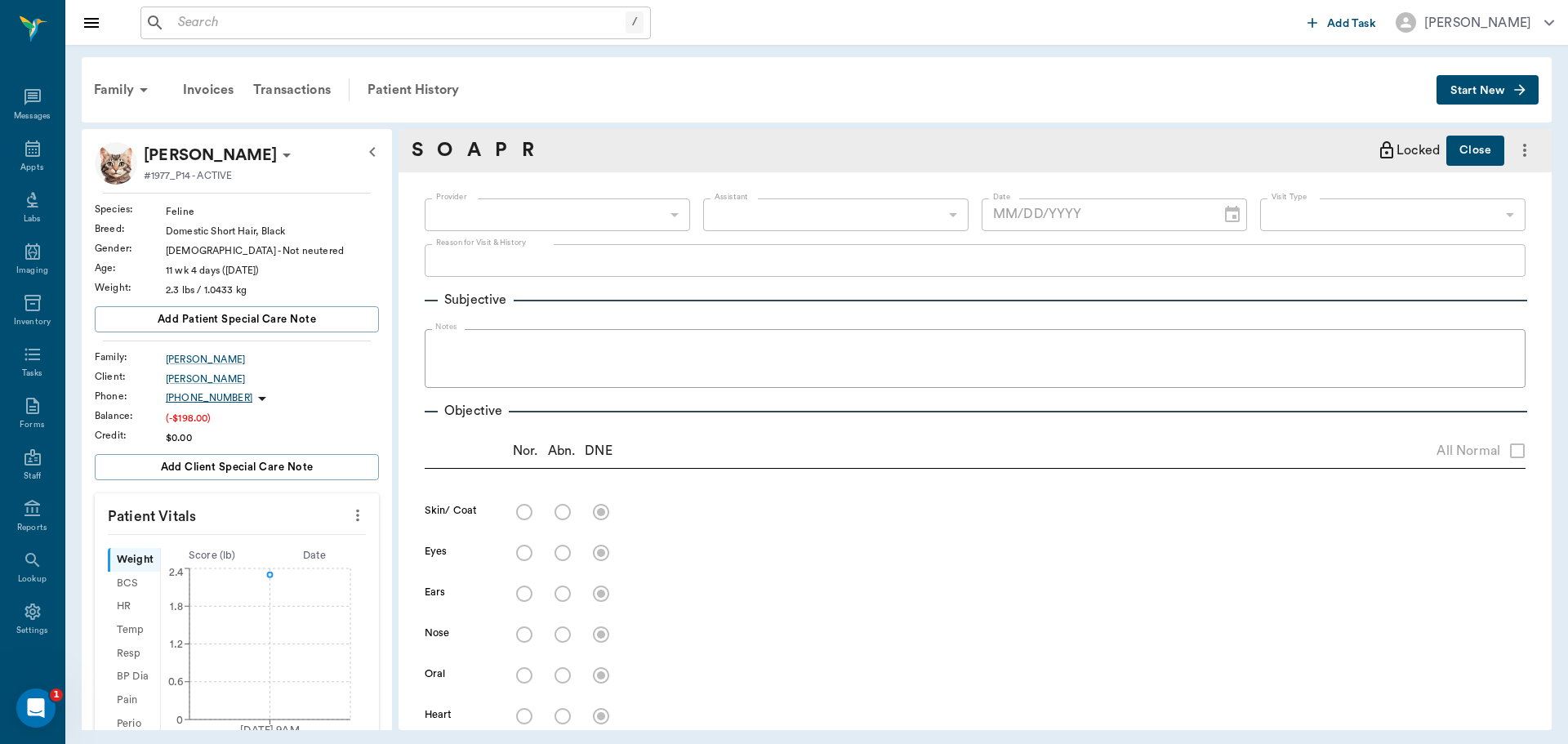
type input "63ec2f075fda476ae8351a4d"
type input "682b670d8bdc6f7f8feef3db"
type input "65d2be4f46e3a538d89b8c14"
type textarea "Starting kitten package -Hunt"
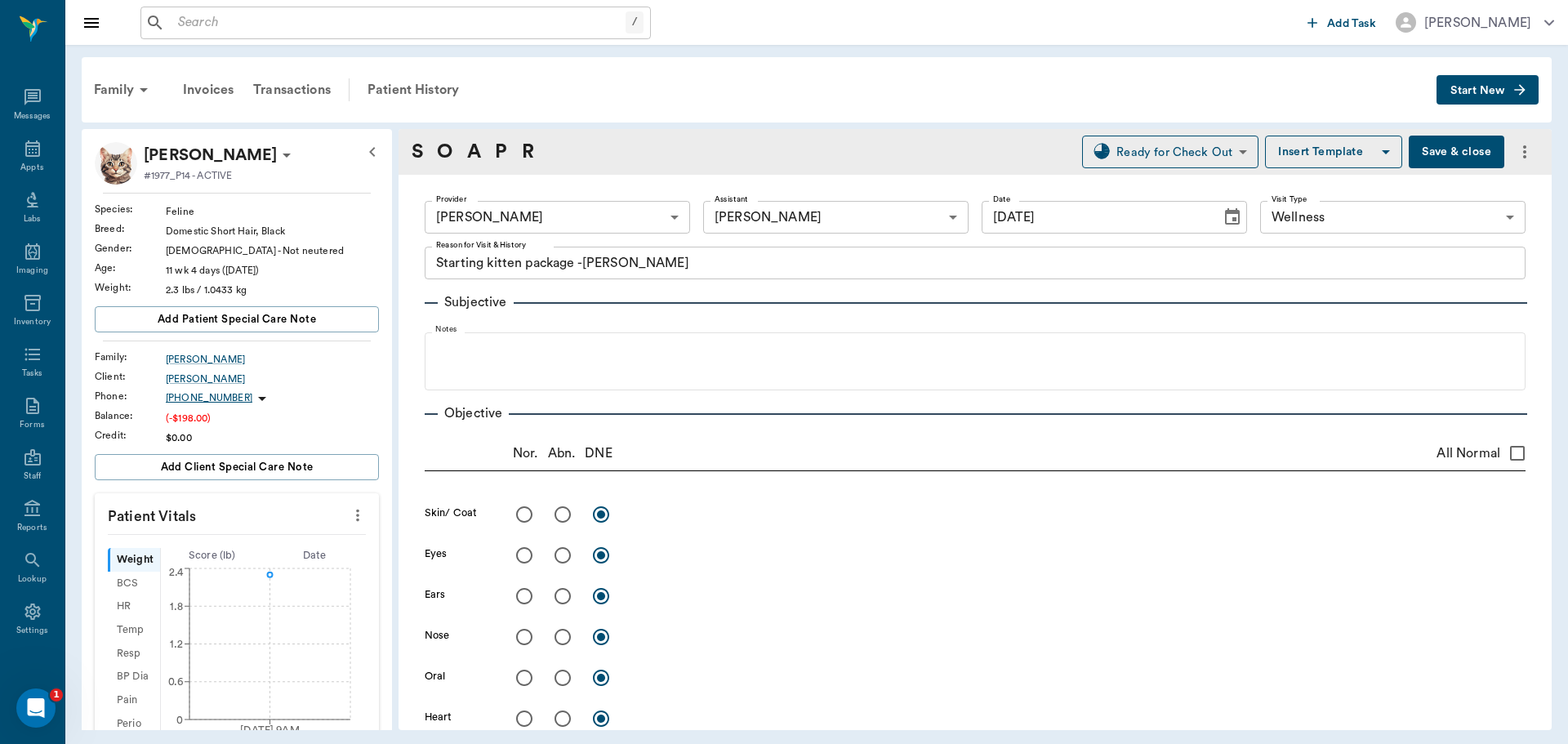
type input "[DATE]"
click at [1505, 450] on input "All Normal" at bounding box center [1517, 453] width 34 height 34
checkbox input "true"
radio input "true"
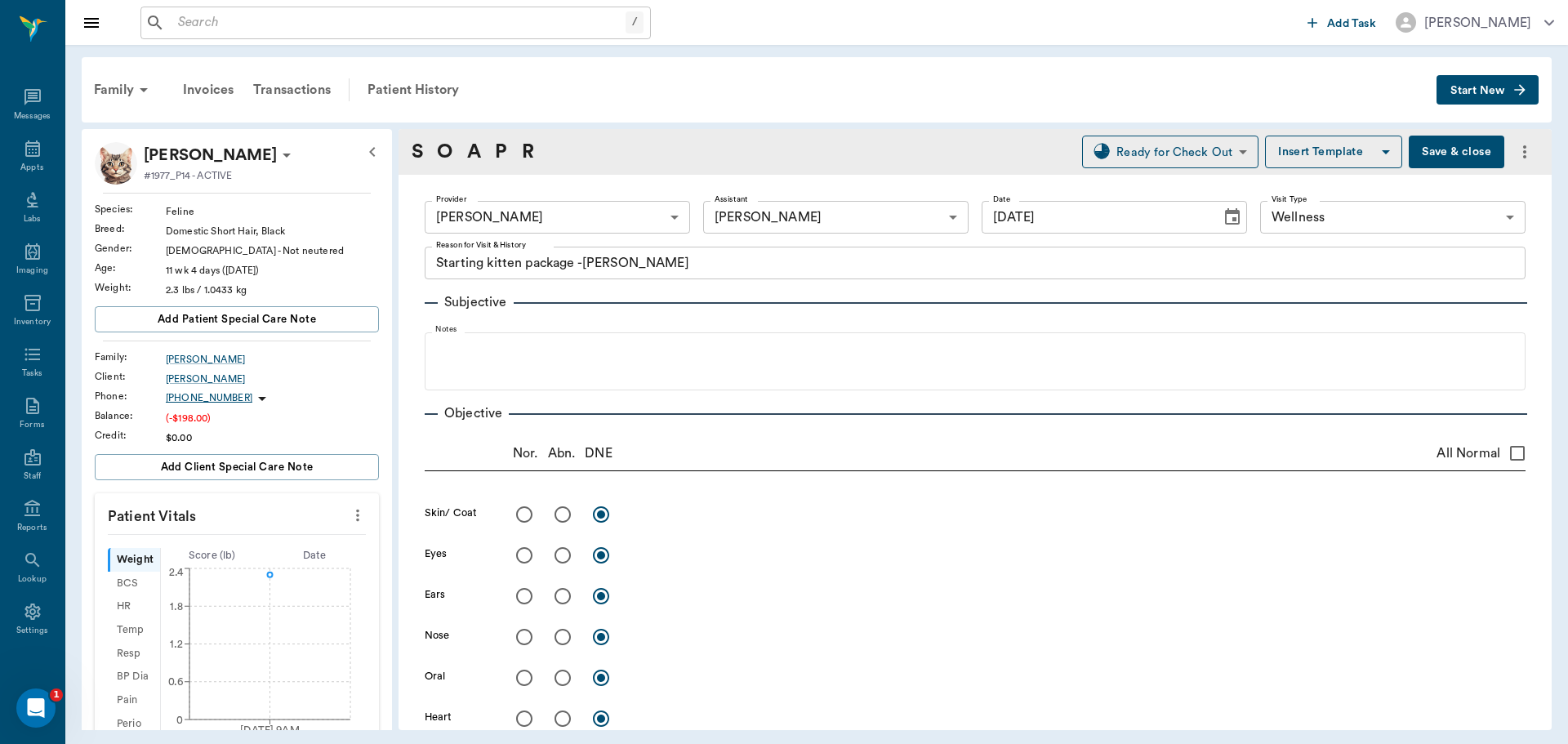
radio input "true"
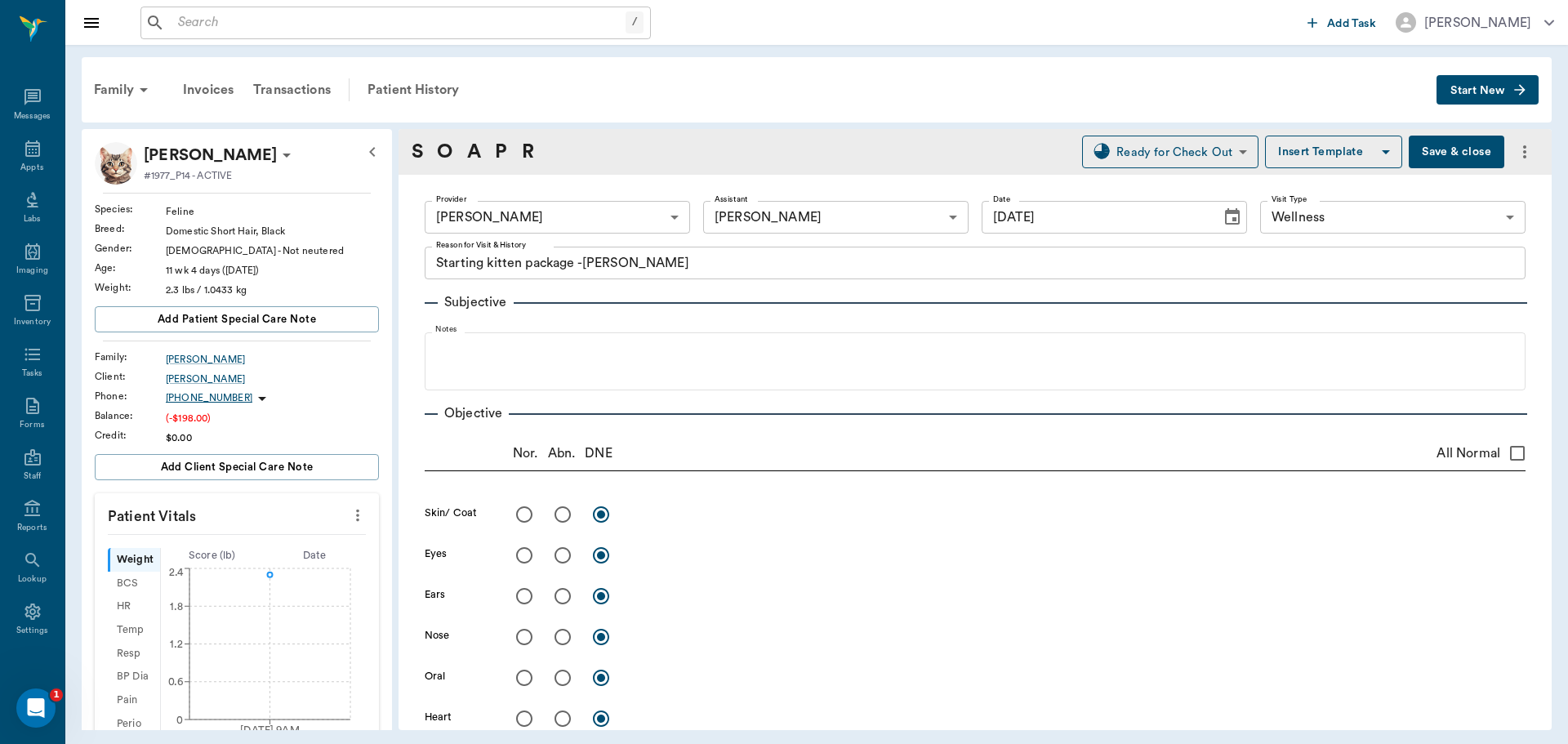
radio input "true"
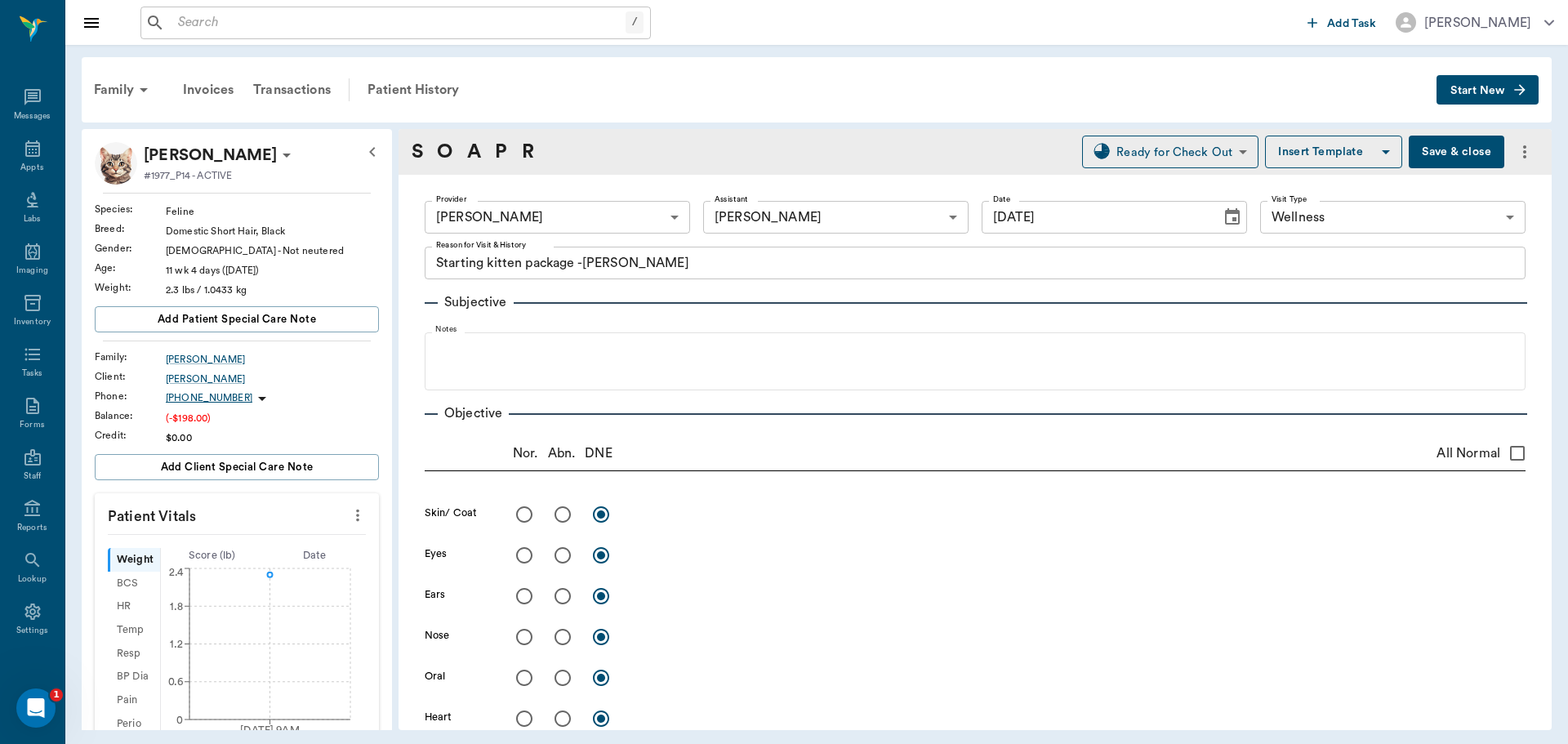
radio input "true"
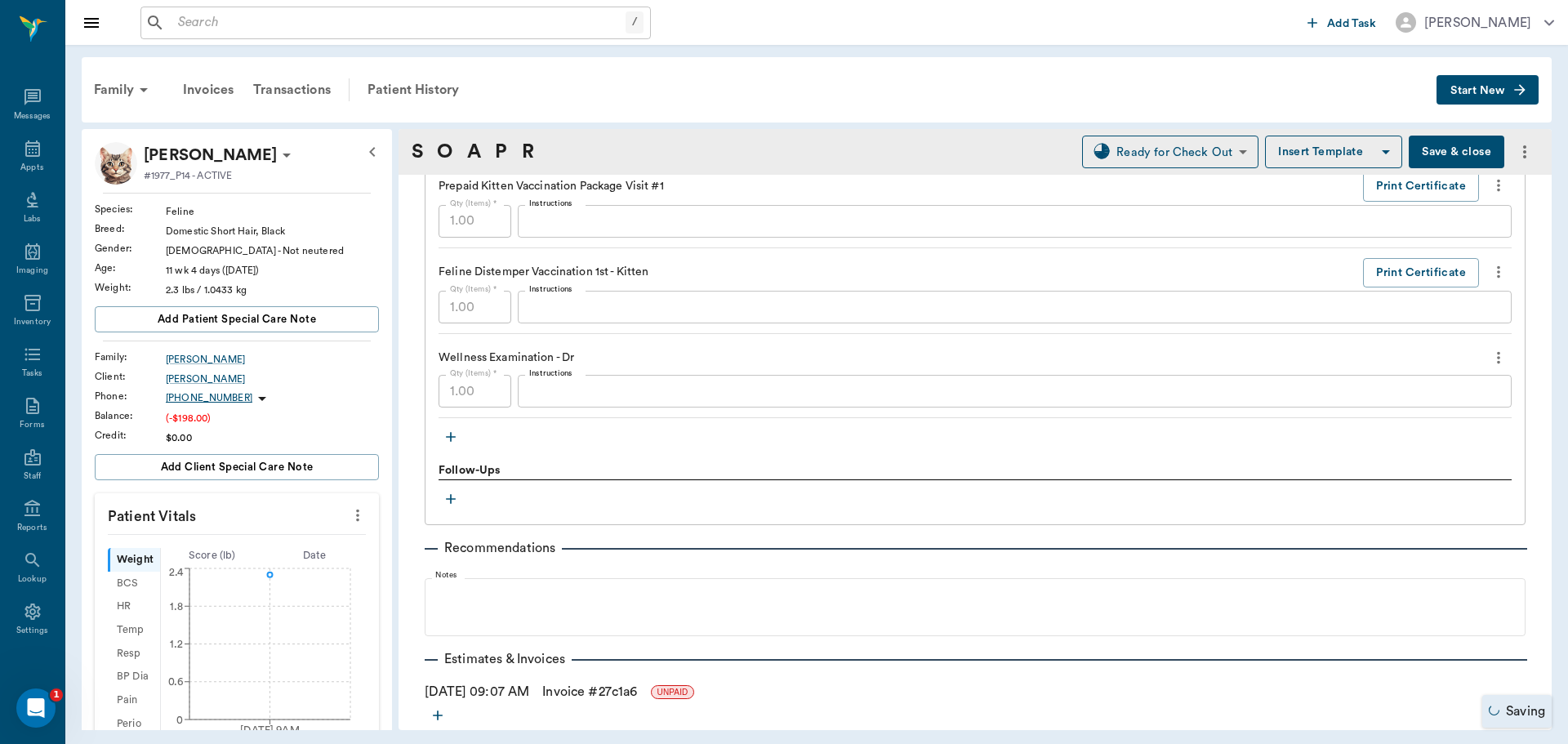
scroll to position [1405, 0]
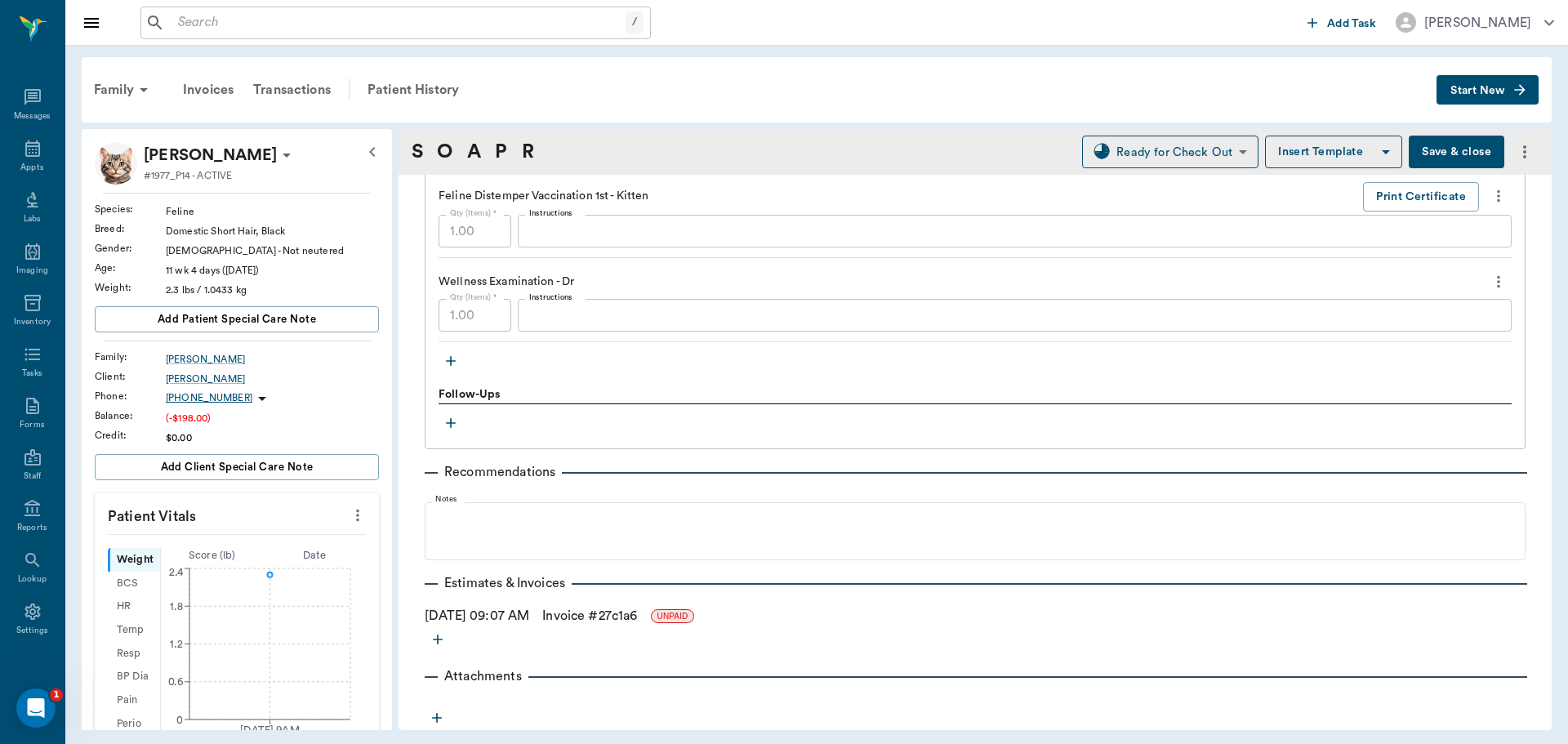
click at [1465, 150] on button "Save & close" at bounding box center [1456, 152] width 96 height 33
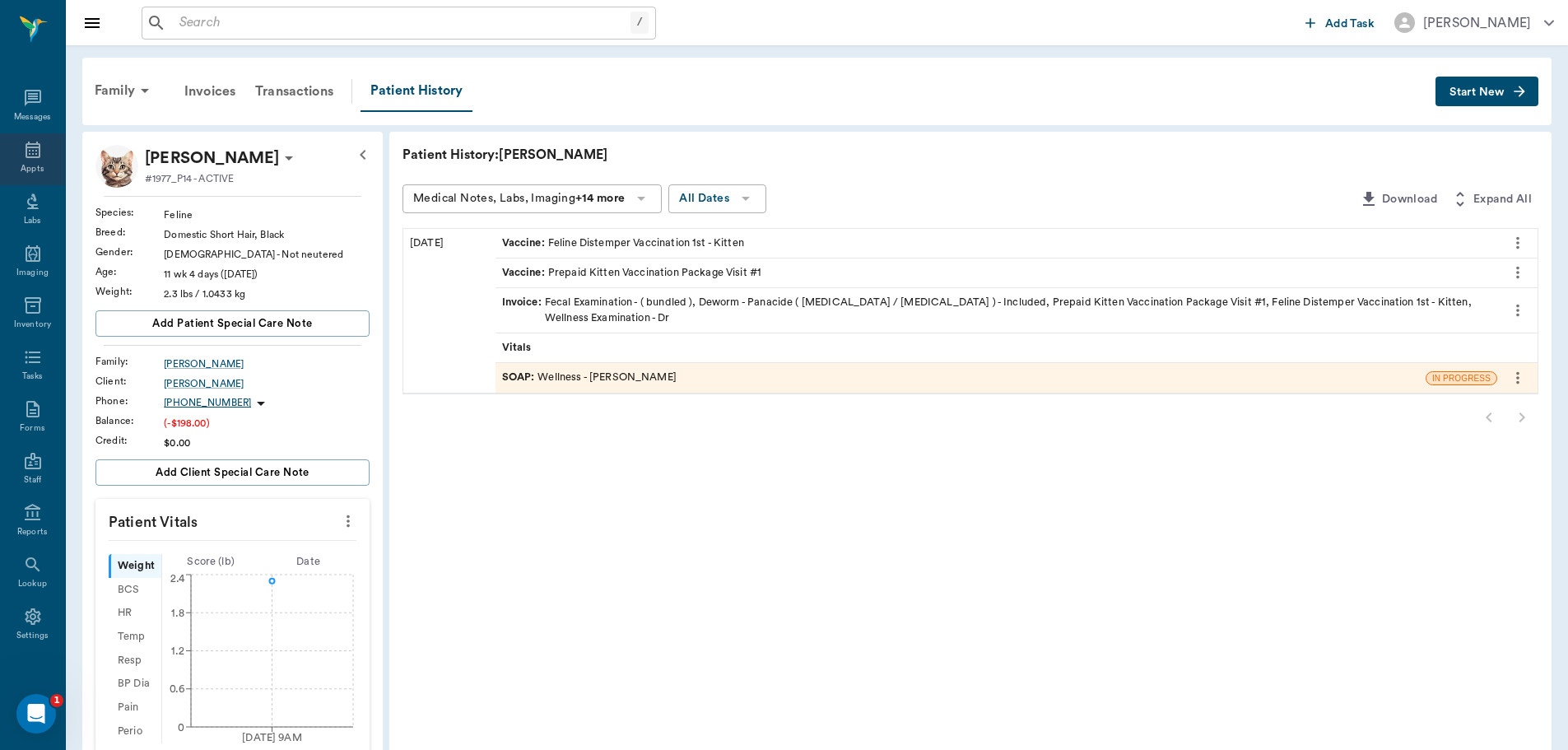
click at [36, 173] on div "Appts" at bounding box center [31, 169] width 23 height 13
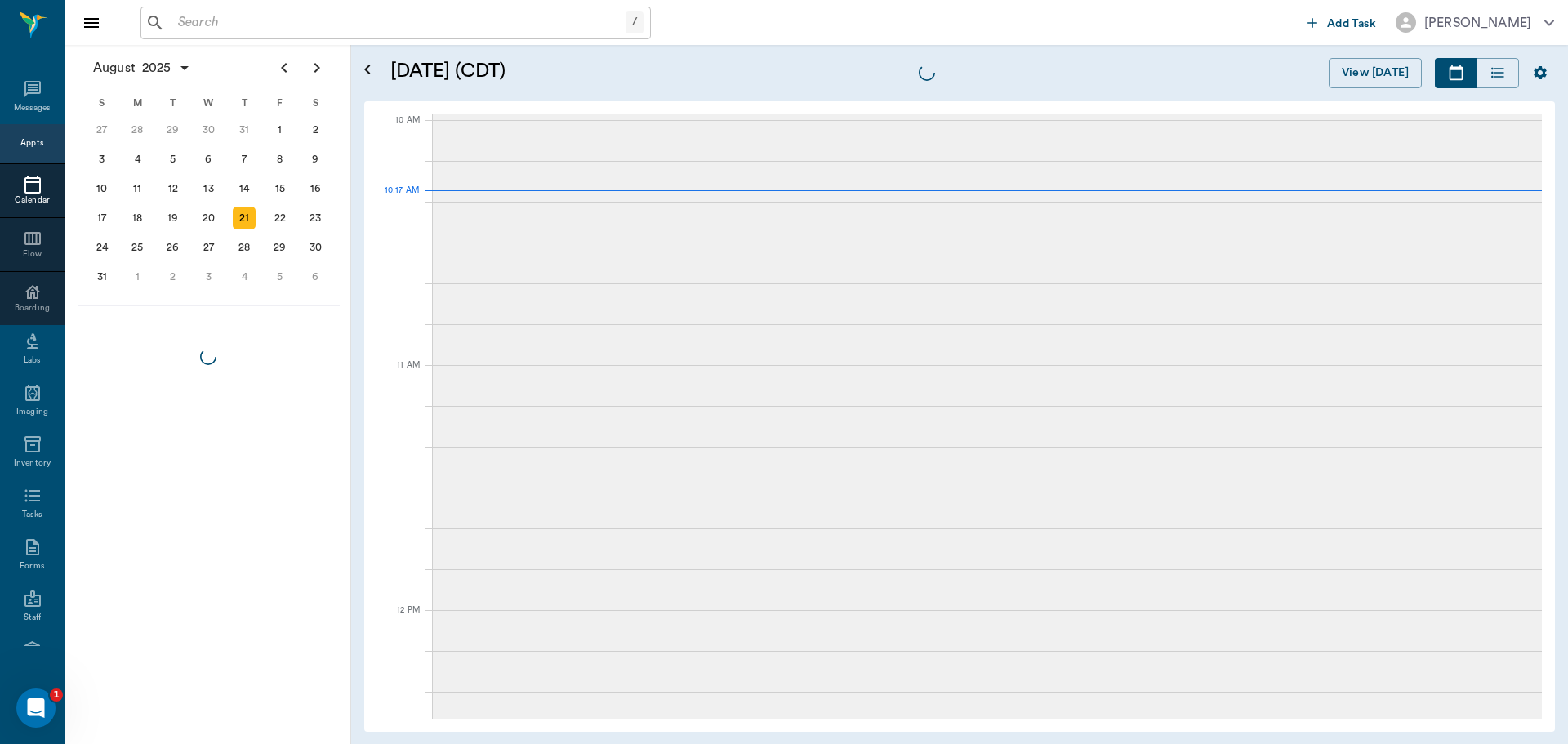
scroll to position [490, 0]
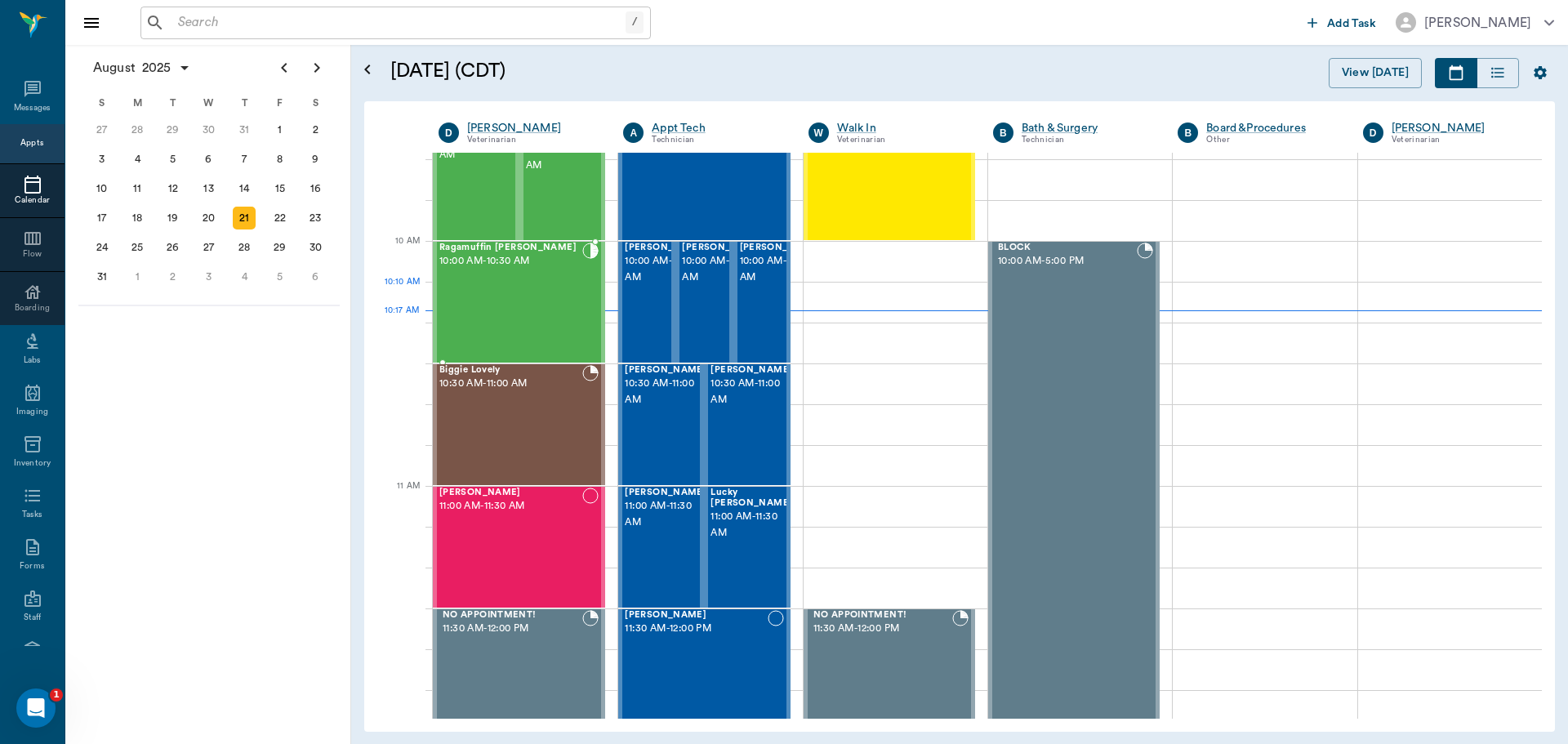
click at [509, 312] on div "Ragamuffin Brannon 10:00 AM - 10:30 AM" at bounding box center [510, 302] width 143 height 119
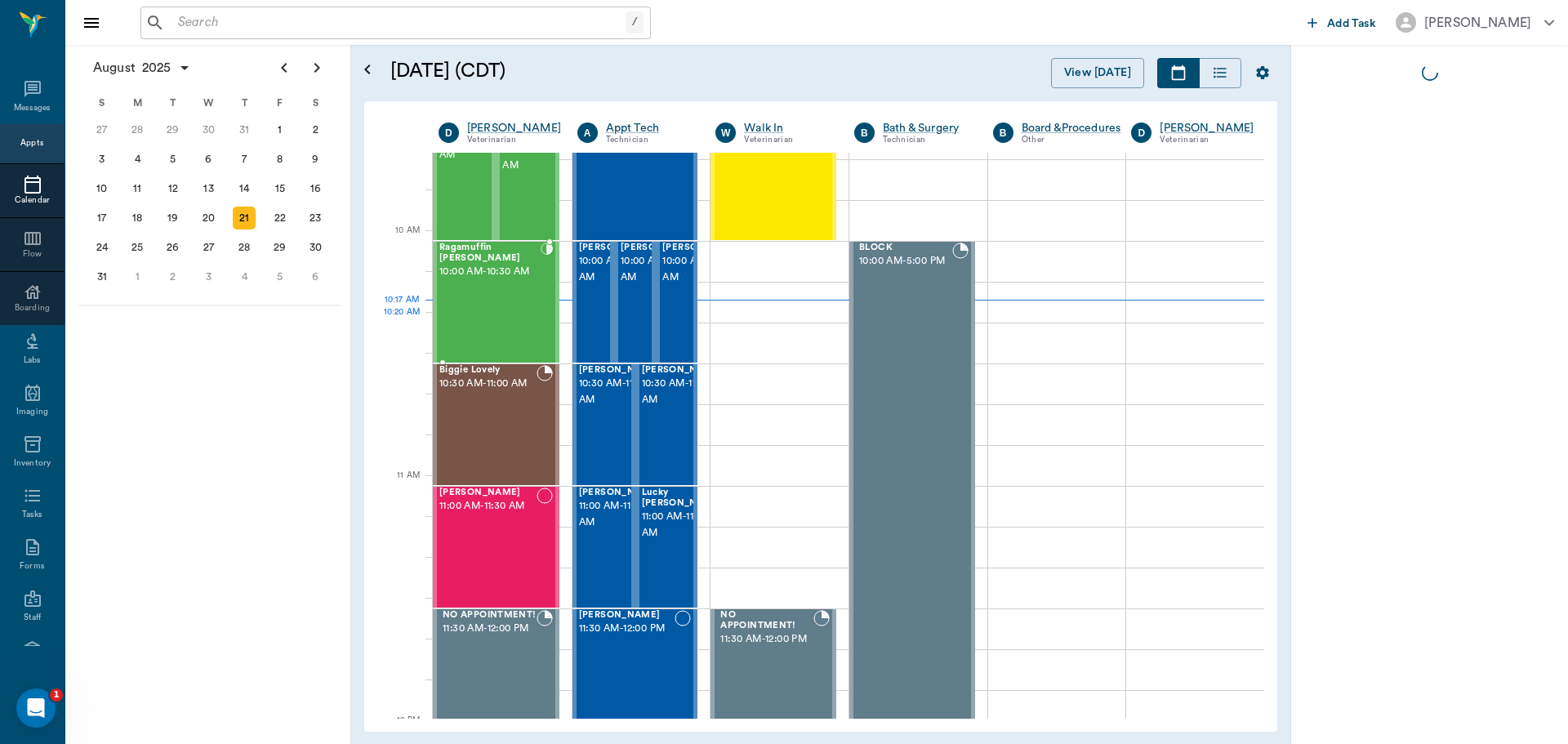
scroll to position [419, 0]
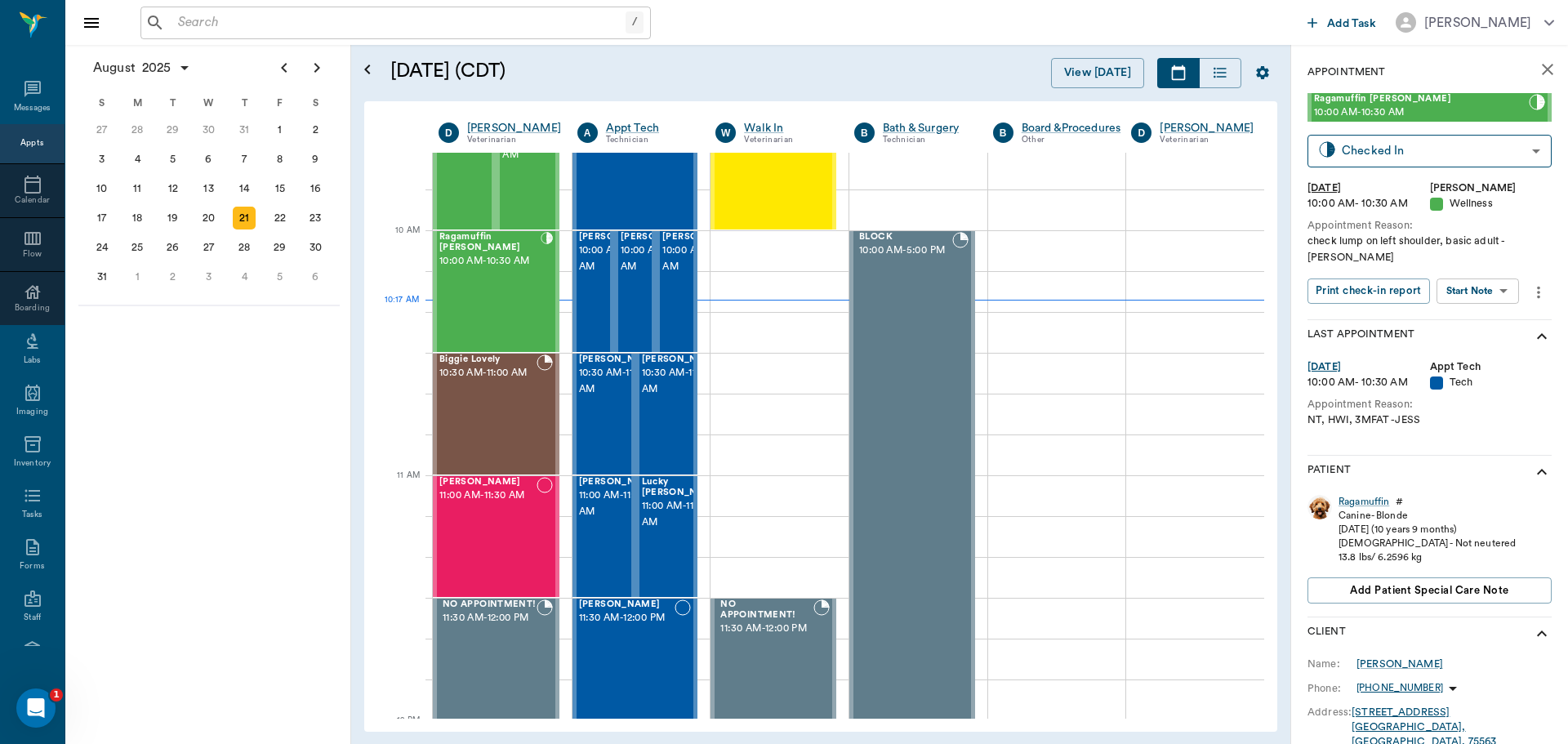
click at [1500, 274] on body "/ ​ Add Task Dr. Bert Ellsworth Nectar Messages Appts Calendar Flow Boarding La…" at bounding box center [784, 372] width 1568 height 744
click at [1473, 313] on button "Start SOAP" at bounding box center [1460, 309] width 56 height 19
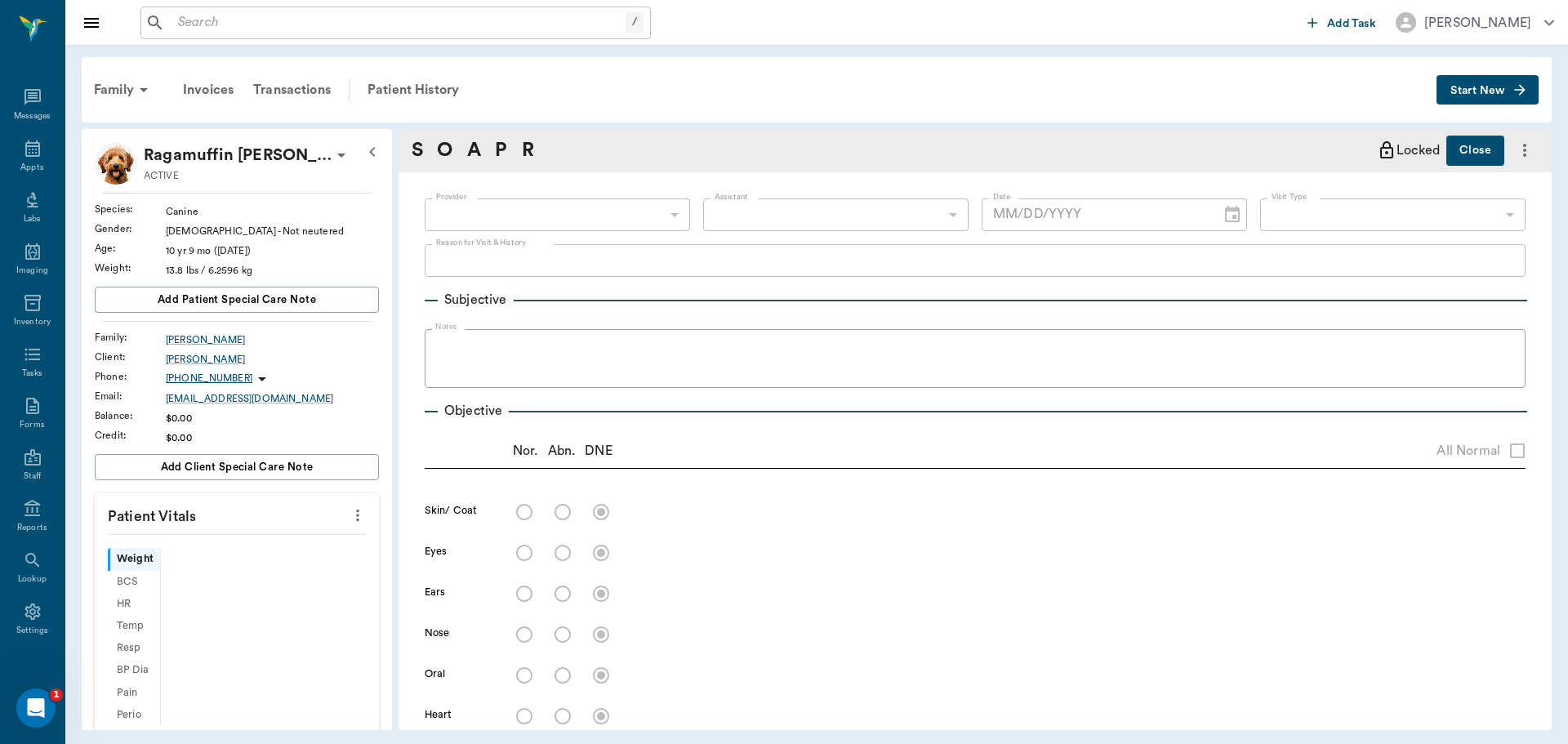
type input "63ec2f075fda476ae8351a4d"
type input "65d2be4f46e3a538d89b8c14"
type textarea "check lump on left shoulder, basic adult -jess"
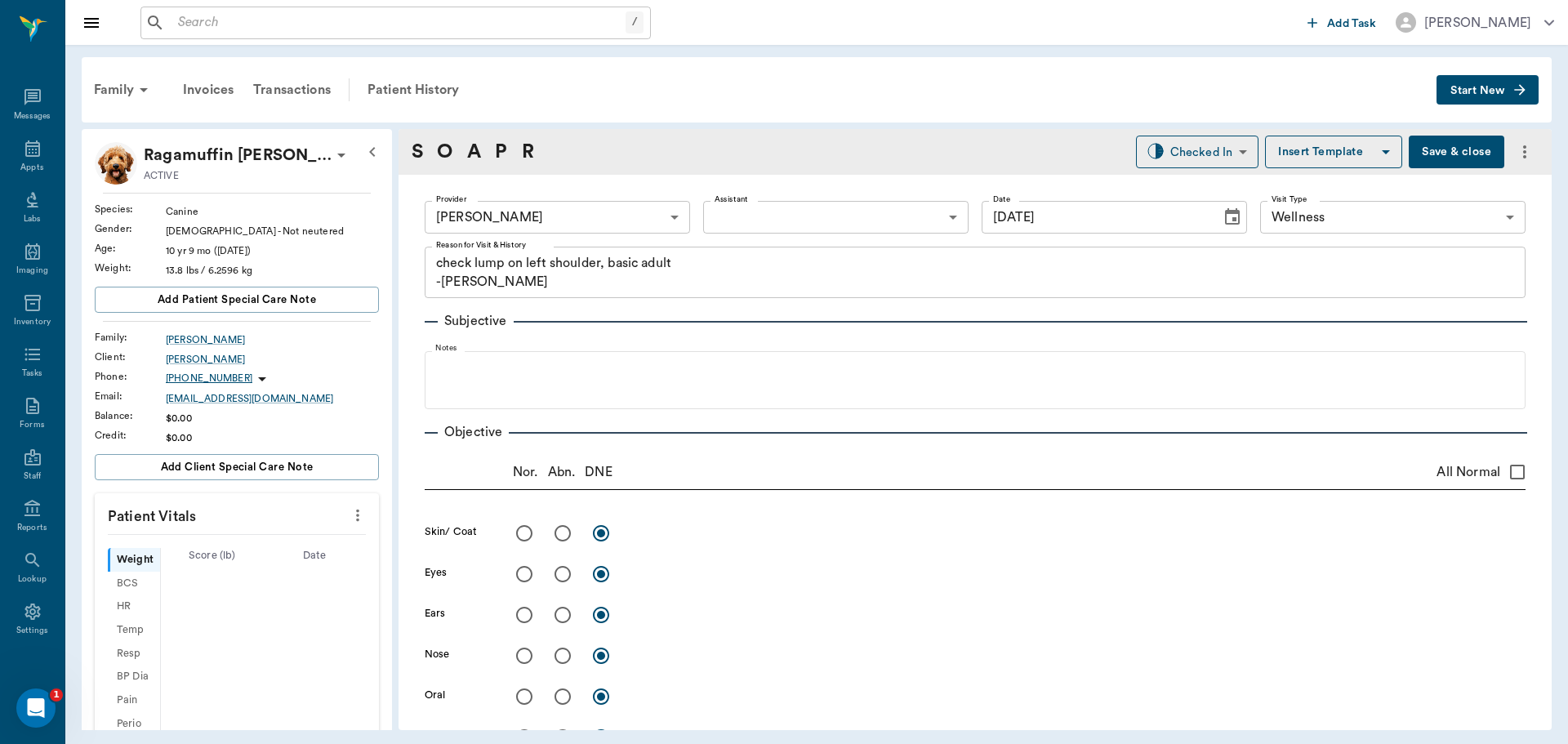
type input "[DATE]"
click at [349, 513] on icon "more" at bounding box center [358, 515] width 18 height 20
click at [244, 546] on span "Enter Vitals" at bounding box center [277, 543] width 138 height 18
click at [209, 561] on input "text" at bounding box center [236, 564] width 142 height 33
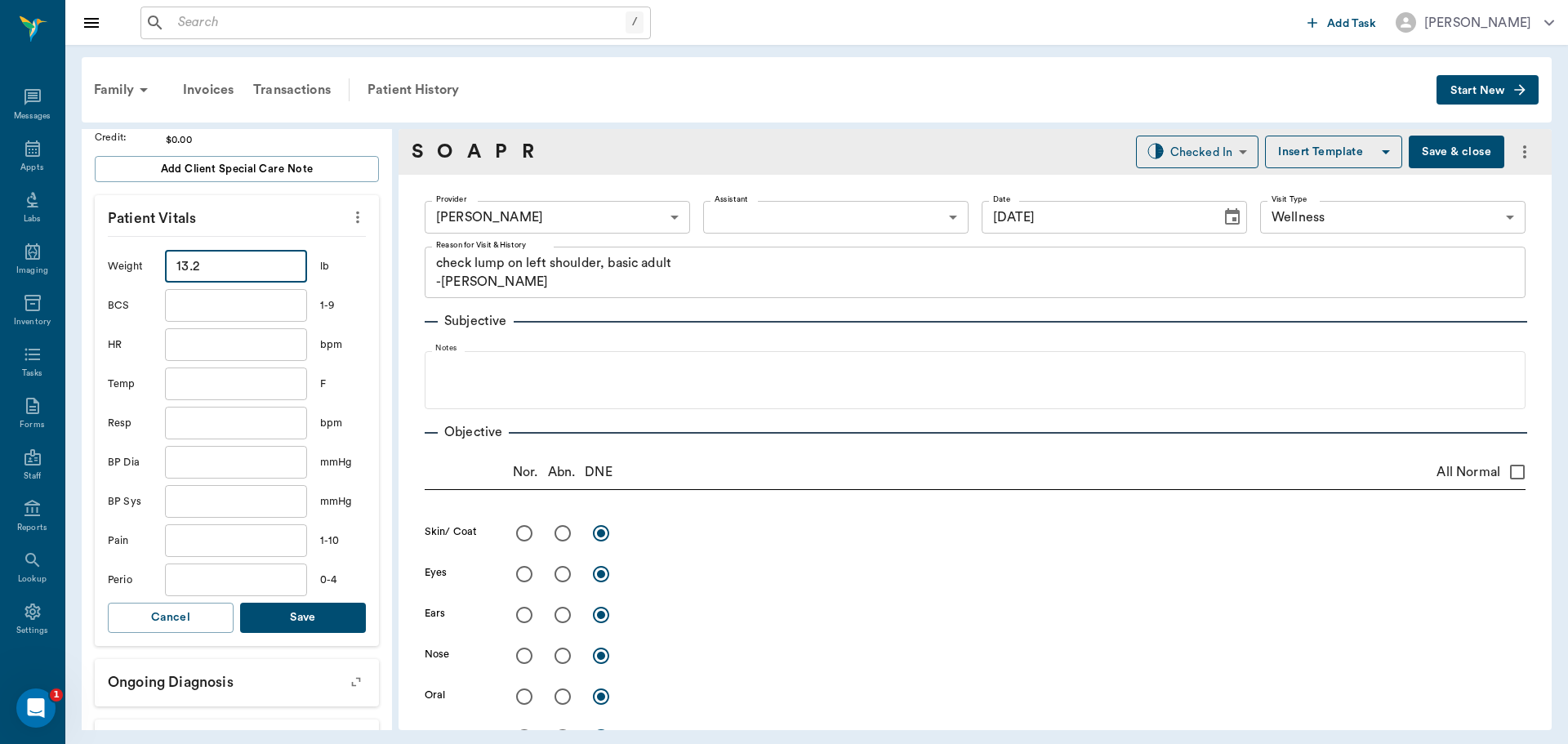
scroll to position [327, 0]
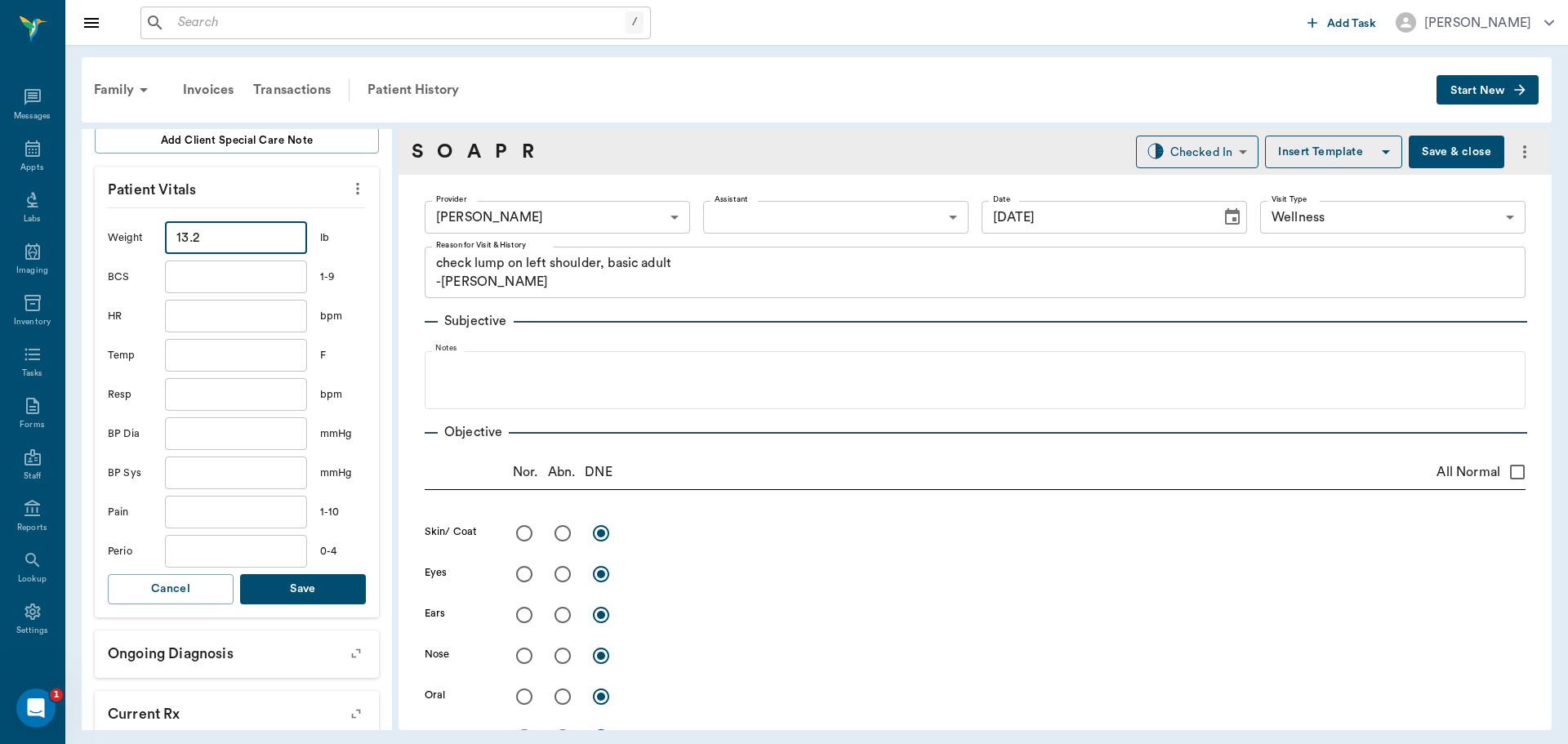
type input "13.2"
click at [301, 591] on button "Save" at bounding box center [303, 589] width 126 height 30
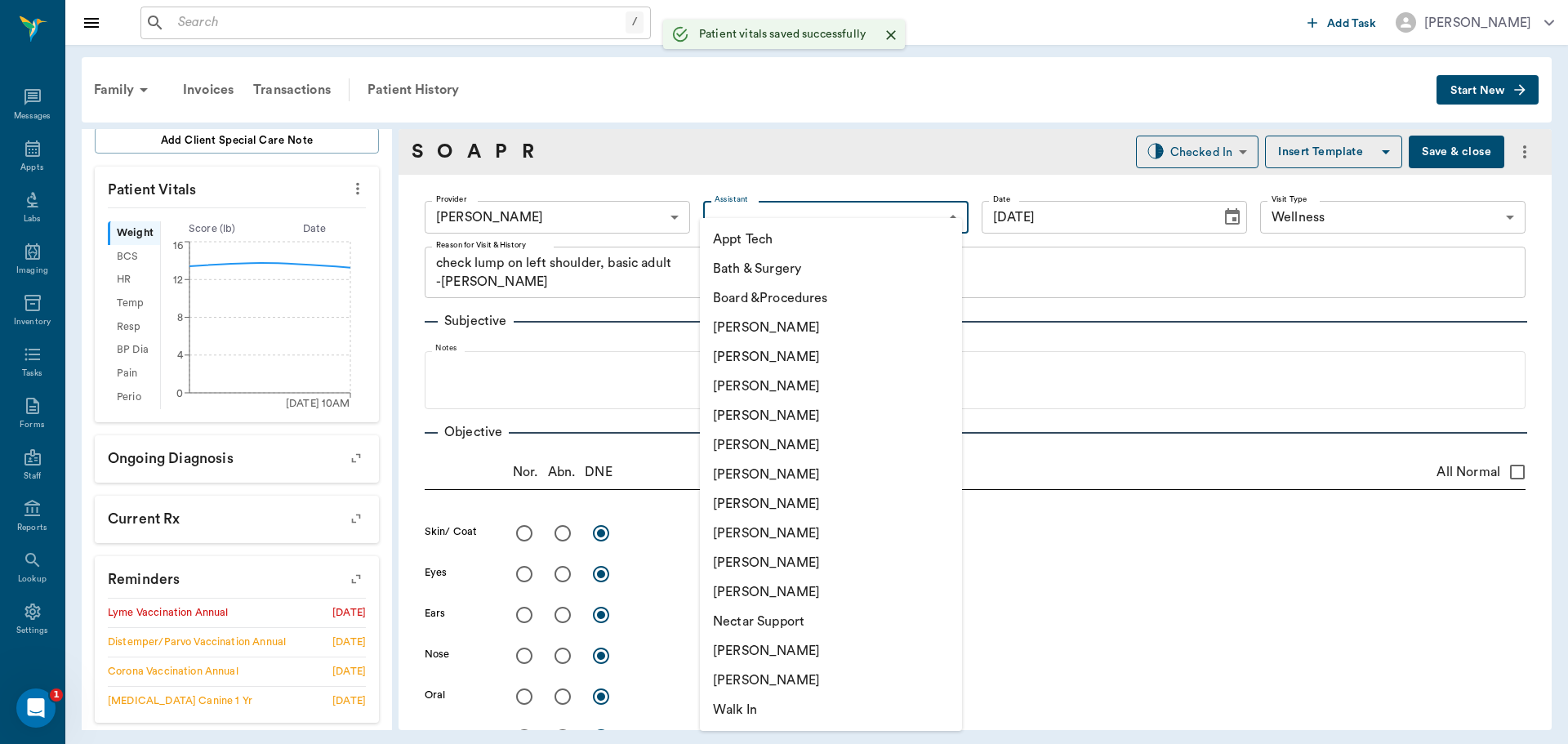
click at [773, 205] on body "/ ​ Add Task Dr. Bert Ellsworth Nectar Messages Appts Labs Imaging Inventory Ta…" at bounding box center [784, 372] width 1568 height 744
click at [765, 530] on li "[PERSON_NAME]" at bounding box center [831, 533] width 262 height 29
type input "63ec2e7e52e12b0ba117b124"
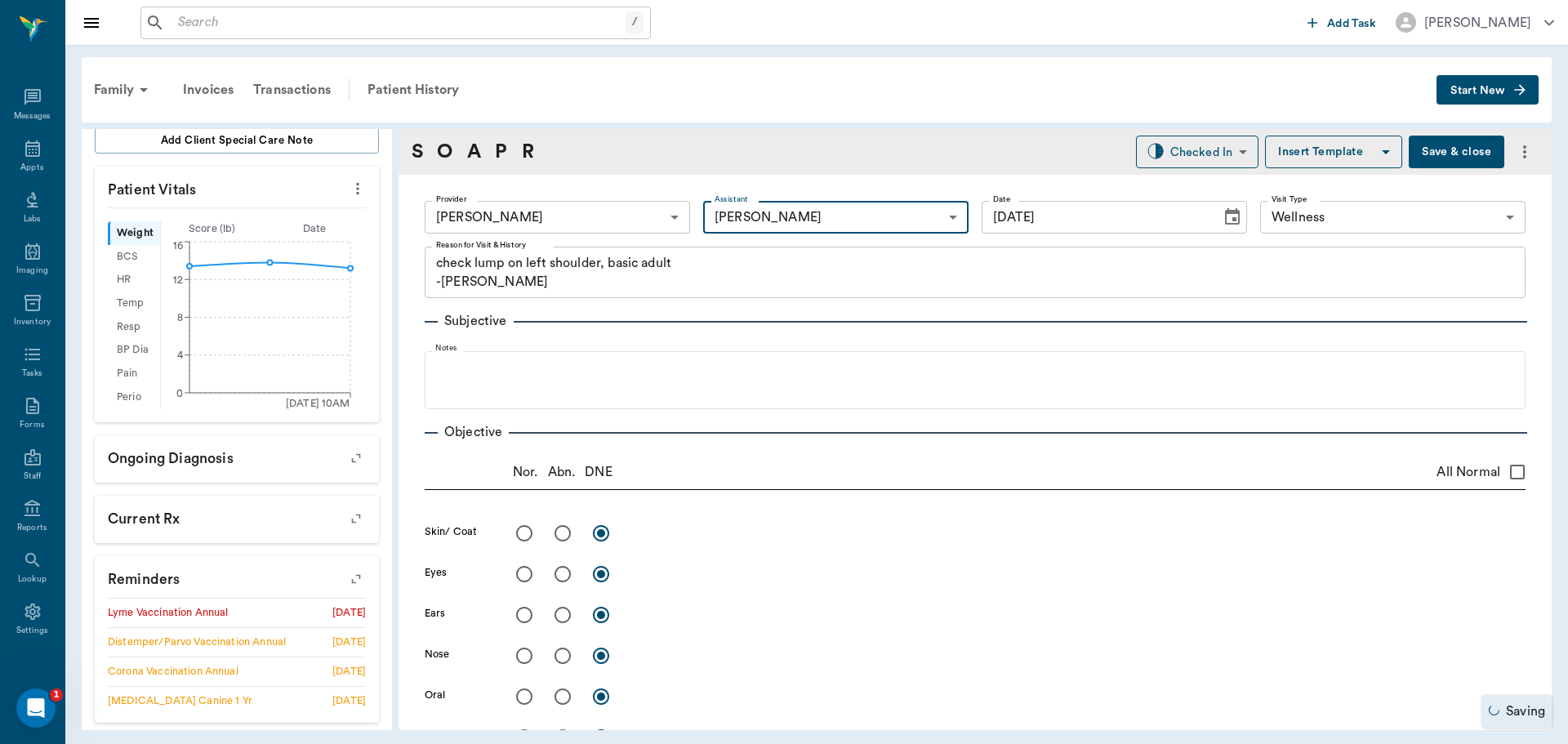
click at [344, 577] on icon "button" at bounding box center [355, 579] width 23 height 23
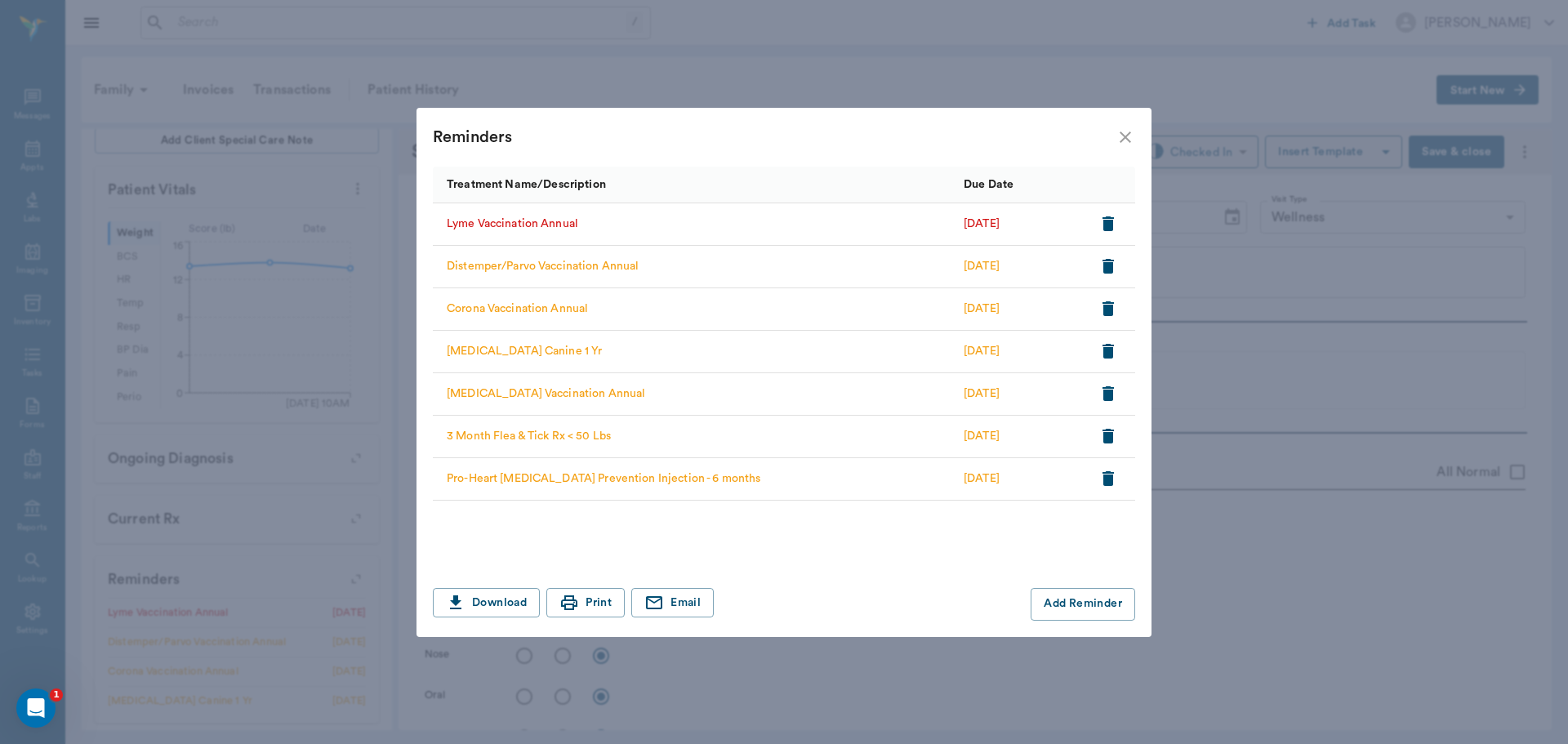
click at [1110, 219] on icon "button" at bounding box center [1108, 224] width 12 height 15
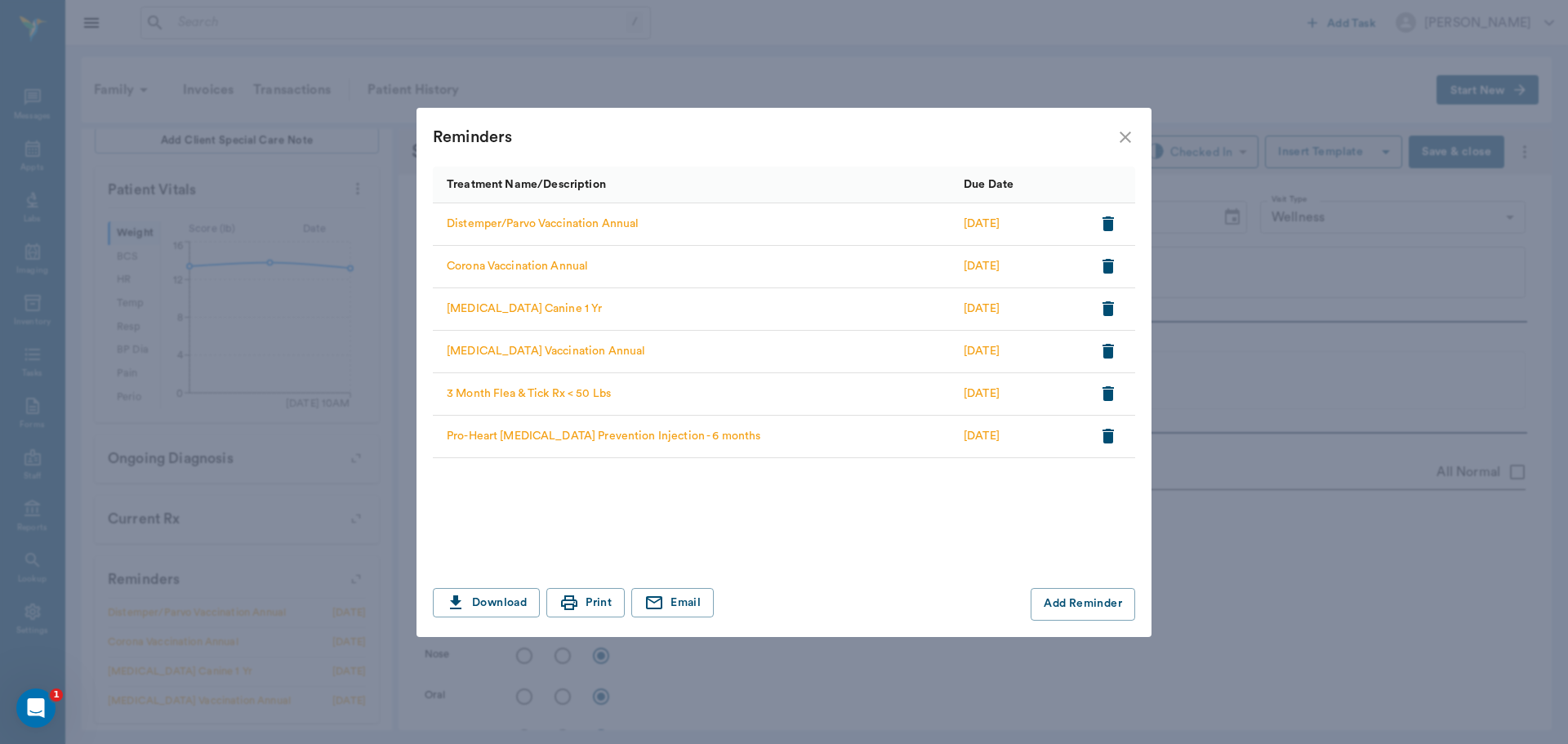
click at [1121, 139] on icon "close" at bounding box center [1126, 138] width 20 height 20
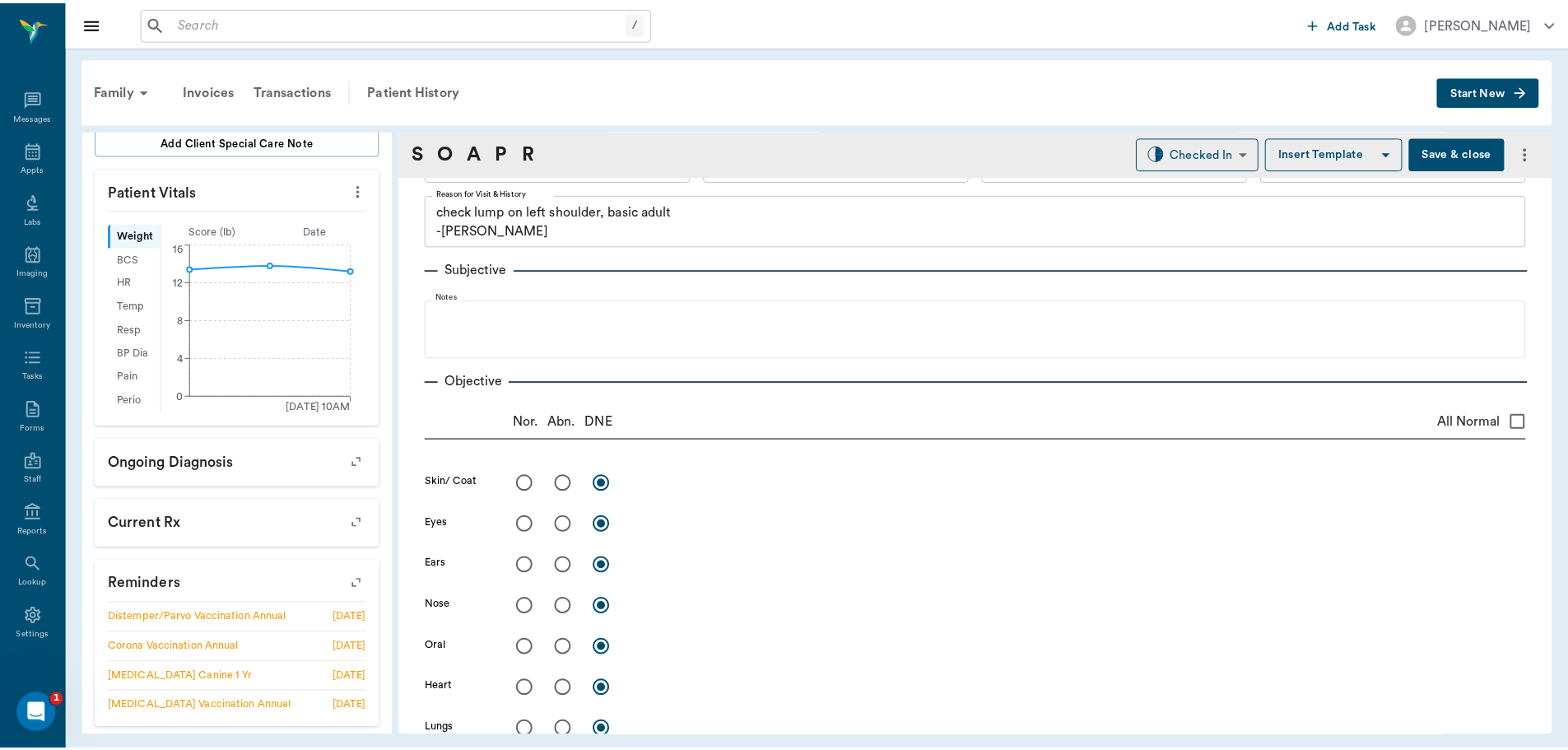
scroll to position [0, 0]
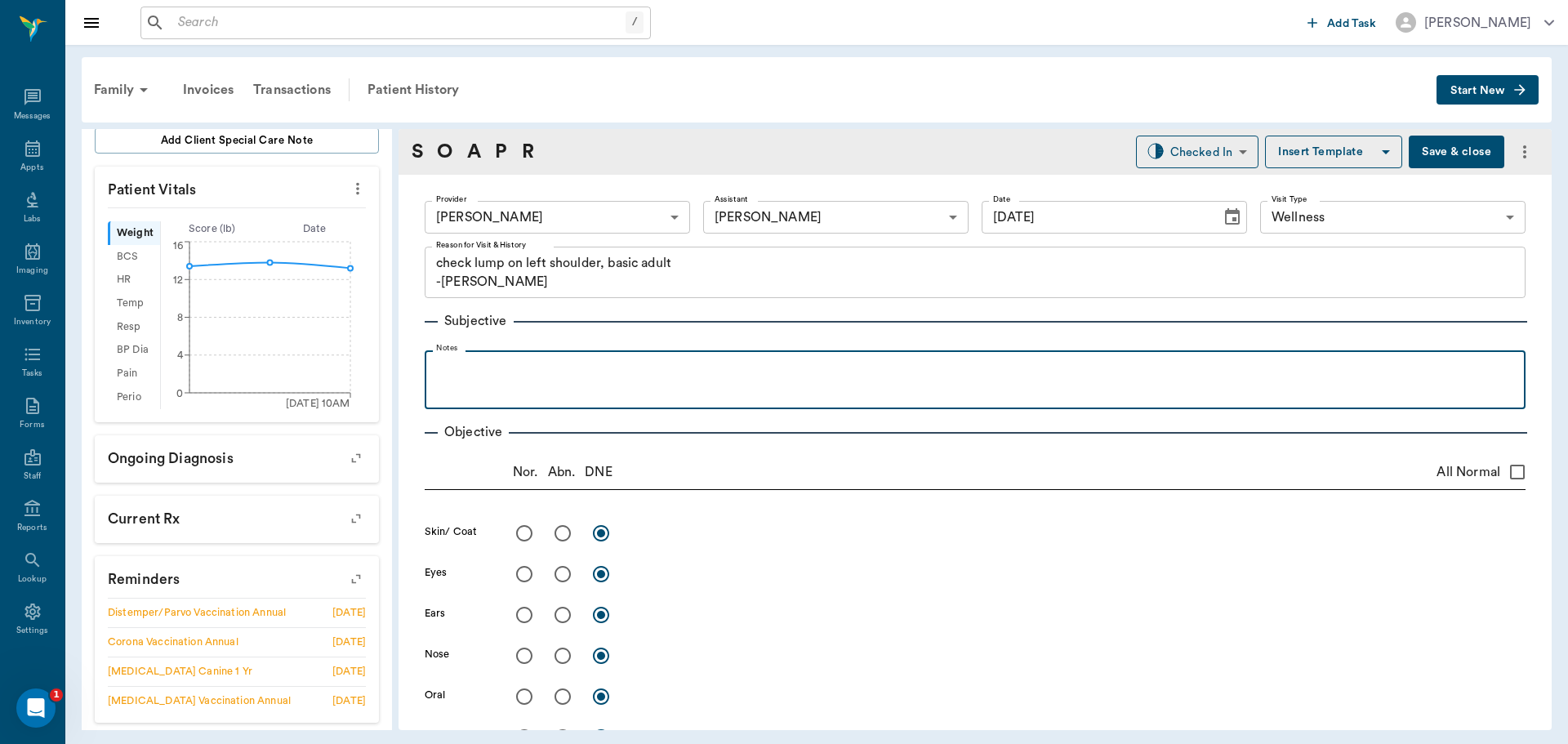
click at [476, 371] on p at bounding box center [975, 369] width 1085 height 20
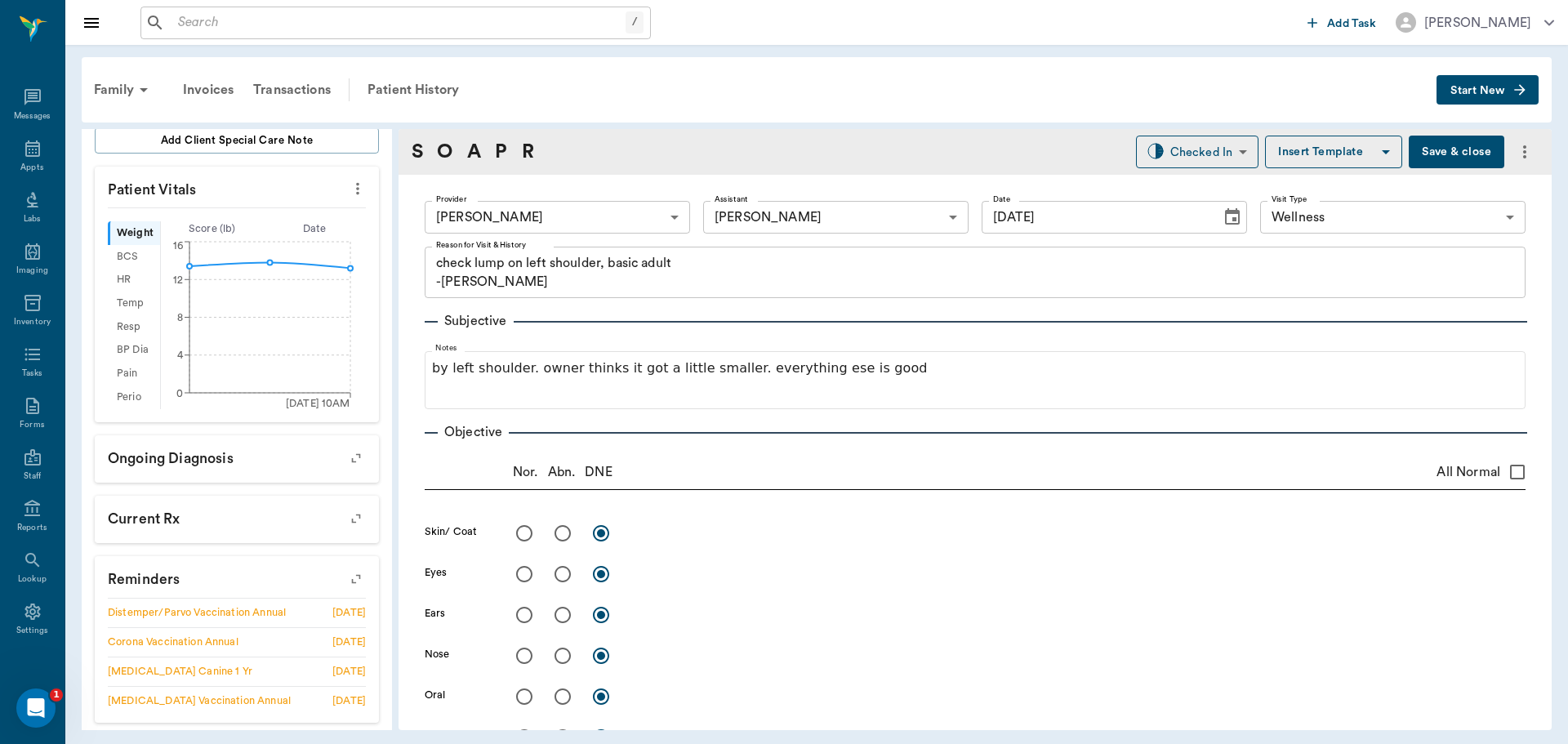
click at [1439, 154] on button "Save & close" at bounding box center [1456, 152] width 96 height 33
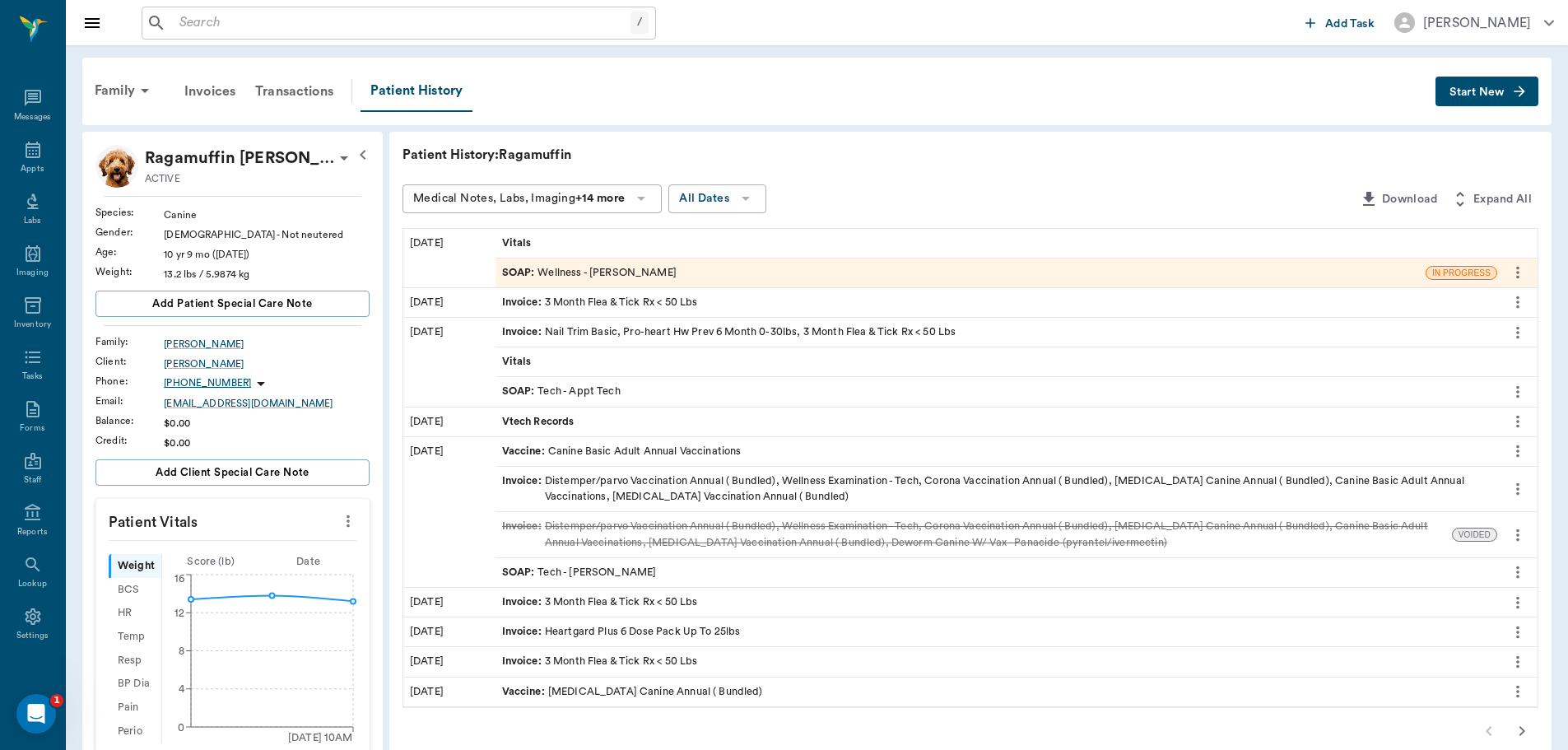
click at [612, 383] on div "SOAP : Tech - Appt Tech" at bounding box center [997, 392] width 1002 height 29
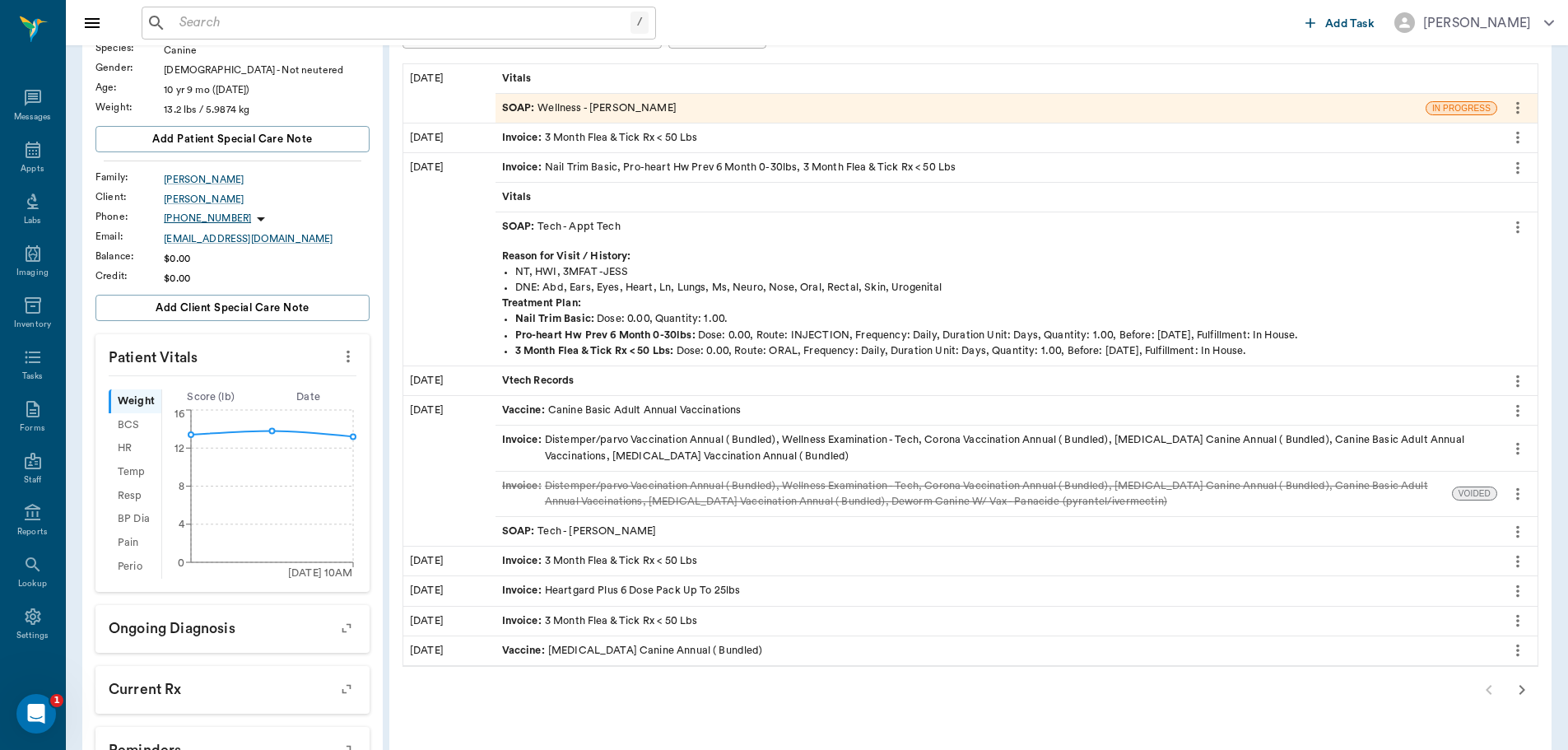
scroll to position [247, 0]
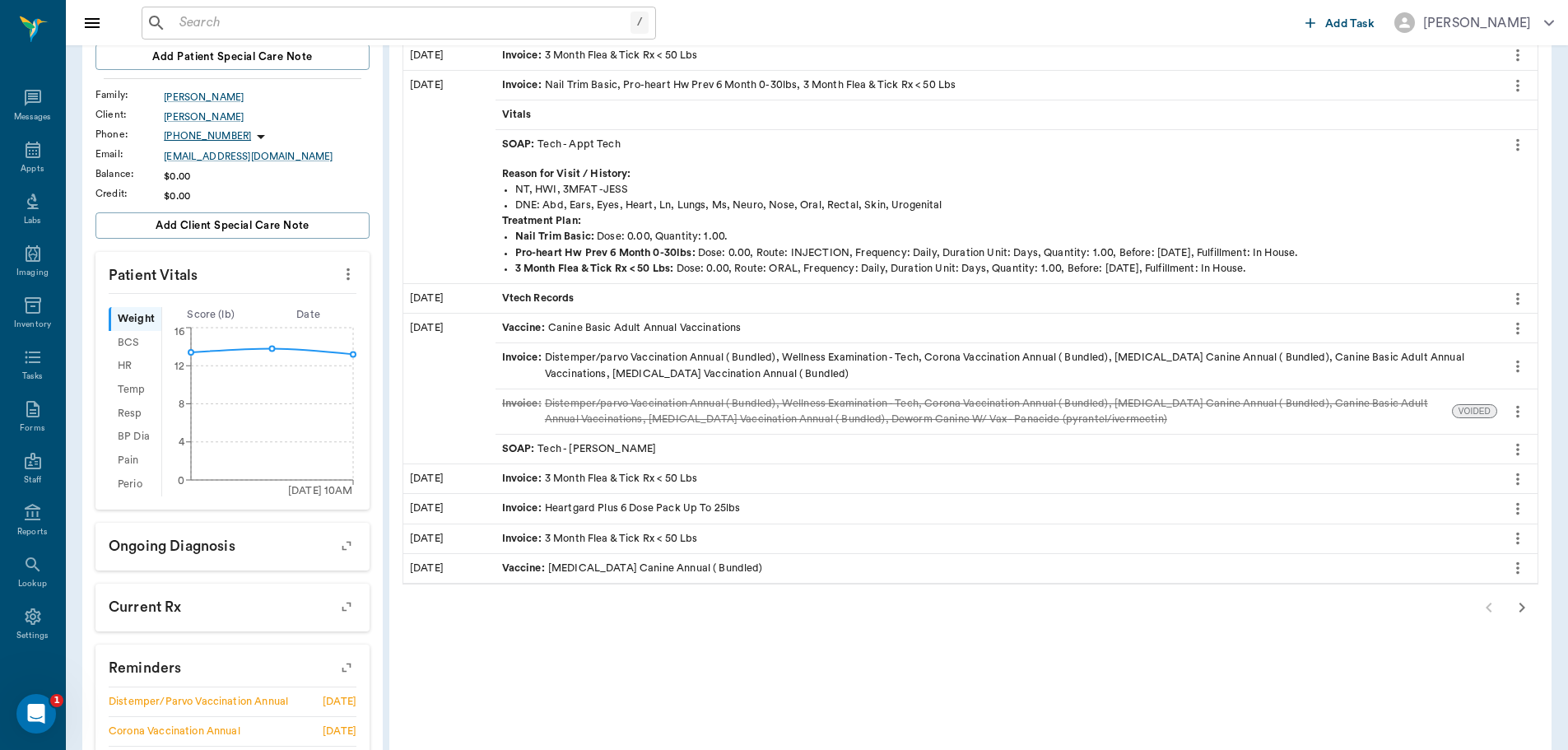
click at [1523, 607] on icon "button" at bounding box center [1522, 608] width 6 height 10
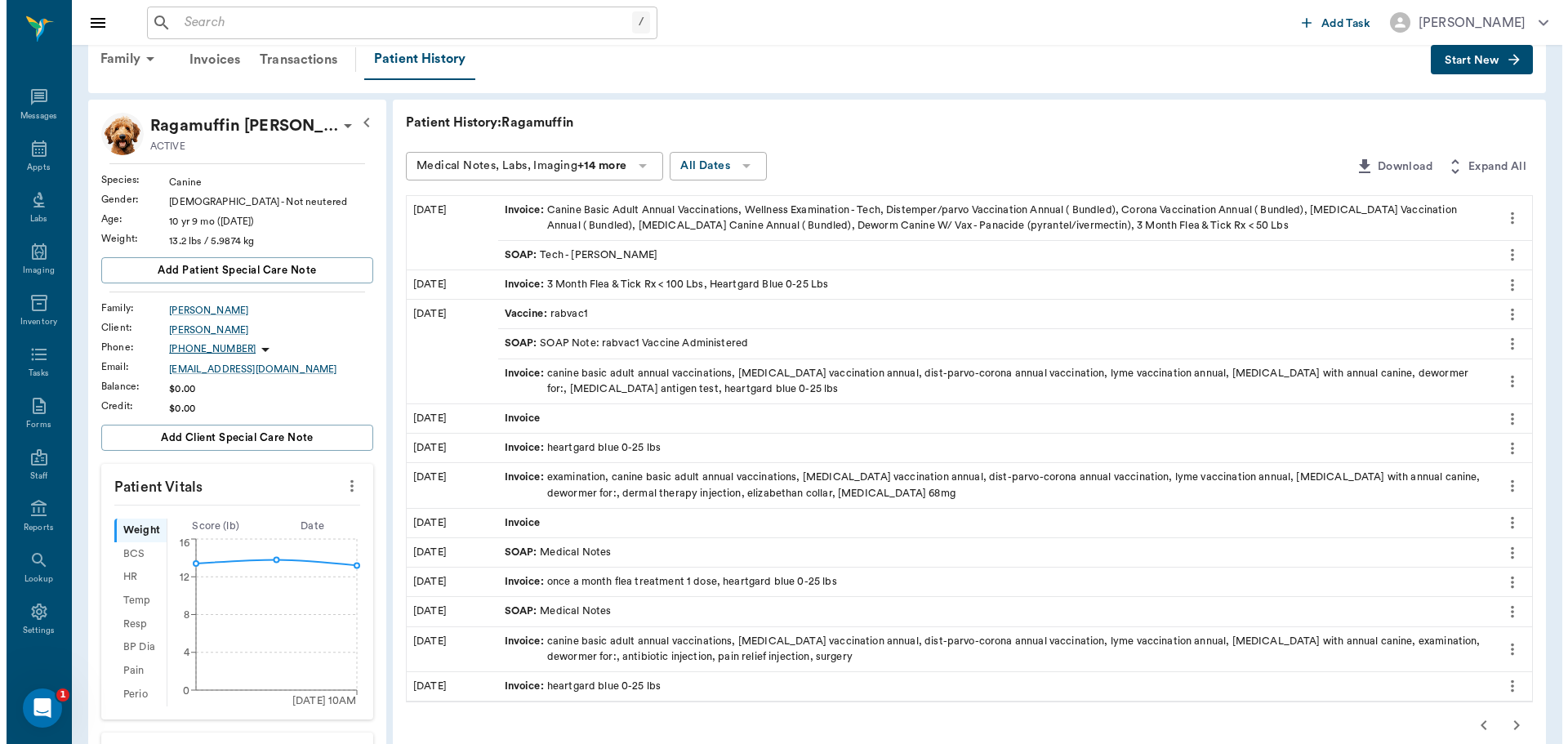
scroll to position [0, 0]
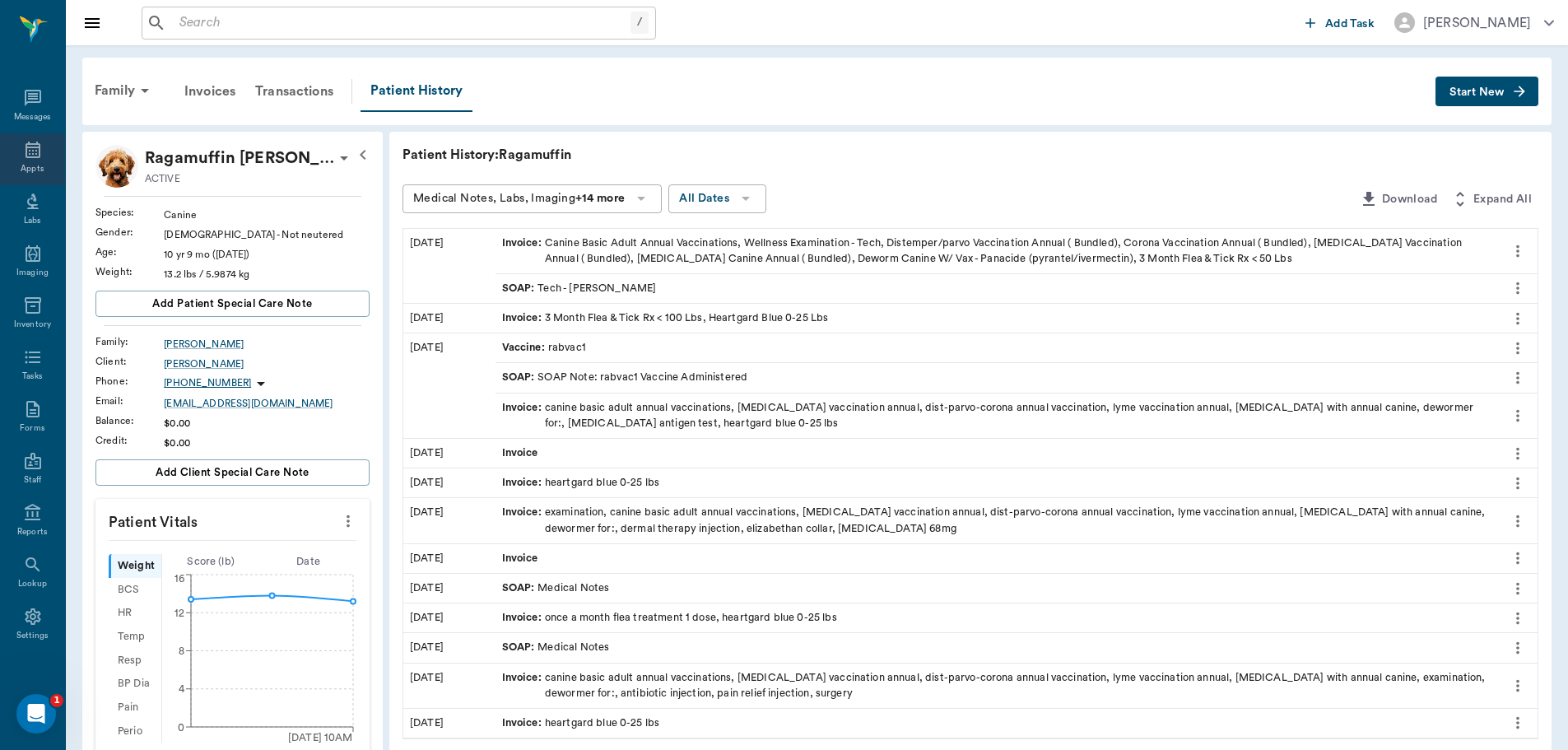
click at [28, 163] on div "Appts" at bounding box center [31, 169] width 23 height 13
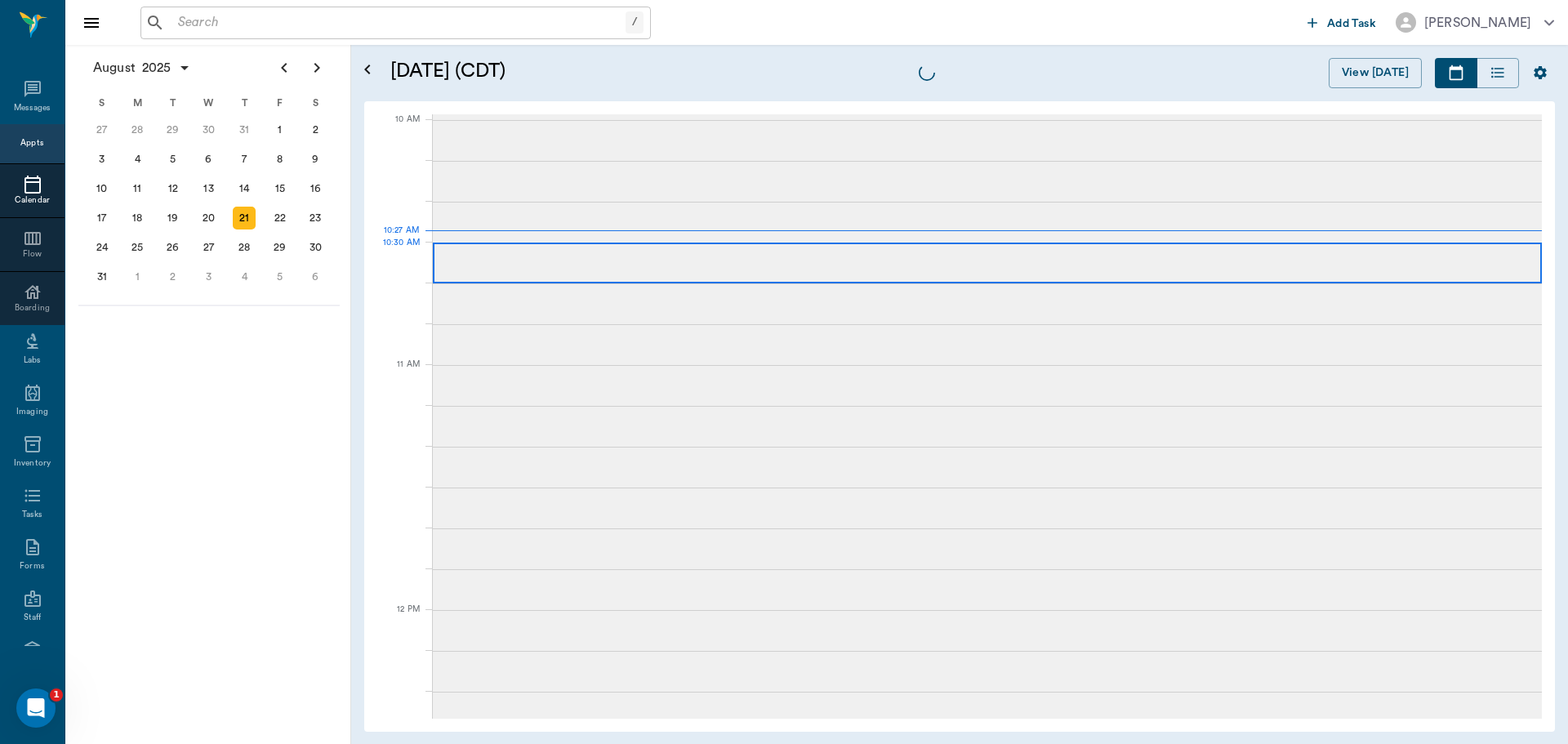
scroll to position [491, 0]
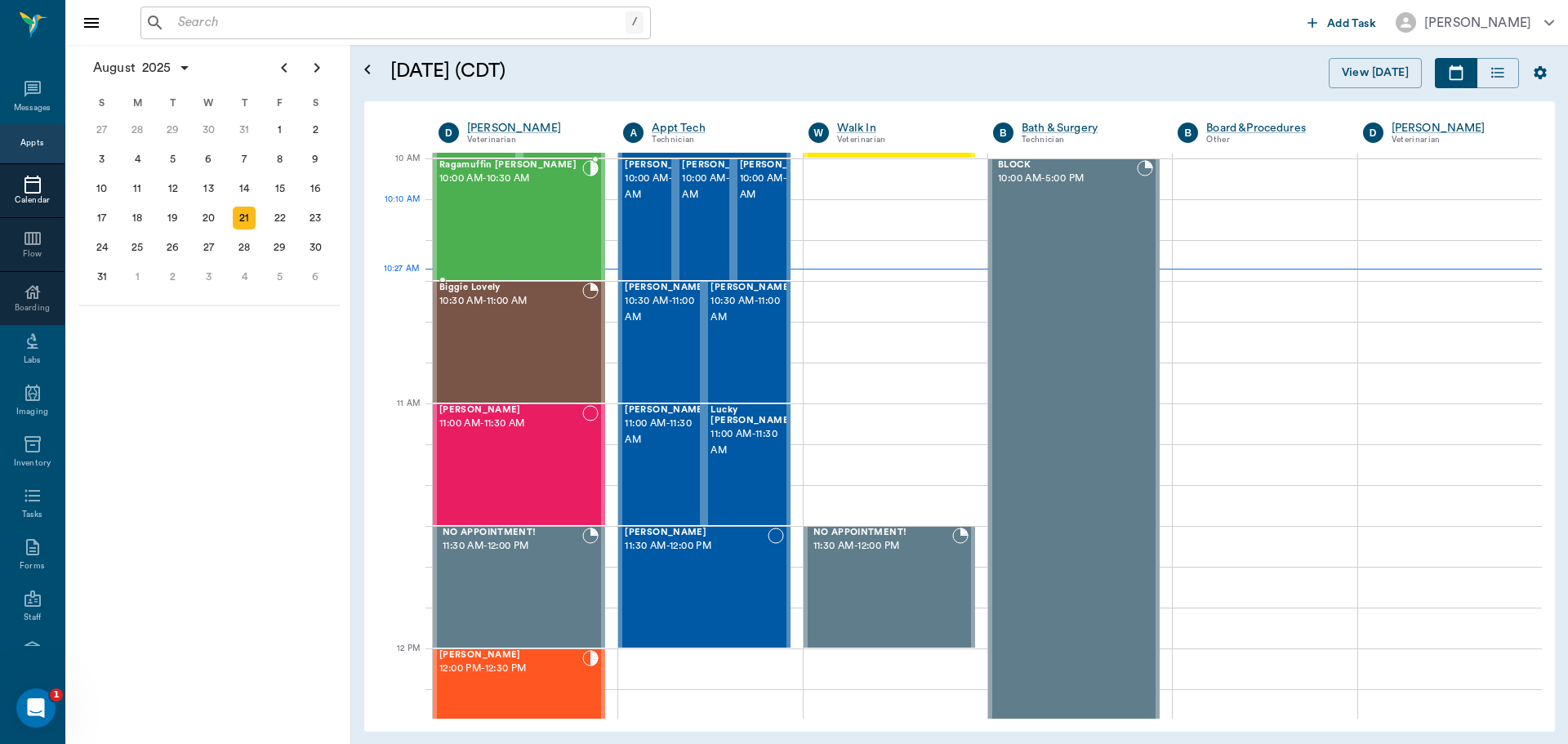
click at [537, 224] on div "Ragamuffin [PERSON_NAME] 10:00 AM - 10:30 AM" at bounding box center [510, 219] width 143 height 119
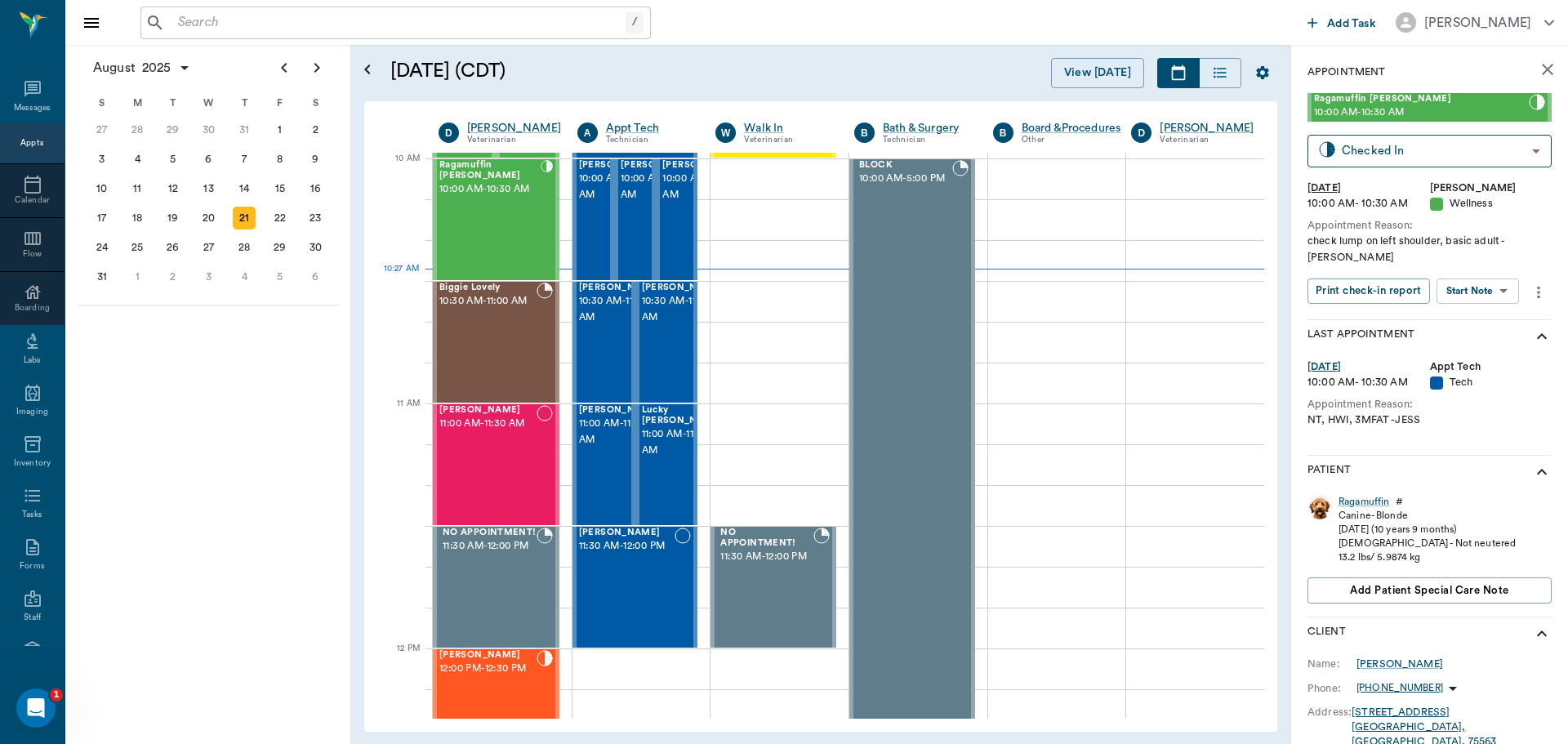
click at [1472, 273] on body "/ ​ Add Task [PERSON_NAME] Nectar Messages Appts Calendar Flow Boarding Labs Im…" at bounding box center [784, 372] width 1568 height 744
click at [1460, 301] on button "View SOAP" at bounding box center [1460, 309] width 56 height 19
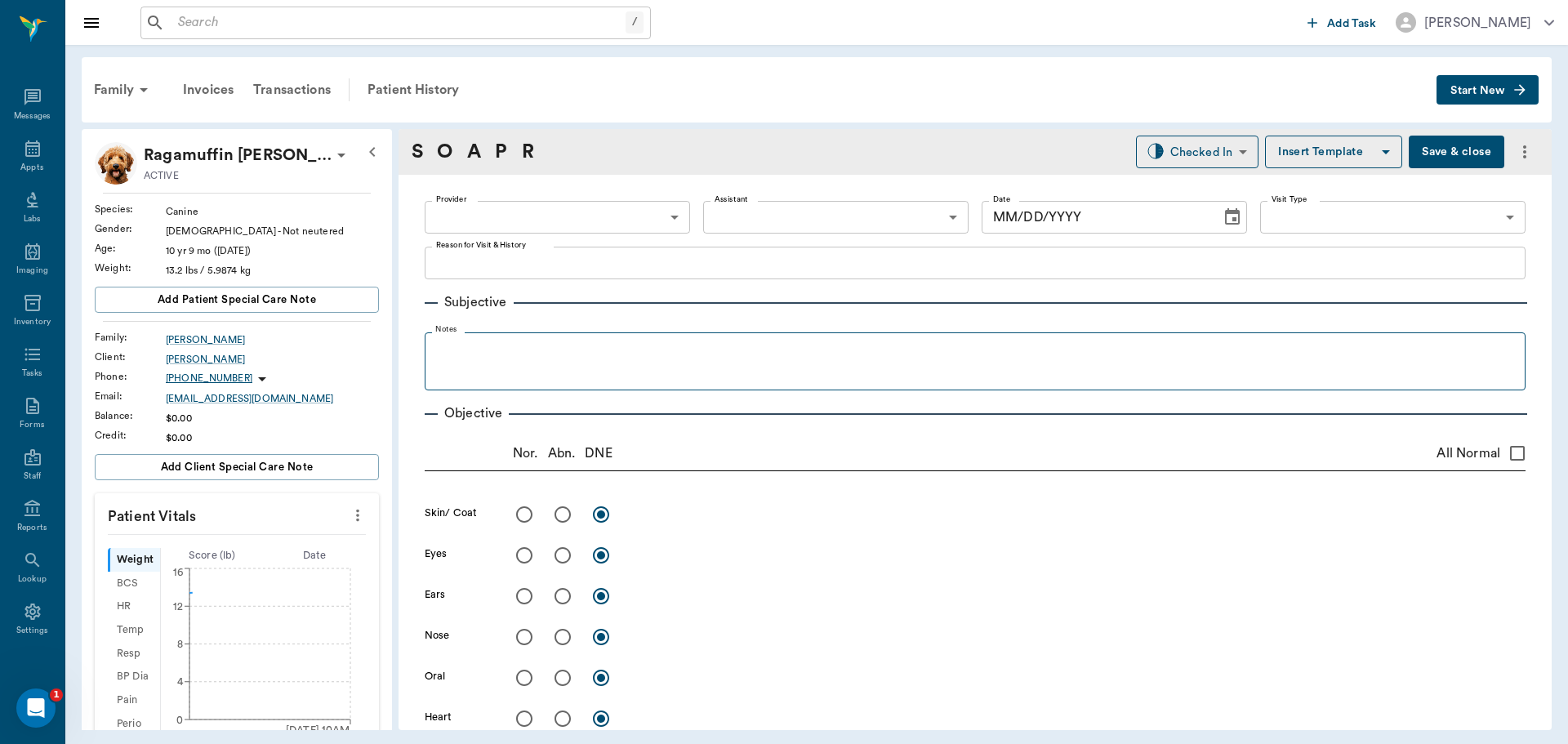
type input "63ec2f075fda476ae8351a4d"
type input "63ec2e7e52e12b0ba117b124"
type input "65d2be4f46e3a538d89b8c14"
type textarea "check lump on left shoulder, basic adult -[PERSON_NAME]"
type input "[DATE]"
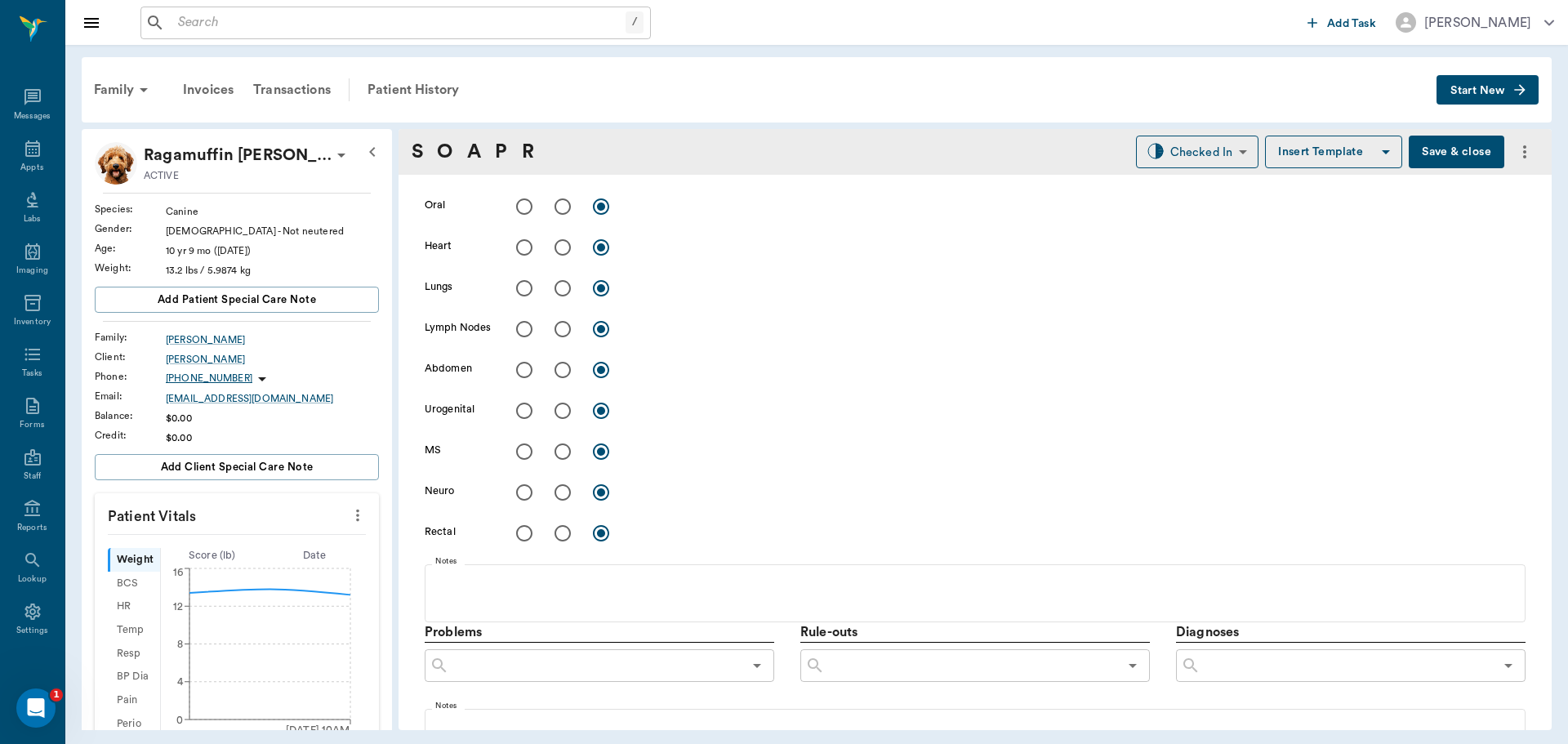
scroll to position [817, 0]
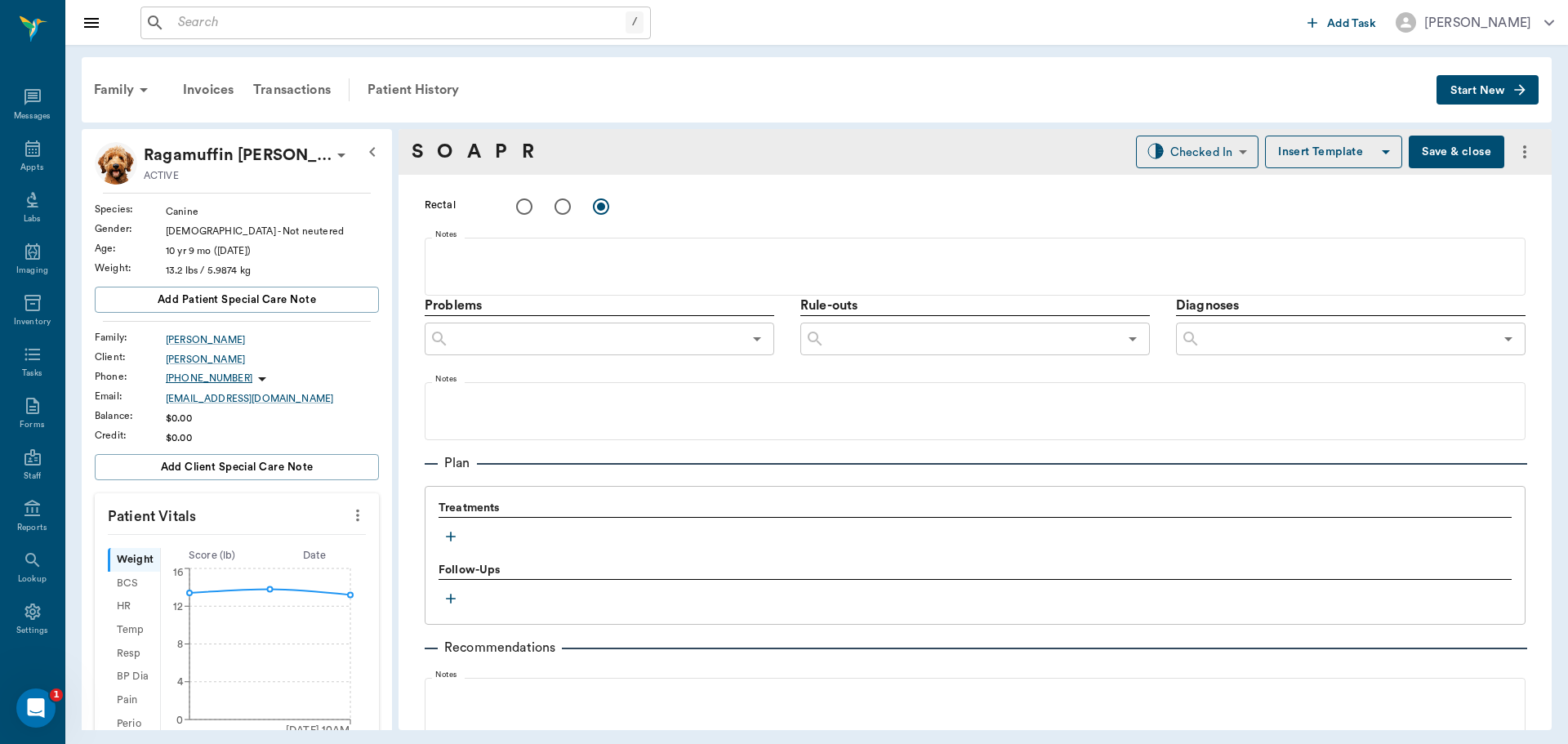
click at [447, 535] on icon "button" at bounding box center [451, 537] width 17 height 17
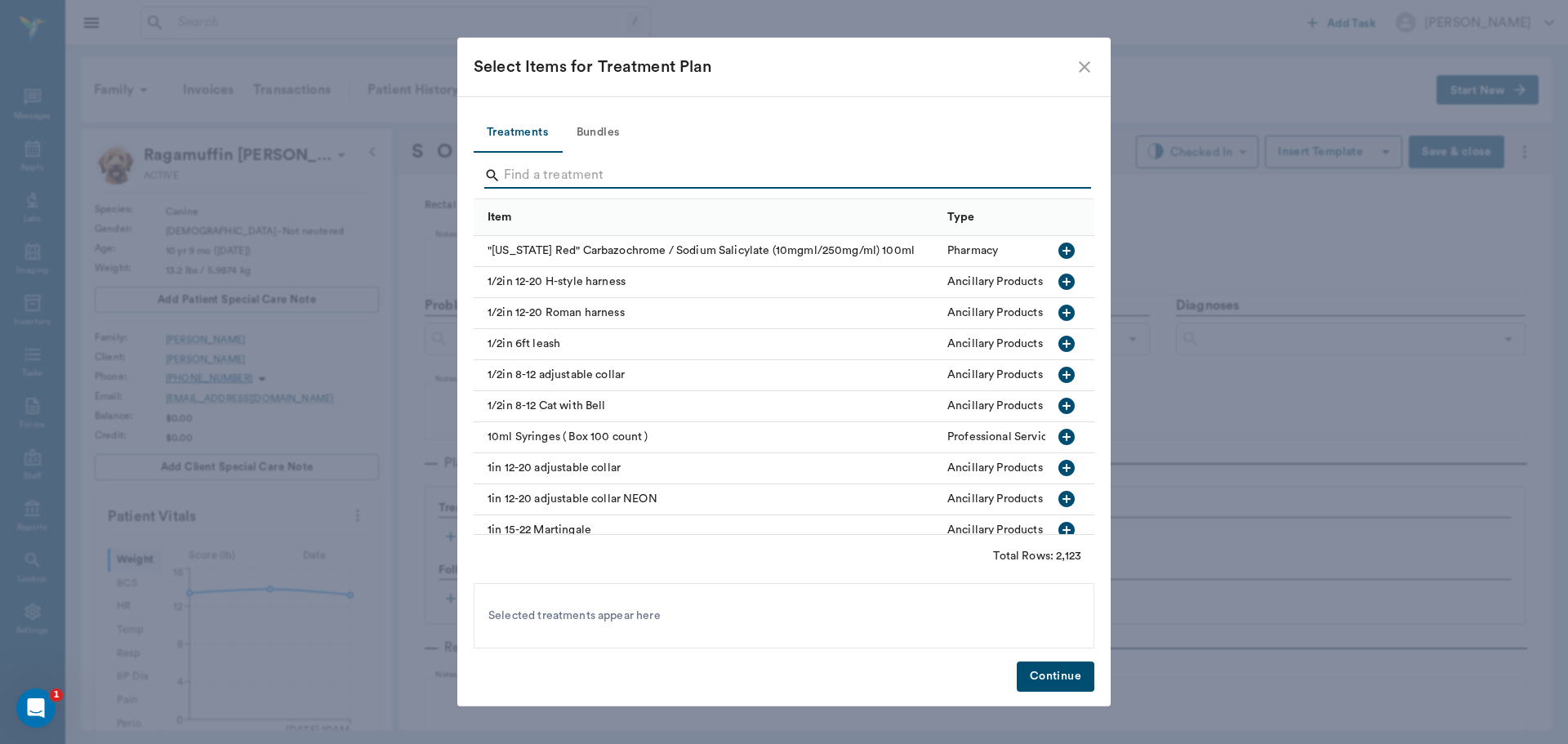
click at [535, 169] on input "Search" at bounding box center [785, 175] width 563 height 26
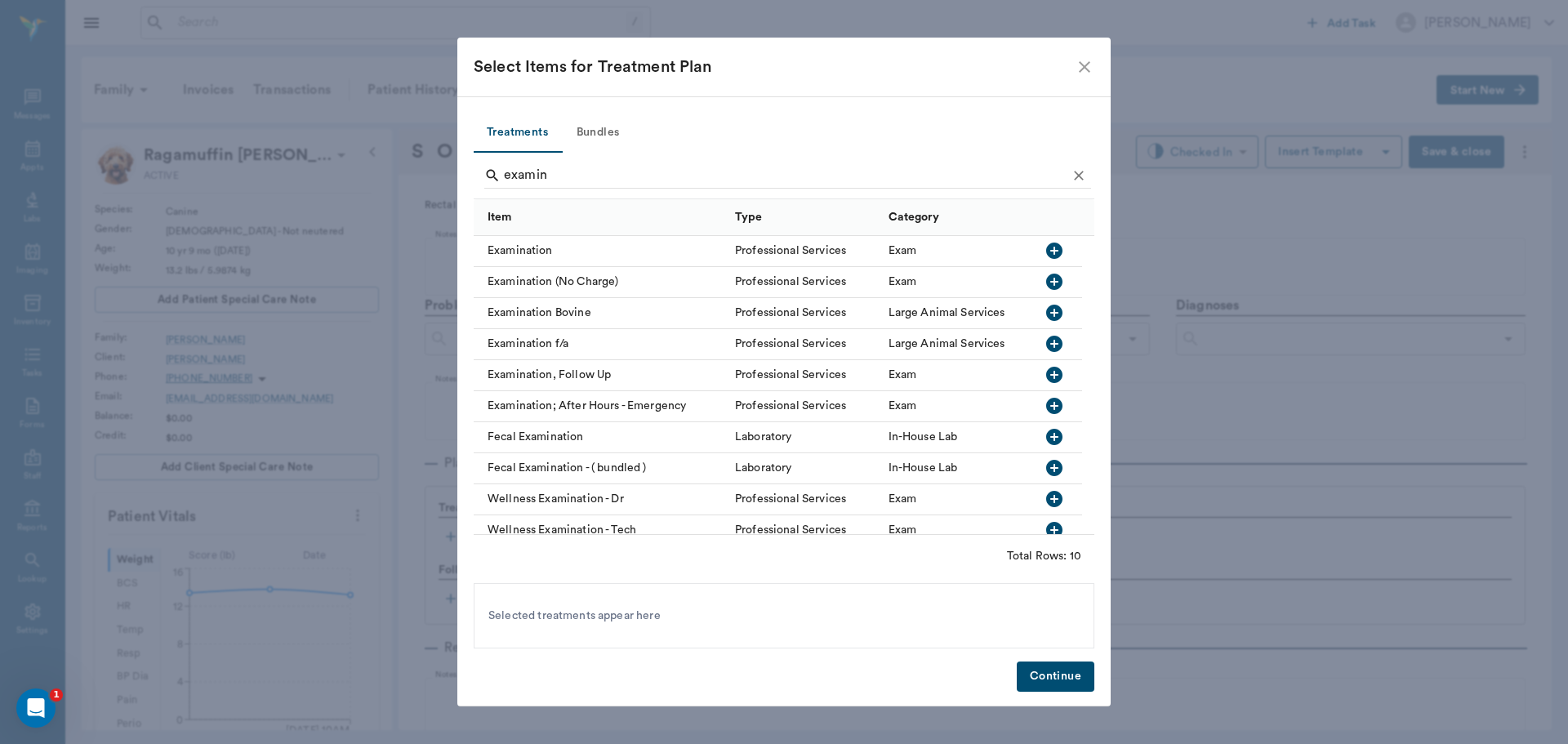
click at [1054, 252] on icon "button" at bounding box center [1055, 251] width 20 height 20
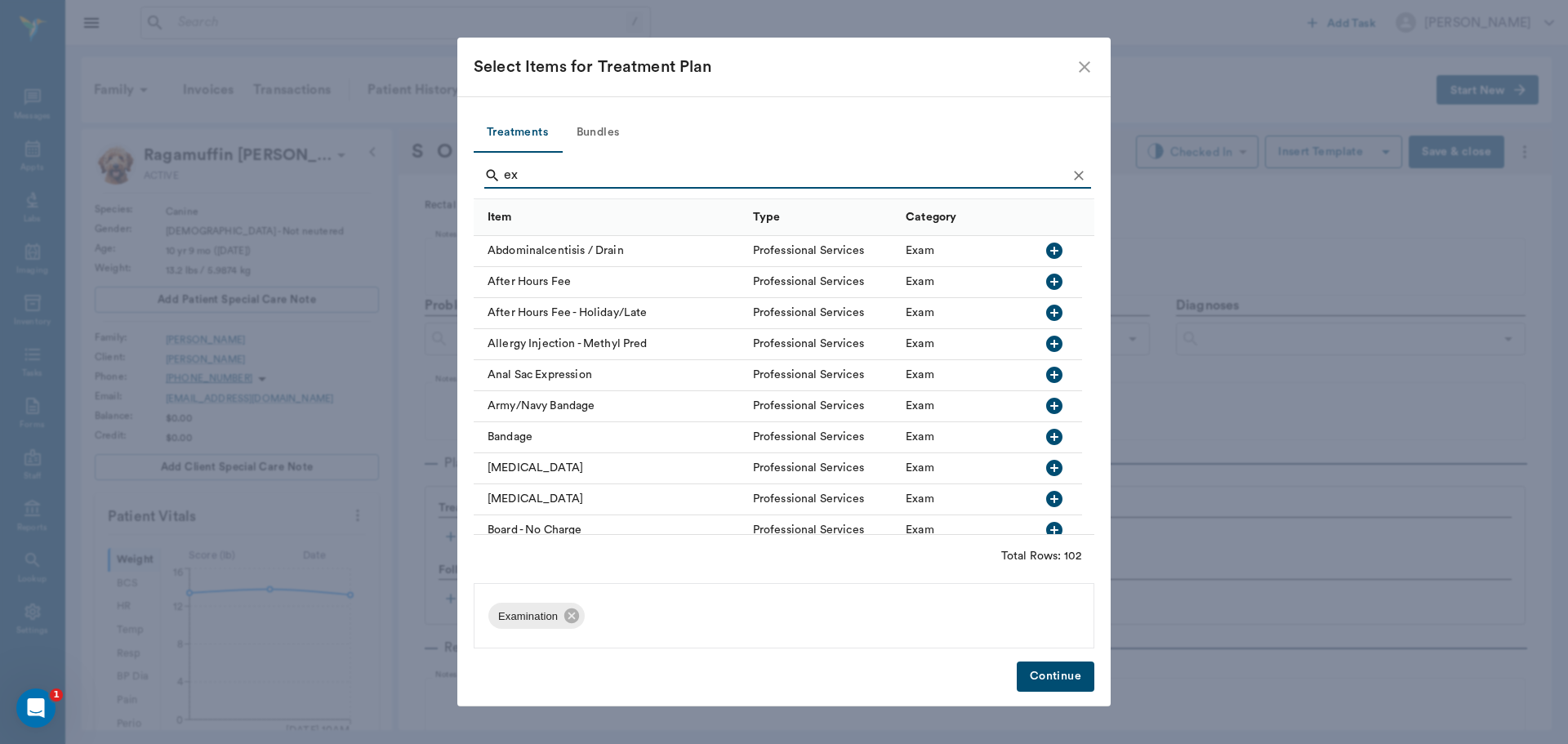
type input "e"
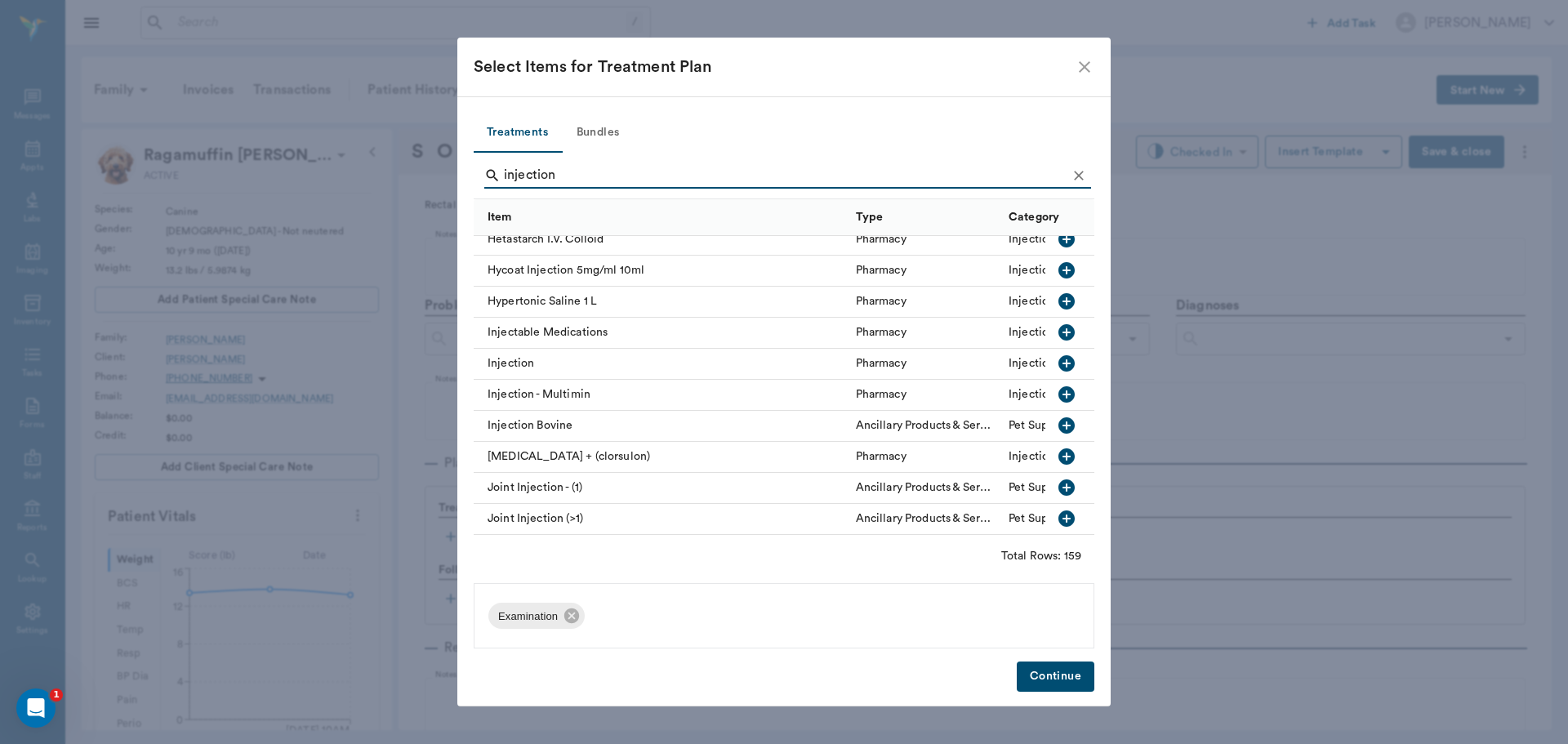
scroll to position [2205, 0]
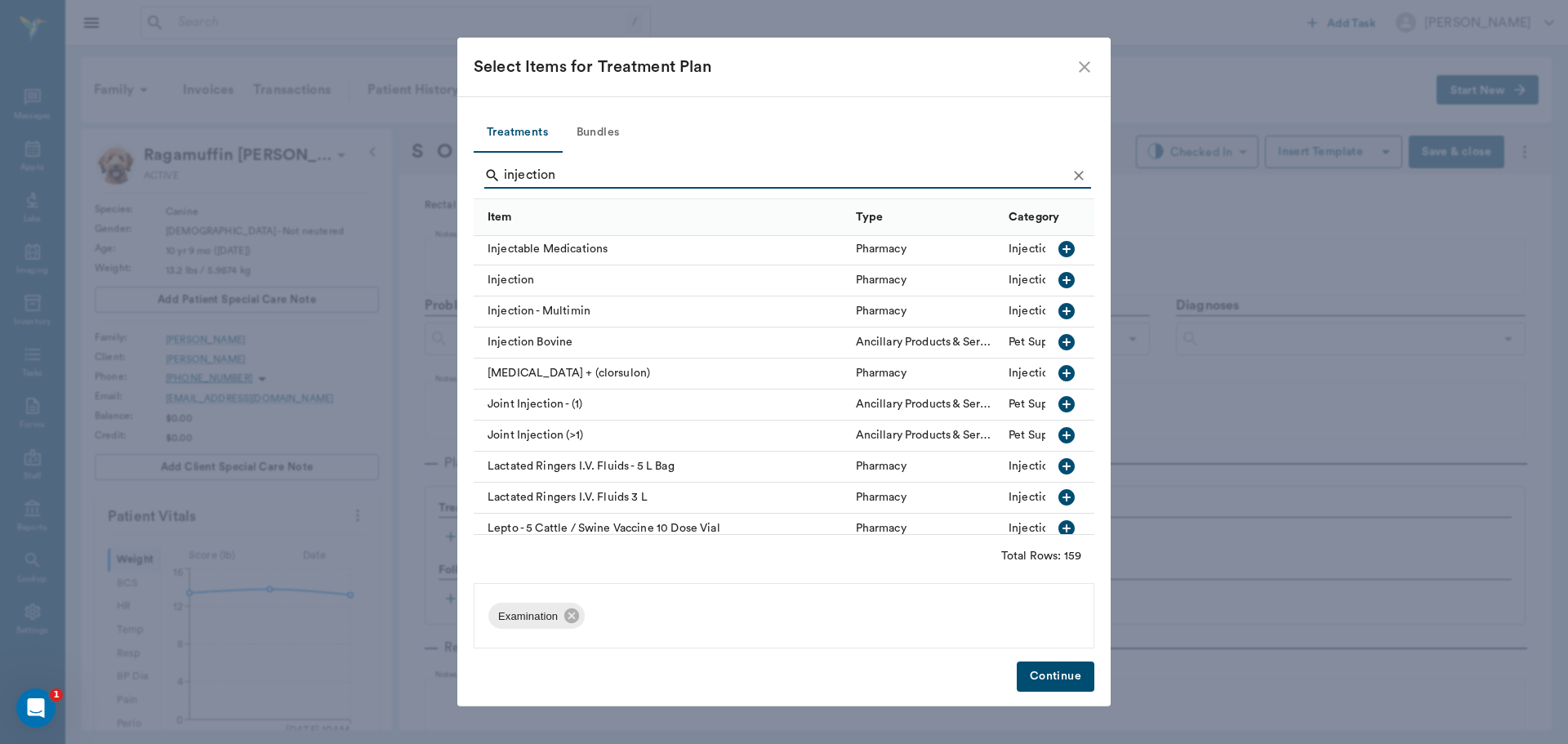
type input "injection"
click at [1057, 280] on icon "button" at bounding box center [1067, 280] width 20 height 20
click at [591, 132] on button "Bundles" at bounding box center [598, 133] width 73 height 39
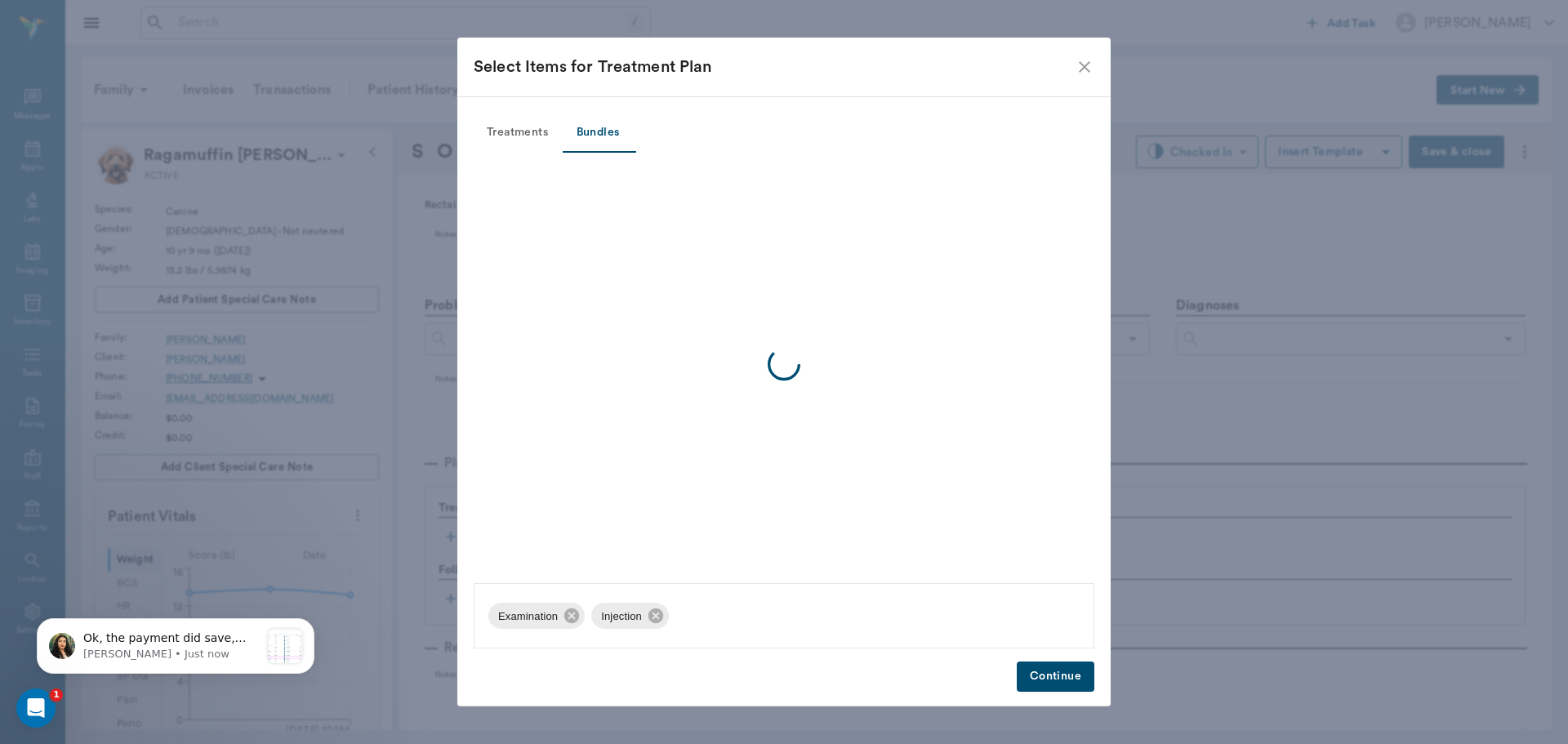
scroll to position [0, 0]
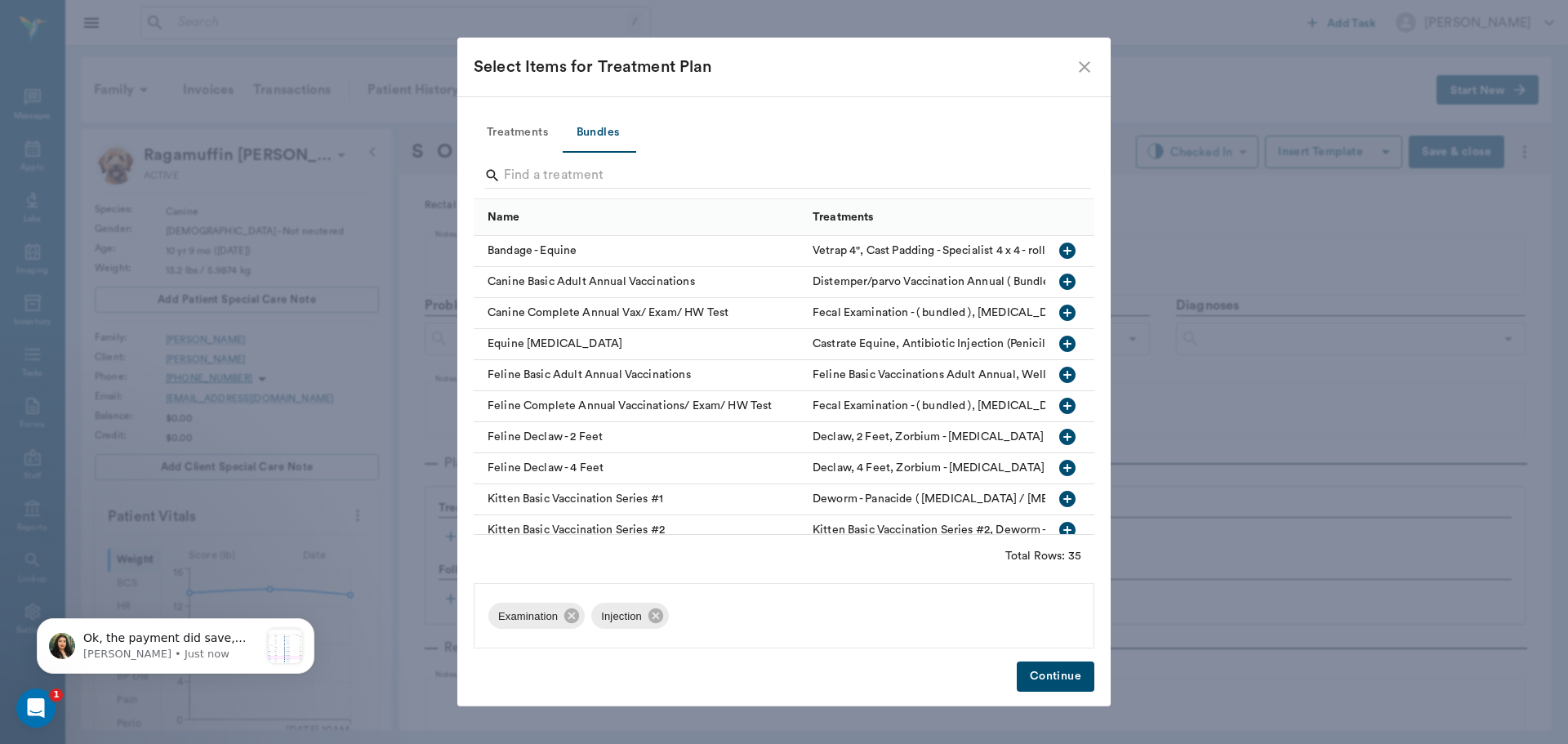
click at [1059, 281] on icon "button" at bounding box center [1068, 282] width 17 height 17
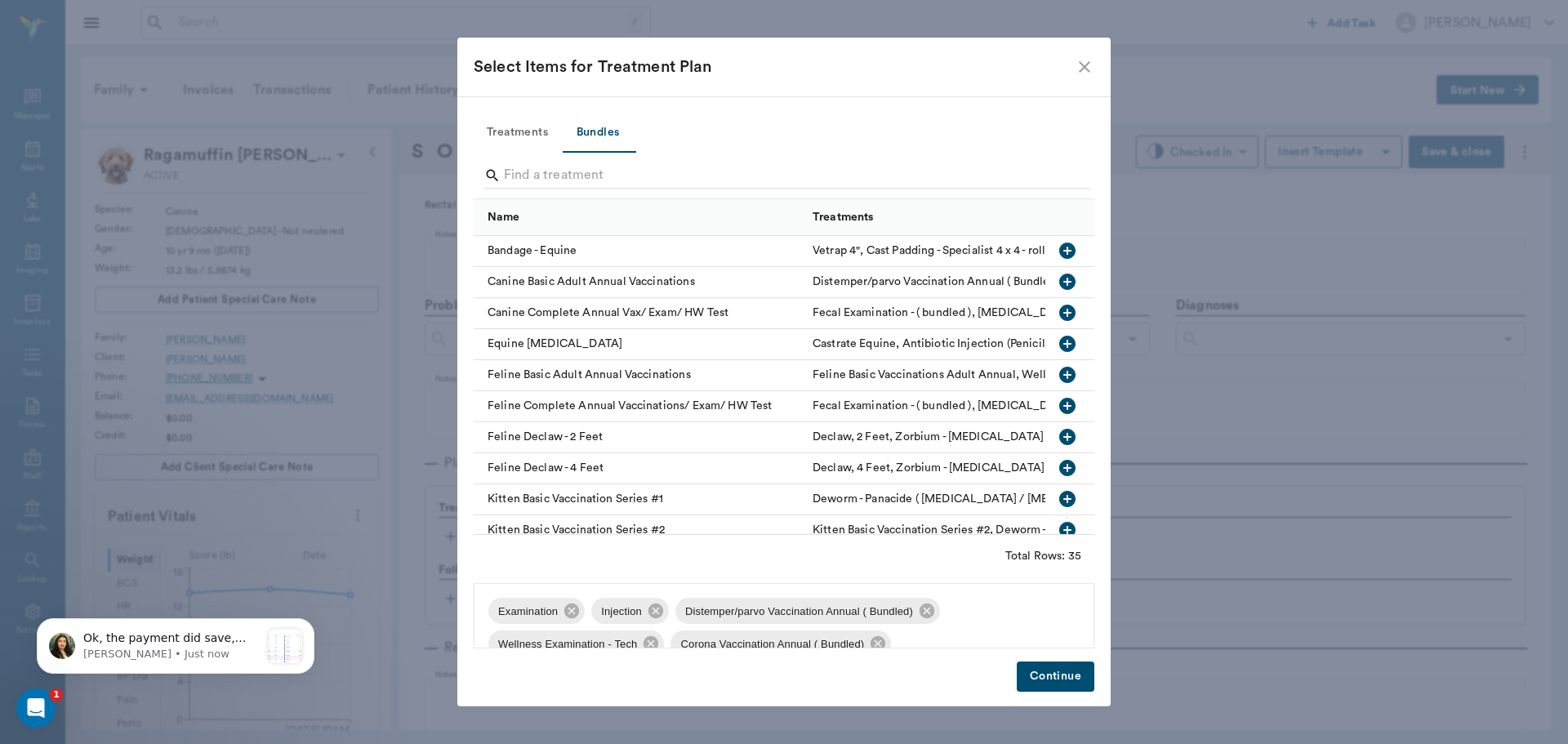
click at [1054, 673] on button "Continue" at bounding box center [1055, 676] width 78 height 30
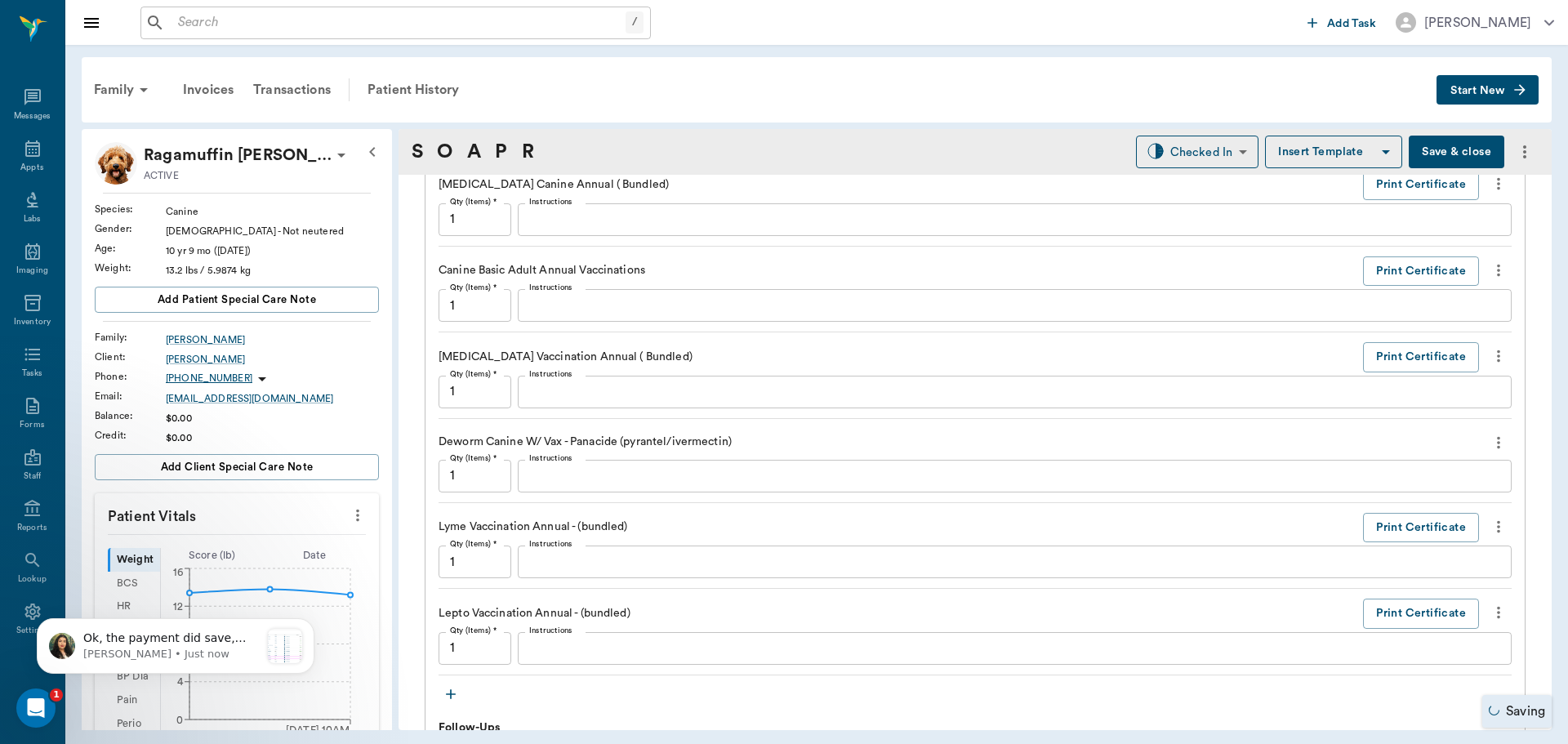
scroll to position [1634, 0]
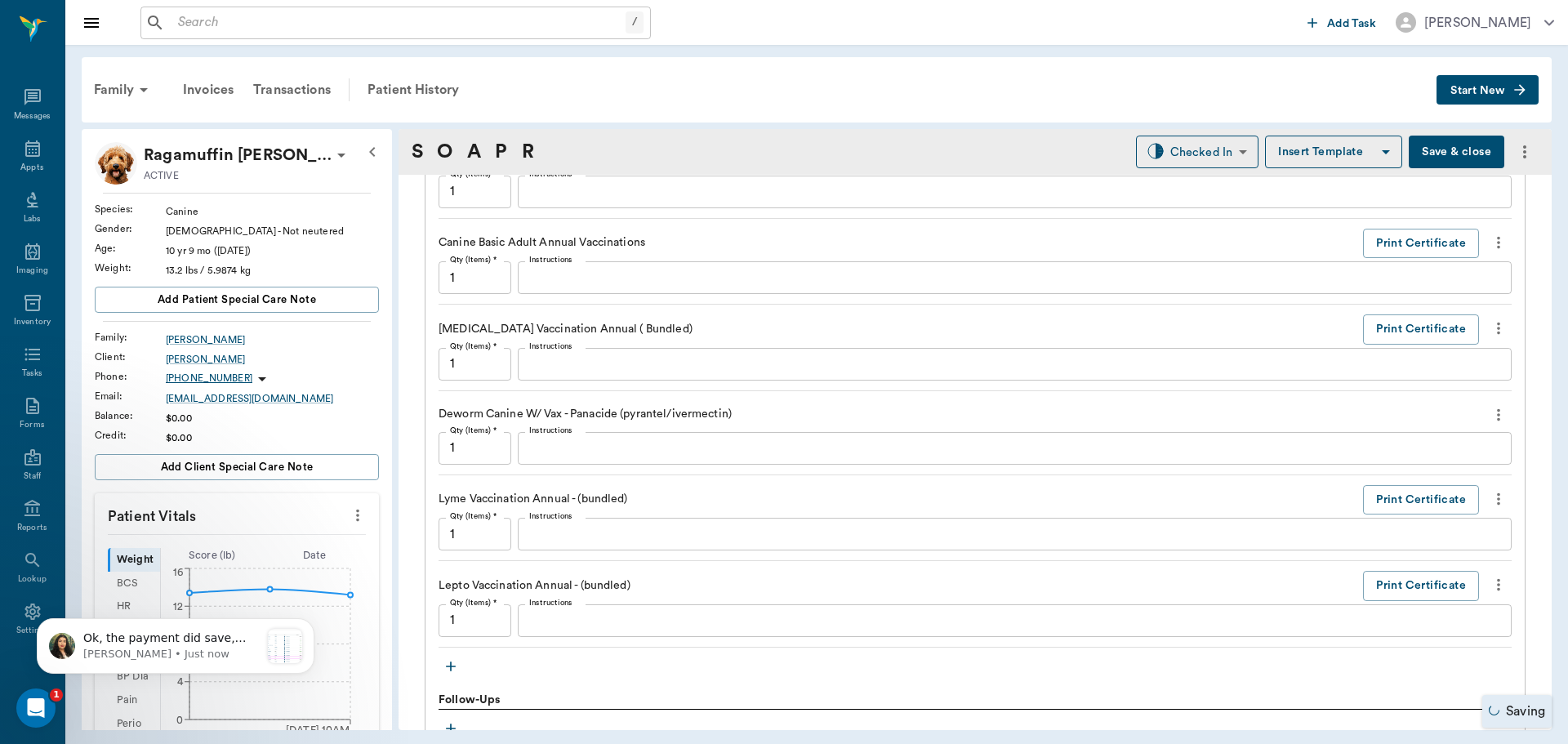
click at [1490, 501] on icon "more" at bounding box center [1499, 500] width 18 height 20
click at [1425, 561] on span "Delete" at bounding box center [1418, 557] width 138 height 18
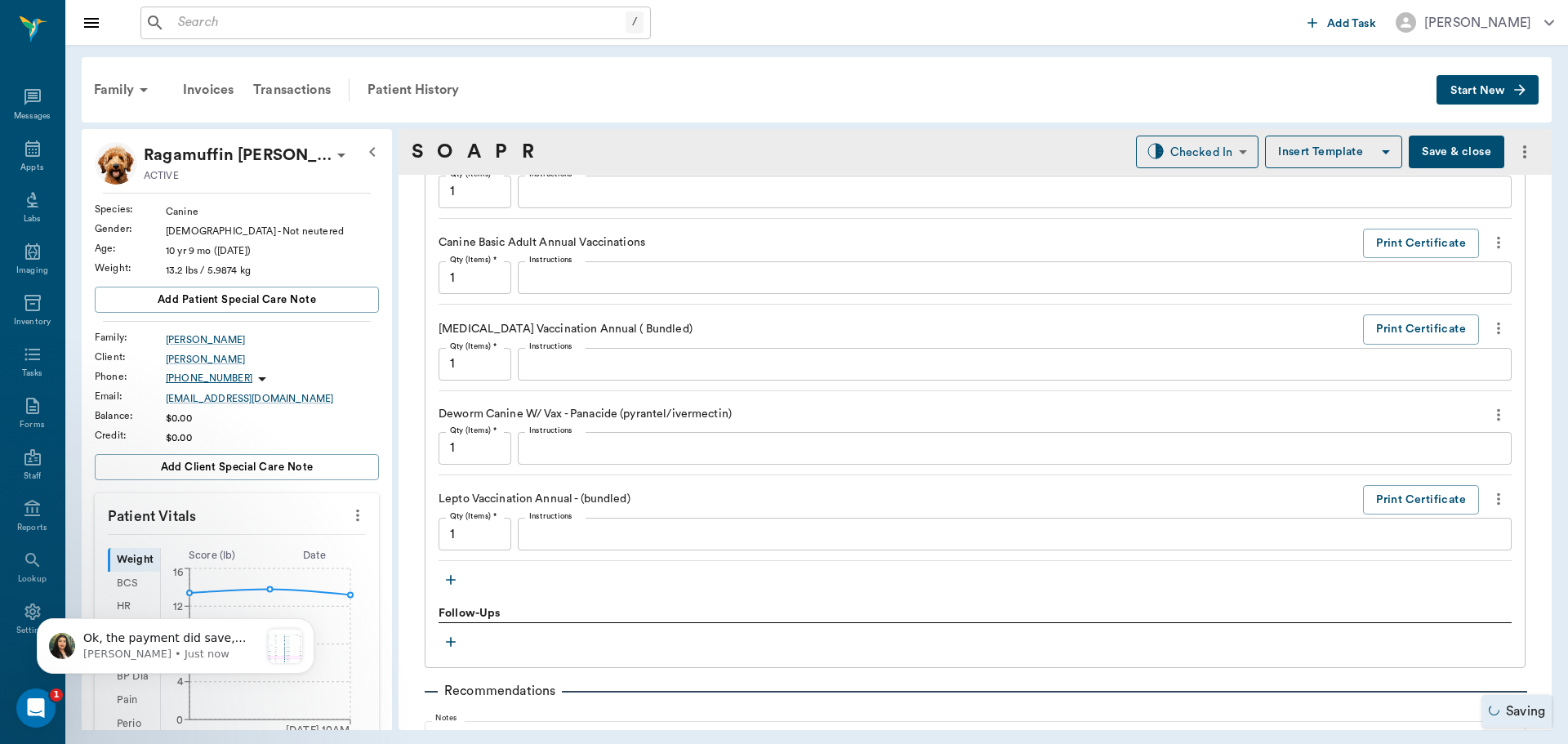
click at [1490, 499] on icon "more" at bounding box center [1499, 500] width 18 height 20
click at [1380, 554] on span "Delete" at bounding box center [1418, 557] width 138 height 18
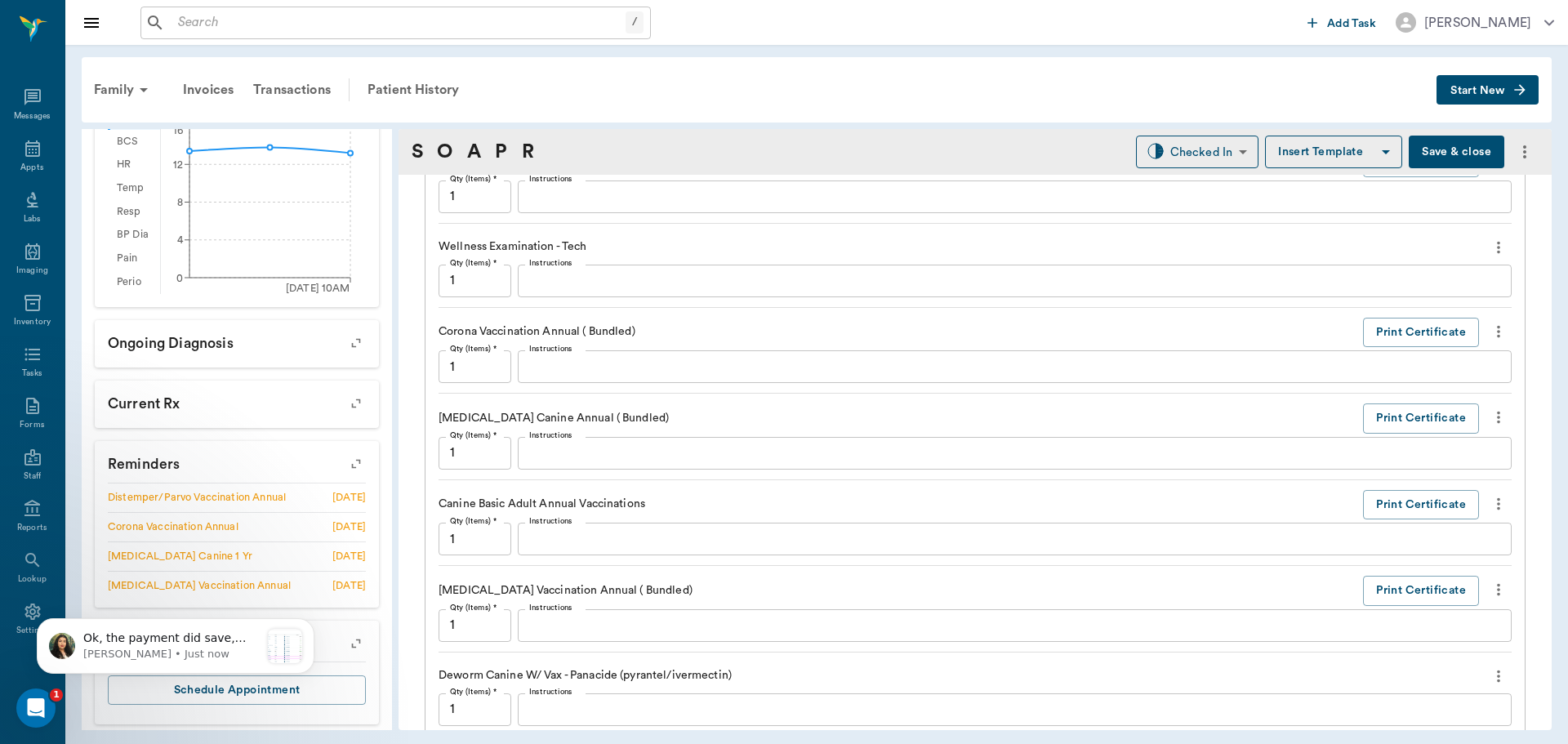
scroll to position [1389, 0]
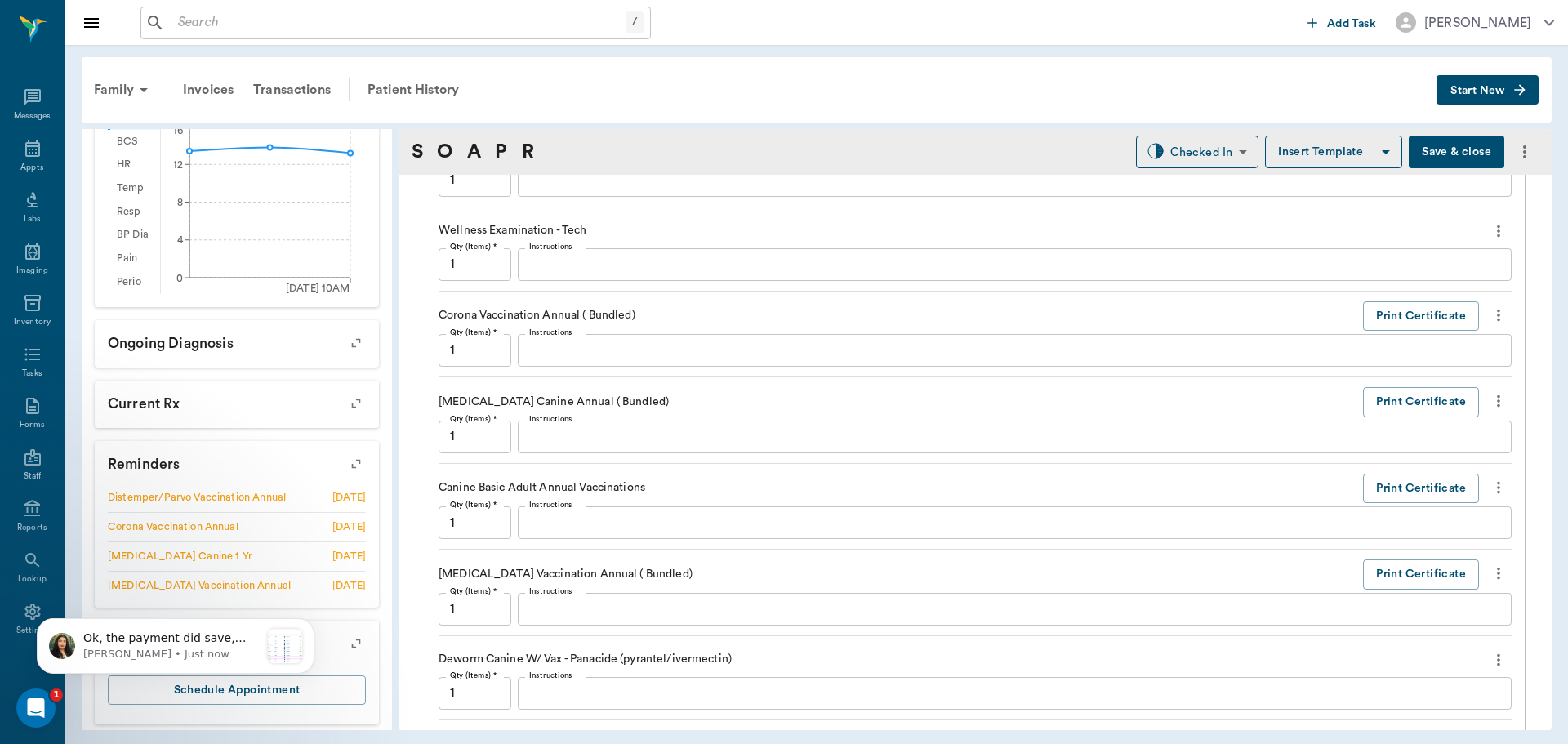
click at [344, 468] on icon "button" at bounding box center [355, 464] width 23 height 23
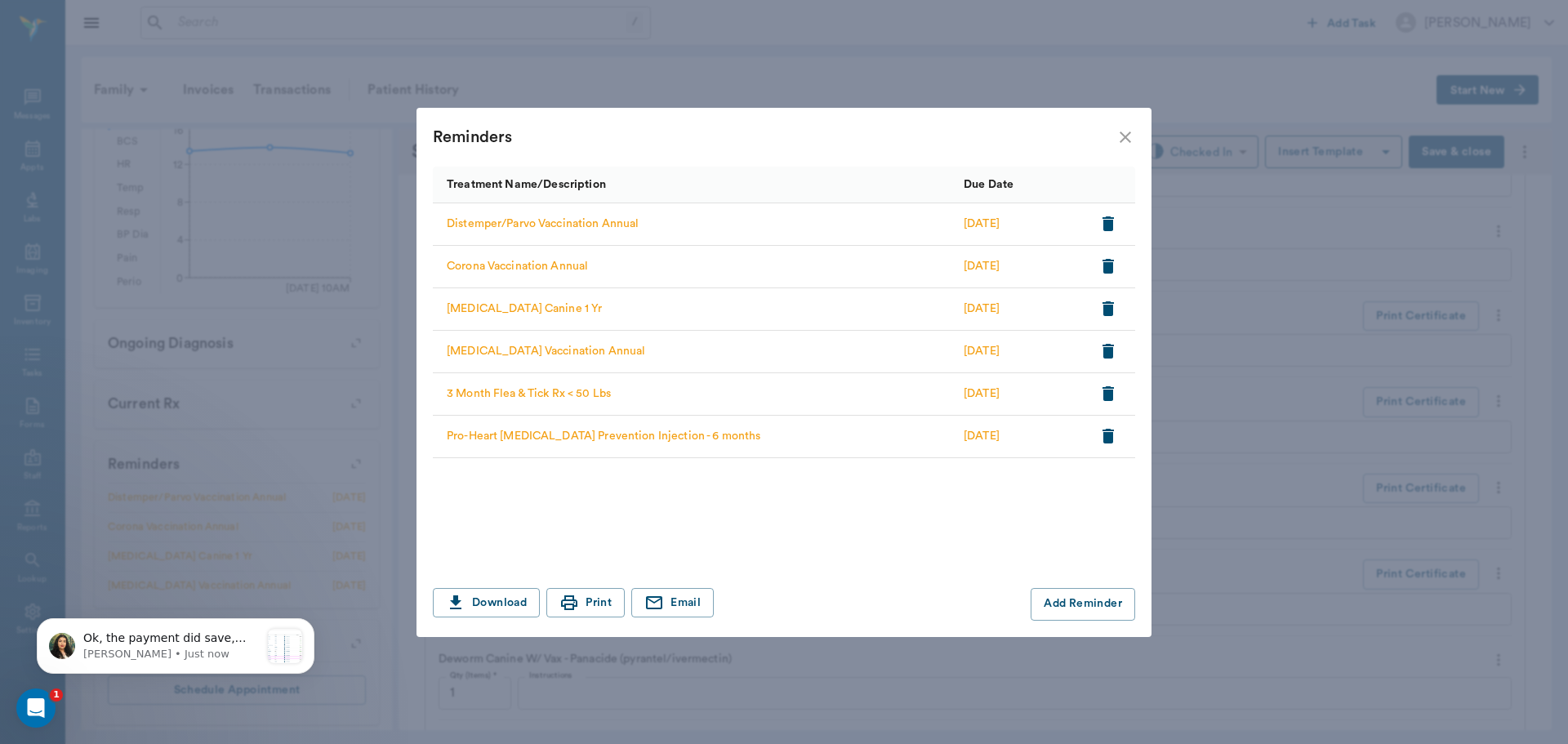
click at [311, 359] on div "Reminders Treatment Name/Description Due Date Distemper/Parvo Vaccination Annua…" at bounding box center [784, 372] width 1568 height 744
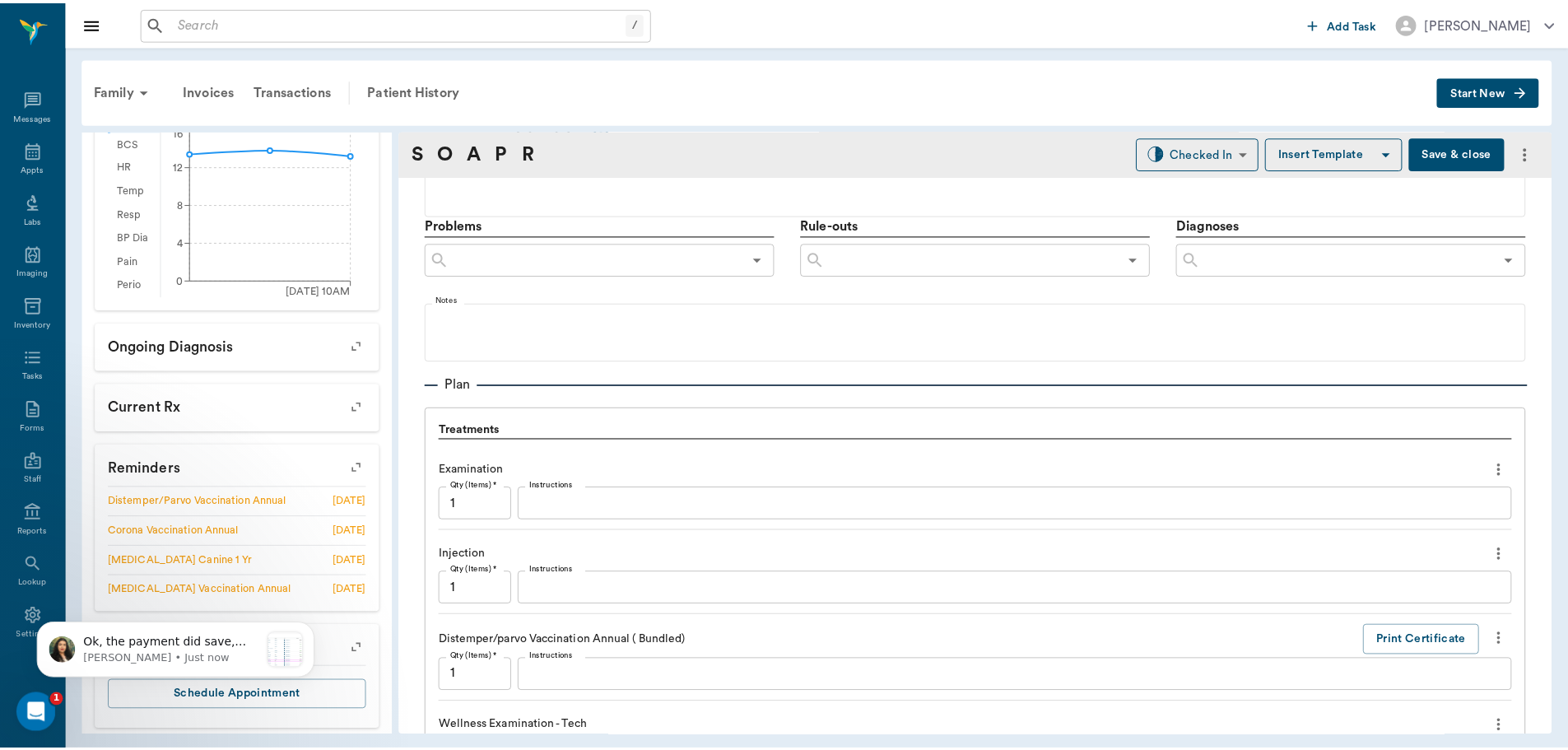
scroll to position [1070, 0]
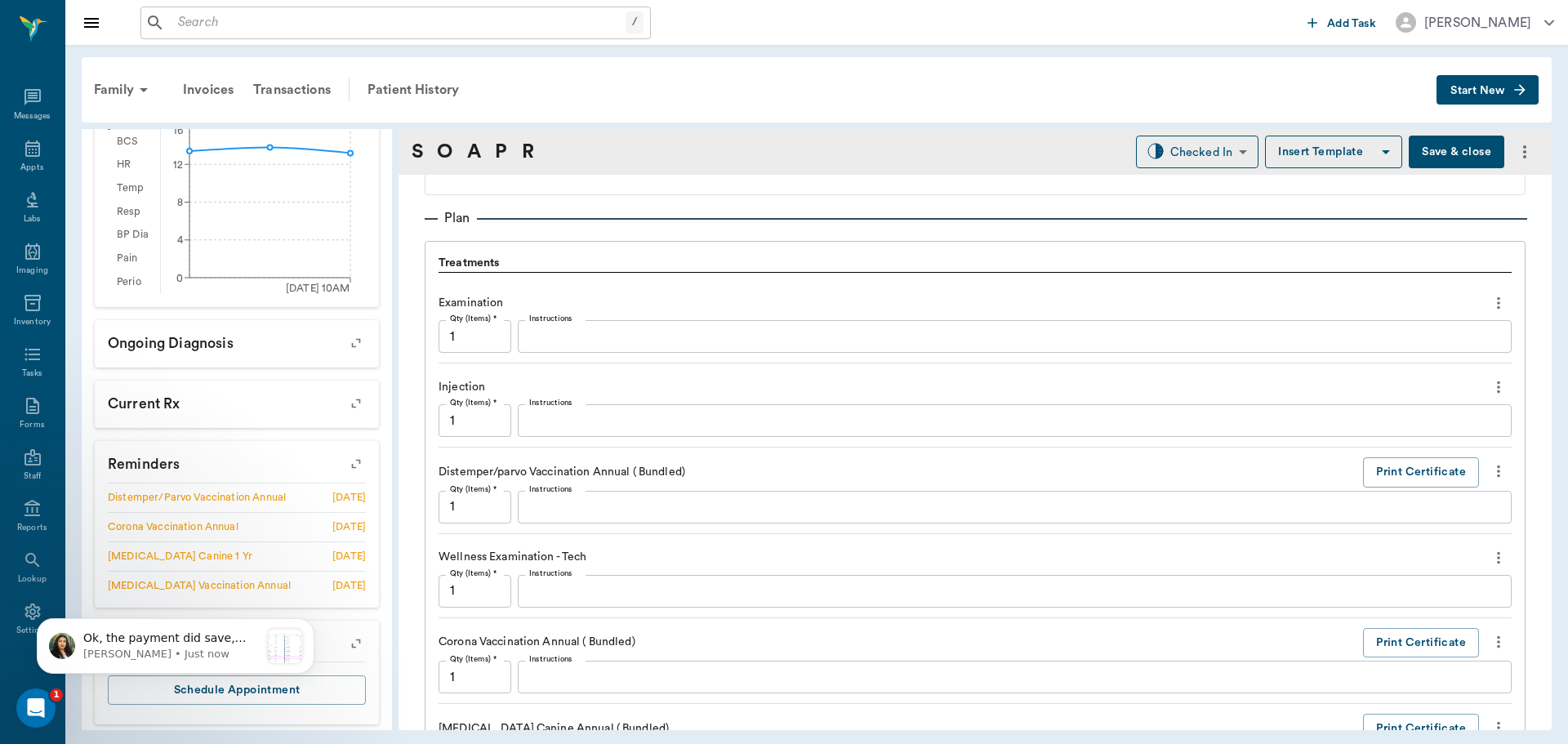
click at [1490, 555] on icon "more" at bounding box center [1499, 558] width 18 height 20
click at [1387, 613] on span "Delete" at bounding box center [1418, 616] width 138 height 18
click at [572, 430] on div "x Instructions" at bounding box center [1015, 420] width 994 height 33
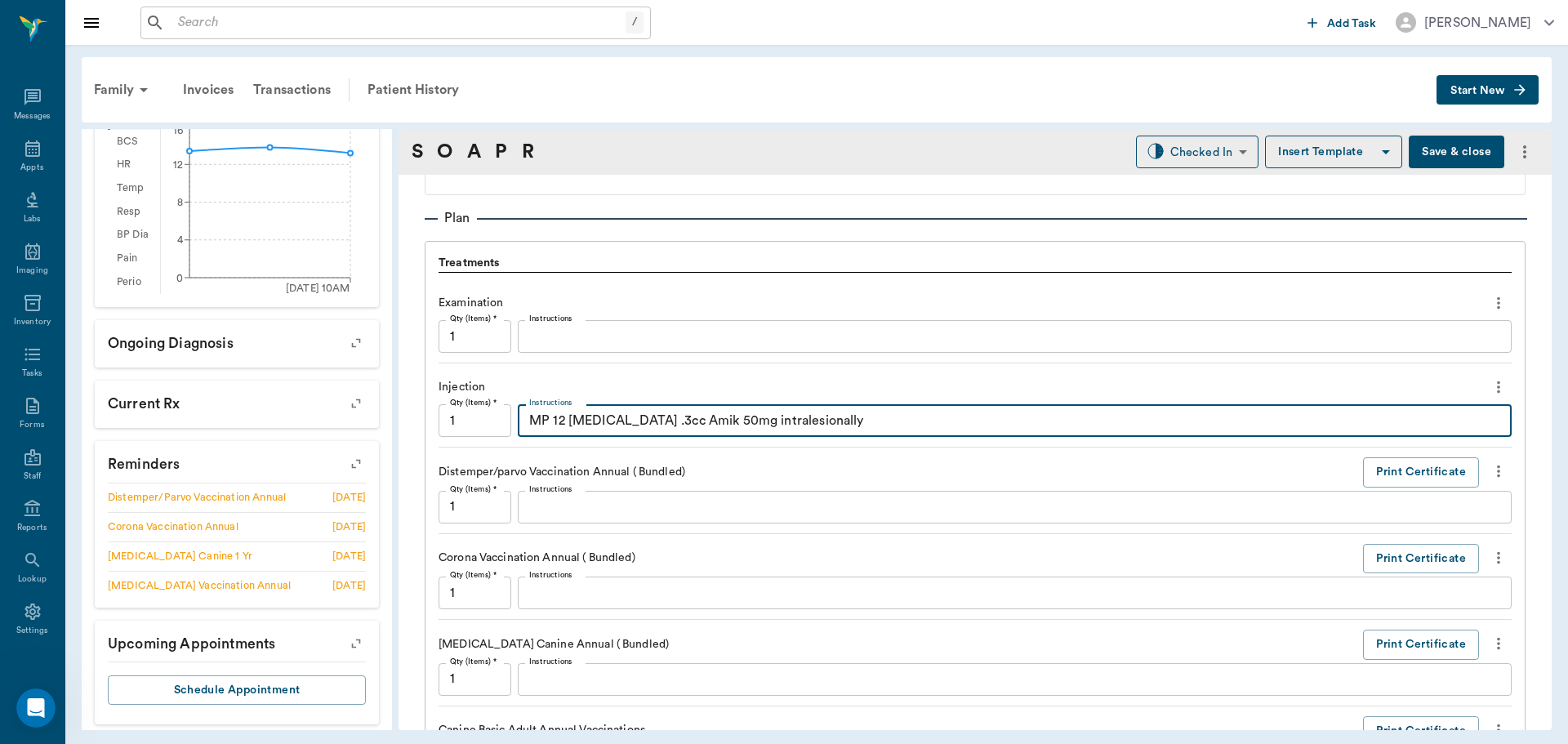
type textarea "MP 12 Atropine .3cc Amik 50mg intralesionally"
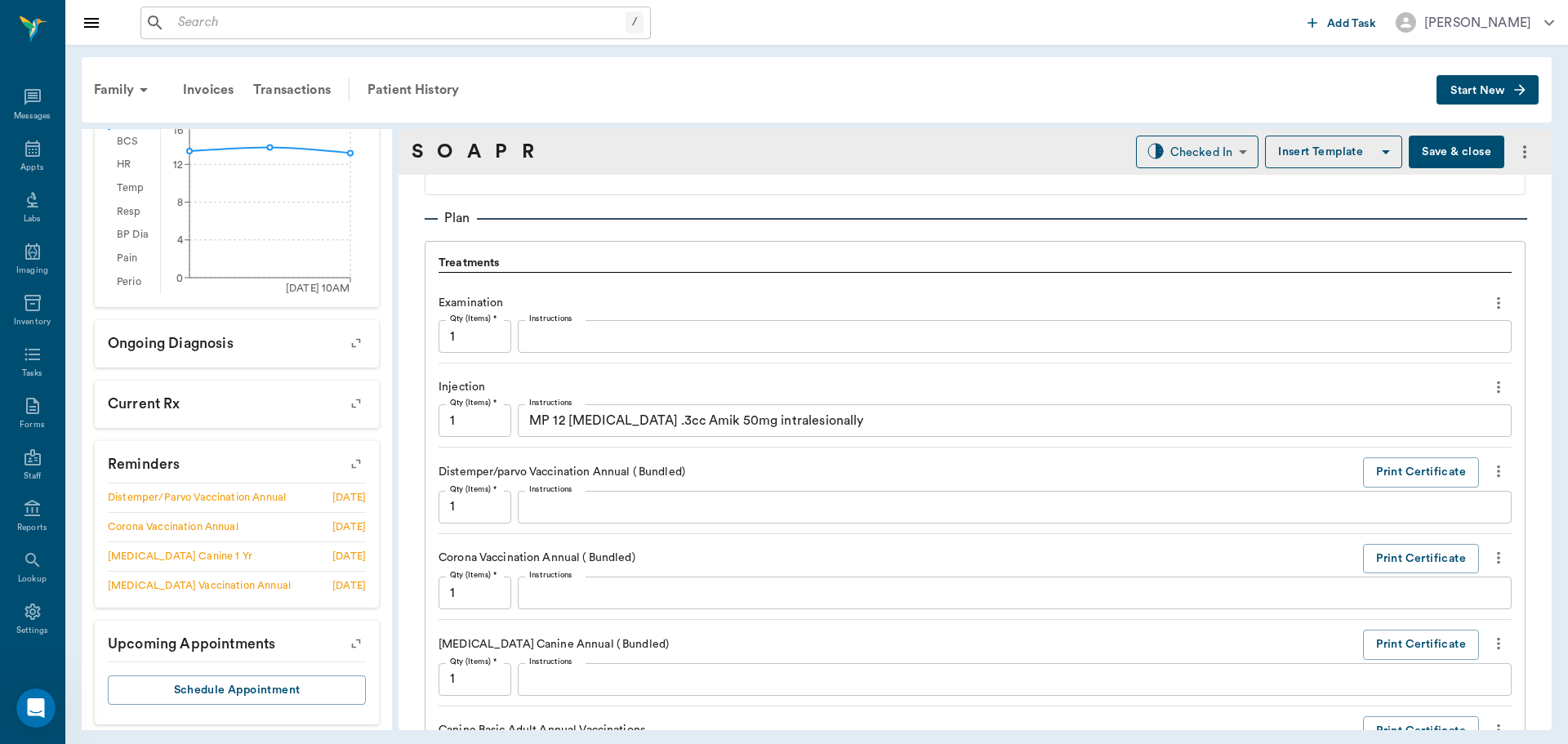
click at [1460, 150] on button "Save & close" at bounding box center [1456, 152] width 96 height 33
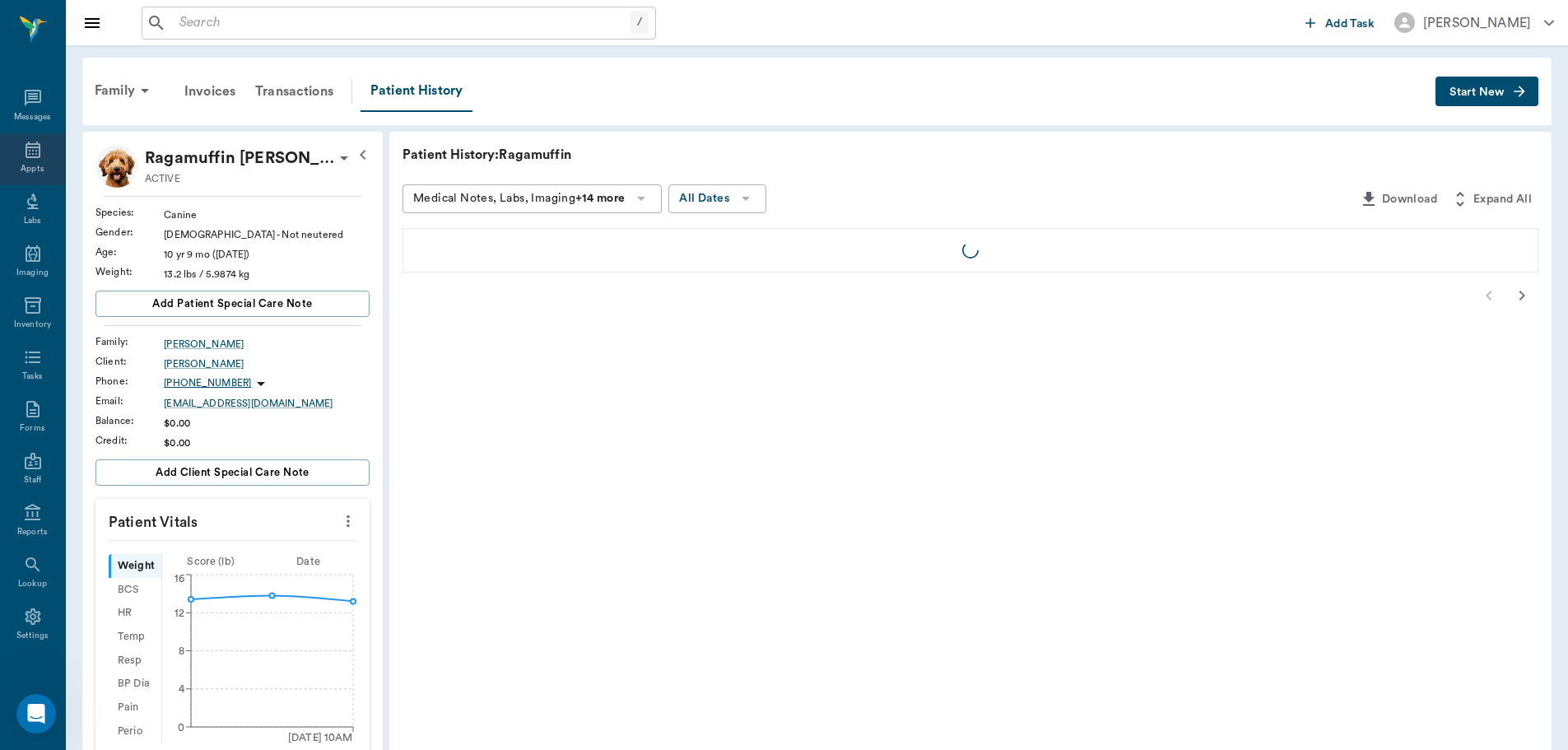
click at [29, 147] on icon at bounding box center [33, 150] width 15 height 17
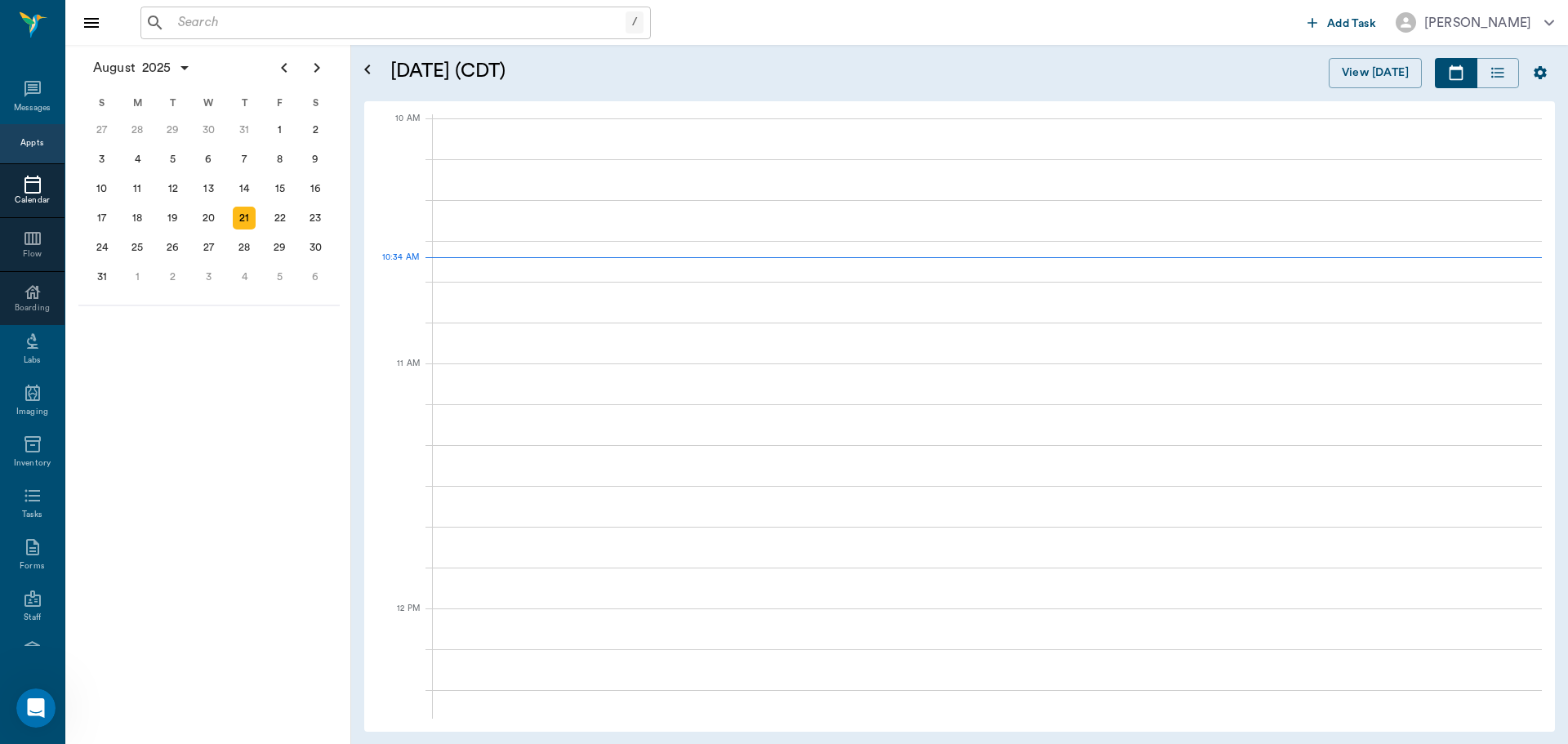
scroll to position [492, 0]
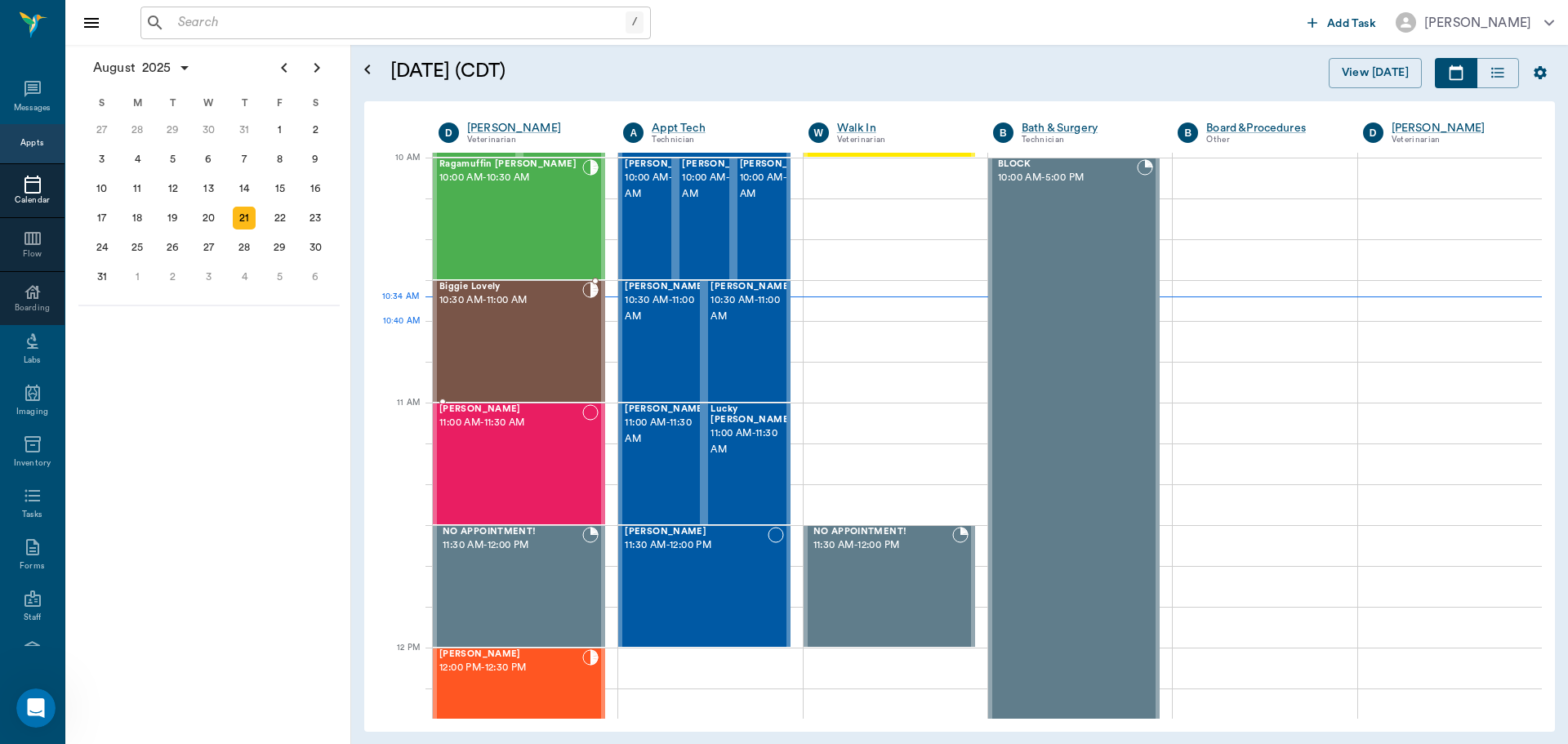
click at [545, 343] on div "Biggie Lovely 10:30 AM - 11:00 AM" at bounding box center [510, 341] width 143 height 119
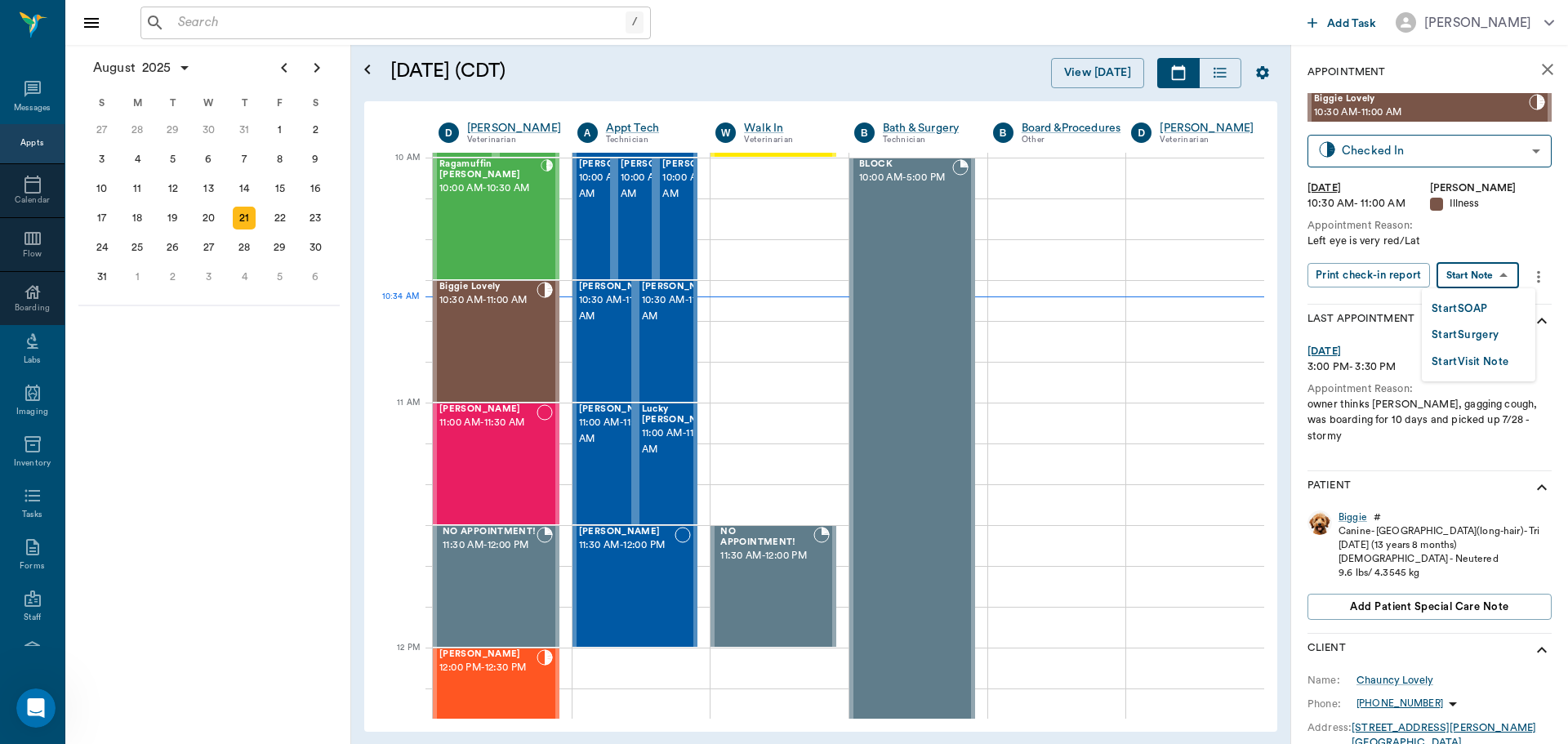
drag, startPoint x: 1466, startPoint y: 274, endPoint x: 1451, endPoint y: 291, distance: 22.7
click at [1466, 275] on body "/ ​ Add Task Dr. Bert Ellsworth Nectar Messages Appts Calendar Flow Boarding La…" at bounding box center [784, 372] width 1568 height 744
click at [1445, 300] on button "Start SOAP" at bounding box center [1460, 309] width 56 height 19
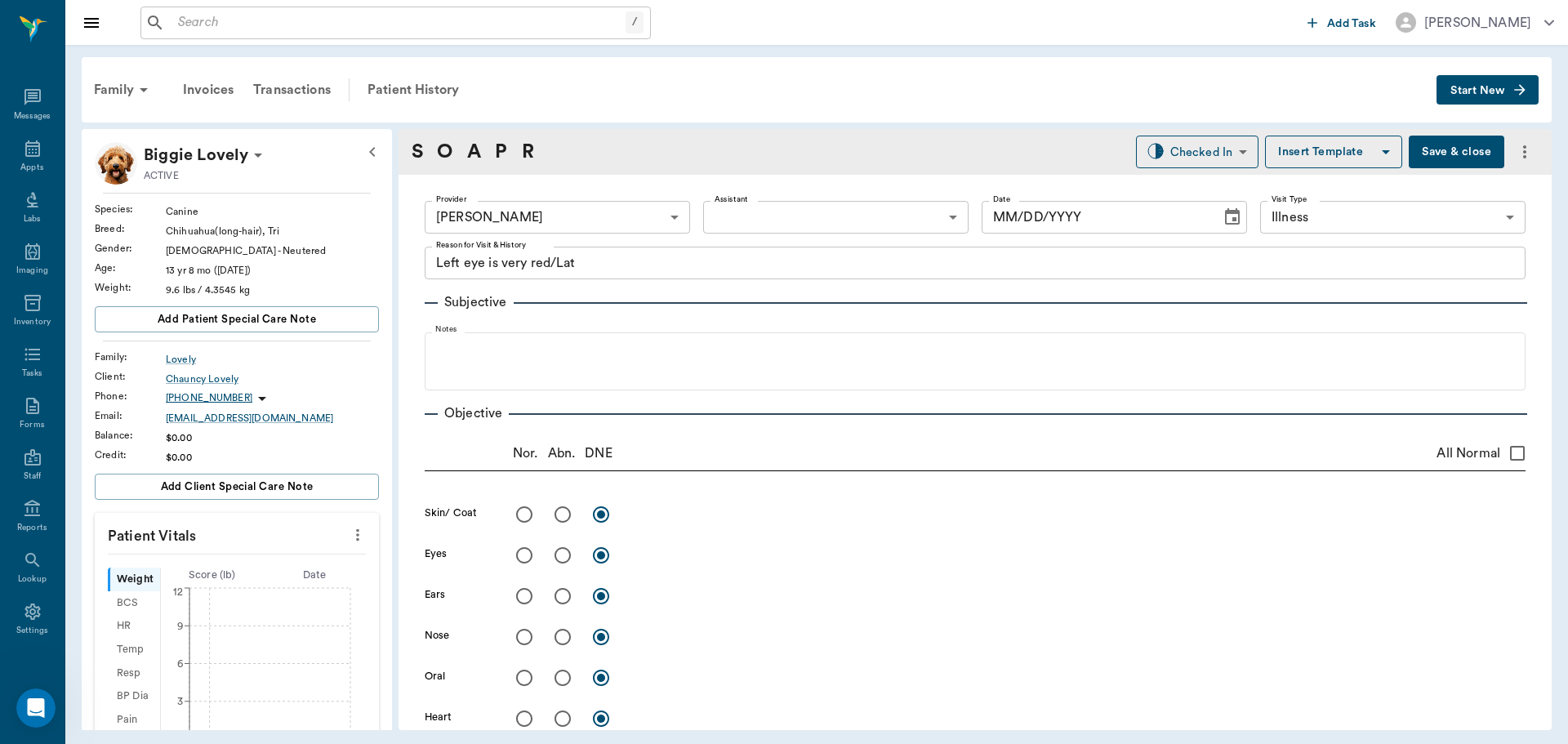
type input "63ec2f075fda476ae8351a4d"
type input "65d2be4f46e3a538d89b8c15"
type textarea "Left eye is very red/Lat"
type input "[DATE]"
click at [356, 535] on icon "more" at bounding box center [358, 535] width 3 height 13
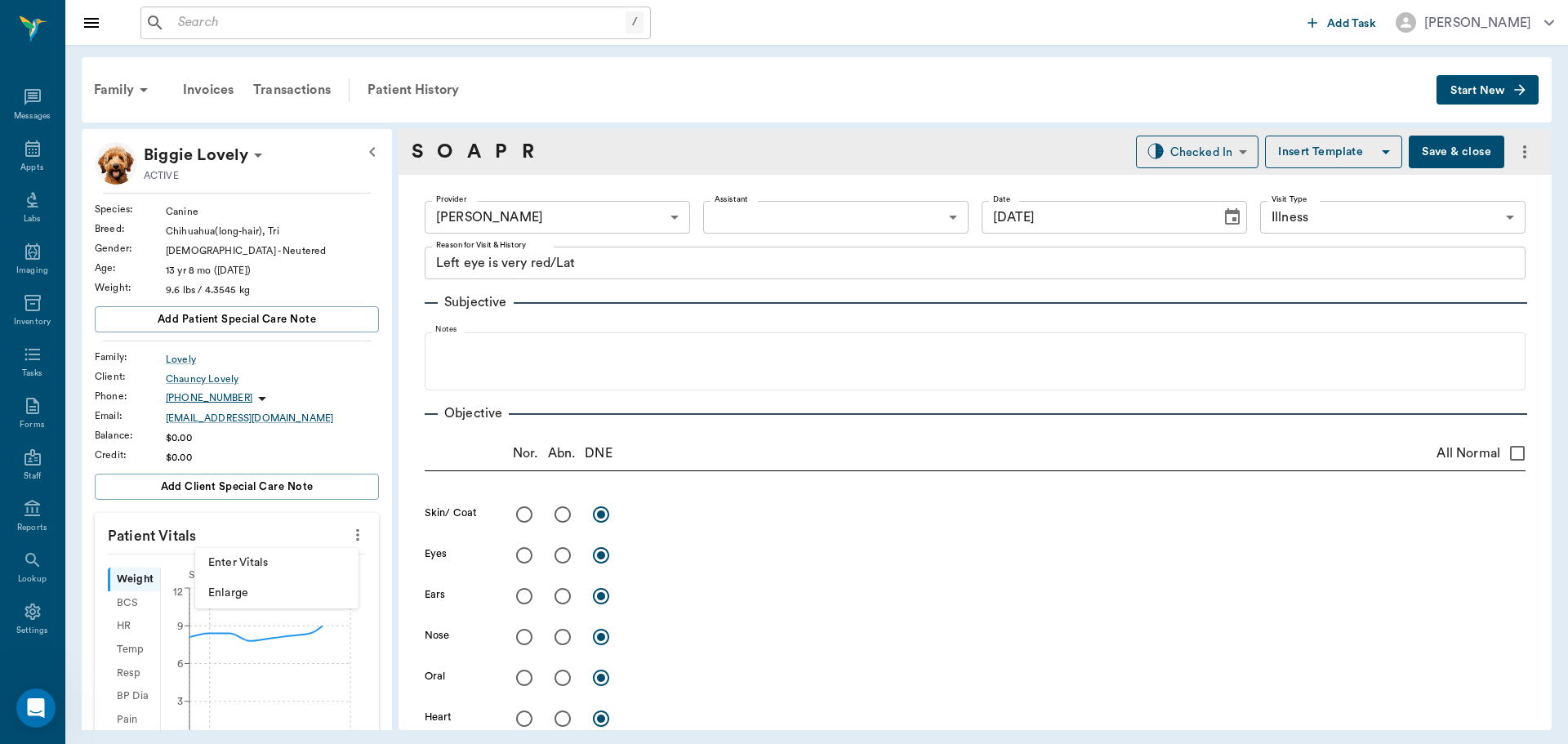
click at [270, 559] on span "Enter Vitals" at bounding box center [277, 563] width 138 height 18
click at [249, 573] on input "text" at bounding box center [236, 584] width 142 height 33
type input "9.3"
click at [227, 695] on input "text" at bounding box center [236, 701] width 142 height 33
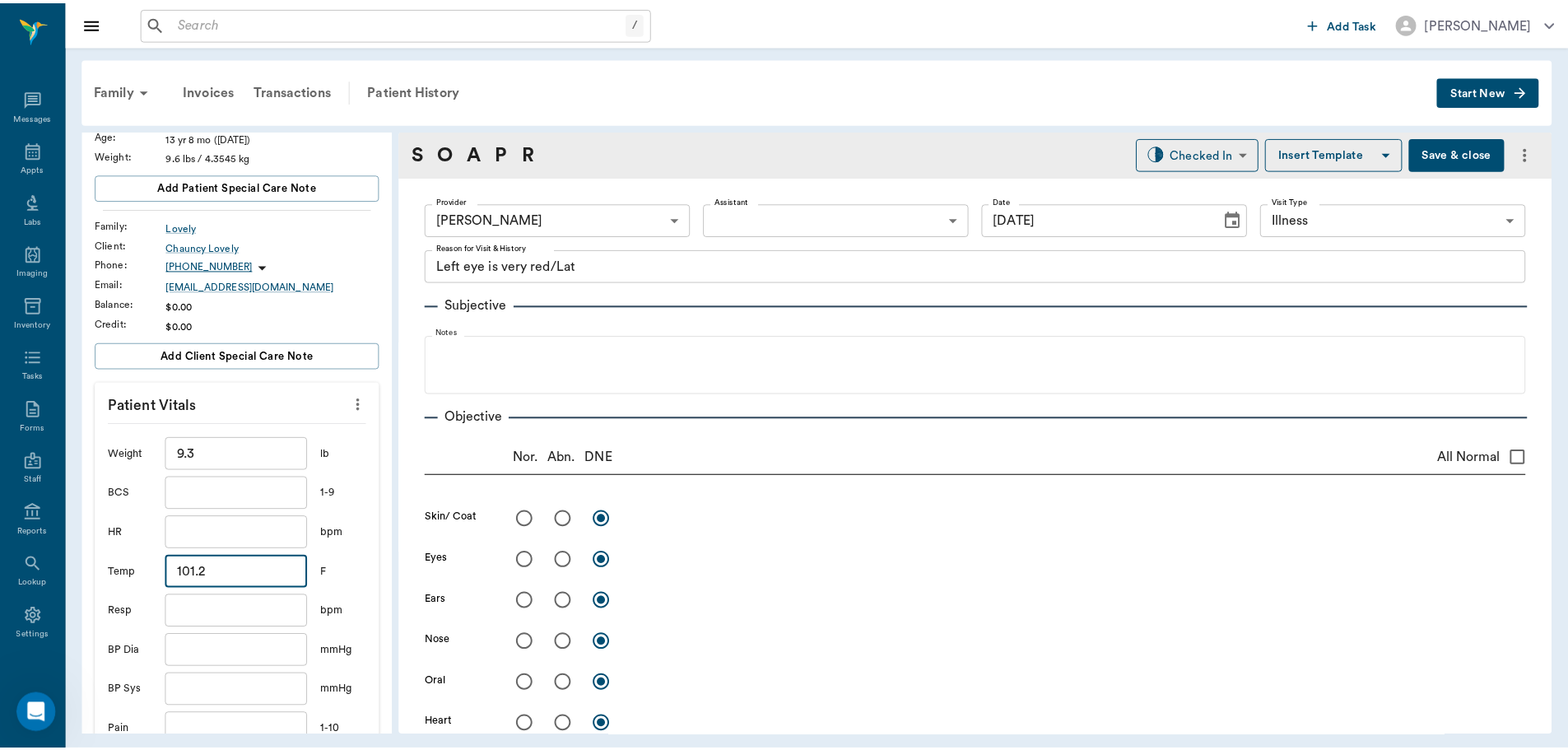
scroll to position [247, 0]
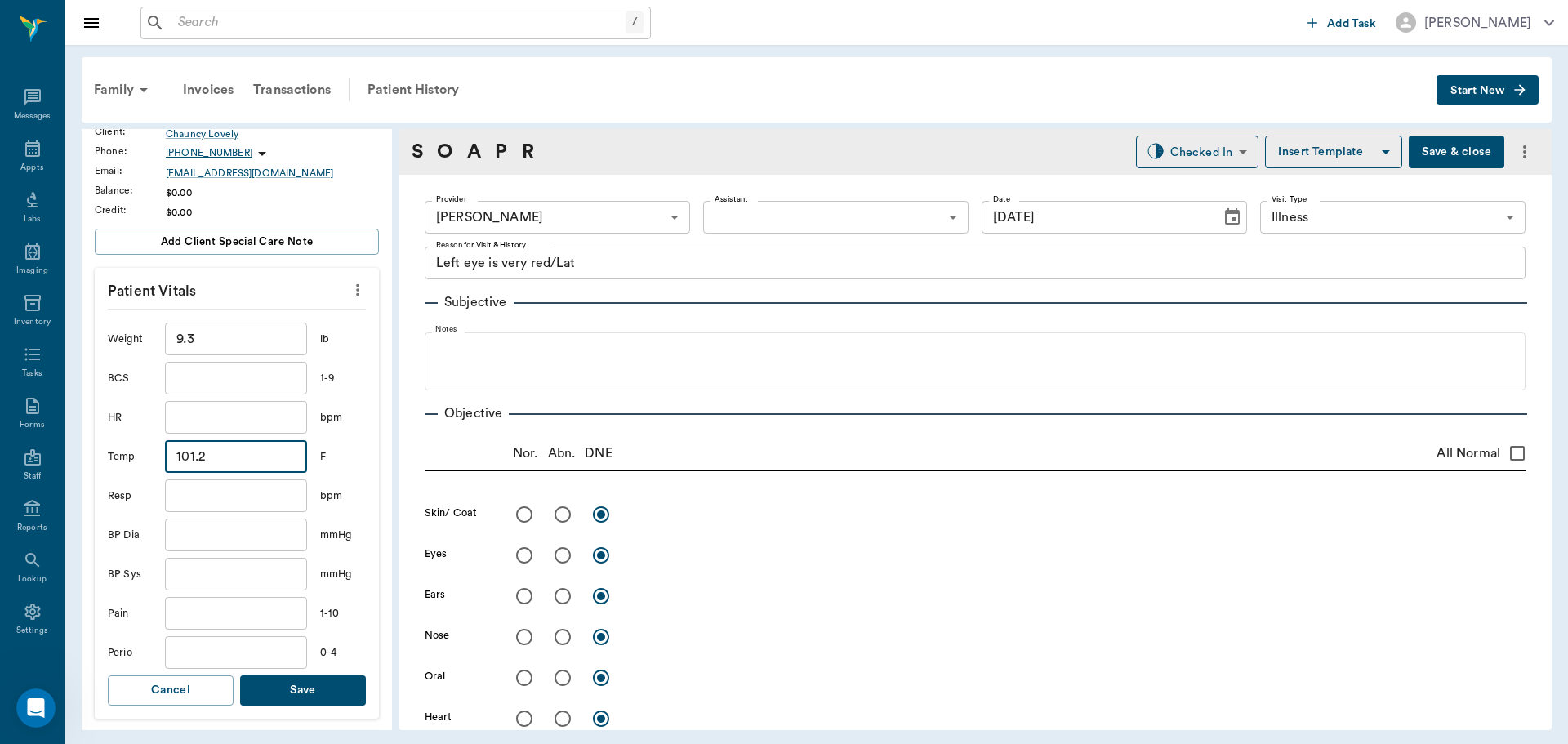
type input "101.2"
click at [296, 682] on button "Save" at bounding box center [303, 691] width 126 height 30
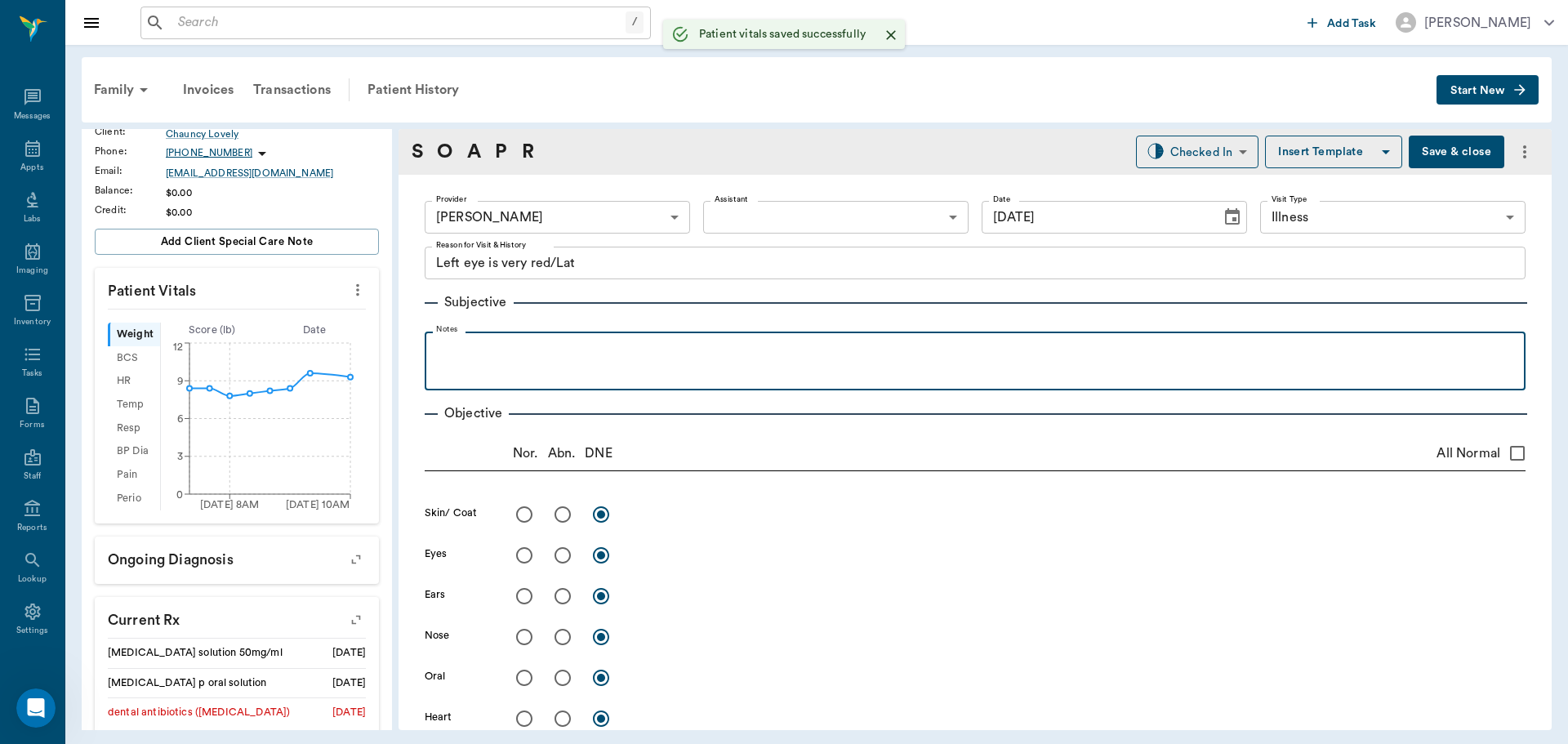
click at [460, 354] on p at bounding box center [975, 349] width 1085 height 20
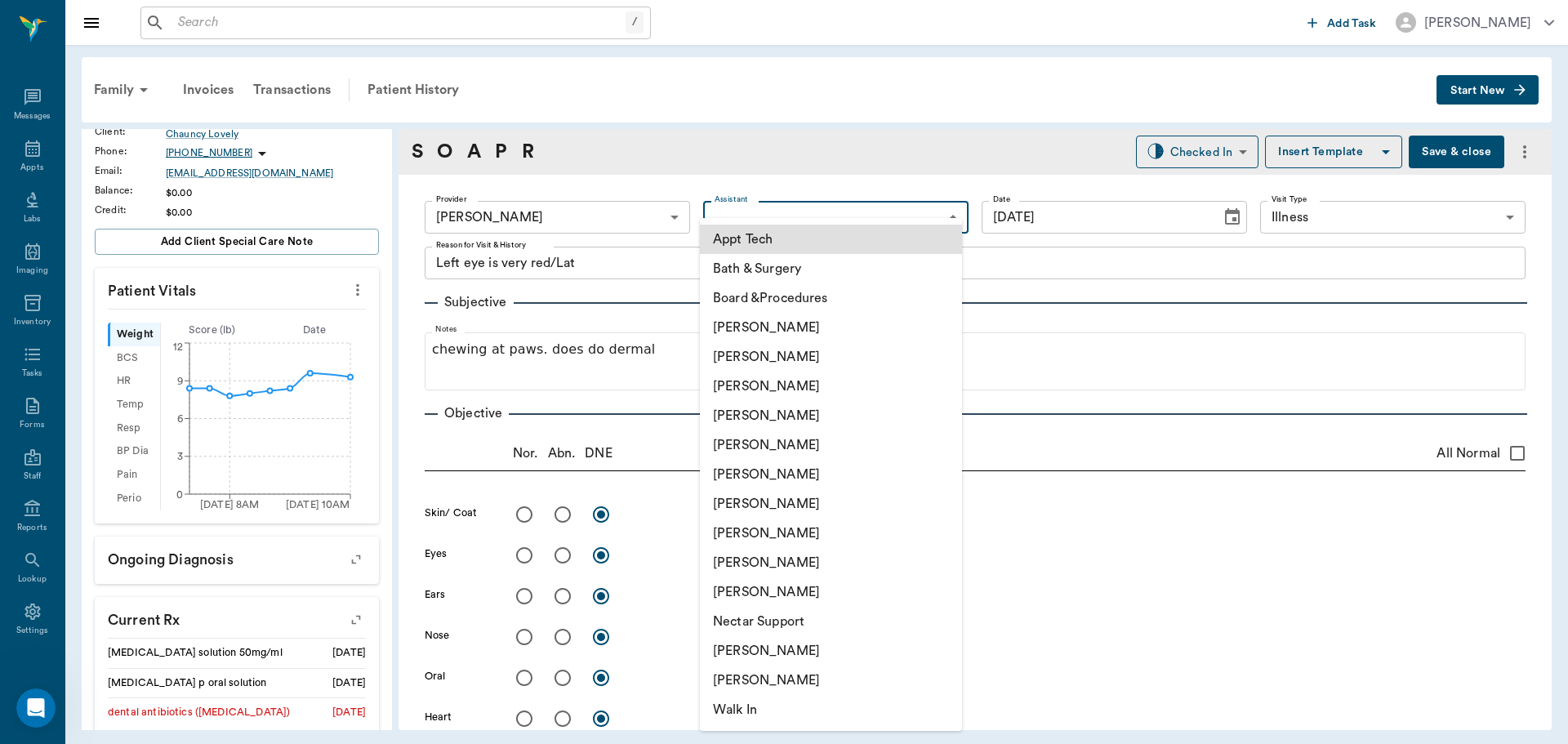
click at [724, 209] on body "/ ​ Add Task Dr. Bert Ellsworth Nectar Messages Appts Labs Imaging Inventory Ta…" at bounding box center [784, 372] width 1568 height 744
drag, startPoint x: 773, startPoint y: 532, endPoint x: 763, endPoint y: 503, distance: 30.7
click at [773, 525] on li "[PERSON_NAME]" at bounding box center [831, 533] width 262 height 29
type input "63ec2e7e52e12b0ba117b124"
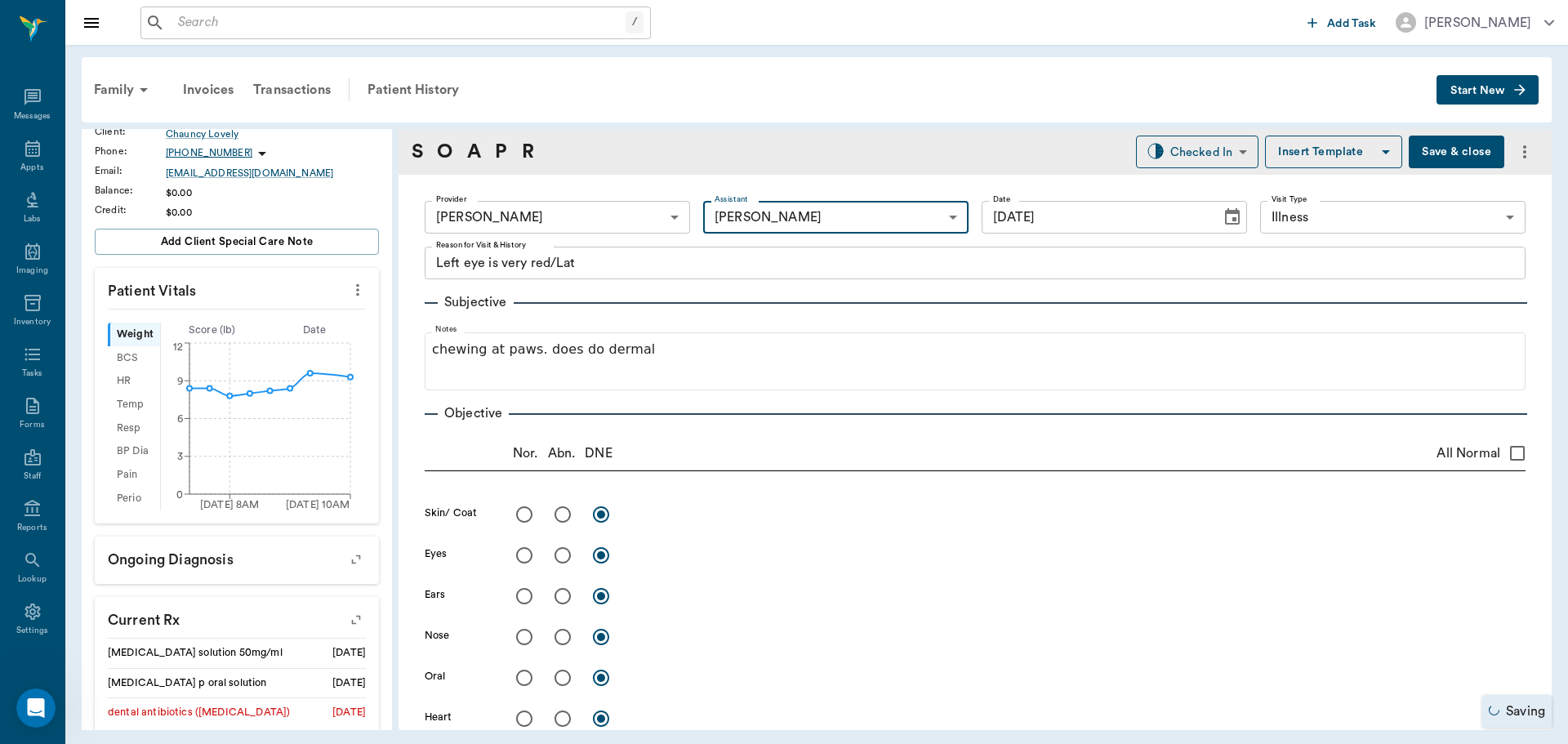
click at [1462, 145] on button "Save & close" at bounding box center [1456, 152] width 96 height 33
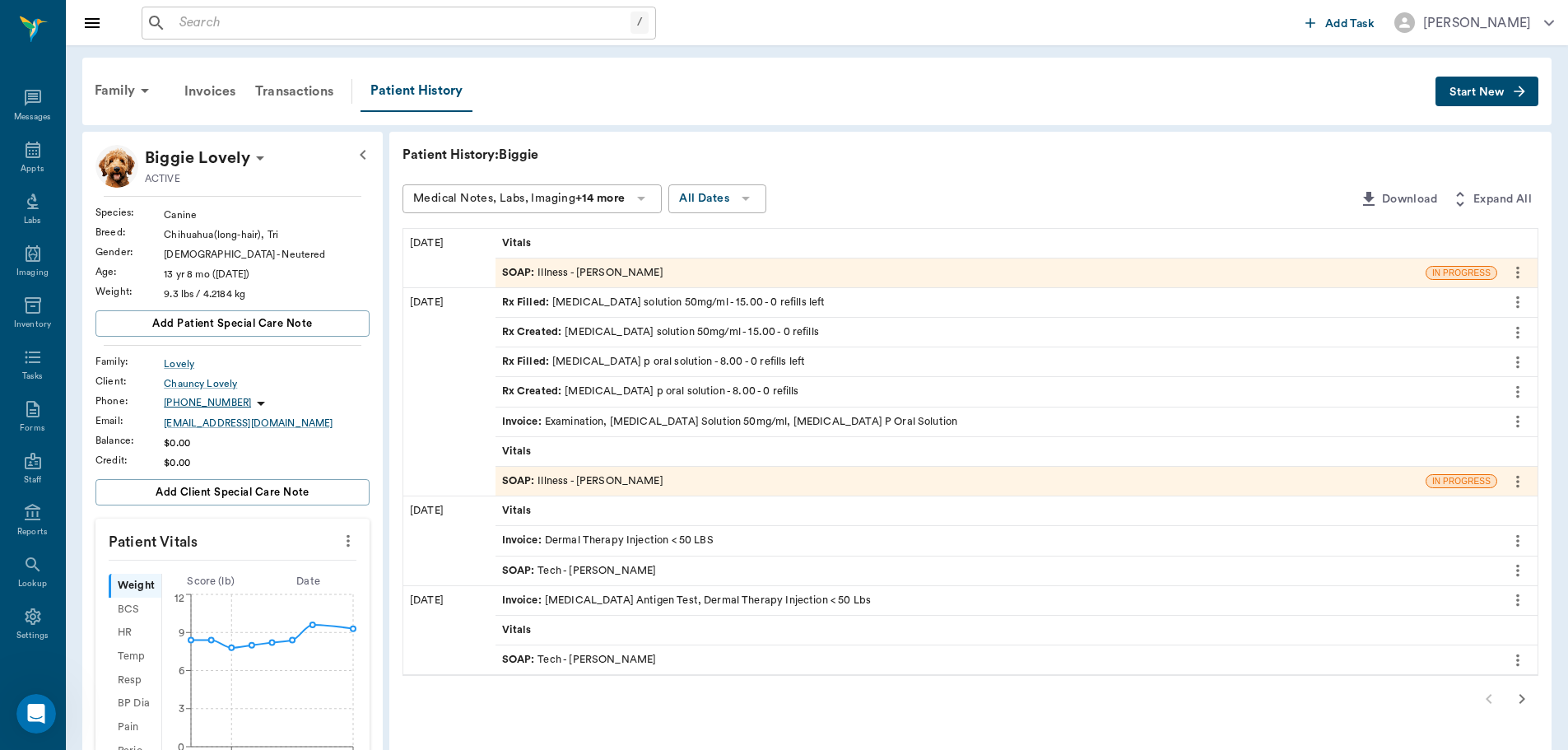
click at [521, 481] on span "SOAP :" at bounding box center [519, 481] width 36 height 16
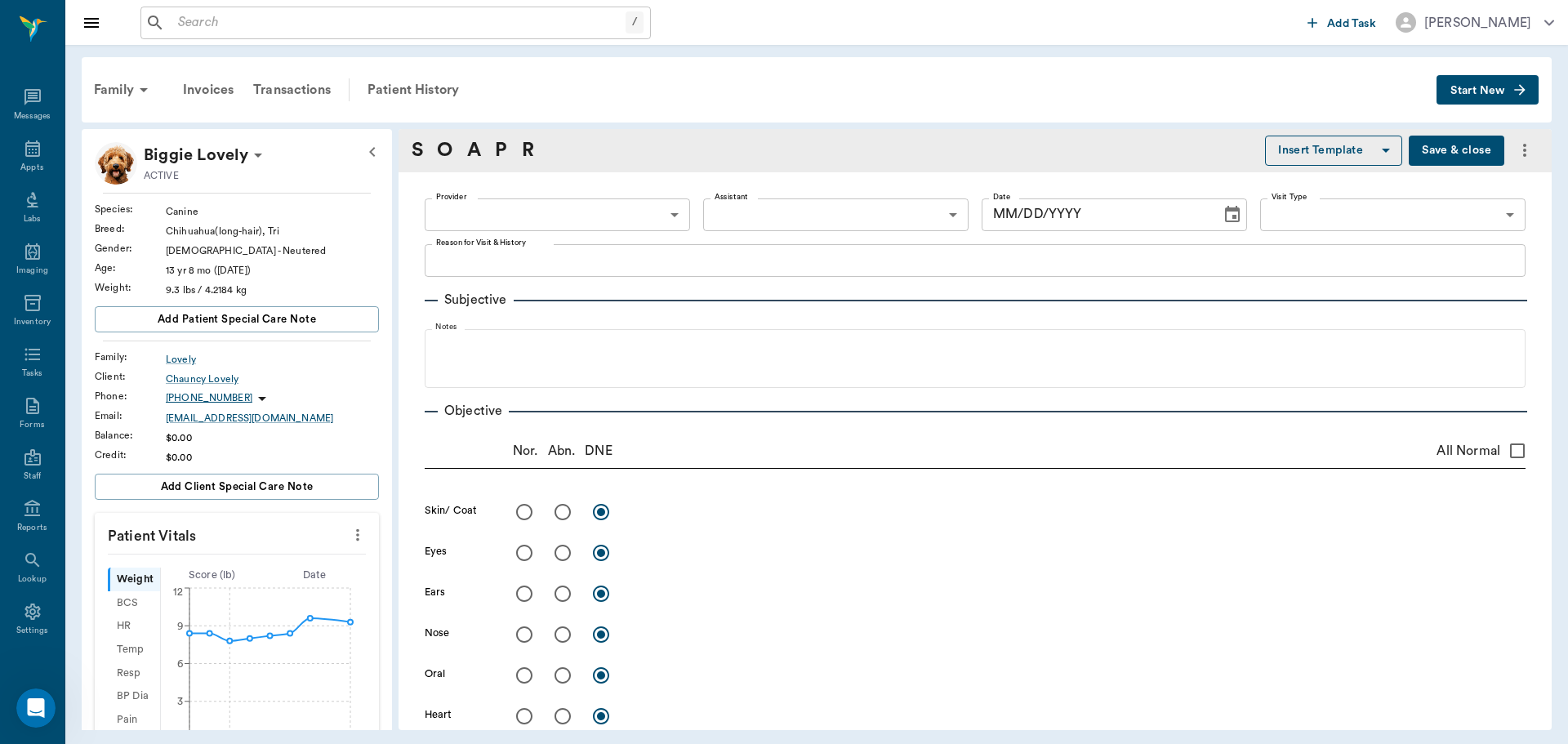
type input "63ec2f075fda476ae8351a4d"
type input "65d2be4f46e3a538d89b8c15"
type textarea "owner thinks kennel cough, gagging cough, was boarding for 10 days and picked u…"
radio input "true"
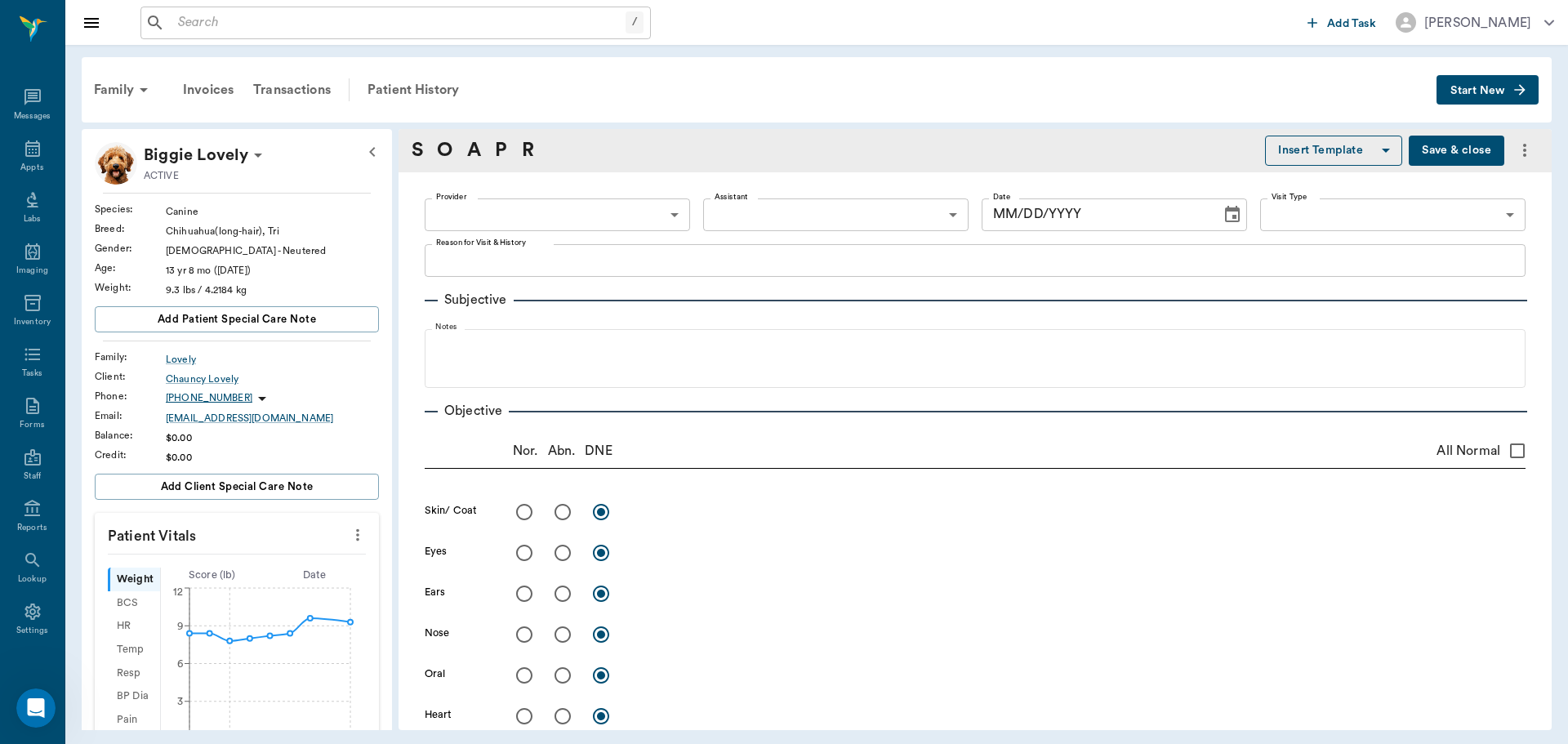
radio input "true"
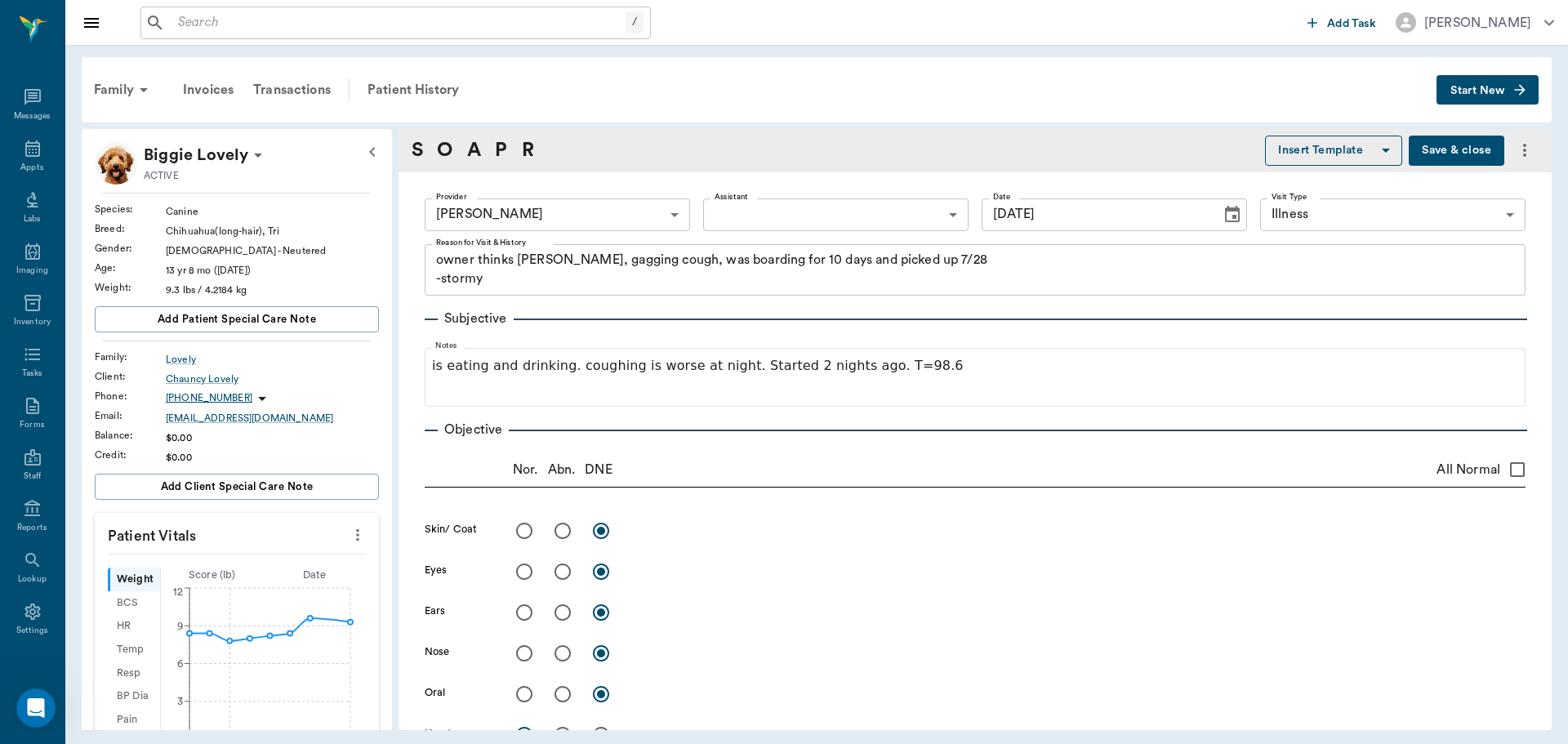
type input "08/07/2025"
click at [425, 92] on div "Patient History" at bounding box center [413, 89] width 111 height 39
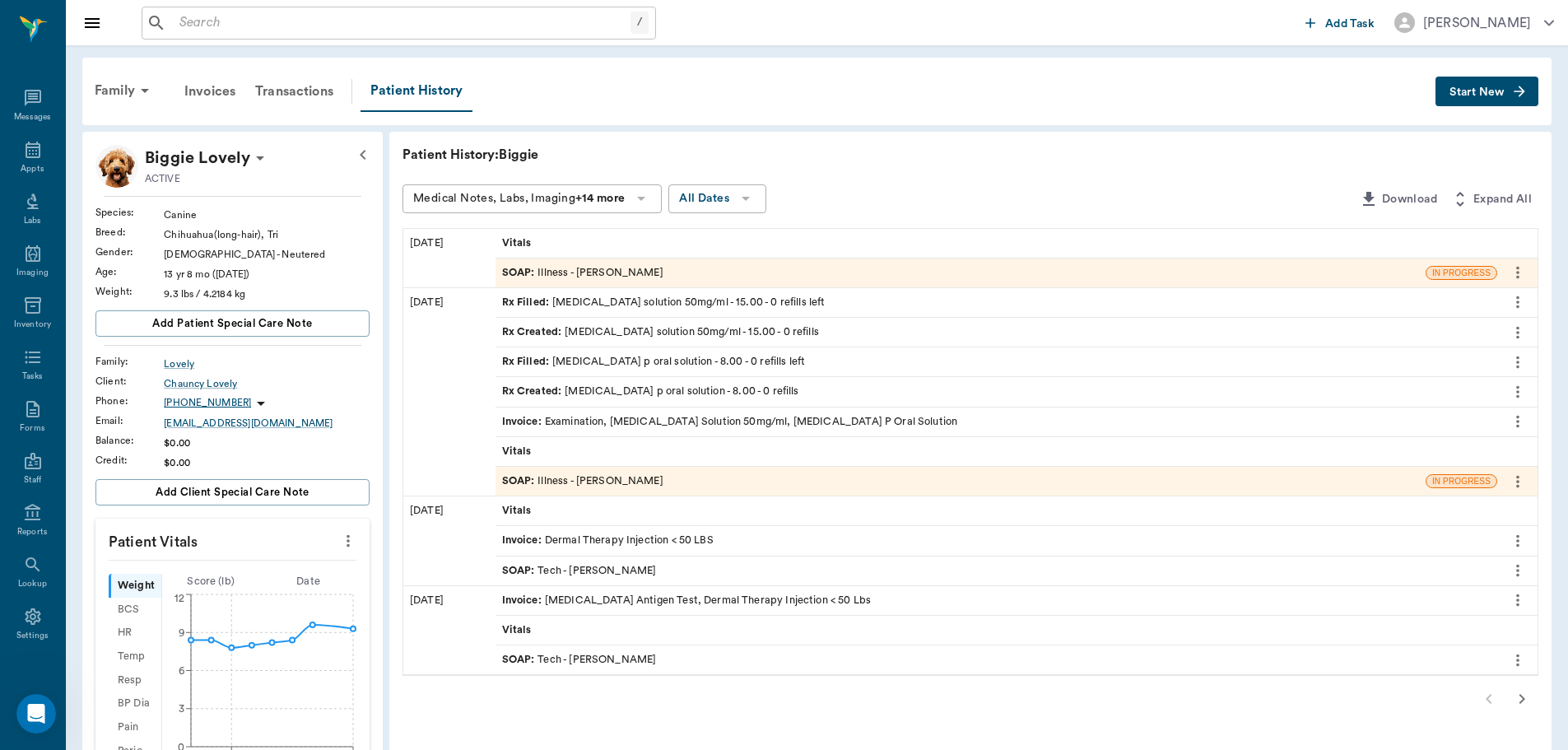
click at [518, 567] on span "SOAP :" at bounding box center [519, 571] width 36 height 16
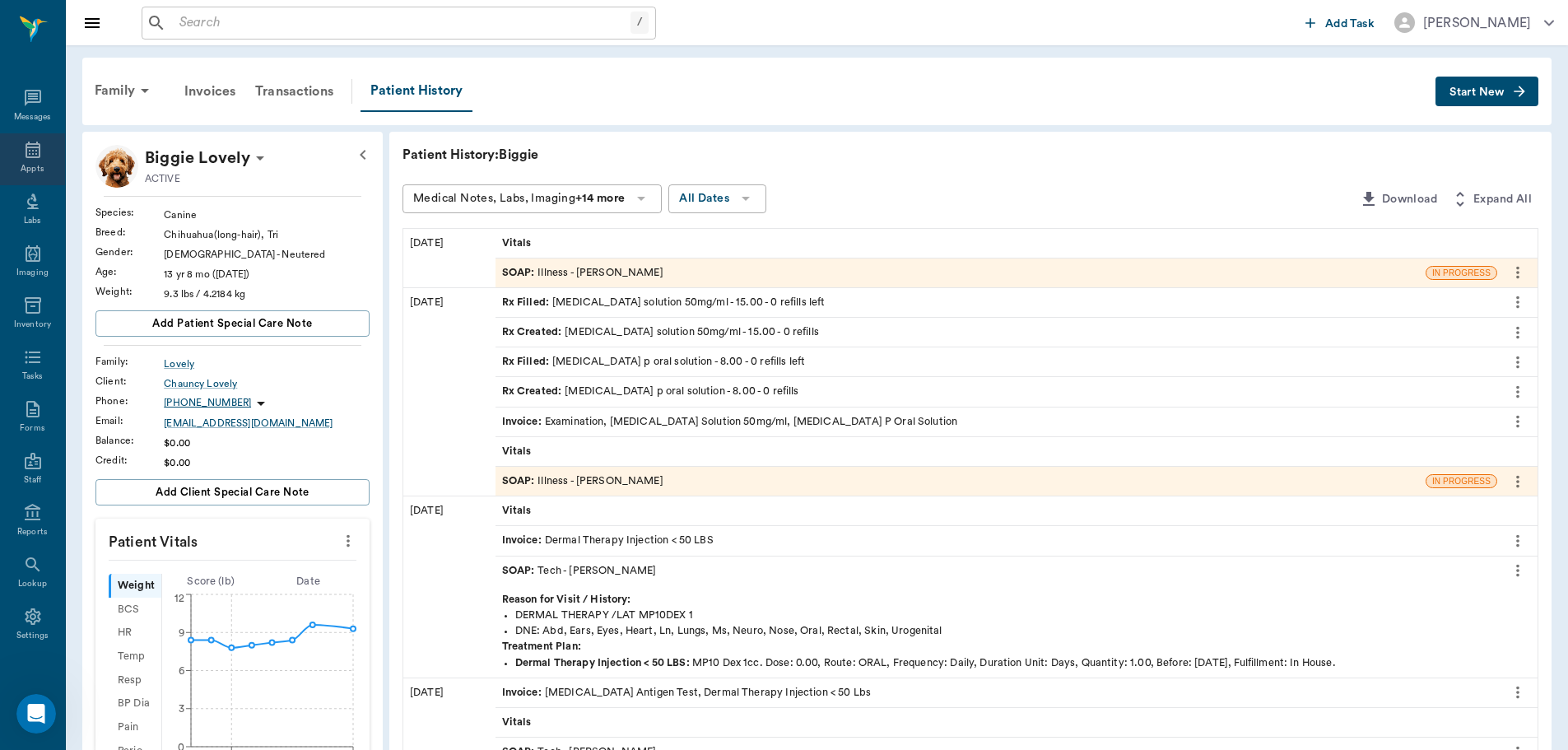
click at [15, 160] on div "Appts" at bounding box center [32, 160] width 65 height 52
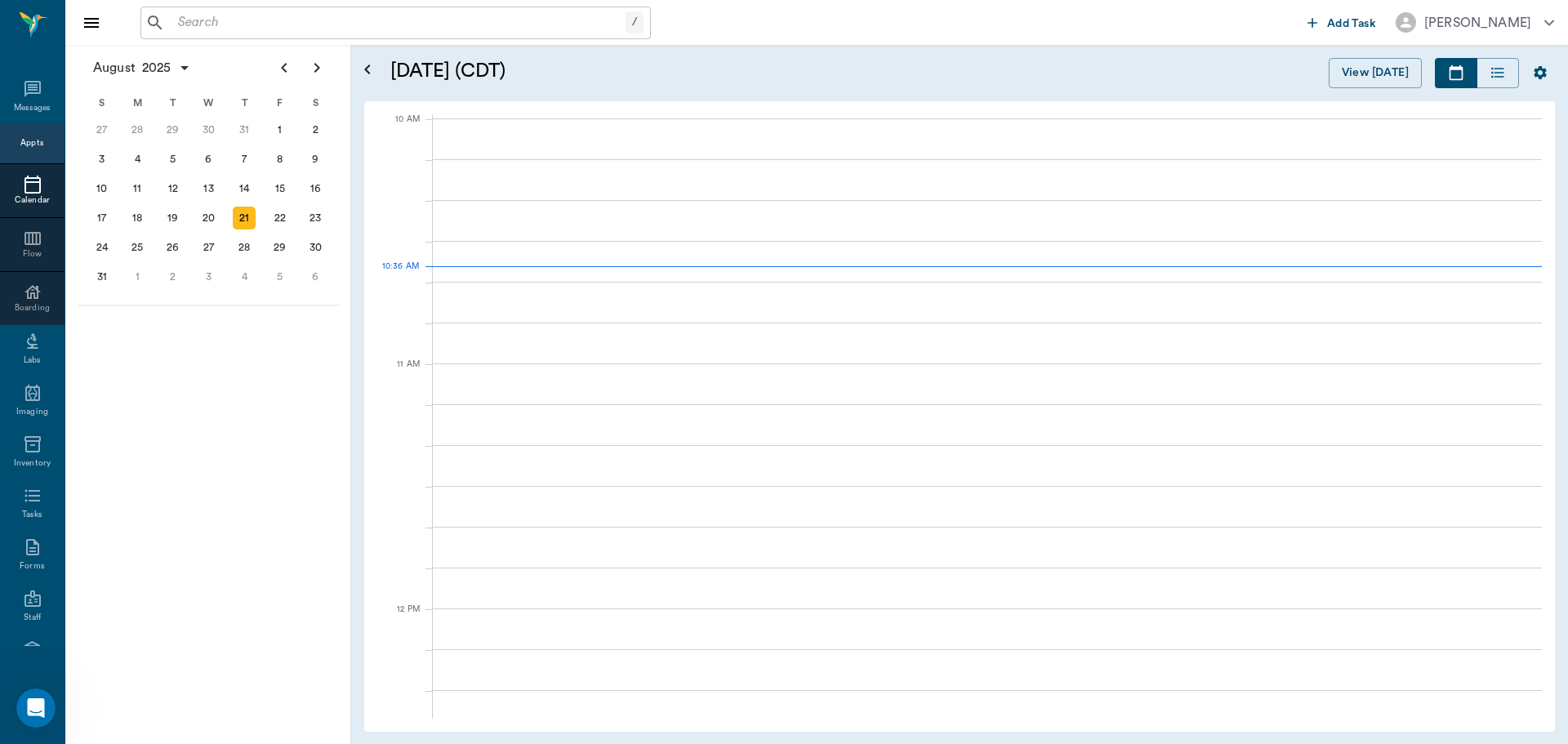
scroll to position [492, 0]
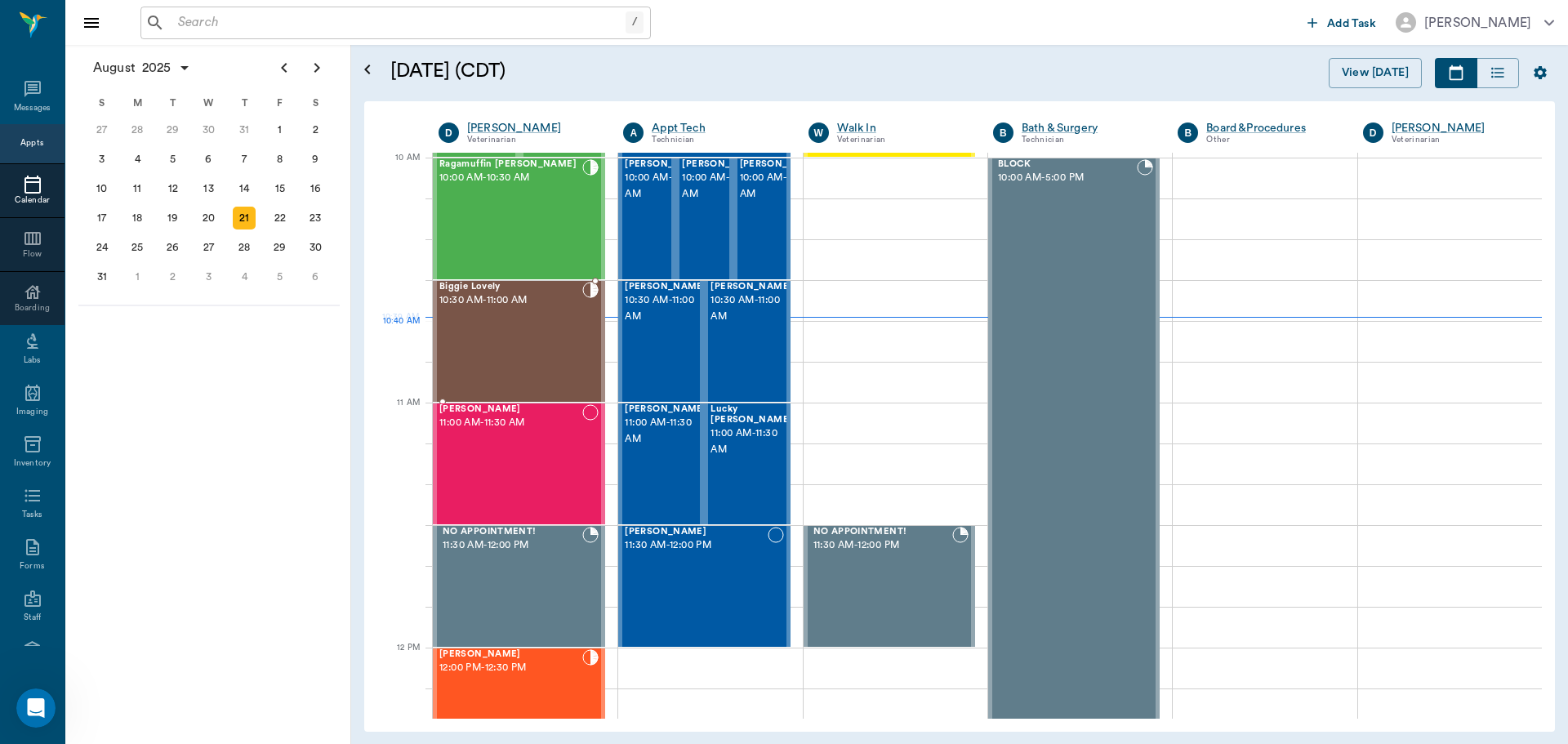
click at [505, 325] on div "Biggie Lovely 10:30 AM - 11:00 AM" at bounding box center [510, 341] width 143 height 119
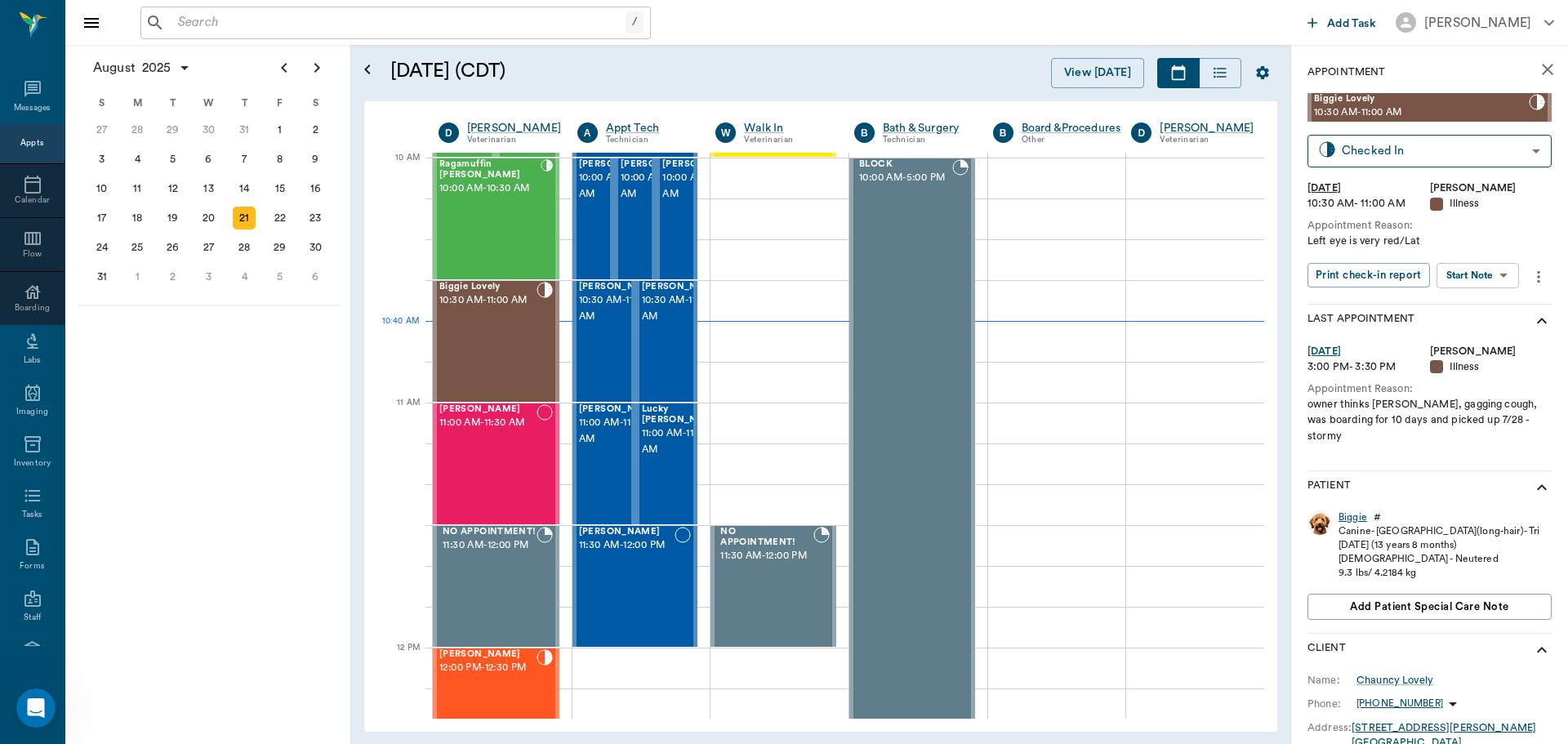
click at [1352, 510] on div "Biggie" at bounding box center [1353, 517] width 28 height 14
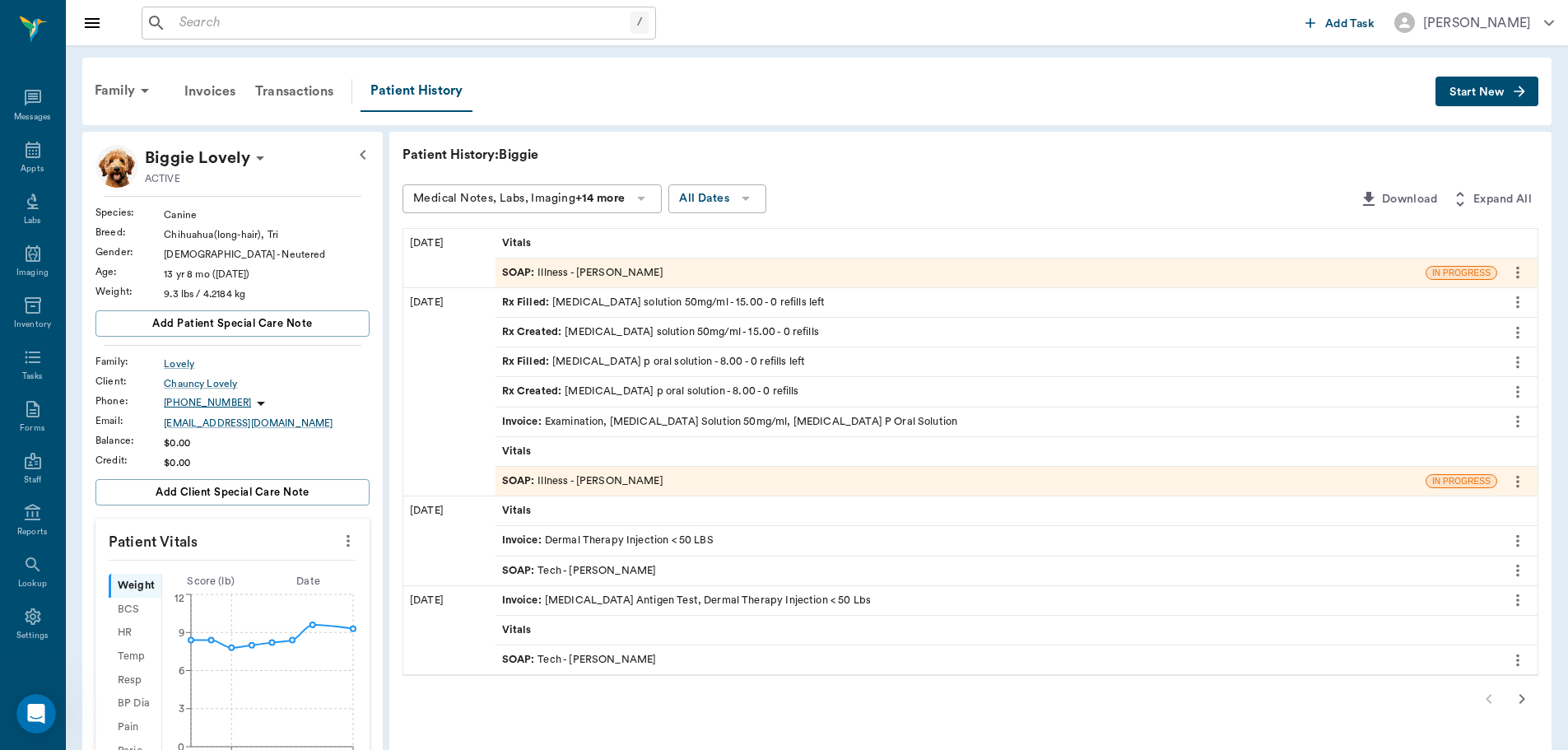
click at [607, 478] on div "SOAP : Illness - Dr. Bert Ellsworth" at bounding box center [582, 481] width 161 height 16
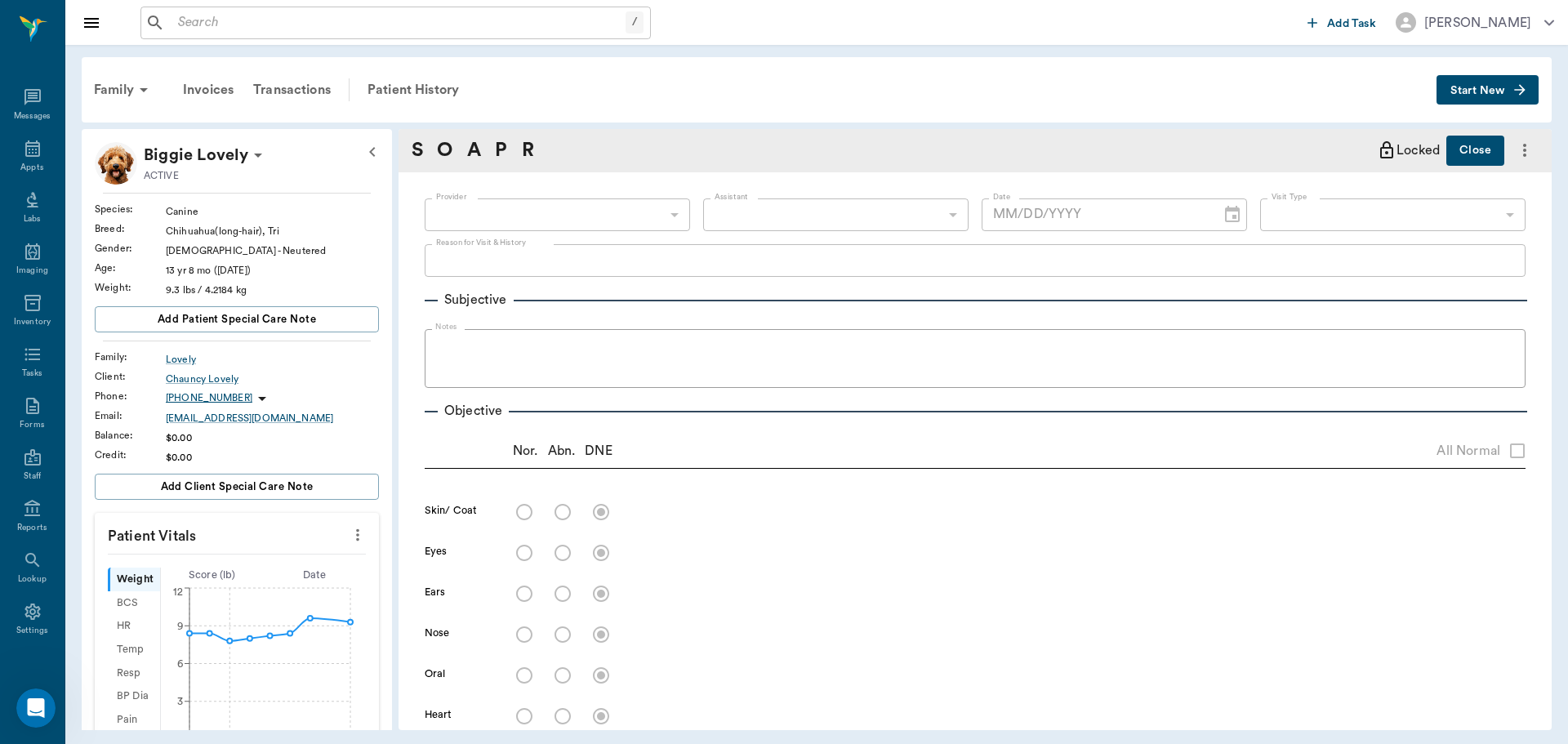
type input "63ec2f075fda476ae8351a4d"
type input "65d2be4f46e3a538d89b8c15"
type textarea "owner thinks kennel cough, gagging cough, was boarding for 10 days and picked u…"
radio input "true"
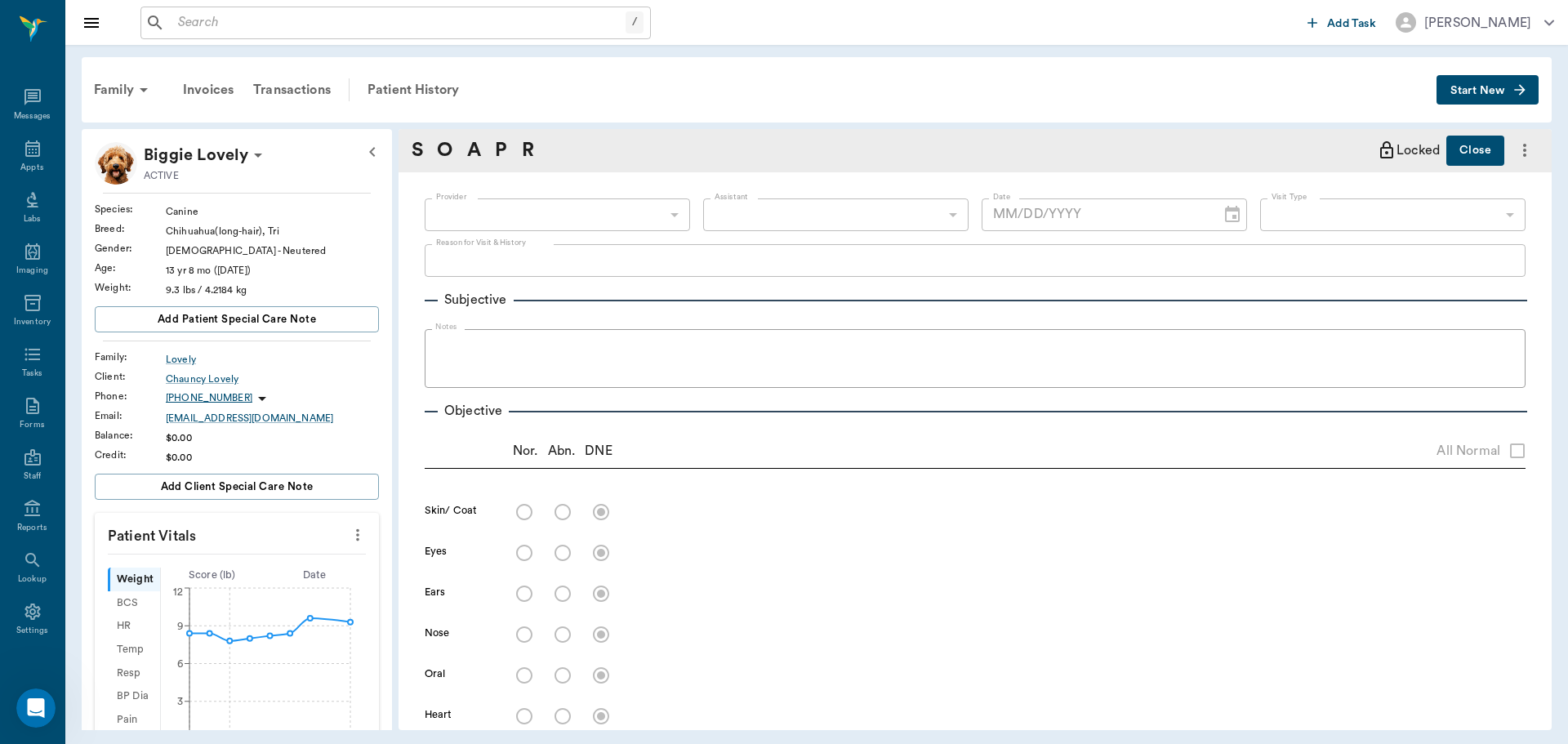
radio input "true"
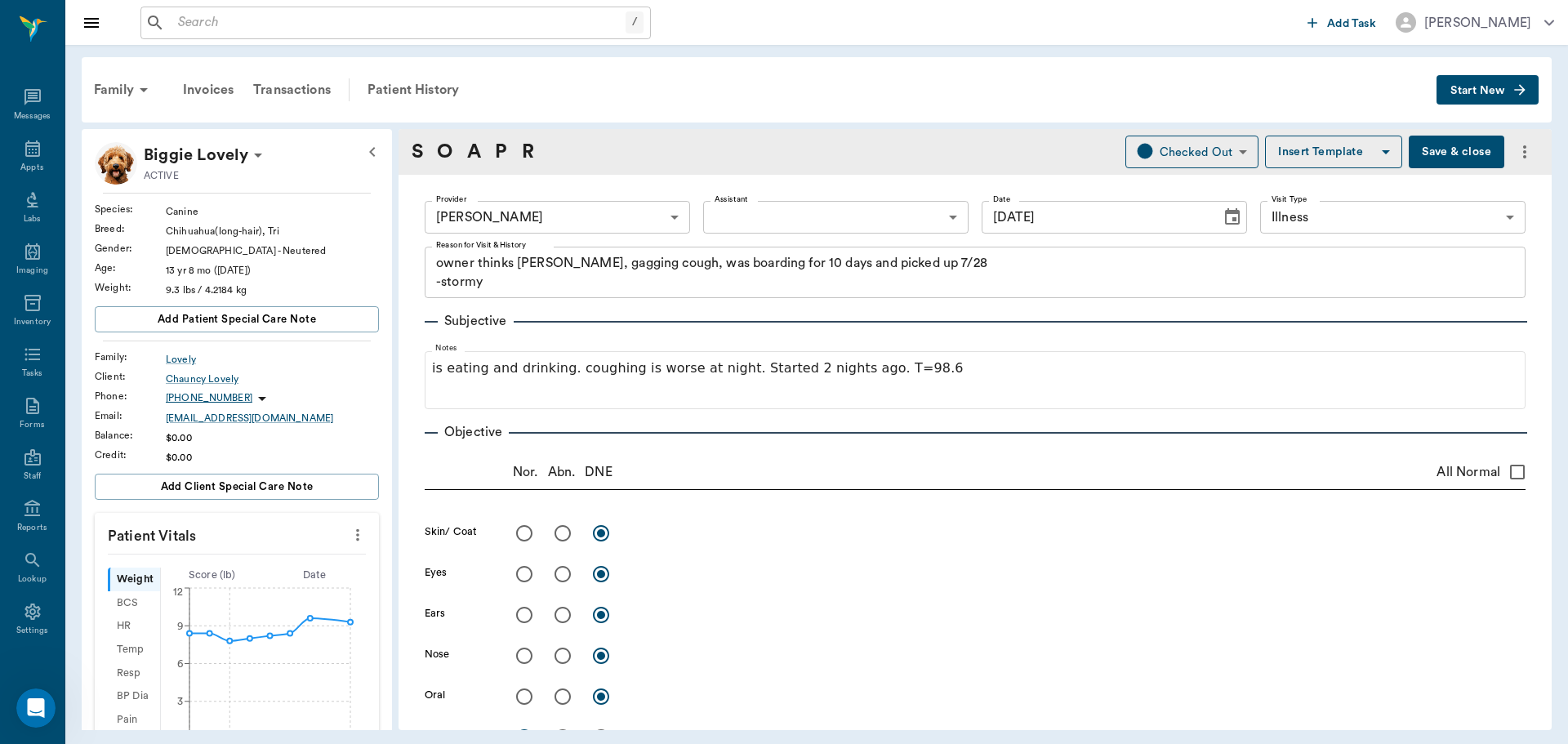
type input "08/07/2025"
click at [25, 142] on icon at bounding box center [33, 148] width 15 height 17
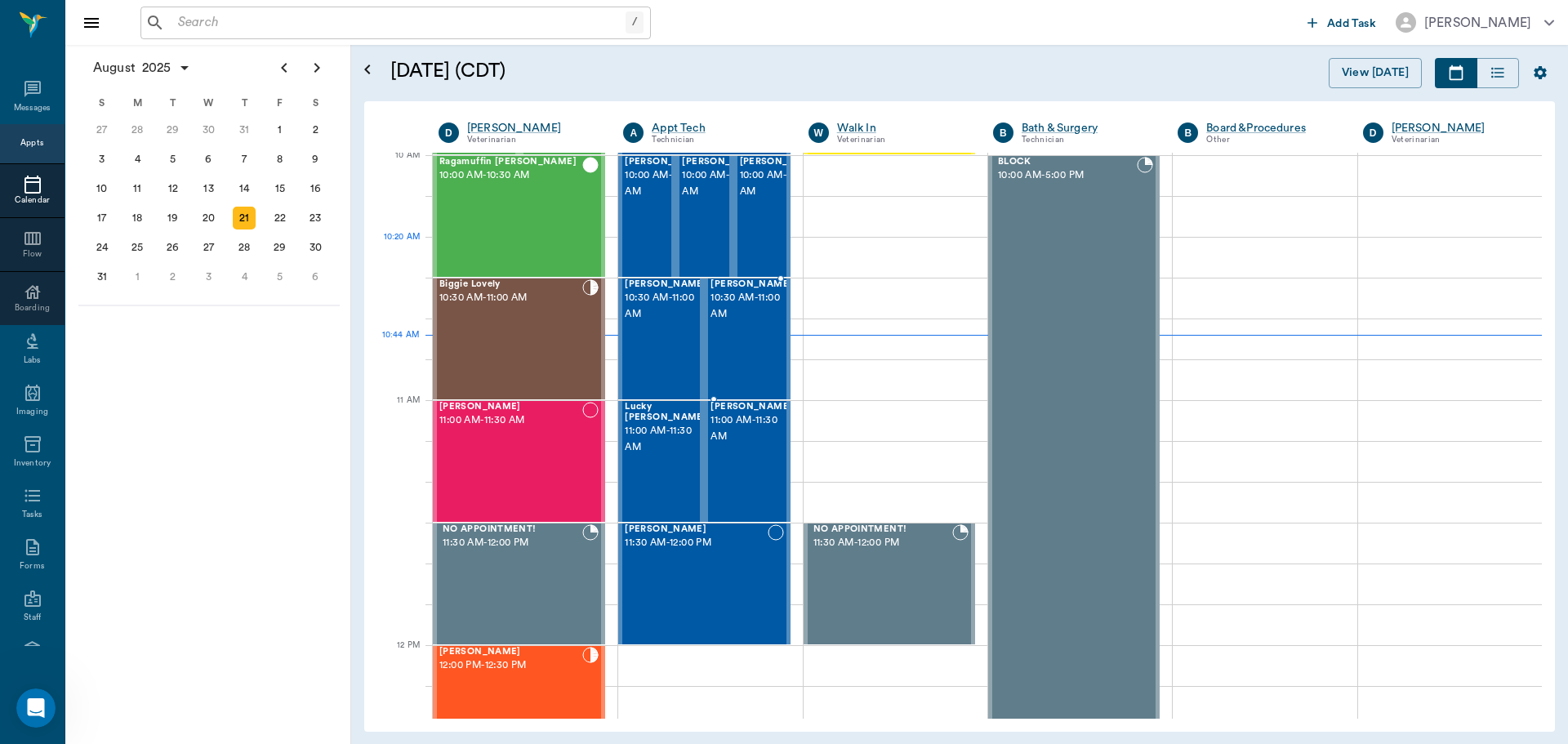
scroll to position [494, 0]
click at [645, 347] on div "CHICO Smith 10:30 AM - 11:00 AM" at bounding box center [666, 339] width 82 height 119
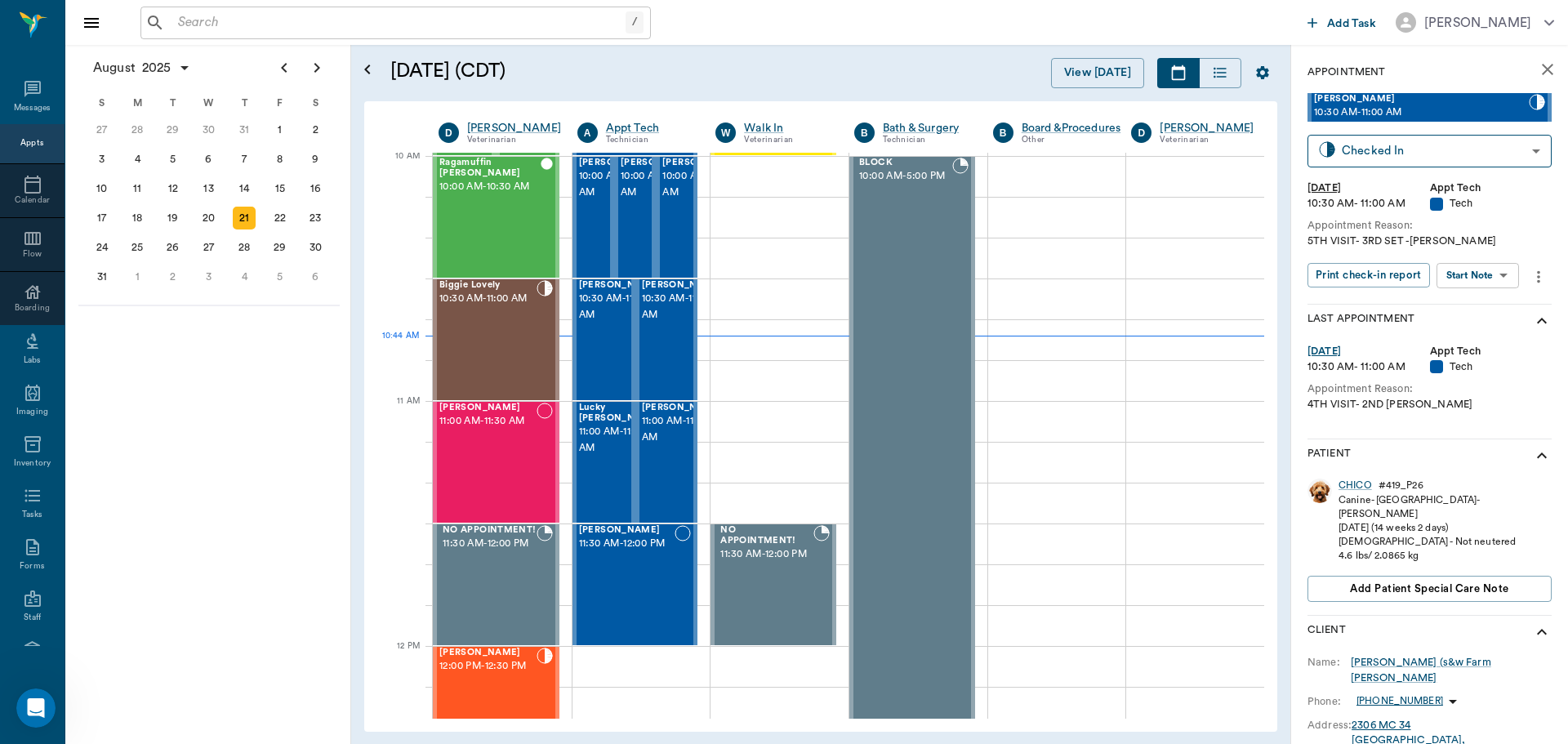
click at [1520, 267] on body "/ ​ Add Task Dr. Bert Ellsworth Nectar Messages Appts Calendar Flow Boarding La…" at bounding box center [784, 372] width 1568 height 744
click at [1494, 299] on li "Start SOAP" at bounding box center [1479, 309] width 113 height 27
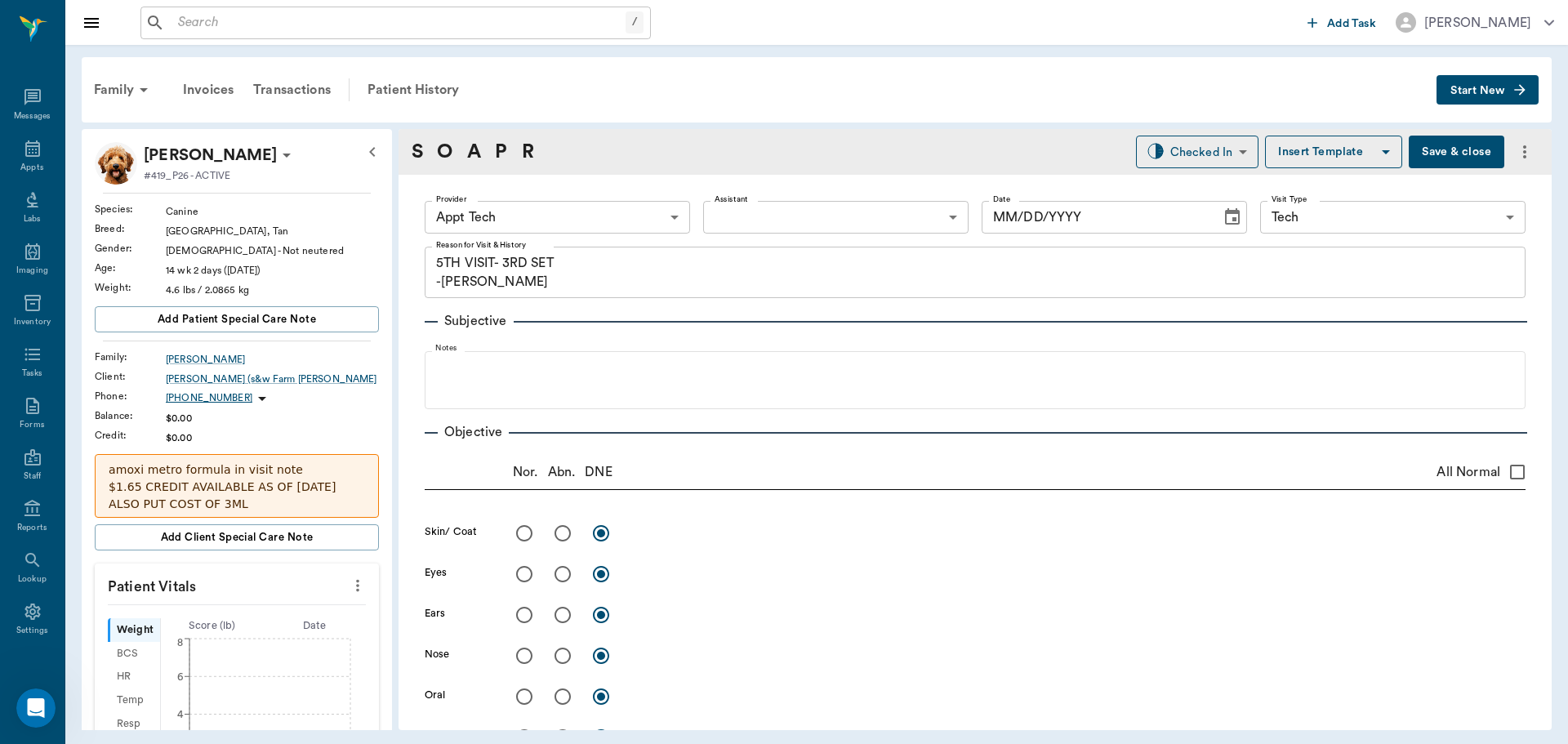
type input "63ec2f075fda476ae8351a4c"
type input "65d2be4f46e3a538d89b8c1a"
type textarea "5TH VISIT- 3RD SET -JESS"
type input "[DATE]"
click at [632, 223] on body "/ ​ Add Task Dr. Bert Ellsworth Nectar Messages Appts Labs Imaging Inventory Ta…" at bounding box center [784, 372] width 1568 height 744
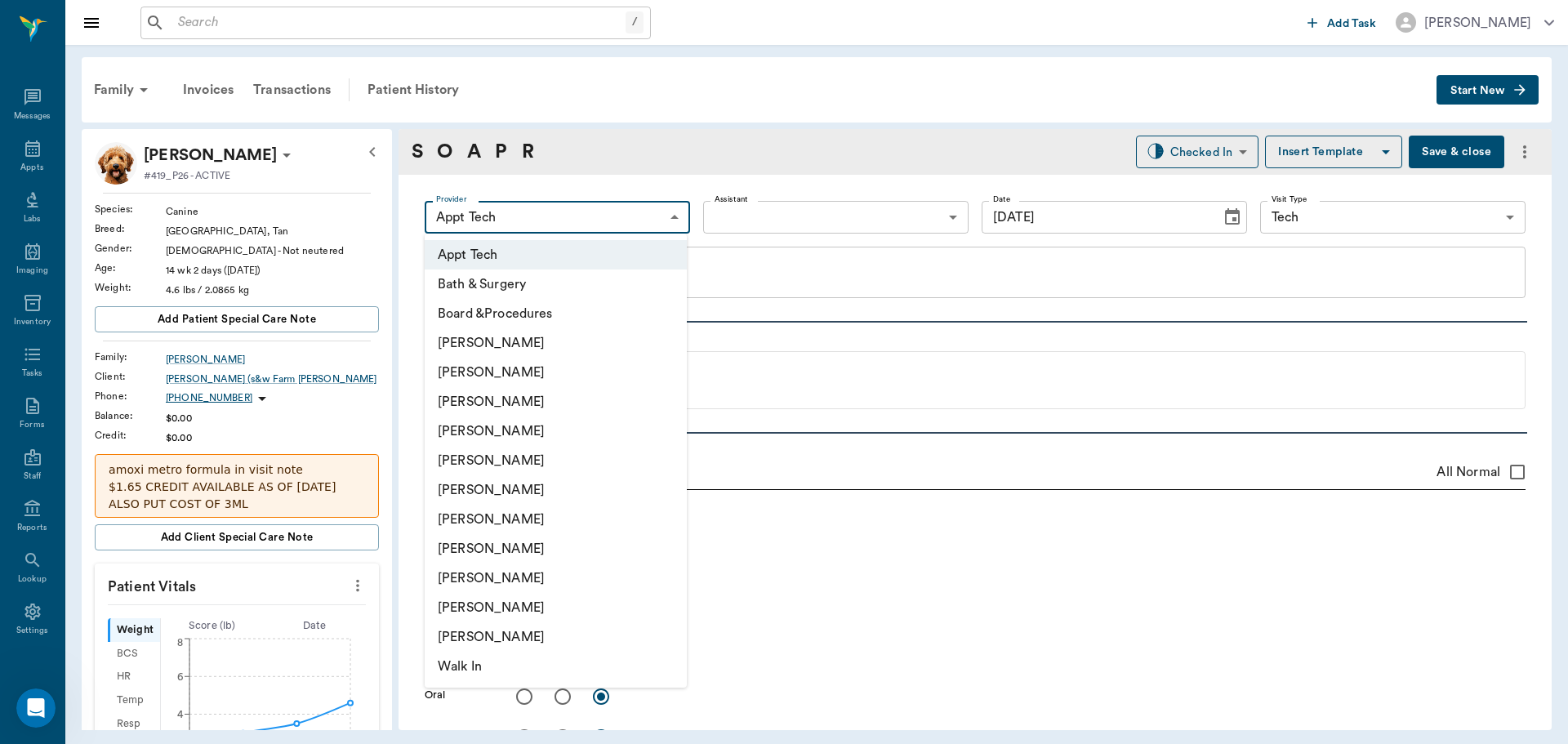
click at [545, 371] on li "[PERSON_NAME]" at bounding box center [555, 372] width 262 height 29
type input "642ef10e332a41444de2bad1"
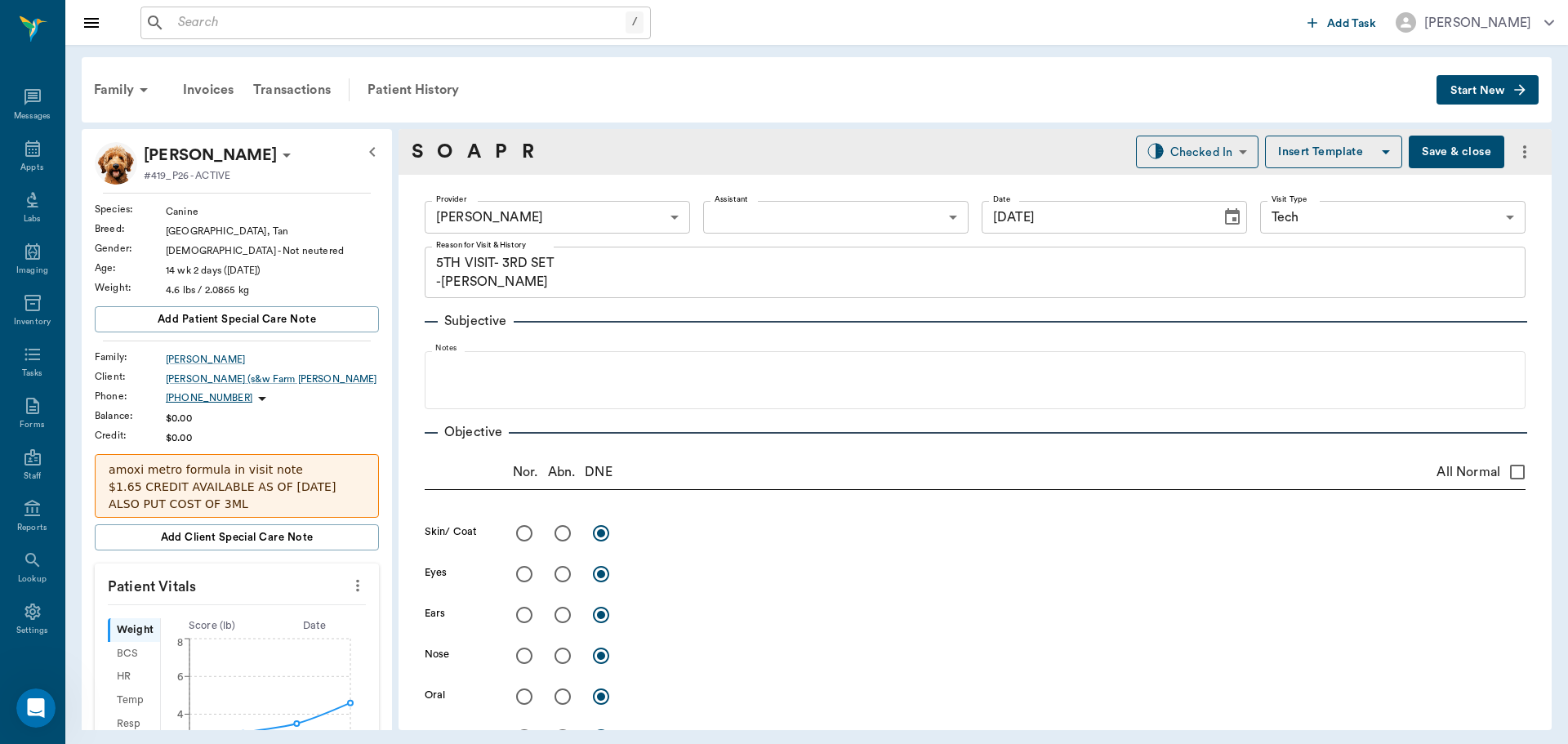
click at [352, 589] on icon "more" at bounding box center [358, 586] width 18 height 20
click at [292, 606] on span "Enter Vitals" at bounding box center [277, 614] width 138 height 18
click at [204, 634] on input "text" at bounding box center [236, 634] width 142 height 33
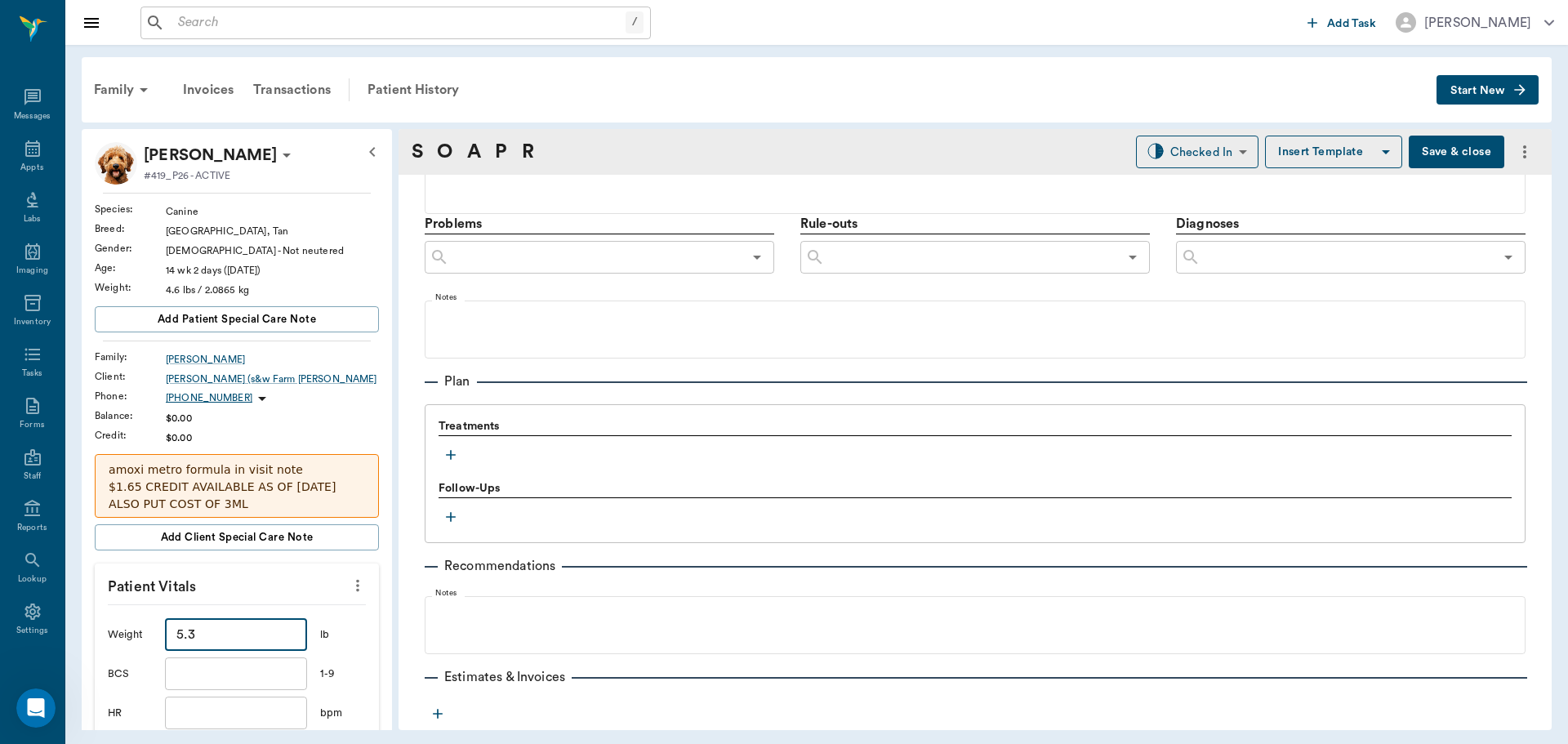
scroll to position [572, 0]
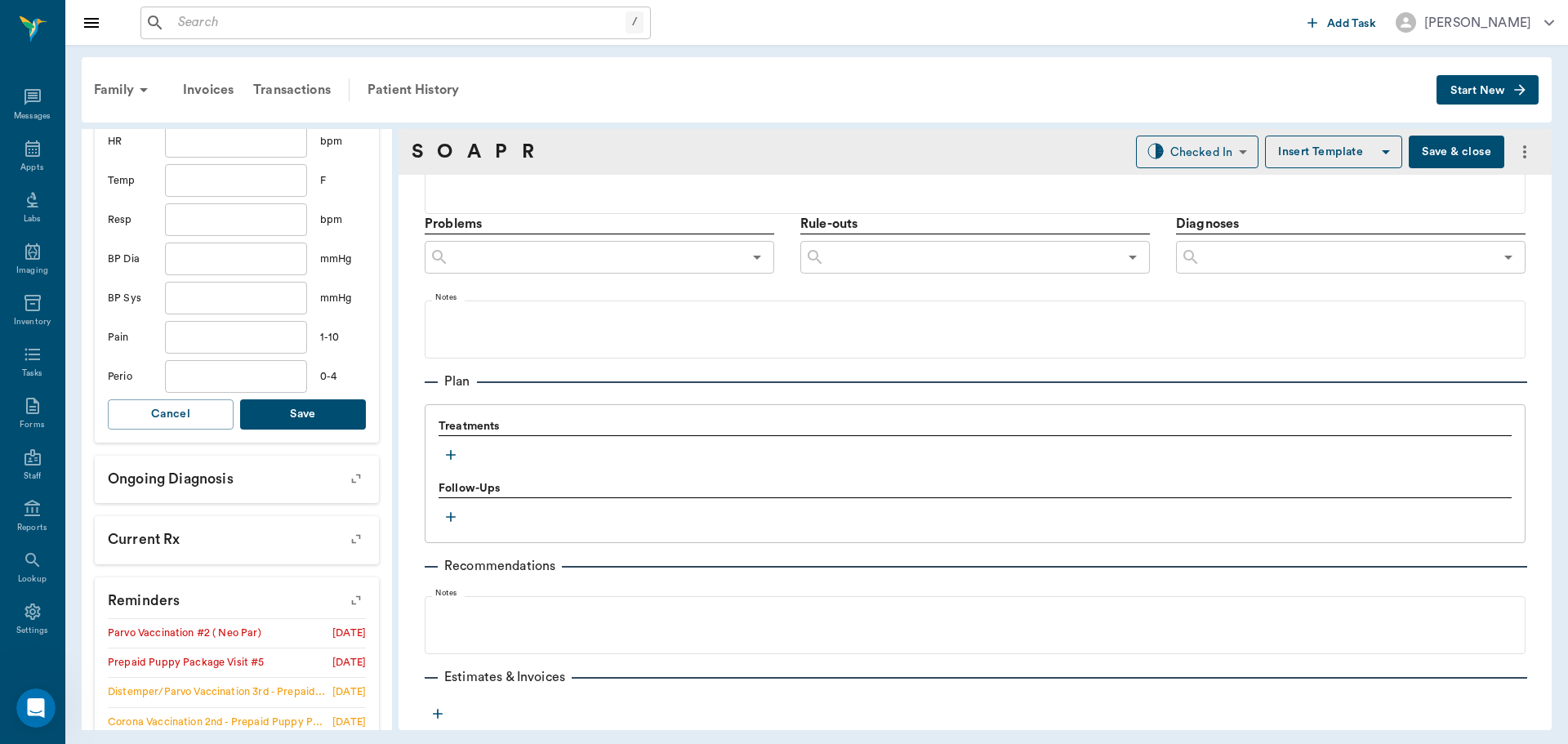
type input "5.3"
click at [305, 410] on button "Save" at bounding box center [303, 415] width 126 height 30
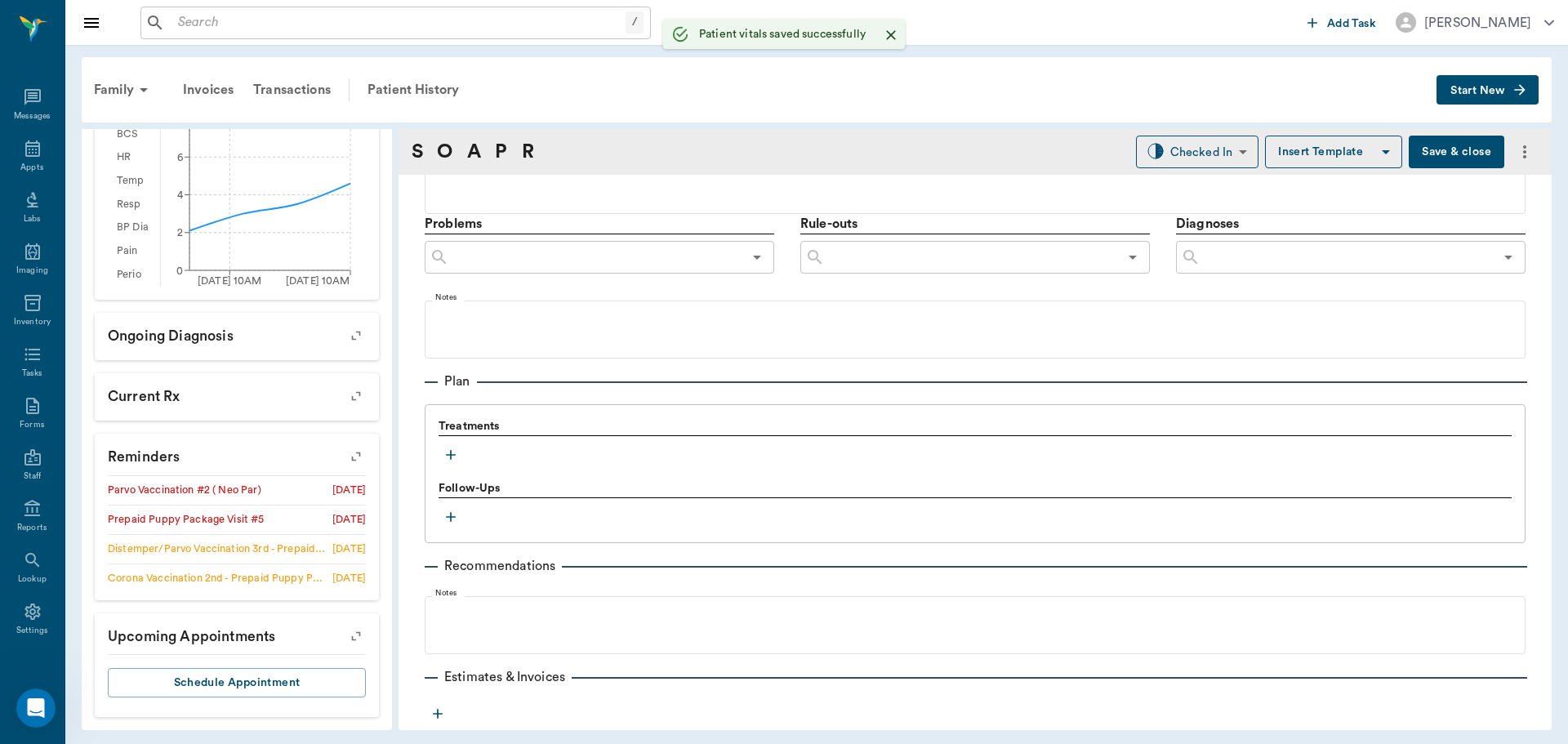
scroll to position [520, 0]
click at [453, 450] on icon "button" at bounding box center [451, 455] width 17 height 17
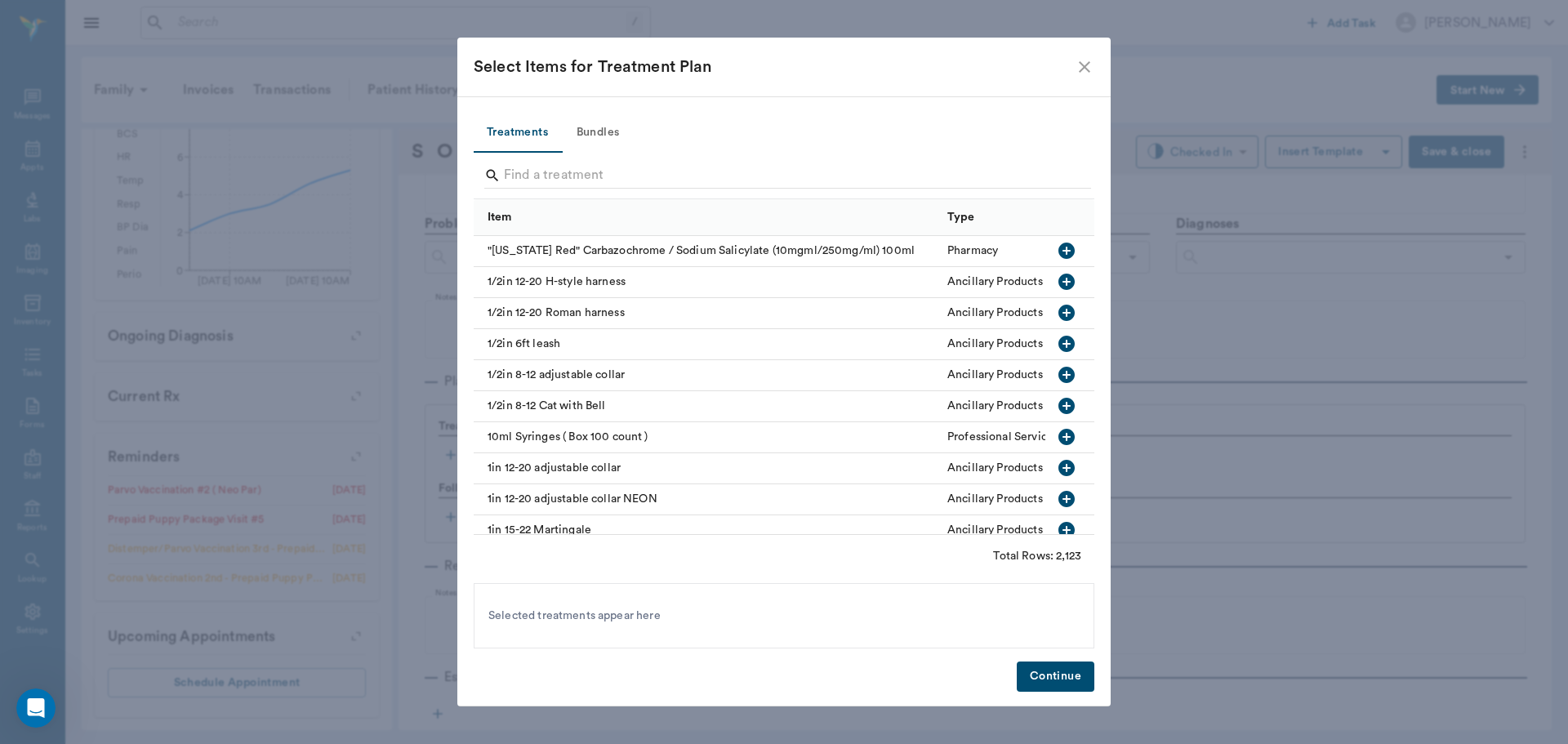
click at [595, 123] on button "Bundles" at bounding box center [598, 133] width 73 height 39
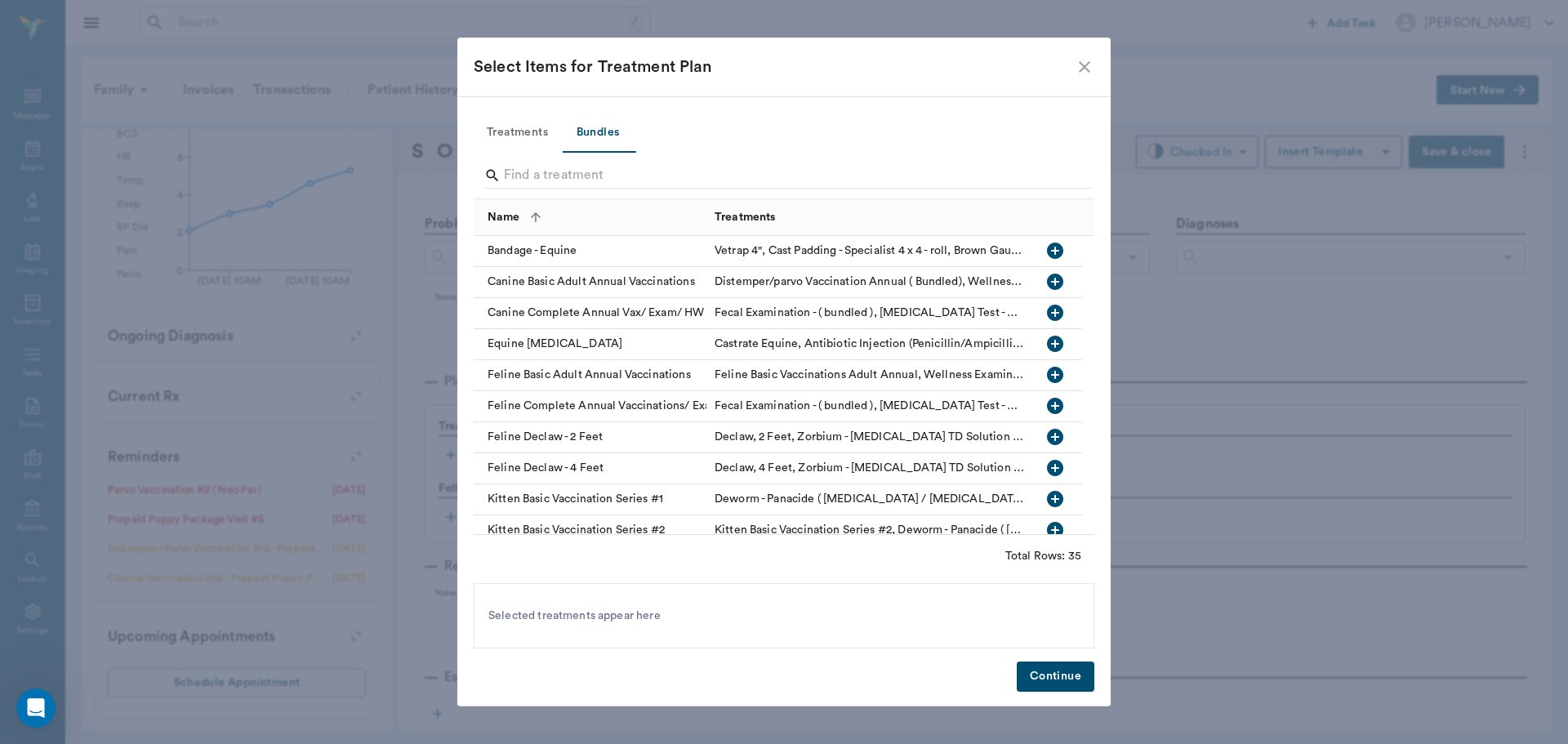
click at [651, 175] on input "Search" at bounding box center [785, 175] width 563 height 26
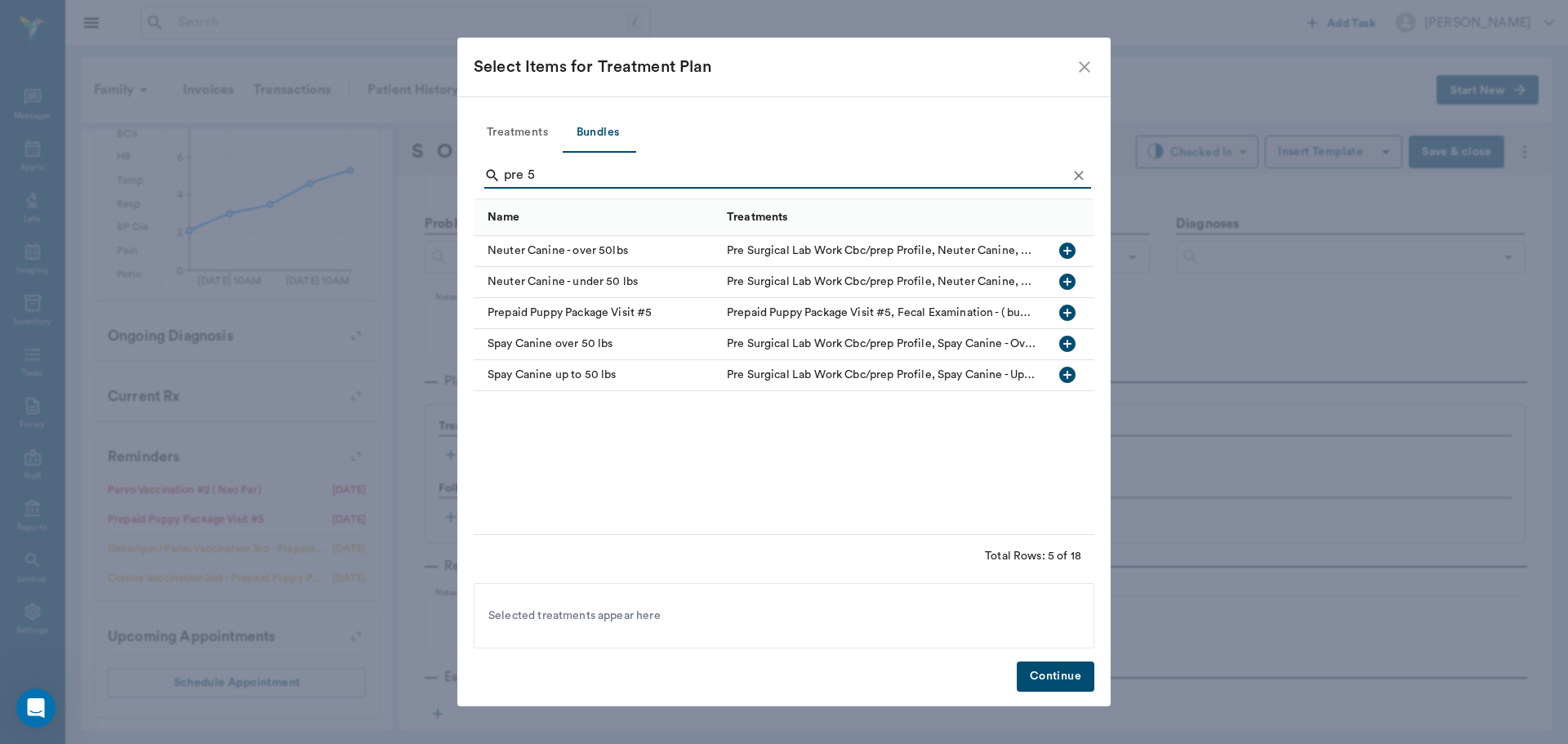
type input "pre 5"
click at [1064, 310] on icon "button" at bounding box center [1068, 313] width 17 height 17
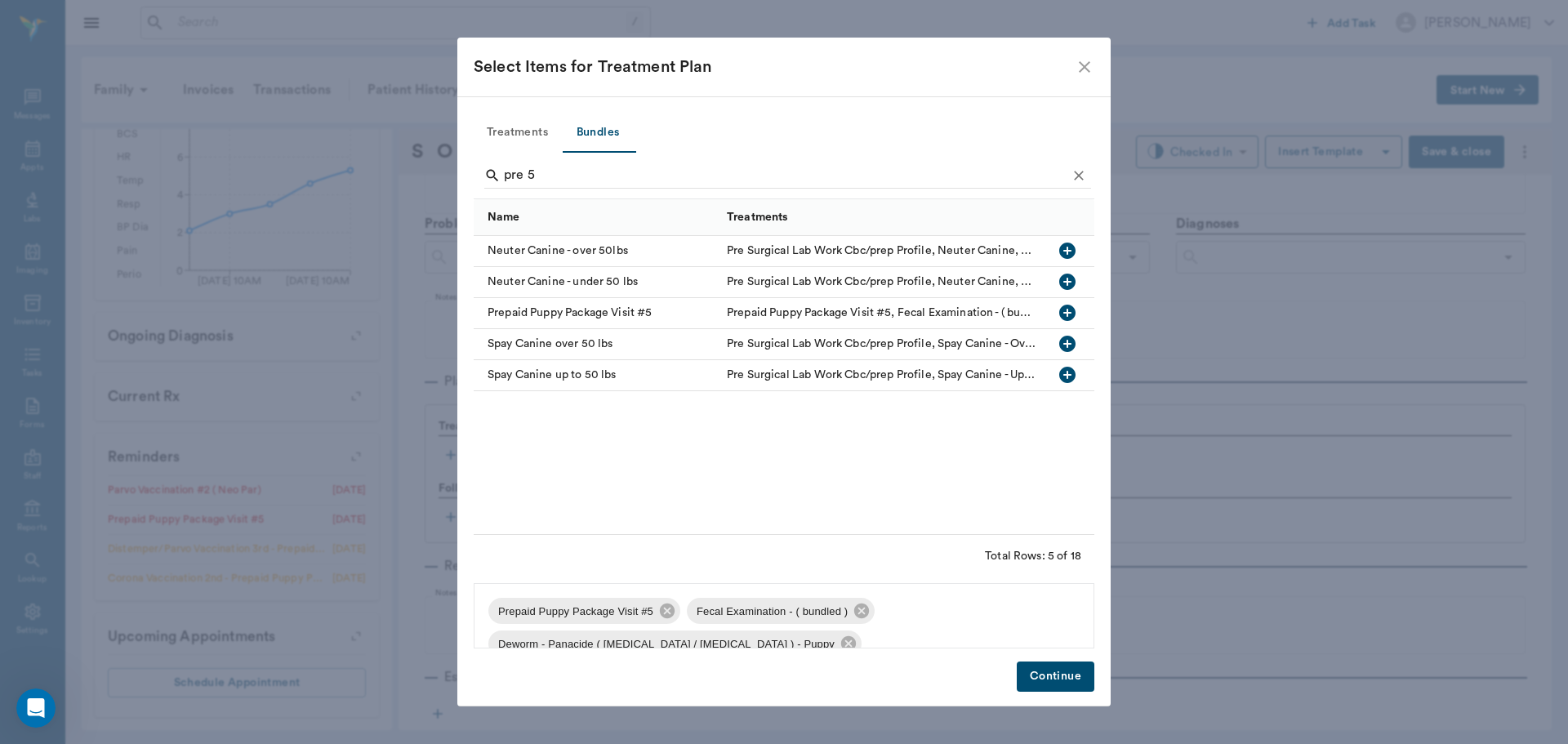
scroll to position [82, 0]
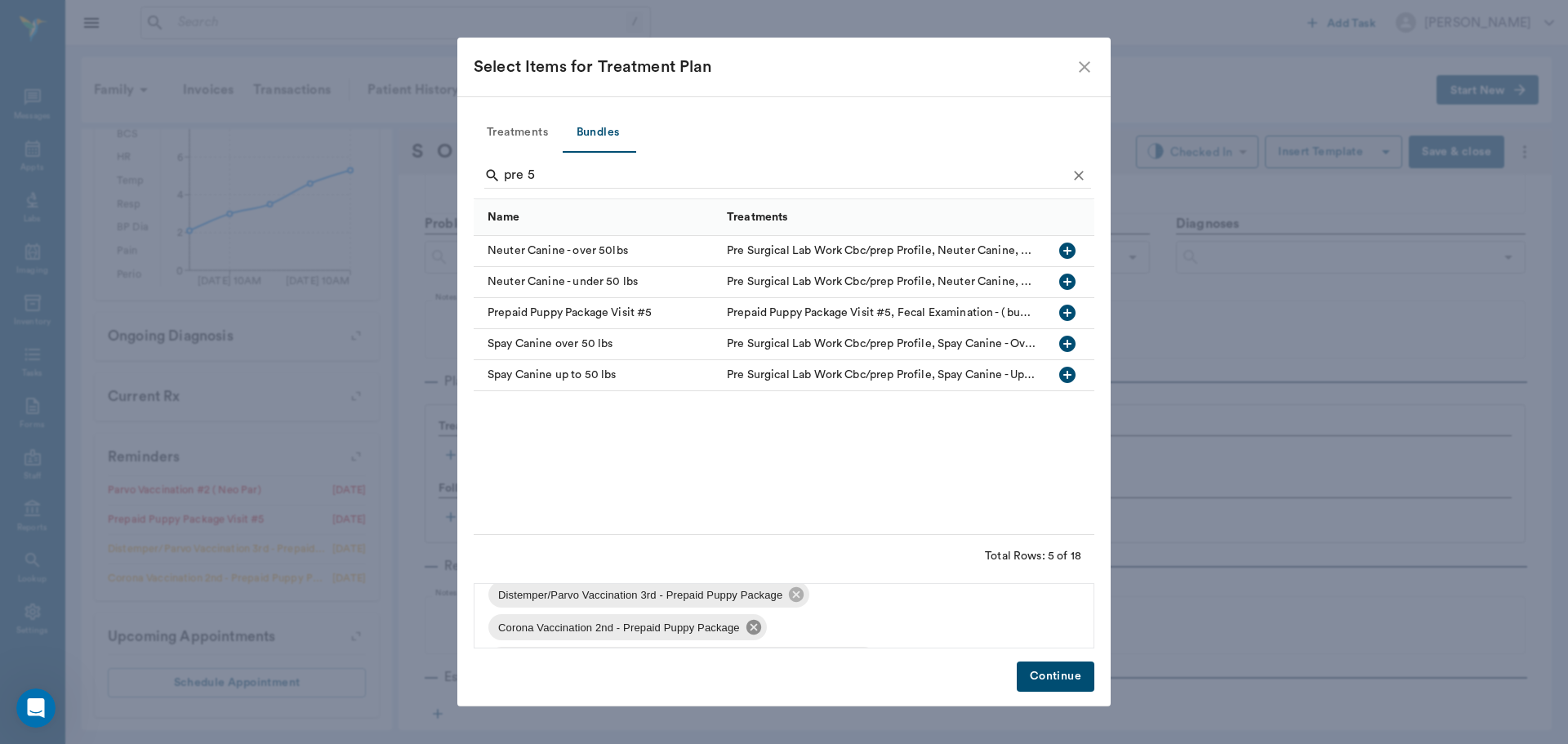
click at [752, 624] on icon at bounding box center [754, 627] width 15 height 15
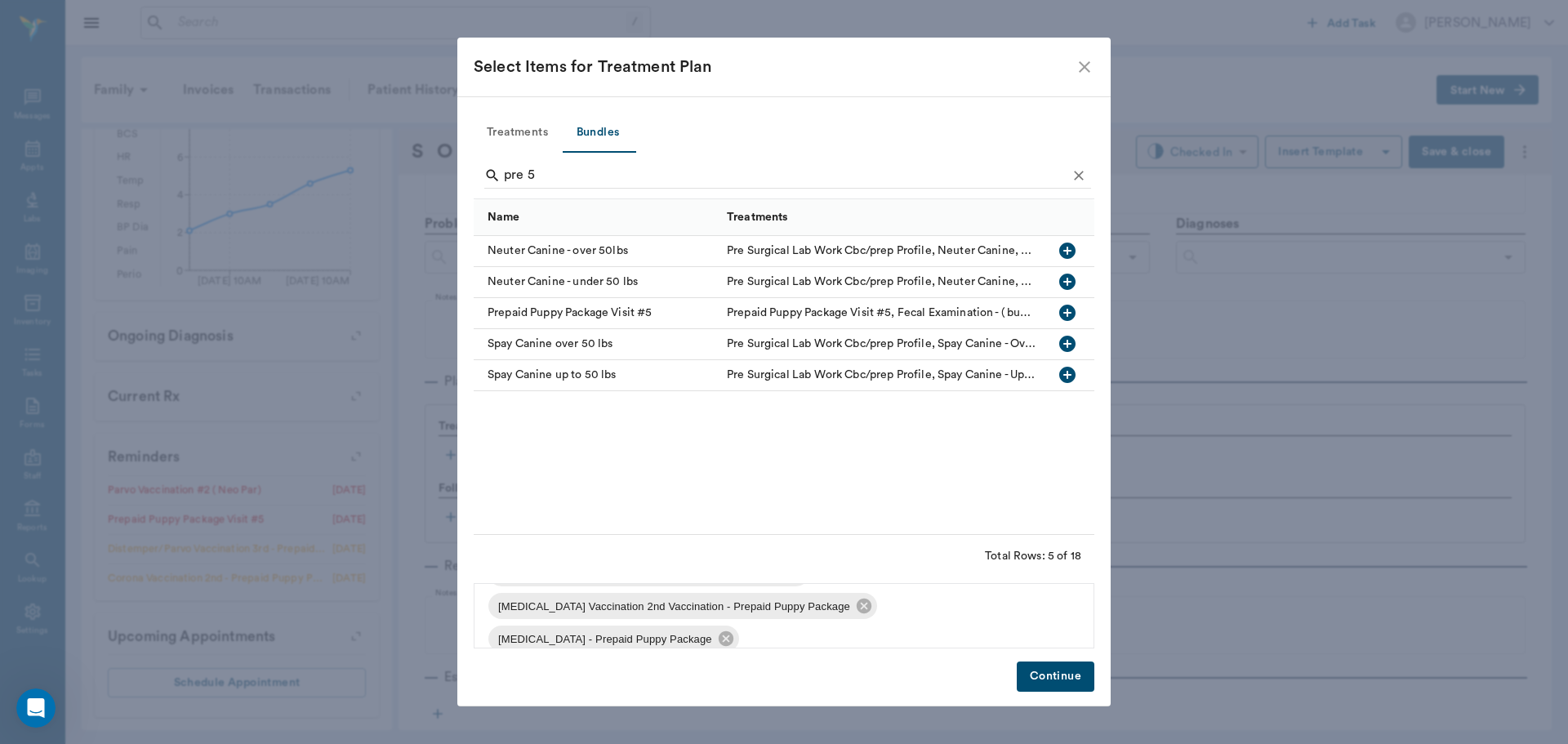
scroll to position [121, 0]
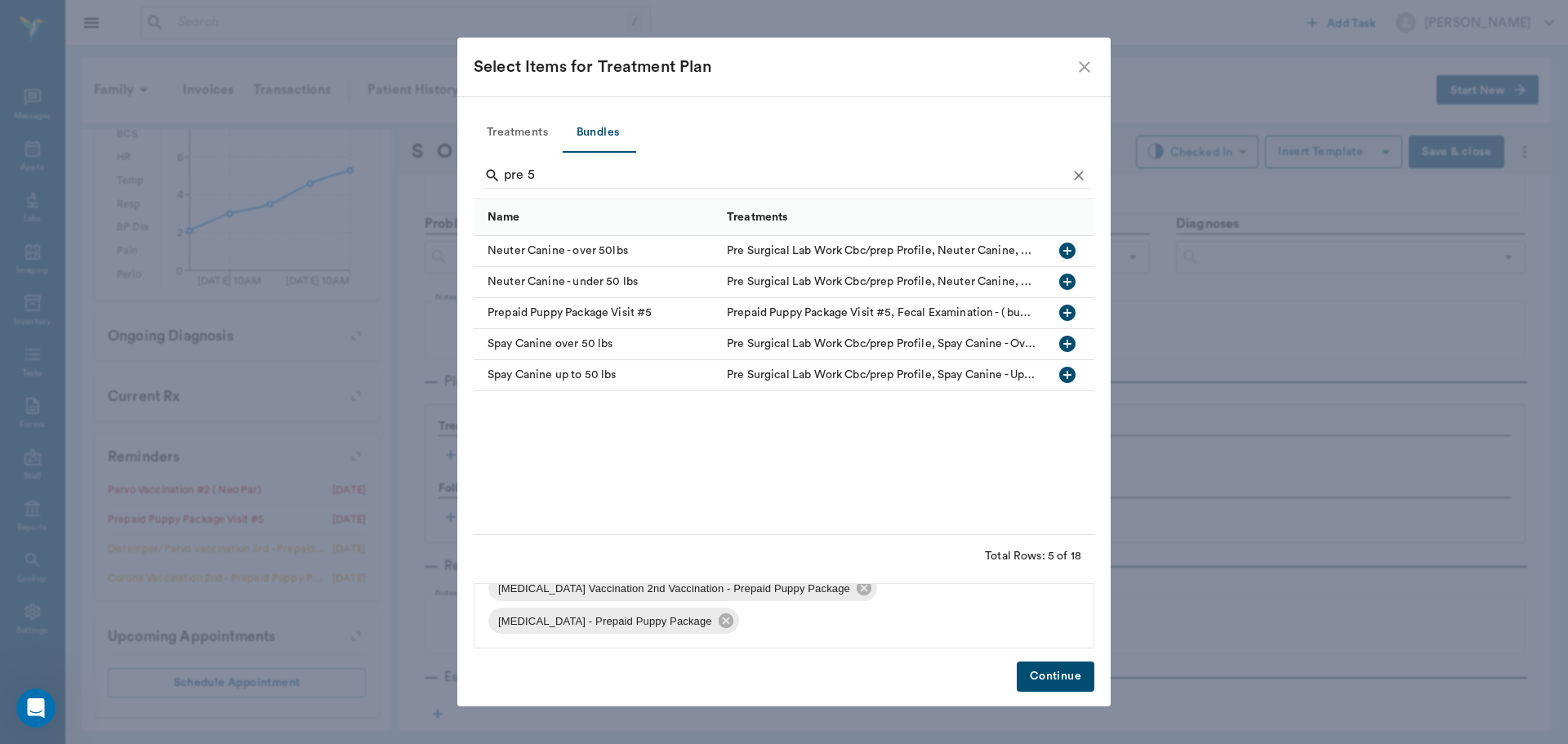
click at [1049, 684] on button "Continue" at bounding box center [1055, 676] width 78 height 30
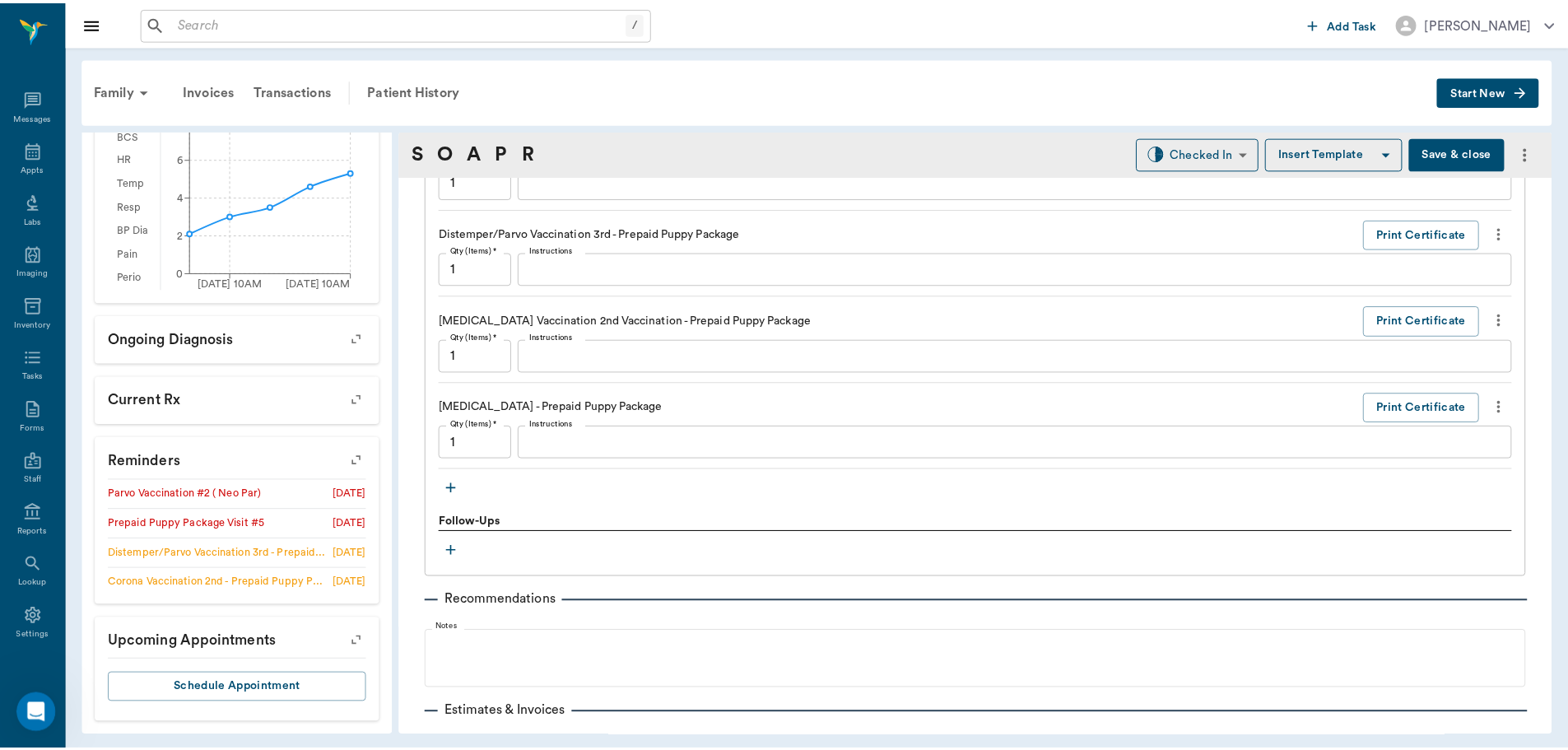
scroll to position [1504, 0]
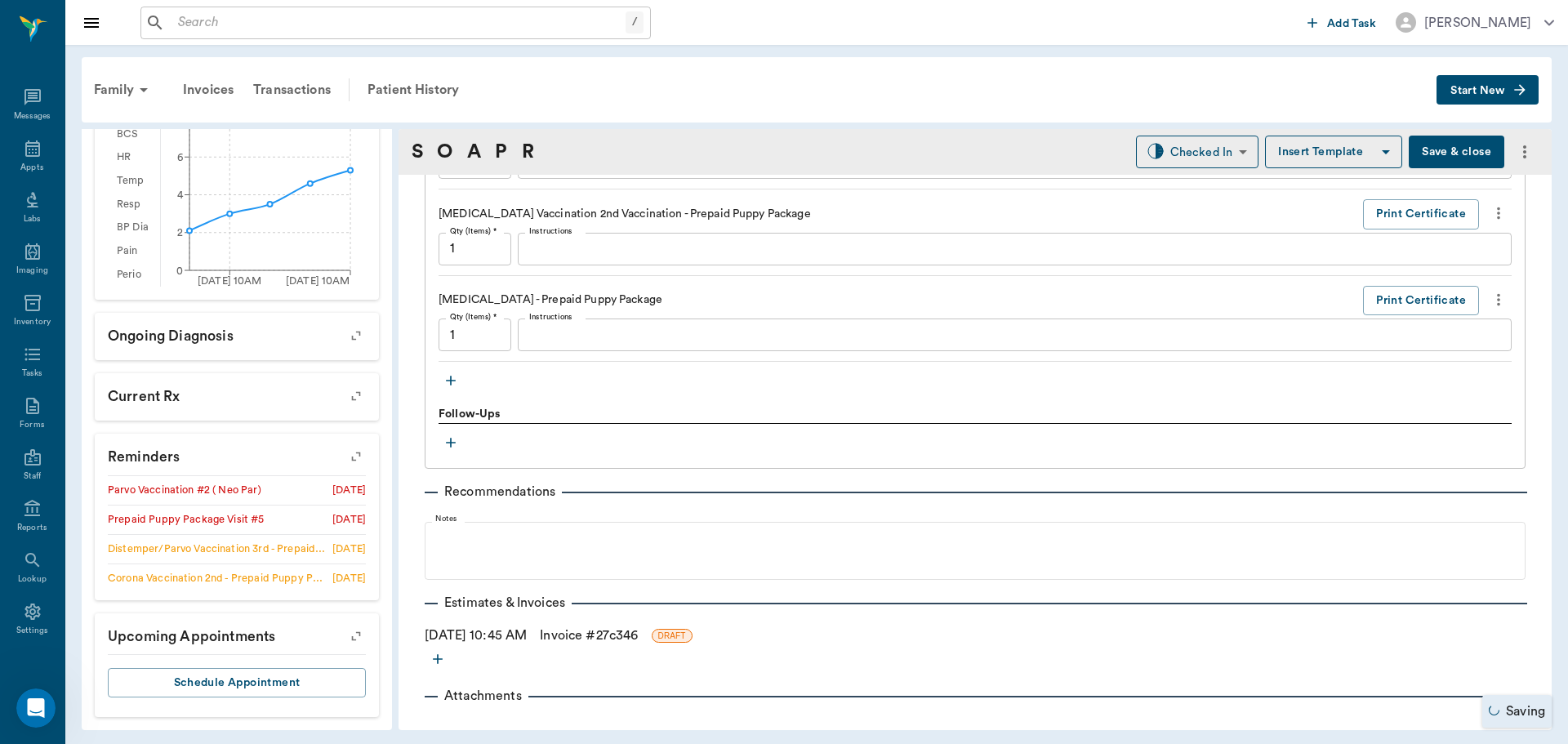
click at [600, 640] on link "Invoice # 27c346" at bounding box center [589, 636] width 98 height 20
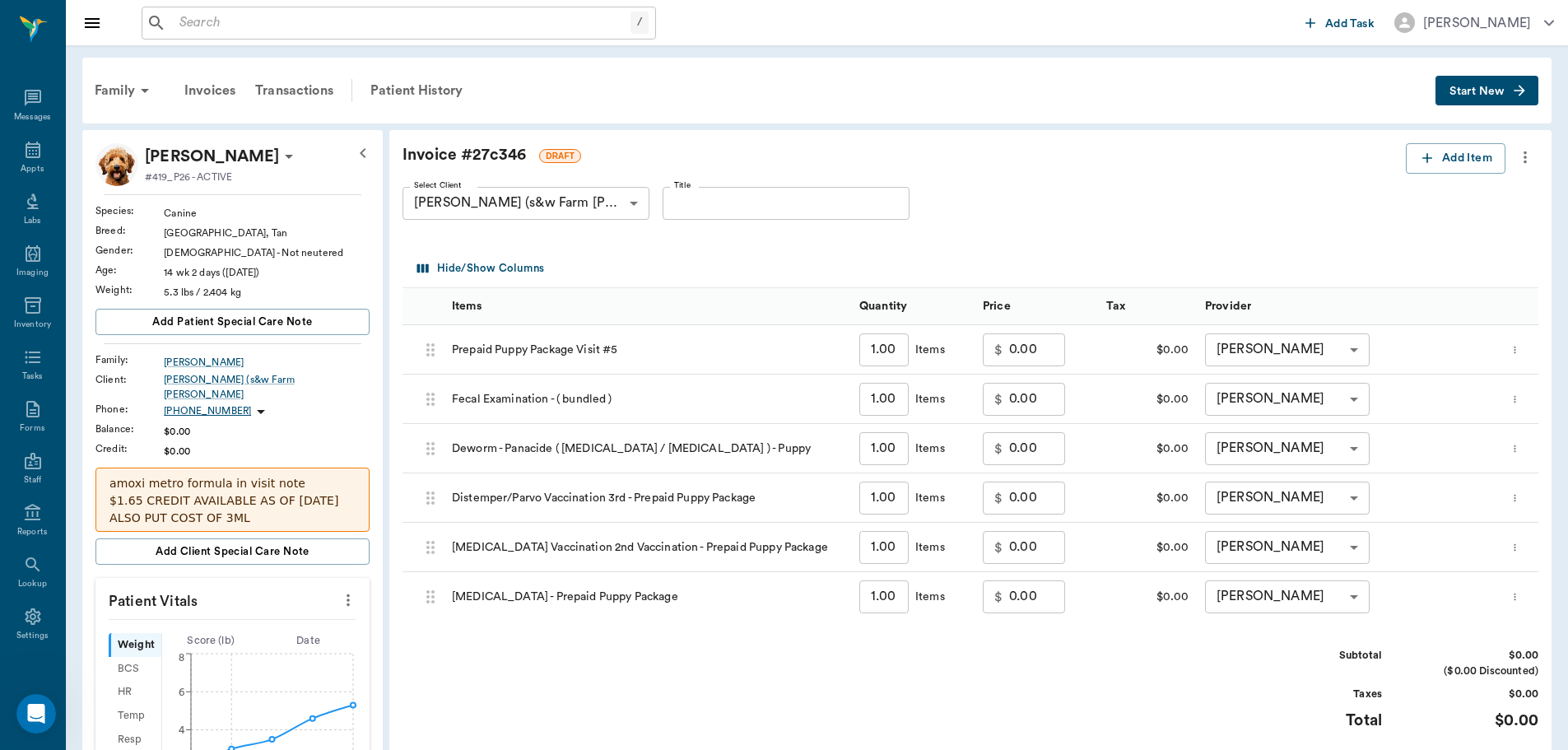
scroll to position [247, 0]
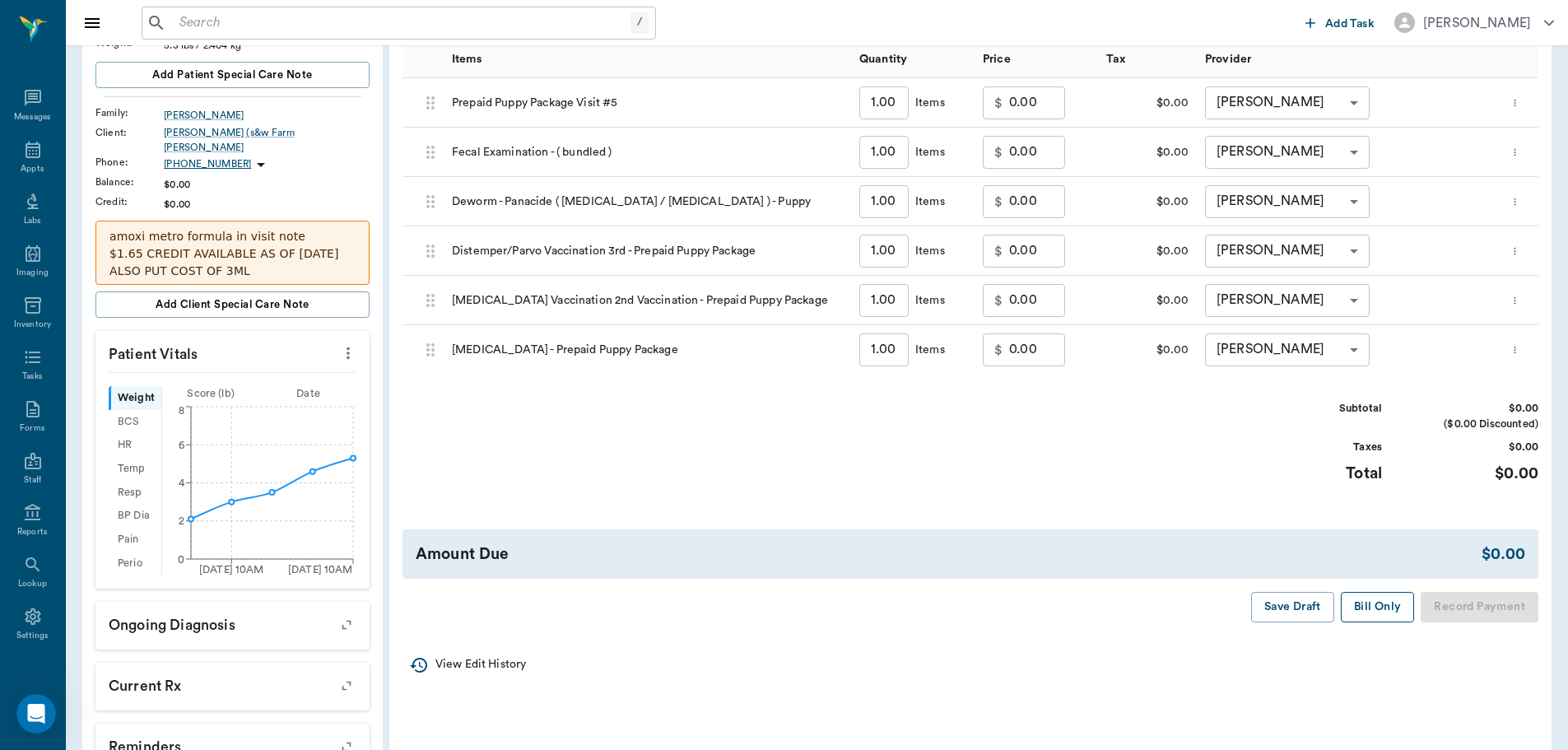
click at [1385, 610] on button "Bill Only" at bounding box center [1377, 607] width 74 height 30
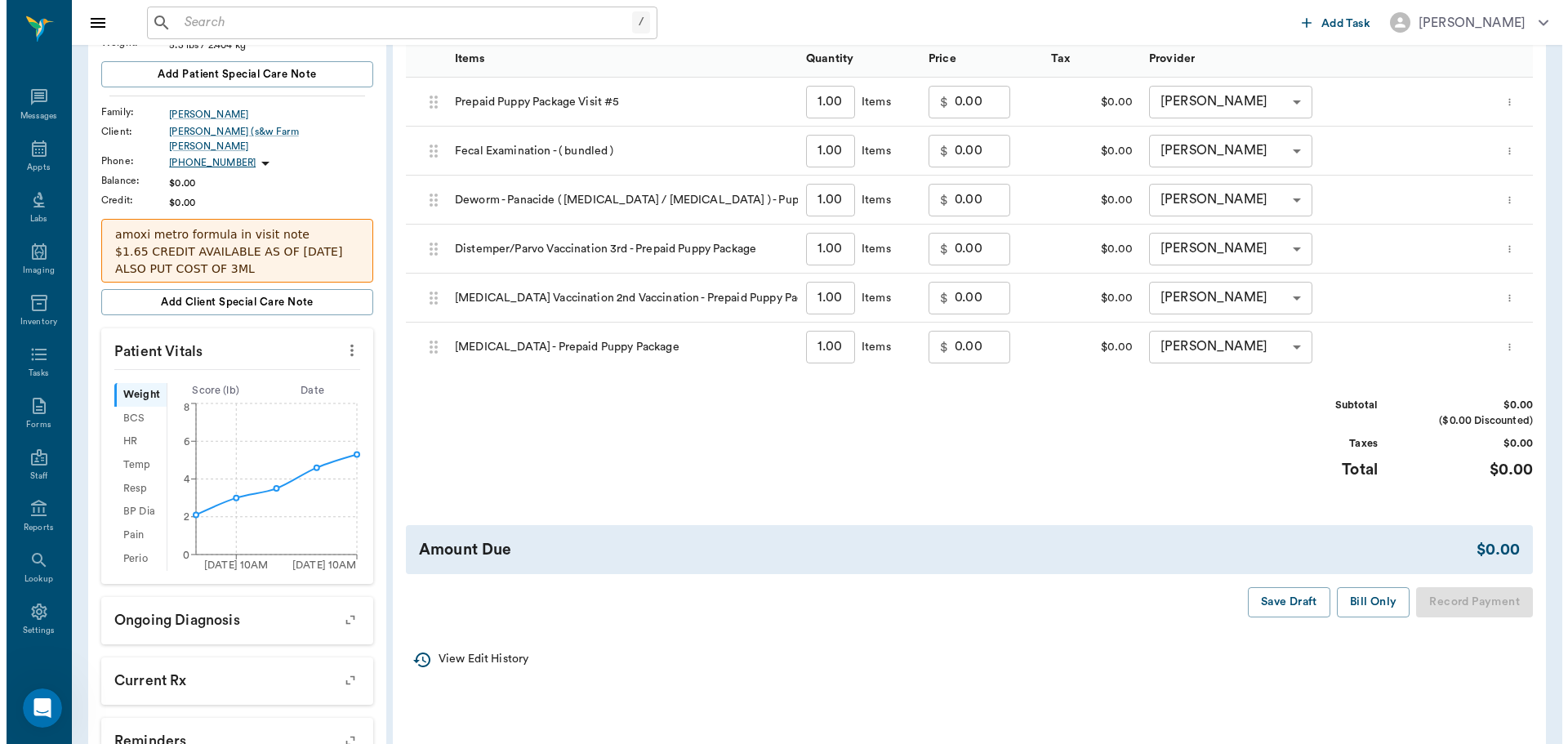
scroll to position [0, 0]
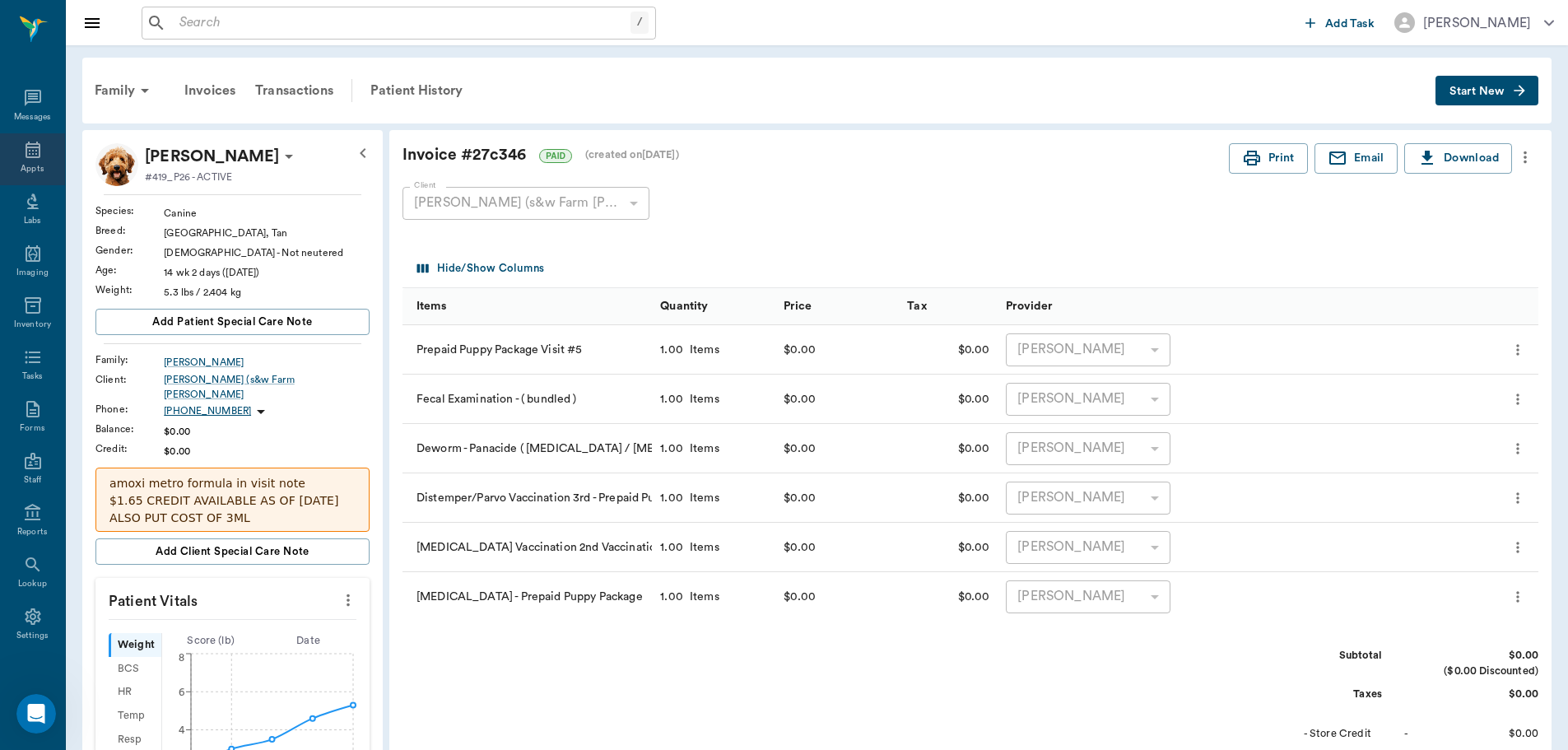
click at [11, 161] on div "Appts" at bounding box center [32, 160] width 65 height 52
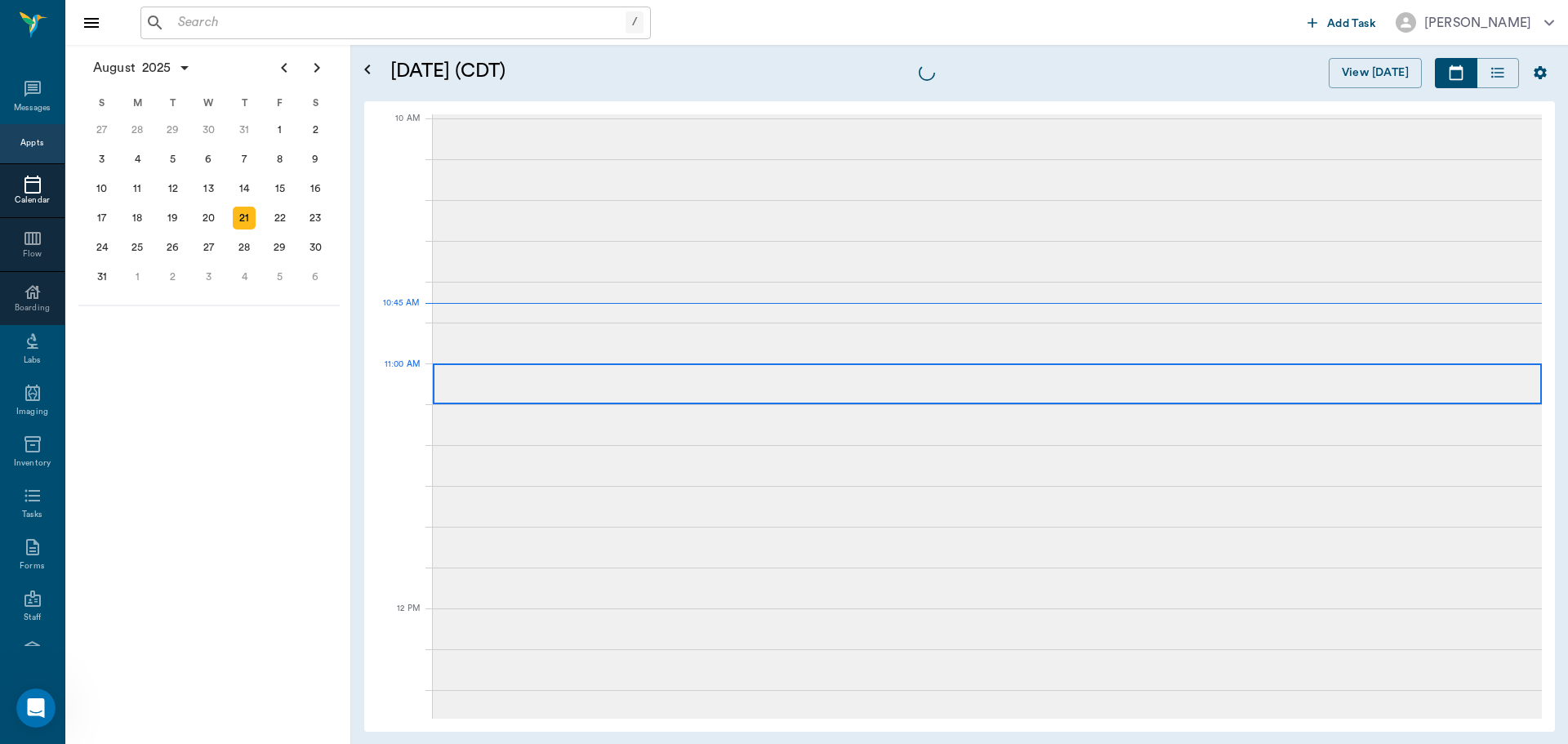
scroll to position [492, 0]
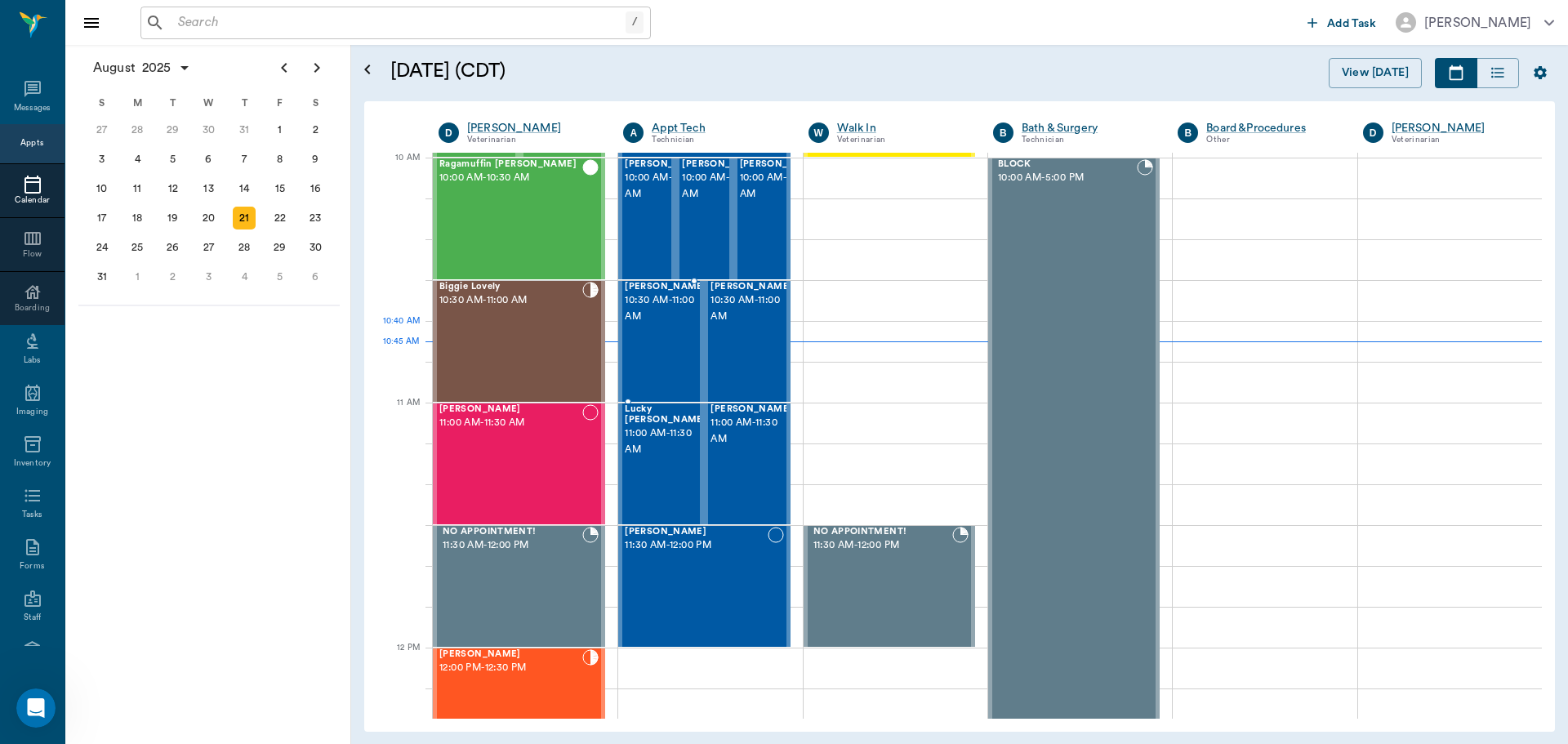
click at [649, 341] on div "CHICO Smith 10:30 AM - 11:00 AM" at bounding box center [666, 341] width 82 height 119
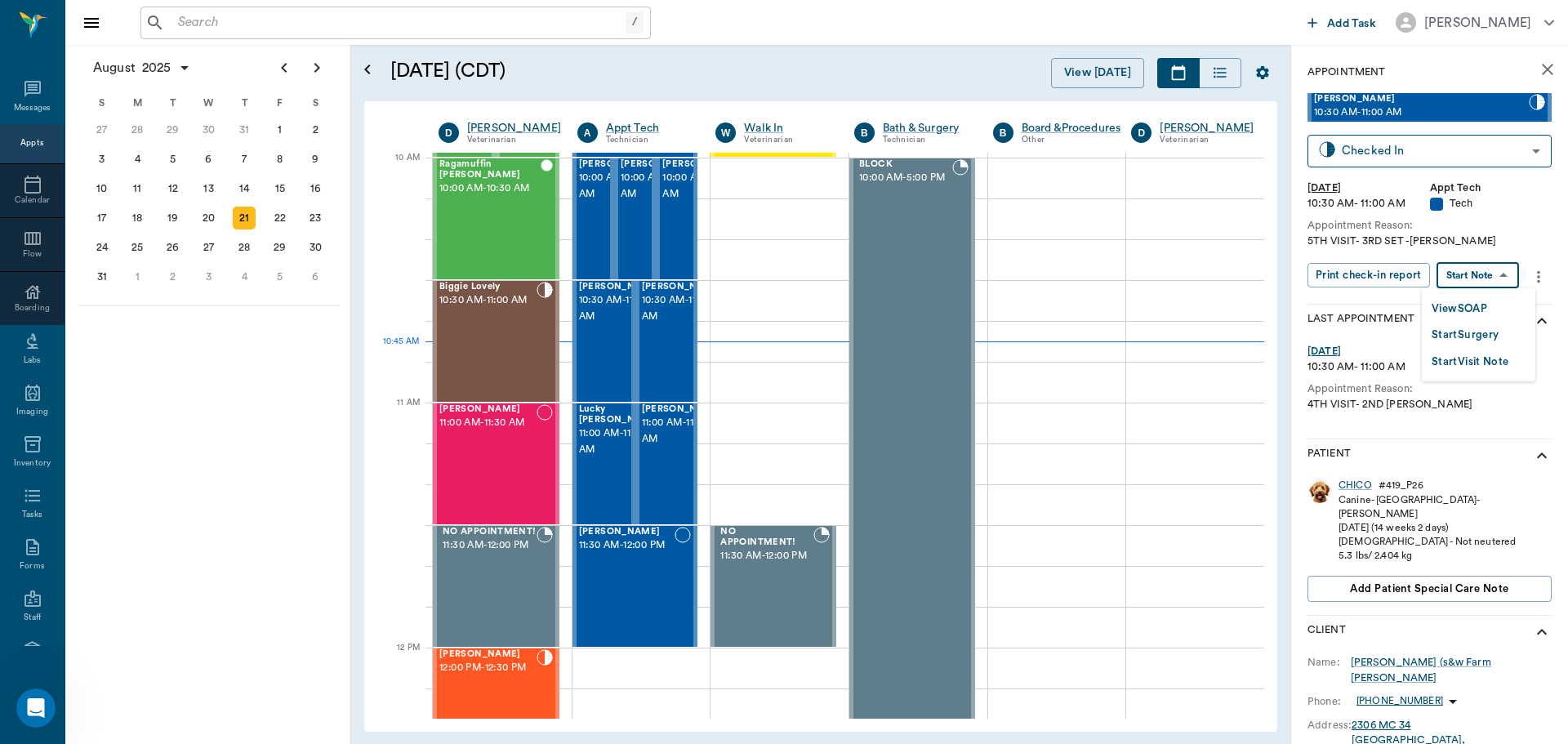
click at [1520, 264] on body "/ ​ Add Task Dr. Bert Ellsworth Nectar Messages Appts Calendar Flow Boarding La…" at bounding box center [784, 372] width 1568 height 744
click at [1483, 167] on div at bounding box center [784, 372] width 1568 height 744
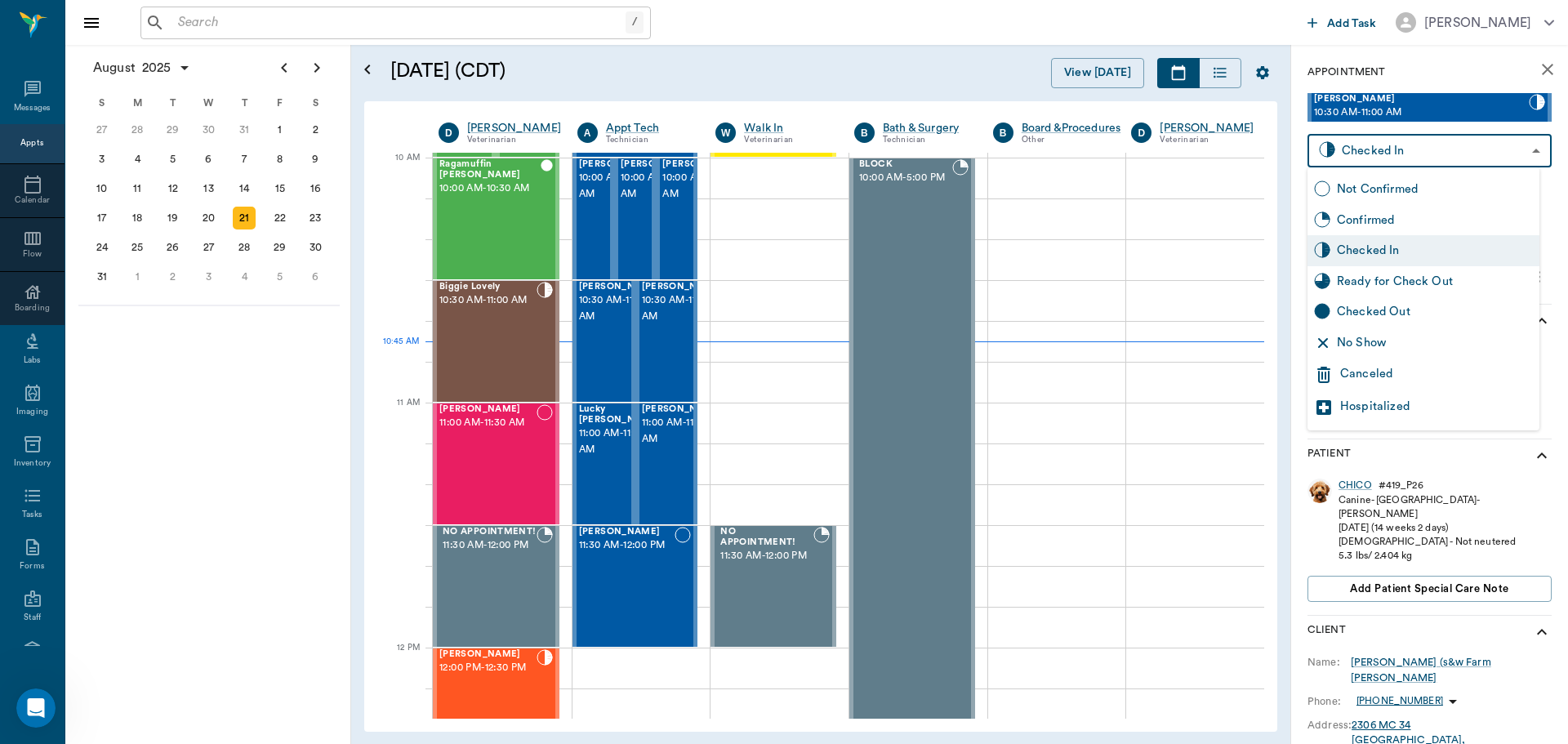
click at [1504, 145] on body "/ ​ Add Task Dr. Bert Ellsworth Nectar Messages Appts Calendar Flow Boarding La…" at bounding box center [784, 372] width 1568 height 744
click at [1467, 281] on div "Ready for Check Out" at bounding box center [1435, 282] width 196 height 18
type input "READY_TO_CHECKOUT"
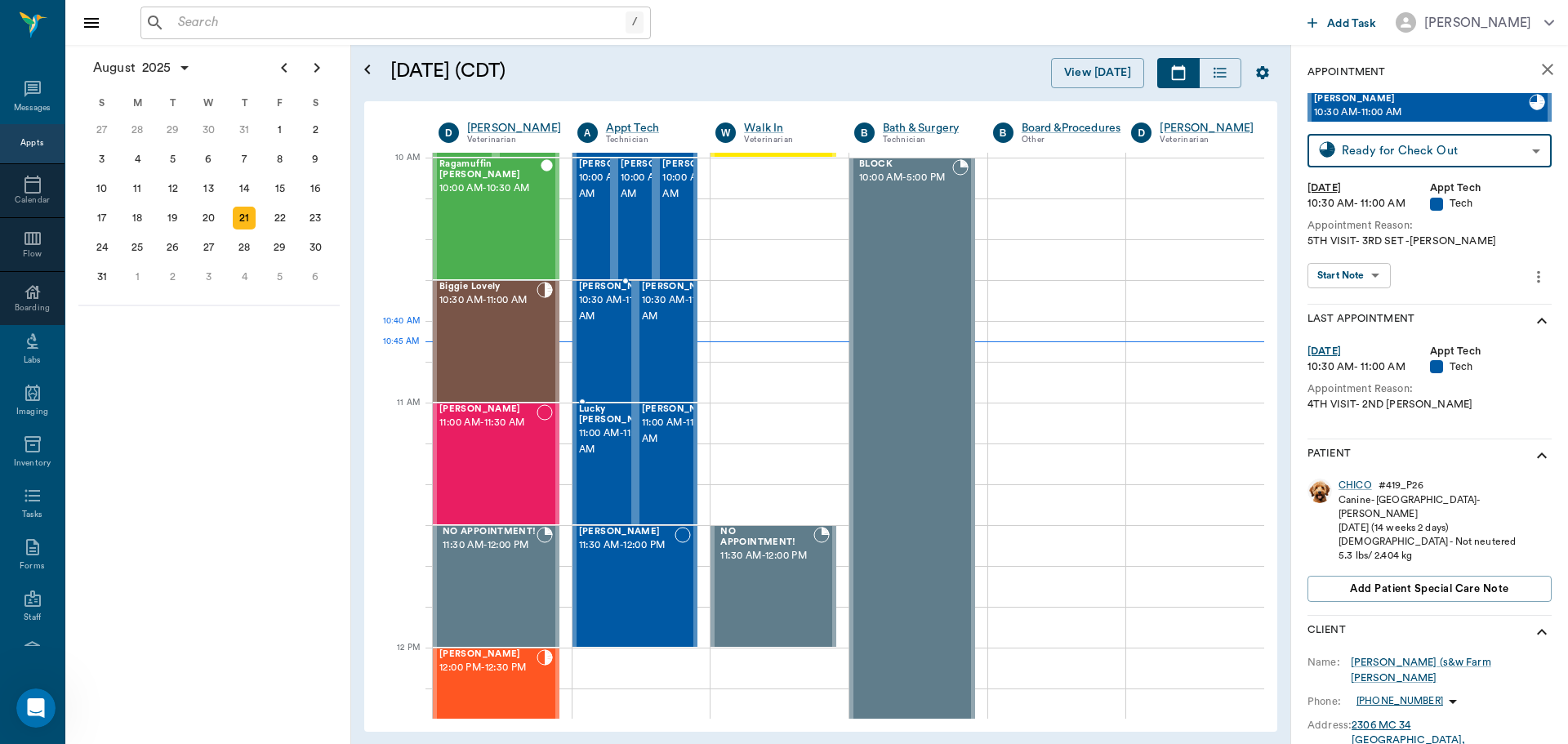
click at [600, 325] on span "10:30 AM - 11:00 AM" at bounding box center [620, 309] width 82 height 33
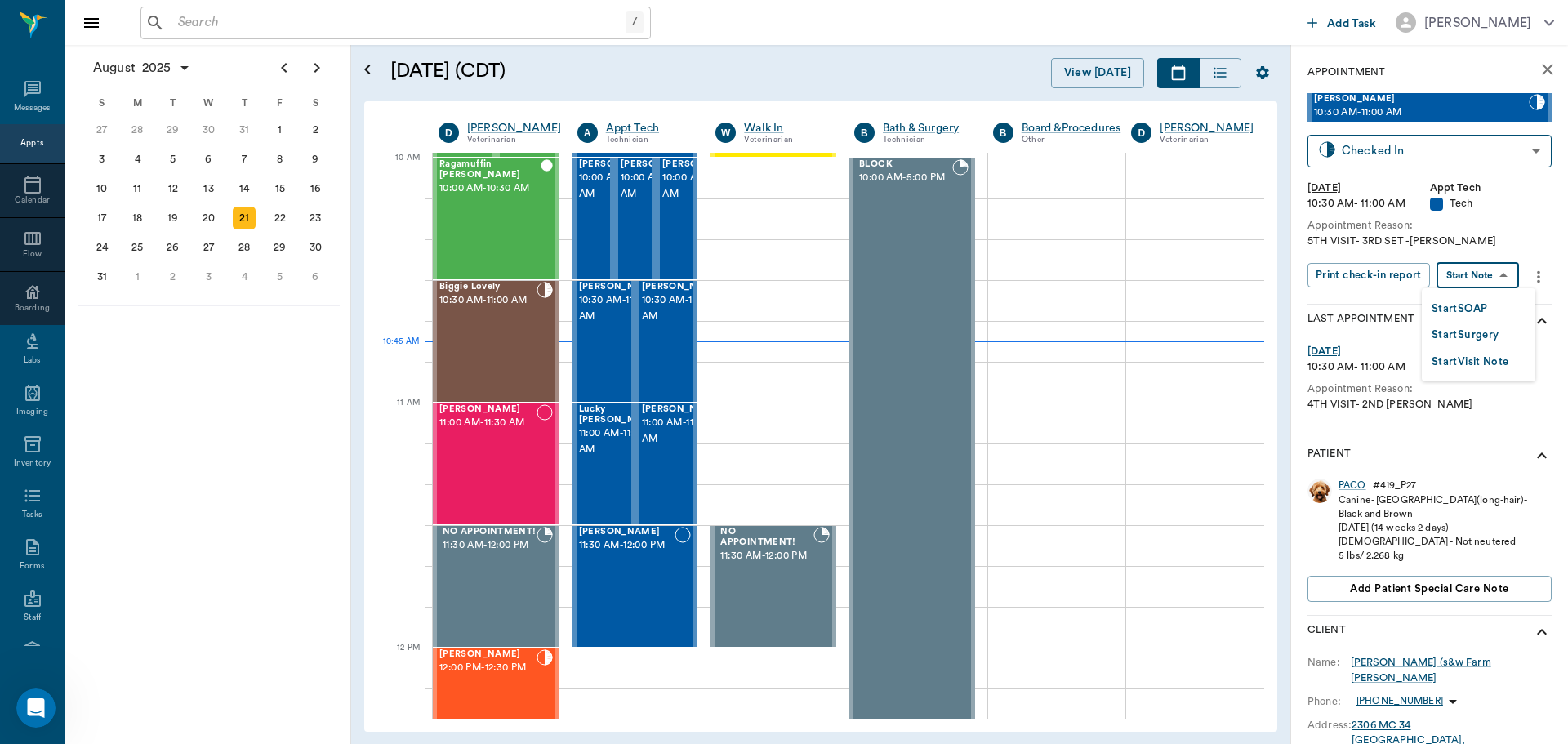
click at [1494, 285] on body "/ ​ Add Task Dr. Bert Ellsworth Nectar Messages Appts Calendar Flow Boarding La…" at bounding box center [784, 372] width 1568 height 744
click at [1486, 310] on button "Start SOAP" at bounding box center [1460, 309] width 56 height 19
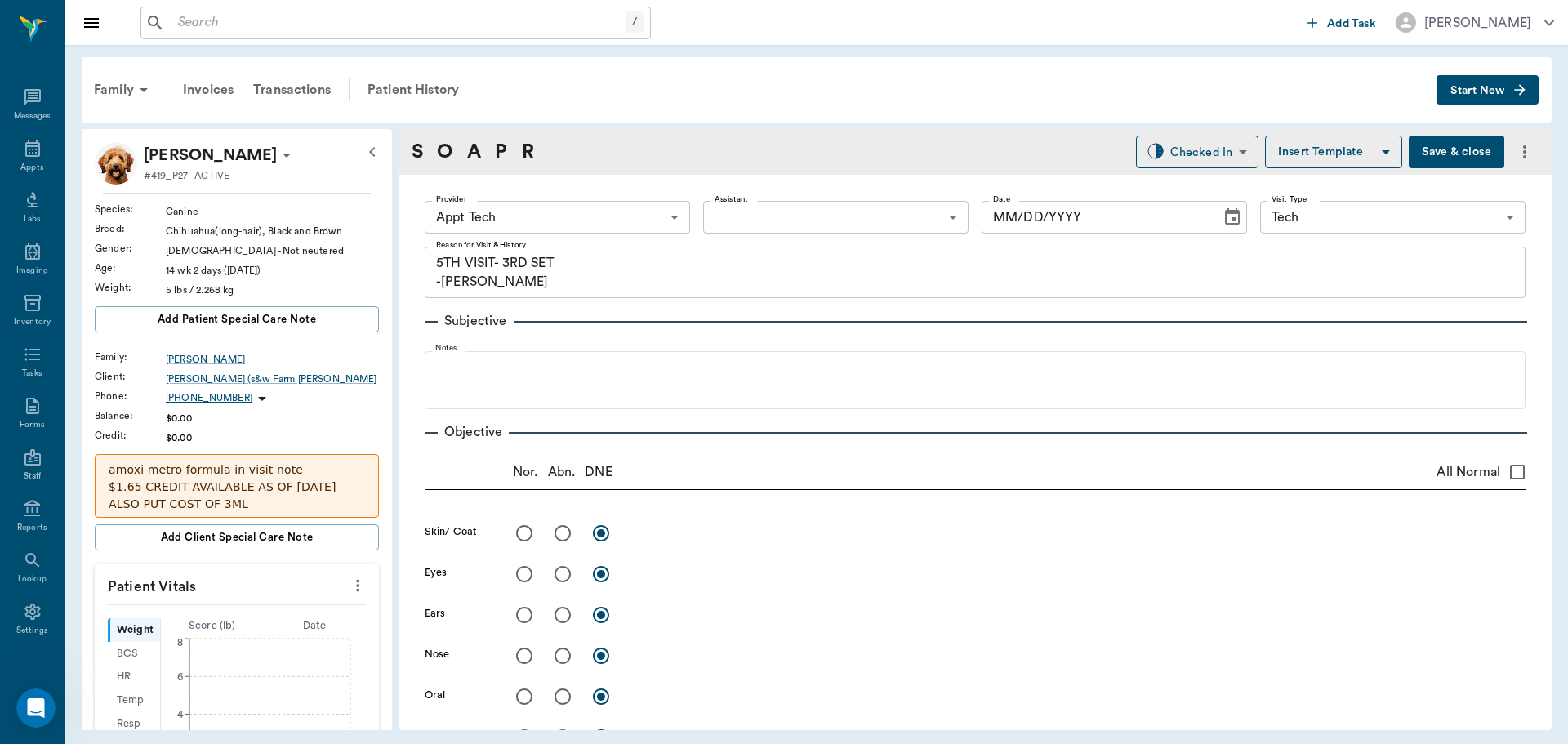
type input "63ec2f075fda476ae8351a4c"
type input "65d2be4f46e3a538d89b8c1a"
type textarea "5TH VISIT- 3RD SET -JESS"
type input "[DATE]"
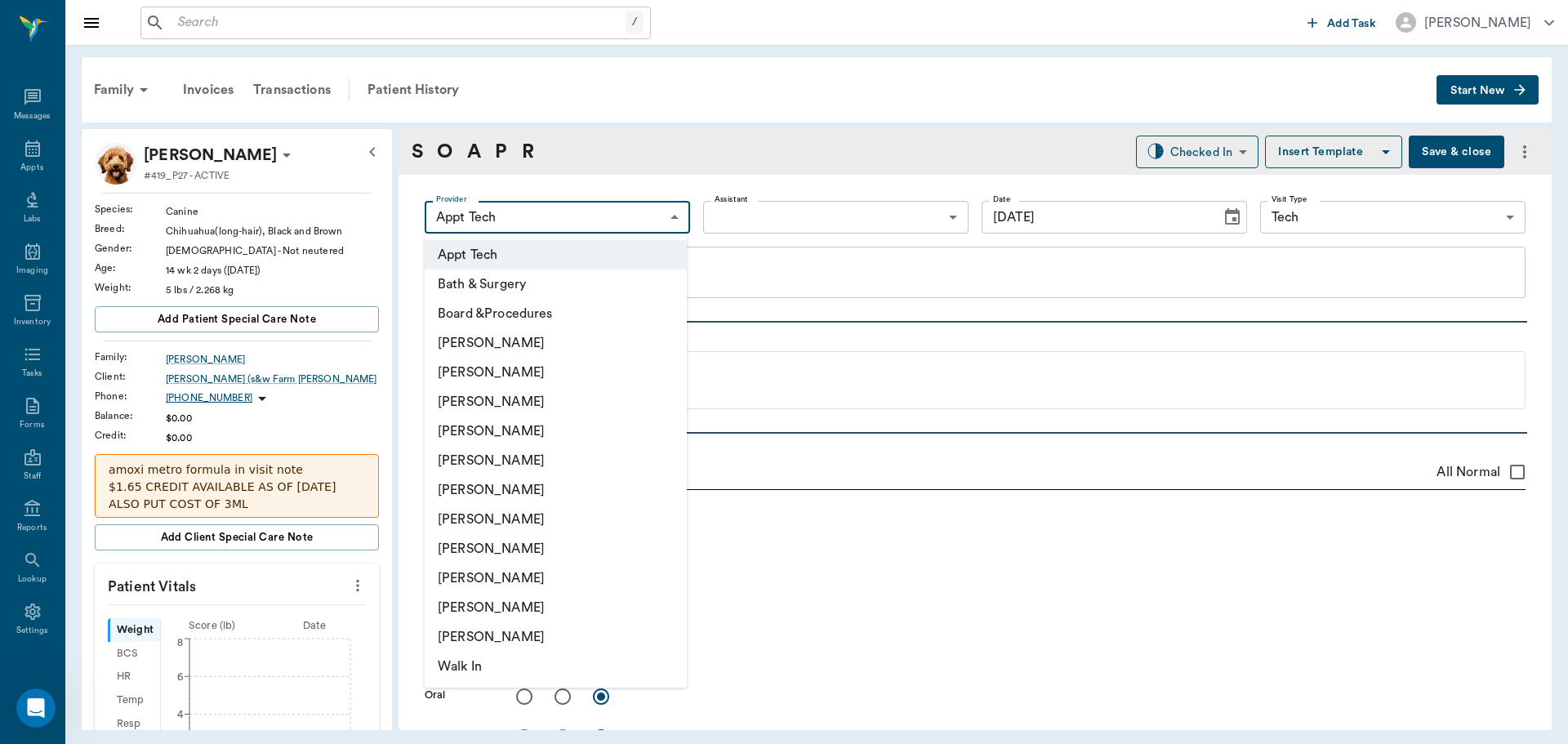
click at [624, 208] on body "/ ​ Add Task Dr. Bert Ellsworth Nectar Messages Appts Labs Imaging Inventory Ta…" at bounding box center [784, 372] width 1568 height 744
click at [595, 375] on li "[PERSON_NAME]" at bounding box center [555, 372] width 262 height 29
type input "642ef10e332a41444de2bad1"
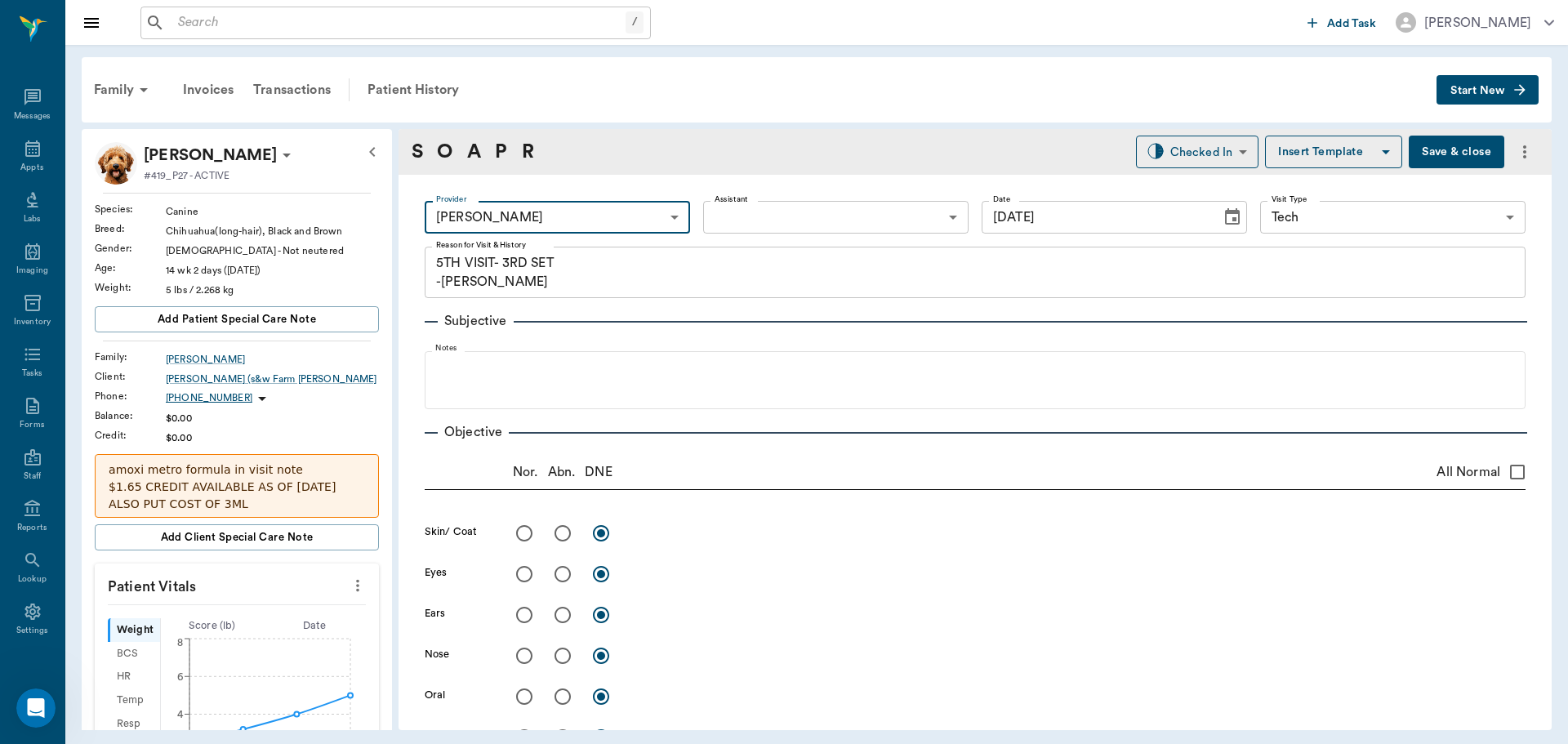
click at [349, 582] on icon "more" at bounding box center [358, 586] width 18 height 20
click at [302, 615] on span "Enter Vitals" at bounding box center [277, 614] width 138 height 18
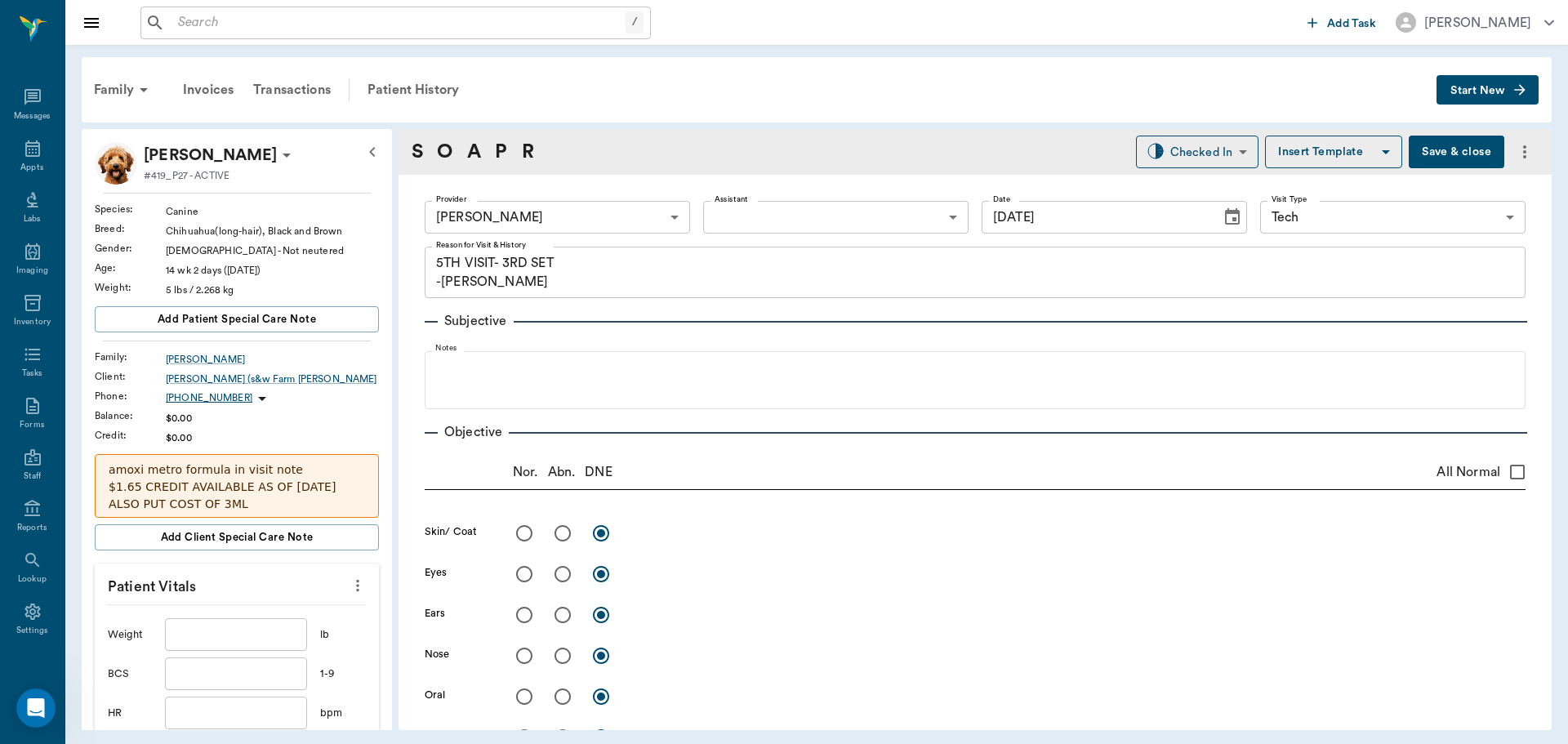
click at [248, 636] on input "text" at bounding box center [236, 634] width 142 height 33
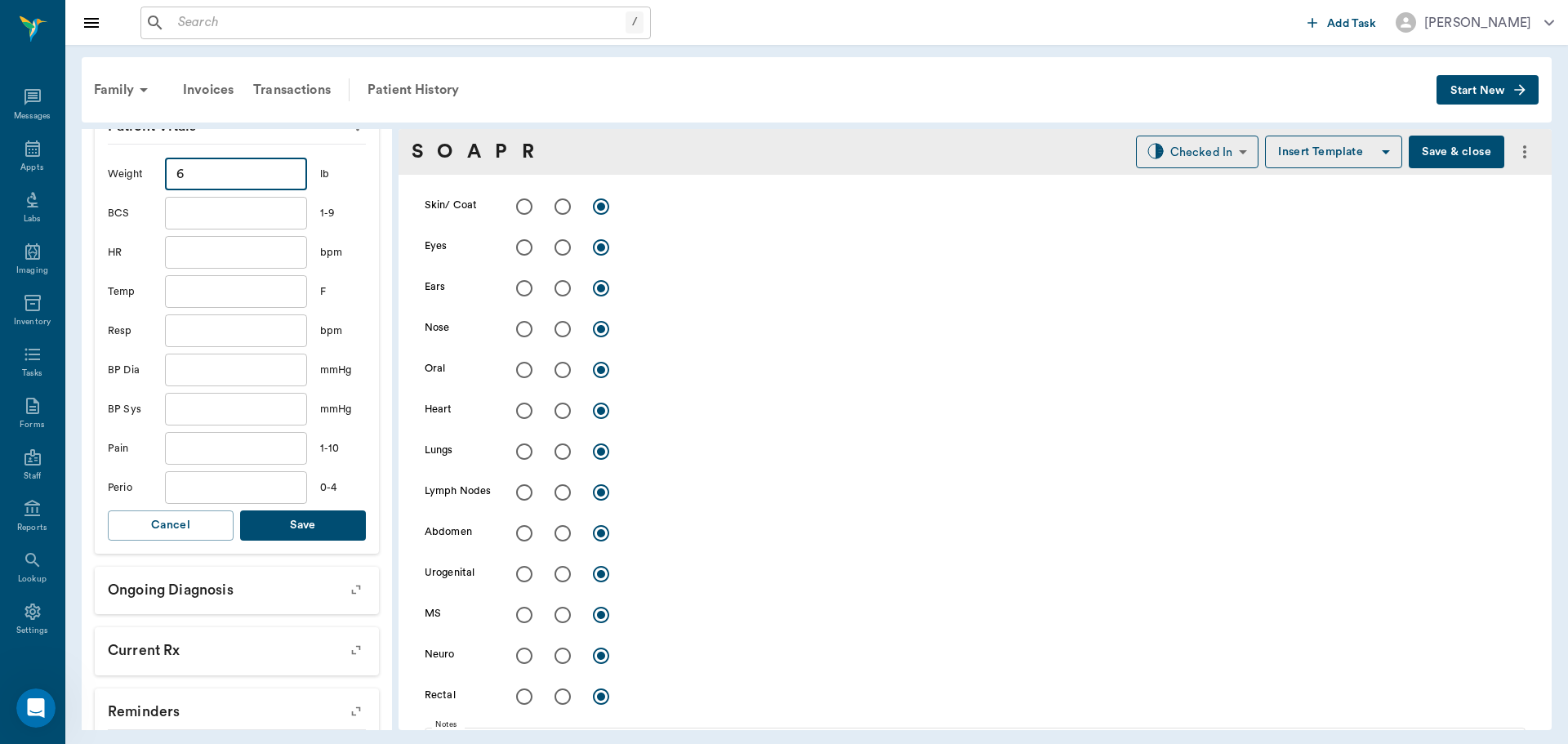
scroll to position [490, 0]
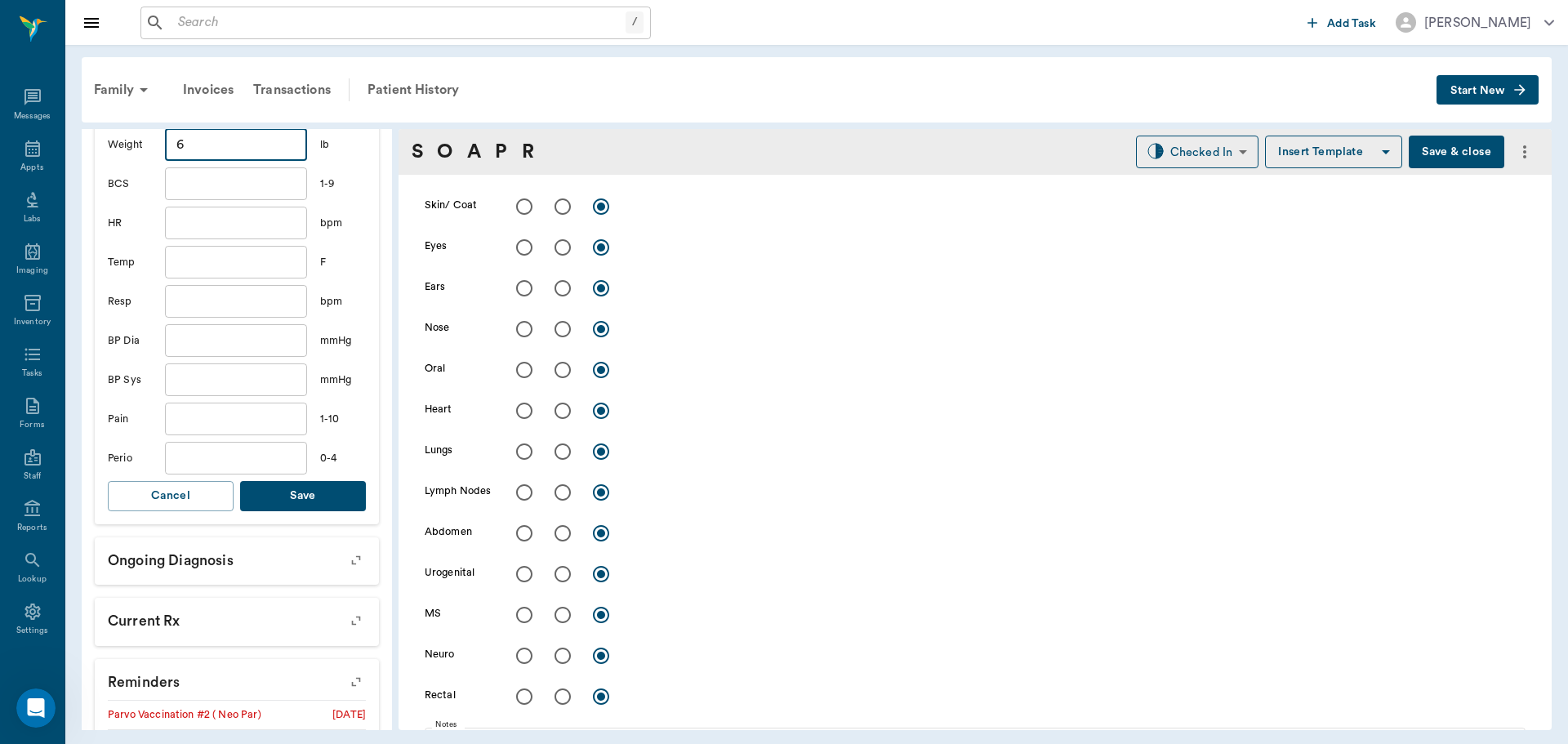
type input "6"
click at [339, 494] on button "Save" at bounding box center [303, 496] width 126 height 30
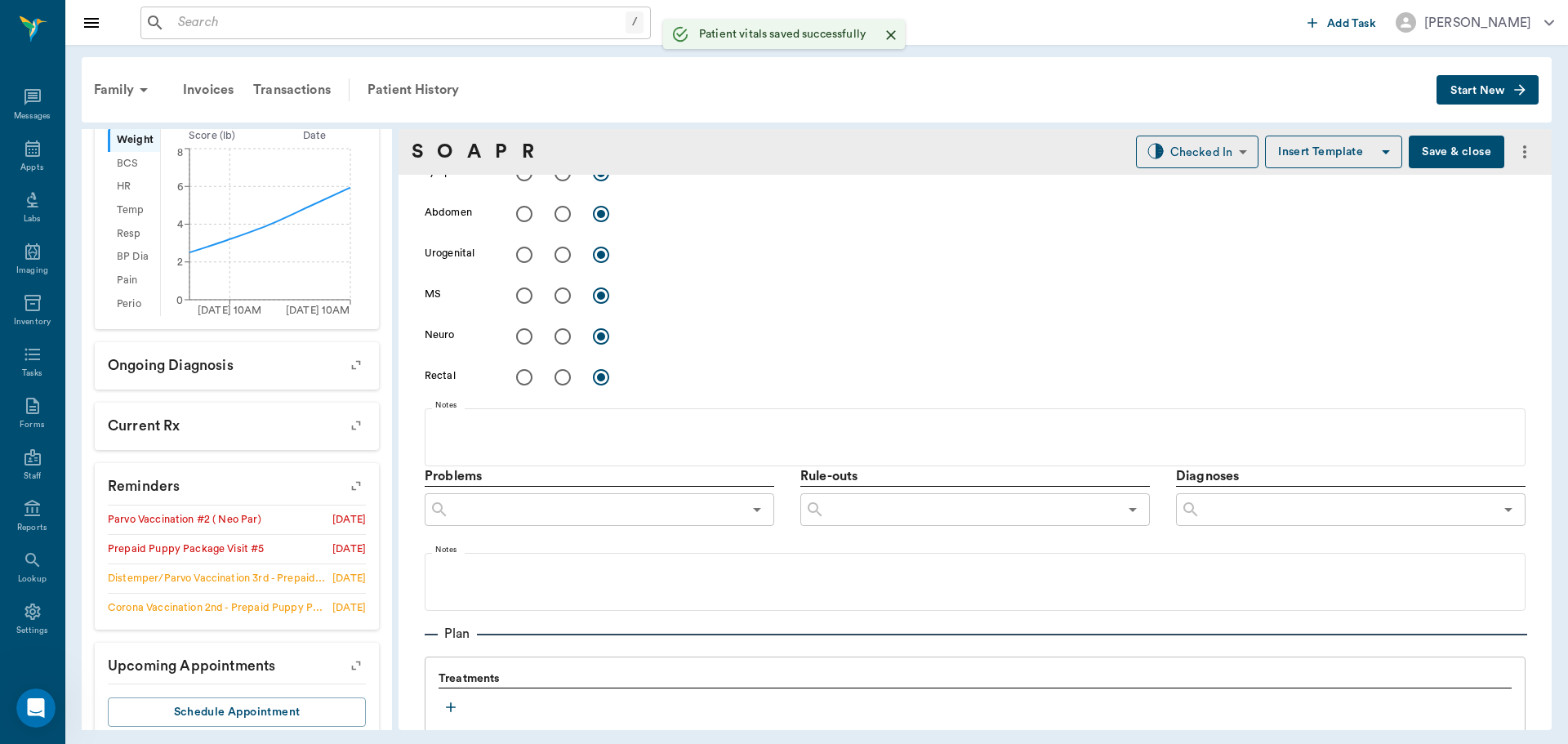
scroll to position [973, 0]
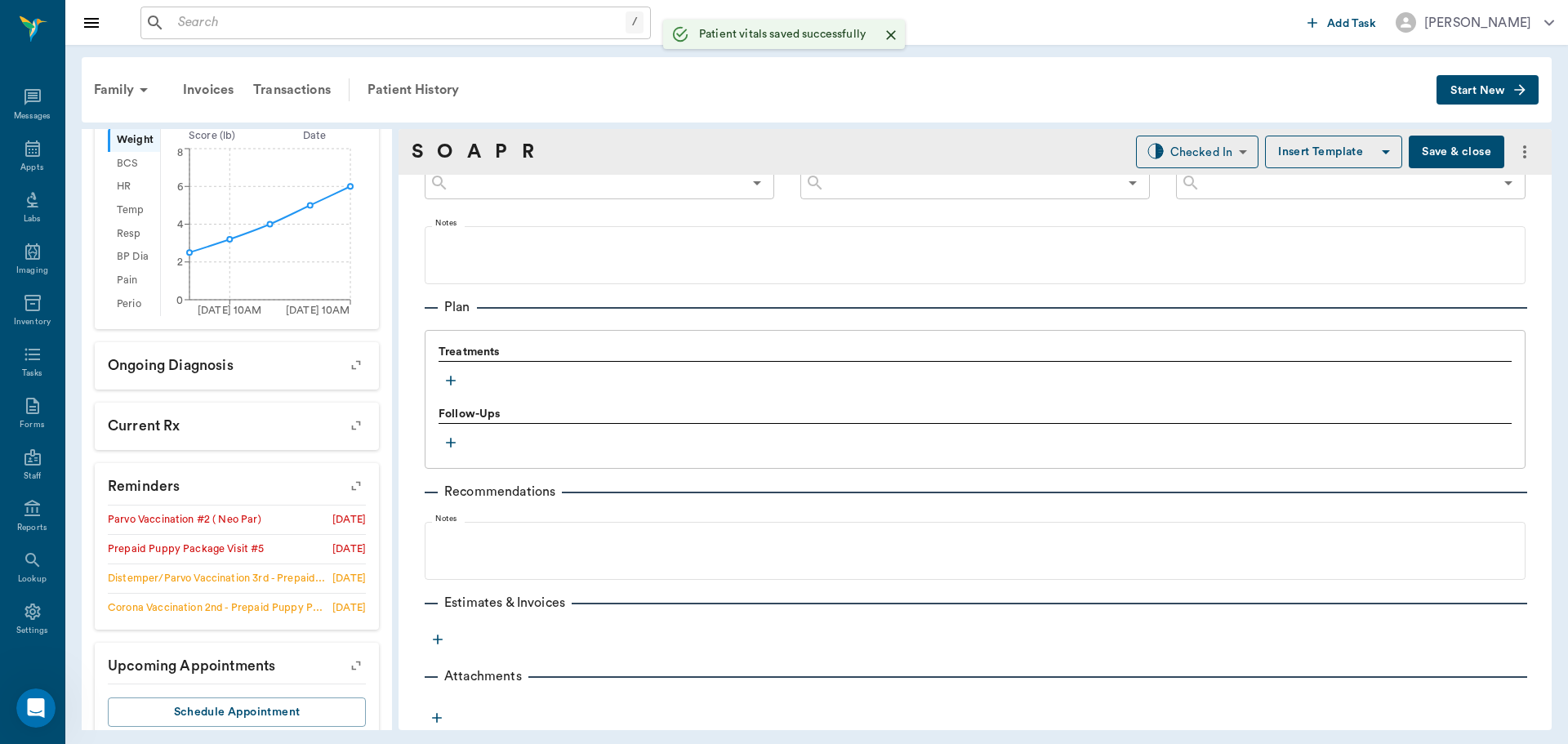
click at [454, 375] on icon "button" at bounding box center [451, 381] width 17 height 17
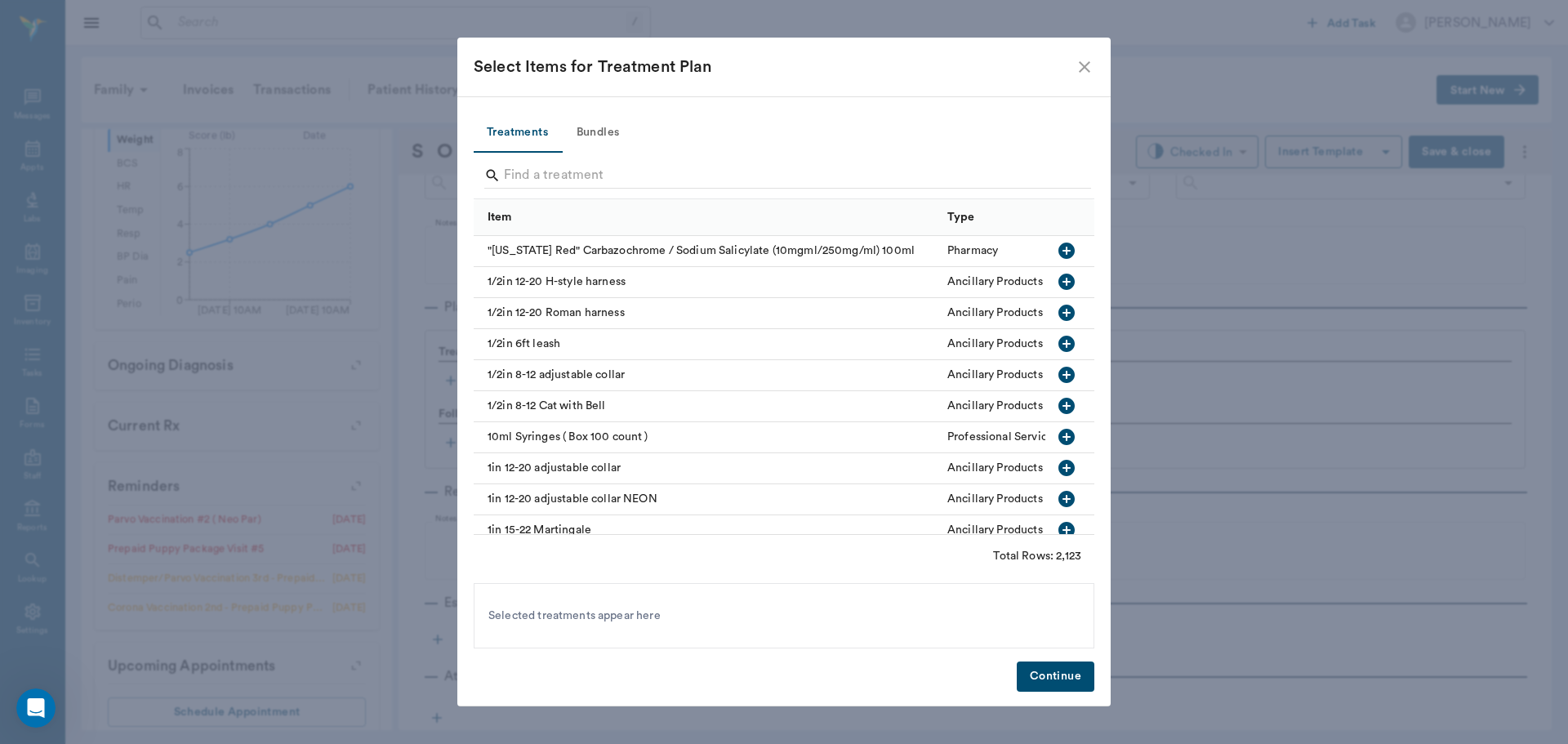
click at [597, 137] on button "Bundles" at bounding box center [598, 133] width 73 height 39
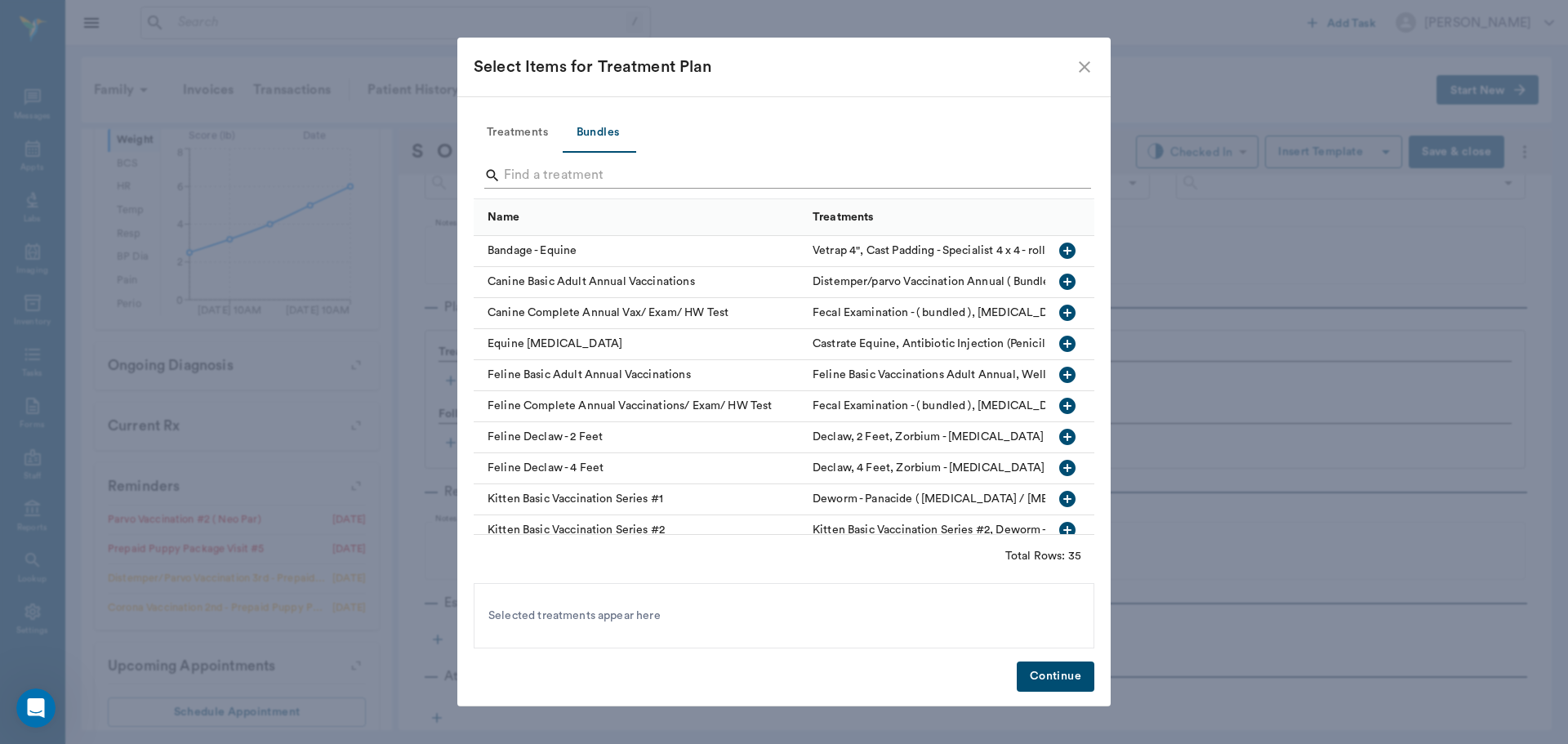
click at [629, 178] on input "Search" at bounding box center [785, 175] width 563 height 26
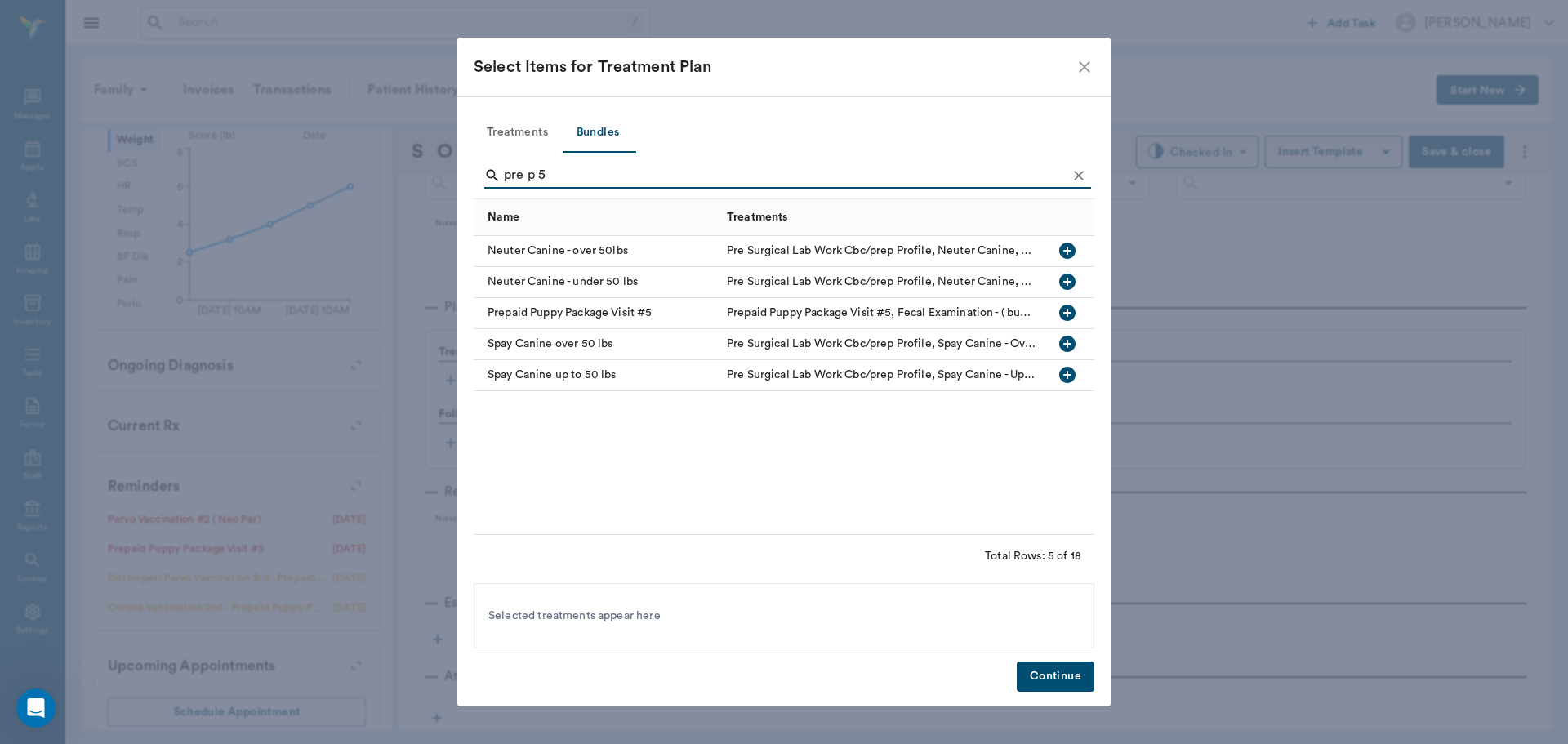
type input "pre p 5"
click at [1061, 312] on icon "button" at bounding box center [1068, 313] width 17 height 17
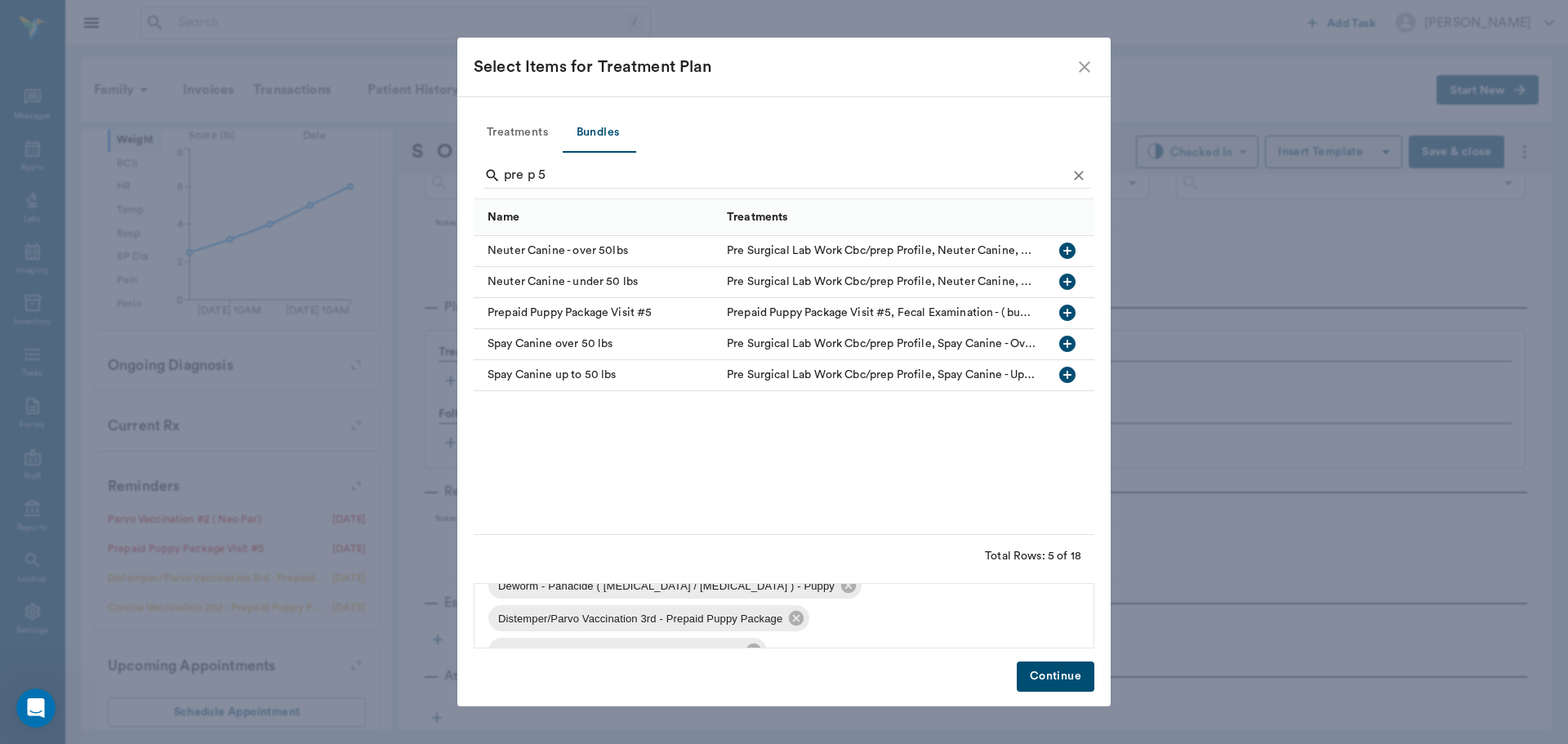
scroll to position [82, 0]
click at [755, 627] on icon at bounding box center [754, 627] width 15 height 15
click at [1058, 681] on button "Continue" at bounding box center [1055, 676] width 78 height 30
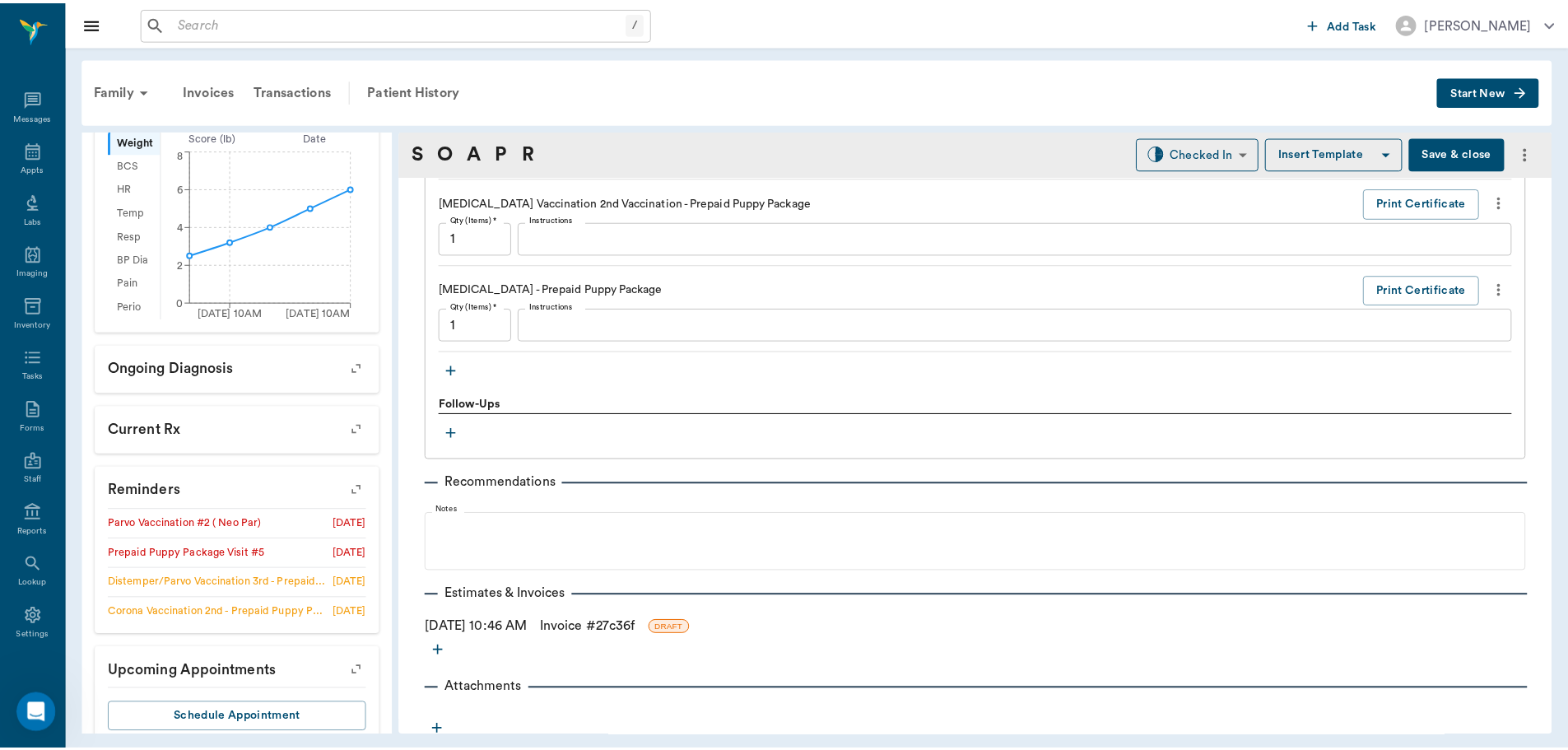
scroll to position [1524, 0]
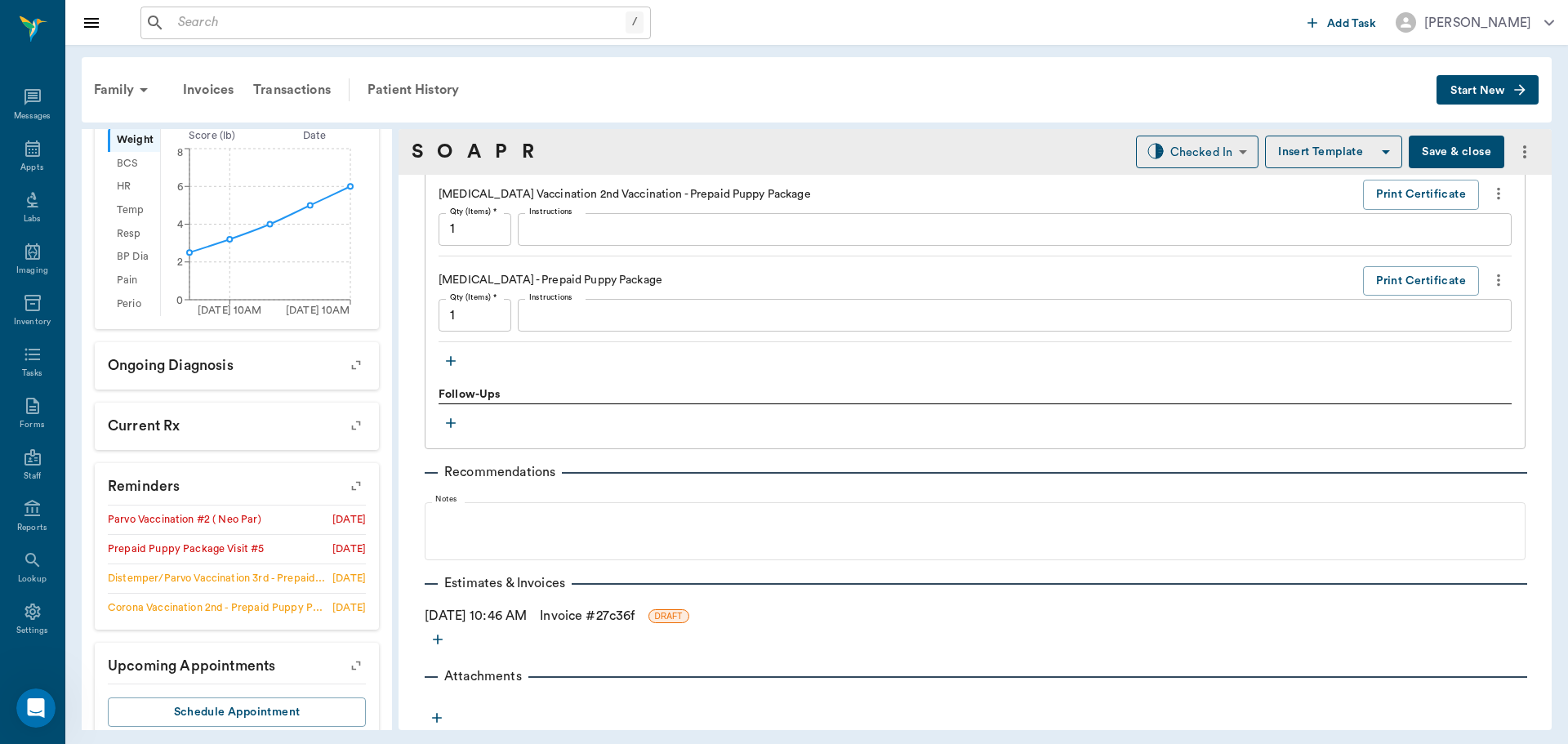
click at [621, 618] on link "Invoice # 27c36f" at bounding box center [587, 616] width 95 height 20
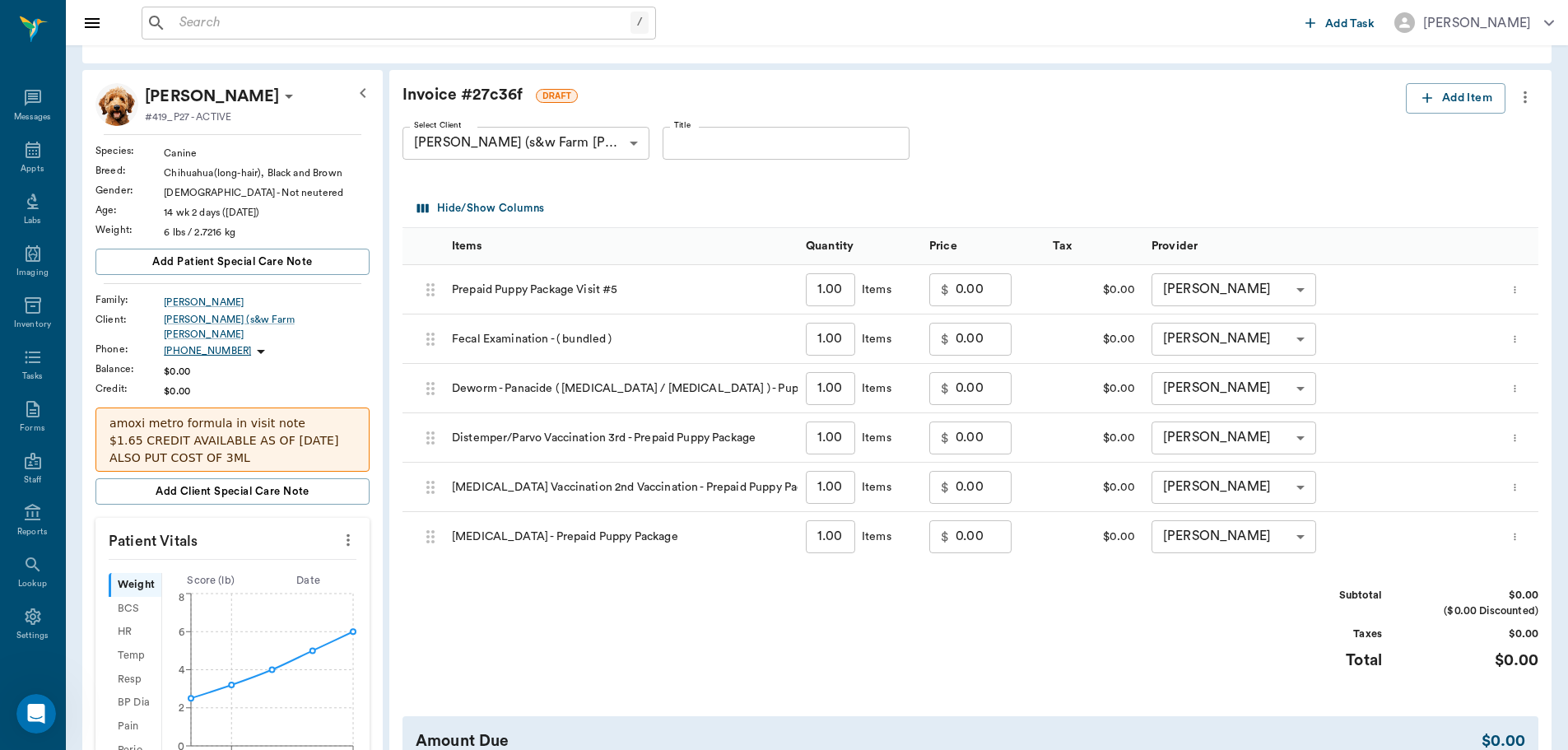
scroll to position [165, 0]
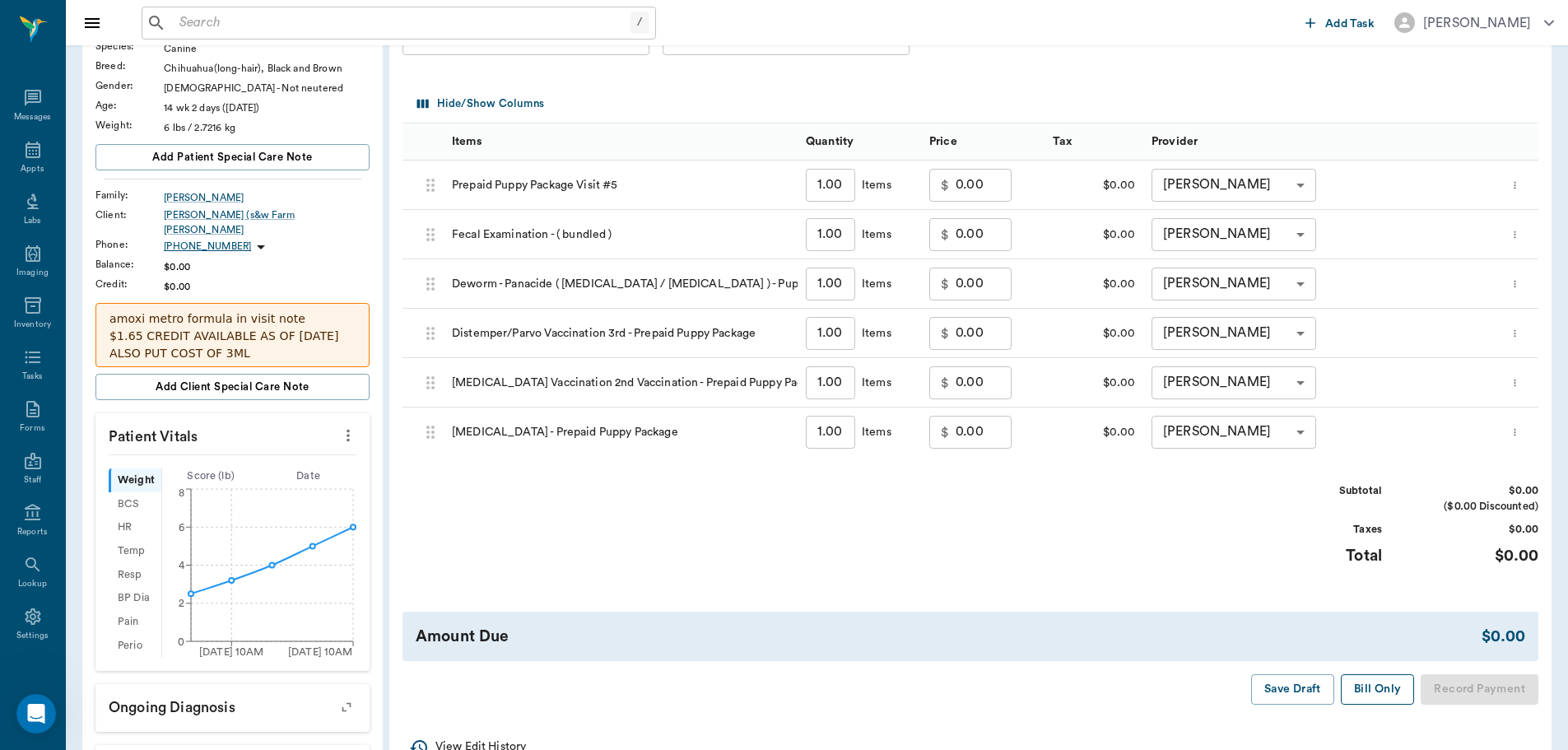
click at [1390, 684] on button "Bill Only" at bounding box center [1377, 689] width 74 height 30
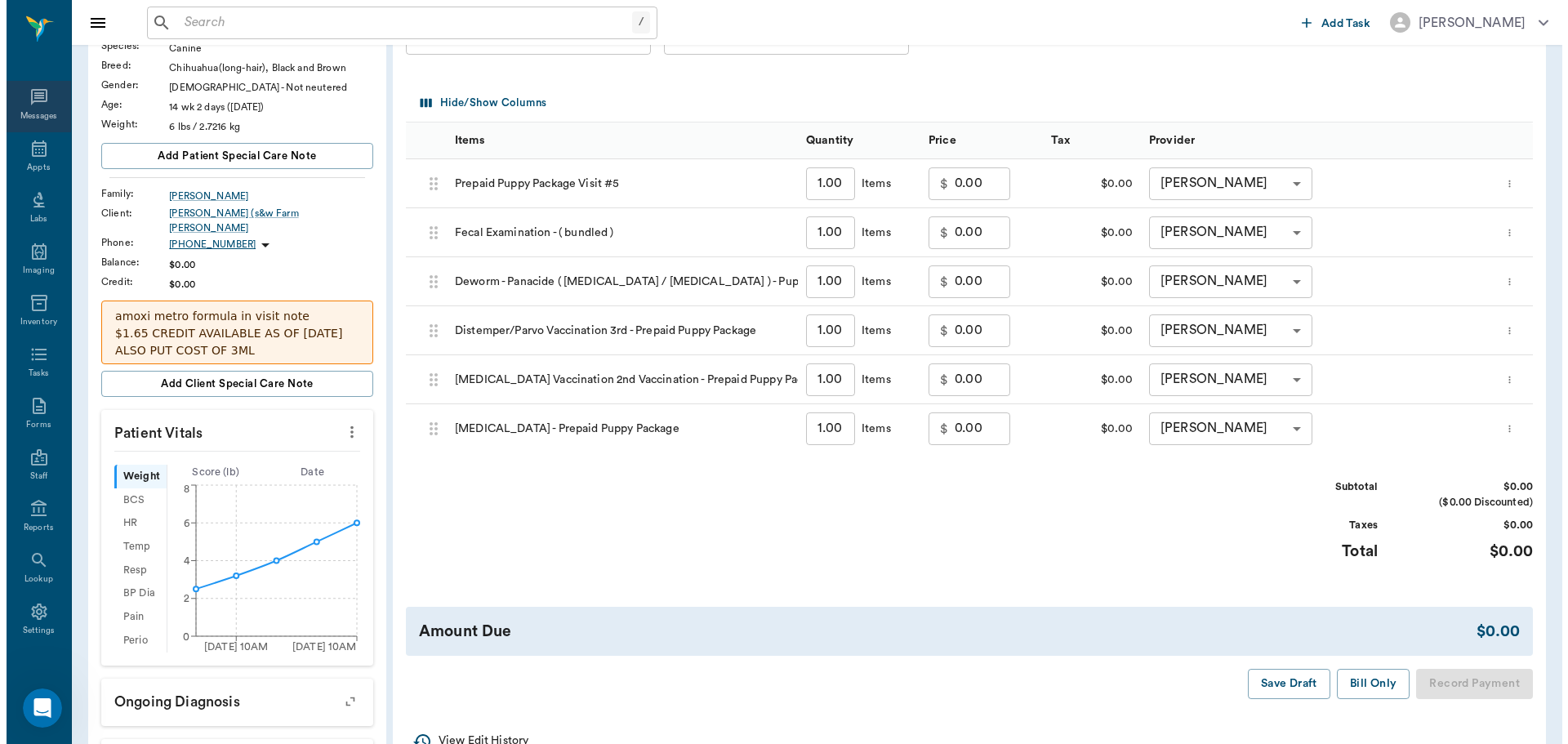
scroll to position [0, 0]
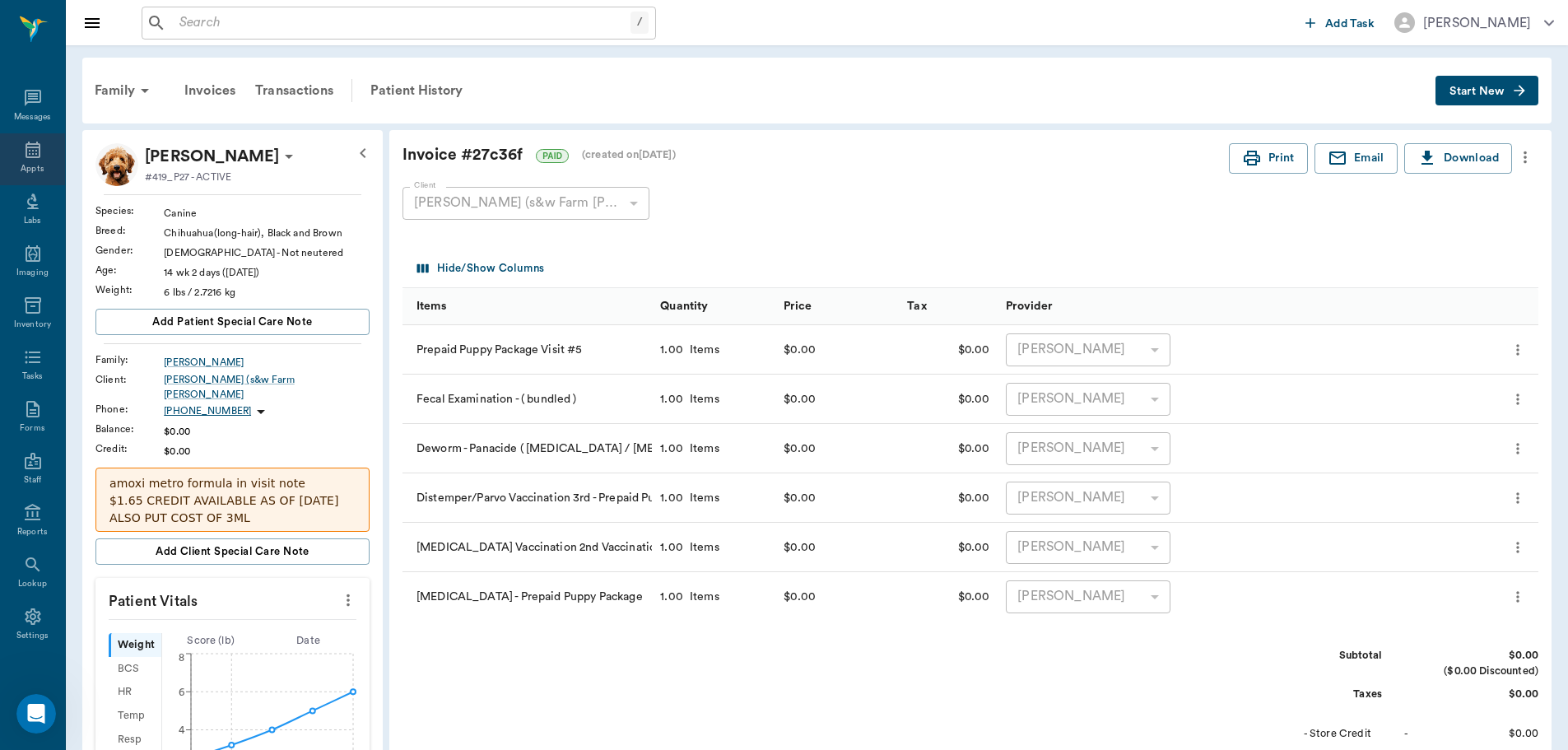
click at [39, 160] on div "Appts" at bounding box center [32, 160] width 65 height 52
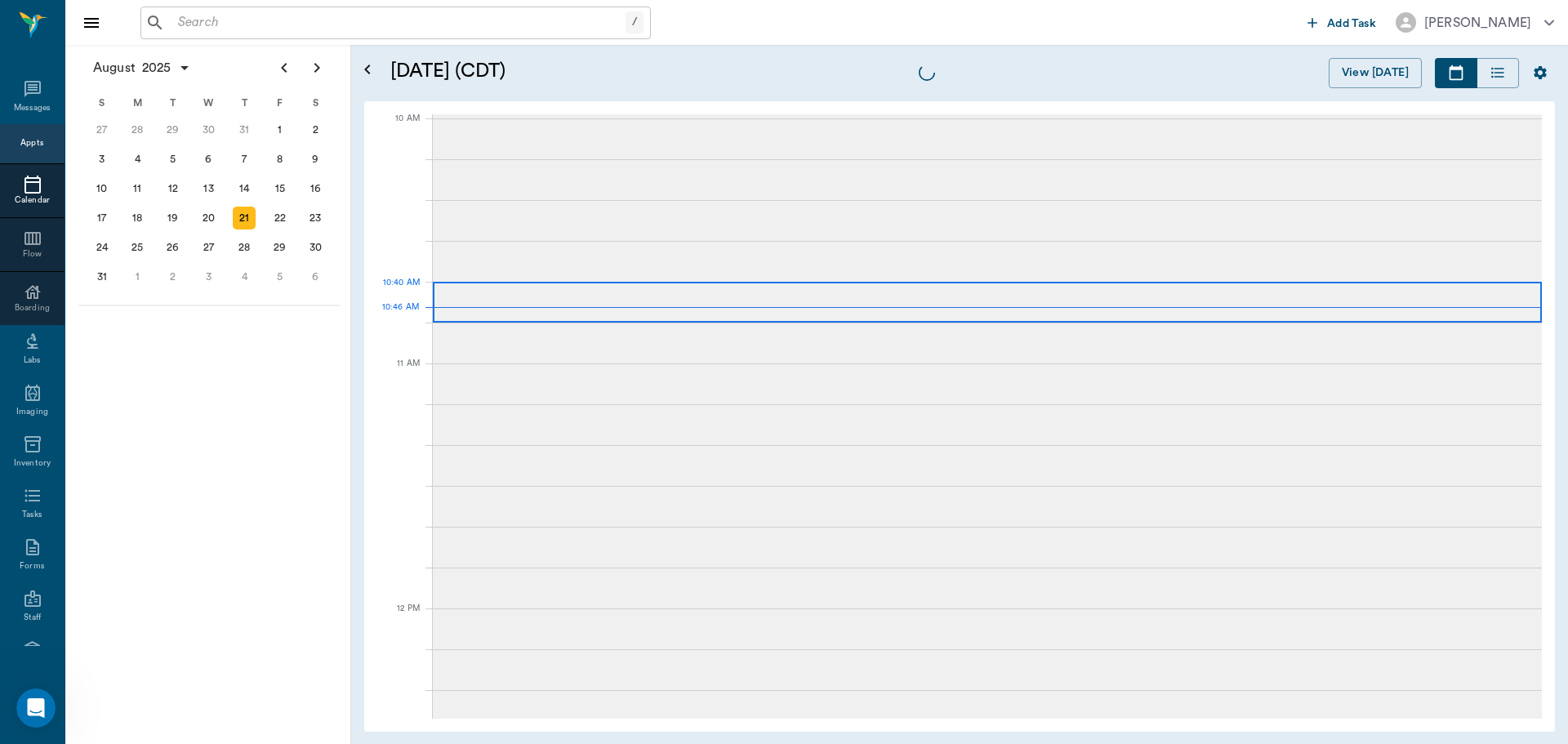
scroll to position [492, 0]
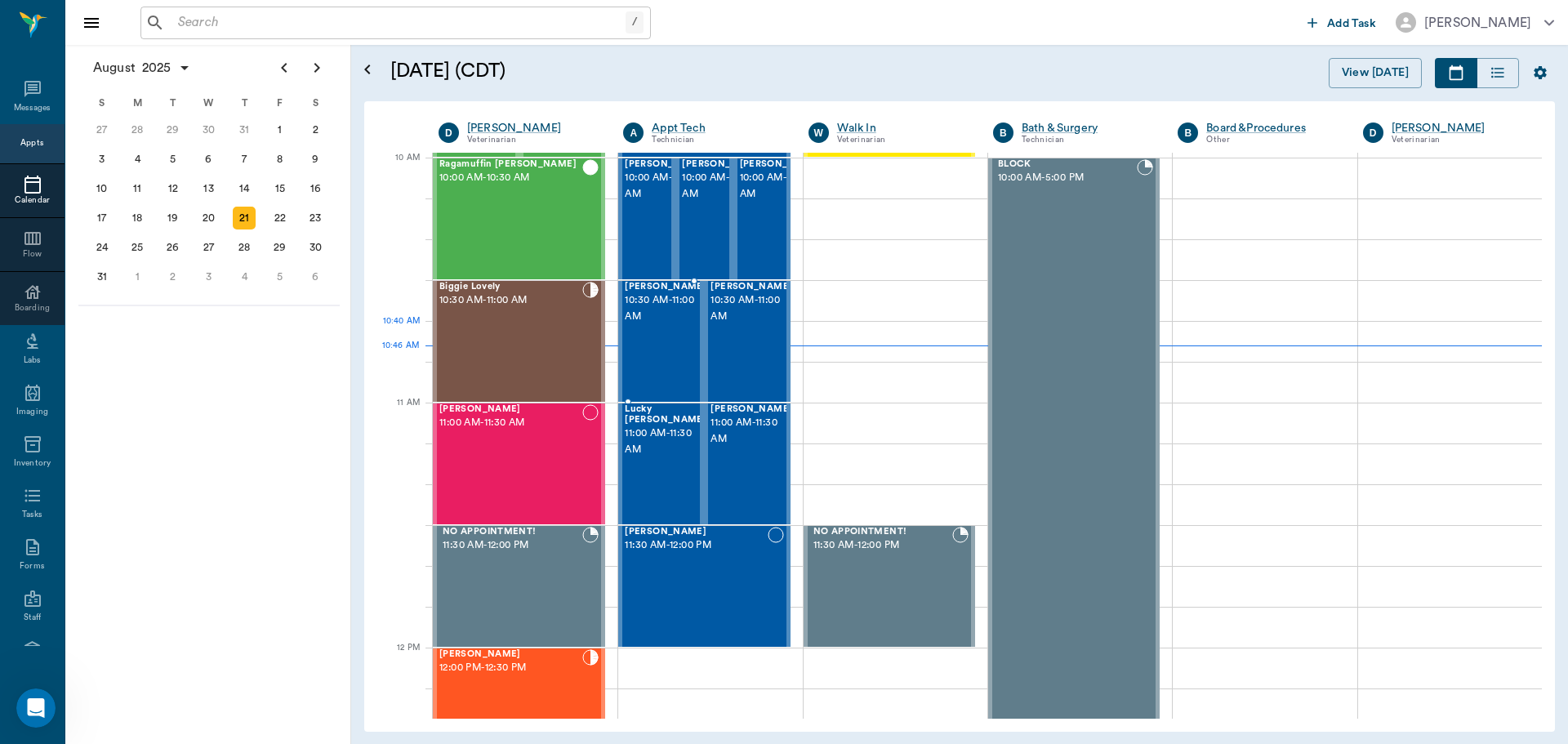
click at [651, 334] on div "PACO Smith 10:30 AM - 11:00 AM" at bounding box center [666, 341] width 82 height 119
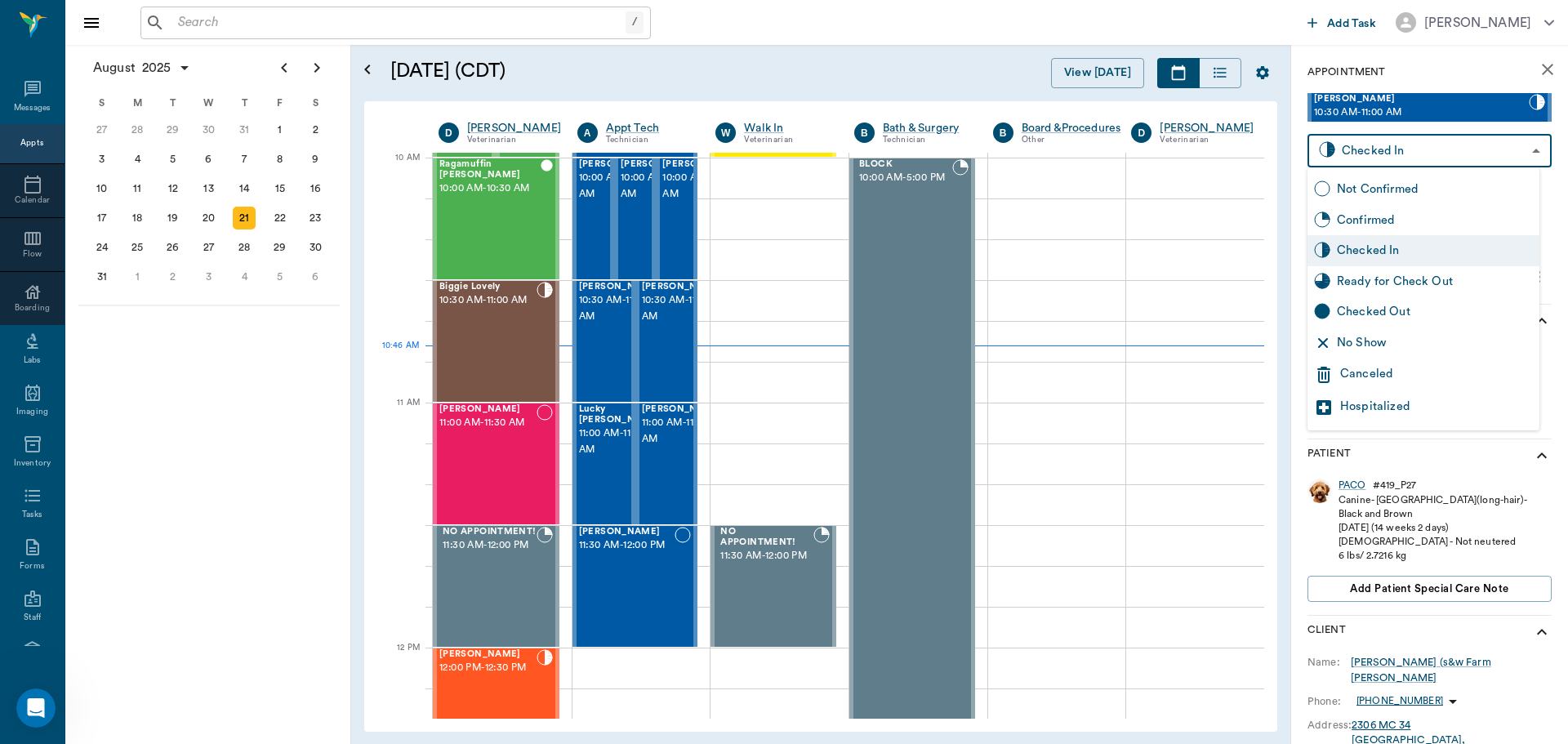
click at [1465, 151] on body "/ ​ Add Task Dr. Bert Ellsworth Nectar Messages Appts Calendar Flow Boarding La…" at bounding box center [784, 372] width 1568 height 744
click at [1484, 276] on div "Ready for Check Out" at bounding box center [1435, 282] width 196 height 18
type input "READY_TO_CHECKOUT"
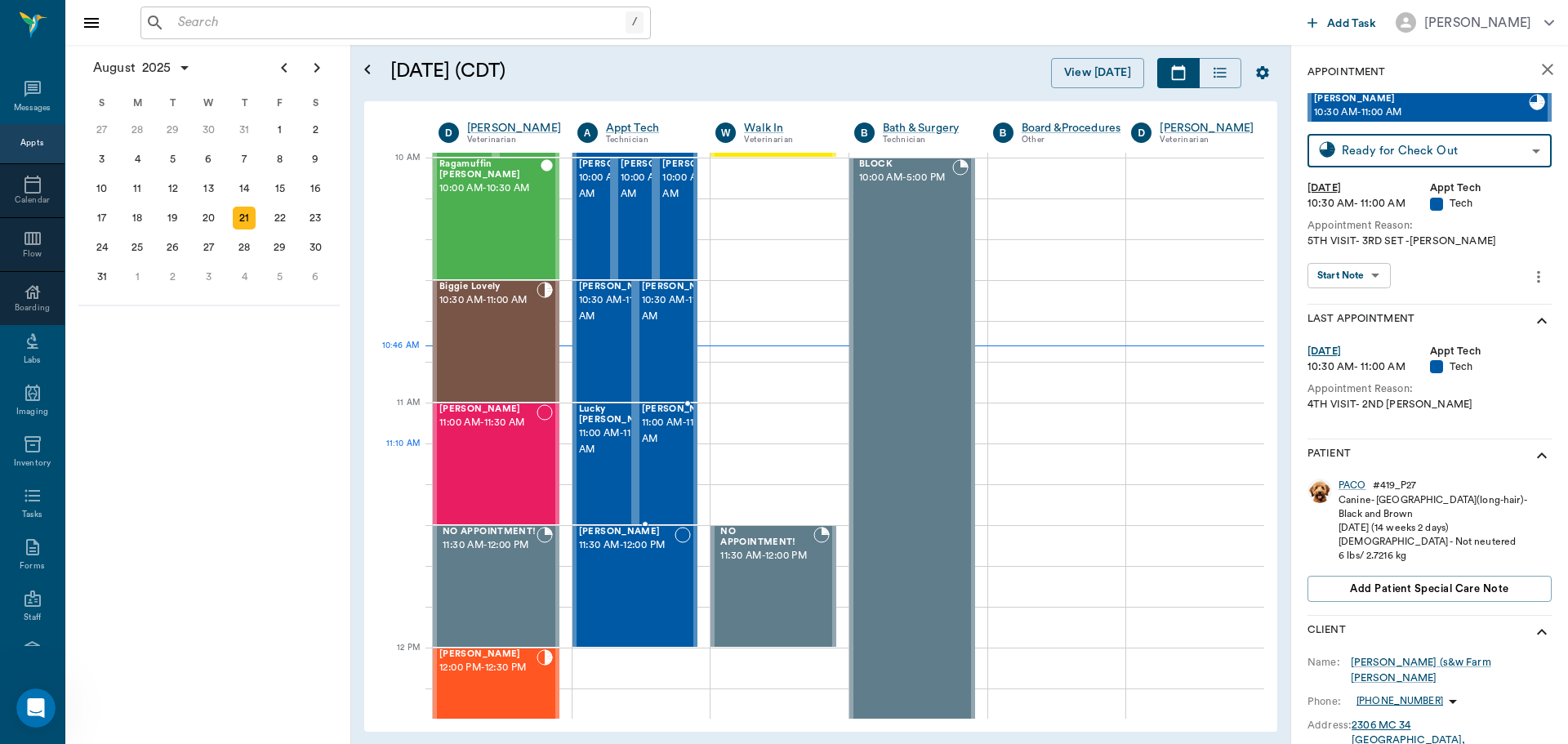
click at [656, 448] on span "11:00 AM - 11:30 AM" at bounding box center [683, 431] width 82 height 33
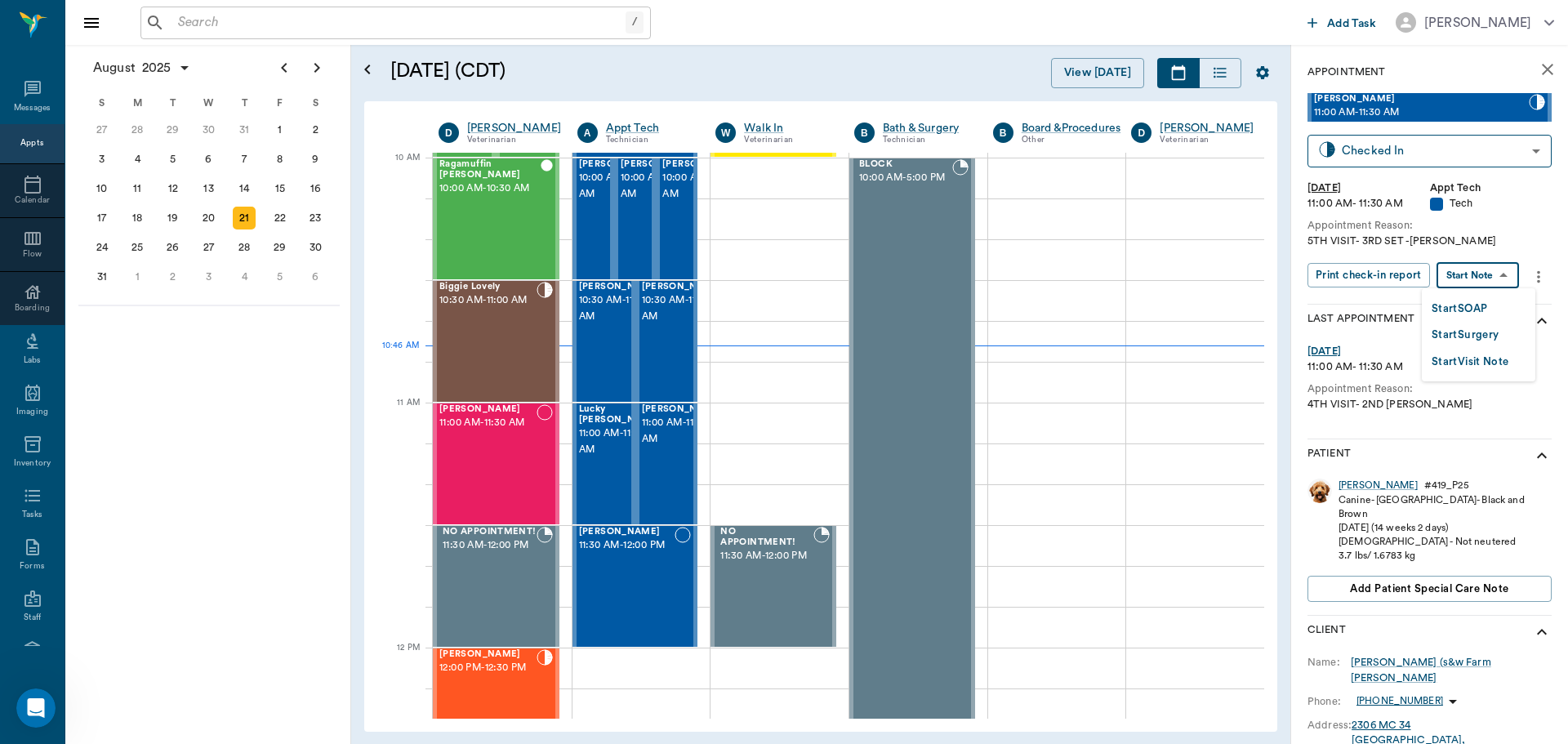
click at [1504, 280] on body "/ ​ Add Task Dr. Bert Ellsworth Nectar Messages Appts Calendar Flow Boarding La…" at bounding box center [784, 372] width 1568 height 744
click at [1487, 304] on button "Start SOAP" at bounding box center [1460, 309] width 56 height 19
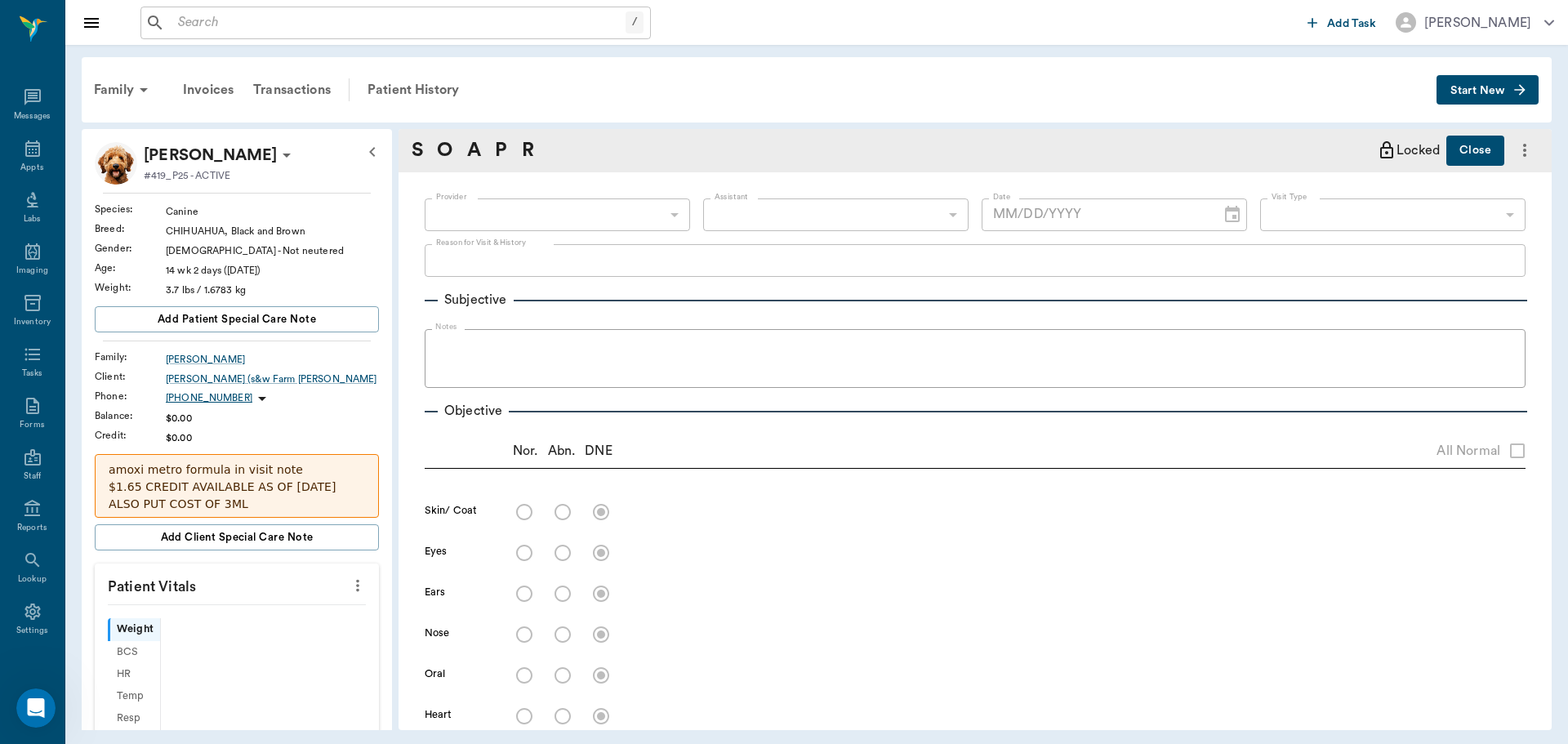
type input "63ec2f075fda476ae8351a4c"
type input "65d2be4f46e3a538d89b8c1a"
type textarea "5TH VISIT- 3RD SET -JESS"
type input "[DATE]"
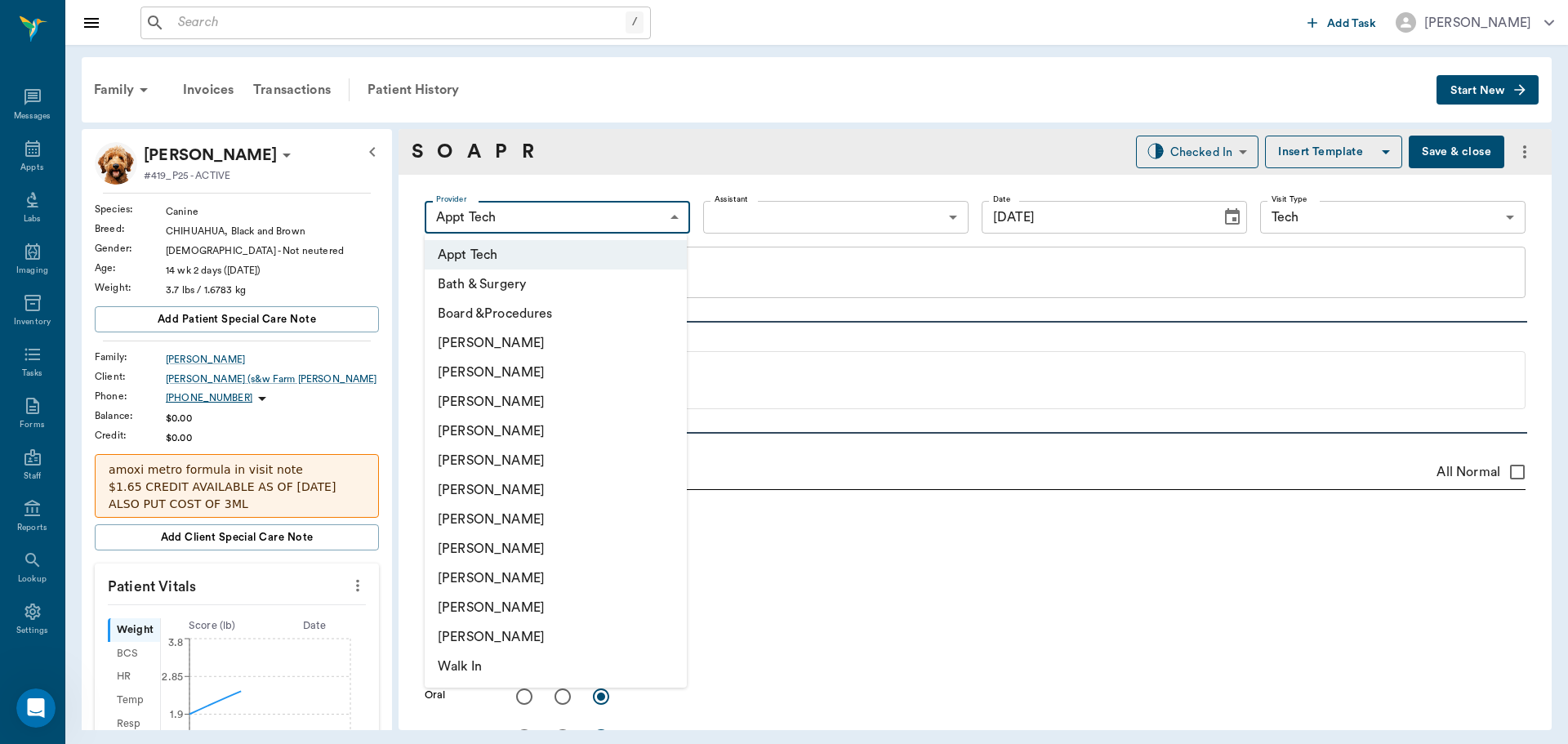
click at [588, 224] on body "/ ​ Add Task Dr. Bert Ellsworth Nectar Messages Appts Labs Imaging Inventory Ta…" at bounding box center [784, 372] width 1568 height 744
click at [563, 370] on li "[PERSON_NAME]" at bounding box center [555, 372] width 262 height 29
type input "642ef10e332a41444de2bad1"
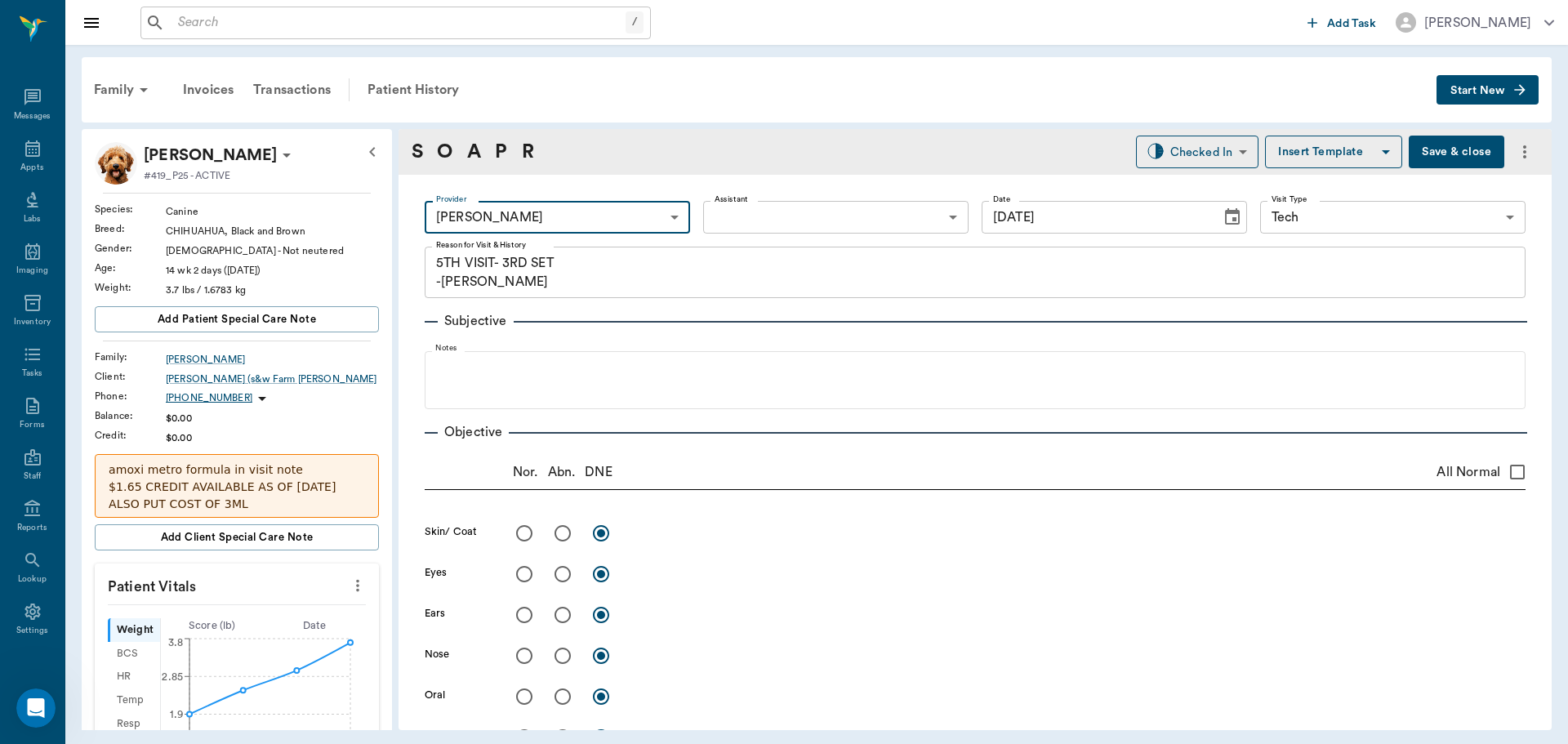
click at [349, 591] on icon "more" at bounding box center [358, 586] width 18 height 20
click at [261, 613] on span "Enter Vitals" at bounding box center [277, 614] width 138 height 18
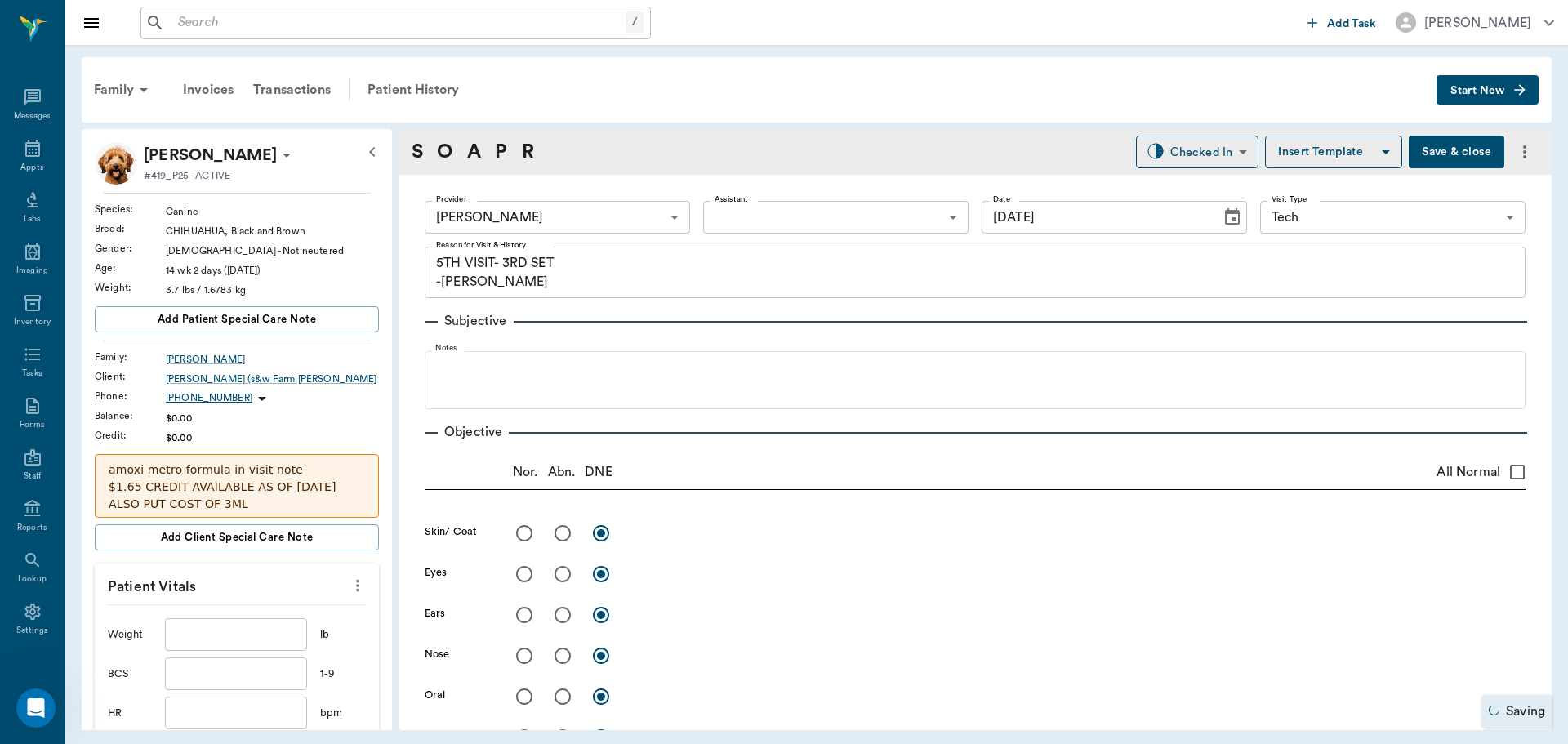
click at [253, 627] on input "text" at bounding box center [236, 634] width 142 height 33
type input "4."
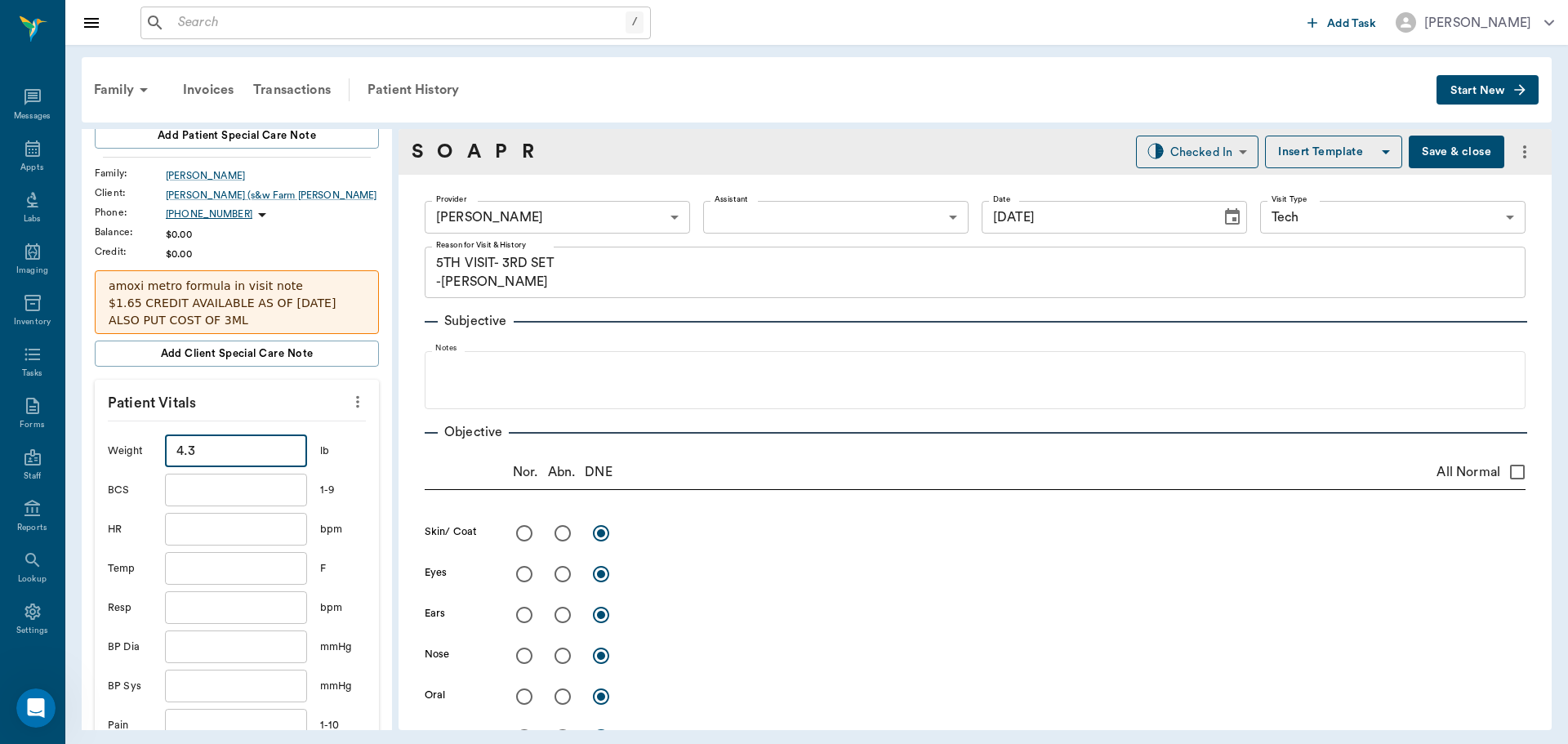
scroll to position [490, 0]
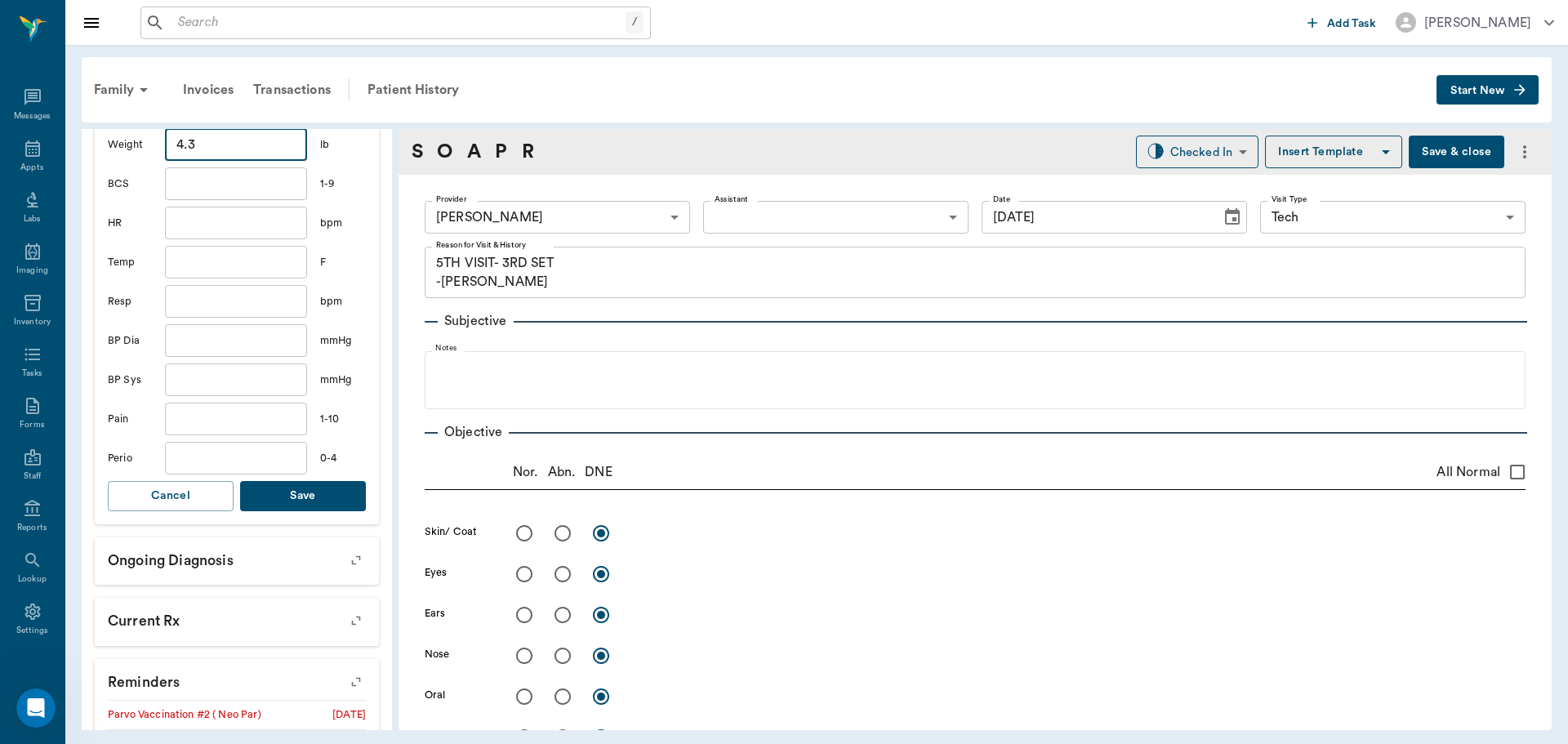
type input "4.3"
click at [322, 493] on button "Save" at bounding box center [303, 496] width 126 height 30
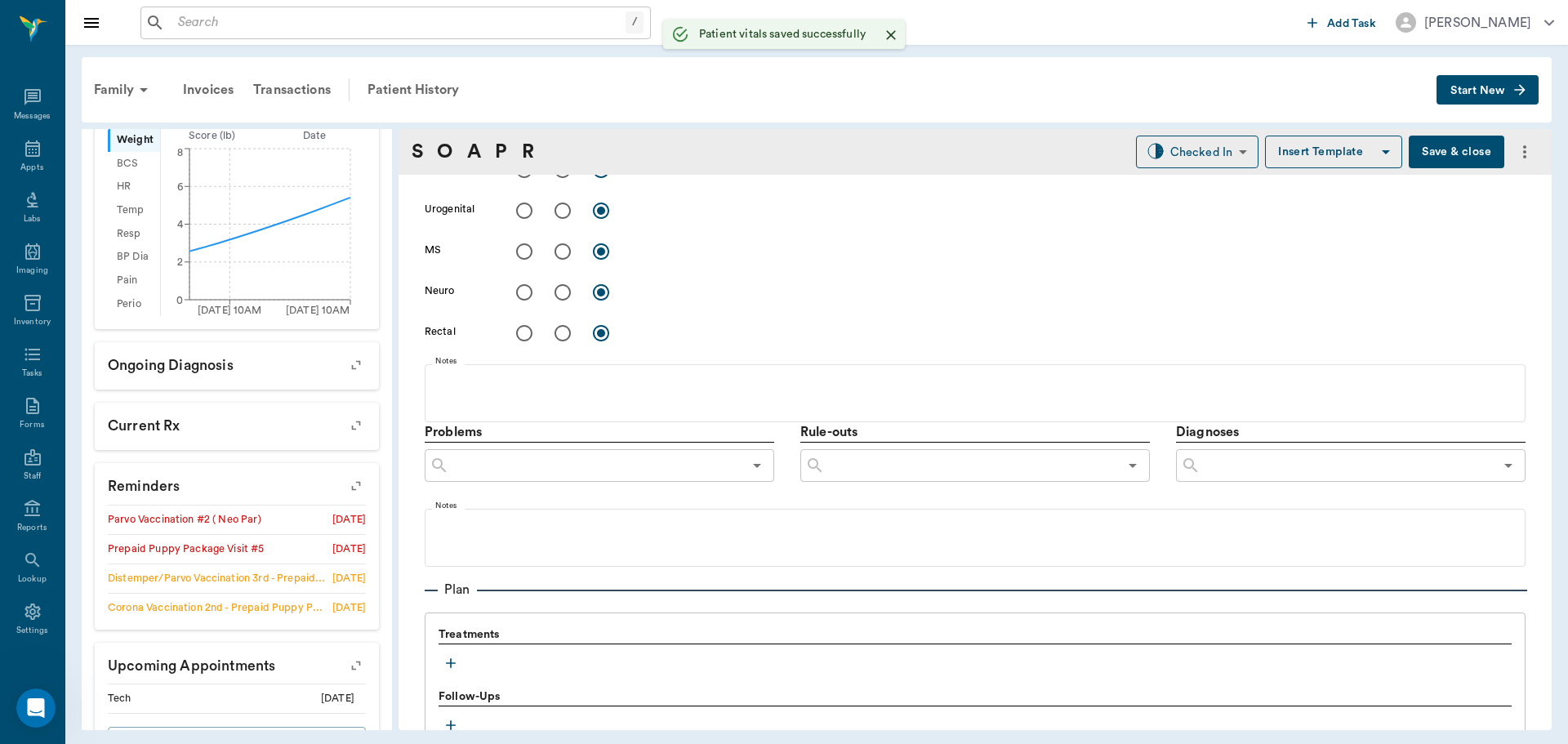
scroll to position [898, 0]
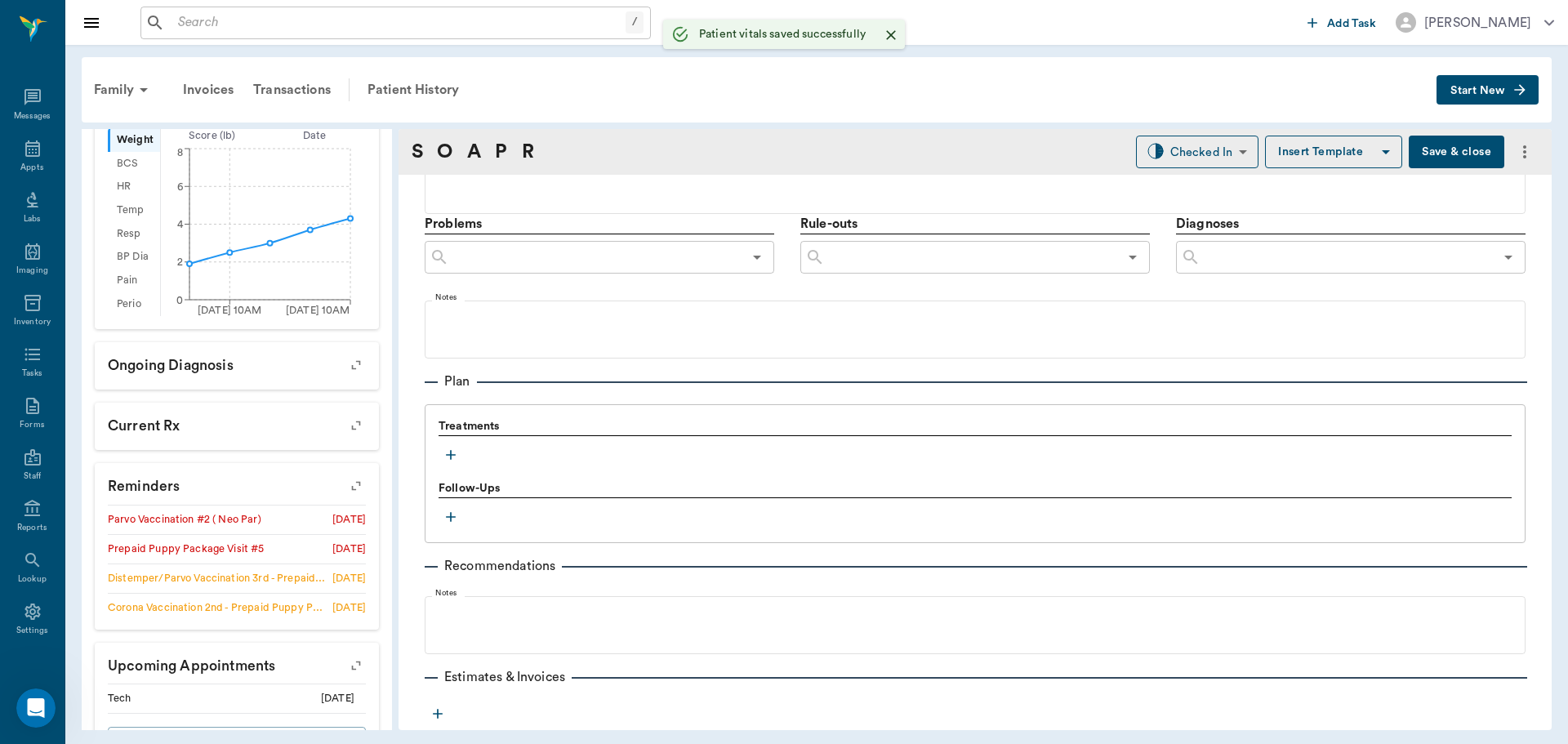
click at [452, 461] on icon "button" at bounding box center [451, 455] width 17 height 17
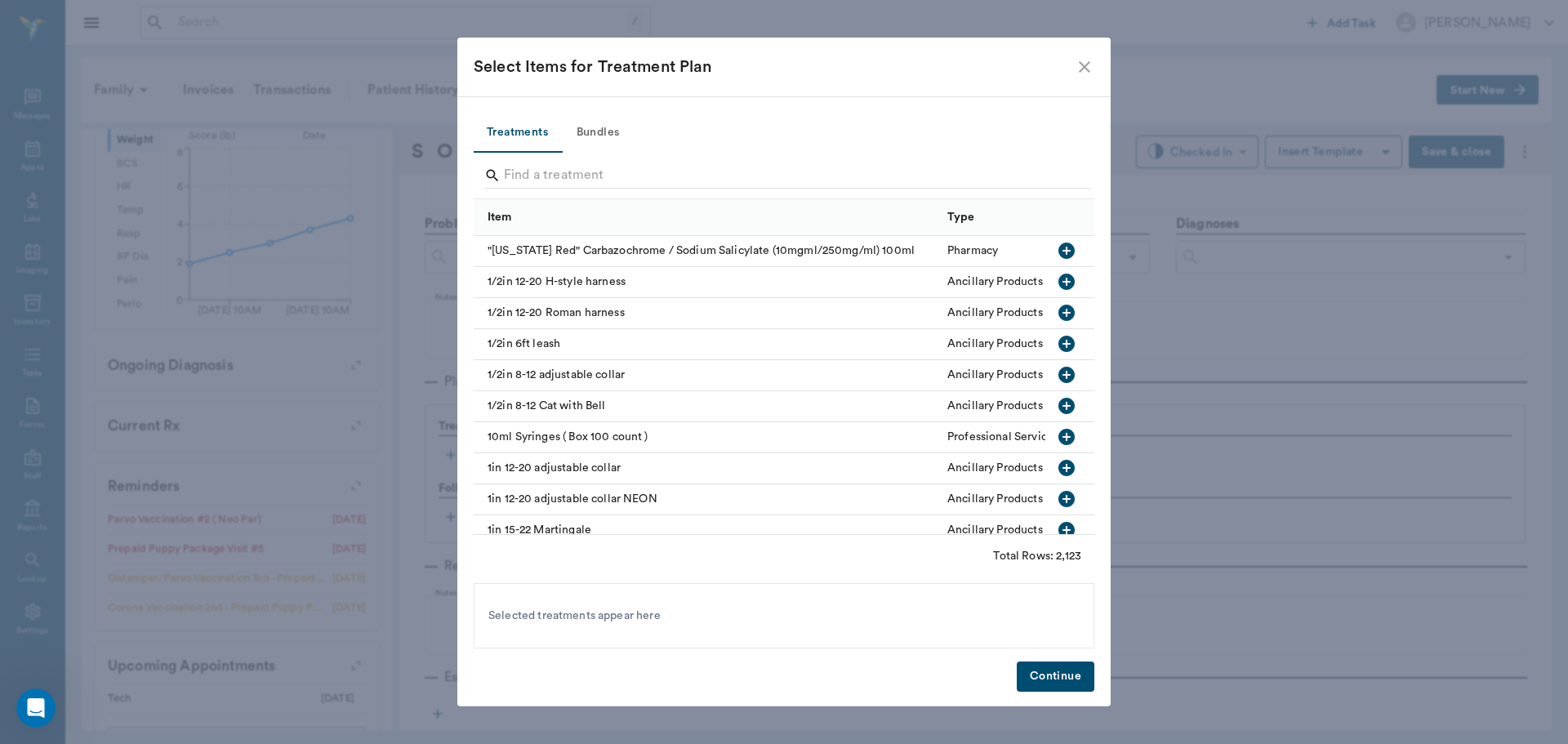
click at [601, 131] on button "Bundles" at bounding box center [598, 133] width 73 height 39
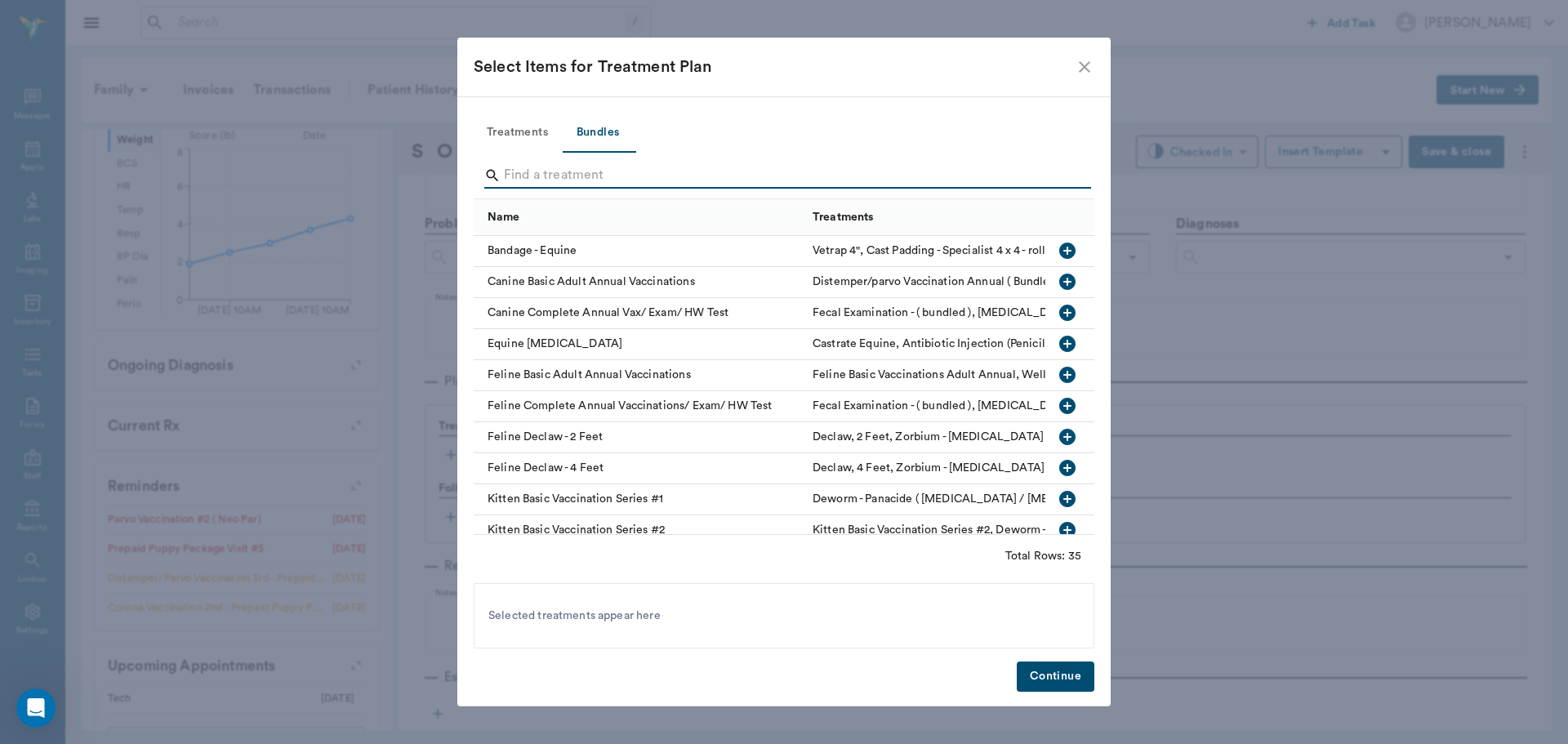
click at [632, 178] on input "Search" at bounding box center [785, 175] width 563 height 26
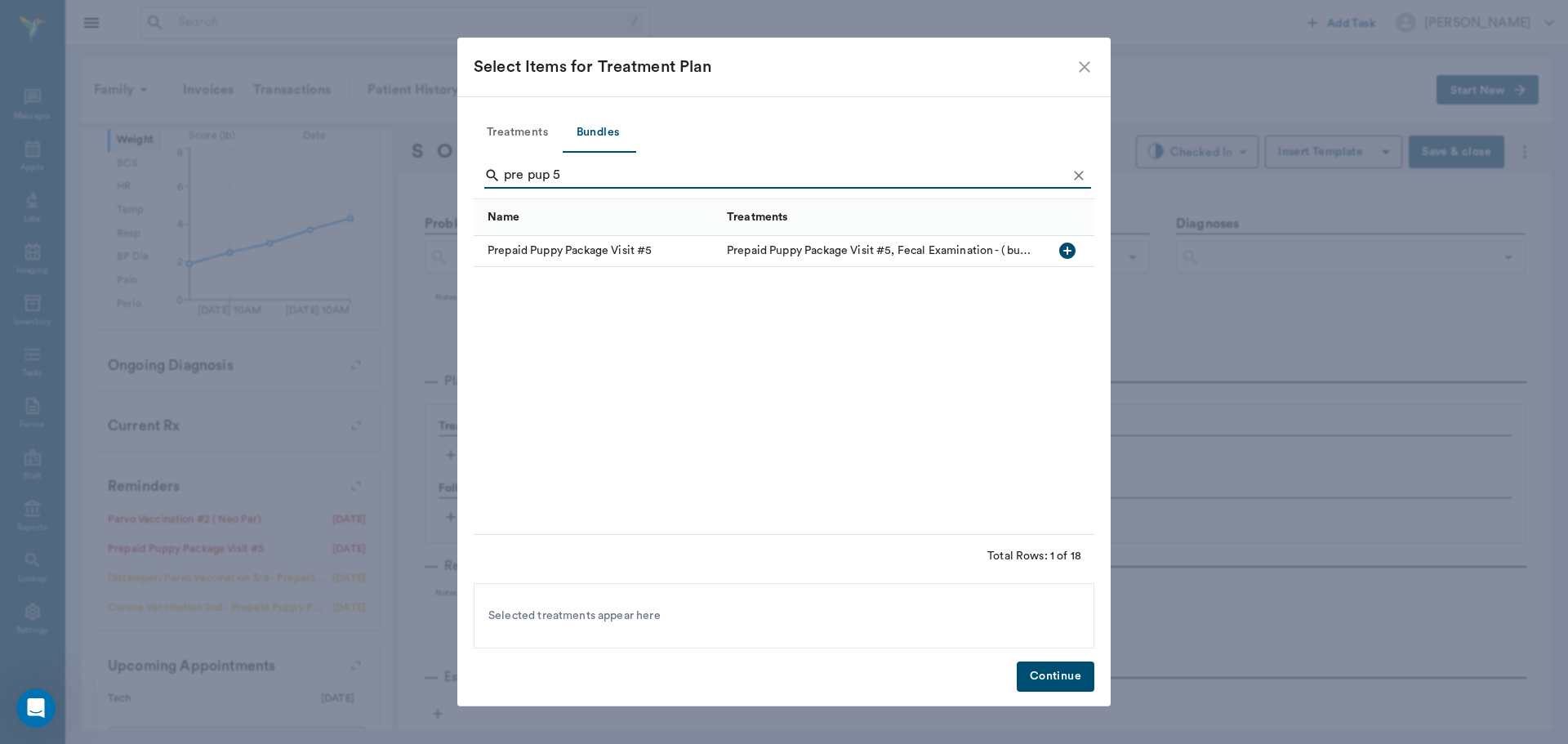
type input "pre pup 5"
click at [1074, 259] on icon "button" at bounding box center [1068, 251] width 20 height 20
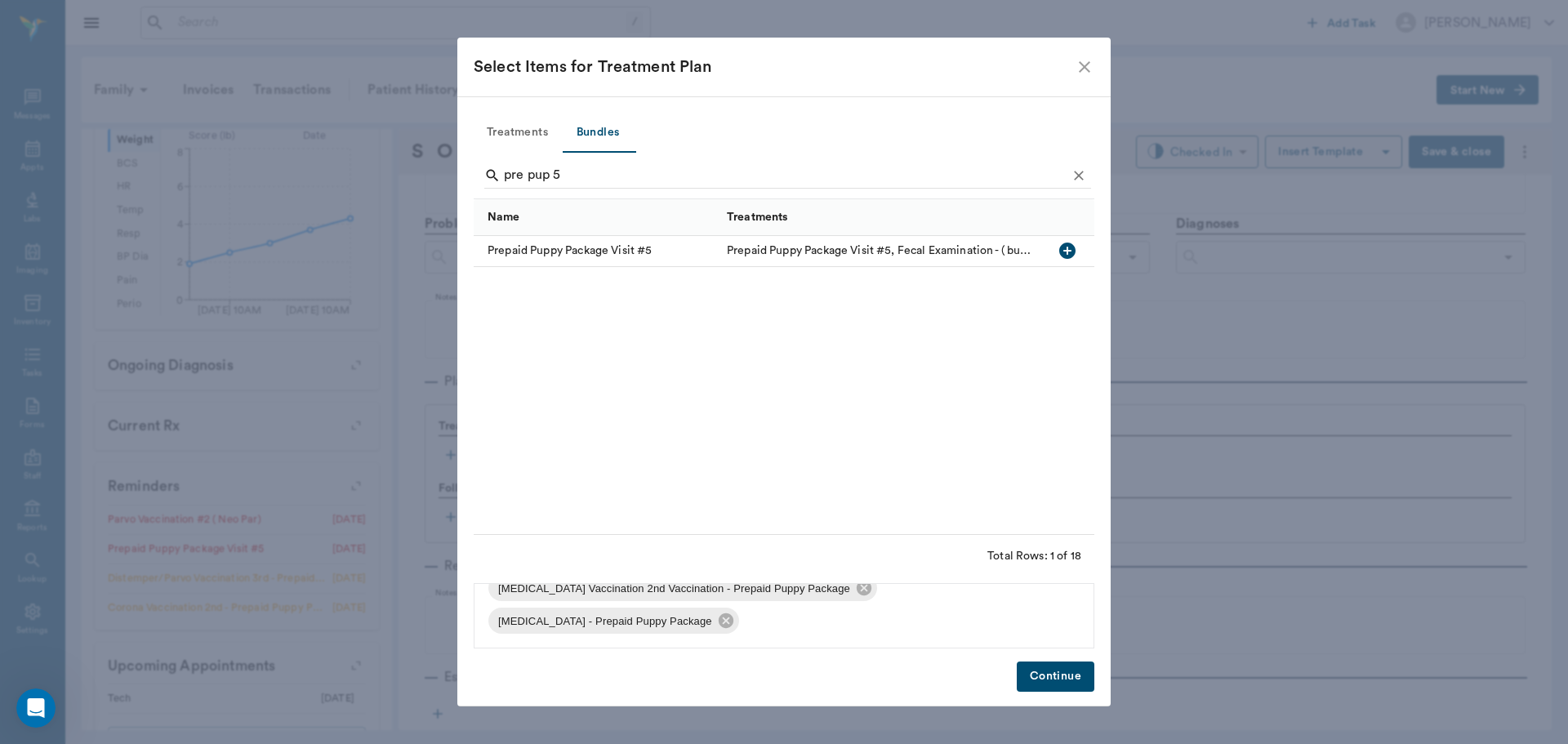
scroll to position [72, 0]
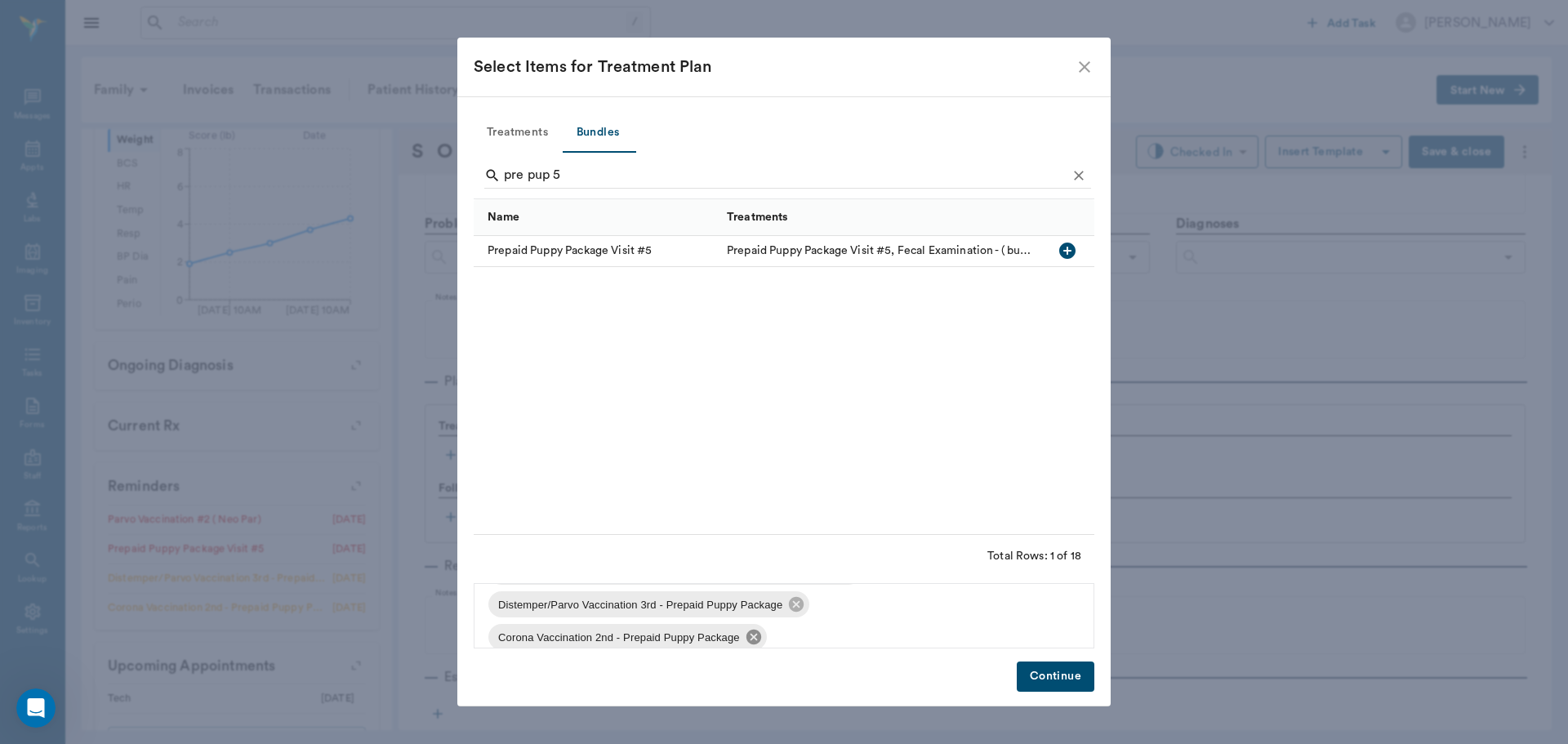
click at [758, 631] on icon at bounding box center [754, 637] width 18 height 18
click at [1058, 681] on button "Continue" at bounding box center [1055, 676] width 78 height 30
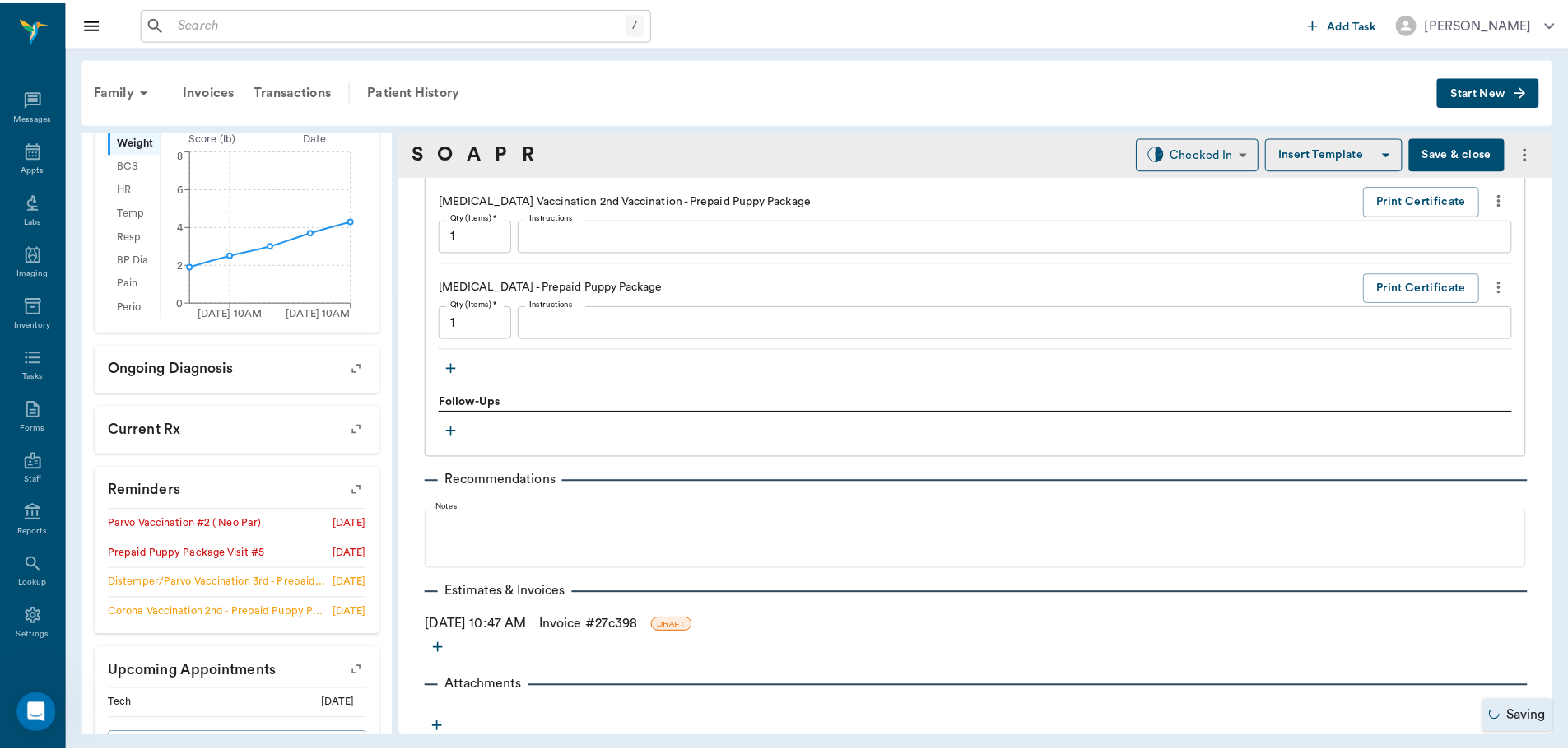
scroll to position [1524, 0]
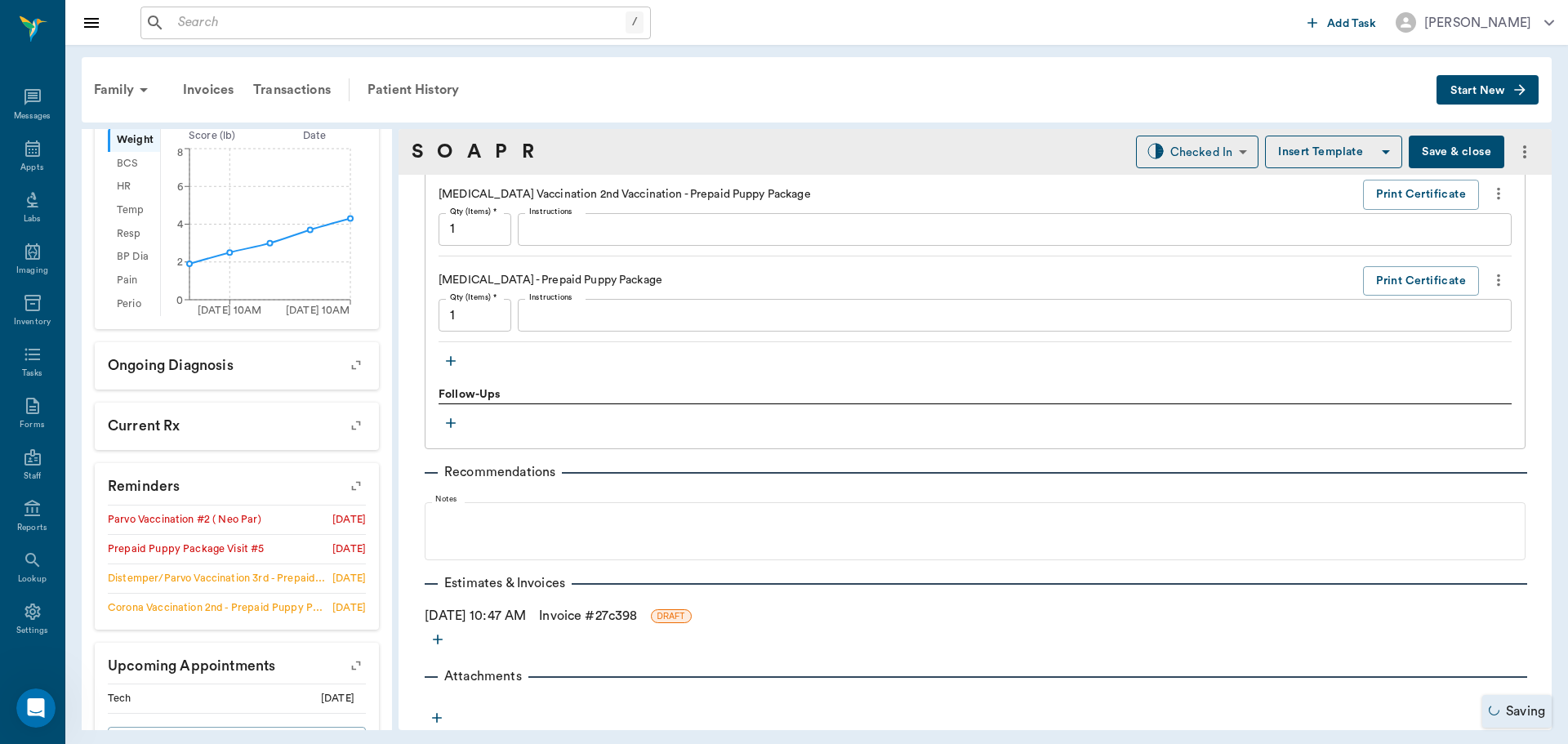
click at [620, 607] on link "Invoice # 27c398" at bounding box center [588, 616] width 98 height 20
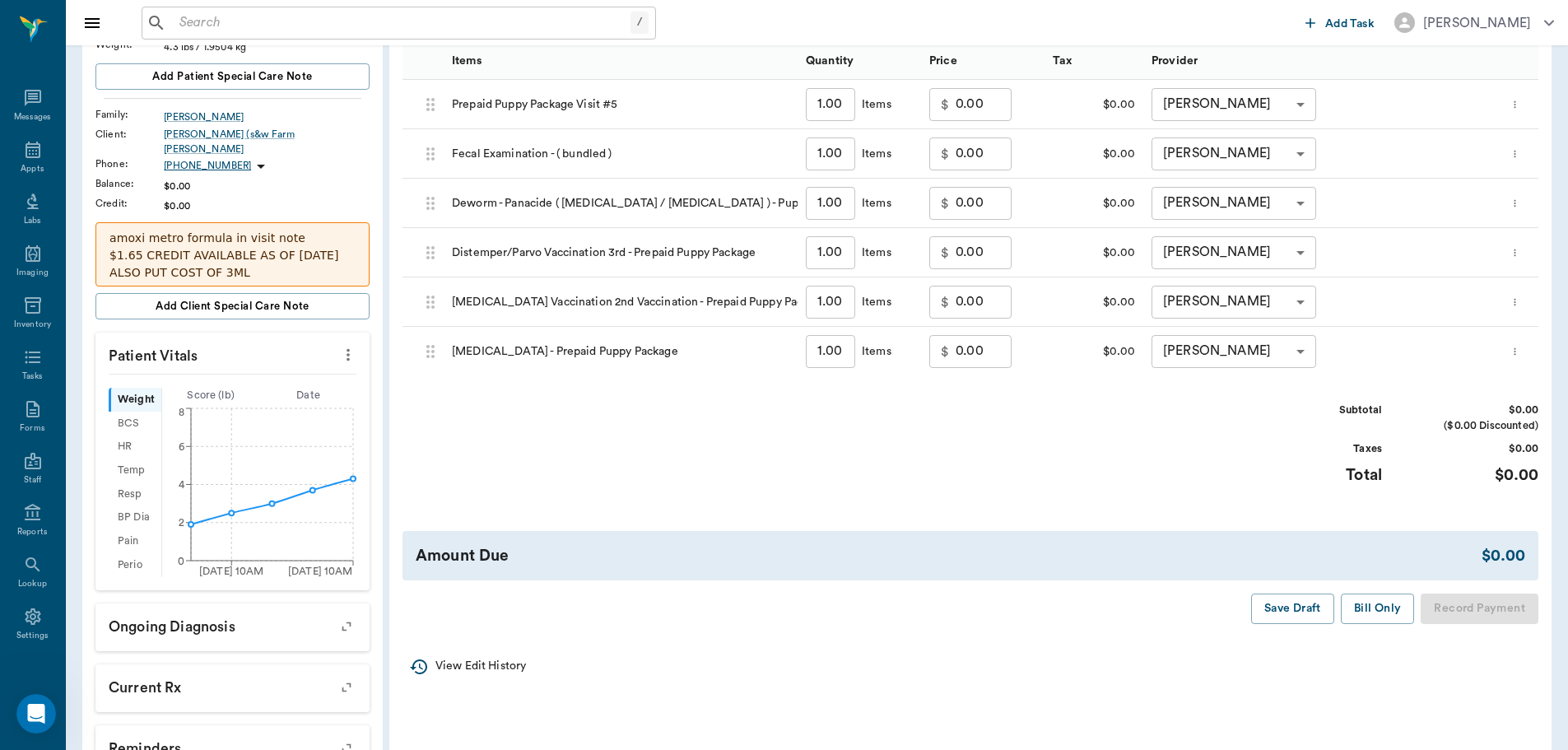
scroll to position [247, 0]
click at [1384, 607] on button "Bill Only" at bounding box center [1377, 607] width 74 height 30
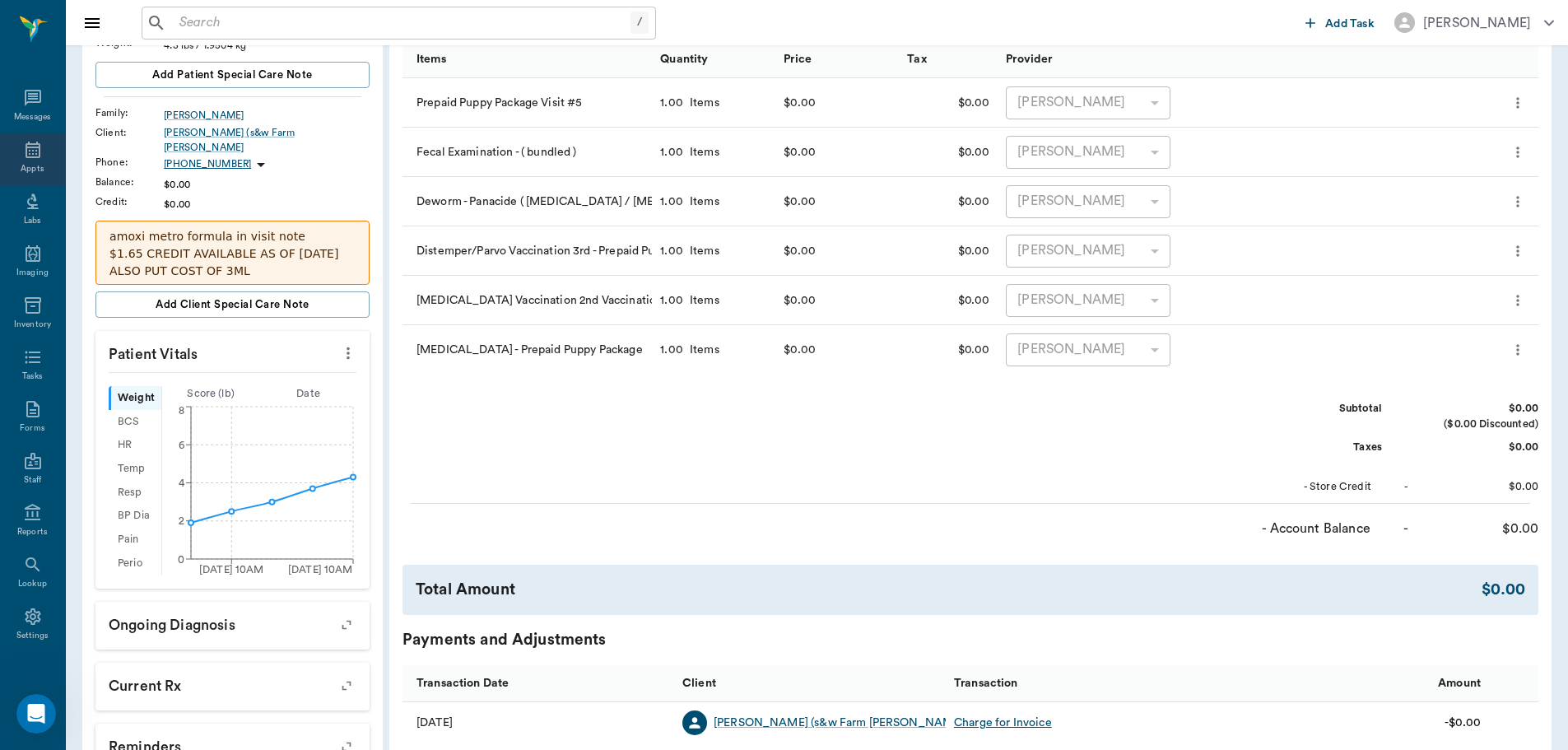
click at [29, 151] on icon at bounding box center [33, 150] width 20 height 20
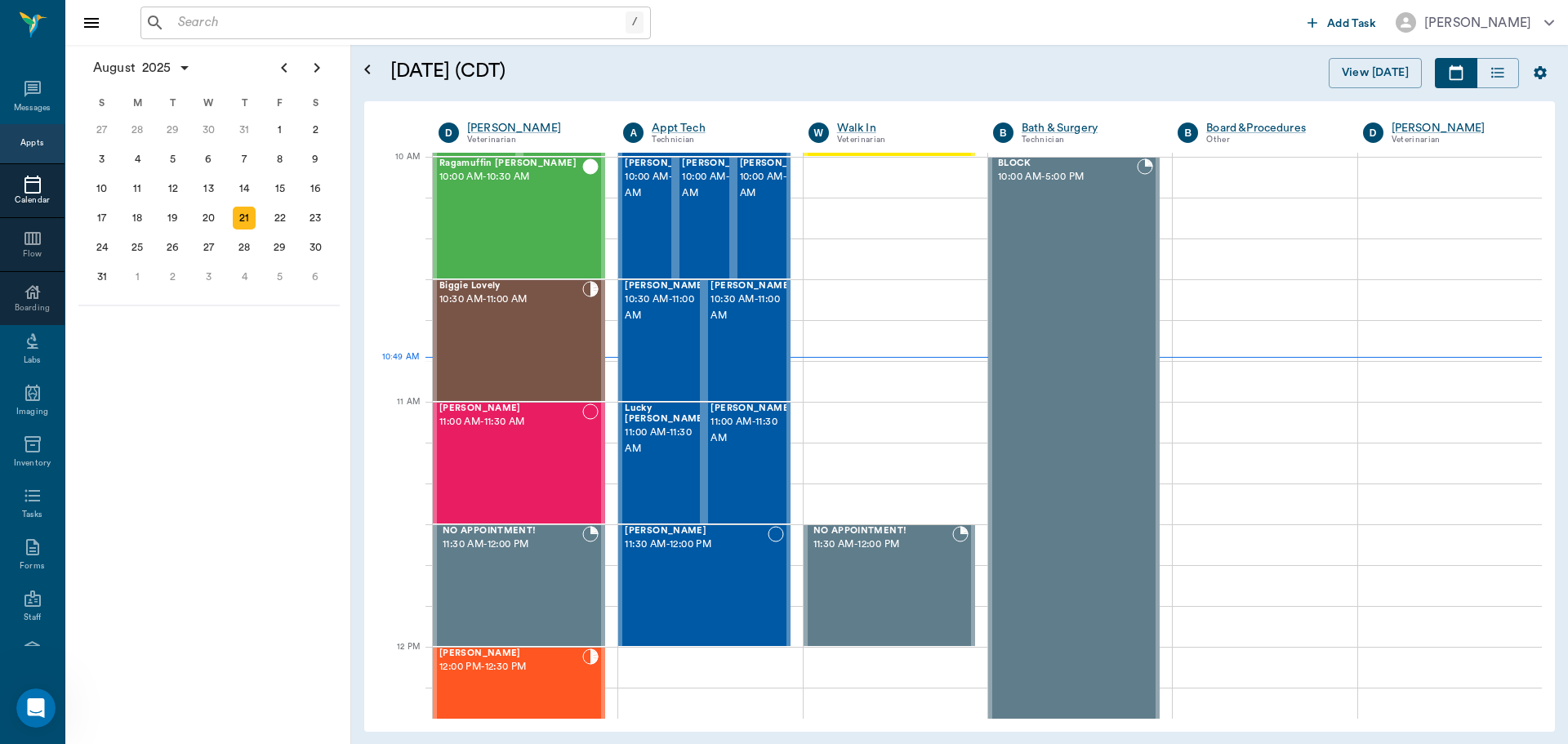
scroll to position [492, 0]
click at [476, 218] on div "Ragamuffin Brannon 10:00 AM - 10:30 AM" at bounding box center [510, 219] width 143 height 119
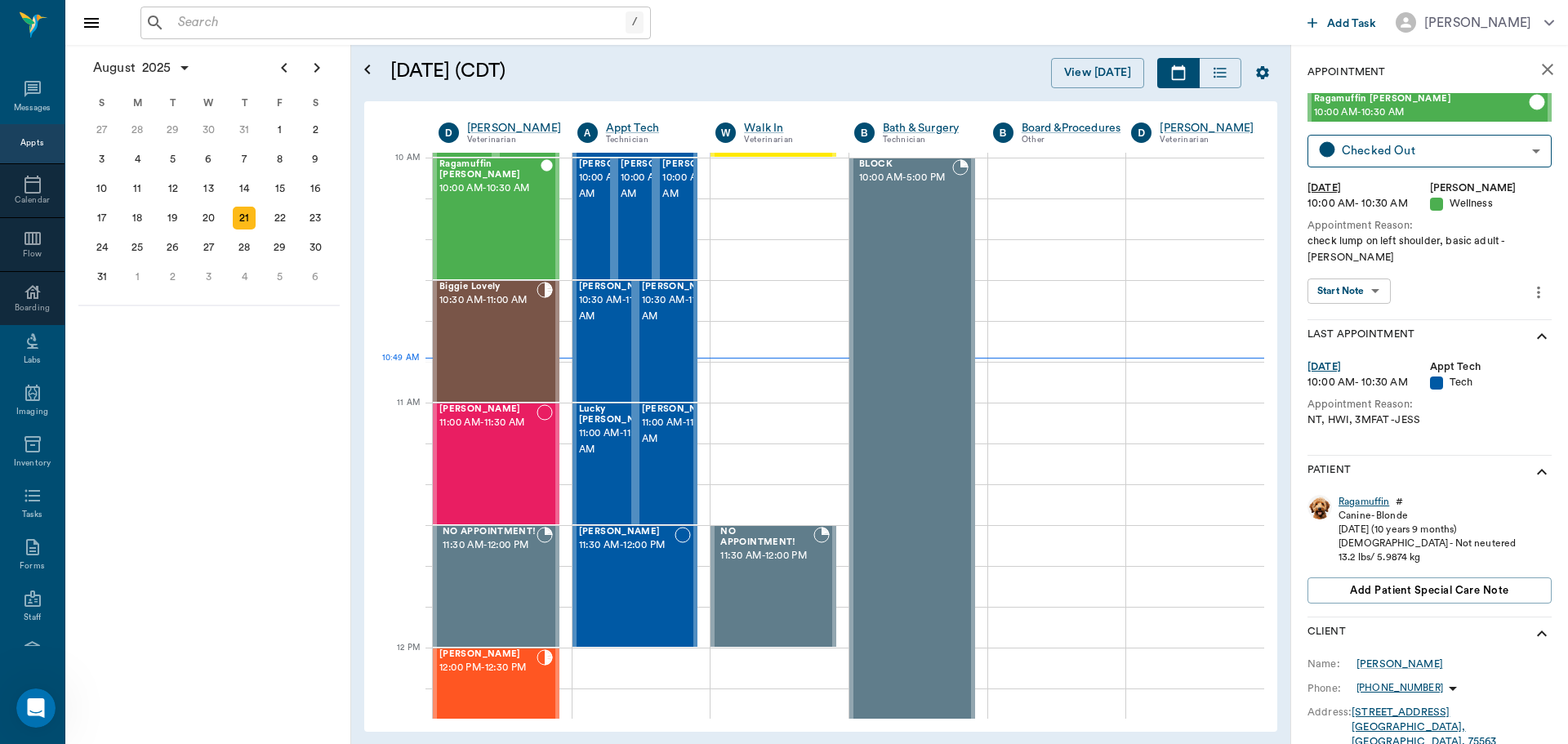
click at [1363, 495] on div "Ragamuffin" at bounding box center [1364, 501] width 51 height 14
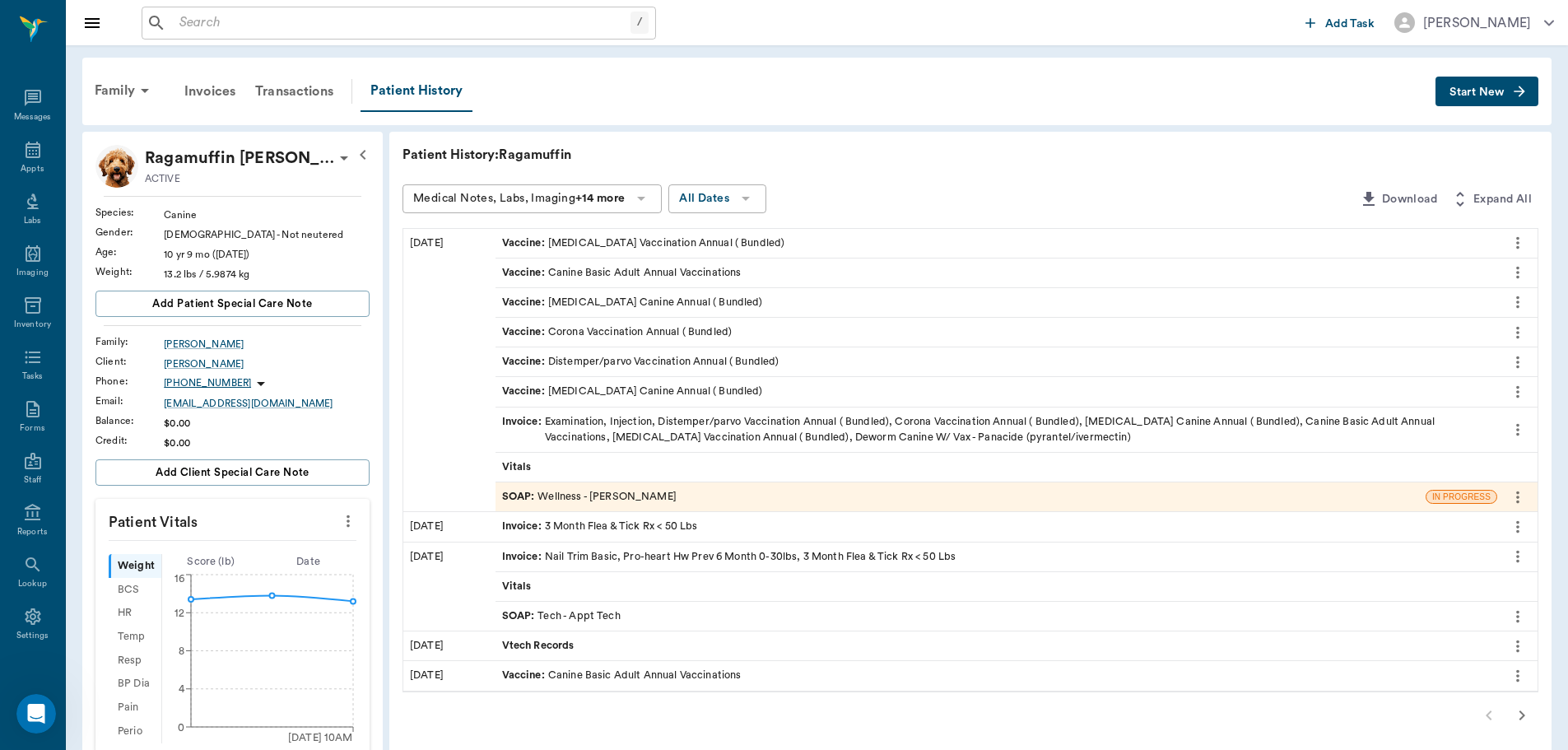
click at [521, 494] on span "SOAP :" at bounding box center [519, 497] width 36 height 16
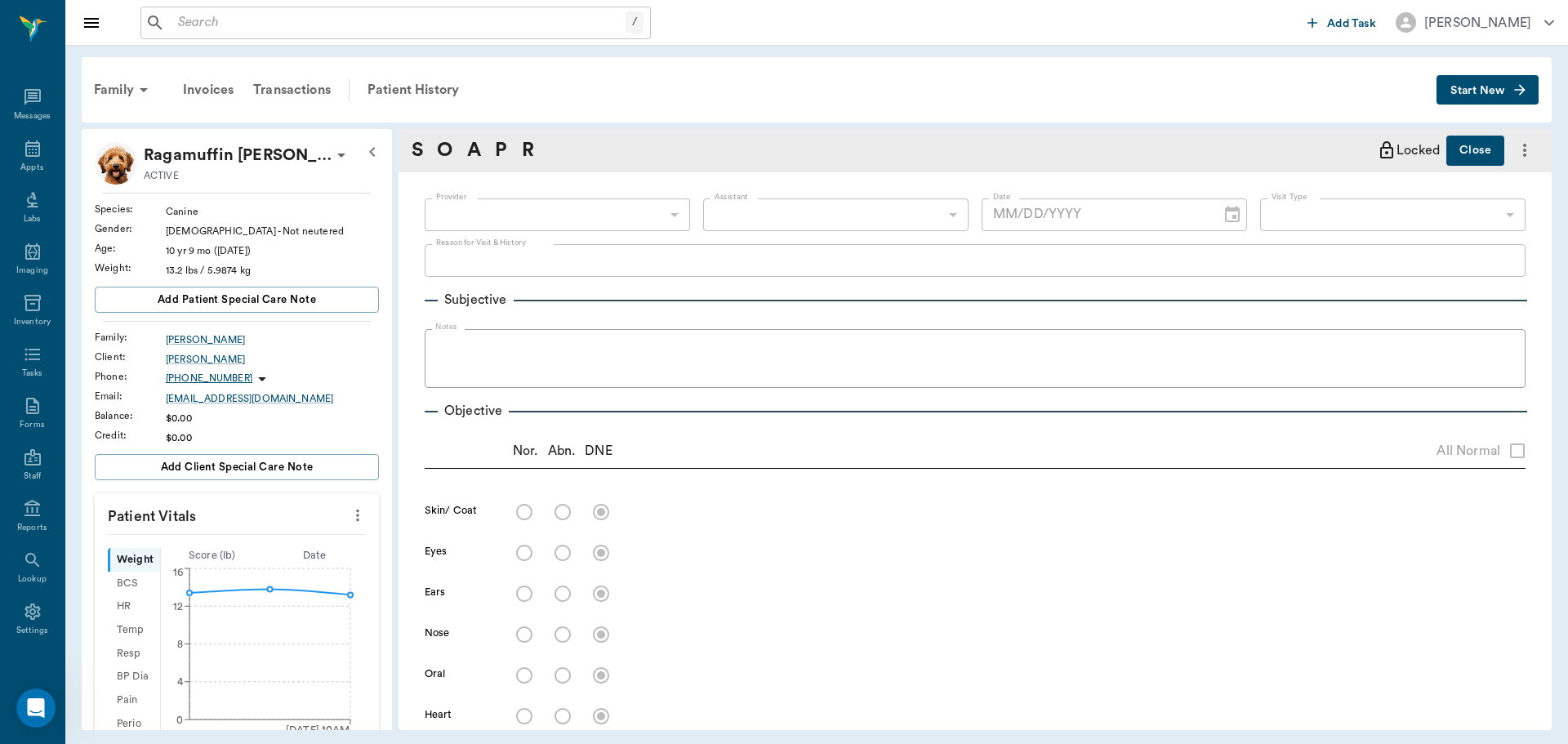
type input "63ec2f075fda476ae8351a4d"
type input "63ec2e7e52e12b0ba117b124"
type input "65d2be4f46e3a538d89b8c14"
type textarea "check lump on left shoulder, basic adult -jess"
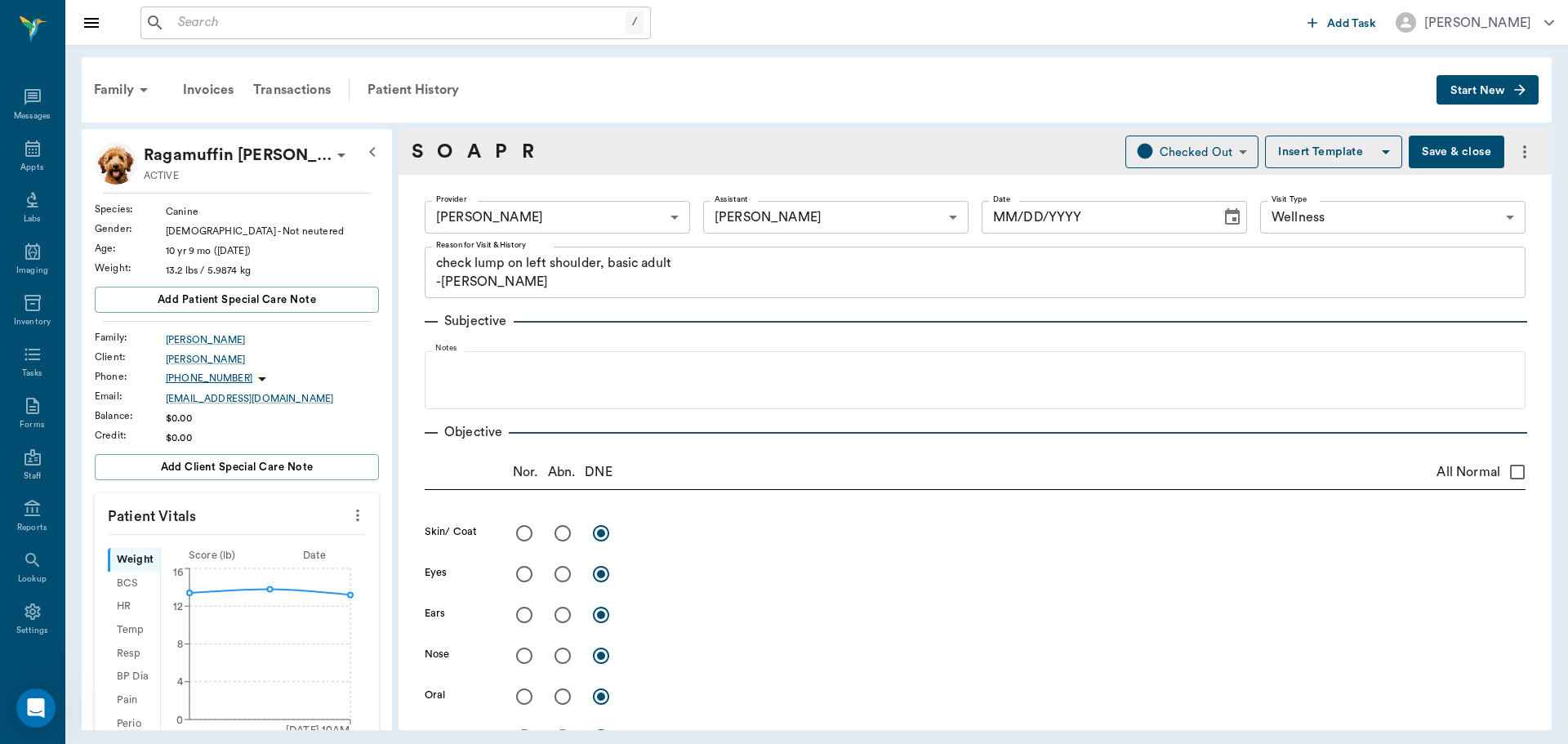
type input "[DATE]"
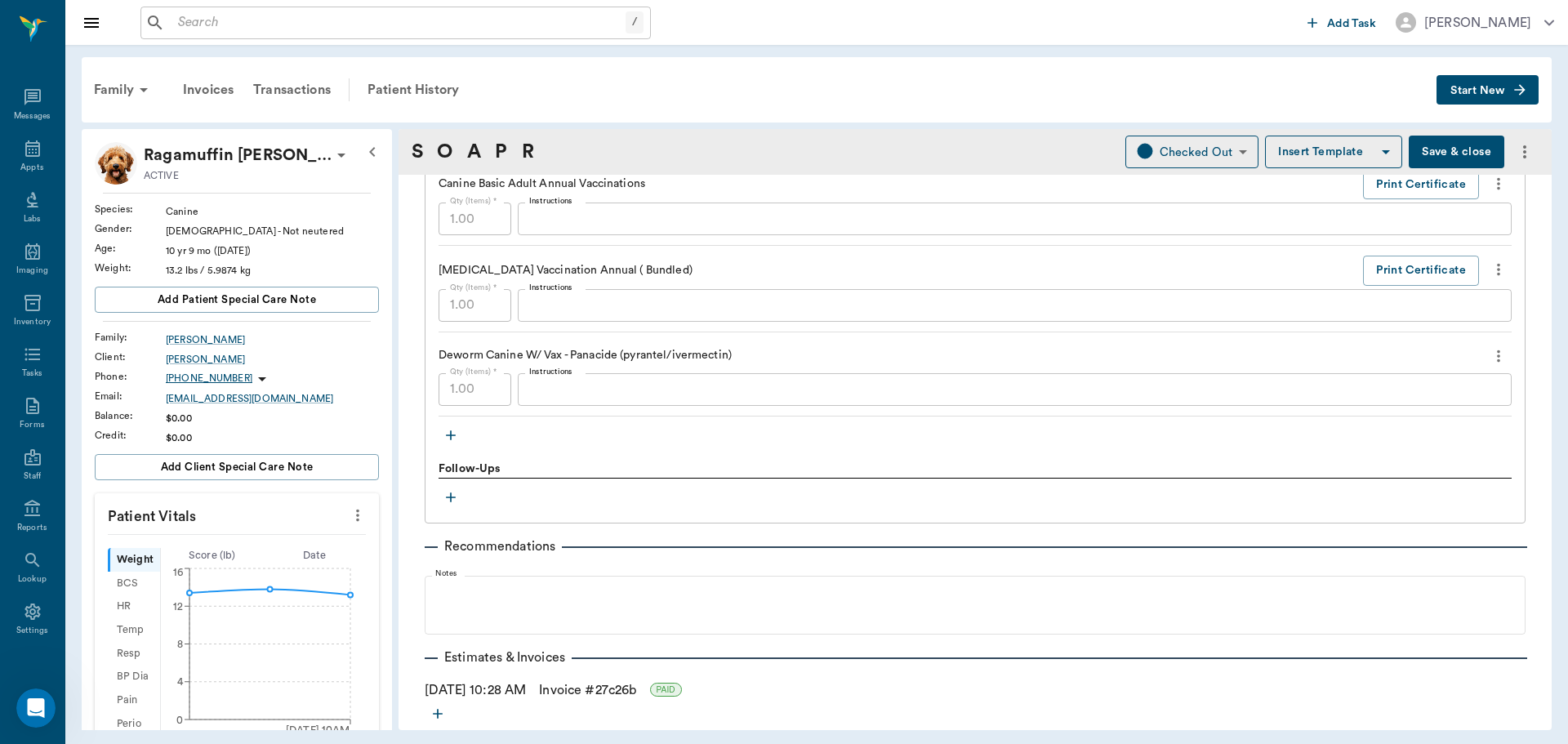
scroll to position [1682, 0]
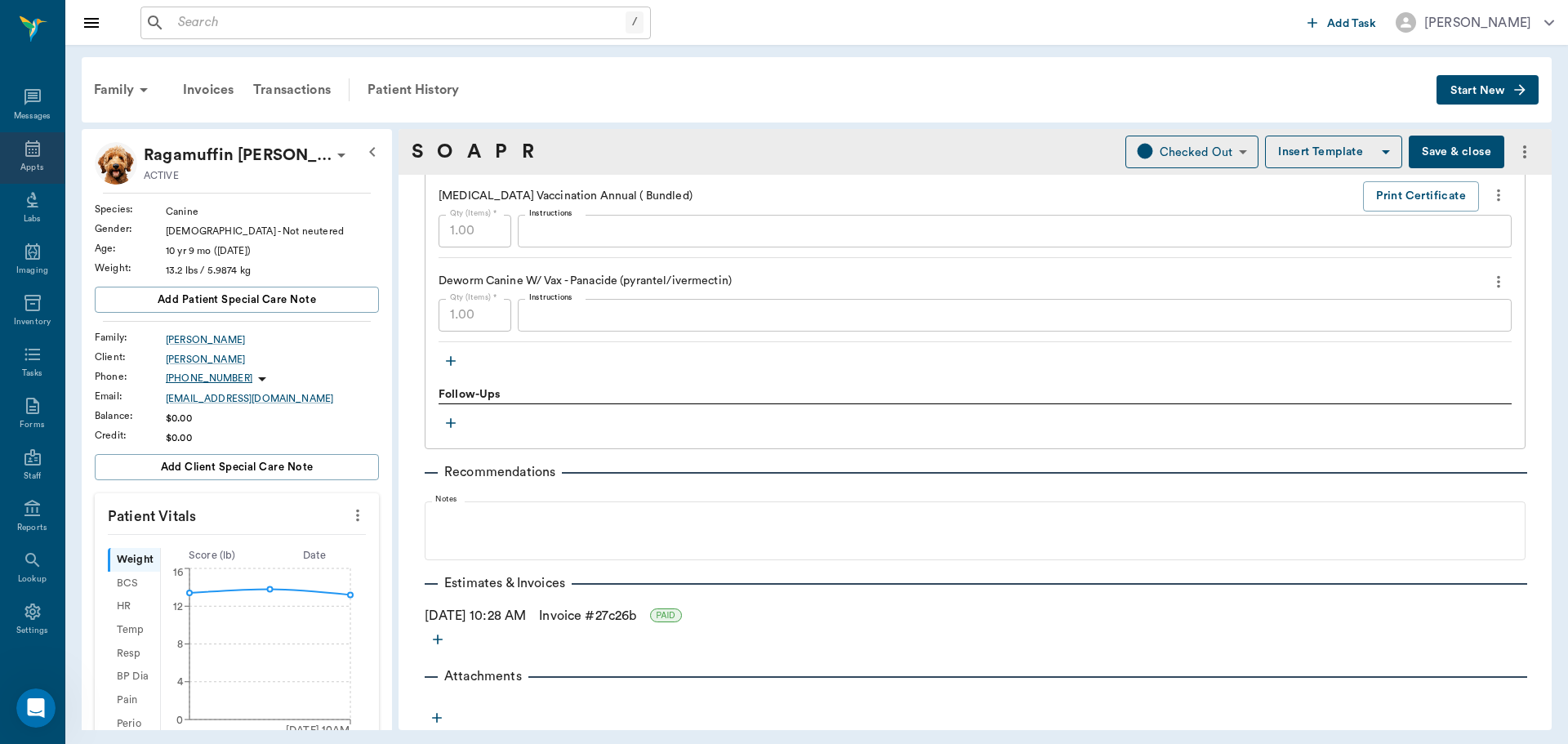
click at [25, 145] on icon at bounding box center [33, 148] width 15 height 17
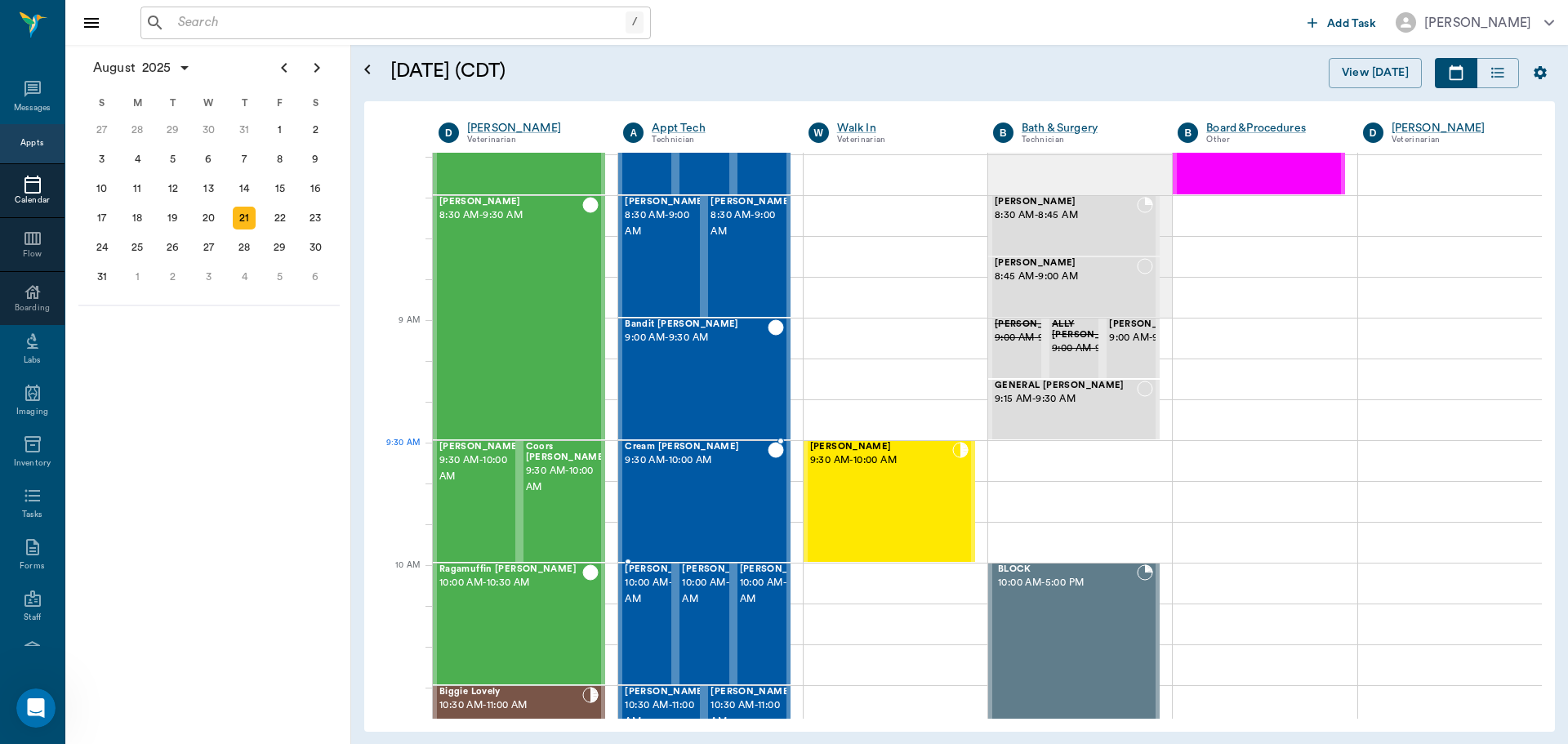
scroll to position [84, 0]
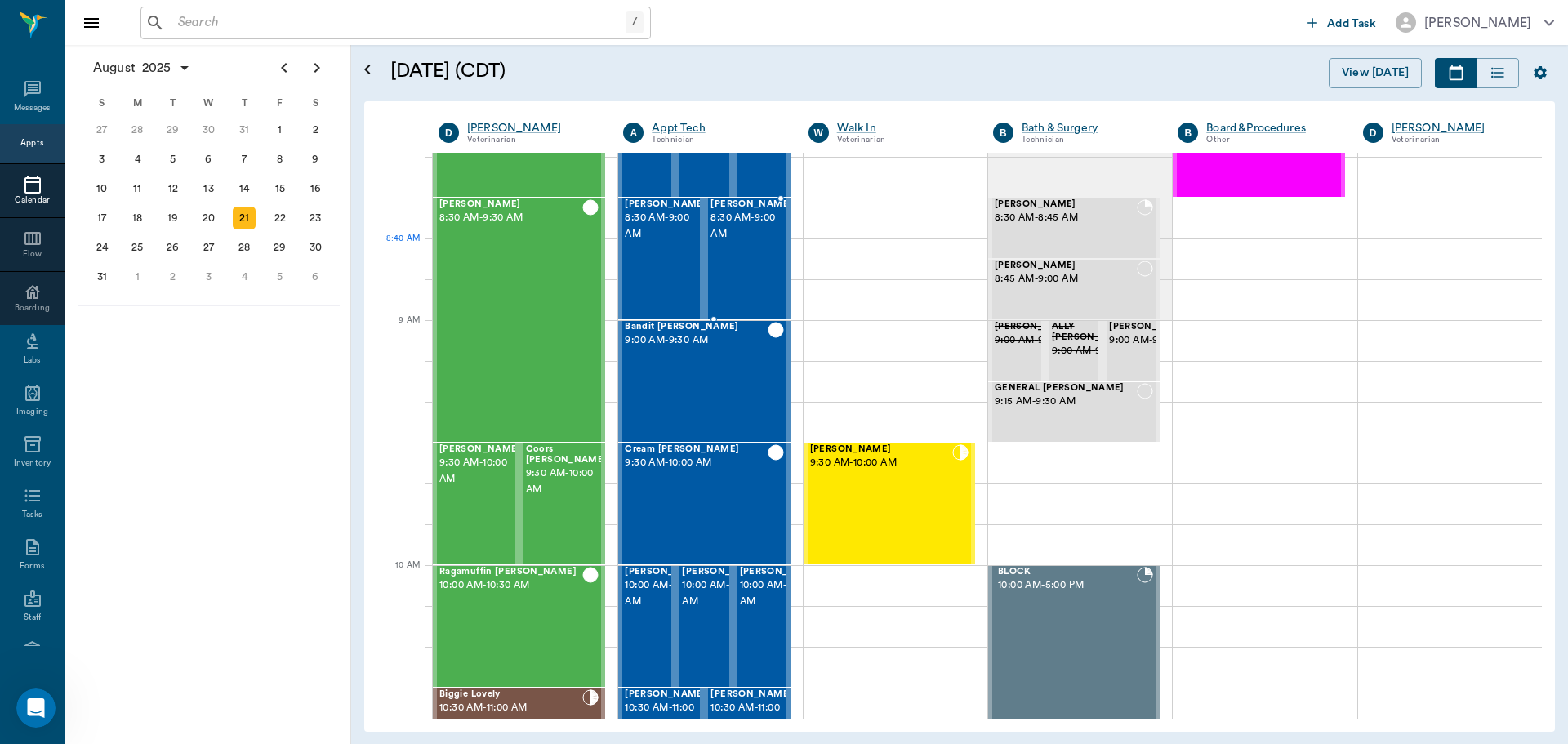
click at [743, 256] on div "[PERSON_NAME] 8:30 AM - 9:00 AM" at bounding box center [751, 259] width 82 height 119
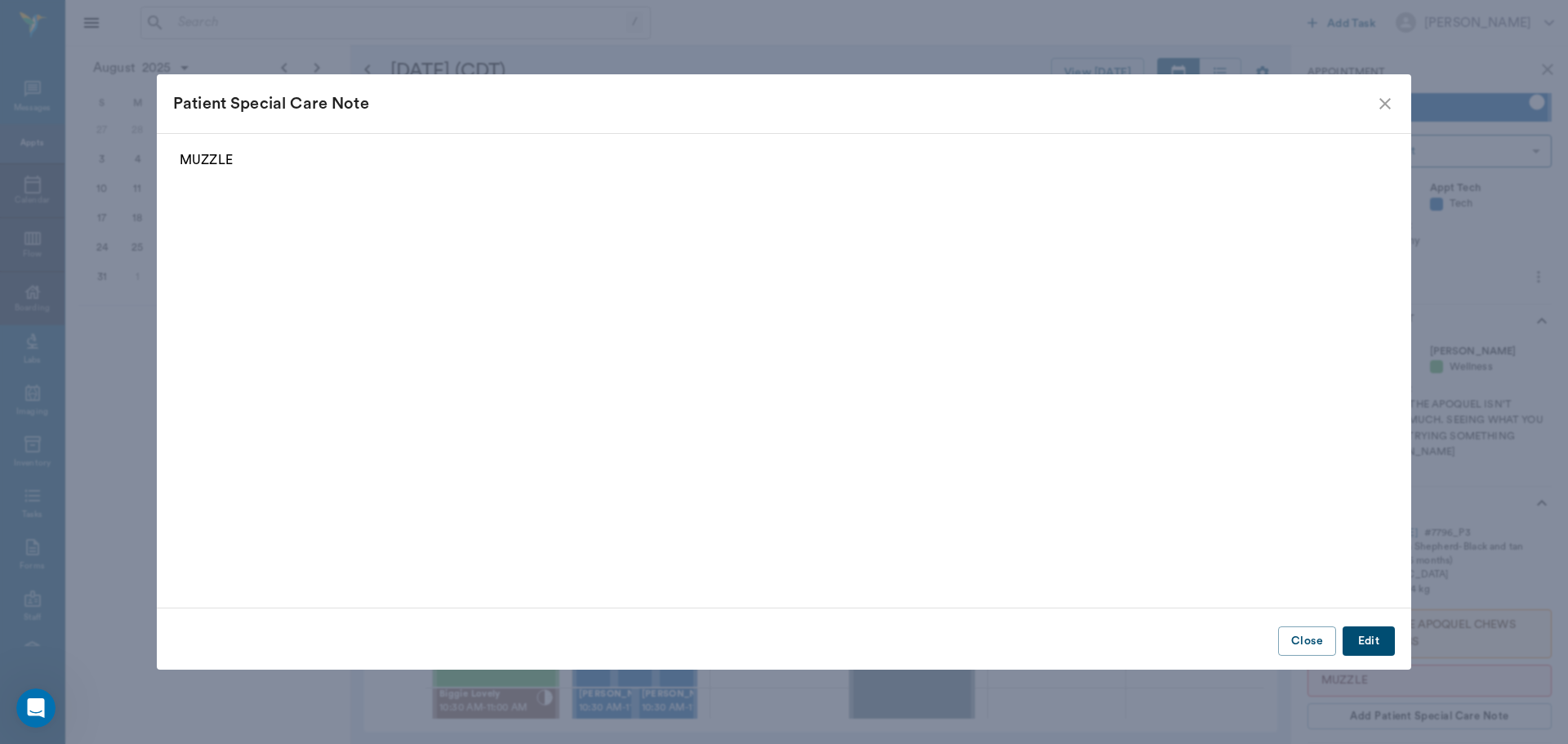
click at [1386, 106] on icon "close" at bounding box center [1385, 104] width 20 height 20
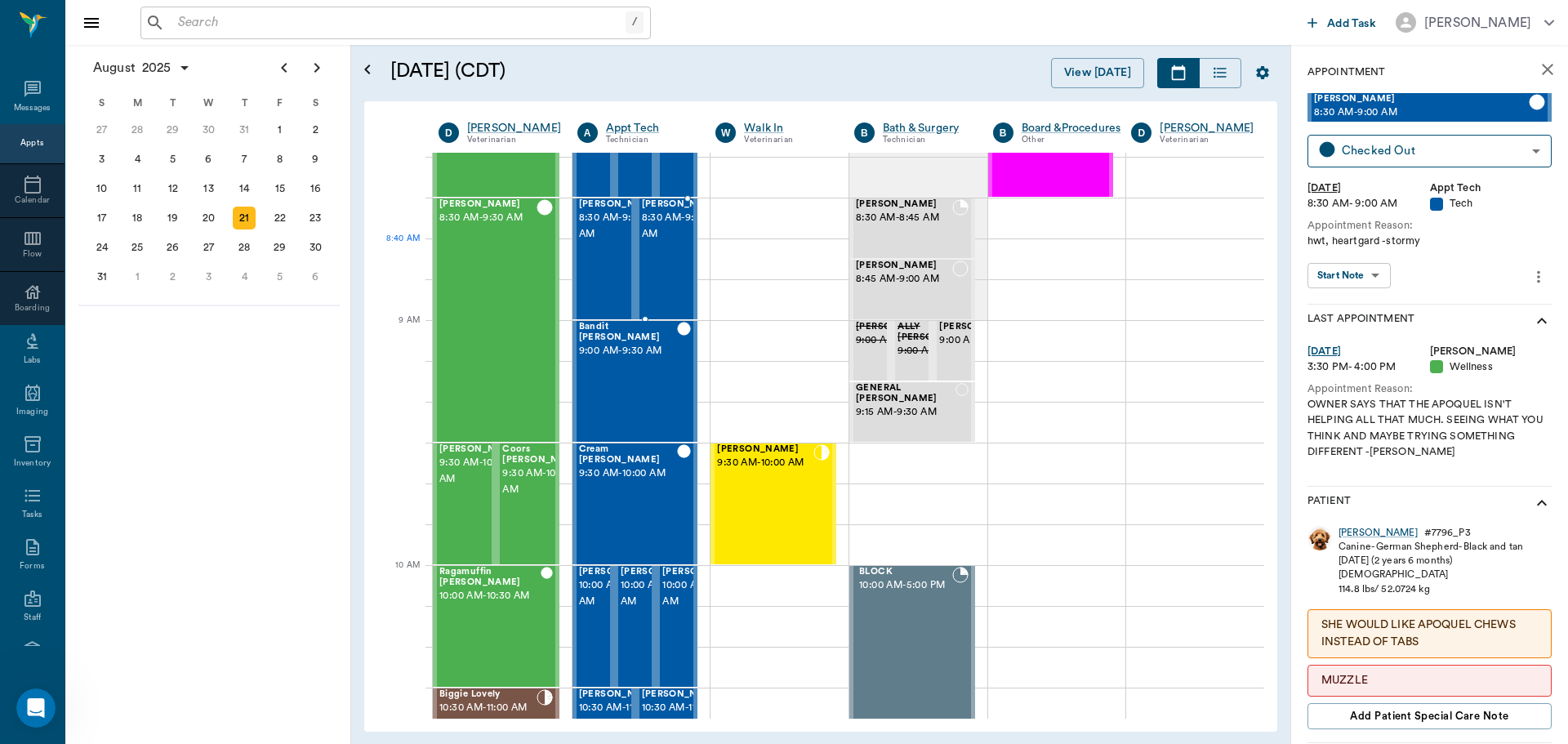
click at [664, 243] on span "8:30 AM - 9:00 AM" at bounding box center [683, 226] width 82 height 33
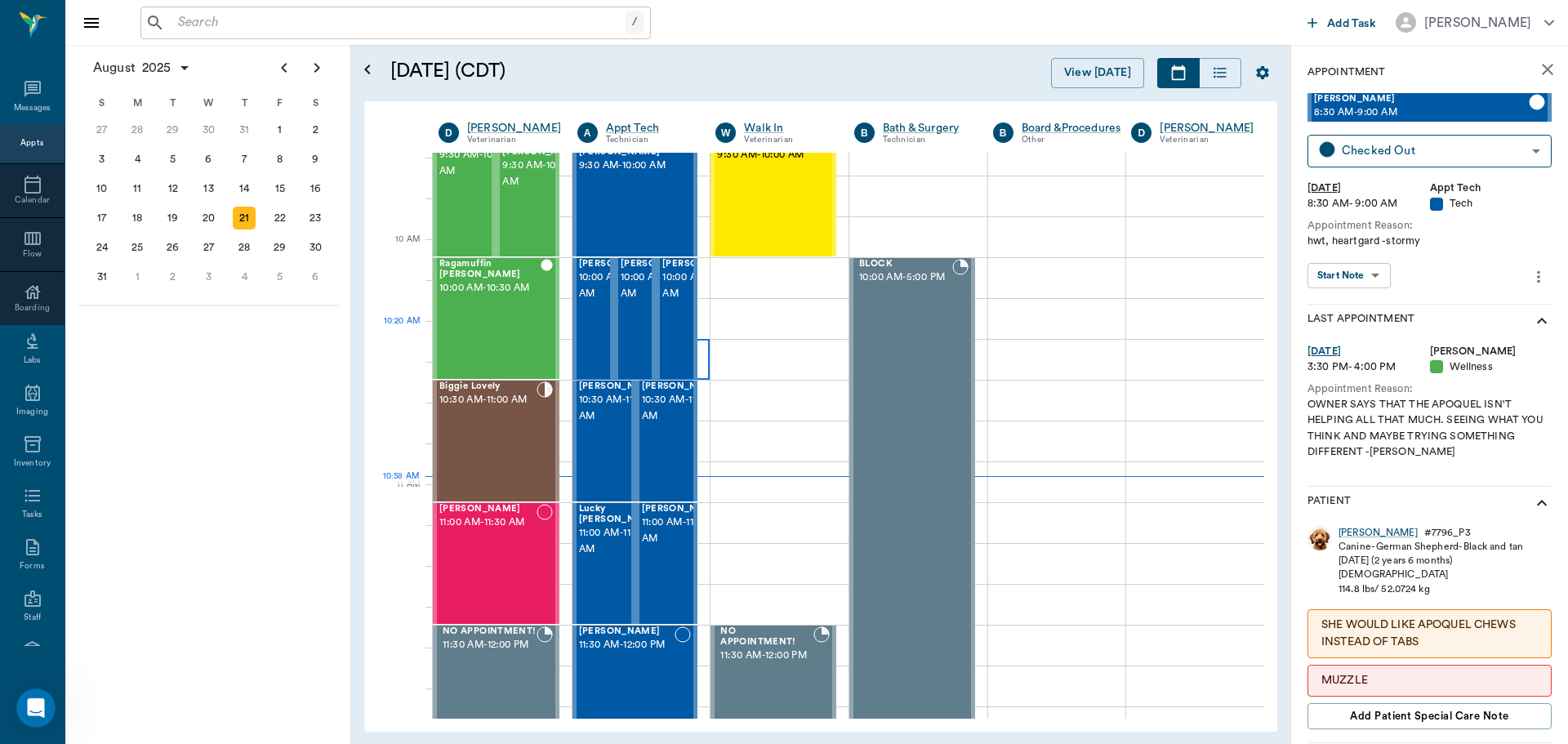
scroll to position [411, 0]
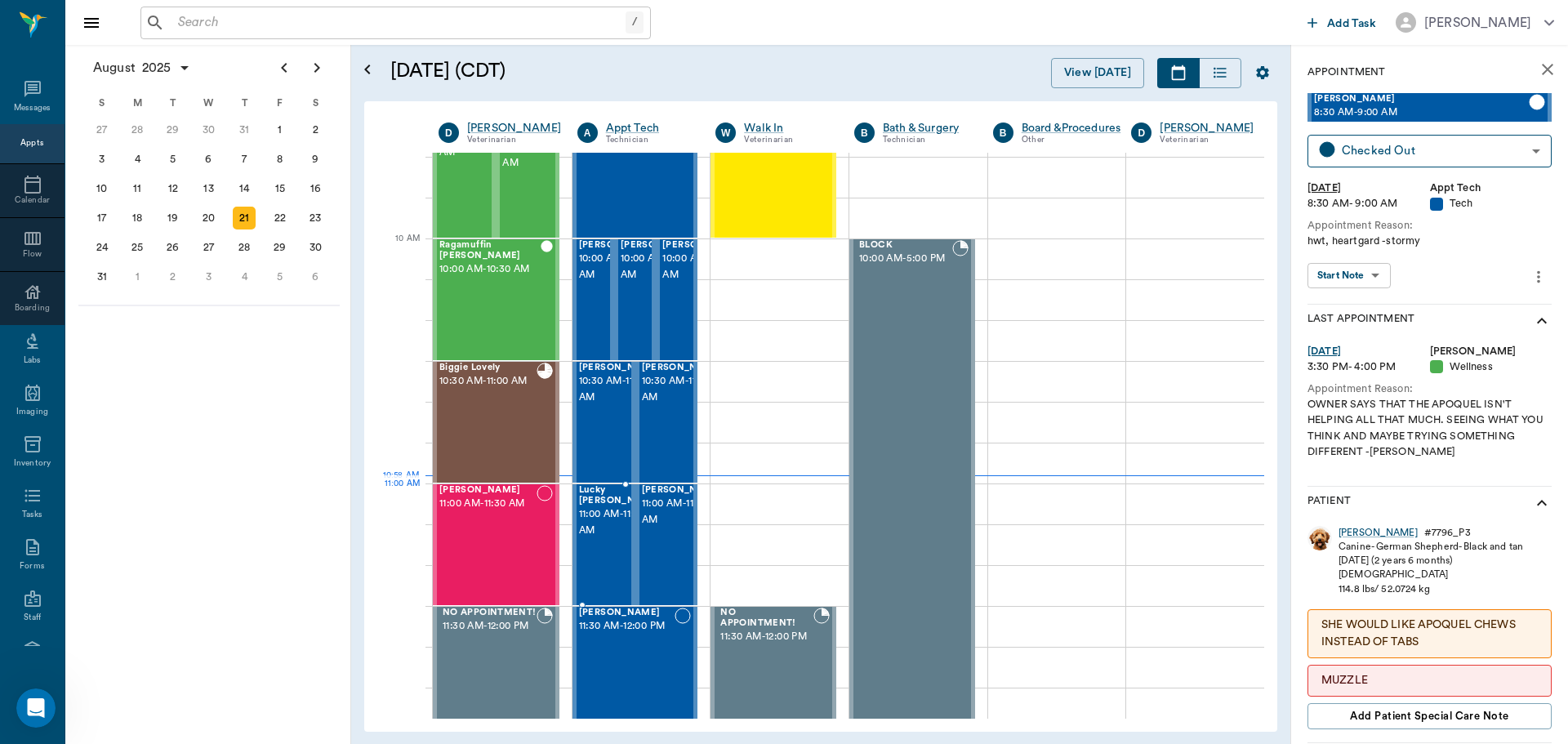
click at [613, 519] on span "11:00 AM - 11:30 AM" at bounding box center [620, 522] width 82 height 33
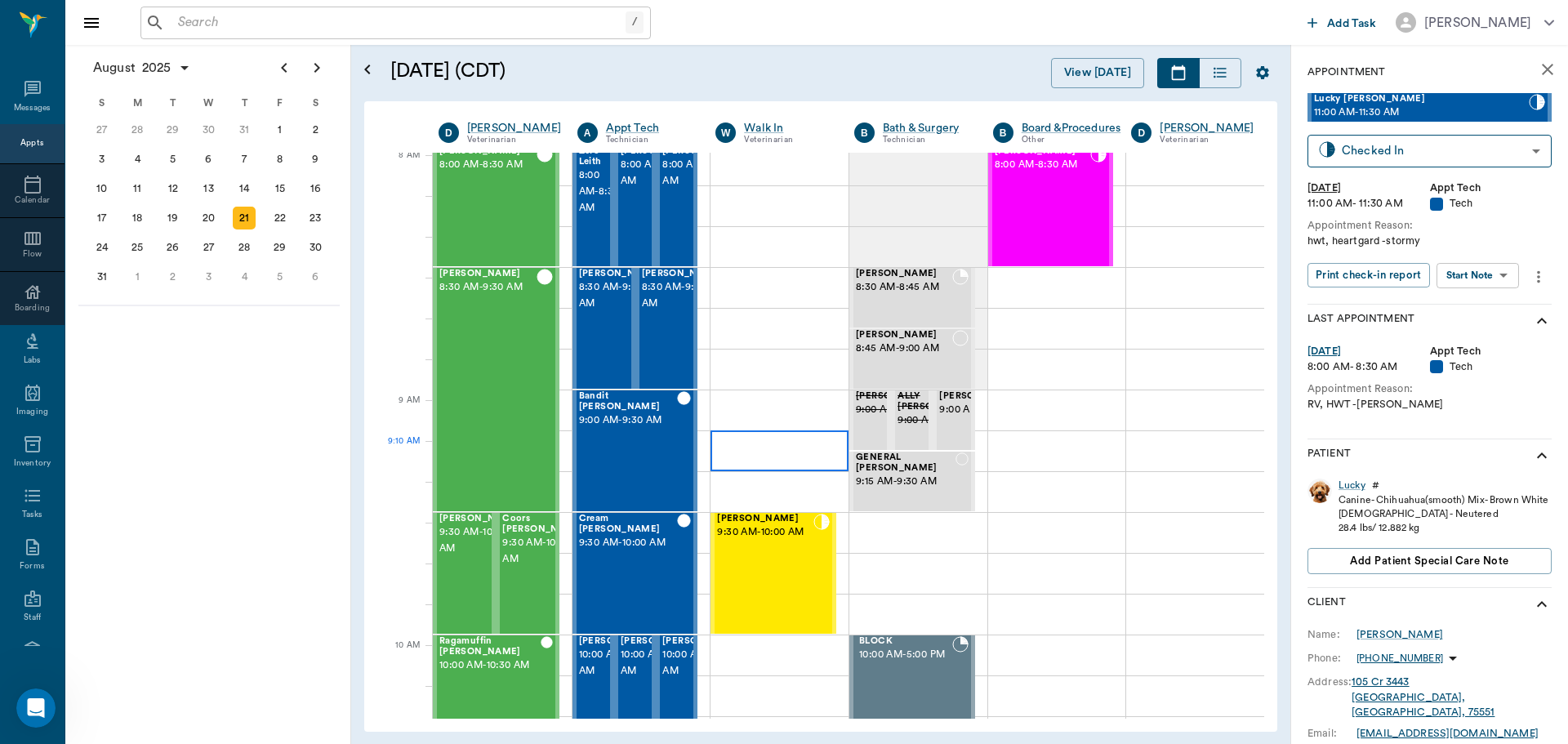
scroll to position [3, 0]
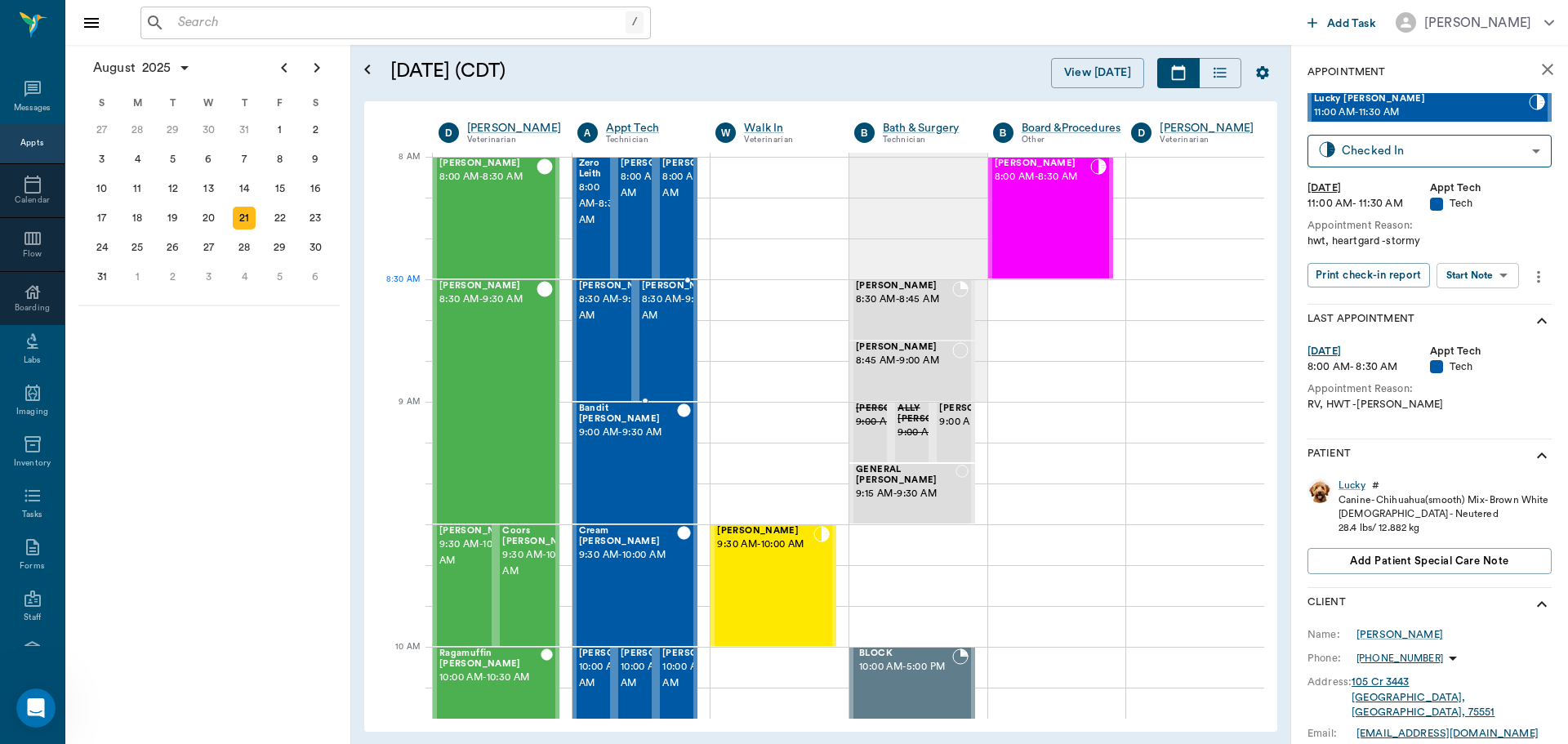
click at [655, 324] on span "8:30 AM - 9:00 AM" at bounding box center [683, 308] width 82 height 33
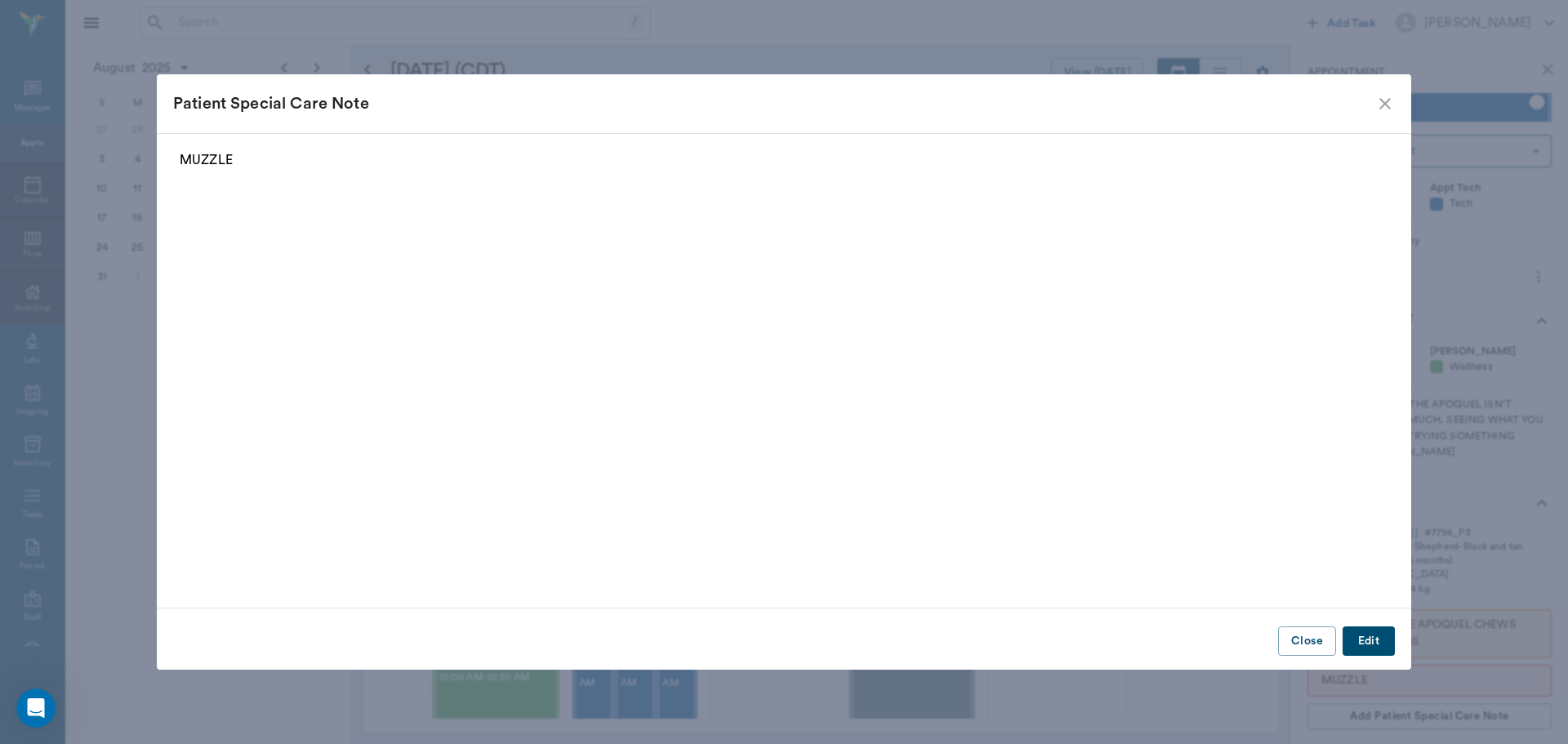
click at [1385, 107] on icon "close" at bounding box center [1385, 104] width 20 height 20
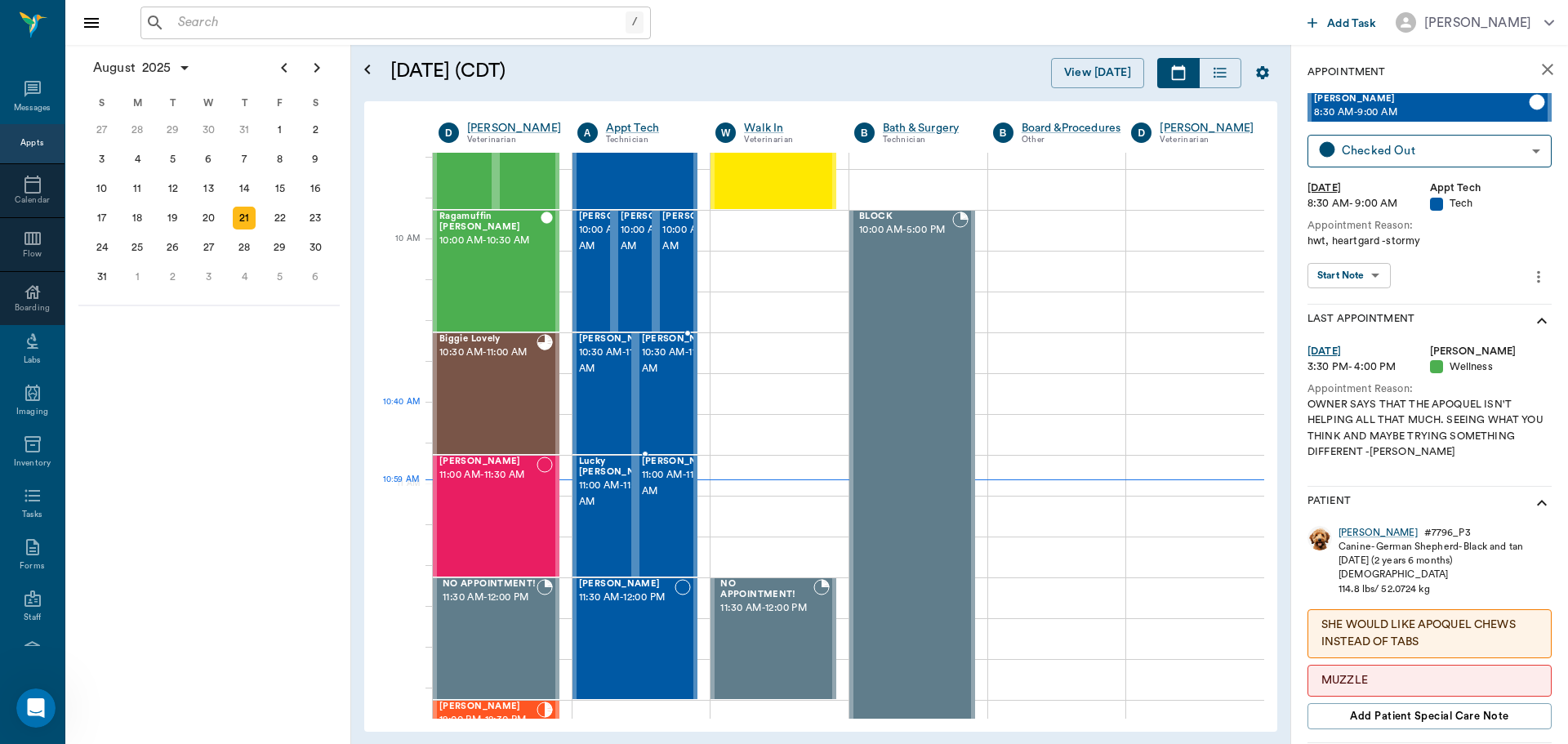
scroll to position [411, 0]
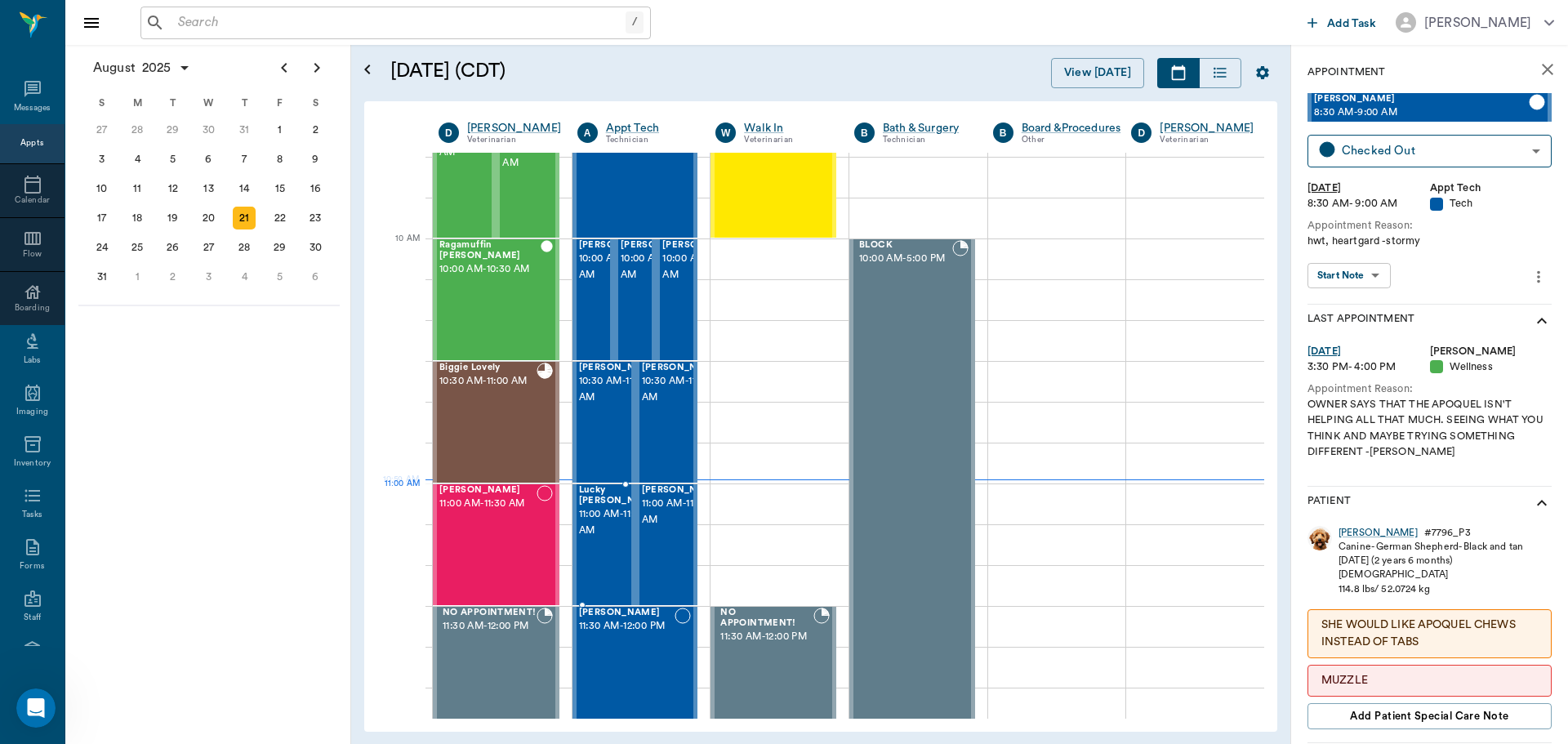
click at [591, 519] on span "11:00 AM - 11:30 AM" at bounding box center [620, 522] width 82 height 33
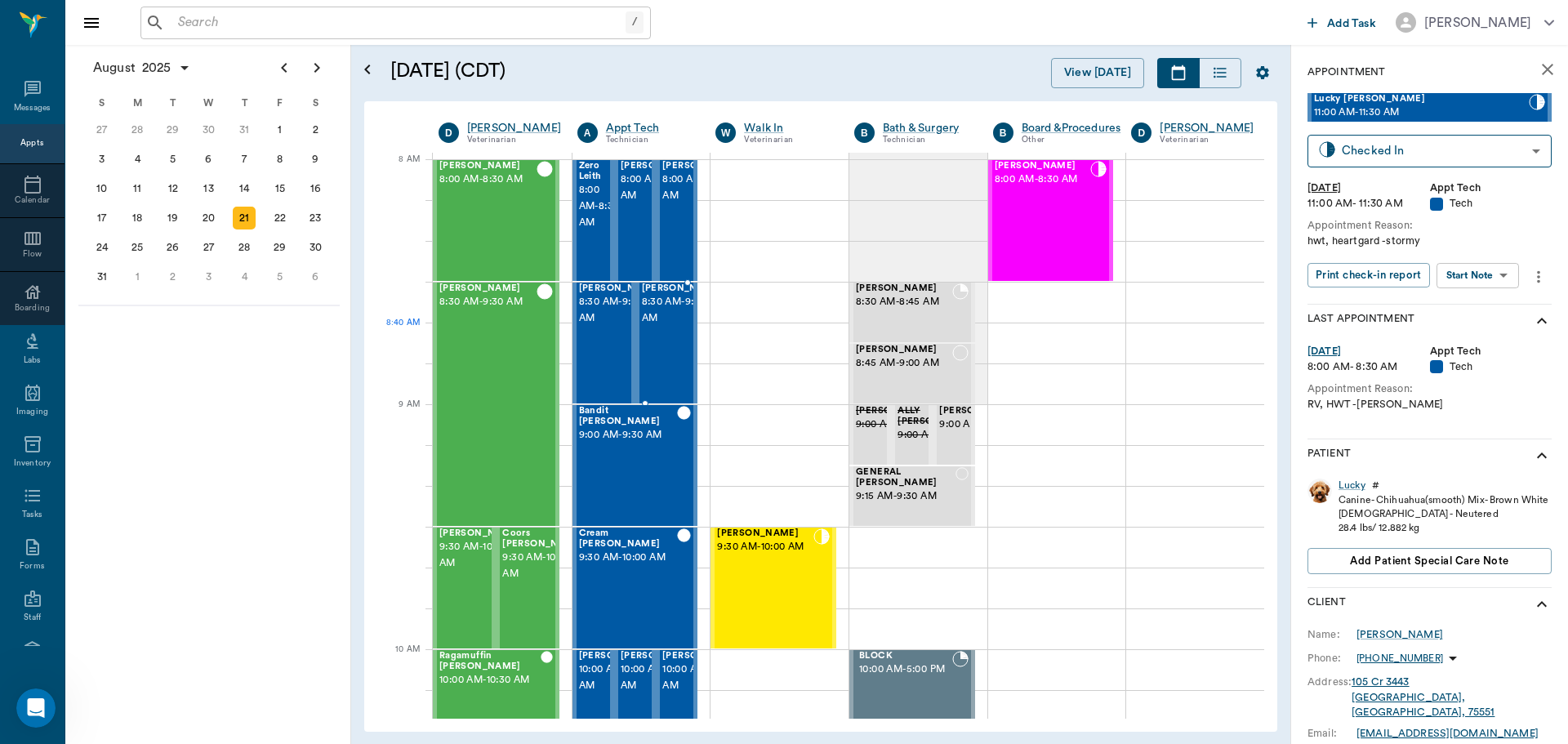
click at [661, 327] on span "8:30 AM - 9:00 AM" at bounding box center [683, 310] width 82 height 33
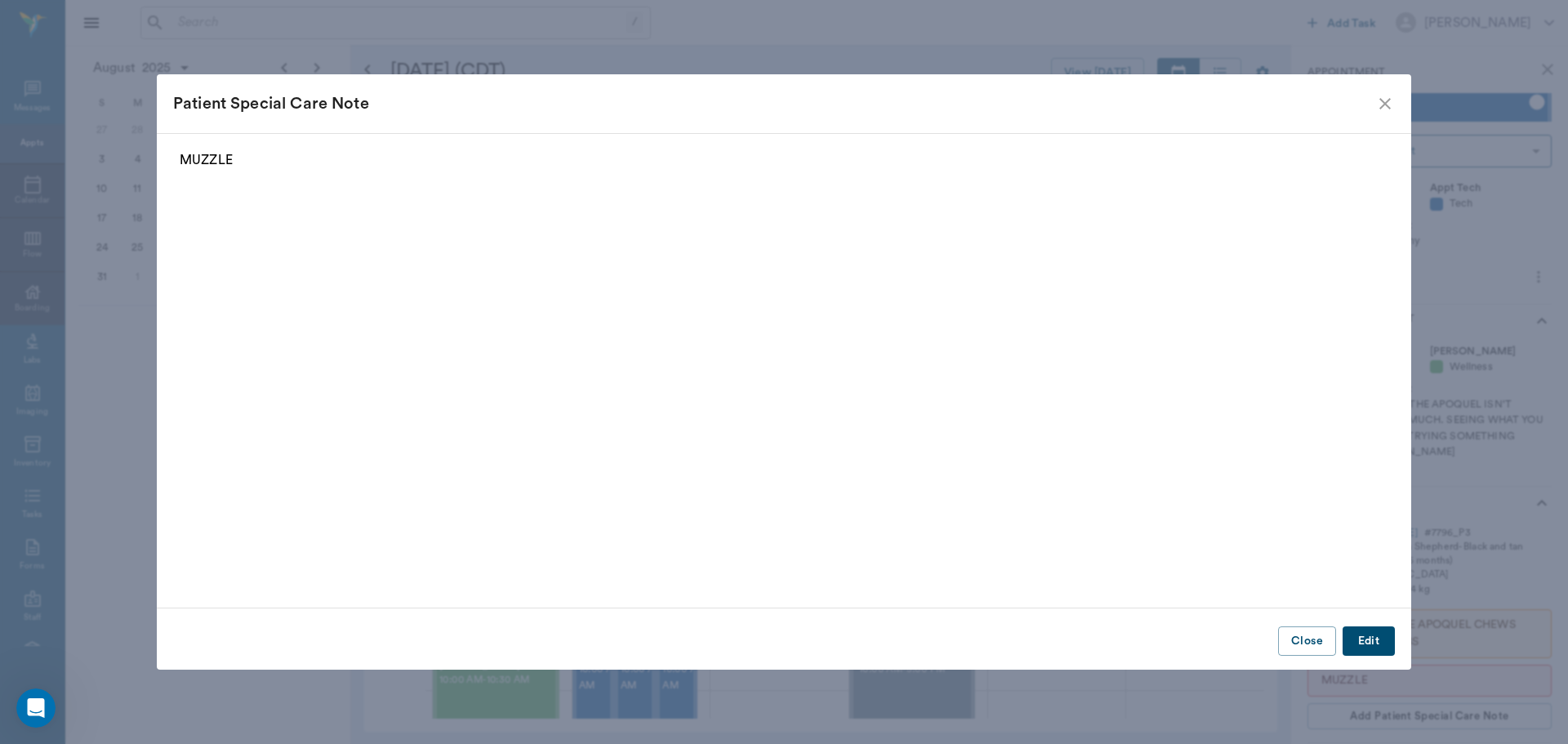
click at [1382, 99] on icon "close" at bounding box center [1385, 104] width 20 height 20
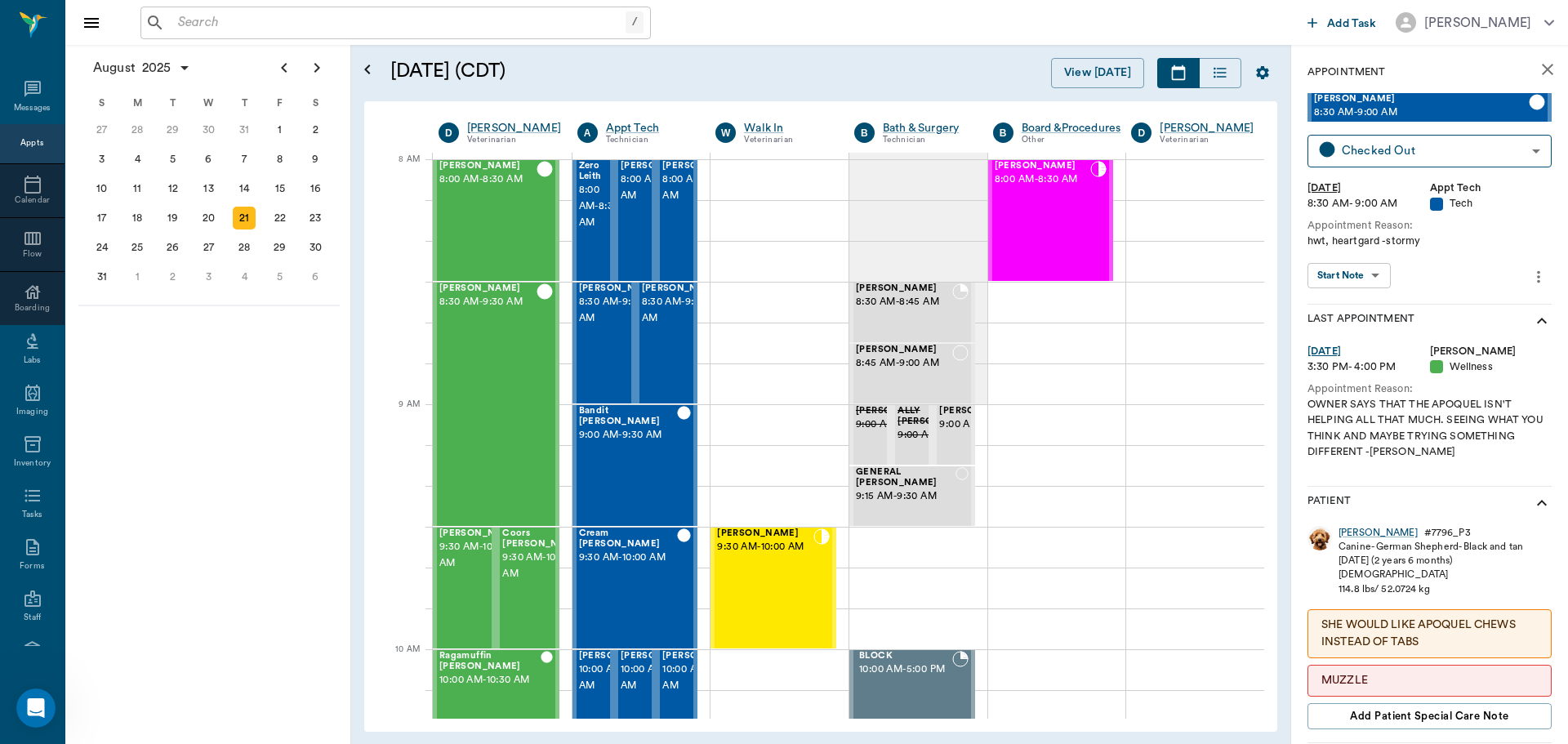
scroll to position [163, 0]
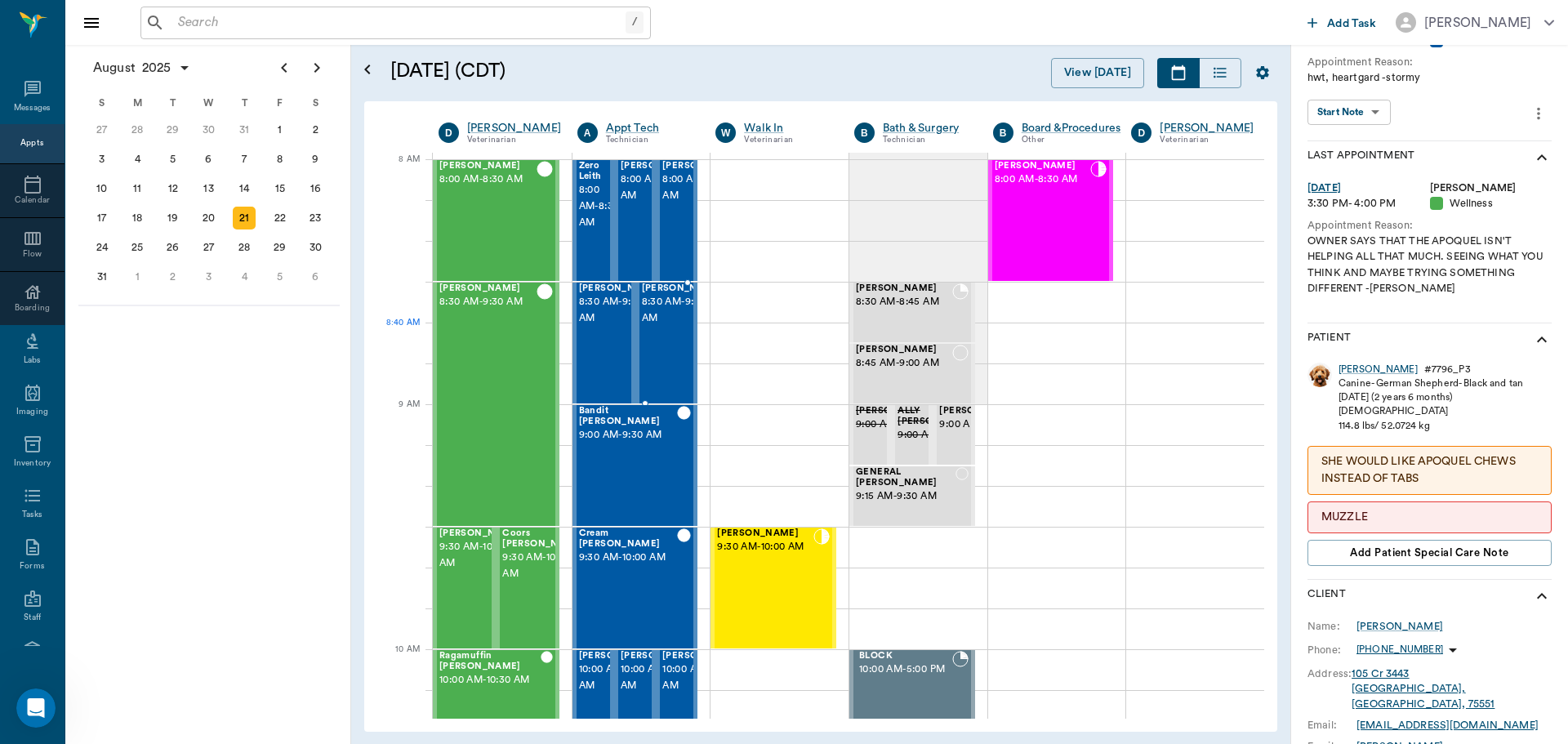
click at [662, 362] on div "[PERSON_NAME] 8:30 AM - 9:00 AM" at bounding box center [683, 343] width 82 height 119
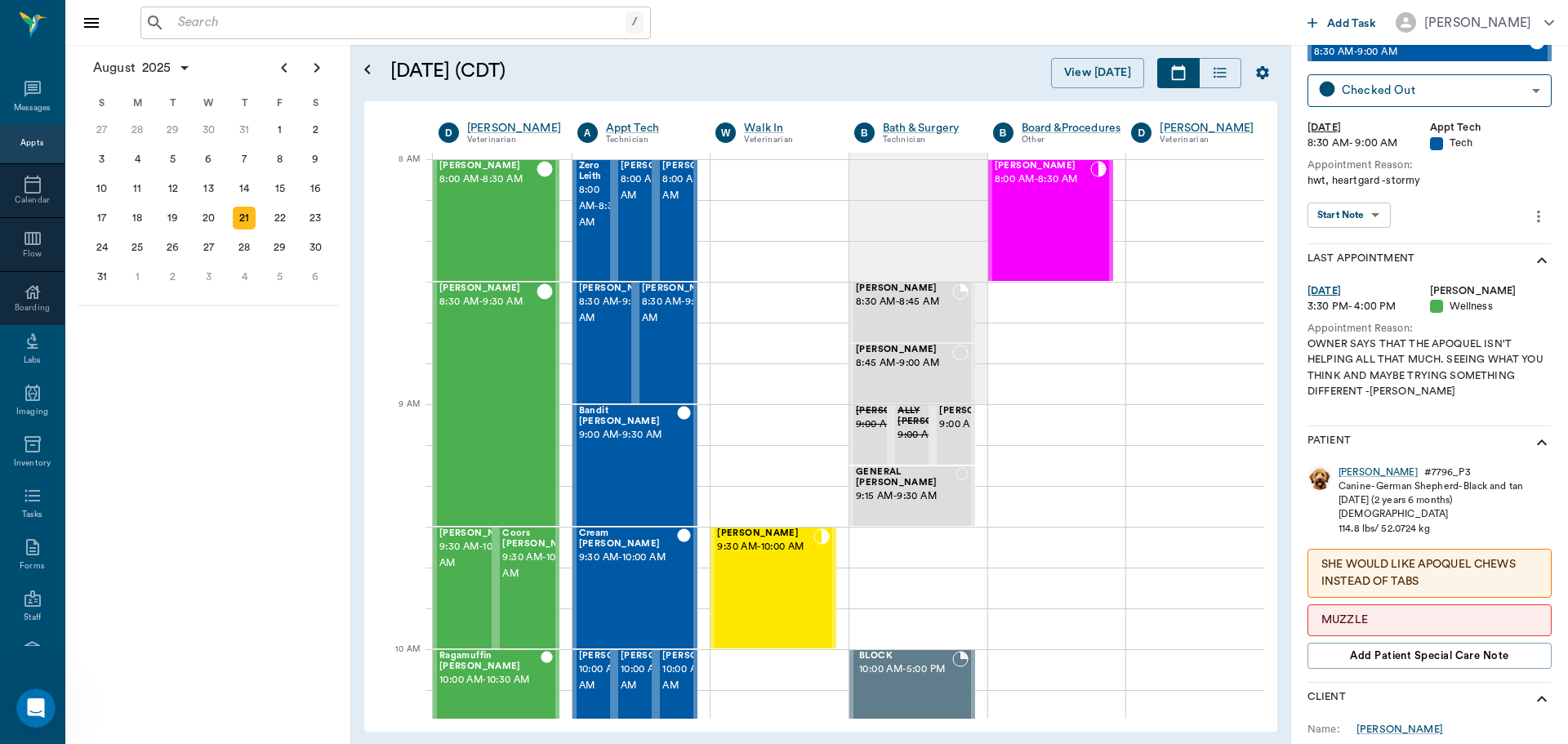
scroll to position [0, 0]
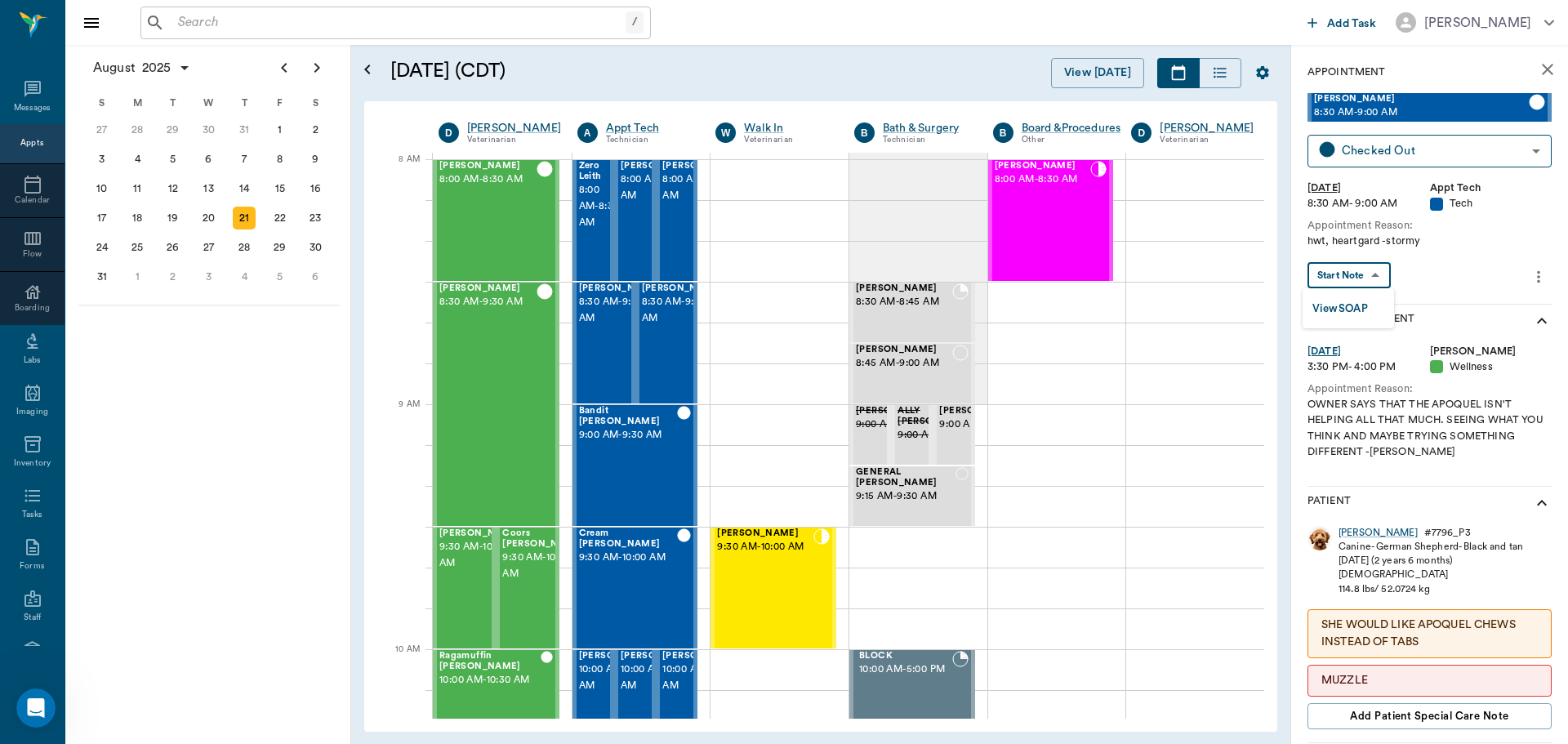
click at [1371, 279] on body "/ ​ Add Task Dr. Bert Ellsworth Nectar Messages Appts Calendar Flow Boarding La…" at bounding box center [784, 372] width 1568 height 744
click at [1503, 193] on div at bounding box center [784, 372] width 1568 height 744
click at [1351, 536] on div "[PERSON_NAME]" at bounding box center [1378, 533] width 79 height 14
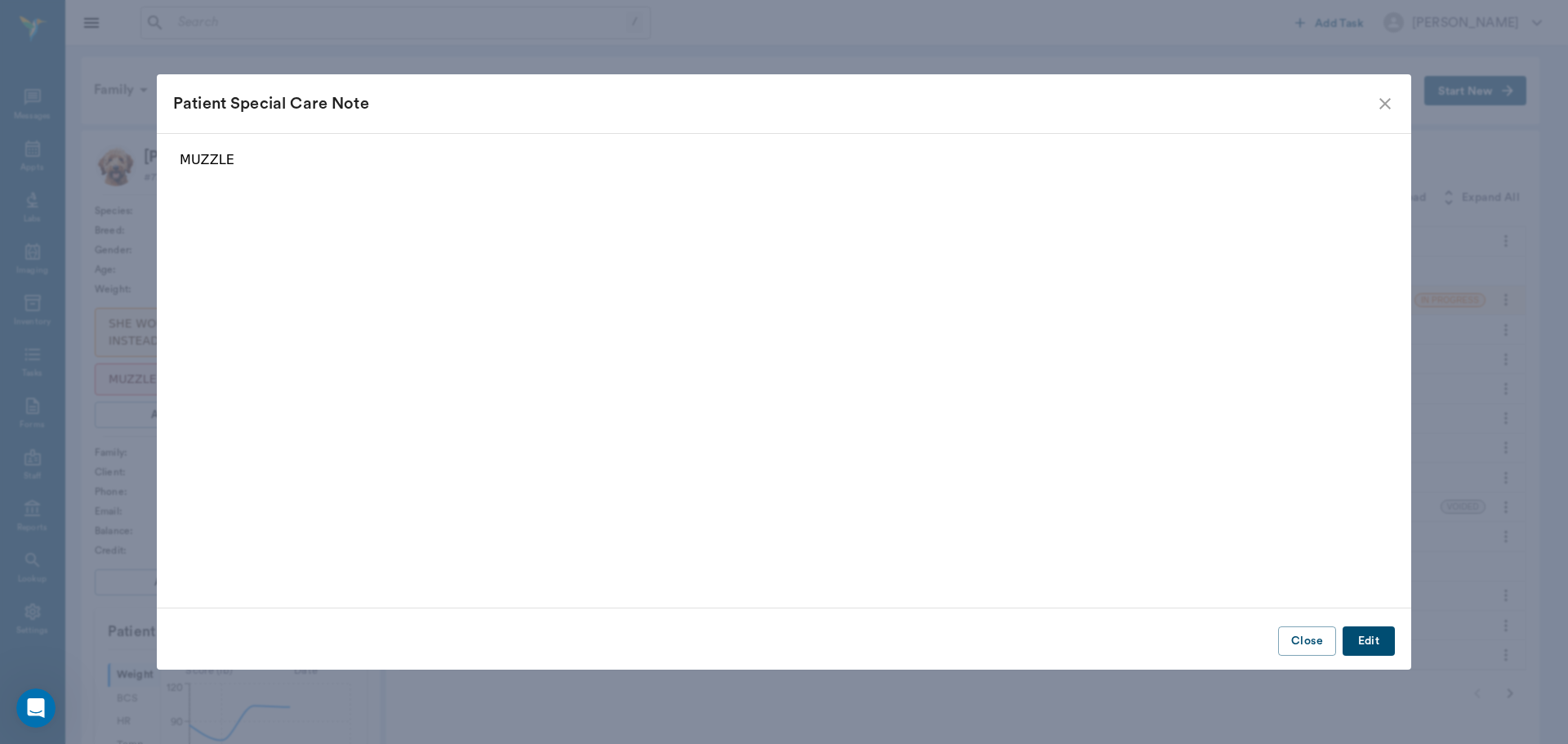
click at [1390, 97] on icon "close" at bounding box center [1385, 104] width 20 height 20
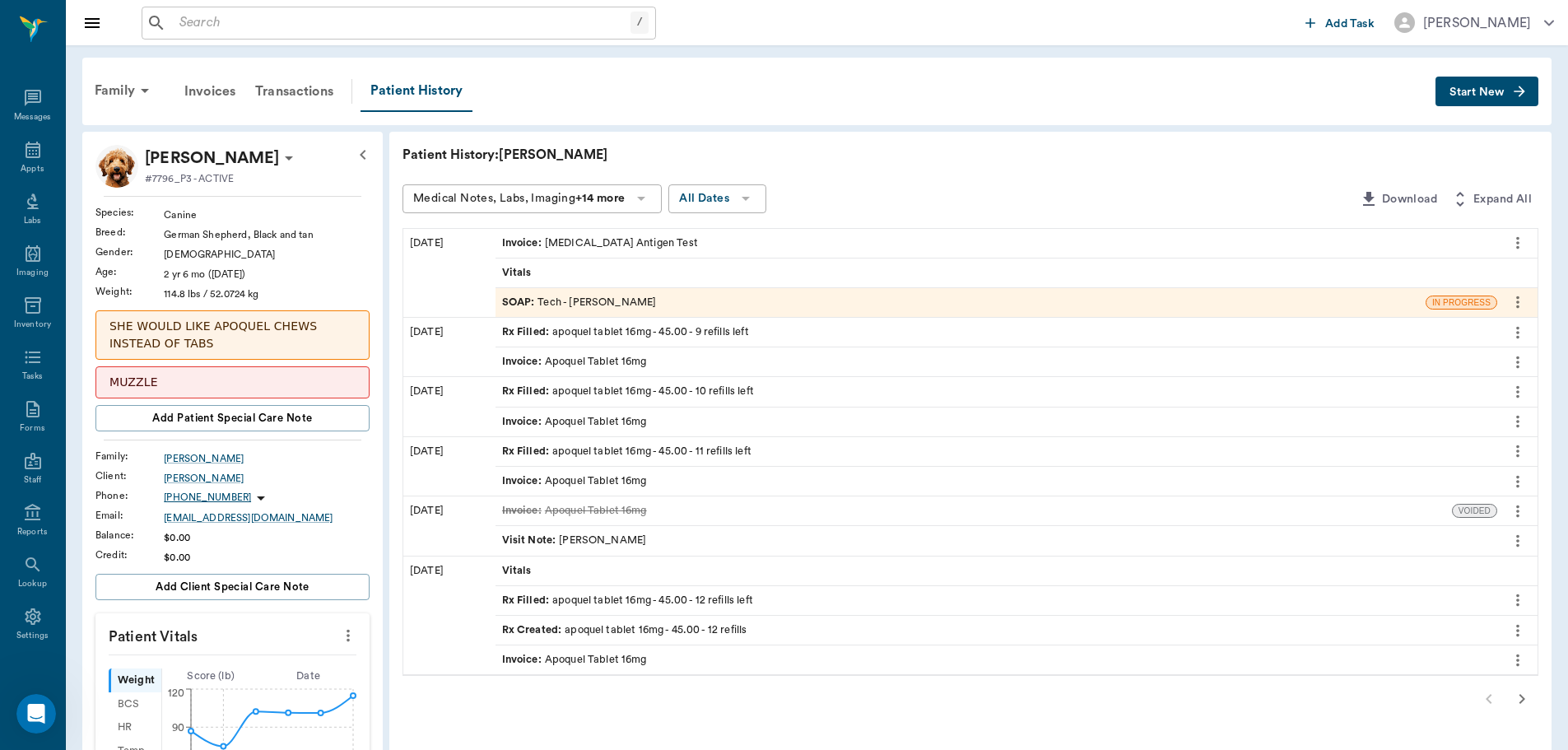
click at [1483, 92] on span "Start New" at bounding box center [1477, 92] width 55 height 0
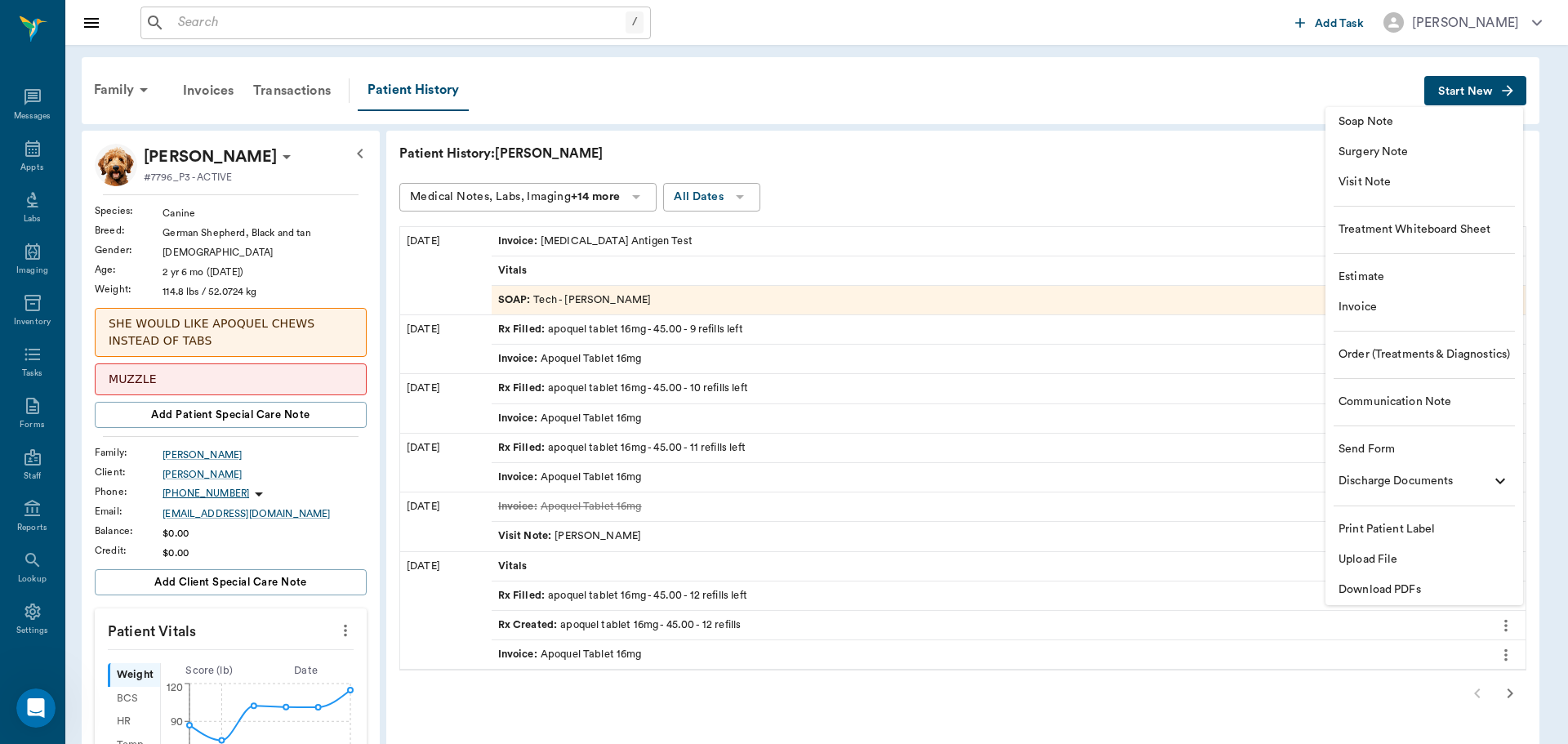
click at [1214, 72] on div at bounding box center [784, 372] width 1568 height 744
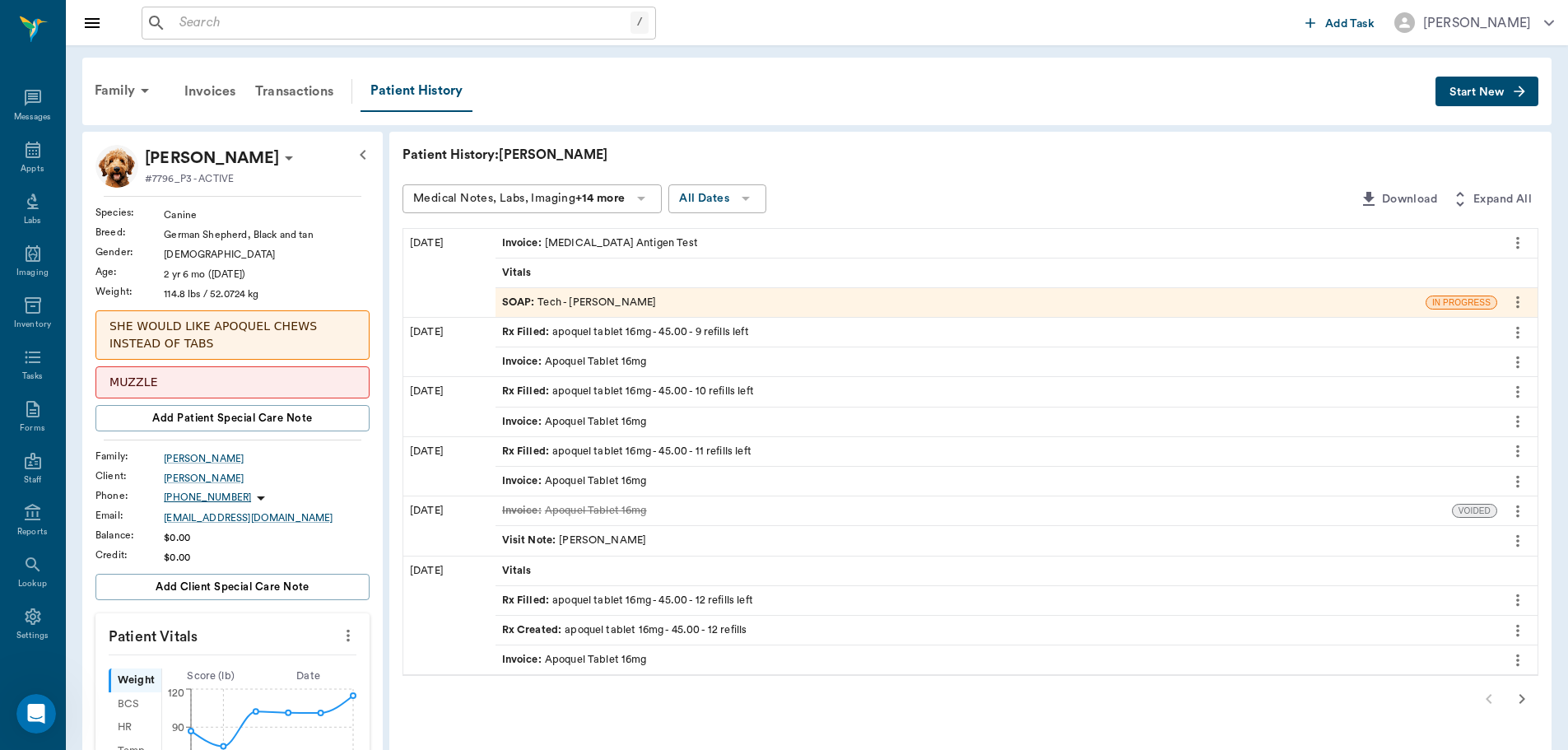
click at [712, 336] on div "Rx Filled : apoquel tablet 16mg - 45.00 - 9 refills left" at bounding box center [625, 332] width 247 height 16
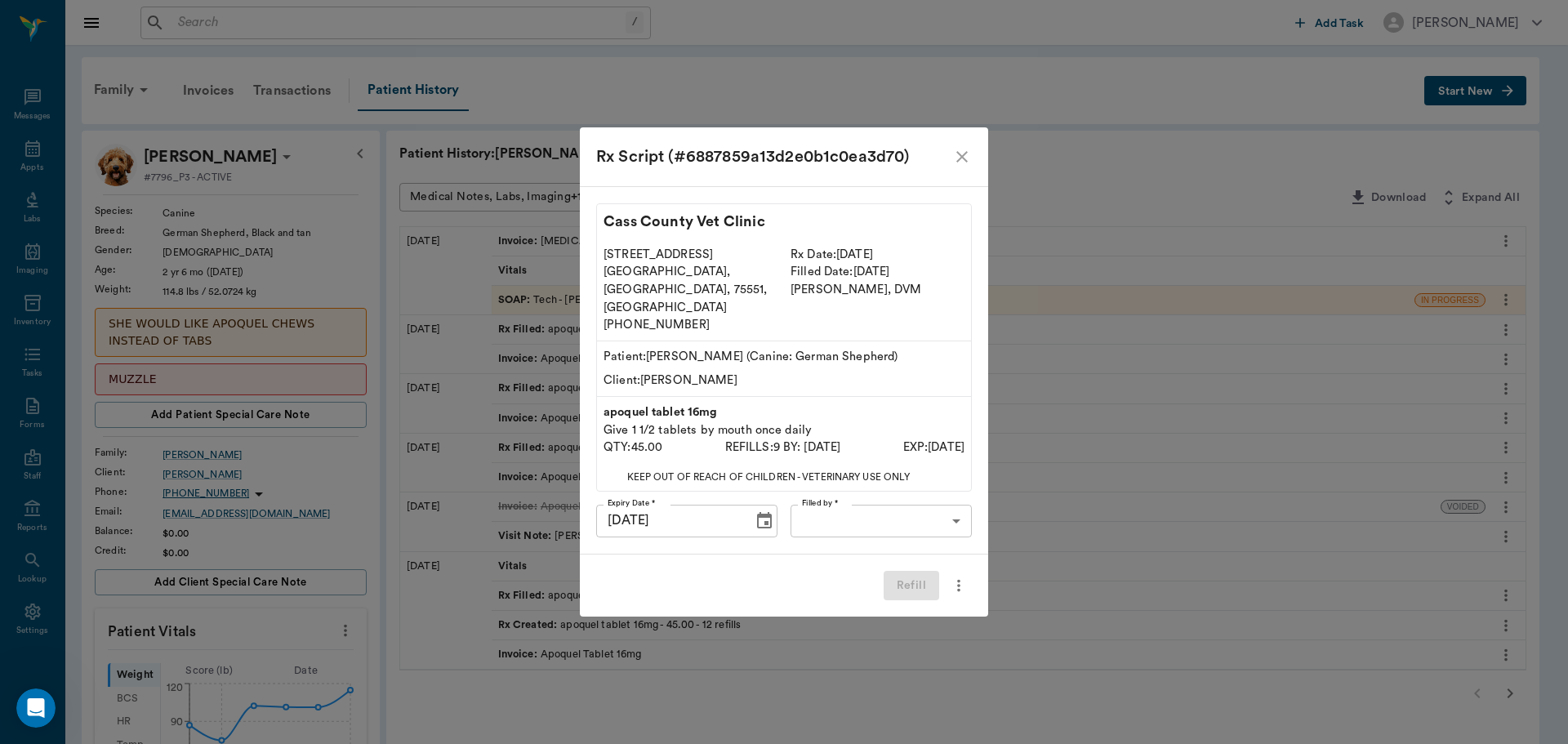
click at [820, 497] on label "Filled by *" at bounding box center [820, 503] width 36 height 12
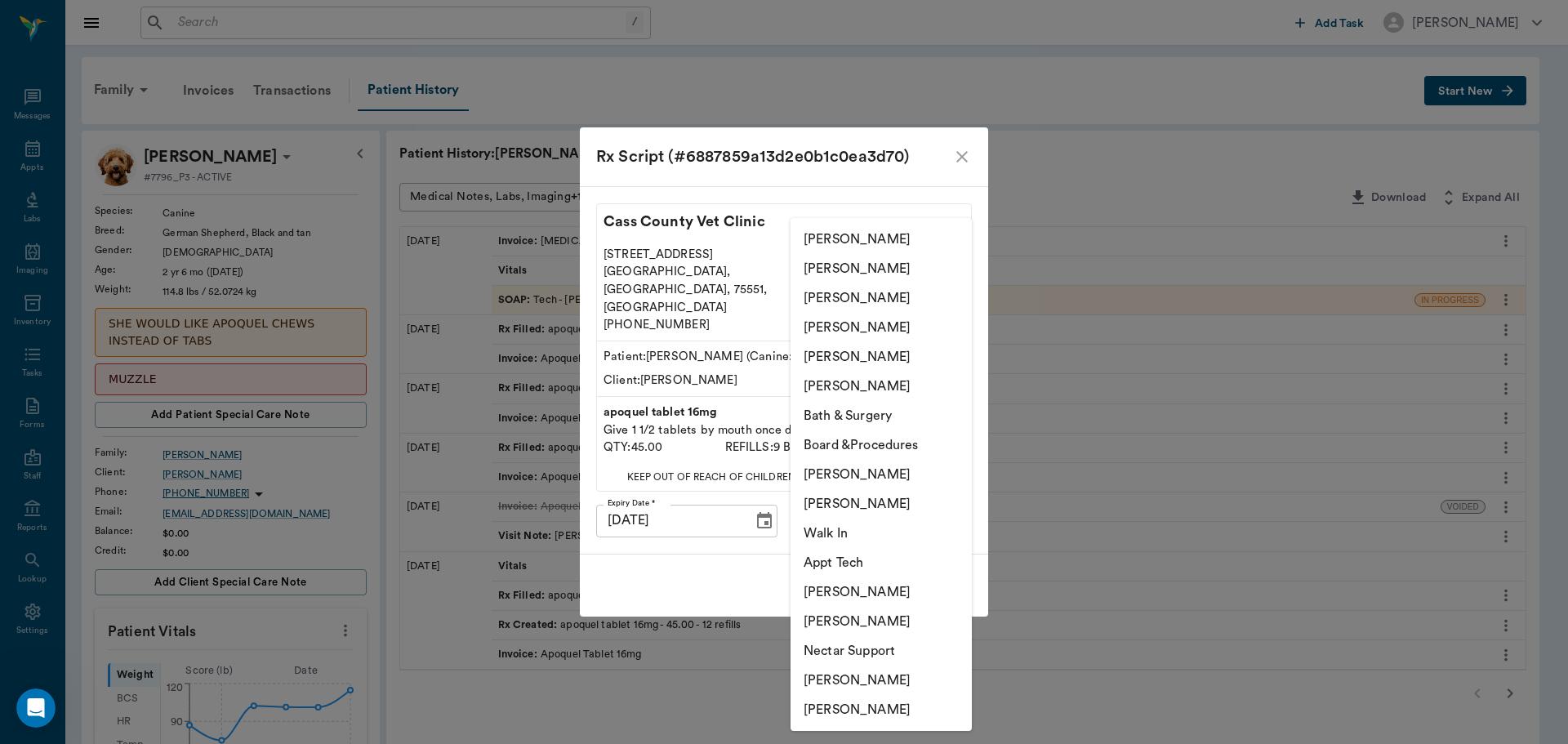
click at [837, 504] on body "/ ​ Add Task Dr. Bert Ellsworth Nectar Messages Appts Labs Imaging Inventory Ta…" at bounding box center [784, 656] width 1568 height 1314
drag, startPoint x: 817, startPoint y: 269, endPoint x: 824, endPoint y: 305, distance: 36.7
click at [817, 269] on li "[PERSON_NAME]" at bounding box center [881, 269] width 181 height 29
type input "63ec2e7e52e12b0ba117b124"
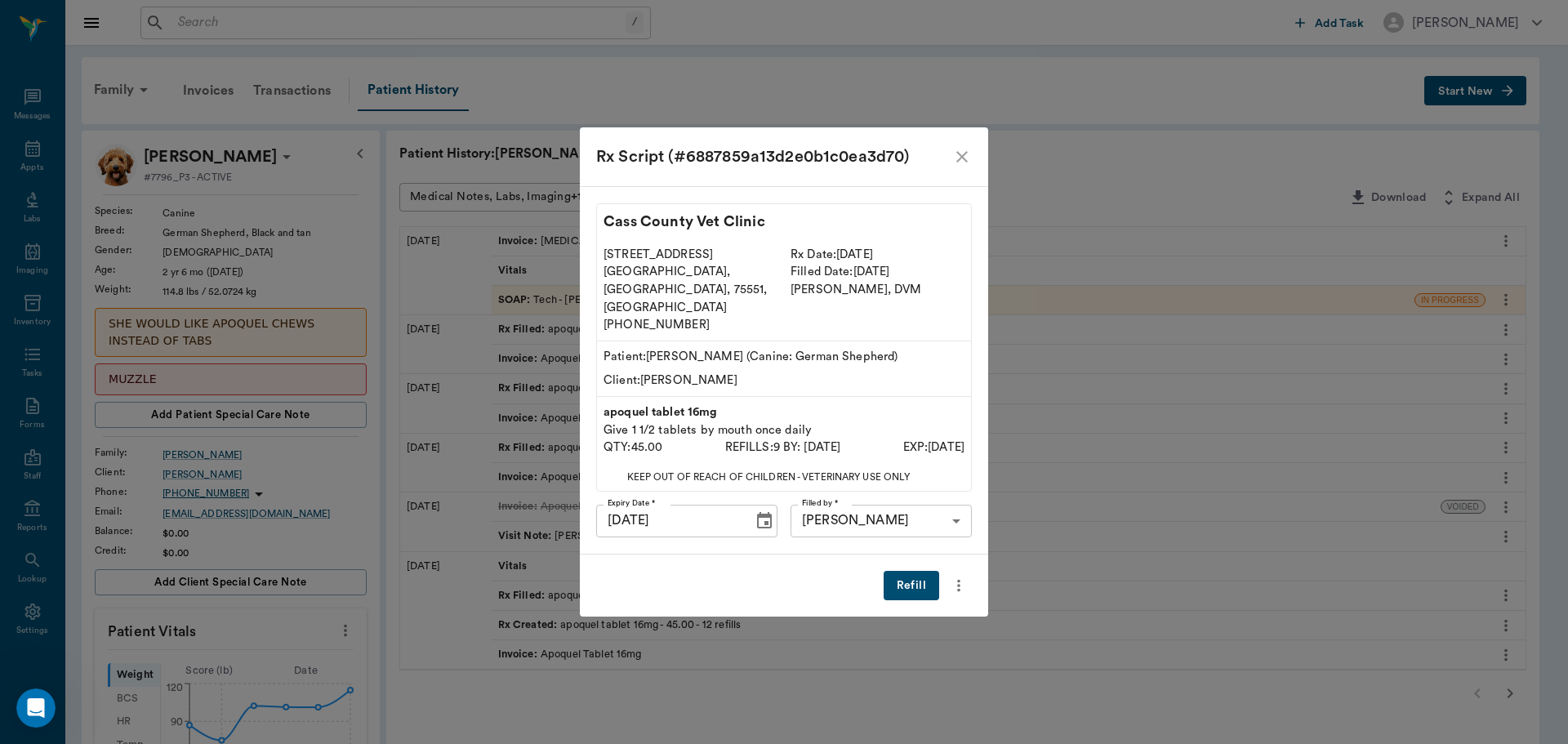
click at [911, 571] on button "Refill" at bounding box center [912, 586] width 56 height 30
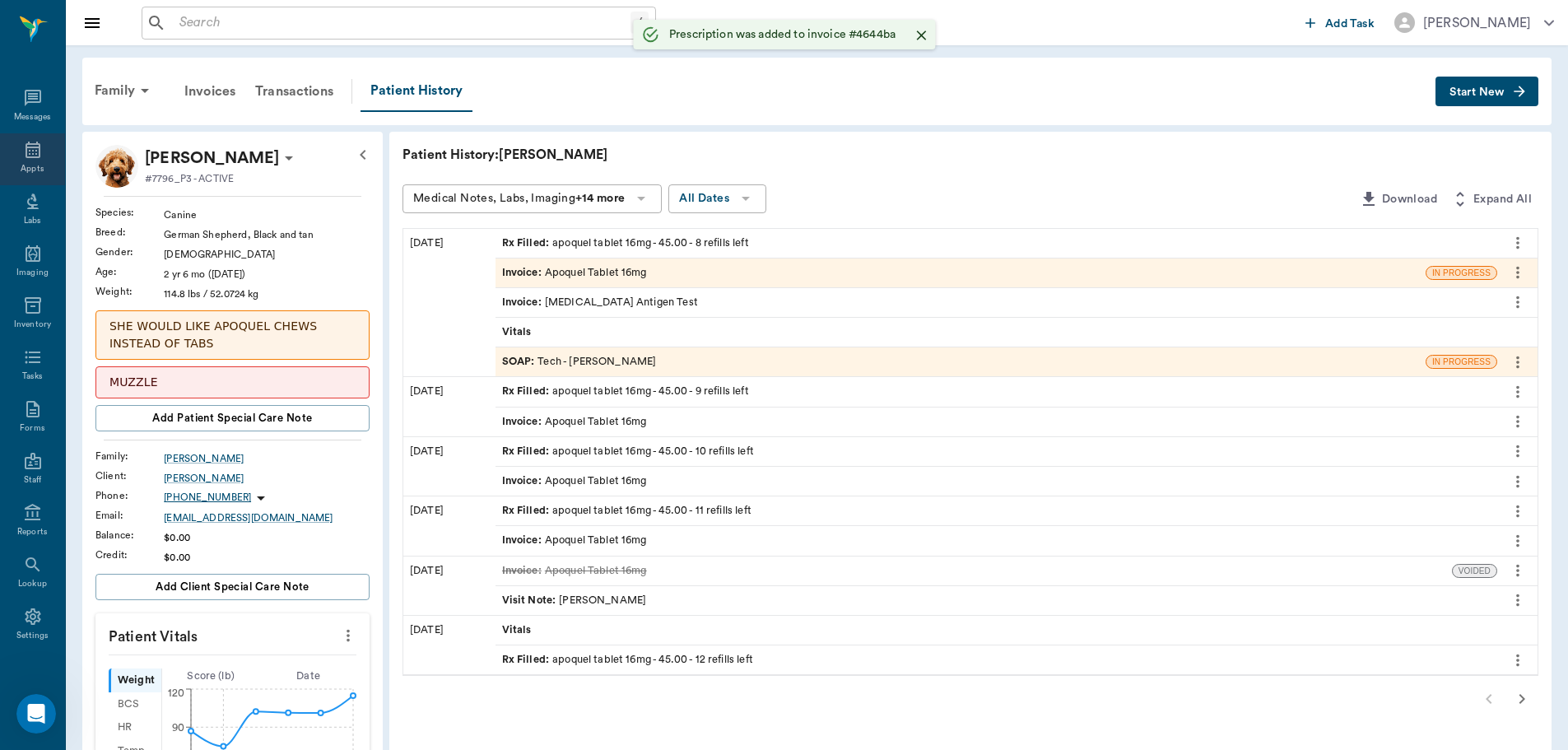
click at [23, 157] on icon at bounding box center [33, 150] width 20 height 20
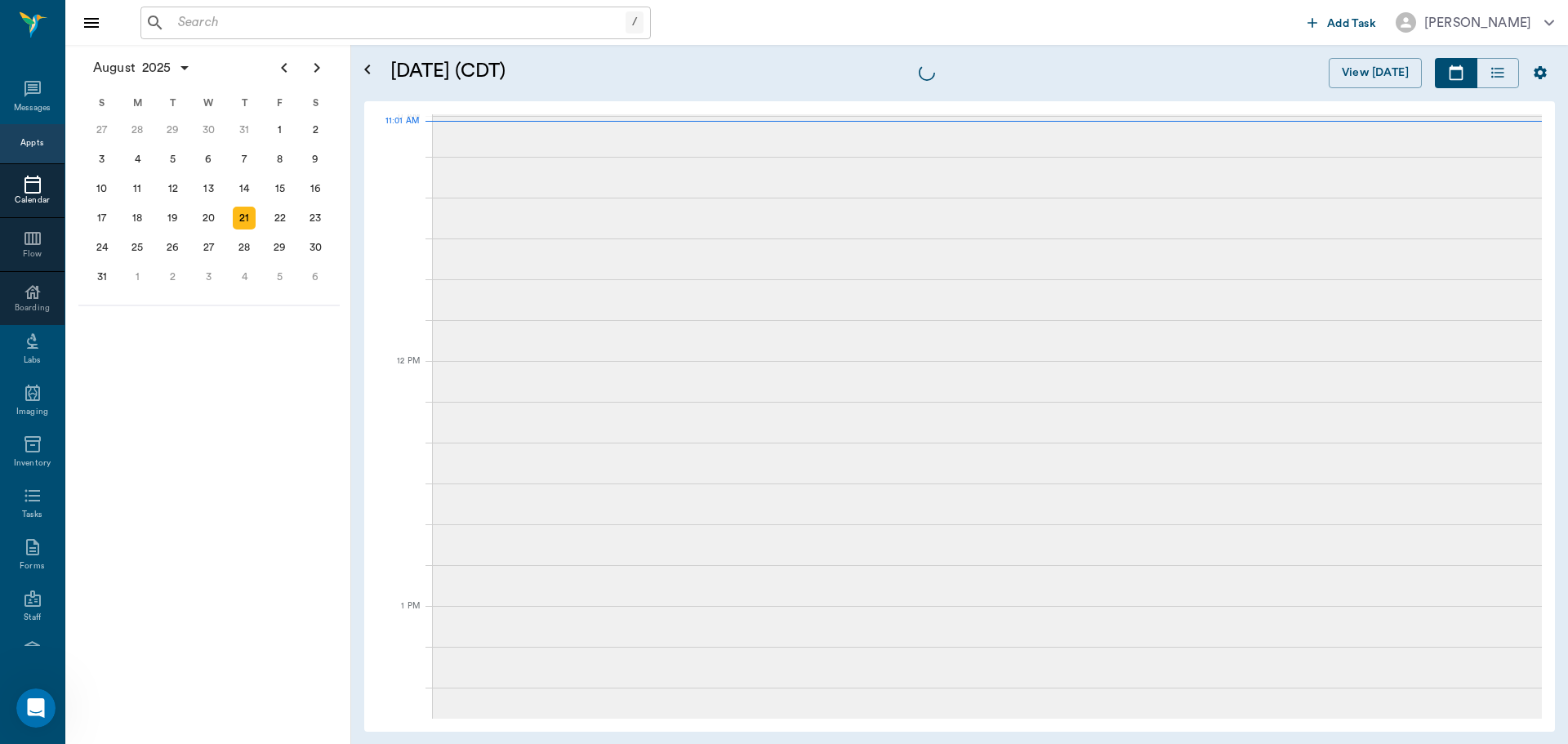
scroll to position [738, 0]
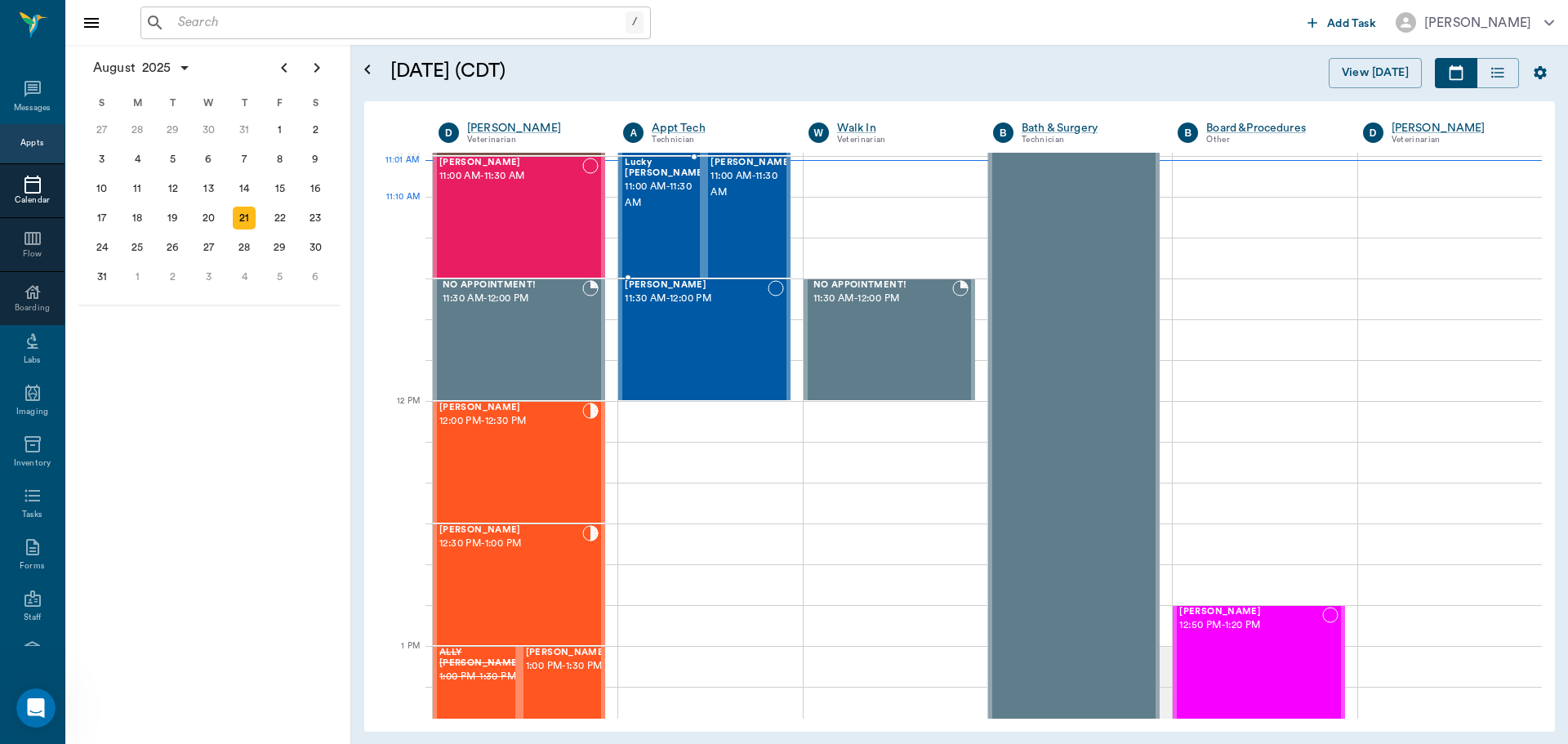
click at [668, 232] on div "Lucky [PERSON_NAME] 11:00 AM - 11:30 AM" at bounding box center [666, 217] width 82 height 119
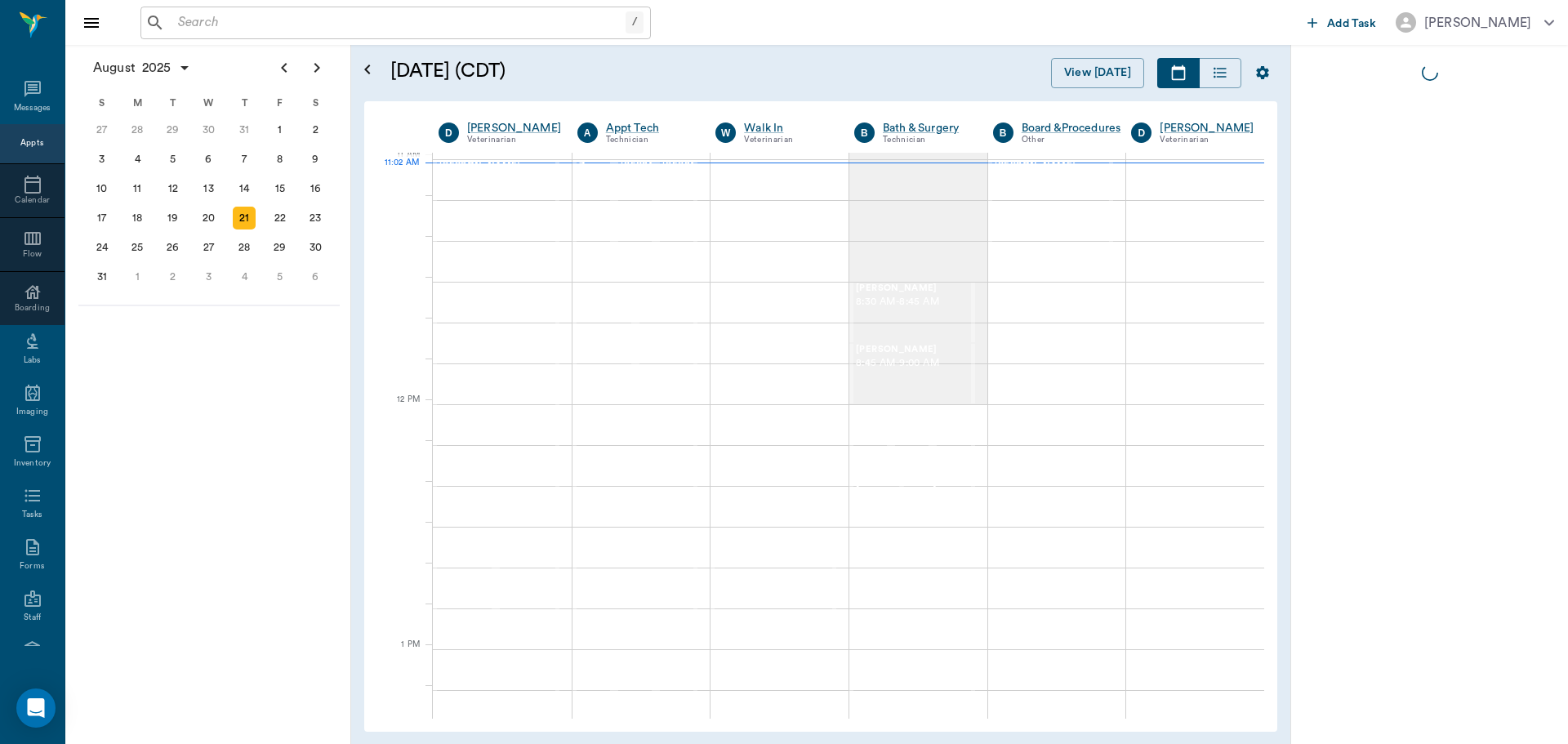
scroll to position [738, 0]
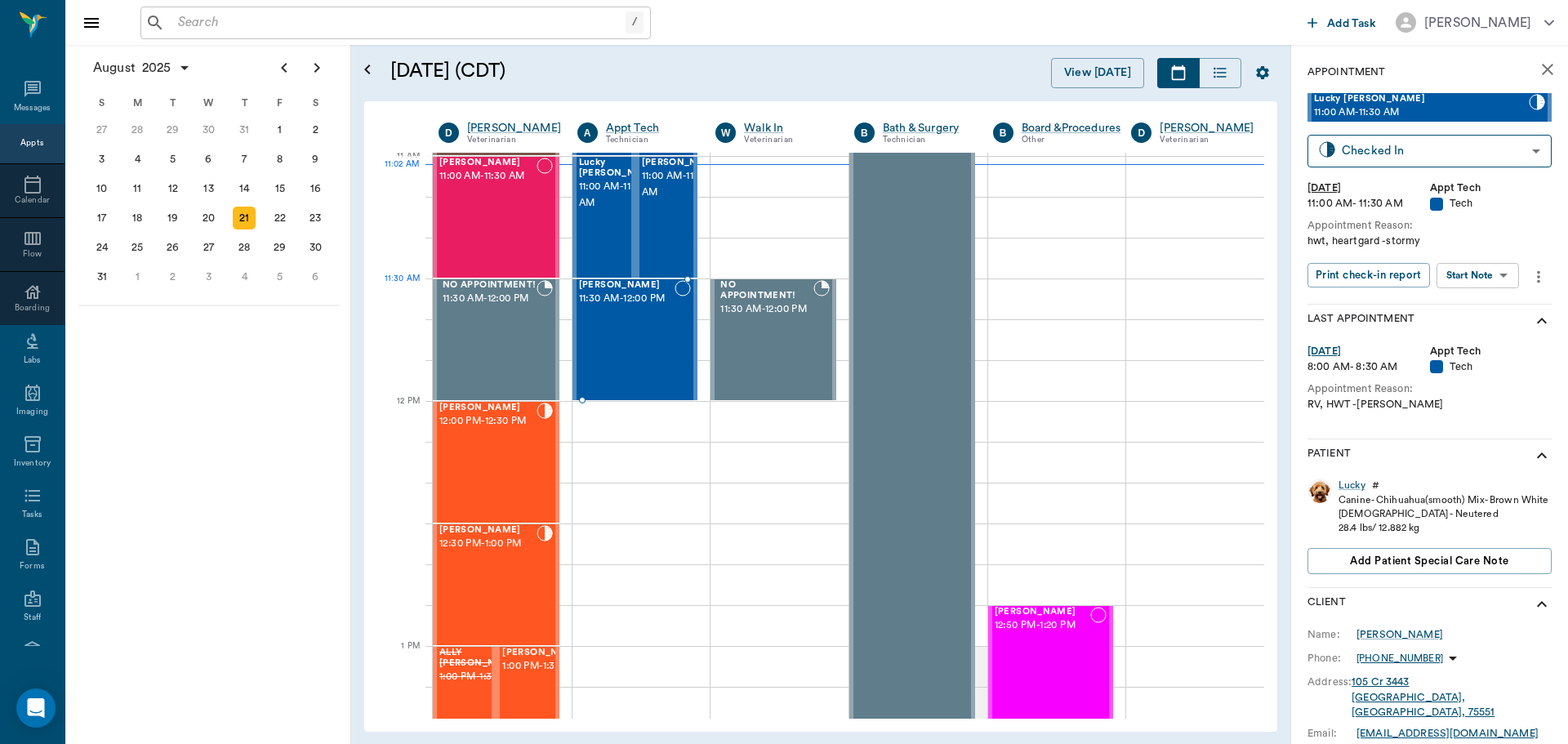
click at [641, 307] on span "11:30 AM - 12:00 PM" at bounding box center [627, 299] width 97 height 17
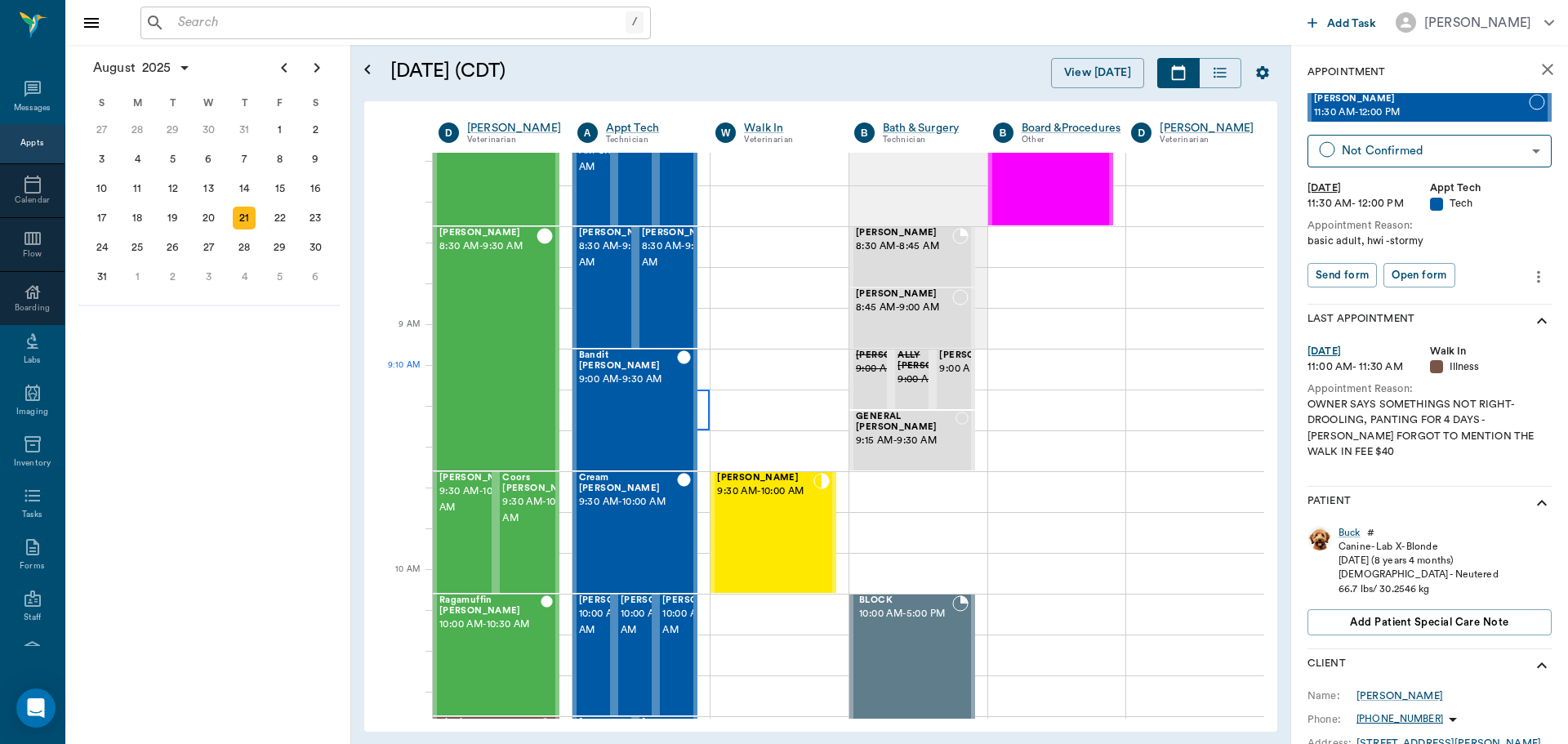
scroll to position [3, 0]
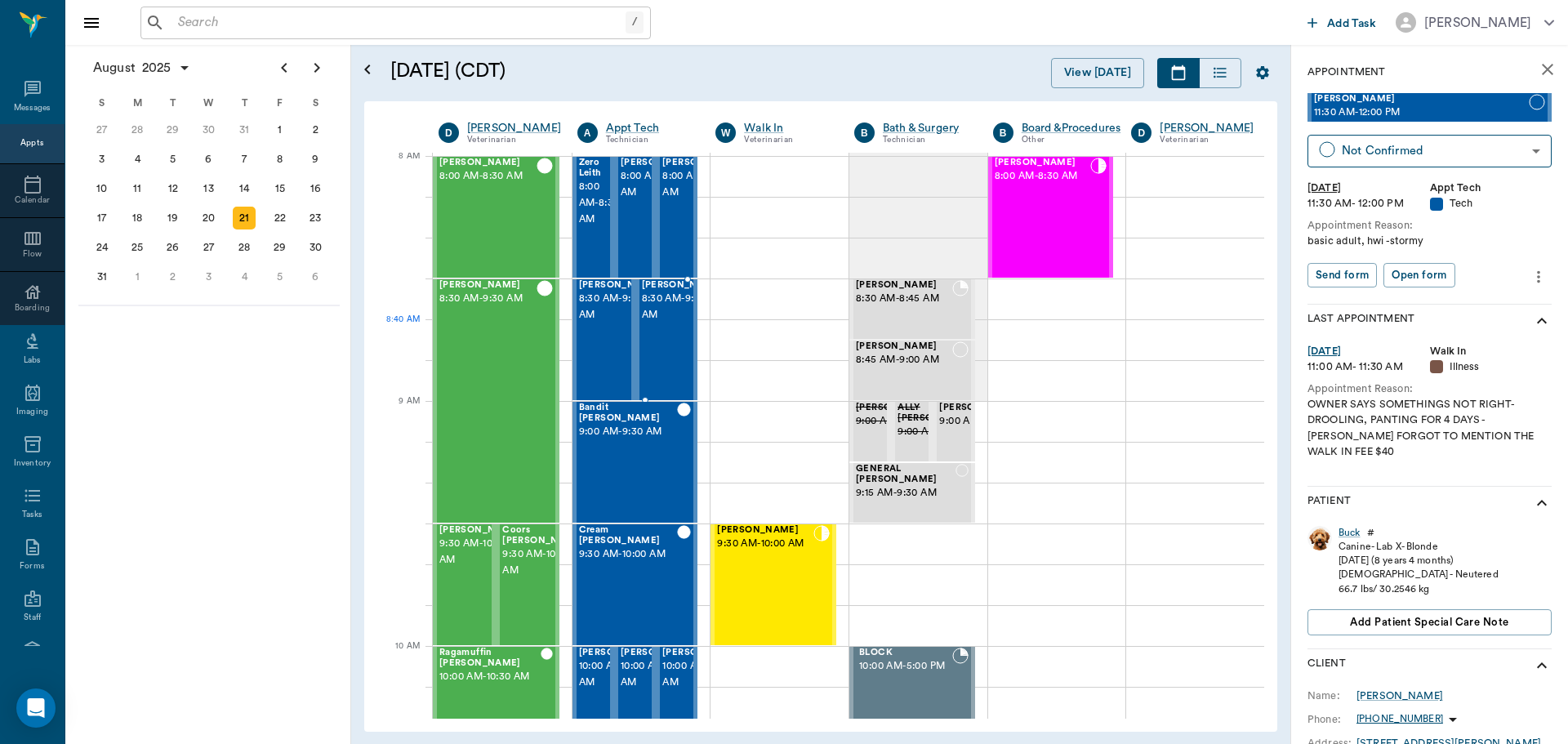
click at [666, 324] on span "8:30 AM - 9:00 AM" at bounding box center [683, 307] width 82 height 33
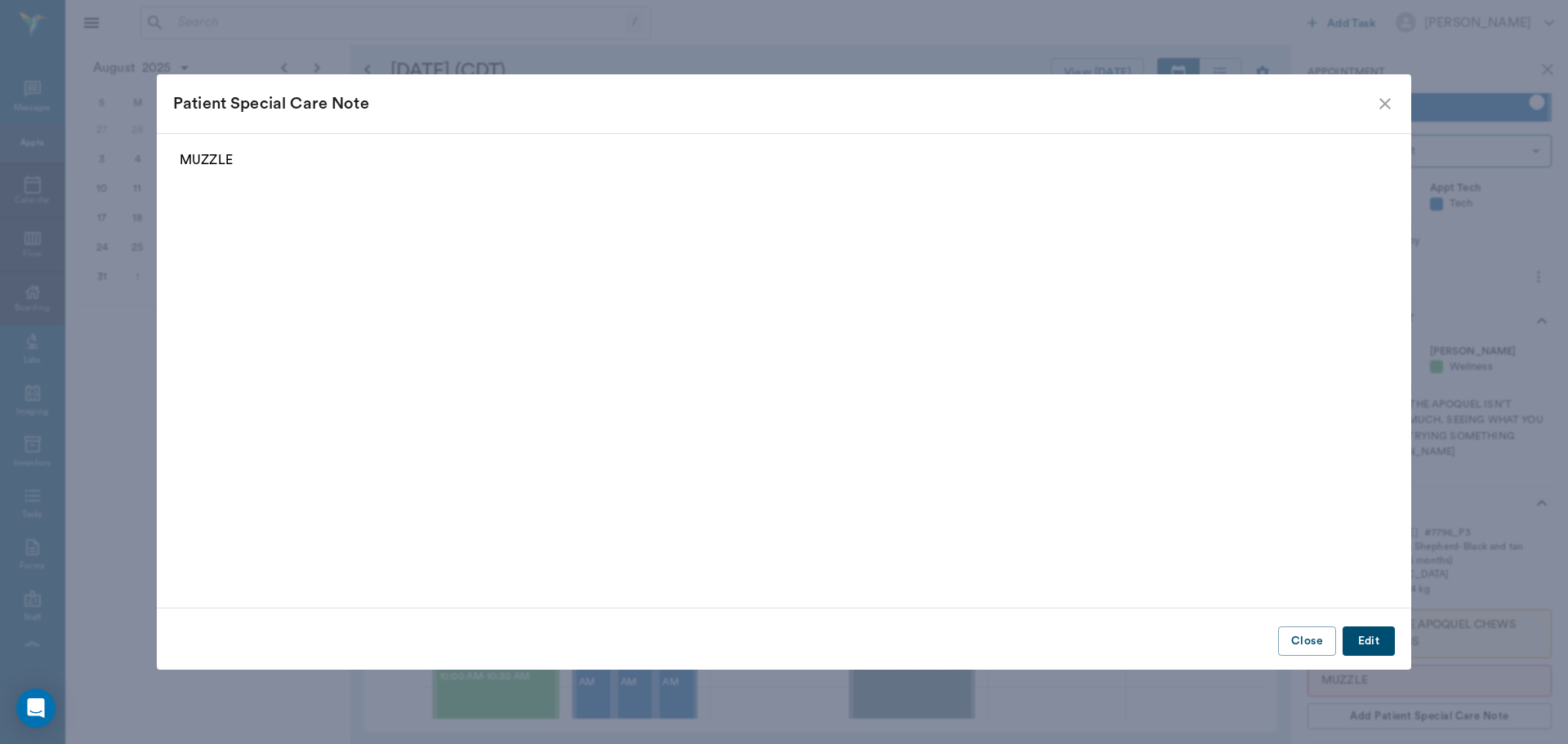
click at [1384, 102] on icon "close" at bounding box center [1385, 104] width 12 height 12
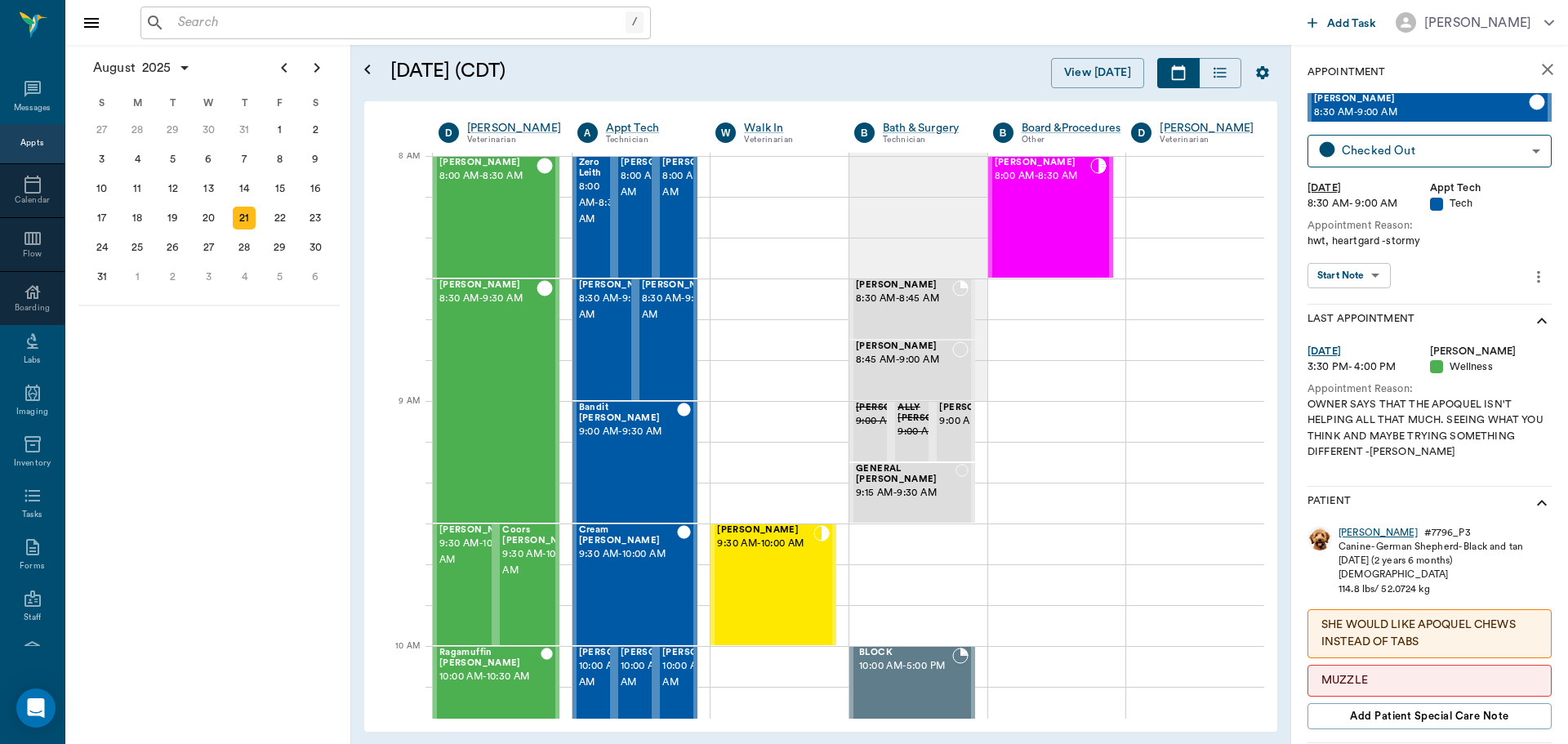
click at [1346, 537] on div "[PERSON_NAME]" at bounding box center [1378, 533] width 79 height 14
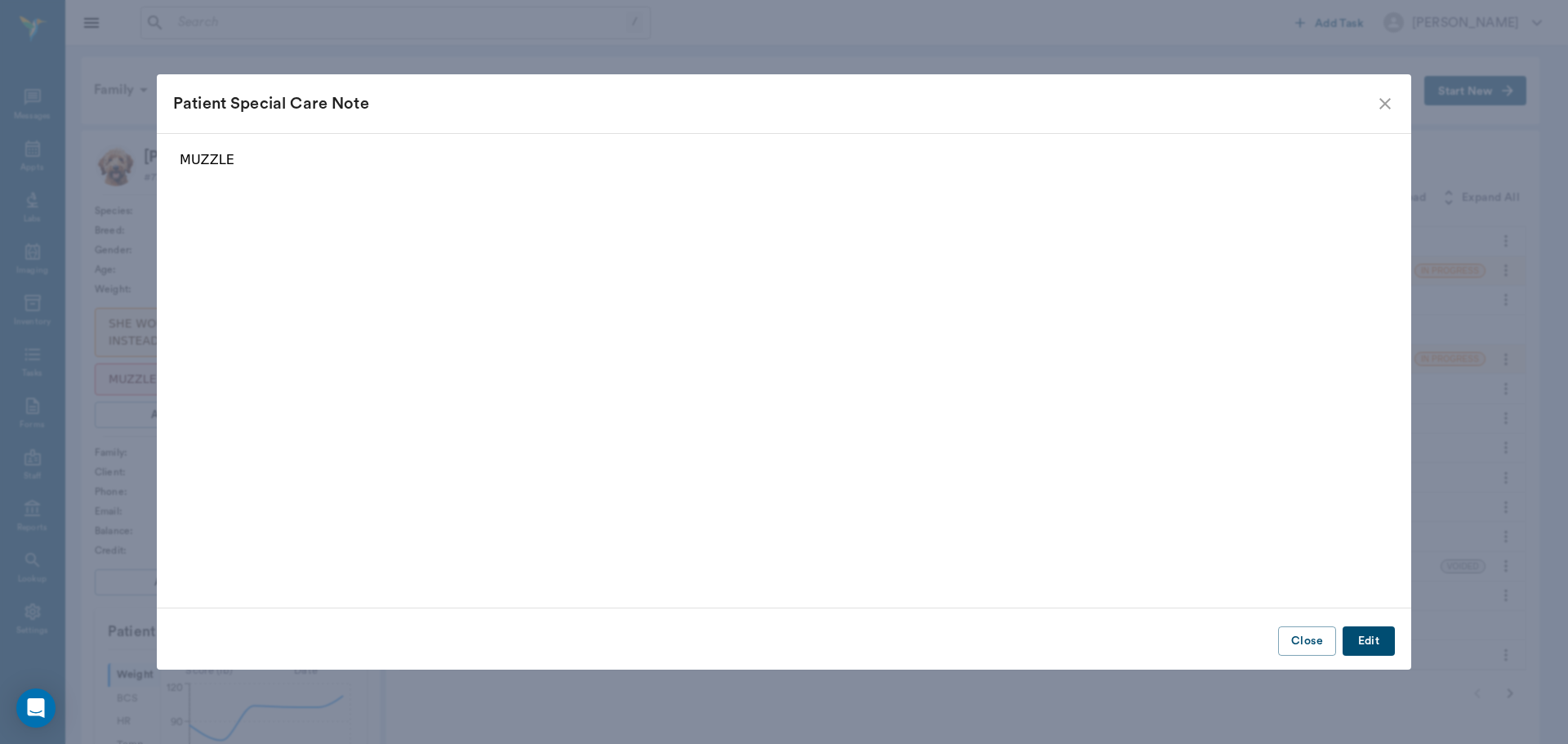
click at [1375, 105] on icon "close" at bounding box center [1385, 104] width 20 height 20
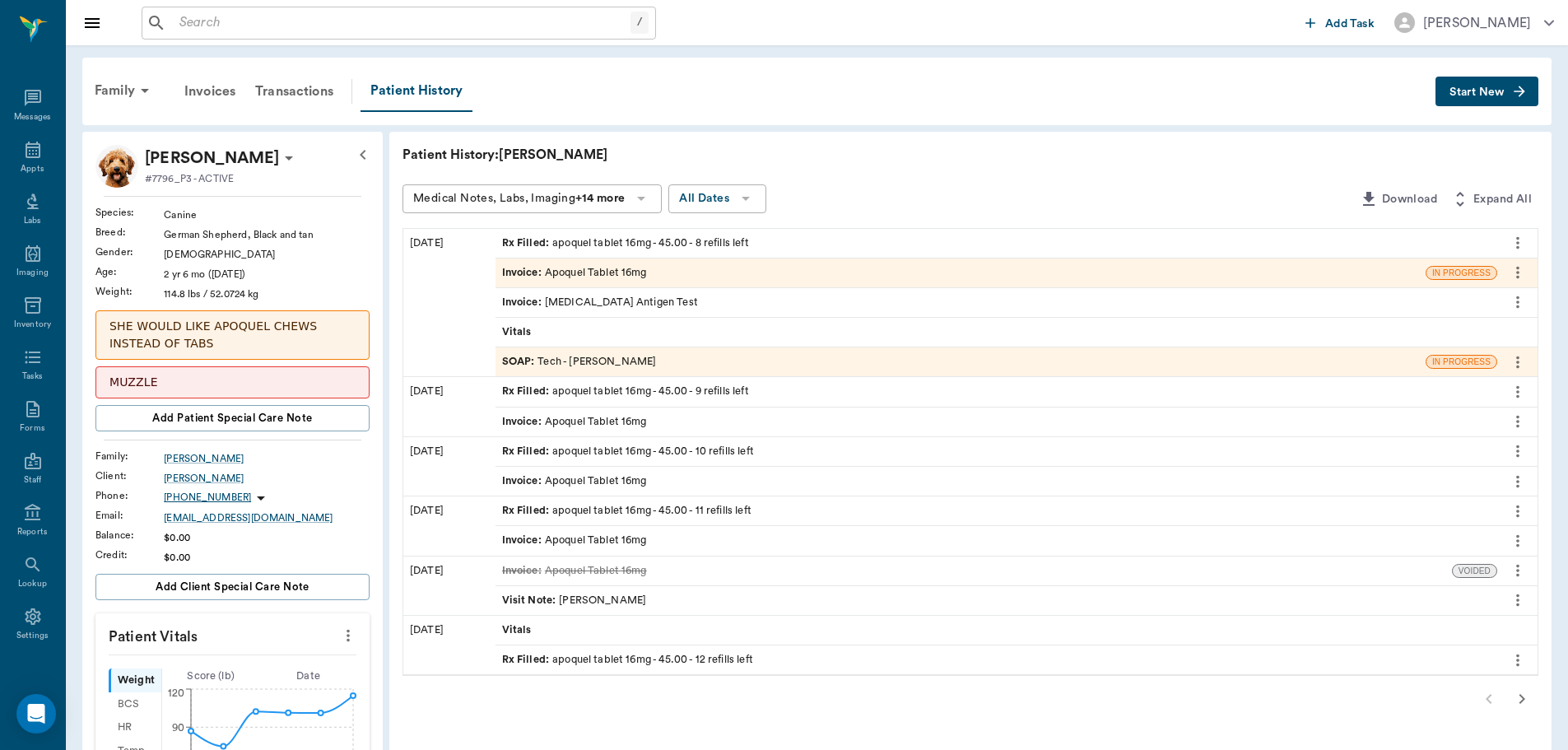
click at [1518, 275] on icon "more" at bounding box center [1518, 272] width 18 height 20
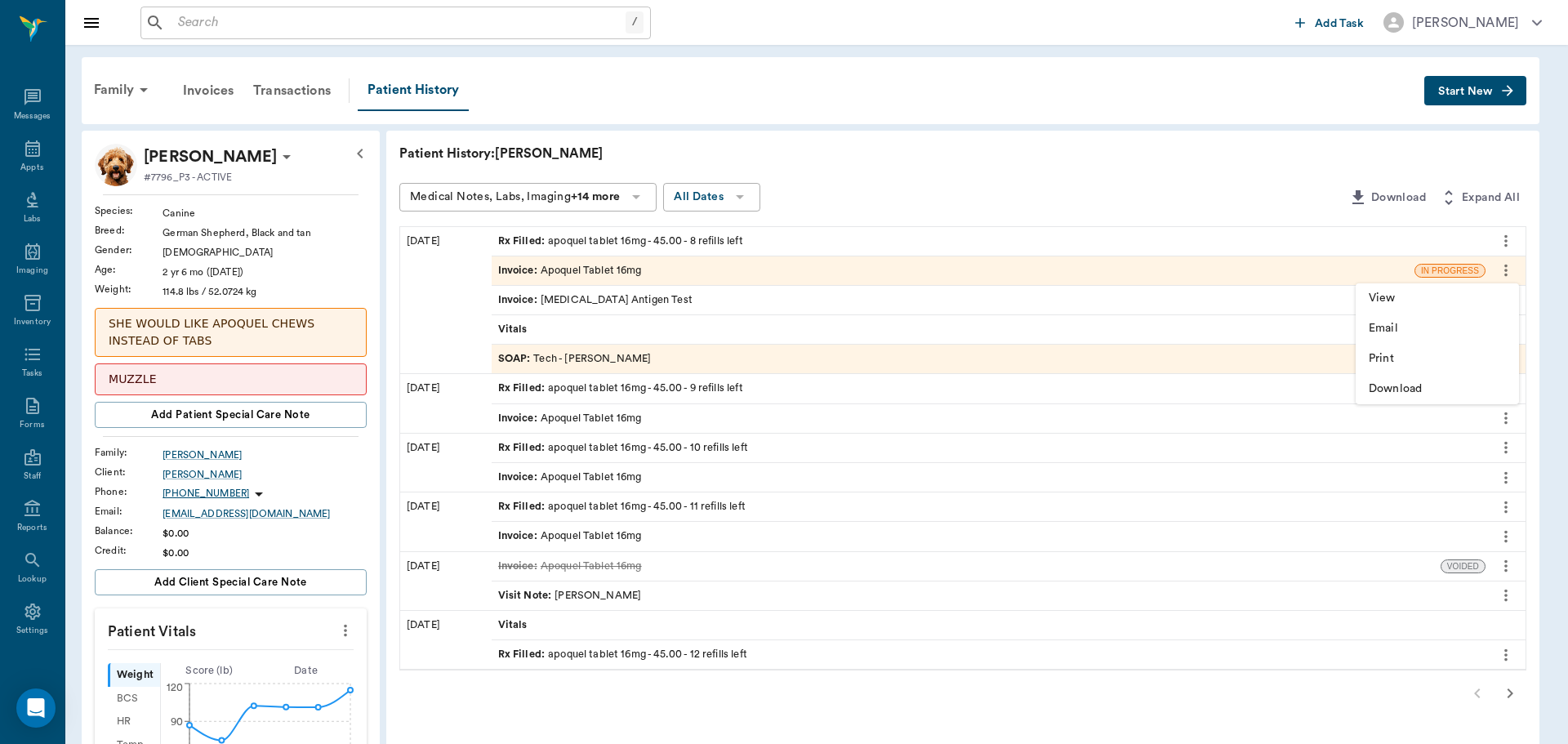
drag, startPoint x: 1261, startPoint y: 184, endPoint x: 1134, endPoint y: 187, distance: 127.0
click at [1259, 184] on div at bounding box center [784, 372] width 1568 height 744
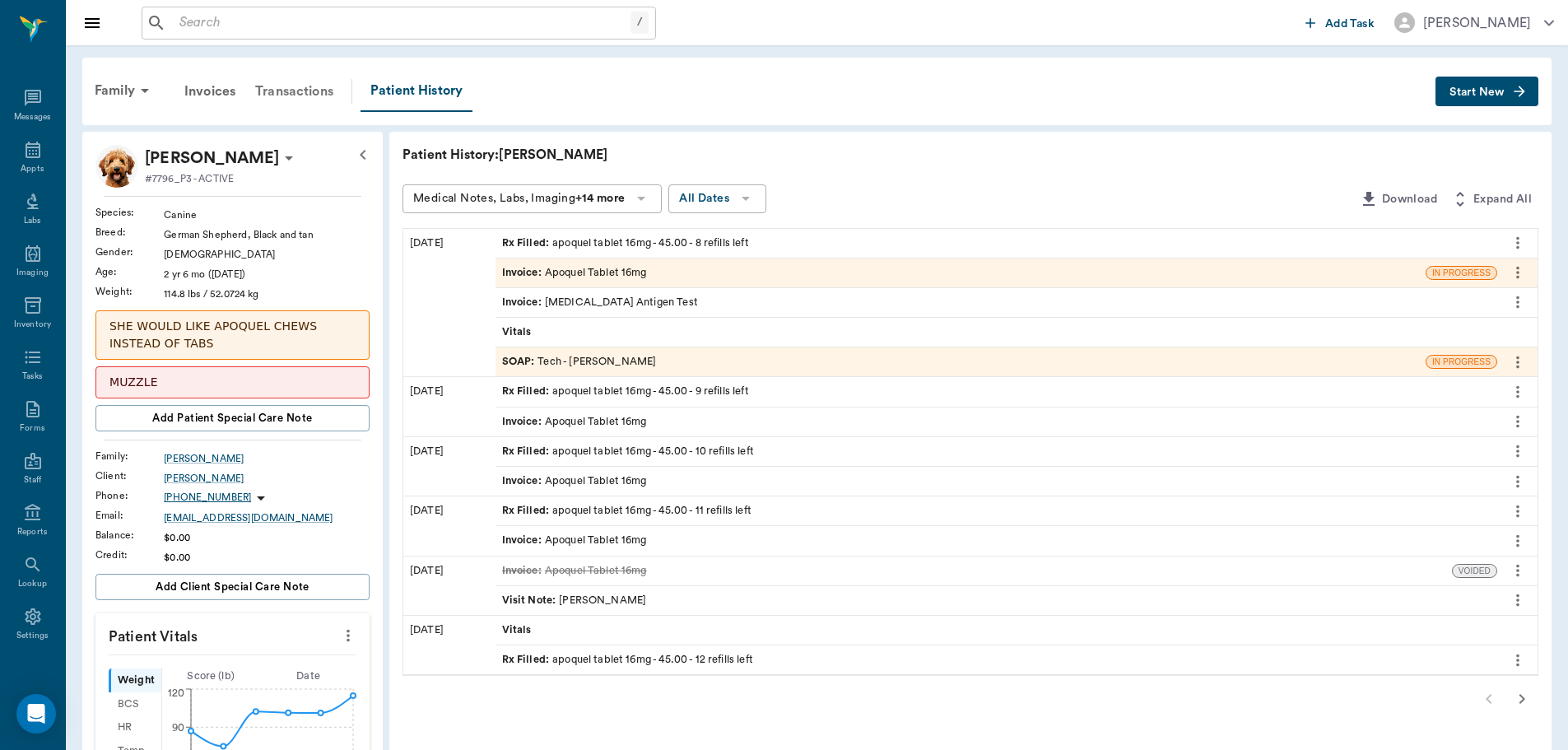
click at [321, 94] on div "Transactions" at bounding box center [294, 91] width 98 height 40
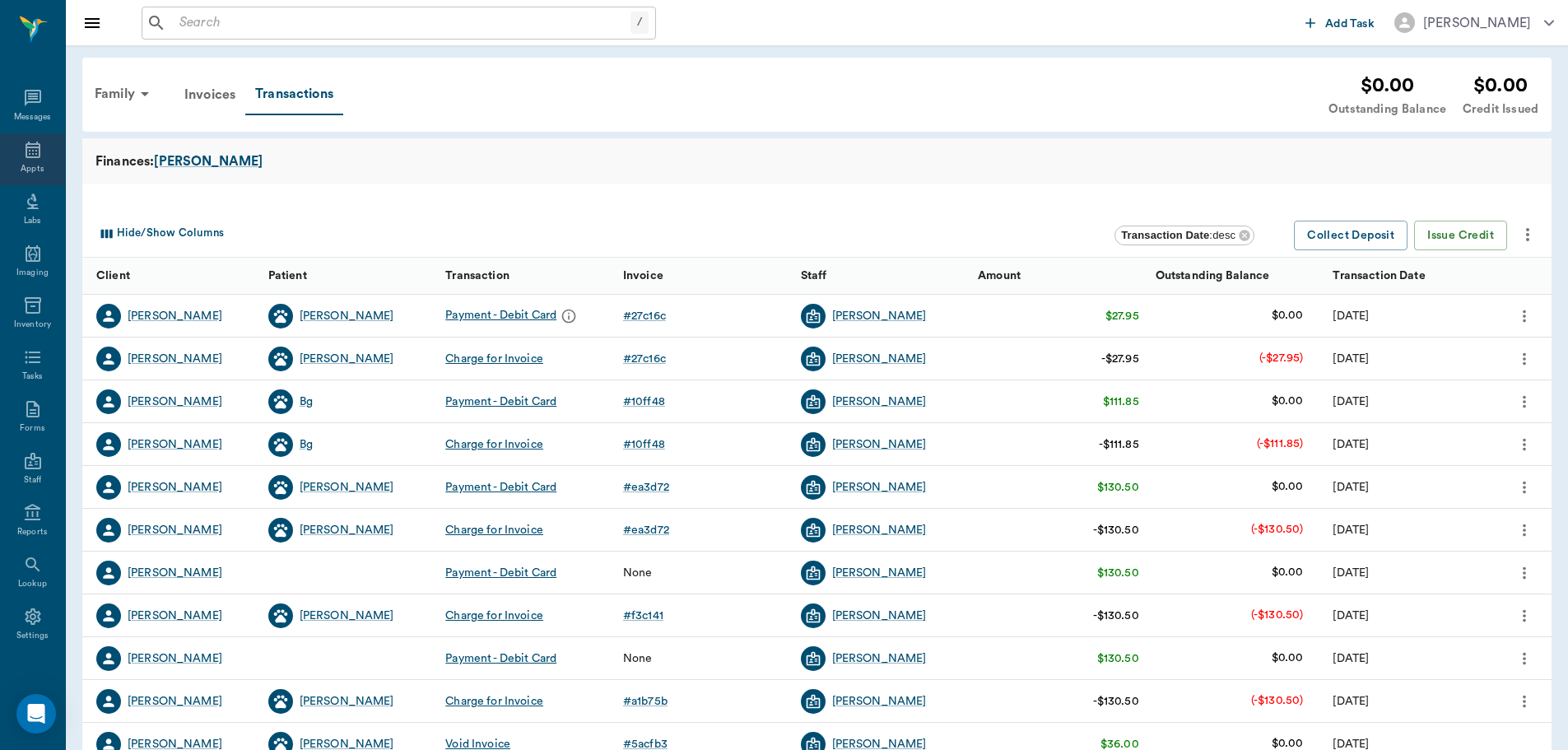
click at [20, 166] on div "Appts" at bounding box center [31, 169] width 23 height 13
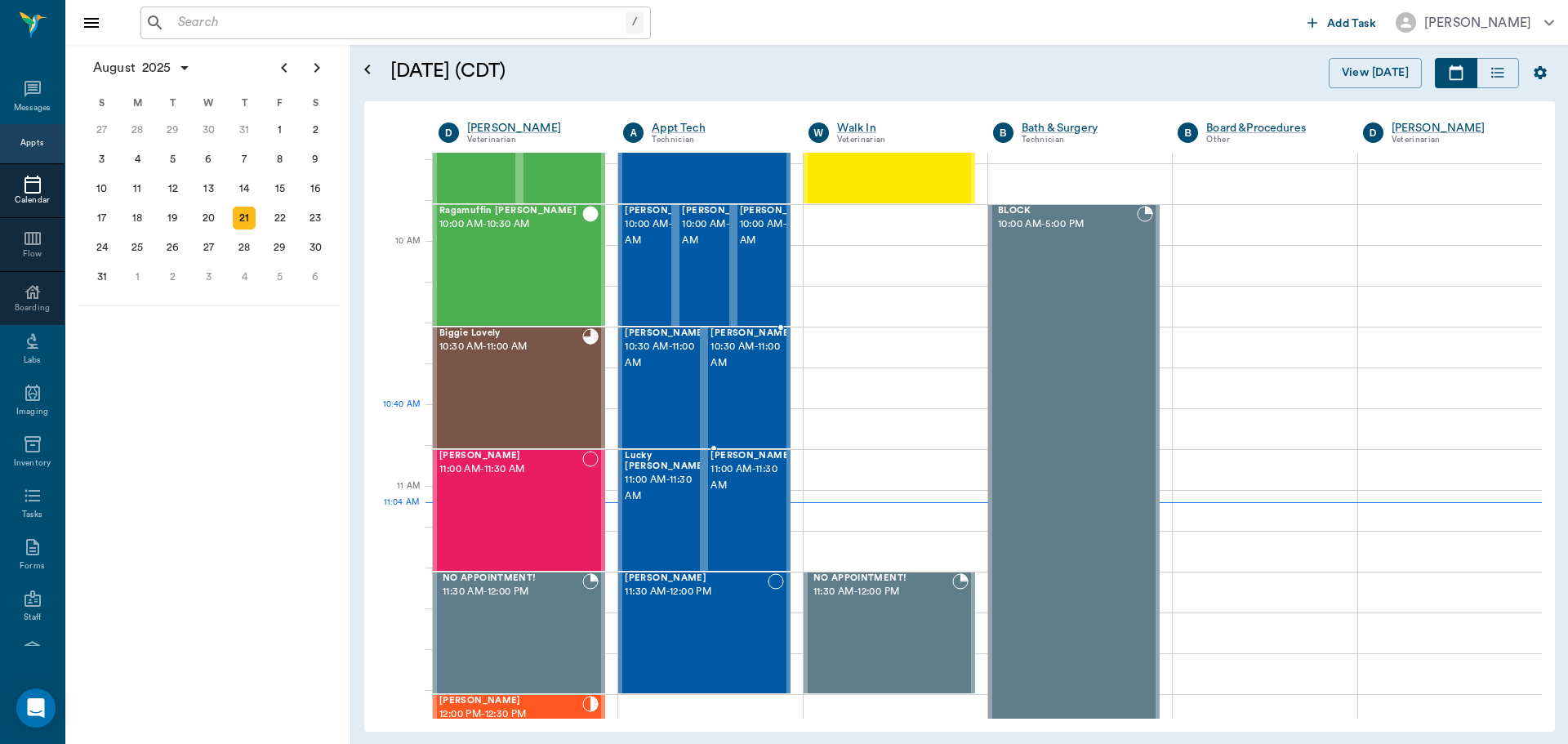
scroll to position [409, 0]
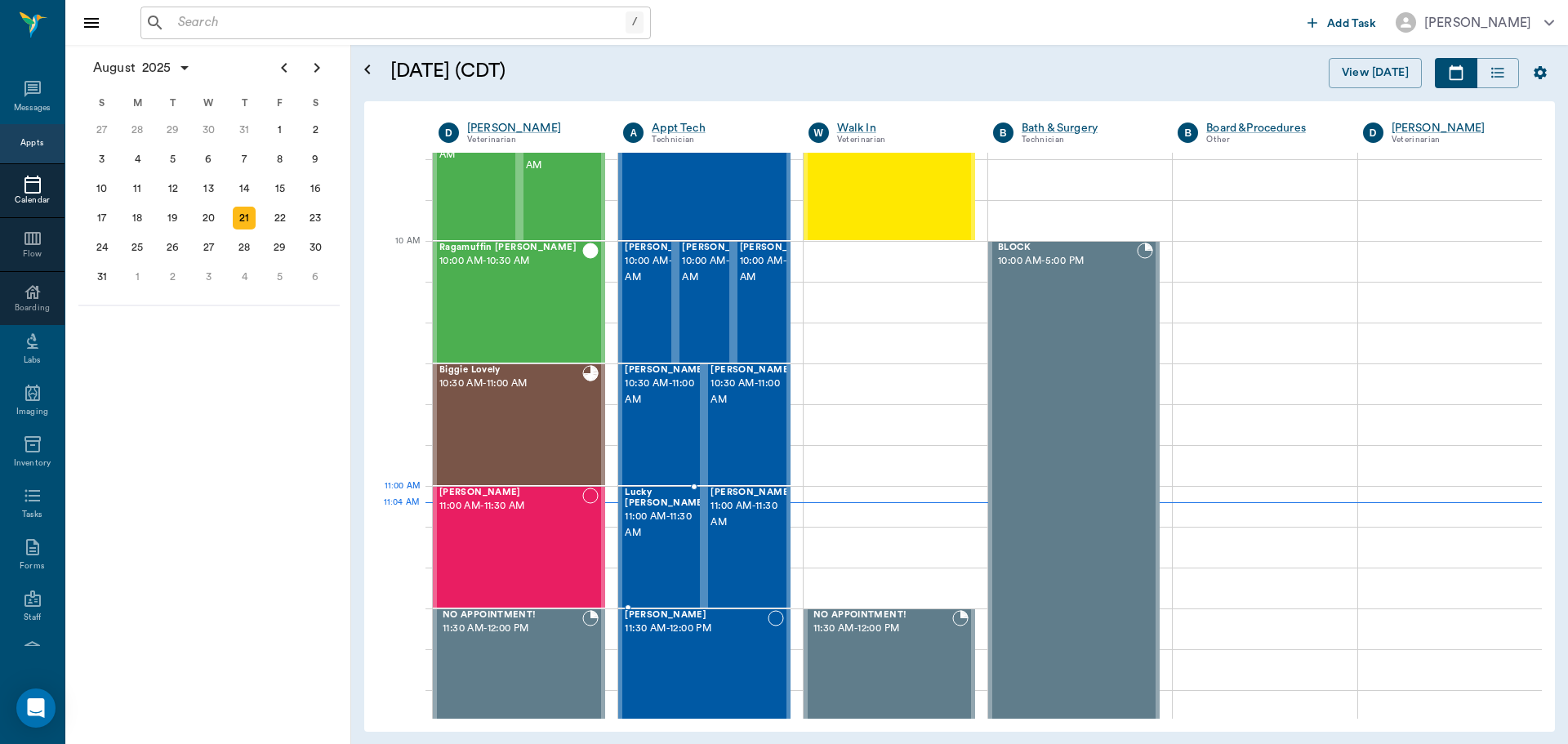
drag, startPoint x: 650, startPoint y: 525, endPoint x: 646, endPoint y: 503, distance: 22.4
click at [646, 517] on span "11:00 AM - 11:30 AM" at bounding box center [666, 525] width 82 height 33
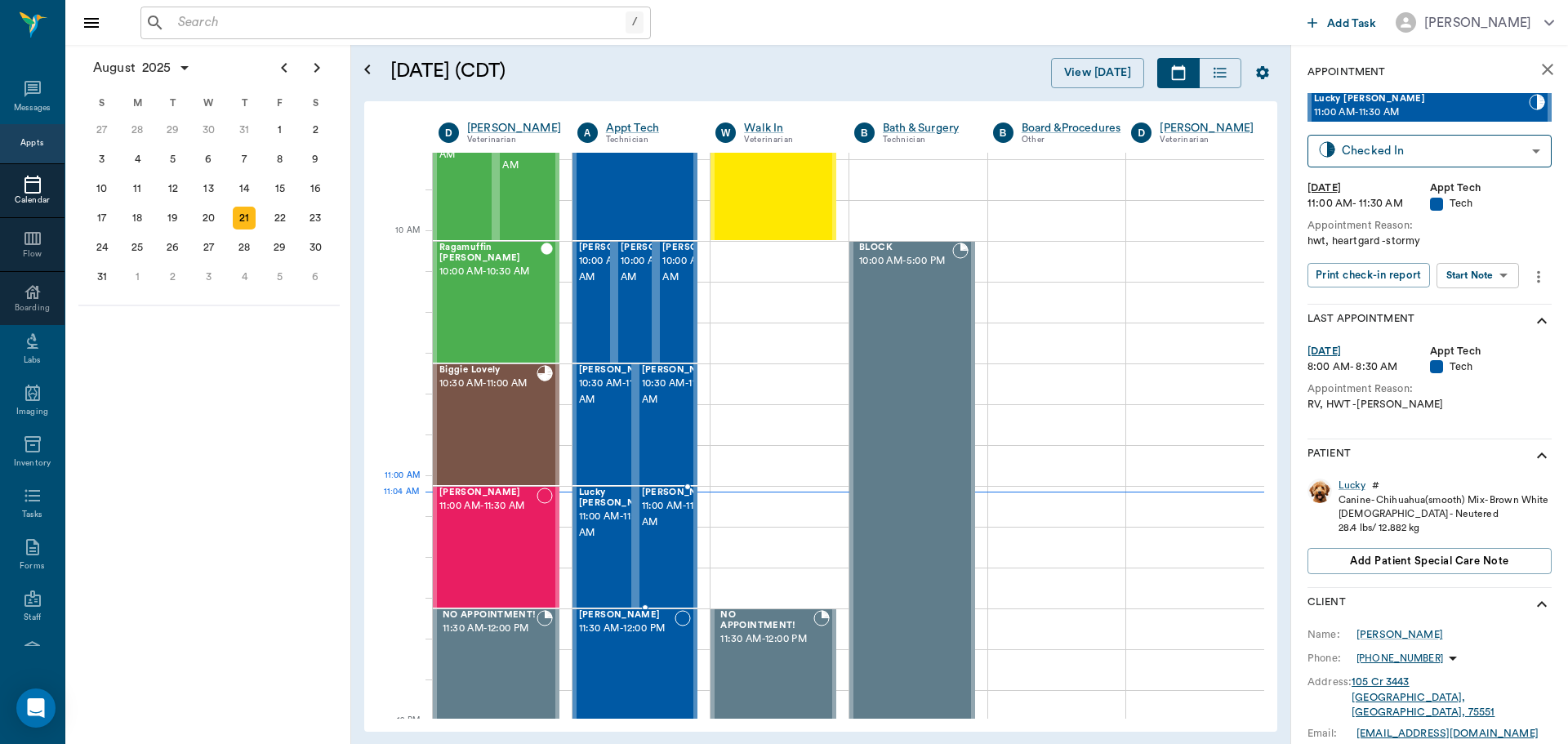
scroll to position [419, 0]
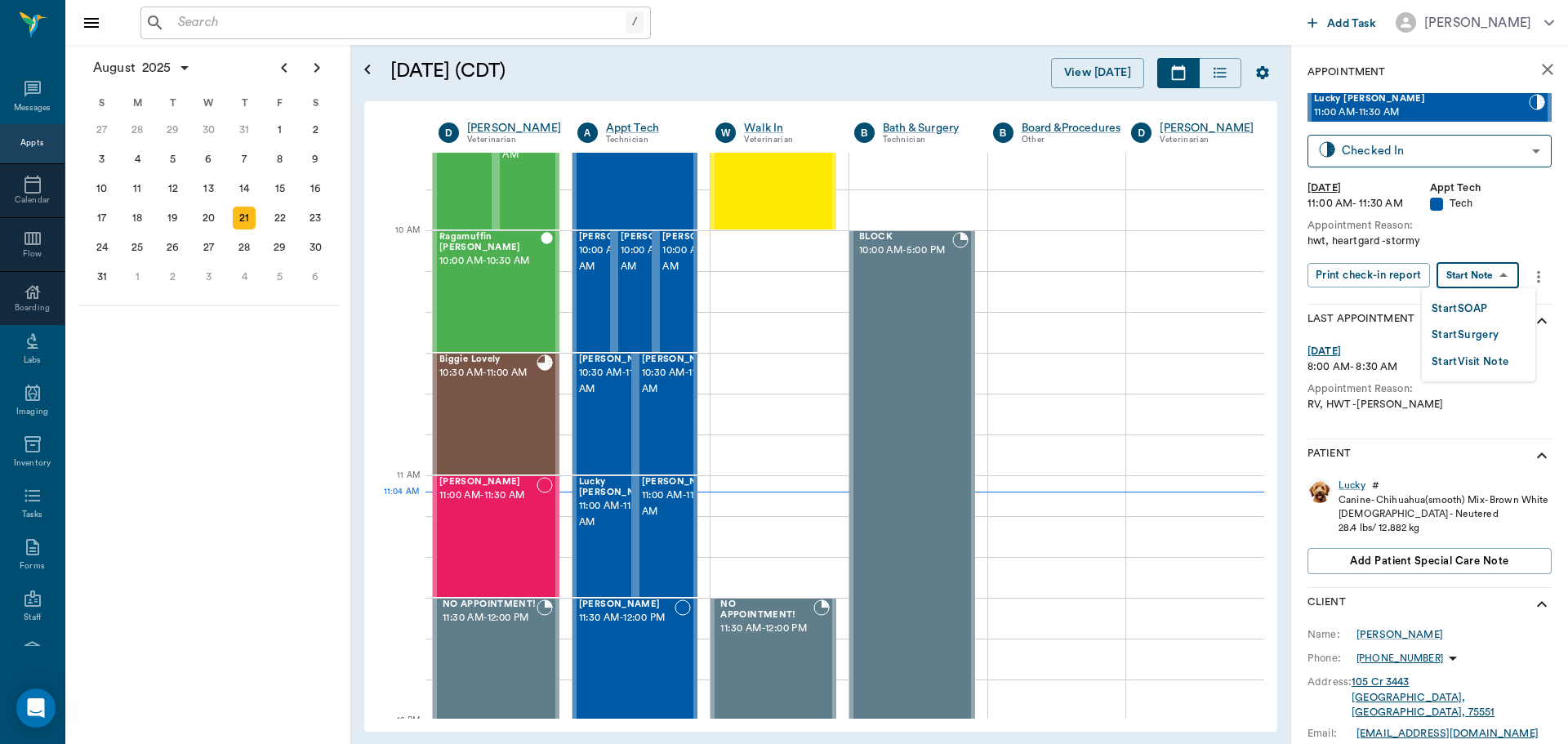
click at [1483, 282] on body "/ ​ Add Task [PERSON_NAME] Nectar Messages Appts Calendar Flow Boarding Labs Im…" at bounding box center [784, 372] width 1568 height 744
click at [1487, 312] on button "Start SOAP" at bounding box center [1460, 309] width 56 height 19
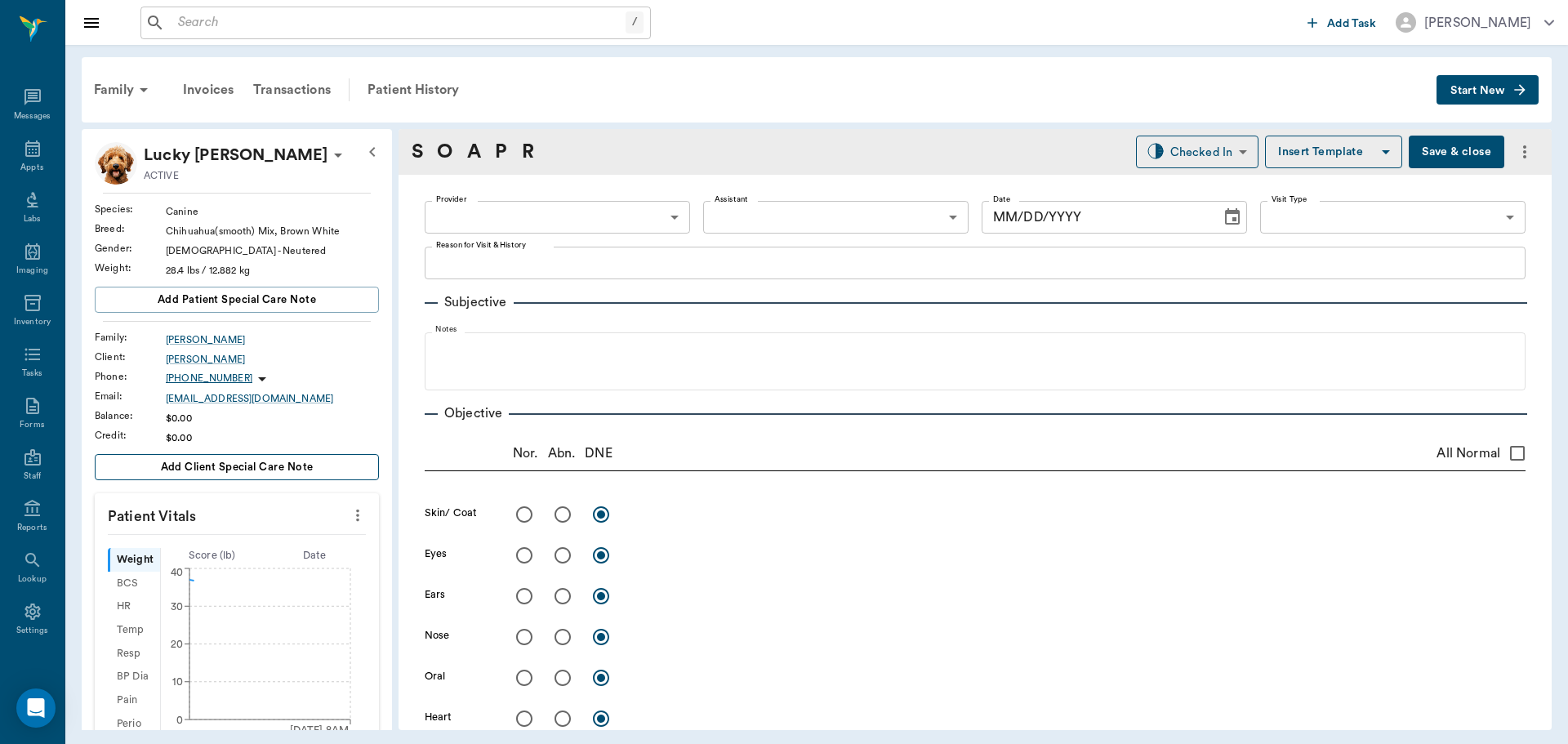
type input "63ec2f075fda476ae8351a4c"
type input "65d2be4f46e3a538d89b8c1a"
type textarea "hwt, heartgard -stormy"
type input "[DATE]"
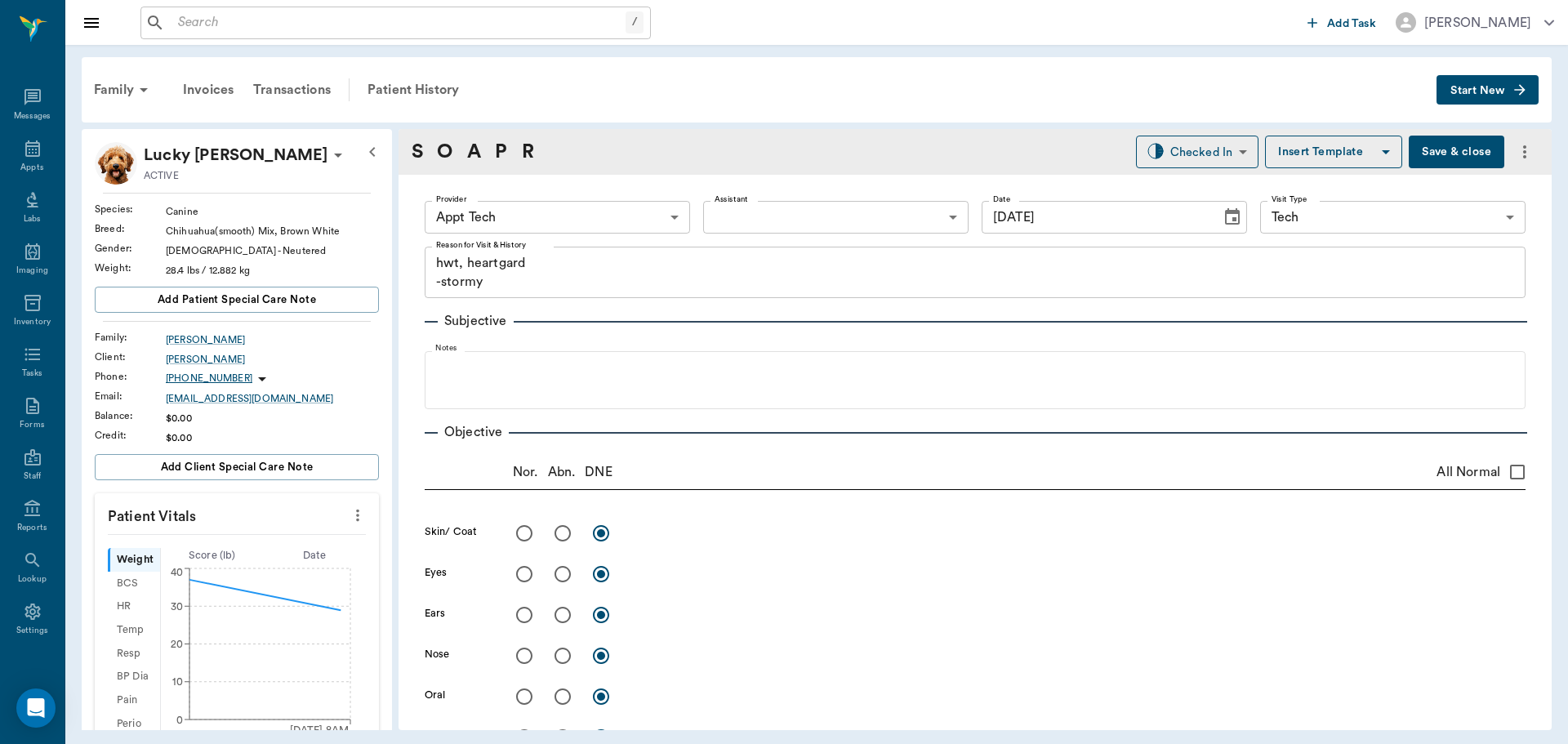
drag, startPoint x: 345, startPoint y: 514, endPoint x: 307, endPoint y: 528, distance: 40.5
click at [349, 515] on icon "more" at bounding box center [358, 515] width 18 height 20
drag, startPoint x: 282, startPoint y: 536, endPoint x: 266, endPoint y: 543, distance: 17.5
click at [266, 543] on span "Enter Vitals" at bounding box center [277, 543] width 138 height 18
click at [199, 566] on input "text" at bounding box center [236, 564] width 142 height 33
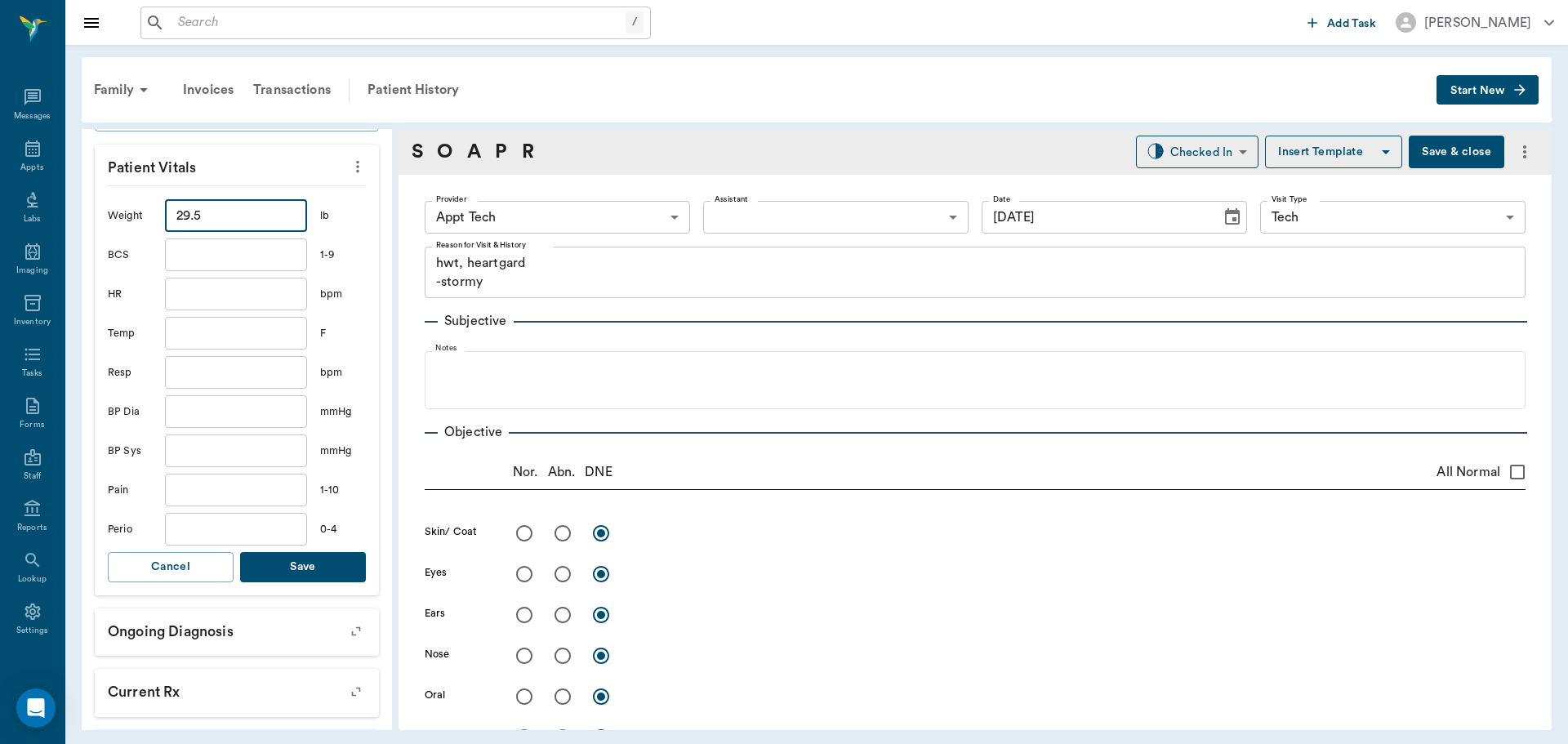
scroll to position [490, 0]
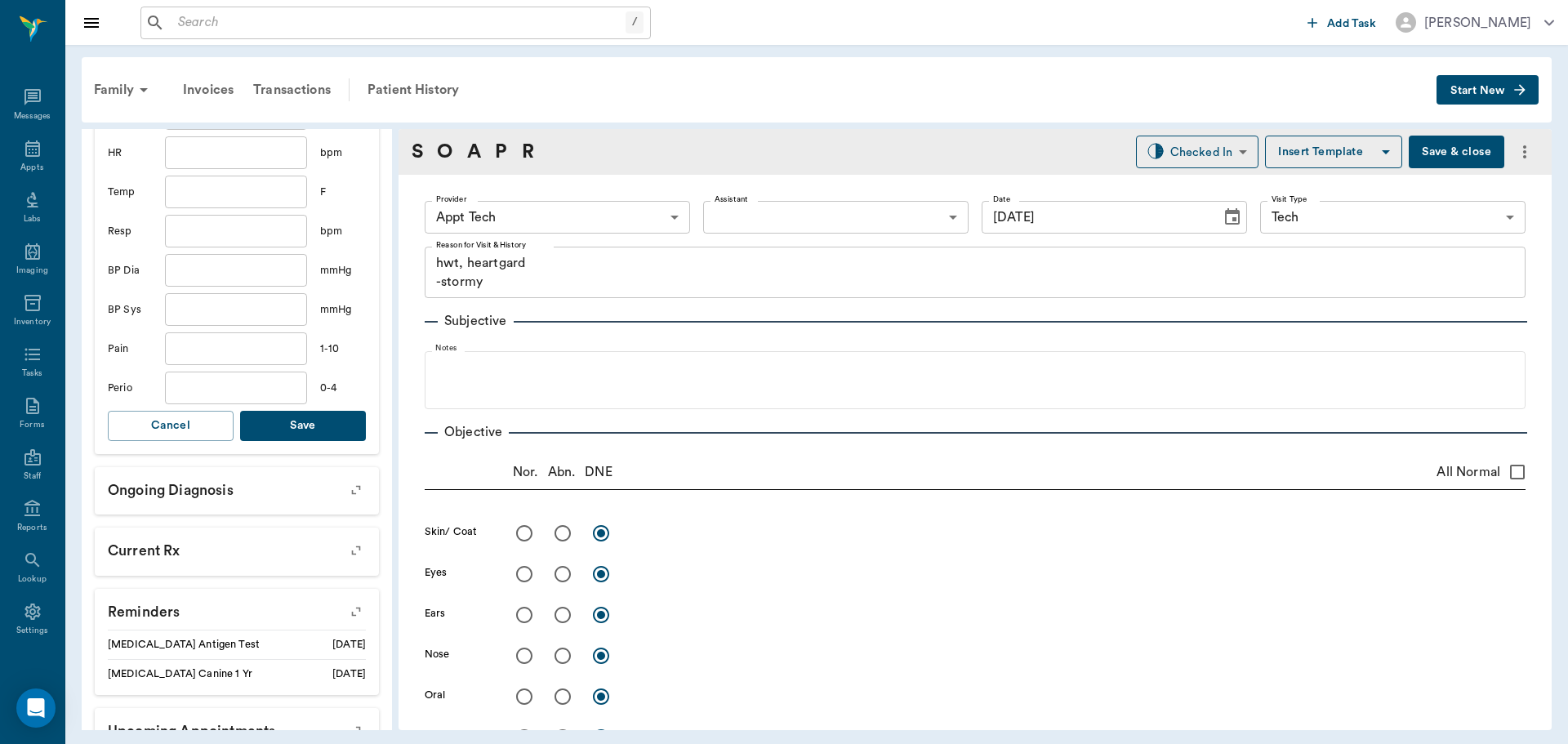
type input "29.5"
click at [329, 428] on button "Save" at bounding box center [303, 426] width 126 height 30
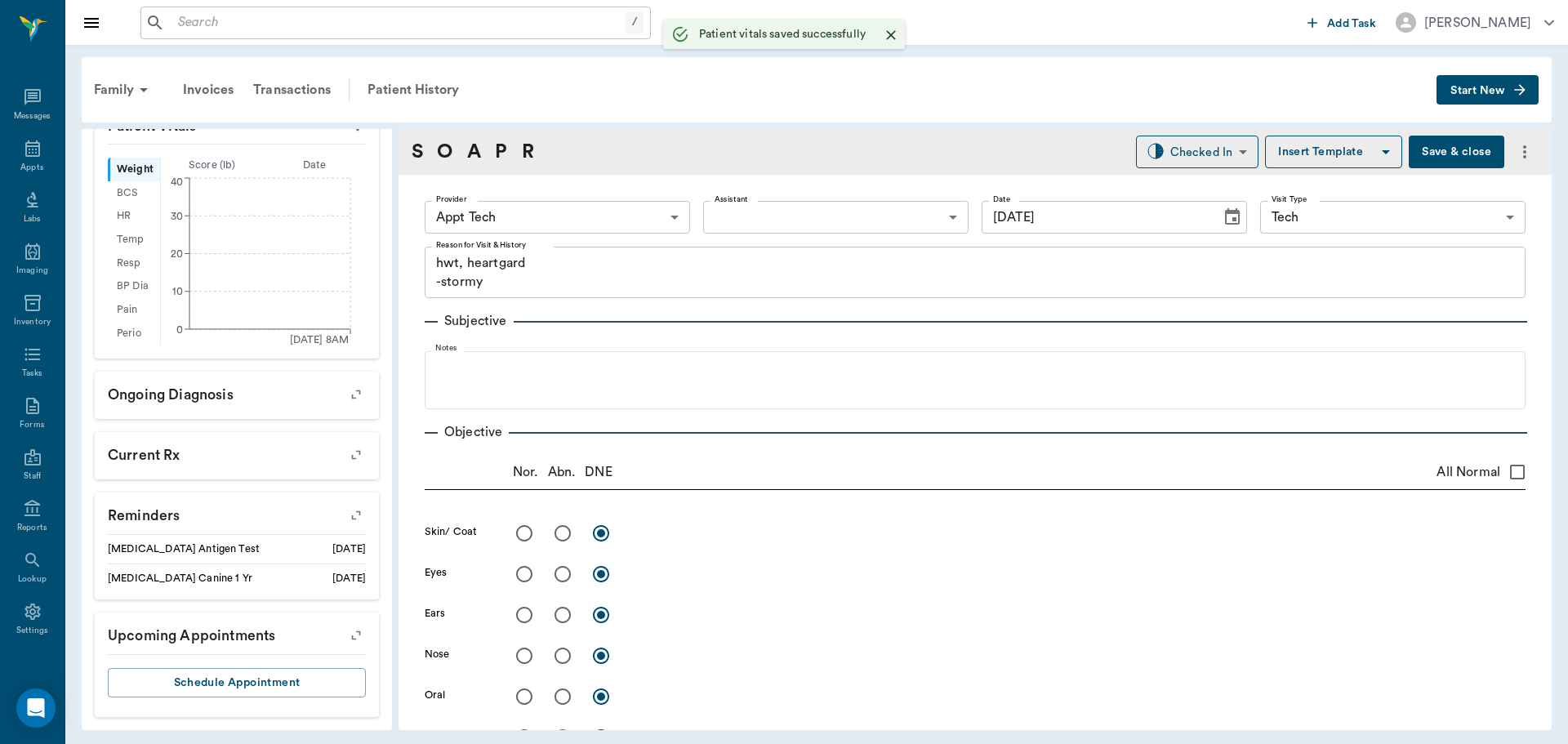
scroll to position [390, 0]
click at [597, 223] on body "/ ​ Add Task [PERSON_NAME] Nectar Messages Appts Labs Imaging Inventory Tasks F…" at bounding box center [784, 372] width 1568 height 744
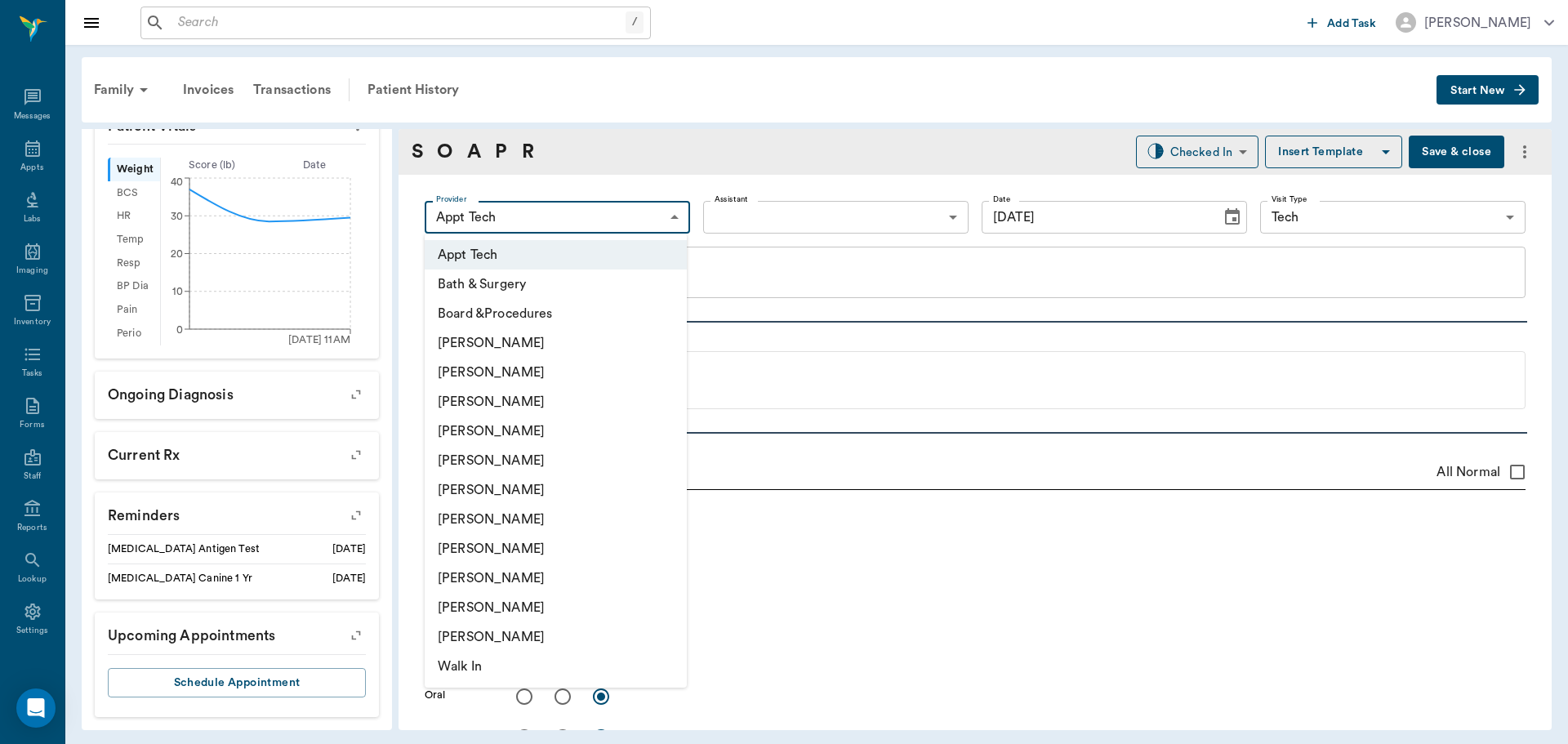
click at [498, 375] on li "[PERSON_NAME]" at bounding box center [555, 372] width 262 height 29
type input "642ef10e332a41444de2bad1"
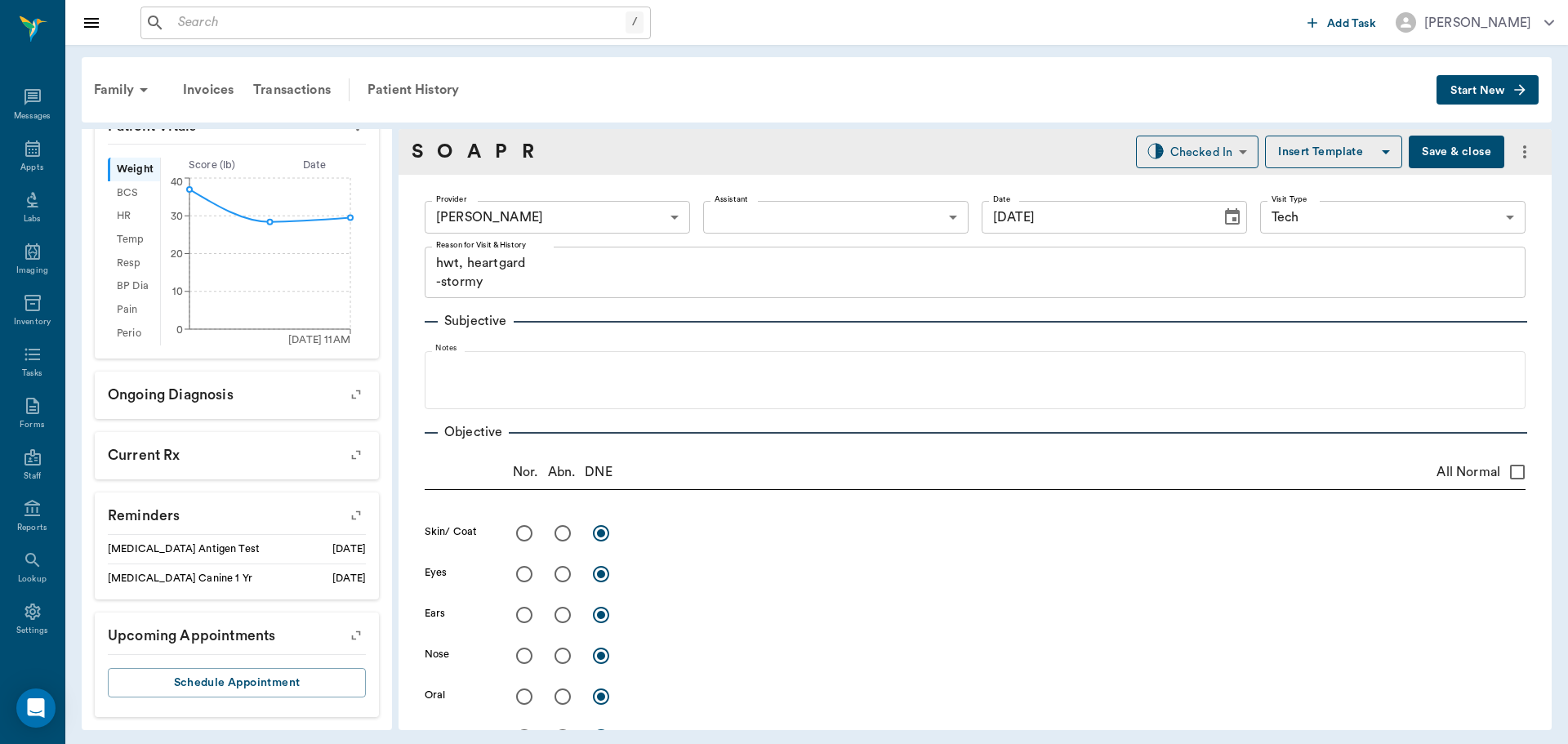
click at [494, 139] on div "S O A P R" at bounding box center [473, 152] width 123 height 29
click at [507, 153] on link "P" at bounding box center [500, 152] width 13 height 29
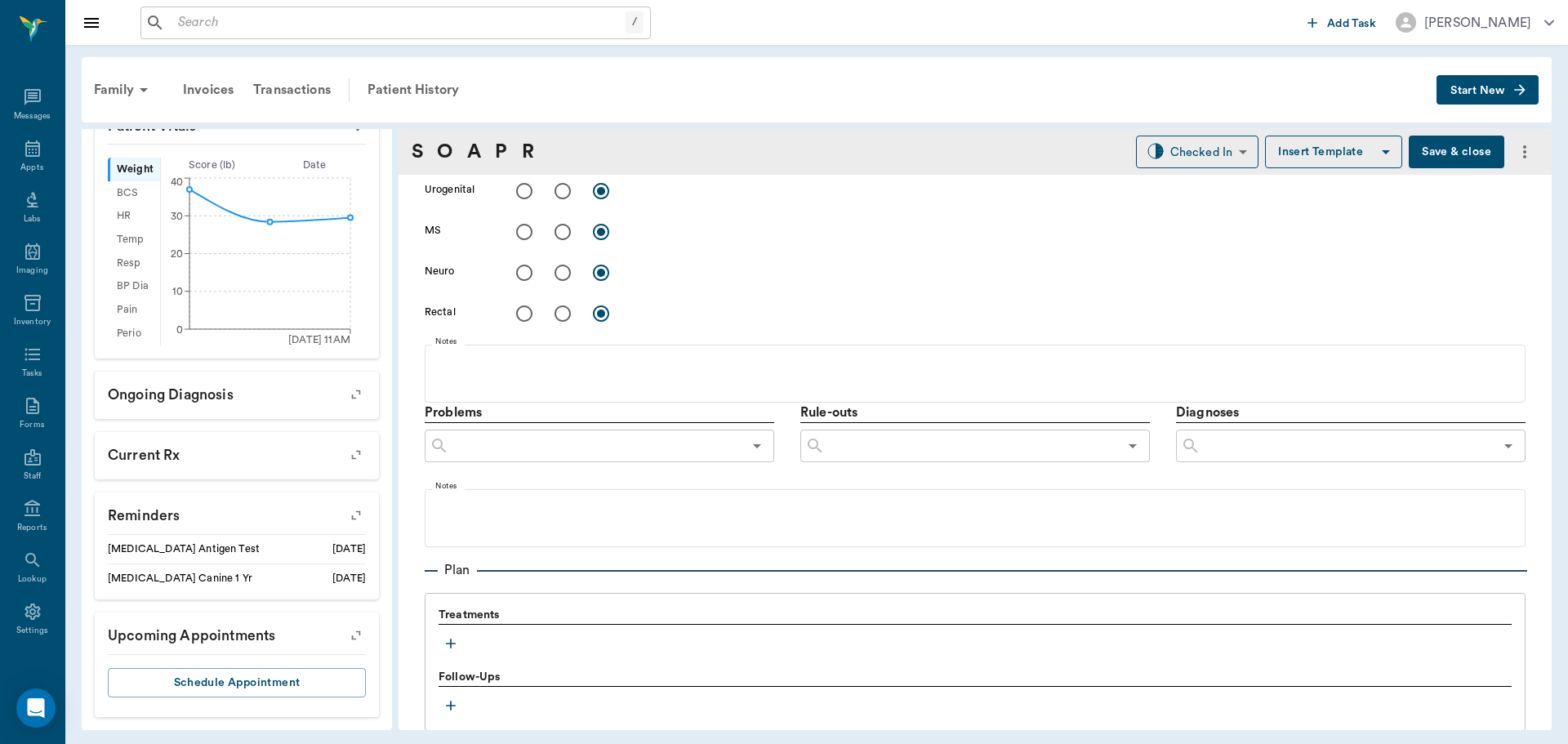
scroll to position [973, 0]
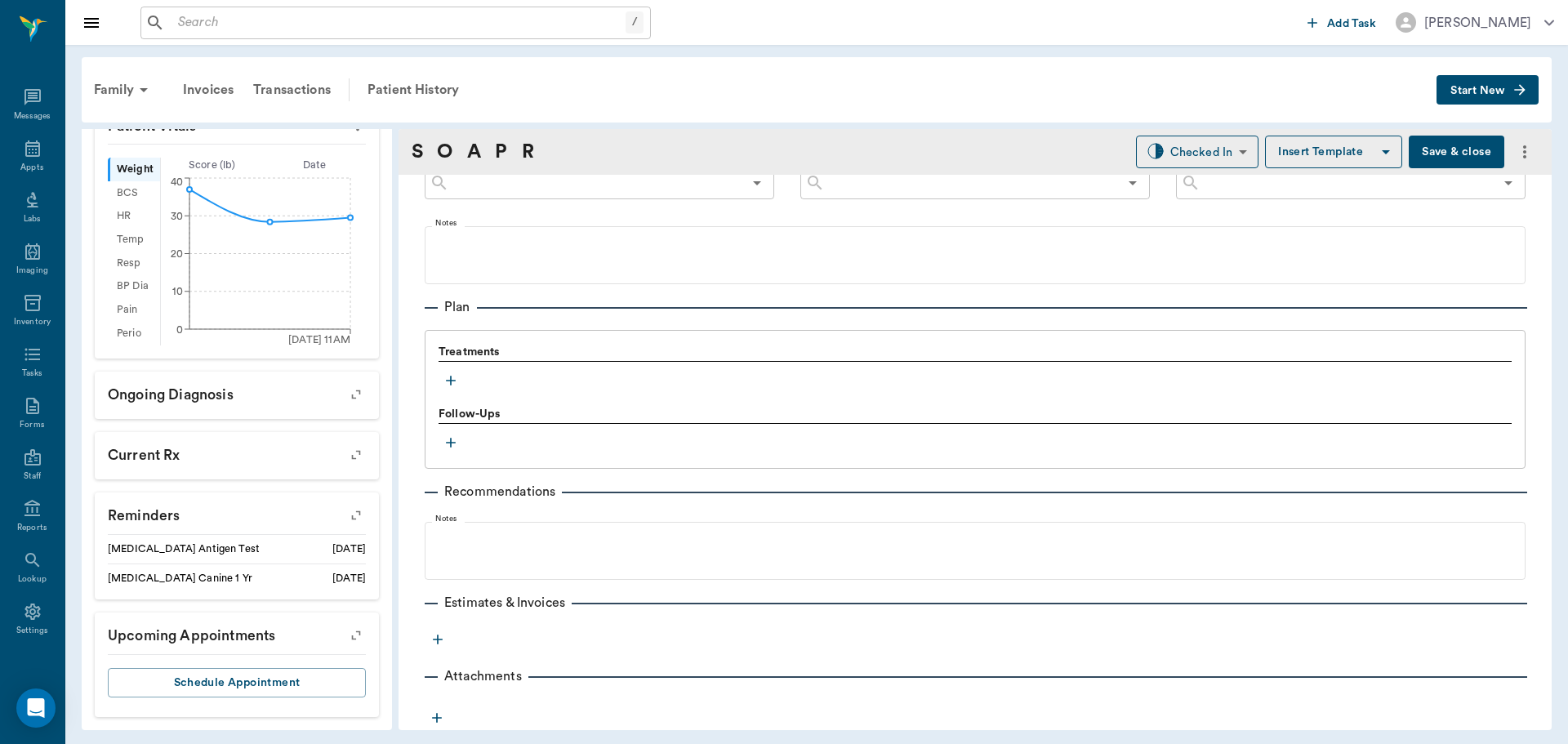
click at [445, 384] on icon "button" at bounding box center [451, 381] width 17 height 17
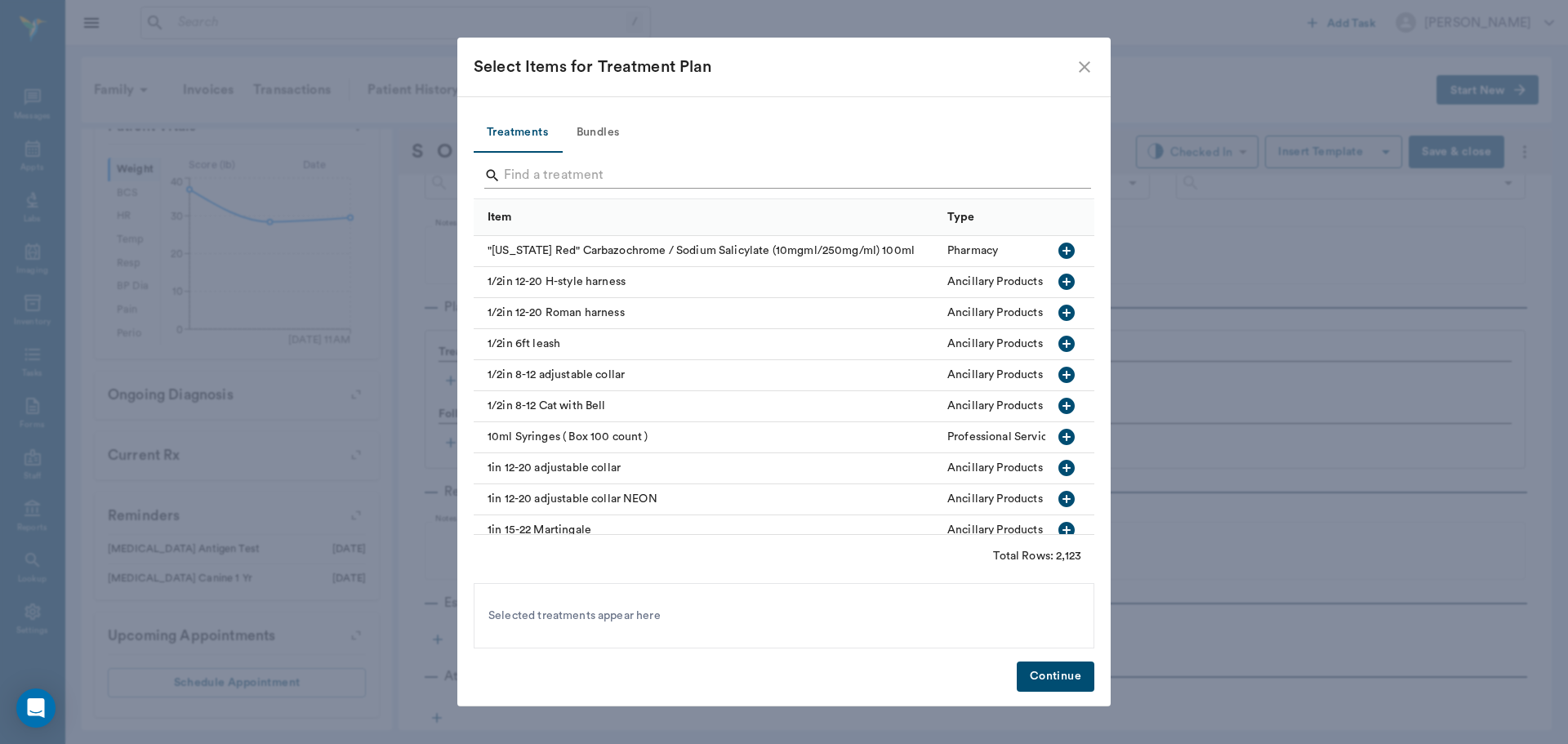
click at [535, 177] on input "Search" at bounding box center [785, 175] width 563 height 26
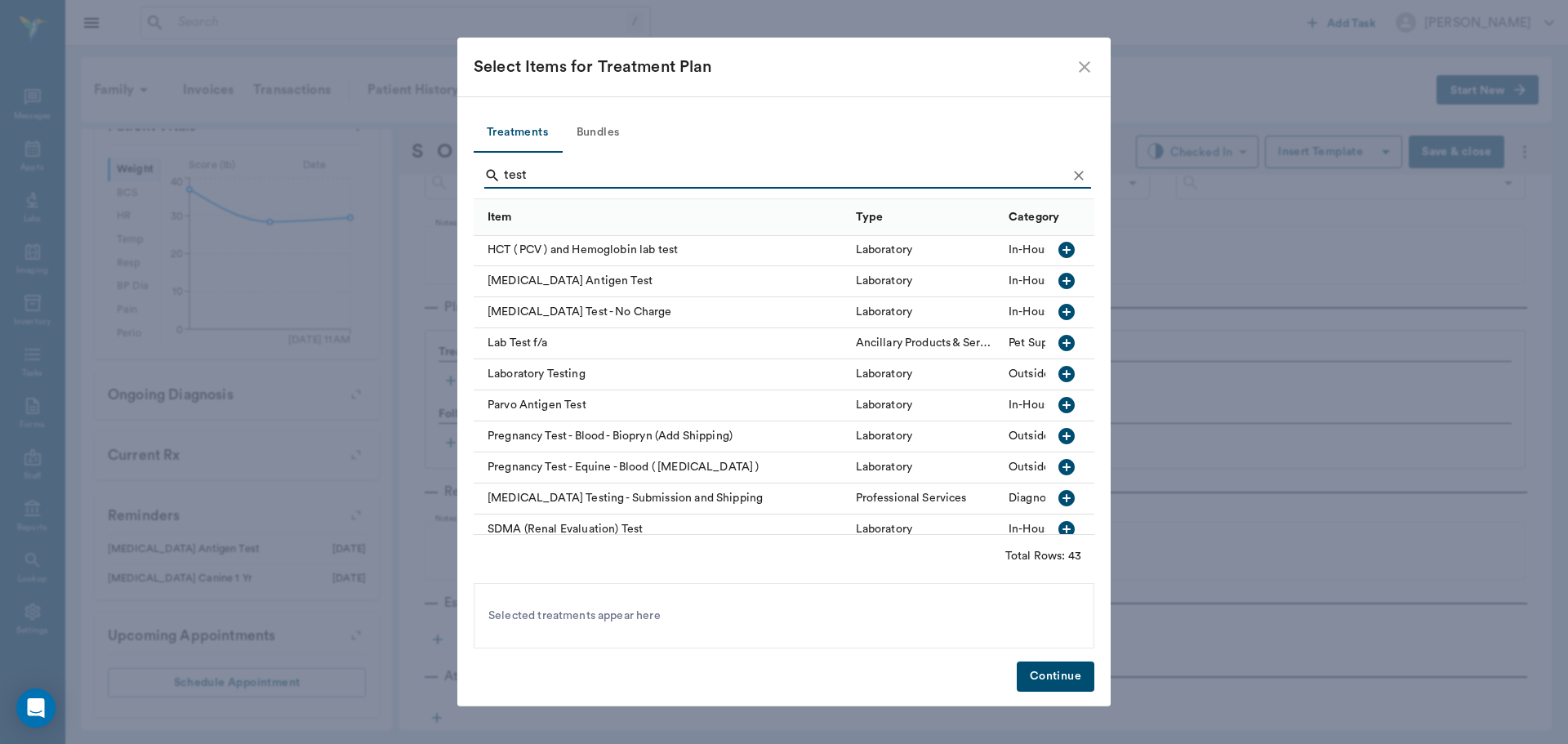
scroll to position [653, 0]
type input "test"
click at [1058, 276] on icon "button" at bounding box center [1067, 280] width 17 height 17
drag, startPoint x: 1063, startPoint y: 673, endPoint x: 1002, endPoint y: 651, distance: 64.8
click at [1062, 673] on button "Continue" at bounding box center [1055, 676] width 78 height 30
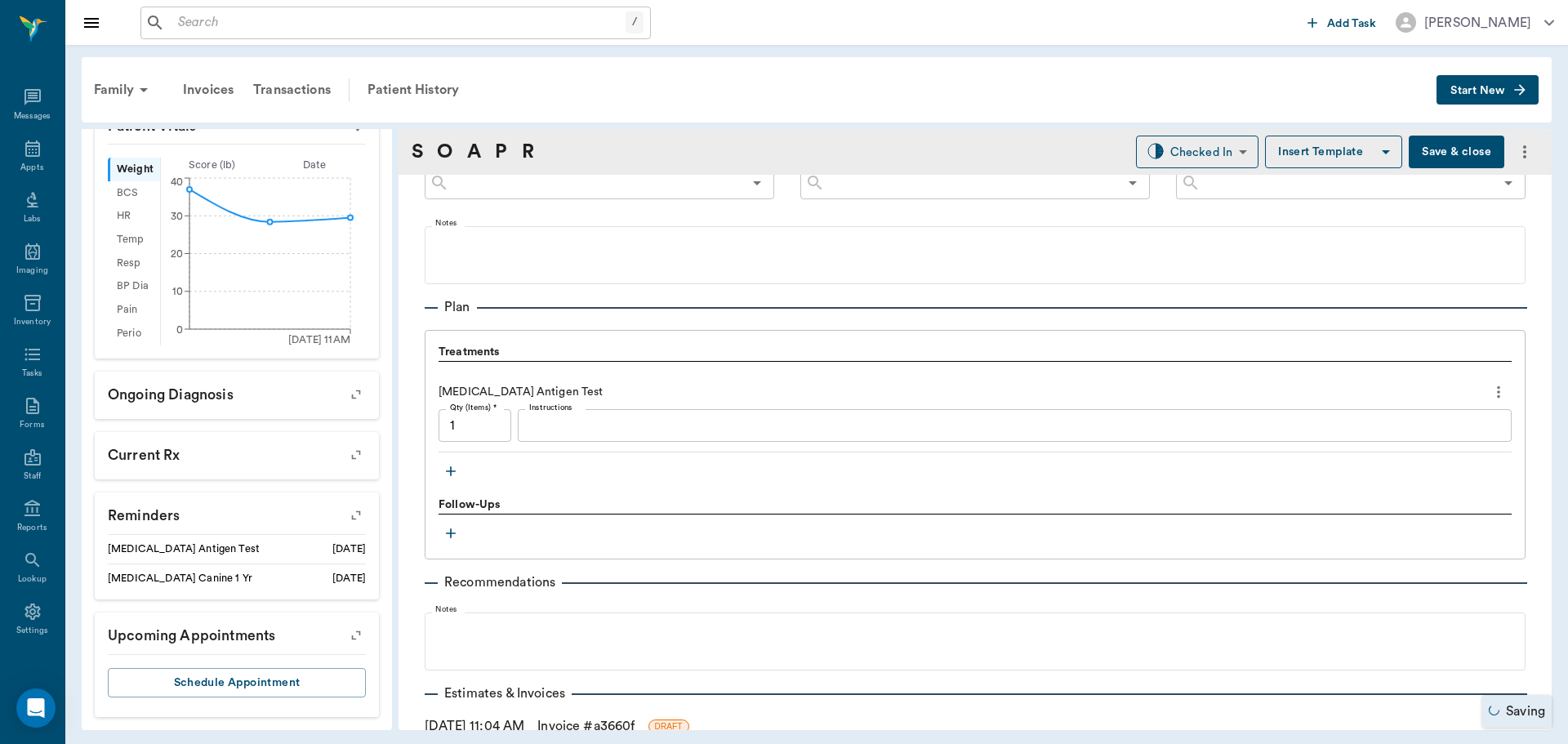
click at [568, 435] on div "x Instructions" at bounding box center [1015, 425] width 994 height 33
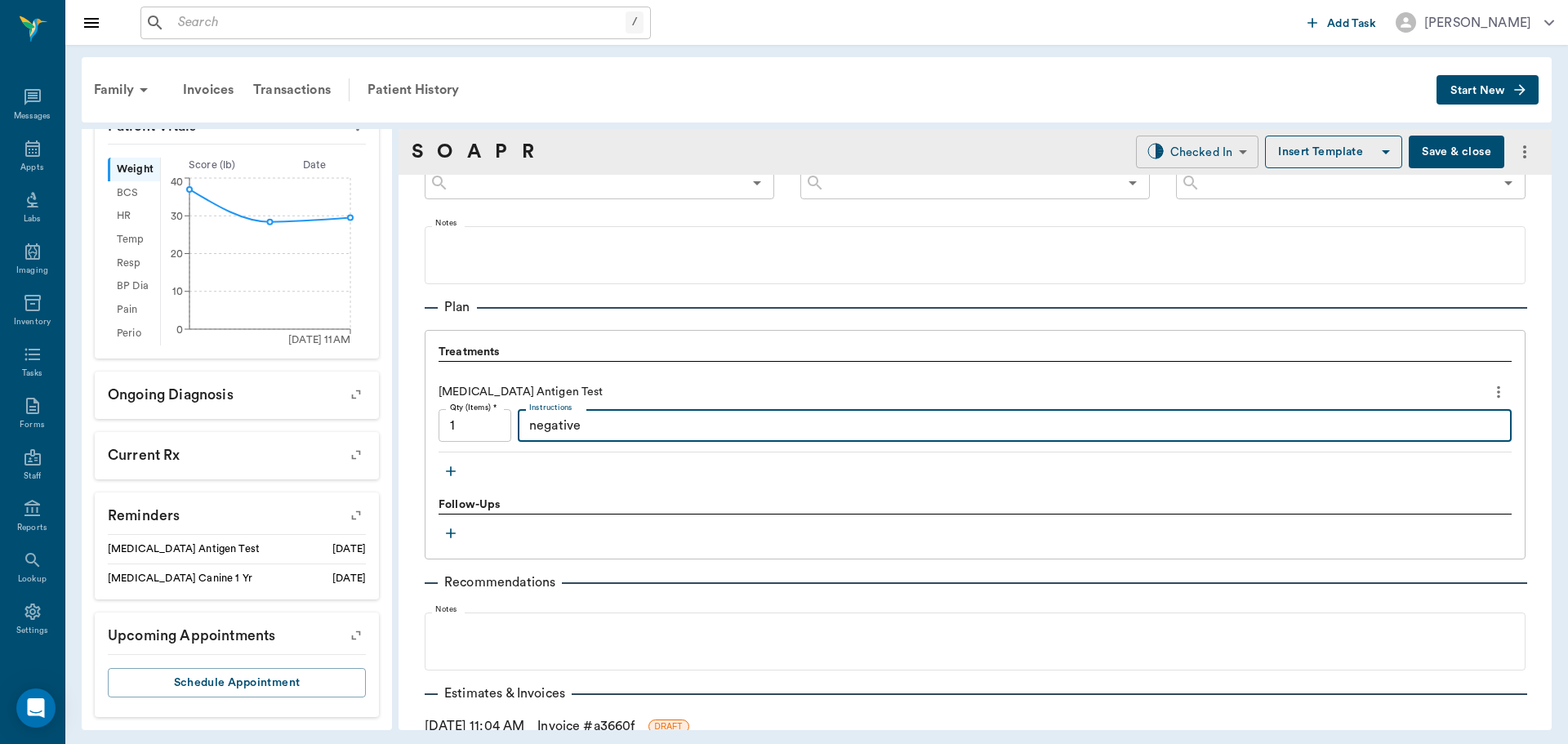
type textarea "negative"
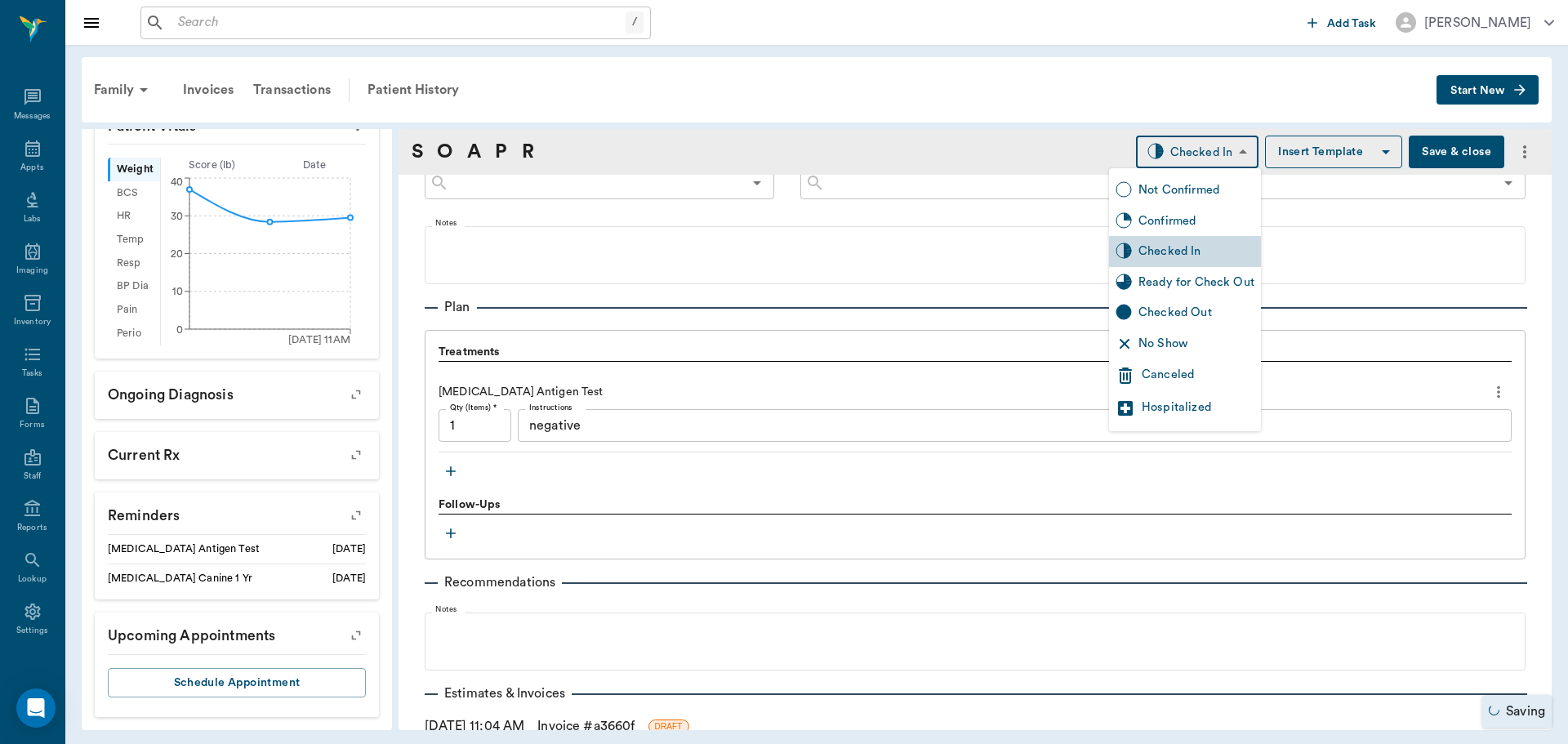
click at [1227, 148] on body "/ ​ Add Task [PERSON_NAME] Nectar Messages Appts Labs Imaging Inventory Tasks F…" at bounding box center [784, 372] width 1568 height 744
click at [1176, 286] on div "Ready for Check Out" at bounding box center [1196, 283] width 116 height 18
type input "READY_TO_CHECKOUT"
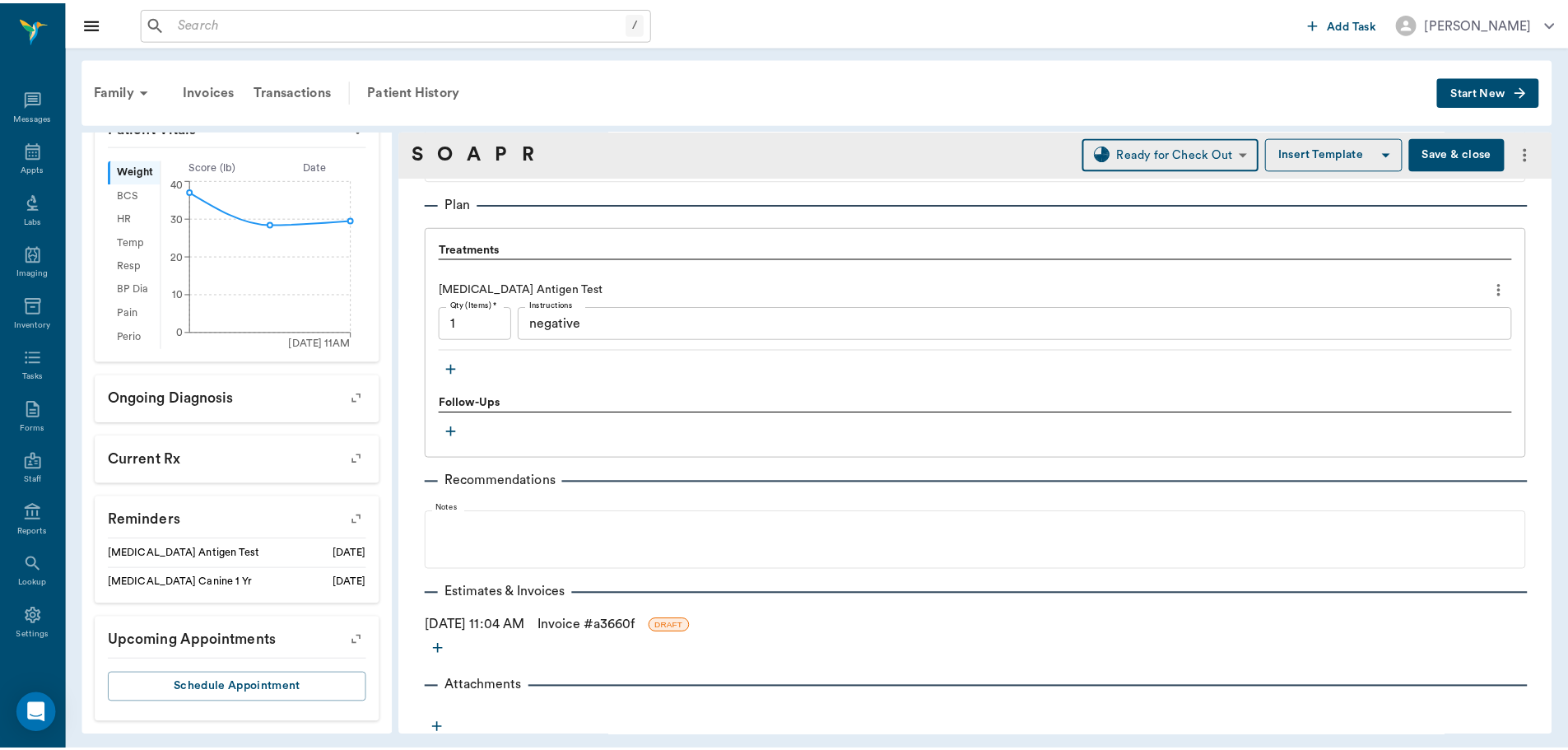
scroll to position [1092, 0]
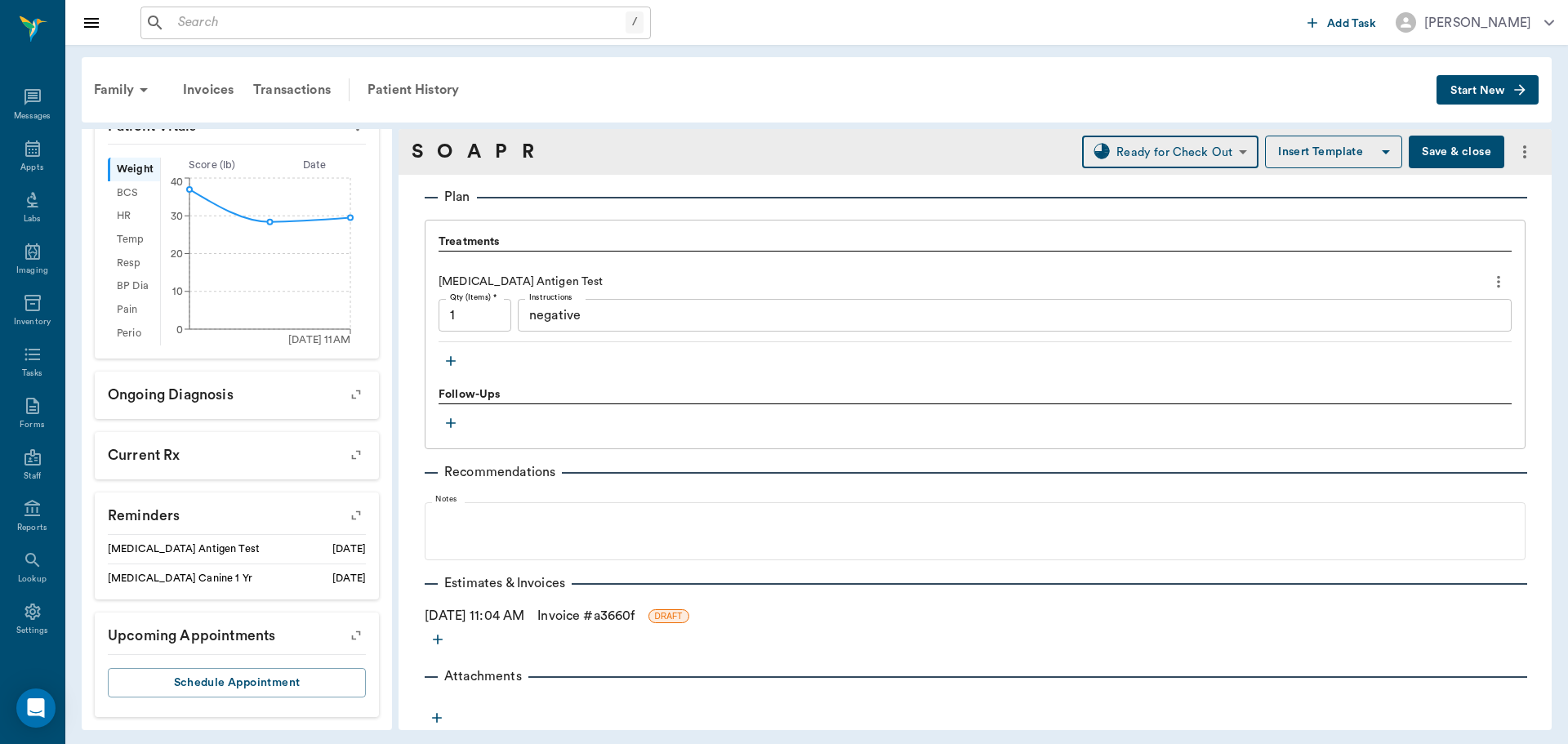
click at [635, 620] on link "Invoice # a3660f" at bounding box center [585, 616] width 98 height 20
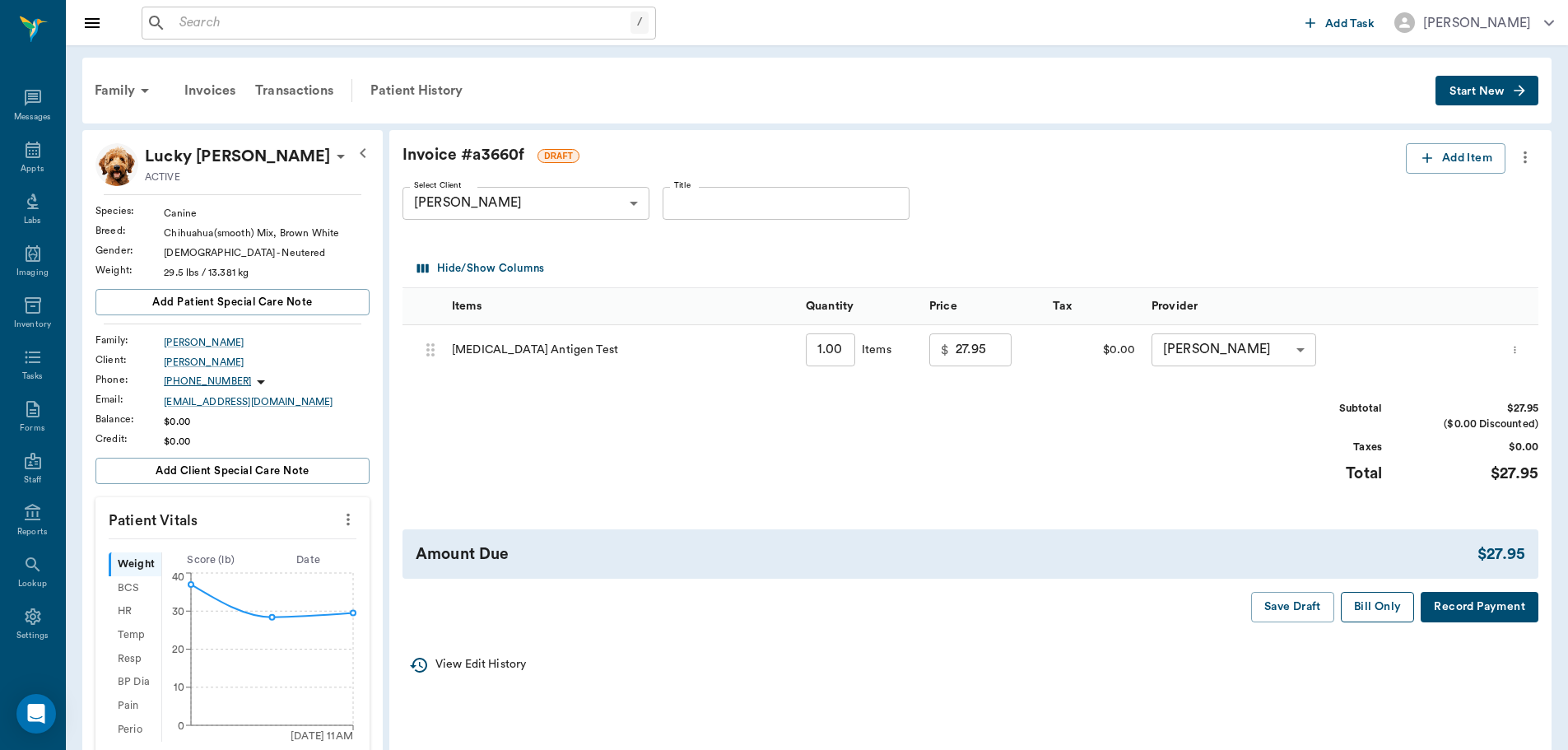
click at [1371, 603] on button "Bill Only" at bounding box center [1377, 607] width 74 height 30
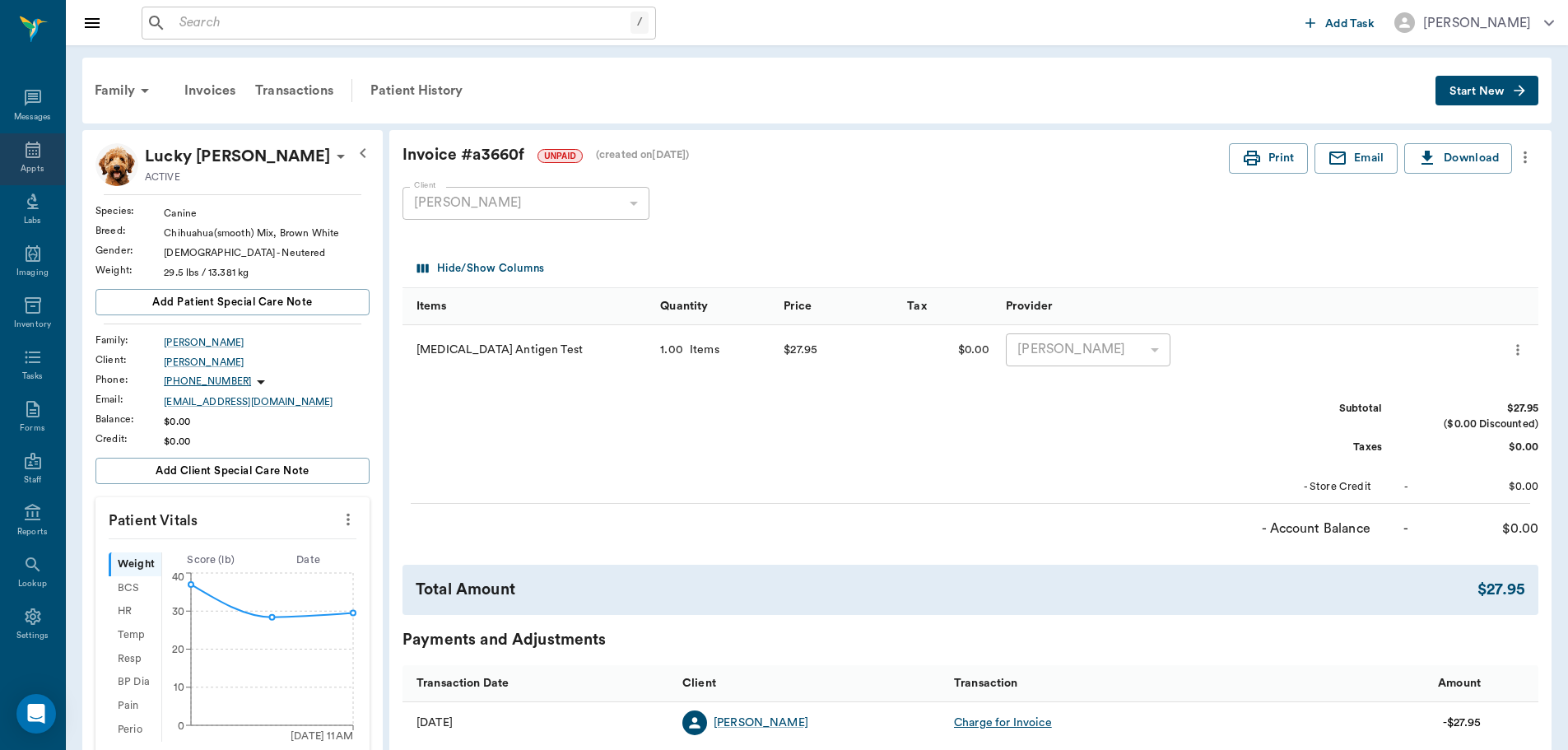
click at [30, 154] on icon at bounding box center [33, 150] width 15 height 17
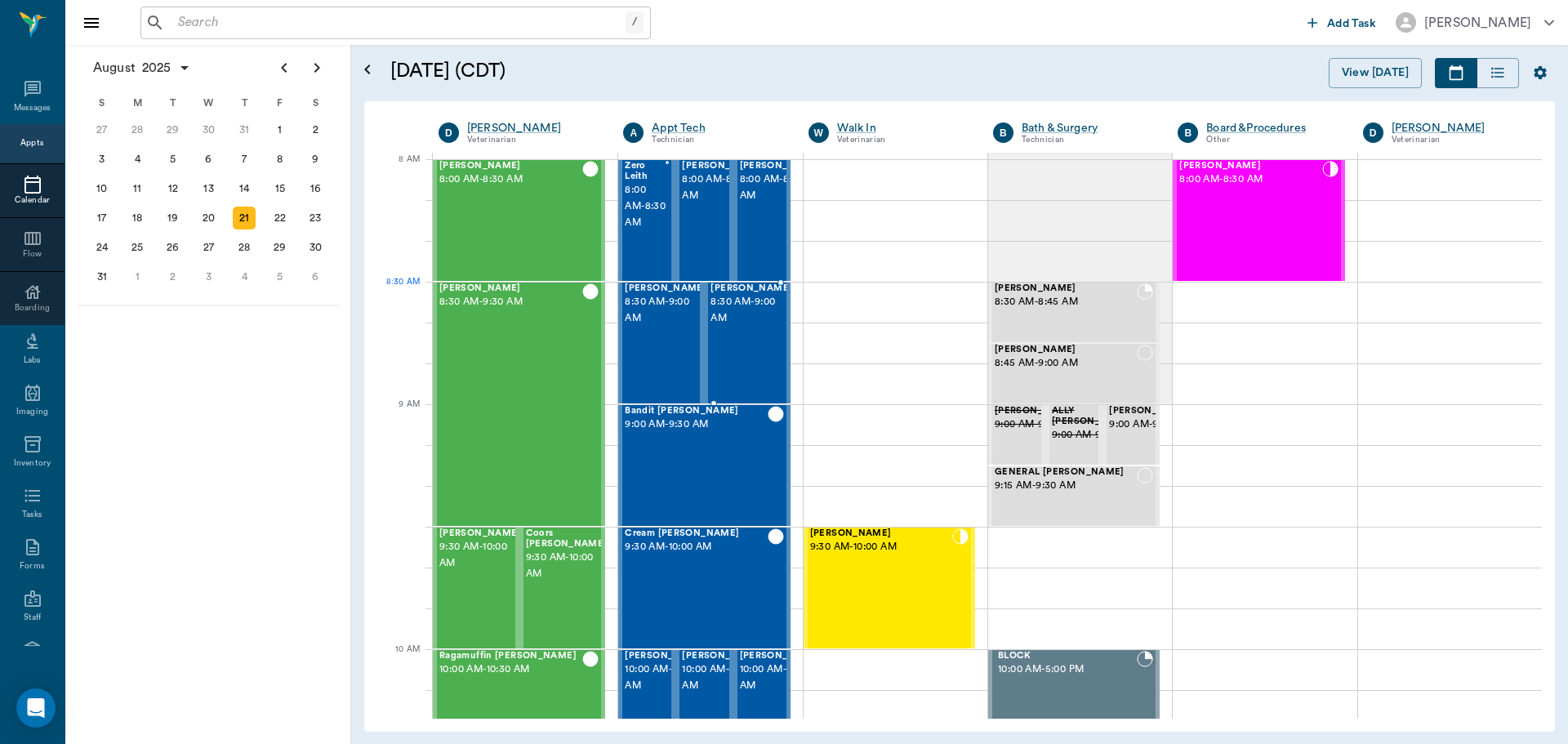
click at [759, 316] on span "8:30 AM - 9:00 AM" at bounding box center [751, 310] width 82 height 33
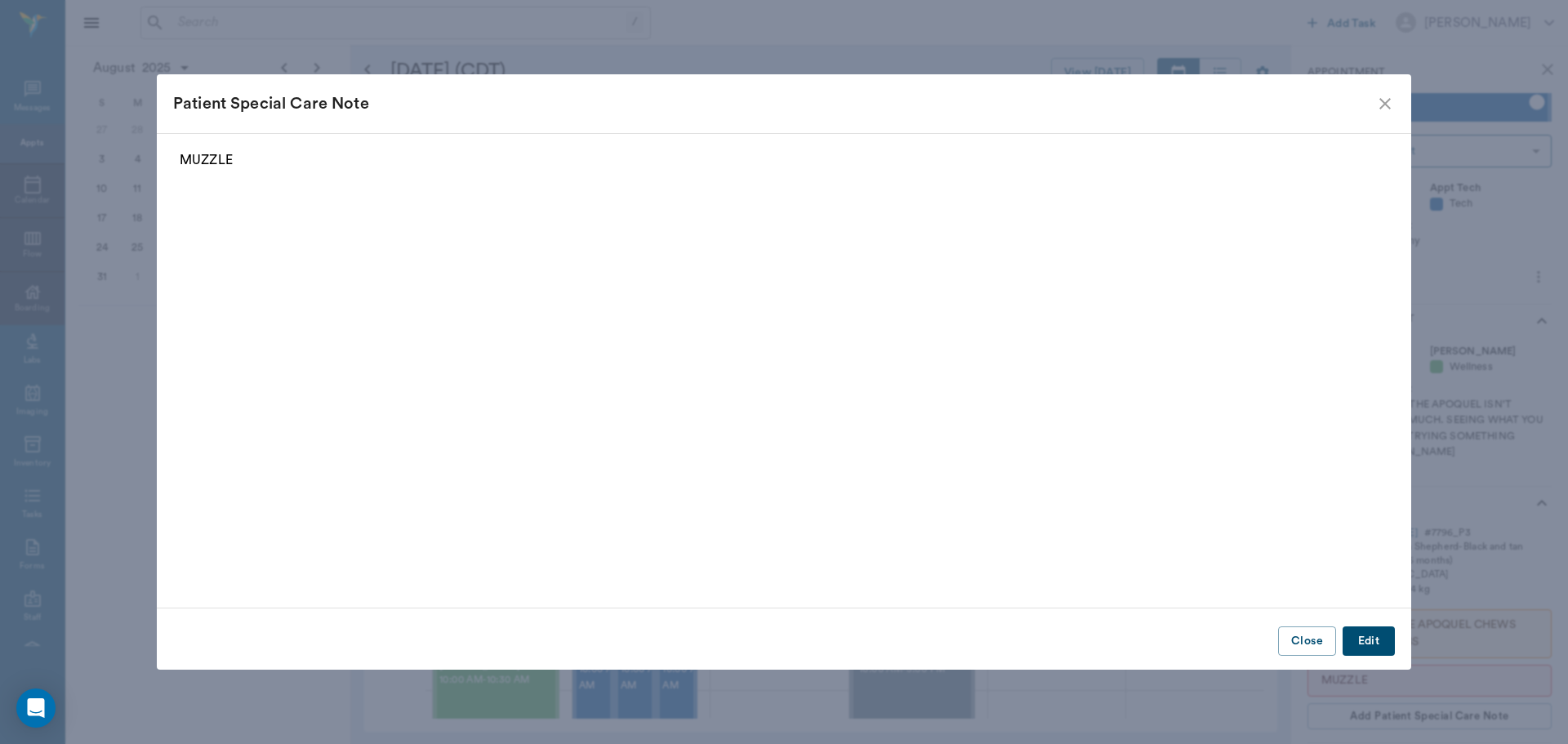
click at [265, 160] on p "MUZZLE" at bounding box center [783, 160] width 1209 height 20
click at [1361, 640] on button "Edit" at bounding box center [1369, 641] width 53 height 30
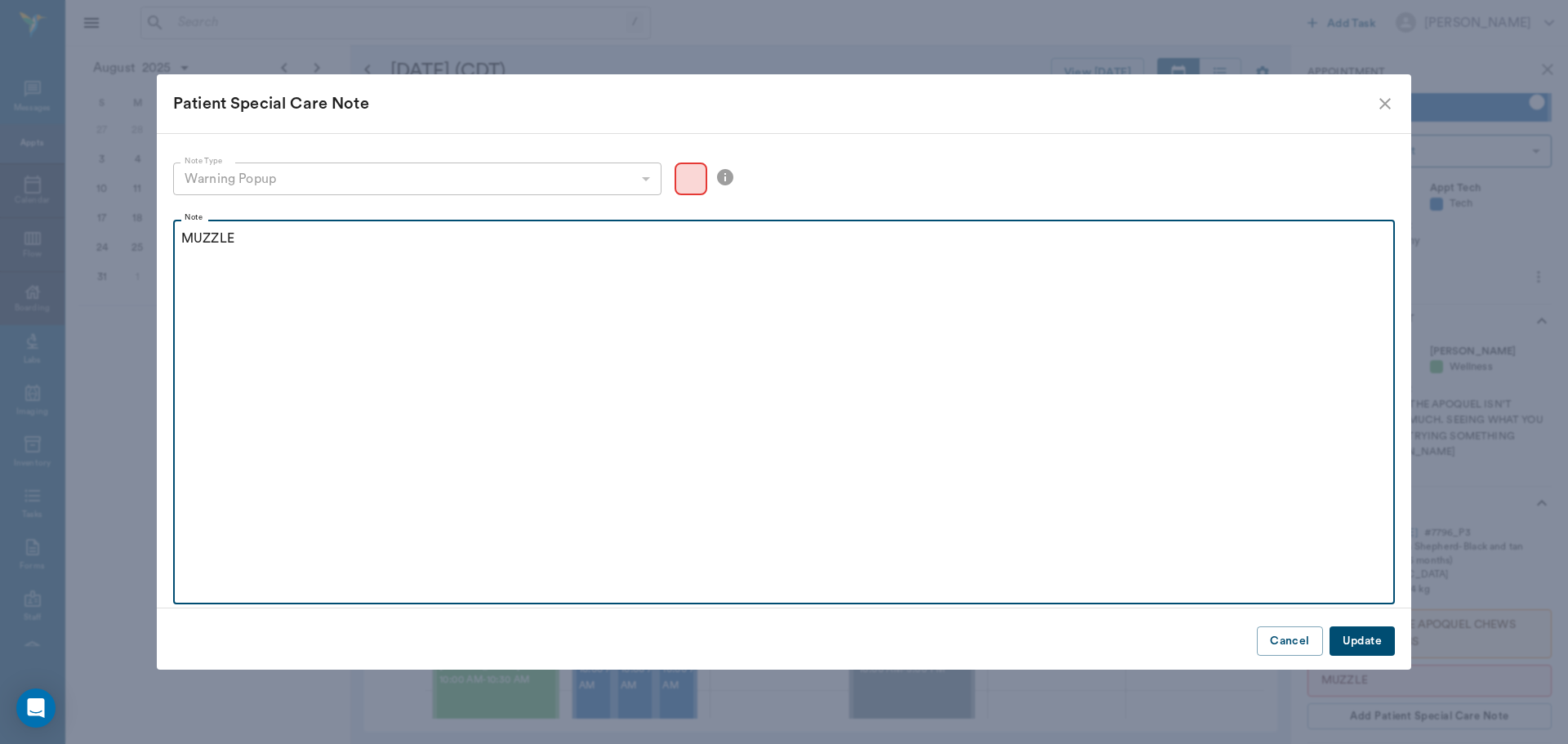
click at [262, 249] on div "MUZZLE" at bounding box center [784, 249] width 1206 height 41
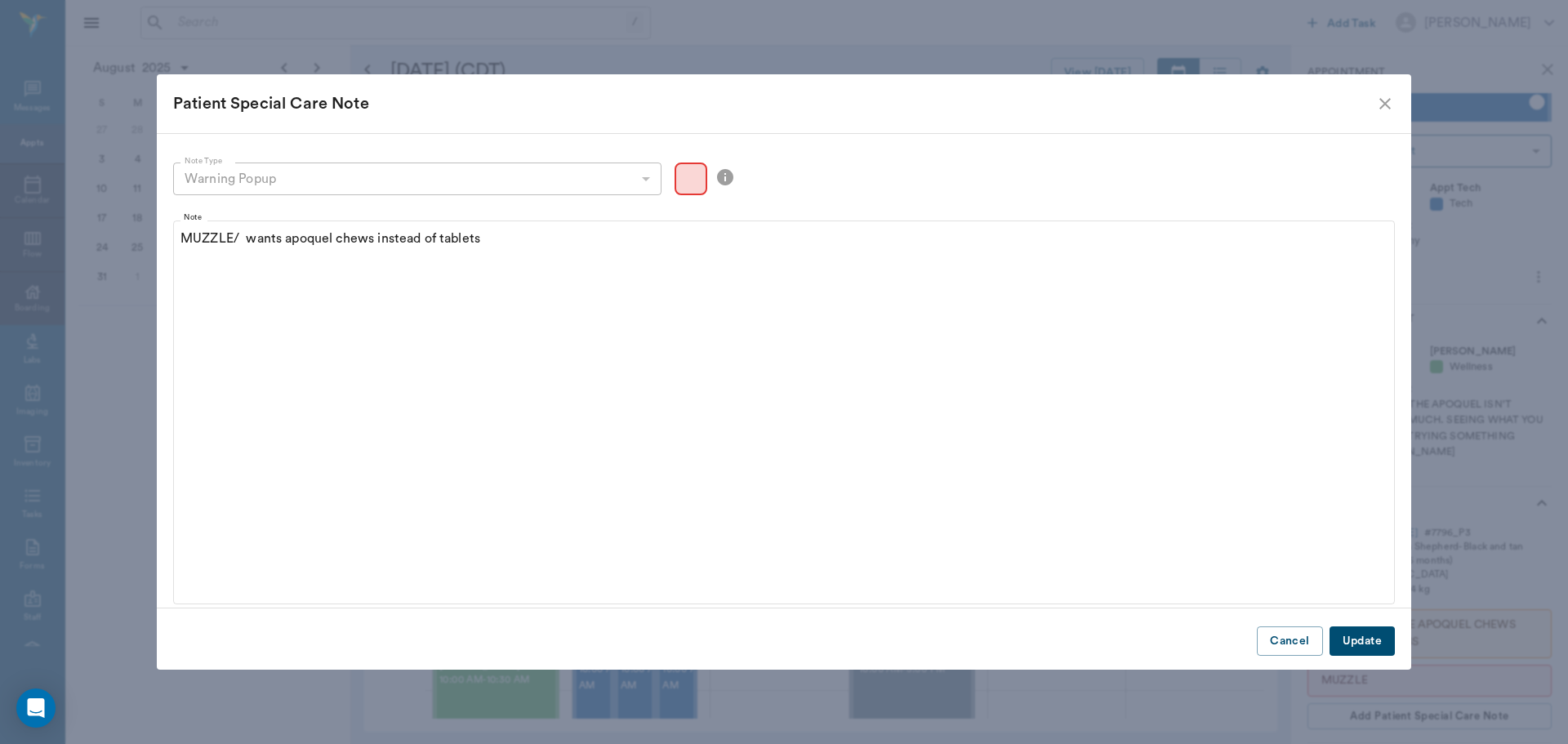
click at [1365, 640] on button "Update" at bounding box center [1362, 641] width 65 height 30
click at [1384, 101] on icon "close" at bounding box center [1385, 104] width 12 height 12
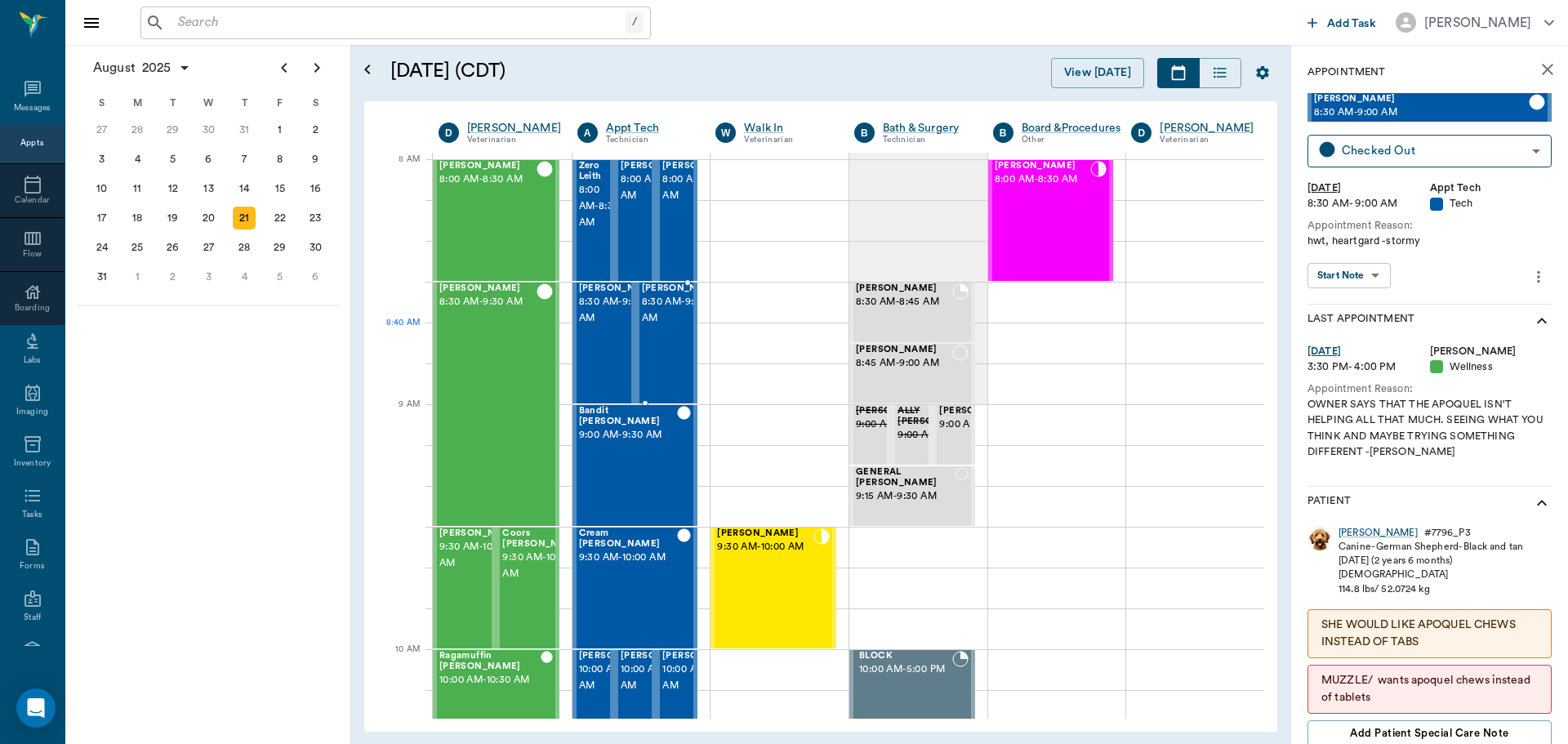
click at [660, 327] on span "8:30 AM - 9:00 AM" at bounding box center [683, 310] width 82 height 33
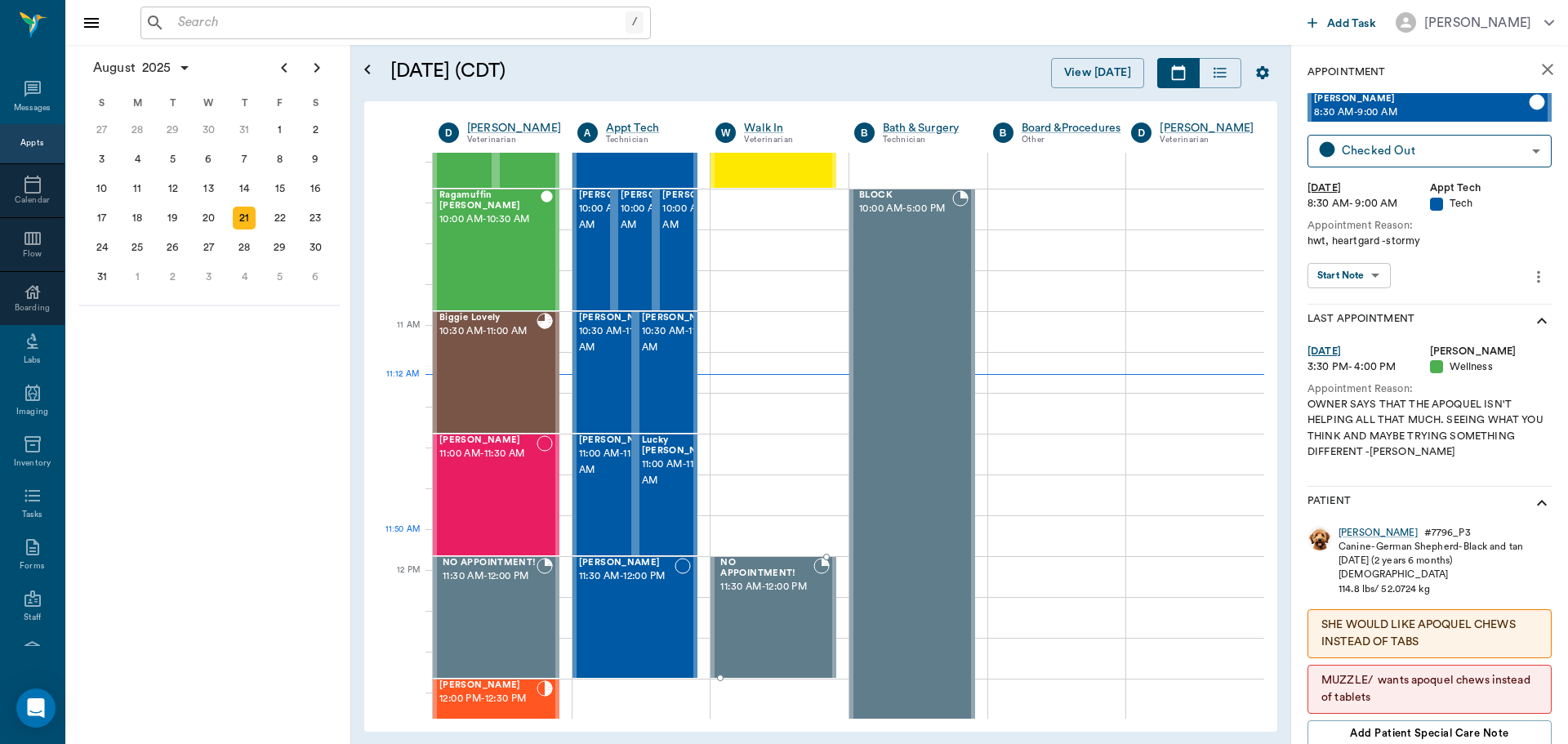
scroll to position [572, 0]
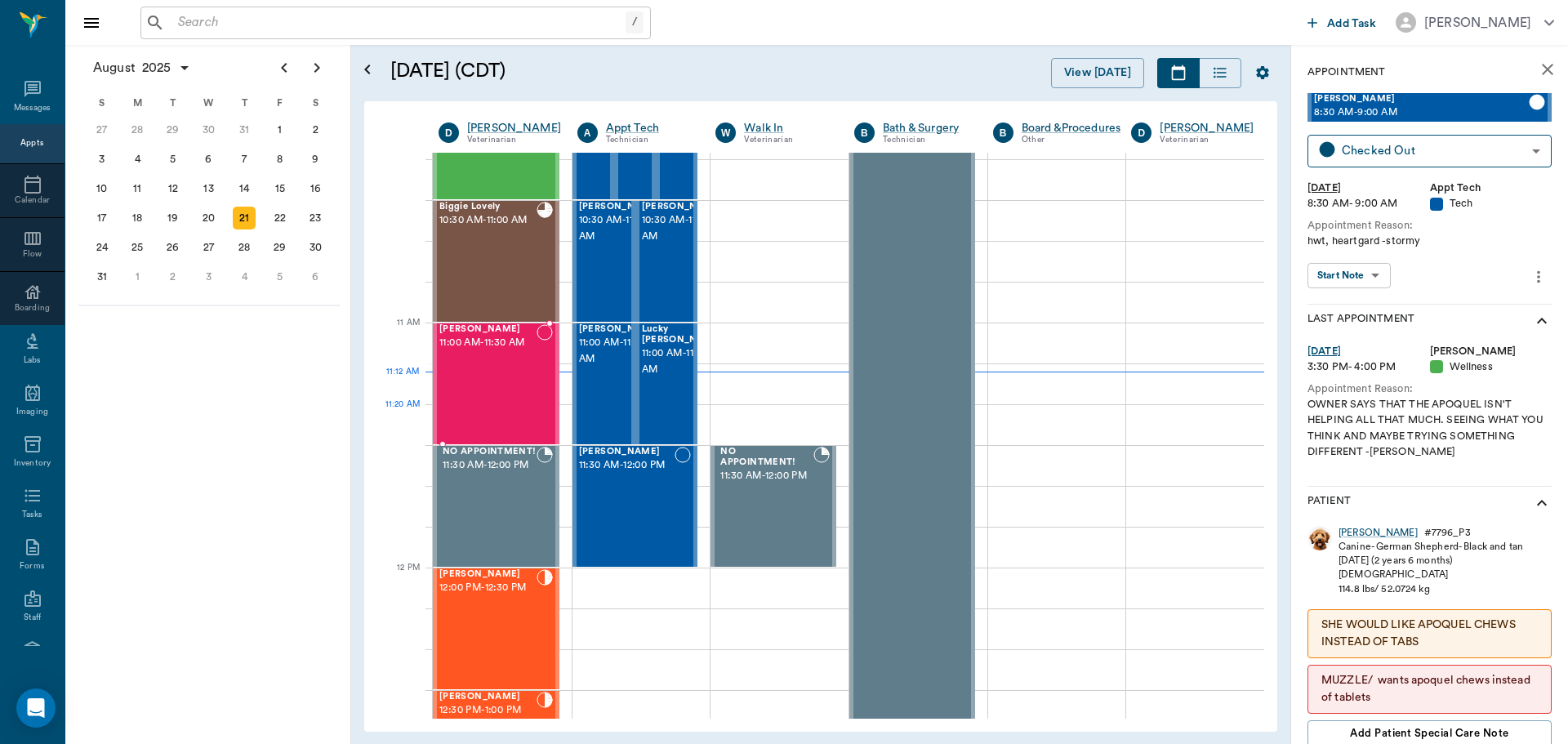
click at [491, 401] on div "[PERSON_NAME] 11:00 AM - 11:30 AM" at bounding box center [488, 384] width 98 height 119
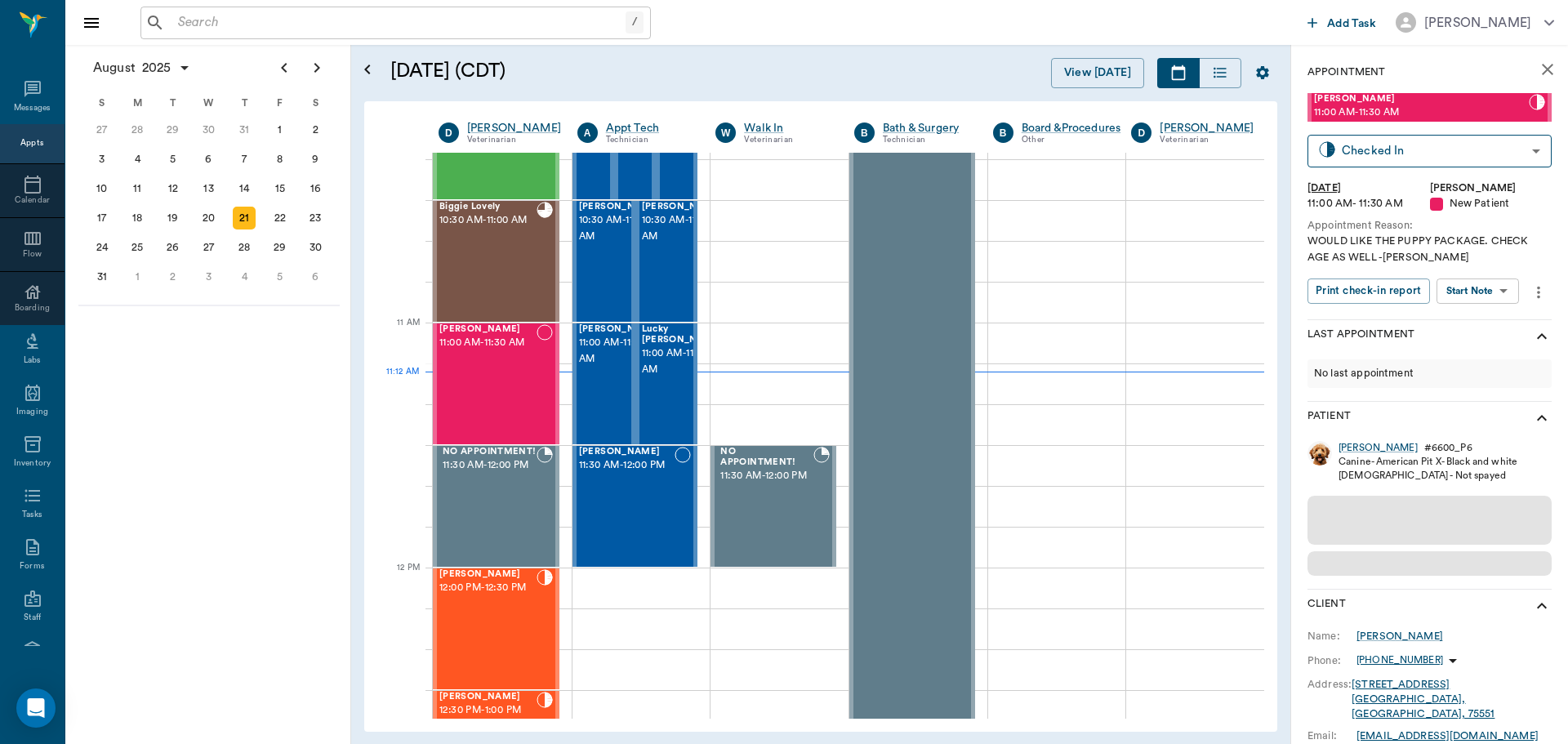
click at [1490, 310] on div "[PERSON_NAME] 11:00 AM - 11:30 AM Checked In CHECKED_IN ​ [DATE] 11:00 AM - 11:…" at bounding box center [1430, 206] width 244 height 226
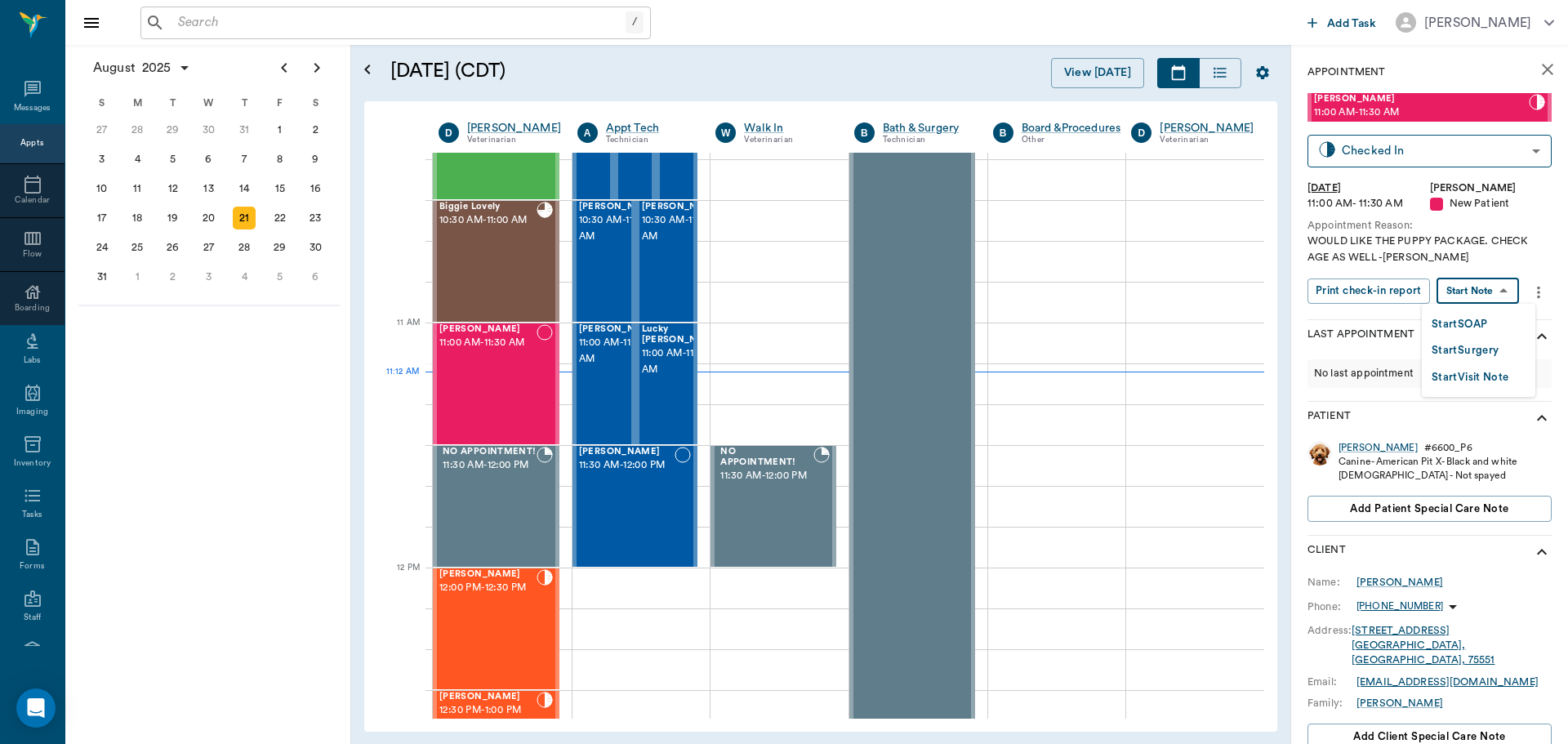
click at [1490, 299] on body "/ ​ Add Task [PERSON_NAME] Nectar Messages Appts Calendar Flow Boarding Labs Im…" at bounding box center [784, 372] width 1568 height 744
click at [1485, 319] on button "Start SOAP" at bounding box center [1460, 324] width 56 height 19
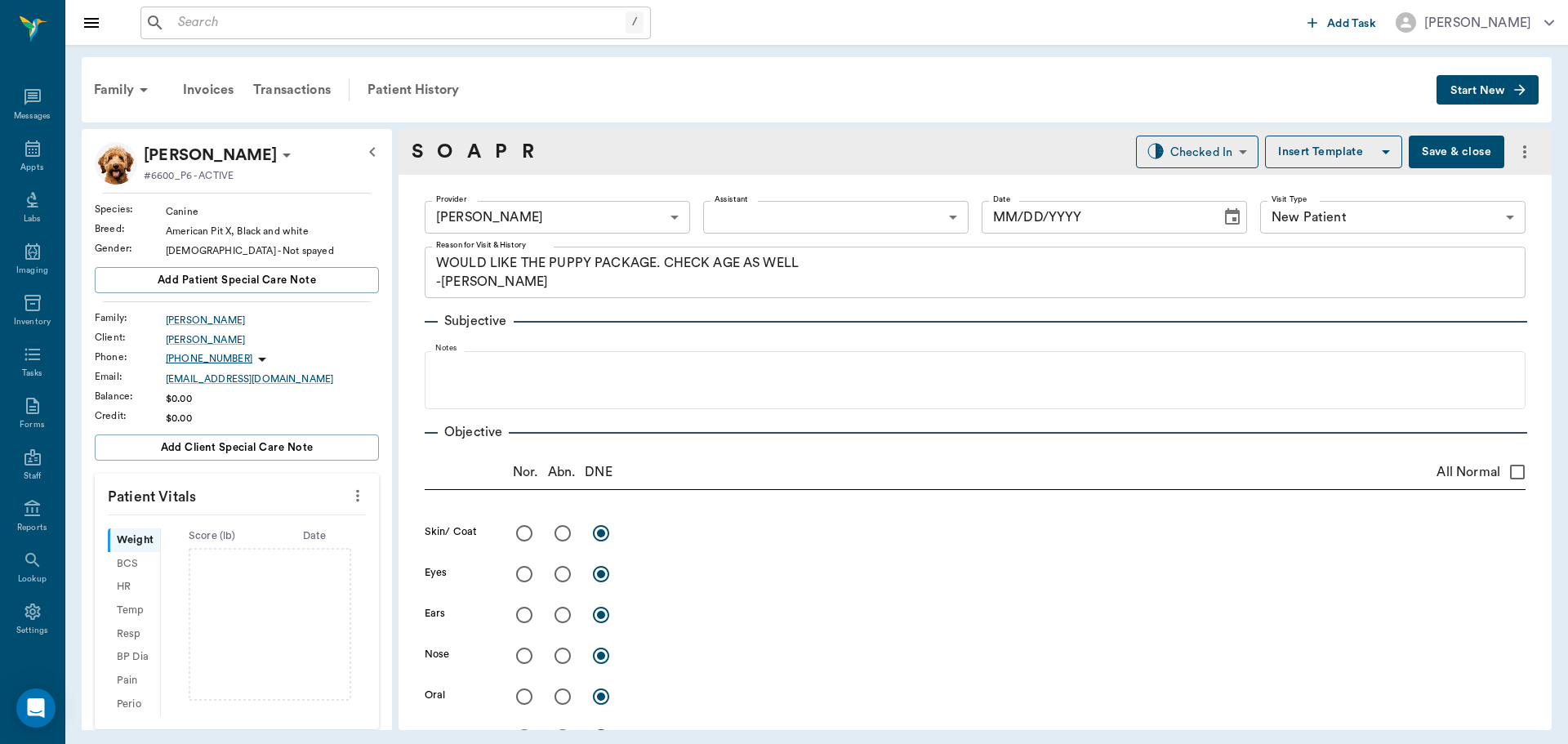
type input "63ec2f075fda476ae8351a4d"
type input "65d2be4f46e3a538d89b8c17"
type textarea "WOULD LIKE THE PUPPY PACKAGE. CHECK AGE AS WELL -[PERSON_NAME]"
type input "[DATE]"
click at [356, 490] on icon "more" at bounding box center [358, 496] width 3 height 13
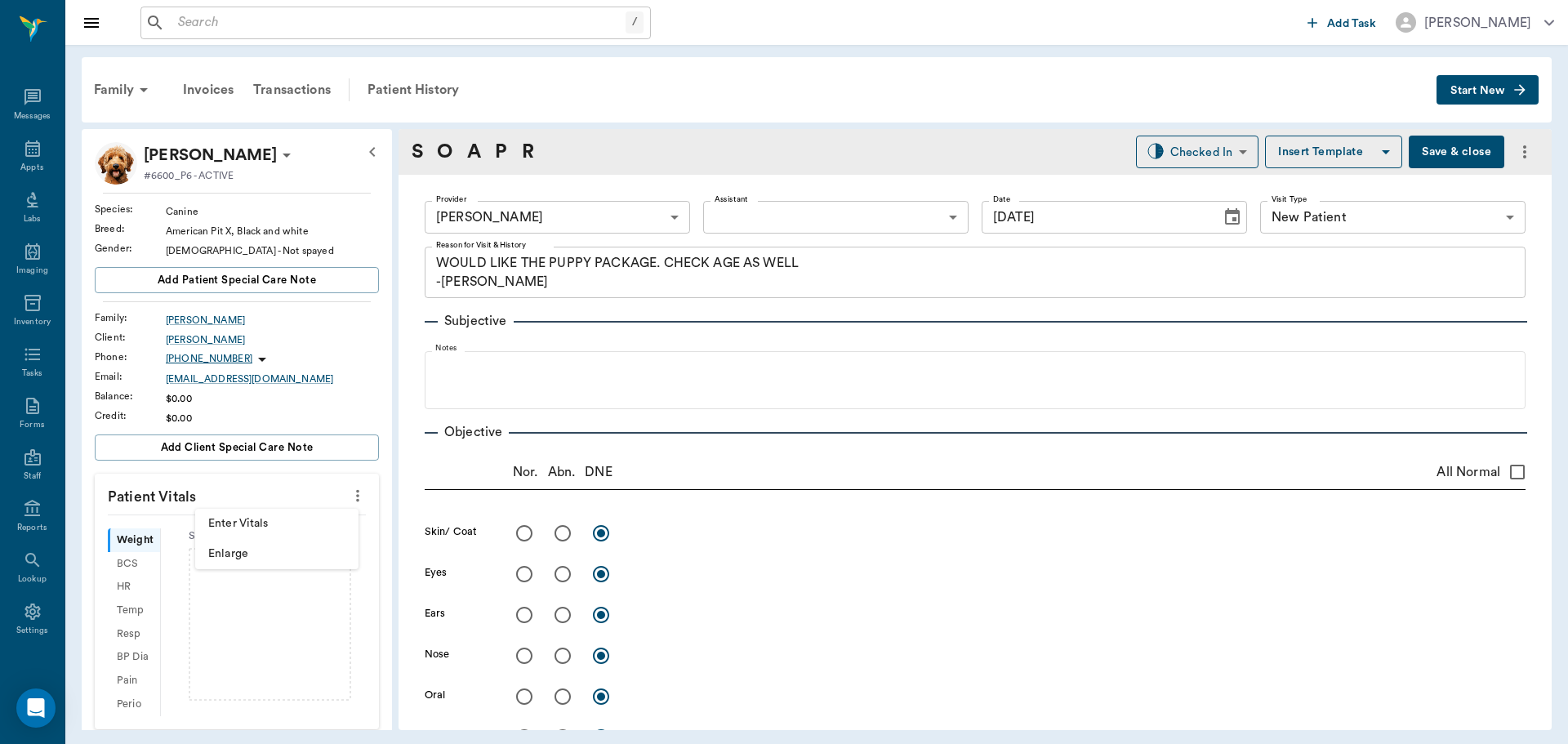
click at [313, 521] on span "Enter Vitals" at bounding box center [277, 524] width 138 height 18
click at [262, 545] on input "text" at bounding box center [236, 545] width 142 height 33
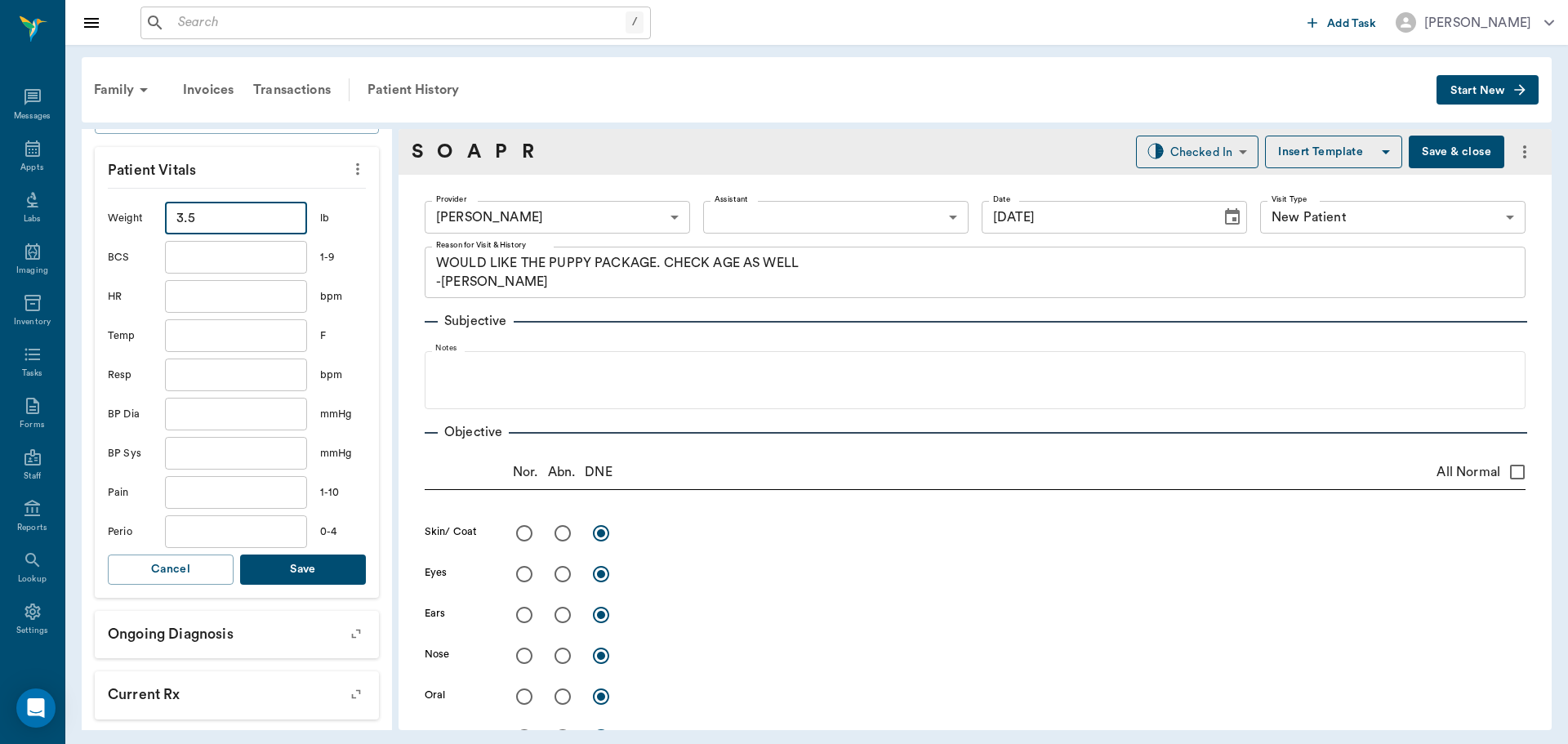
type input "3.5"
click at [270, 576] on button "Save" at bounding box center [303, 570] width 126 height 30
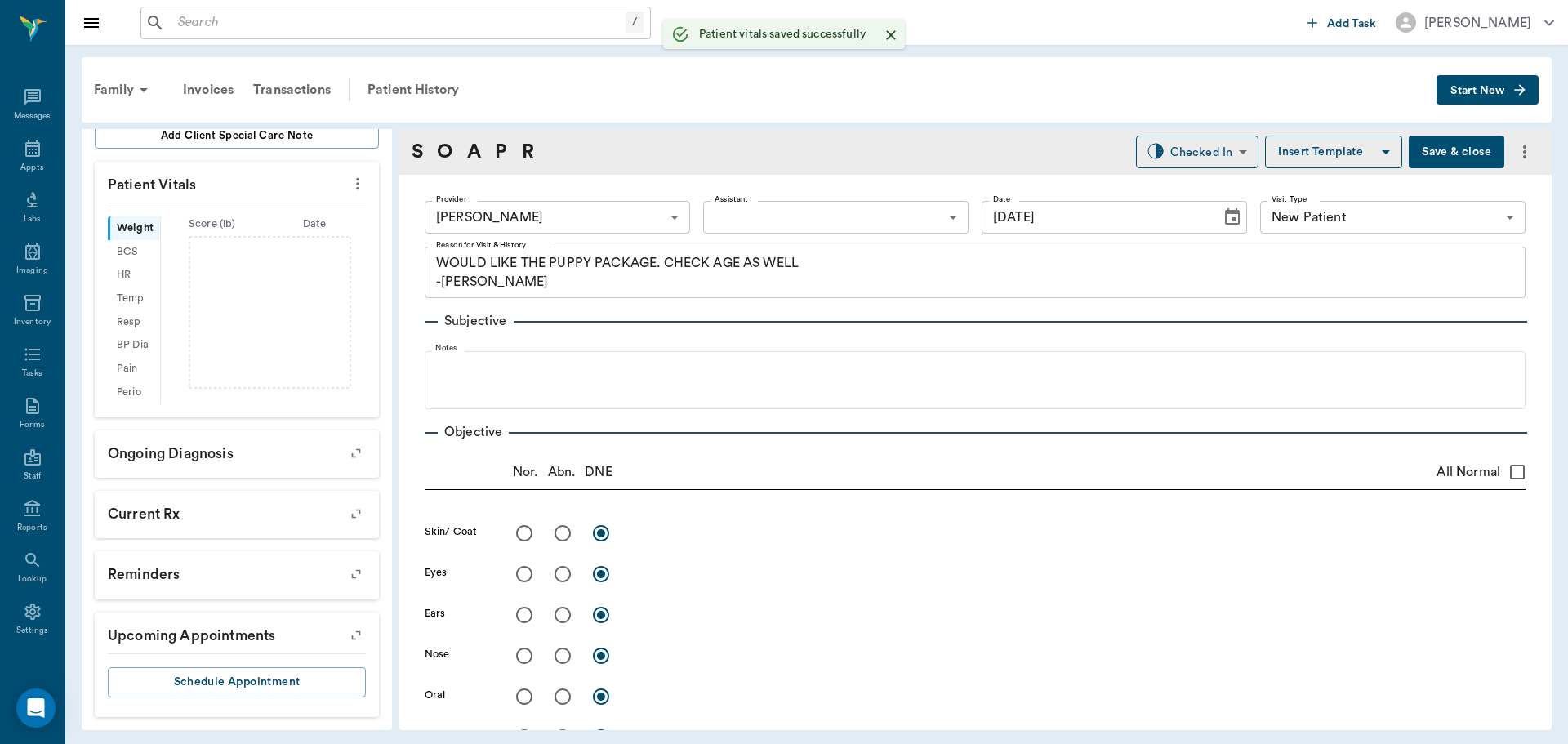
scroll to position [332, 0]
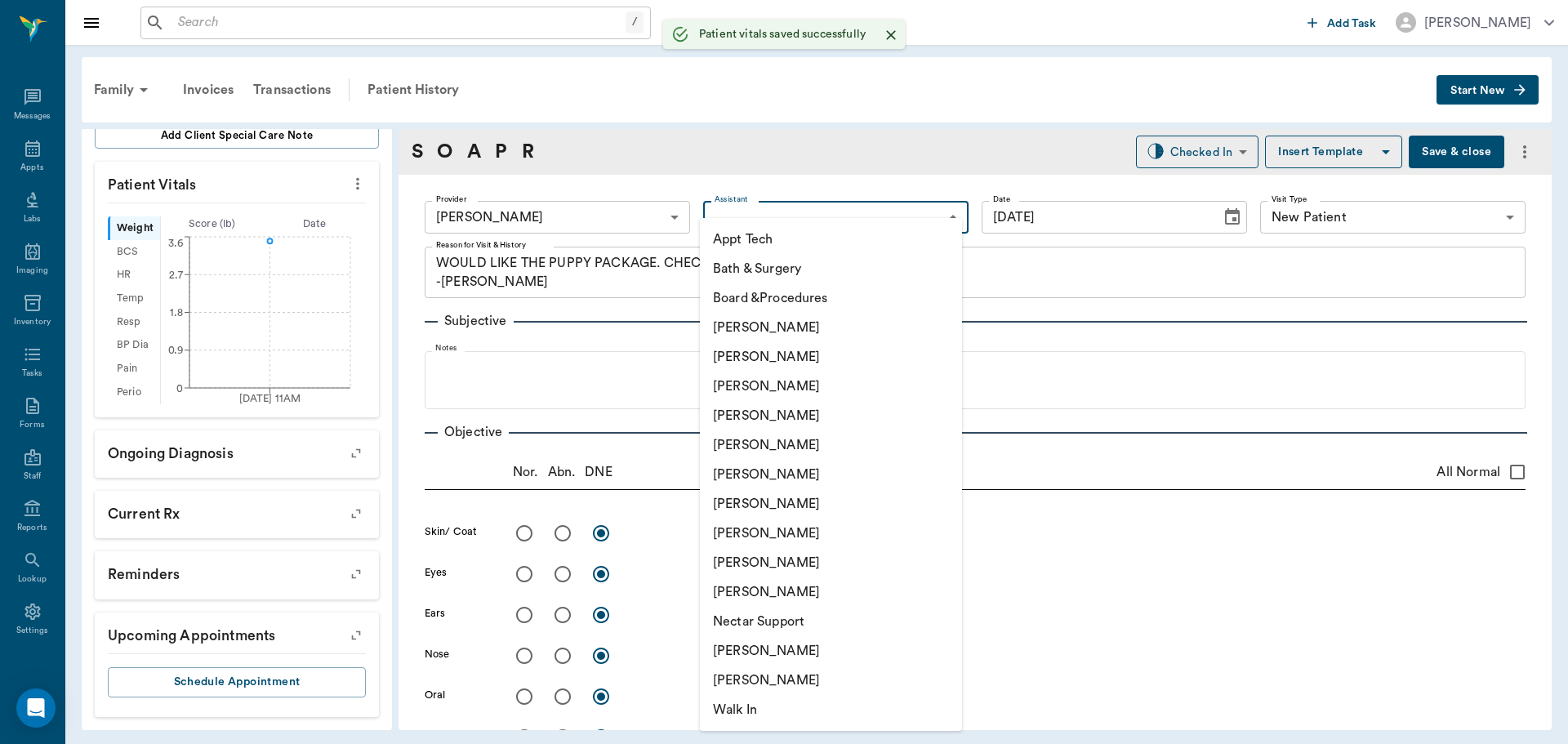
click at [829, 213] on body "/ ​ Add Task [PERSON_NAME] Nectar Messages Appts Labs Imaging Inventory Tasks F…" at bounding box center [784, 372] width 1568 height 744
click at [753, 470] on li "[PERSON_NAME]" at bounding box center [831, 474] width 262 height 29
type input "682b670d8bdc6f7f8feef3db"
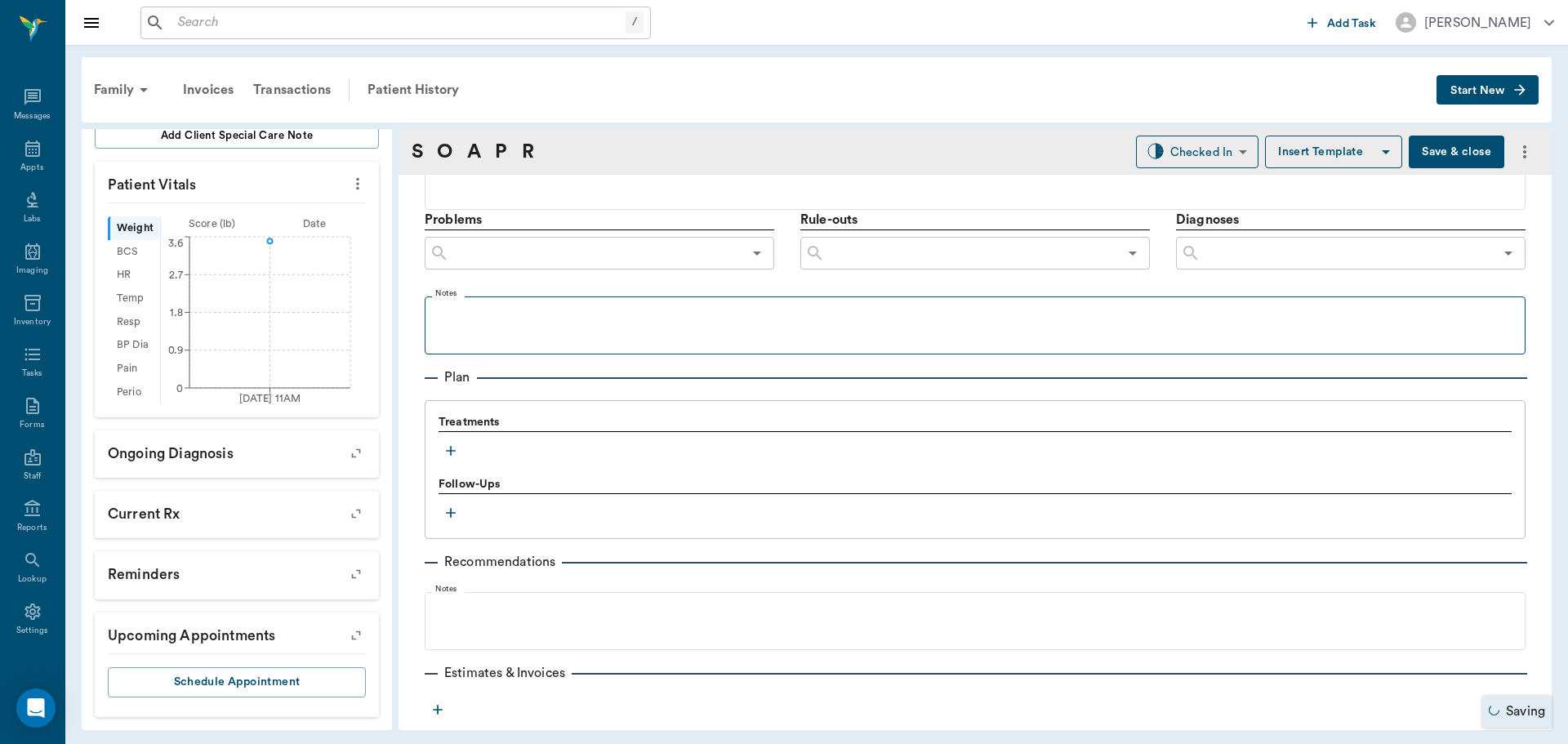
scroll to position [973, 0]
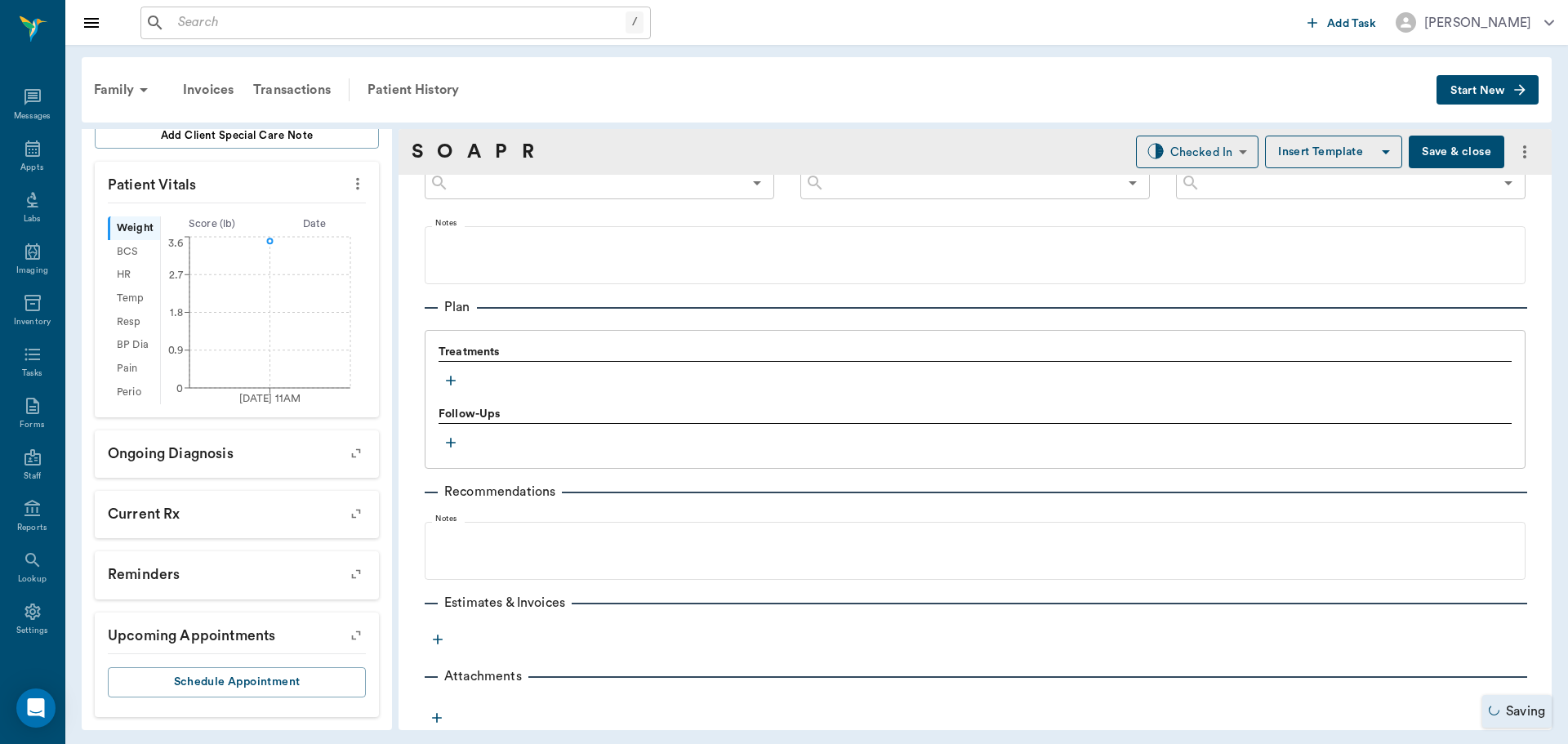
click at [450, 380] on icon "button" at bounding box center [451, 380] width 10 height 10
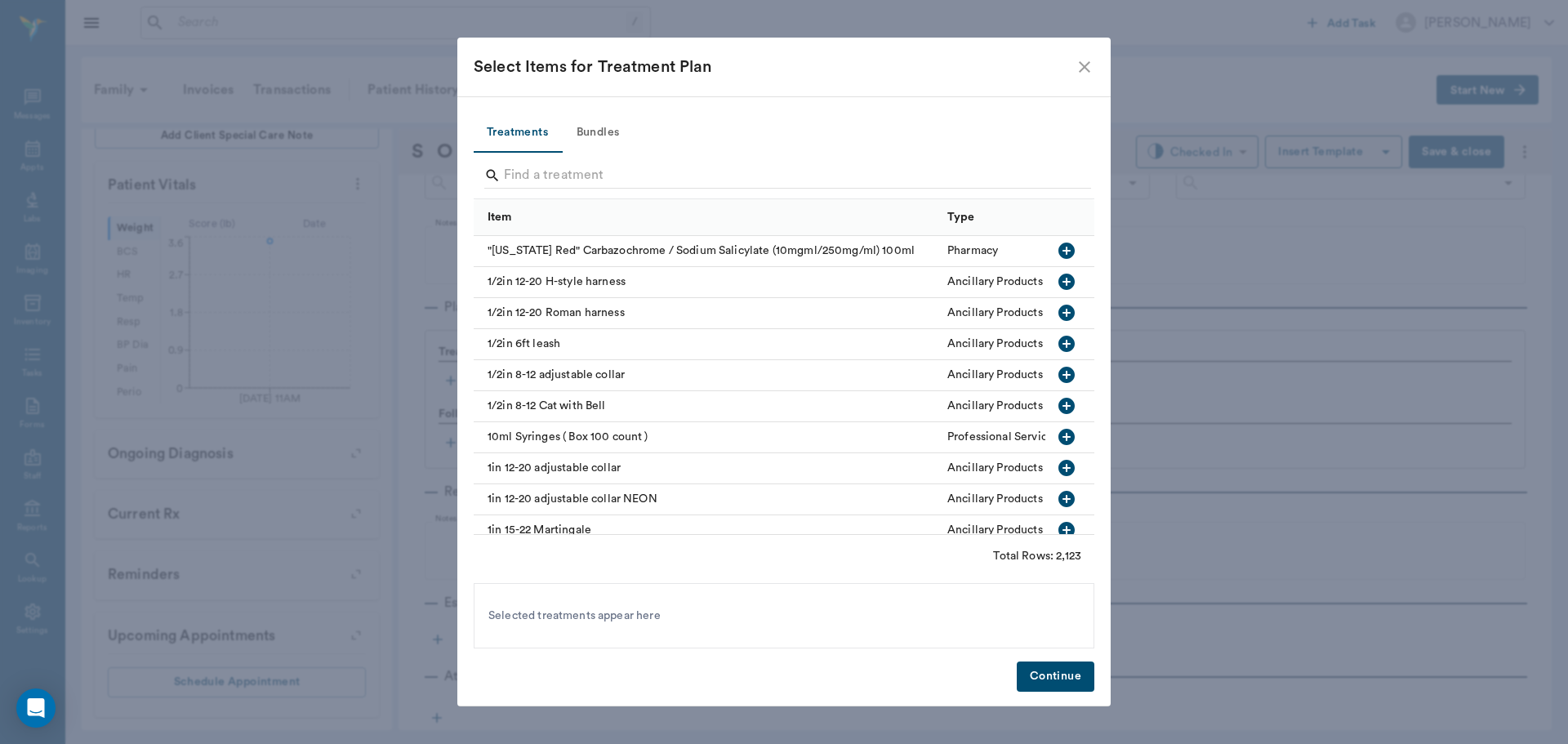
click at [585, 126] on button "Bundles" at bounding box center [598, 133] width 73 height 39
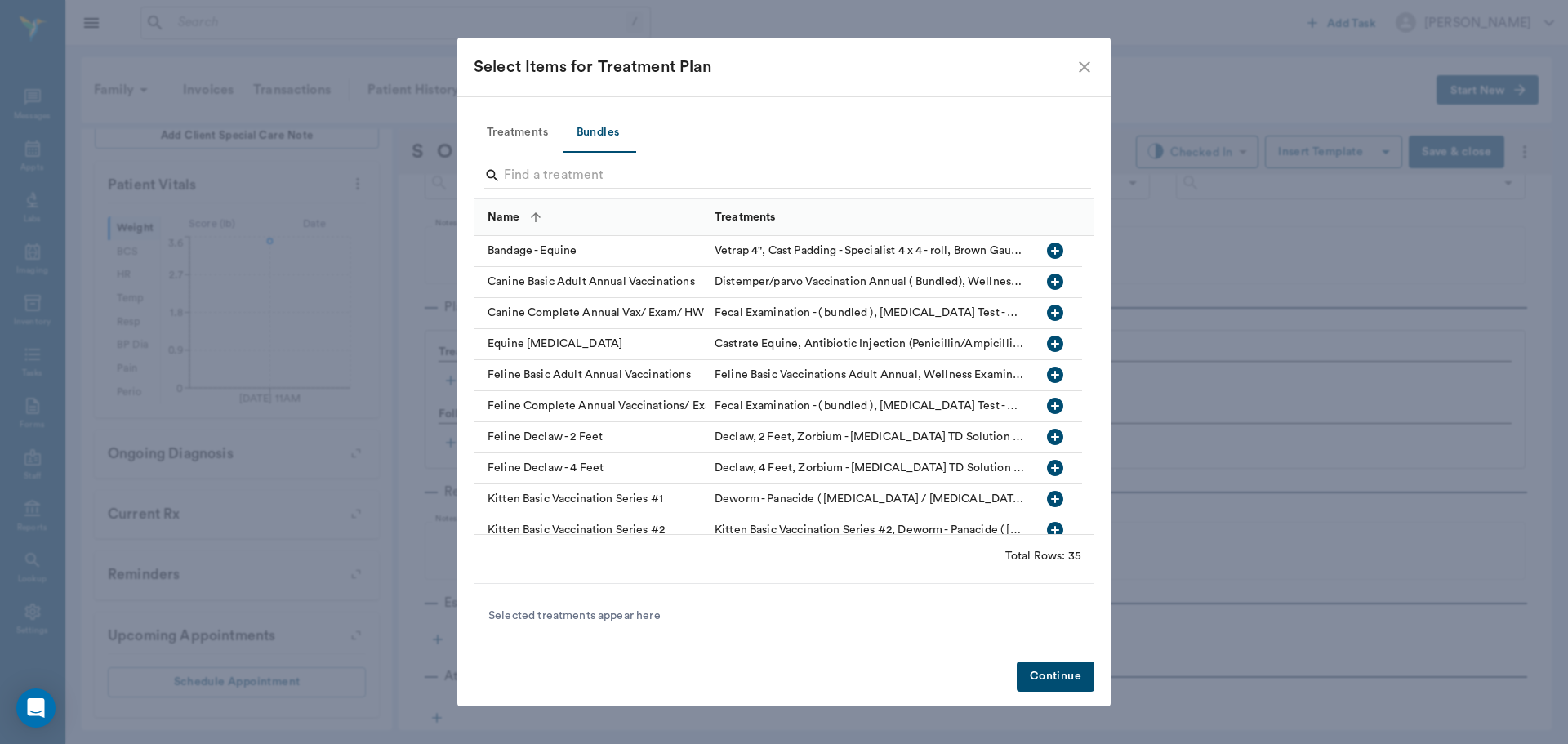
click at [601, 178] on input "Search" at bounding box center [785, 175] width 563 height 26
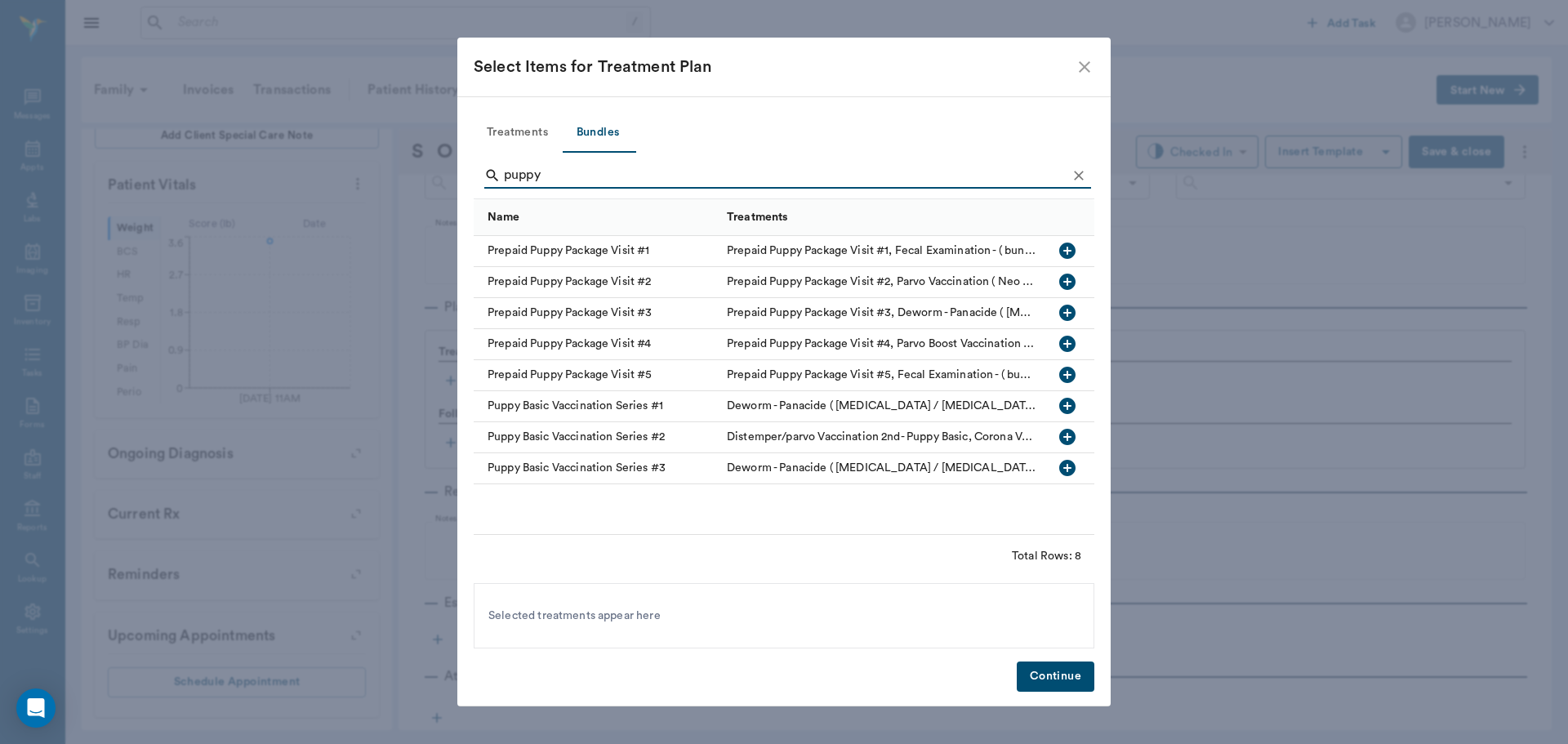
type input "puppy"
click at [1071, 254] on icon "button" at bounding box center [1068, 251] width 17 height 17
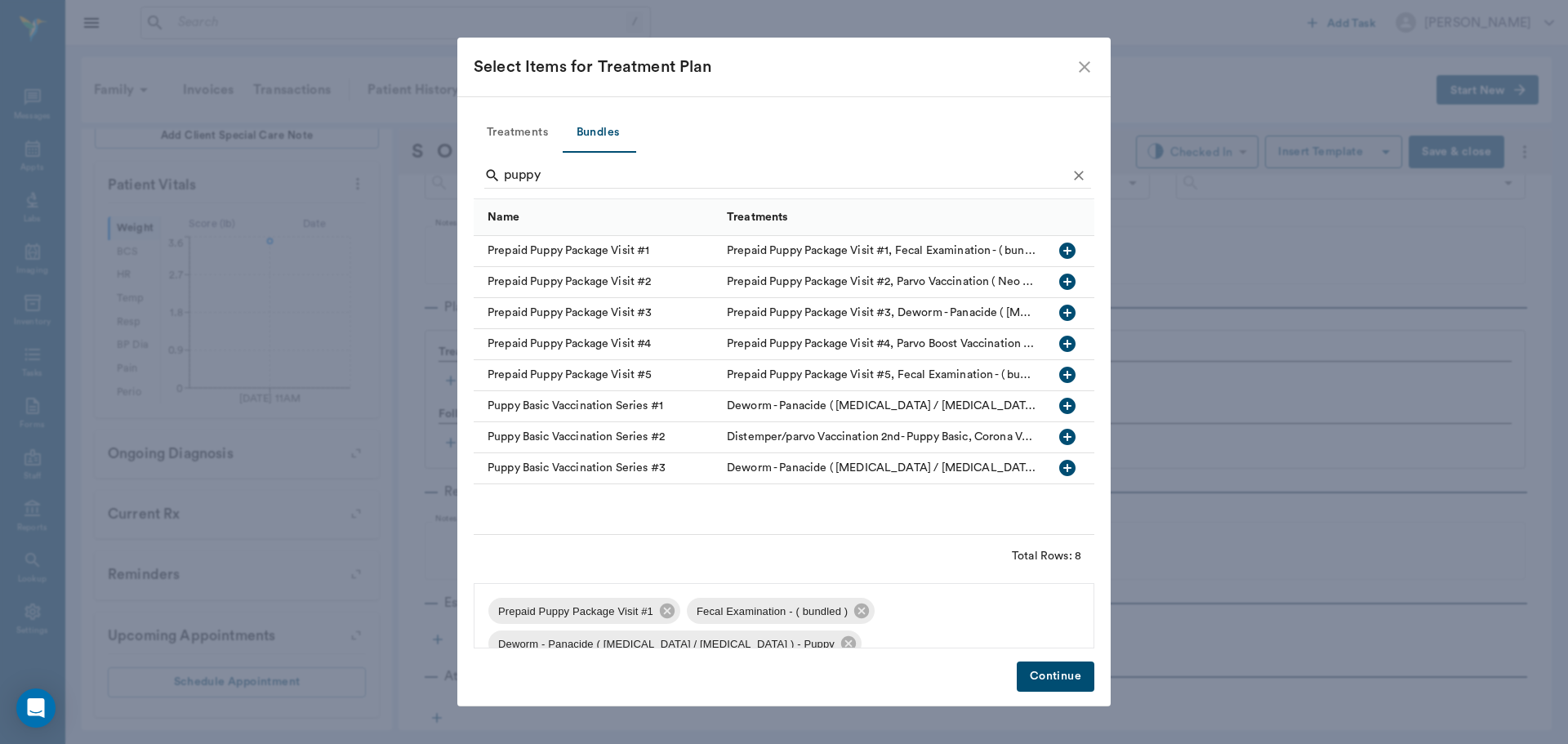
scroll to position [56, 0]
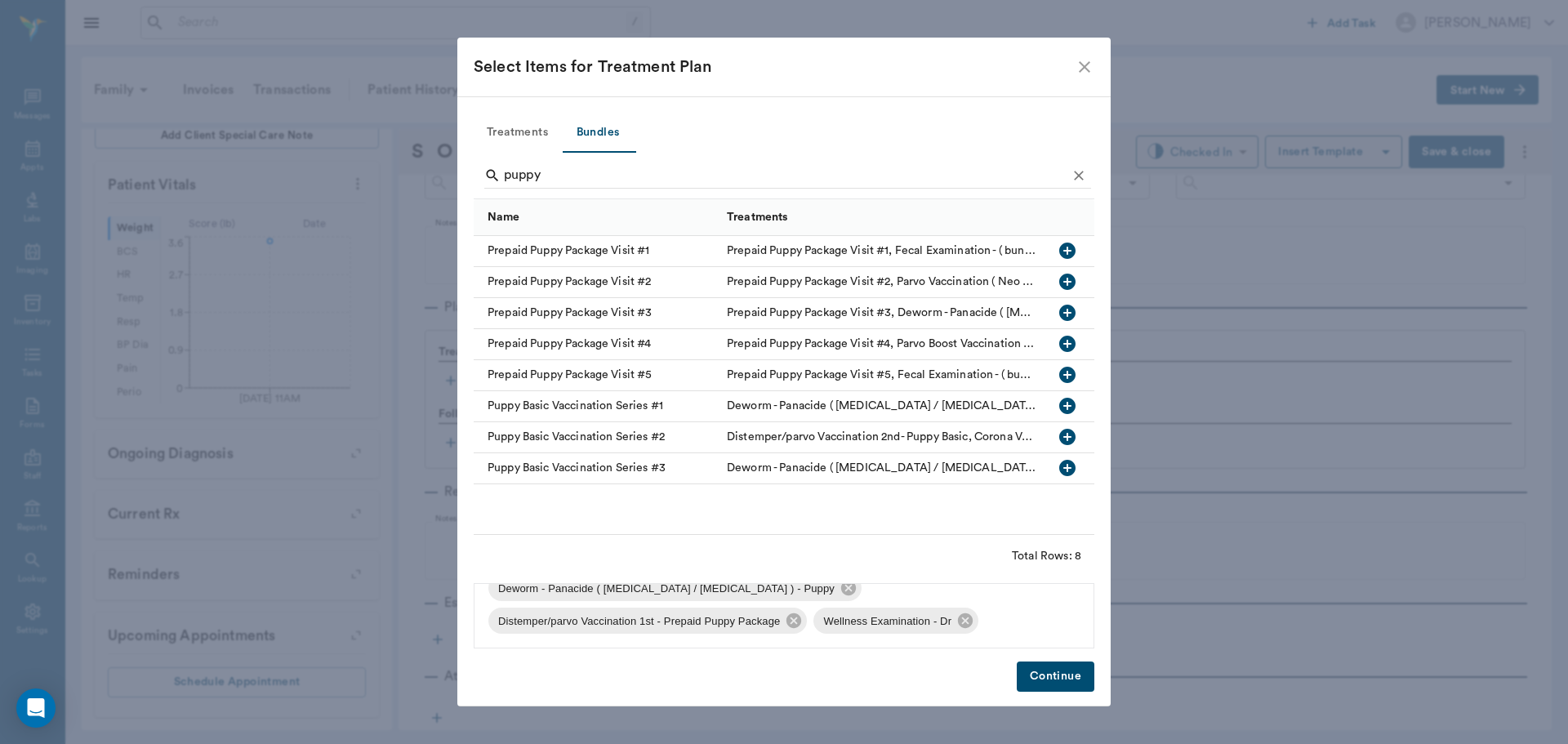
click at [1050, 676] on button "Continue" at bounding box center [1055, 676] width 78 height 30
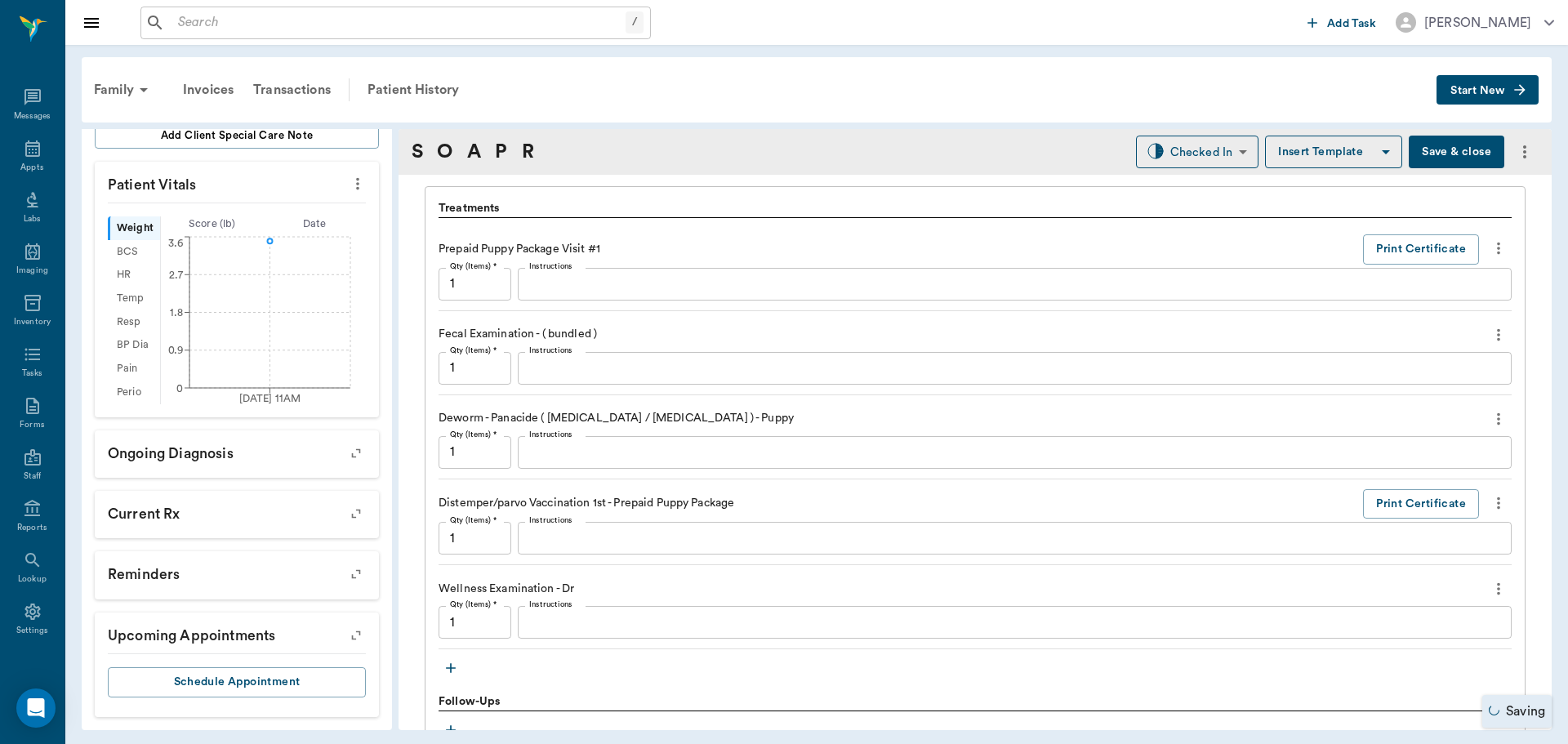
scroll to position [1136, 0]
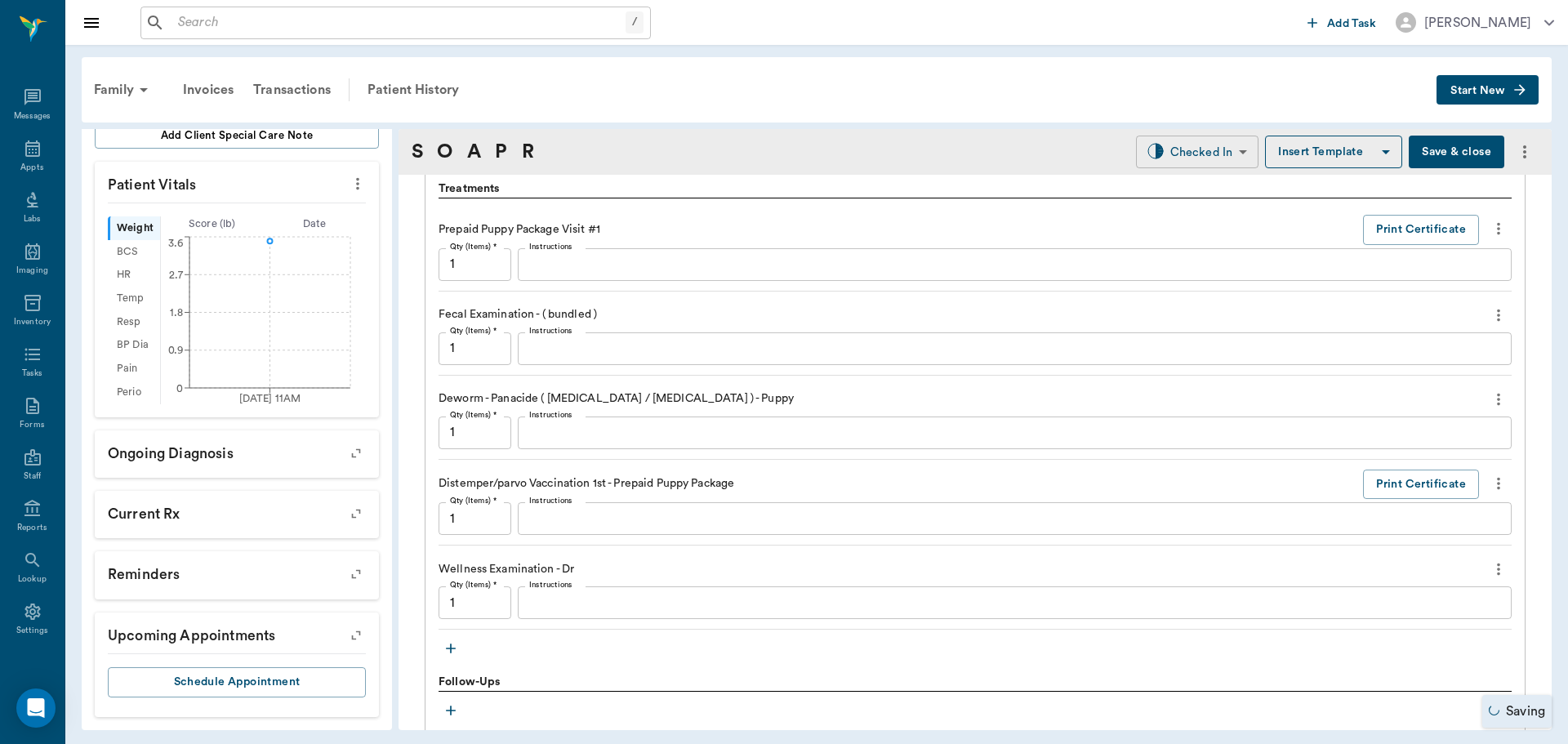
click at [1219, 150] on body "/ ​ Add Task [PERSON_NAME] Nectar Messages Appts Labs Imaging Inventory Tasks F…" at bounding box center [784, 372] width 1568 height 744
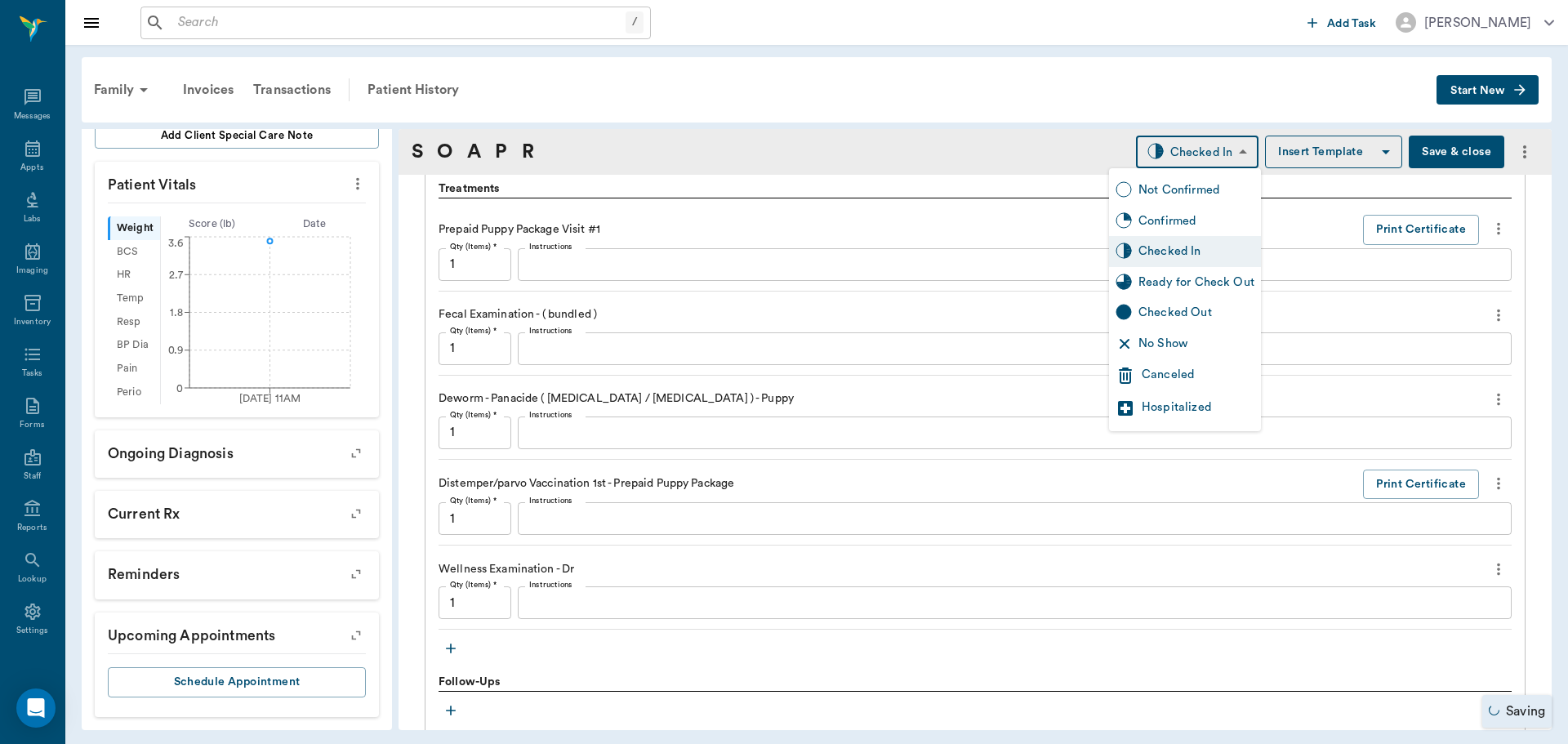
click at [1205, 278] on div "Ready for Check Out" at bounding box center [1196, 283] width 116 height 18
type input "READY_TO_CHECKOUT"
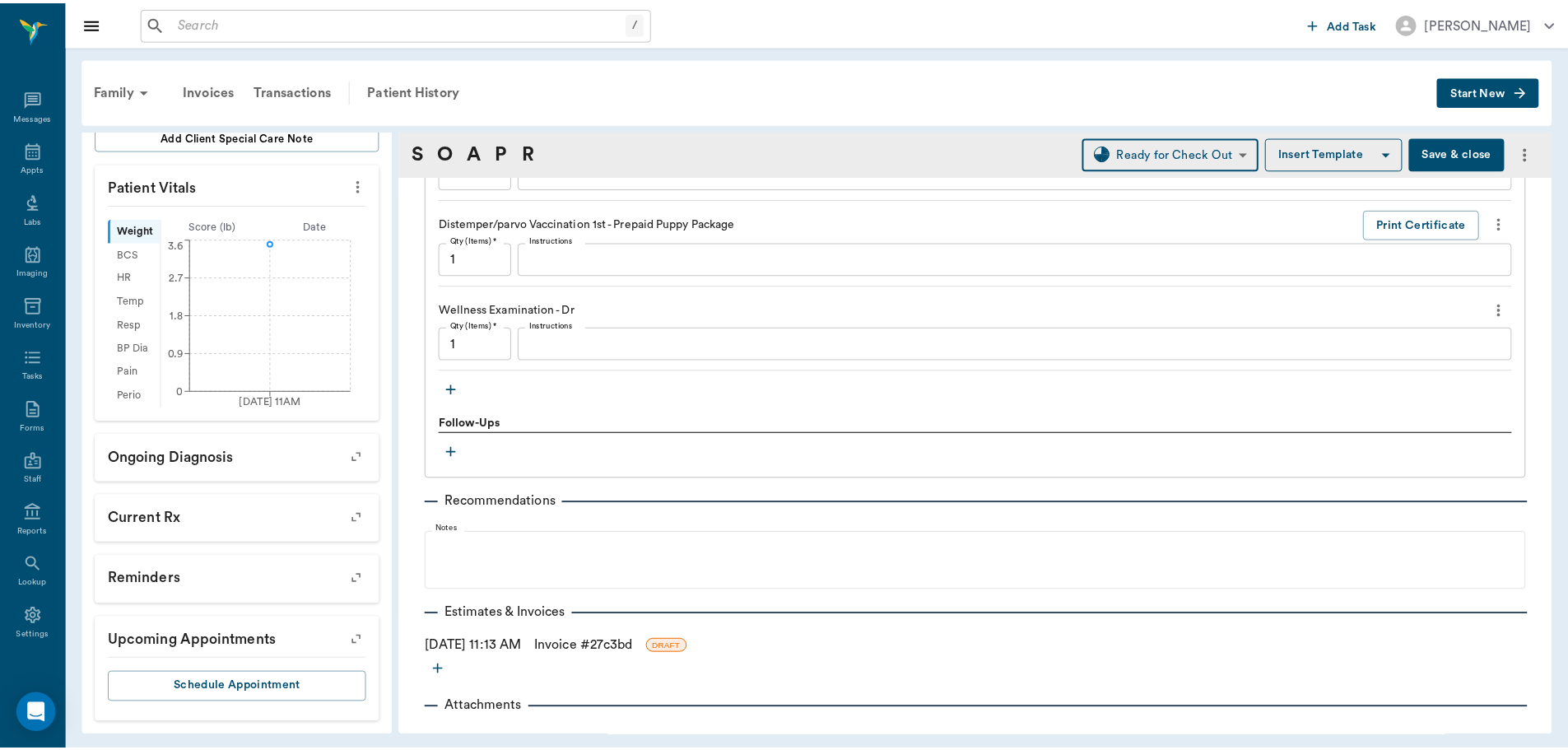
scroll to position [1435, 0]
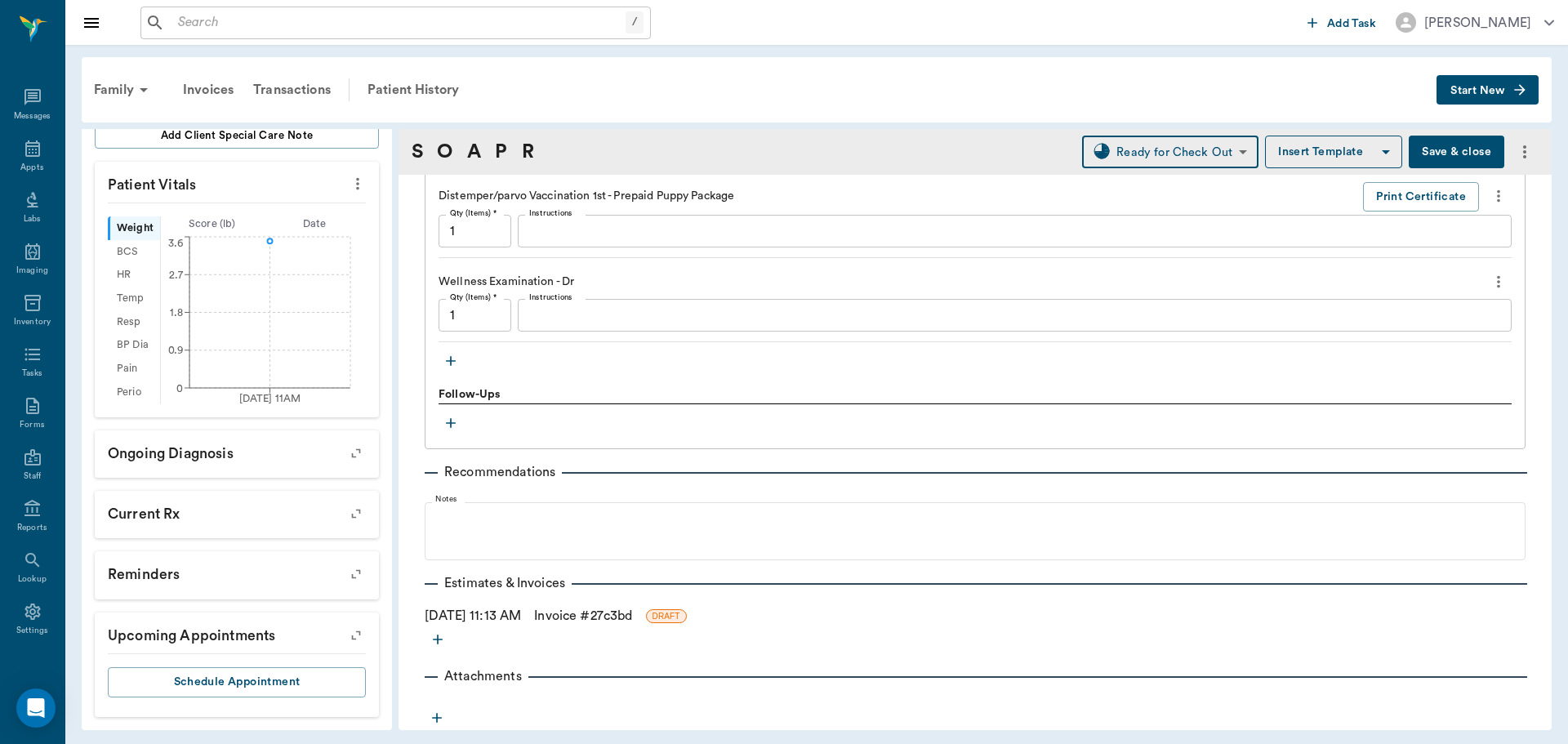
click at [584, 616] on link "Invoice # 27c3bd" at bounding box center [583, 616] width 98 height 20
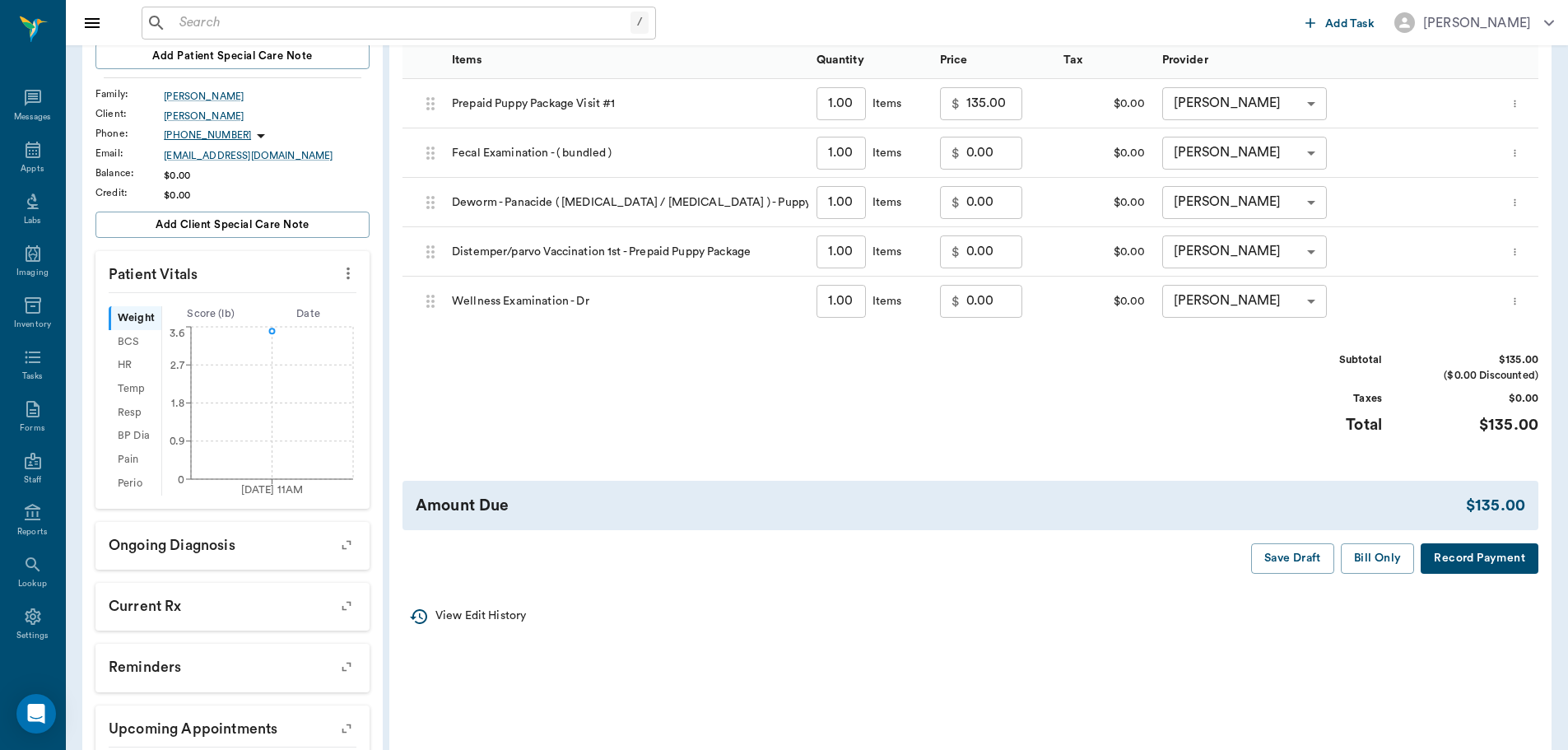
scroll to position [247, 0]
click at [1386, 566] on button "Bill Only" at bounding box center [1377, 557] width 74 height 30
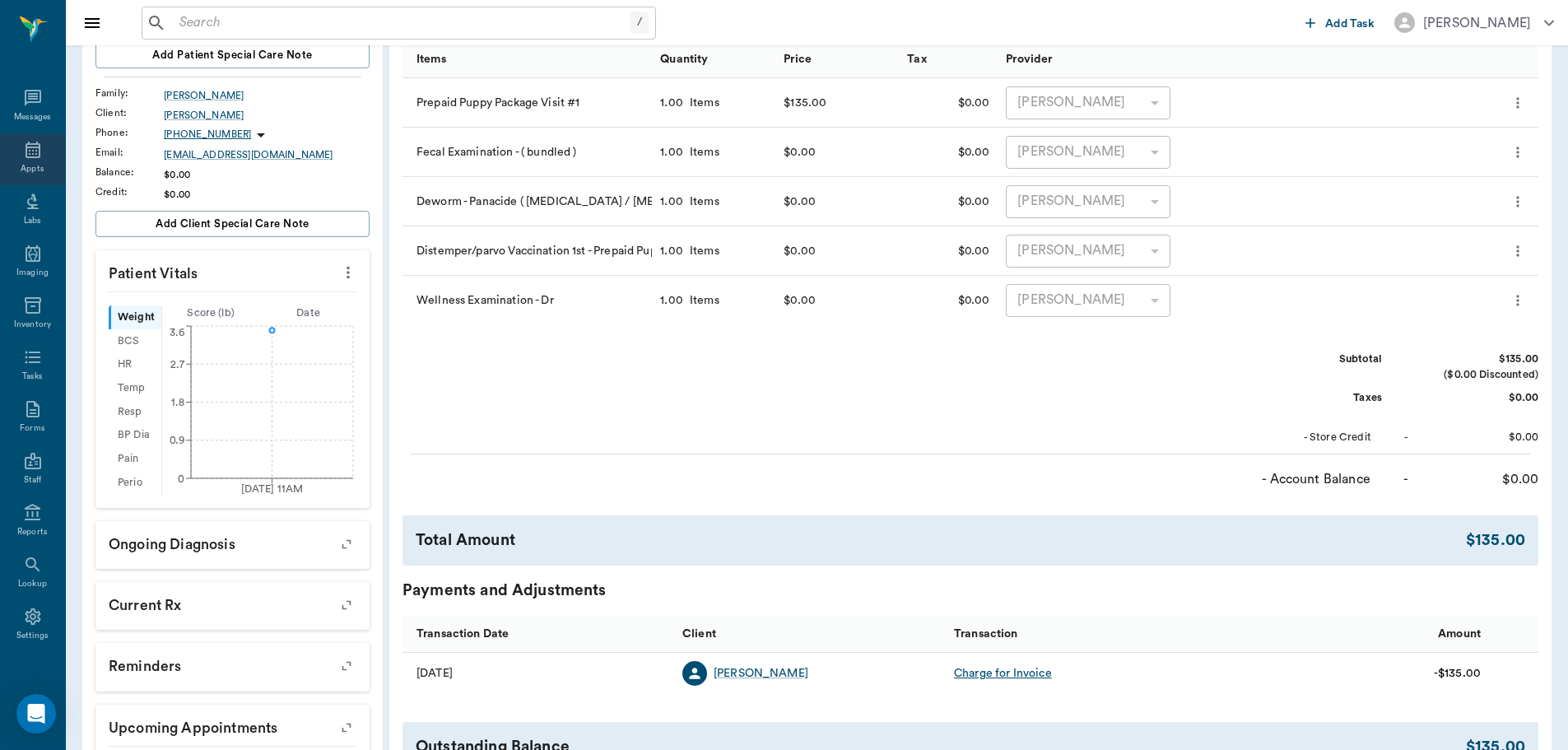
click at [23, 140] on icon at bounding box center [33, 150] width 20 height 20
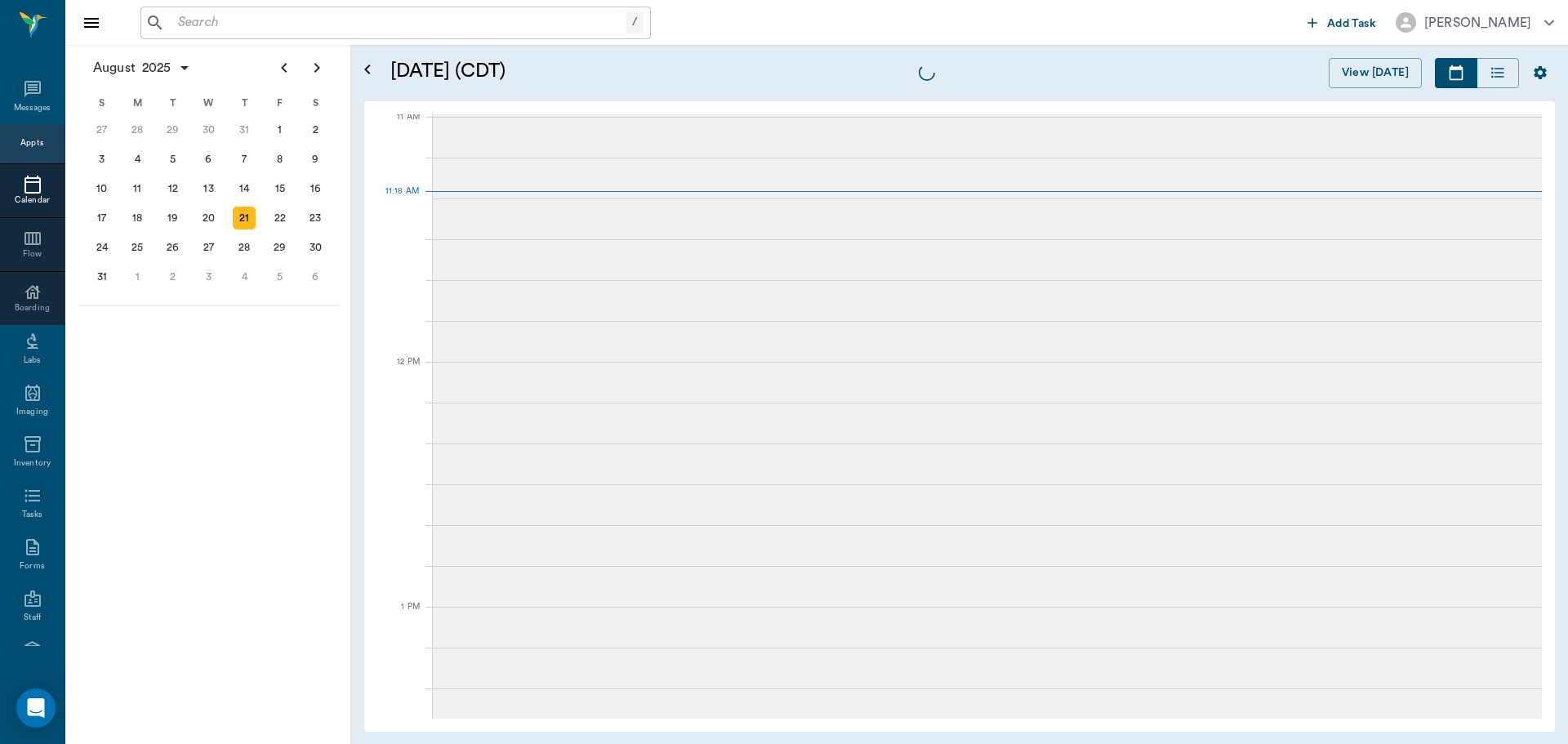
click at [237, 17] on input "text" at bounding box center [399, 23] width 455 height 23
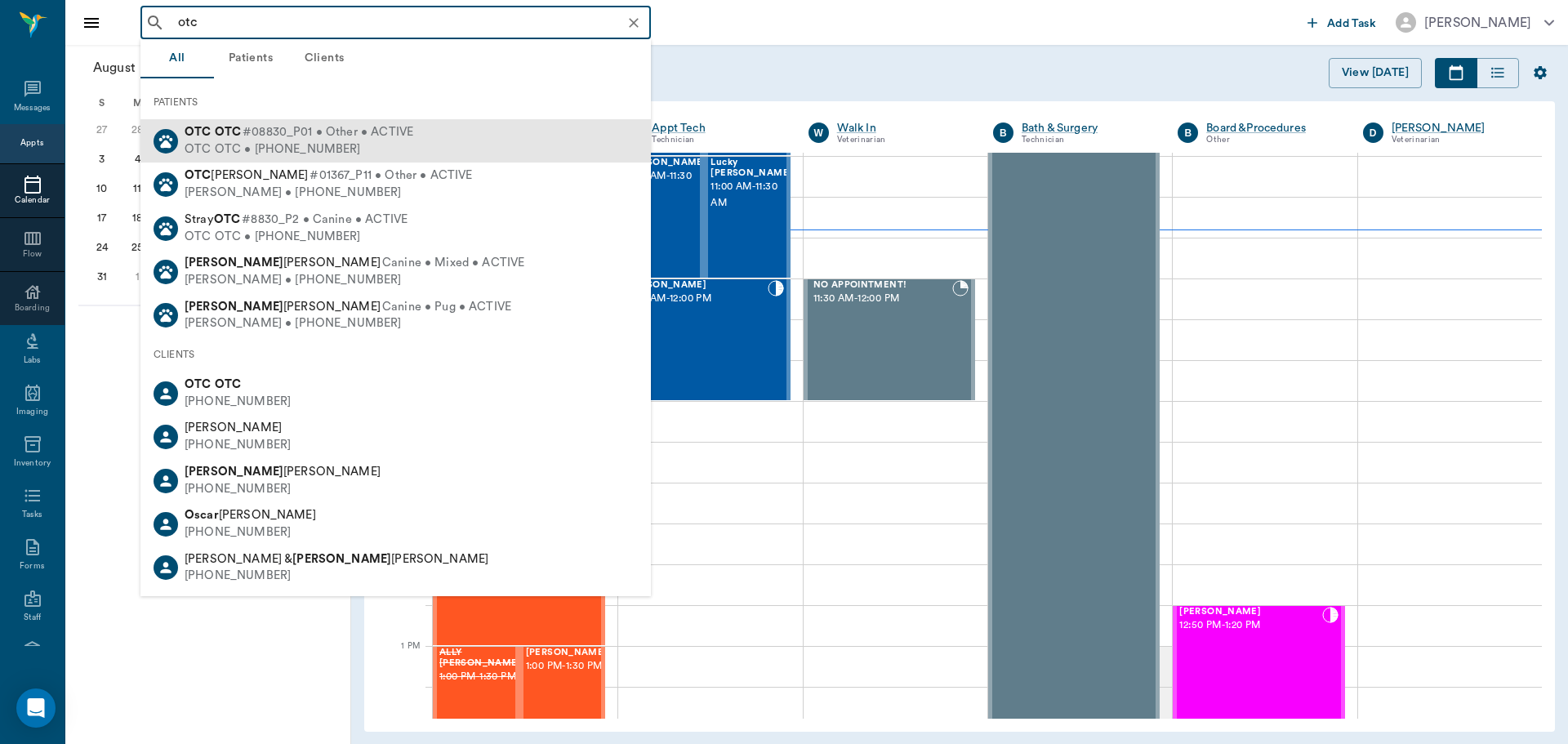
click at [309, 132] on span "#08830_P01 • Other • ACTIVE" at bounding box center [328, 133] width 171 height 18
type input "otc"
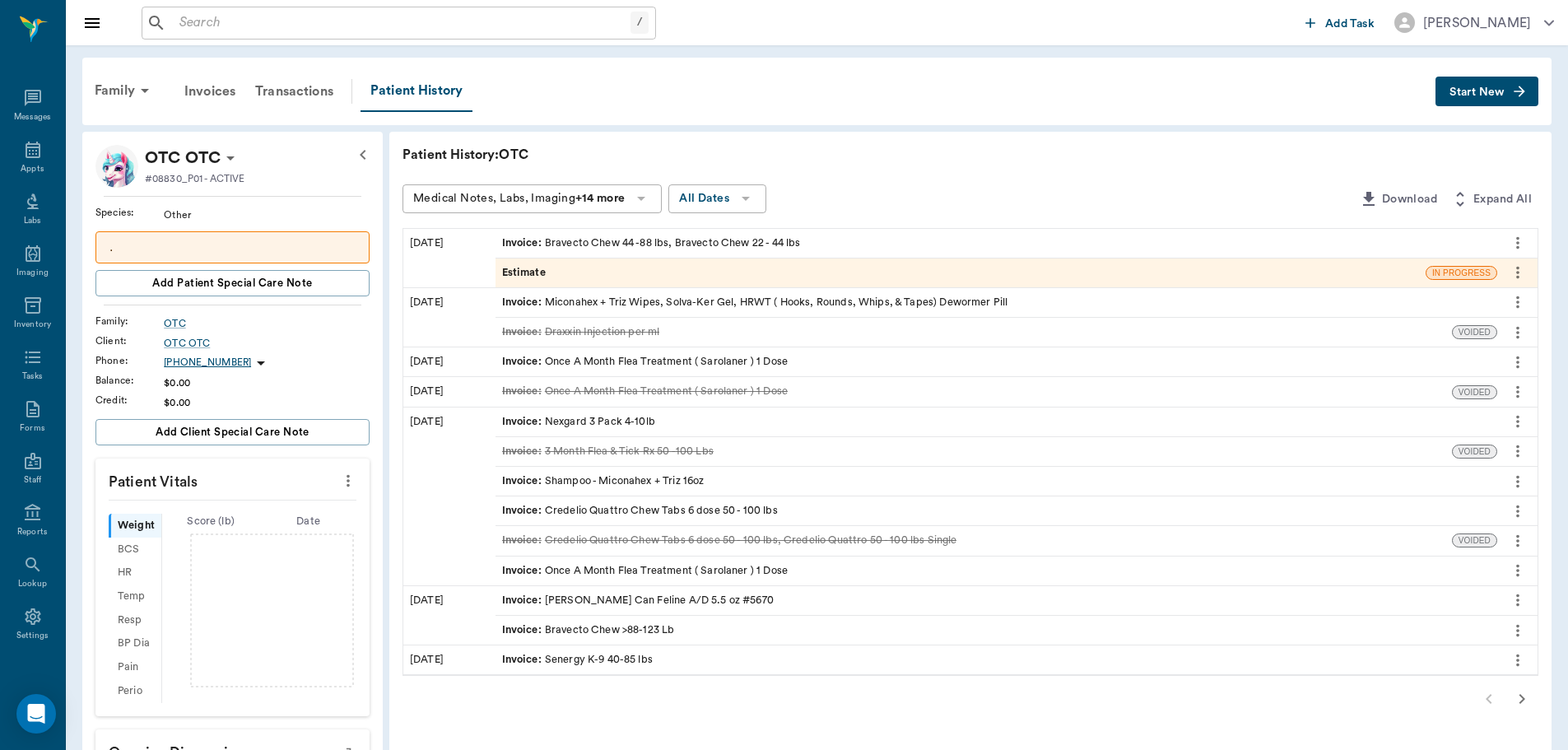
click at [1464, 100] on button "Start New" at bounding box center [1486, 92] width 103 height 30
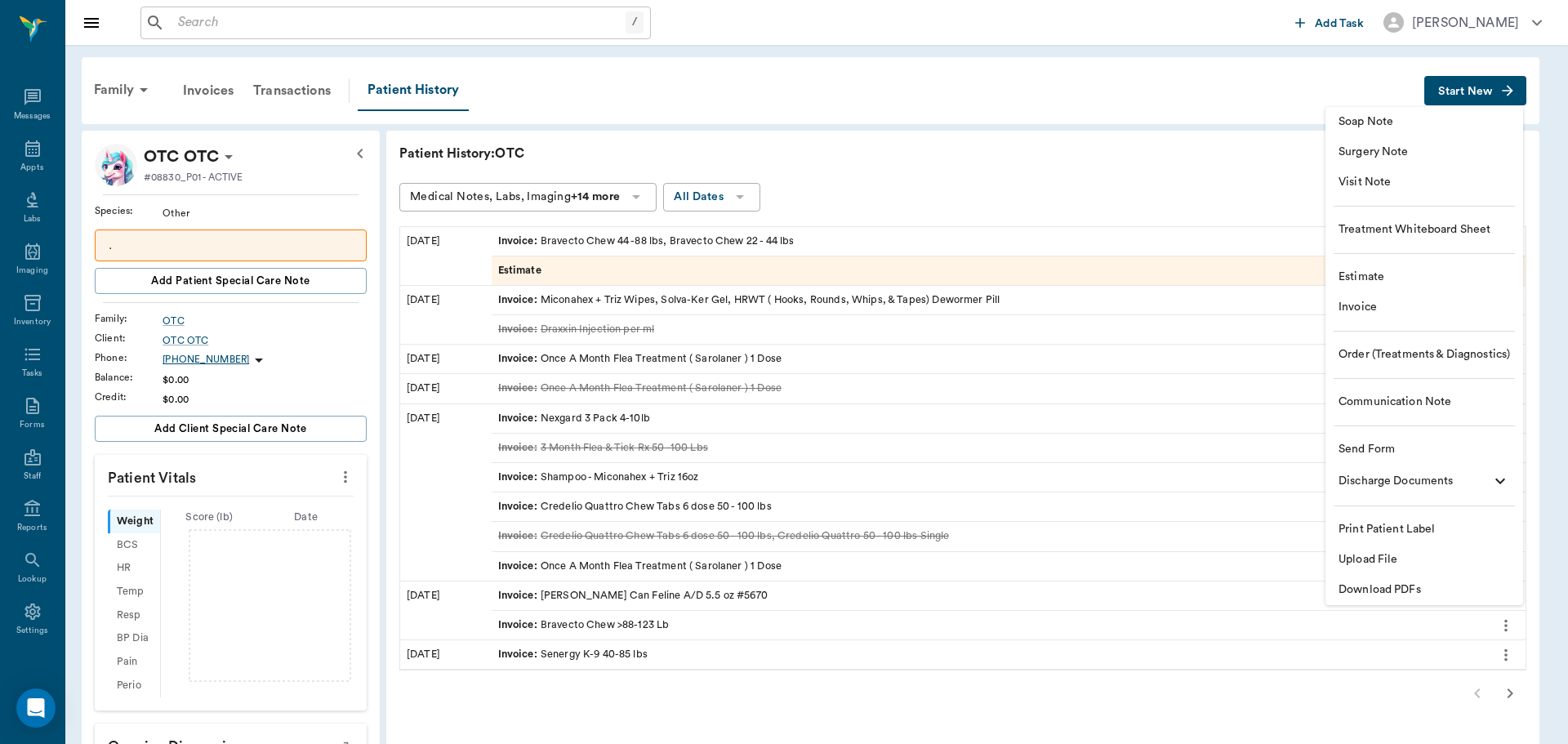
click at [1362, 282] on span "Estimate" at bounding box center [1425, 277] width 172 height 18
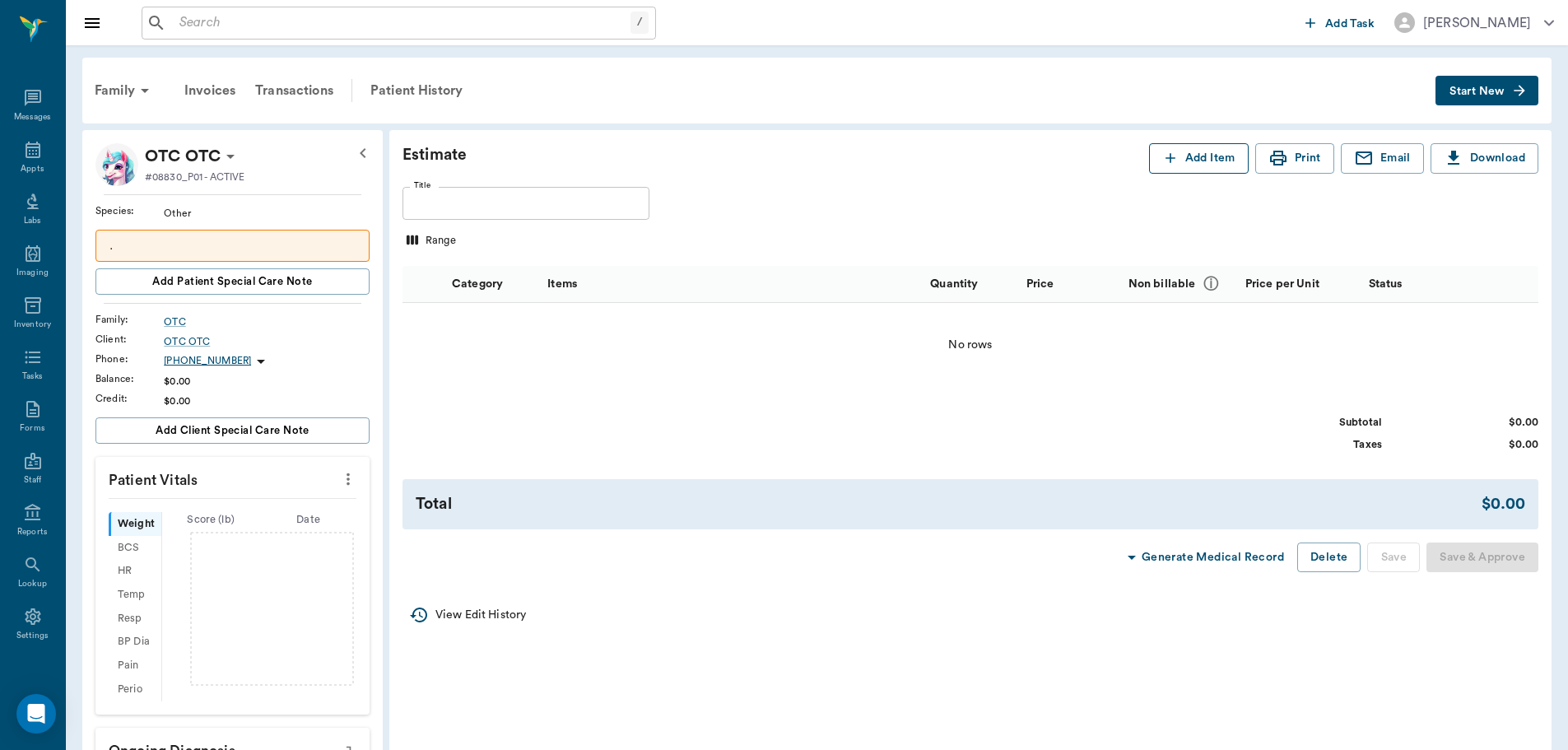
click at [1217, 161] on button "Add Item" at bounding box center [1198, 158] width 100 height 30
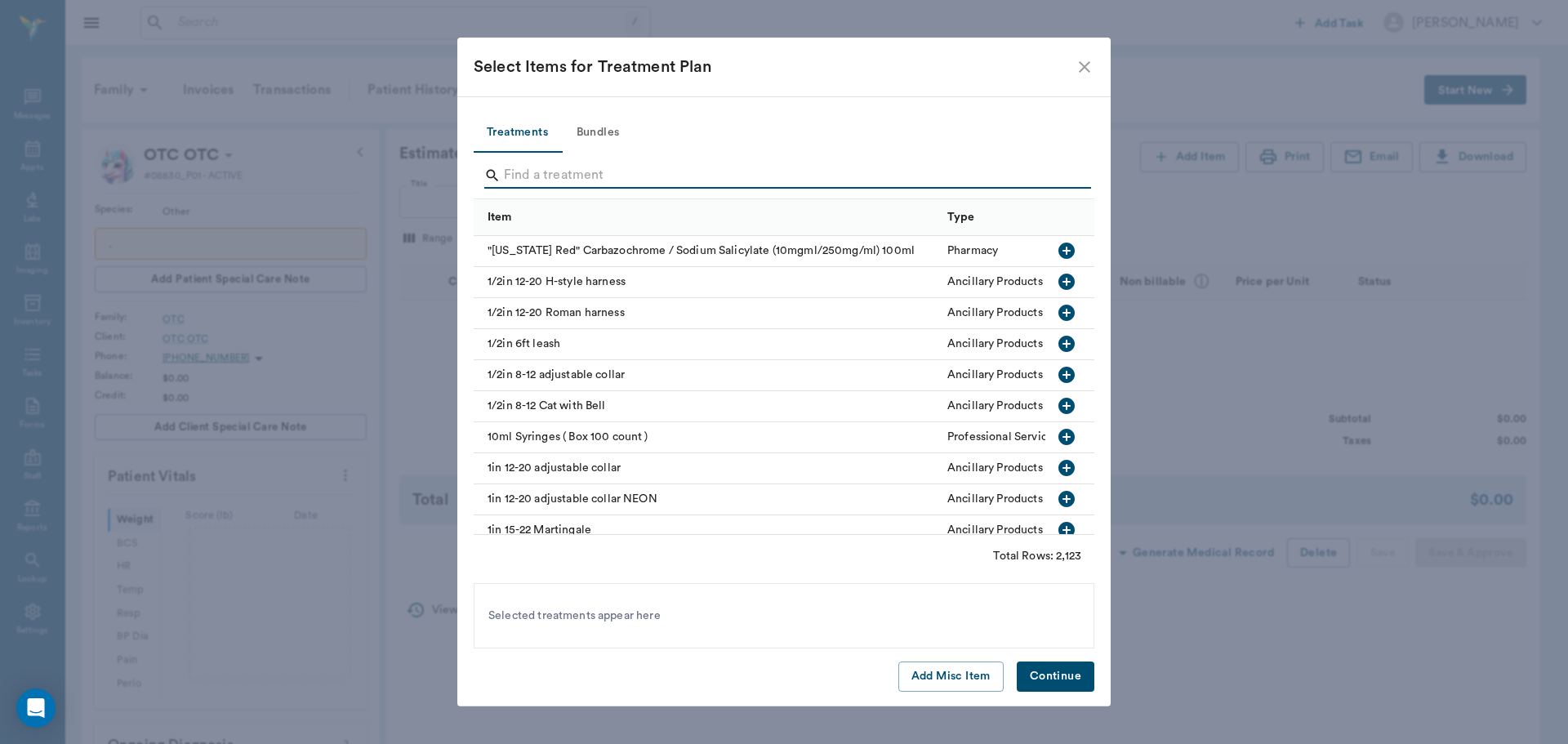
click at [575, 173] on input "Search" at bounding box center [785, 175] width 563 height 26
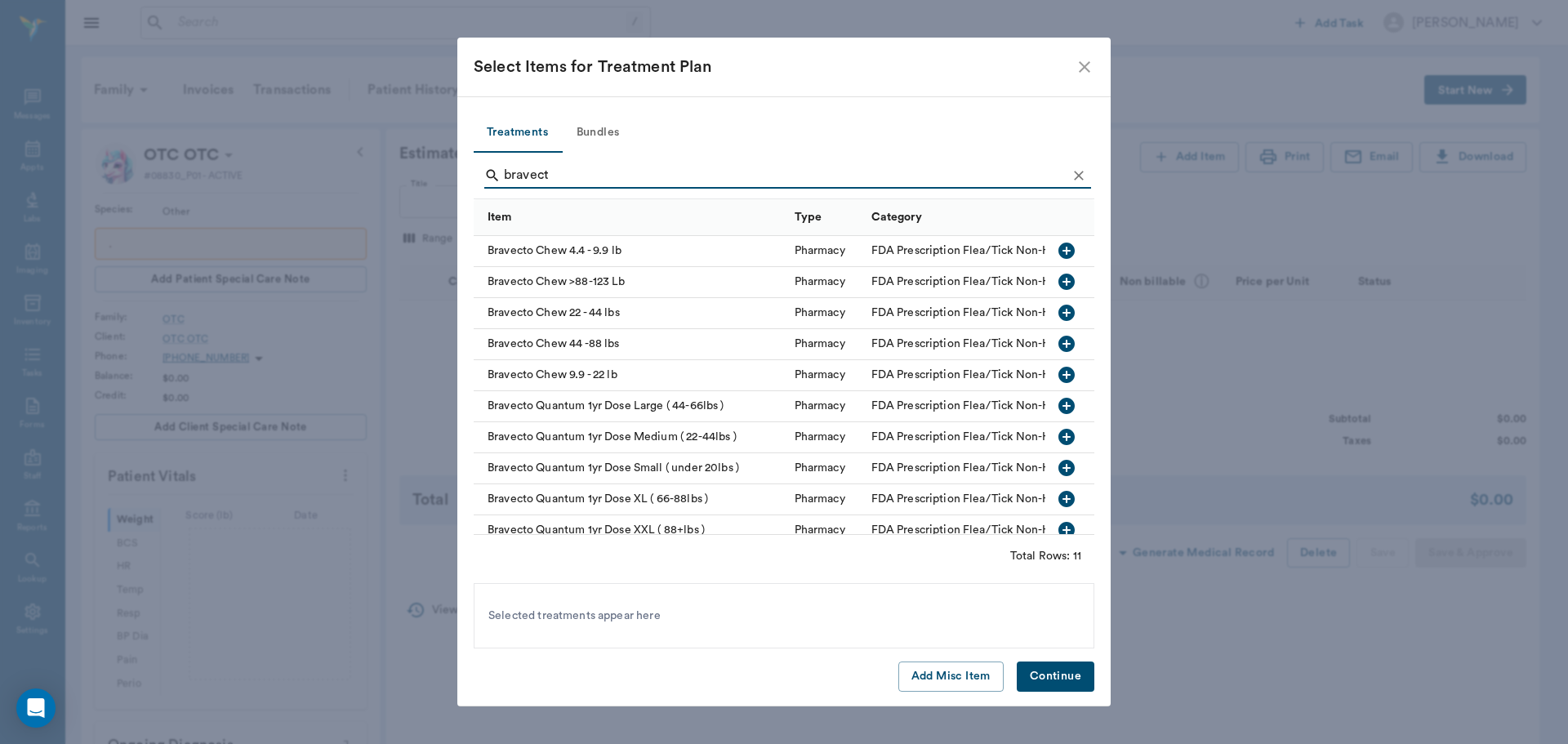
type input "bravect"
click at [1058, 339] on icon "button" at bounding box center [1067, 344] width 17 height 17
click at [1062, 671] on button "Continue" at bounding box center [1055, 676] width 78 height 30
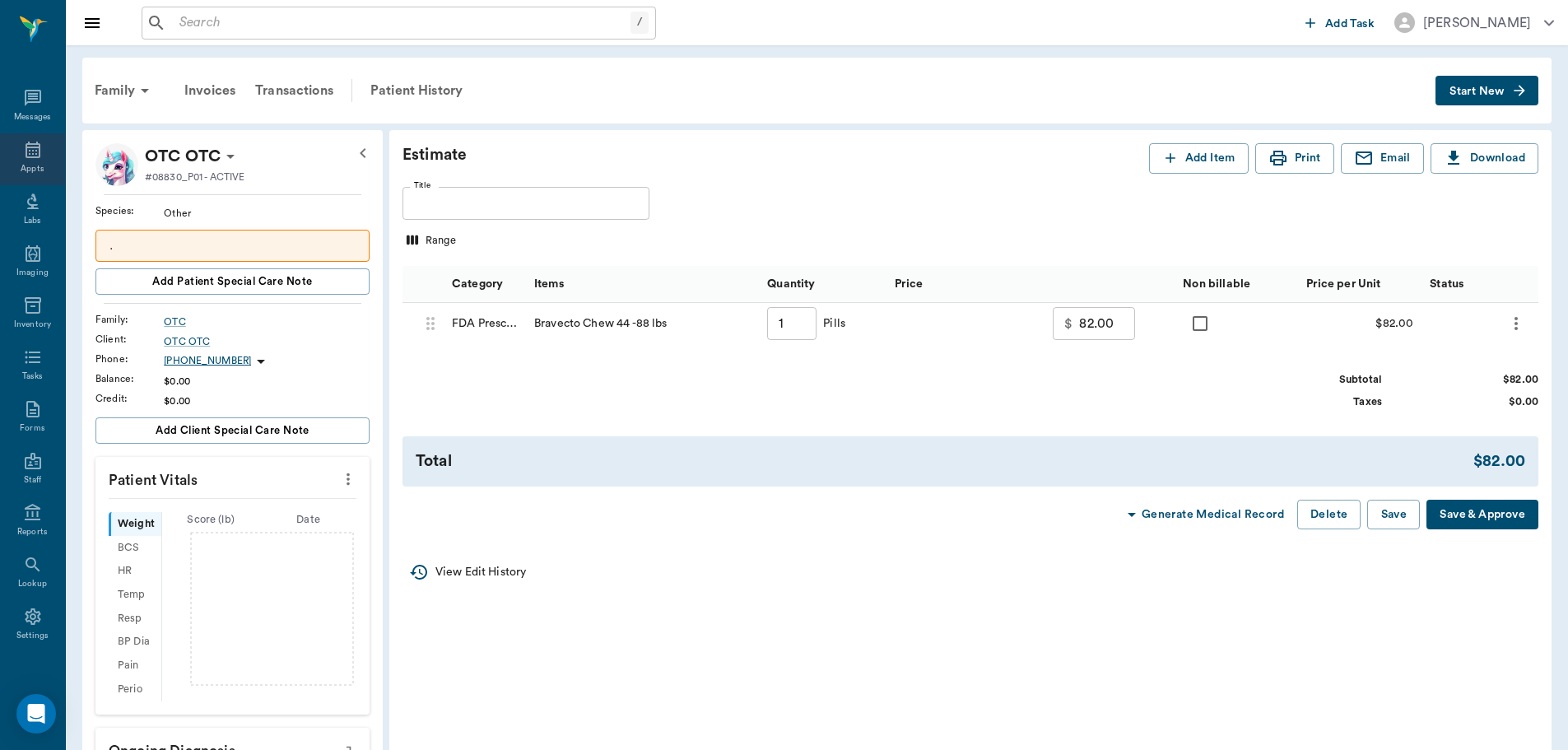
click at [35, 157] on icon at bounding box center [33, 150] width 20 height 20
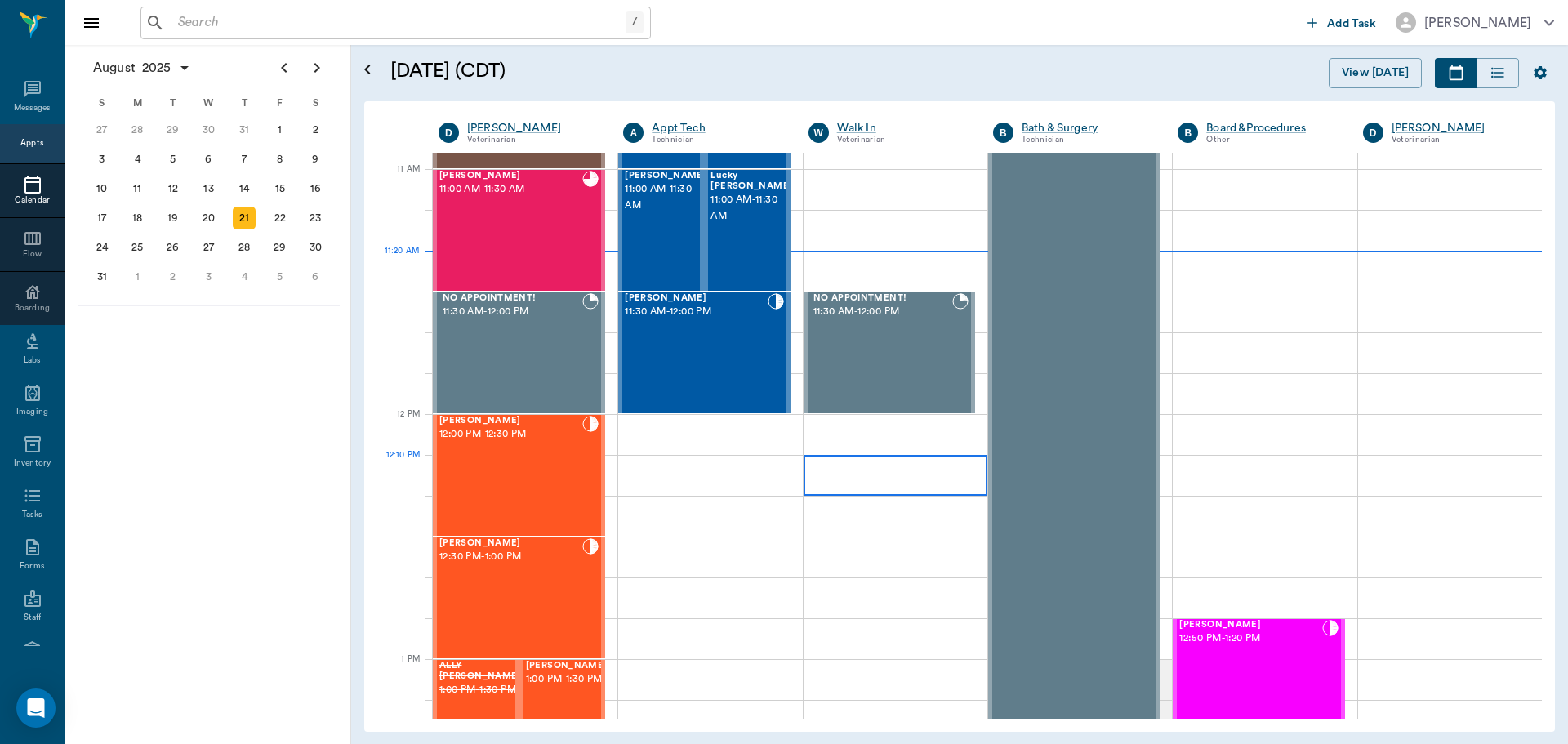
scroll to position [494, 0]
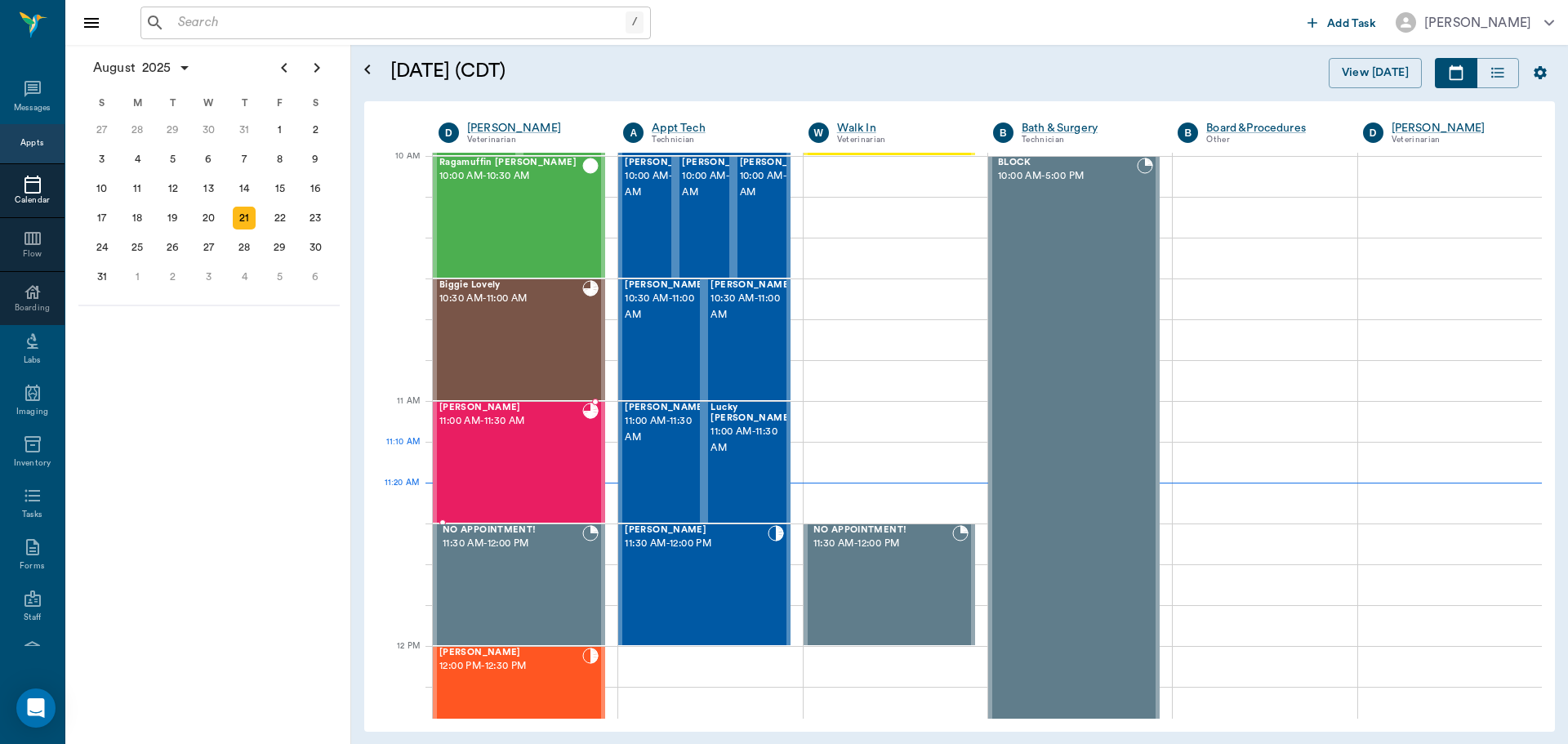
click at [495, 452] on div "[PERSON_NAME] 11:00 AM - 11:30 AM" at bounding box center [510, 462] width 143 height 119
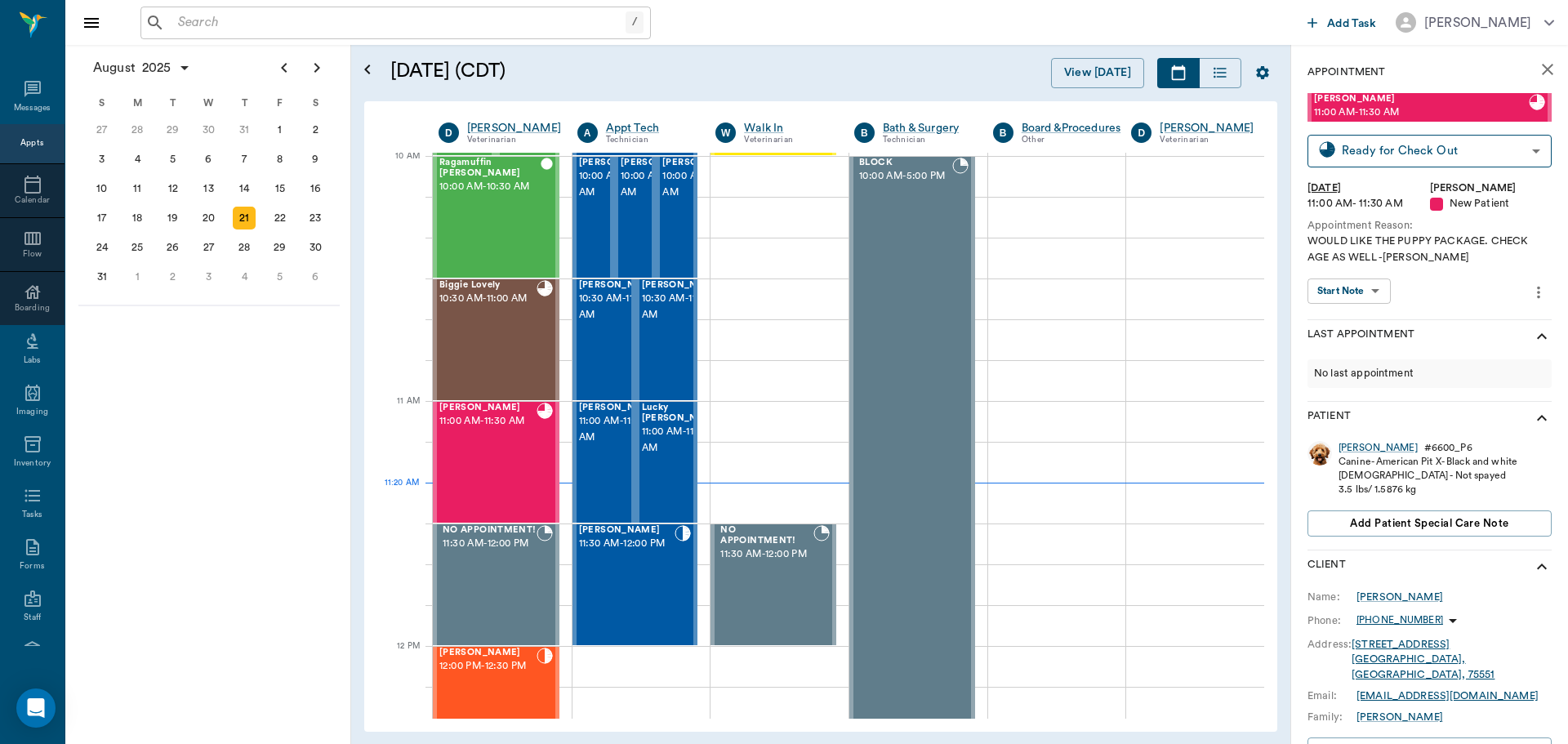
click at [1376, 302] on body "/ ​ Add Task [PERSON_NAME] Nectar Messages Appts Calendar Flow Boarding Labs Im…" at bounding box center [784, 372] width 1568 height 744
click at [1368, 324] on button "View SOAP" at bounding box center [1340, 324] width 56 height 19
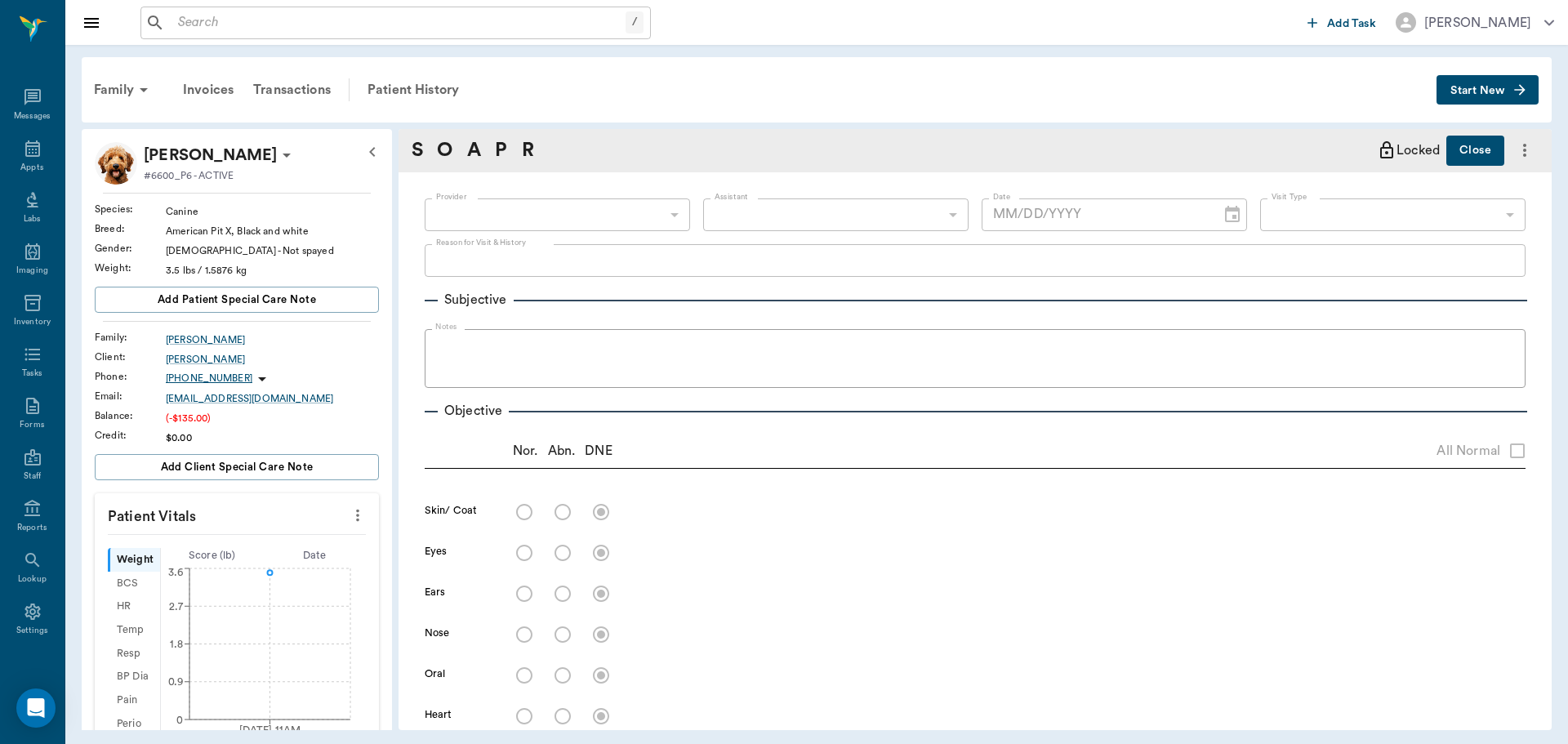
type input "63ec2f075fda476ae8351a4d"
type input "682b670d8bdc6f7f8feef3db"
type input "65d2be4f46e3a538d89b8c17"
type textarea "WOULD LIKE THE PUPPY PACKAGE. CHECK AGE AS WELL -[PERSON_NAME]"
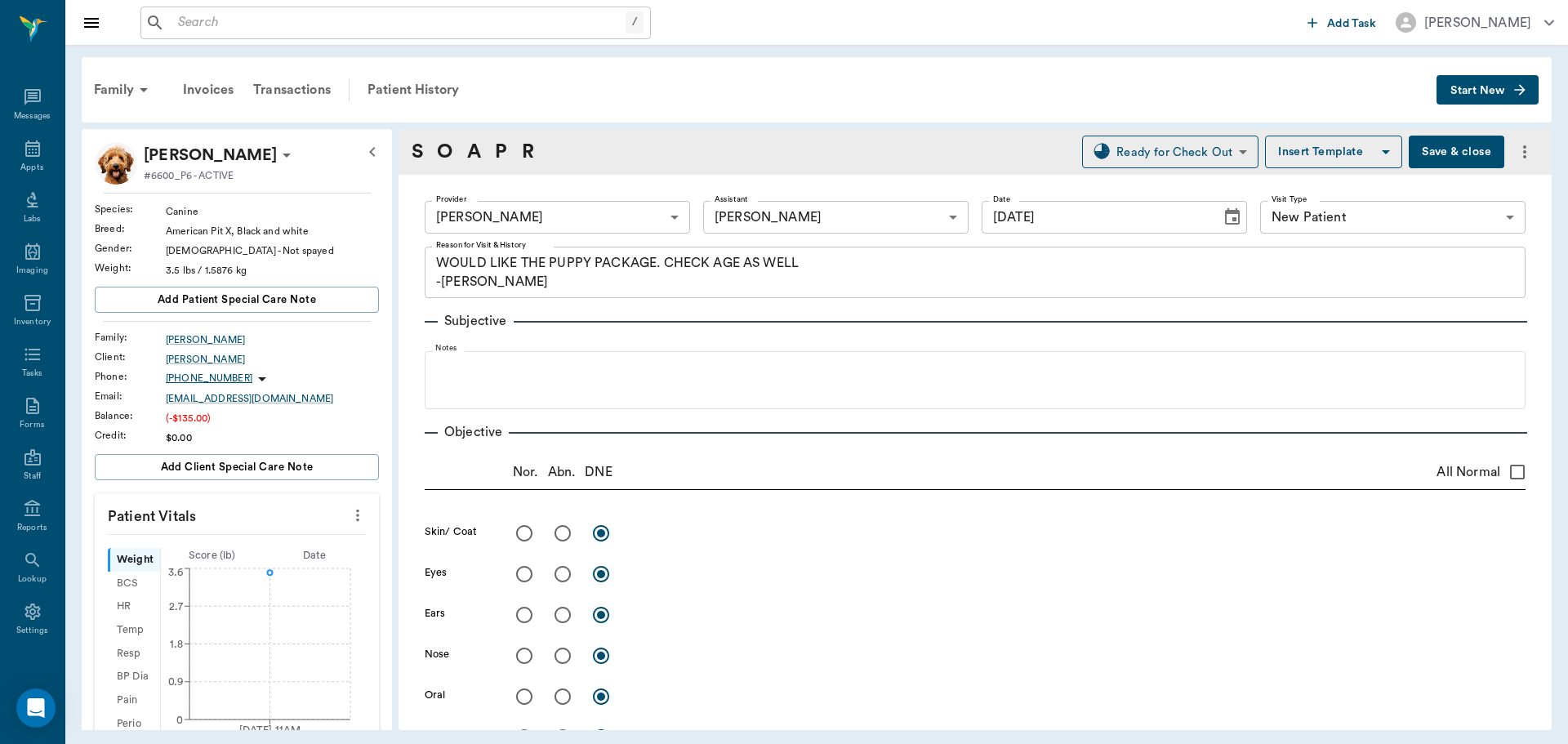
type input "[DATE]"
click at [526, 533] on input "radio" at bounding box center [524, 533] width 34 height 34
radio input "true"
drag, startPoint x: 524, startPoint y: 567, endPoint x: 524, endPoint y: 593, distance: 26.0
click at [524, 569] on input "radio" at bounding box center [524, 574] width 34 height 34
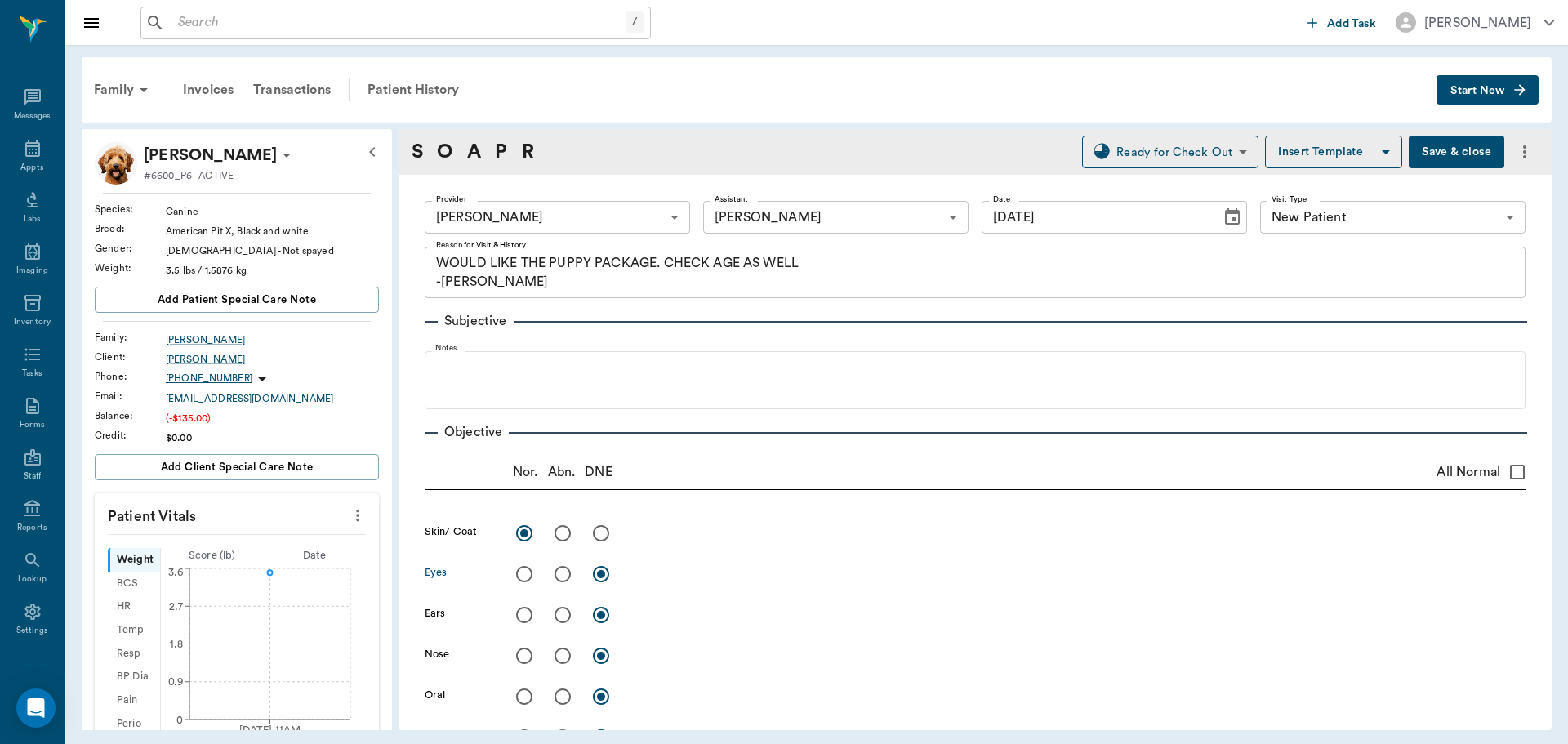
radio input "true"
drag, startPoint x: 524, startPoint y: 608, endPoint x: 521, endPoint y: 623, distance: 15.3
click at [524, 610] on input "radio" at bounding box center [524, 615] width 34 height 34
radio input "true"
drag, startPoint x: 522, startPoint y: 650, endPoint x: 524, endPoint y: 667, distance: 17.1
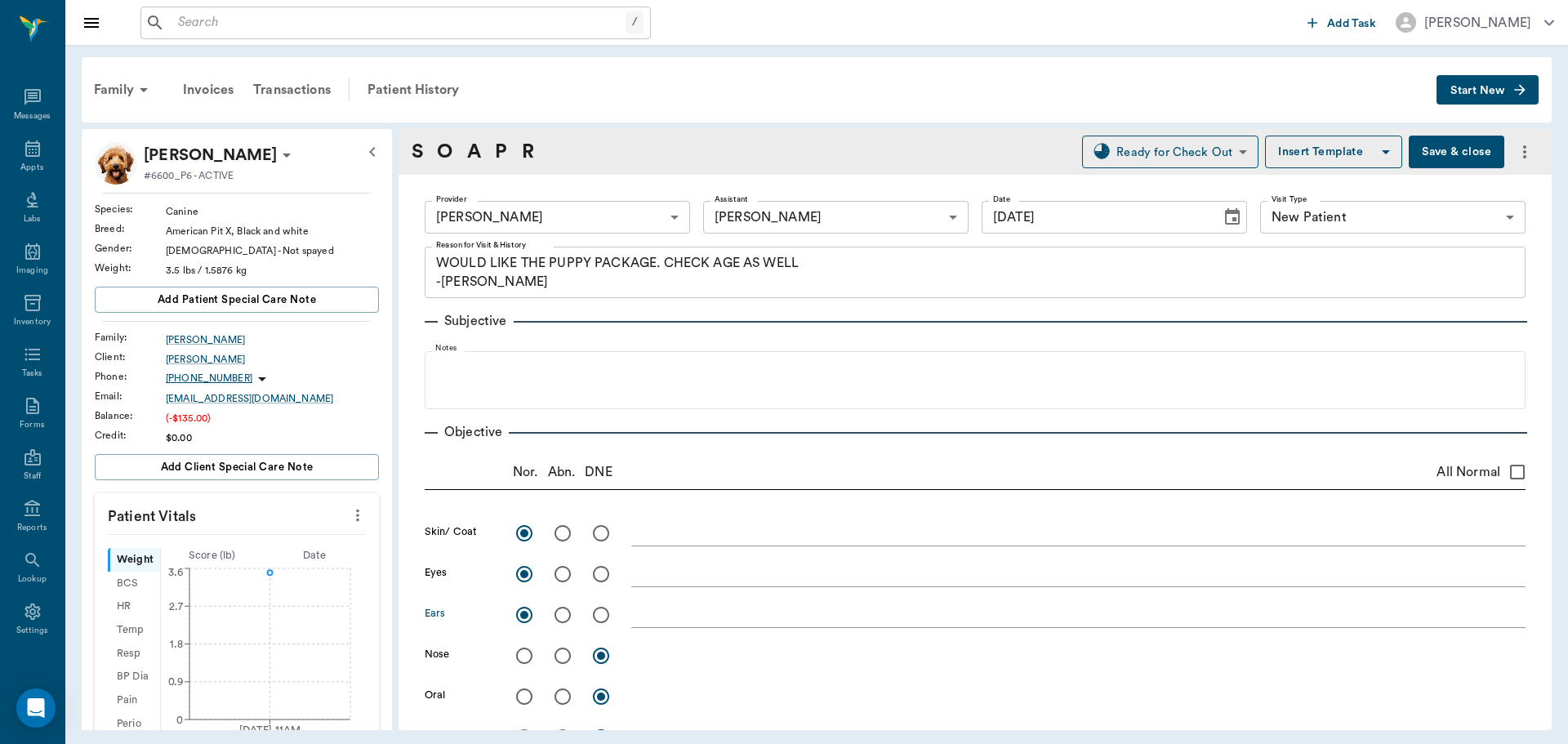
click at [523, 651] on input "radio" at bounding box center [524, 656] width 34 height 34
radio input "true"
click at [527, 691] on input "radio" at bounding box center [524, 696] width 34 height 34
radio input "true"
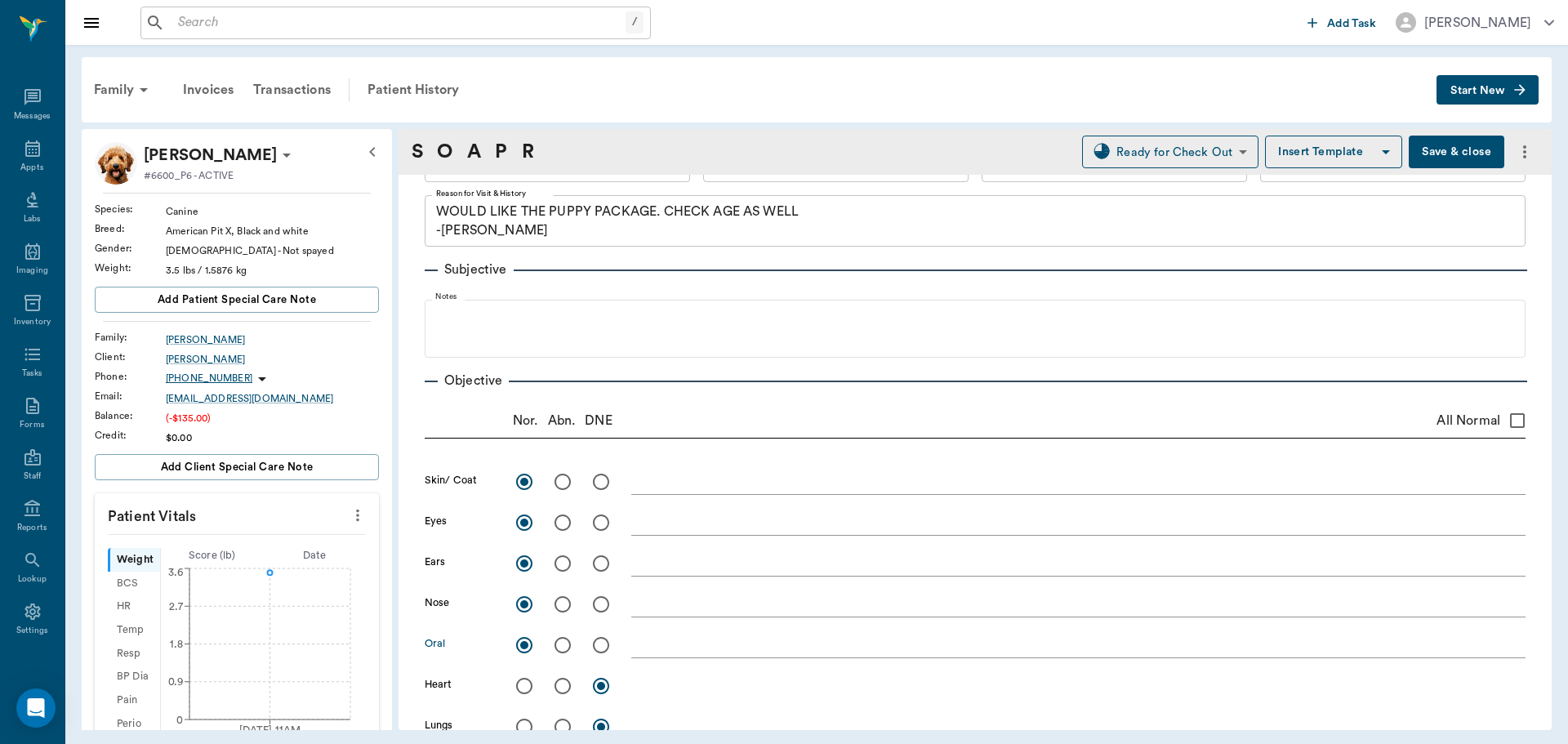
scroll to position [163, 0]
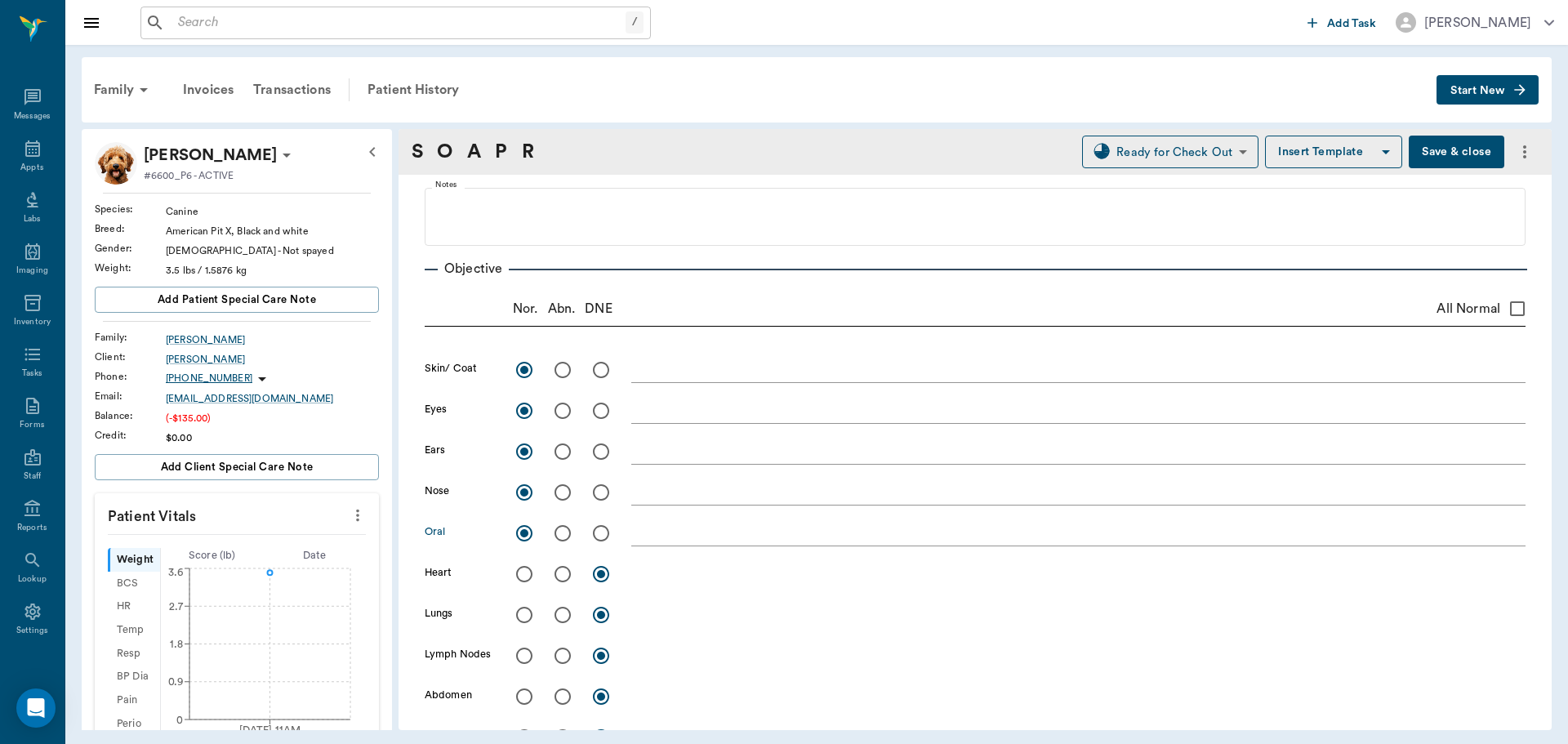
click at [526, 578] on input "radio" at bounding box center [524, 574] width 34 height 34
radio input "true"
drag, startPoint x: 525, startPoint y: 613, endPoint x: 526, endPoint y: 623, distance: 10.0
click at [525, 614] on input "radio" at bounding box center [524, 615] width 34 height 34
radio input "true"
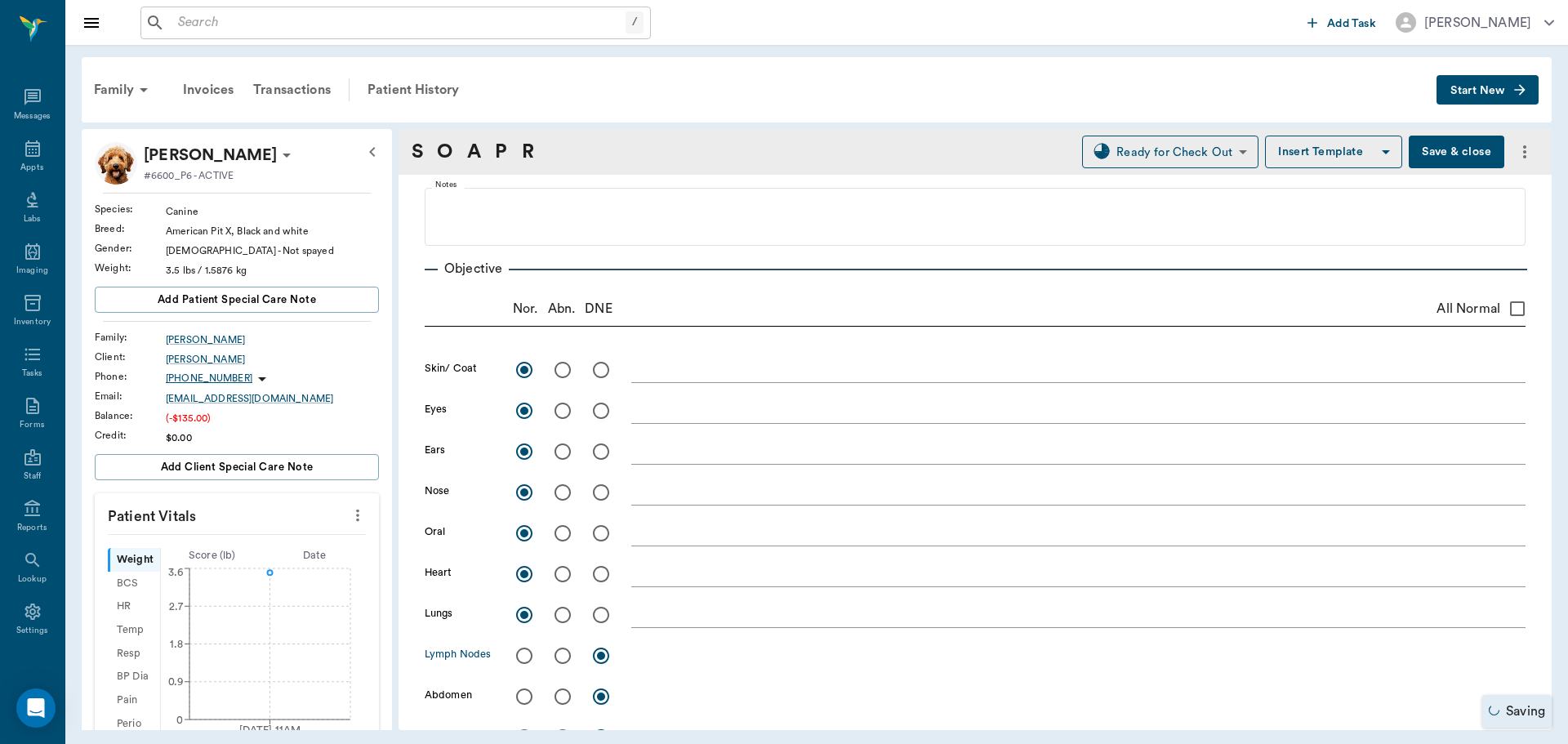
drag, startPoint x: 523, startPoint y: 651, endPoint x: 522, endPoint y: 675, distance: 24.0
click at [523, 652] on input "radio" at bounding box center [524, 656] width 34 height 34
radio input "true"
click at [520, 692] on input "radio" at bounding box center [524, 696] width 34 height 34
radio input "true"
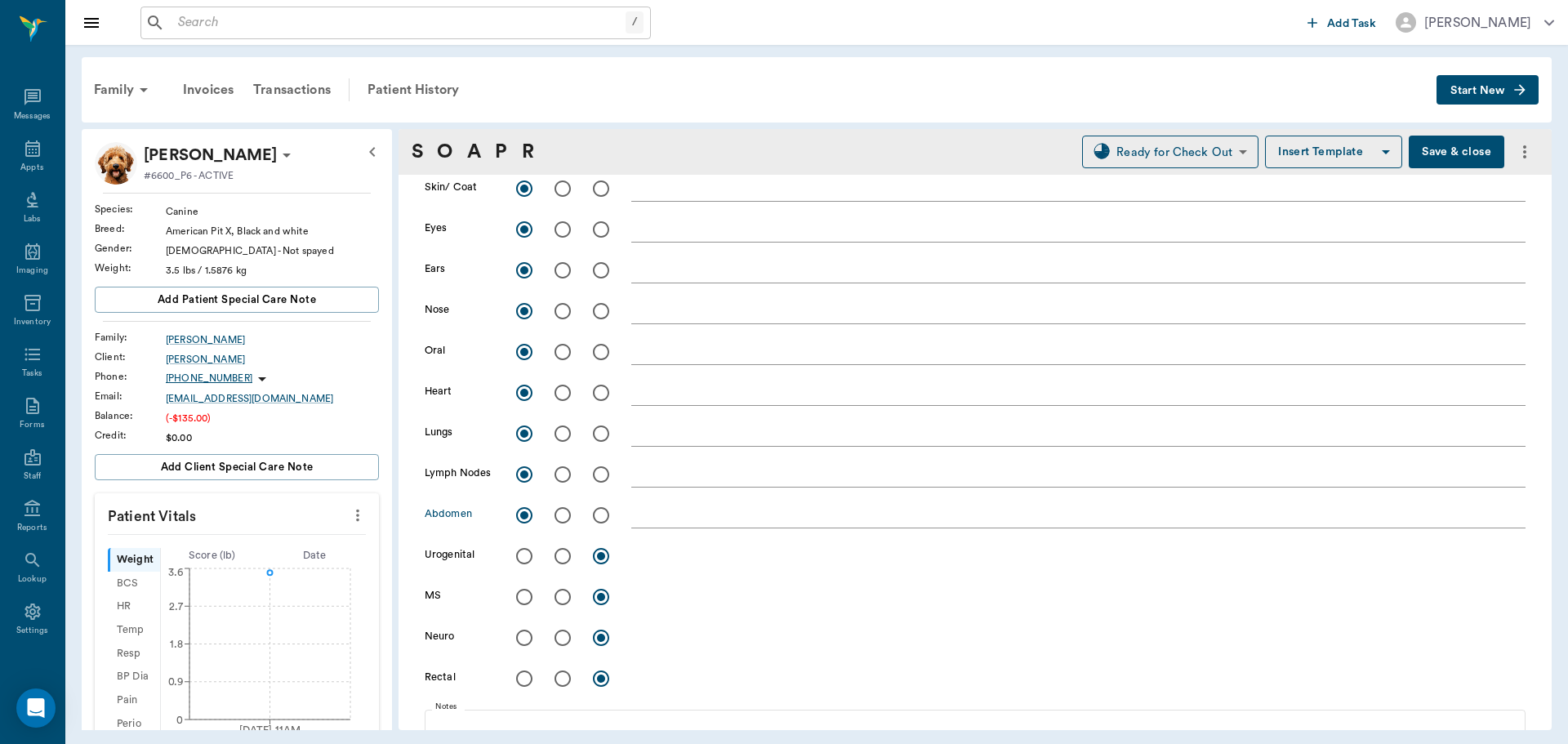
scroll to position [409, 0]
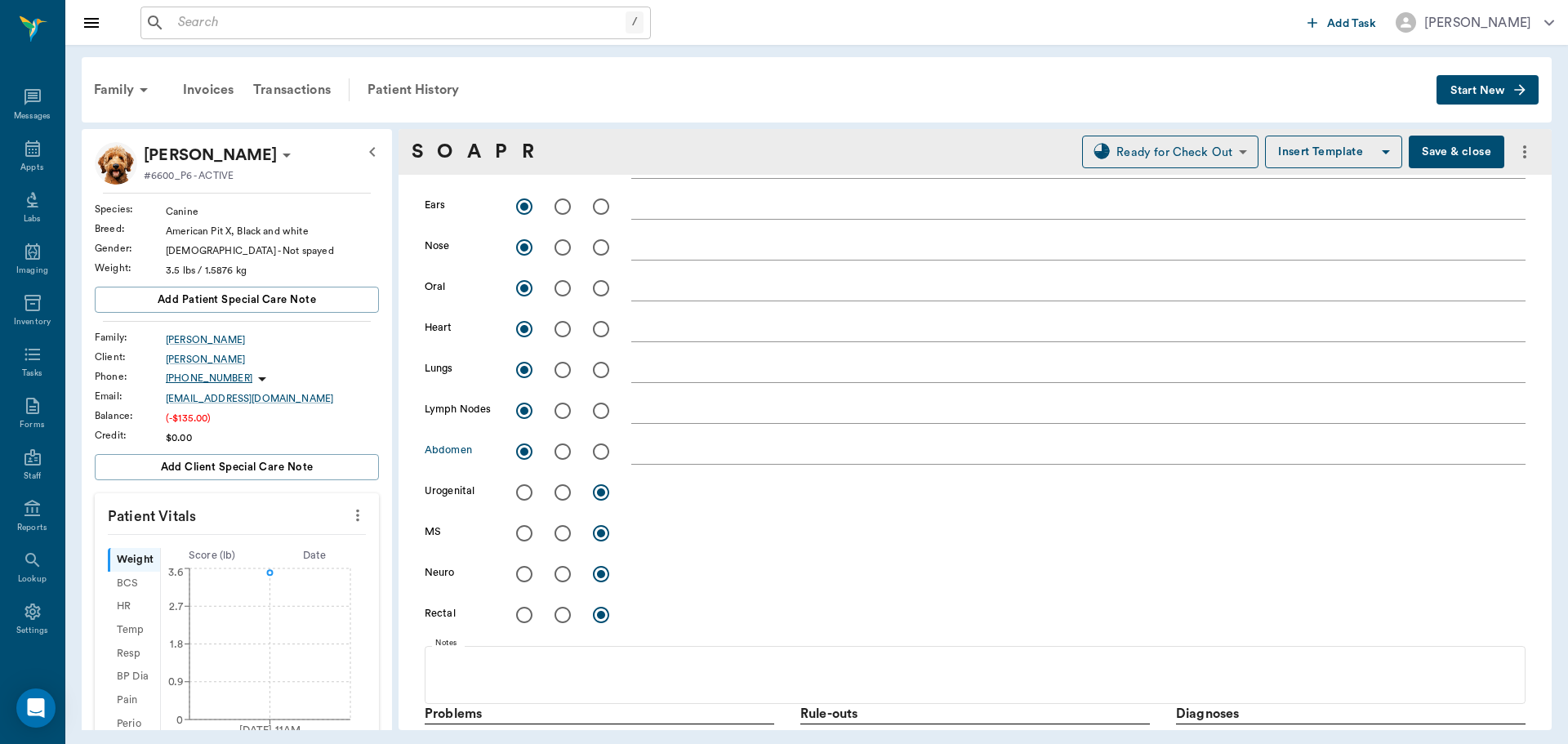
click at [523, 497] on input "radio" at bounding box center [524, 492] width 34 height 34
radio input "true"
click at [528, 535] on input "radio" at bounding box center [524, 533] width 34 height 34
radio input "true"
click at [522, 570] on input "radio" at bounding box center [524, 574] width 34 height 34
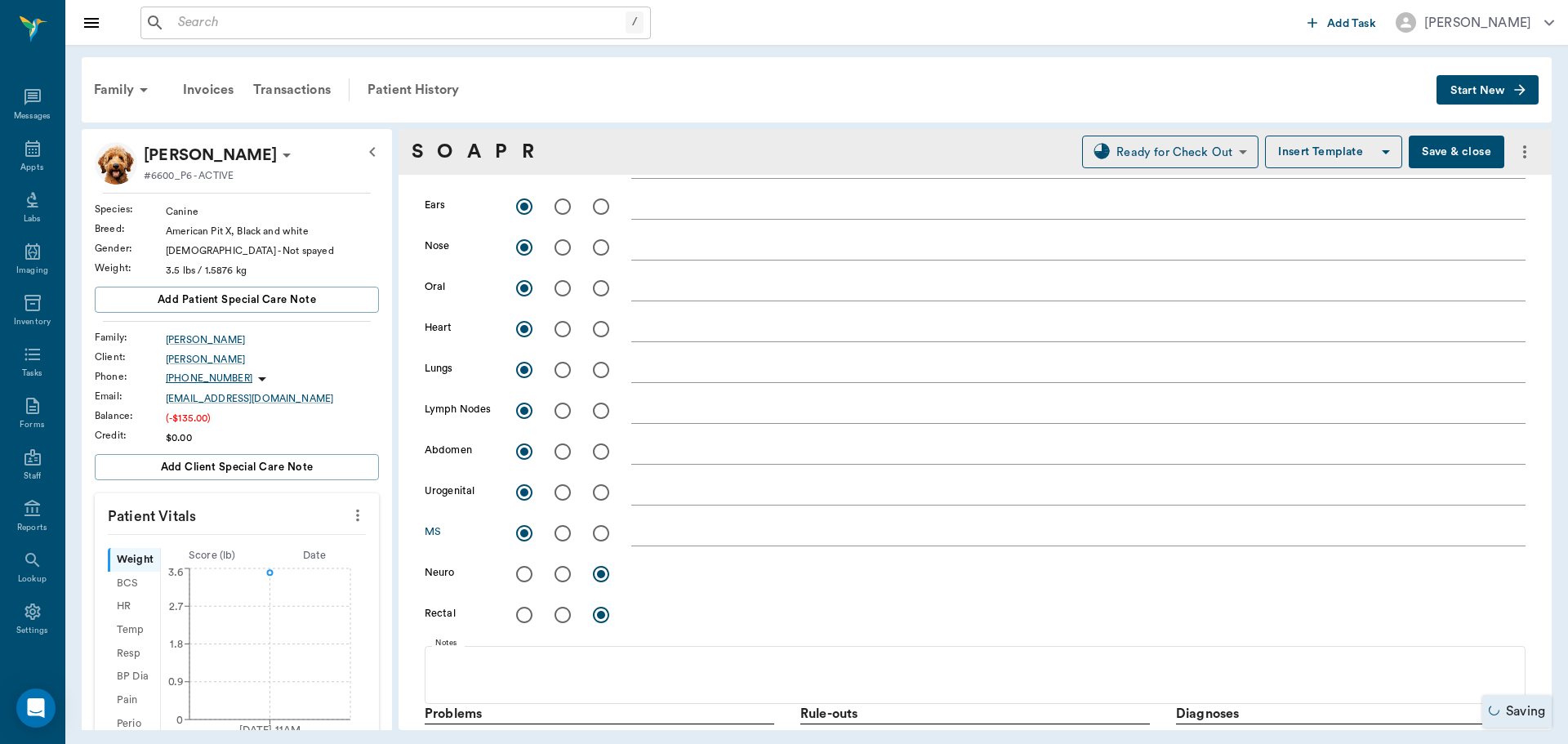
radio input "true"
click at [527, 613] on input "radio" at bounding box center [524, 615] width 34 height 34
radio input "true"
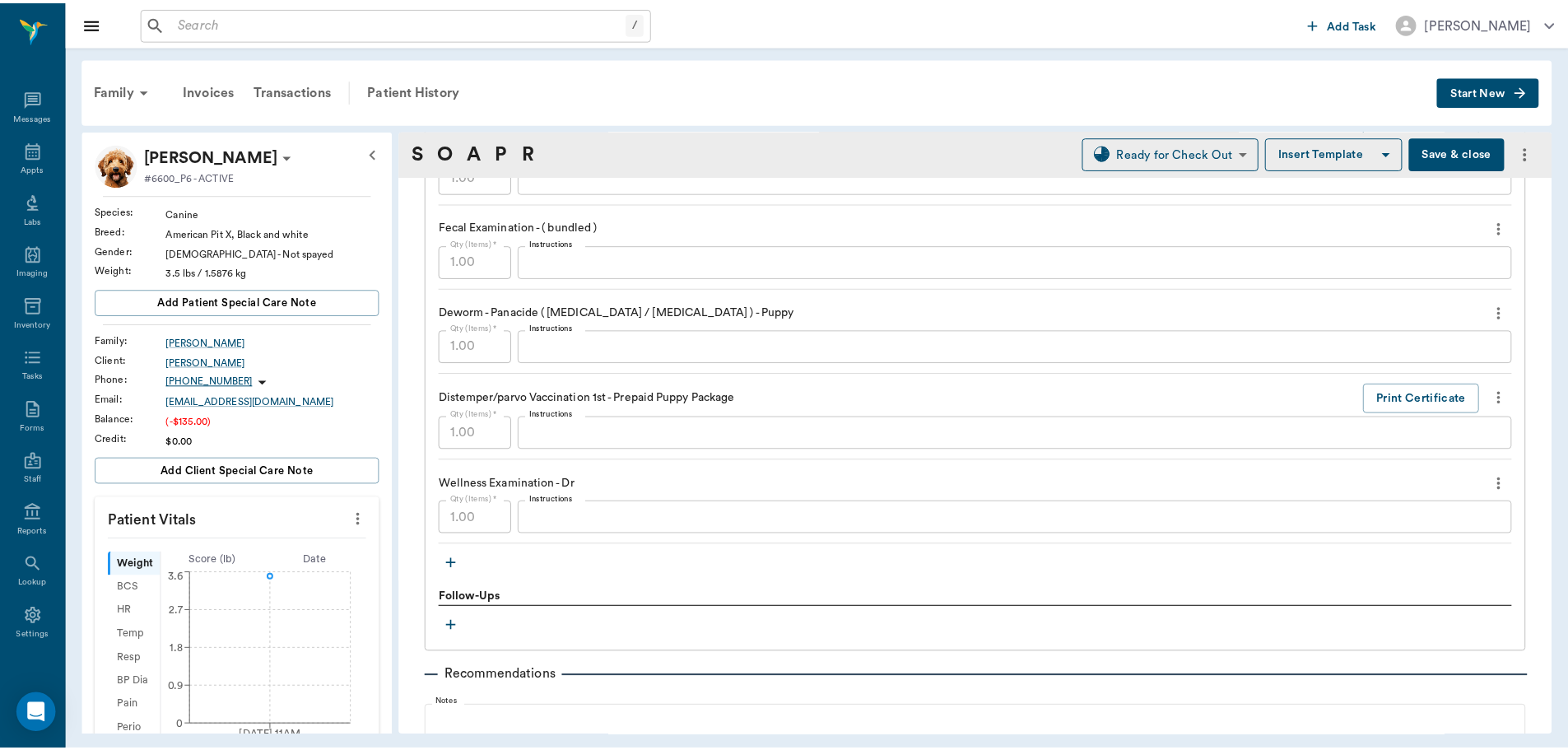
scroll to position [1070, 0]
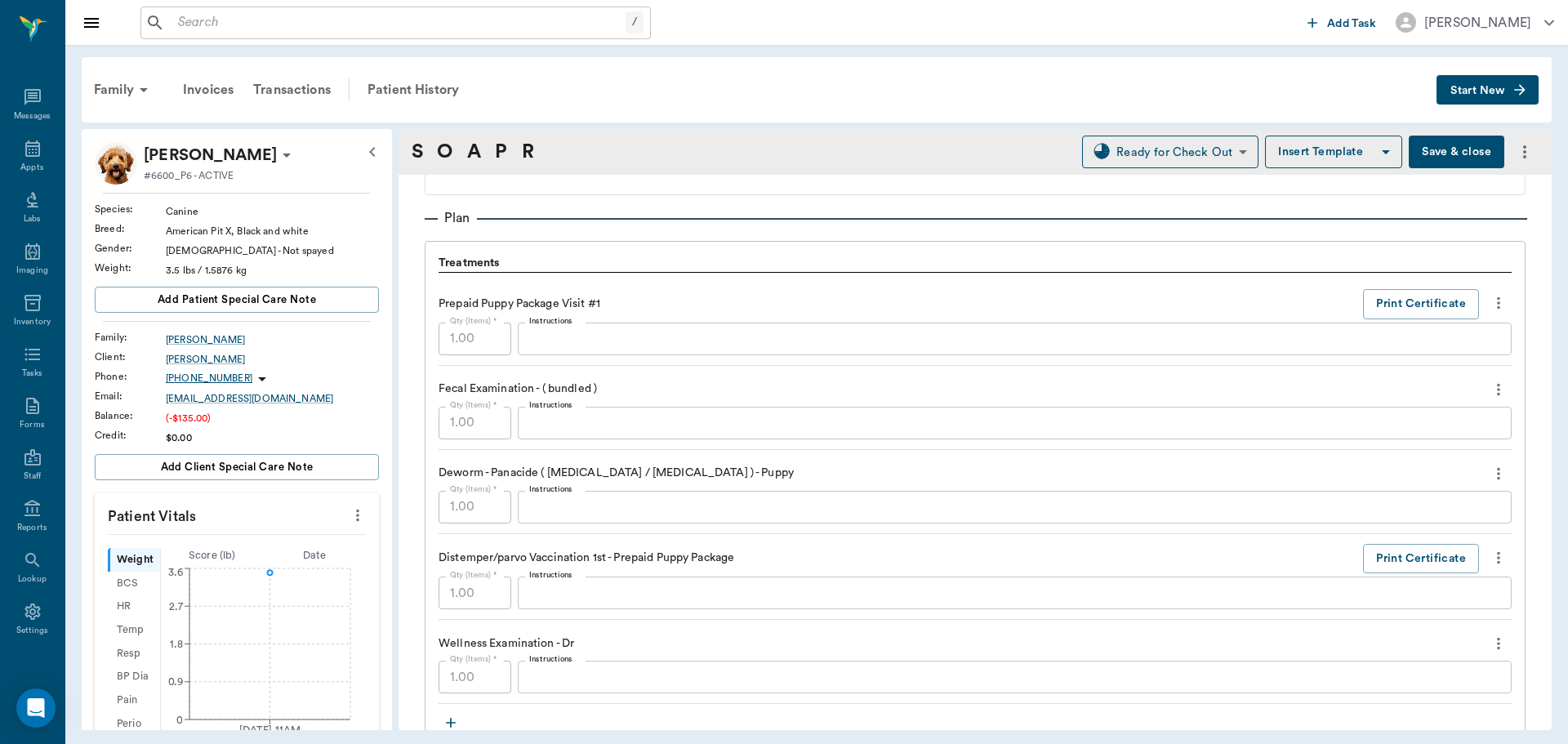
click at [695, 434] on div "x Instructions" at bounding box center [1015, 423] width 994 height 33
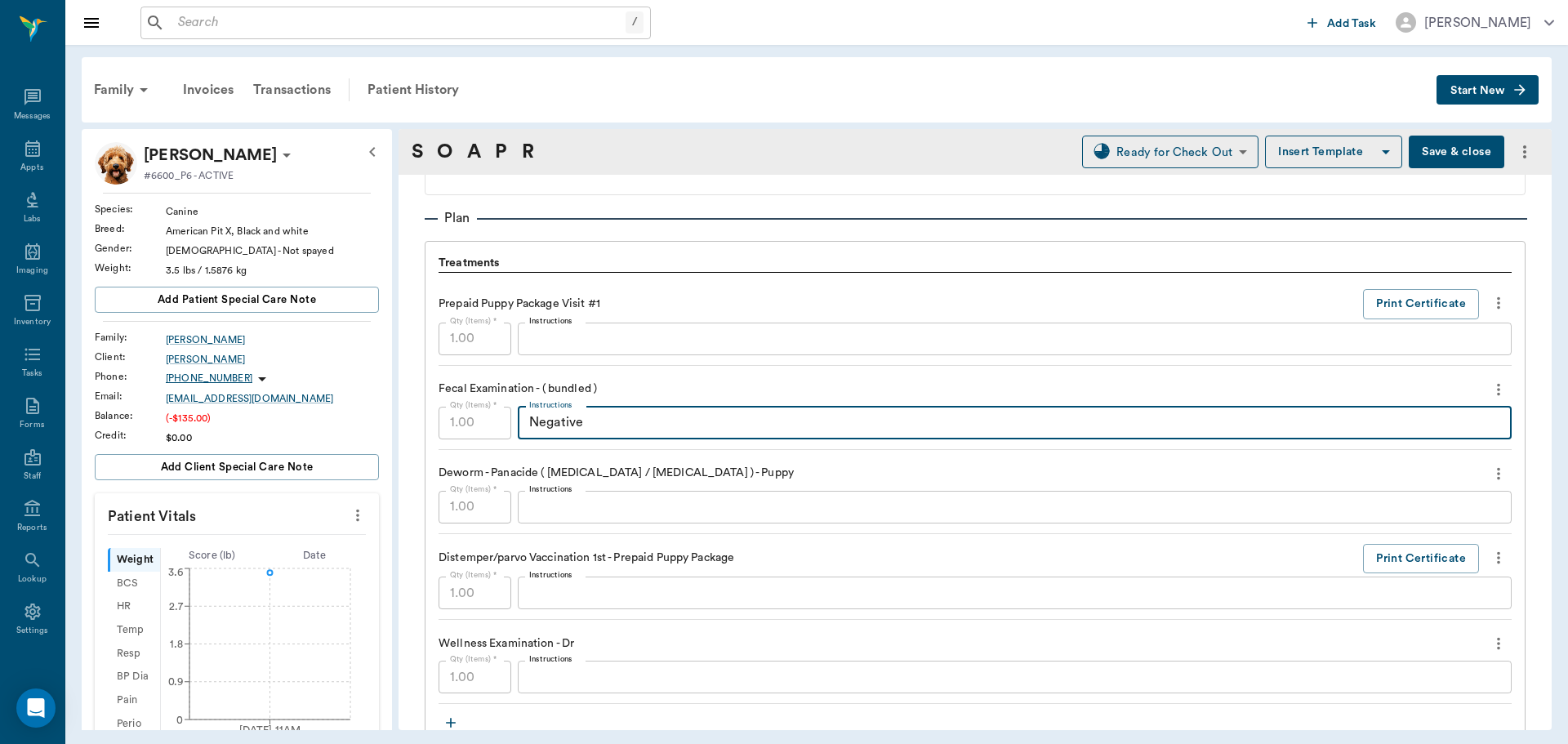
type textarea "Negative"
click at [1429, 152] on button "Save & close" at bounding box center [1456, 152] width 96 height 33
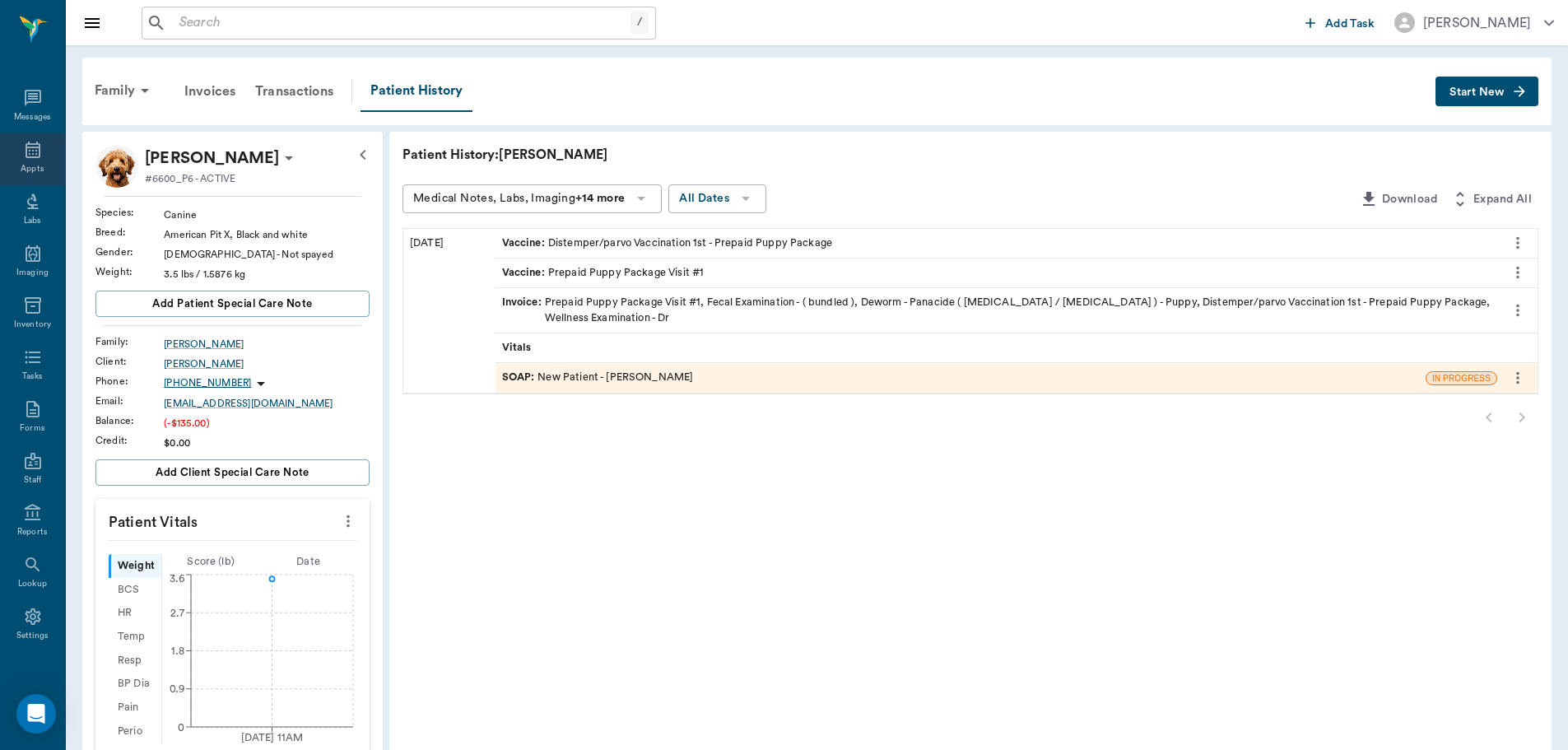
click at [26, 147] on icon at bounding box center [33, 150] width 15 height 17
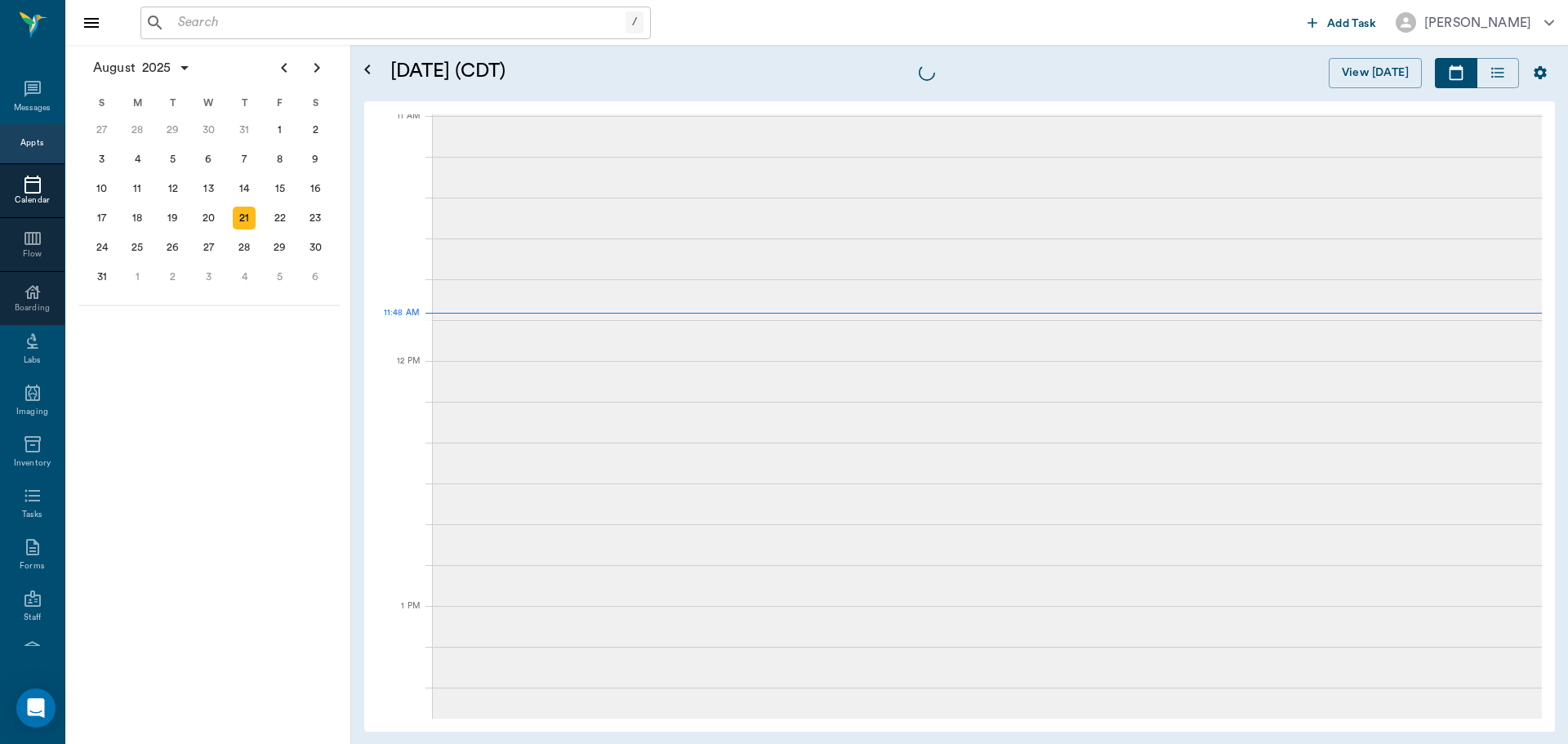
scroll to position [738, 0]
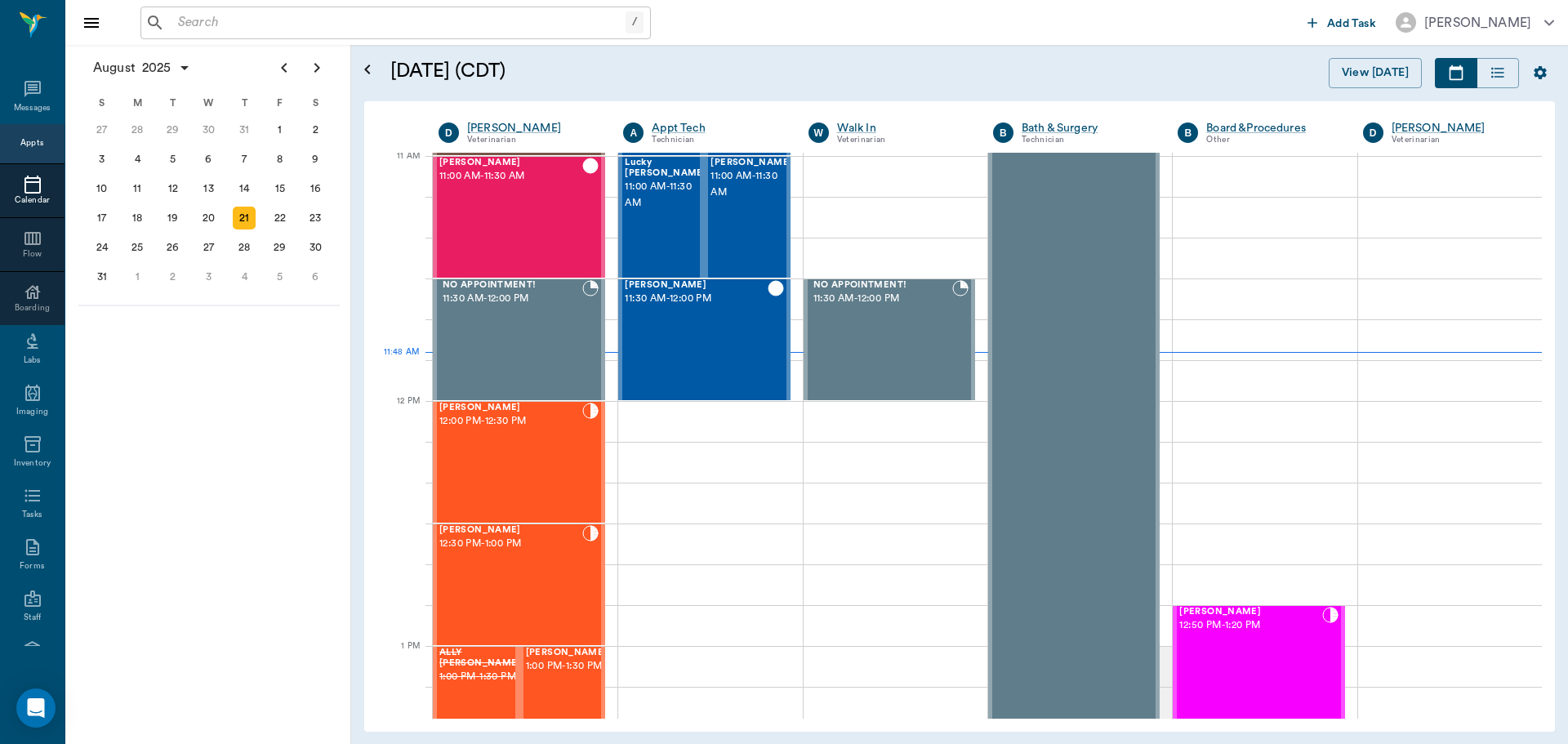
click at [465, 37] on div "/ ​" at bounding box center [395, 23] width 510 height 33
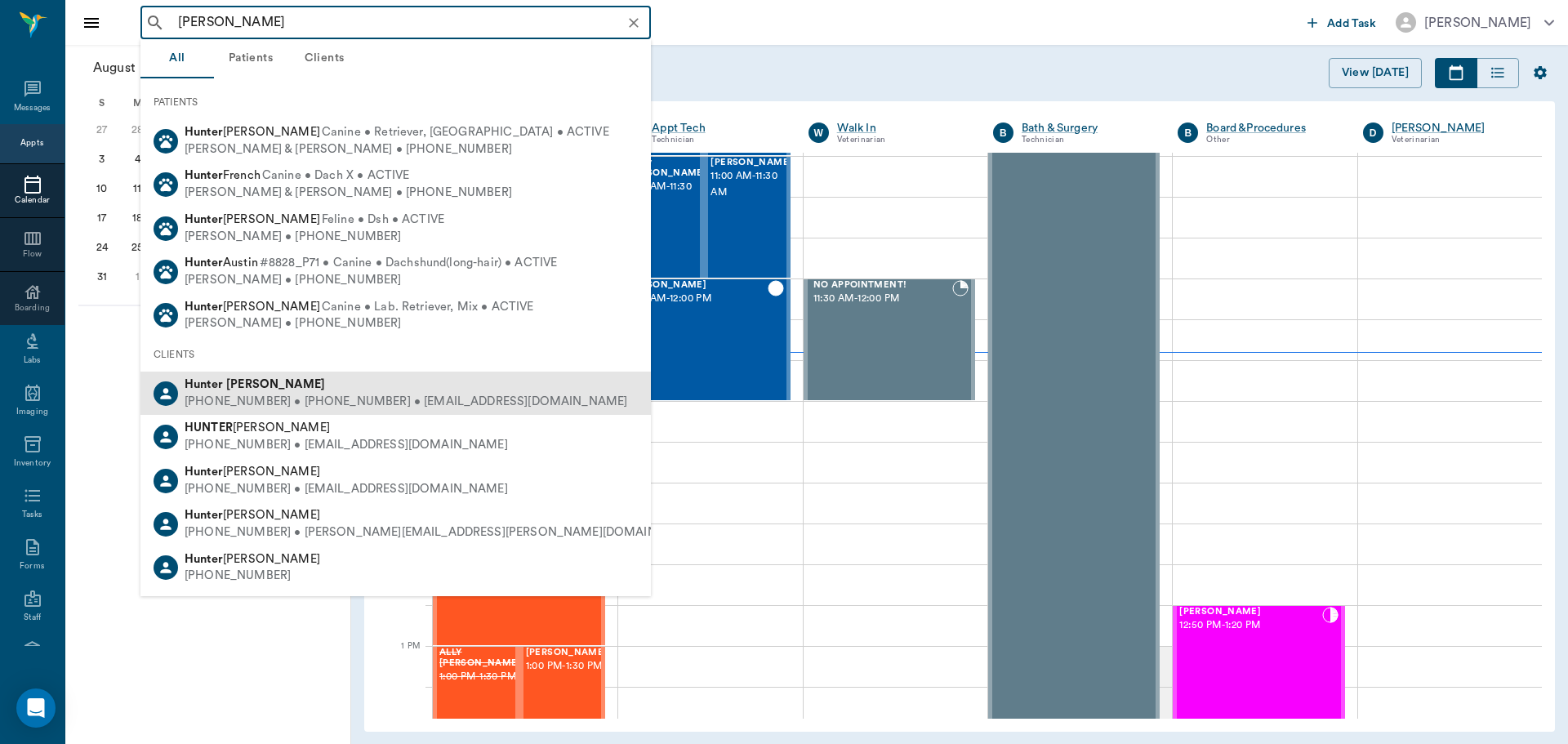
click at [270, 403] on div "[PHONE_NUMBER] • [PHONE_NUMBER] • [EMAIL_ADDRESS][DOMAIN_NAME]" at bounding box center [405, 402] width 443 height 18
type input "[PERSON_NAME]"
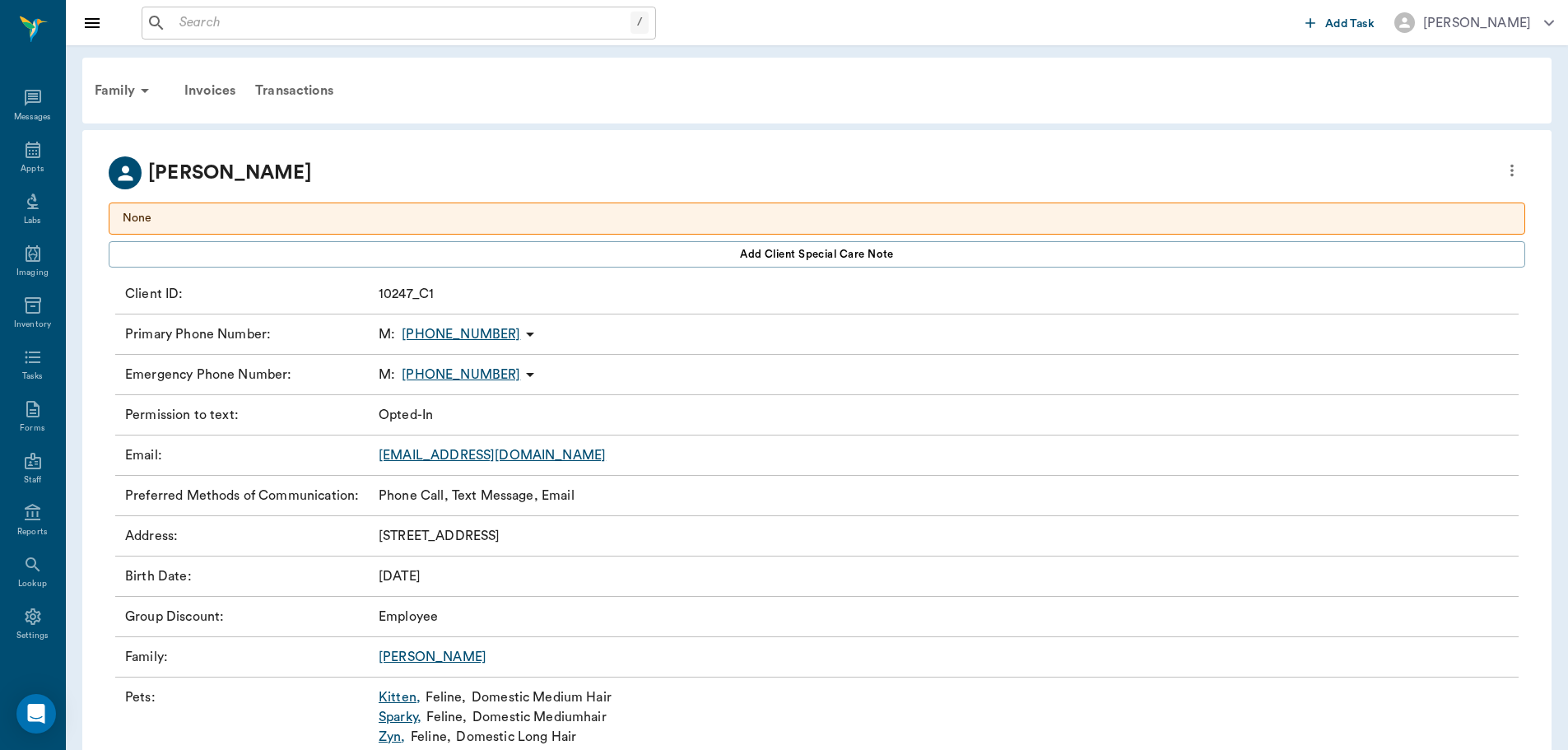
drag, startPoint x: 288, startPoint y: 89, endPoint x: 318, endPoint y: 95, distance: 30.6
click at [288, 89] on div "Transactions" at bounding box center [294, 90] width 98 height 40
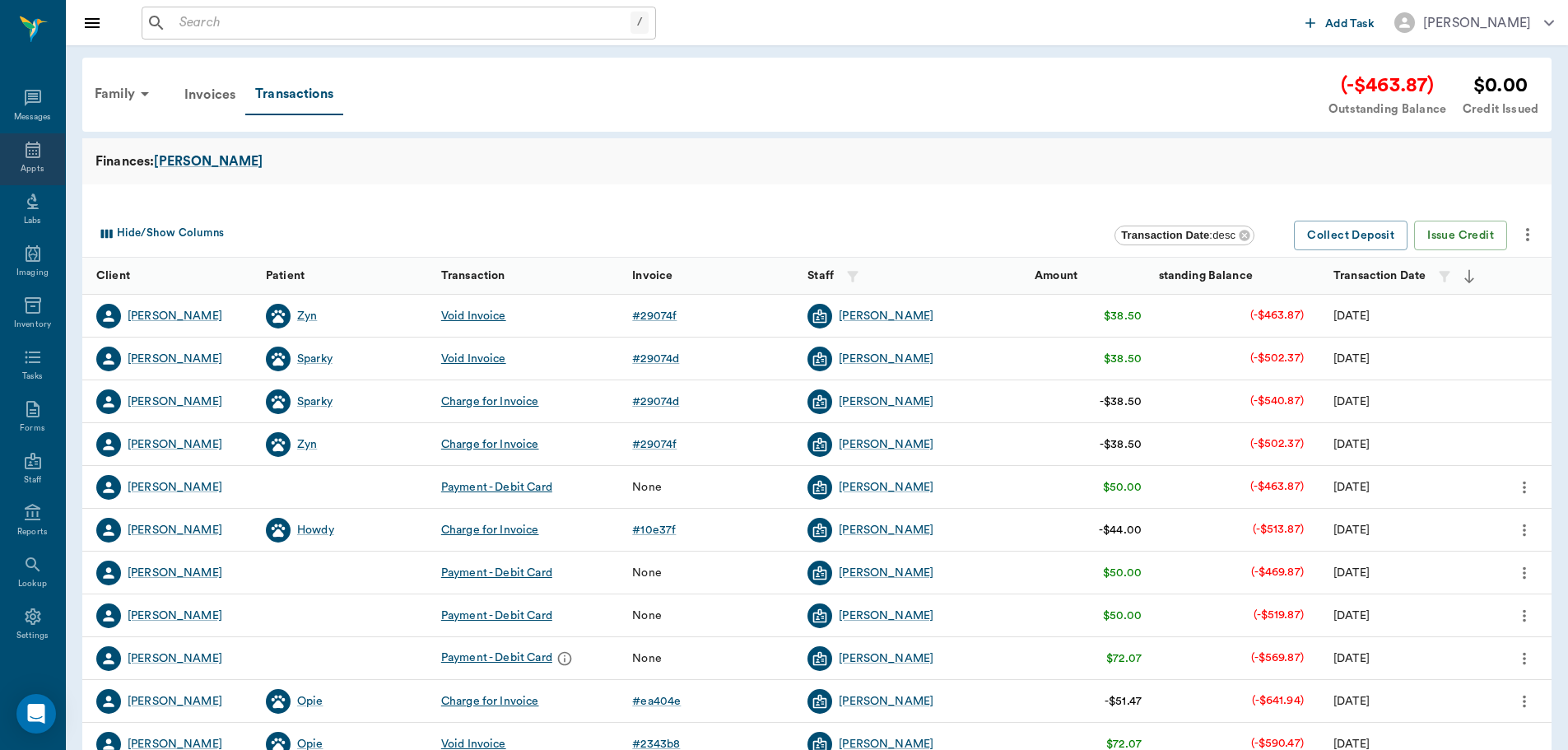
click at [30, 167] on div "Appts" at bounding box center [31, 169] width 23 height 13
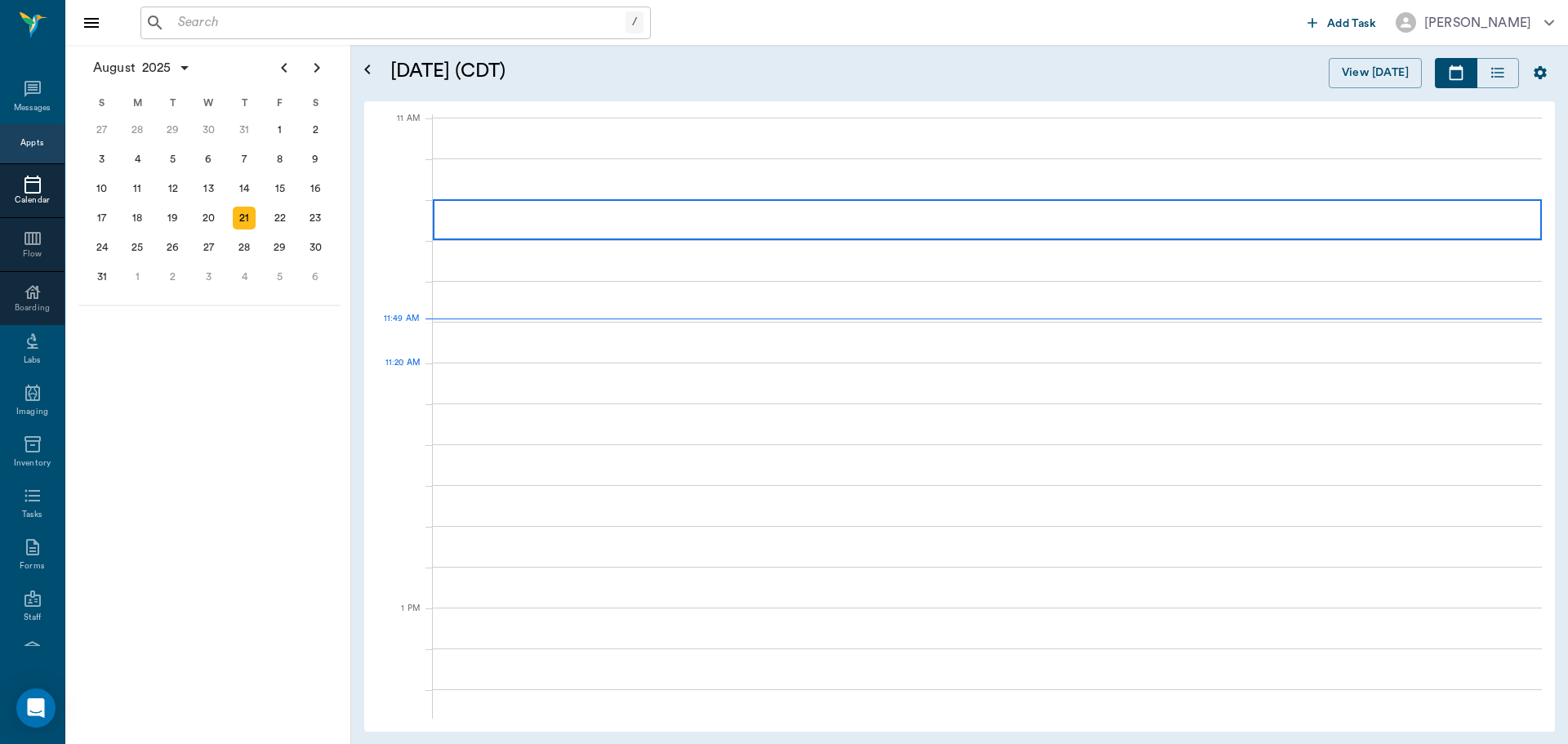
scroll to position [737, 0]
